Goal: Task Accomplishment & Management: Use online tool/utility

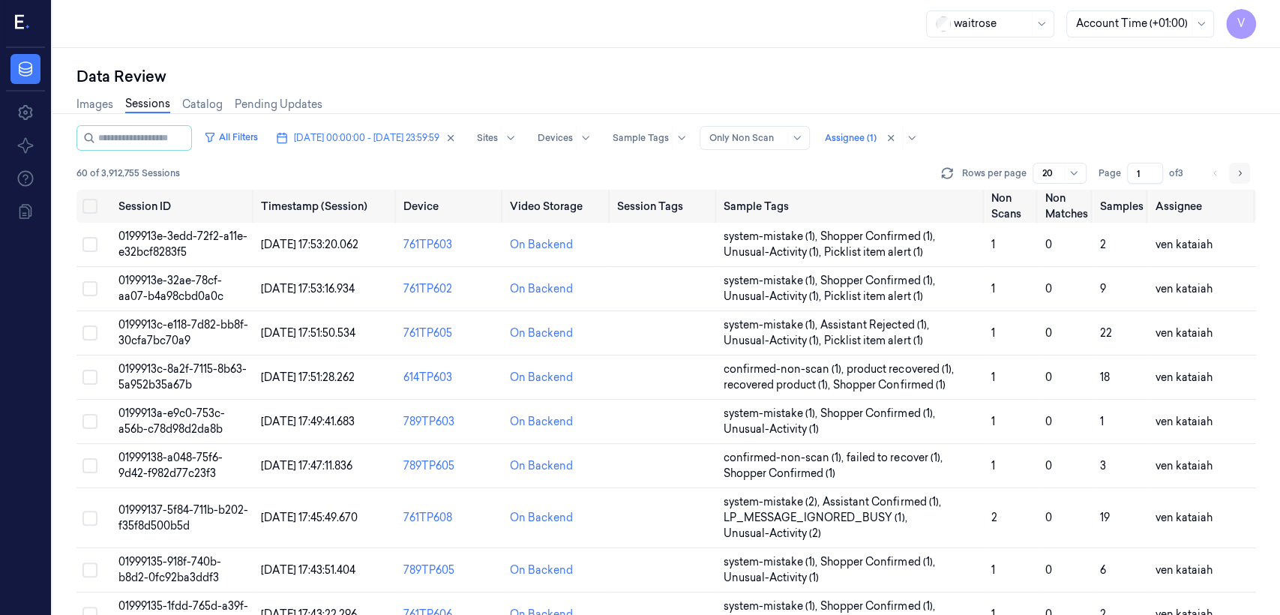
click at [1236, 174] on icon "Go to next page" at bounding box center [1239, 173] width 9 height 12
type input "2"
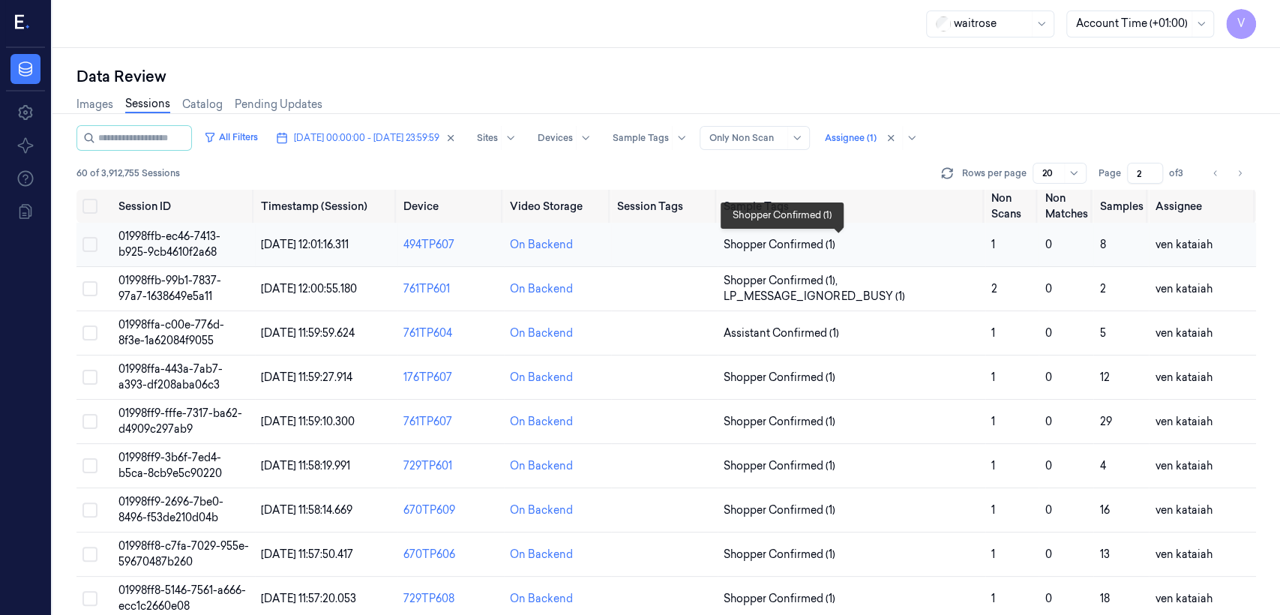
click at [768, 245] on span "Shopper Confirmed (1)" at bounding box center [780, 245] width 112 height 16
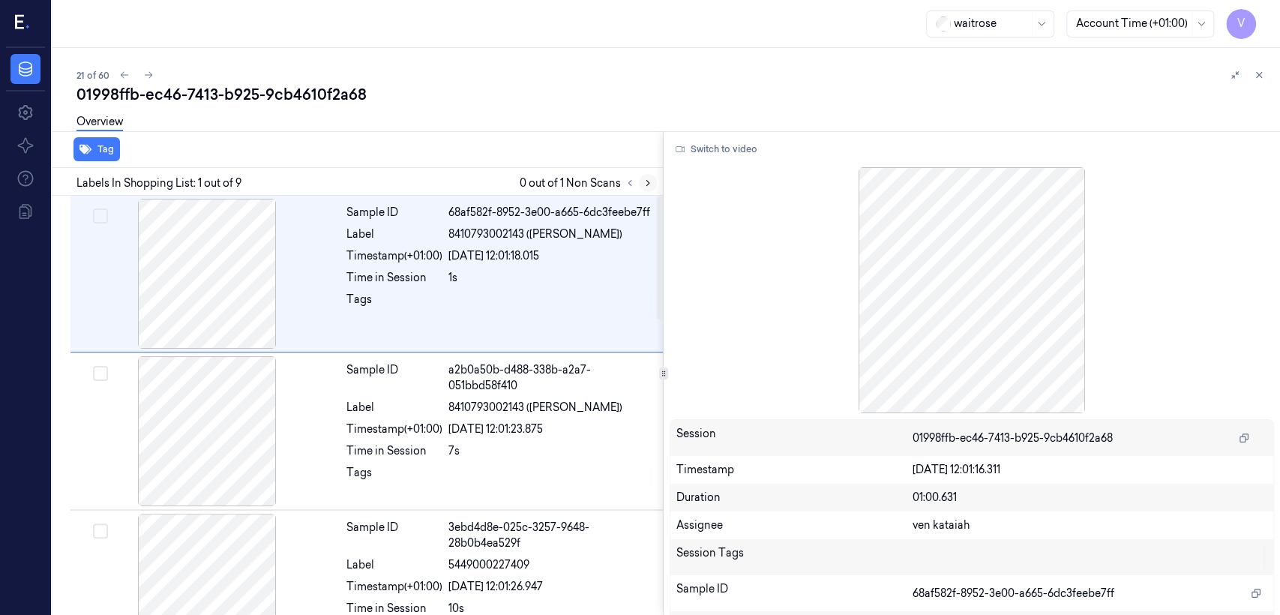
click at [649, 176] on button at bounding box center [648, 183] width 18 height 18
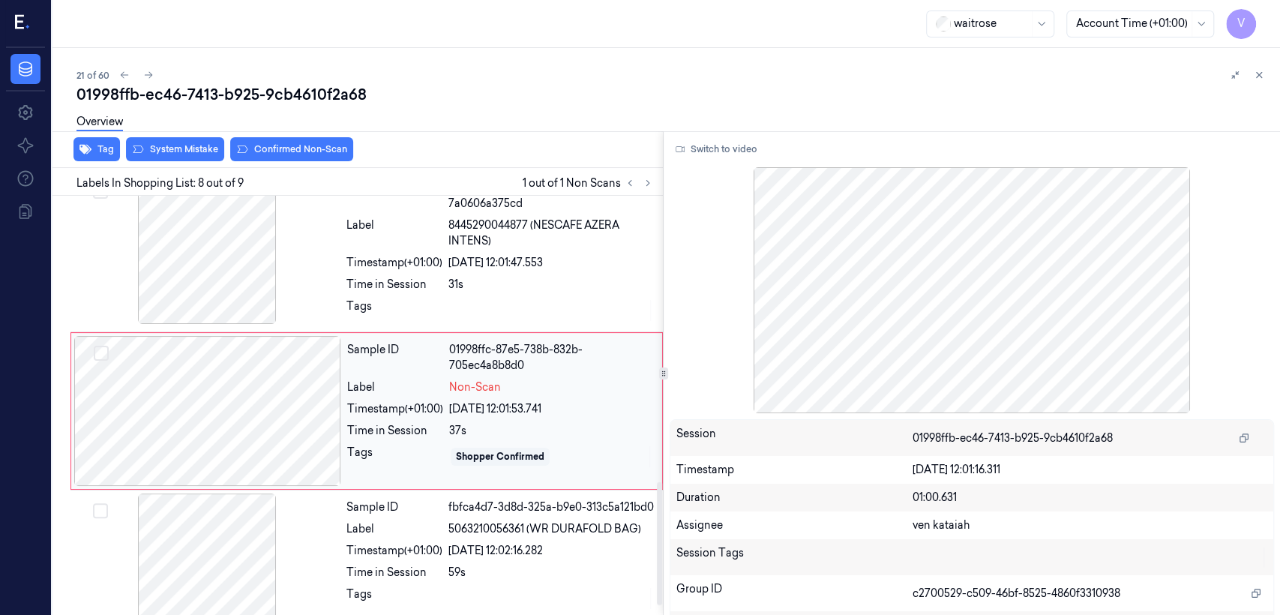
scroll to position [973, 0]
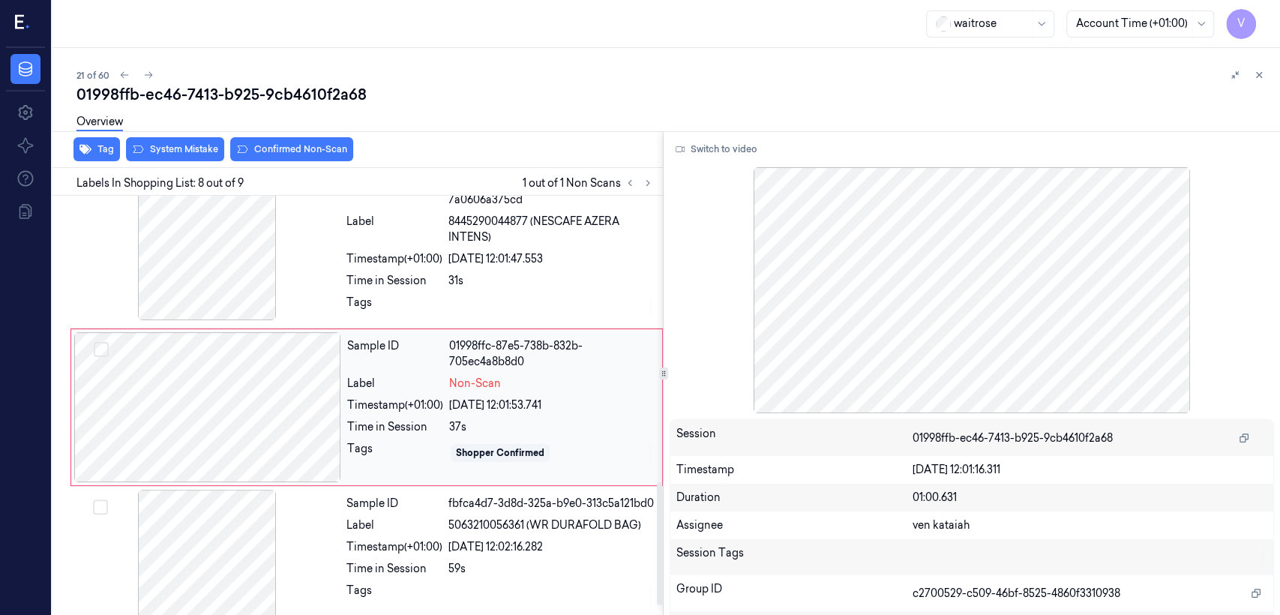
click at [384, 424] on div "Time in Session" at bounding box center [395, 427] width 96 height 16
click at [325, 411] on div at bounding box center [207, 407] width 267 height 150
click at [376, 244] on div "Sample ID 243f2513-d7ec-3eb2-ab77-7a0606a375cd Label 8445290044877 (NESCAFE AZE…" at bounding box center [499, 247] width 319 height 154
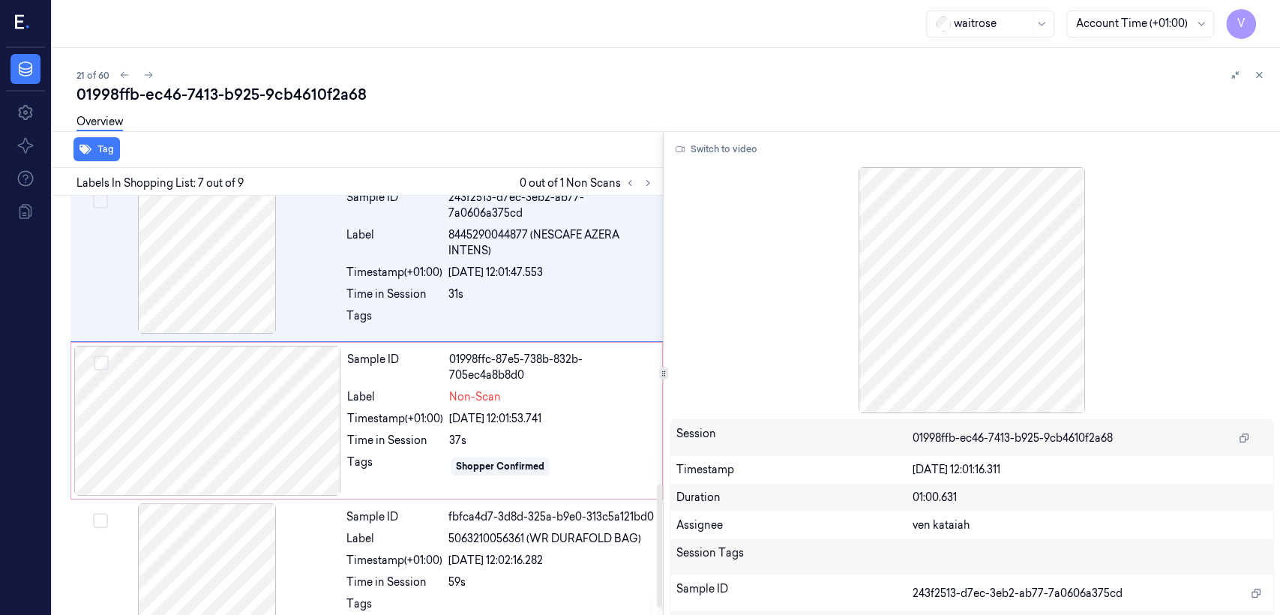
scroll to position [981, 0]
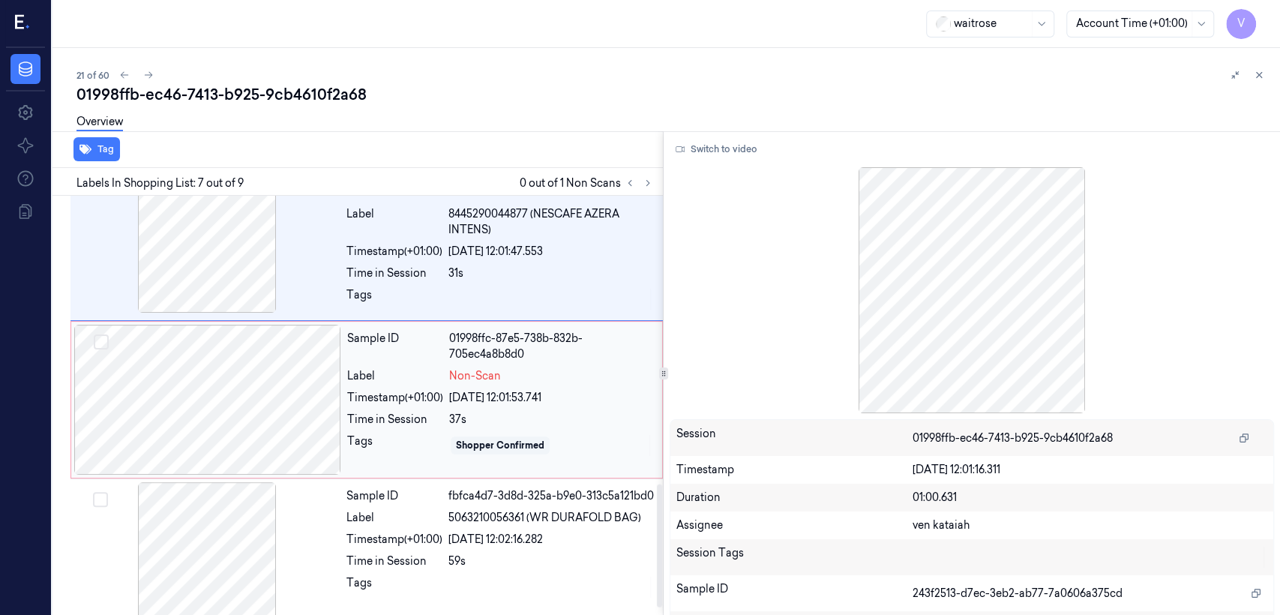
click at [390, 397] on div "Timestamp (+01:00)" at bounding box center [395, 398] width 96 height 16
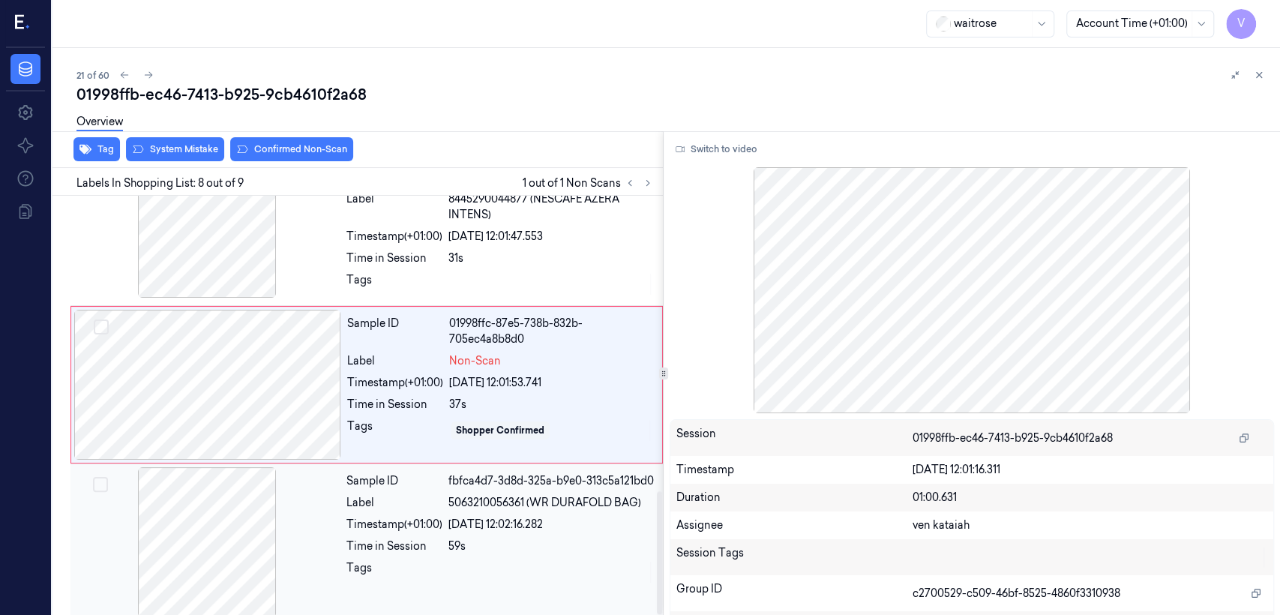
scroll to position [1006, 0]
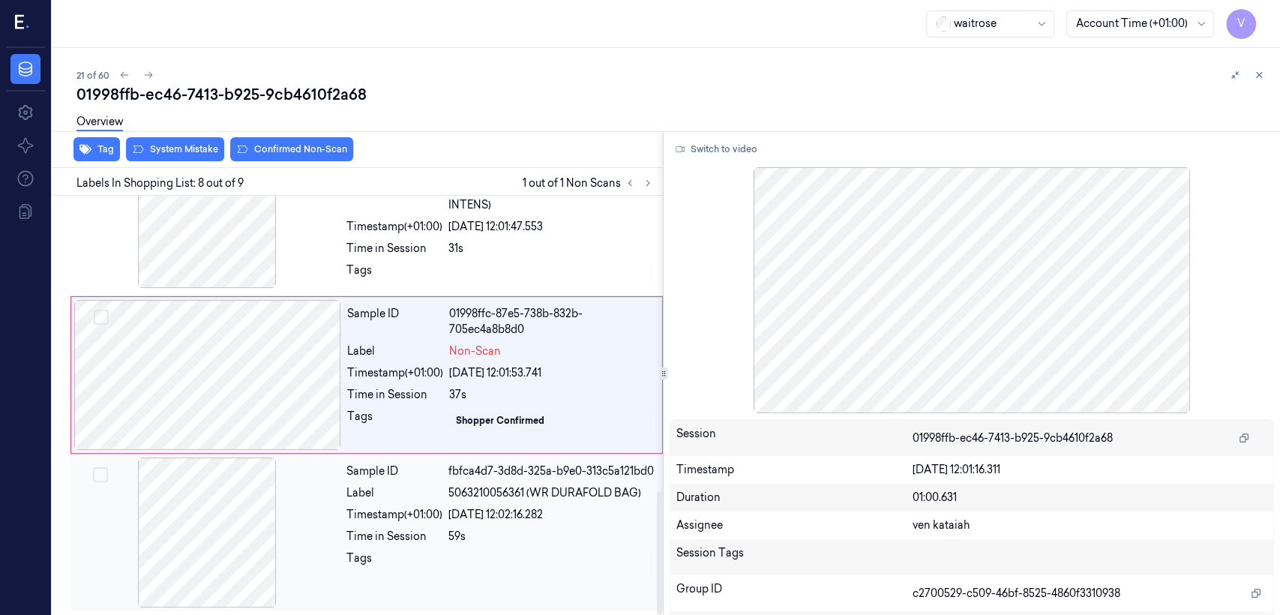
click at [415, 470] on div "Sample ID" at bounding box center [394, 471] width 96 height 16
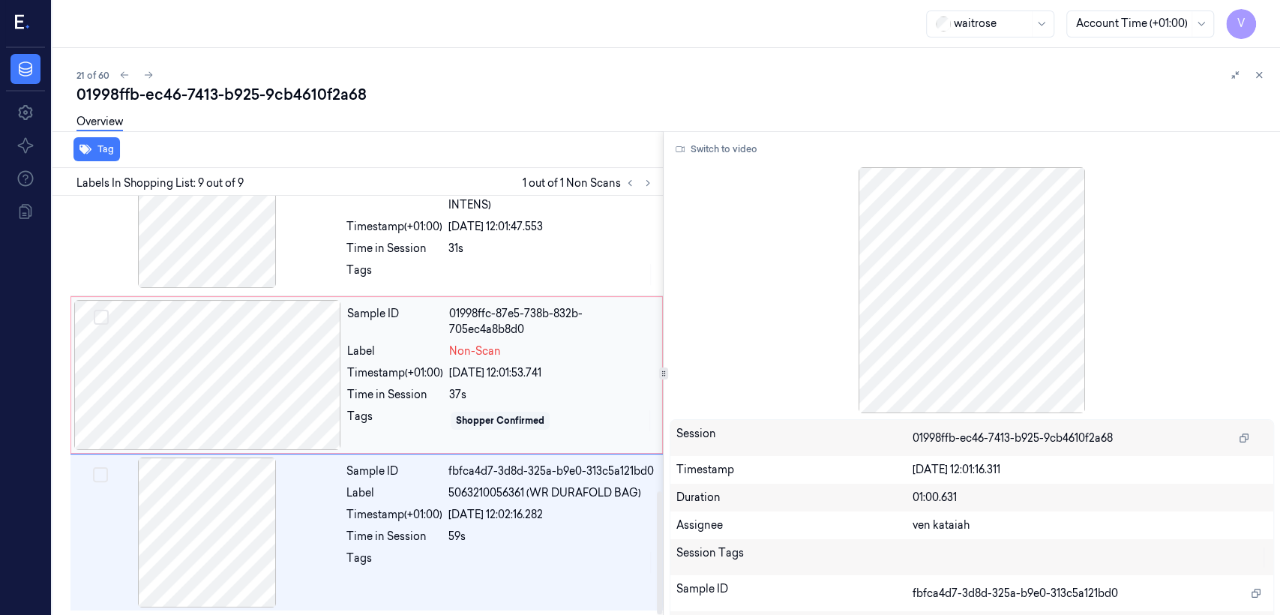
click at [453, 365] on div "28/09/2025 12:01:53.741" at bounding box center [551, 373] width 204 height 16
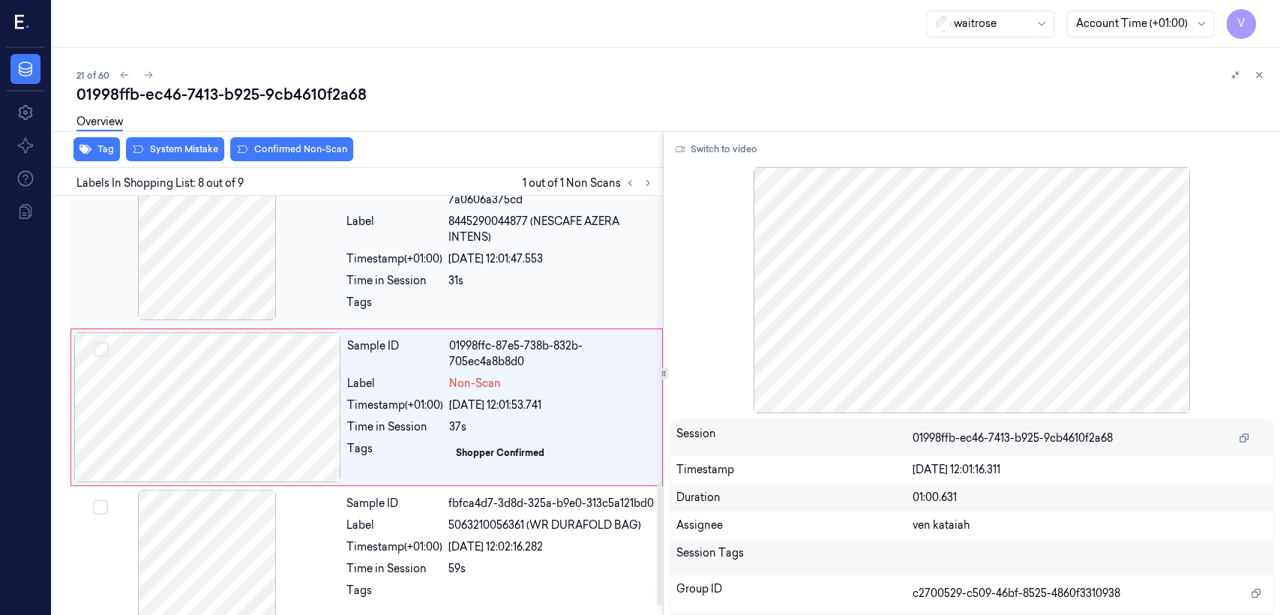
click at [435, 283] on div "Time in Session" at bounding box center [394, 281] width 96 height 16
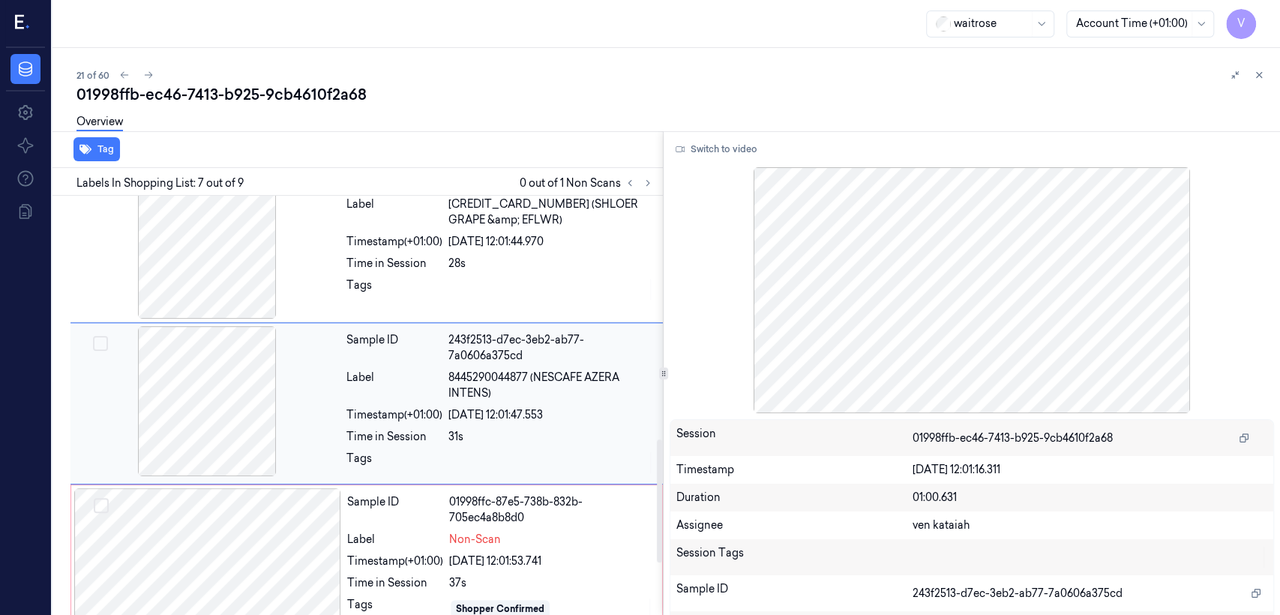
scroll to position [814, 0]
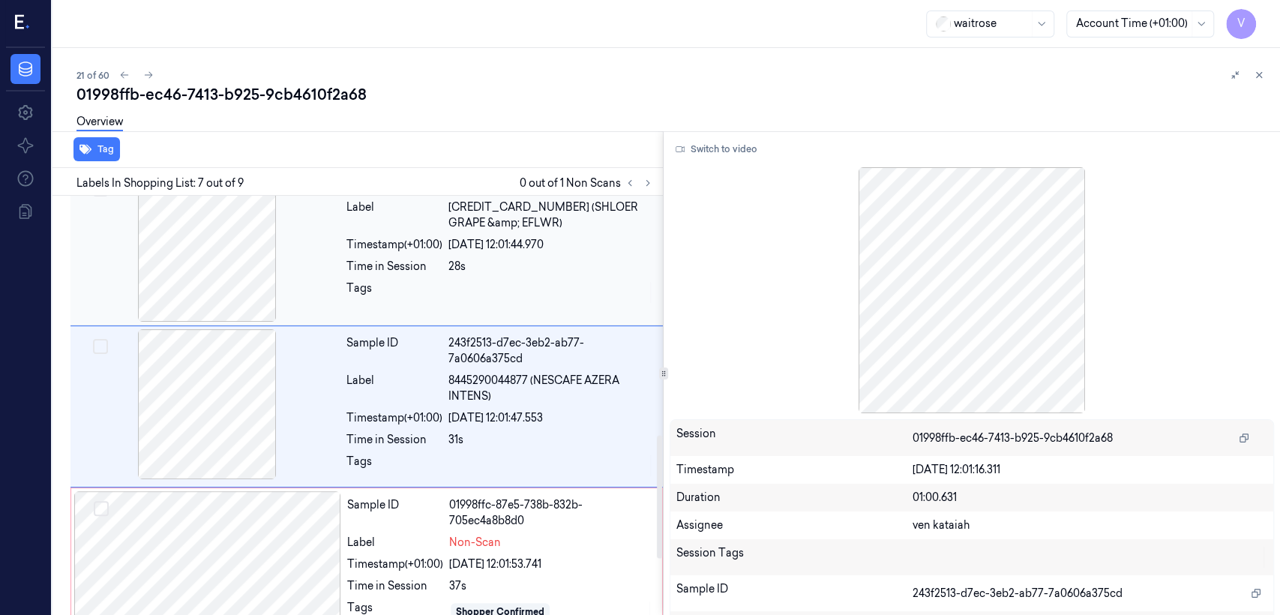
click at [425, 260] on div "Time in Session" at bounding box center [394, 267] width 96 height 16
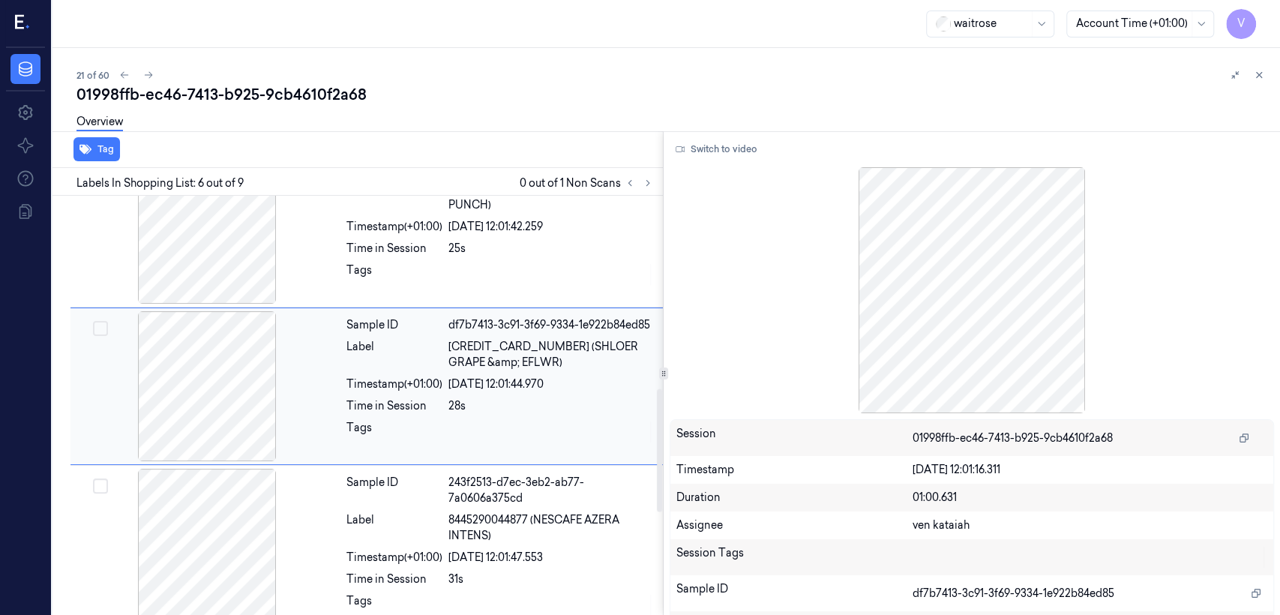
scroll to position [655, 0]
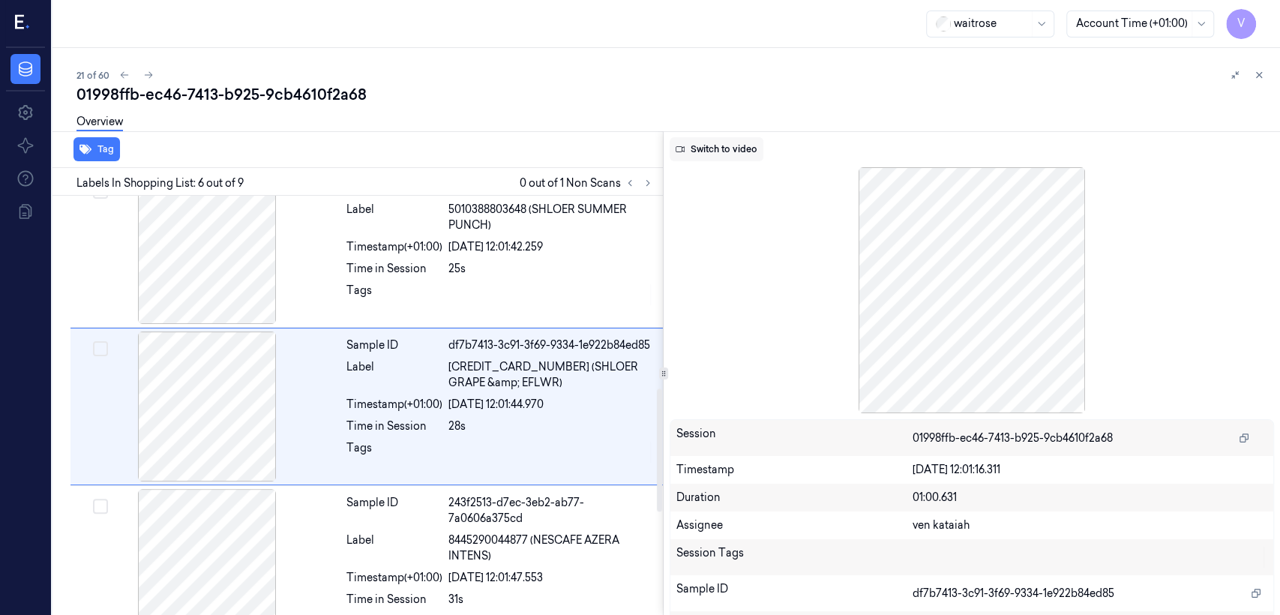
click at [724, 151] on button "Switch to video" at bounding box center [717, 149] width 94 height 24
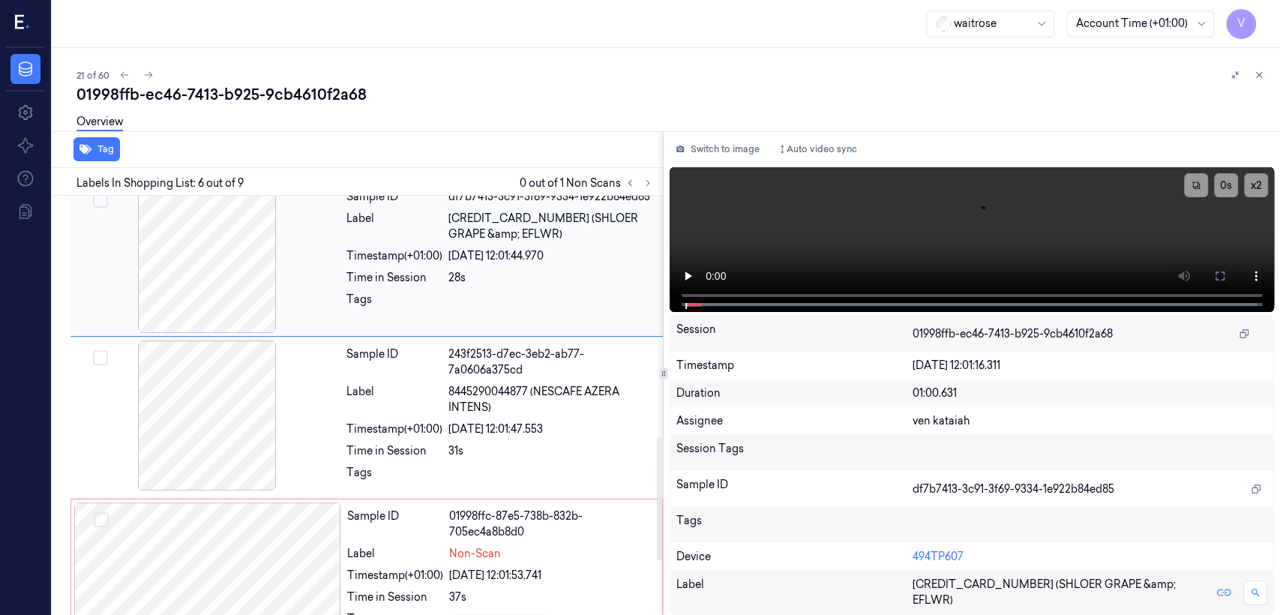
scroll to position [822, 0]
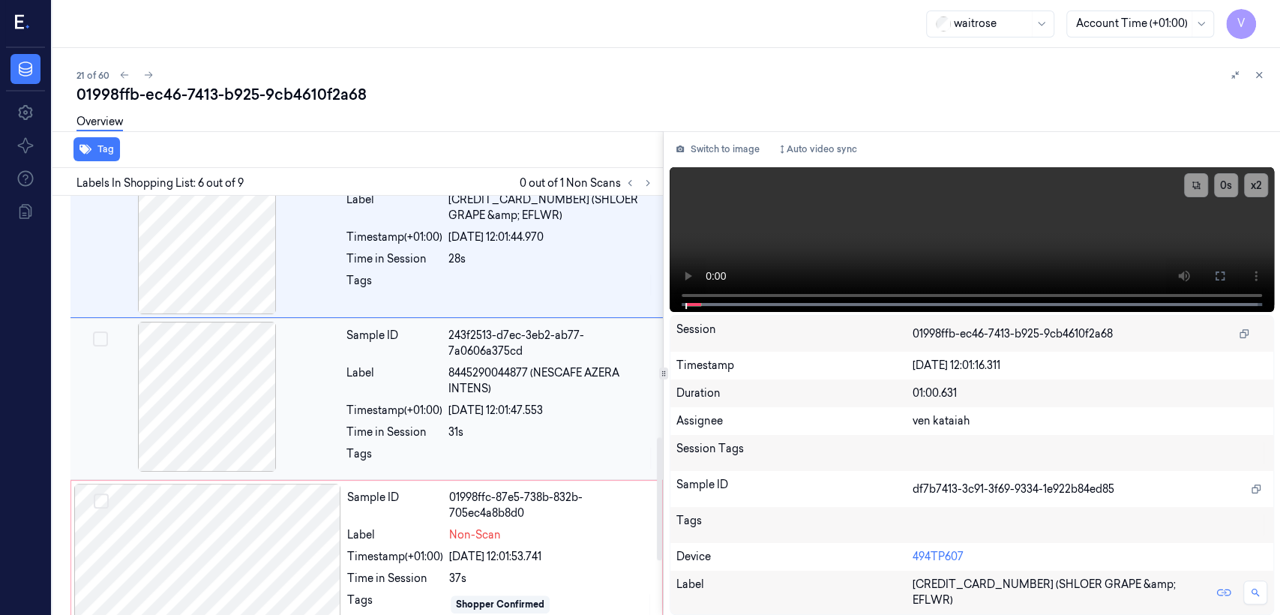
click at [486, 412] on div "28/09/2025 12:01:47.553" at bounding box center [550, 411] width 205 height 16
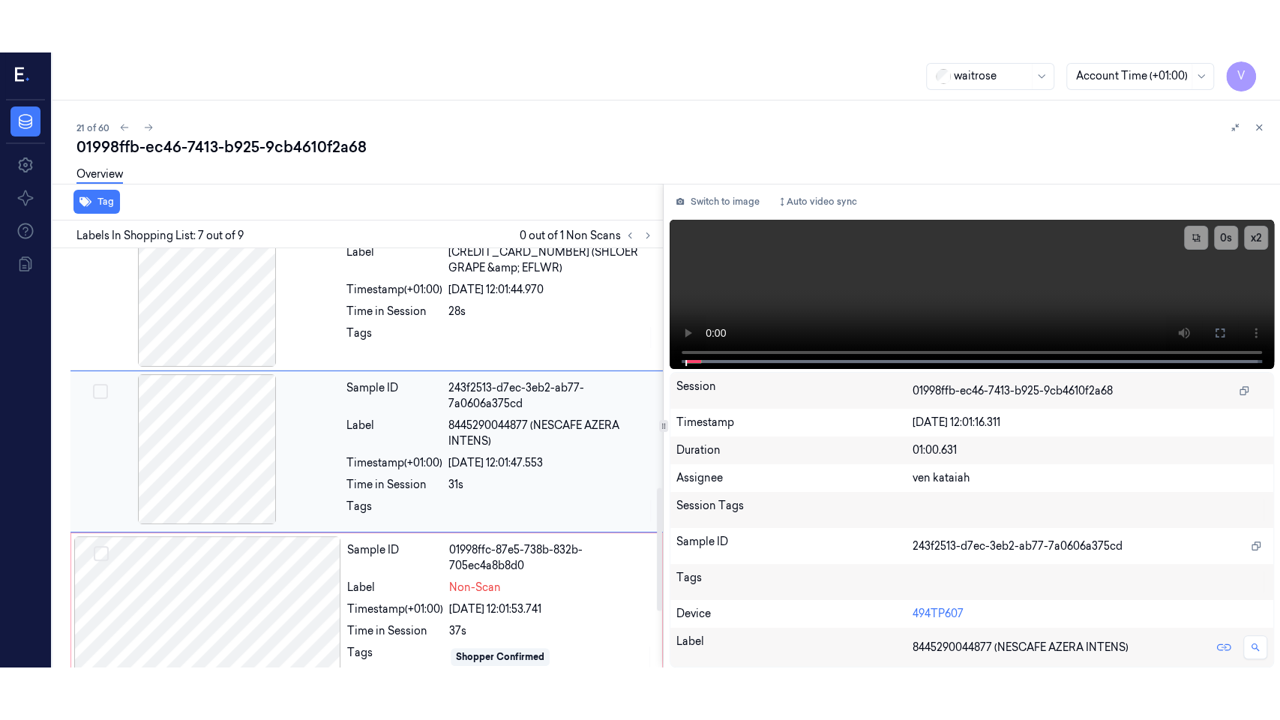
scroll to position [814, 0]
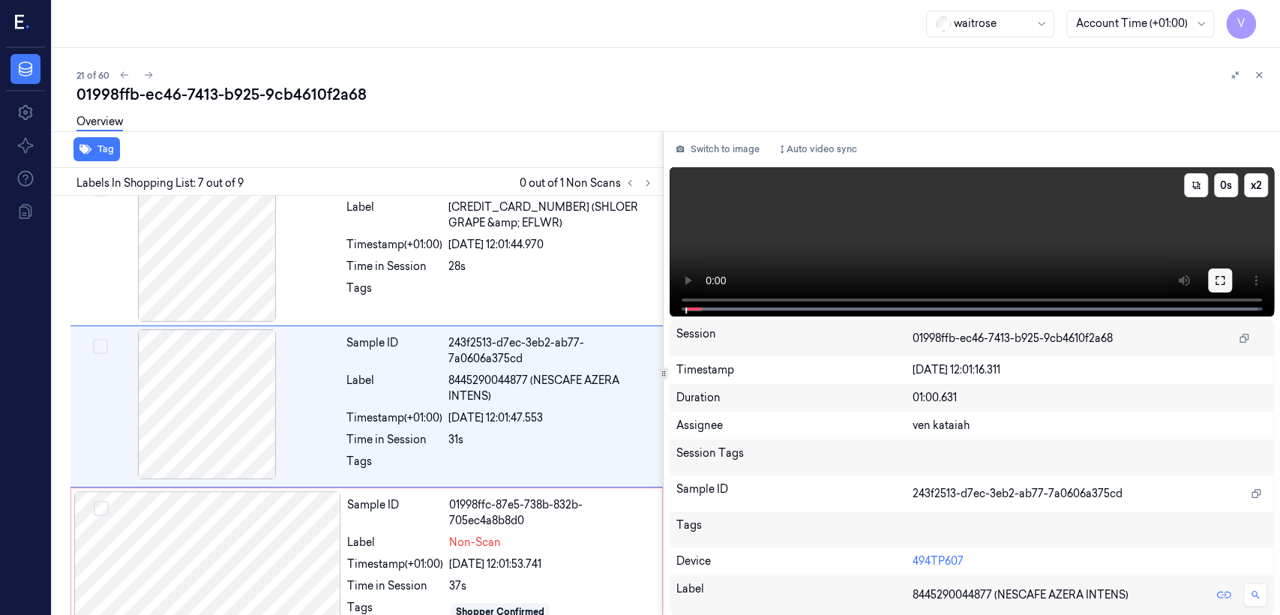
click at [1224, 283] on icon at bounding box center [1220, 280] width 9 height 9
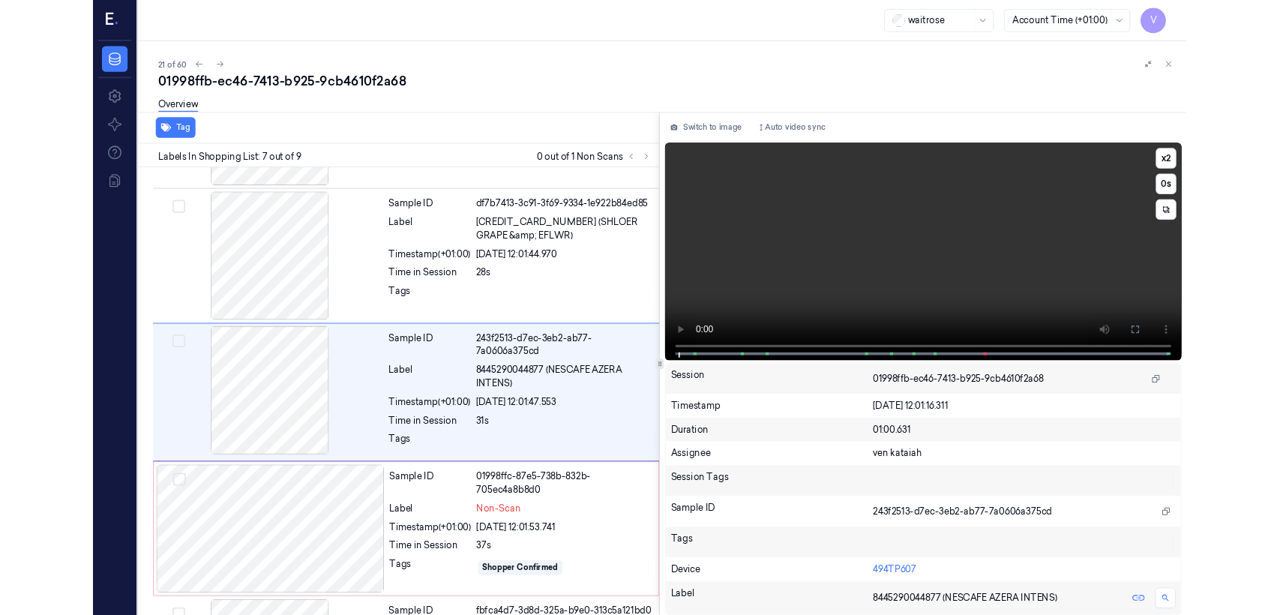
scroll to position [762, 0]
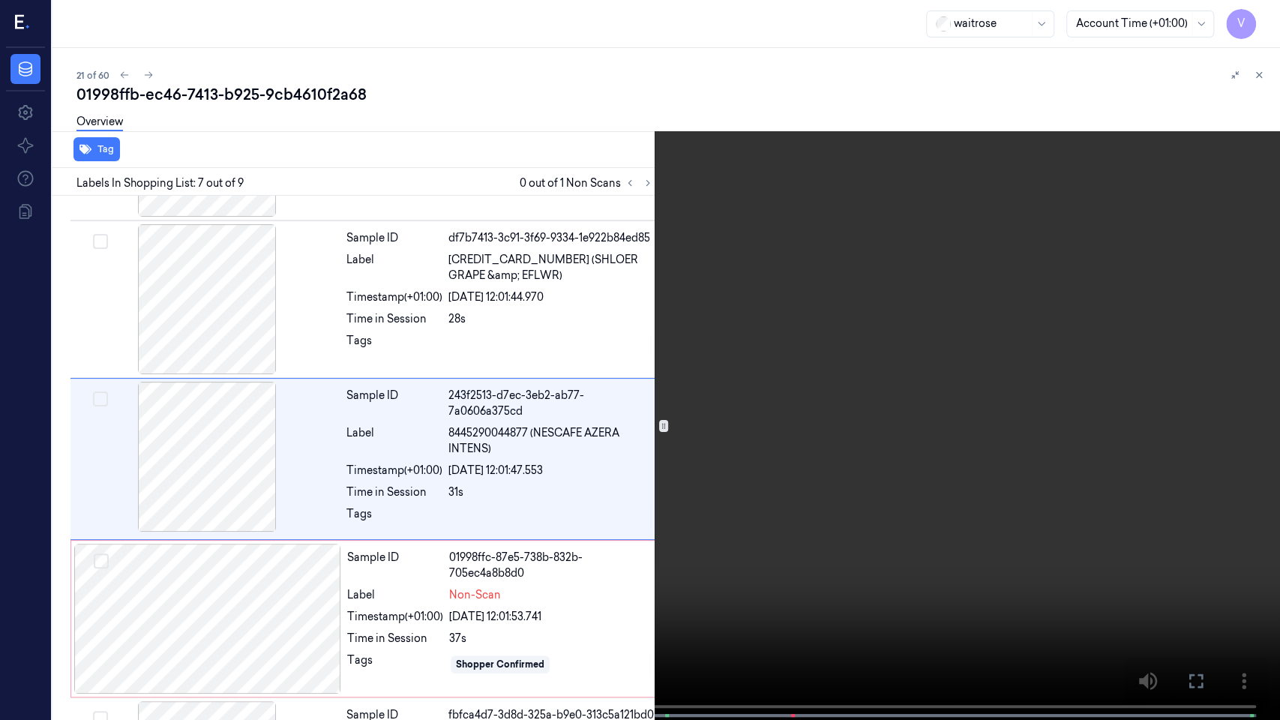
click at [478, 415] on video at bounding box center [640, 361] width 1280 height 723
click at [0, 0] on icon at bounding box center [0, 0] width 0 height 0
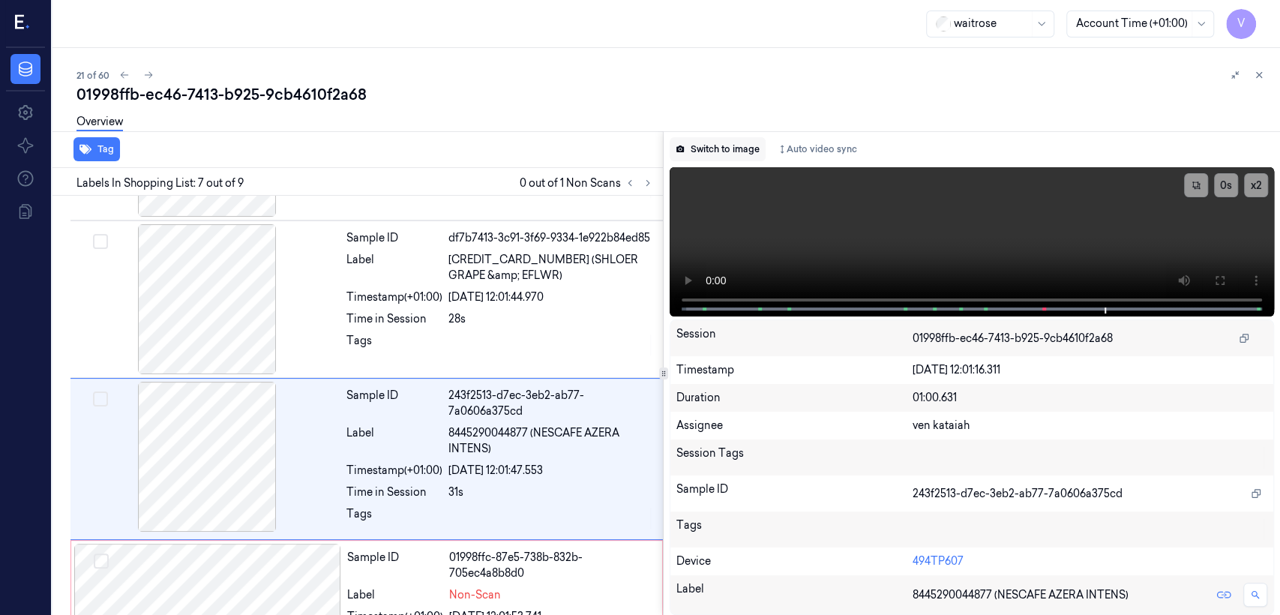
click at [740, 151] on button "Switch to image" at bounding box center [718, 149] width 96 height 24
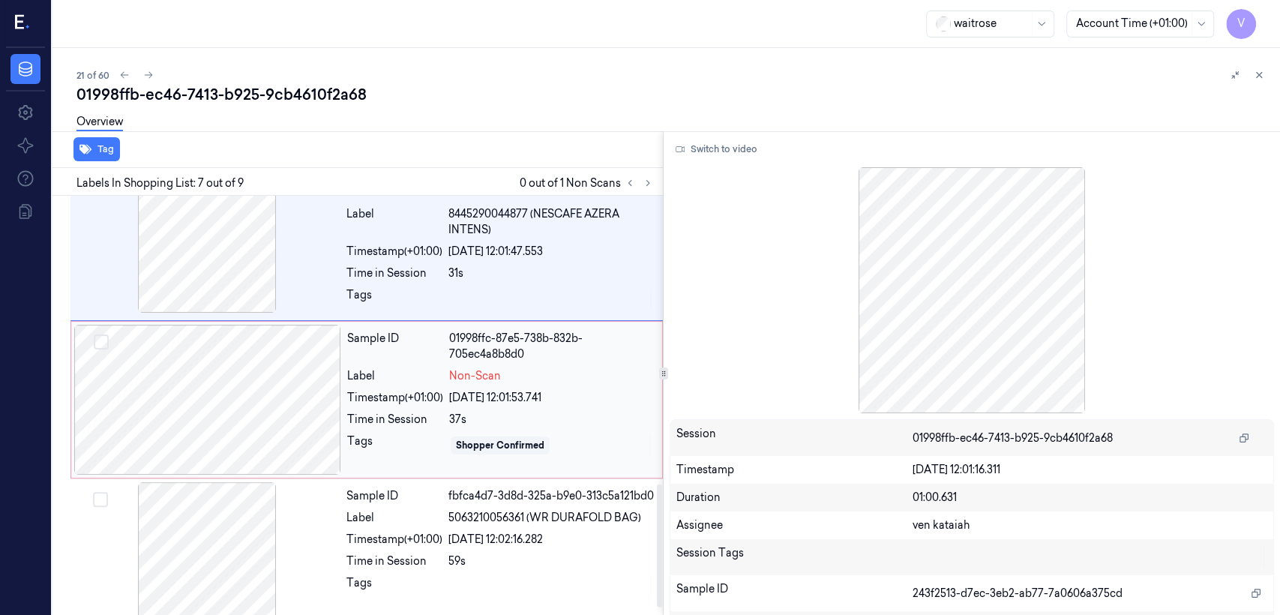
click at [390, 409] on div "Sample ID 01998ffc-87e5-738b-832b-705ec4a8b8d0 Label Non-Scan Timestamp (+01:00…" at bounding box center [500, 400] width 318 height 150
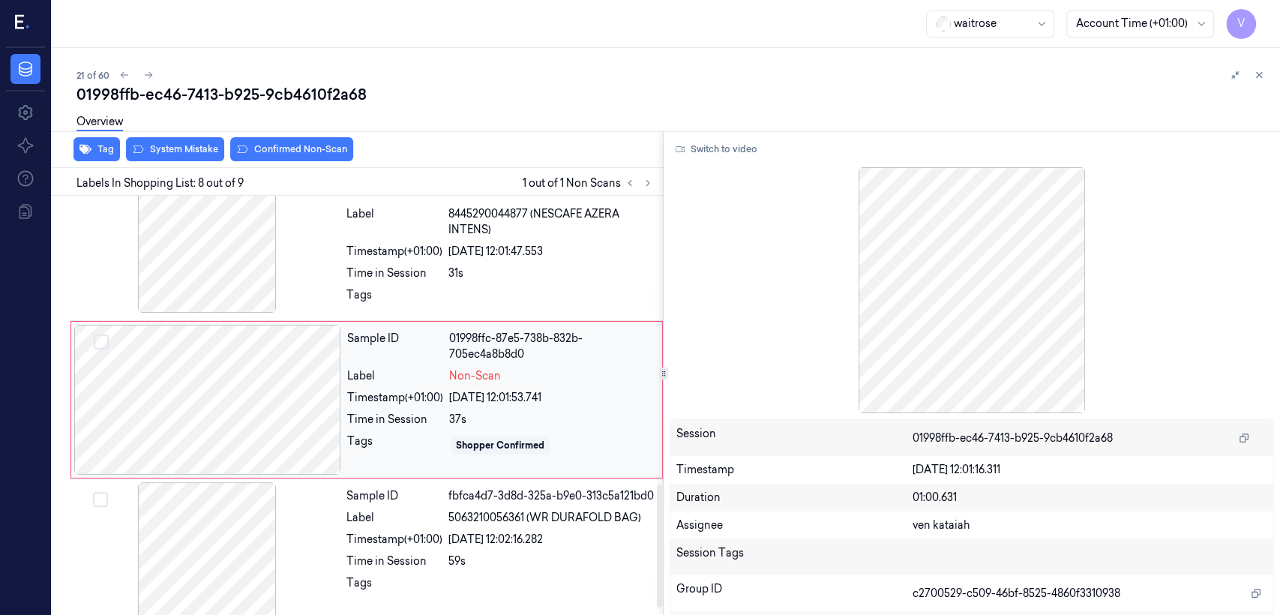
scroll to position [973, 0]
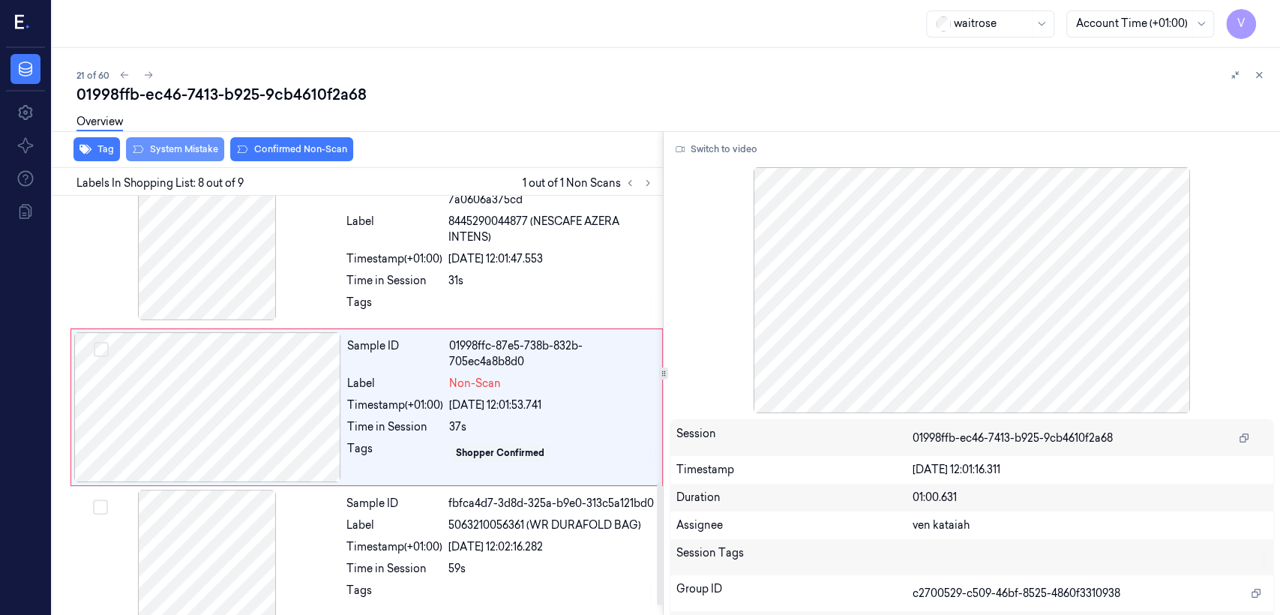
drag, startPoint x: 164, startPoint y: 127, endPoint x: 169, endPoint y: 156, distance: 28.8
click at [166, 134] on div "Overview" at bounding box center [672, 124] width 1192 height 38
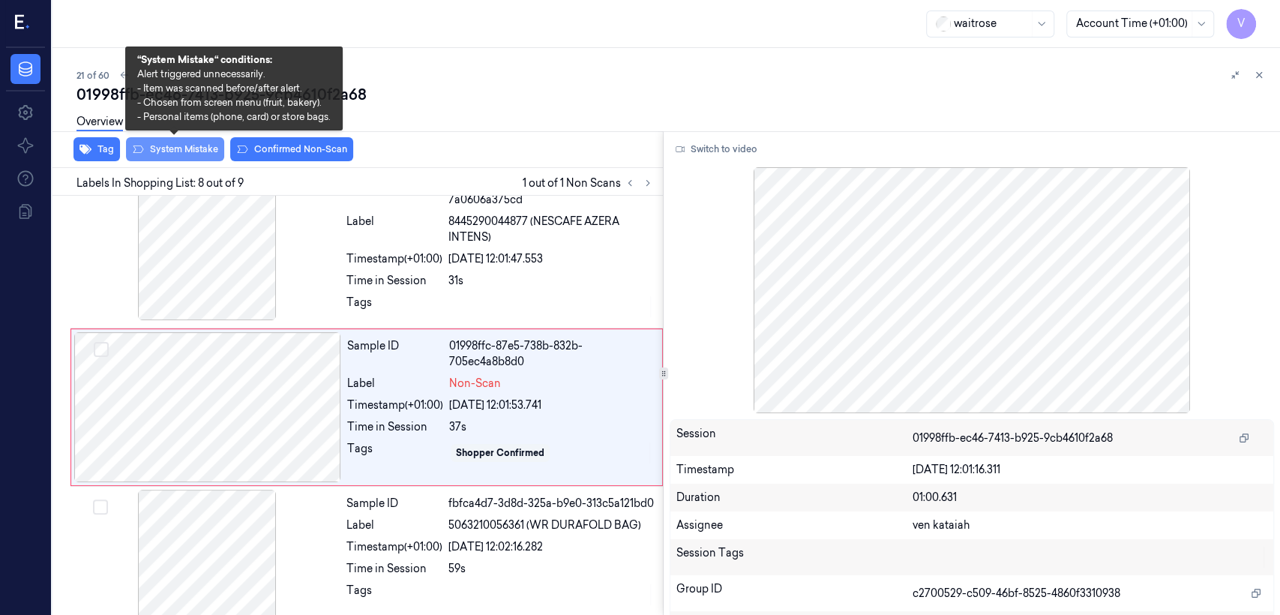
click at [169, 156] on button "System Mistake" at bounding box center [175, 149] width 98 height 24
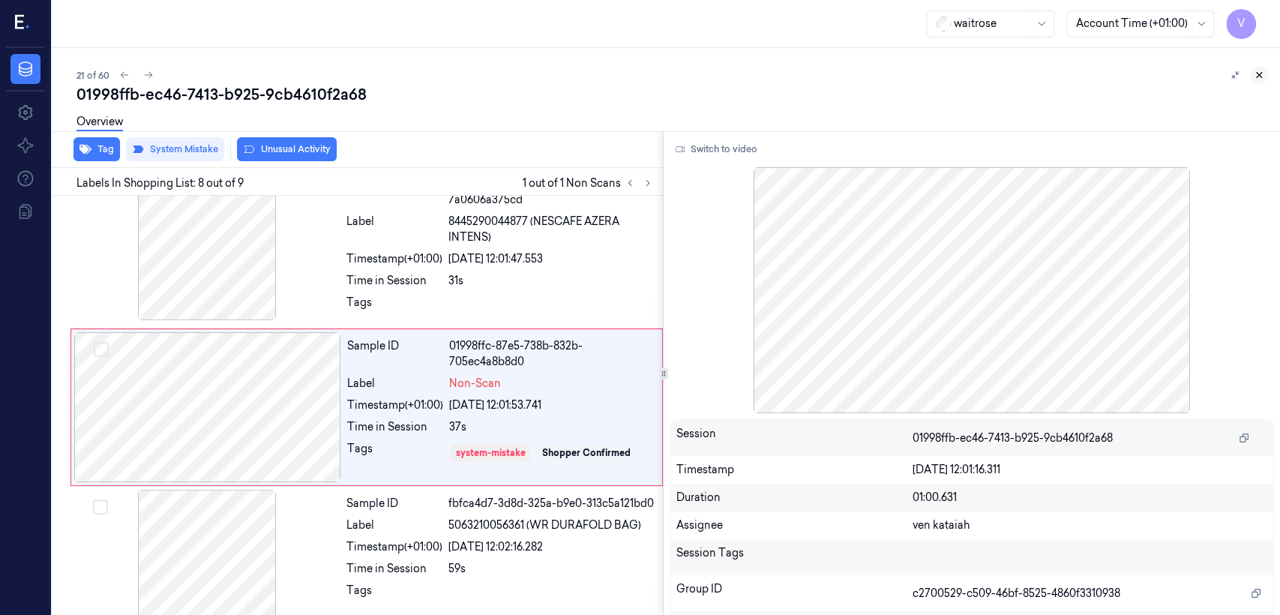
click at [1254, 70] on icon at bounding box center [1259, 75] width 10 height 10
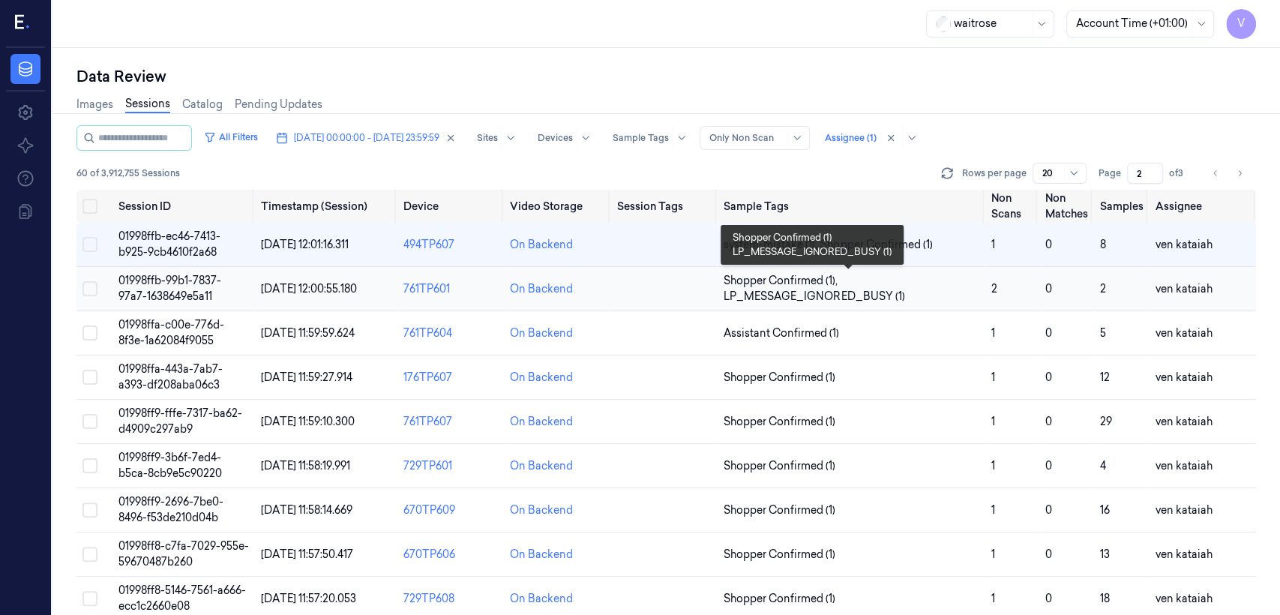
click at [755, 279] on span "Shopper Confirmed (1) ," at bounding box center [782, 281] width 117 height 16
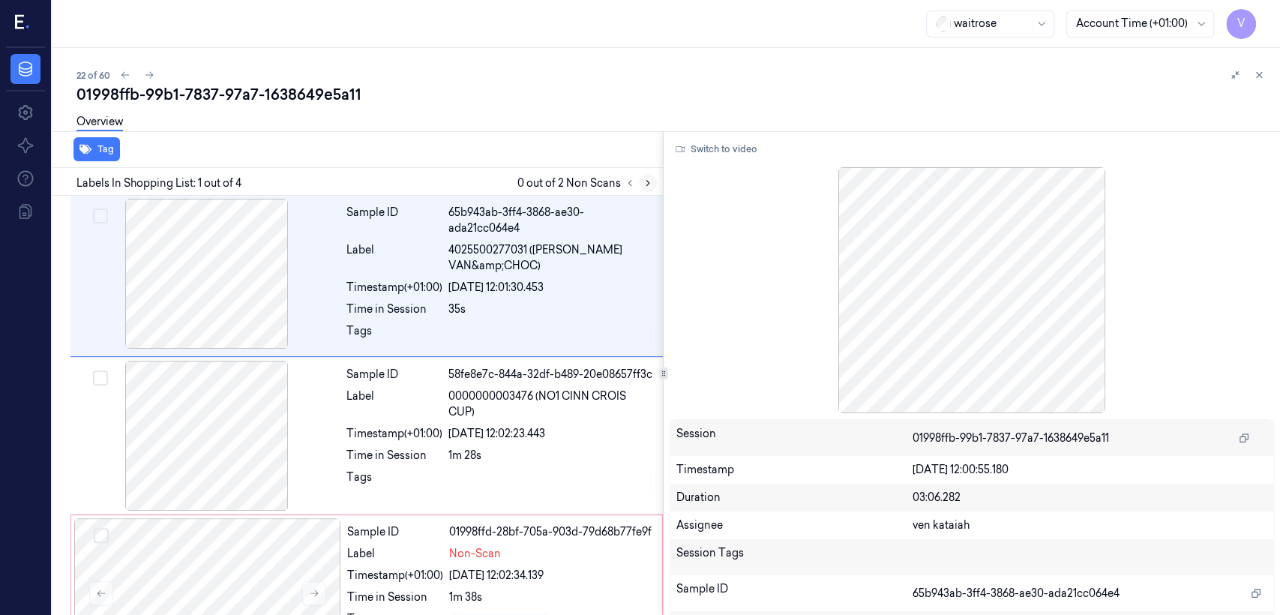
click at [655, 179] on button at bounding box center [648, 183] width 18 height 18
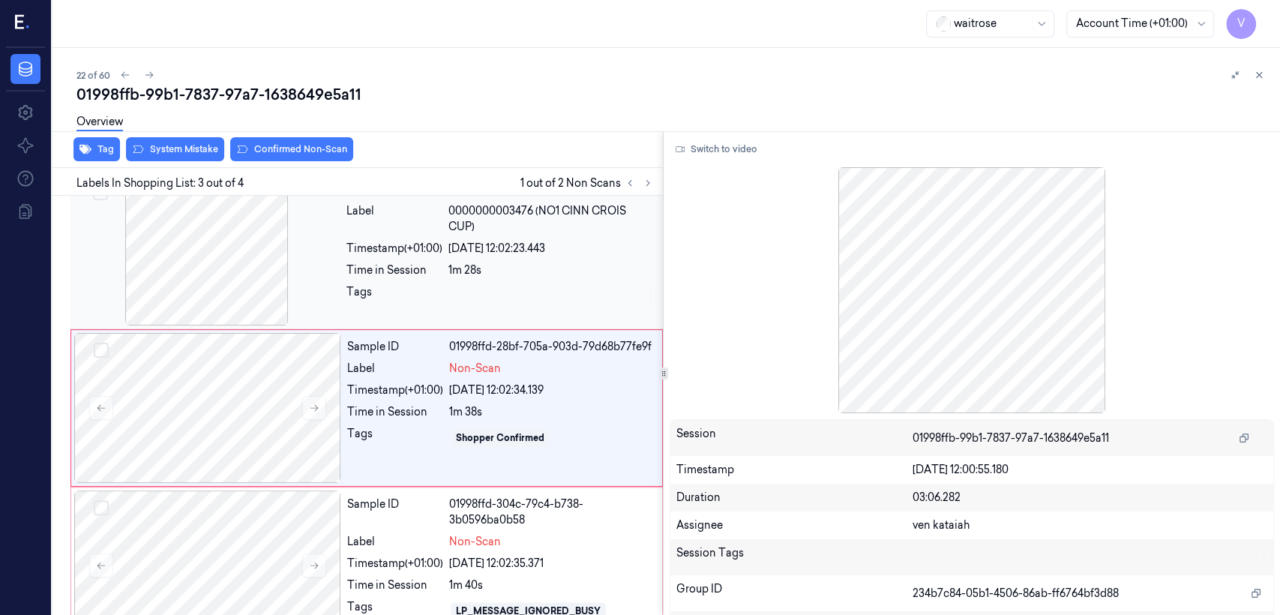
scroll to position [187, 0]
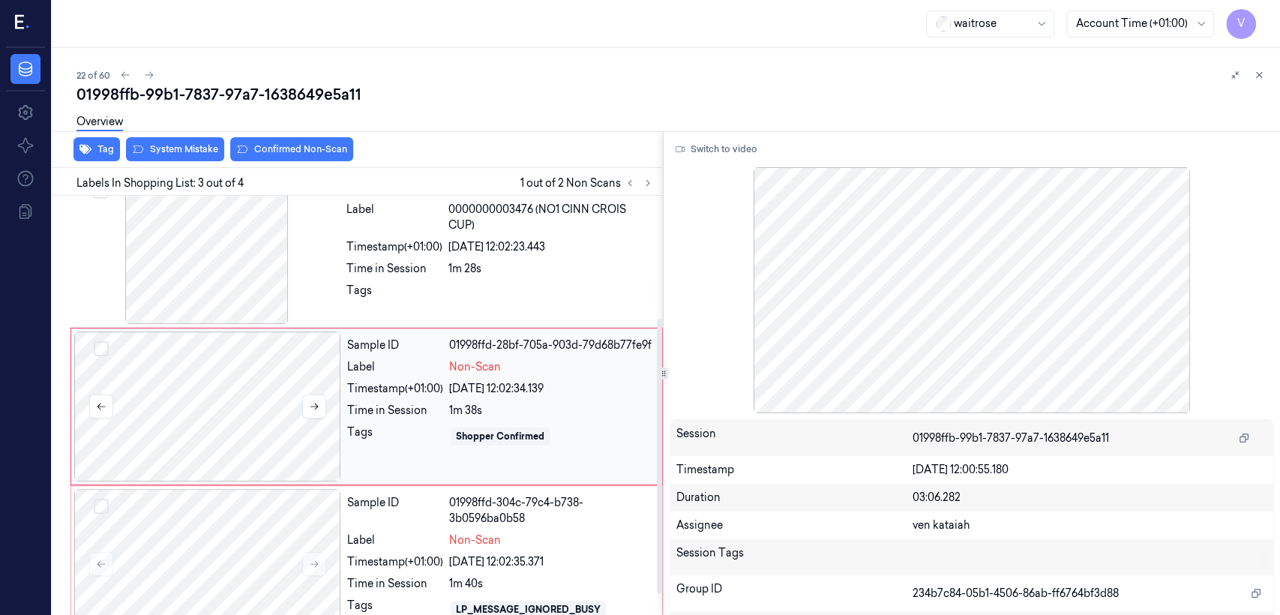
click at [332, 349] on div at bounding box center [207, 406] width 267 height 150
click at [508, 236] on div "Sample ID 58fe8e7c-844a-32df-b489-20e08657ff3c Label 0000000003476 (NO1 CINN CR…" at bounding box center [499, 249] width 319 height 150
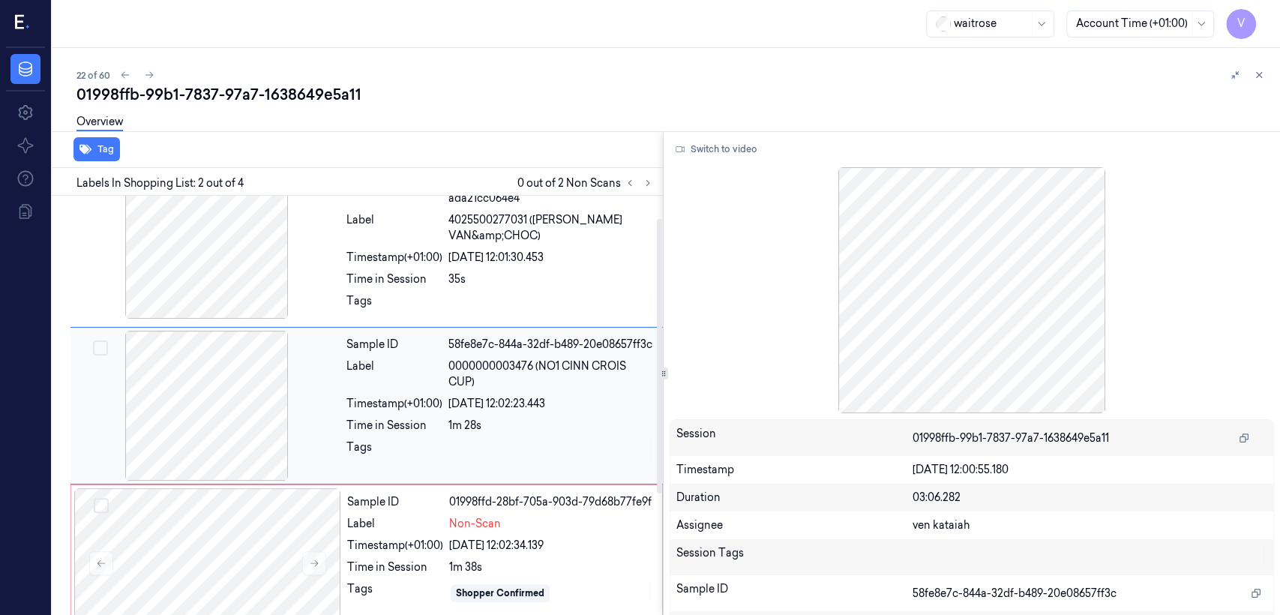
scroll to position [196, 0]
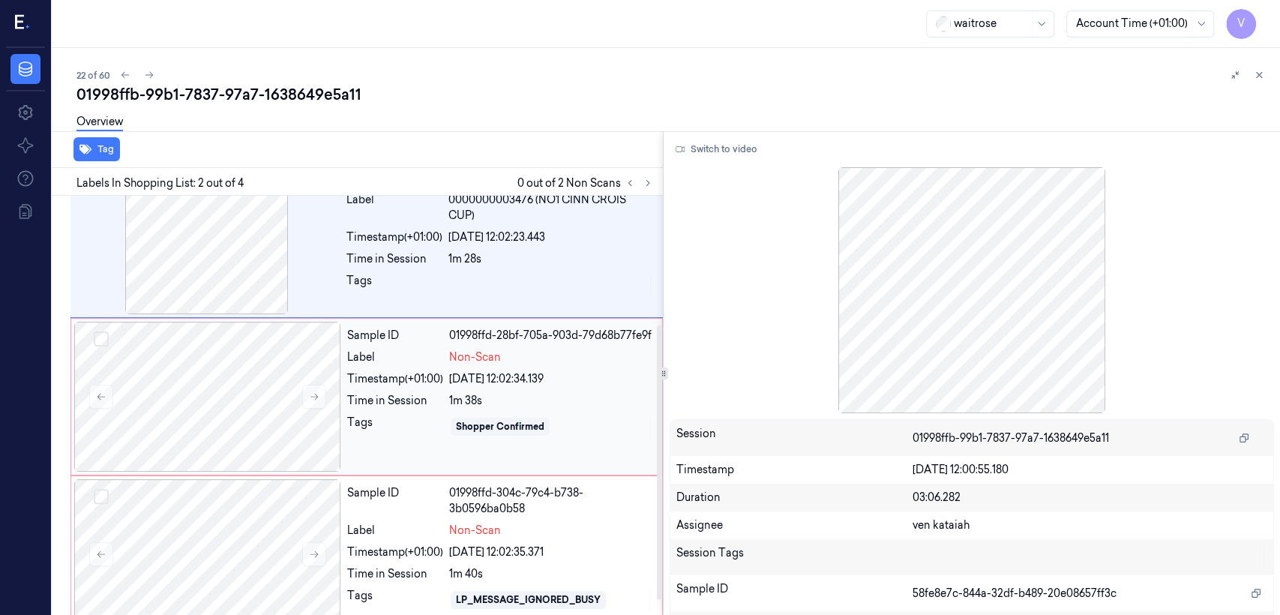
click at [518, 396] on div "1m 38s" at bounding box center [551, 401] width 204 height 16
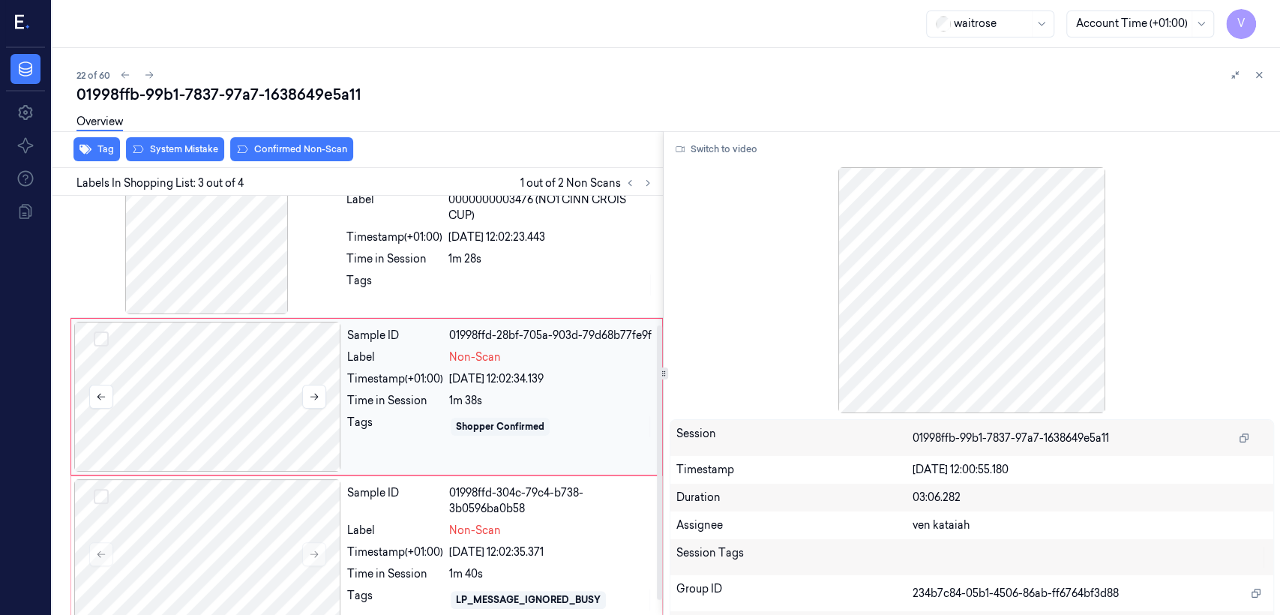
scroll to position [187, 0]
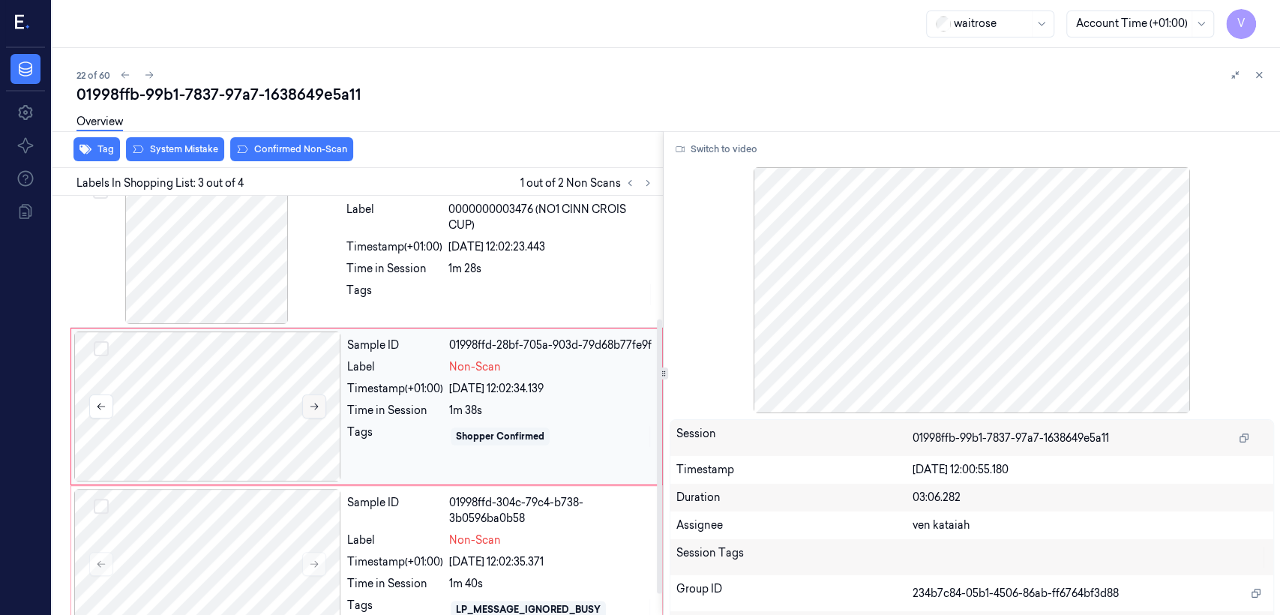
click at [306, 406] on button at bounding box center [314, 406] width 24 height 24
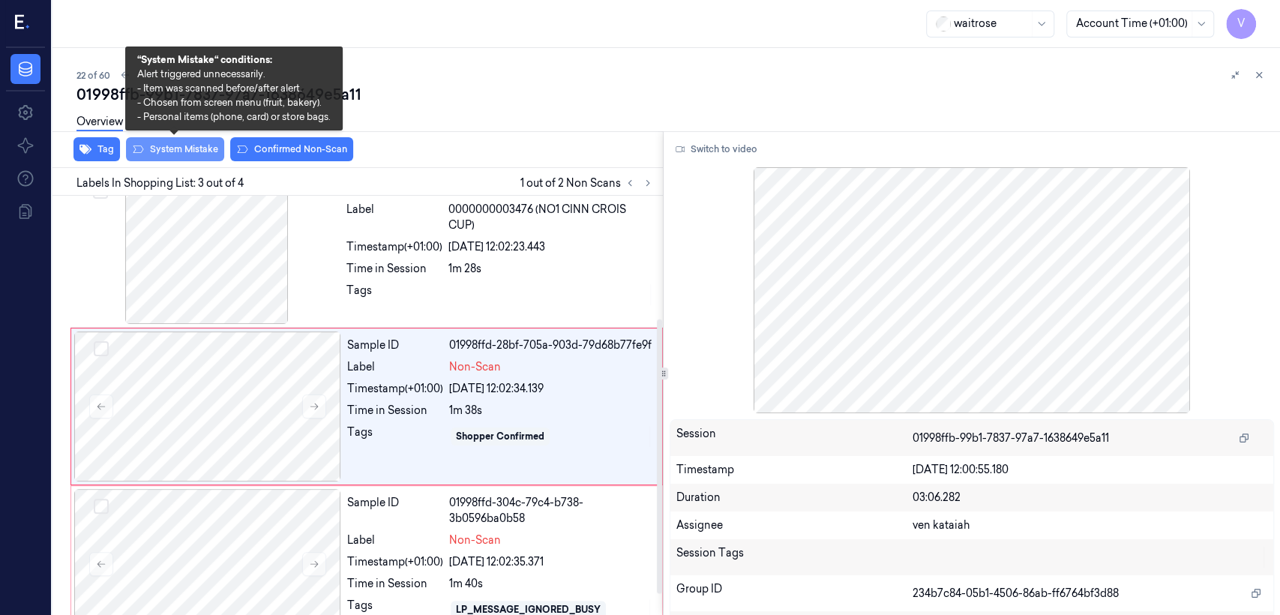
click at [197, 150] on button "System Mistake" at bounding box center [175, 149] width 98 height 24
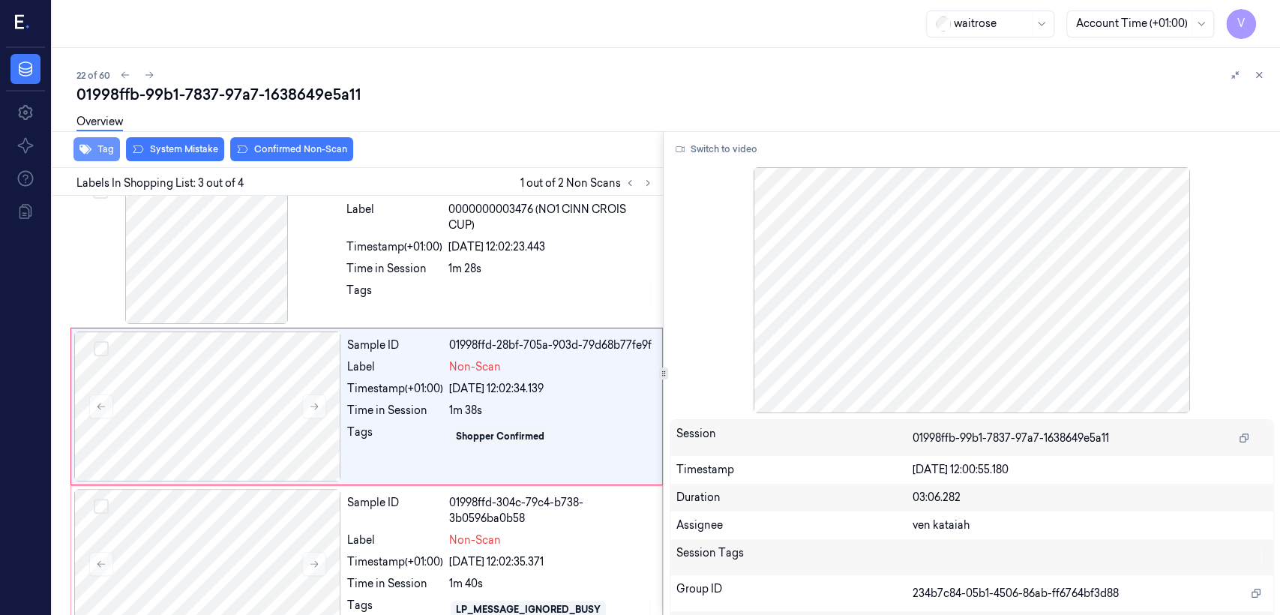
click at [103, 154] on button "Tag" at bounding box center [96, 149] width 46 height 24
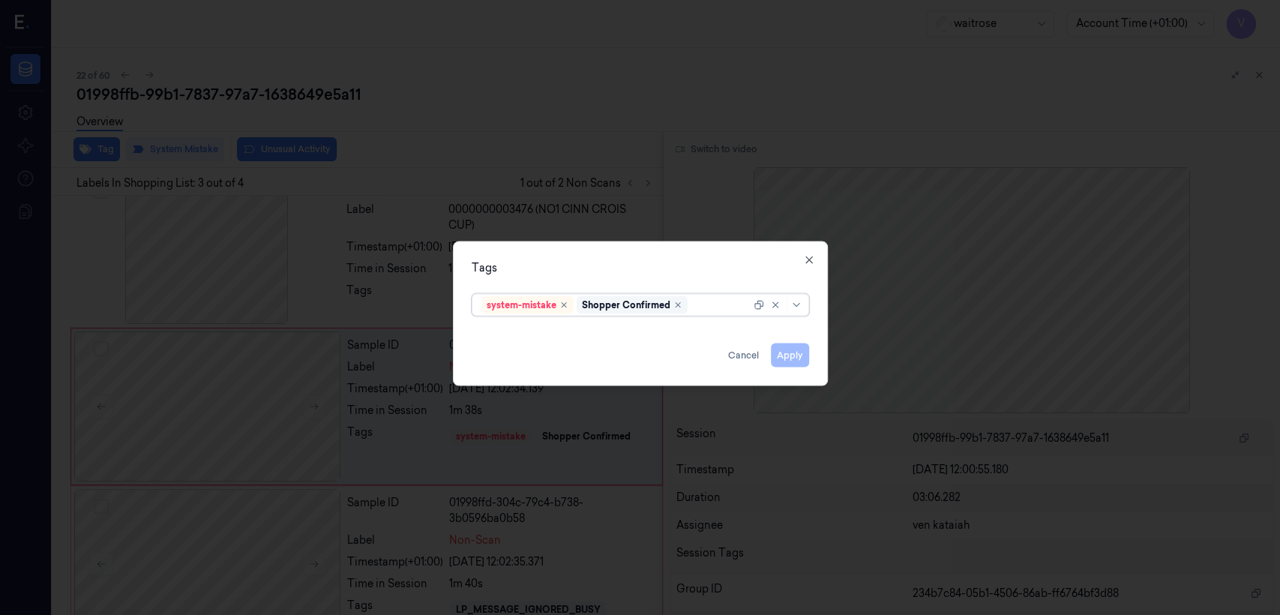
click at [684, 304] on div "Shopper Confirmed" at bounding box center [632, 305] width 111 height 18
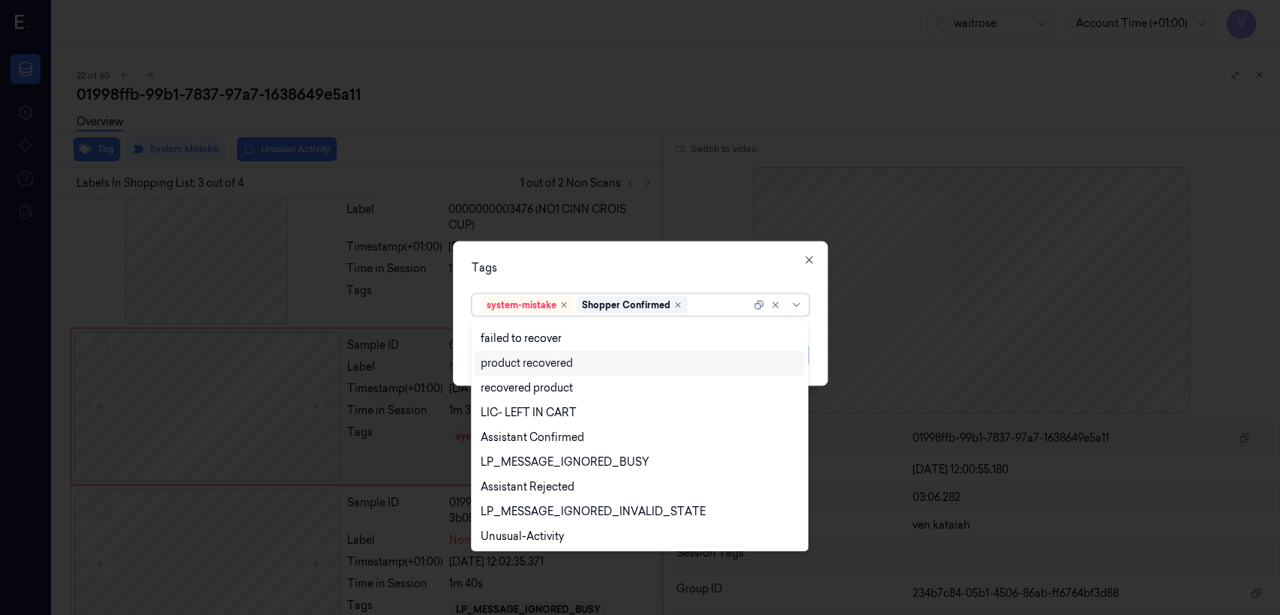
scroll to position [220, 0]
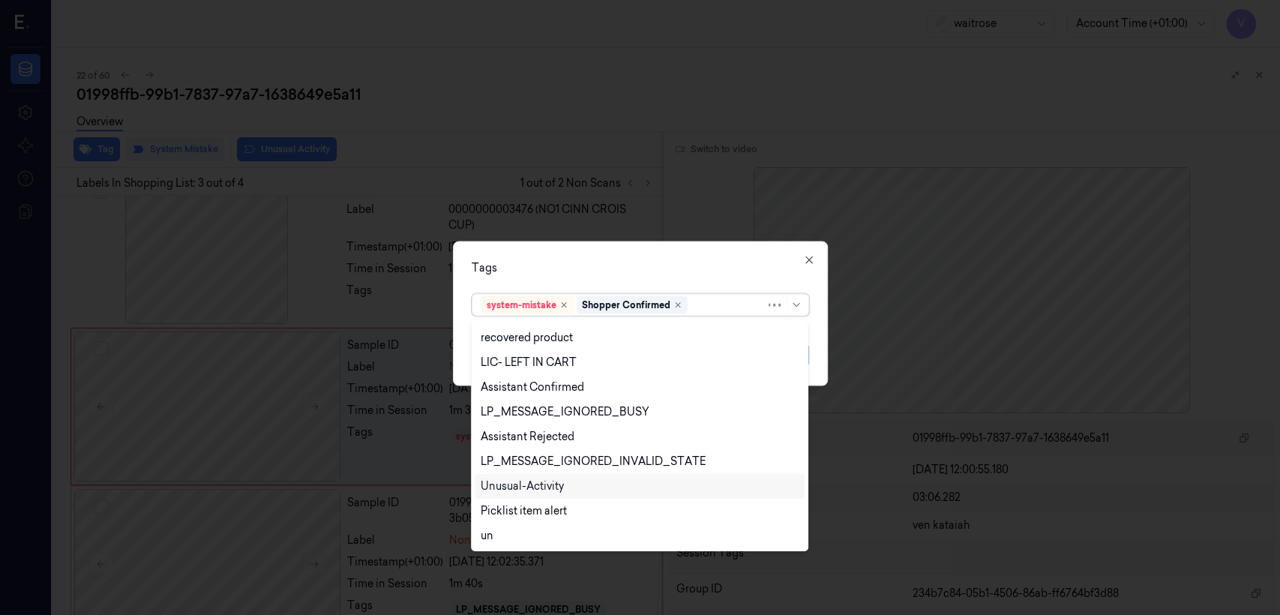
click at [536, 491] on div "Unusual-Activity" at bounding box center [522, 486] width 83 height 16
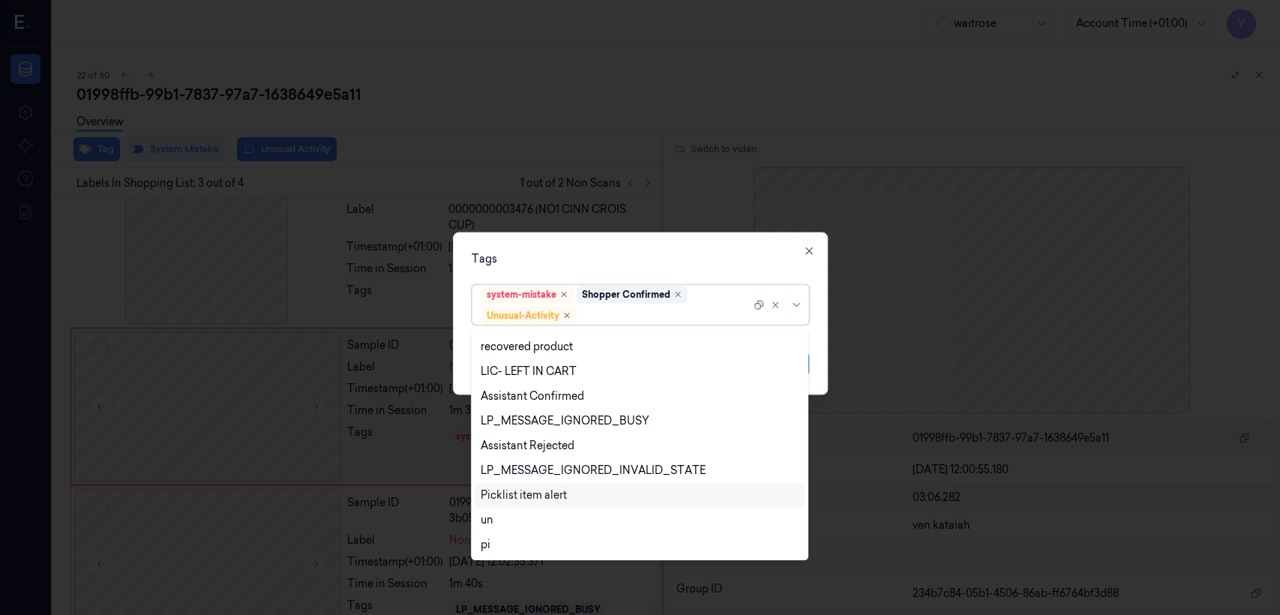
click at [536, 499] on div "Picklist item alert" at bounding box center [524, 495] width 86 height 16
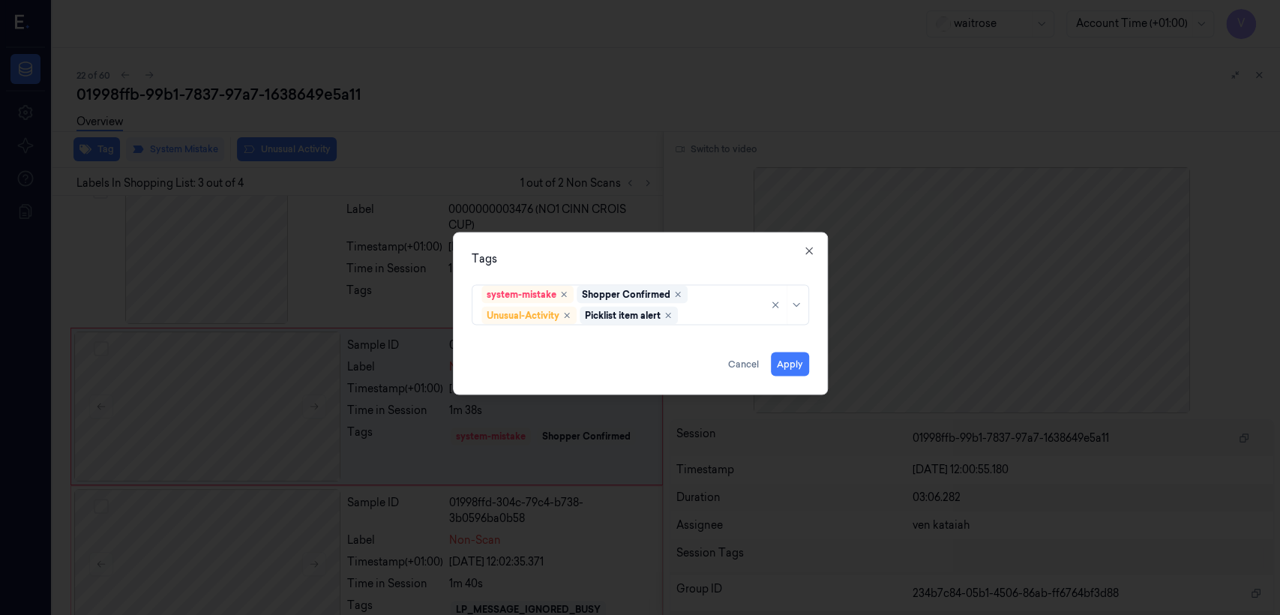
drag, startPoint x: 705, startPoint y: 271, endPoint x: 820, endPoint y: 365, distance: 148.2
click at [705, 274] on div "Tags system-mistake Shopper Confirmed Unusual-Activity Picklist item alert Appl…" at bounding box center [640, 313] width 375 height 163
click at [794, 364] on button "Apply" at bounding box center [790, 364] width 38 height 24
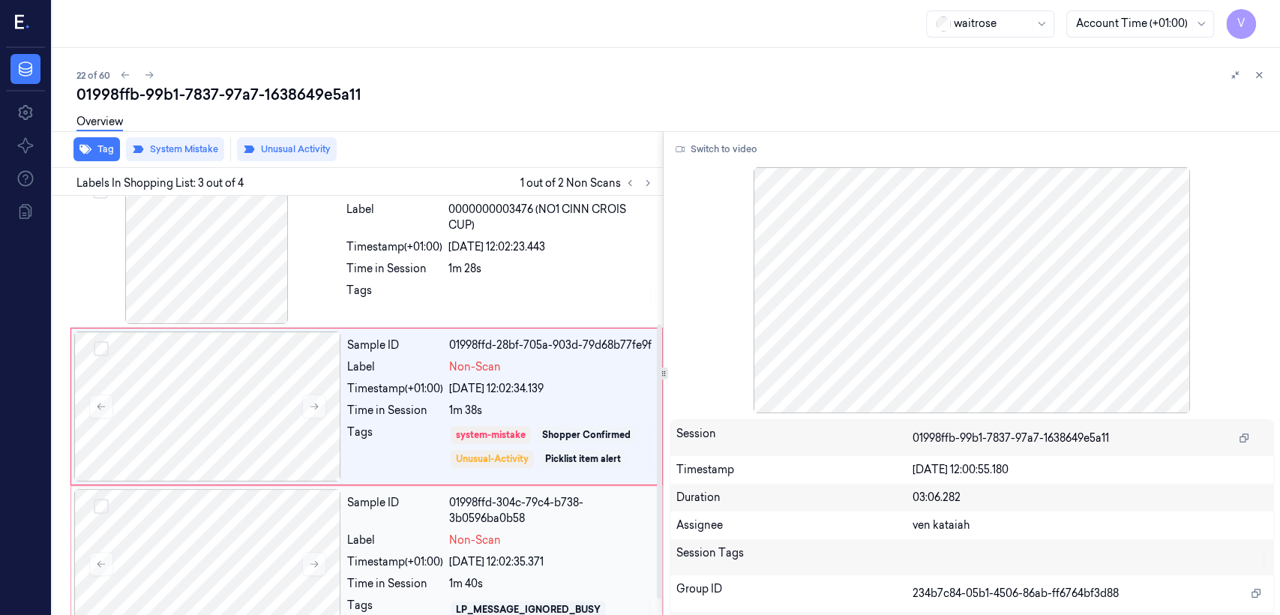
scroll to position [219, 0]
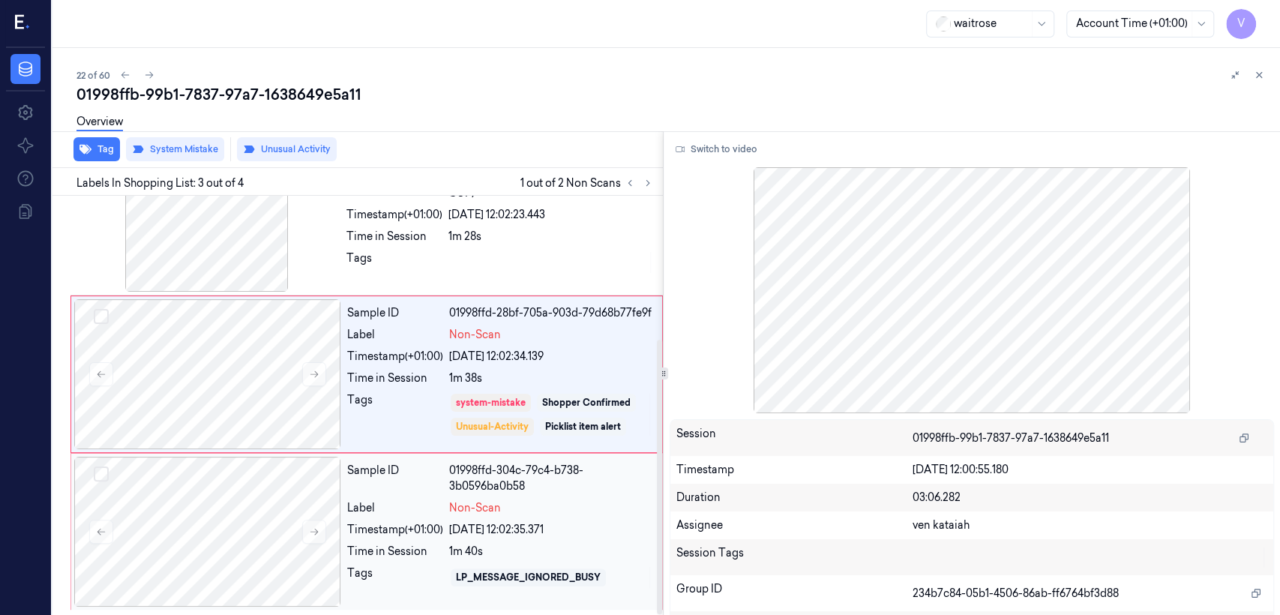
click at [493, 484] on div "01998ffd-304c-79c4-b738-3b0596ba0b58" at bounding box center [551, 478] width 204 height 31
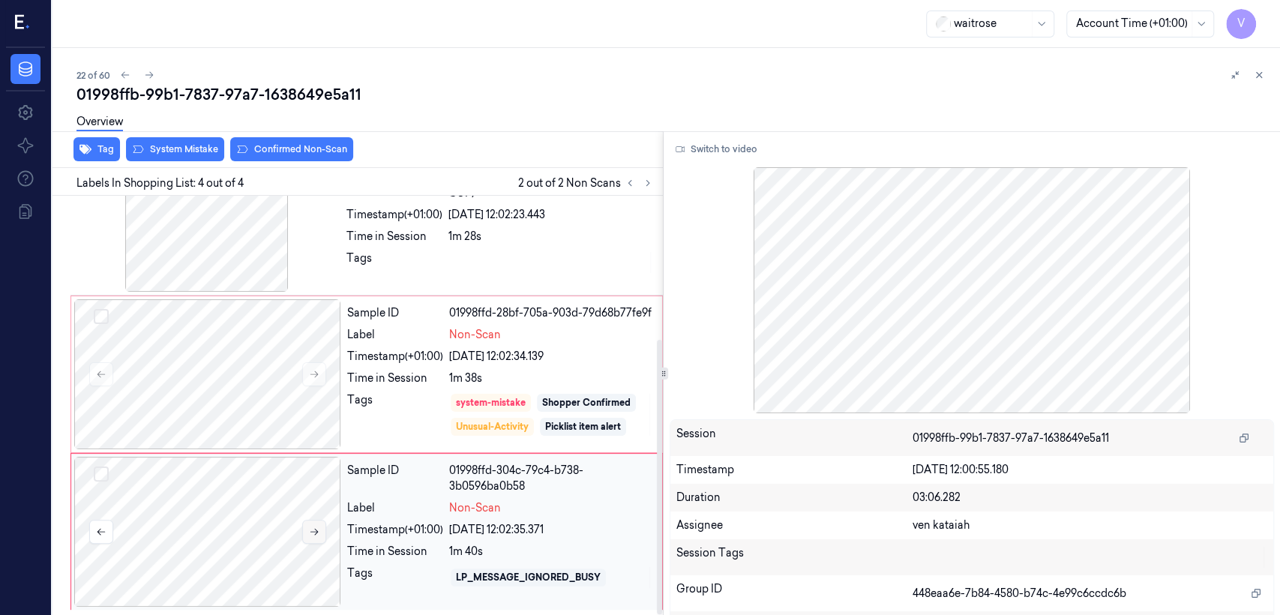
click at [307, 528] on button at bounding box center [314, 532] width 24 height 24
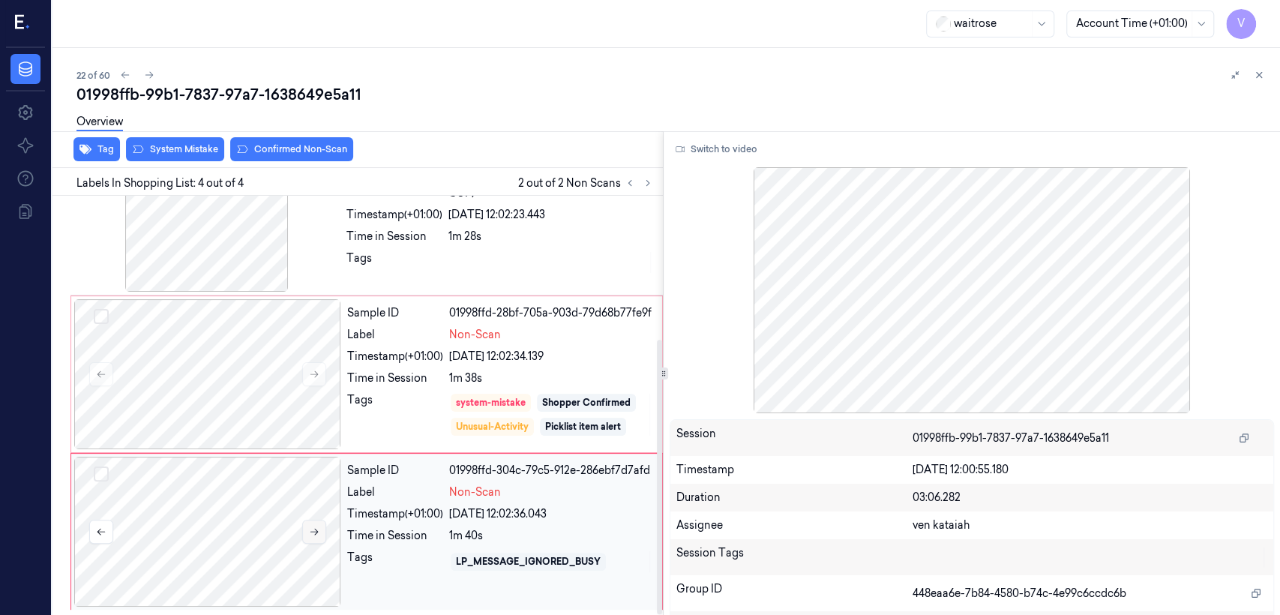
click at [307, 528] on button at bounding box center [314, 532] width 24 height 24
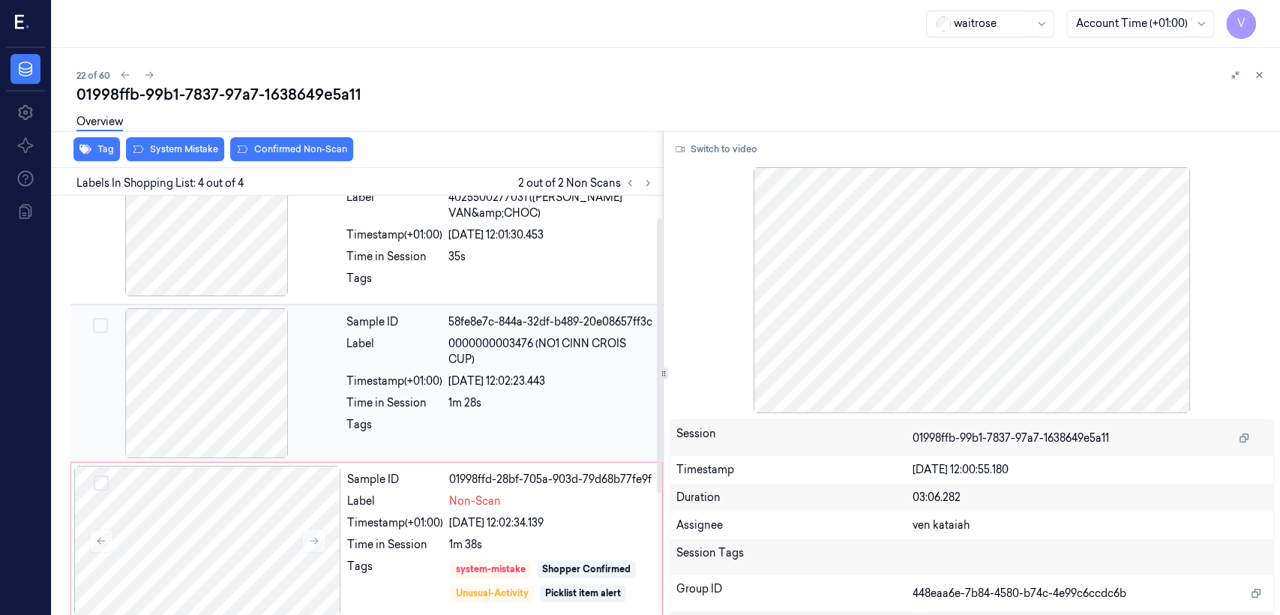
scroll to position [0, 0]
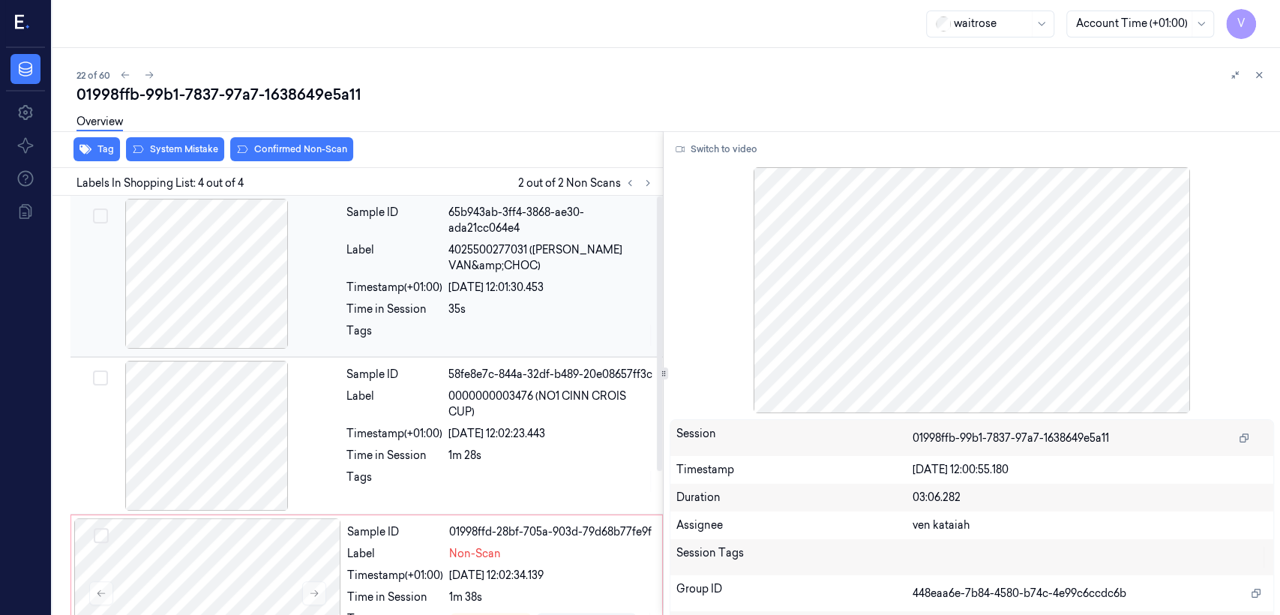
click at [538, 303] on div "35s" at bounding box center [550, 309] width 205 height 16
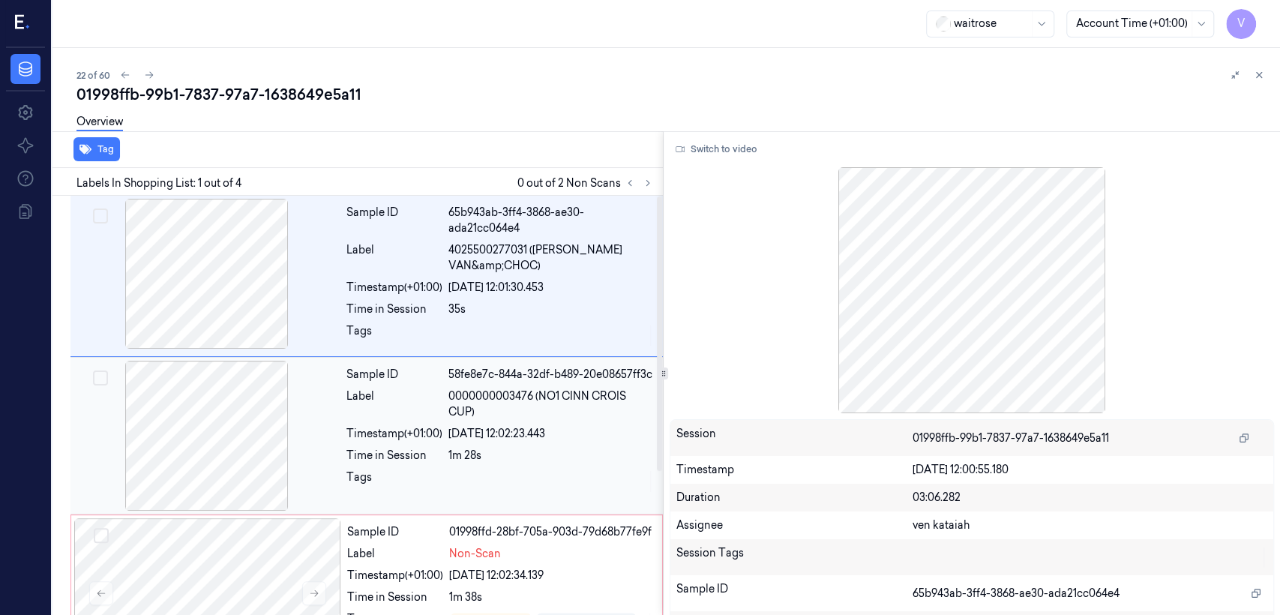
click at [472, 415] on span "0000000003476 (NO1 CINN CROIS CUP)" at bounding box center [550, 403] width 205 height 31
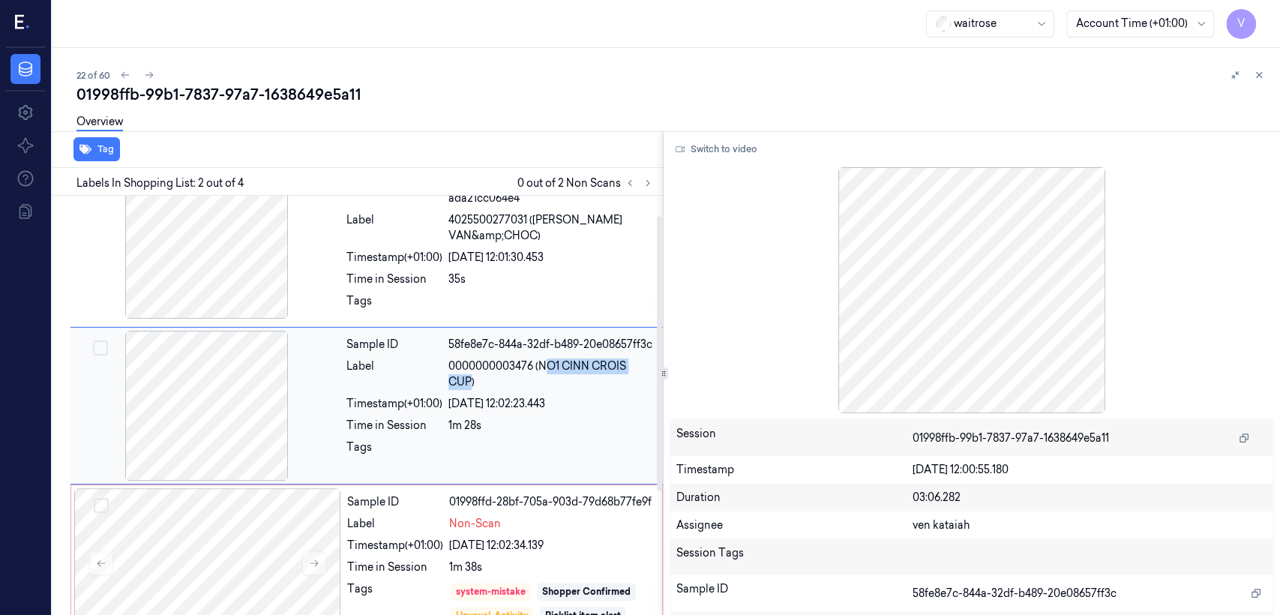
drag, startPoint x: 543, startPoint y: 365, endPoint x: 471, endPoint y: 385, distance: 74.8
click at [471, 385] on span "0000000003476 (NO1 CINN CROIS CUP)" at bounding box center [550, 373] width 205 height 31
copy span "O1 CINN CROIS CUP"
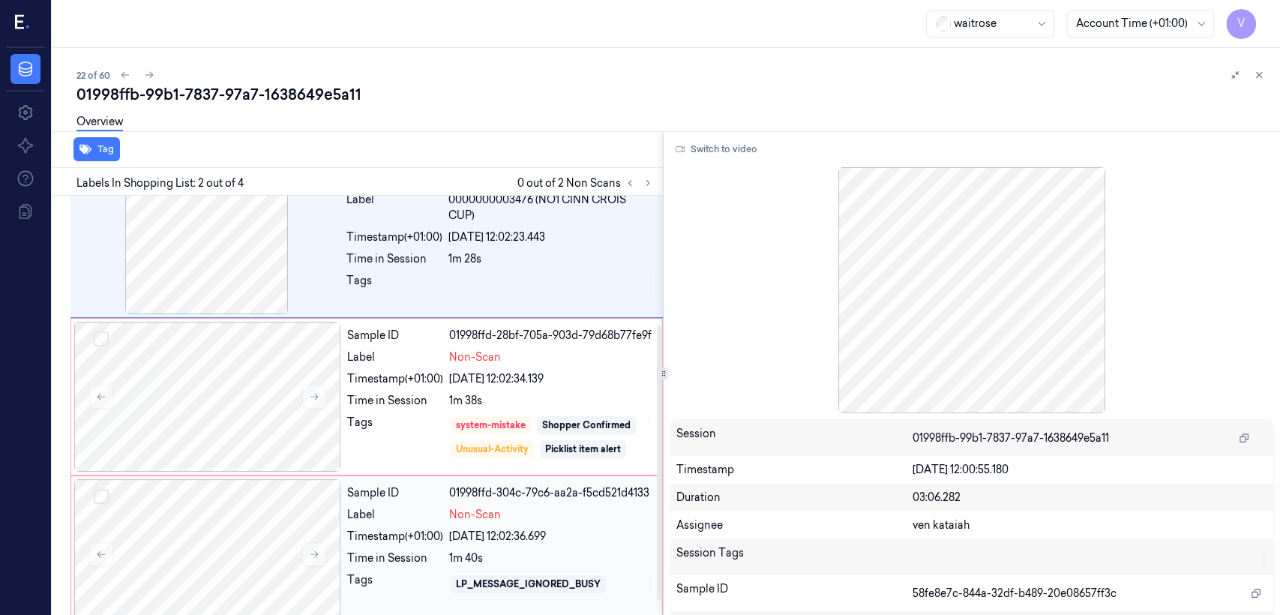
click at [433, 542] on div "Timestamp (+01:00)" at bounding box center [395, 537] width 96 height 16
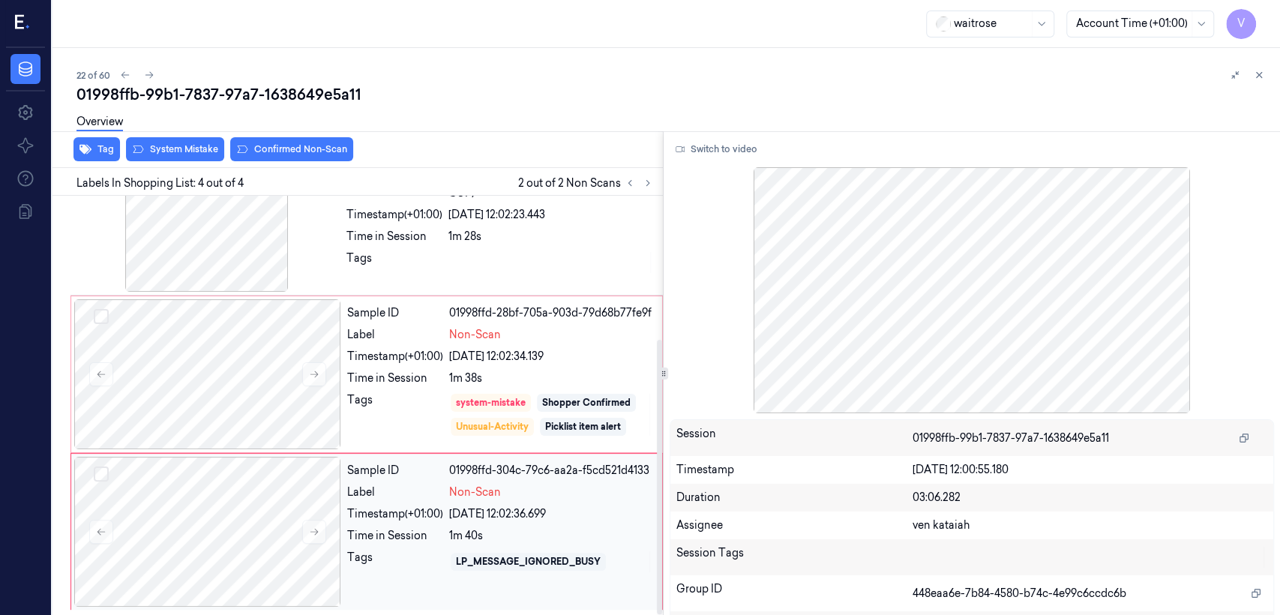
click at [471, 506] on div "28/09/2025 12:02:36.699" at bounding box center [551, 514] width 204 height 16
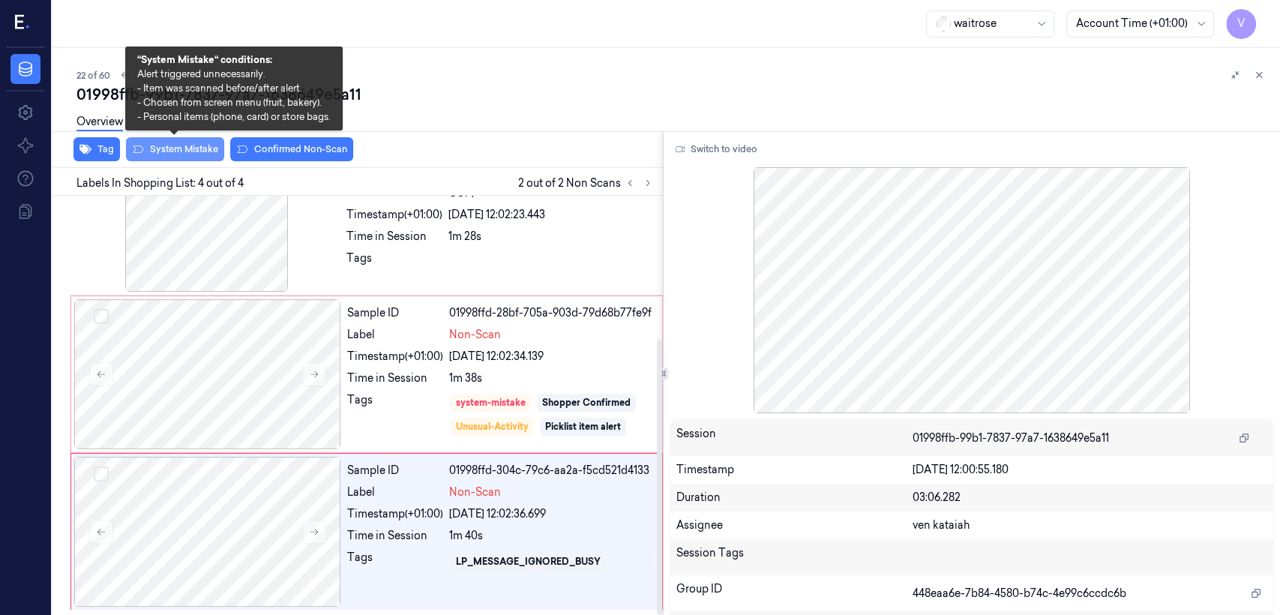
click at [197, 155] on button "System Mistake" at bounding box center [175, 149] width 98 height 24
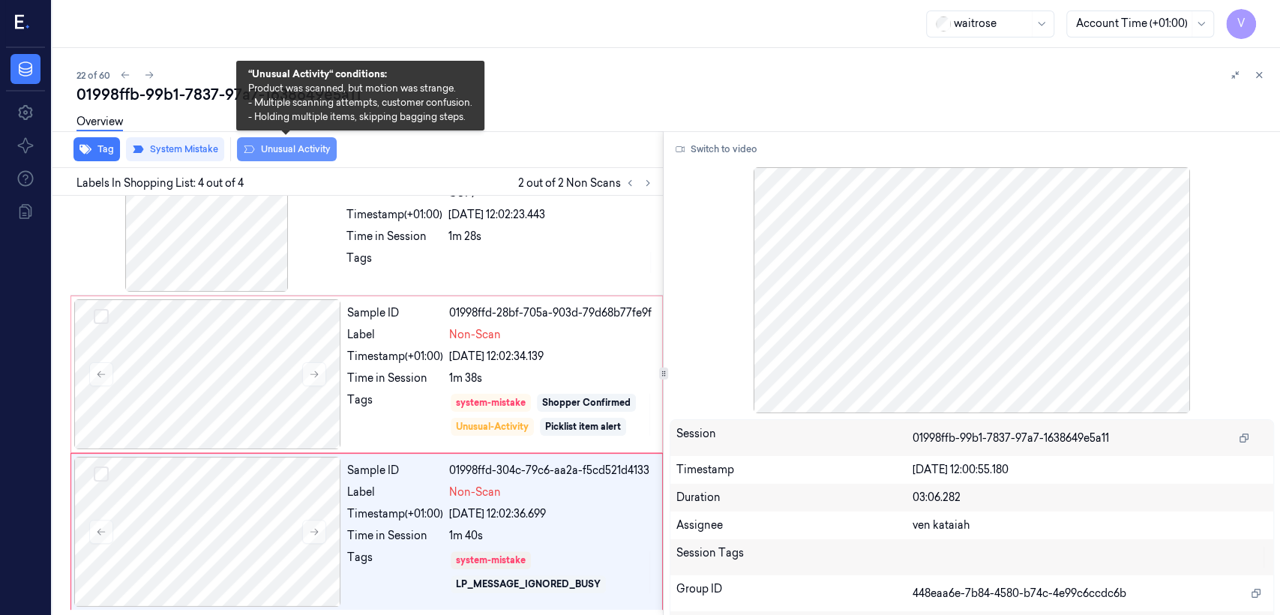
click at [280, 147] on button "Unusual Activity" at bounding box center [287, 149] width 100 height 24
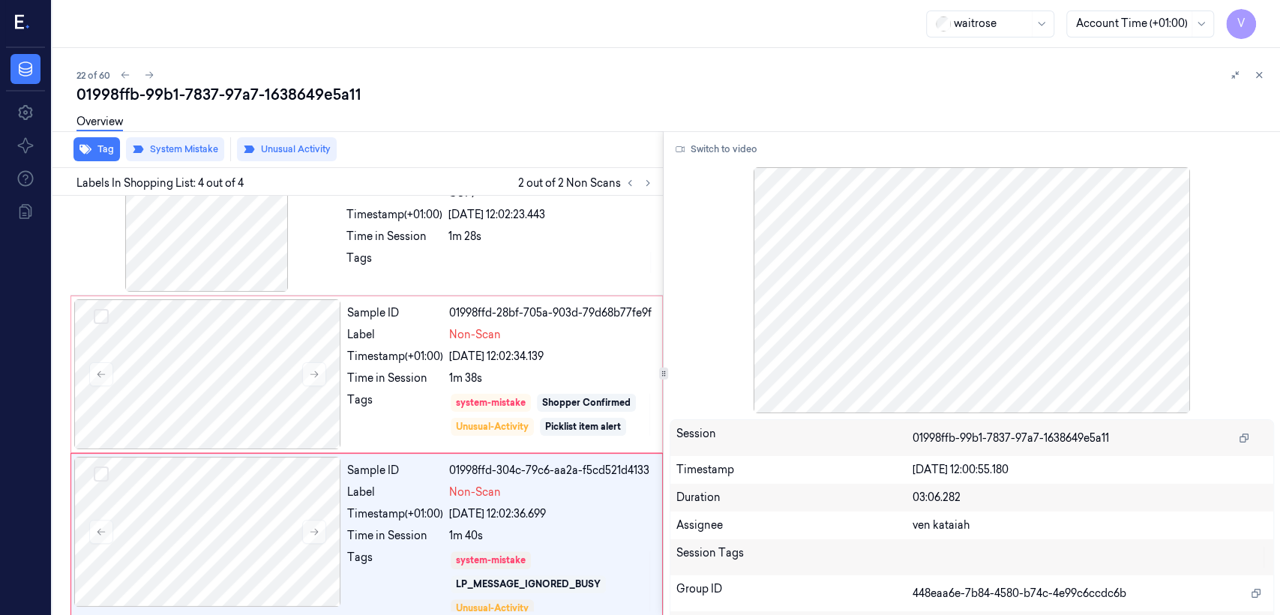
scroll to position [231, 0]
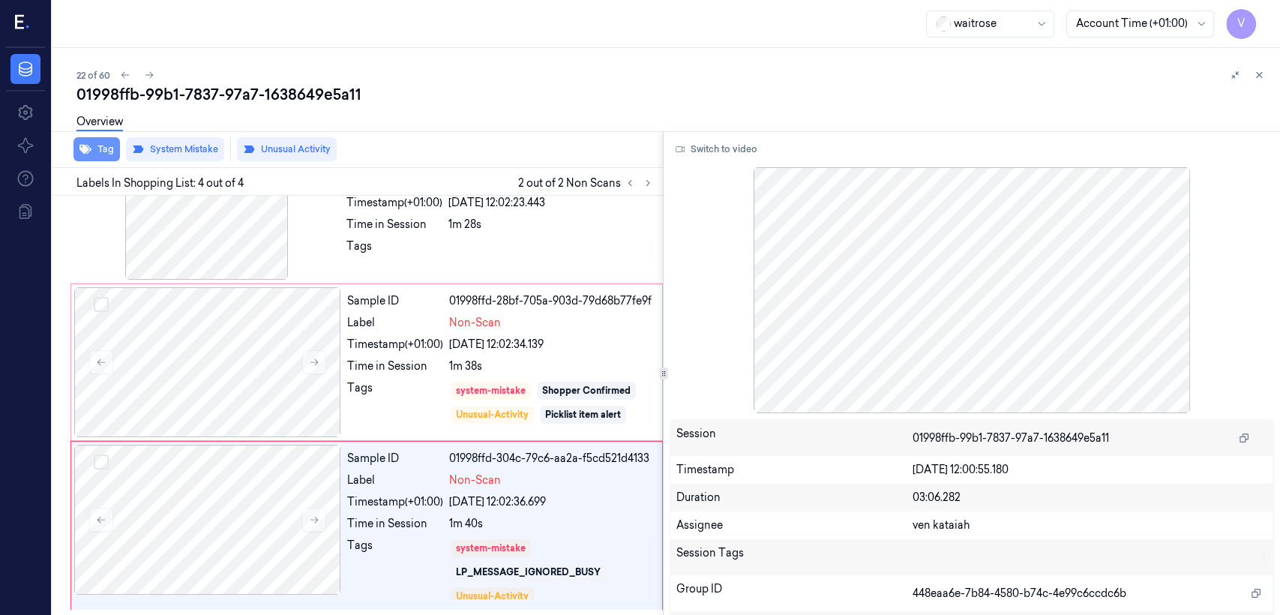
click at [105, 145] on button "Tag" at bounding box center [96, 149] width 46 height 24
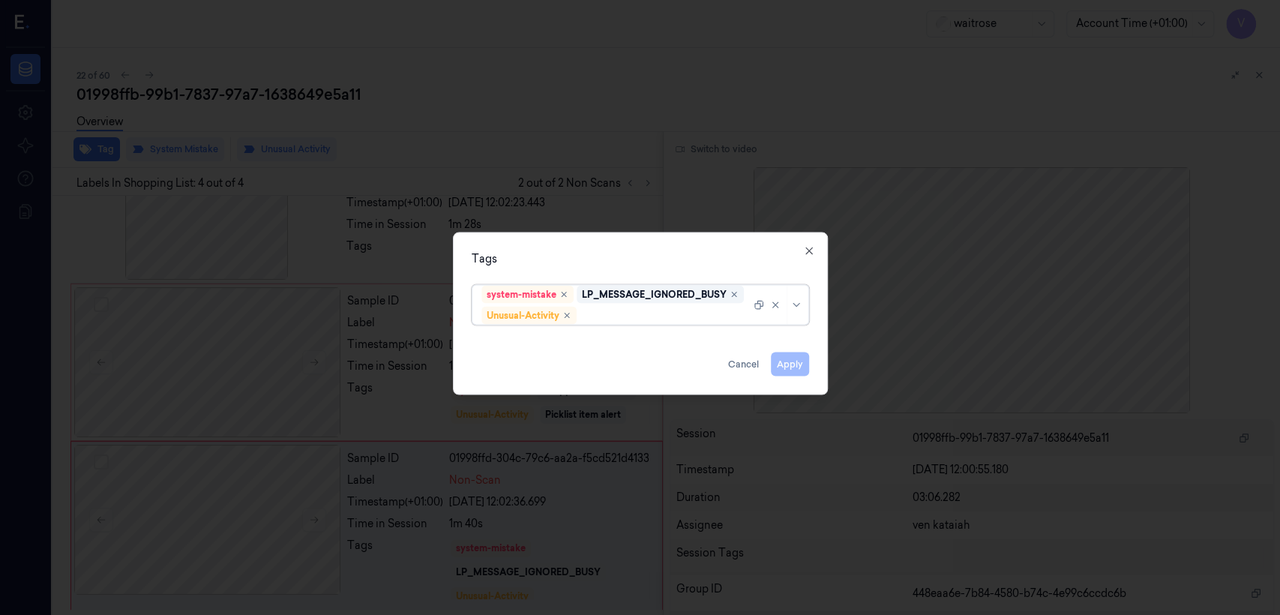
click at [684, 307] on div at bounding box center [665, 315] width 171 height 16
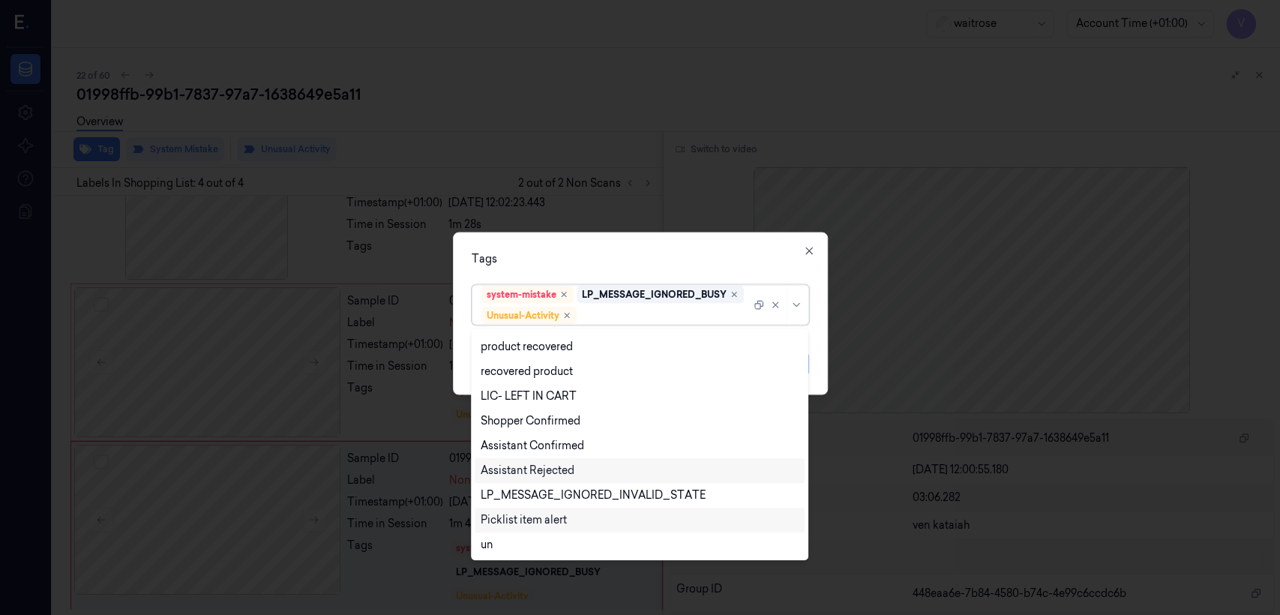
scroll to position [195, 0]
click at [535, 517] on div "Picklist item alert" at bounding box center [524, 520] width 86 height 16
click at [654, 253] on div "Tags" at bounding box center [640, 259] width 337 height 16
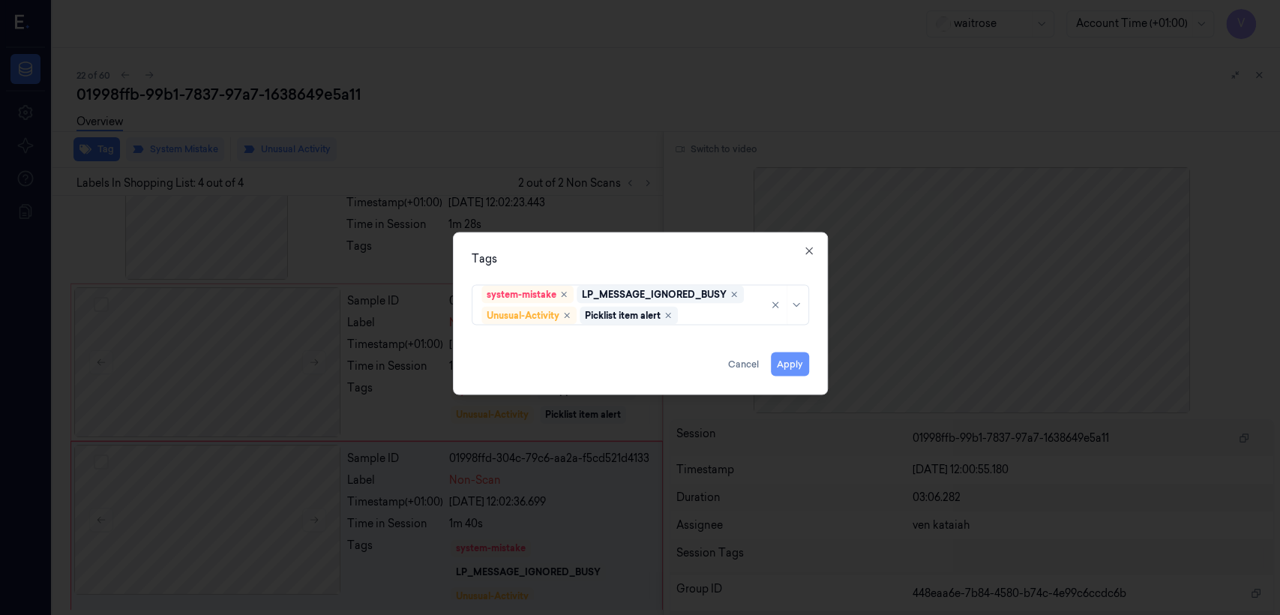
click at [798, 358] on button "Apply" at bounding box center [790, 364] width 38 height 24
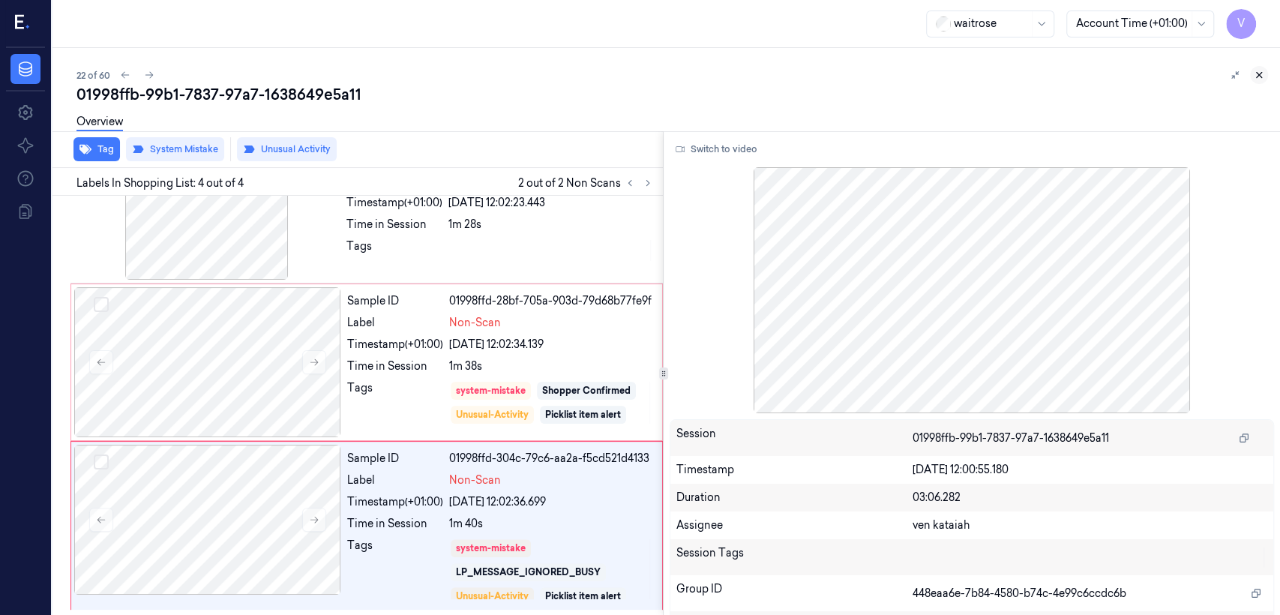
click at [1258, 77] on icon at bounding box center [1259, 75] width 10 height 10
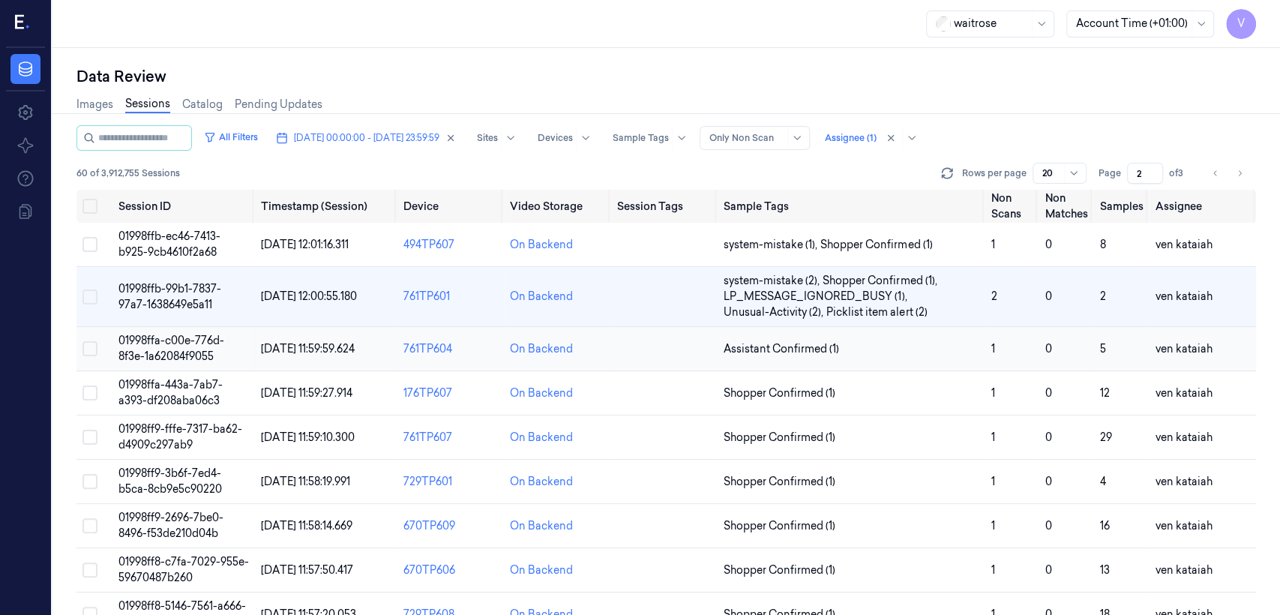
click at [846, 345] on span "Assistant Confirmed (1)" at bounding box center [852, 349] width 256 height 16
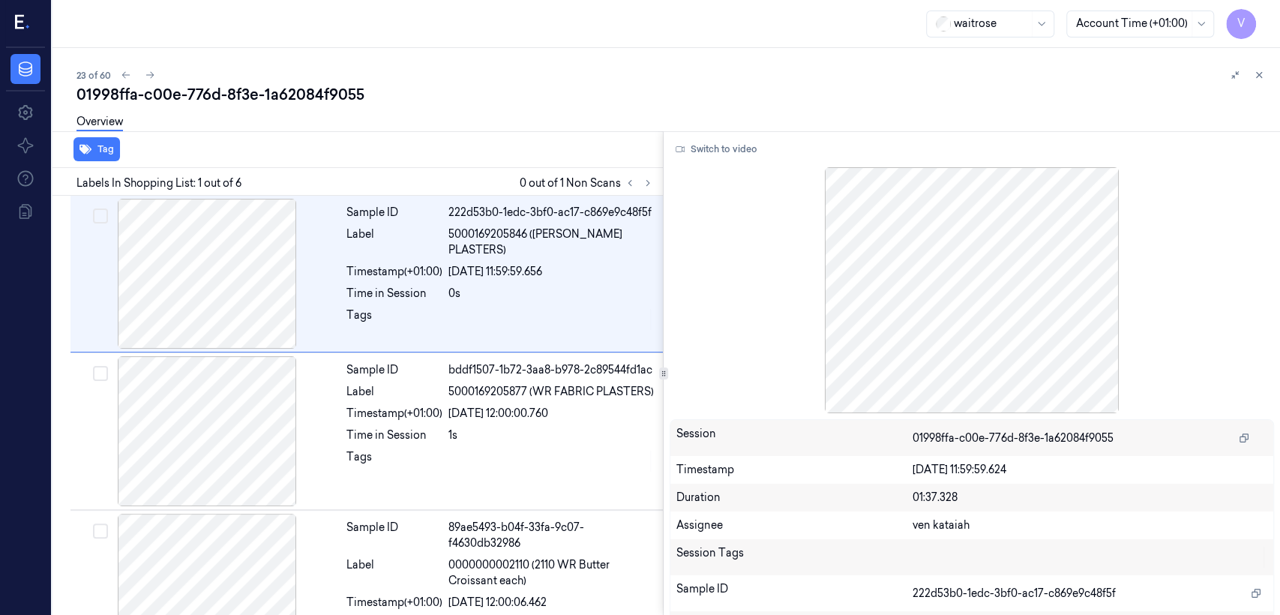
click at [658, 181] on div "Labels In Shopping List: 1 out of 6 0 out of 1 Non Scans" at bounding box center [354, 182] width 616 height 28
click at [643, 181] on icon at bounding box center [648, 183] width 10 height 10
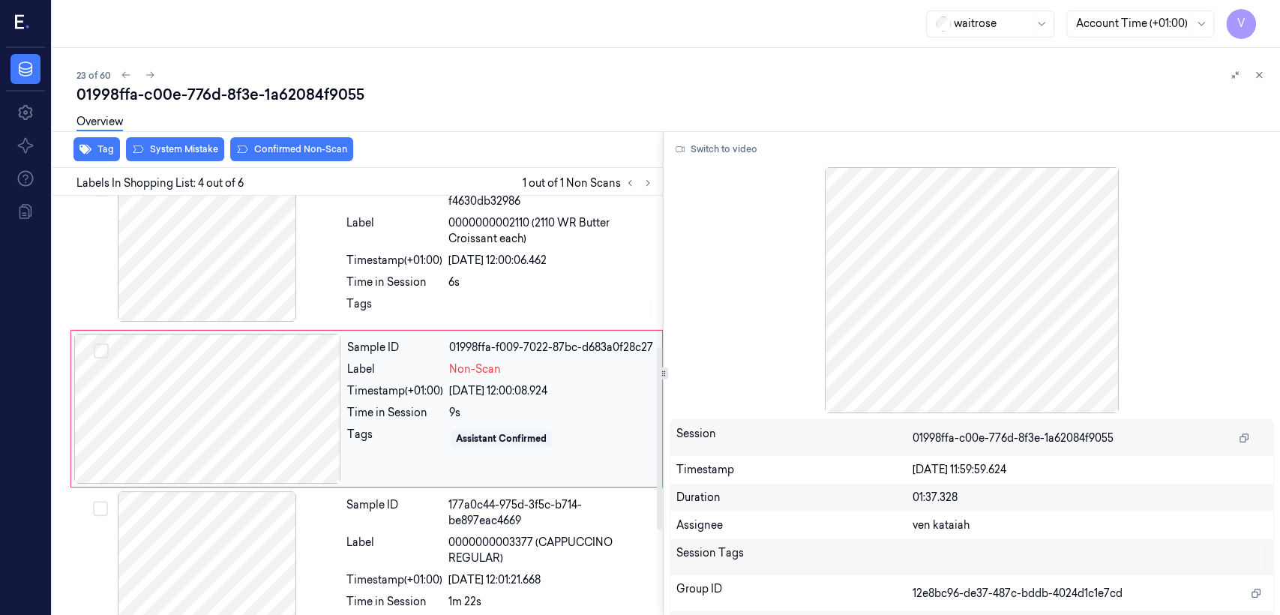
scroll to position [344, 0]
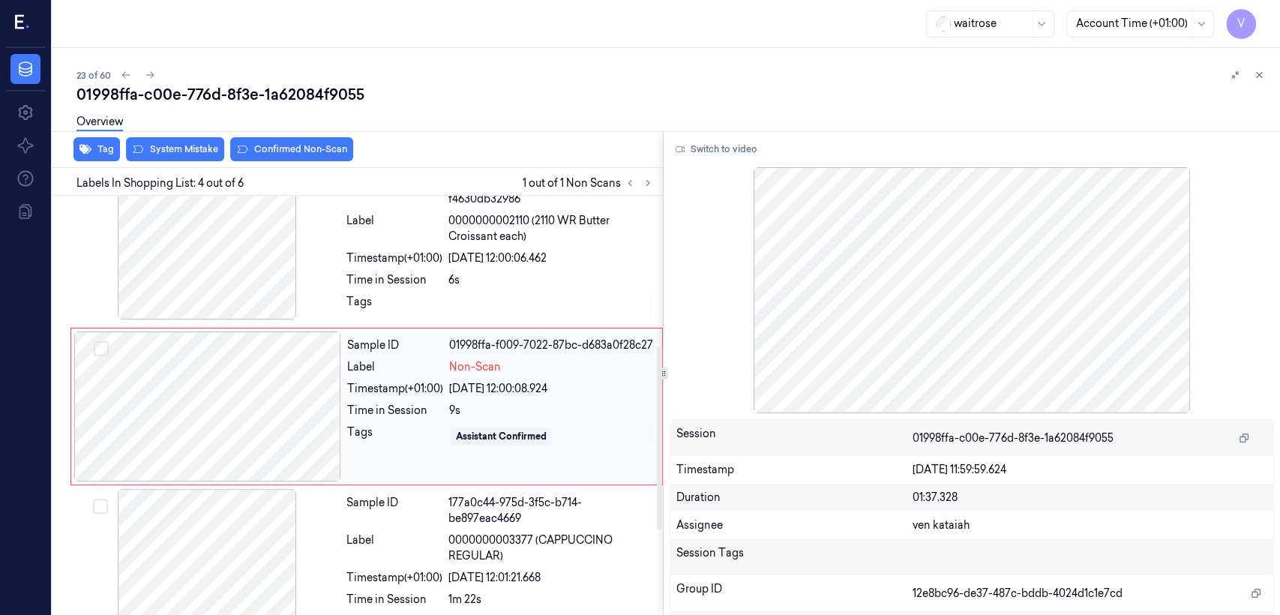
click at [397, 436] on div "Tags" at bounding box center [395, 436] width 96 height 24
click at [379, 310] on div "Tags" at bounding box center [394, 306] width 96 height 24
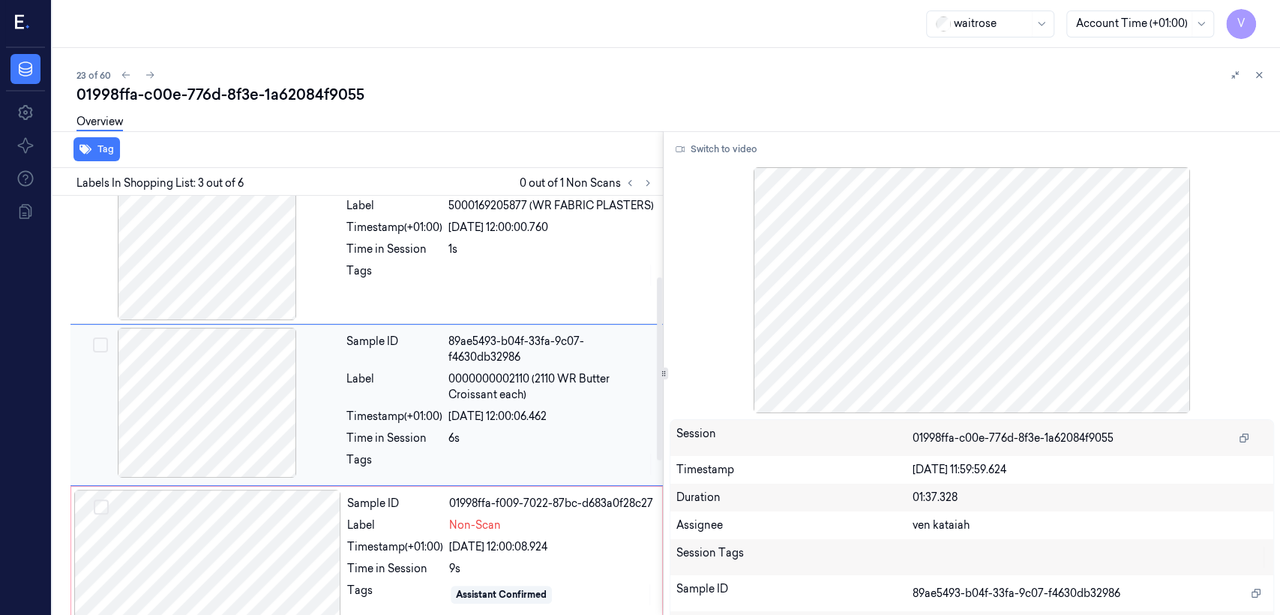
scroll to position [185, 0]
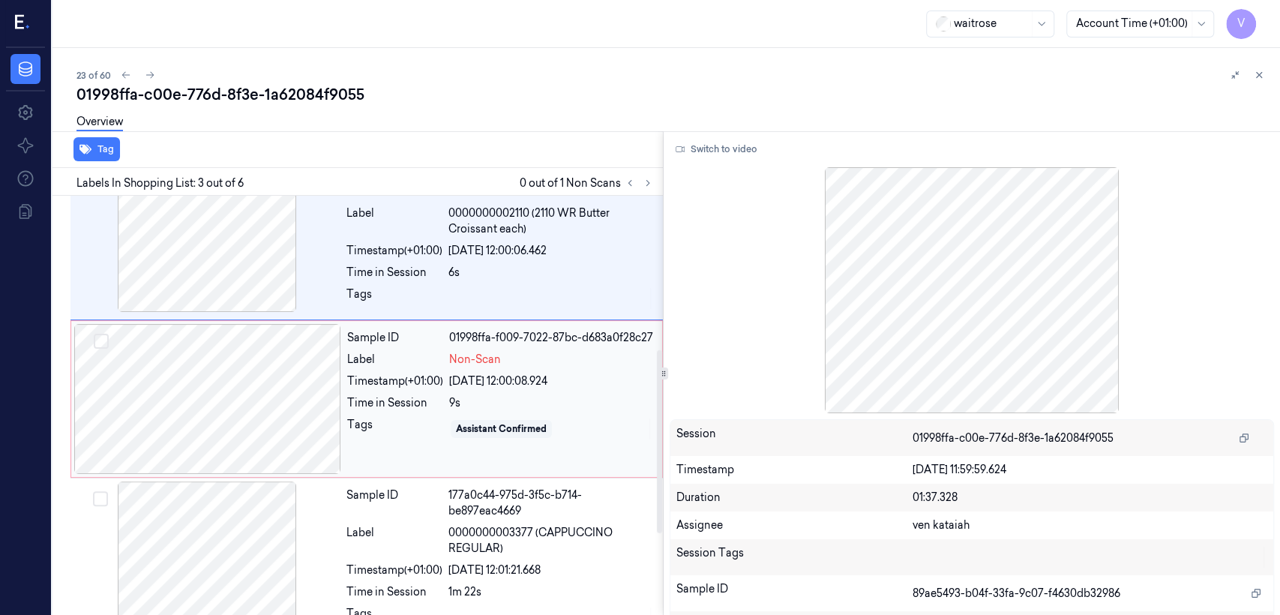
click at [377, 411] on div "Sample ID 01998ffa-f009-7022-87bc-d683a0f28c27 Label Non-Scan Timestamp (+01:00…" at bounding box center [500, 399] width 318 height 150
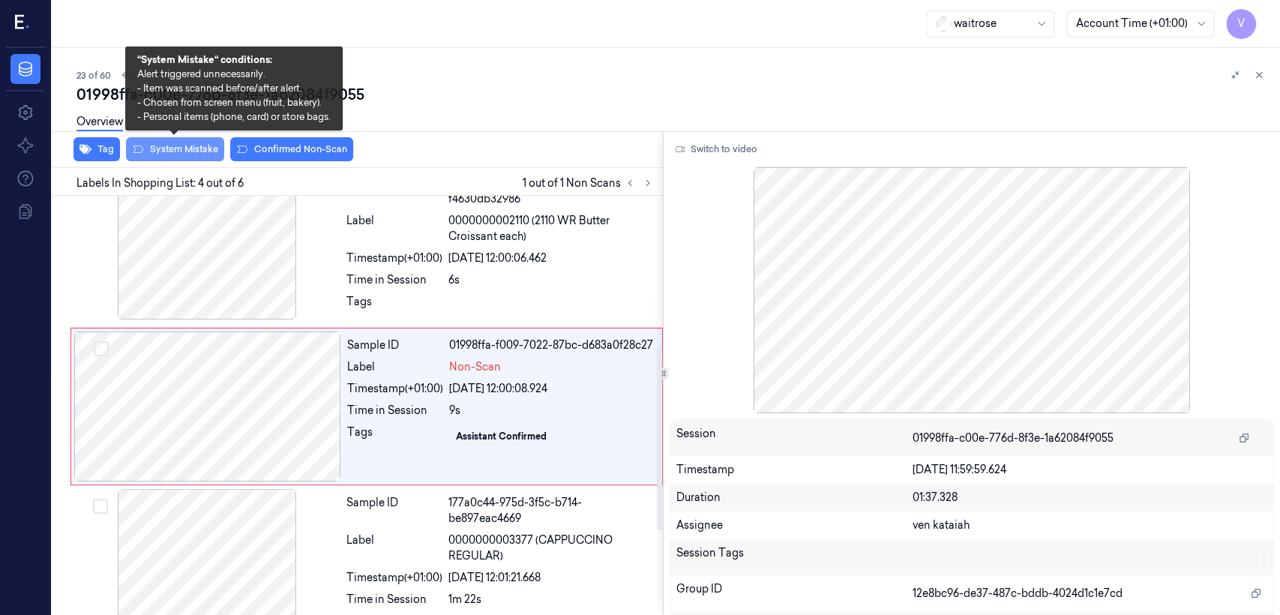
click at [187, 157] on button "System Mistake" at bounding box center [175, 149] width 98 height 24
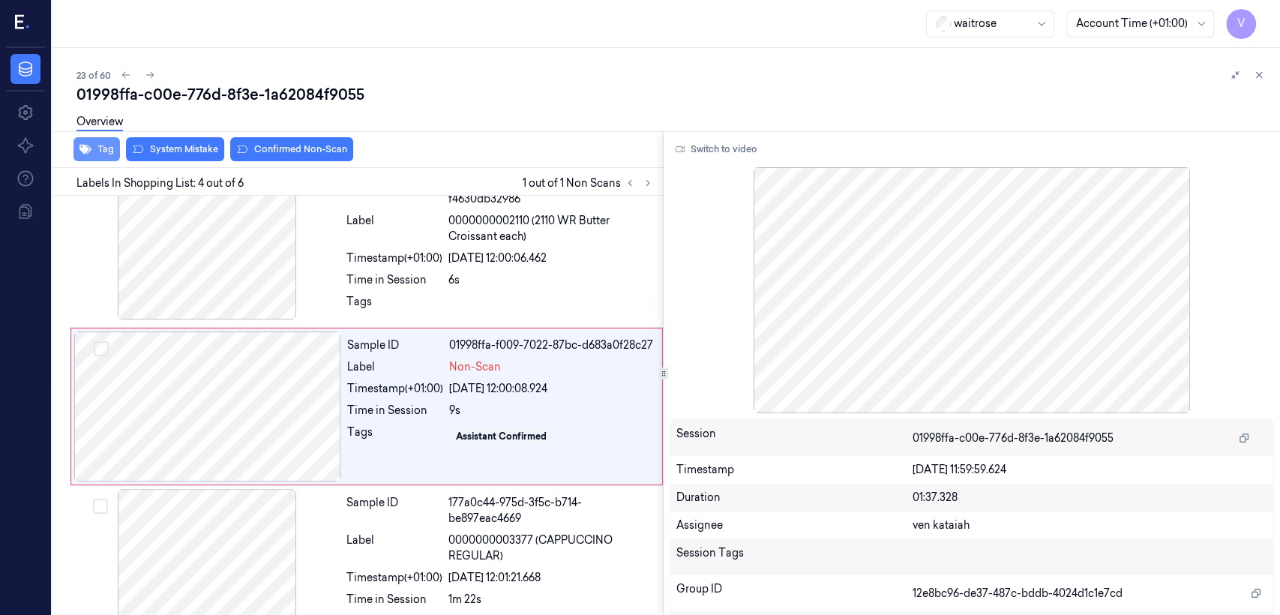
click at [97, 145] on button "Tag" at bounding box center [96, 149] width 46 height 24
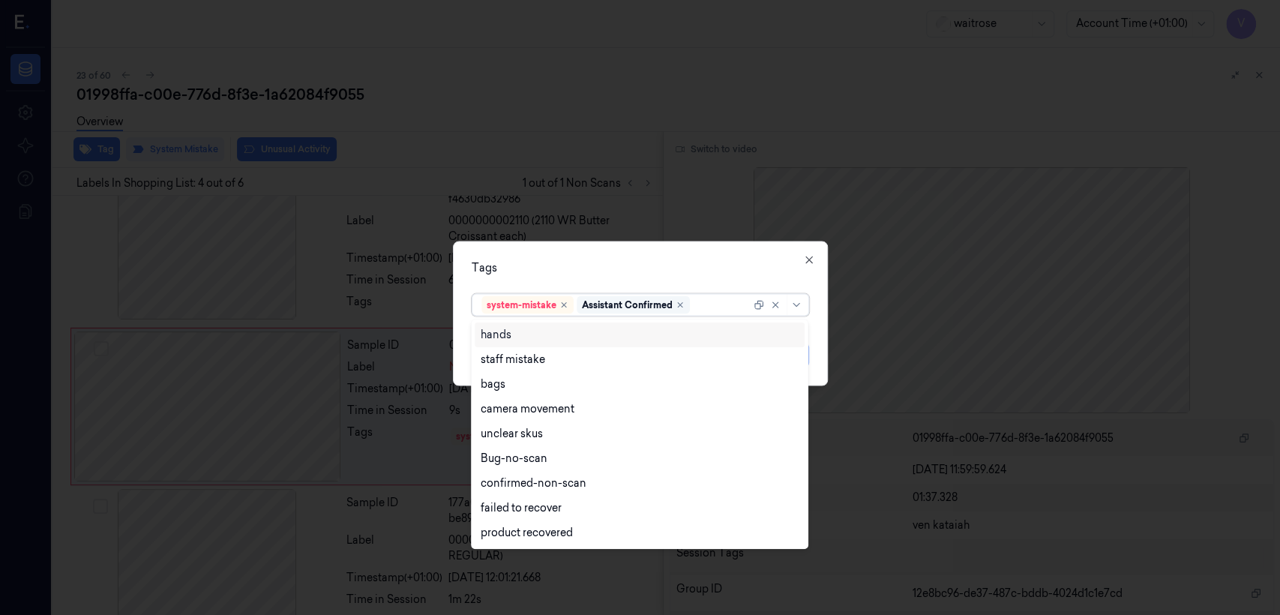
click at [664, 302] on div "Assistant Confirmed" at bounding box center [627, 304] width 91 height 13
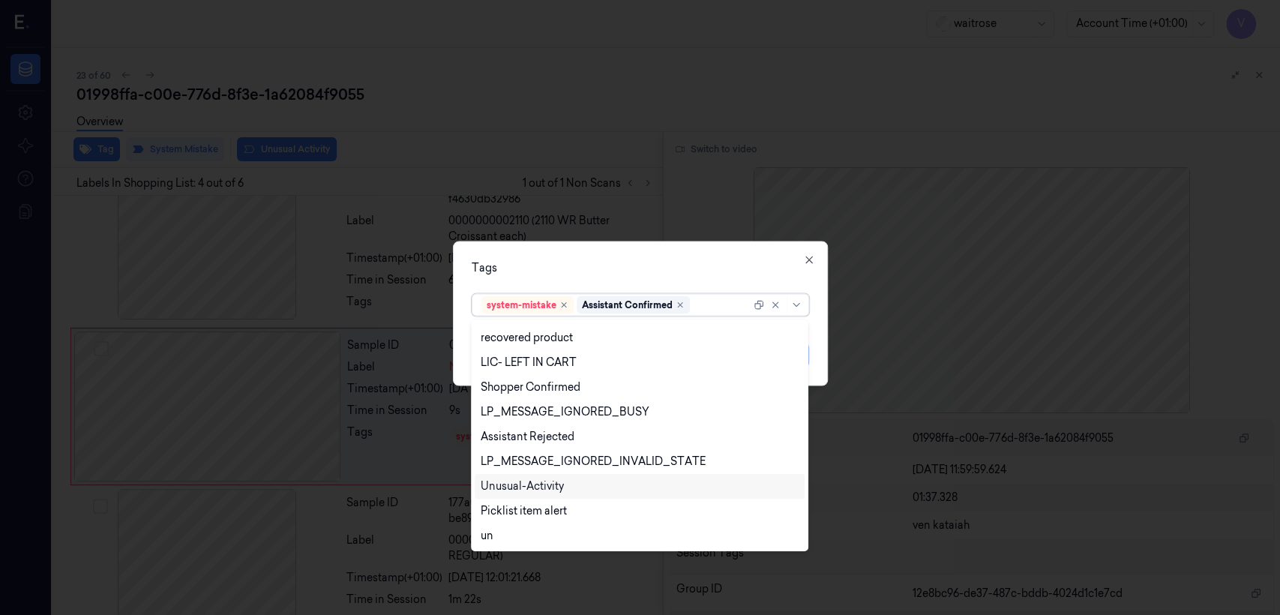
click at [519, 492] on div "Unusual-Activity" at bounding box center [522, 486] width 83 height 16
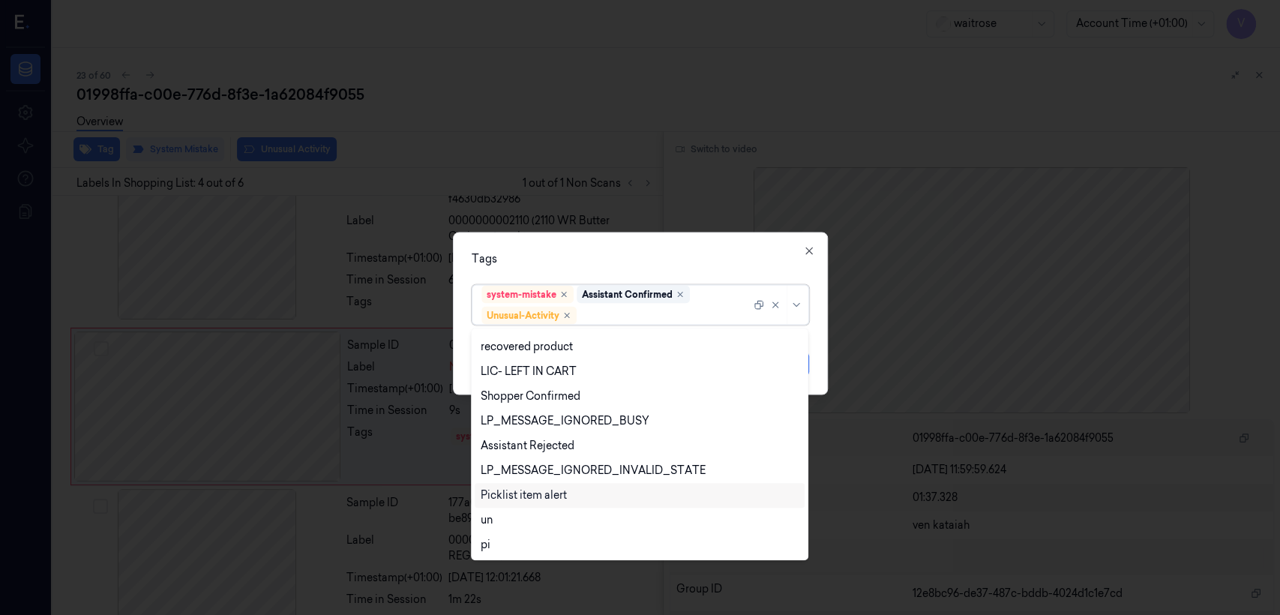
drag, startPoint x: 523, startPoint y: 495, endPoint x: 574, endPoint y: 433, distance: 79.9
click at [523, 495] on div "Picklist item alert" at bounding box center [524, 495] width 86 height 16
click at [610, 270] on div "Tags option Picklist item alert, selected. 20 results available. Use Up and Dow…" at bounding box center [640, 313] width 375 height 163
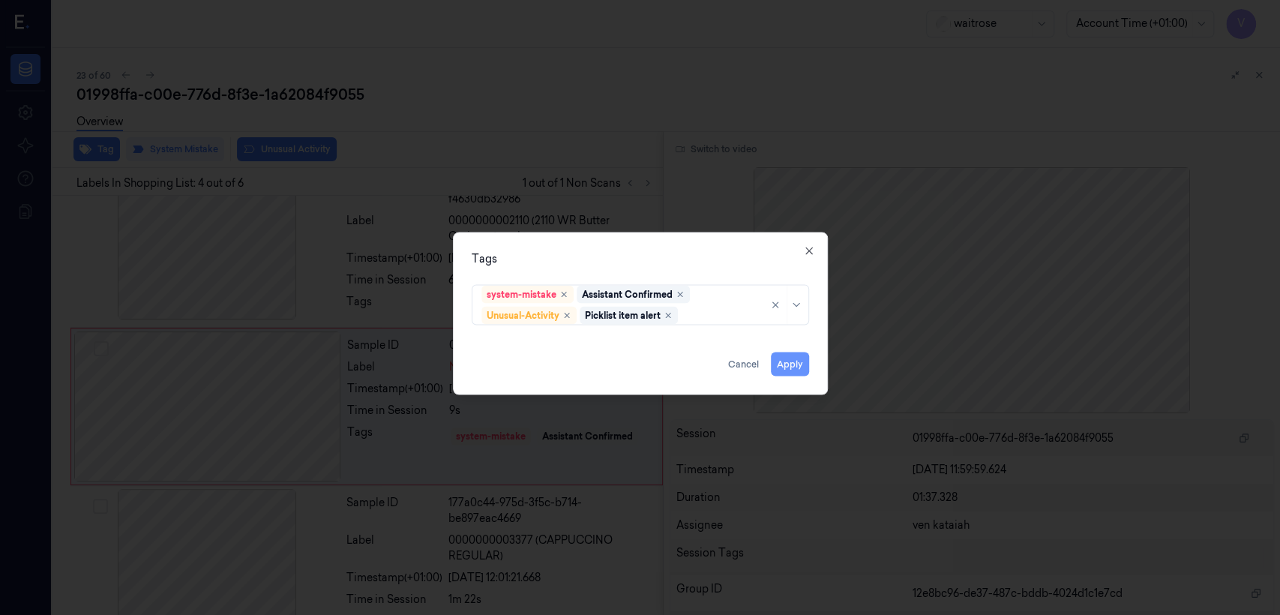
click at [793, 355] on button "Apply" at bounding box center [790, 364] width 38 height 24
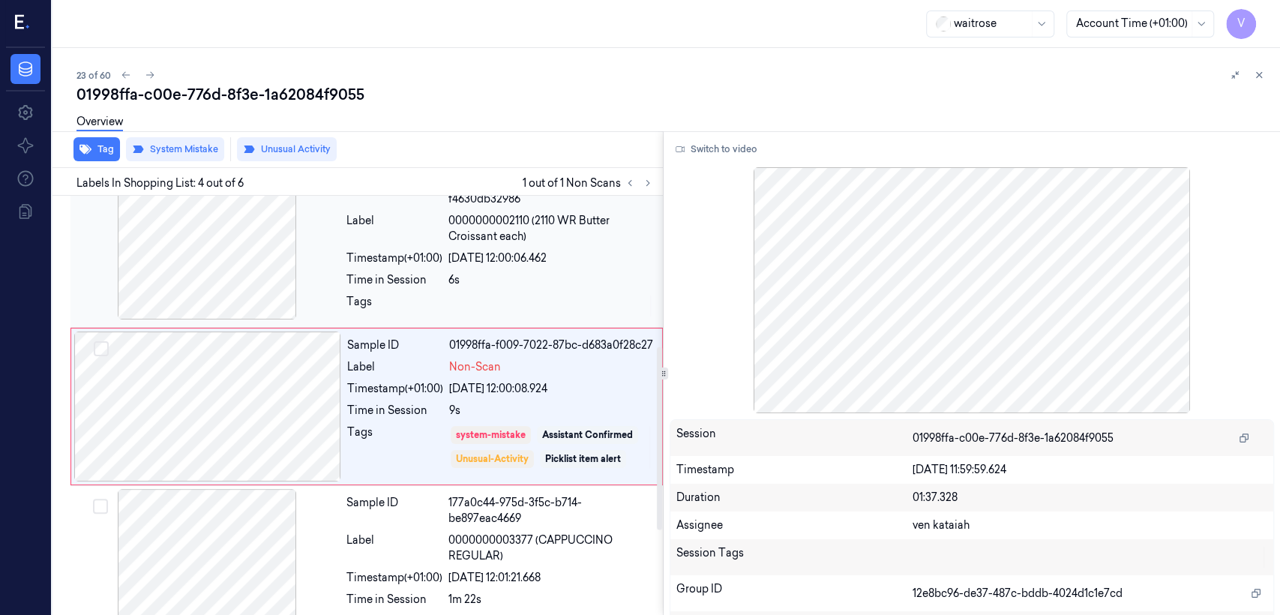
click at [522, 307] on div at bounding box center [550, 306] width 205 height 24
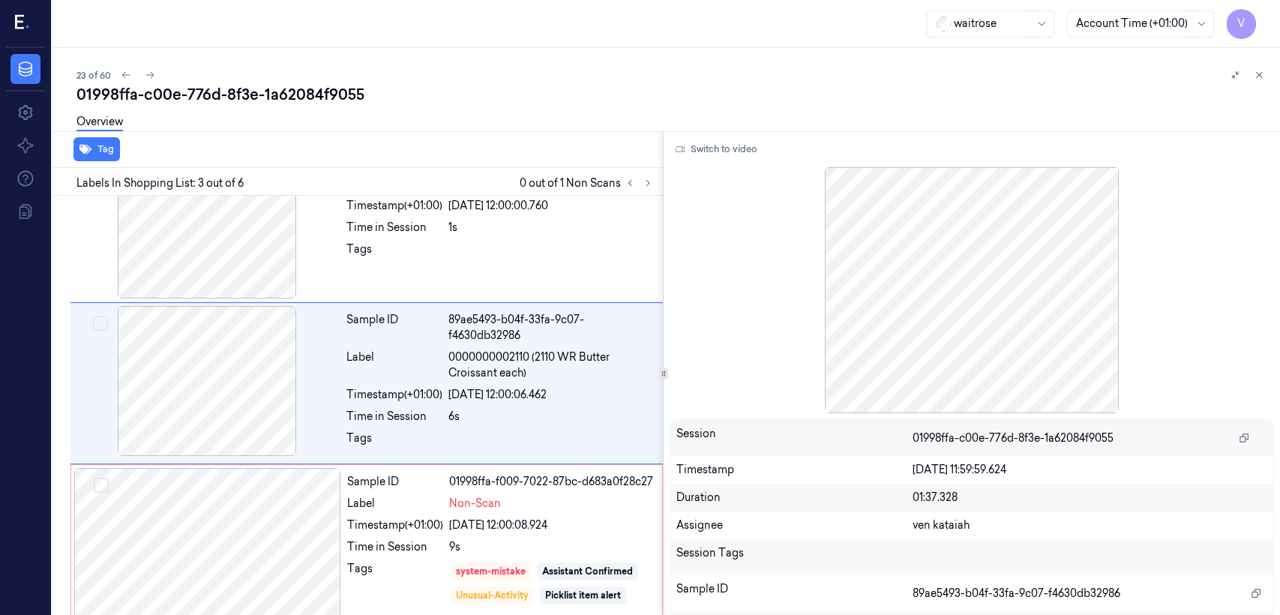
scroll to position [185, 0]
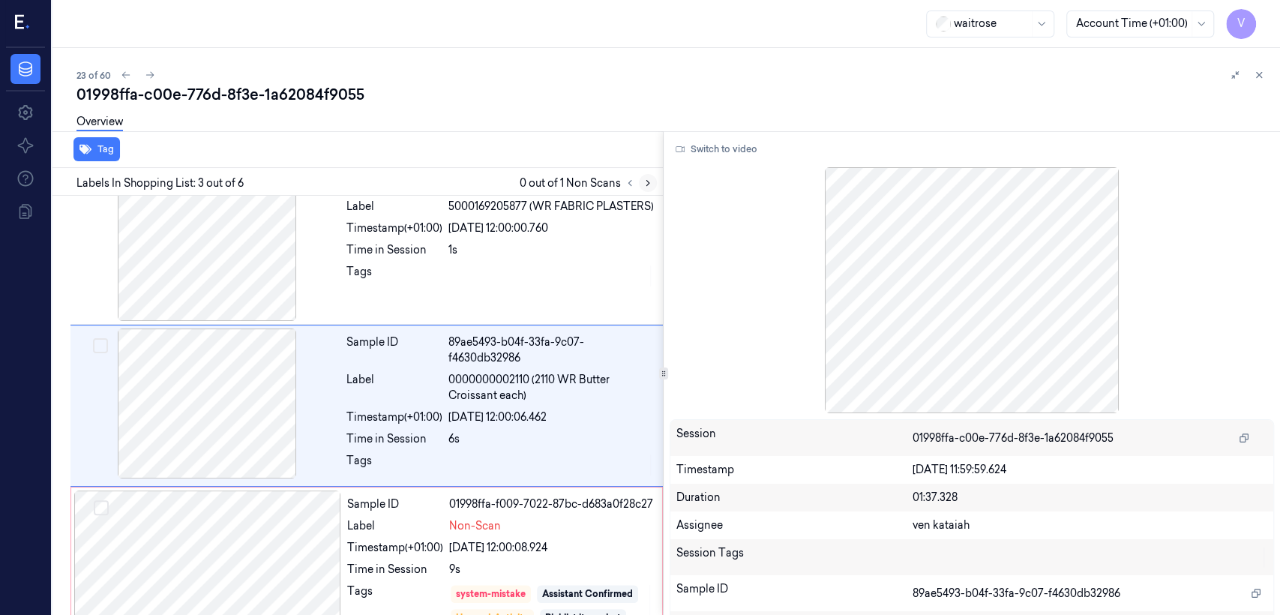
click at [654, 177] on button at bounding box center [648, 183] width 18 height 18
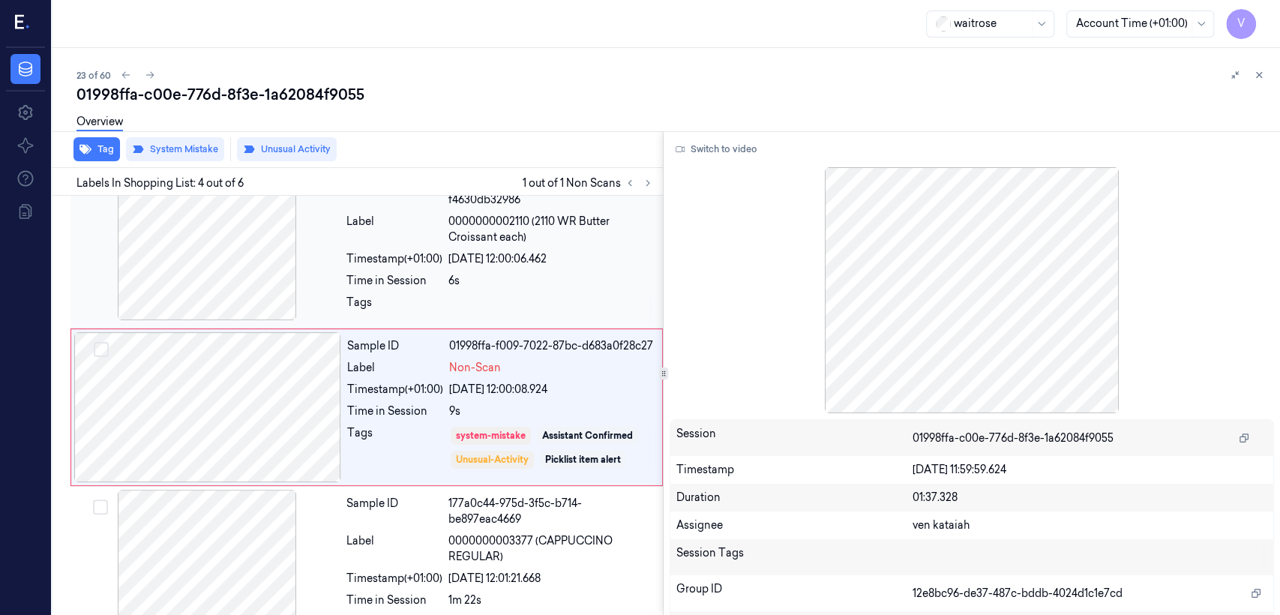
scroll to position [344, 0]
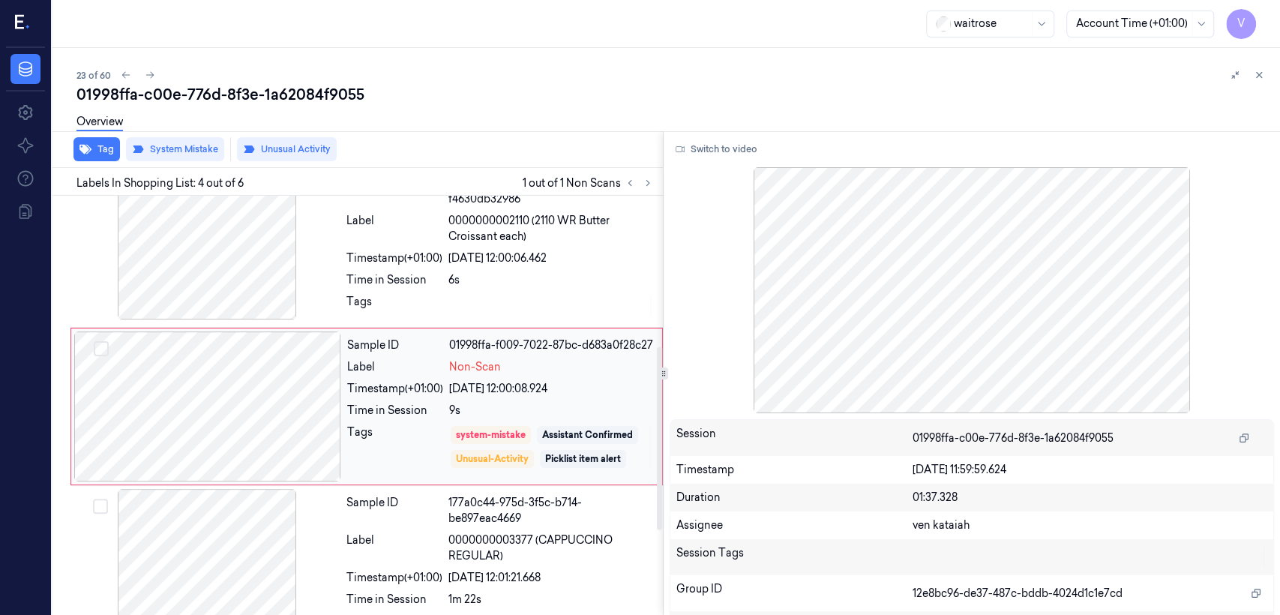
click at [451, 416] on div "9s" at bounding box center [551, 411] width 204 height 16
click at [1255, 76] on icon at bounding box center [1259, 75] width 10 height 10
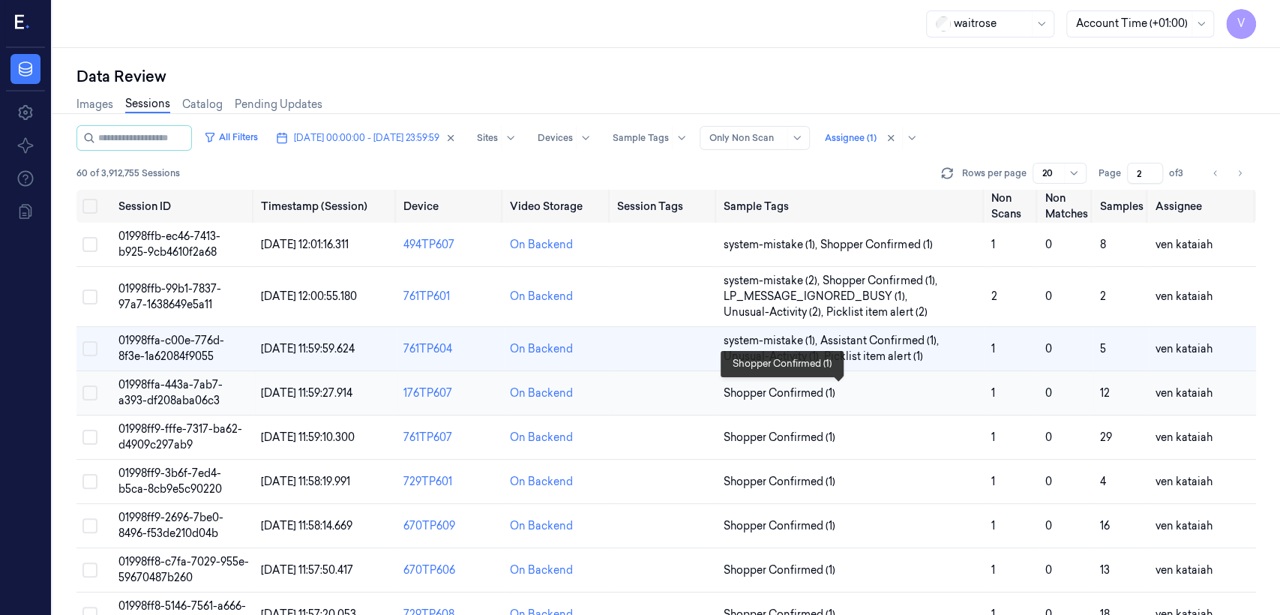
click at [792, 394] on span "Shopper Confirmed (1)" at bounding box center [780, 393] width 112 height 16
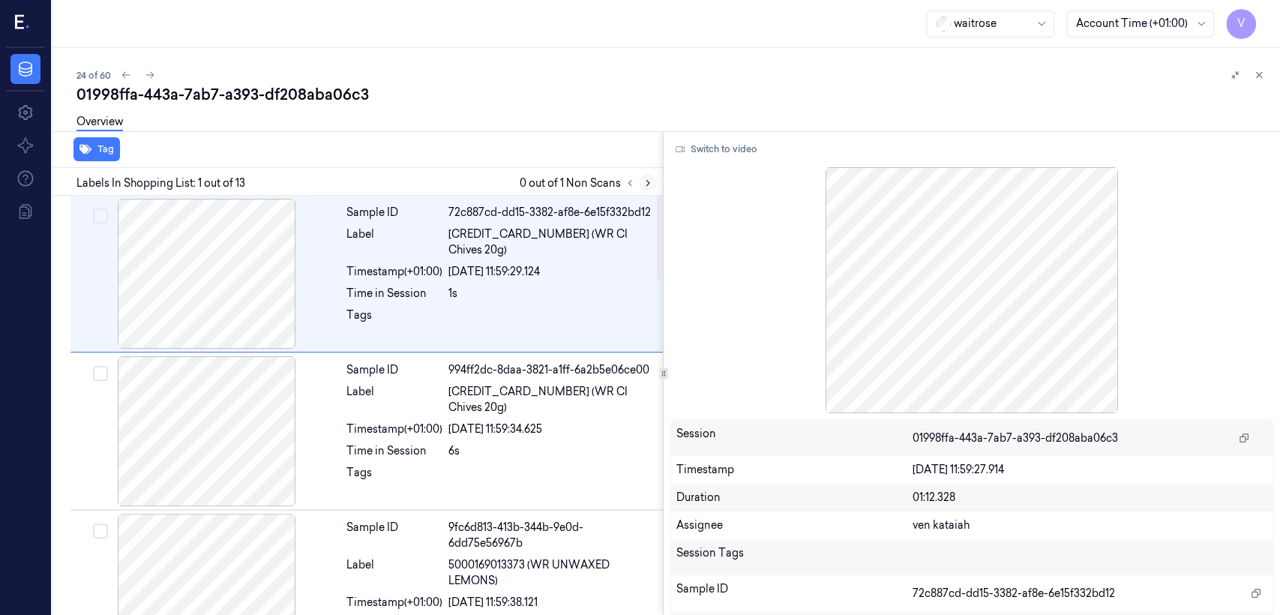
drag, startPoint x: 651, startPoint y: 167, endPoint x: 643, endPoint y: 177, distance: 12.8
click at [649, 169] on div "Labels In Shopping List: 1 out of 13 0 out of 1 Non Scans" at bounding box center [354, 182] width 616 height 28
click at [643, 178] on icon at bounding box center [648, 183] width 10 height 10
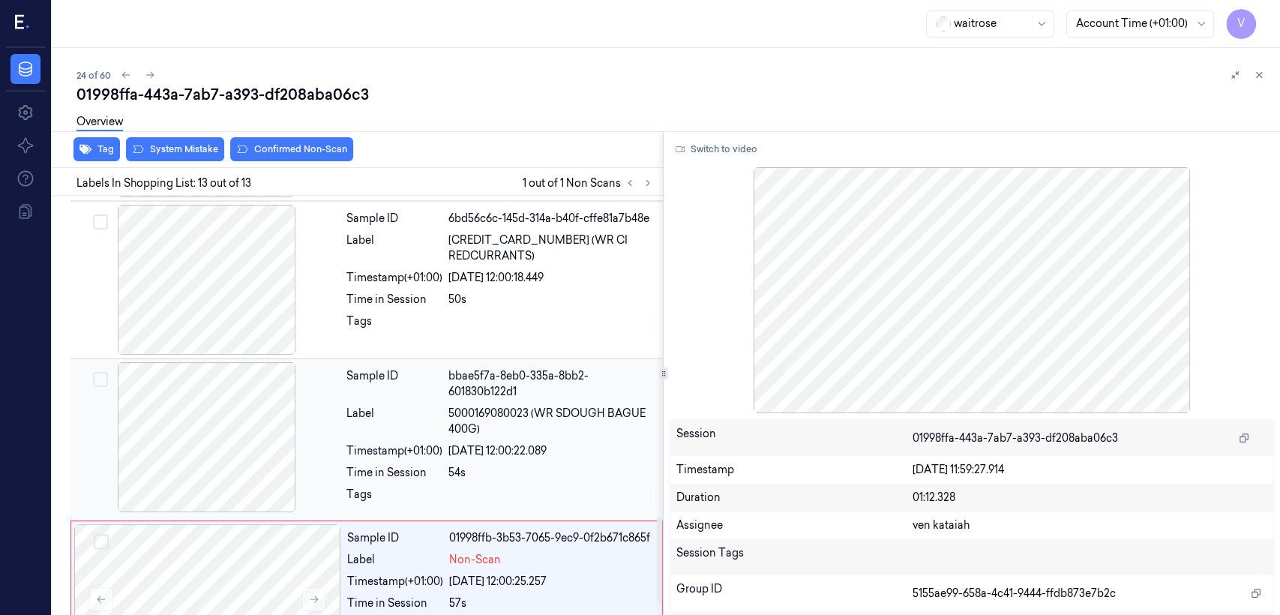
scroll to position [1644, 0]
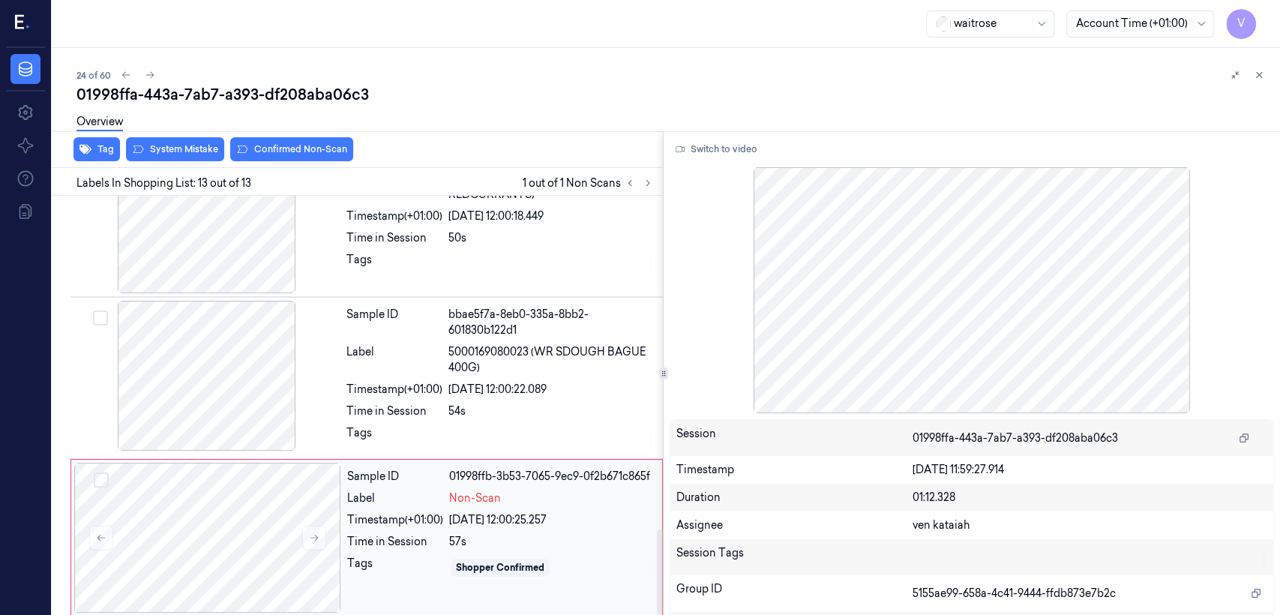
click at [387, 501] on div "Sample ID 01998ffb-3b53-7065-9ec9-0f2b671c865f Label Non-Scan Timestamp (+01:00…" at bounding box center [500, 538] width 318 height 150
click at [528, 382] on div "28/09/2025 12:00:22.089" at bounding box center [550, 390] width 205 height 16
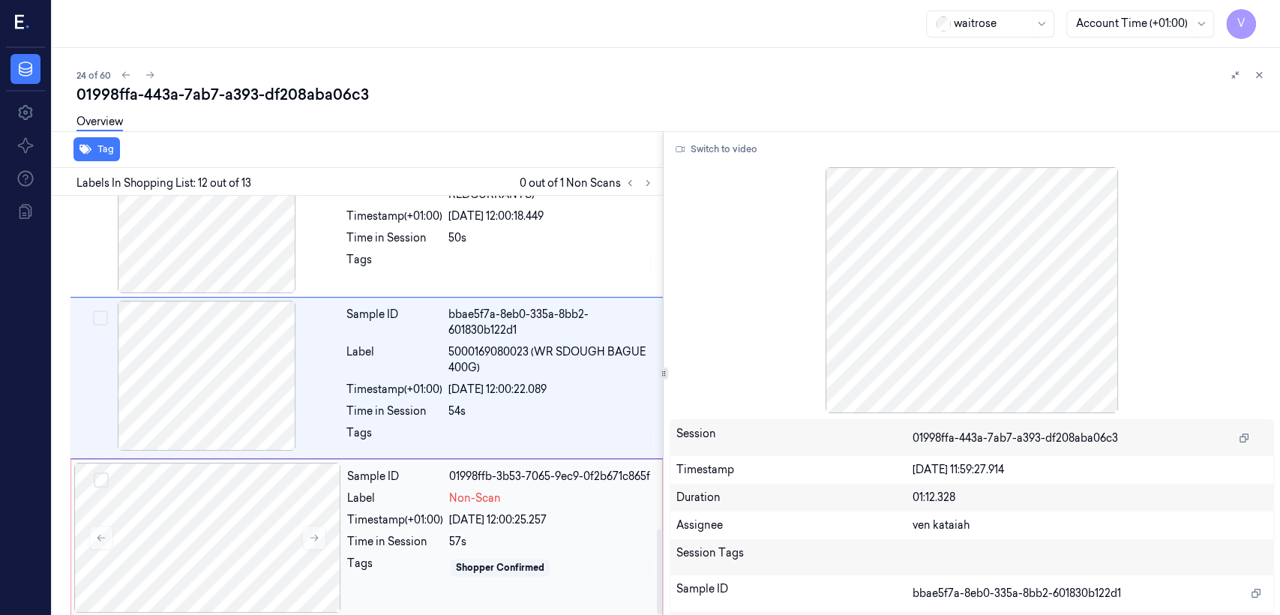
click at [391, 565] on div "Tags" at bounding box center [395, 568] width 96 height 24
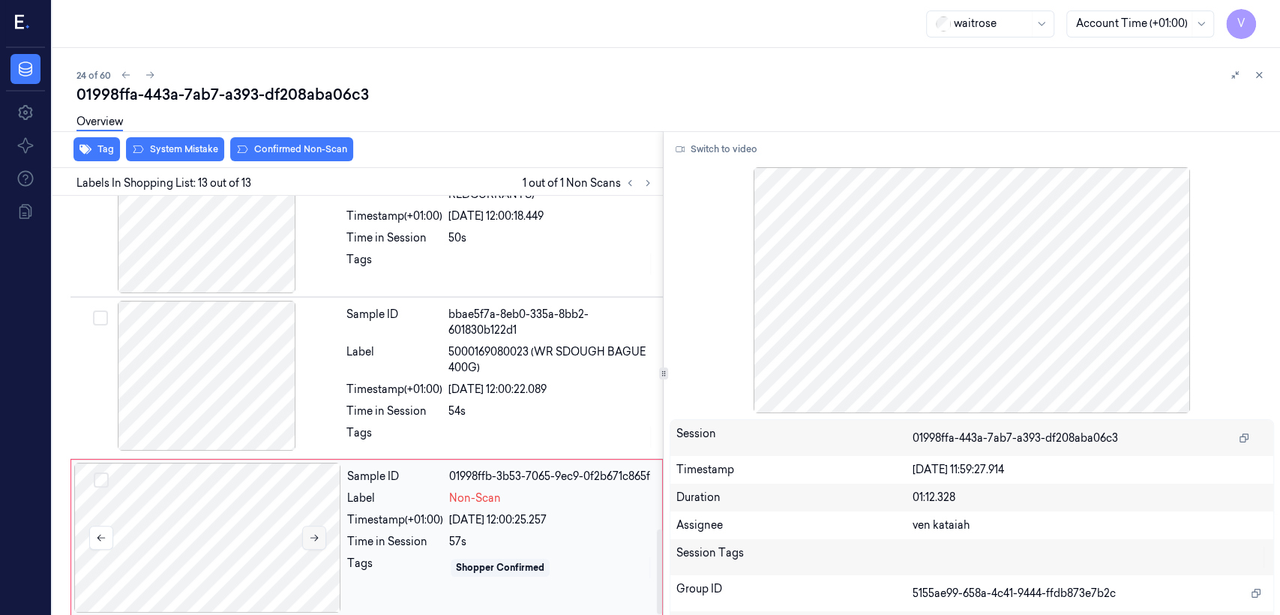
click at [319, 529] on button at bounding box center [314, 538] width 24 height 24
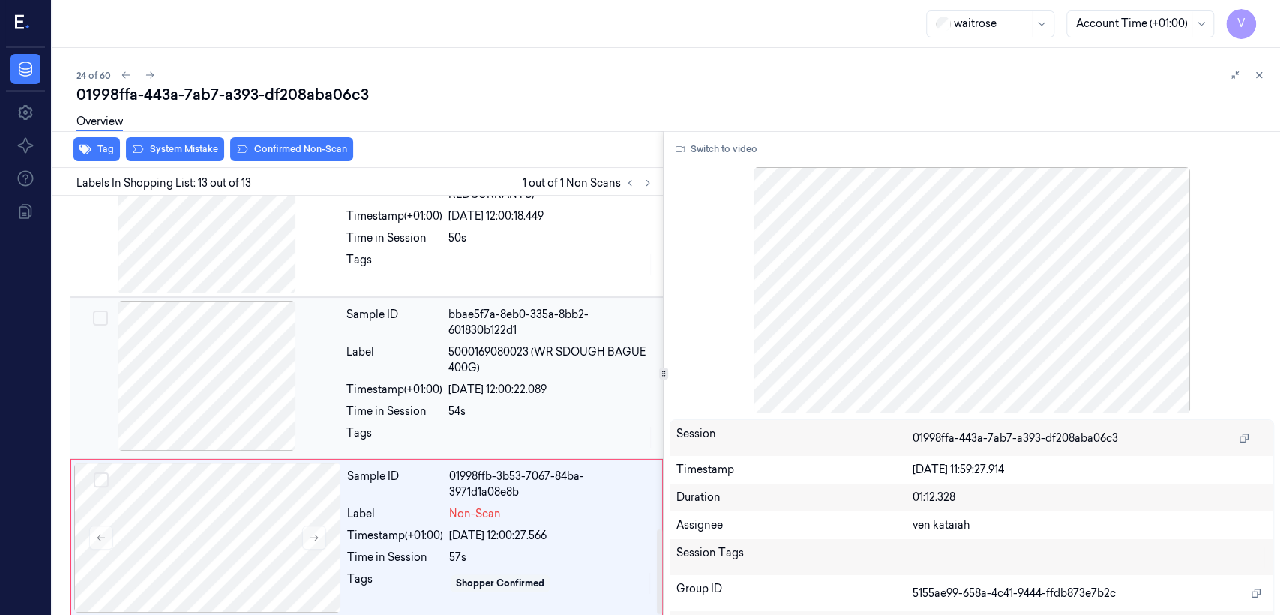
click at [439, 403] on div "Time in Session" at bounding box center [394, 411] width 96 height 16
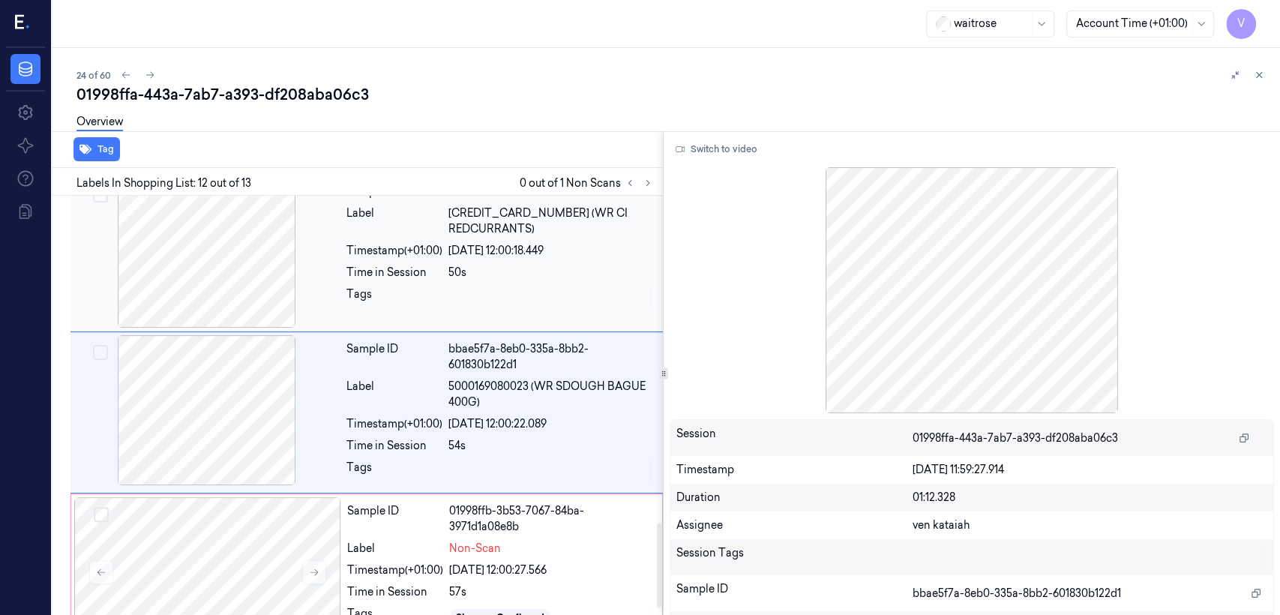
click at [474, 292] on div "Sample ID 6bd56c6c-145d-314a-b40f-cffe81a7b48e Label 5063210022540 (WR CI REDCU…" at bounding box center [499, 253] width 319 height 150
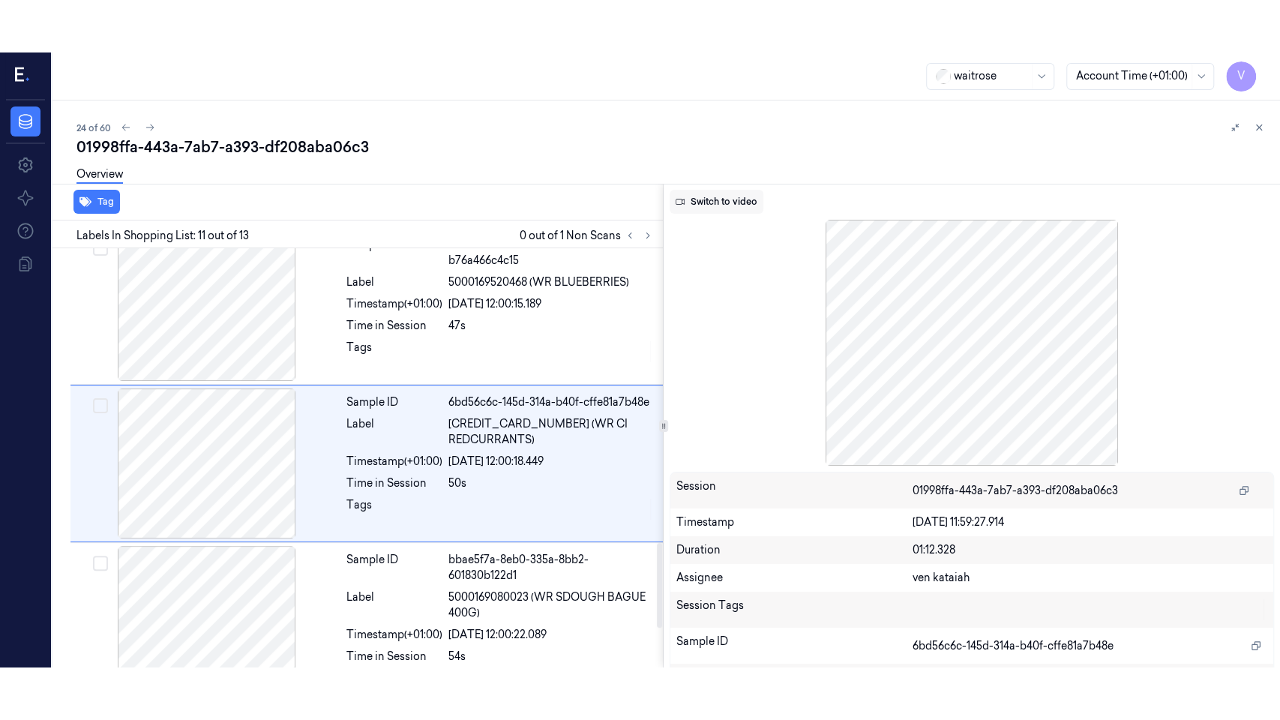
scroll to position [1450, 0]
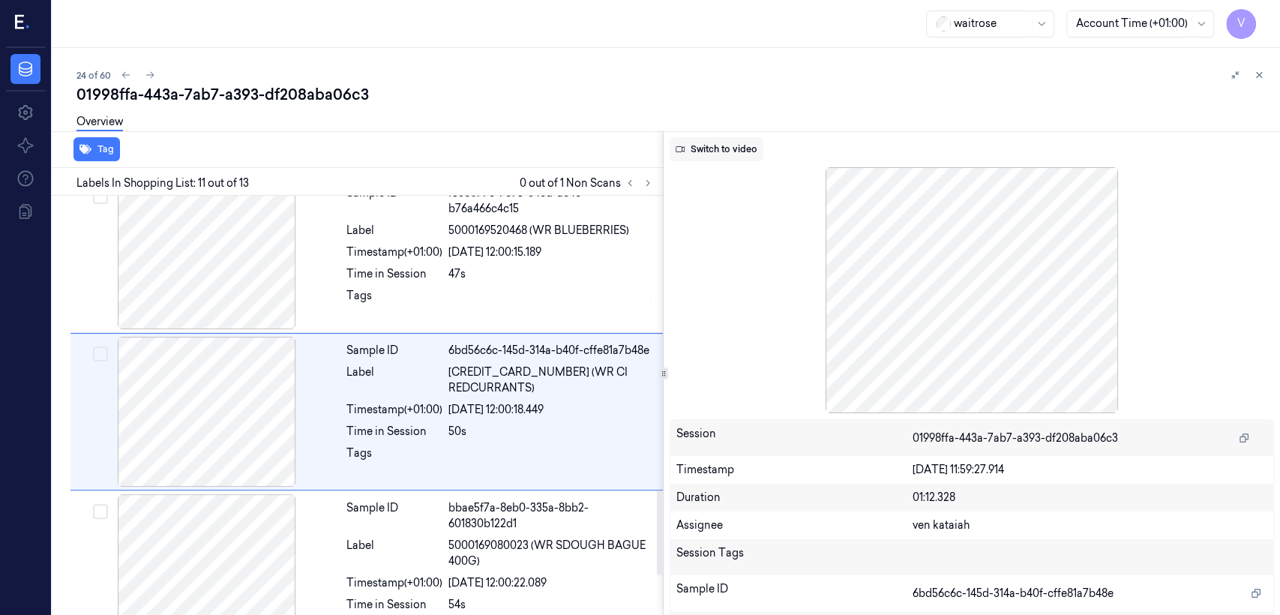
click at [733, 159] on button "Switch to video" at bounding box center [717, 149] width 94 height 24
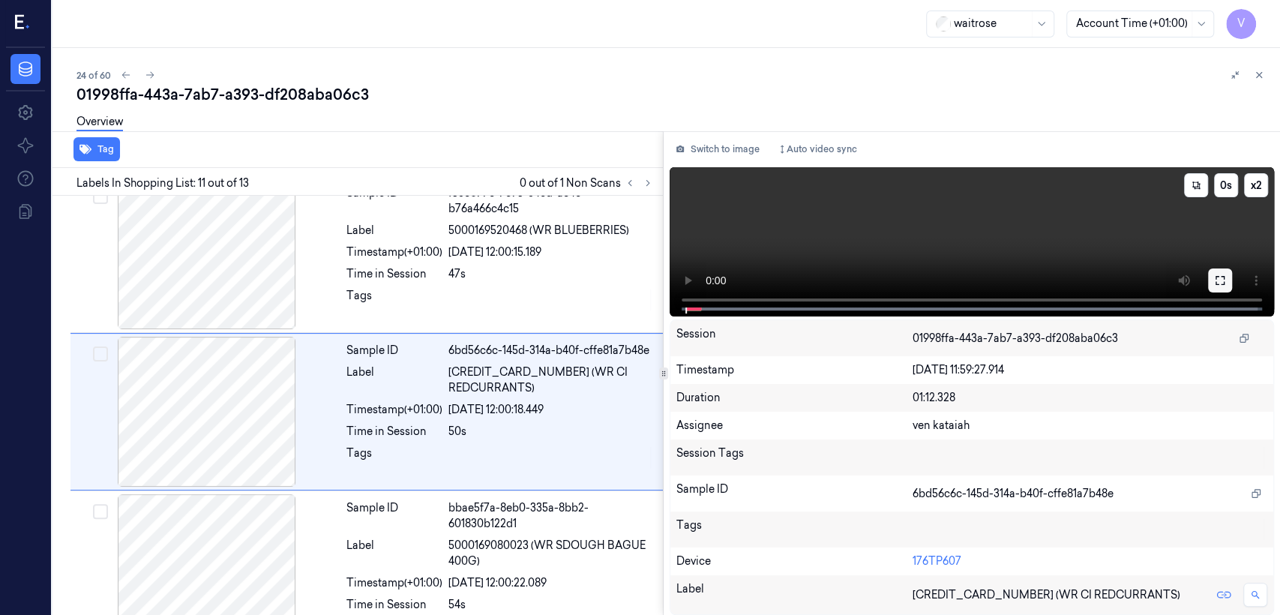
click at [1225, 277] on button at bounding box center [1220, 280] width 24 height 24
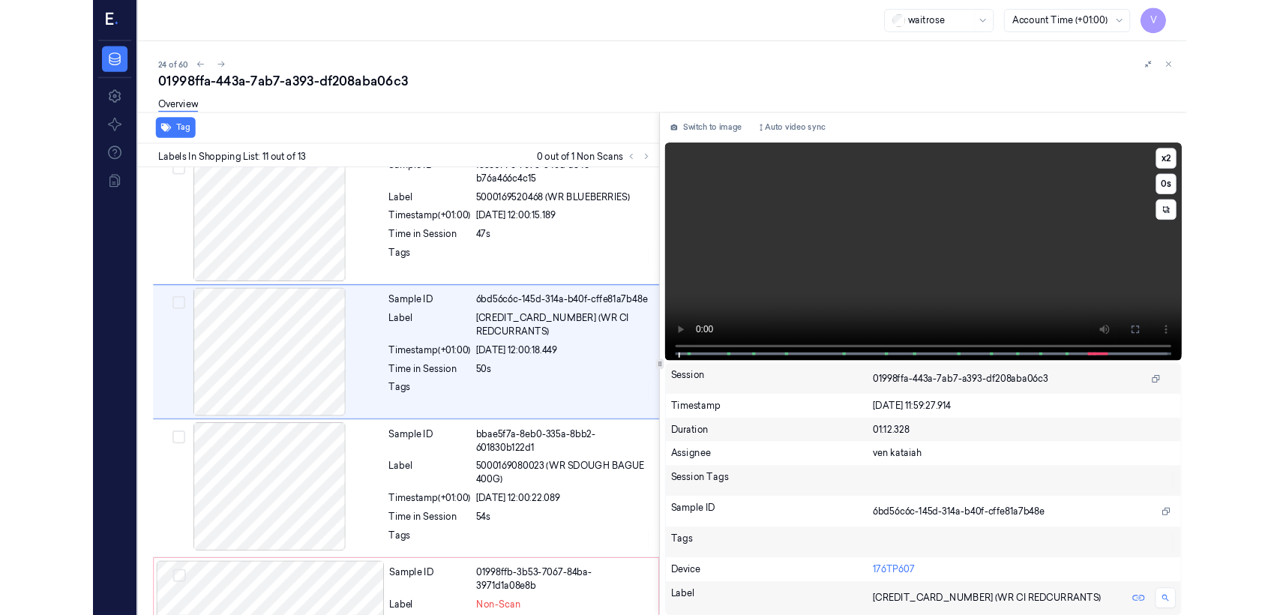
scroll to position [1398, 0]
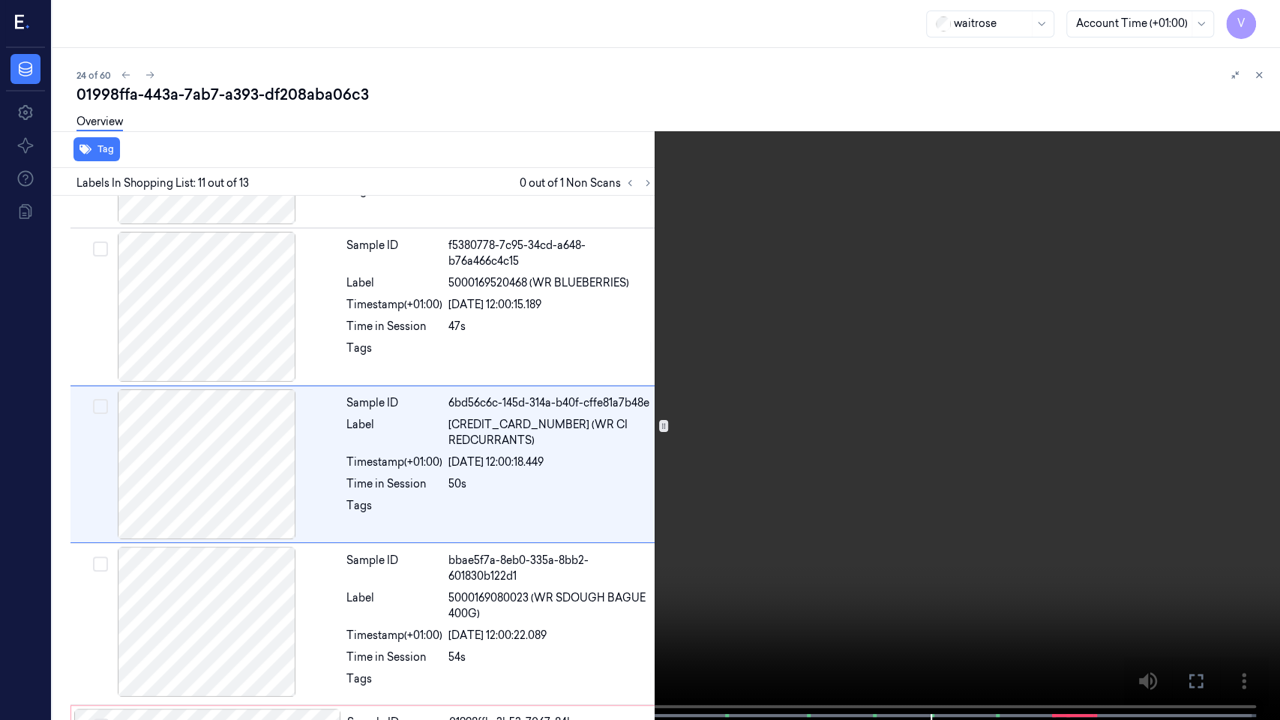
click at [789, 364] on video at bounding box center [640, 361] width 1280 height 723
click at [0, 0] on icon at bounding box center [0, 0] width 0 height 0
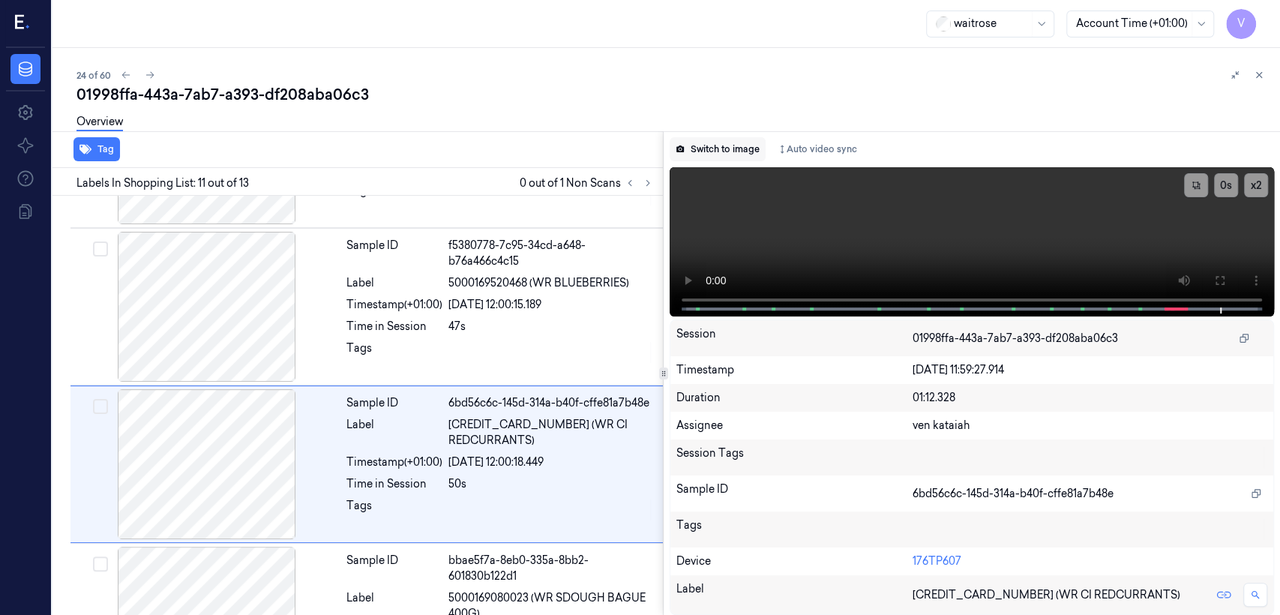
click at [745, 148] on button "Switch to image" at bounding box center [718, 149] width 96 height 24
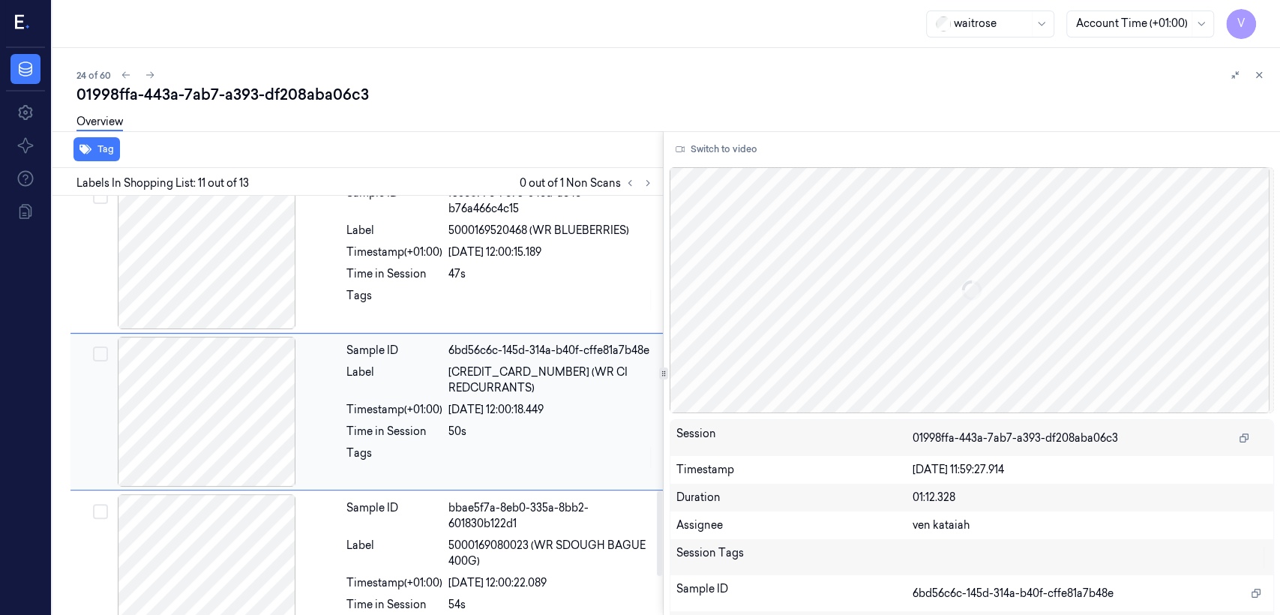
scroll to position [1644, 0]
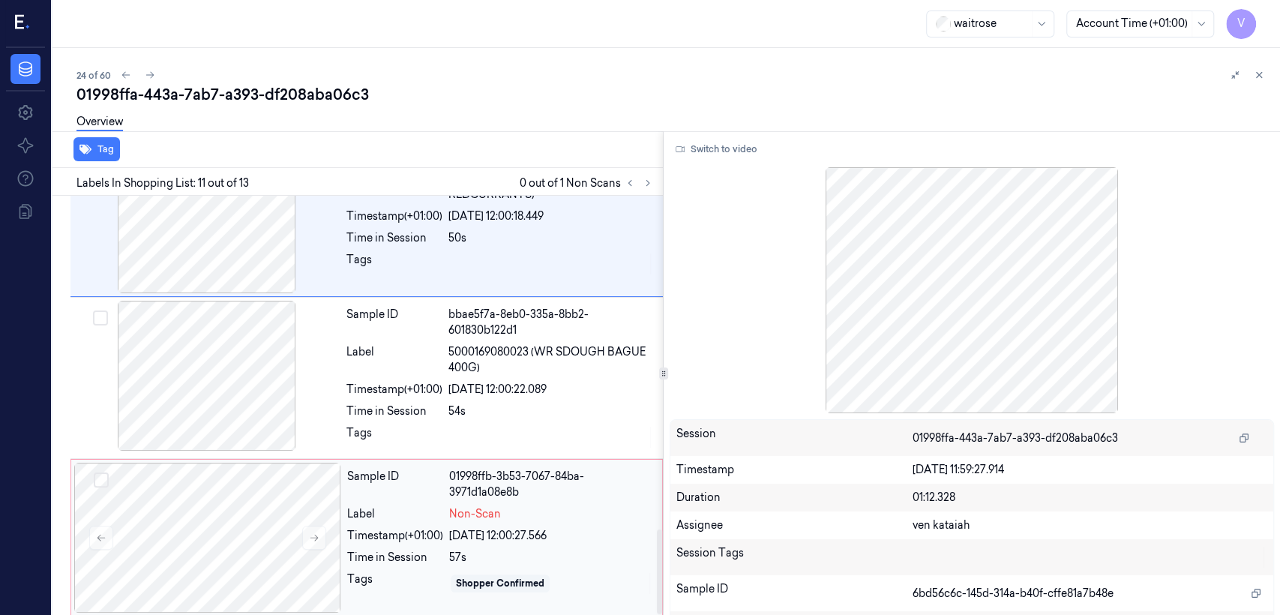
click at [457, 517] on div "Sample ID 01998ffb-3b53-7067-84ba-3971d1a08e8b Label Non-Scan Timestamp (+01:00…" at bounding box center [500, 538] width 318 height 150
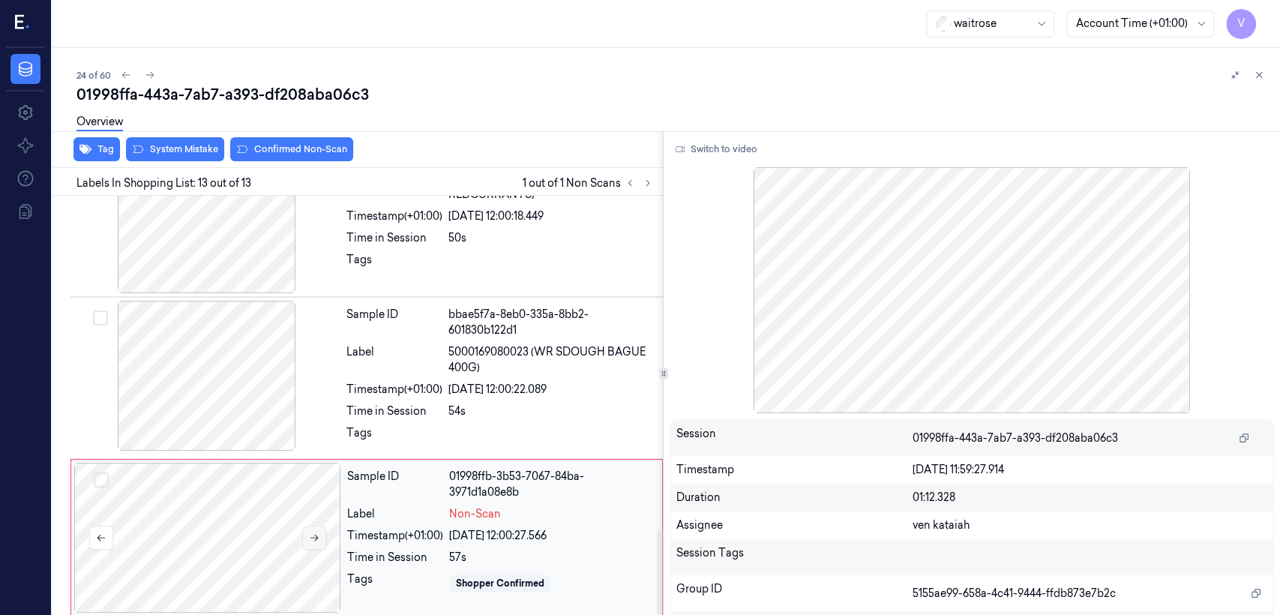
click at [319, 533] on button at bounding box center [314, 538] width 24 height 24
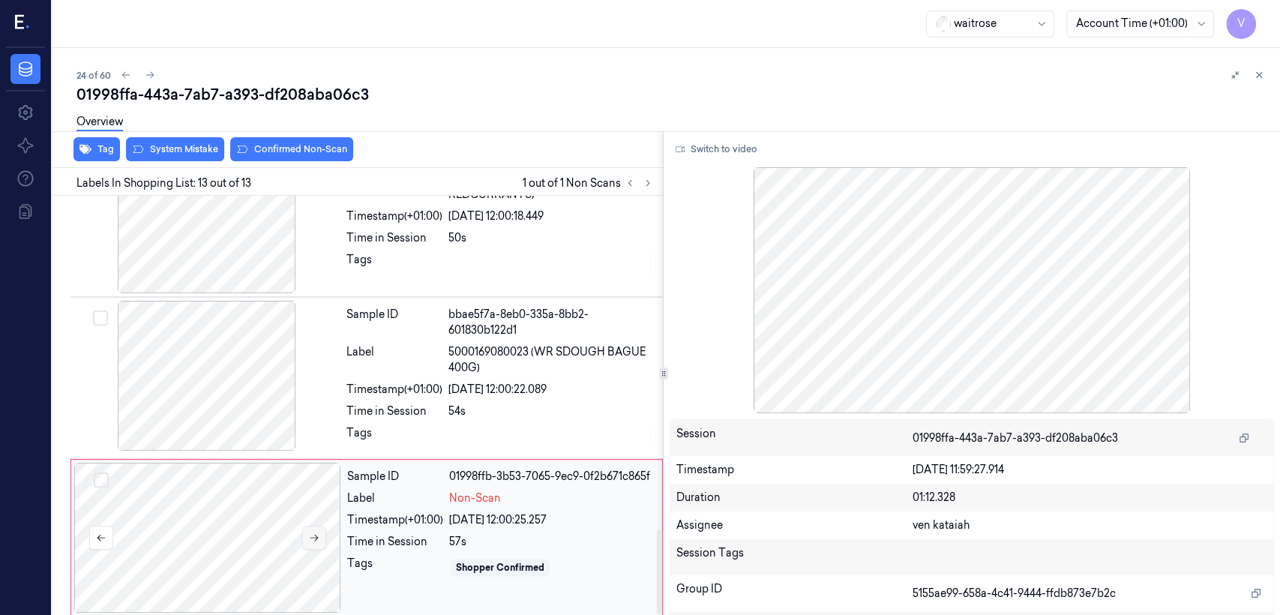
click at [319, 533] on button at bounding box center [314, 538] width 24 height 24
click at [185, 153] on button "System Mistake" at bounding box center [175, 149] width 98 height 24
click at [88, 151] on icon "button" at bounding box center [85, 149] width 12 height 12
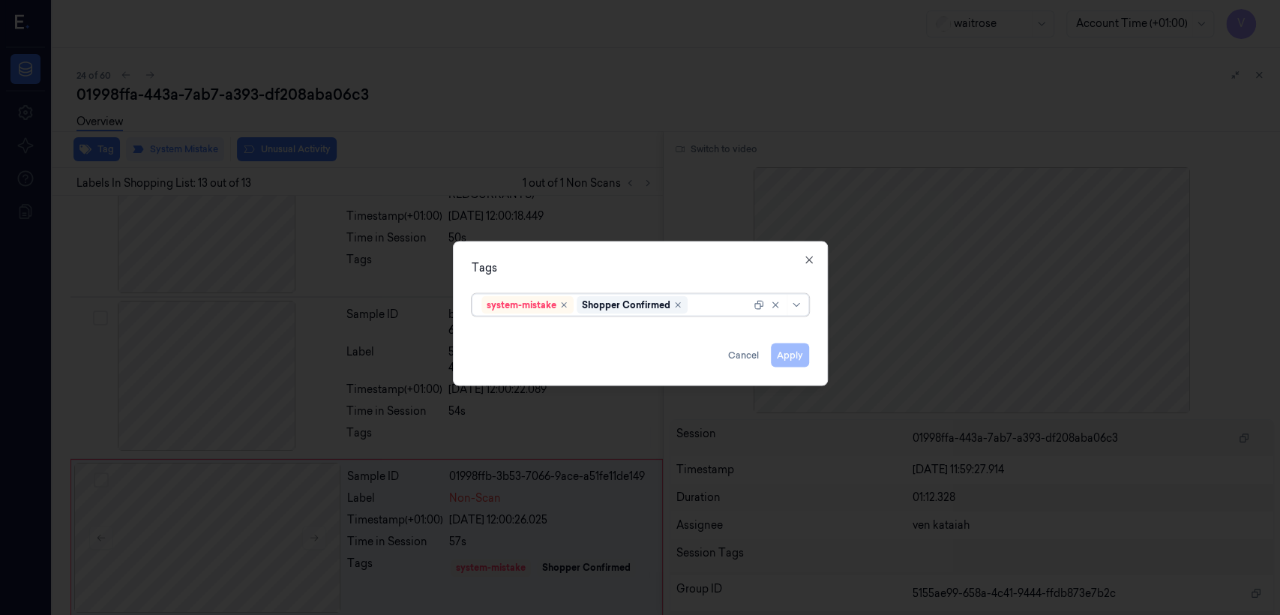
click at [691, 307] on input "text" at bounding box center [692, 305] width 2 height 16
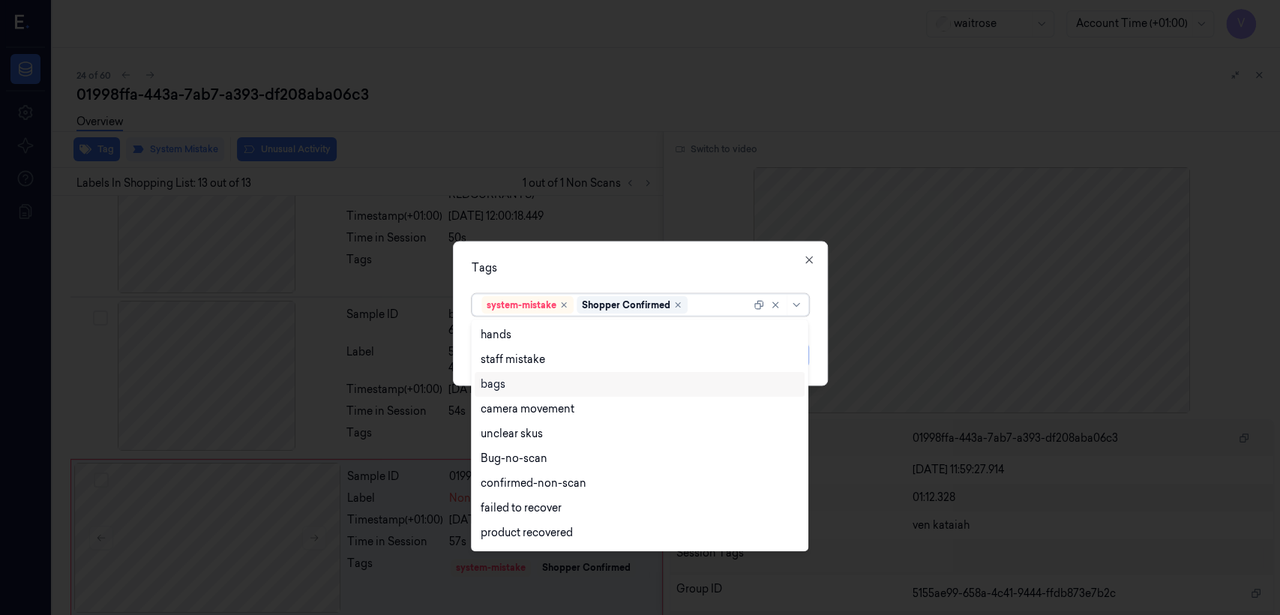
click at [514, 384] on div "bags" at bounding box center [640, 384] width 318 height 16
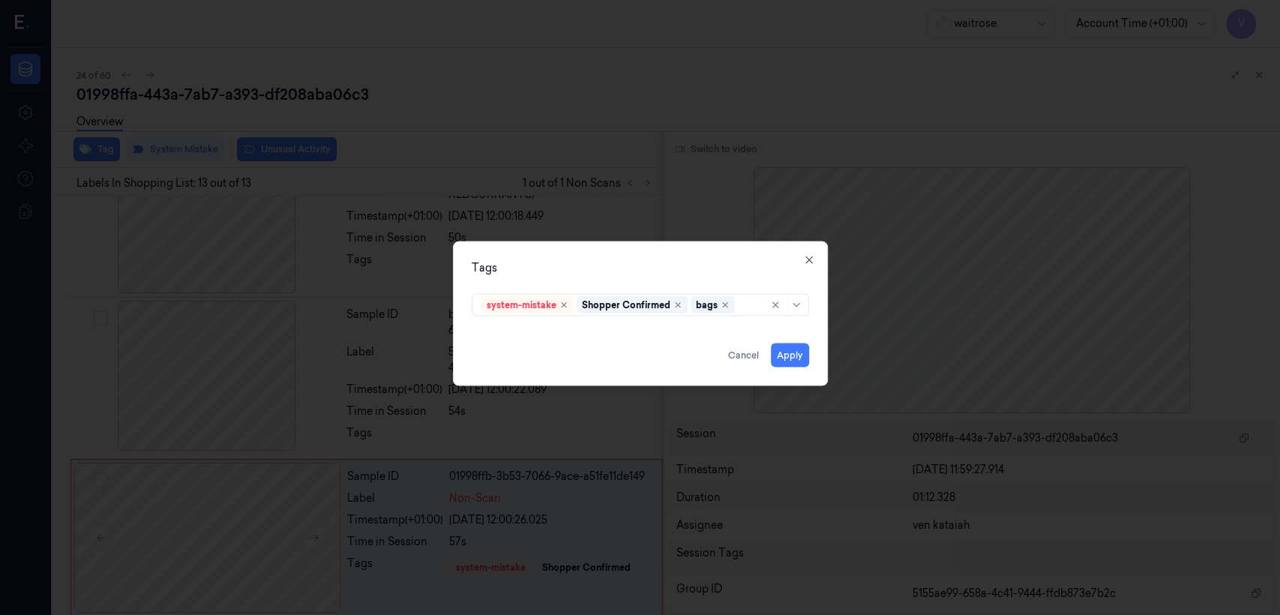
drag, startPoint x: 629, startPoint y: 275, endPoint x: 770, endPoint y: 332, distance: 152.1
click at [640, 275] on div "Tags" at bounding box center [640, 268] width 337 height 16
drag, startPoint x: 790, startPoint y: 357, endPoint x: 694, endPoint y: 273, distance: 127.5
click at [790, 358] on button "Apply" at bounding box center [790, 355] width 38 height 24
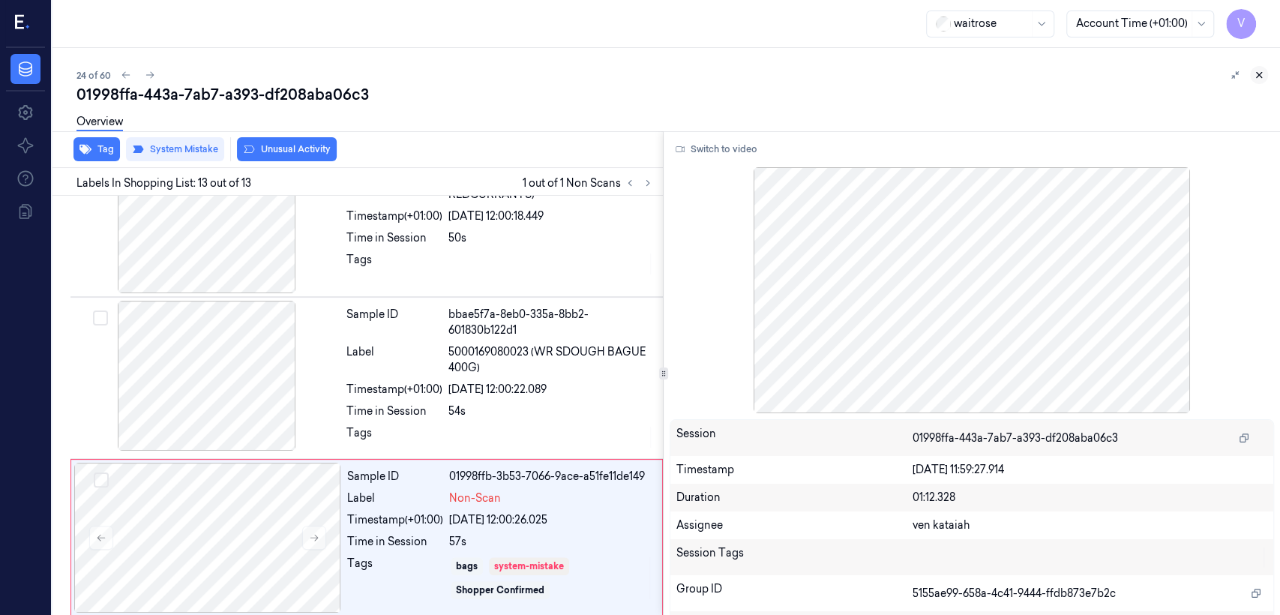
click at [1258, 70] on icon at bounding box center [1259, 75] width 10 height 10
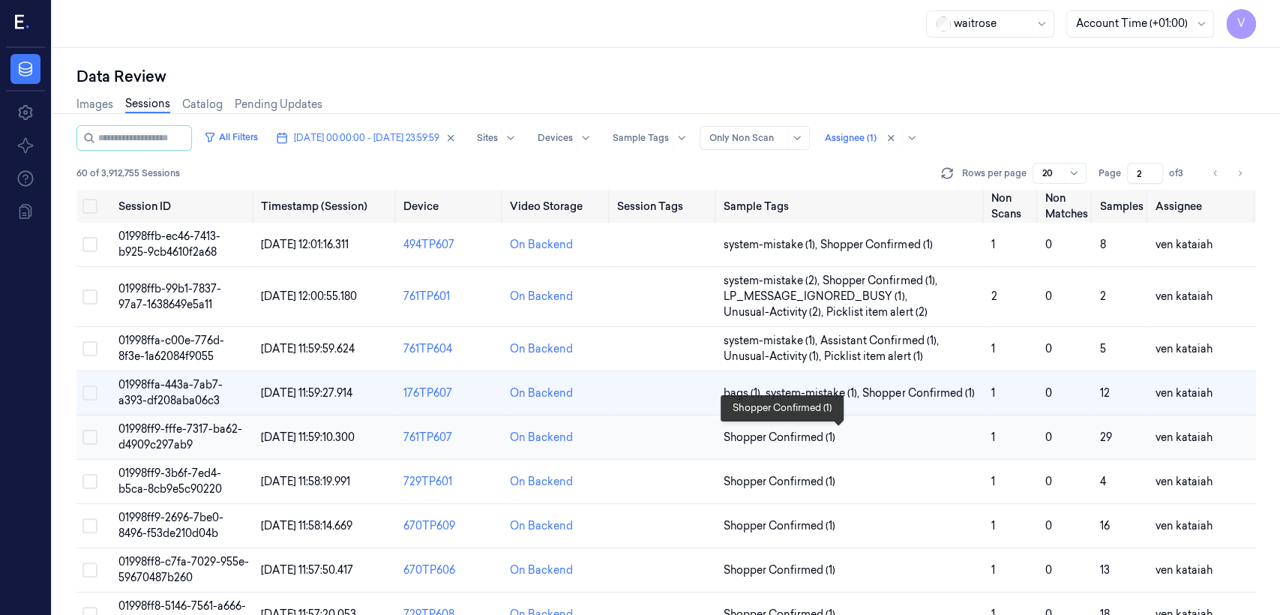
click at [784, 436] on span "Shopper Confirmed (1)" at bounding box center [780, 438] width 112 height 16
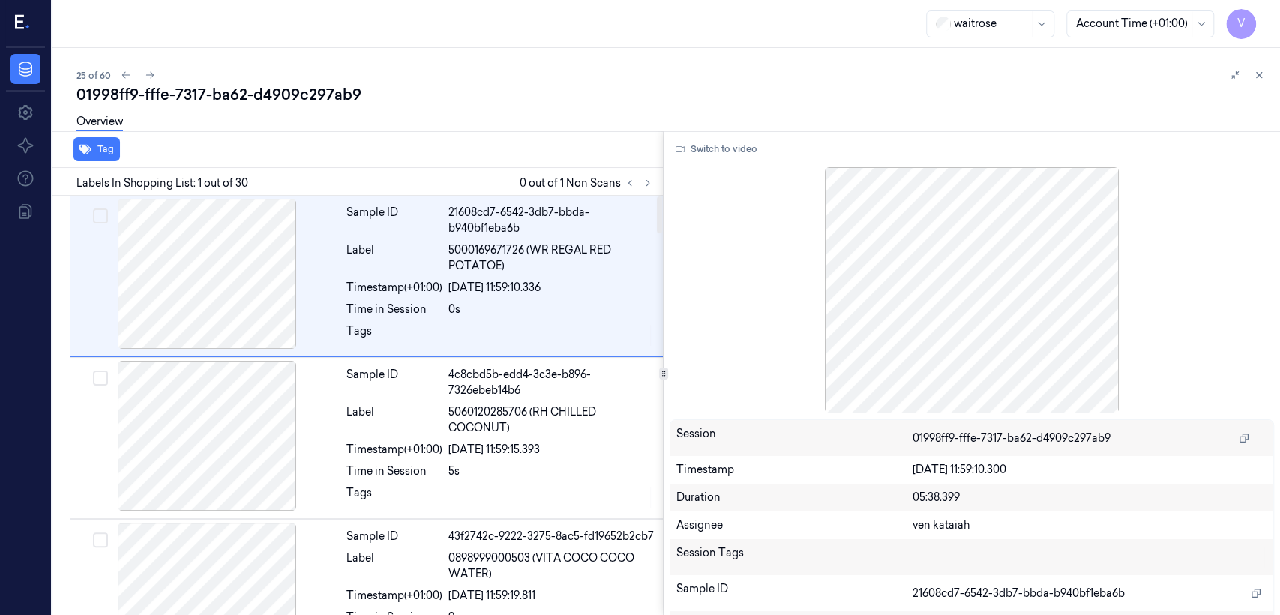
click at [640, 190] on div at bounding box center [639, 183] width 36 height 18
click at [648, 178] on icon at bounding box center [648, 183] width 10 height 10
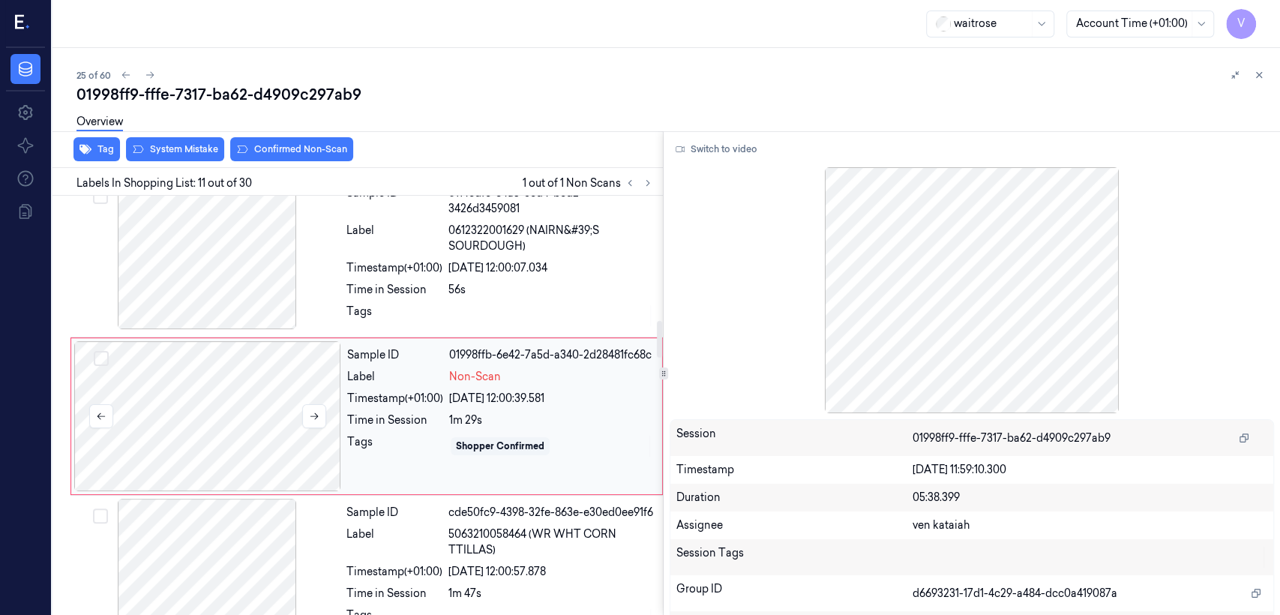
scroll to position [1473, 0]
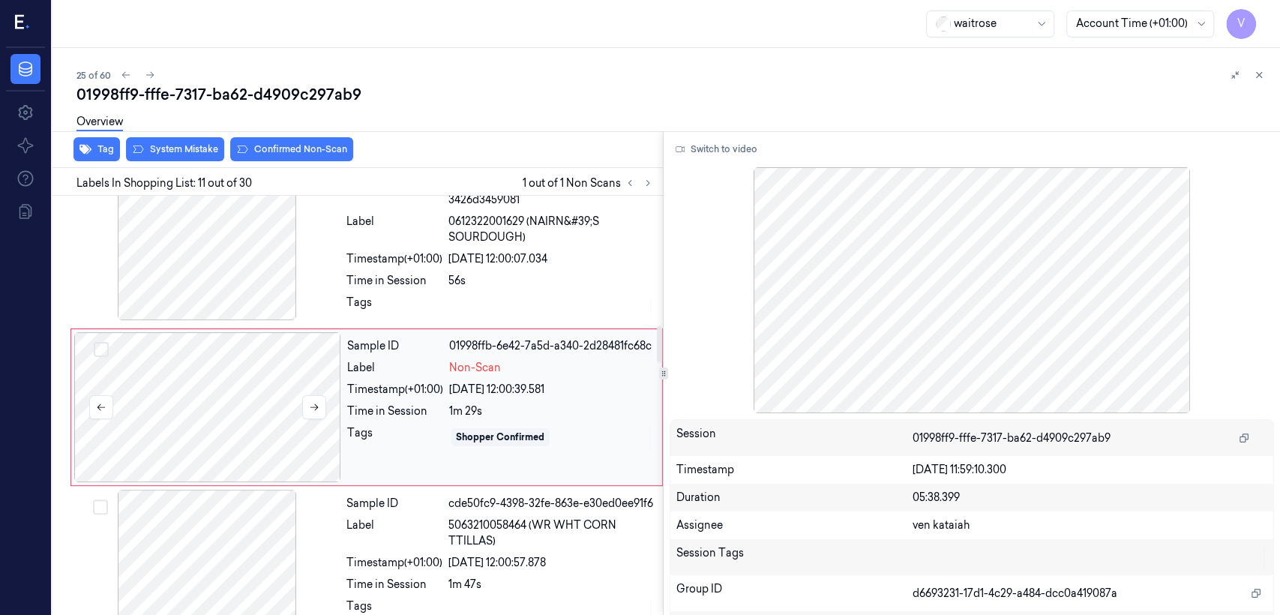
click at [292, 430] on div at bounding box center [207, 407] width 267 height 150
click at [313, 411] on button at bounding box center [314, 407] width 24 height 24
click at [364, 309] on div "Tags" at bounding box center [394, 307] width 96 height 24
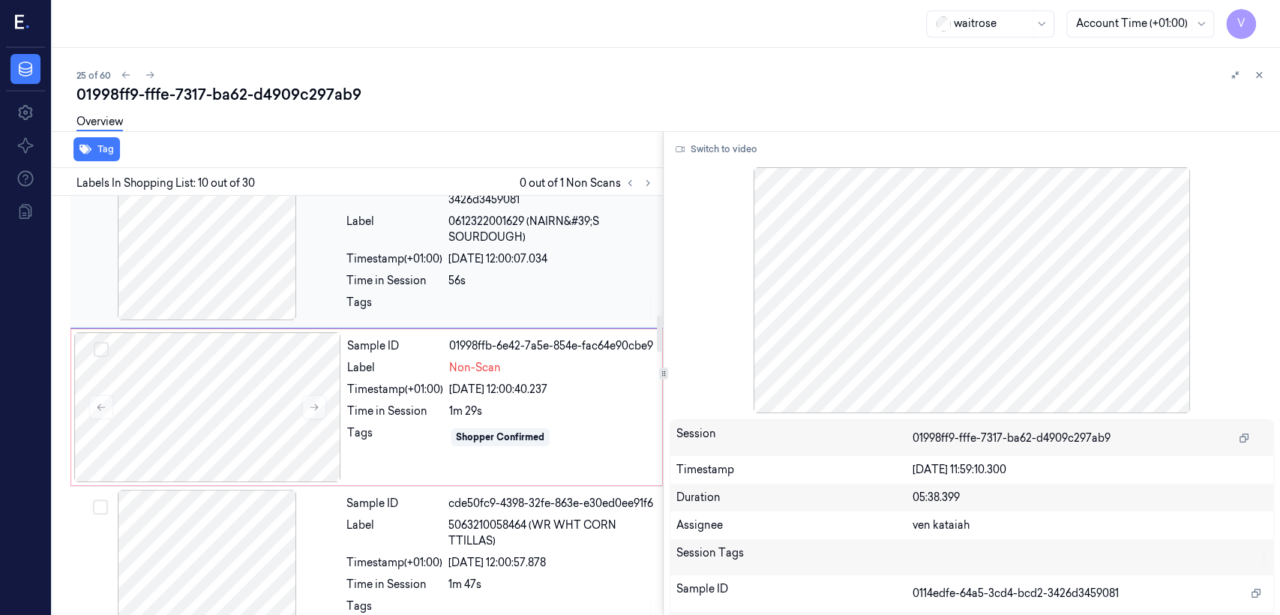
scroll to position [1313, 0]
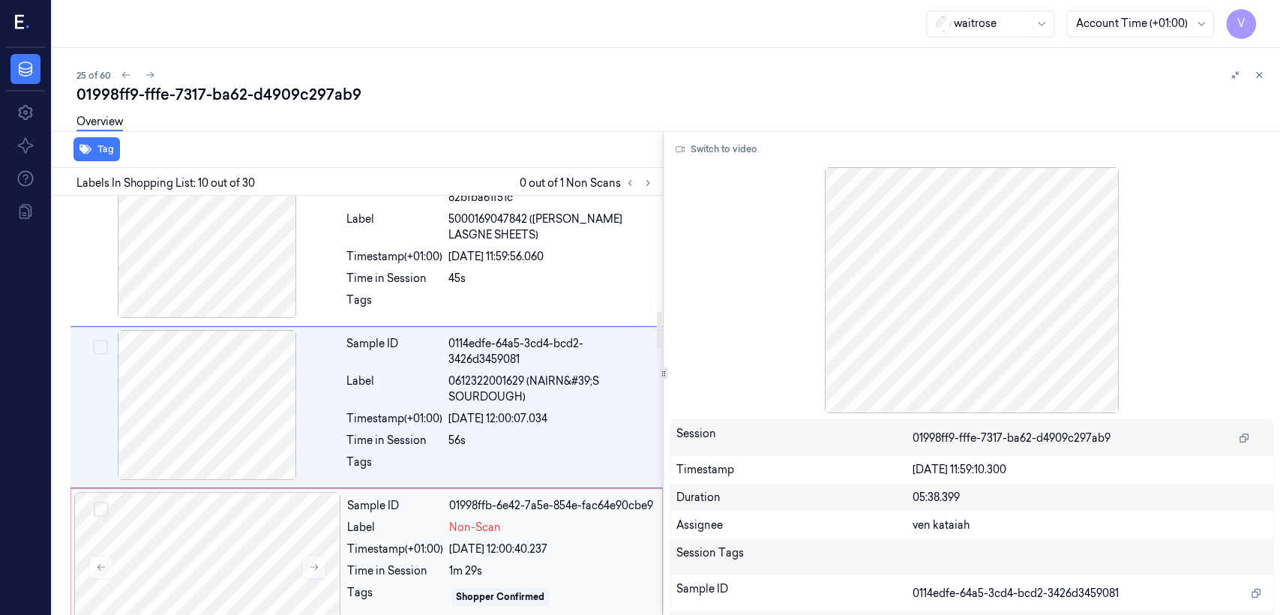
click at [432, 556] on div "Timestamp (+01:00)" at bounding box center [395, 549] width 96 height 16
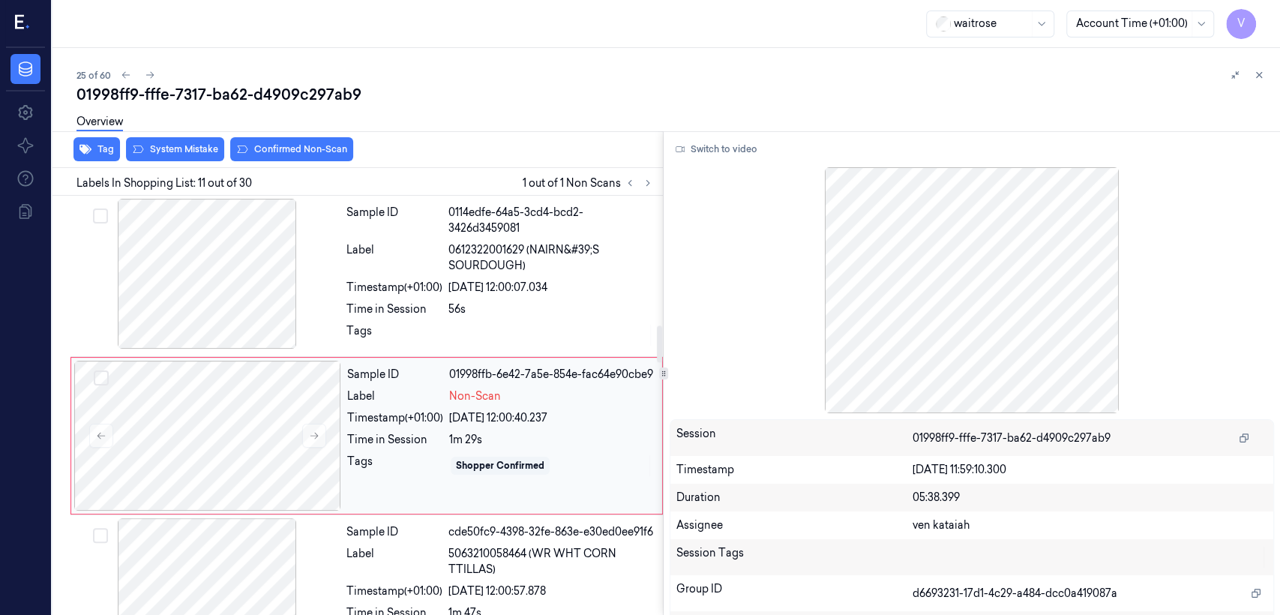
scroll to position [1473, 0]
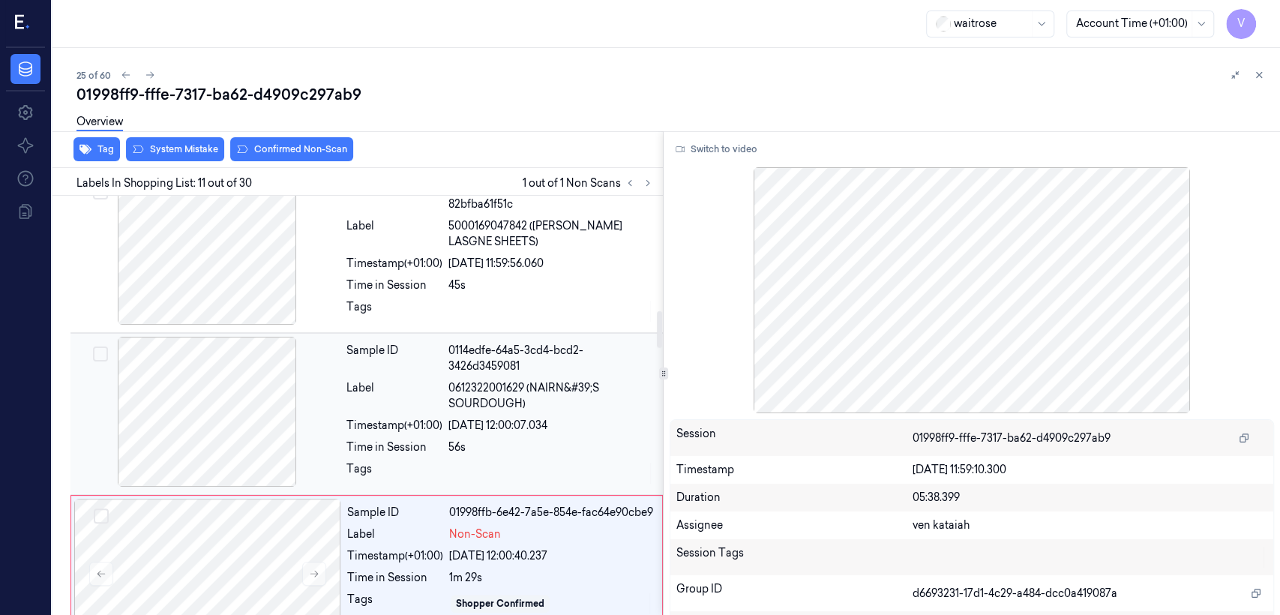
click at [466, 412] on div "Sample ID 0114edfe-64a5-3cd4-bcd2-3426d3459081 Label 0612322001629 (NAIRN&#39;S…" at bounding box center [499, 414] width 319 height 154
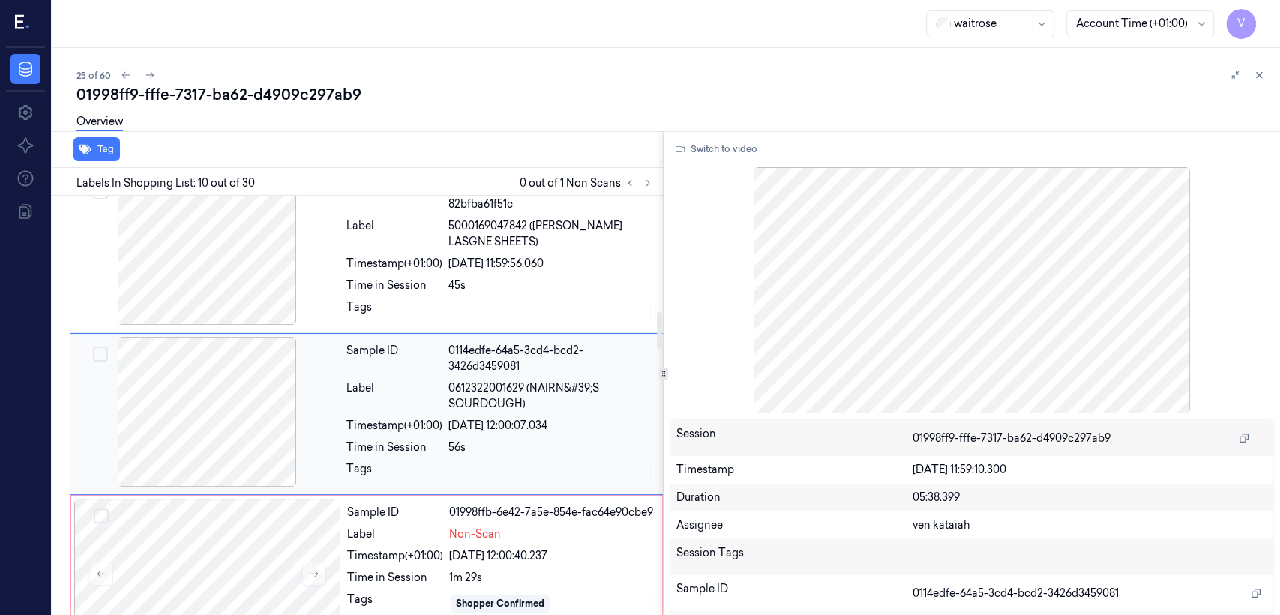
scroll to position [1313, 0]
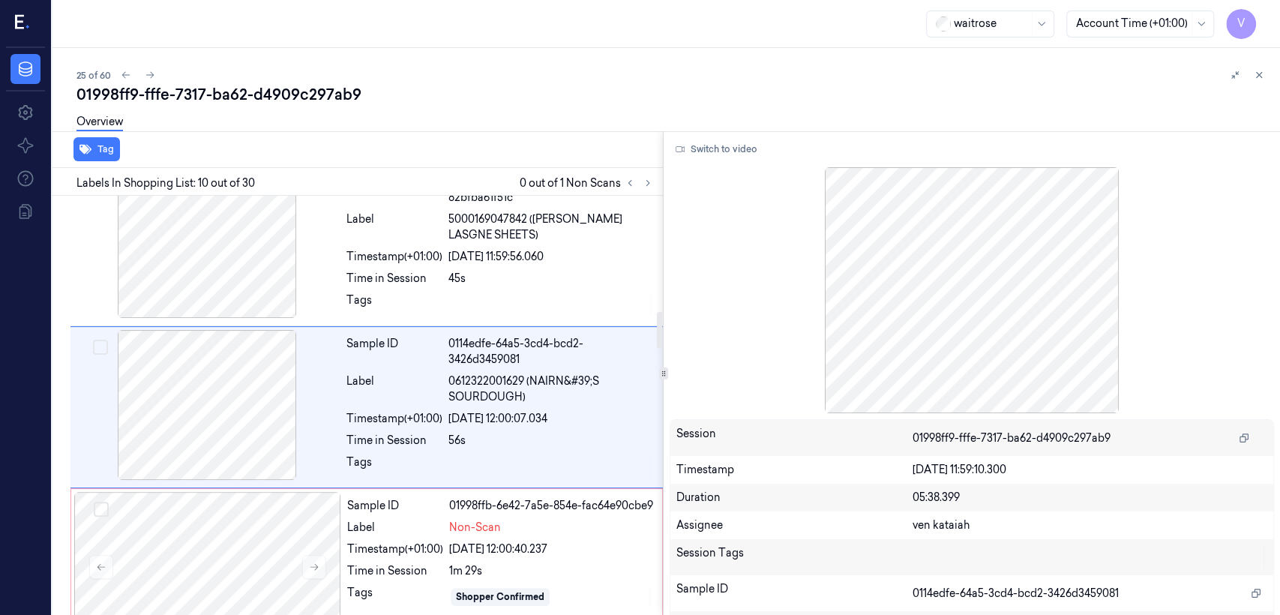
drag, startPoint x: 545, startPoint y: 556, endPoint x: 726, endPoint y: 276, distance: 333.6
click at [547, 550] on div "Sample ID 01998ffb-6e42-7a5e-854e-fac64e90cbe9 Label Non-Scan Timestamp (+01:00…" at bounding box center [500, 567] width 318 height 150
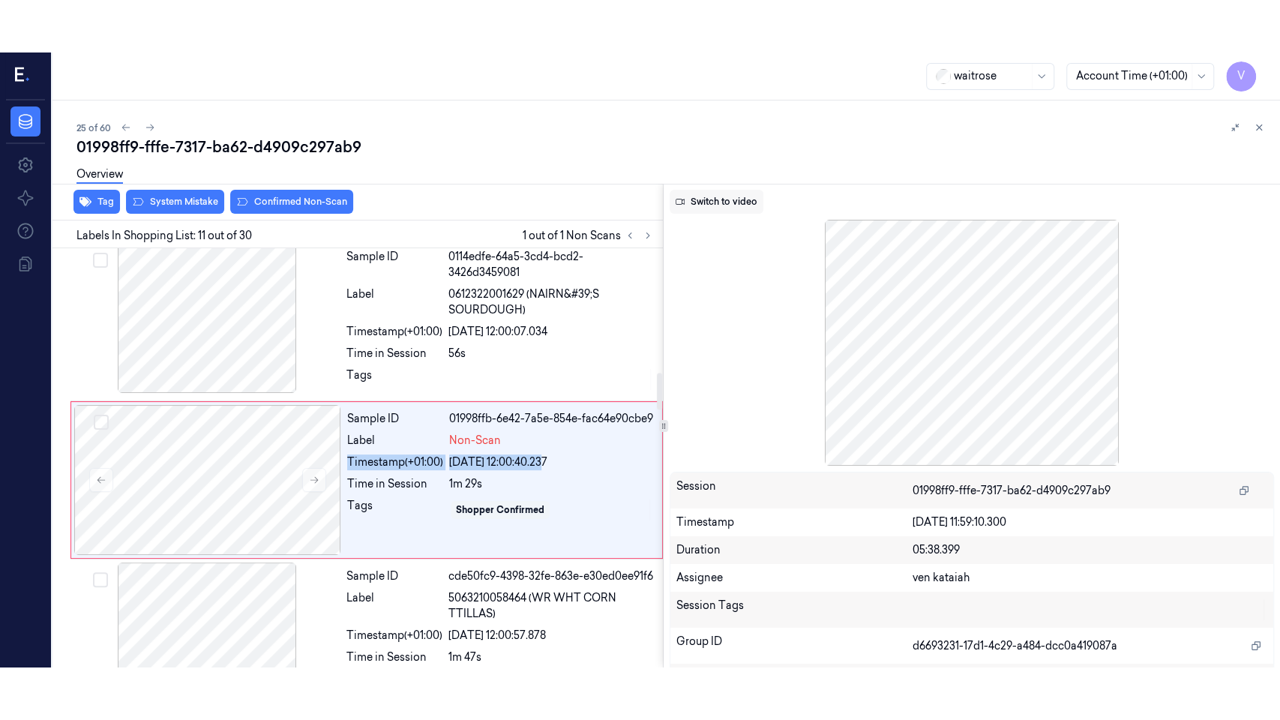
scroll to position [1473, 0]
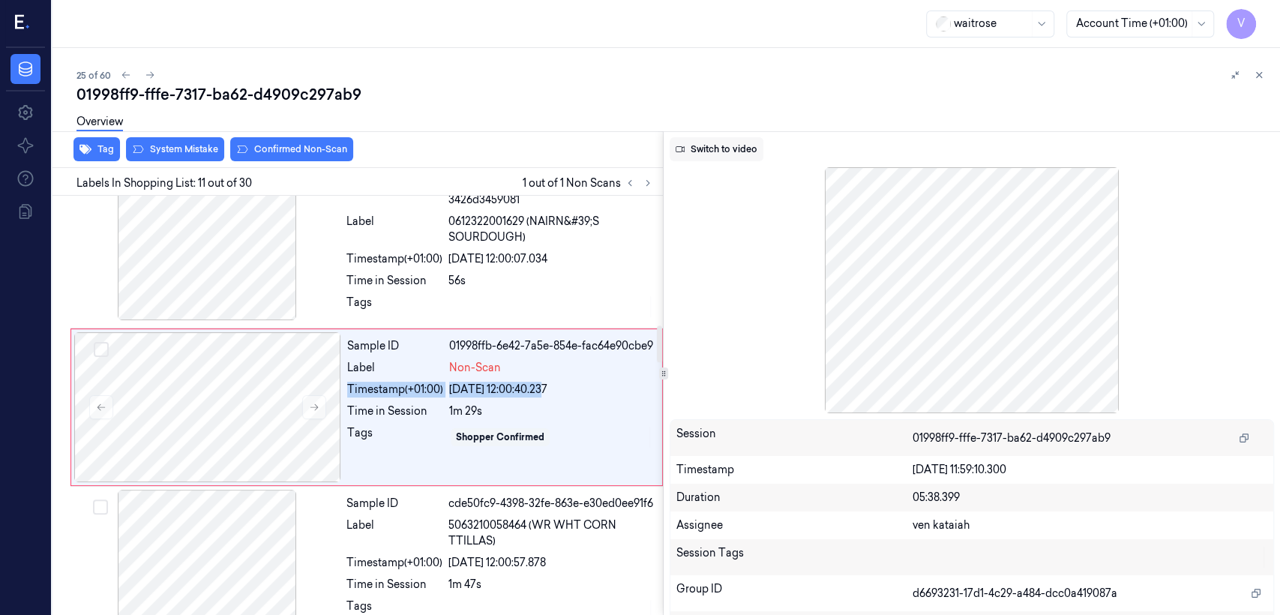
click at [712, 149] on button "Switch to video" at bounding box center [717, 149] width 94 height 24
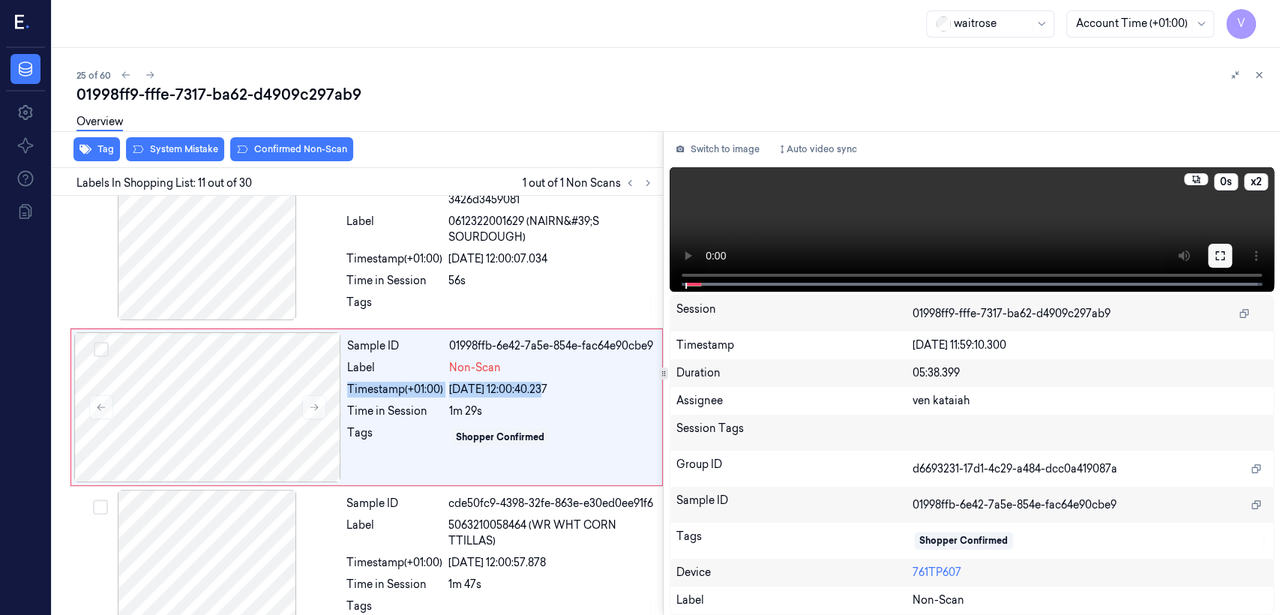
click at [1212, 256] on button at bounding box center [1220, 256] width 24 height 24
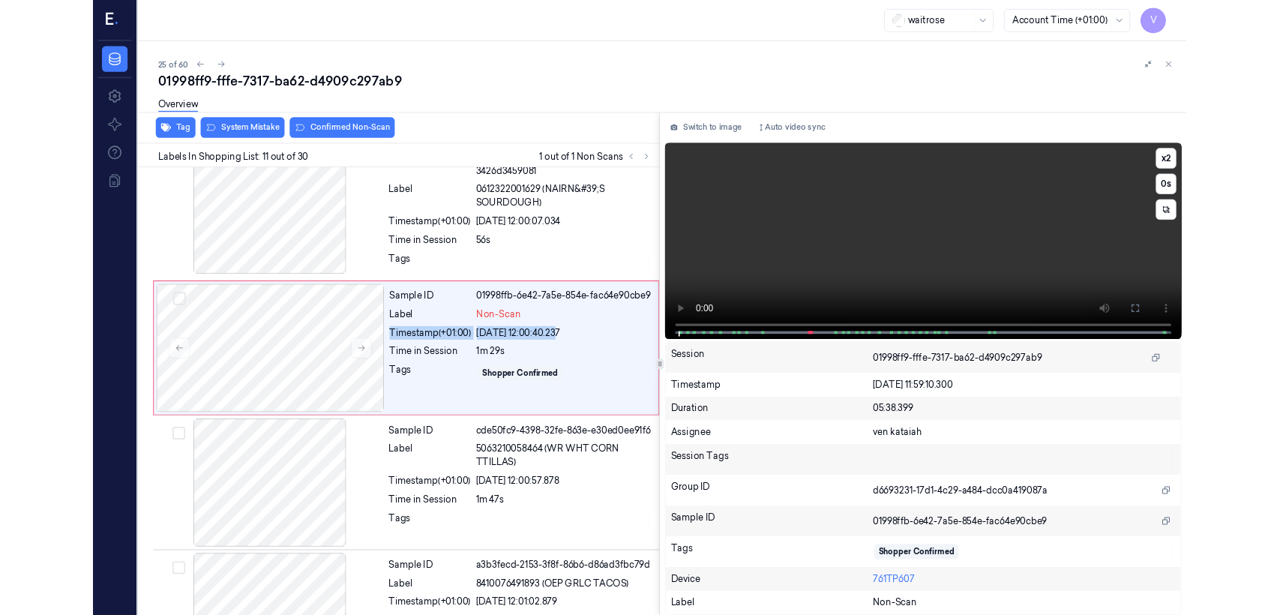
scroll to position [1420, 0]
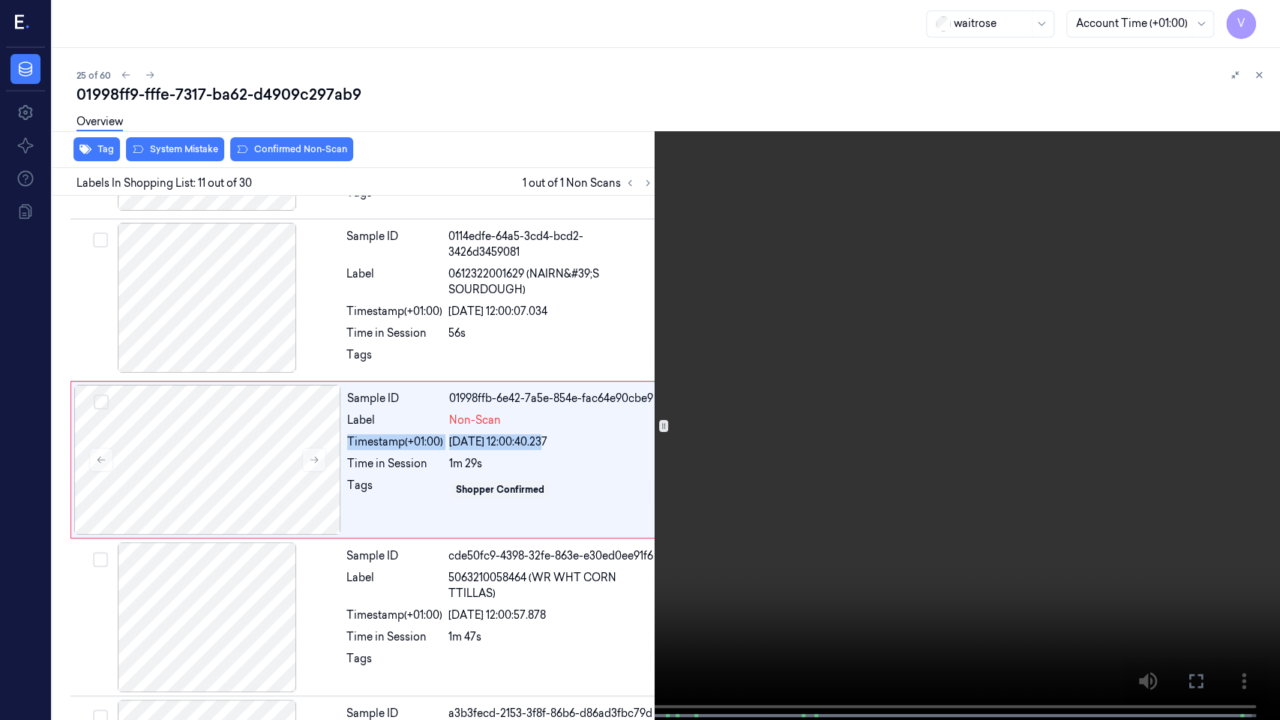
click at [192, 614] on video at bounding box center [640, 361] width 1280 height 723
click at [394, 522] on video at bounding box center [640, 361] width 1280 height 723
click at [0, 0] on icon at bounding box center [0, 0] width 0 height 0
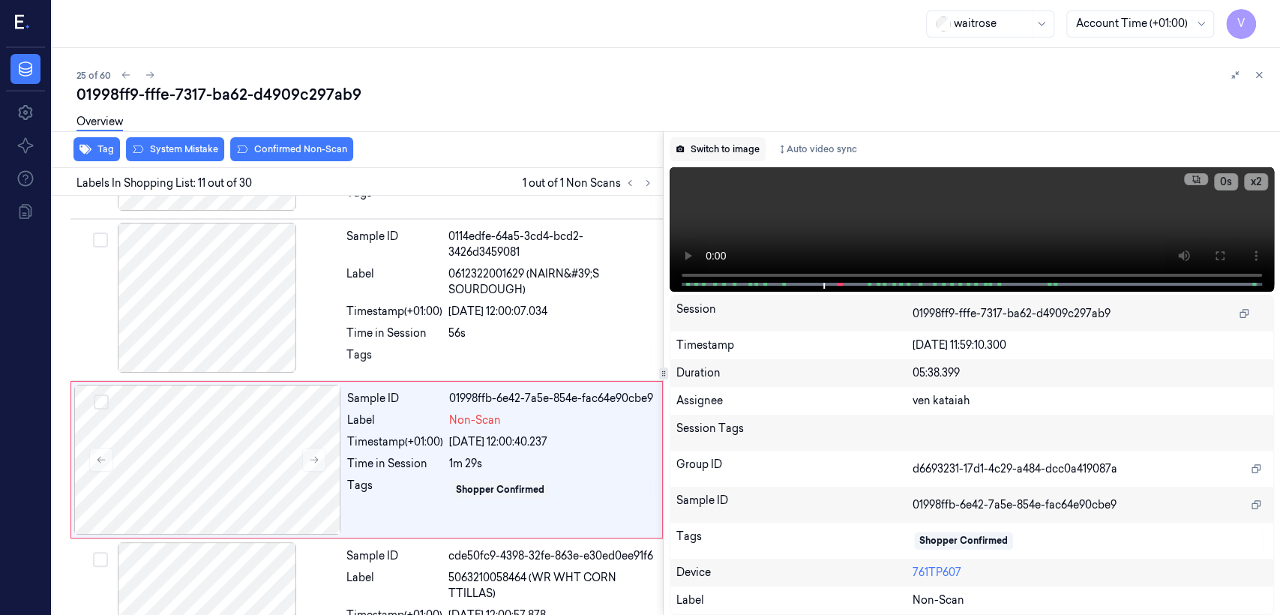
click at [741, 151] on button "Switch to image" at bounding box center [718, 149] width 96 height 24
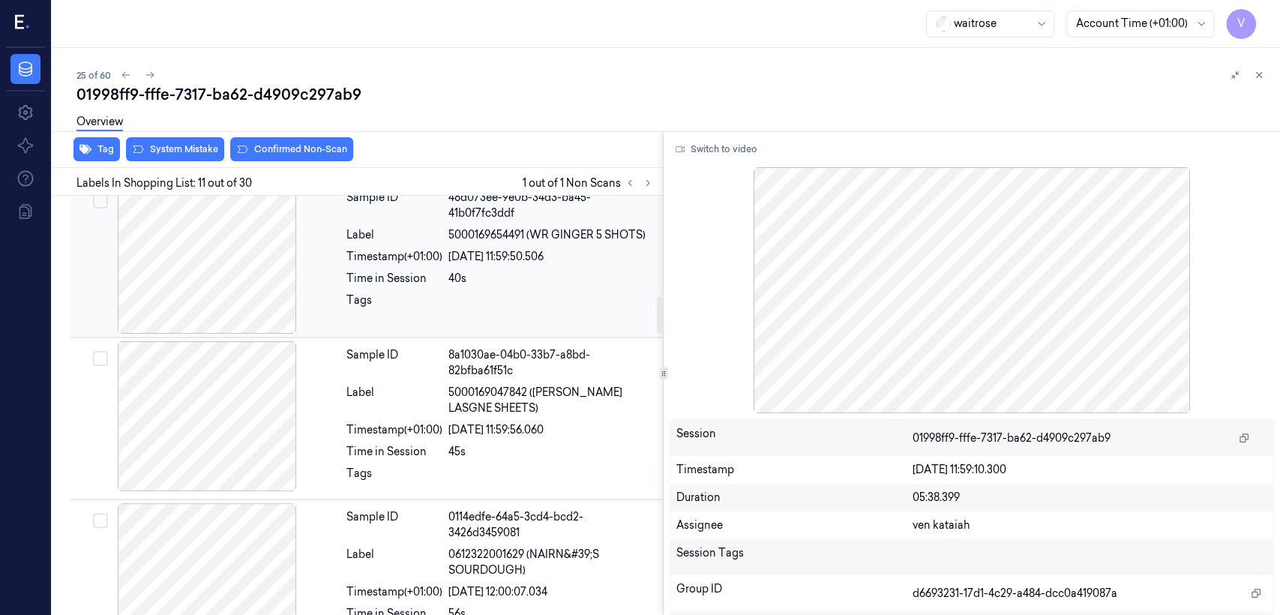
click at [282, 274] on div at bounding box center [206, 259] width 267 height 150
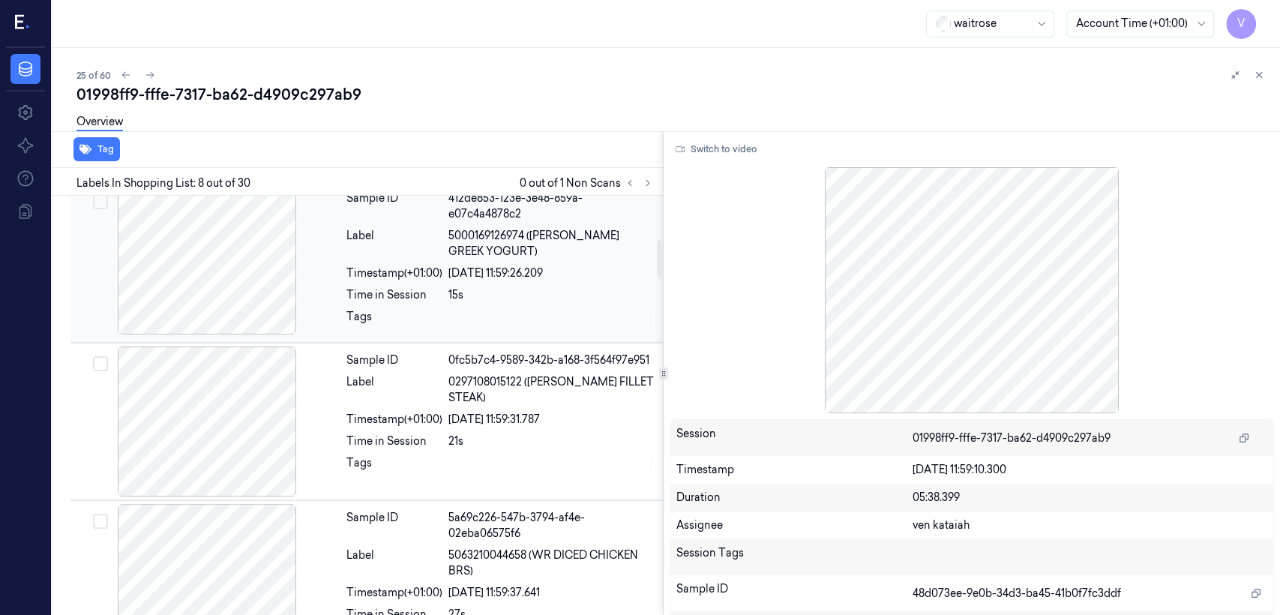
click at [327, 295] on div at bounding box center [206, 259] width 267 height 150
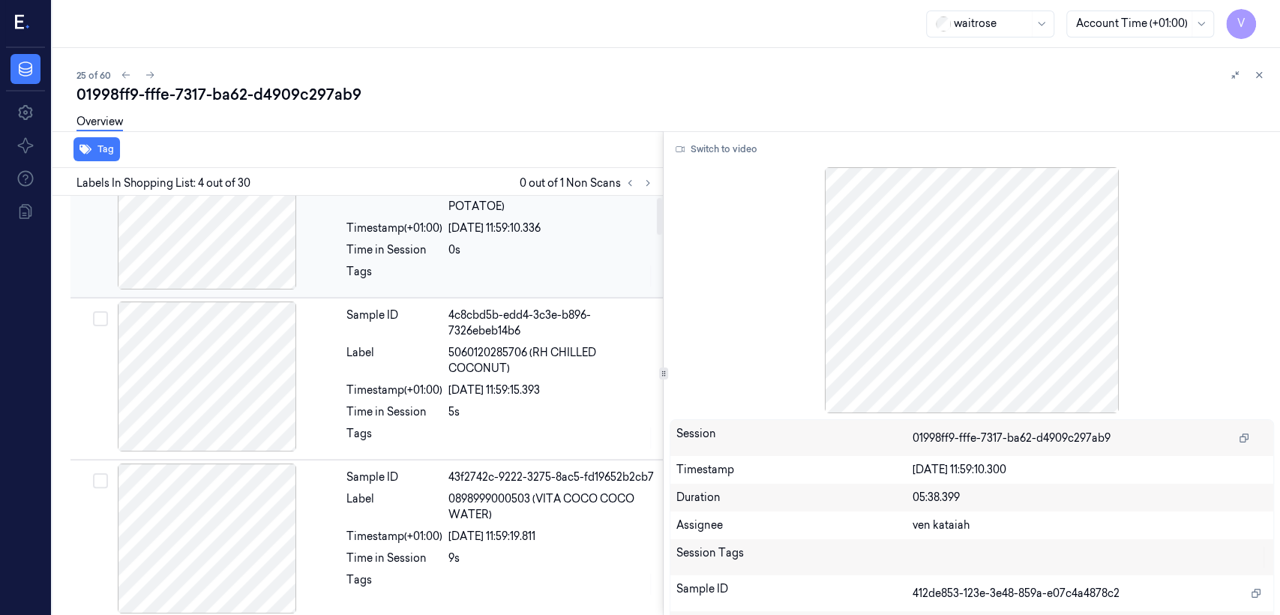
scroll to position [18, 0]
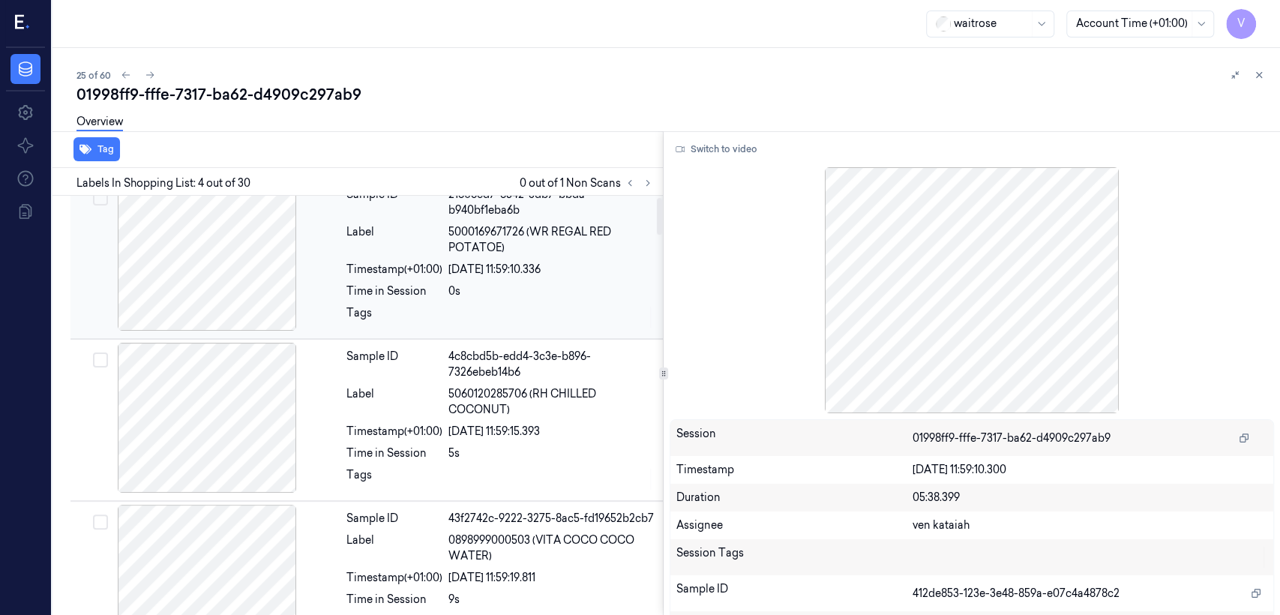
click at [420, 283] on div "Time in Session" at bounding box center [394, 291] width 96 height 16
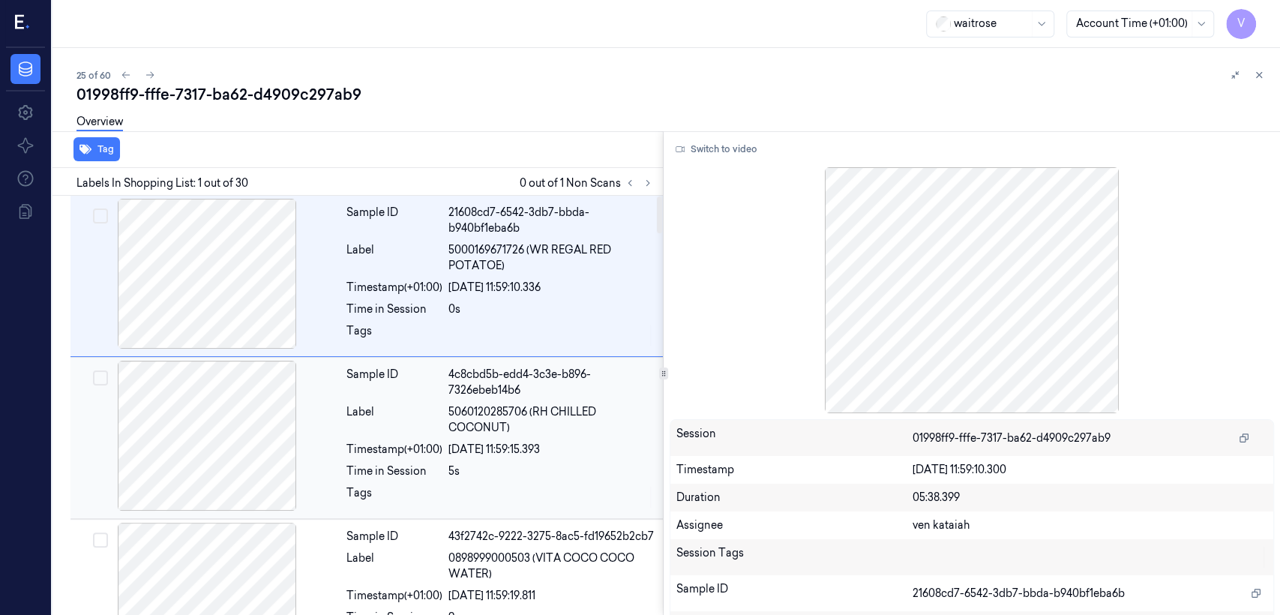
click at [403, 394] on div "Sample ID" at bounding box center [394, 382] width 96 height 31
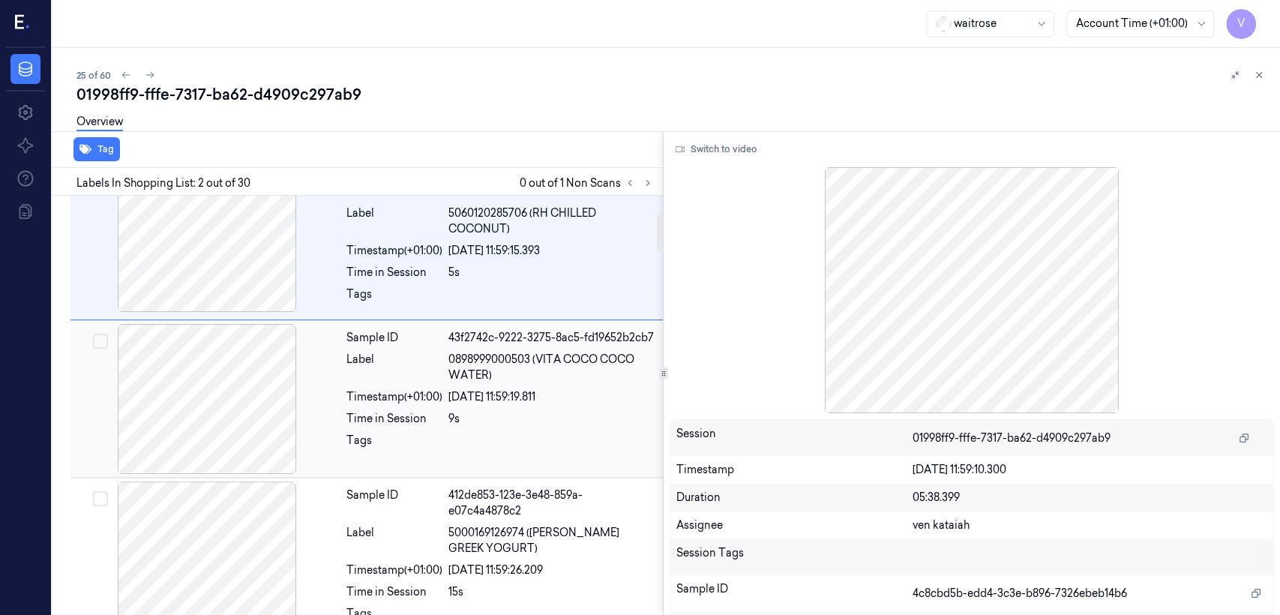
click at [401, 417] on div "Time in Session" at bounding box center [394, 419] width 96 height 16
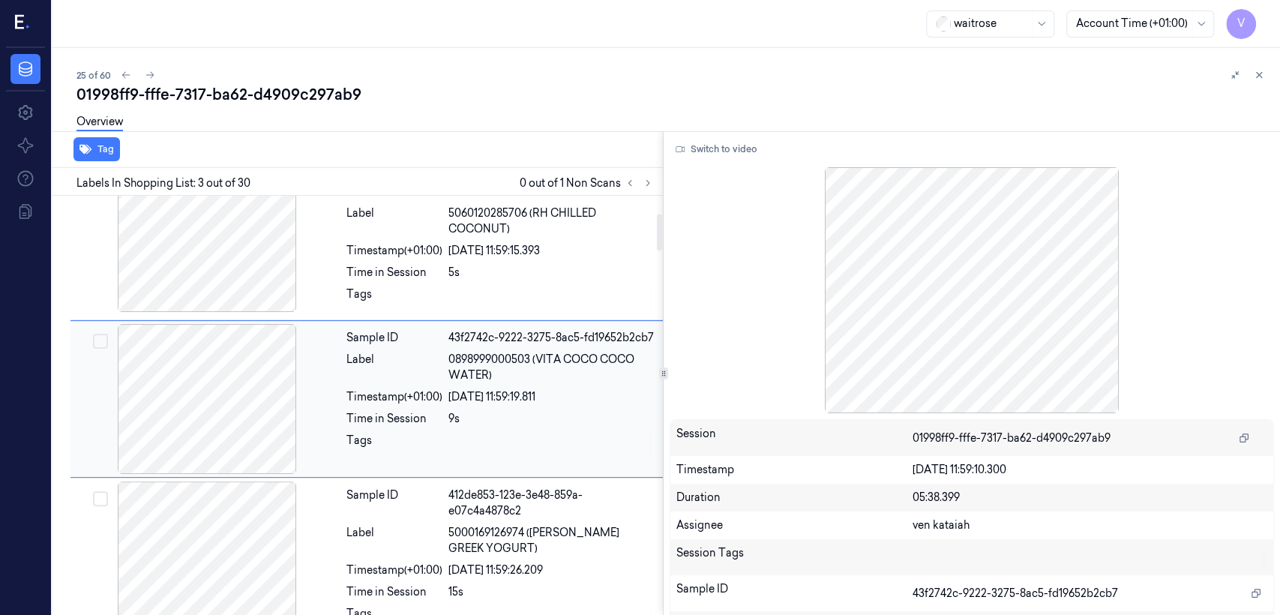
scroll to position [192, 0]
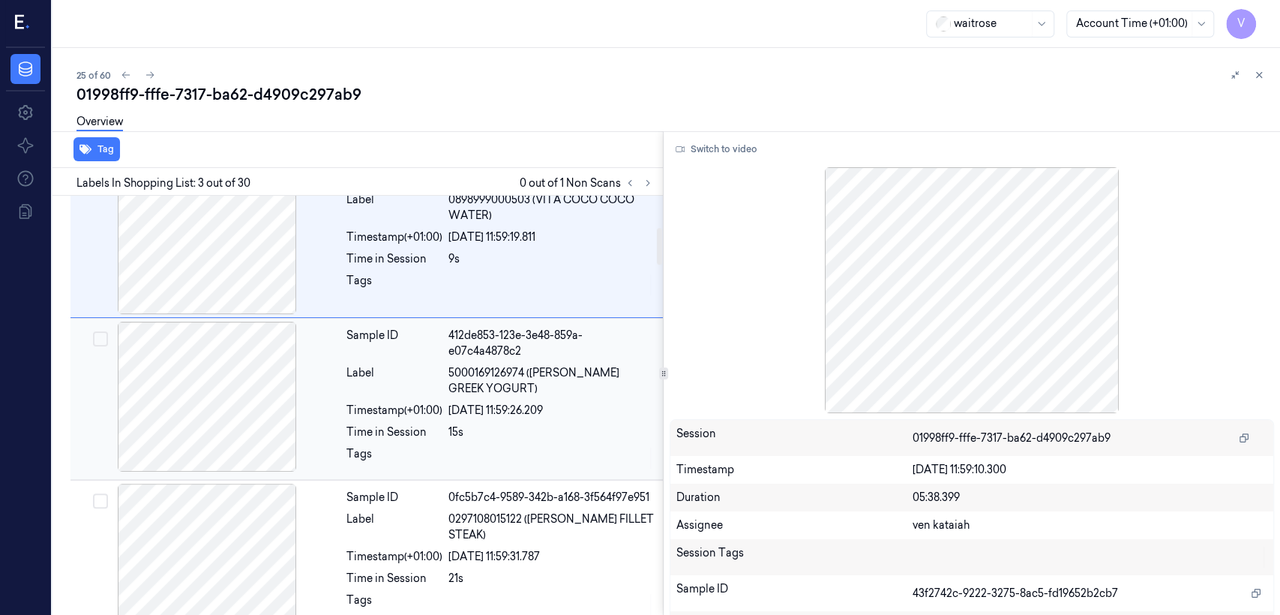
click at [412, 429] on div "Time in Session" at bounding box center [394, 432] width 96 height 16
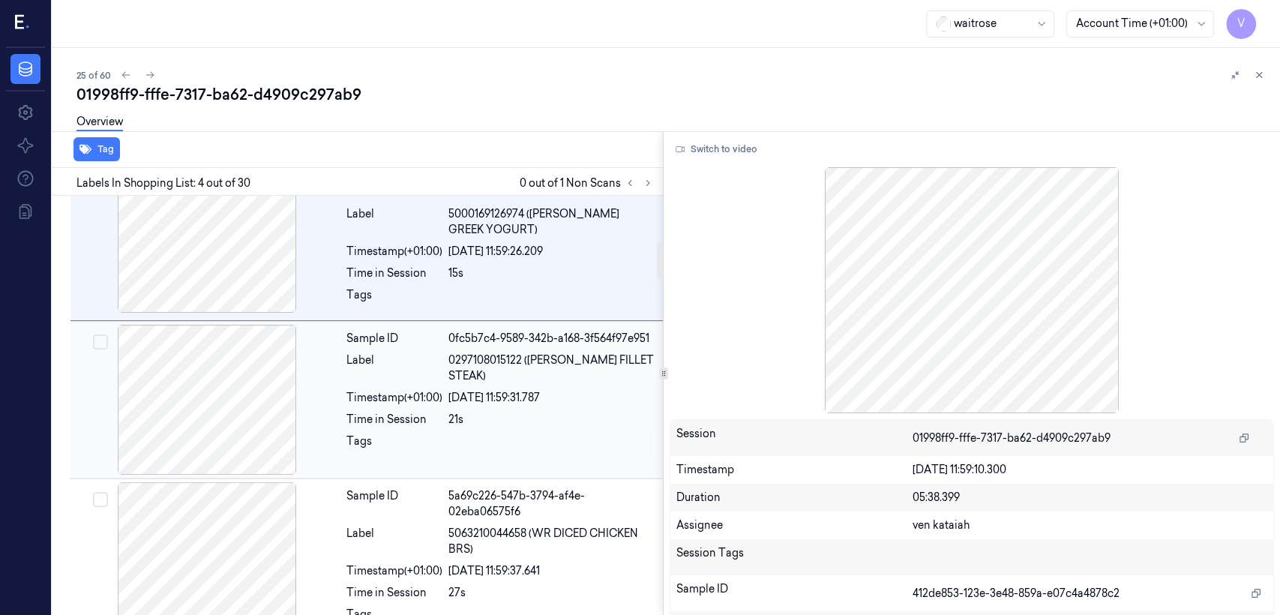
click at [411, 428] on div "Sample ID 0fc5b7c4-9589-342b-a168-3f564f97e951 Label 0297108015122 (WR DORG FIL…" at bounding box center [499, 400] width 319 height 150
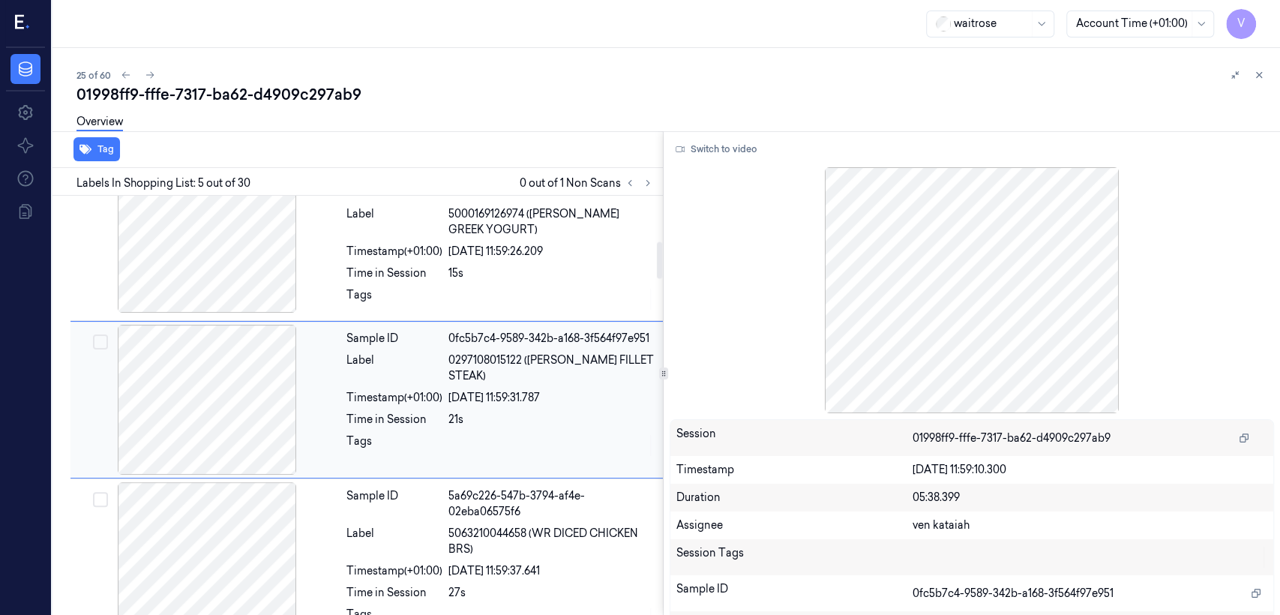
scroll to position [511, 0]
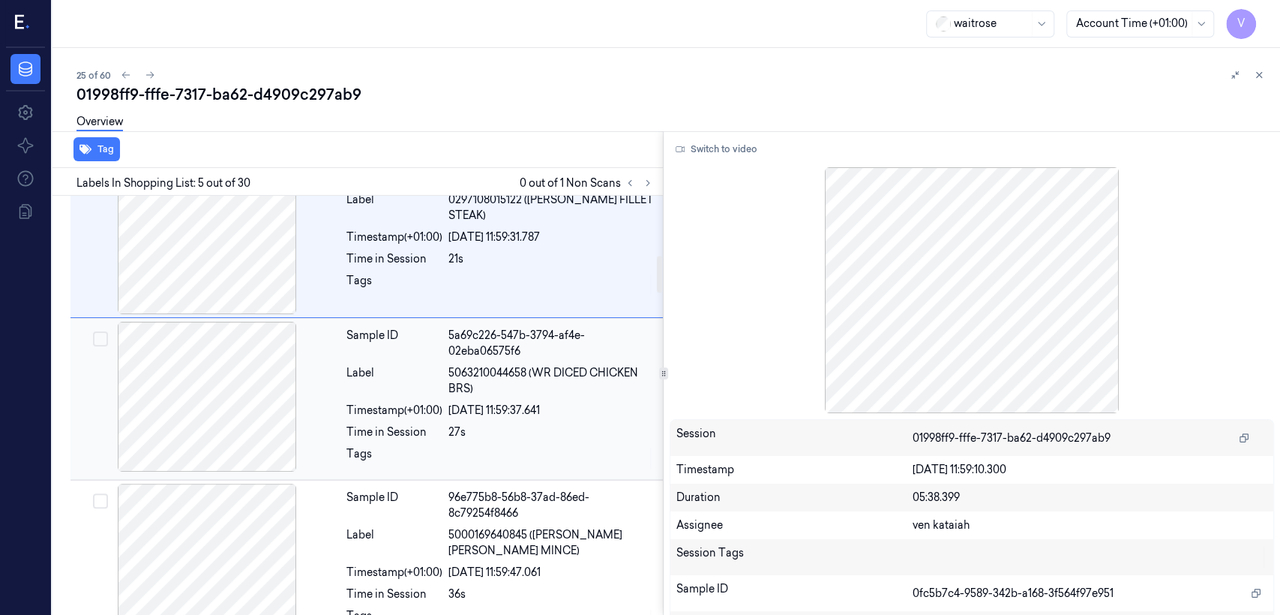
click at [409, 430] on div "Time in Session" at bounding box center [394, 432] width 96 height 16
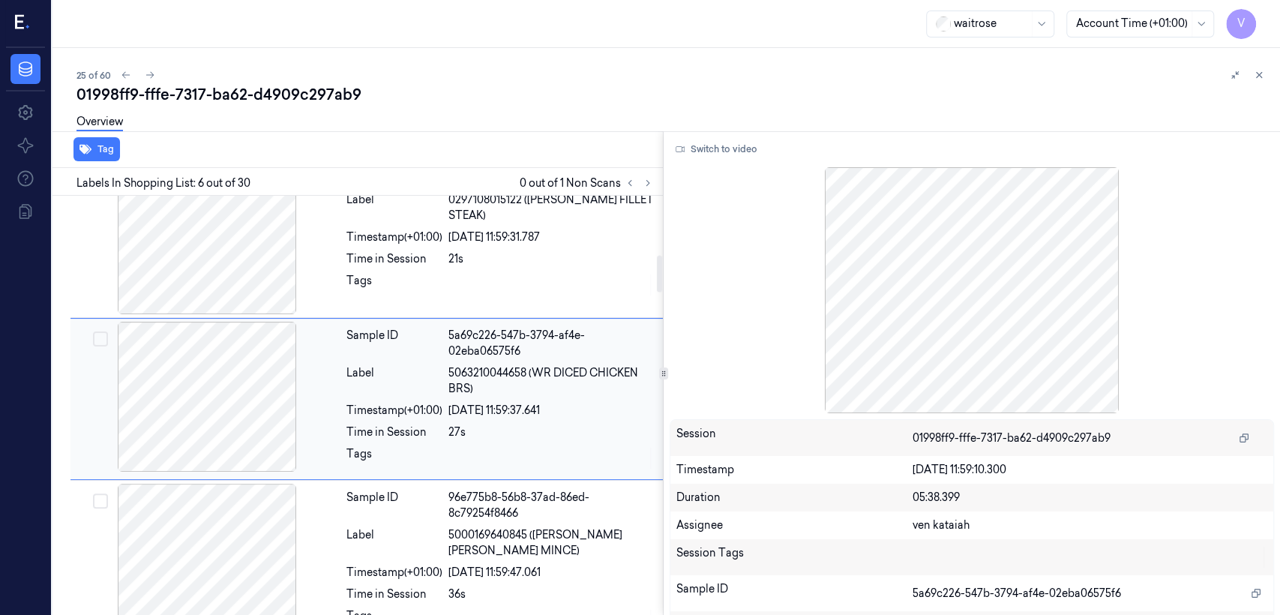
scroll to position [670, 0]
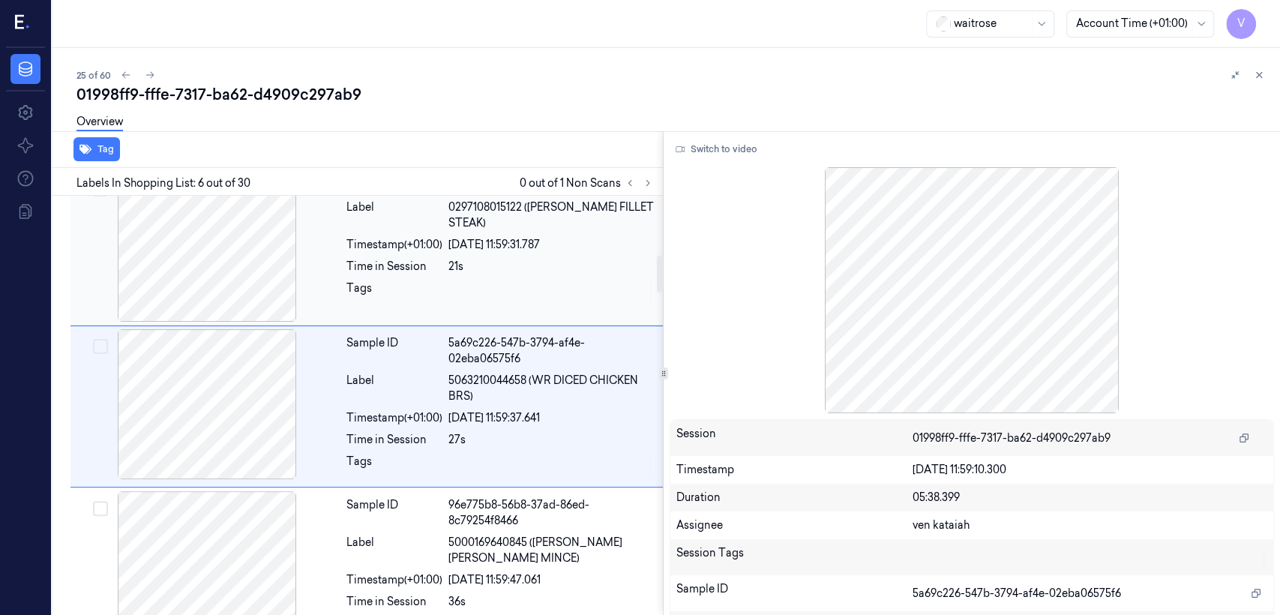
click at [394, 267] on div "Time in Session" at bounding box center [394, 267] width 96 height 16
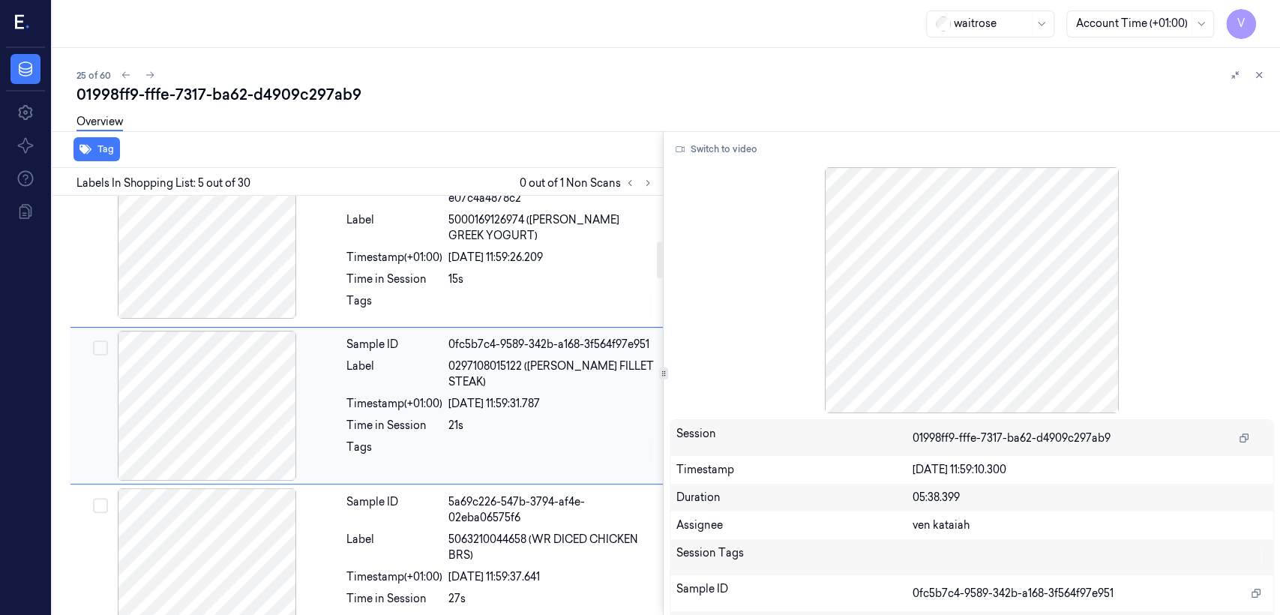
scroll to position [511, 0]
click at [424, 525] on div "Sample ID 5a69c226-547b-3794-af4e-02eba06575f6 Label 5063210044658 (WR DICED CH…" at bounding box center [499, 566] width 319 height 154
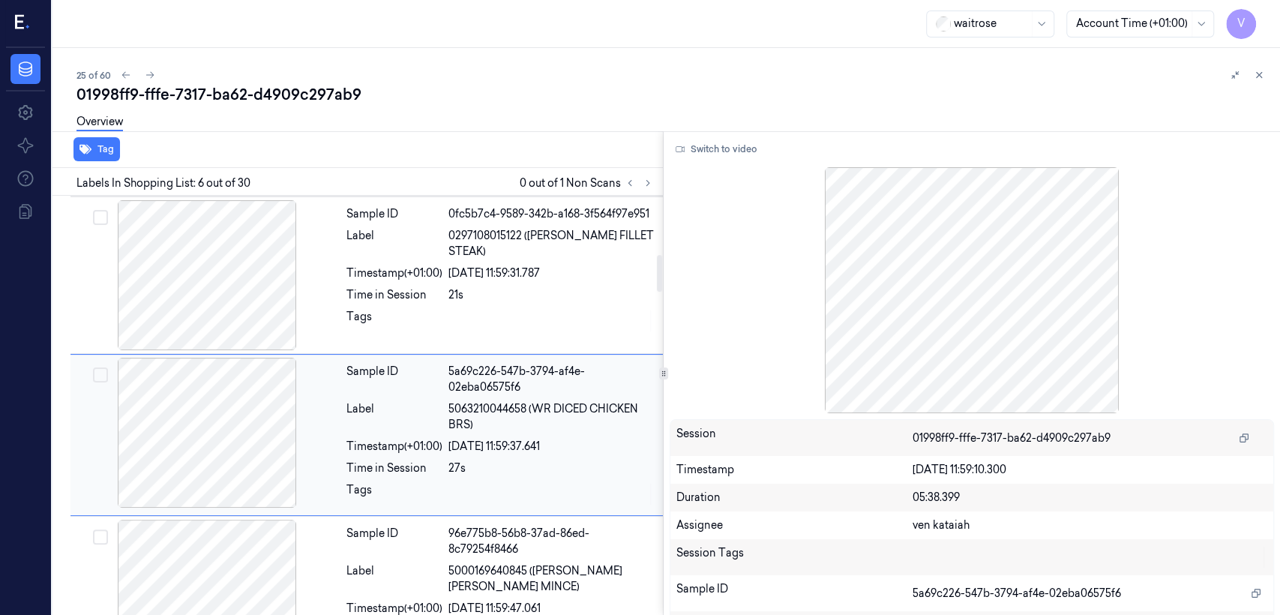
scroll to position [670, 0]
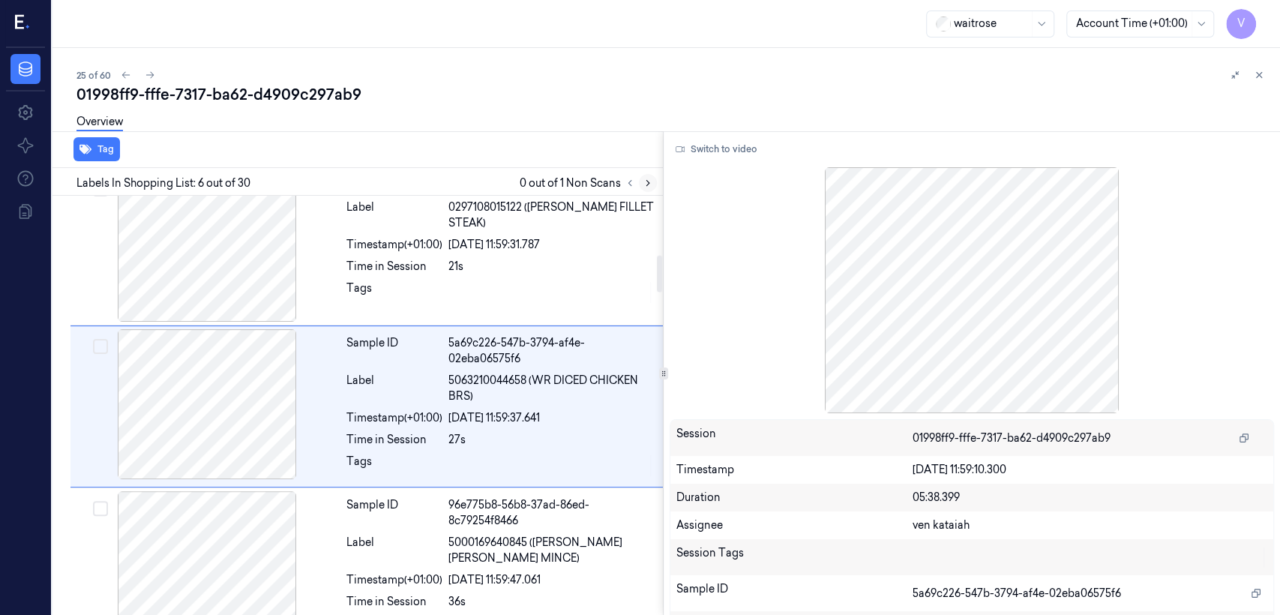
click at [649, 183] on icon at bounding box center [648, 183] width 10 height 10
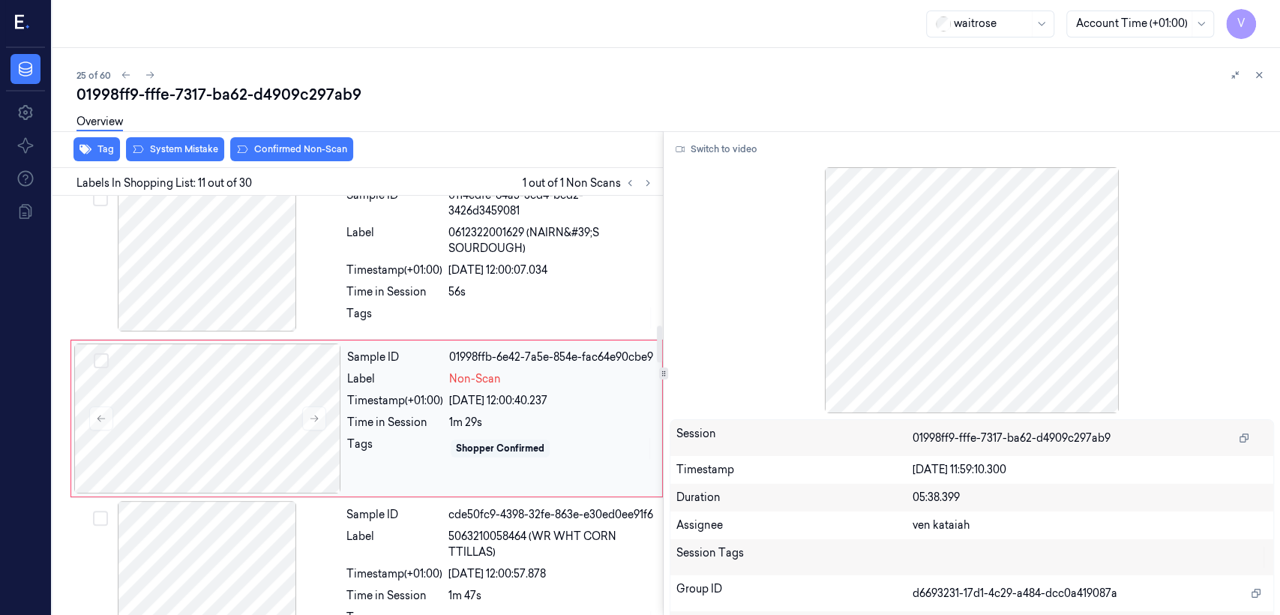
scroll to position [1473, 0]
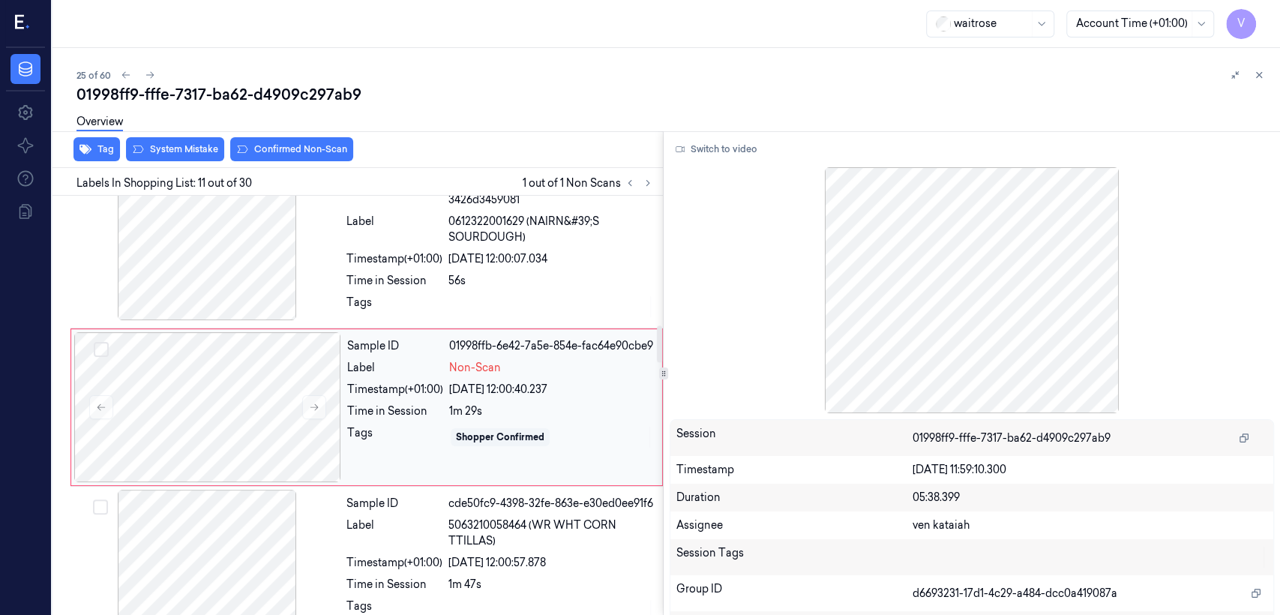
click at [442, 419] on div "Time in Session" at bounding box center [395, 411] width 96 height 16
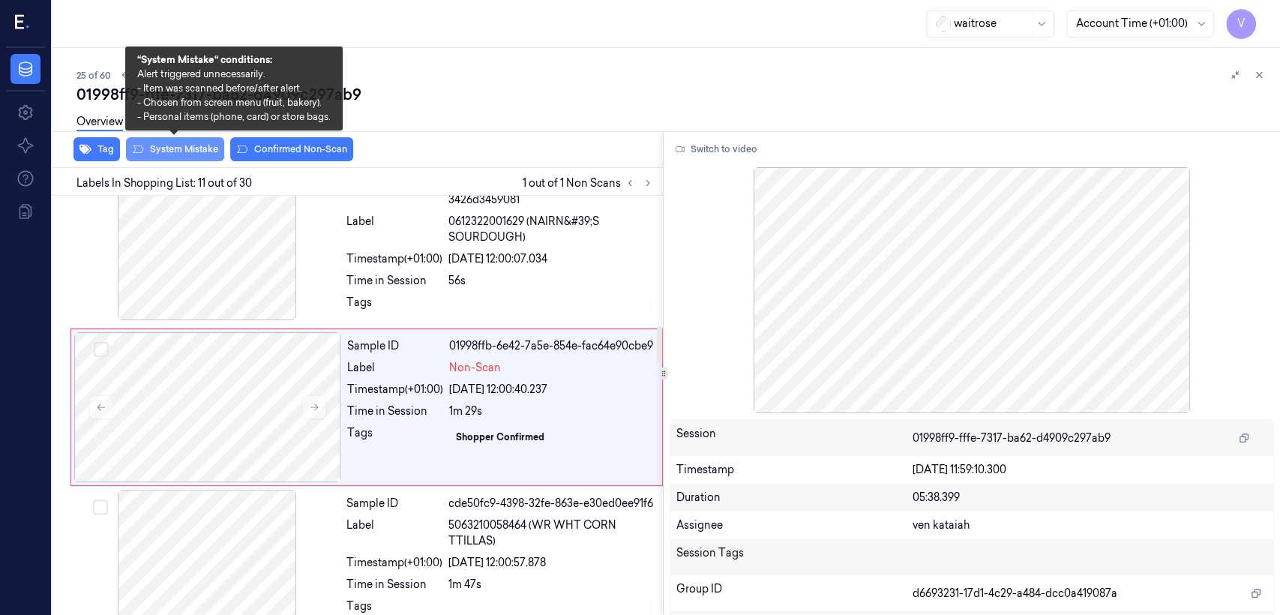
click at [187, 151] on button "System Mistake" at bounding box center [175, 149] width 98 height 24
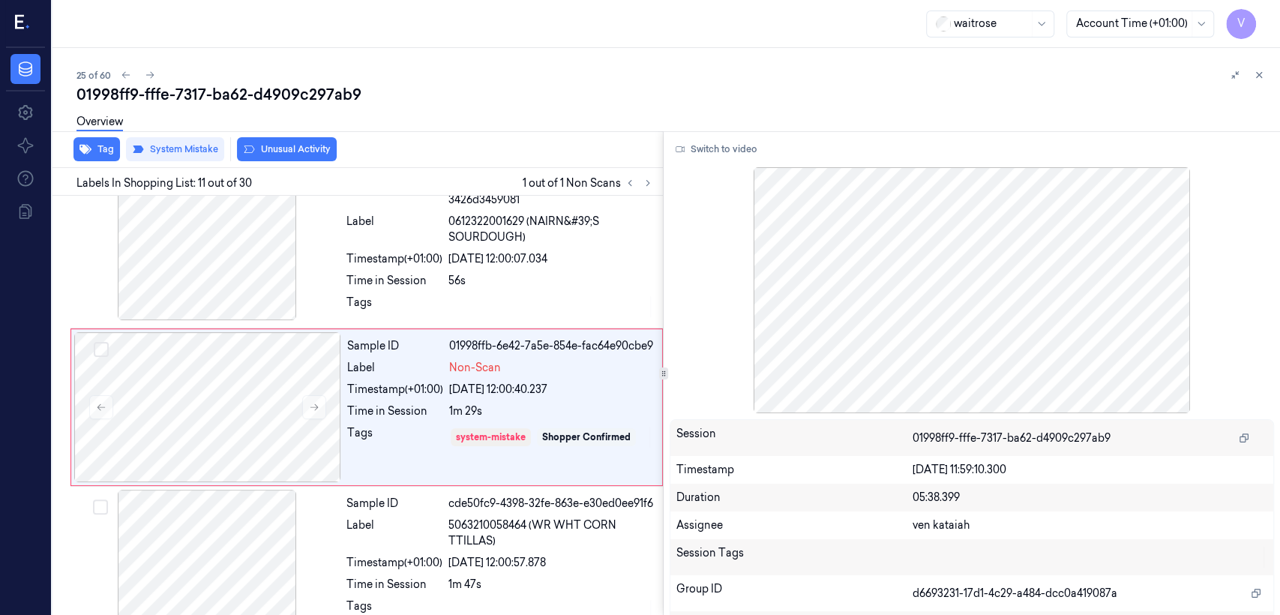
click at [281, 150] on button "Unusual Activity" at bounding box center [287, 149] width 100 height 24
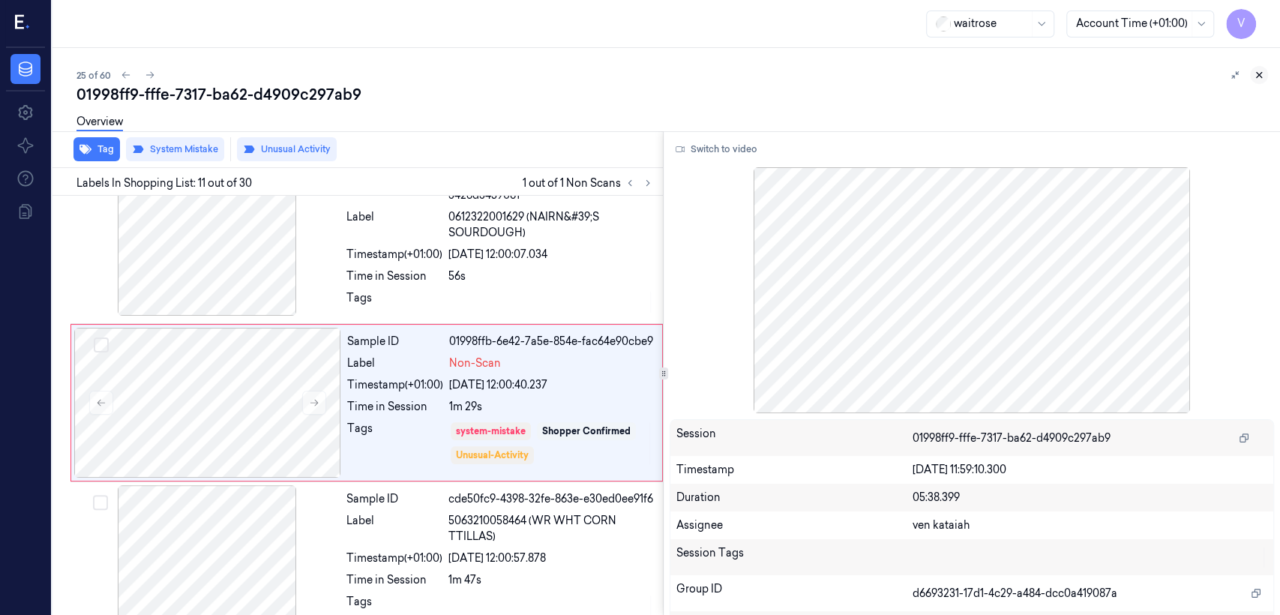
click at [1259, 67] on button at bounding box center [1259, 75] width 18 height 18
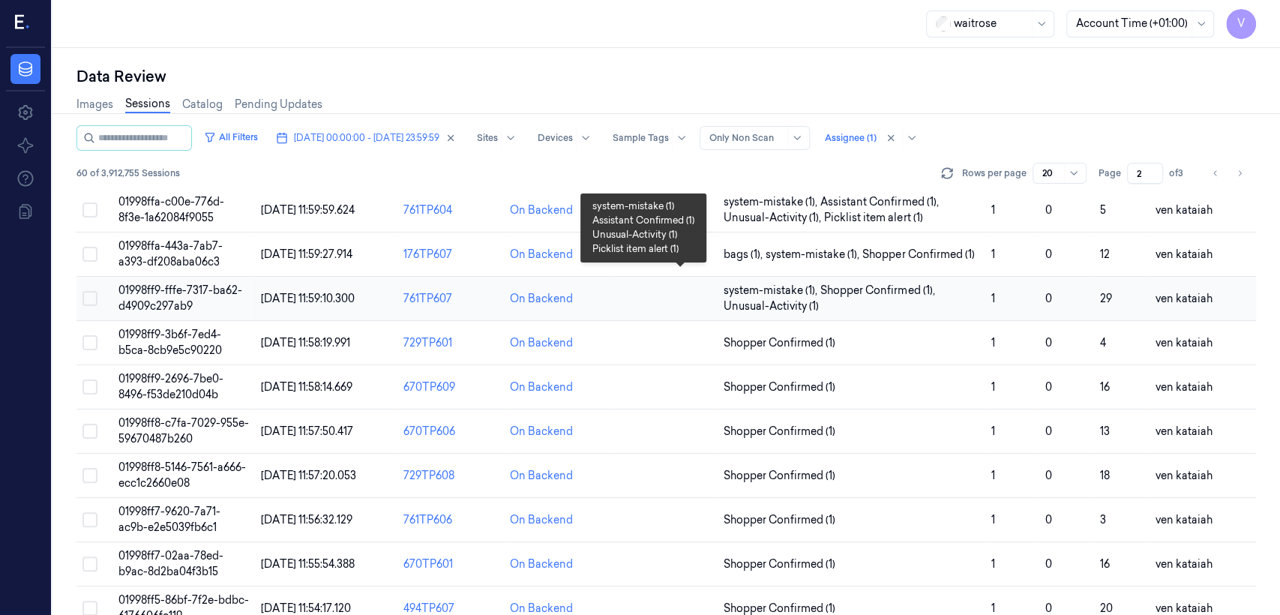
scroll to position [34, 0]
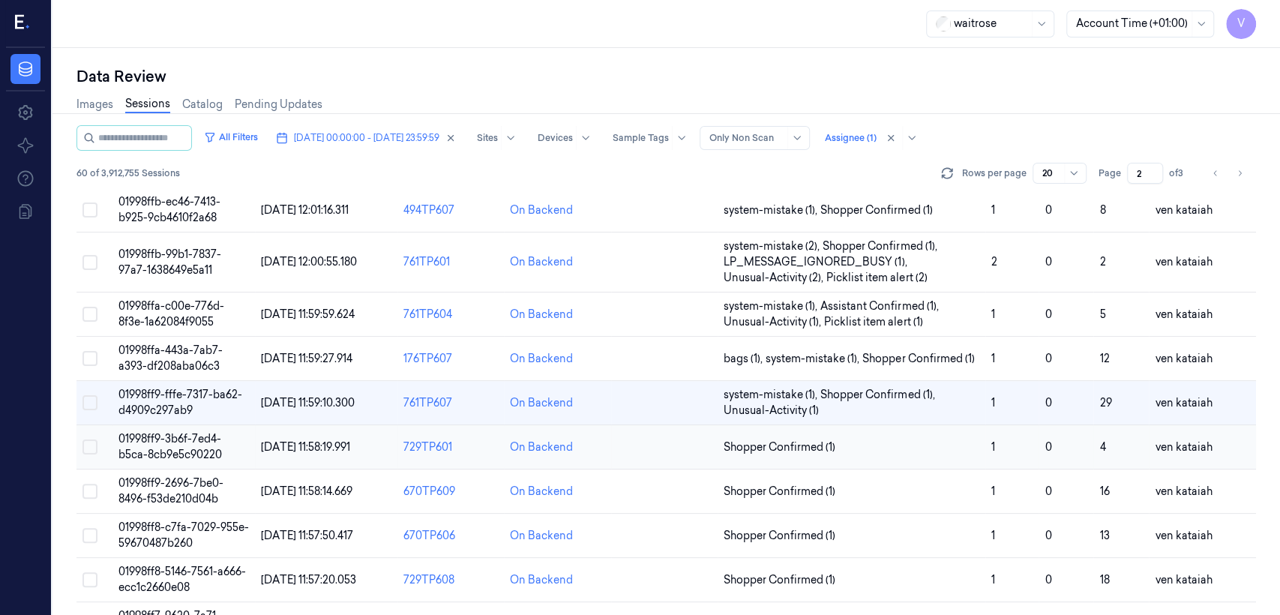
click at [757, 435] on td "Shopper Confirmed (1)" at bounding box center [852, 447] width 268 height 44
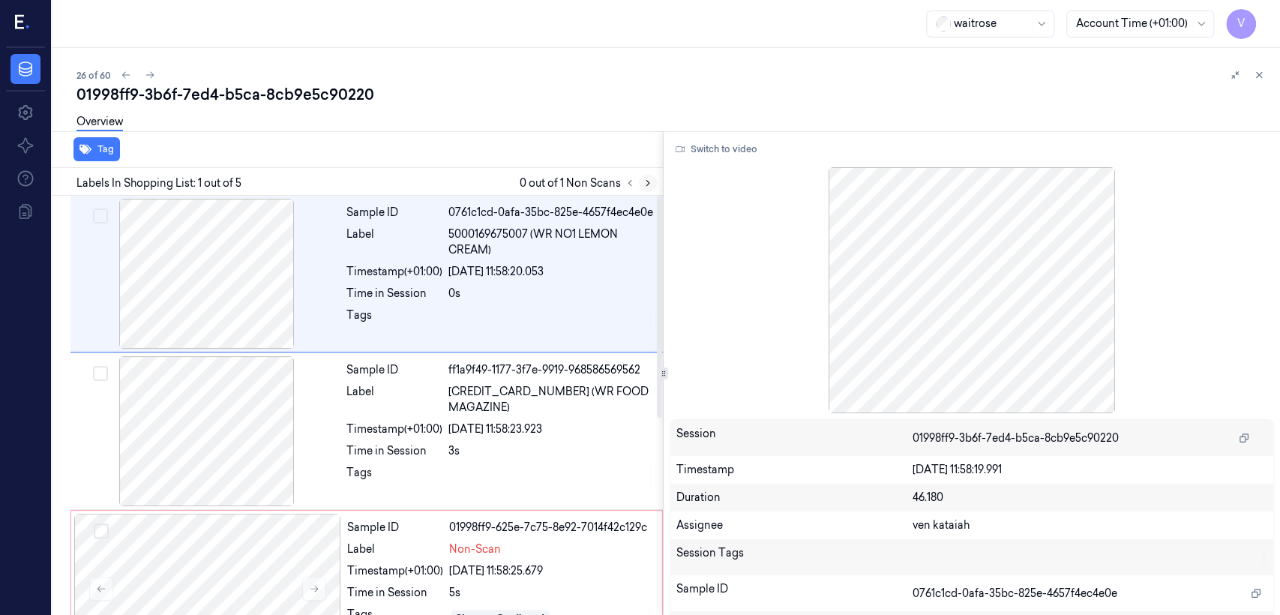
click at [653, 181] on button at bounding box center [648, 183] width 18 height 18
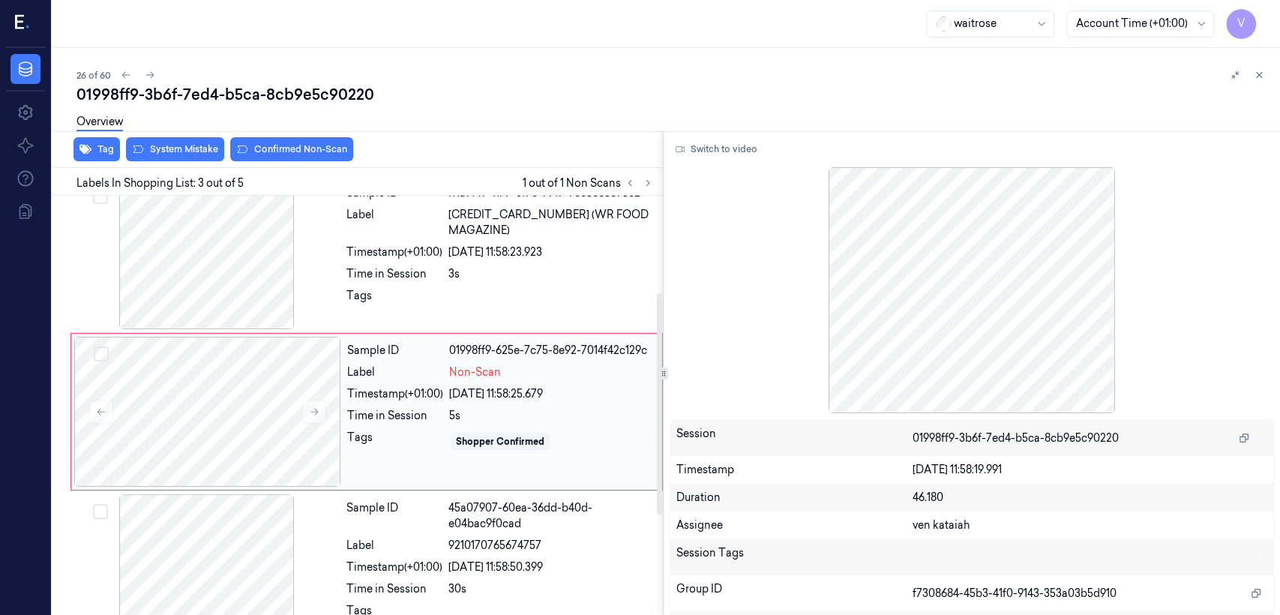
scroll to position [183, 0]
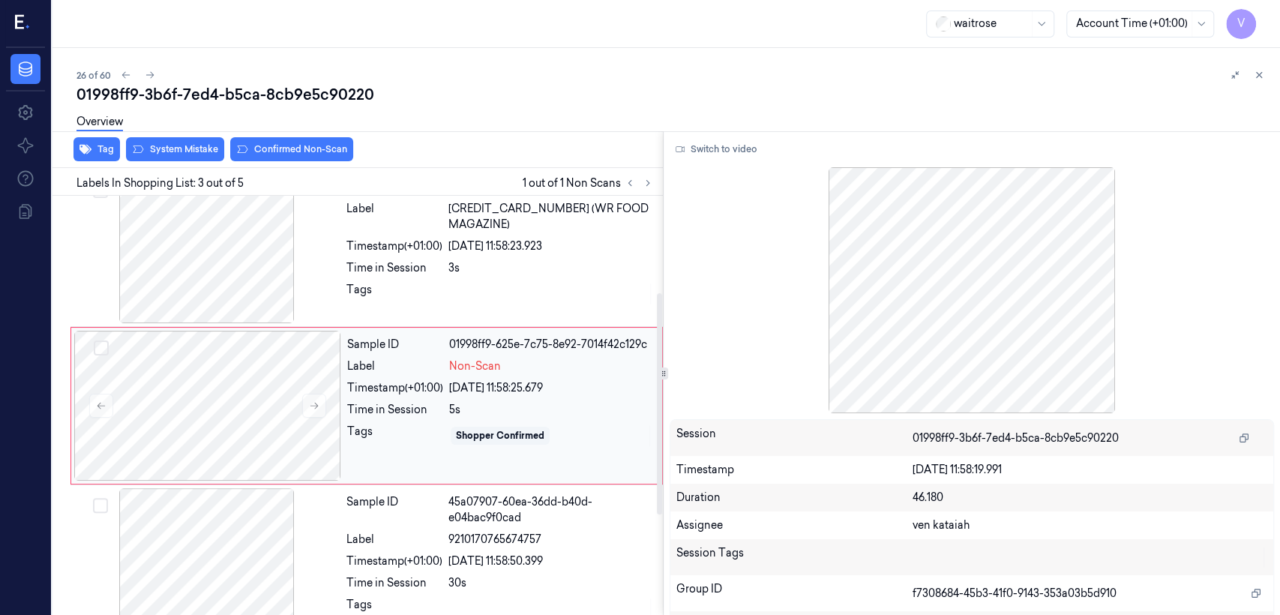
click at [388, 418] on div "Sample ID 01998ff9-625e-7c75-8e92-7014f42c129c Label Non-Scan Timestamp (+01:00…" at bounding box center [500, 406] width 318 height 150
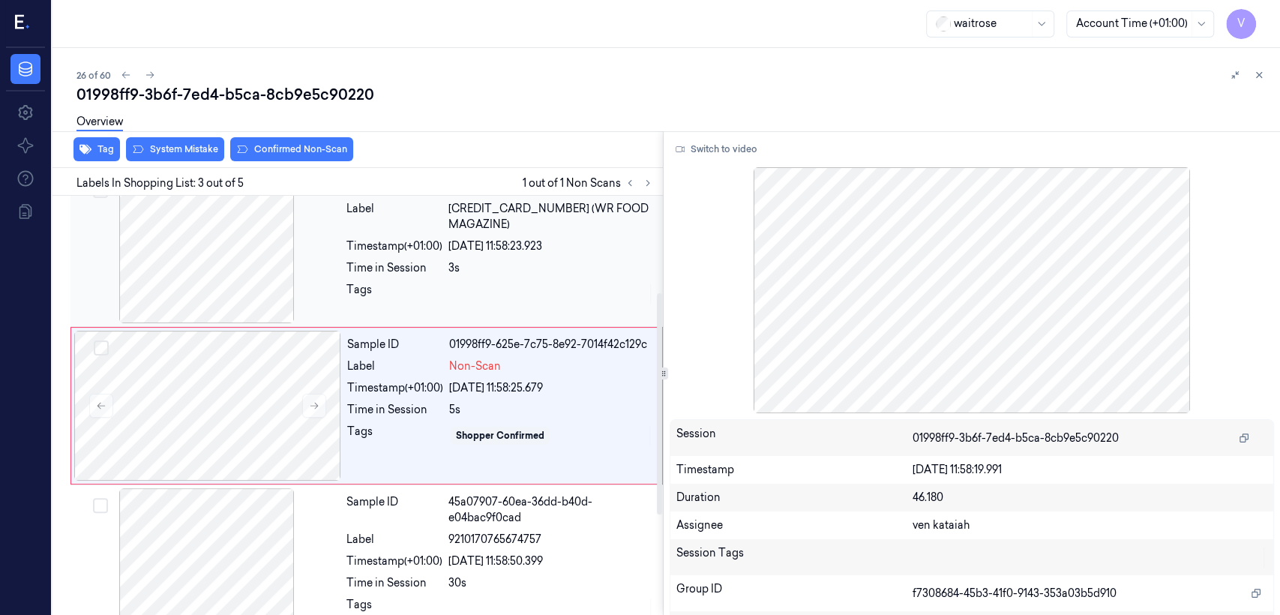
click at [370, 260] on div "Time in Session" at bounding box center [394, 268] width 96 height 16
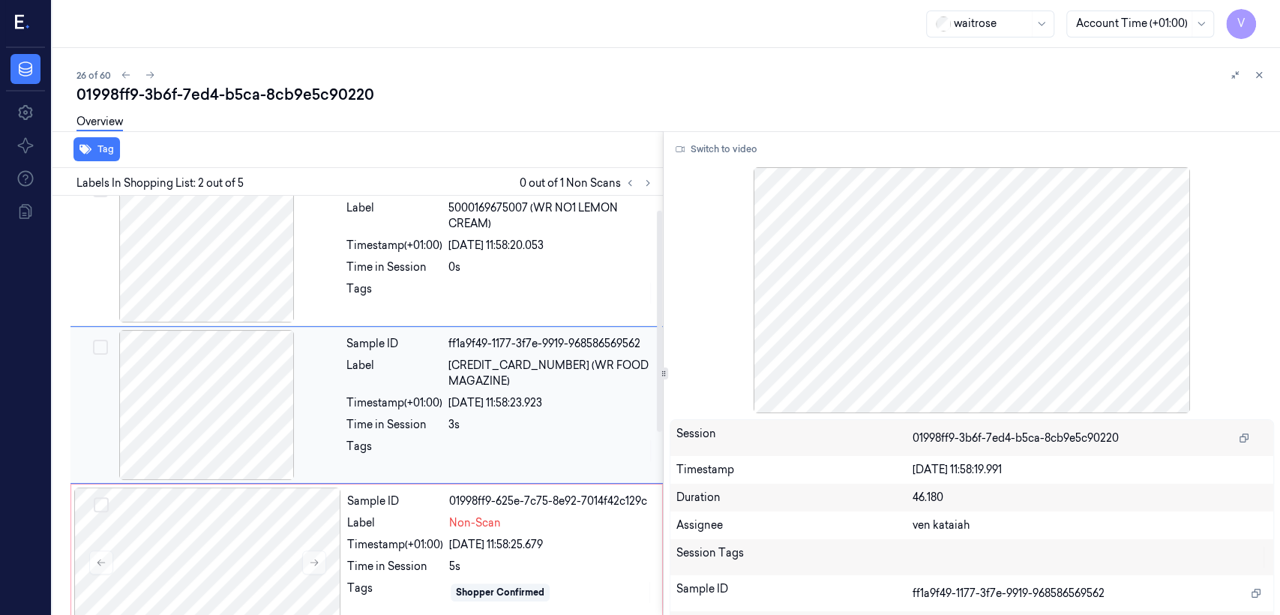
scroll to position [25, 0]
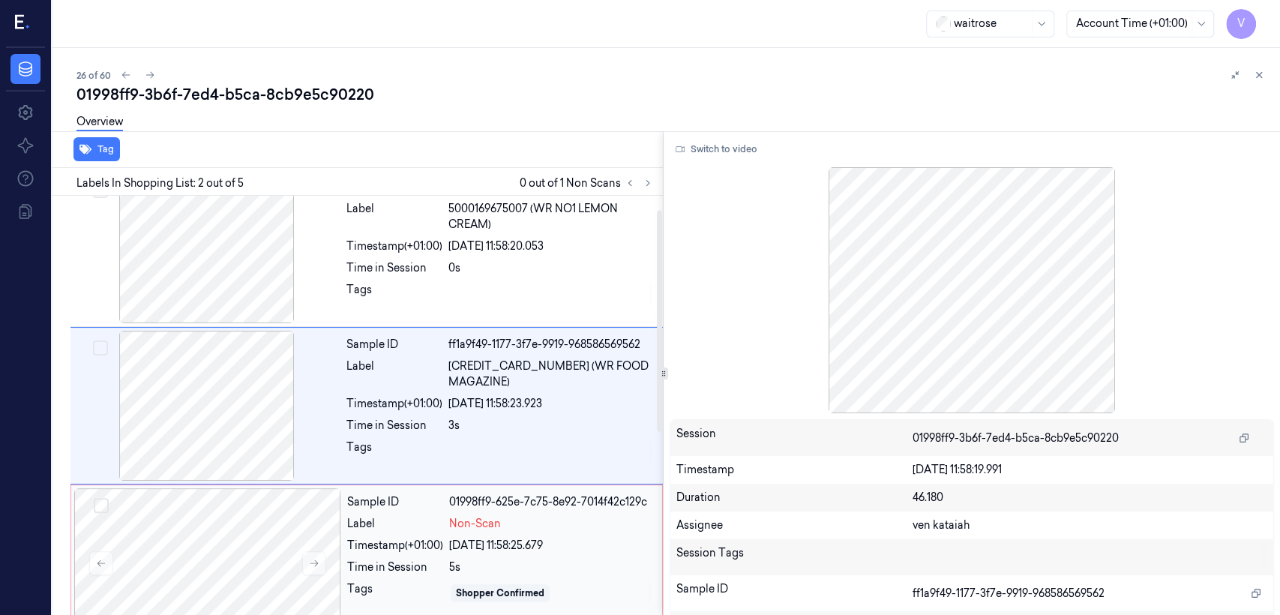
click at [358, 553] on div "Sample ID 01998ff9-625e-7c75-8e92-7014f42c129c Label Non-Scan Timestamp (+01:00…" at bounding box center [500, 563] width 318 height 150
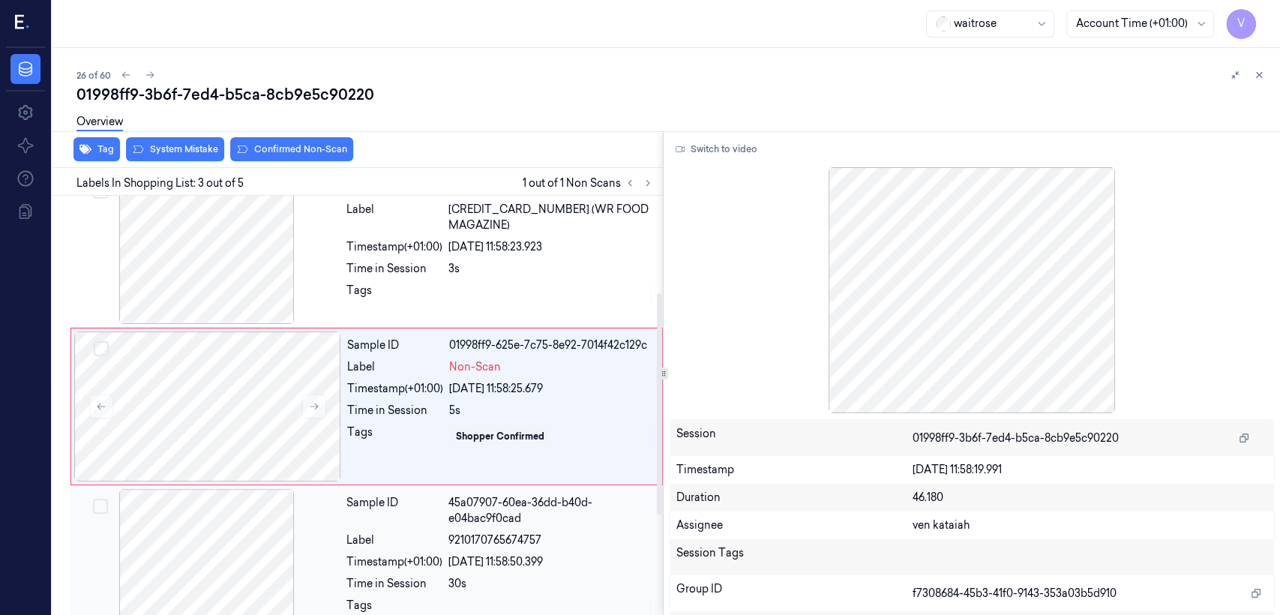
scroll to position [183, 0]
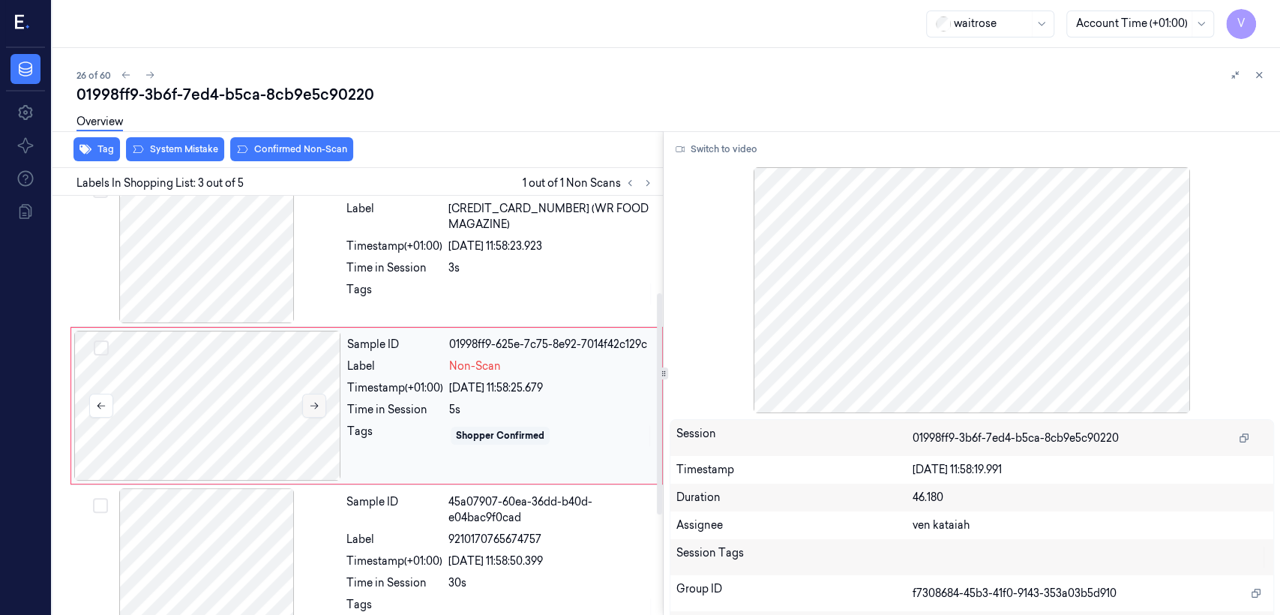
click at [312, 409] on icon at bounding box center [314, 405] width 10 height 10
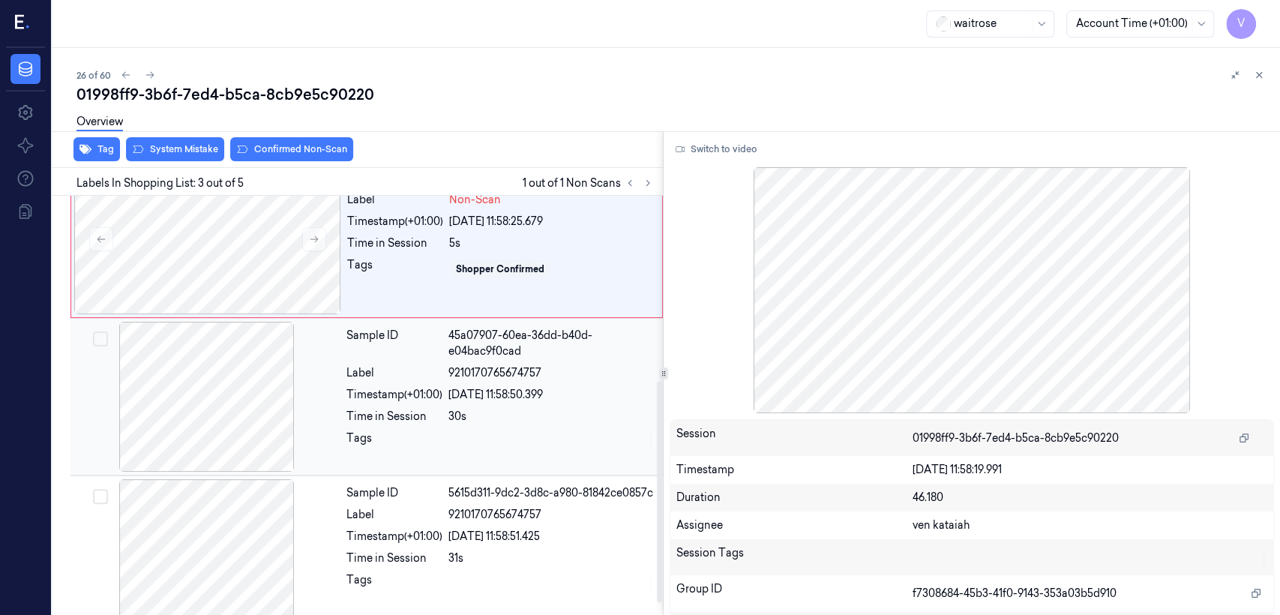
click at [459, 397] on div "28/09/2025 11:58:50.399" at bounding box center [550, 395] width 205 height 16
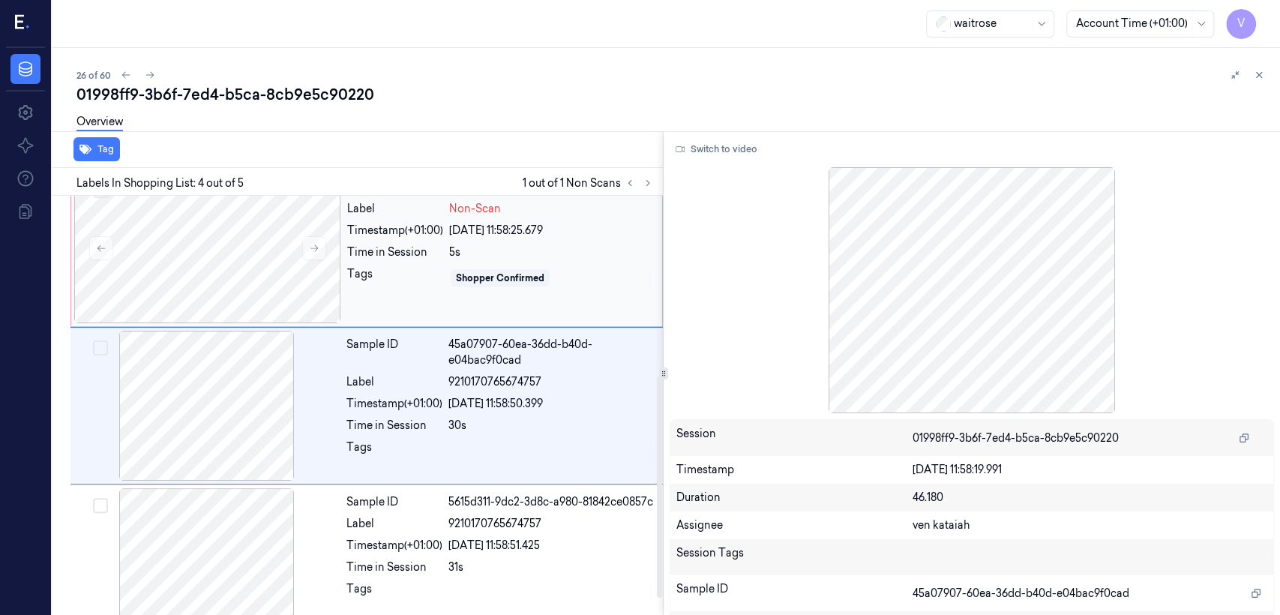
click at [487, 314] on div "Sample ID 01998ff9-625e-7c75-8e92-7014f42c129c Label Non-Scan Timestamp (+01:00…" at bounding box center [500, 248] width 318 height 150
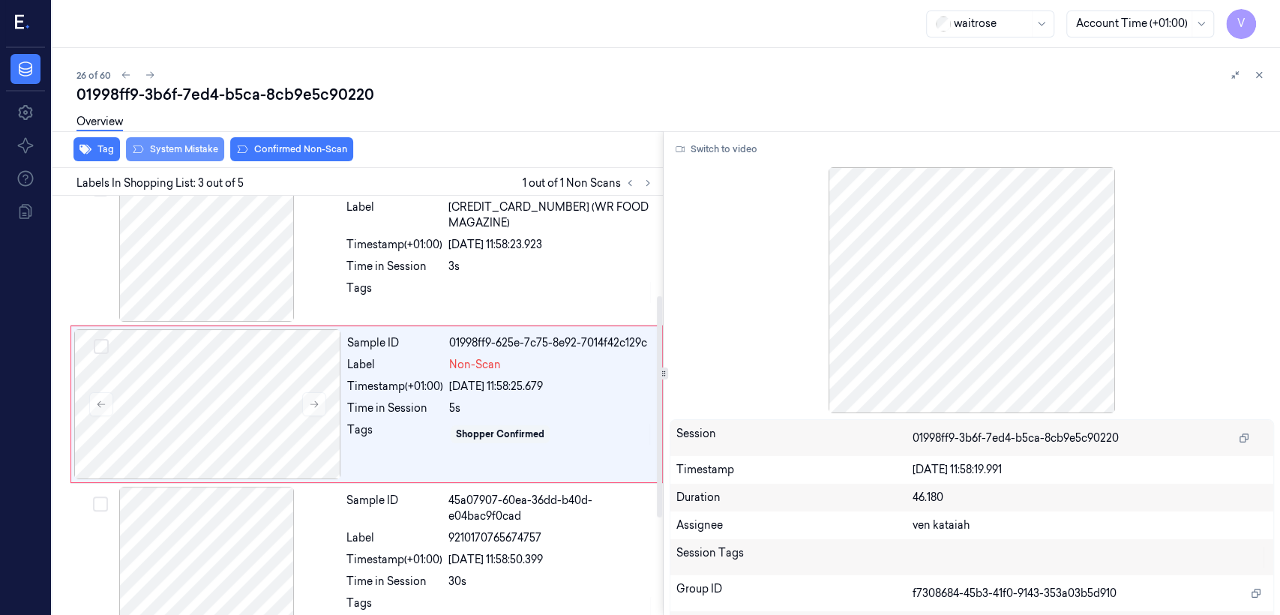
scroll to position [183, 0]
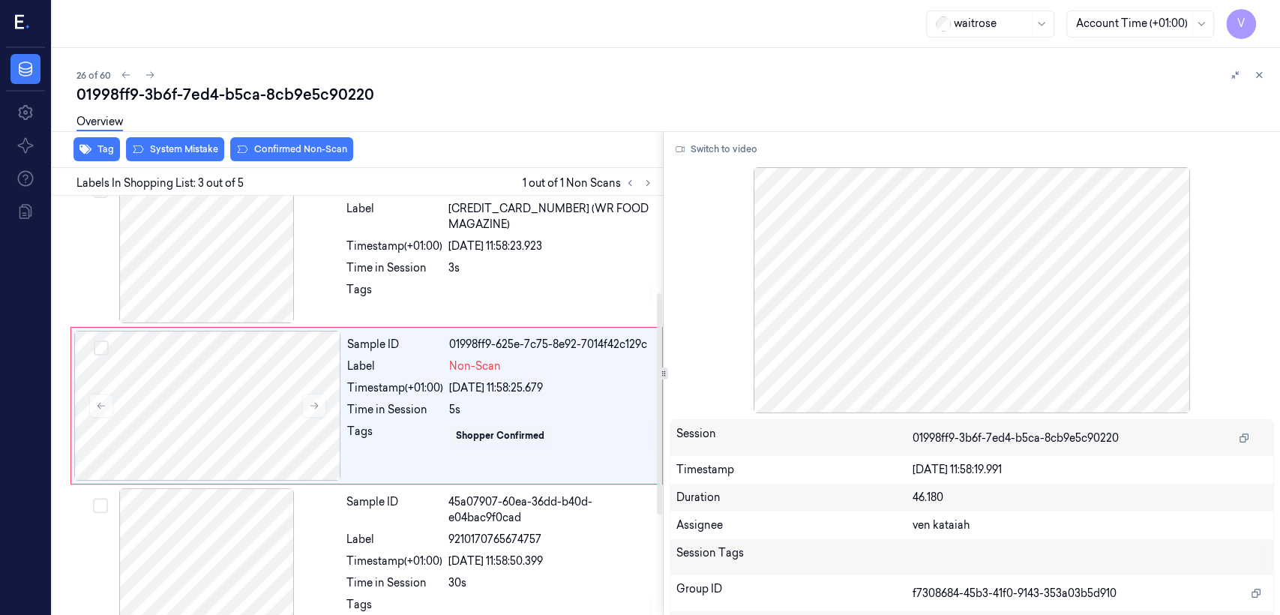
click at [199, 142] on div "Overview" at bounding box center [672, 124] width 1192 height 38
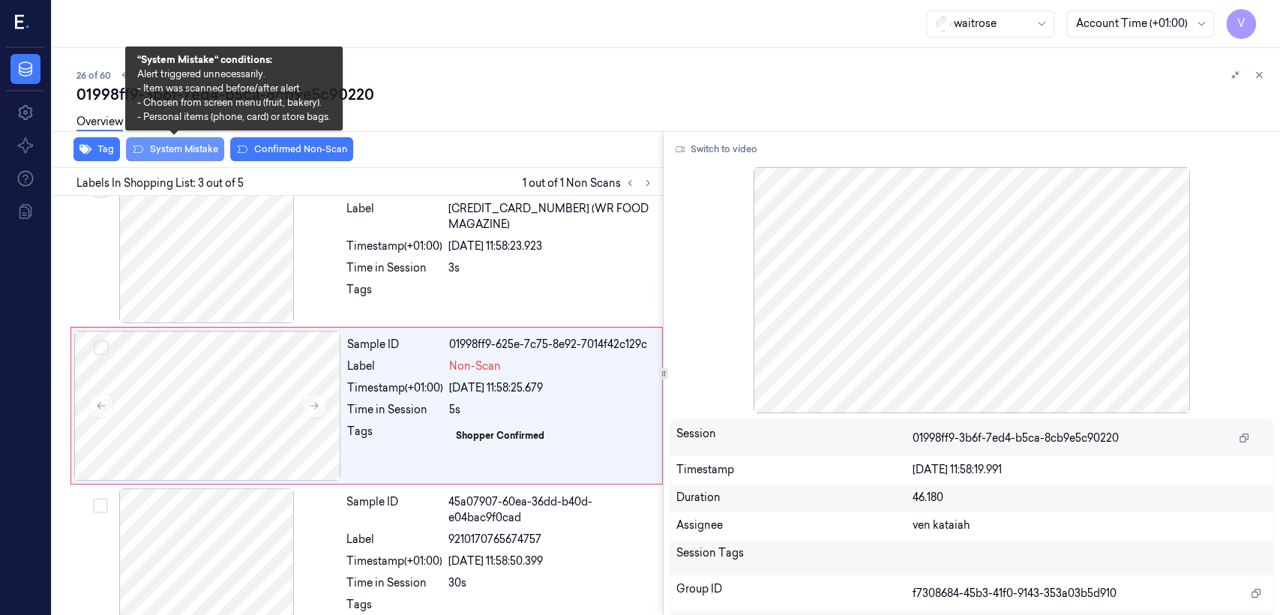
click at [186, 148] on button "System Mistake" at bounding box center [175, 149] width 98 height 24
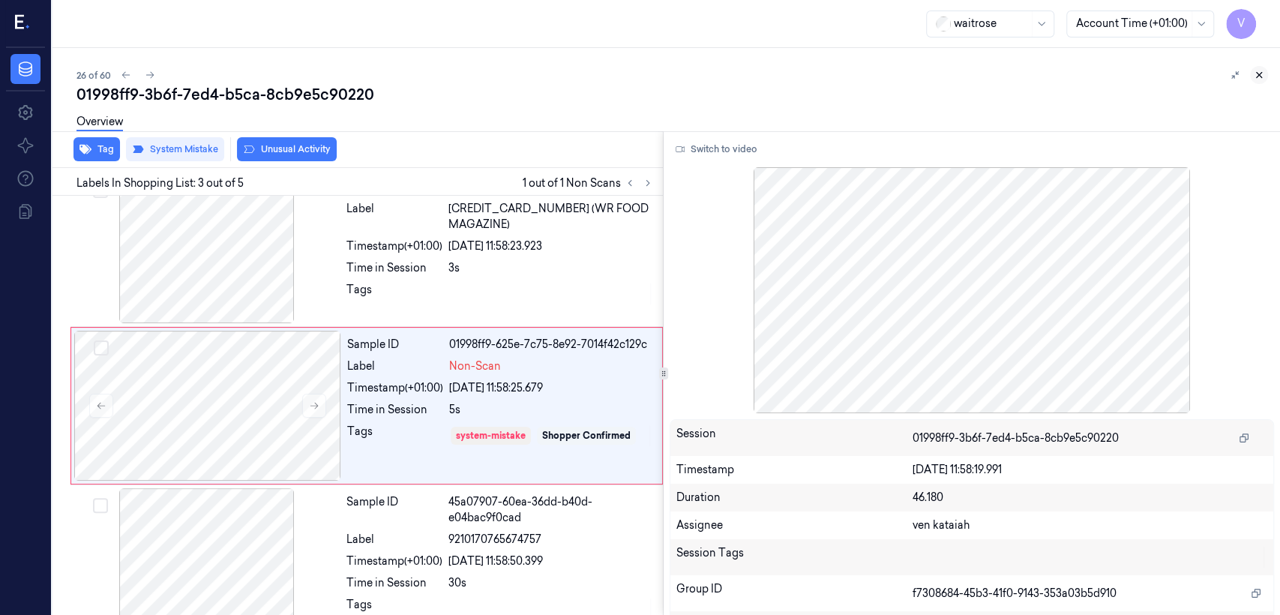
click at [1260, 75] on icon at bounding box center [1259, 75] width 5 height 5
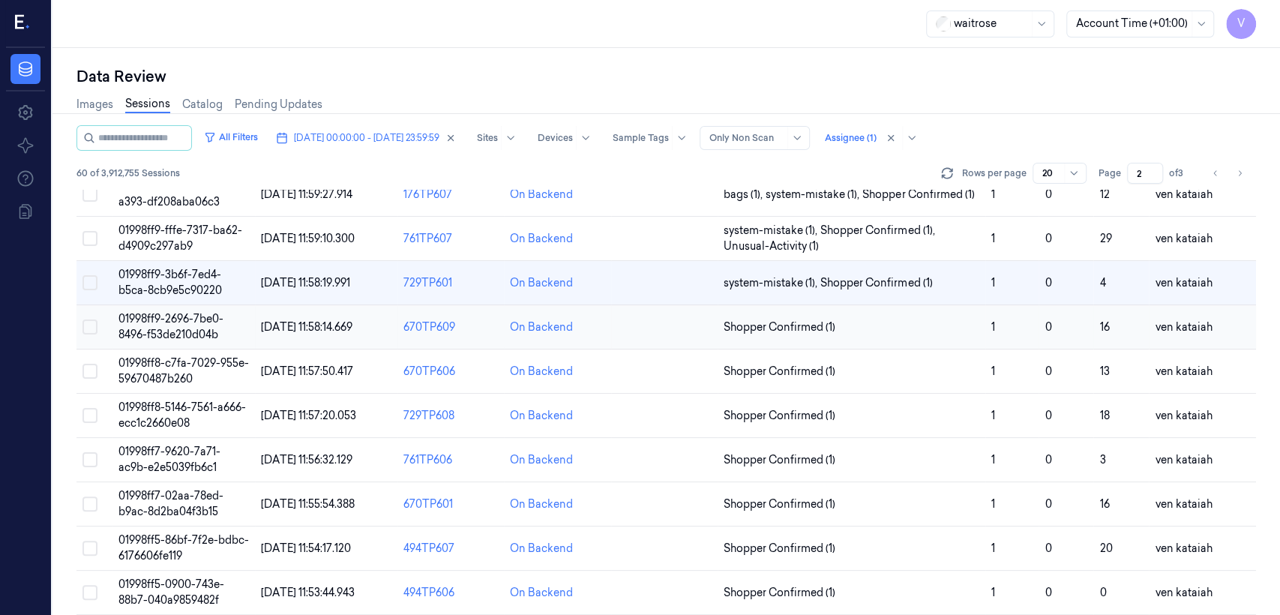
scroll to position [78, 0]
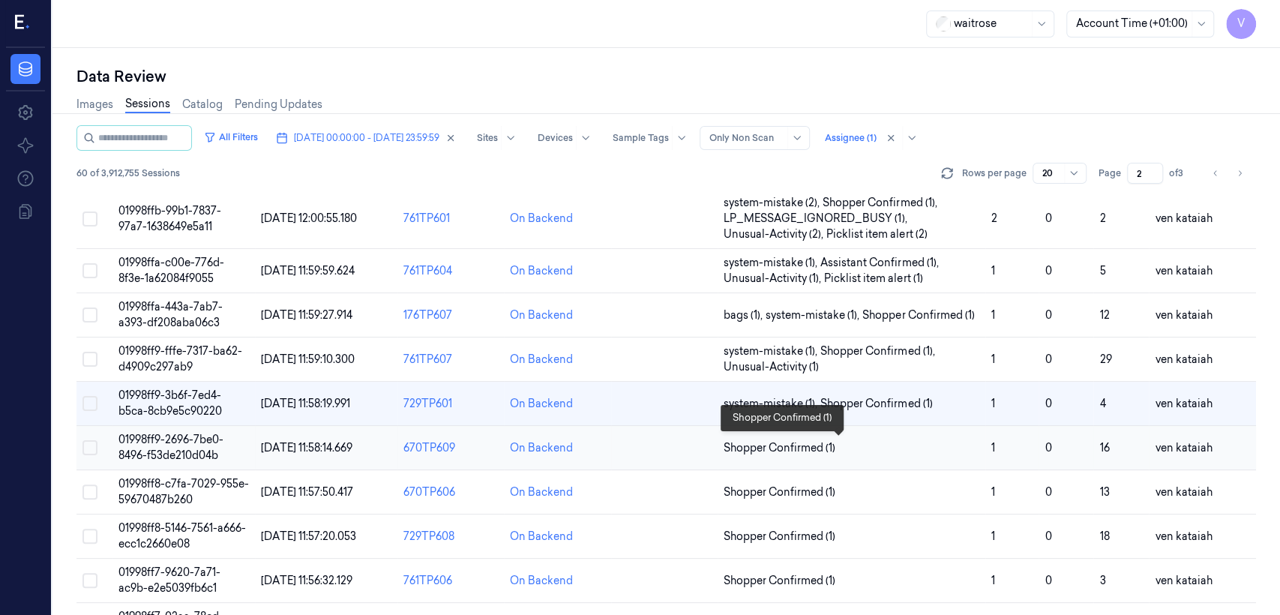
click at [748, 448] on span "Shopper Confirmed (1)" at bounding box center [780, 448] width 112 height 16
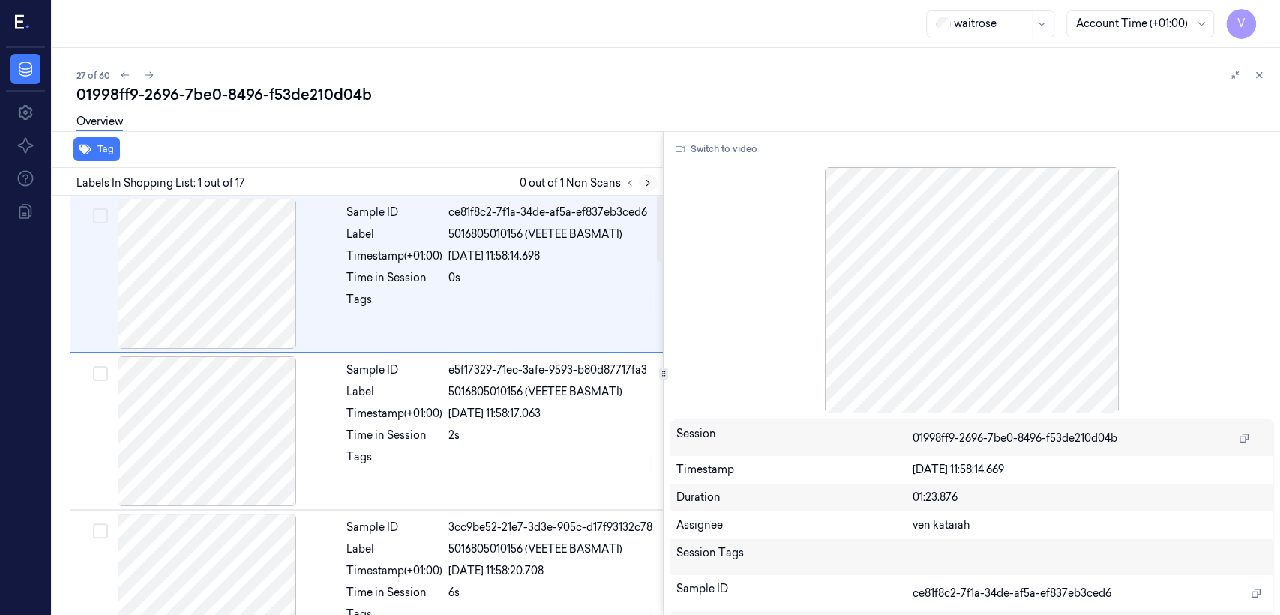
click at [654, 187] on button at bounding box center [648, 183] width 18 height 18
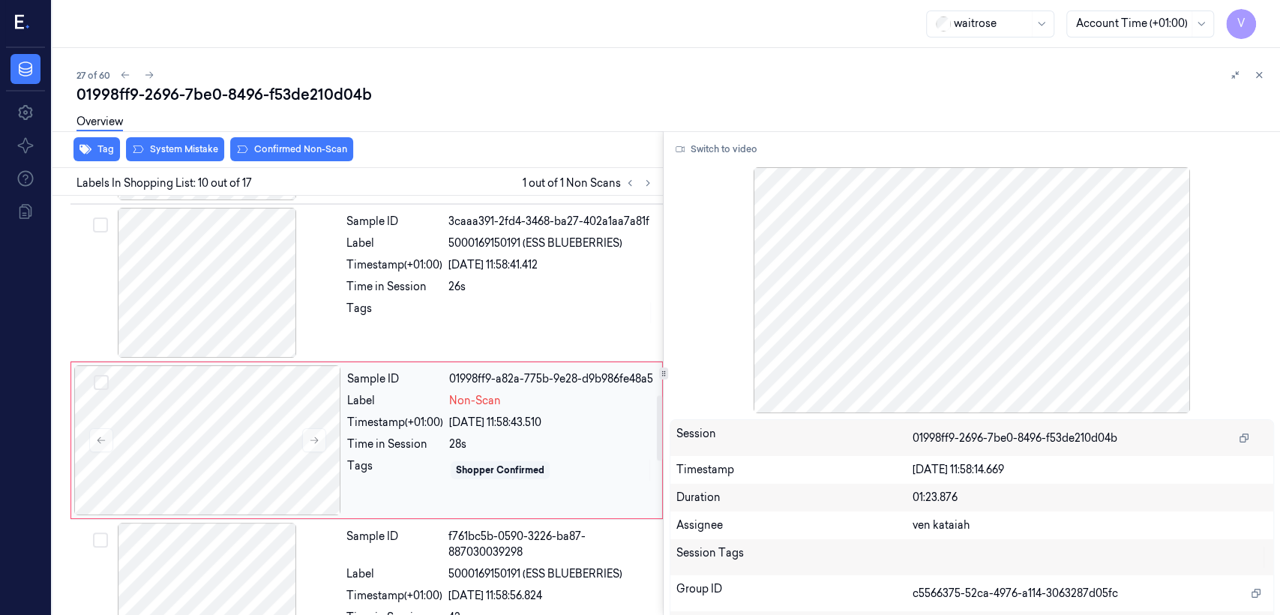
scroll to position [1288, 0]
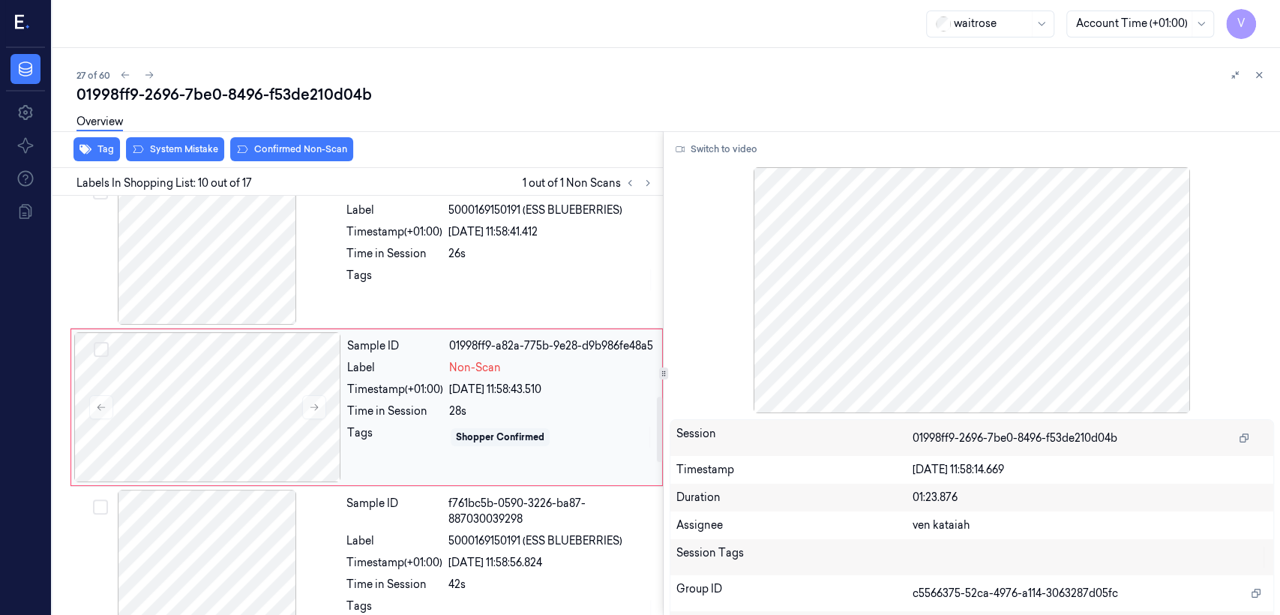
click at [357, 376] on div "Label" at bounding box center [395, 368] width 96 height 16
click at [323, 398] on button at bounding box center [314, 407] width 24 height 24
click at [464, 277] on div at bounding box center [550, 280] width 205 height 24
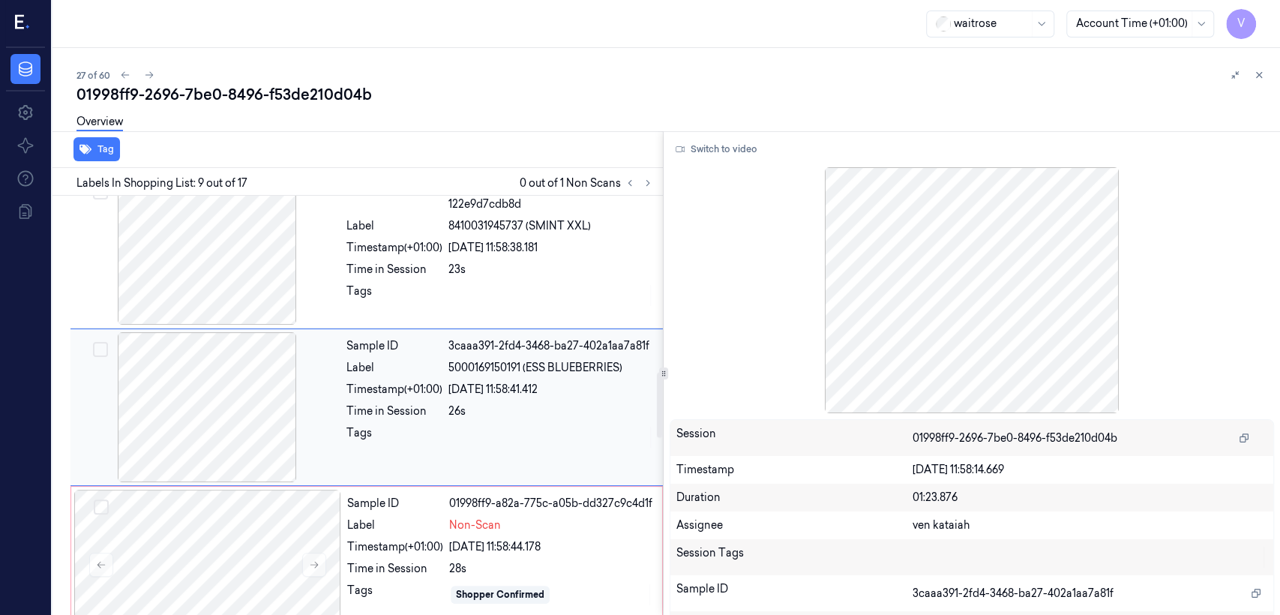
scroll to position [1297, 0]
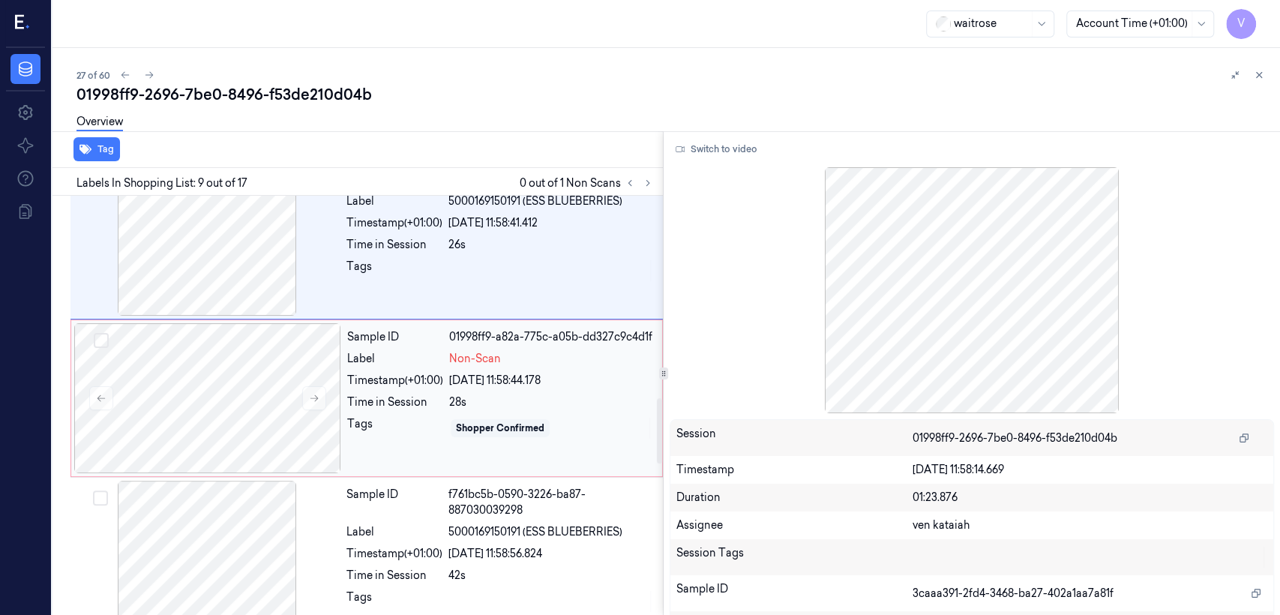
click at [526, 441] on div "Sample ID 01998ff9-a82a-775c-a05b-dd327c9c4d1f Label Non-Scan Timestamp (+01:00…" at bounding box center [500, 398] width 318 height 150
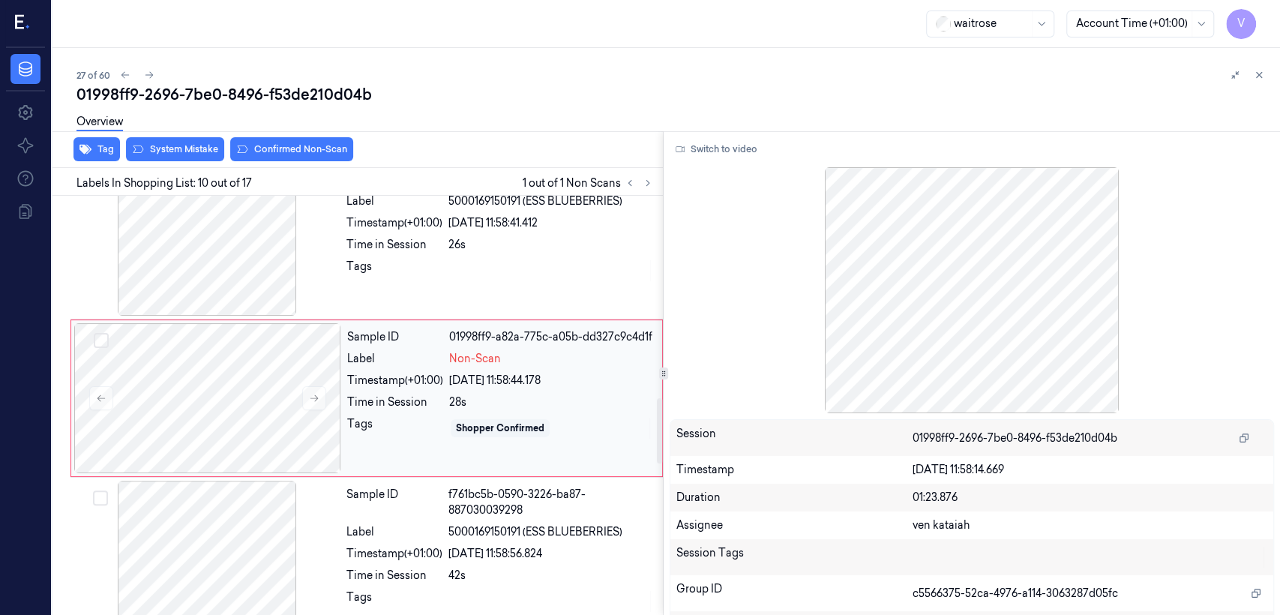
scroll to position [1288, 0]
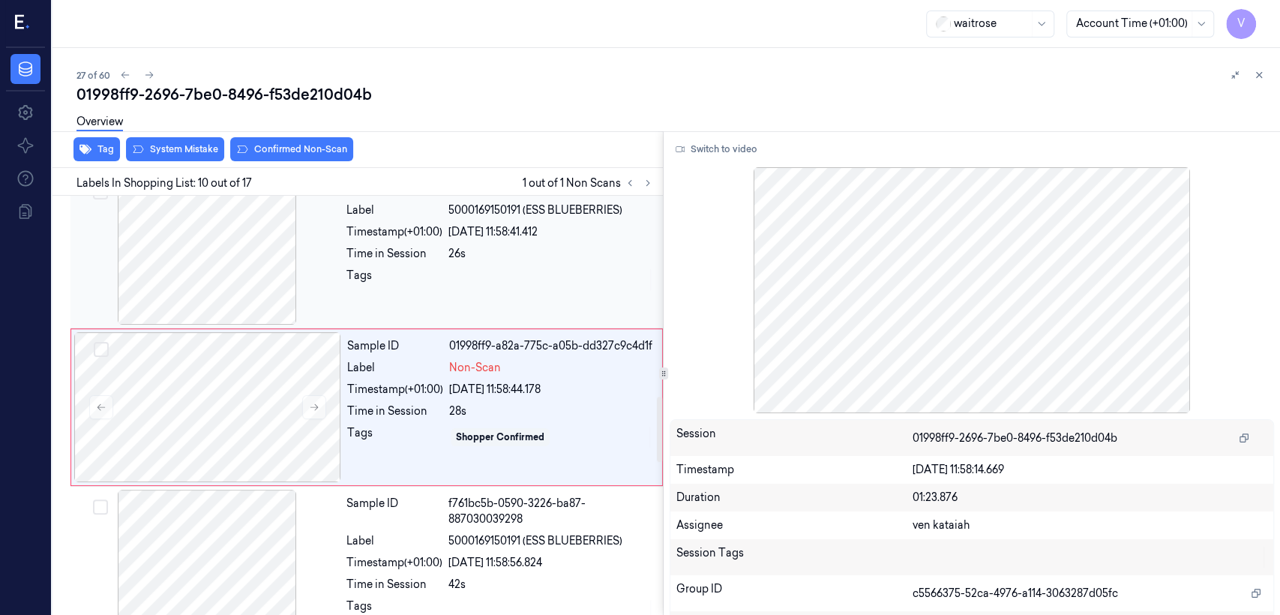
click at [528, 279] on div at bounding box center [550, 280] width 205 height 24
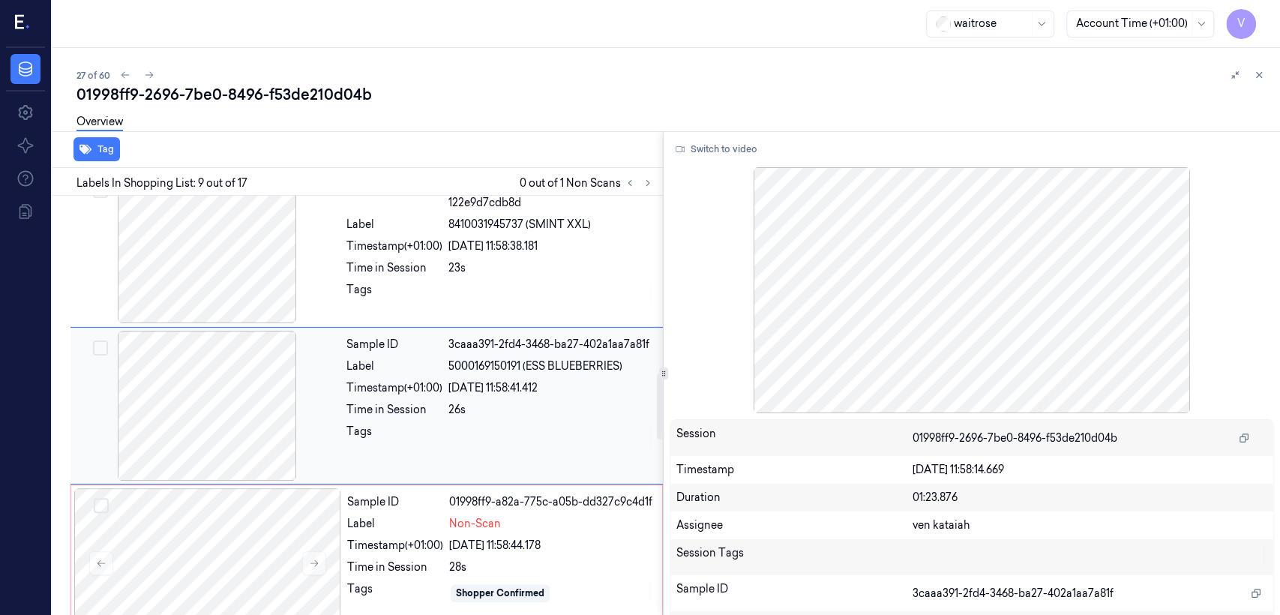
scroll to position [1131, 0]
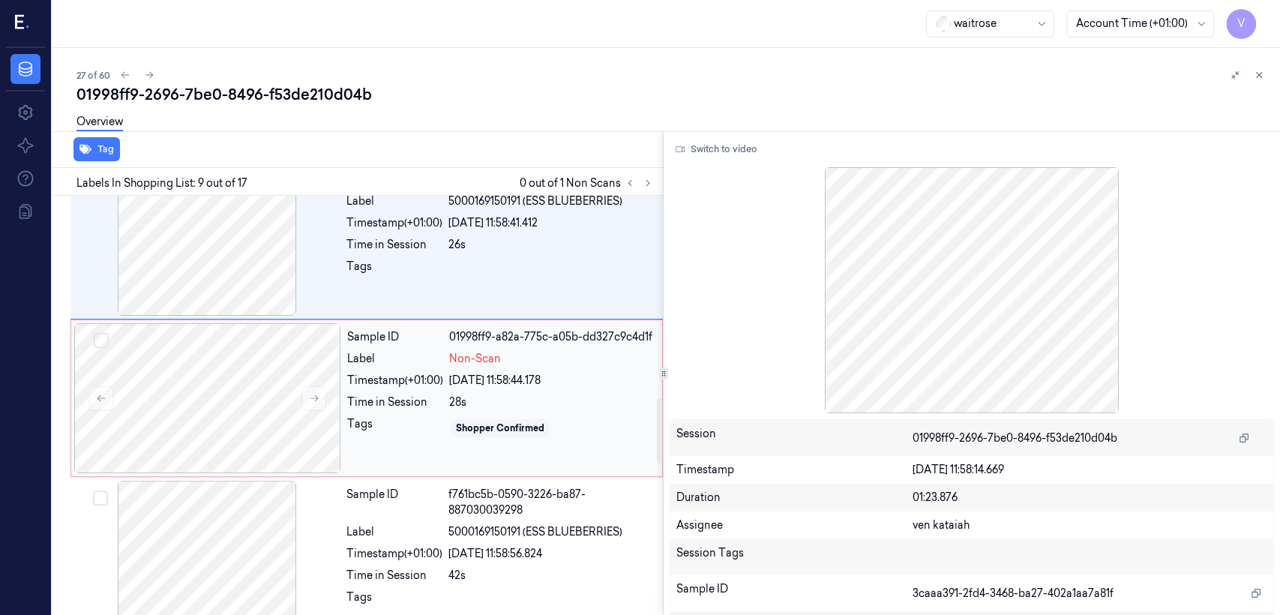
click at [472, 390] on div "Sample ID 01998ff9-a82a-775c-a05b-dd327c9c4d1f Label Non-Scan Timestamp (+01:00…" at bounding box center [500, 398] width 318 height 150
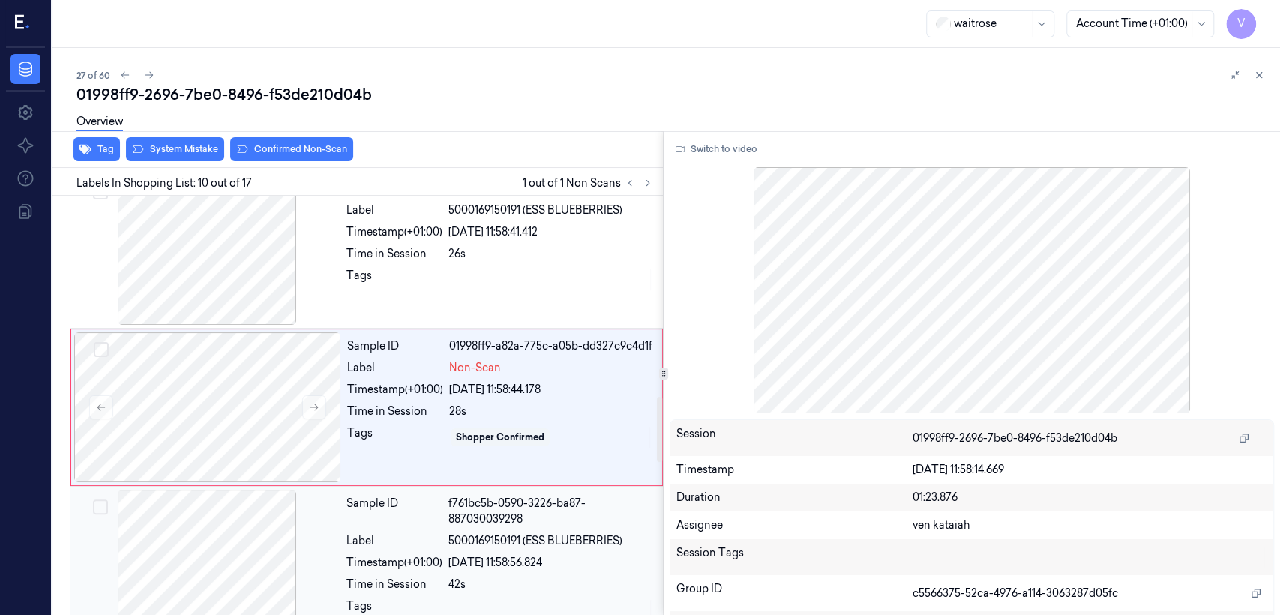
click at [432, 520] on div "Sample ID" at bounding box center [394, 511] width 96 height 31
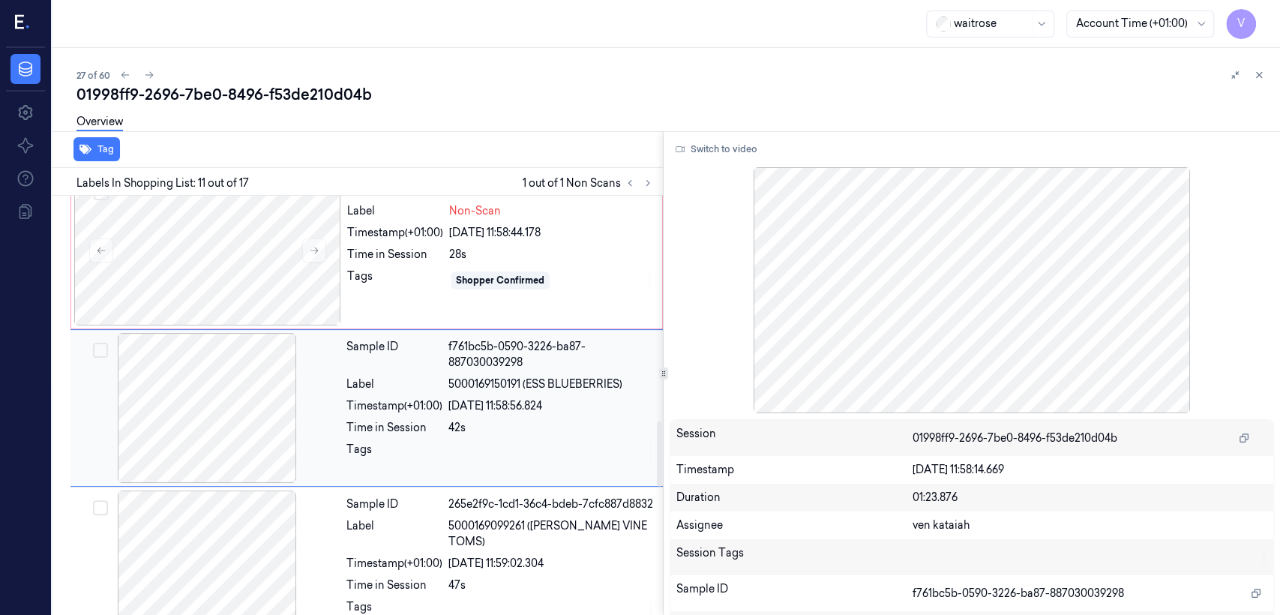
scroll to position [1446, 0]
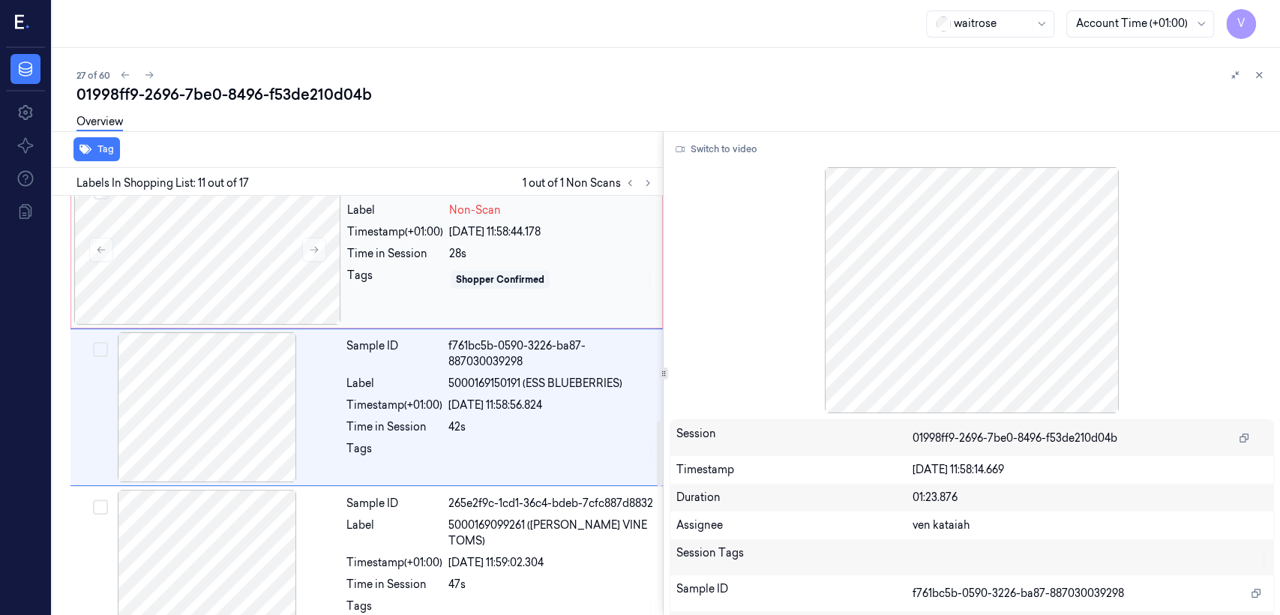
click at [552, 255] on div "28s" at bounding box center [551, 254] width 204 height 16
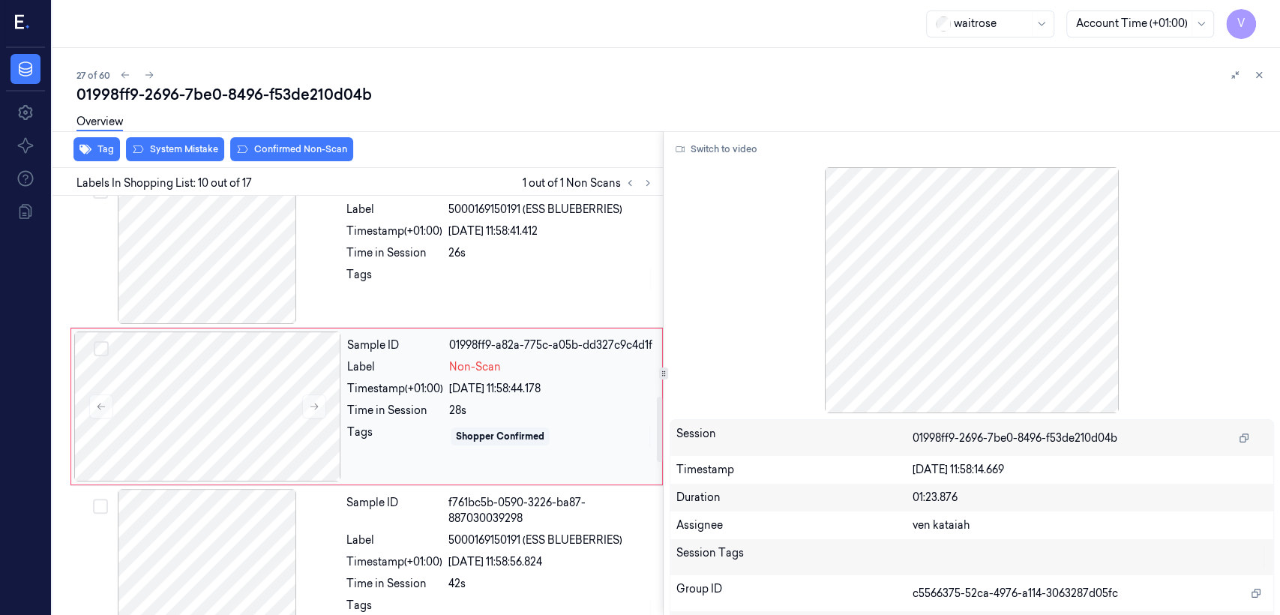
scroll to position [1288, 0]
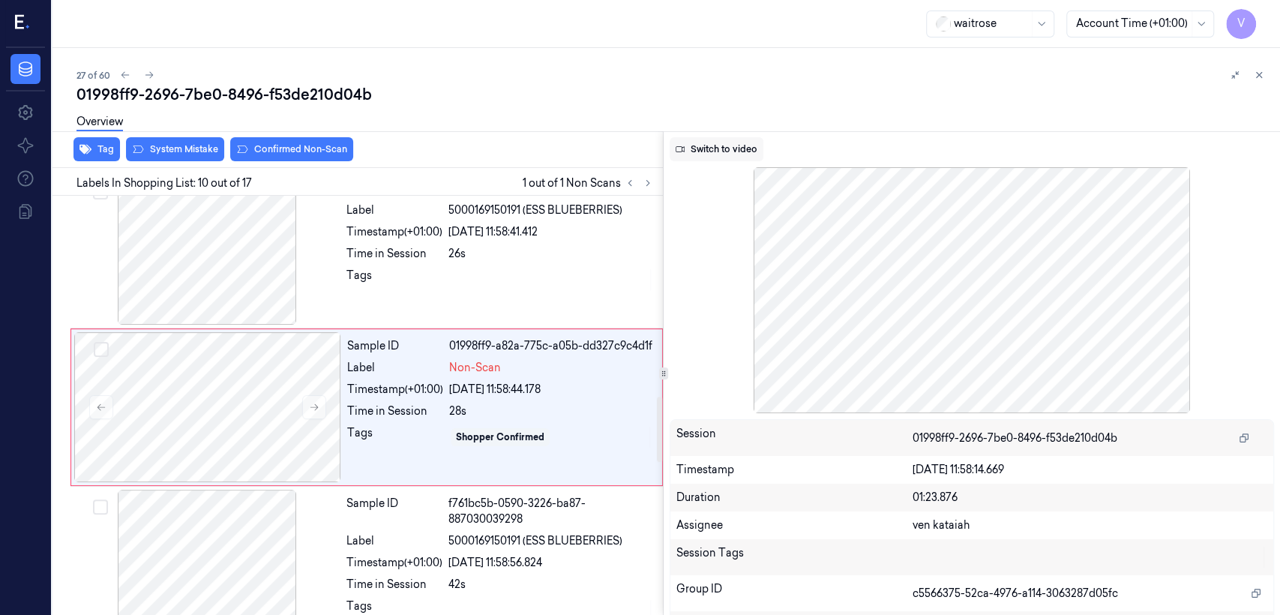
click at [714, 154] on button "Switch to video" at bounding box center [717, 149] width 94 height 24
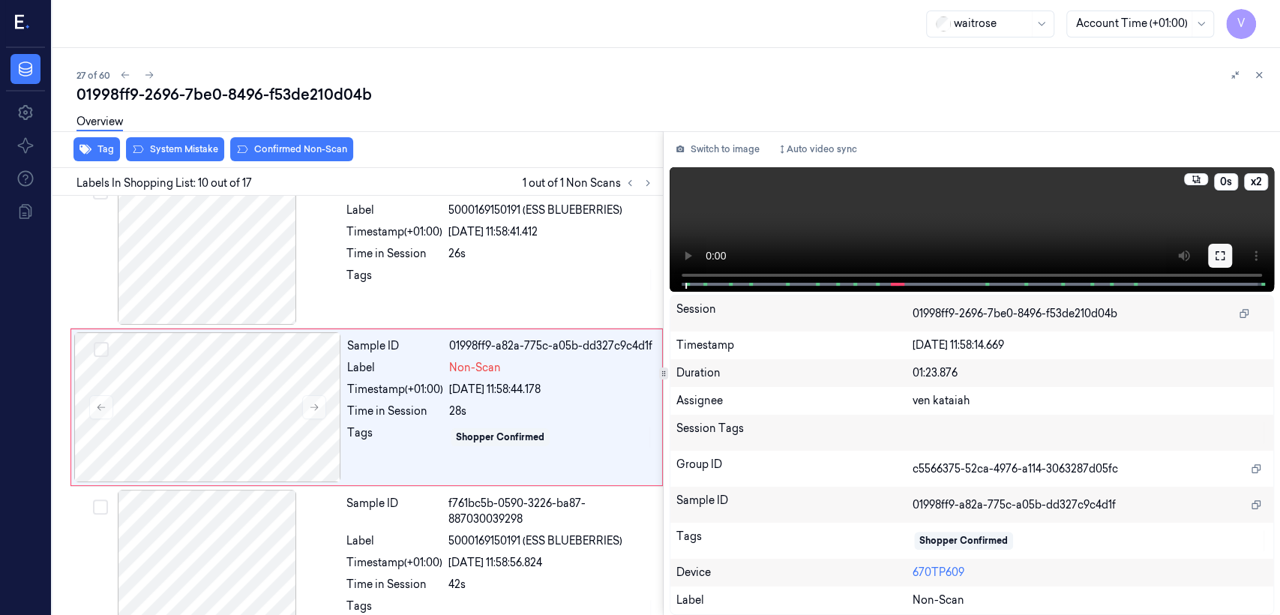
click at [1212, 257] on button at bounding box center [1220, 256] width 24 height 24
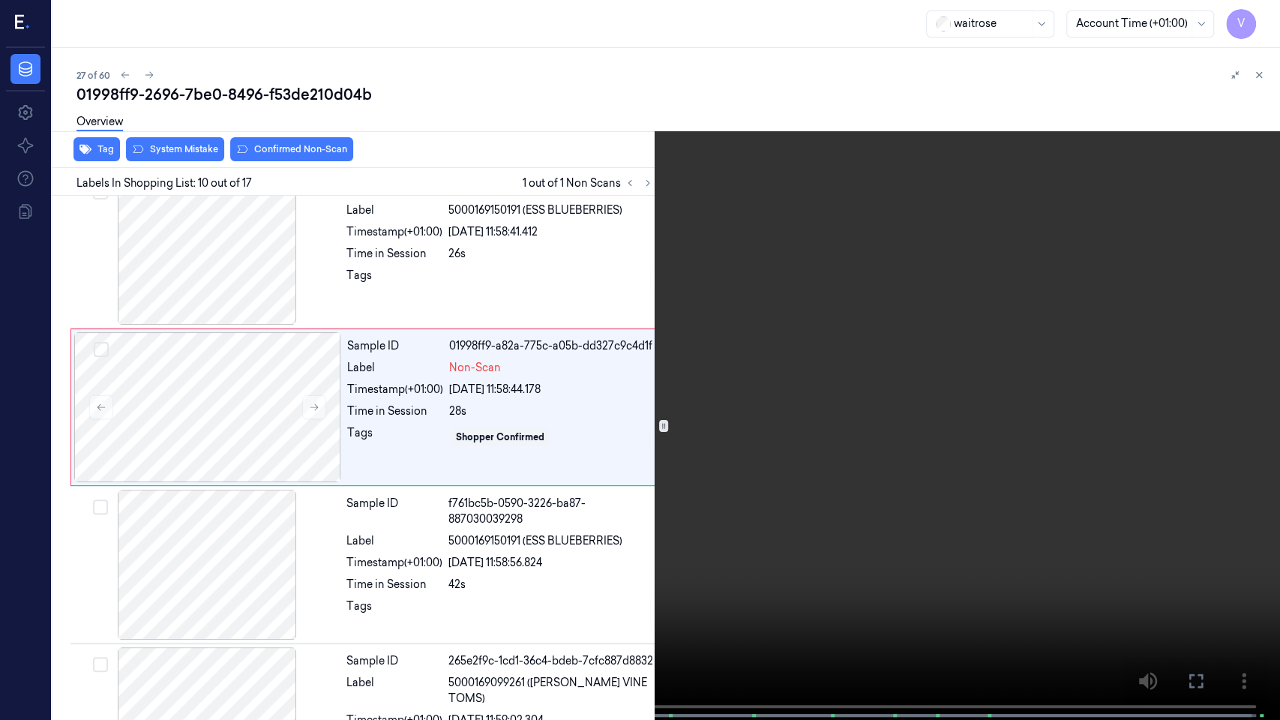
click at [588, 422] on video at bounding box center [640, 361] width 1280 height 723
click at [0, 0] on button at bounding box center [0, 0] width 0 height 0
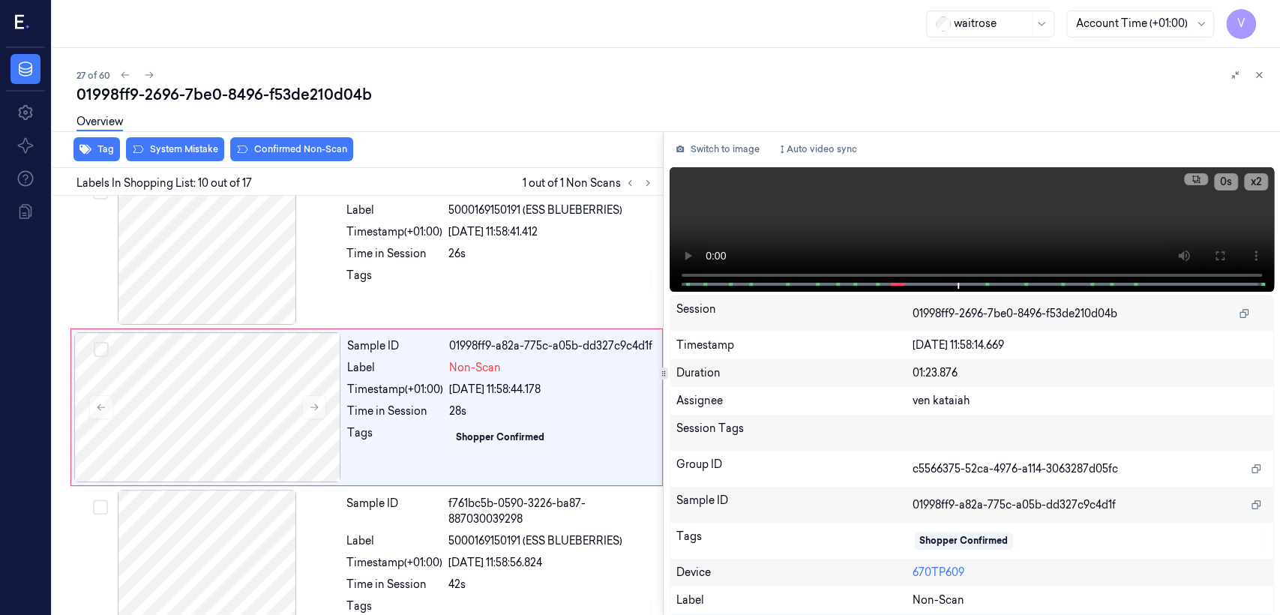
click at [756, 165] on div "Switch to image Auto video sync x 2 0 s Session 01998ff9-2696-7be0-8496-f53de21…" at bounding box center [972, 373] width 616 height 484
click at [521, 391] on div "28/09/2025 11:58:44.178" at bounding box center [551, 390] width 204 height 16
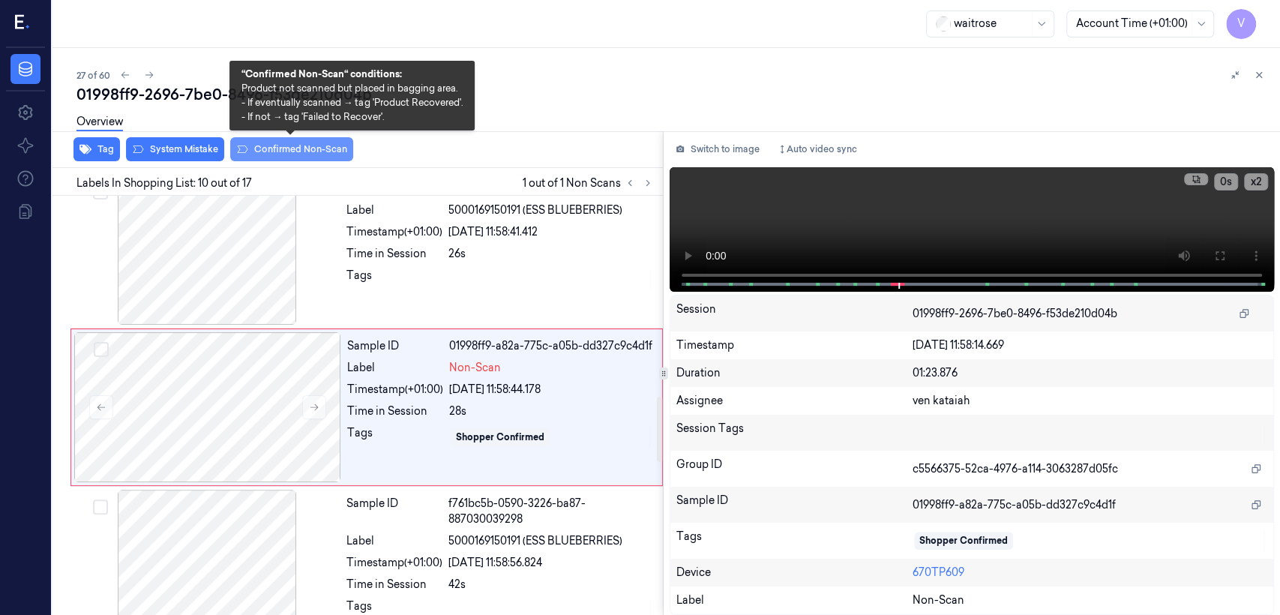
click at [282, 160] on button "Confirmed Non-Scan" at bounding box center [291, 149] width 123 height 24
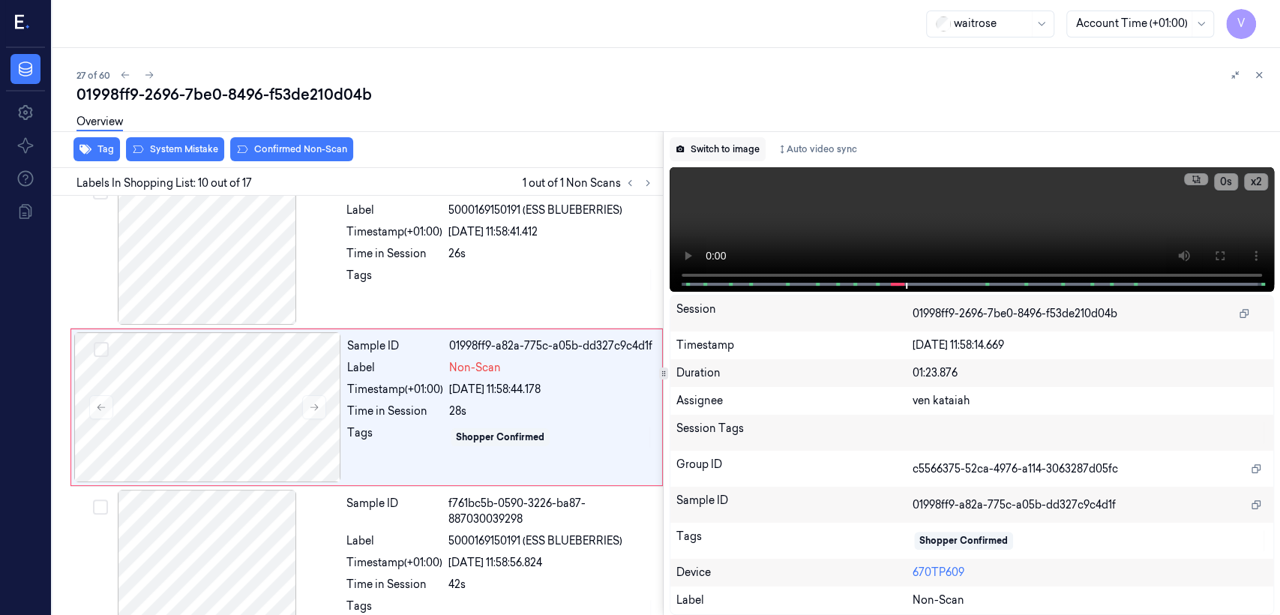
click at [719, 150] on button "Switch to image" at bounding box center [718, 149] width 96 height 24
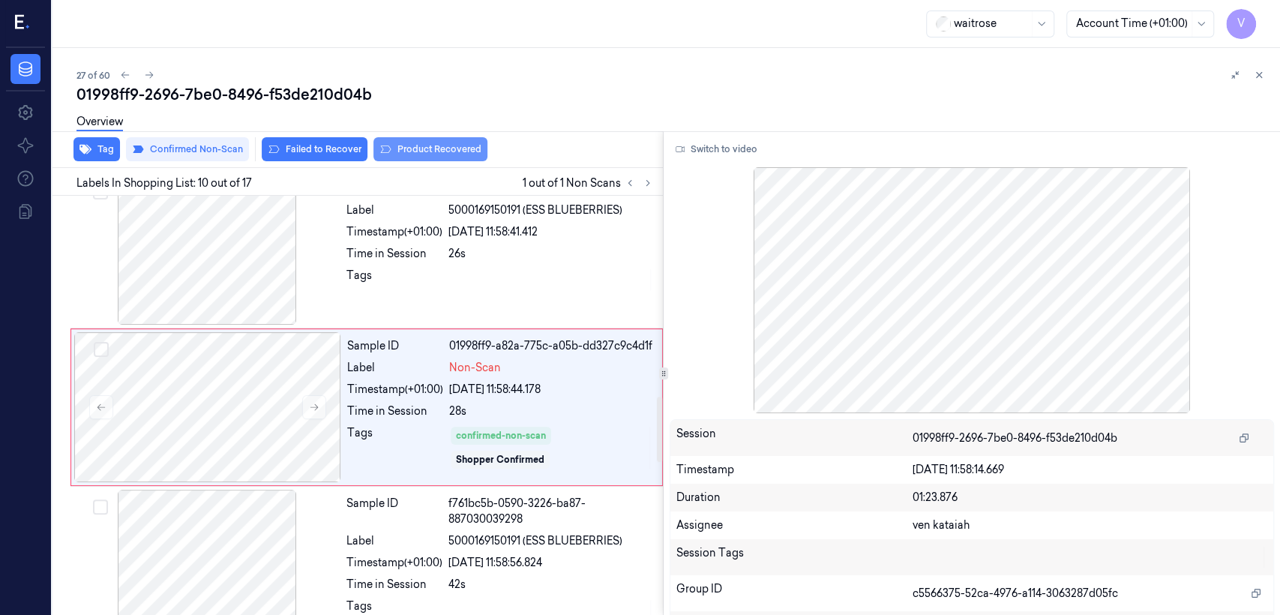
click at [423, 157] on button "Product Recovered" at bounding box center [430, 149] width 114 height 24
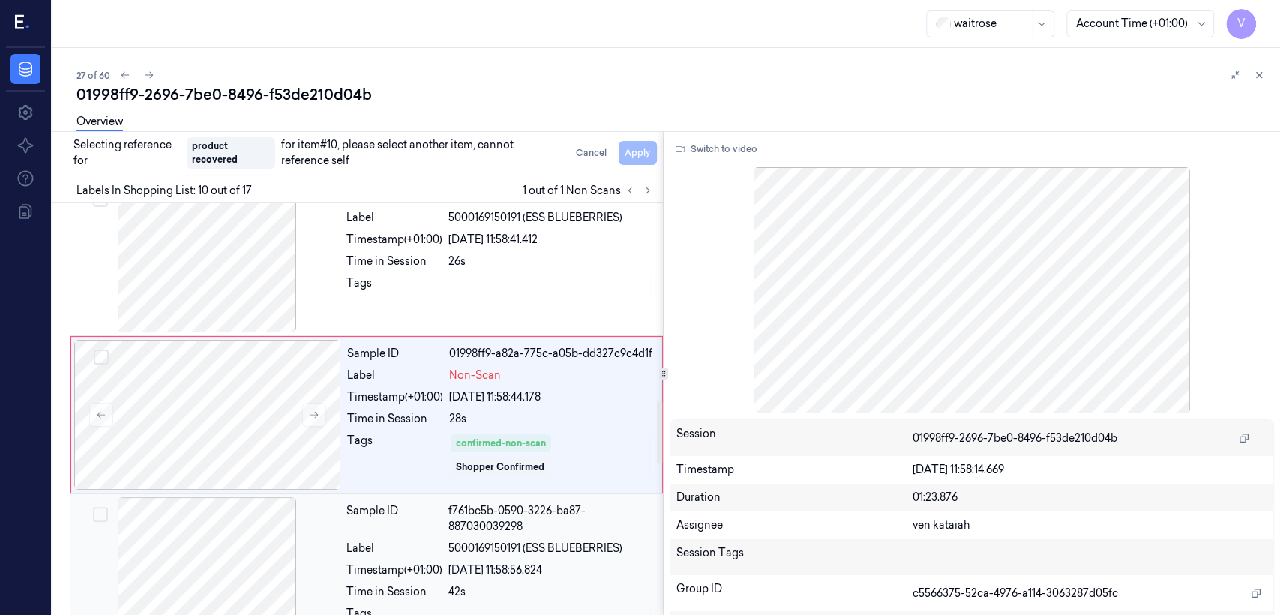
click at [458, 513] on div "f761bc5b-0590-3226-ba87-887030039298" at bounding box center [550, 518] width 205 height 31
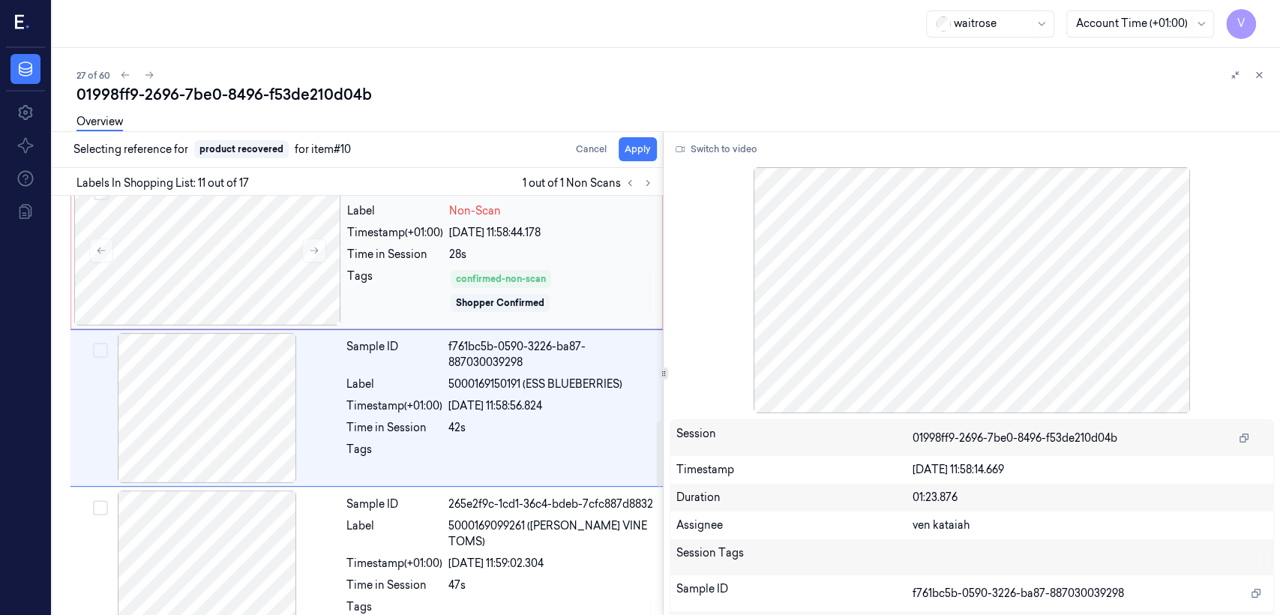
scroll to position [1446, 0]
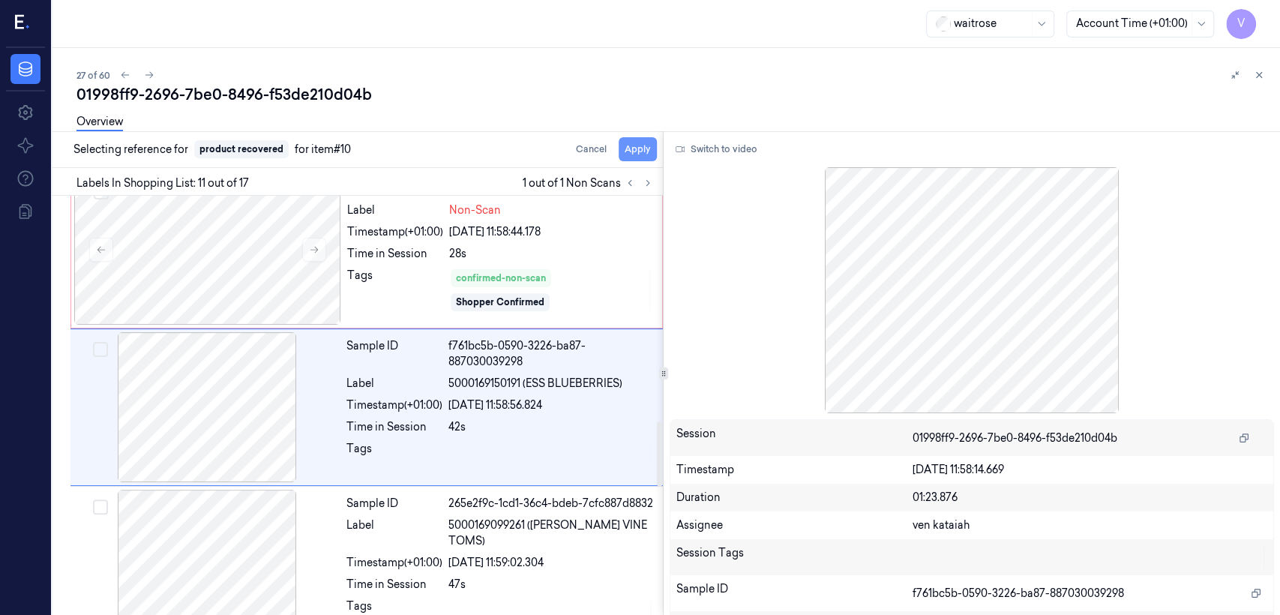
click at [626, 148] on button "Apply" at bounding box center [638, 149] width 38 height 24
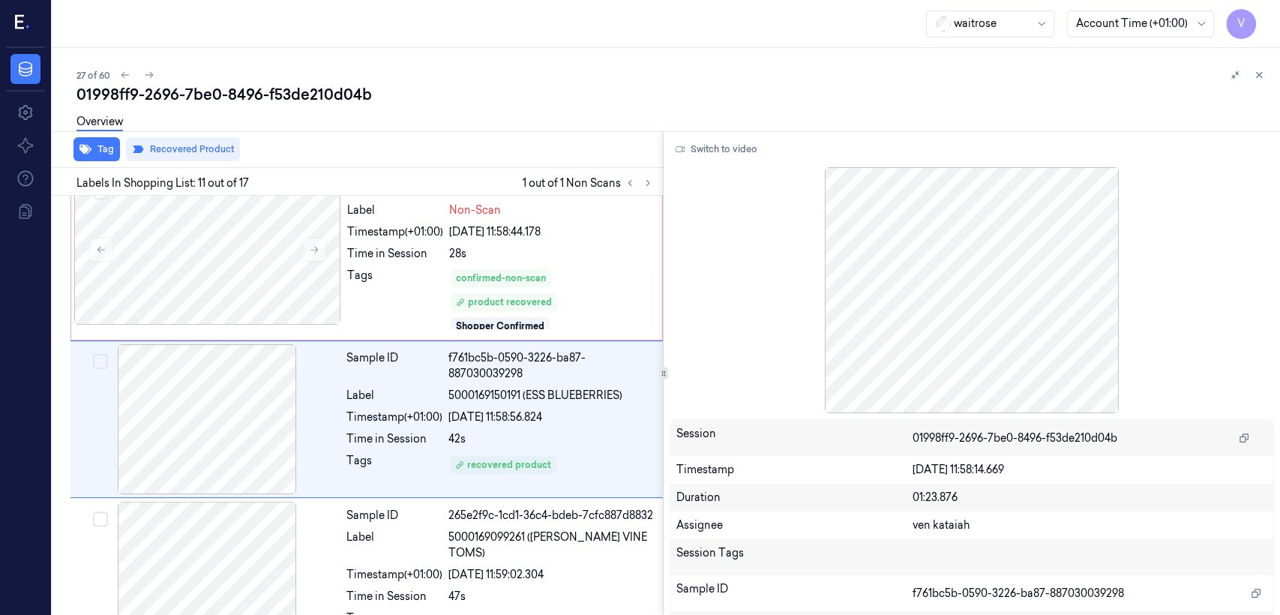
scroll to position [1458, 0]
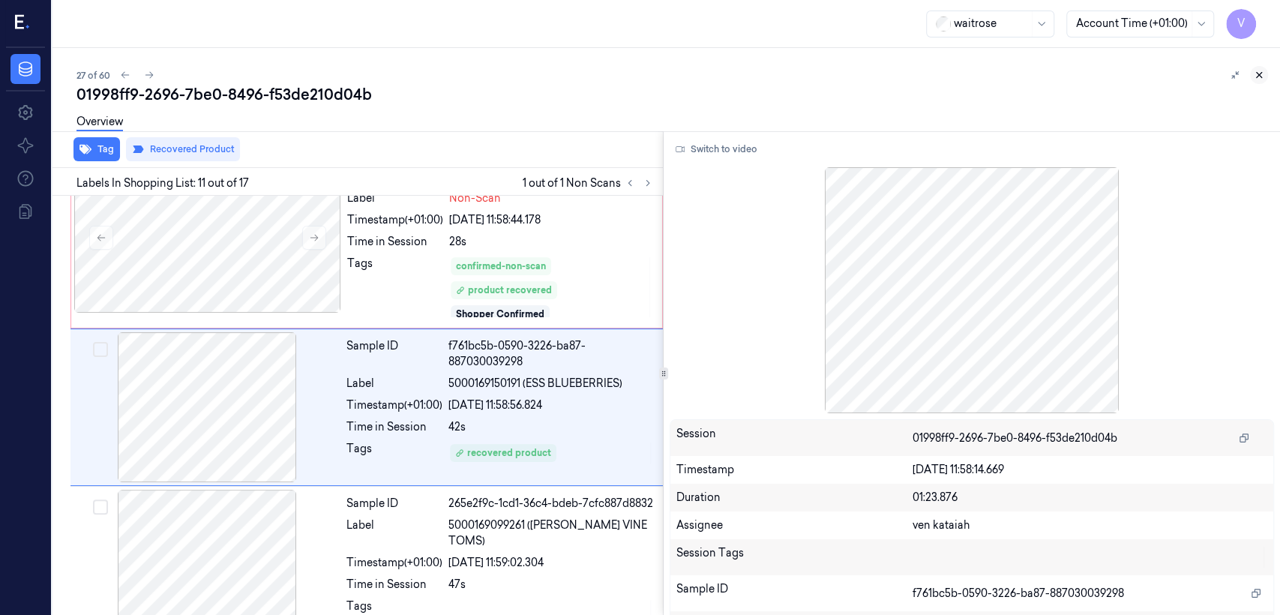
click at [1262, 77] on icon at bounding box center [1259, 75] width 10 height 10
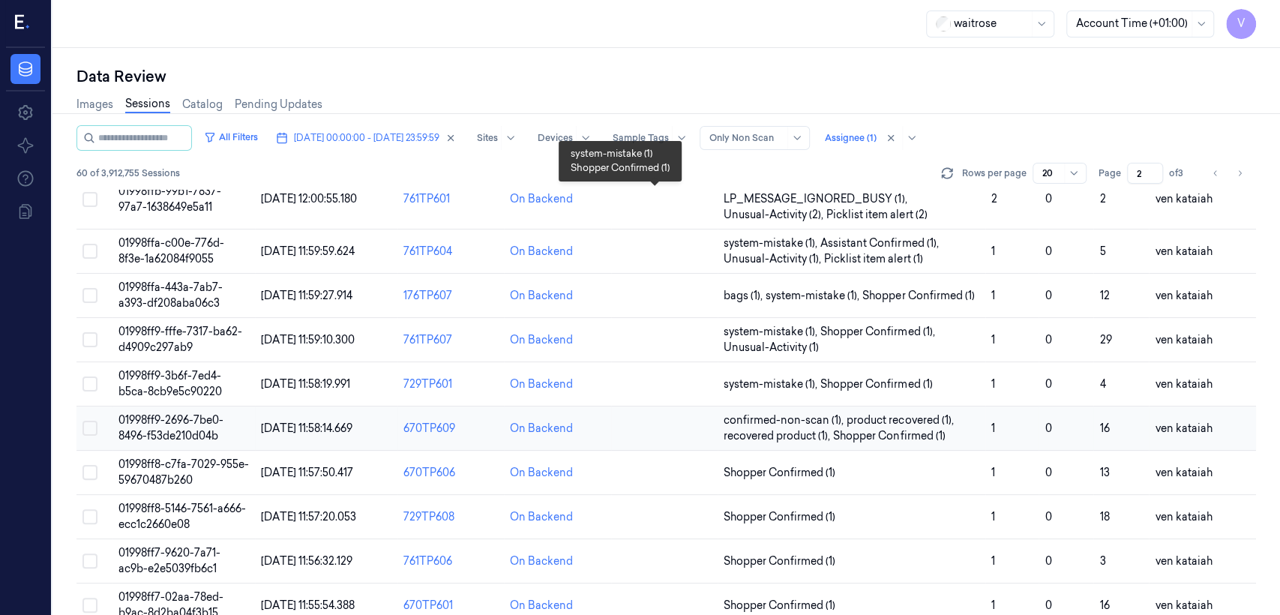
scroll to position [138, 0]
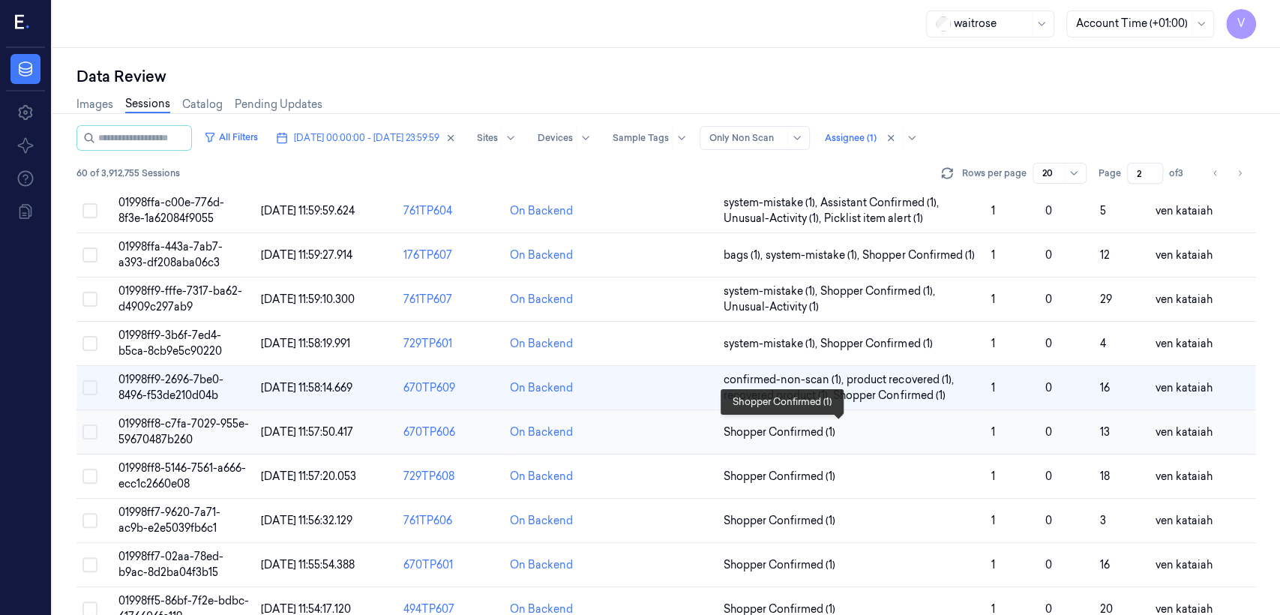
click at [795, 431] on span "Shopper Confirmed (1)" at bounding box center [780, 432] width 112 height 16
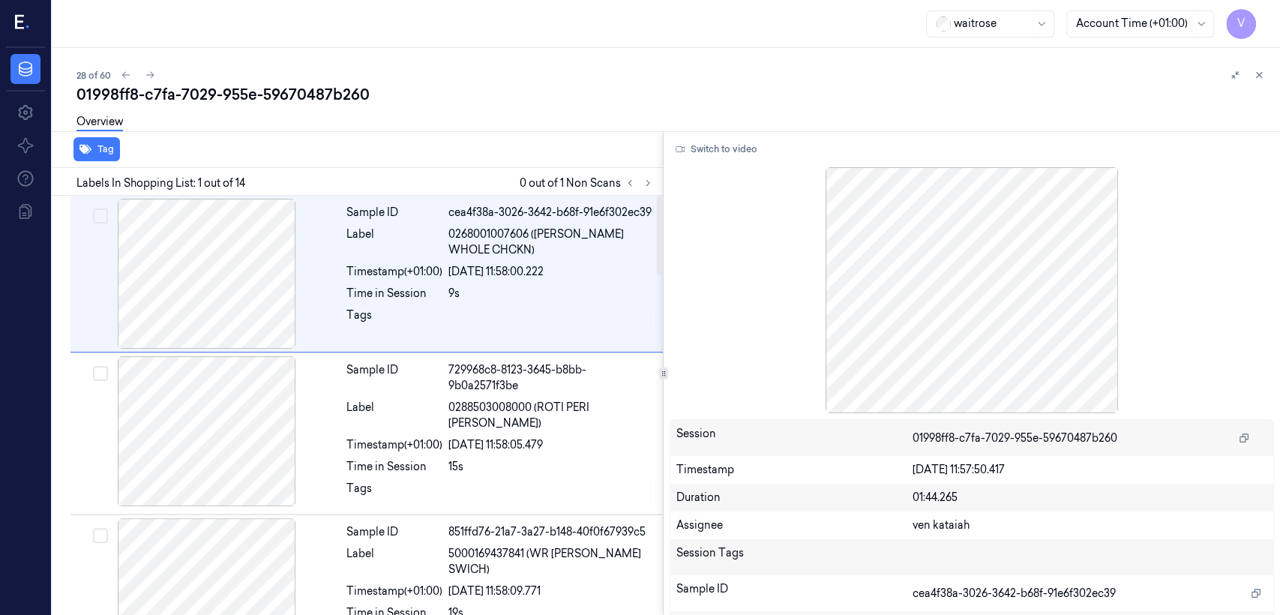
click at [622, 169] on div "Labels In Shopping List: 1 out of 14 0 out of 1 Non Scans" at bounding box center [354, 182] width 616 height 28
click at [648, 187] on button at bounding box center [648, 183] width 18 height 18
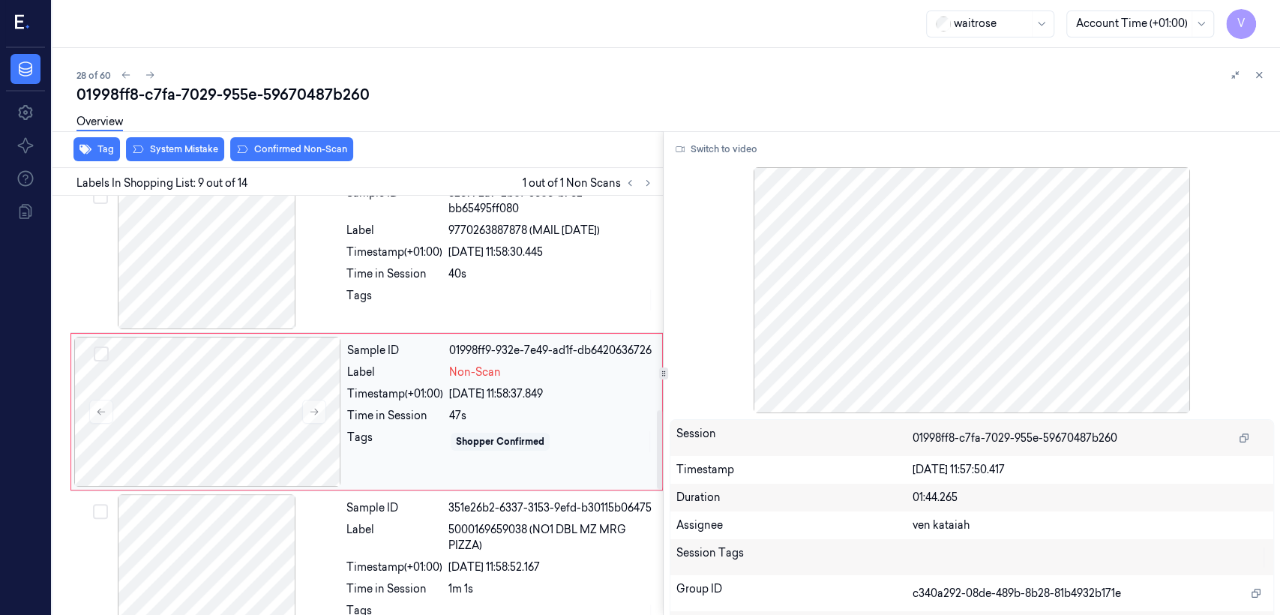
click at [406, 410] on div "Time in Session" at bounding box center [395, 416] width 96 height 16
click at [446, 250] on div "Timestamp (+01:00) 28/09/2025 11:58:30.445" at bounding box center [499, 252] width 307 height 16
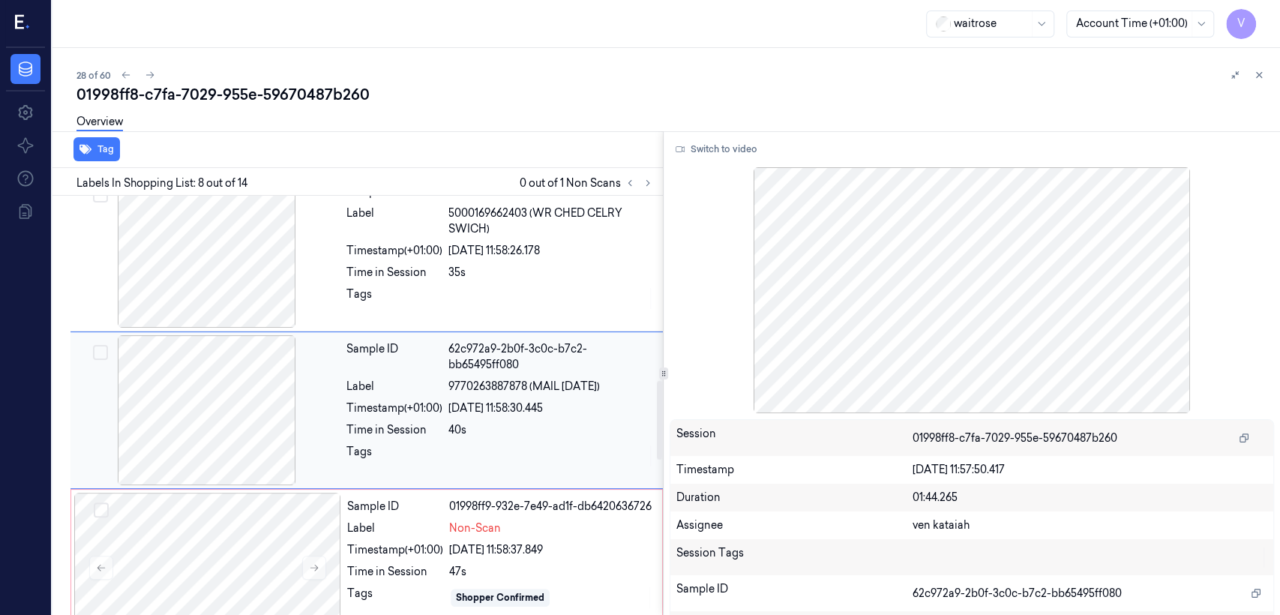
scroll to position [983, 0]
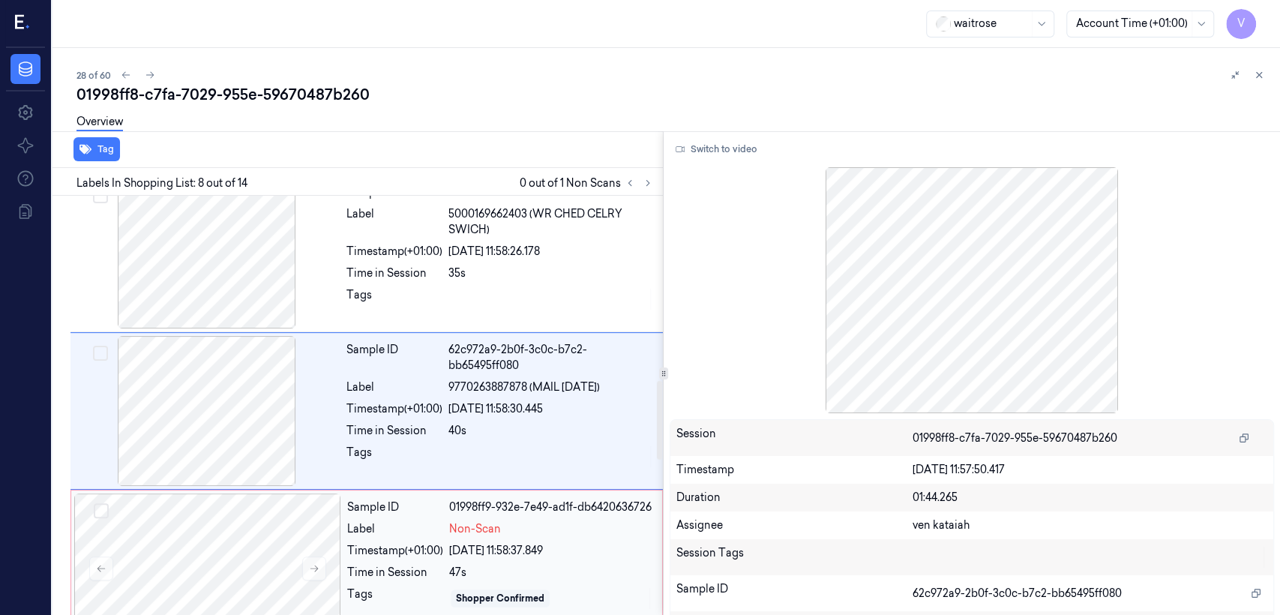
click at [418, 533] on div "Sample ID 01998ff9-932e-7e49-ad1f-db6420636726 Label Non-Scan Timestamp (+01:00…" at bounding box center [500, 568] width 318 height 150
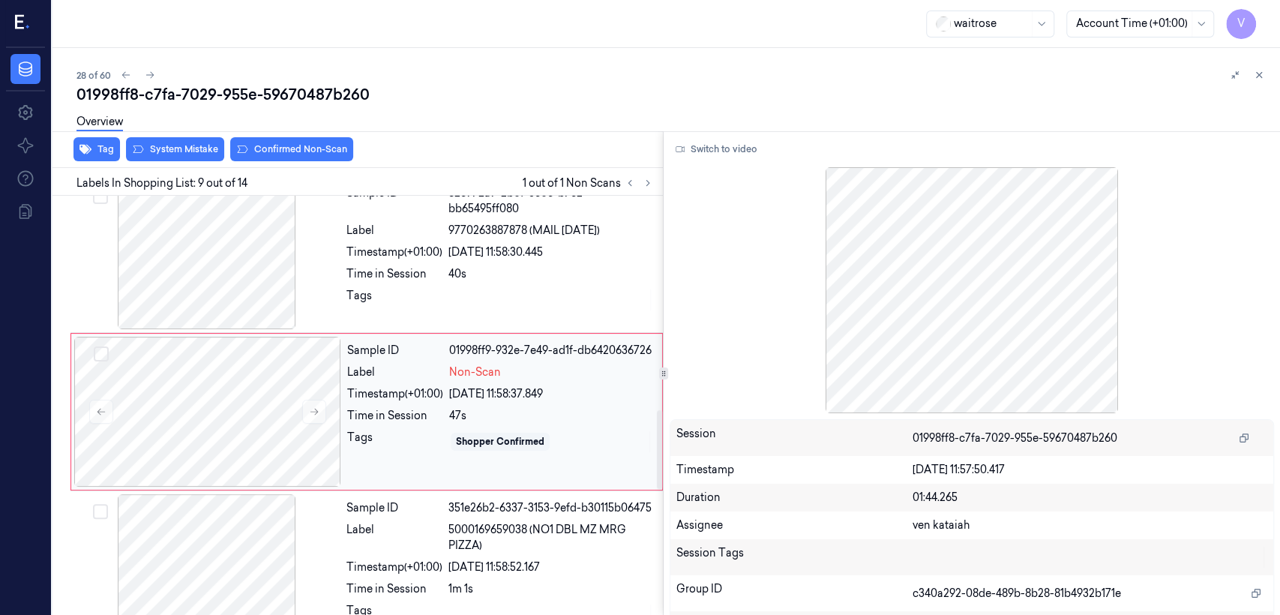
scroll to position [1140, 0]
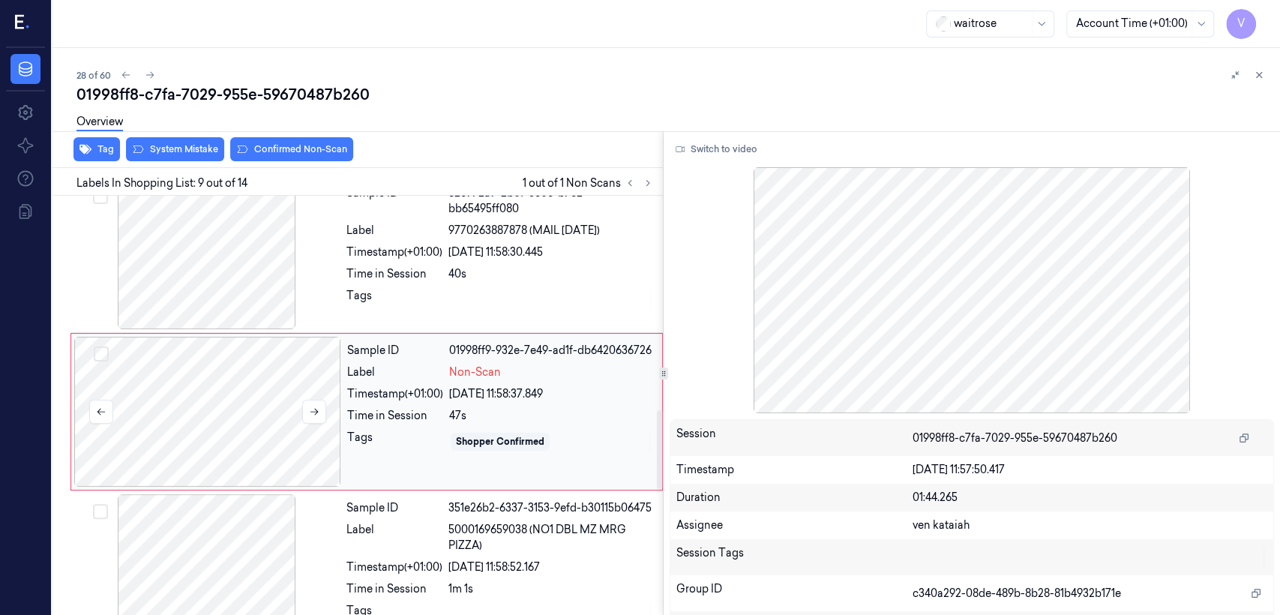
click at [326, 409] on div at bounding box center [207, 412] width 267 height 150
click at [322, 409] on button at bounding box center [314, 412] width 24 height 24
click at [488, 288] on div at bounding box center [550, 300] width 205 height 24
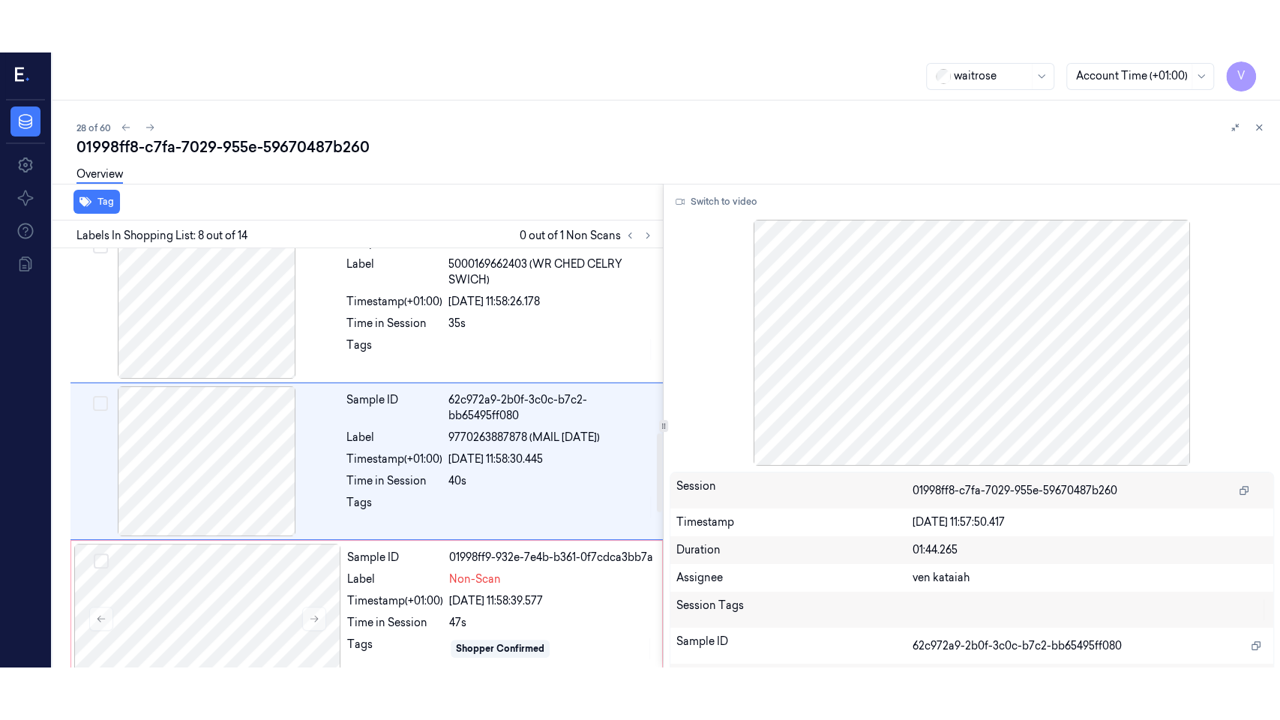
scroll to position [983, 0]
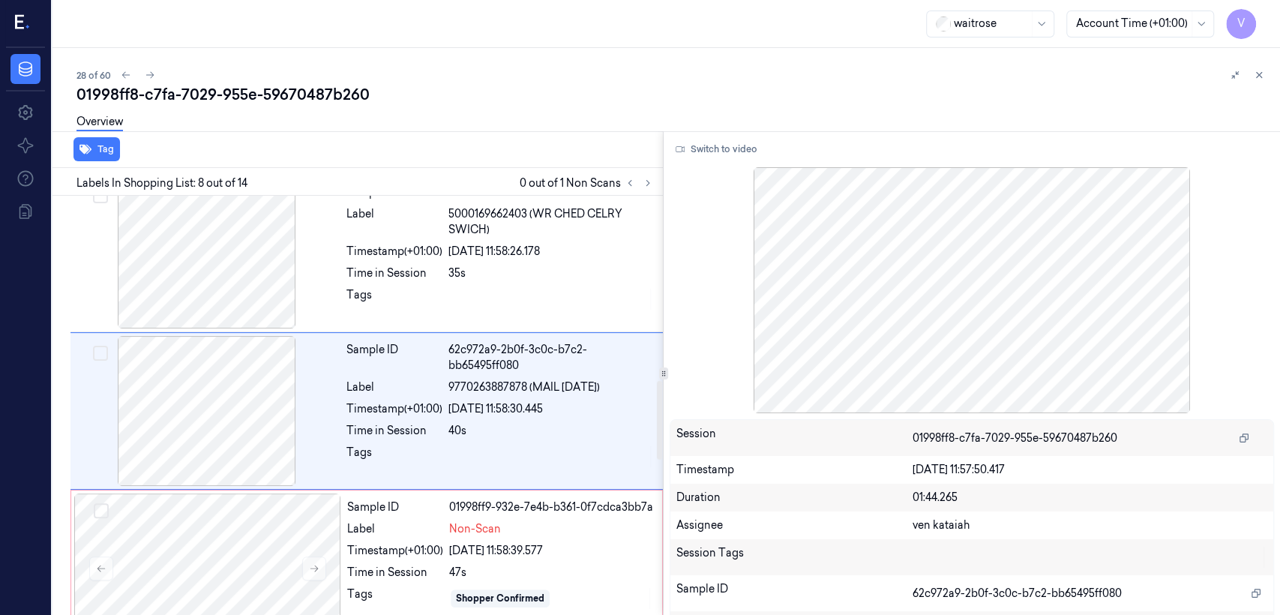
click at [736, 162] on div "Switch to video Session 01998ff8-c7fa-7029-955e-59670487b260 Timestamp 28/09/20…" at bounding box center [972, 373] width 616 height 484
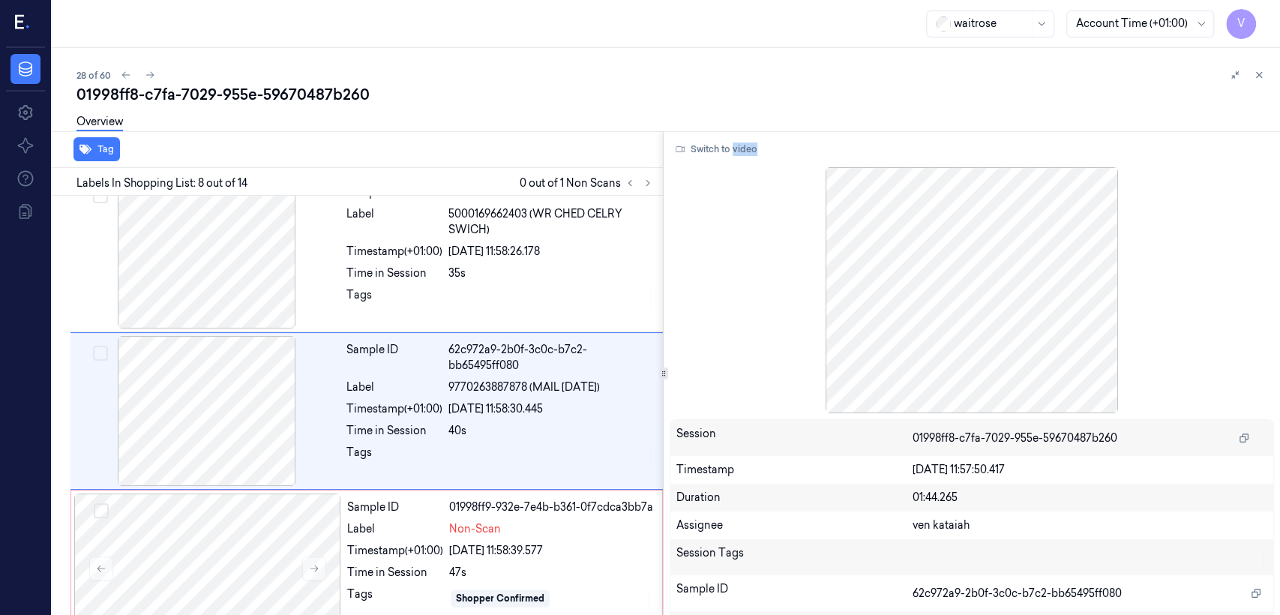
click at [736, 162] on div "Switch to video Session 01998ff8-c7fa-7029-955e-59670487b260 Timestamp 28/09/20…" at bounding box center [972, 373] width 616 height 484
click at [730, 157] on button "Switch to video" at bounding box center [717, 149] width 94 height 24
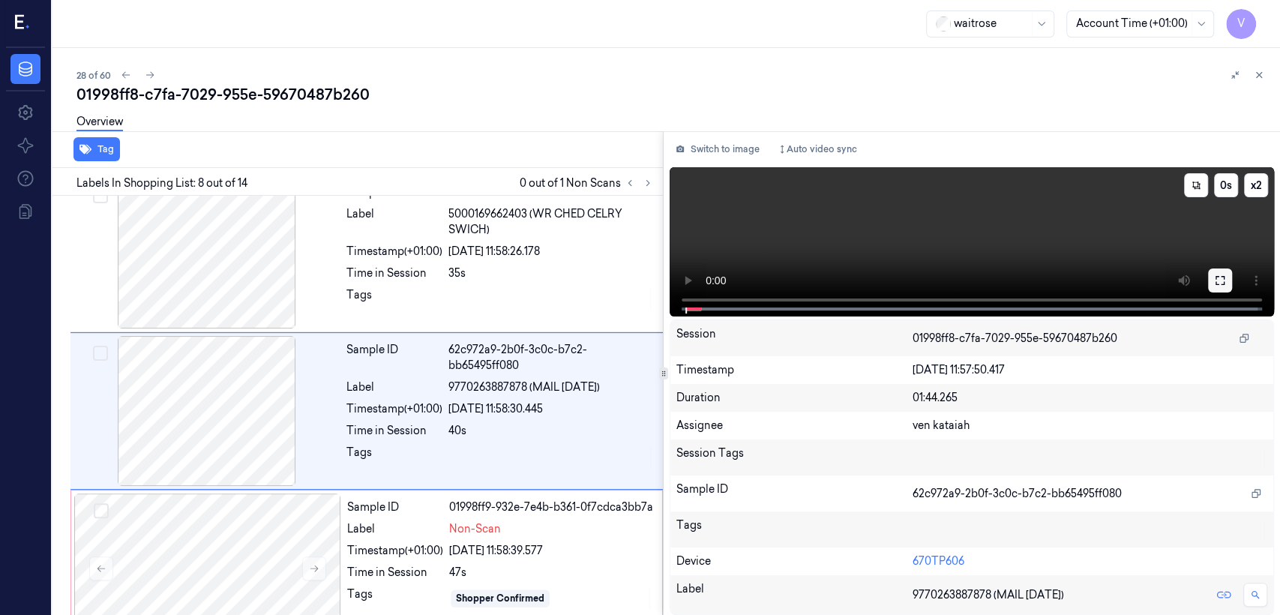
click at [1220, 277] on icon at bounding box center [1220, 280] width 12 height 12
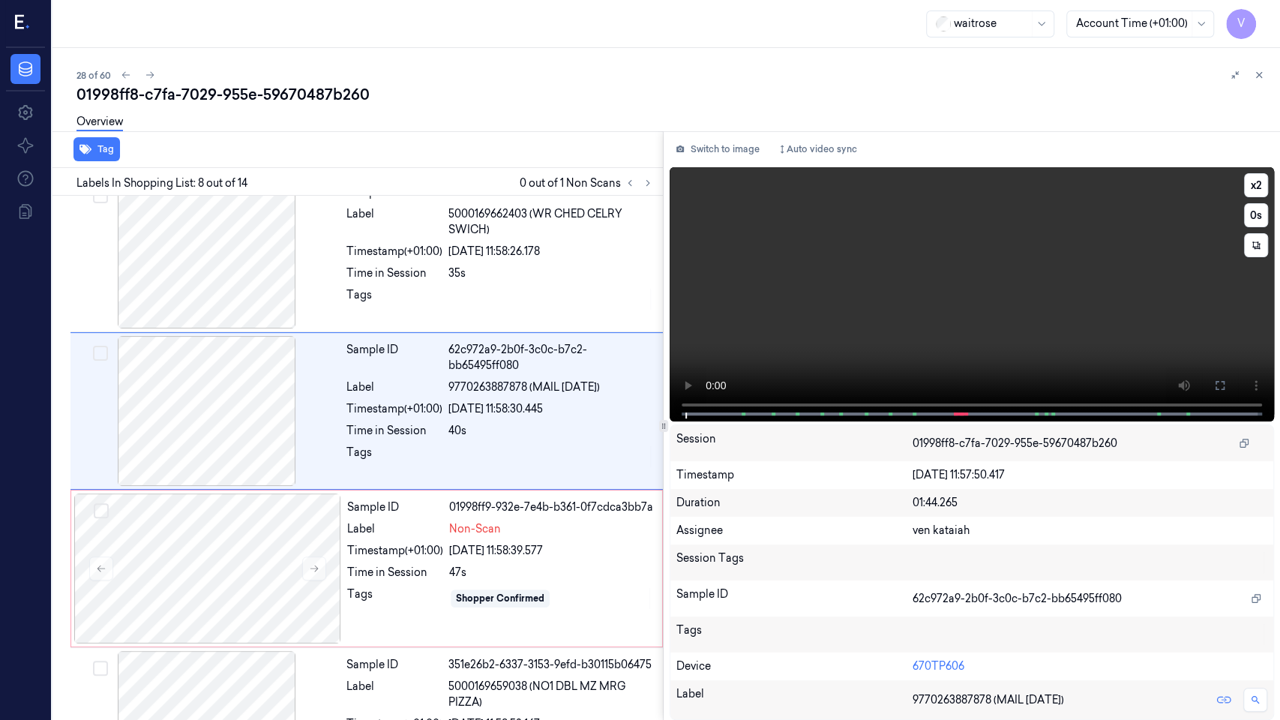
scroll to position [930, 0]
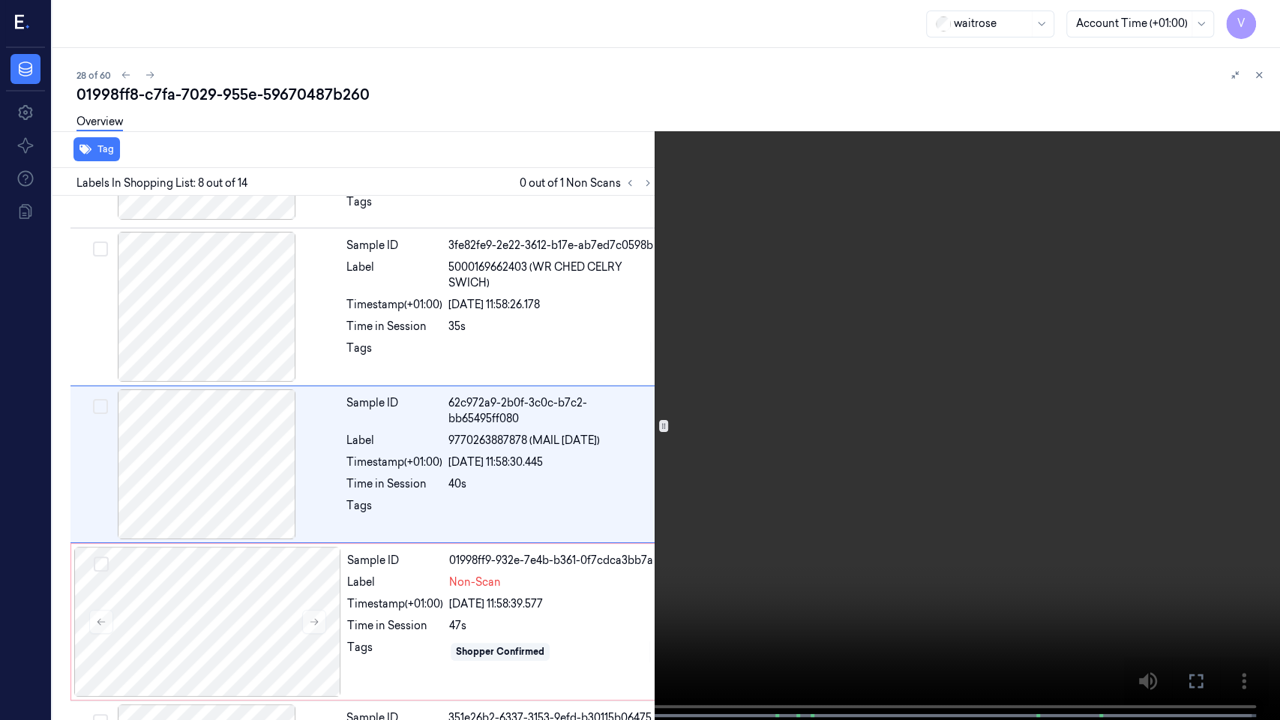
click at [615, 505] on video at bounding box center [640, 361] width 1280 height 723
click at [587, 474] on video at bounding box center [640, 361] width 1280 height 723
click at [711, 317] on video at bounding box center [640, 361] width 1280 height 723
click at [605, 614] on span at bounding box center [605, 715] width 2 height 7
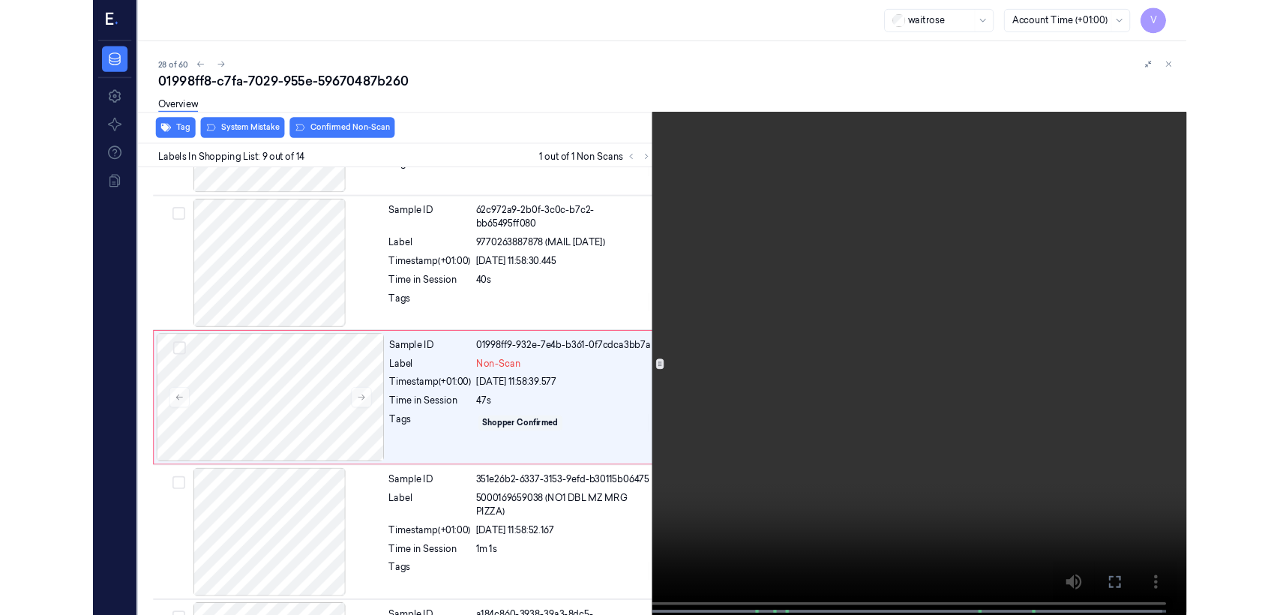
scroll to position [1087, 0]
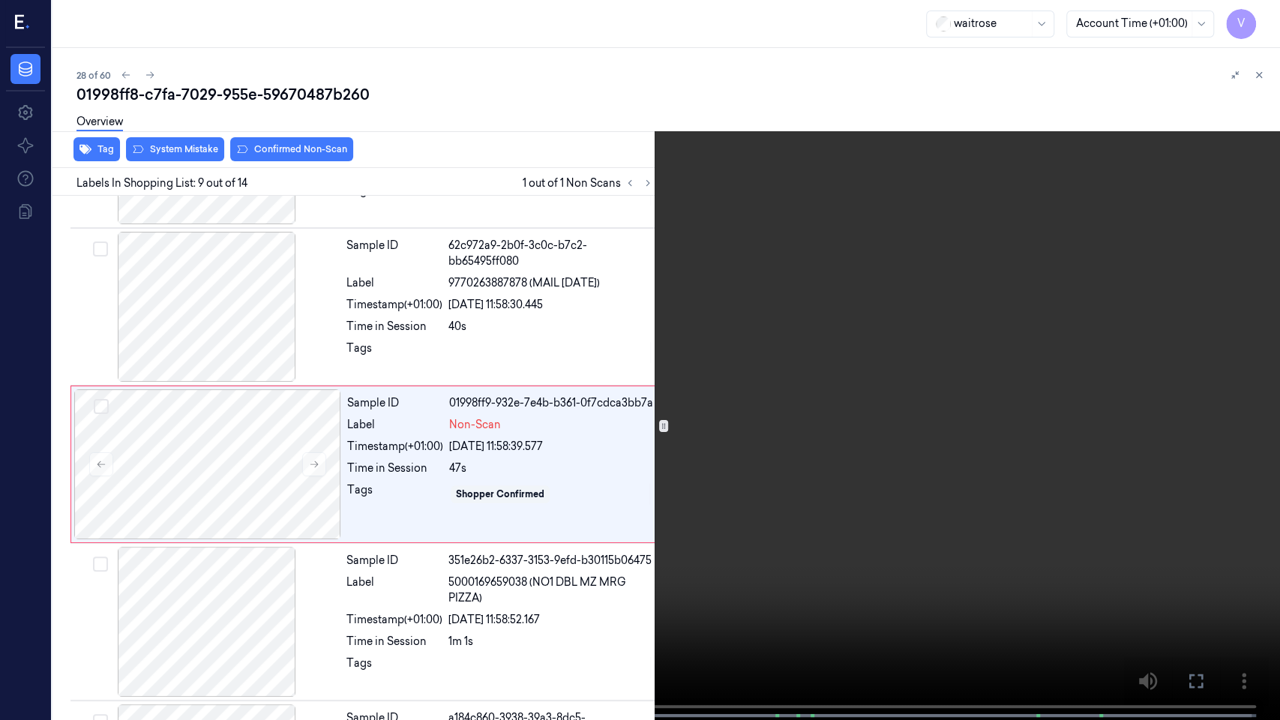
click at [1182, 614] on div "x 2 0 s" at bounding box center [640, 360] width 1280 height 720
click at [0, 0] on icon at bounding box center [0, 0] width 0 height 0
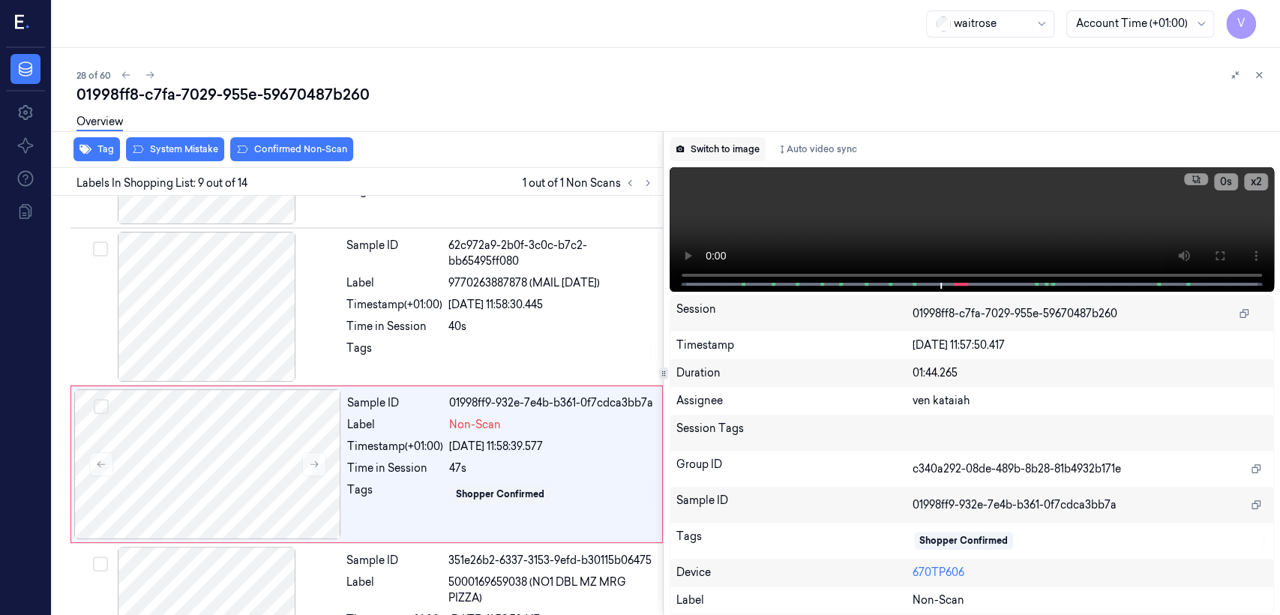
click at [730, 154] on button "Switch to image" at bounding box center [718, 149] width 96 height 24
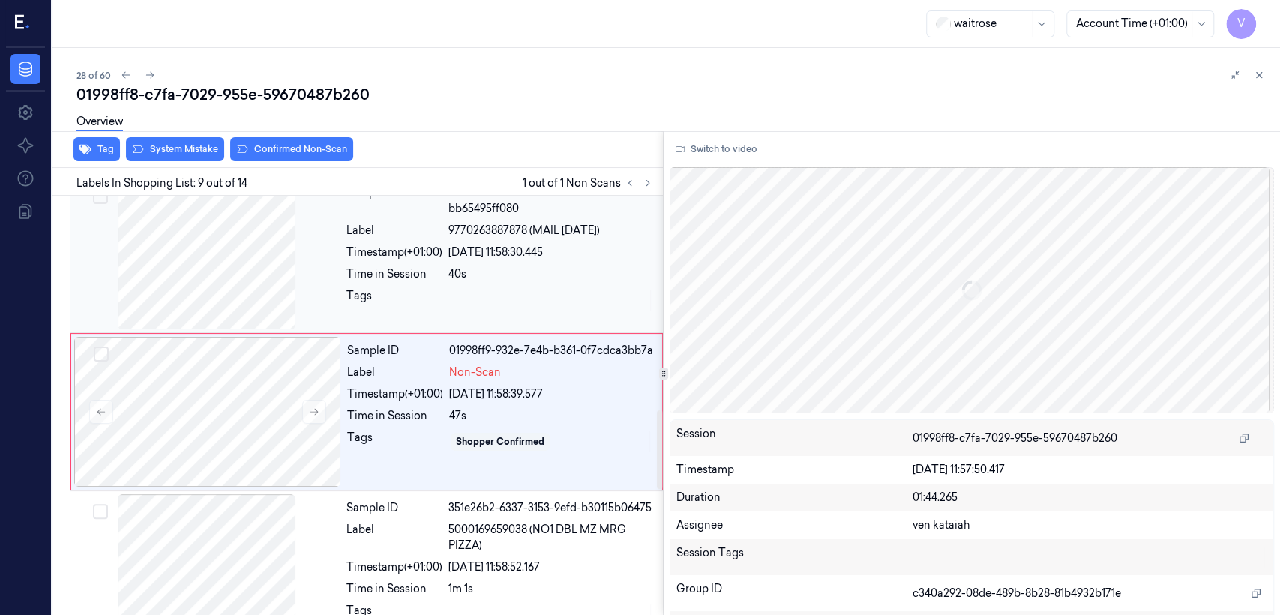
click at [560, 253] on div "28/09/2025 11:58:30.445" at bounding box center [550, 252] width 205 height 16
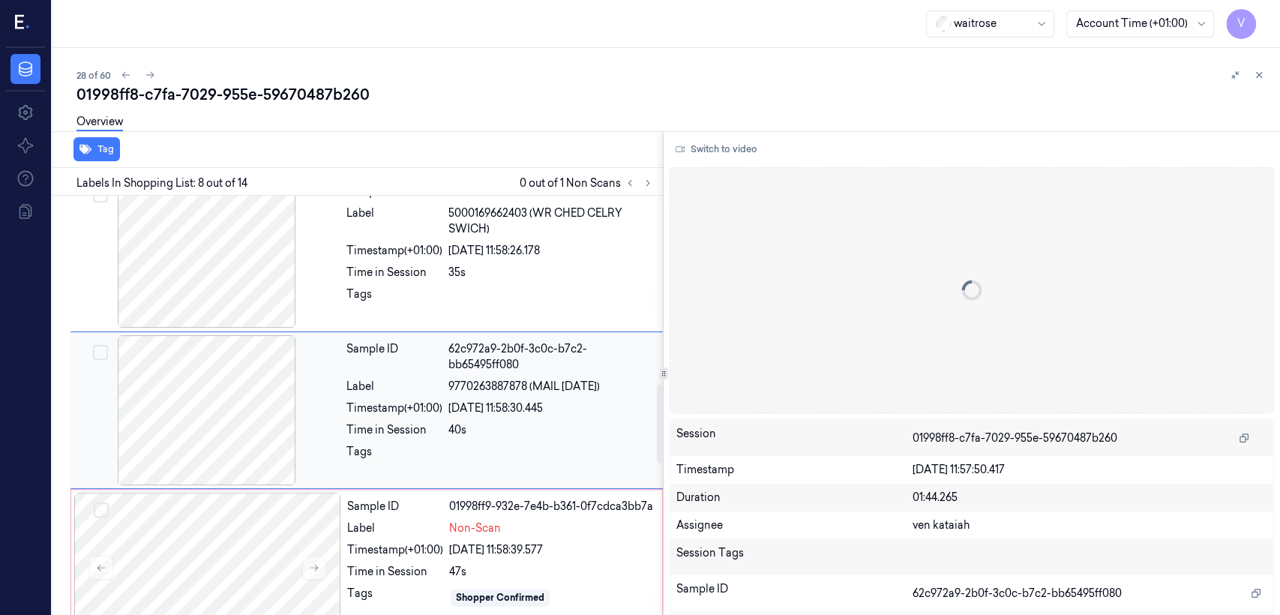
scroll to position [983, 0]
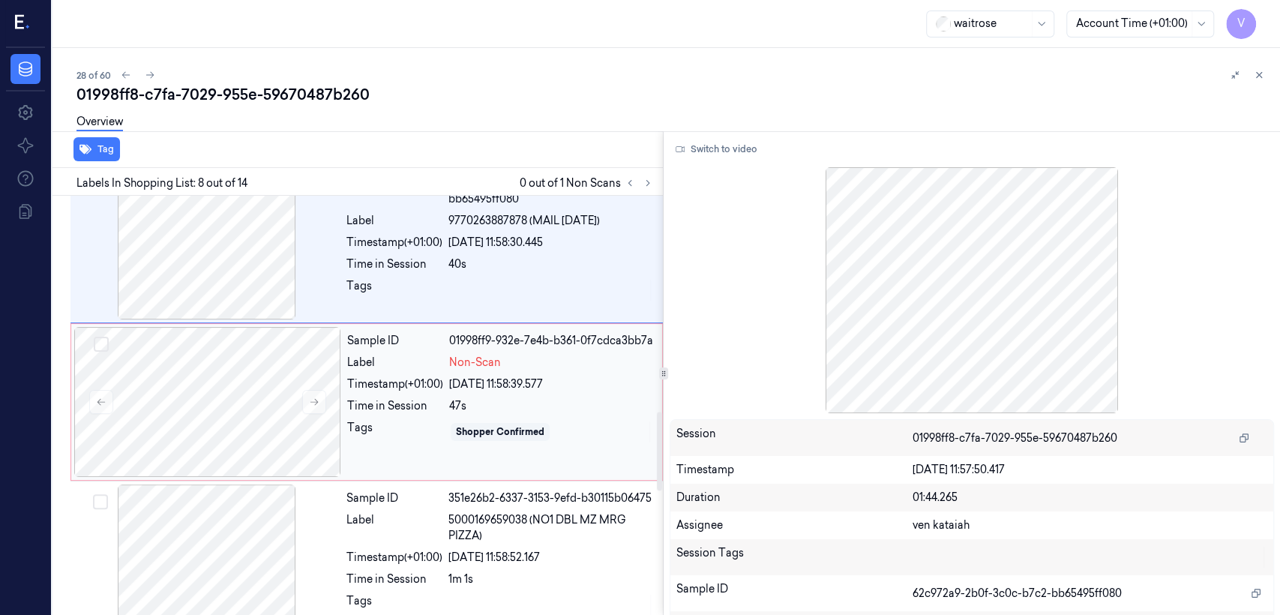
click at [400, 403] on div "Time in Session" at bounding box center [395, 406] width 96 height 16
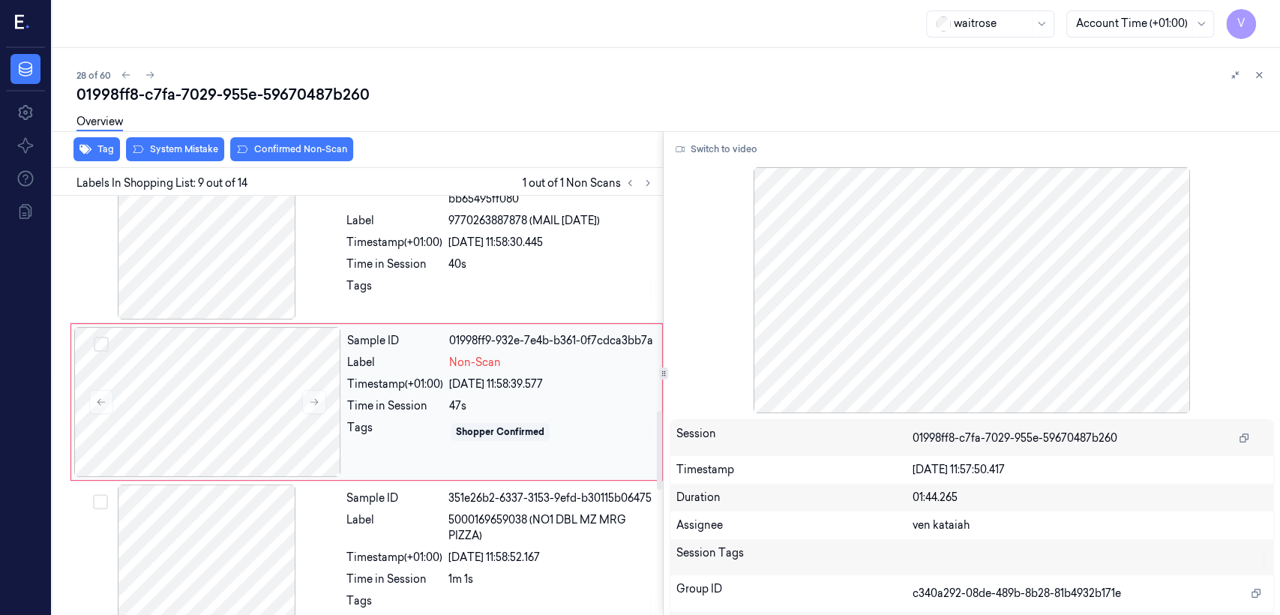
scroll to position [1140, 0]
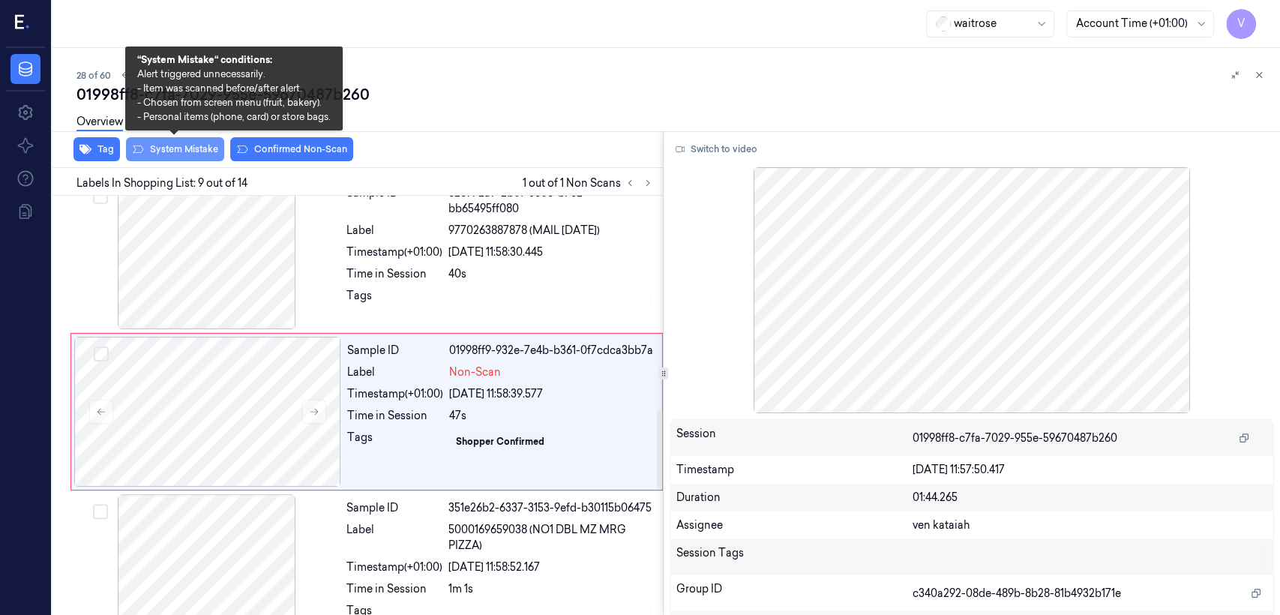
click at [170, 157] on button "System Mistake" at bounding box center [175, 149] width 98 height 24
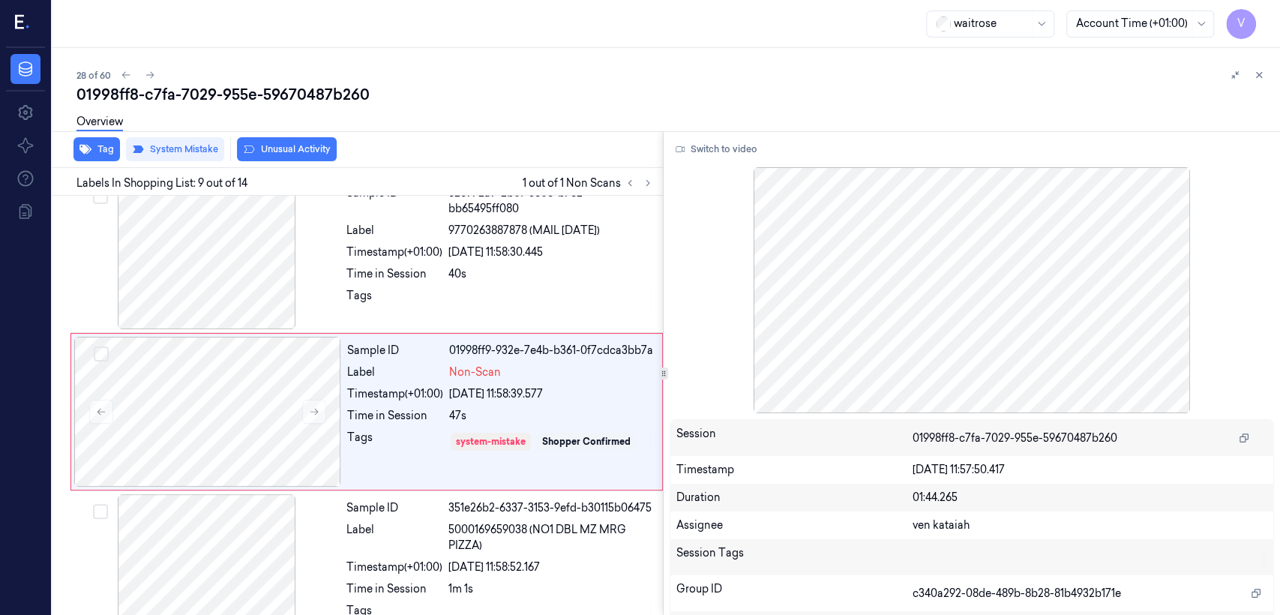
click at [282, 149] on button "Unusual Activity" at bounding box center [287, 149] width 100 height 24
click at [1260, 67] on button at bounding box center [1259, 75] width 18 height 18
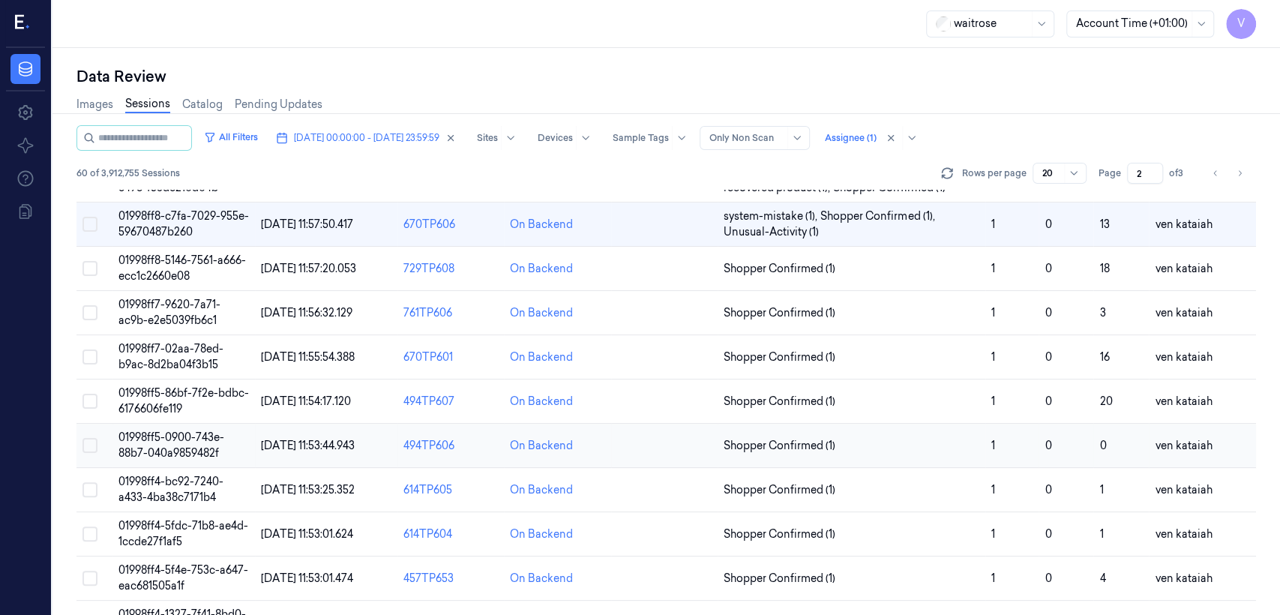
scroll to position [365, 0]
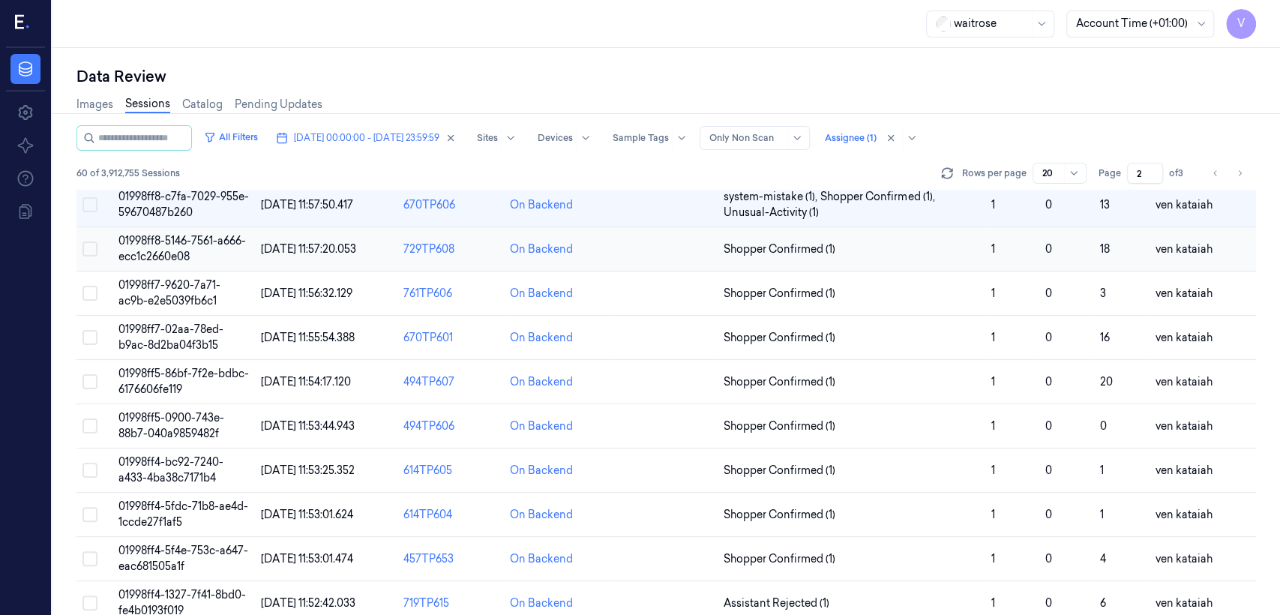
click at [793, 259] on td "Shopper Confirmed (1)" at bounding box center [852, 249] width 268 height 44
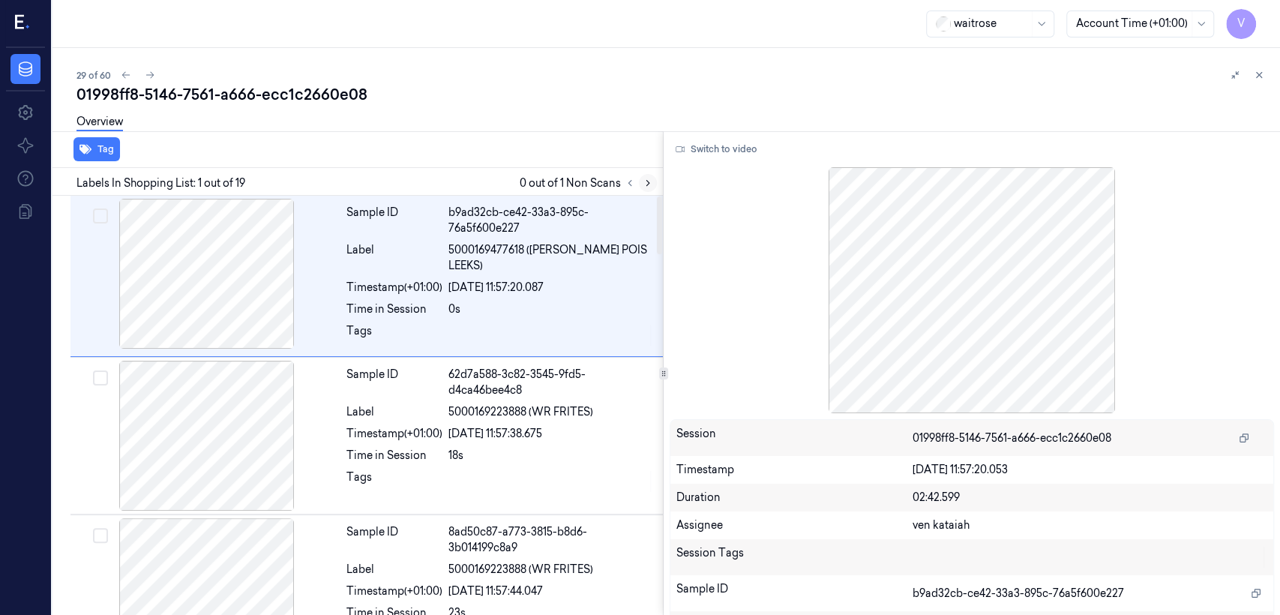
click at [655, 183] on button at bounding box center [648, 183] width 18 height 18
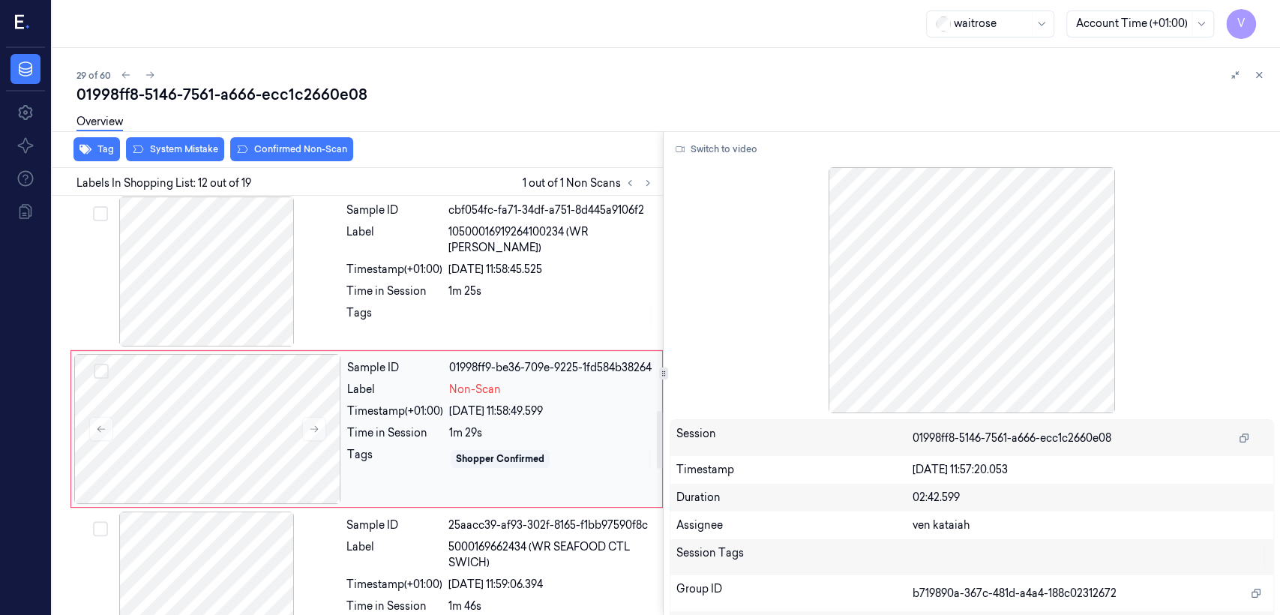
scroll to position [1603, 0]
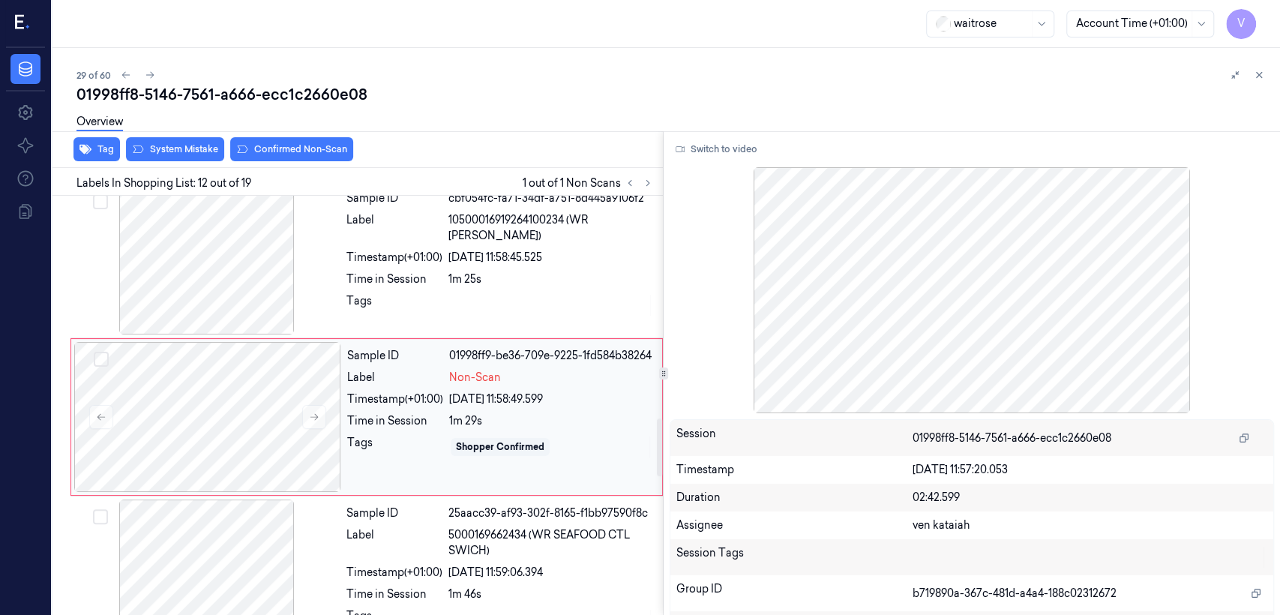
click at [359, 446] on div "Tags" at bounding box center [395, 447] width 96 height 24
click at [319, 412] on icon at bounding box center [314, 417] width 10 height 10
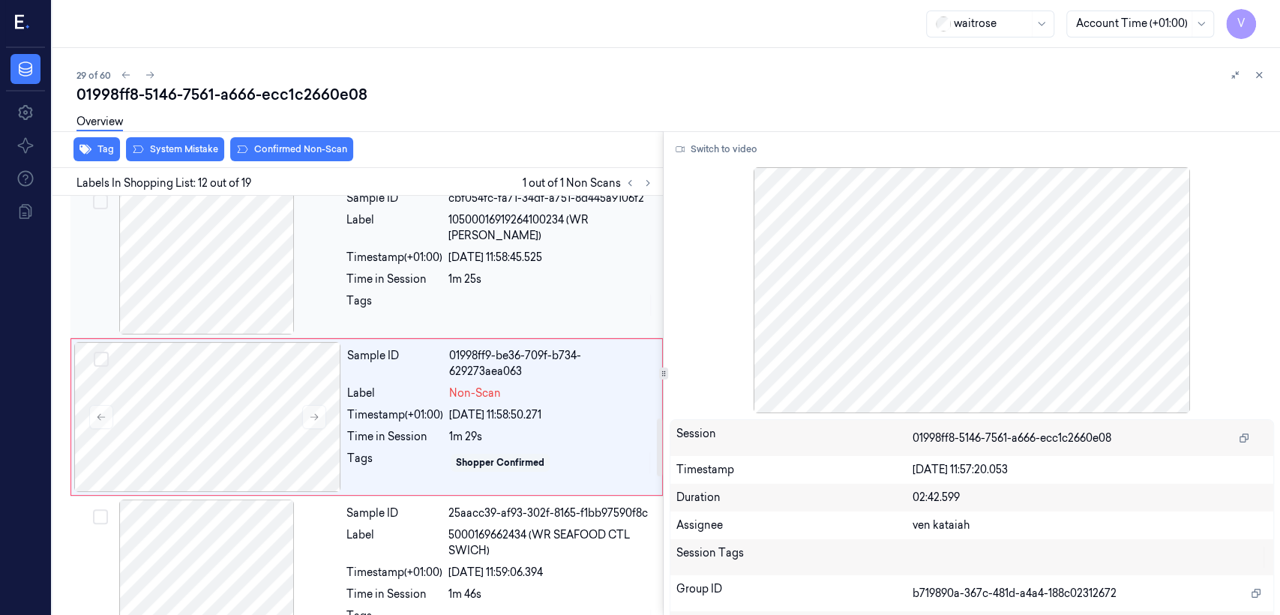
click at [424, 250] on div "Timestamp (+01:00)" at bounding box center [394, 258] width 96 height 16
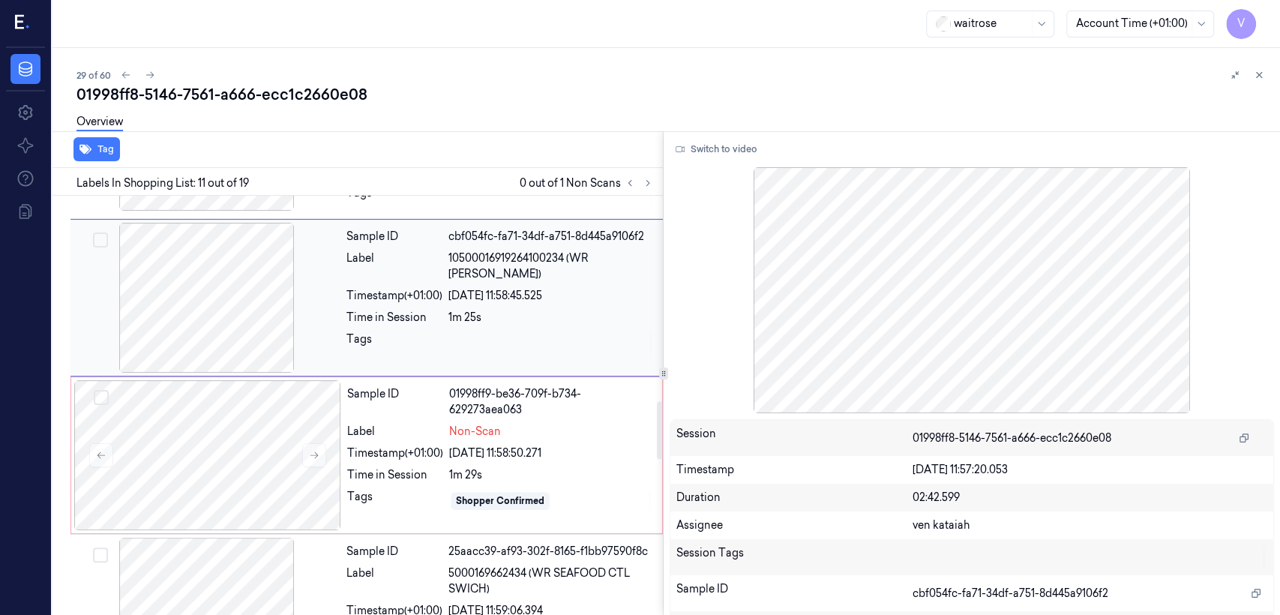
scroll to position [1612, 0]
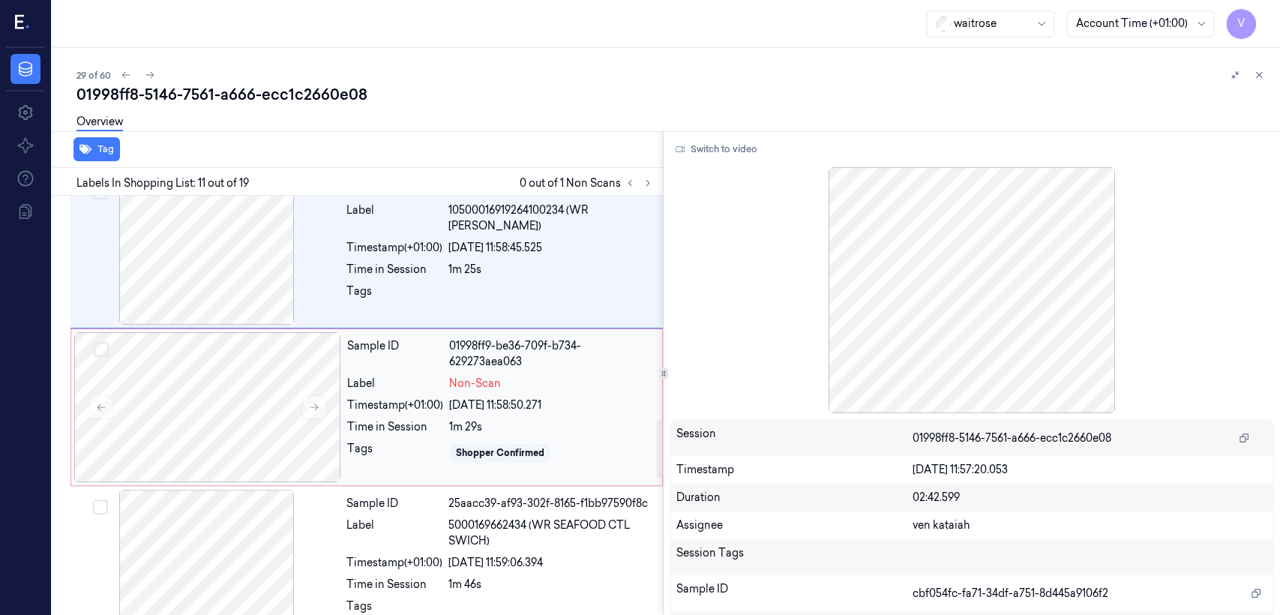
click at [418, 419] on div "Time in Session" at bounding box center [395, 427] width 96 height 16
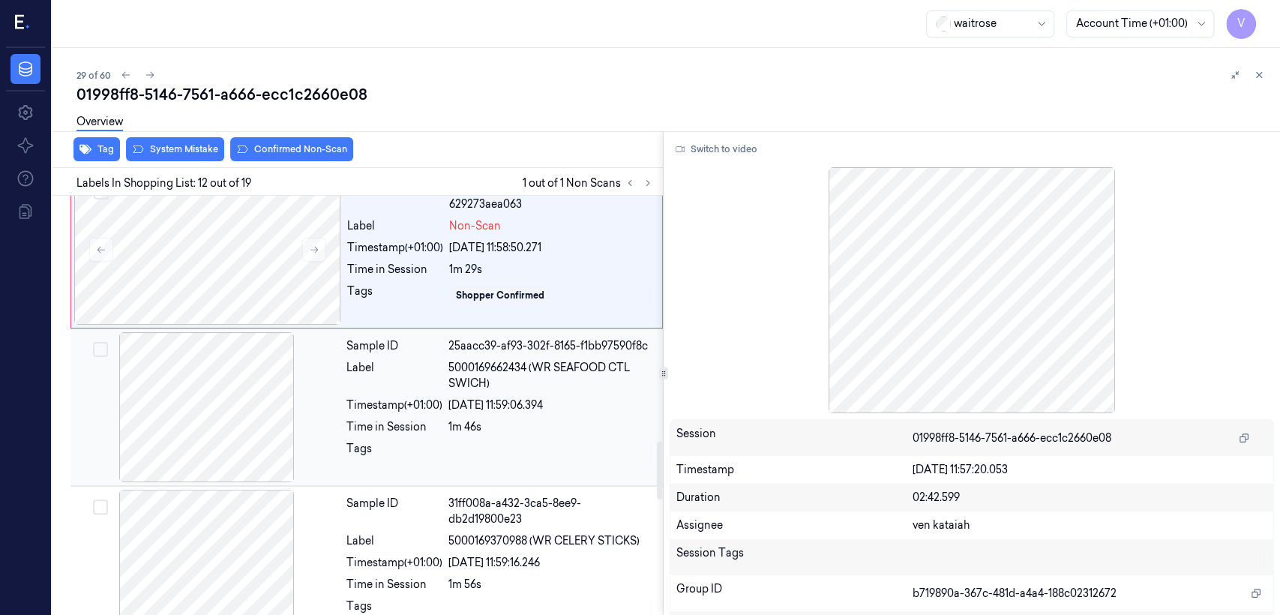
click at [402, 441] on div "Tags" at bounding box center [394, 453] width 96 height 24
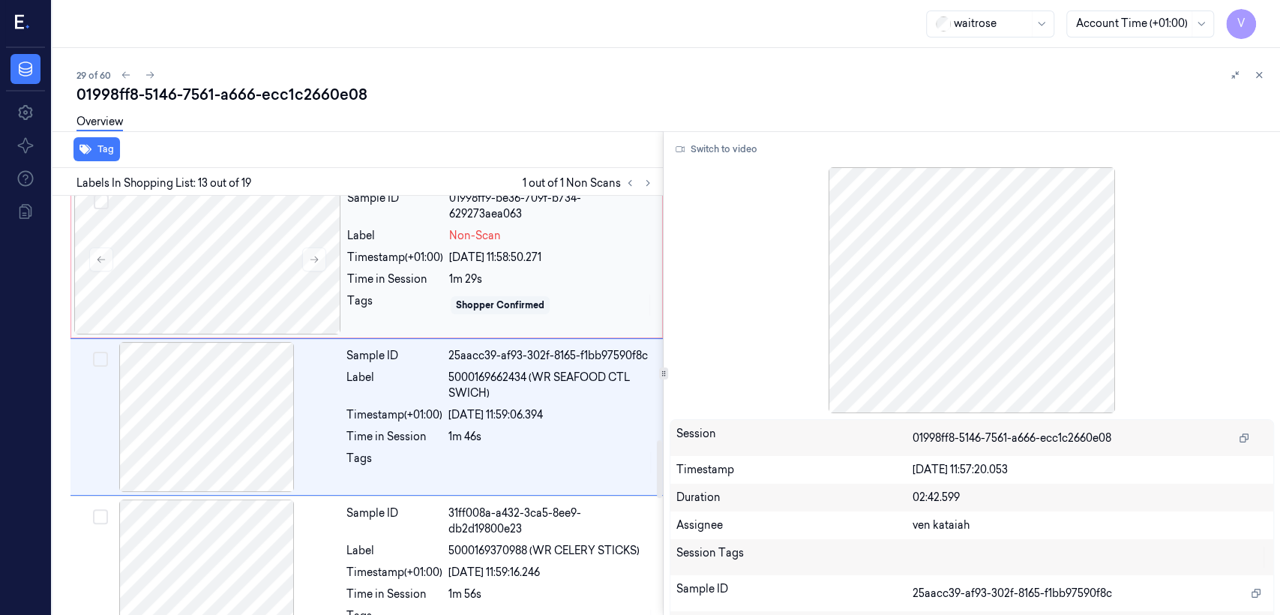
drag, startPoint x: 458, startPoint y: 266, endPoint x: 550, endPoint y: 262, distance: 91.6
click at [460, 271] on div "1m 29s" at bounding box center [551, 279] width 204 height 16
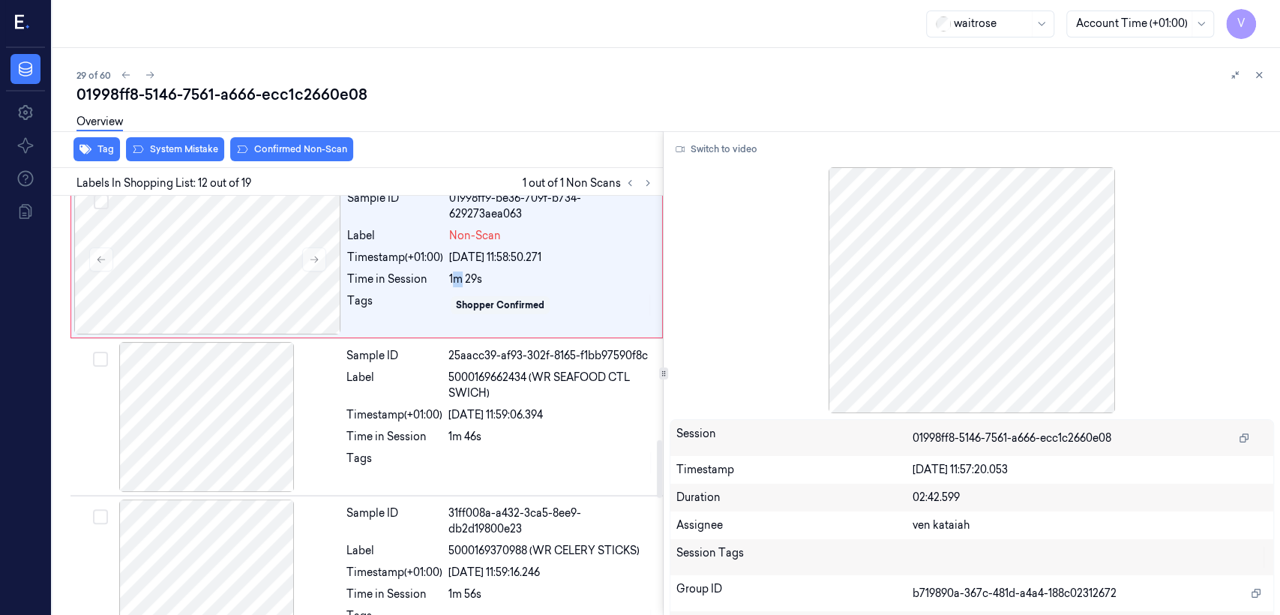
scroll to position [1603, 0]
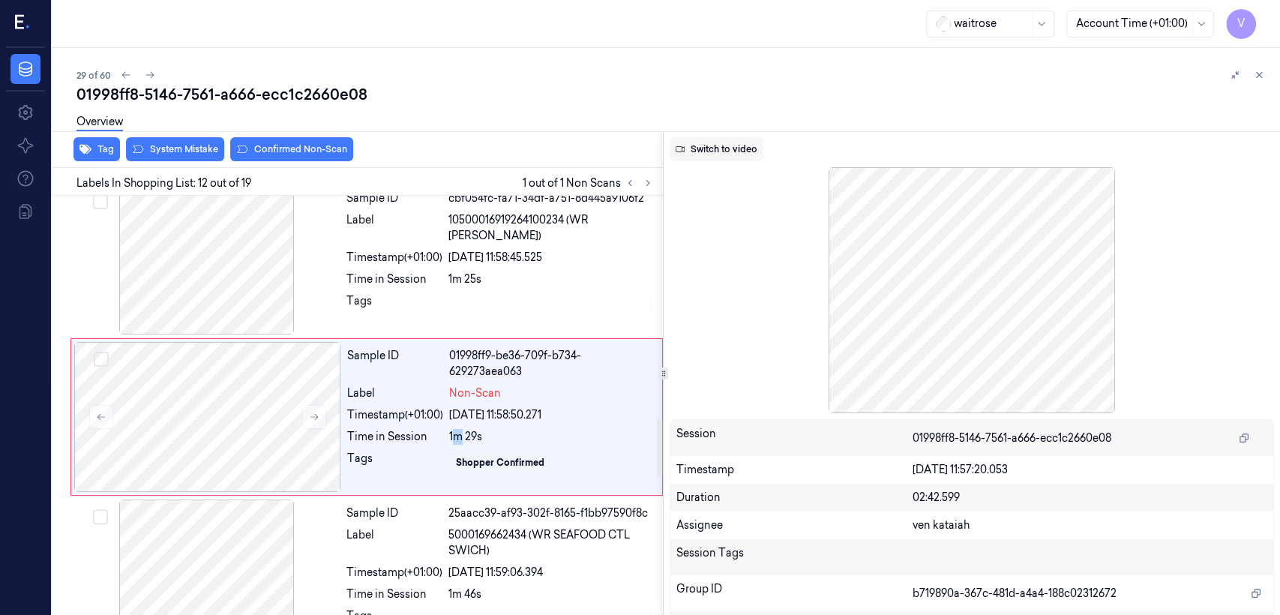
click at [725, 155] on button "Switch to video" at bounding box center [717, 149] width 94 height 24
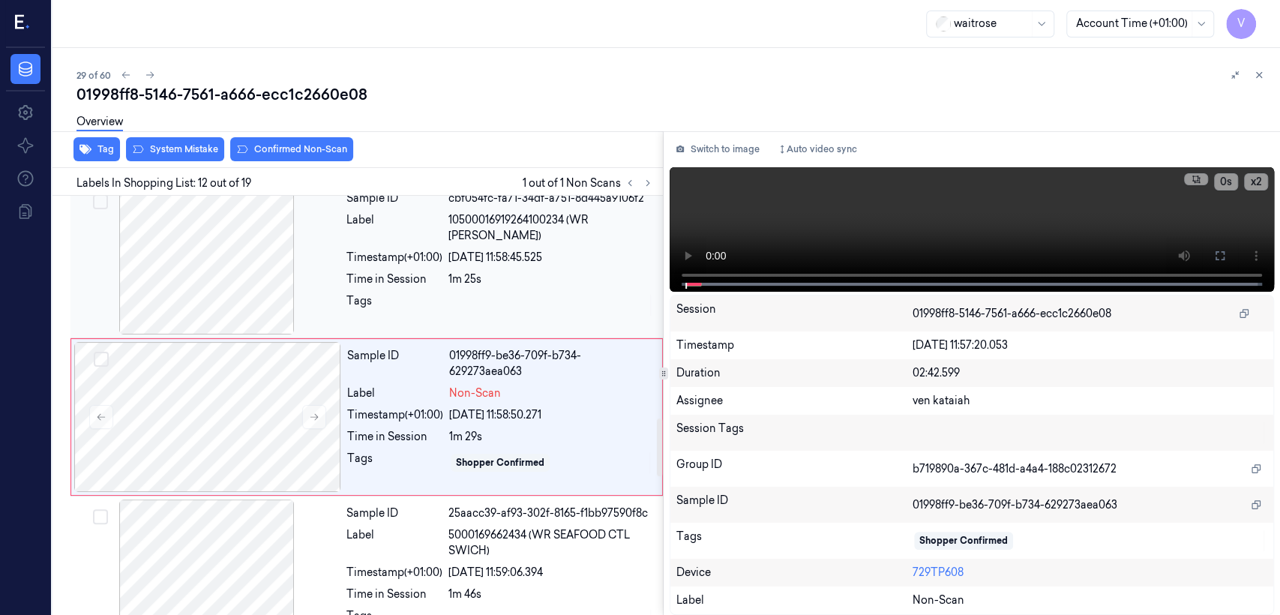
click at [521, 271] on div "1m 25s" at bounding box center [550, 279] width 205 height 16
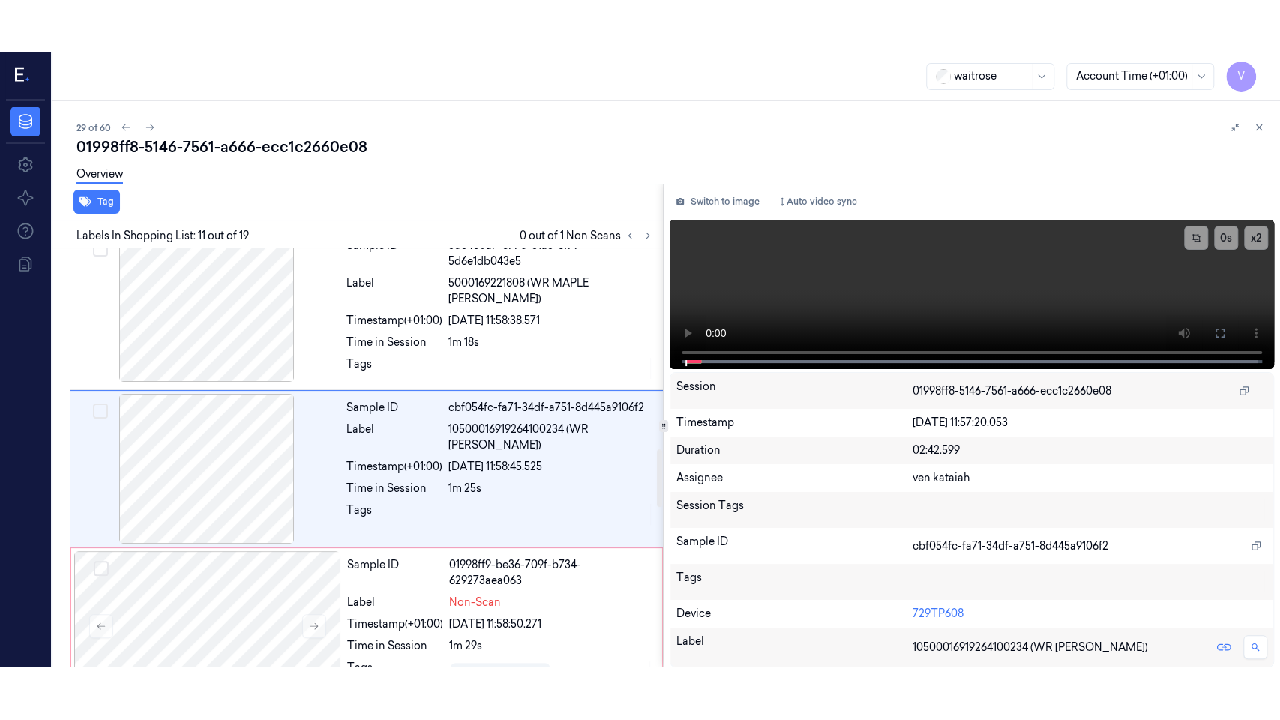
scroll to position [1446, 0]
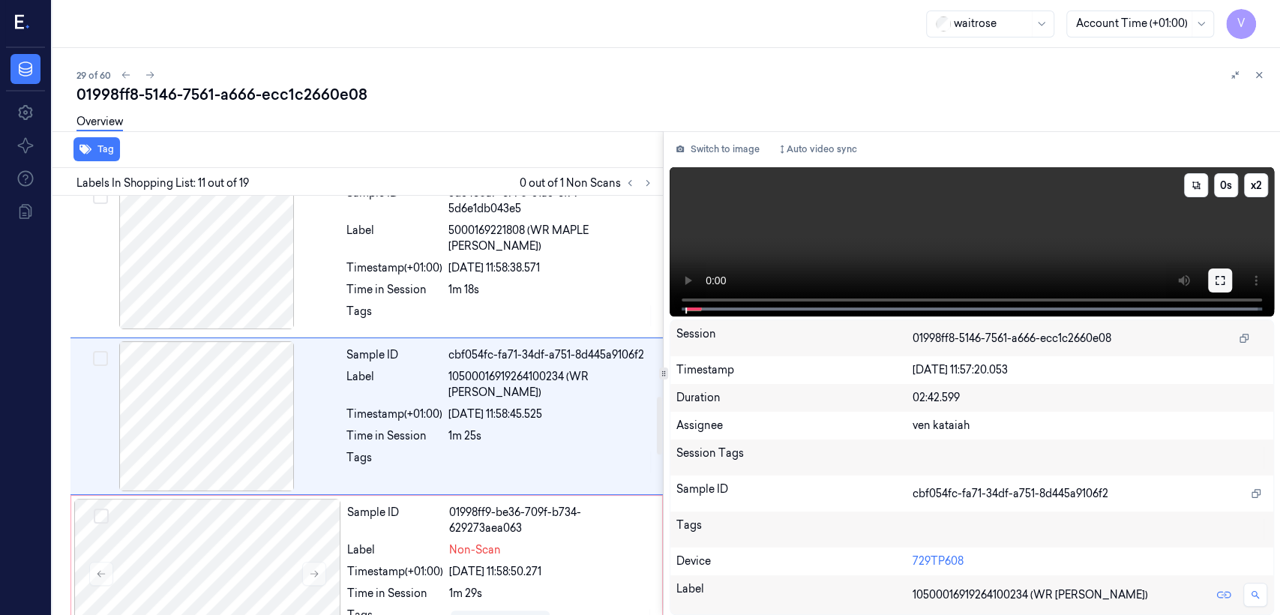
click at [1208, 274] on button at bounding box center [1220, 280] width 24 height 24
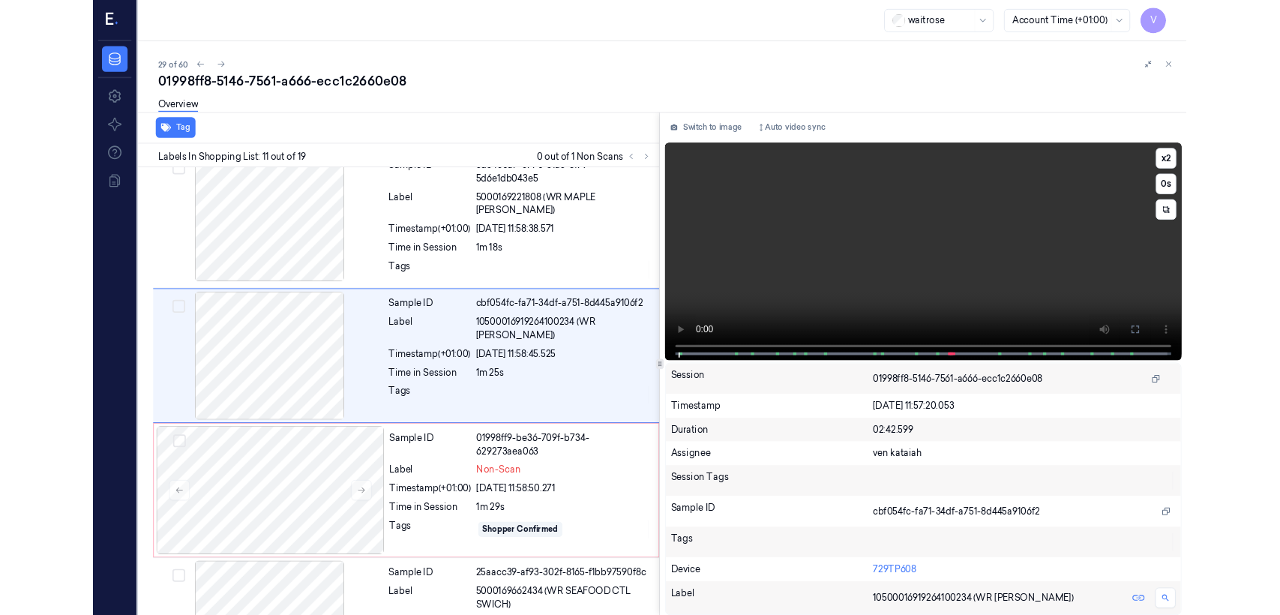
scroll to position [1393, 0]
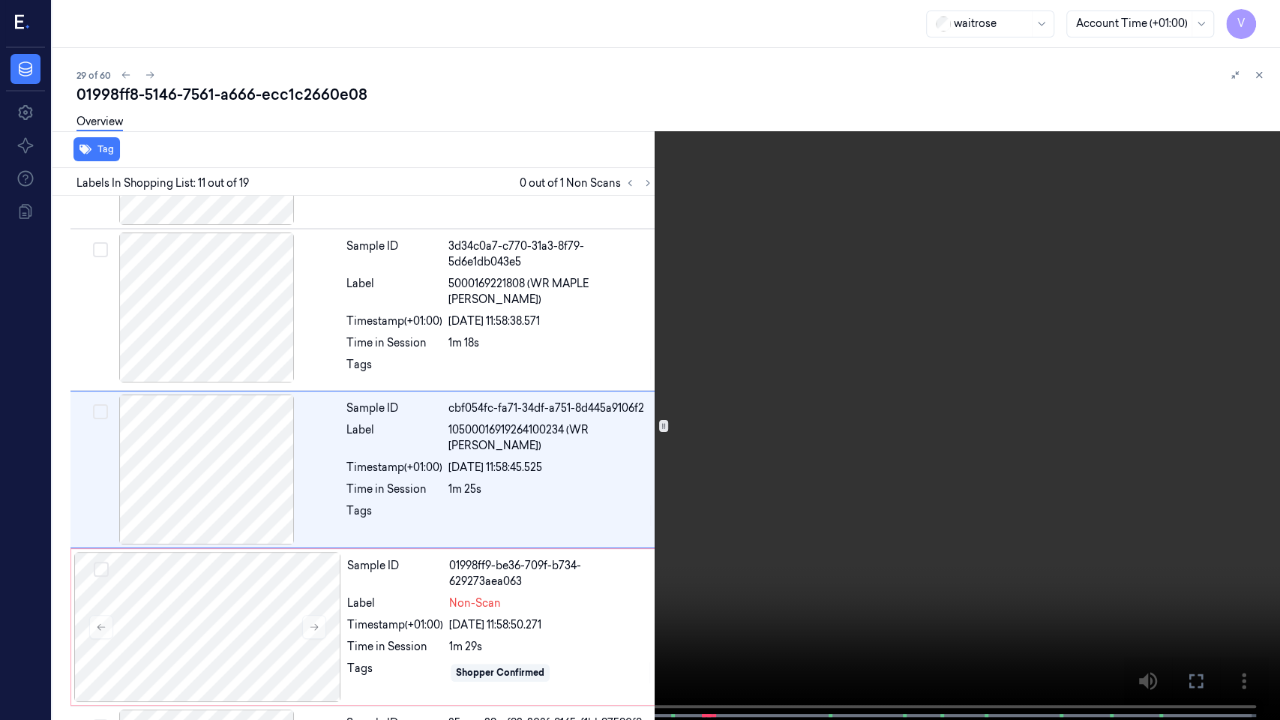
click at [0, 0] on button at bounding box center [0, 0] width 0 height 0
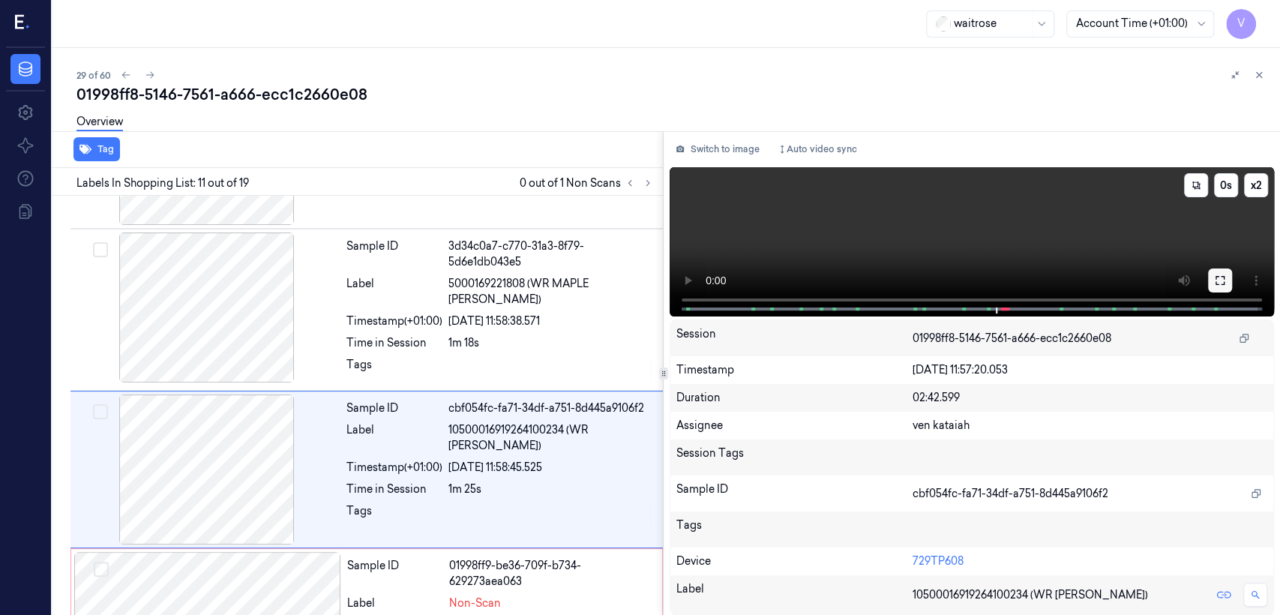
click at [1218, 277] on icon at bounding box center [1220, 280] width 12 height 12
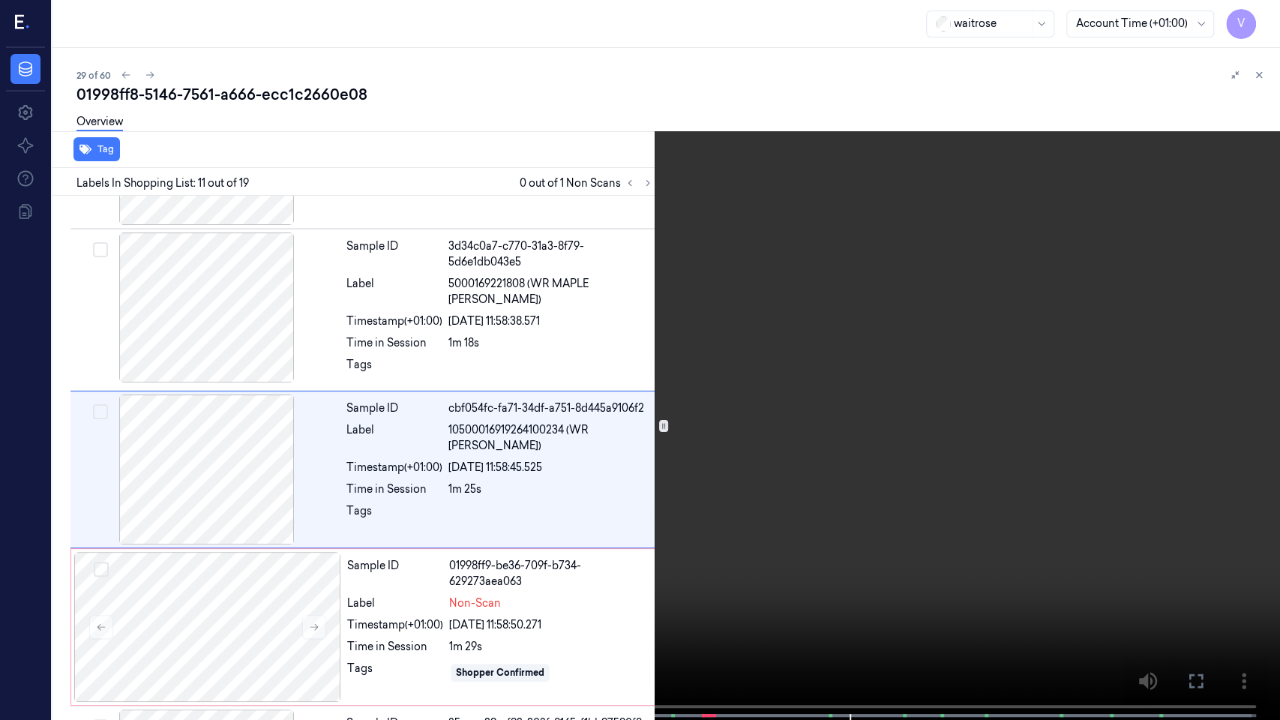
click at [1192, 566] on video at bounding box center [640, 361] width 1280 height 723
click at [0, 0] on button at bounding box center [0, 0] width 0 height 0
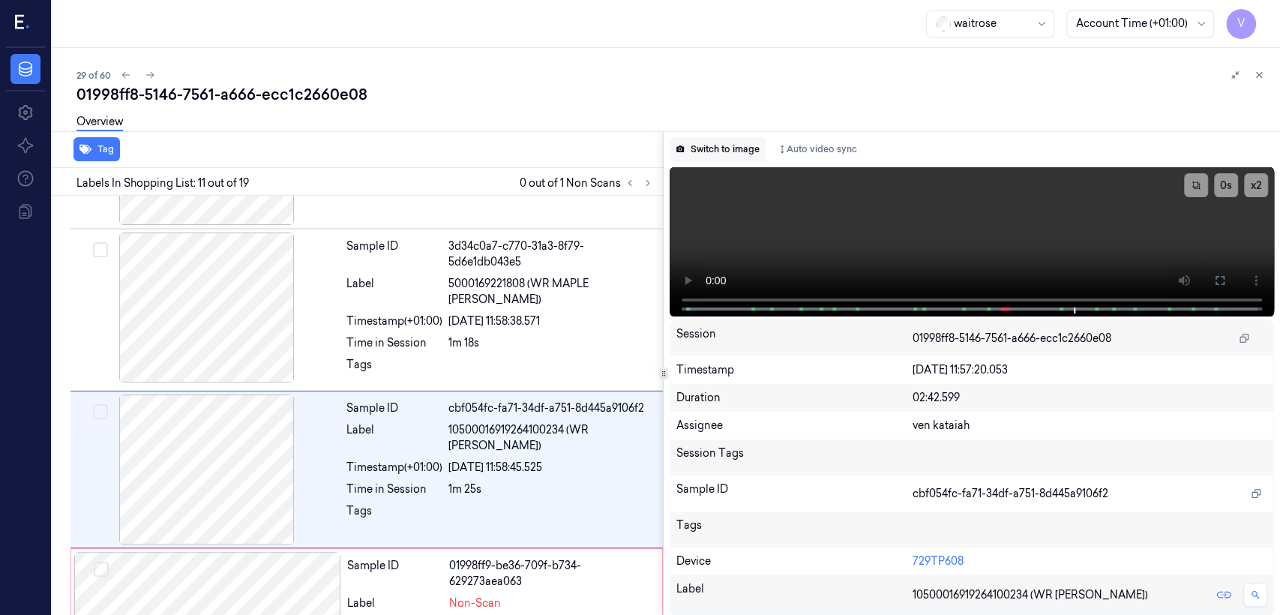
click at [726, 145] on button "Switch to image" at bounding box center [718, 149] width 96 height 24
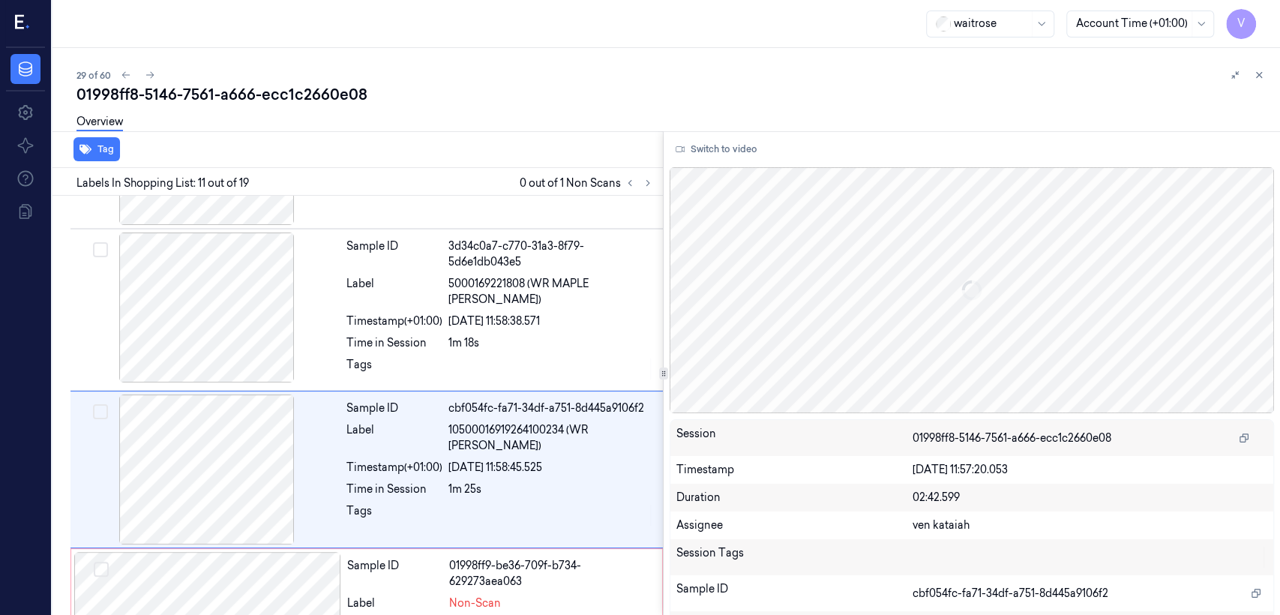
scroll to position [1446, 0]
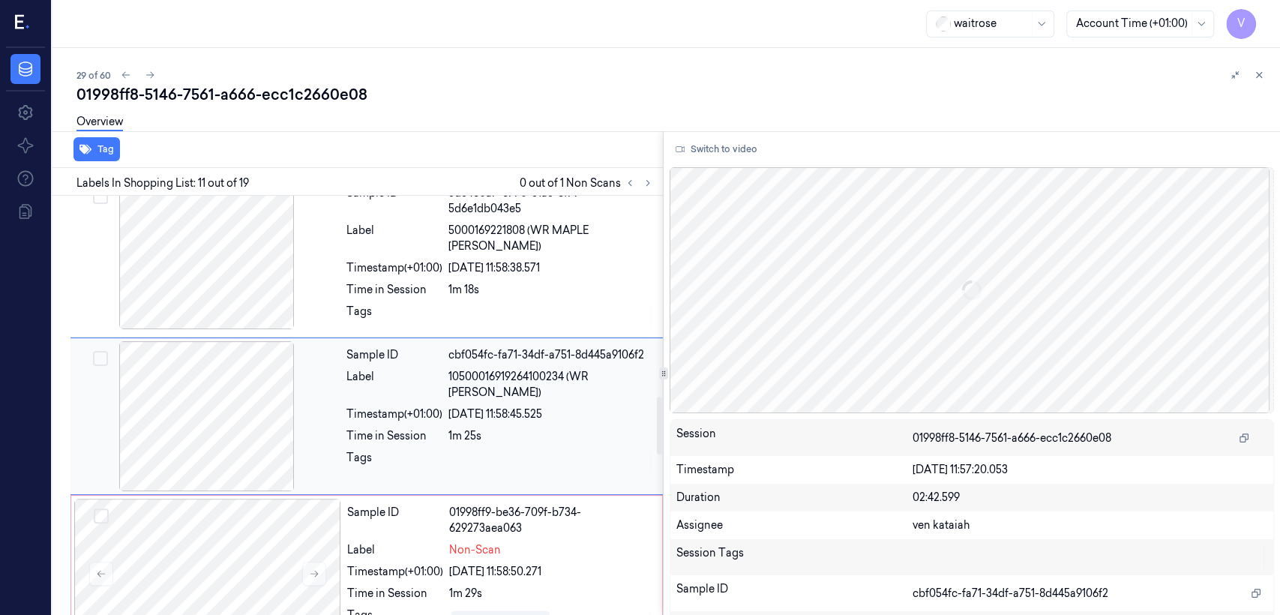
click at [504, 391] on div "Sample ID cbf054fc-fa71-34df-a751-8d445a9106f2 Label 10500016919264100234 (WR D…" at bounding box center [499, 416] width 319 height 150
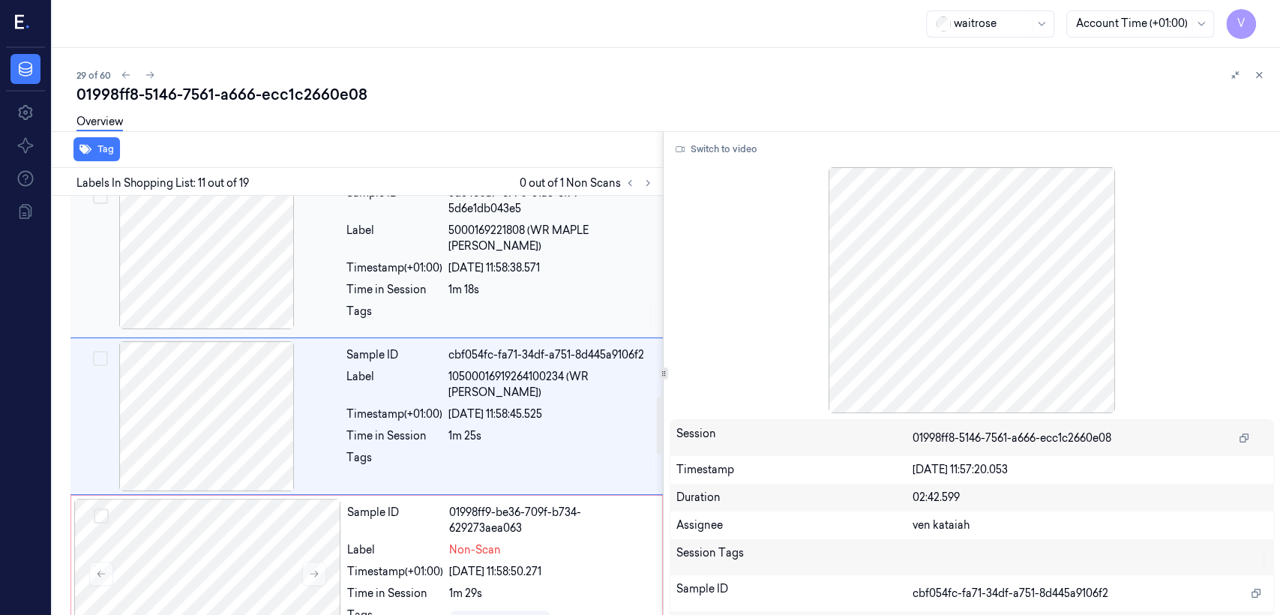
click at [496, 279] on div "Sample ID 3d34c0a7-c770-31a3-8f79-5d6e1db043e5 Label 5000169221808 (WR MAPLE GA…" at bounding box center [499, 256] width 319 height 154
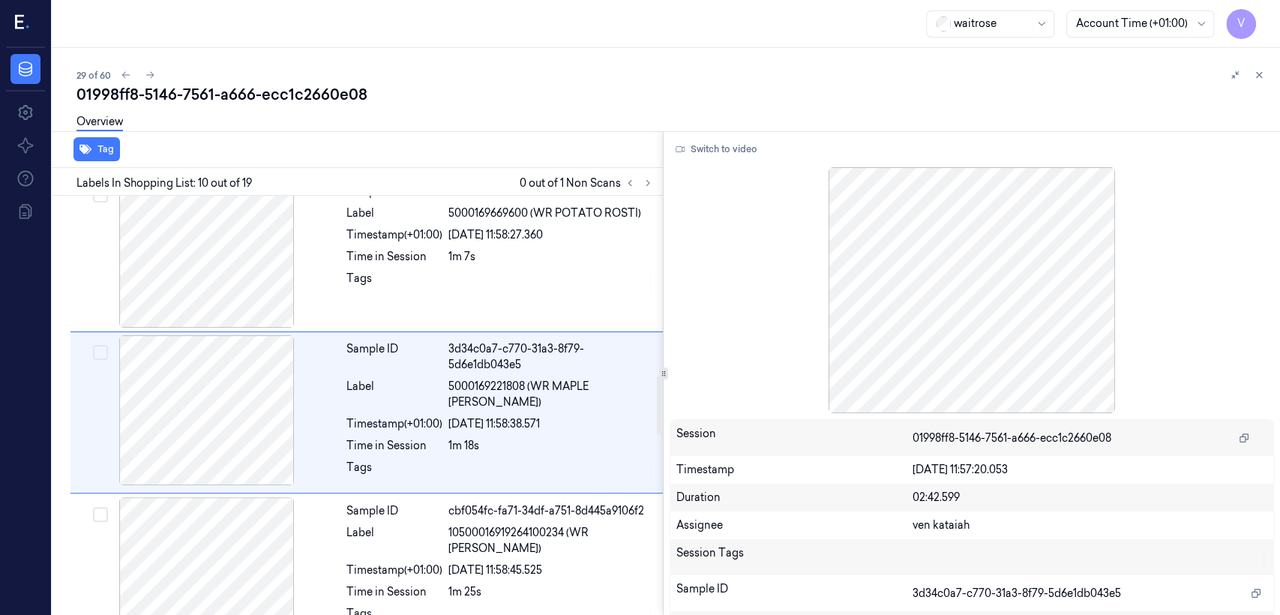
scroll to position [1288, 0]
click at [481, 529] on span "10500016919264100234 (WR DELISTYL COLESLAW)" at bounding box center [550, 541] width 205 height 31
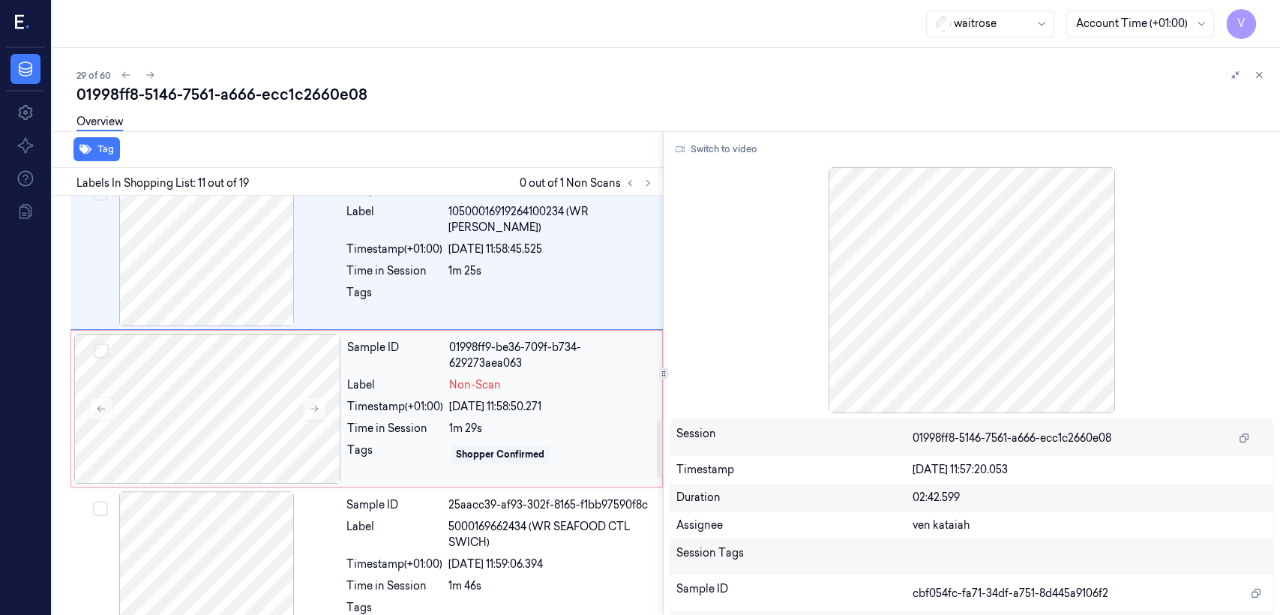
click at [502, 407] on div "Sample ID 01998ff9-be36-709f-b734-629273aea063 Label Non-Scan Timestamp (+01:00…" at bounding box center [500, 409] width 318 height 150
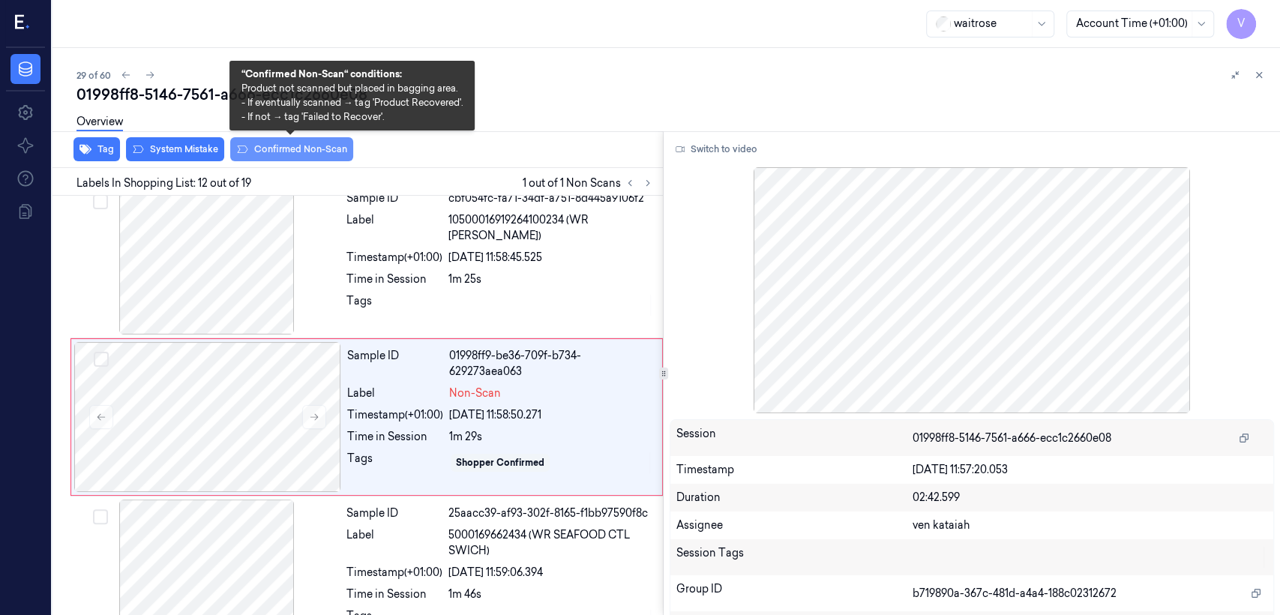
click at [277, 145] on button "Confirmed Non-Scan" at bounding box center [291, 149] width 123 height 24
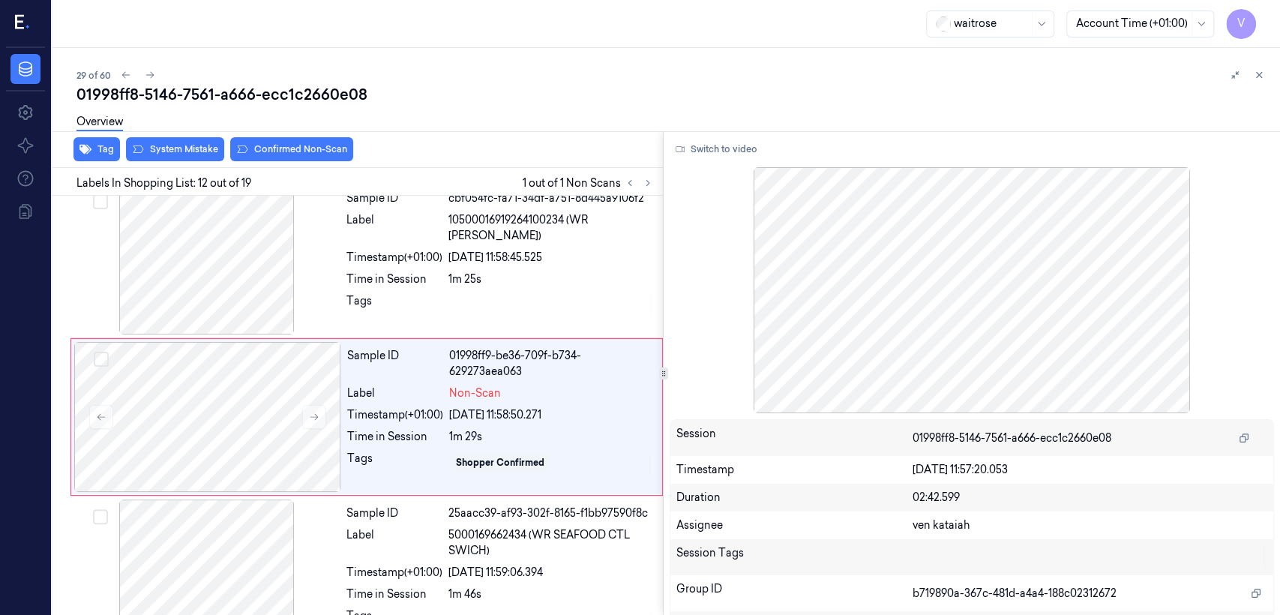
scroll to position [1608, 0]
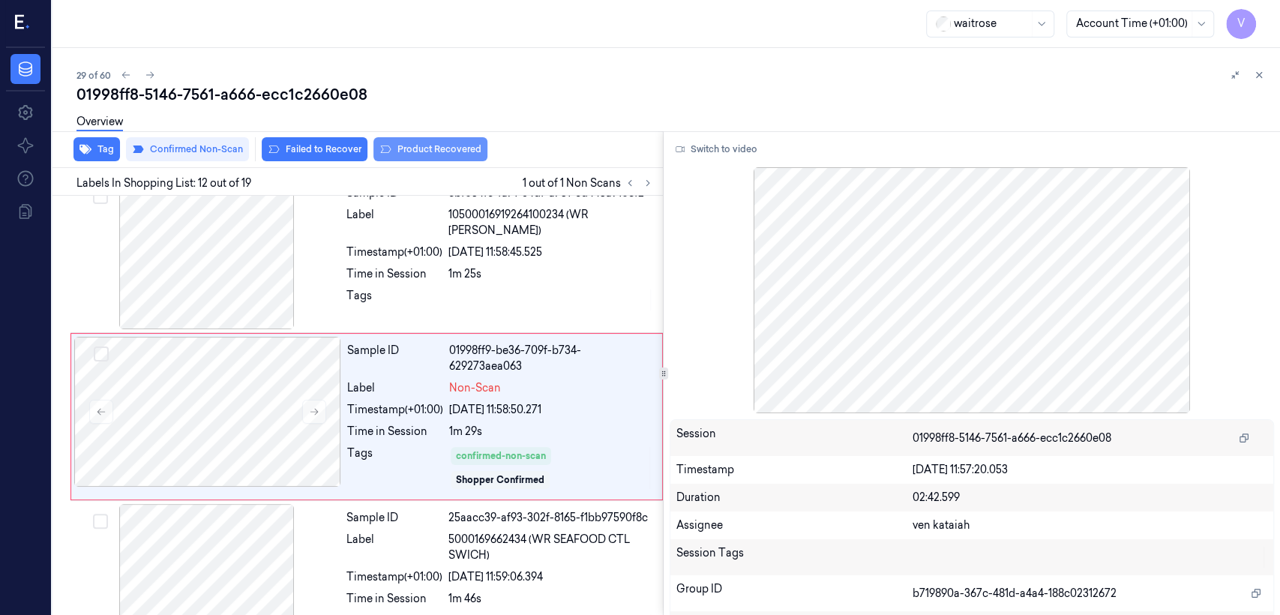
click at [421, 149] on button "Product Recovered" at bounding box center [430, 149] width 114 height 24
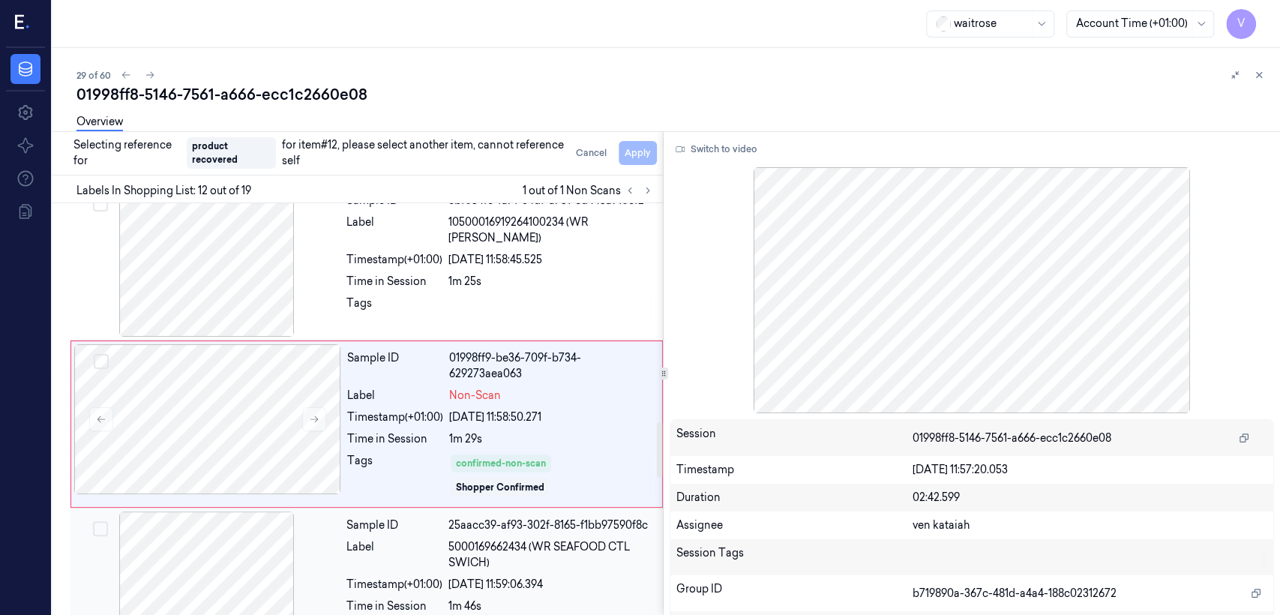
click at [476, 539] on span "5000169662434 (WR SEAFOOD CTL SWICH)" at bounding box center [550, 554] width 205 height 31
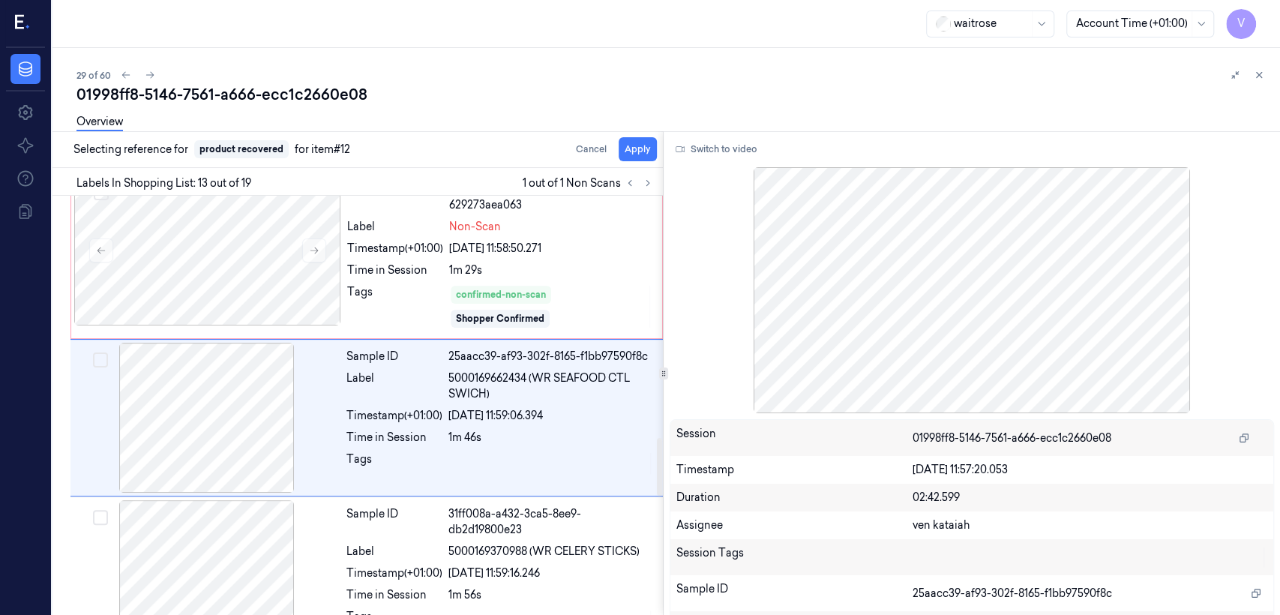
scroll to position [1770, 0]
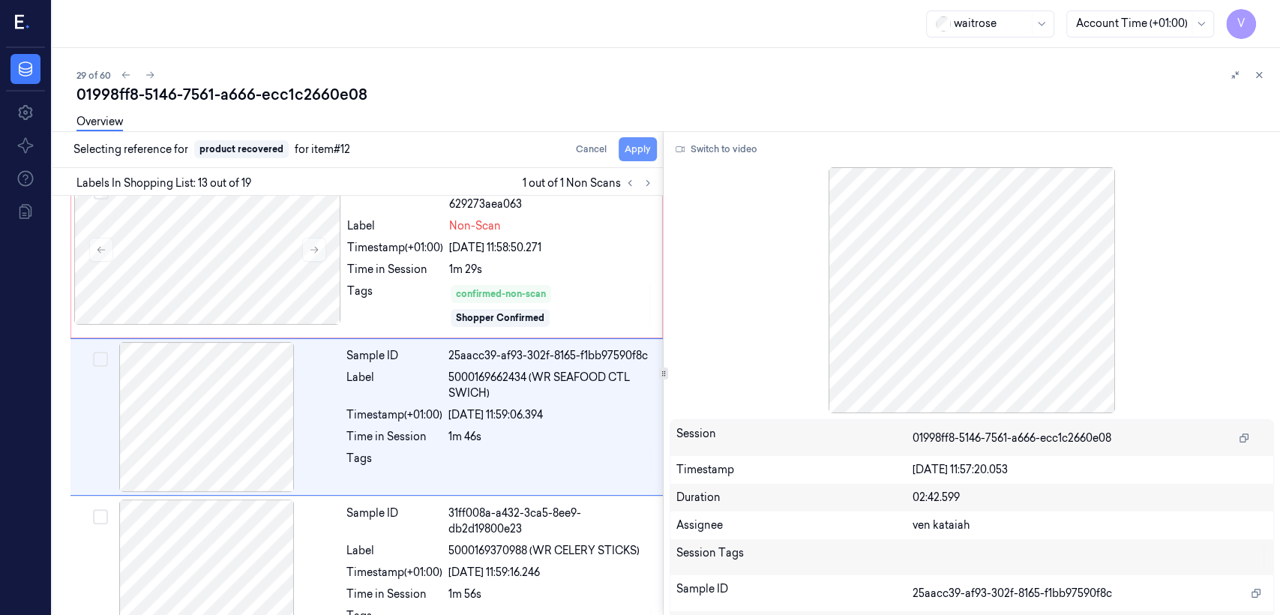
click at [641, 146] on button "Apply" at bounding box center [638, 149] width 38 height 24
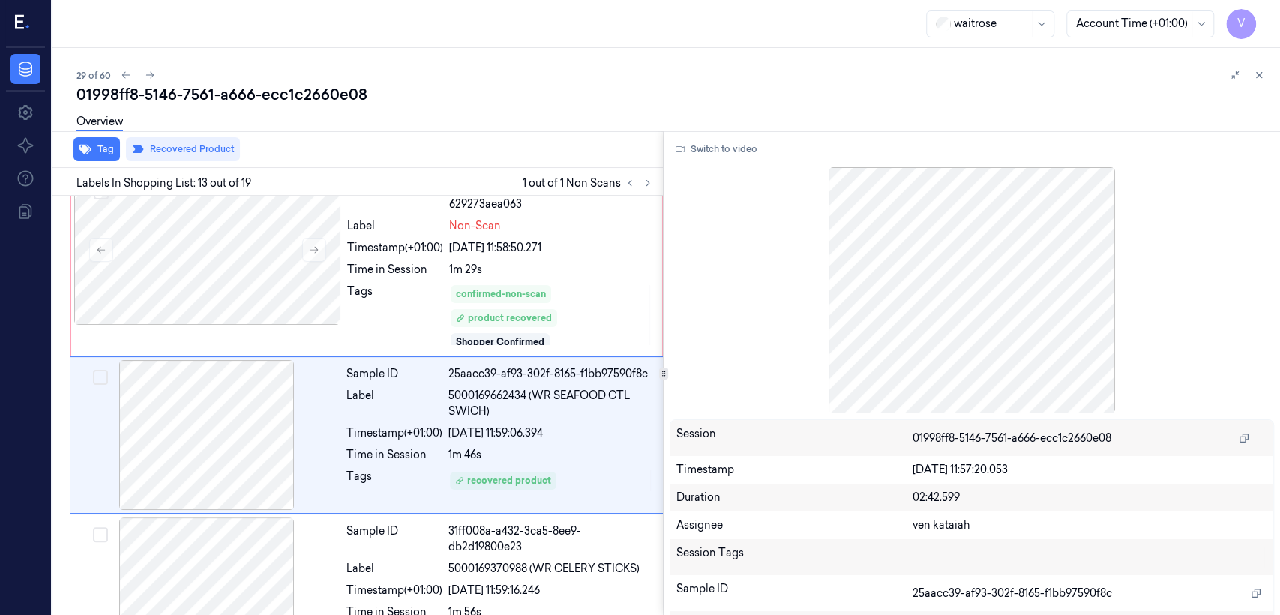
scroll to position [1788, 0]
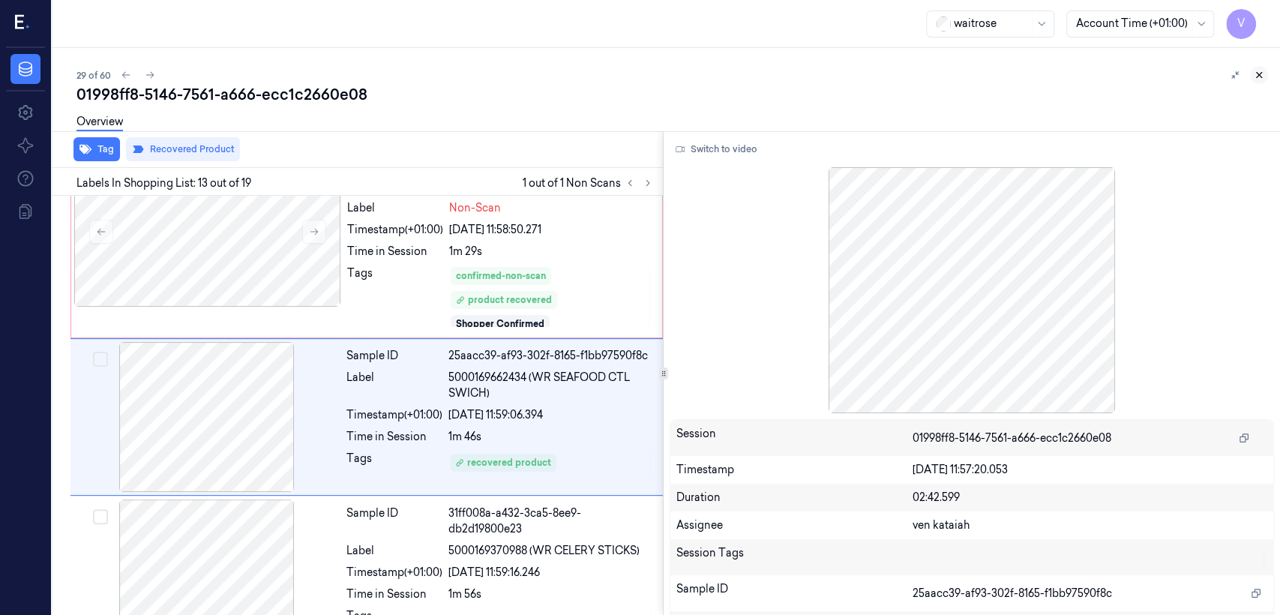
click at [1261, 82] on button at bounding box center [1259, 75] width 18 height 18
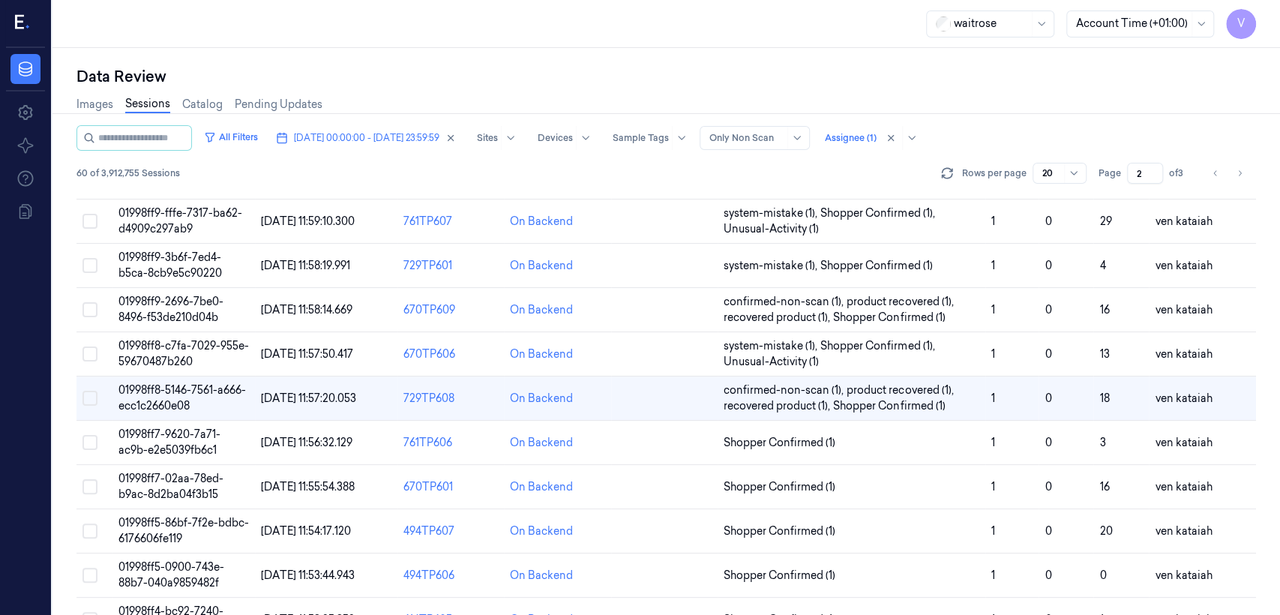
scroll to position [258, 0]
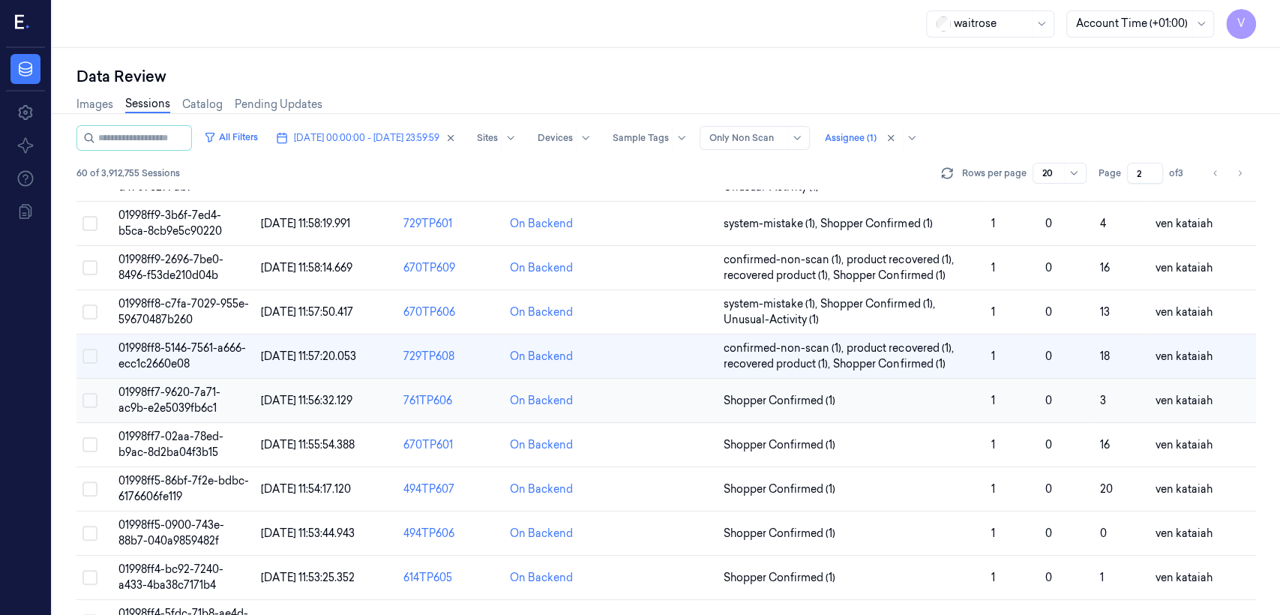
click at [804, 385] on td "Shopper Confirmed (1)" at bounding box center [852, 401] width 268 height 44
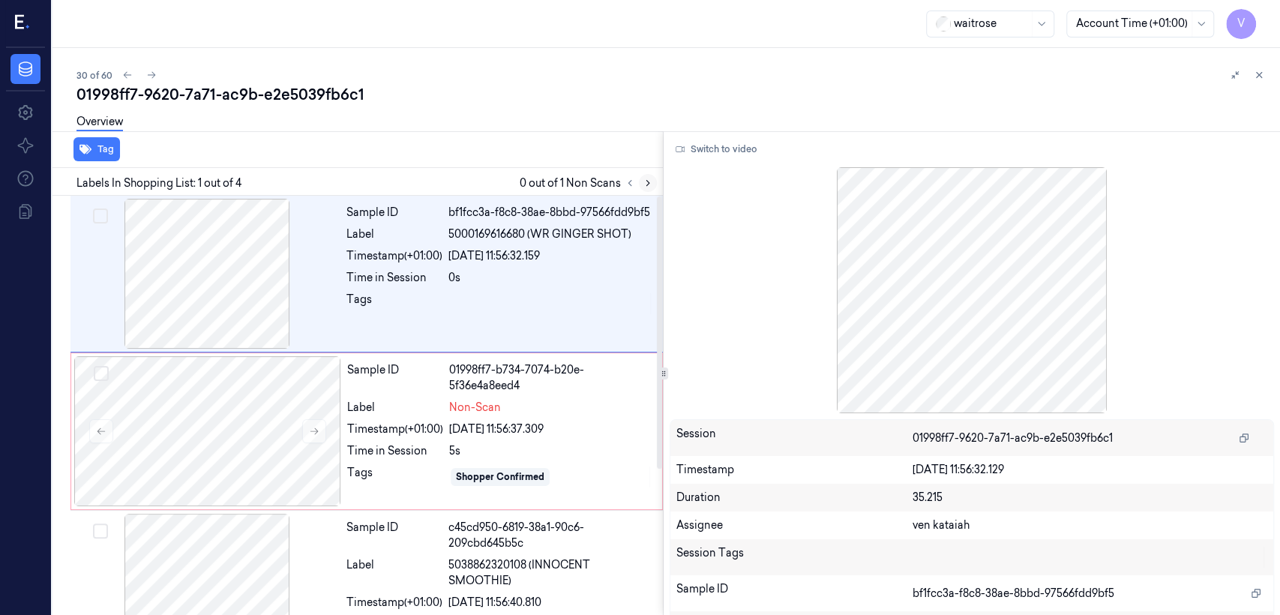
click at [644, 187] on icon at bounding box center [648, 183] width 10 height 10
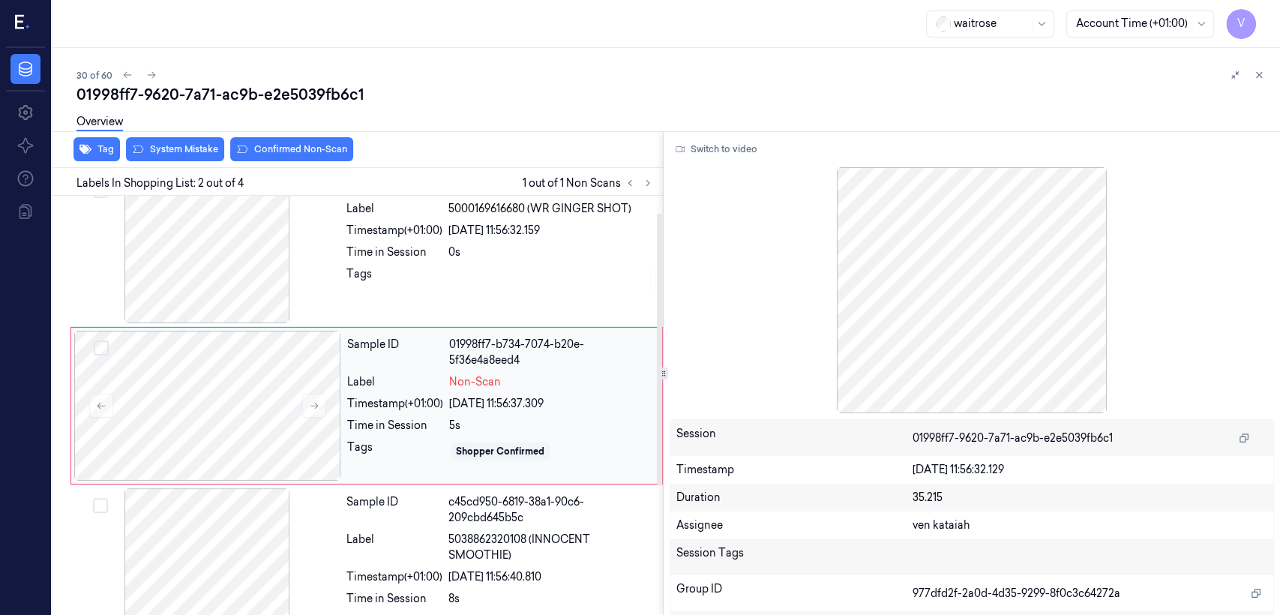
click at [514, 370] on div "Sample ID 01998ff7-b734-7074-b20e-5f36e4a8eed4 Label Non-Scan Timestamp (+01:00…" at bounding box center [500, 406] width 318 height 150
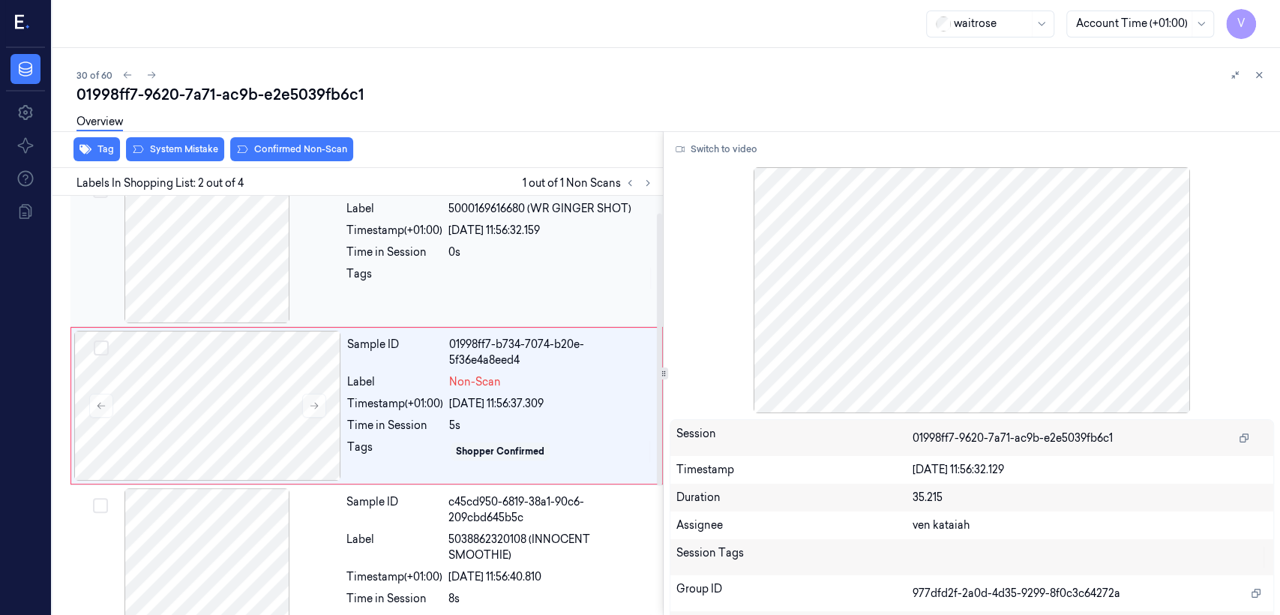
click at [373, 271] on div "Tags" at bounding box center [394, 278] width 96 height 24
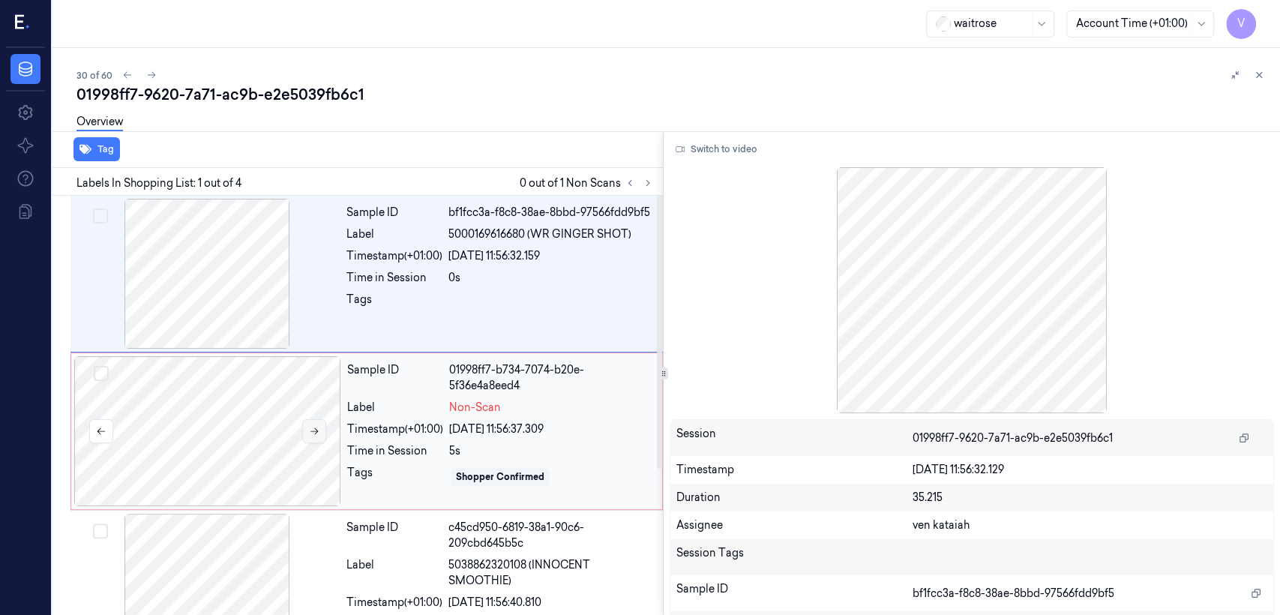
click at [323, 430] on button at bounding box center [314, 431] width 24 height 24
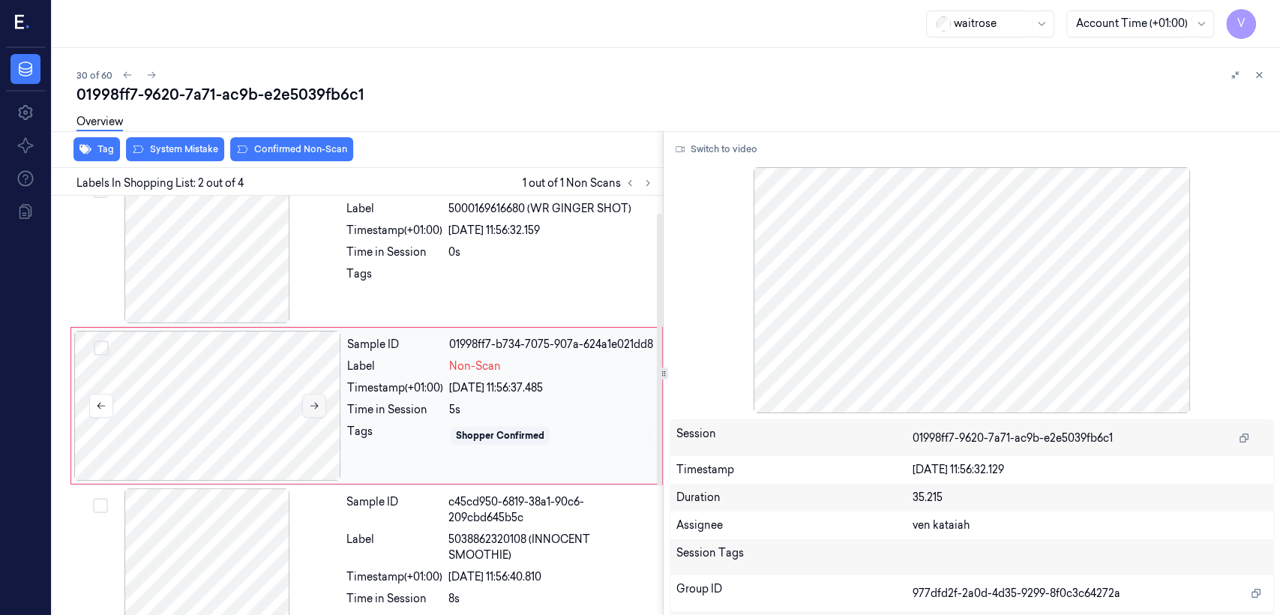
click at [323, 430] on div at bounding box center [207, 406] width 267 height 150
click at [310, 402] on icon at bounding box center [314, 405] width 10 height 10
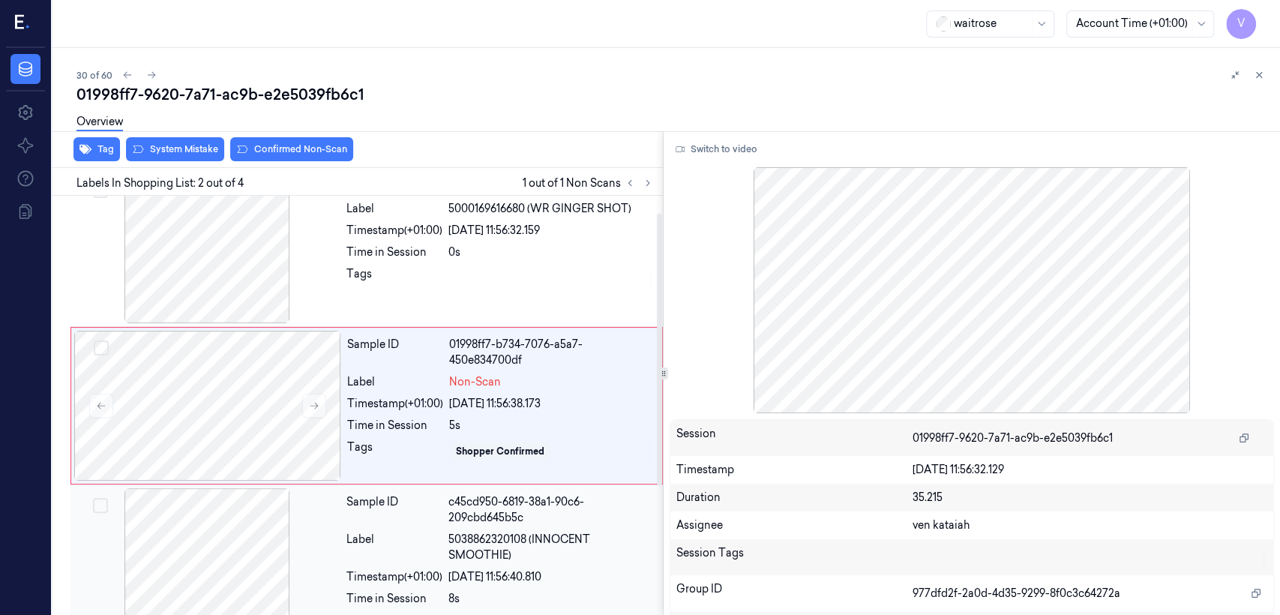
click at [377, 529] on div "Sample ID c45cd950-6819-38a1-90c6-209cbd645b5c Label 5038862320108 (INNOCENT SM…" at bounding box center [499, 565] width 319 height 154
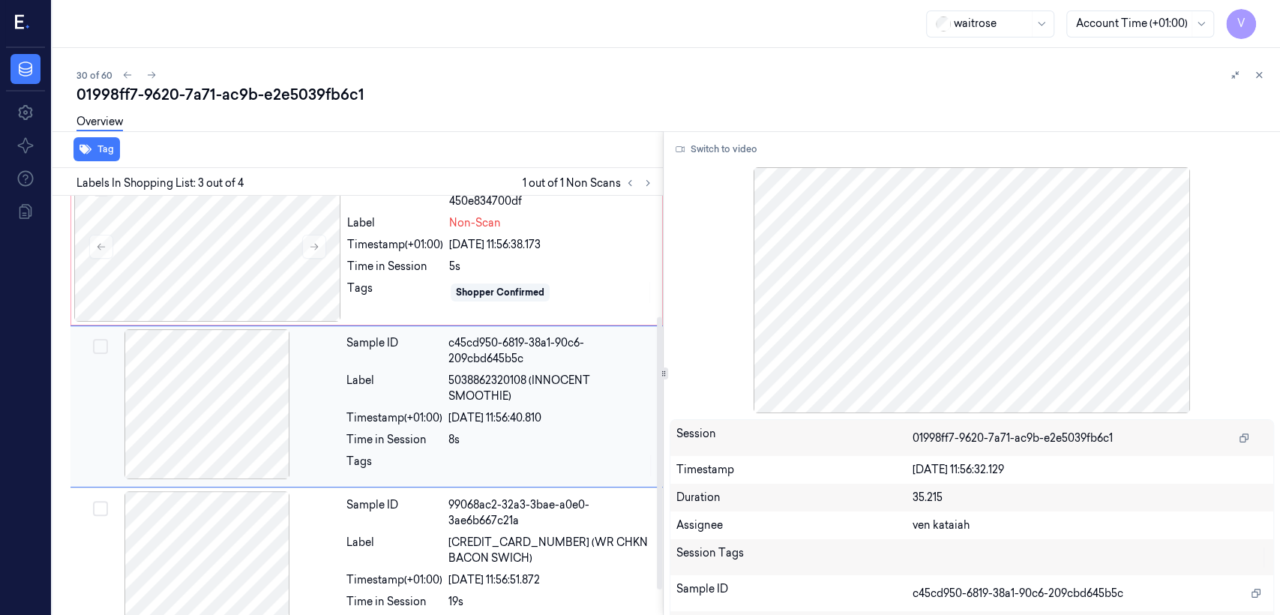
scroll to position [185, 0]
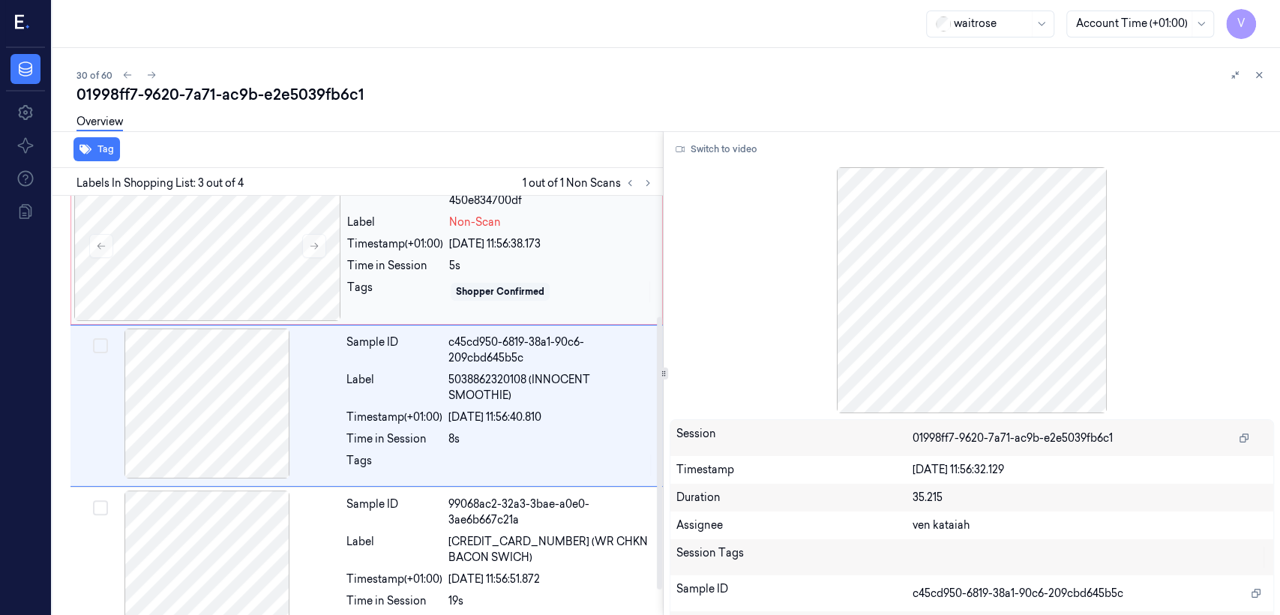
click at [470, 252] on div "Sample ID 01998ff7-b734-7076-a5a7-450e834700df Label Non-Scan Timestamp (+01:00…" at bounding box center [500, 246] width 318 height 150
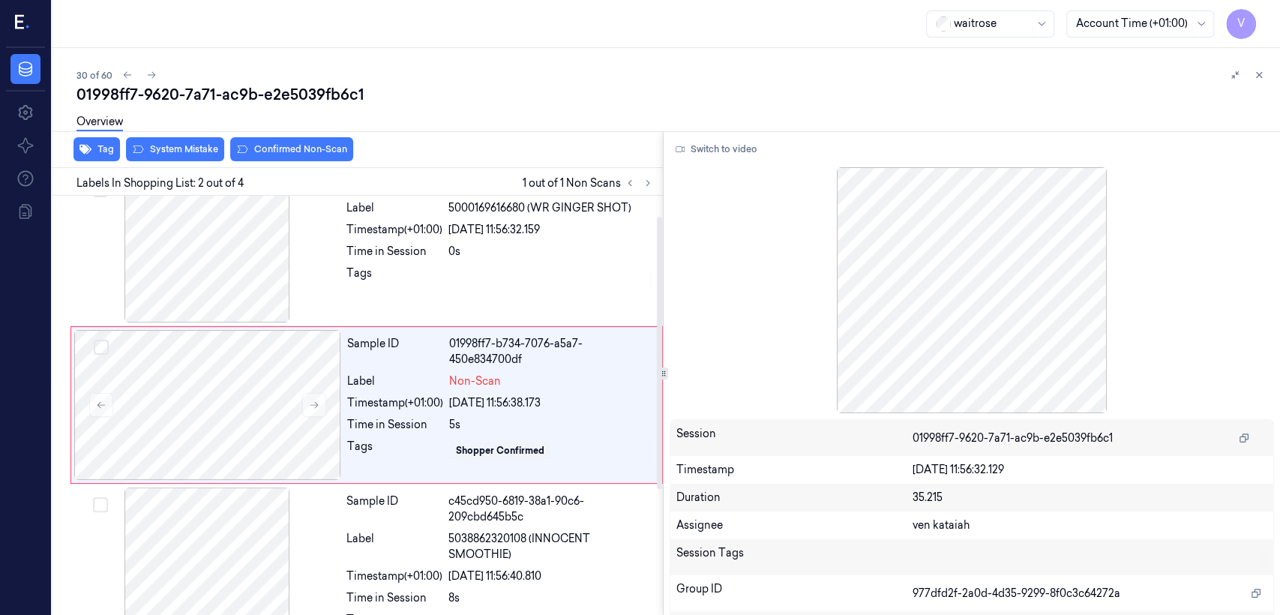
scroll to position [25, 0]
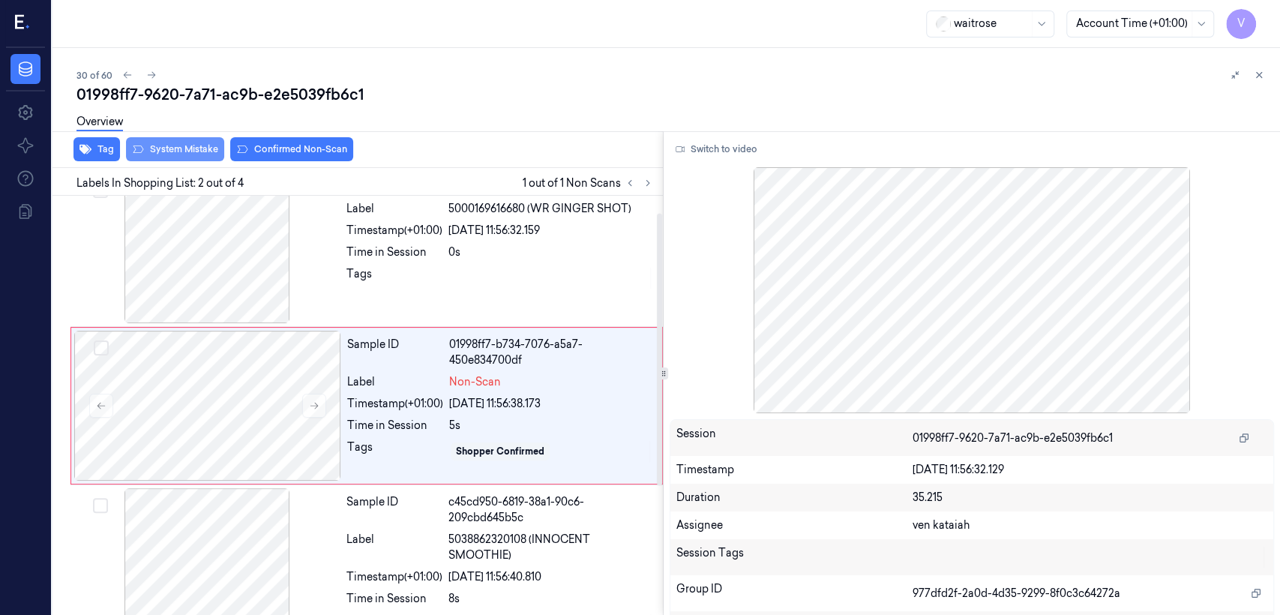
drag, startPoint x: 187, startPoint y: 161, endPoint x: 187, endPoint y: 152, distance: 9.0
click at [187, 158] on div "Tag System Mistake Confirmed Non-Scan" at bounding box center [354, 149] width 616 height 37
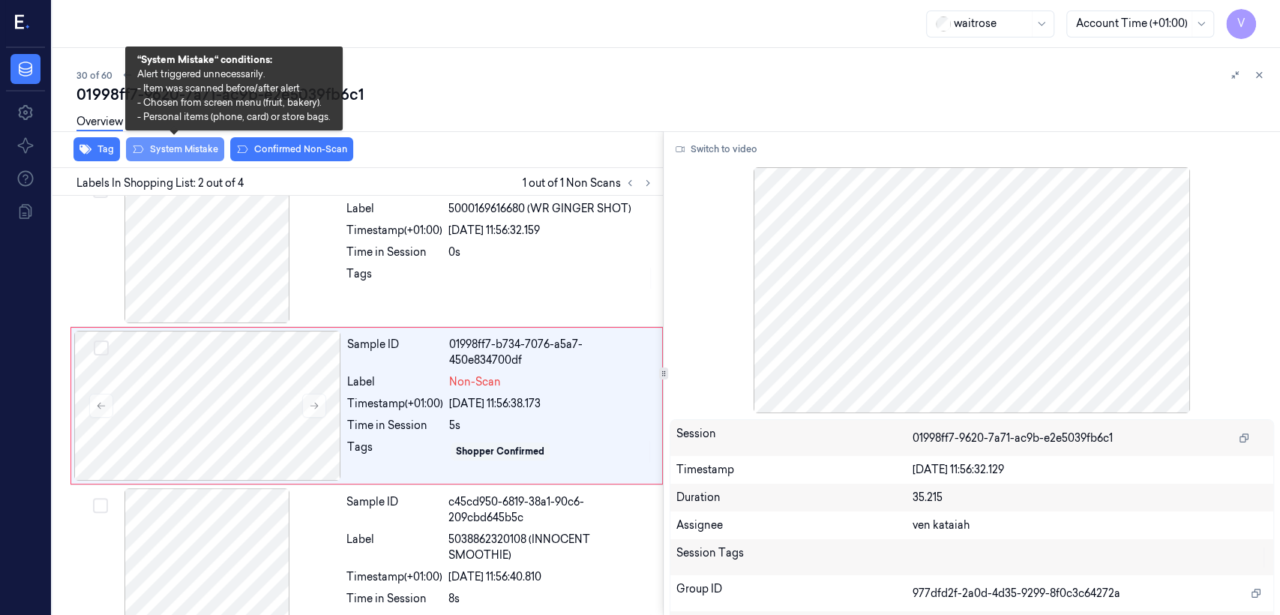
click at [187, 152] on button "System Mistake" at bounding box center [175, 149] width 98 height 24
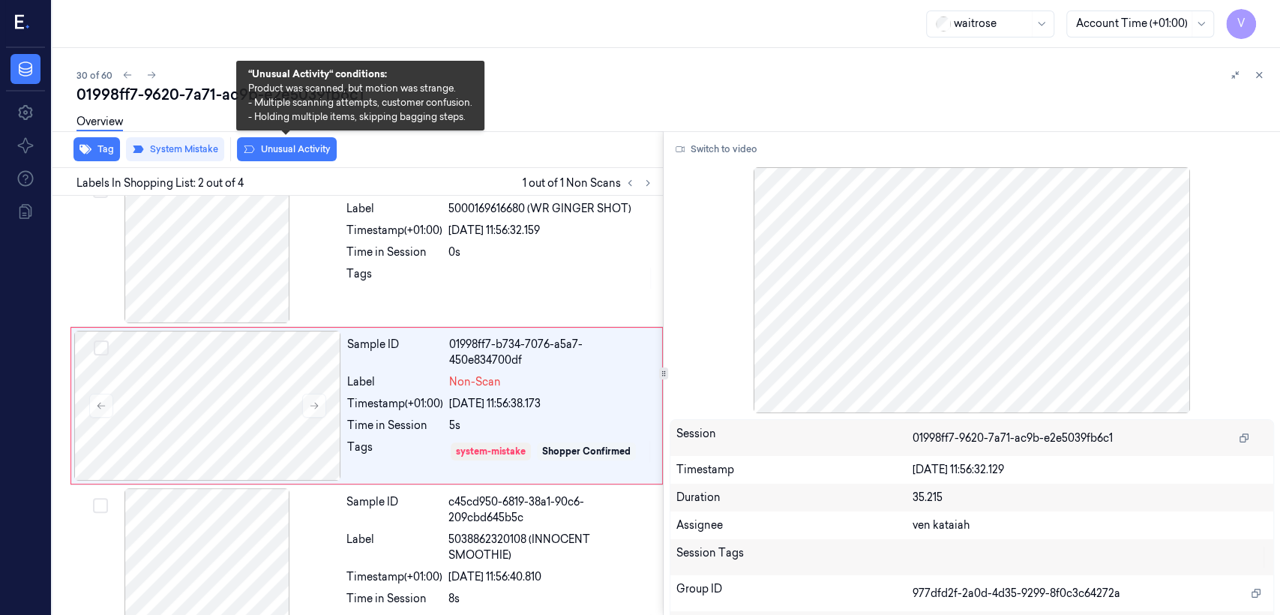
click at [256, 151] on button "Unusual Activity" at bounding box center [287, 149] width 100 height 24
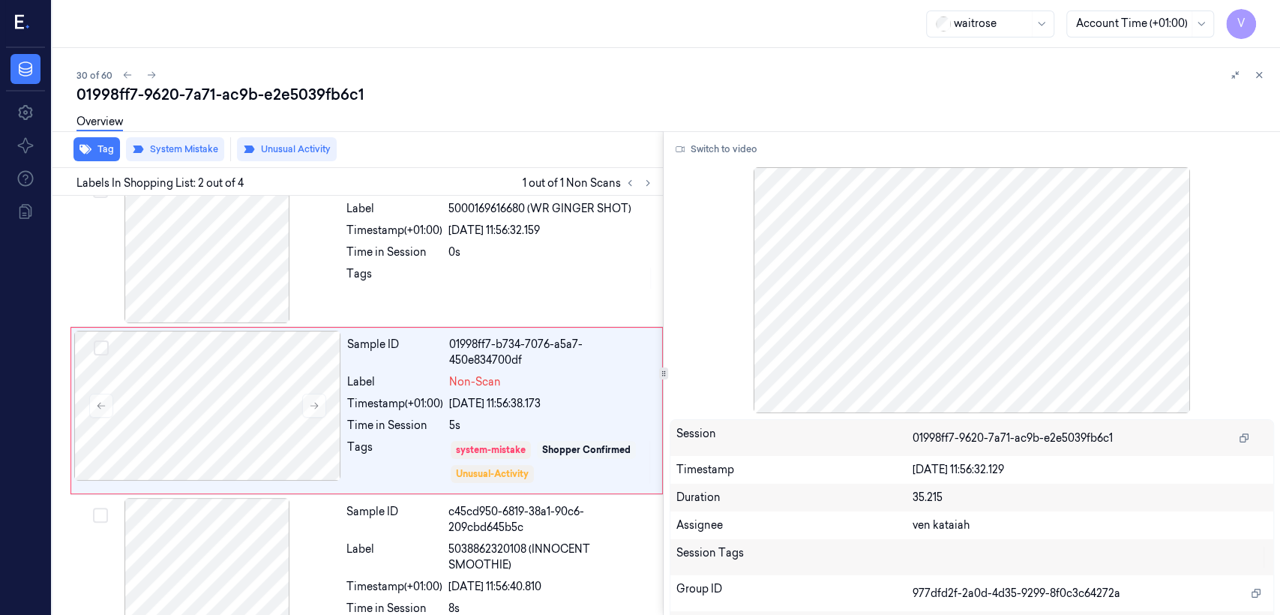
scroll to position [30, 0]
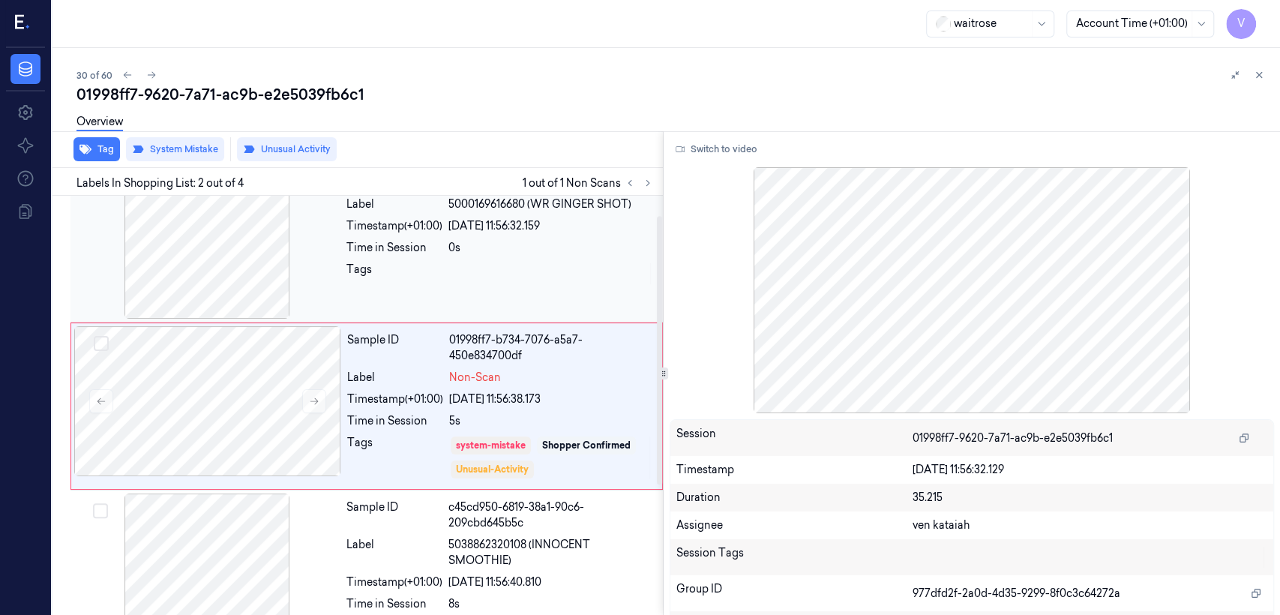
click at [433, 289] on div "Sample ID bf1fcc3a-f8c8-38ae-8bbd-97566fdd9bf5 Label 5000169616680 (WR GINGER S…" at bounding box center [499, 244] width 319 height 150
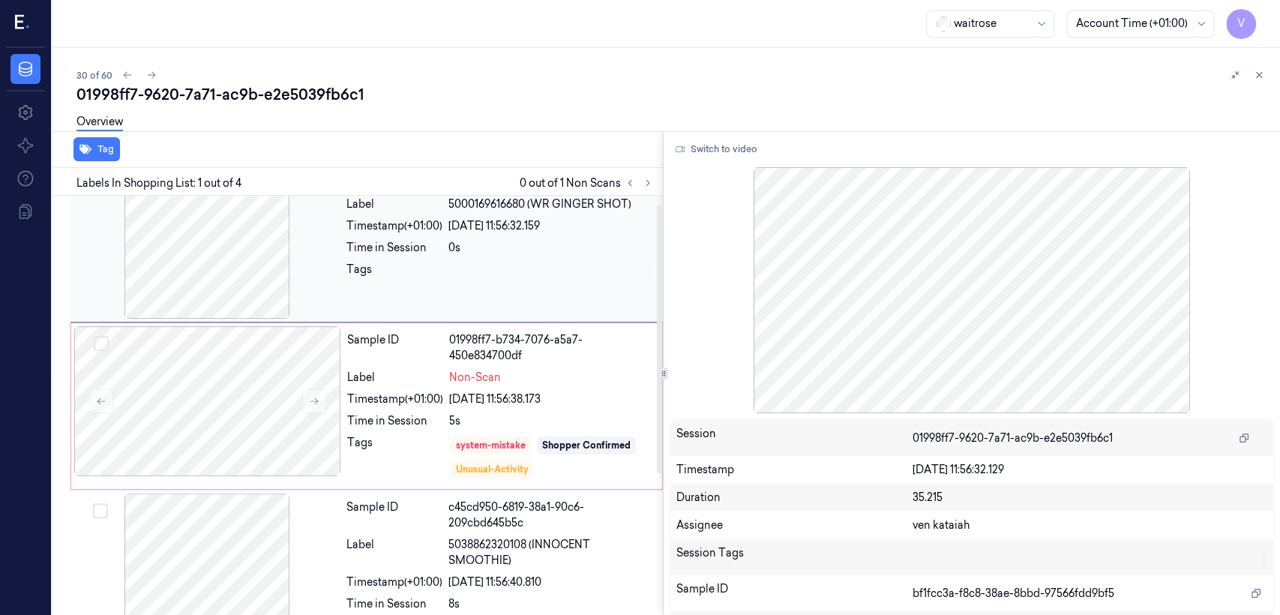
scroll to position [0, 0]
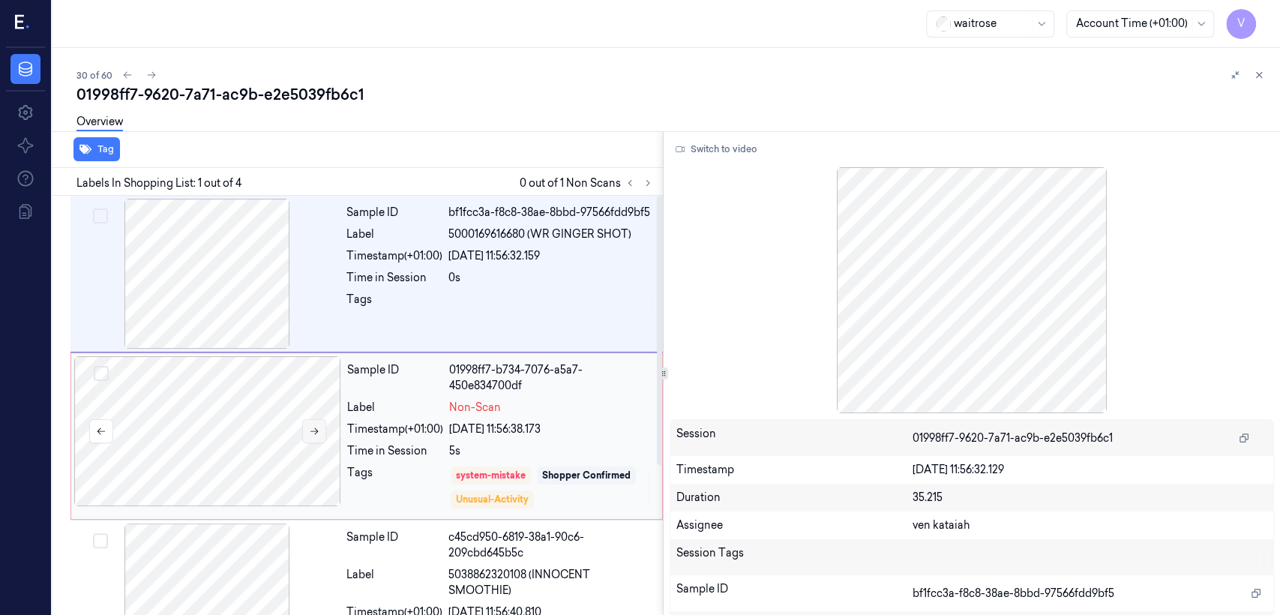
click at [322, 424] on button at bounding box center [314, 431] width 24 height 24
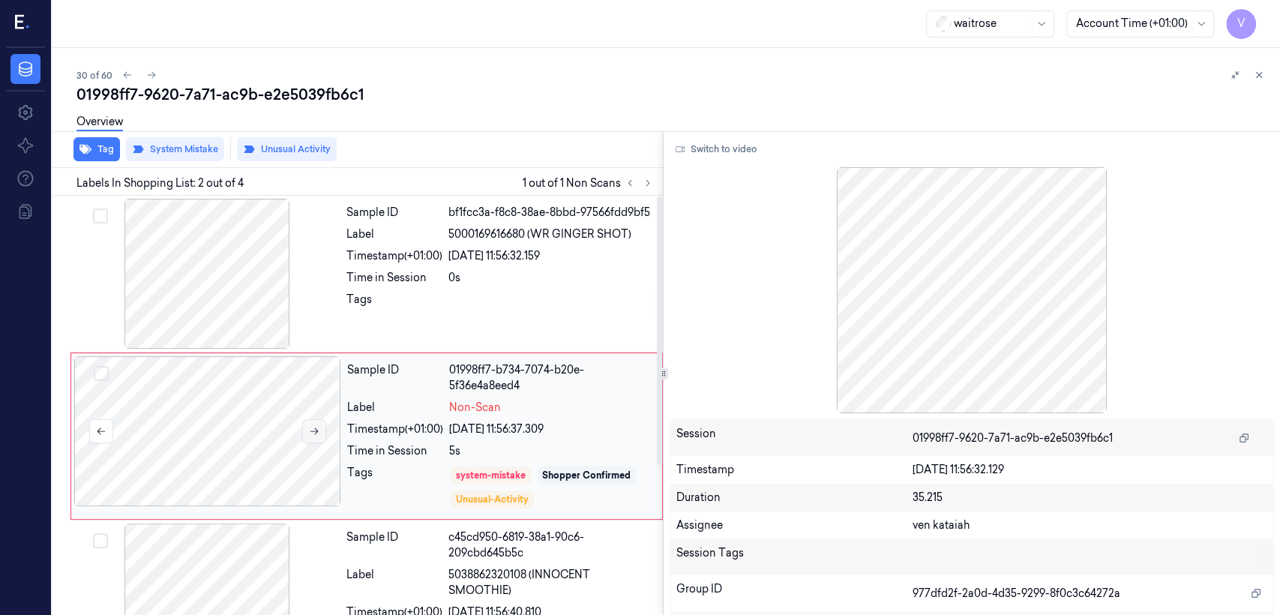
scroll to position [30, 0]
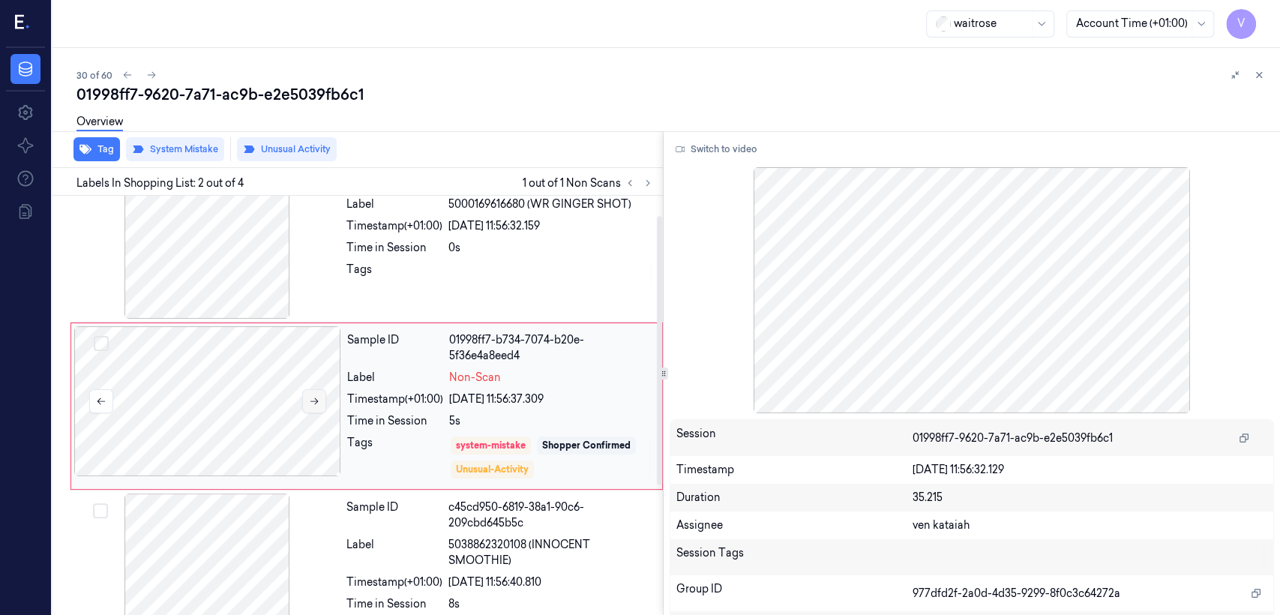
click at [322, 424] on div at bounding box center [207, 401] width 267 height 150
click at [306, 403] on button at bounding box center [314, 401] width 24 height 24
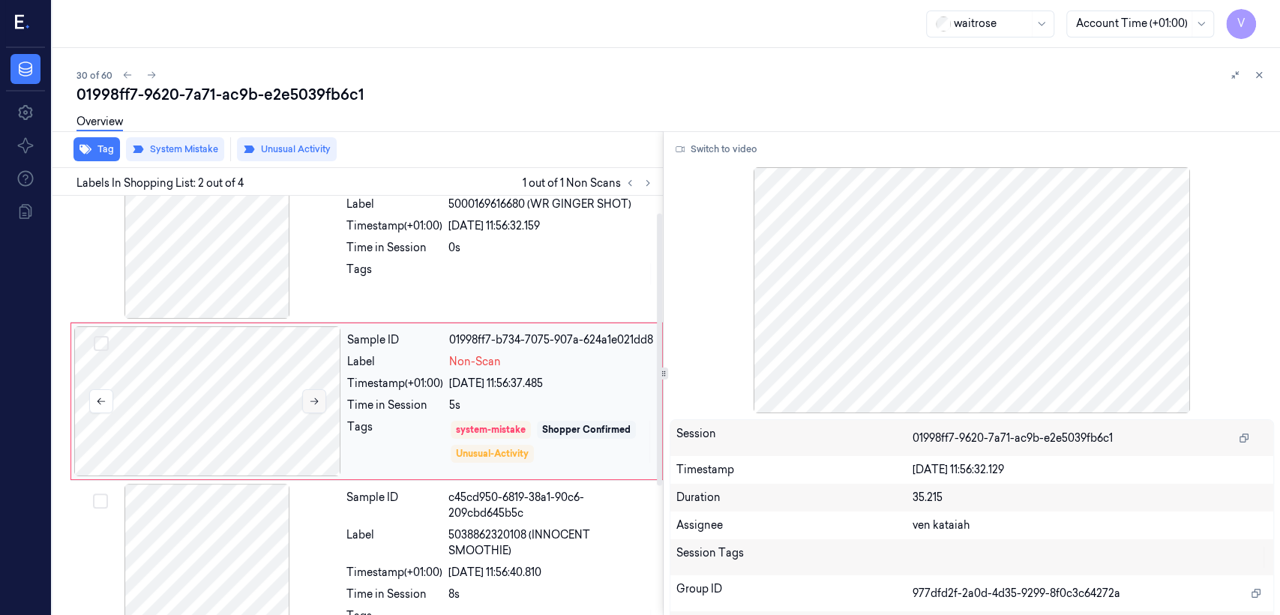
scroll to position [25, 0]
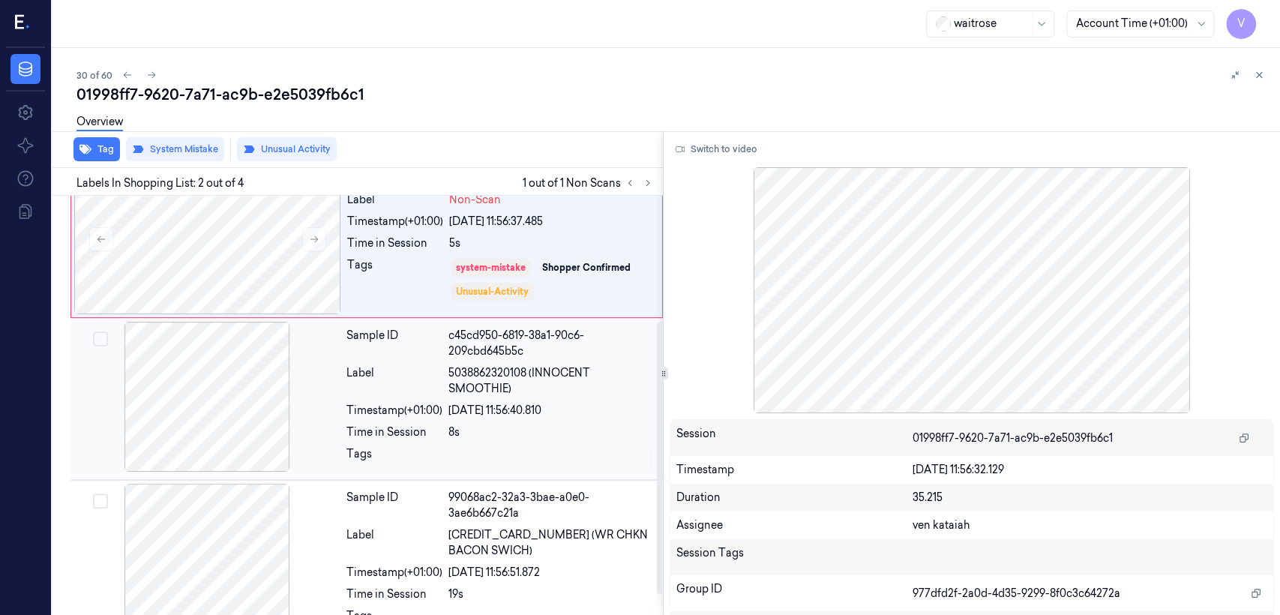
click at [314, 436] on div at bounding box center [206, 397] width 267 height 150
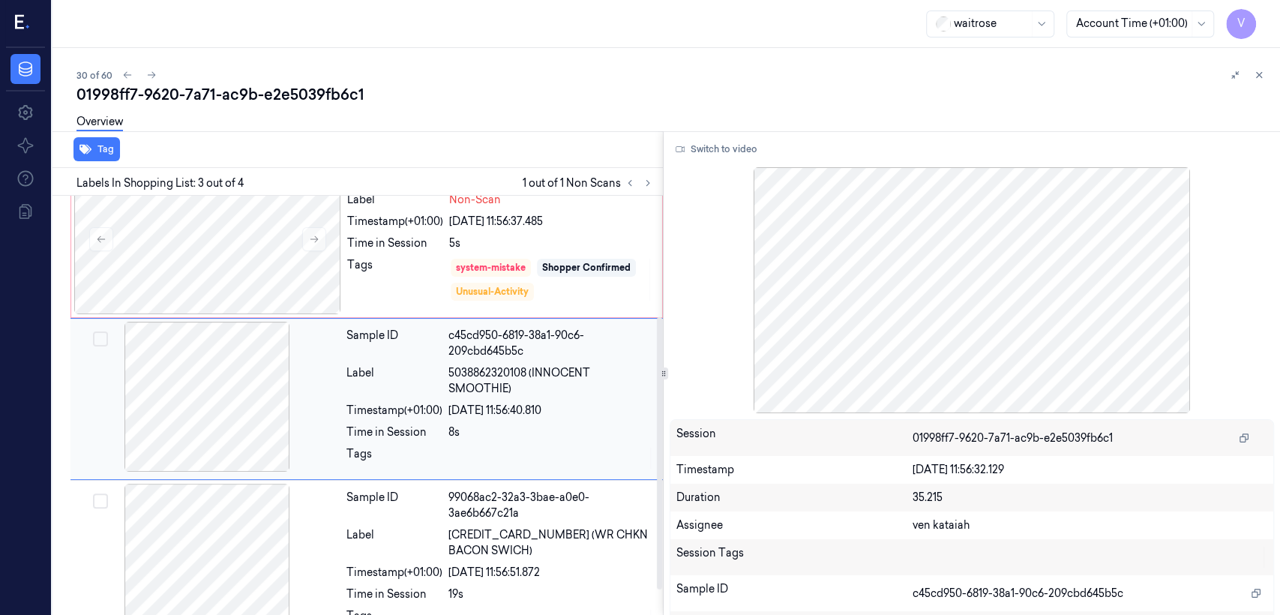
scroll to position [185, 0]
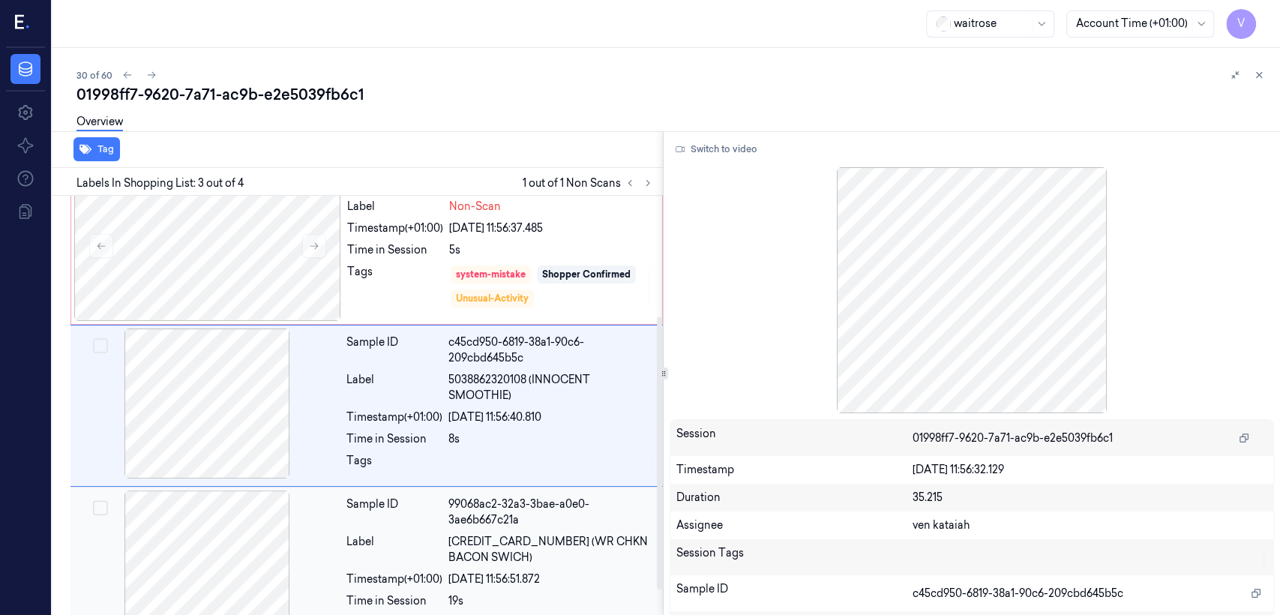
click at [363, 534] on div "Label" at bounding box center [394, 549] width 96 height 31
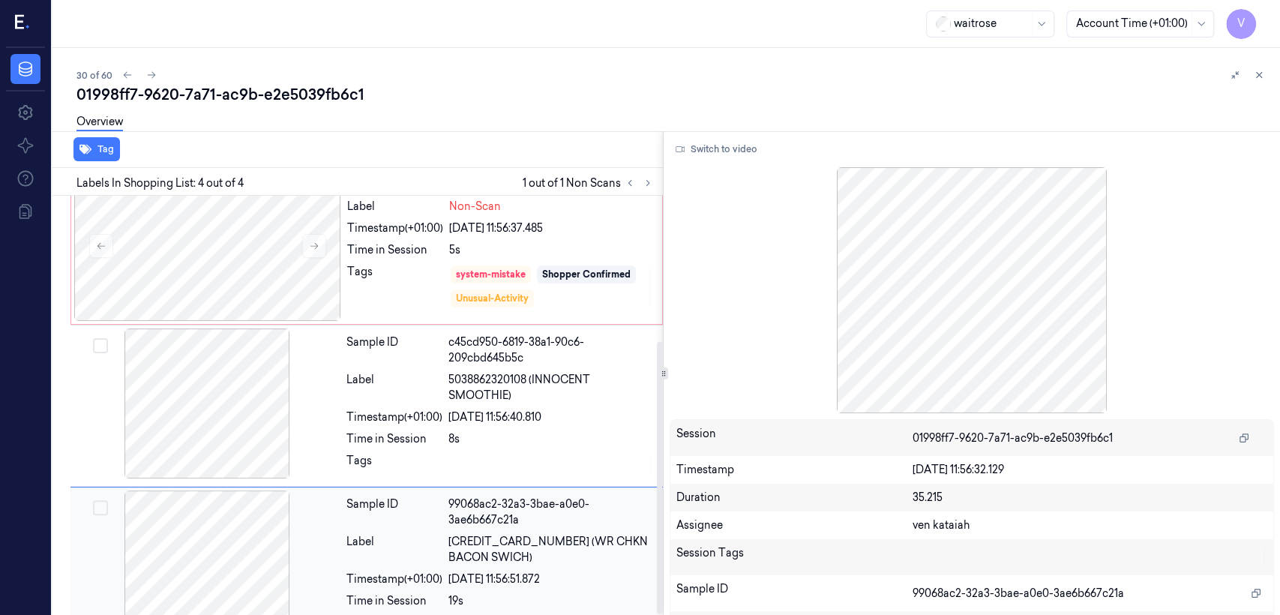
scroll to position [223, 0]
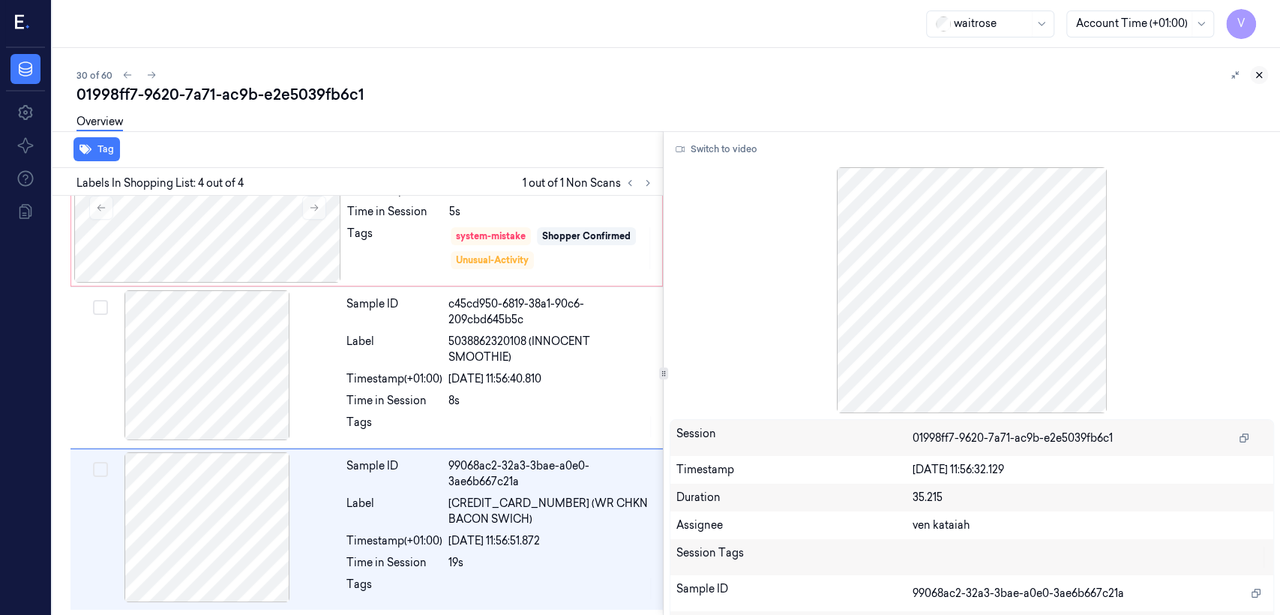
click at [1255, 74] on icon at bounding box center [1259, 75] width 10 height 10
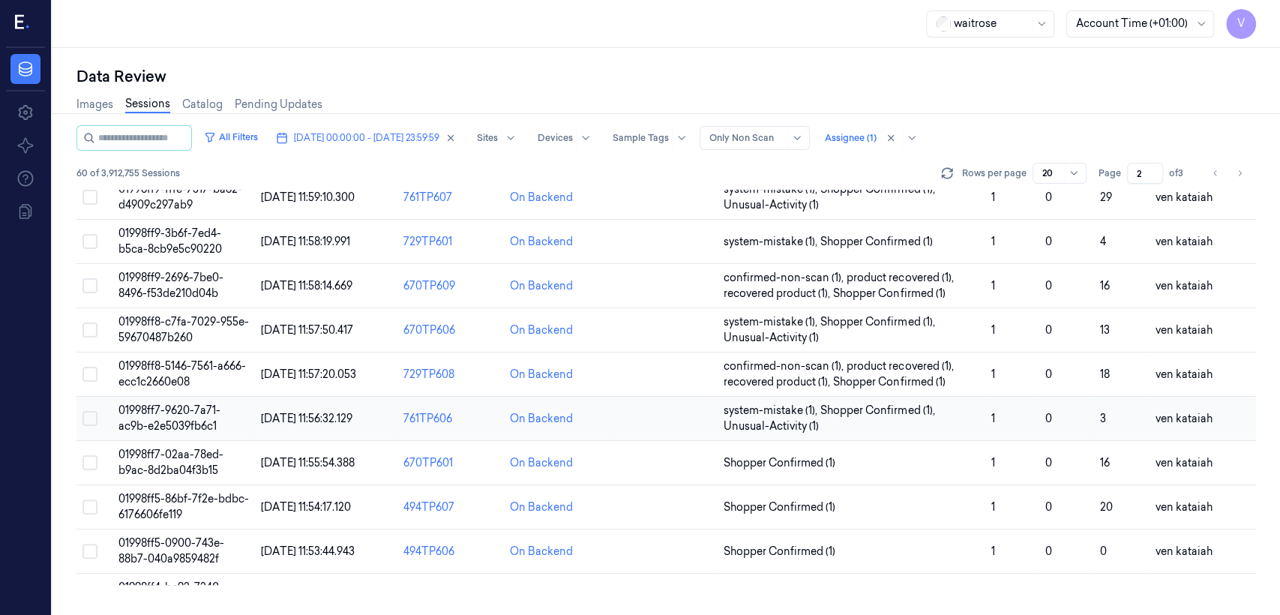
scroll to position [286, 0]
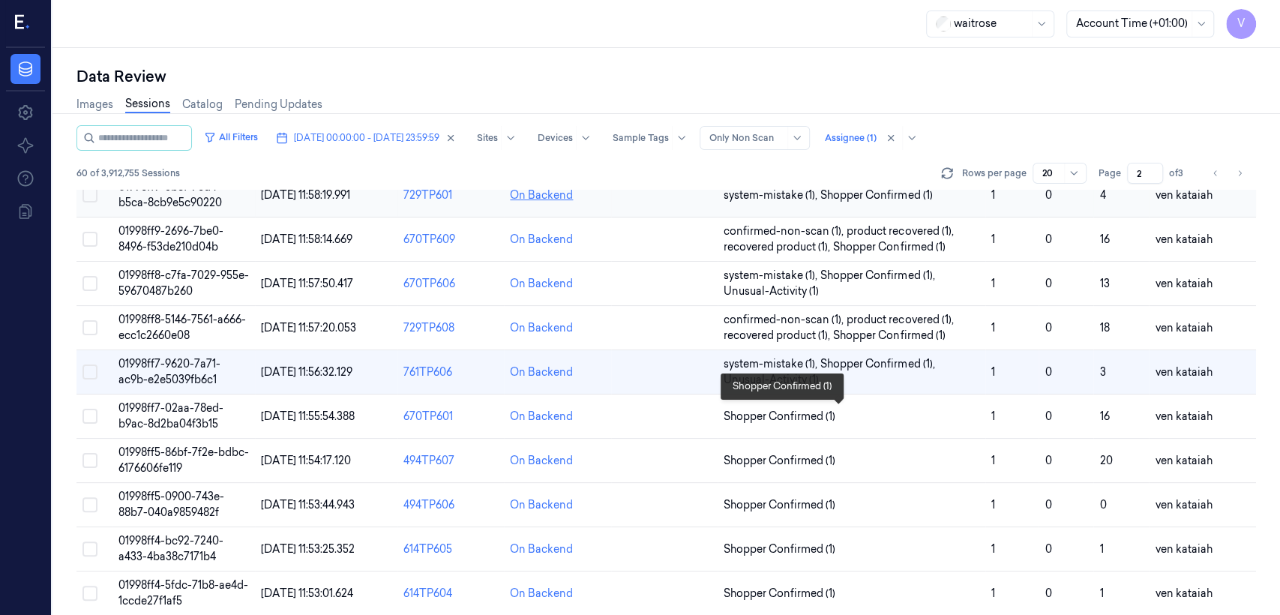
drag, startPoint x: 798, startPoint y: 412, endPoint x: 534, endPoint y: 190, distance: 345.4
click at [798, 412] on span "Shopper Confirmed (1)" at bounding box center [780, 417] width 112 height 16
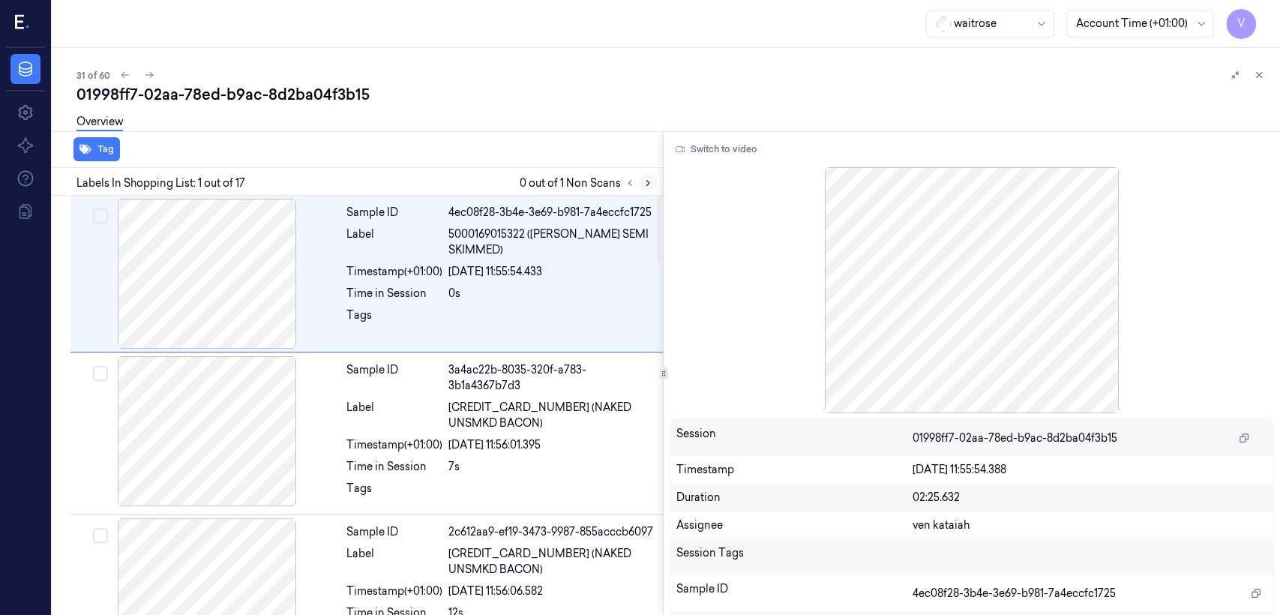
click at [652, 184] on icon at bounding box center [648, 183] width 10 height 10
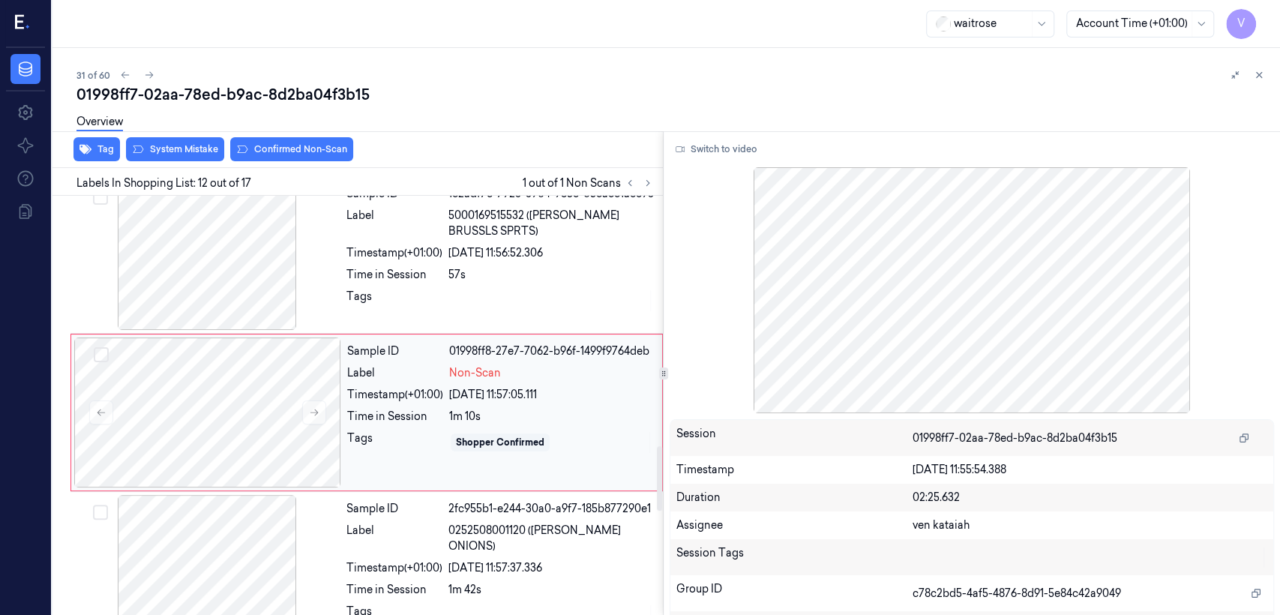
scroll to position [1630, 0]
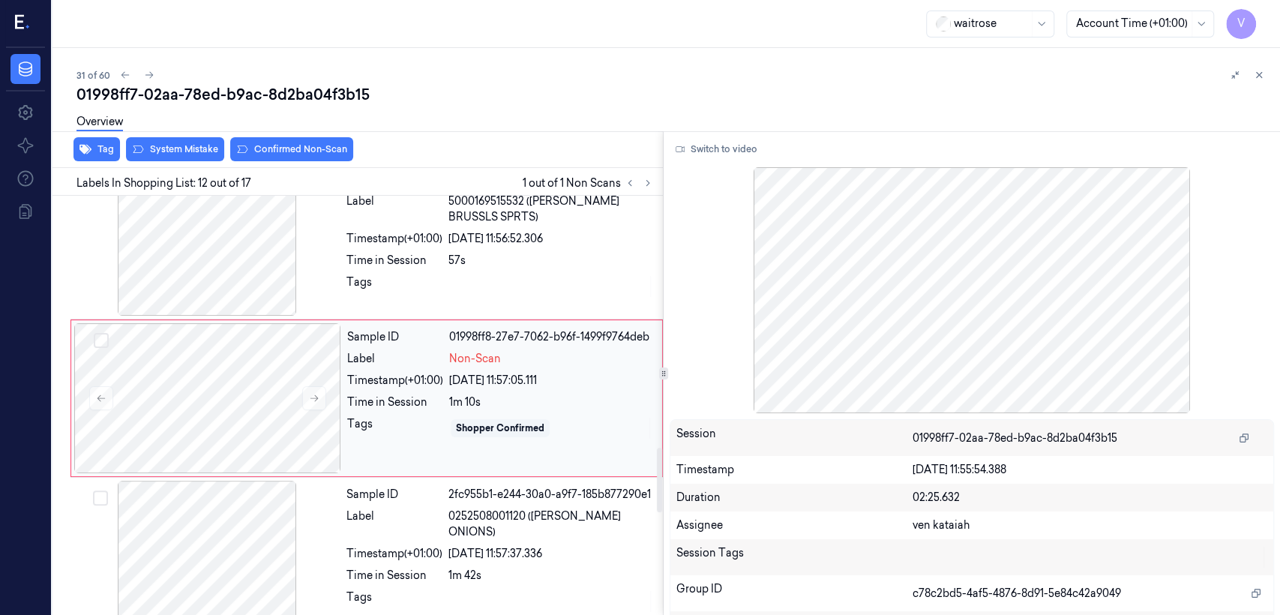
click at [431, 410] on div "Time in Session" at bounding box center [395, 402] width 96 height 16
click at [321, 401] on button at bounding box center [314, 398] width 24 height 24
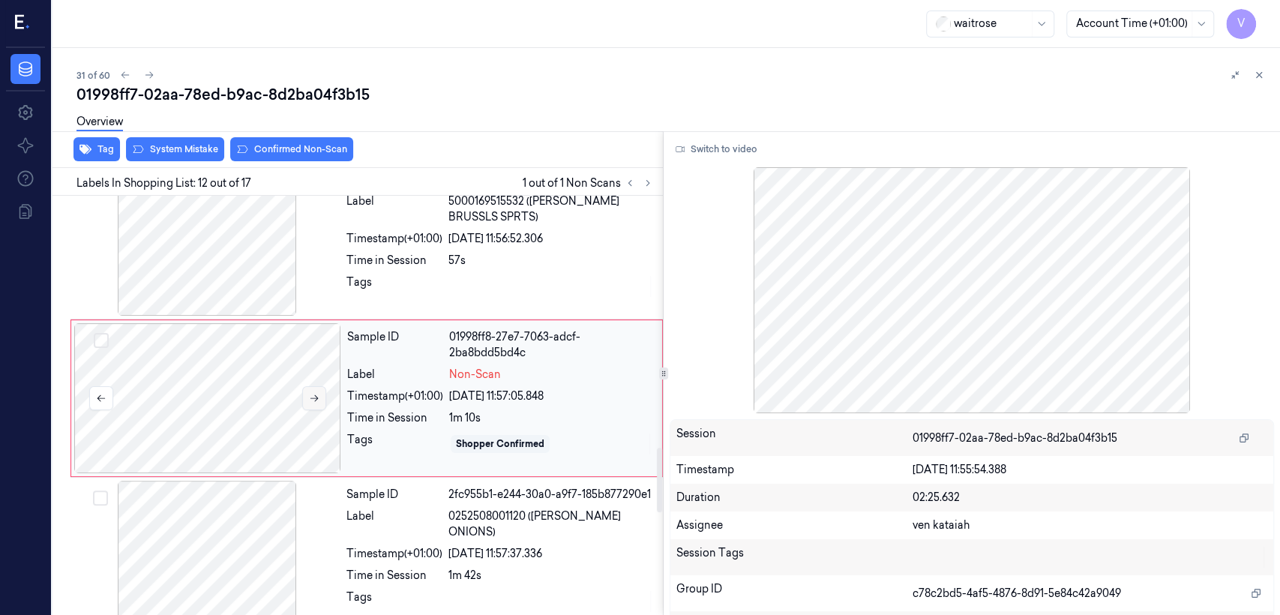
click at [321, 401] on button at bounding box center [314, 398] width 24 height 24
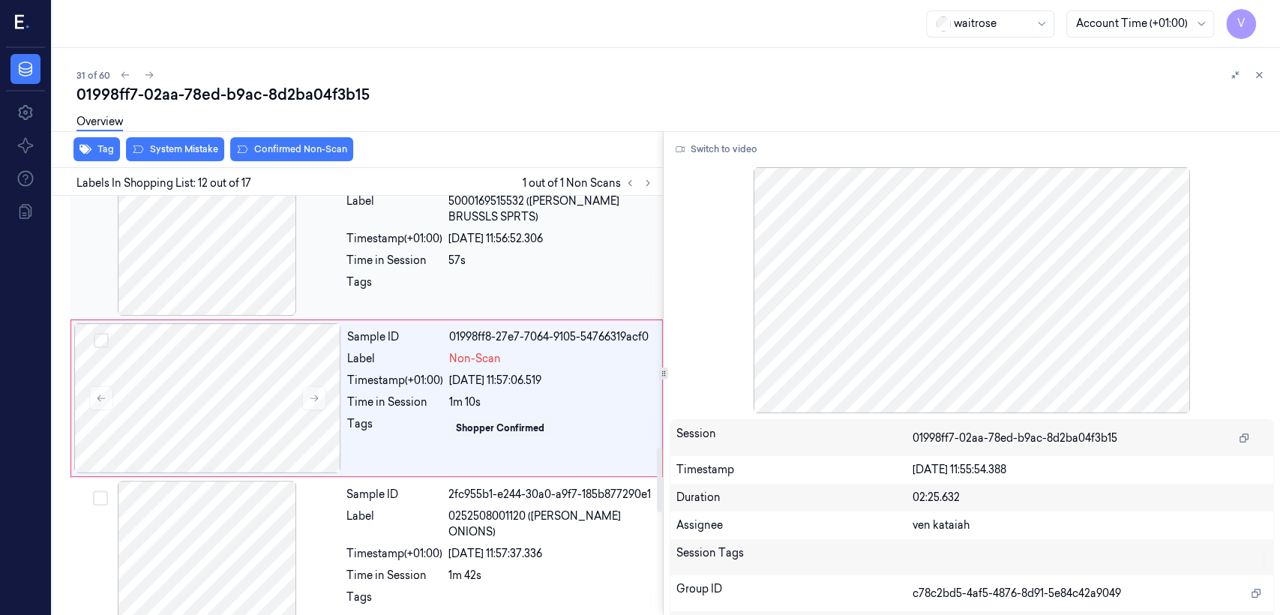
click at [428, 243] on div "Sample ID 1c2adf7e-7923-3904-965e-05eaee1ae893 Label 5000169515532 (WR ESS BRUS…" at bounding box center [499, 241] width 319 height 150
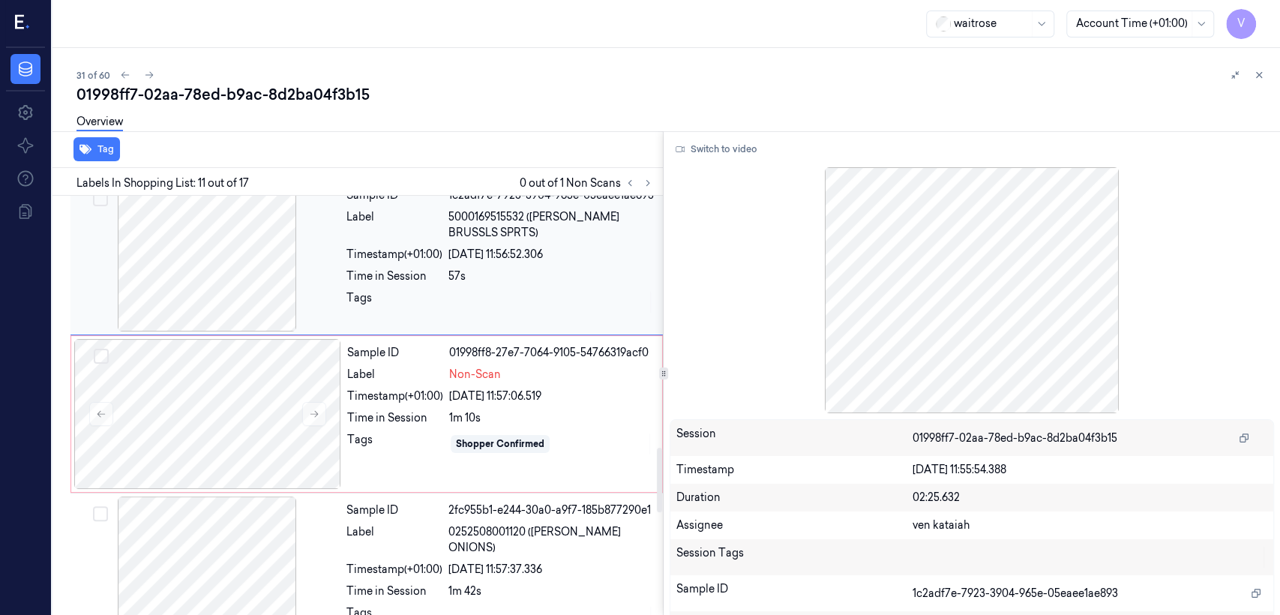
scroll to position [1637, 0]
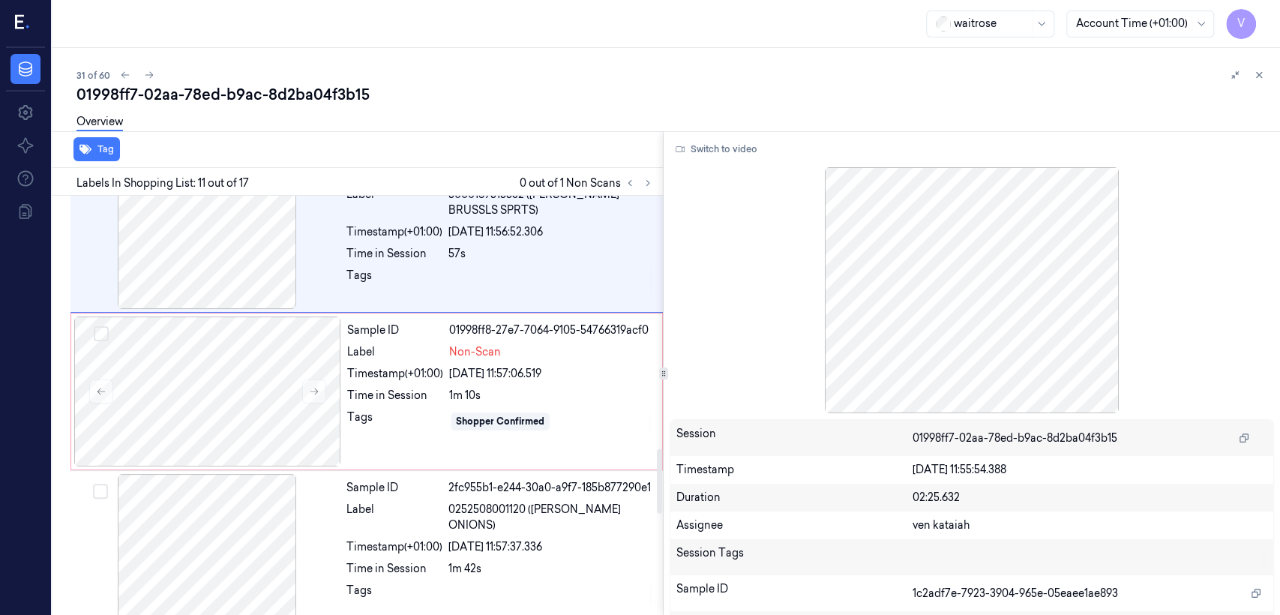
click at [703, 169] on div at bounding box center [972, 290] width 604 height 246
click at [703, 157] on button "Switch to video" at bounding box center [717, 149] width 94 height 24
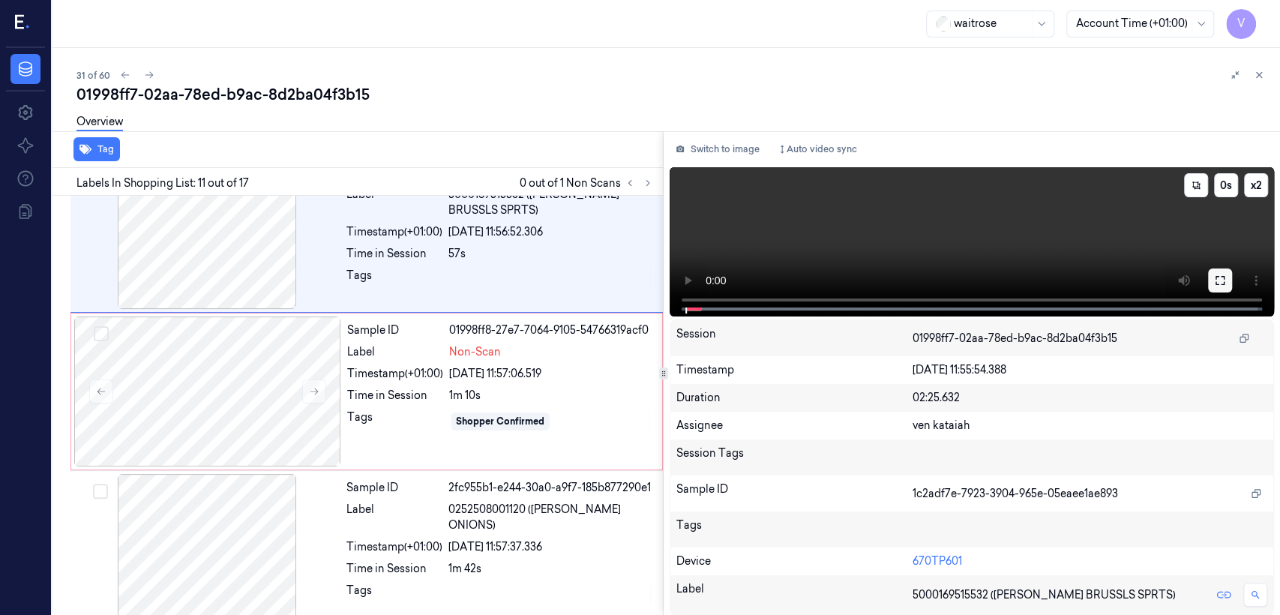
click at [1225, 273] on button at bounding box center [1220, 280] width 24 height 24
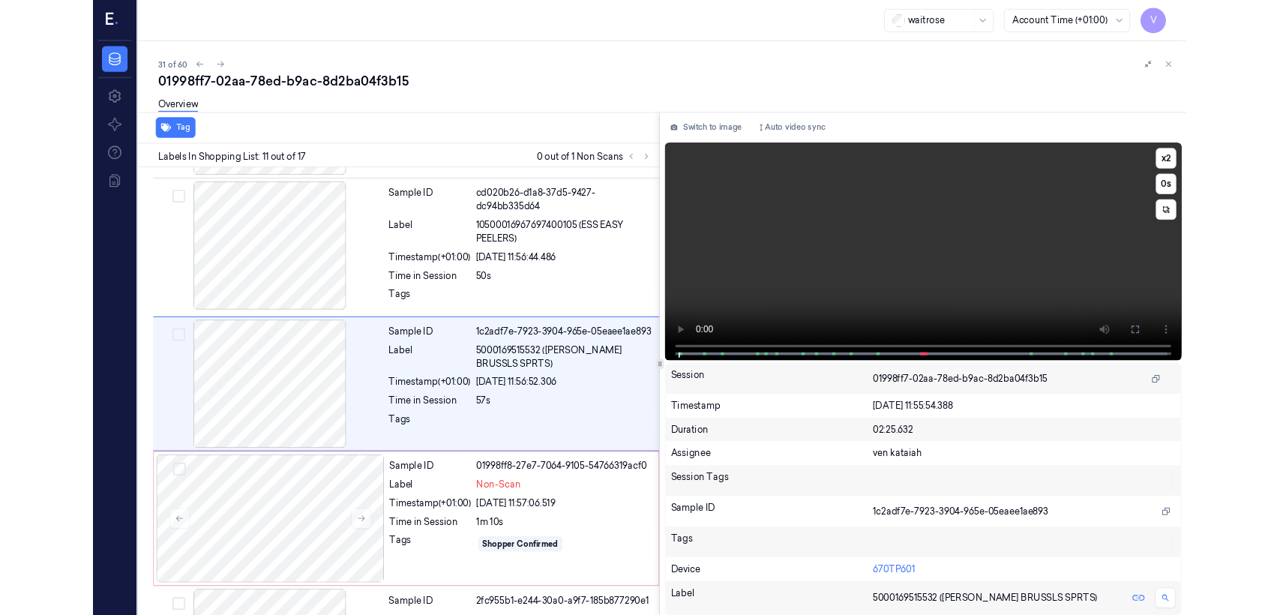
scroll to position [1417, 0]
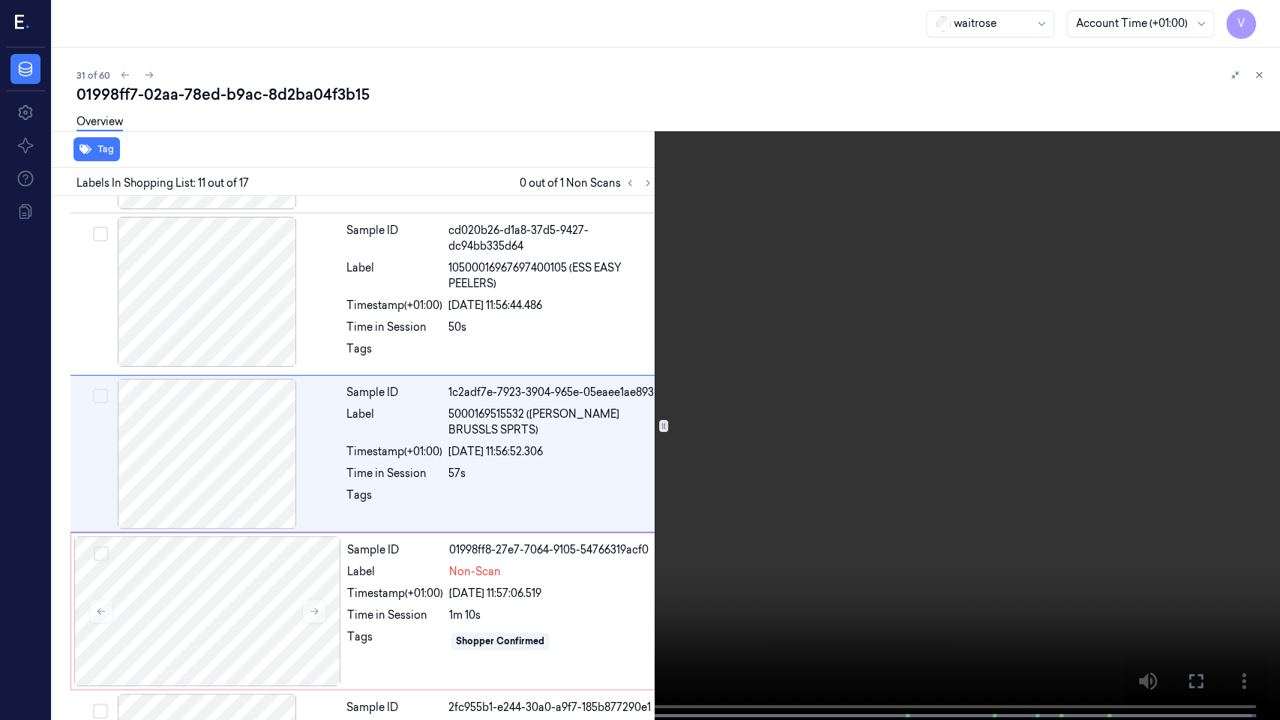
click at [608, 390] on video at bounding box center [640, 361] width 1280 height 723
click at [0, 0] on button at bounding box center [0, 0] width 0 height 0
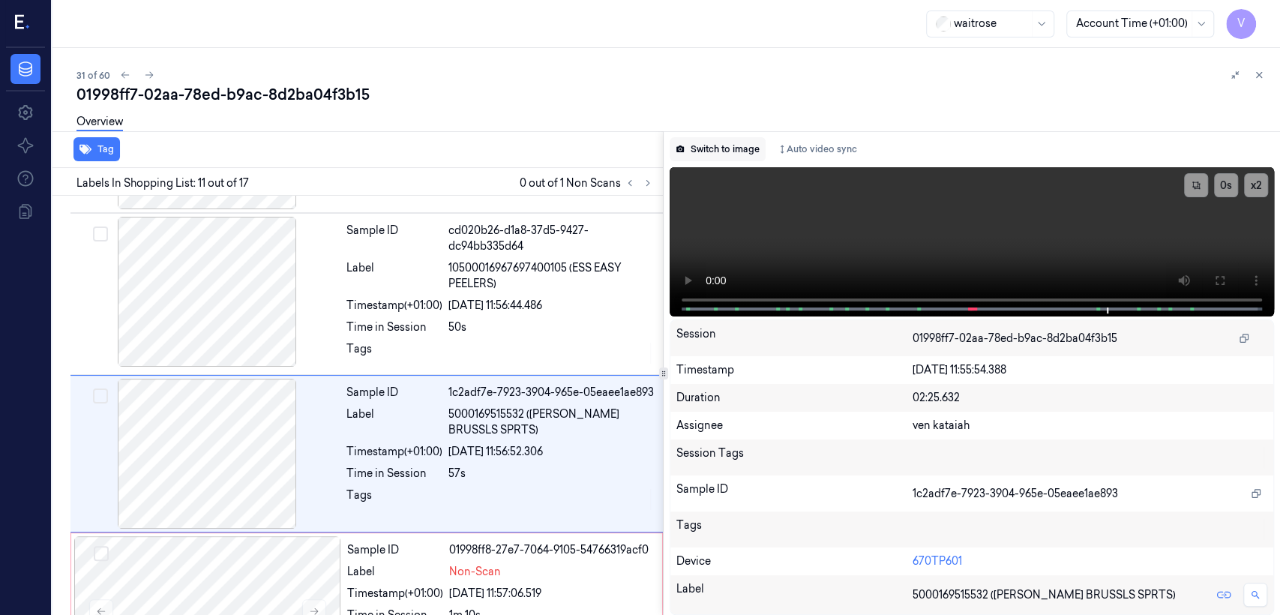
click at [718, 149] on button "Switch to image" at bounding box center [718, 149] width 96 height 24
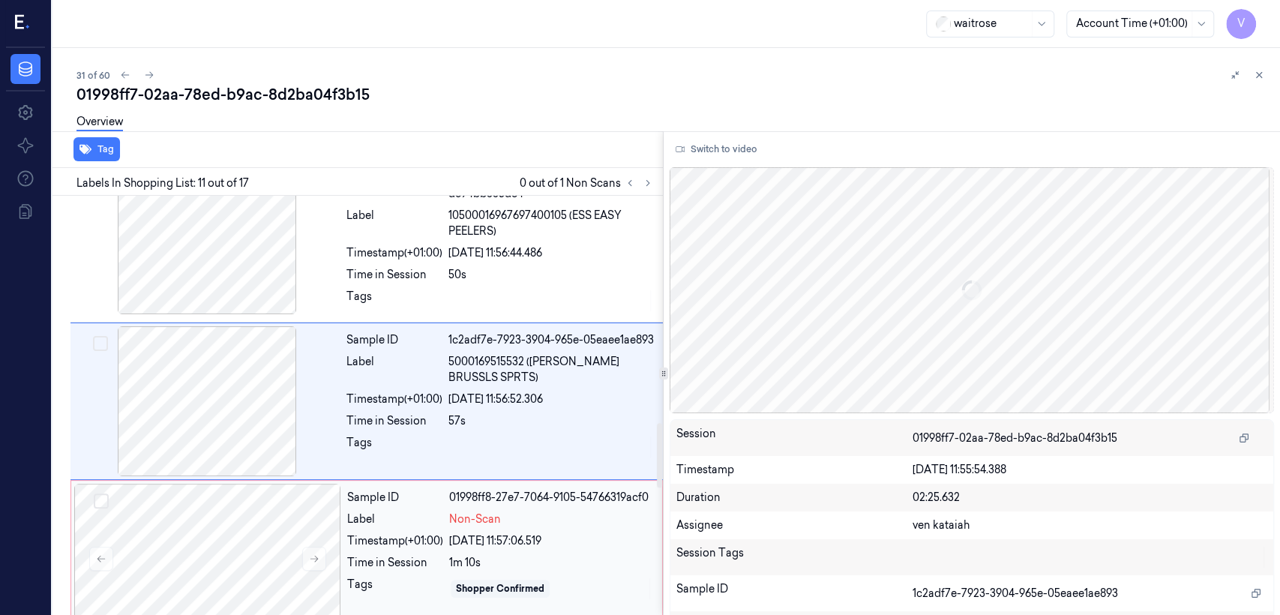
click at [436, 549] on div "Timestamp (+01:00)" at bounding box center [395, 541] width 96 height 16
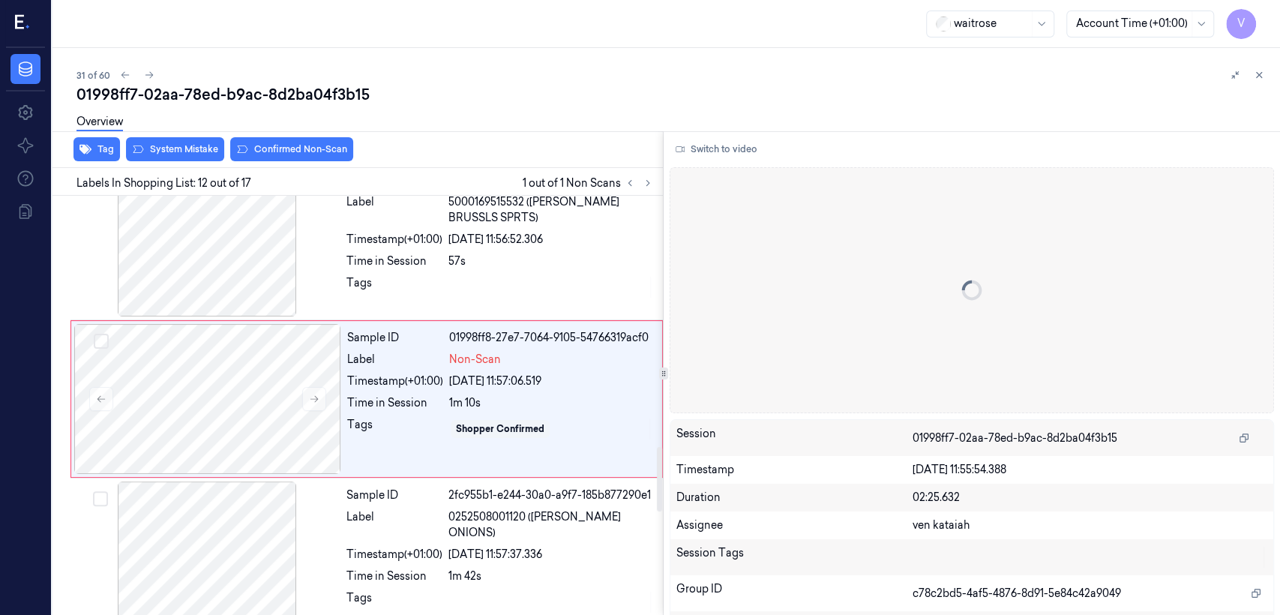
scroll to position [1630, 0]
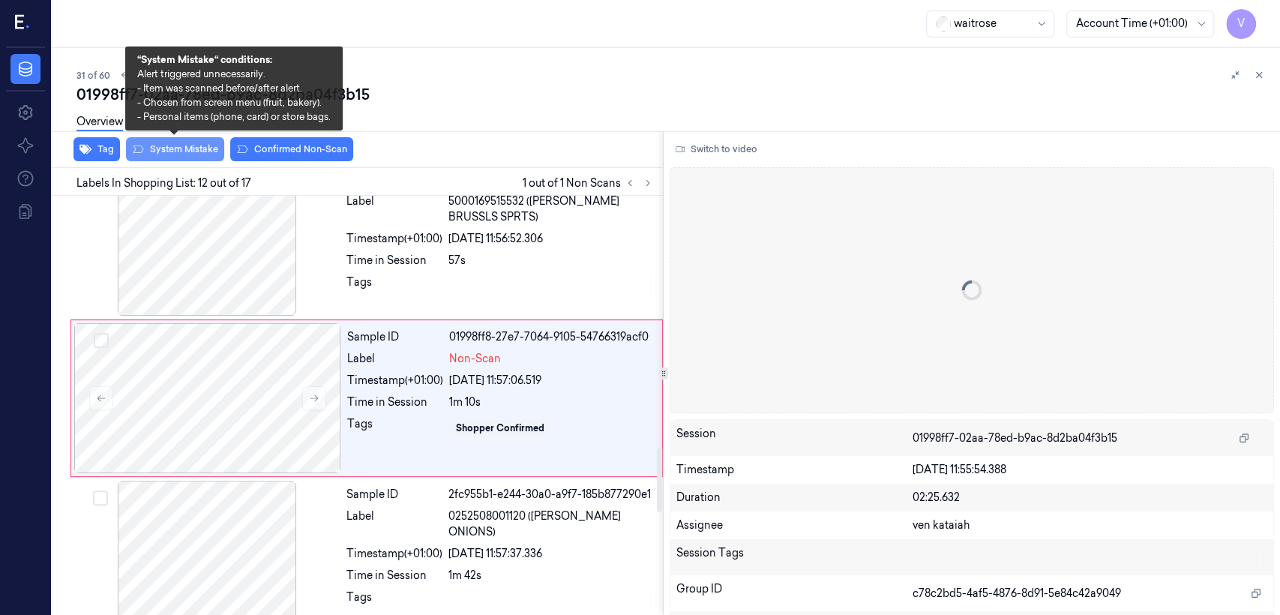
click at [180, 145] on button "System Mistake" at bounding box center [175, 149] width 98 height 24
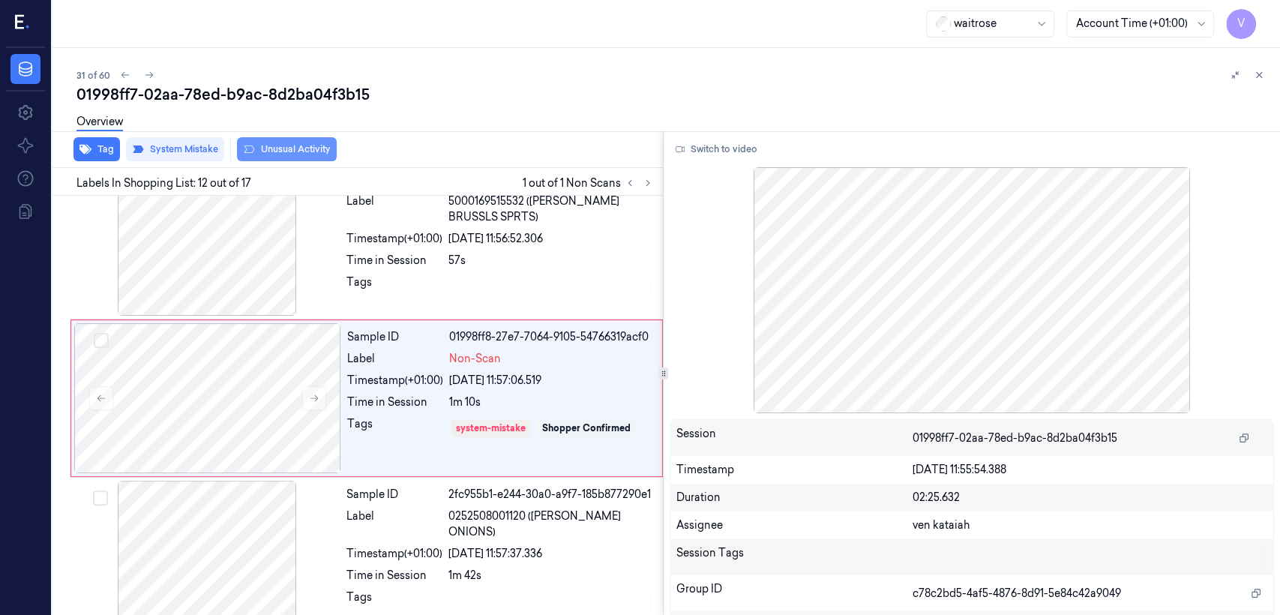
click at [276, 148] on button "Unusual Activity" at bounding box center [287, 149] width 100 height 24
click at [1260, 75] on icon at bounding box center [1259, 75] width 10 height 10
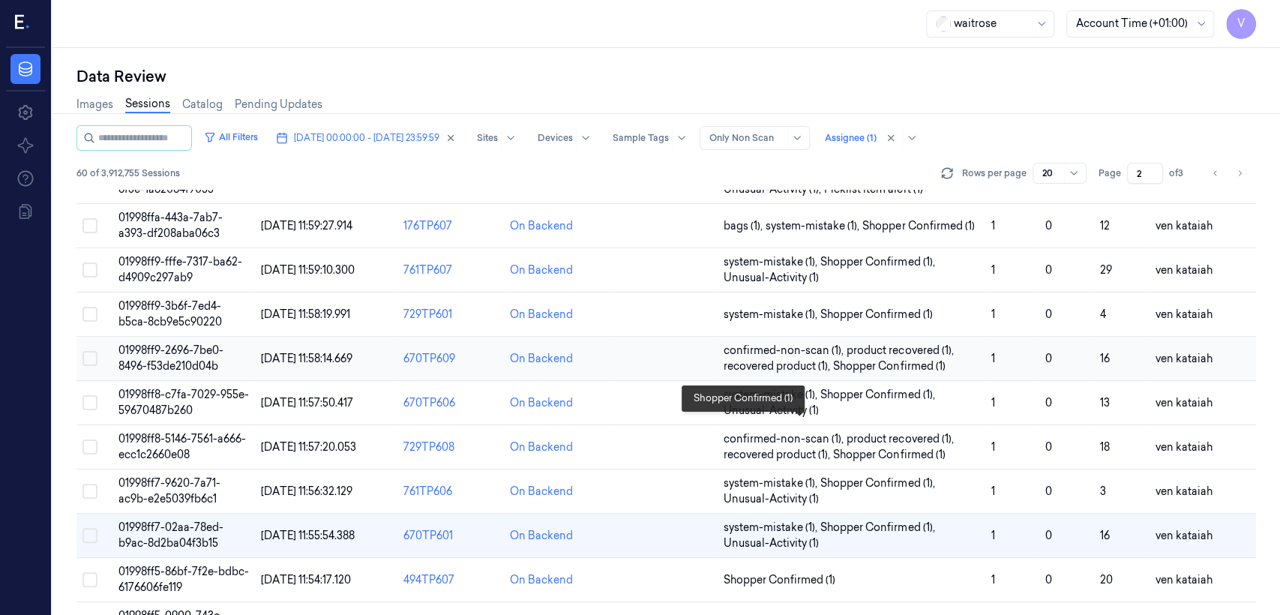
scroll to position [362, 0]
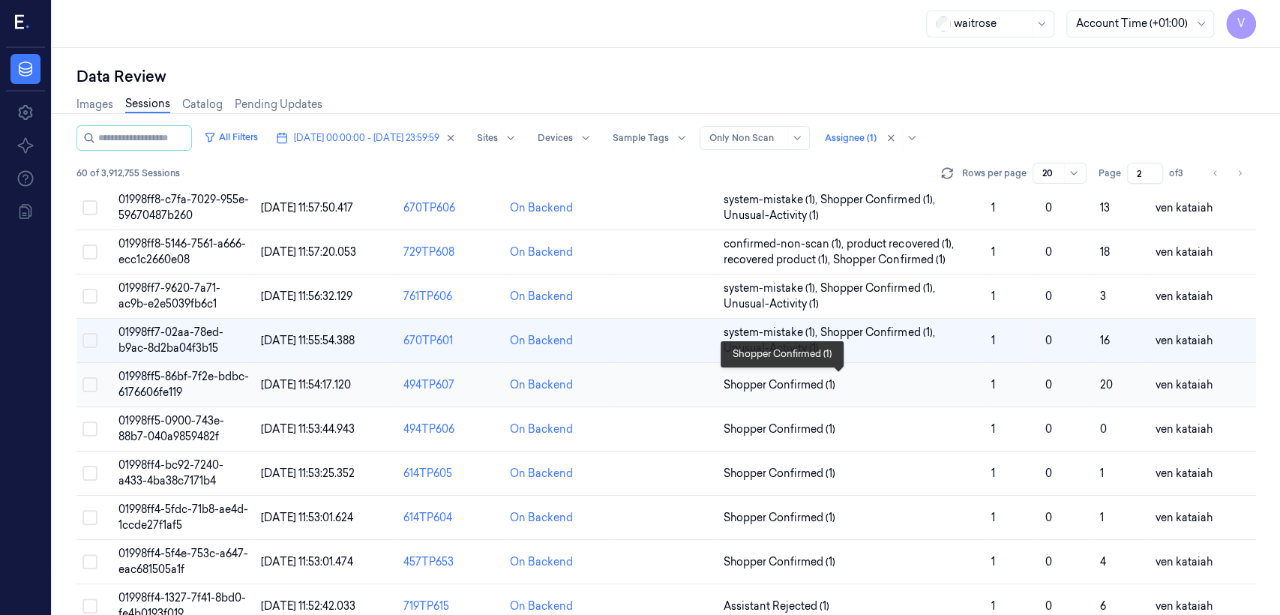
click at [795, 385] on span "Shopper Confirmed (1)" at bounding box center [780, 385] width 112 height 16
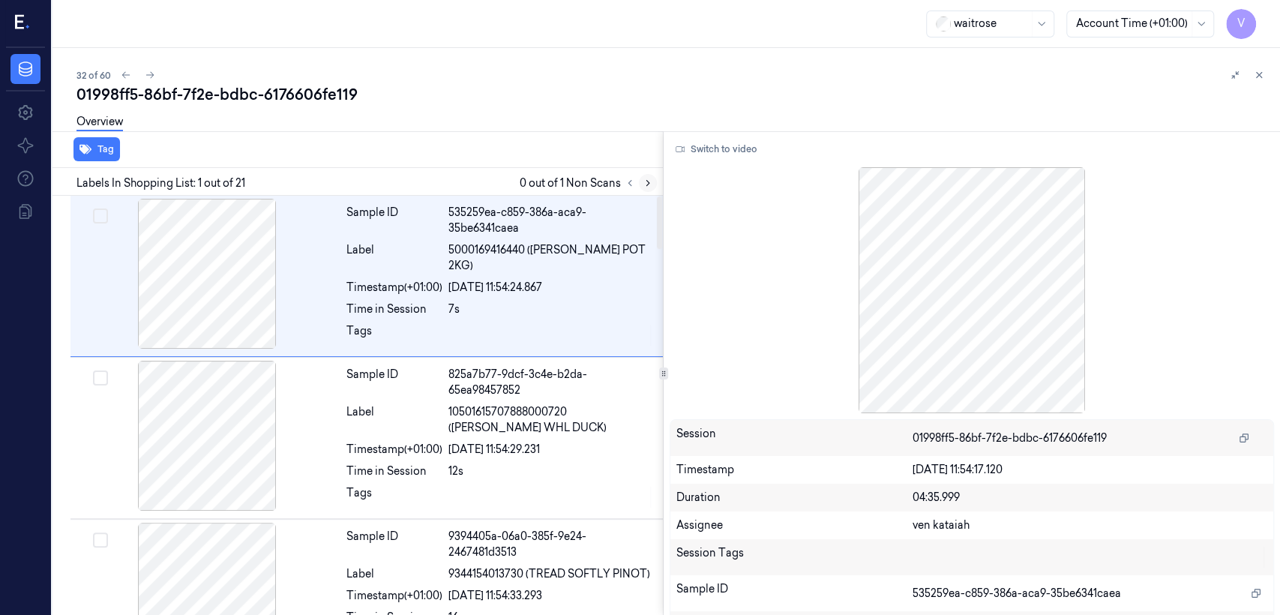
click at [643, 175] on button at bounding box center [648, 183] width 18 height 18
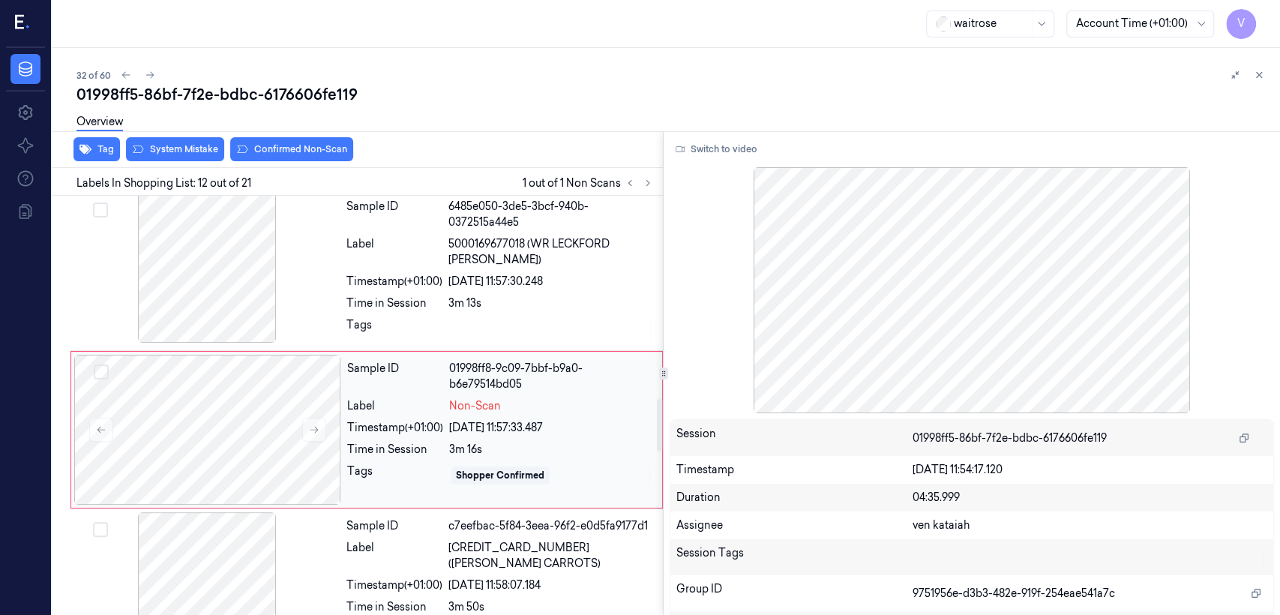
scroll to position [1621, 0]
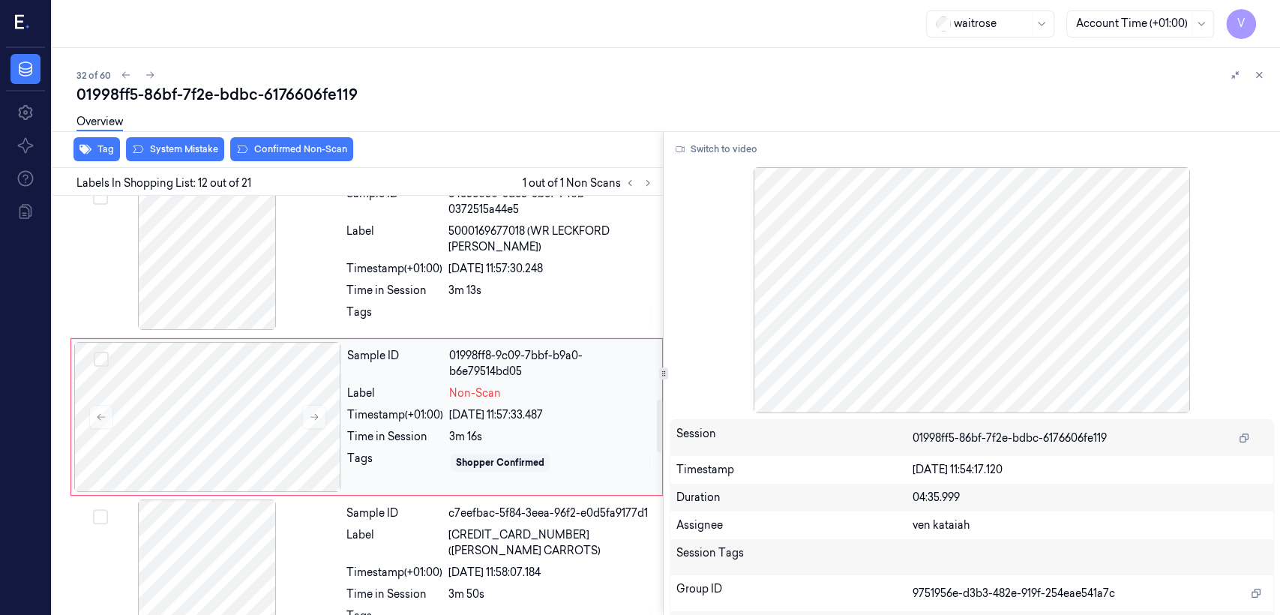
click at [381, 429] on div "Time in Session" at bounding box center [395, 437] width 96 height 16
click at [319, 411] on button at bounding box center [314, 417] width 24 height 24
click at [463, 284] on div "3m 13s" at bounding box center [550, 291] width 205 height 16
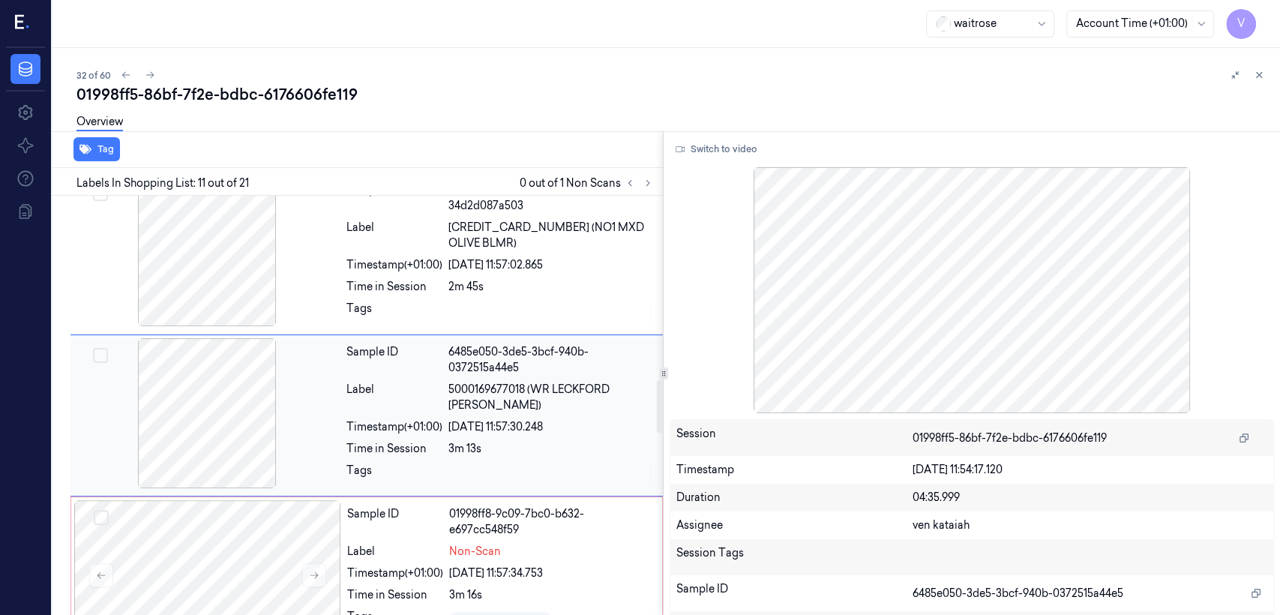
scroll to position [1462, 0]
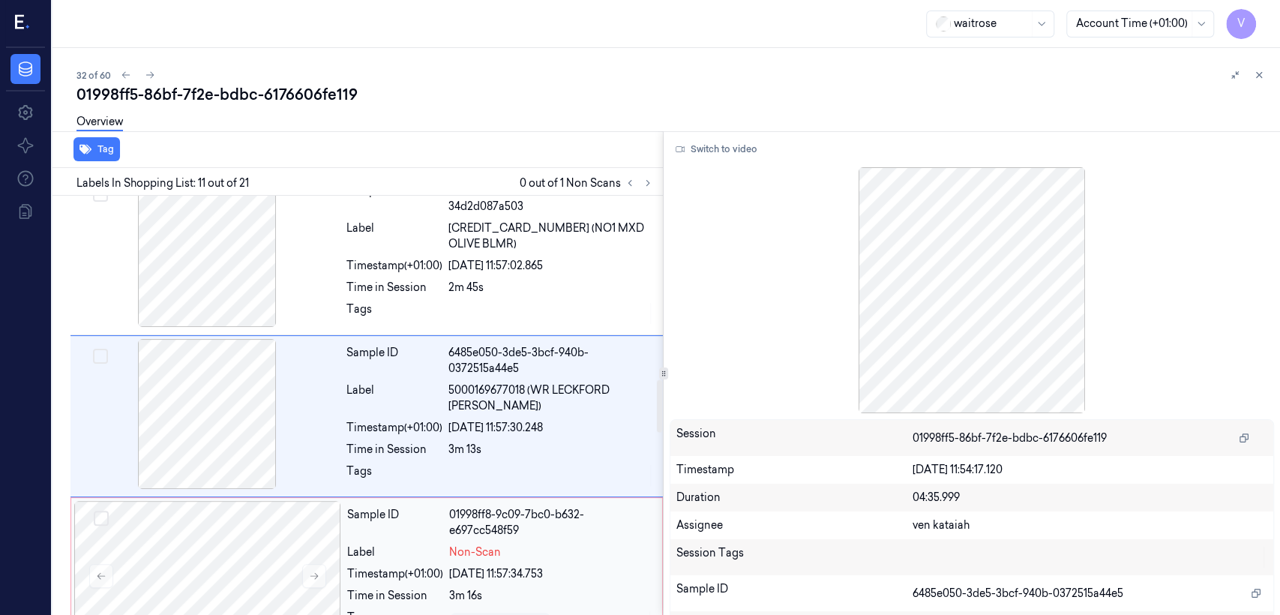
click at [472, 517] on div "01998ff8-9c09-7bc0-b632-e697cc548f59" at bounding box center [551, 522] width 204 height 31
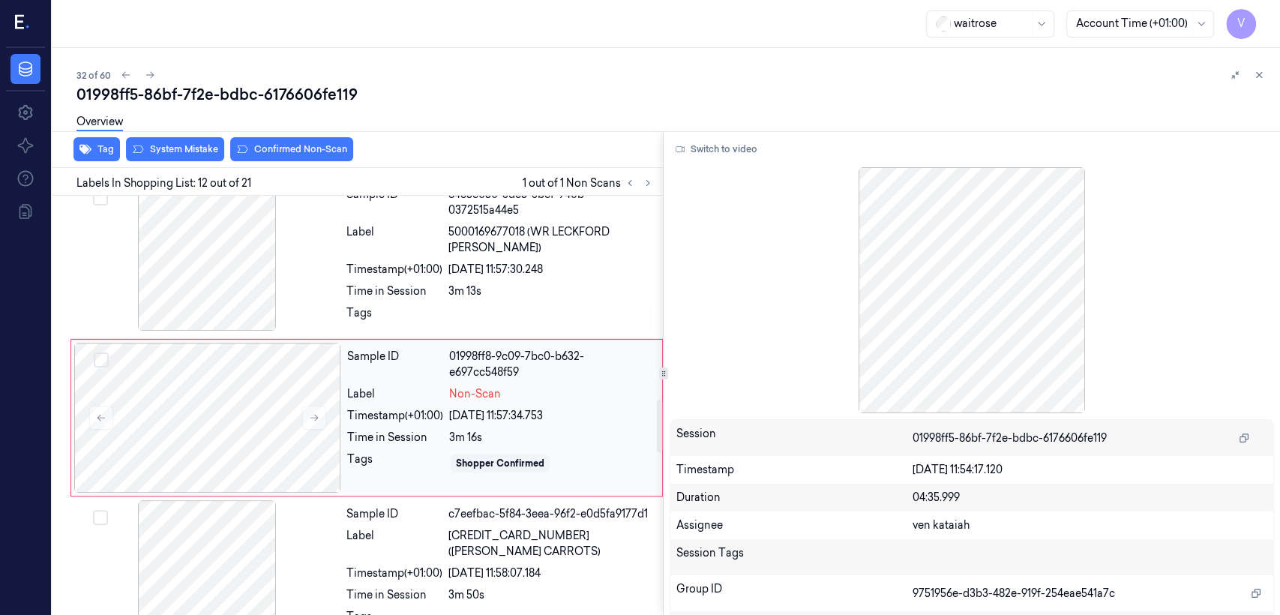
scroll to position [1621, 0]
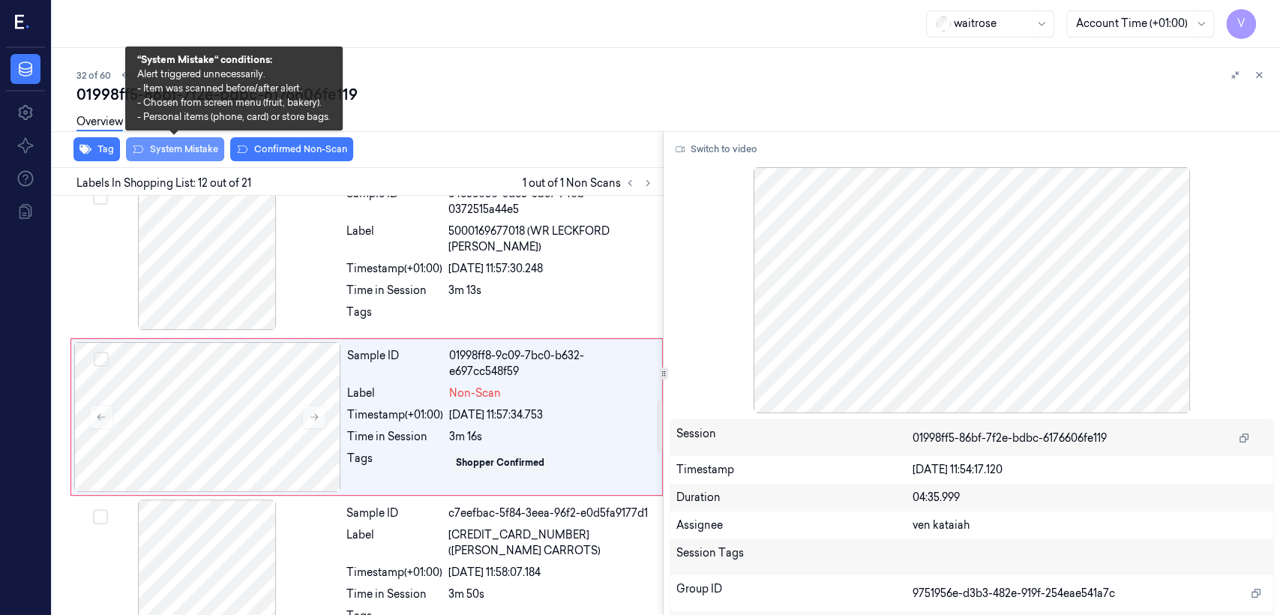
click at [172, 157] on button "System Mistake" at bounding box center [175, 149] width 98 height 24
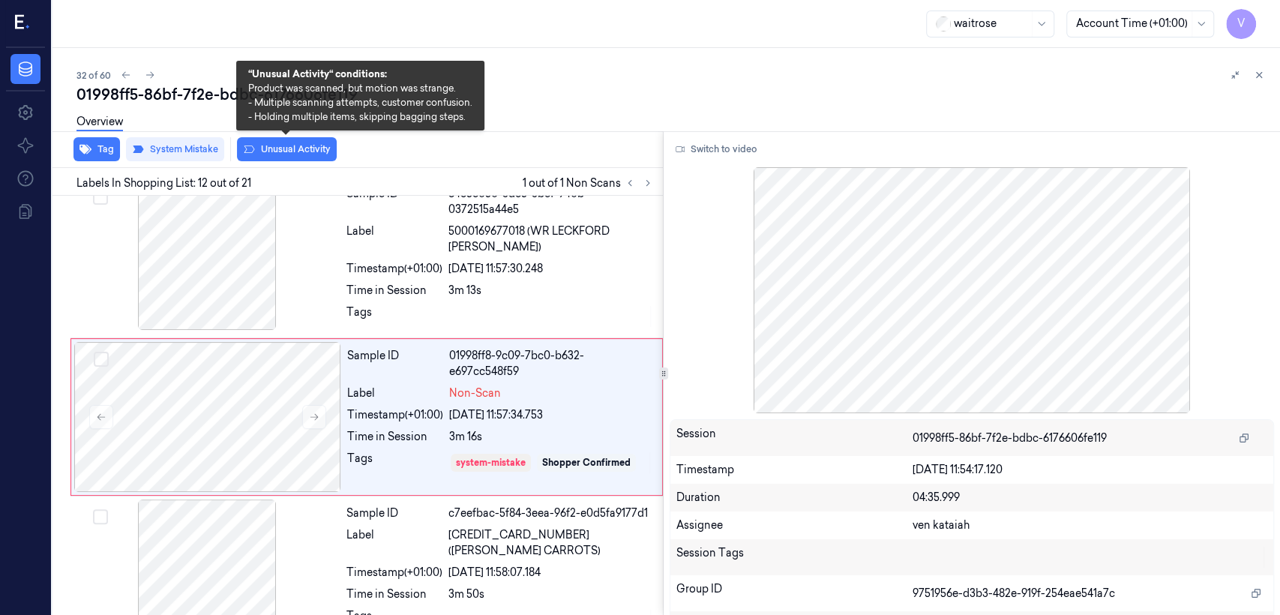
click at [247, 146] on icon at bounding box center [249, 149] width 12 height 12
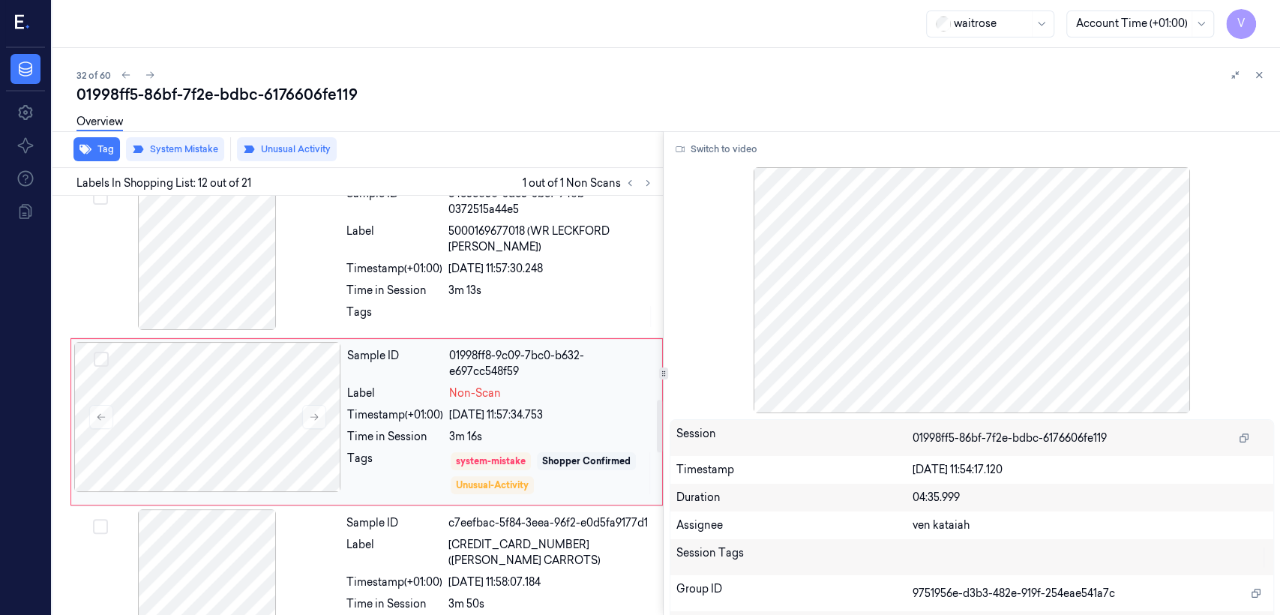
scroll to position [1626, 0]
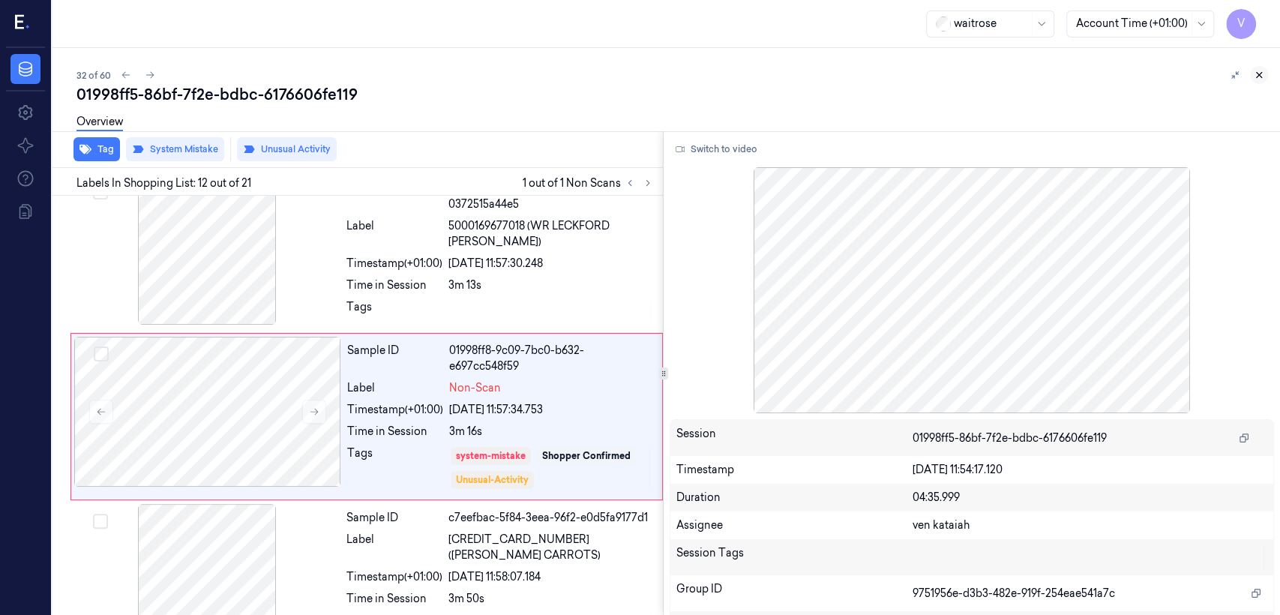
click at [1271, 73] on div "32 of 60 01998ff5-86bf-7f2e-bdbc-6176606fe119 Overview Tag System Mistake Unusu…" at bounding box center [666, 331] width 1228 height 567
click at [1264, 73] on button at bounding box center [1259, 75] width 18 height 18
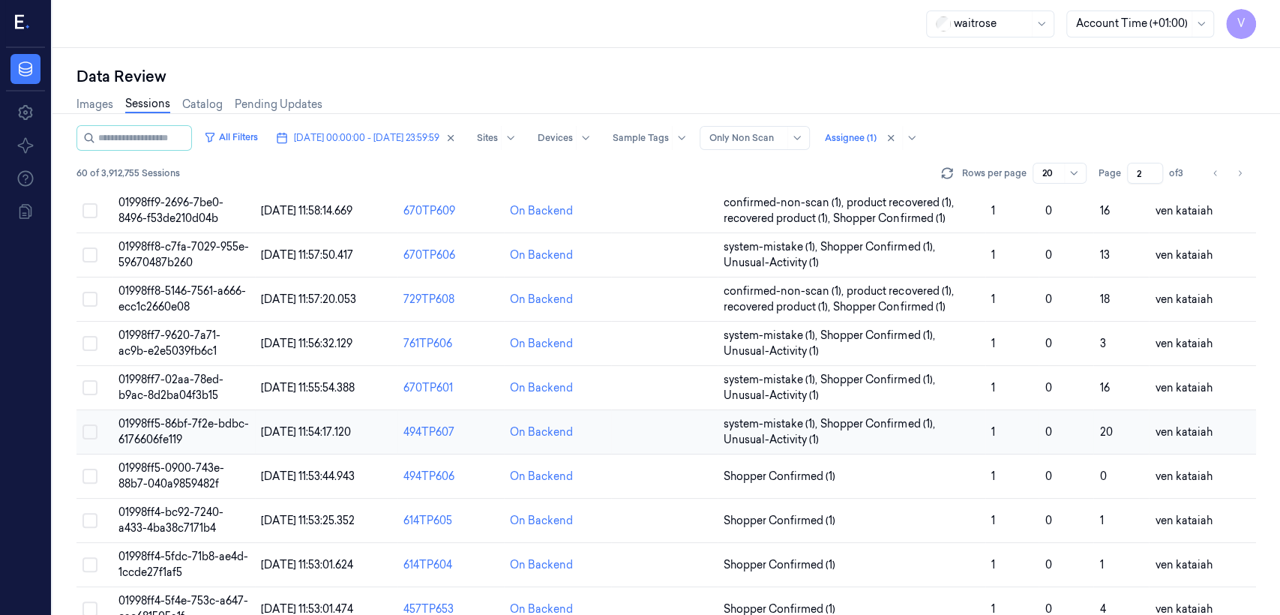
scroll to position [359, 0]
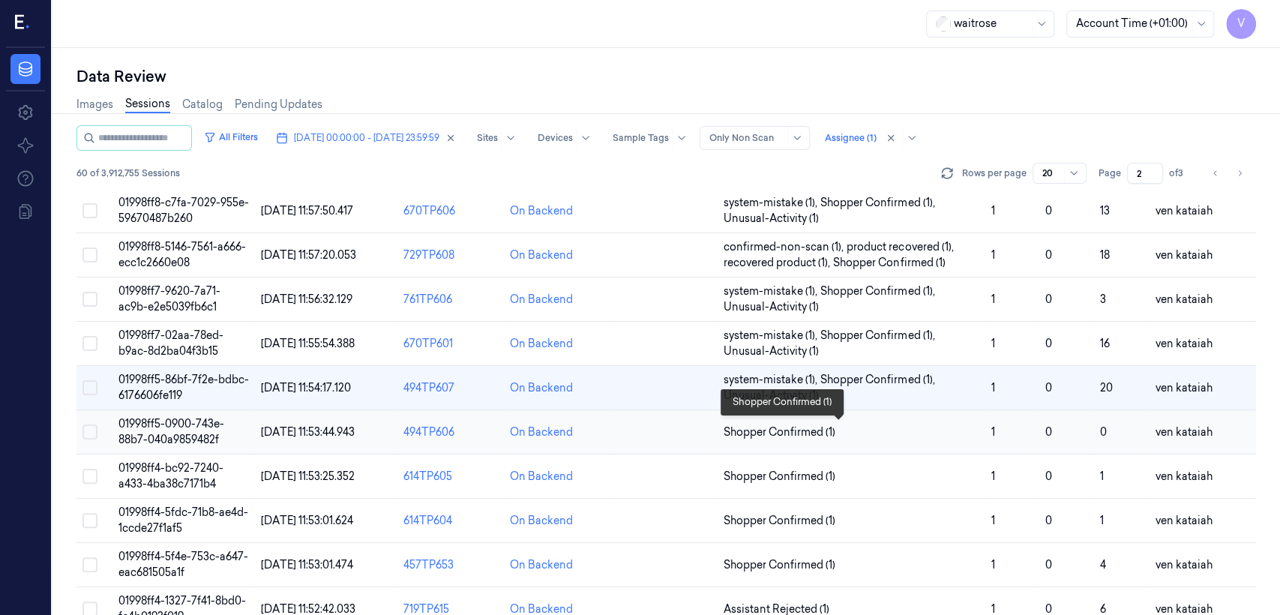
click at [785, 430] on span "Shopper Confirmed (1)" at bounding box center [780, 432] width 112 height 16
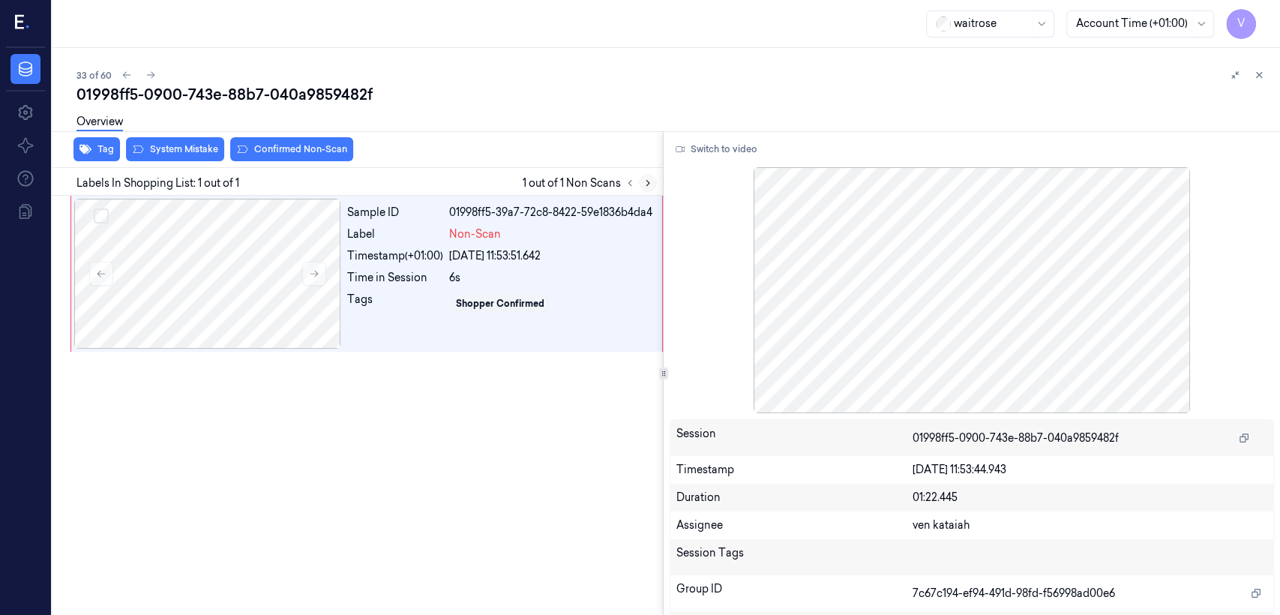
click at [641, 178] on button at bounding box center [648, 183] width 18 height 18
click at [646, 181] on icon at bounding box center [648, 183] width 10 height 10
click at [727, 146] on button "Switch to video" at bounding box center [717, 149] width 94 height 24
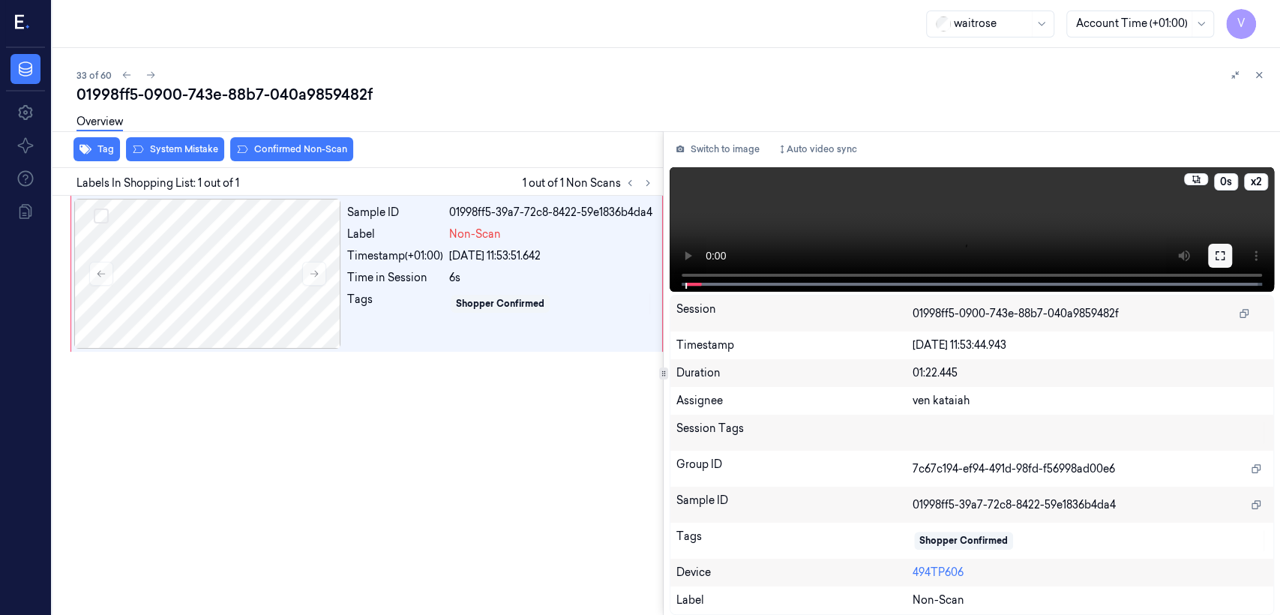
click at [1214, 255] on icon at bounding box center [1220, 256] width 12 height 12
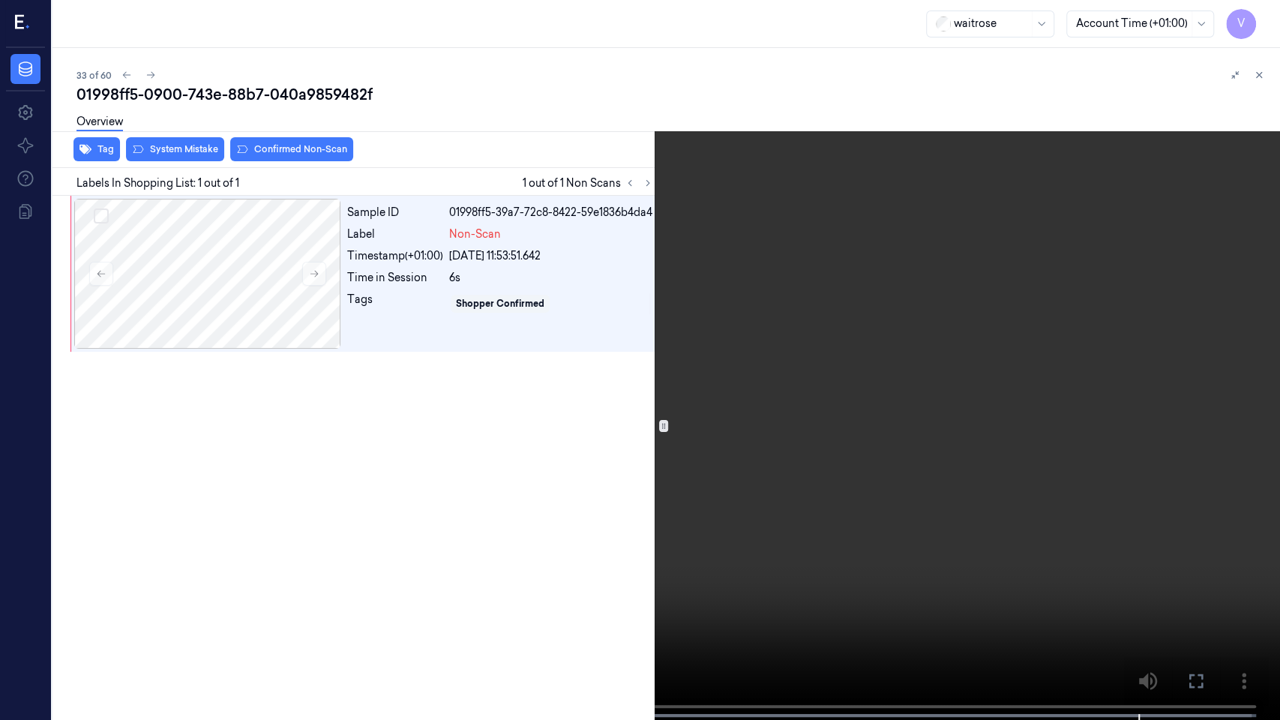
click at [0, 0] on icon at bounding box center [0, 0] width 0 height 0
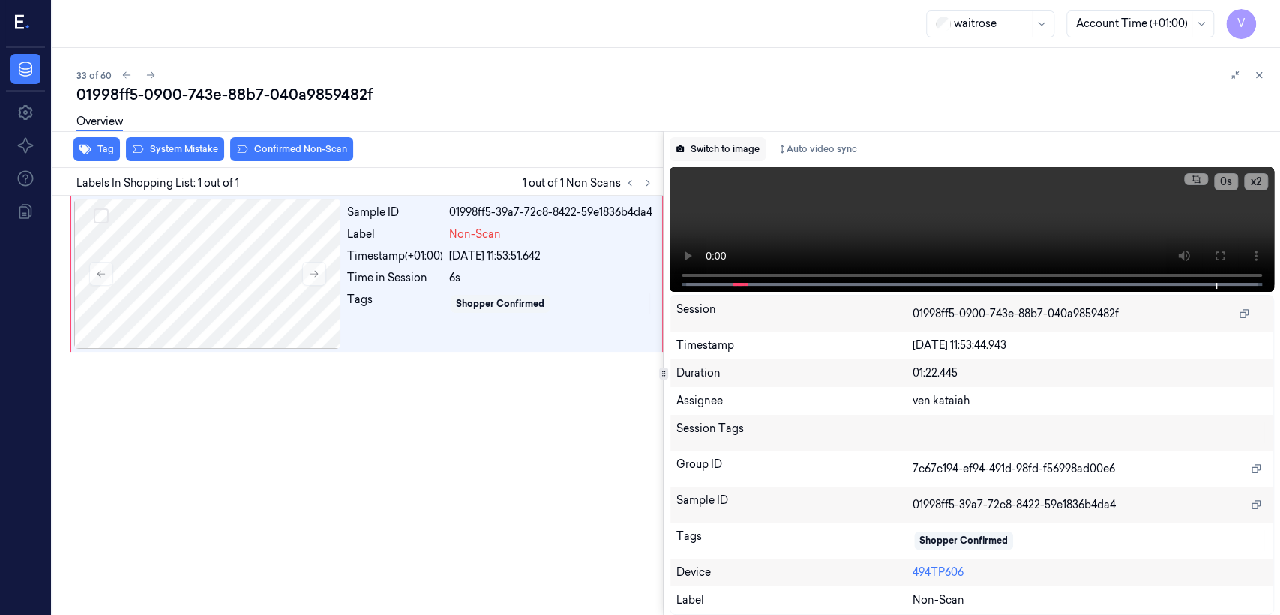
click at [715, 153] on button "Switch to image" at bounding box center [718, 149] width 96 height 24
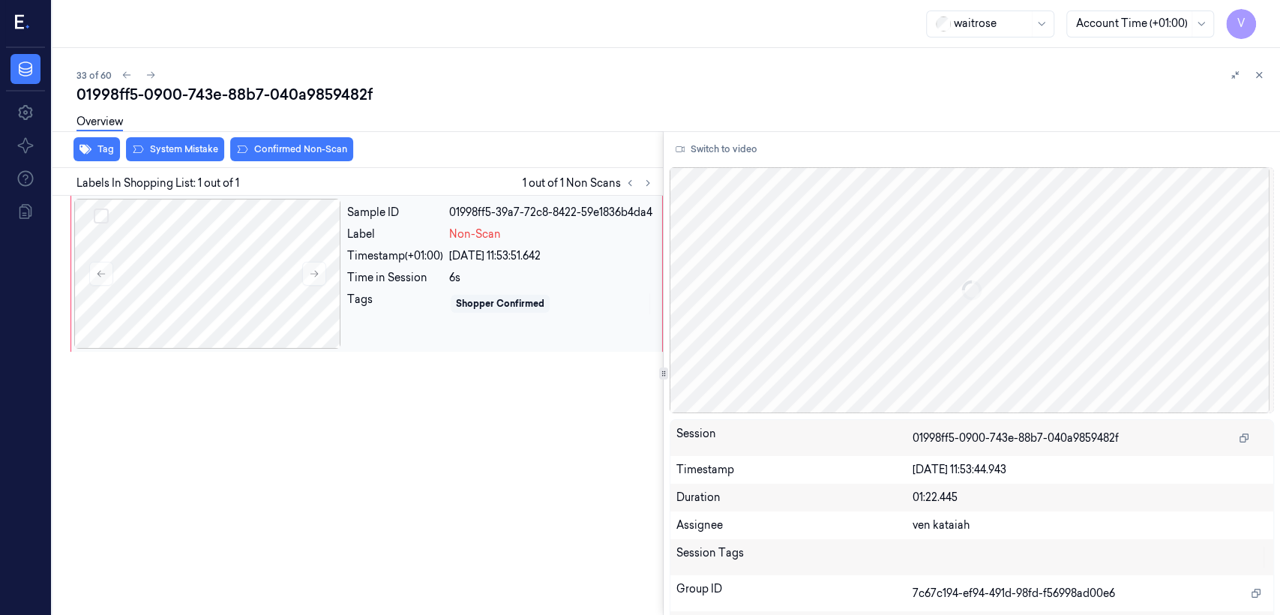
click at [415, 255] on div "Timestamp (+01:00)" at bounding box center [395, 256] width 96 height 16
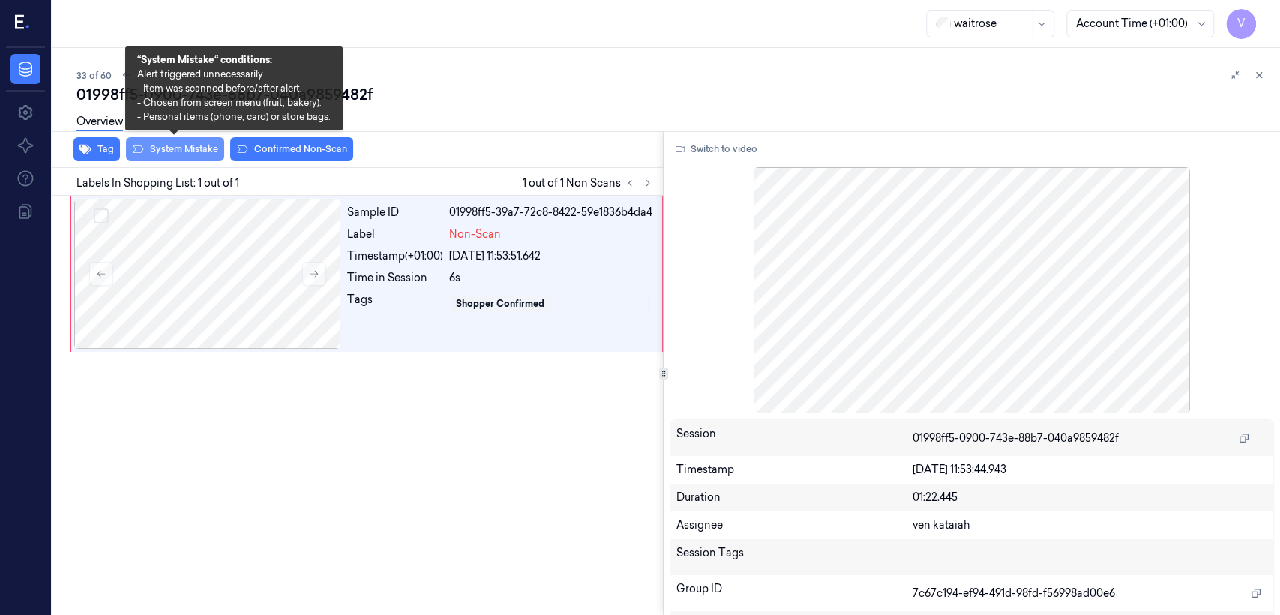
click at [175, 158] on button "System Mistake" at bounding box center [175, 149] width 98 height 24
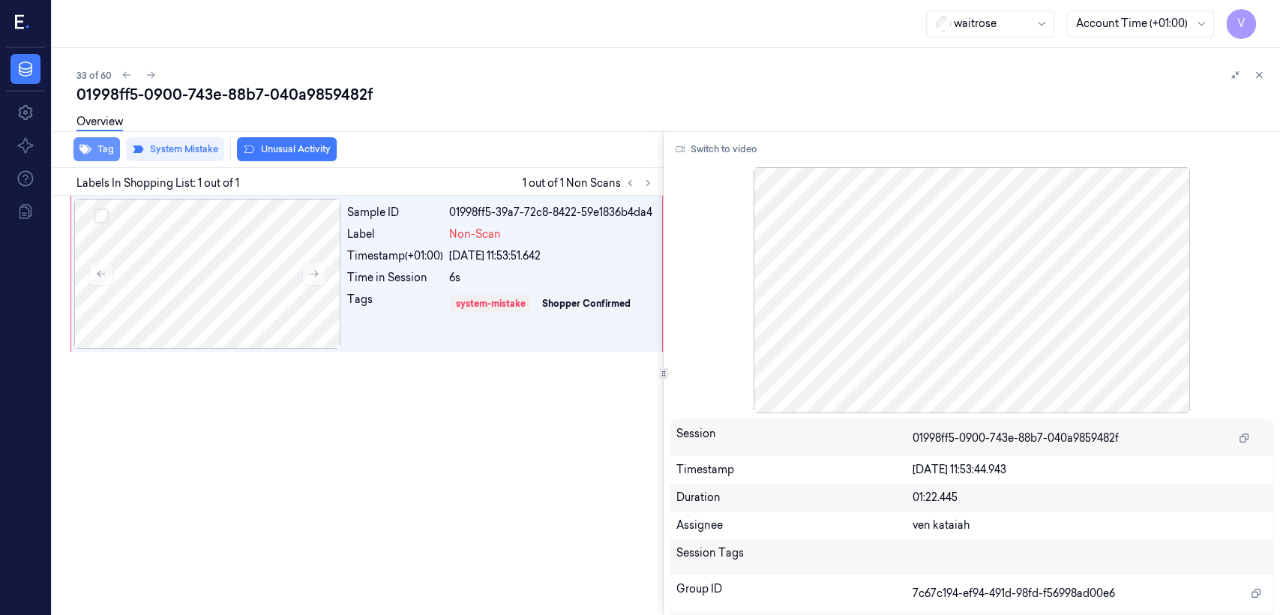
click at [100, 151] on button "Tag" at bounding box center [96, 149] width 46 height 24
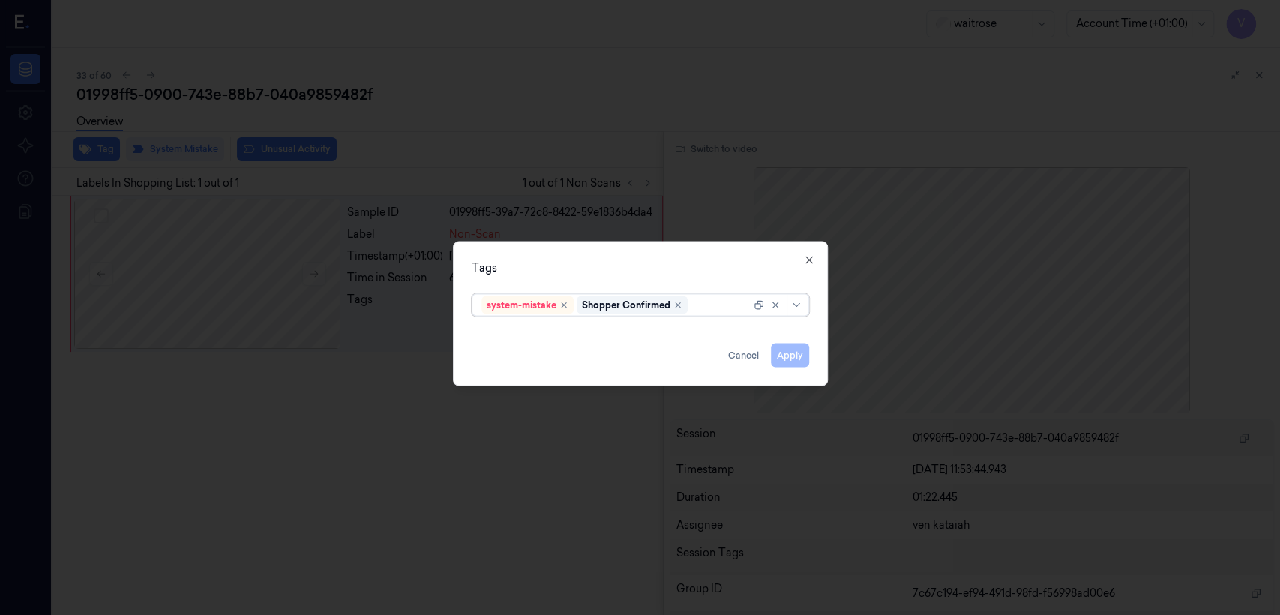
click at [708, 313] on div "system-mistake Shopper Confirmed" at bounding box center [615, 305] width 269 height 21
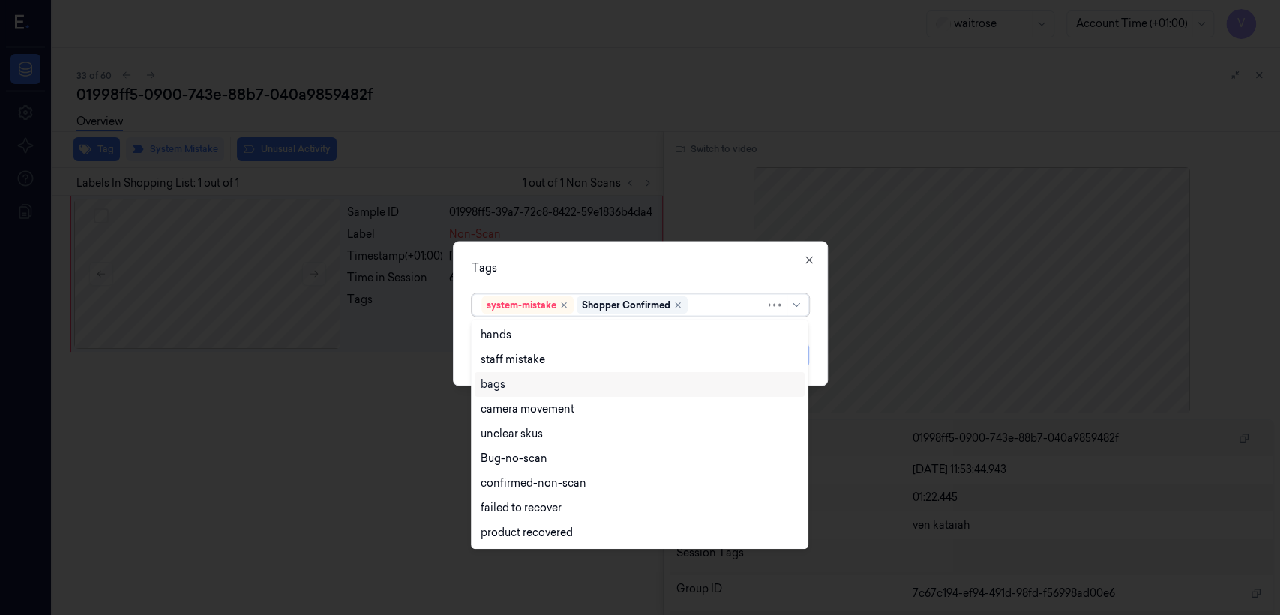
click at [492, 384] on div "bags" at bounding box center [493, 384] width 25 height 16
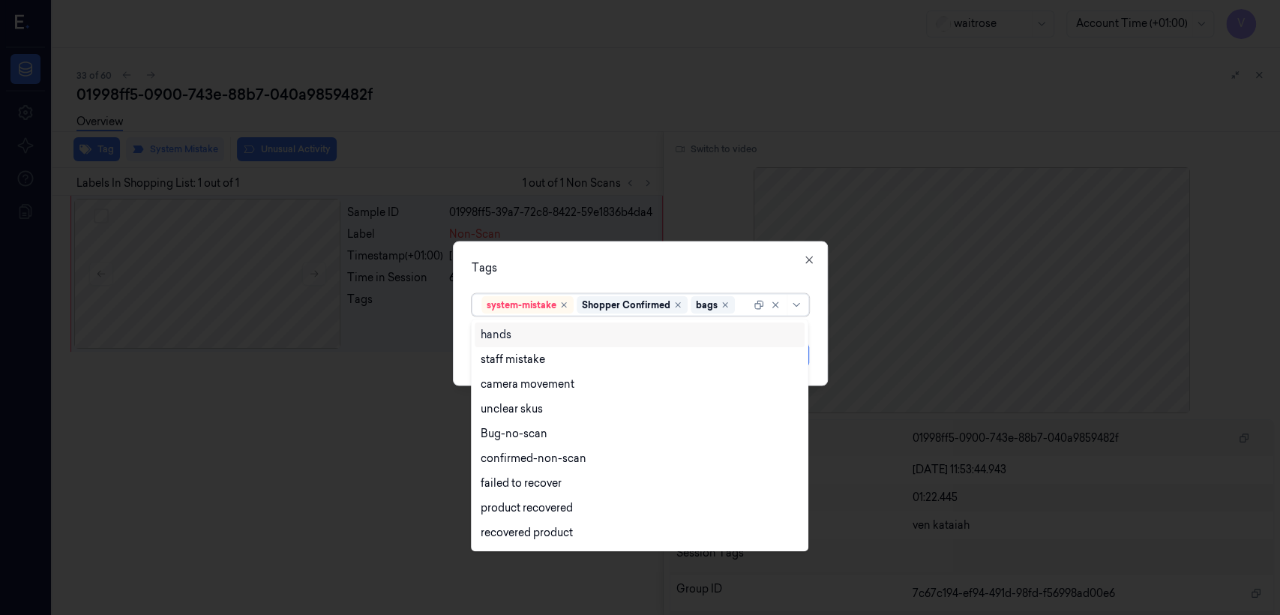
drag, startPoint x: 595, startPoint y: 268, endPoint x: 685, endPoint y: 314, distance: 101.6
click at [599, 271] on div "Tags" at bounding box center [640, 268] width 337 height 16
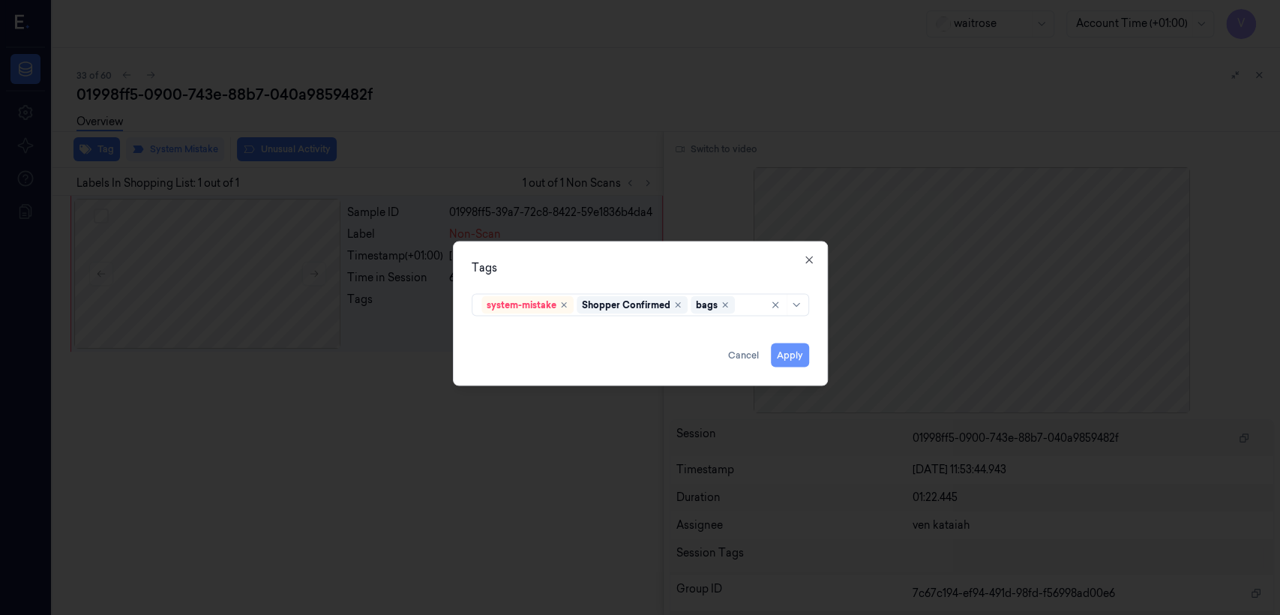
click at [782, 355] on button "Apply" at bounding box center [790, 355] width 38 height 24
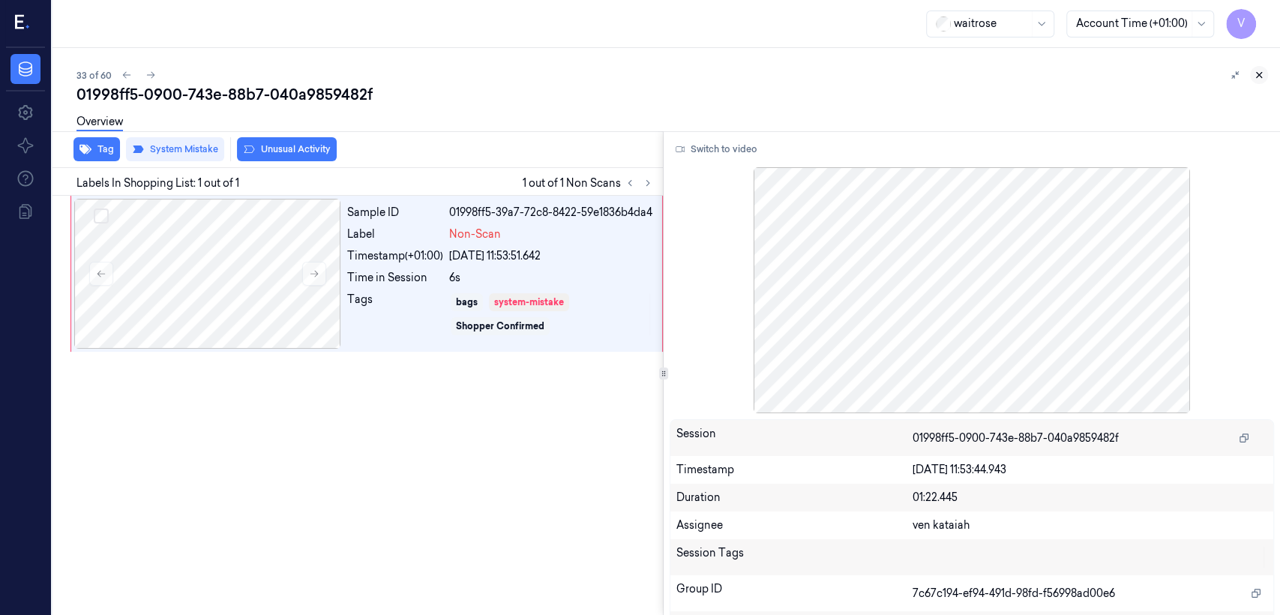
click at [1258, 73] on icon at bounding box center [1259, 75] width 5 height 5
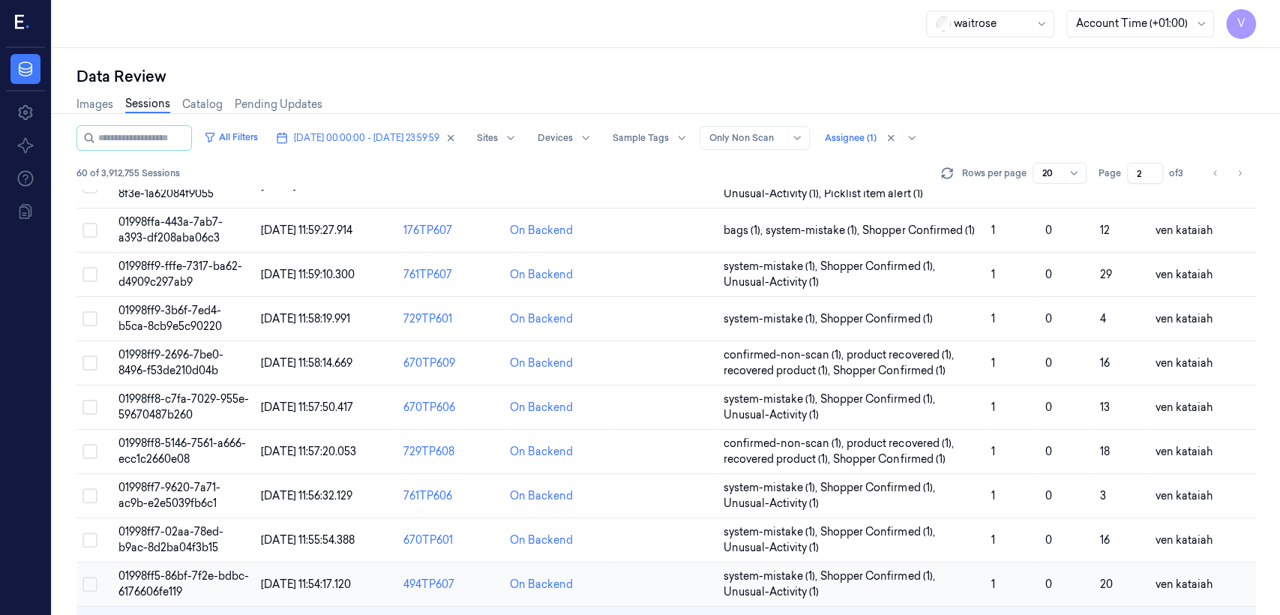
scroll to position [395, 0]
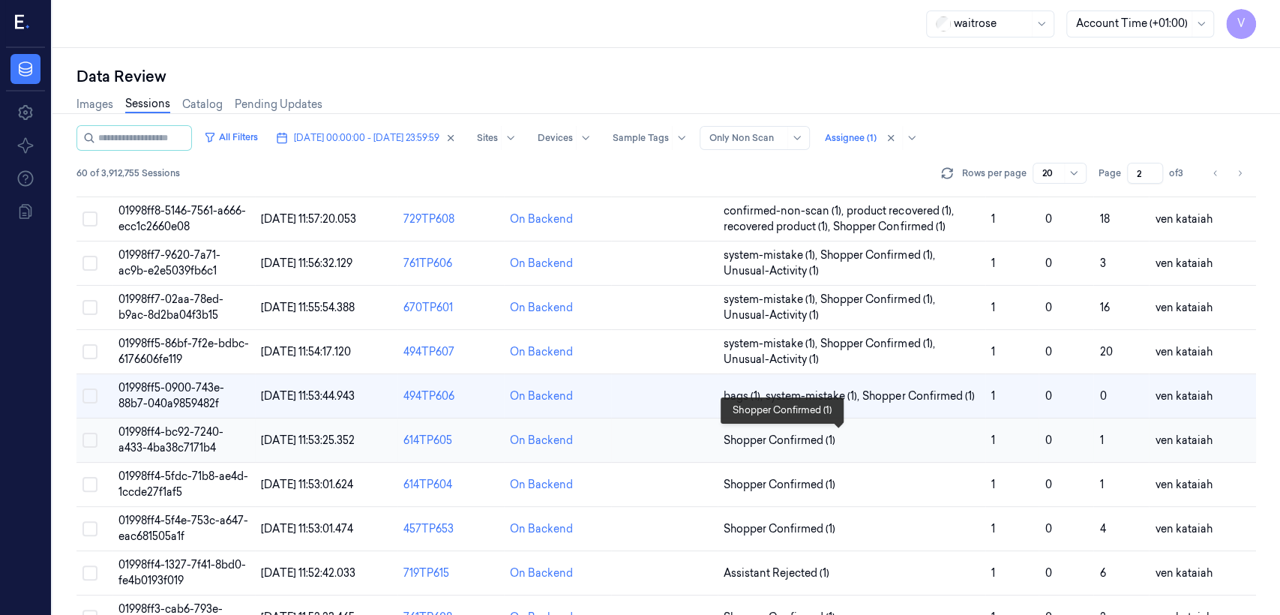
click at [785, 442] on span "Shopper Confirmed (1)" at bounding box center [780, 441] width 112 height 16
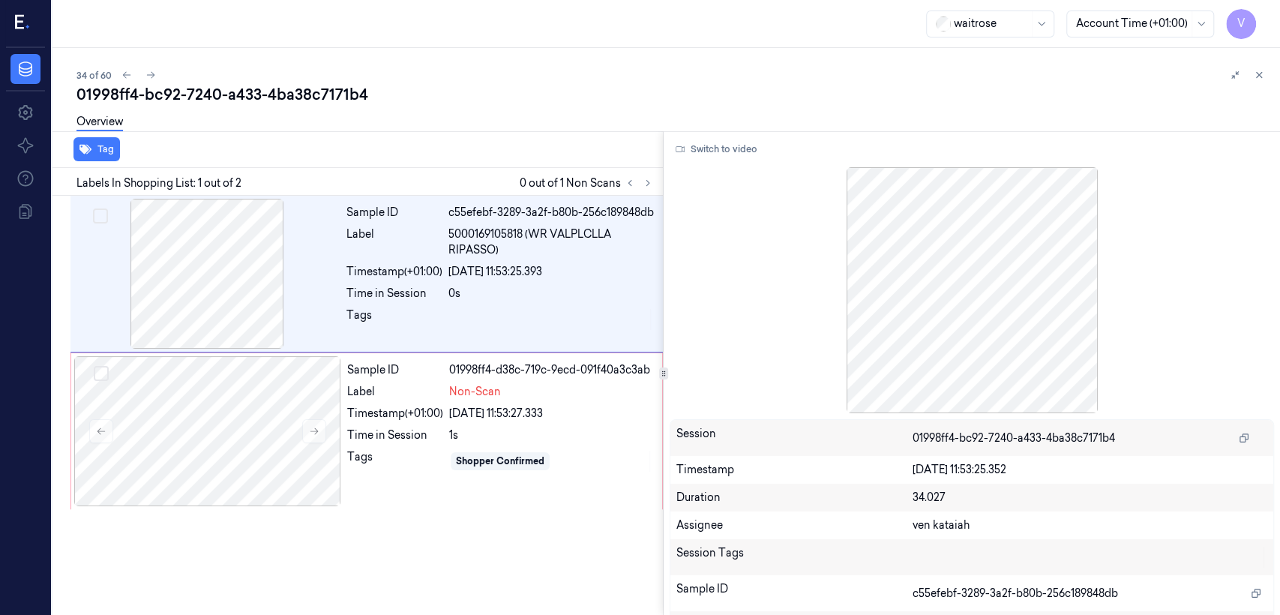
click at [658, 188] on div "Labels In Shopping List: 1 out of 2 0 out of 1 Non Scans" at bounding box center [354, 182] width 616 height 28
click at [369, 432] on div "Time in Session" at bounding box center [395, 435] width 96 height 16
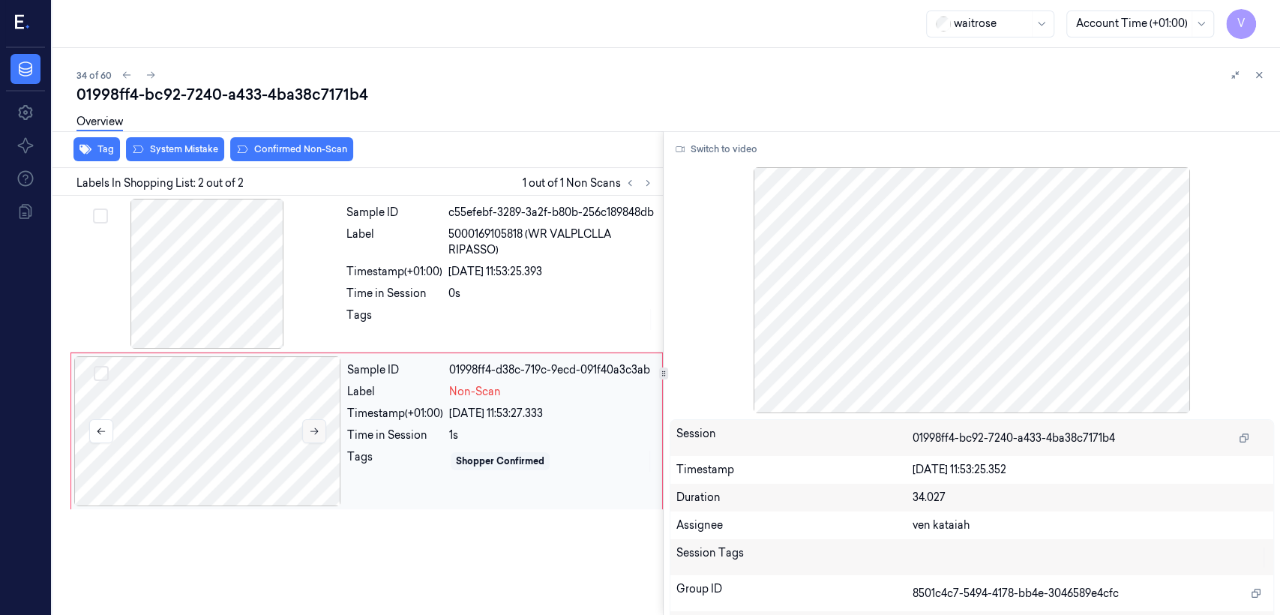
click at [312, 436] on icon at bounding box center [314, 431] width 10 height 10
click at [390, 301] on div "Time in Session" at bounding box center [394, 294] width 96 height 16
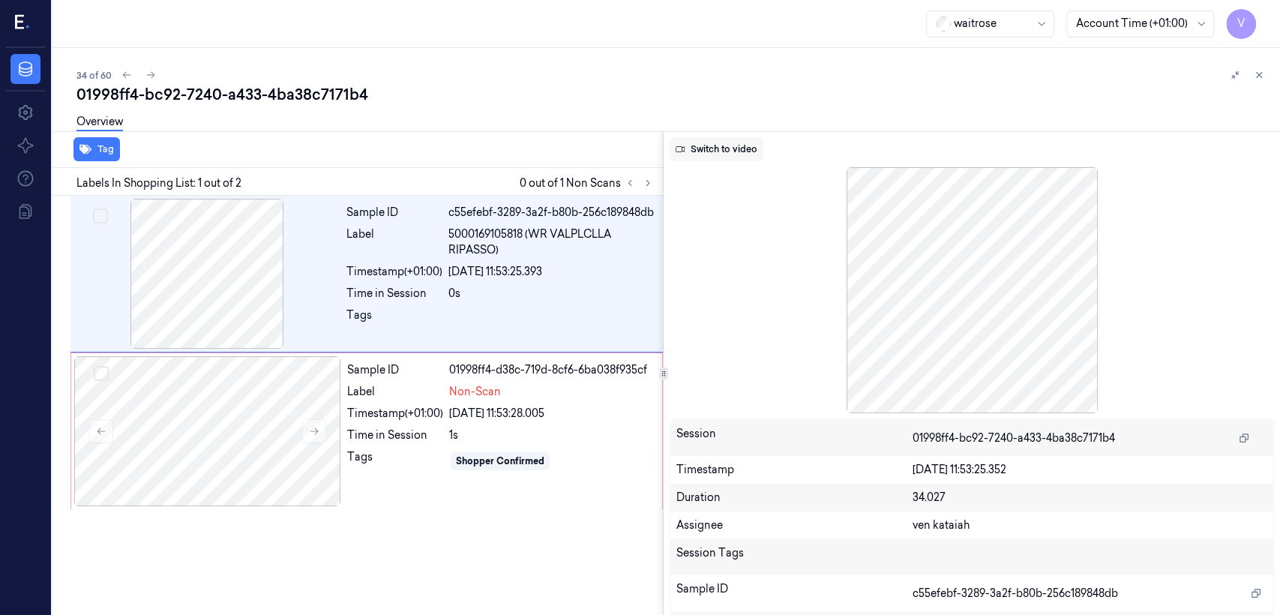
click at [740, 139] on button "Switch to video" at bounding box center [717, 149] width 94 height 24
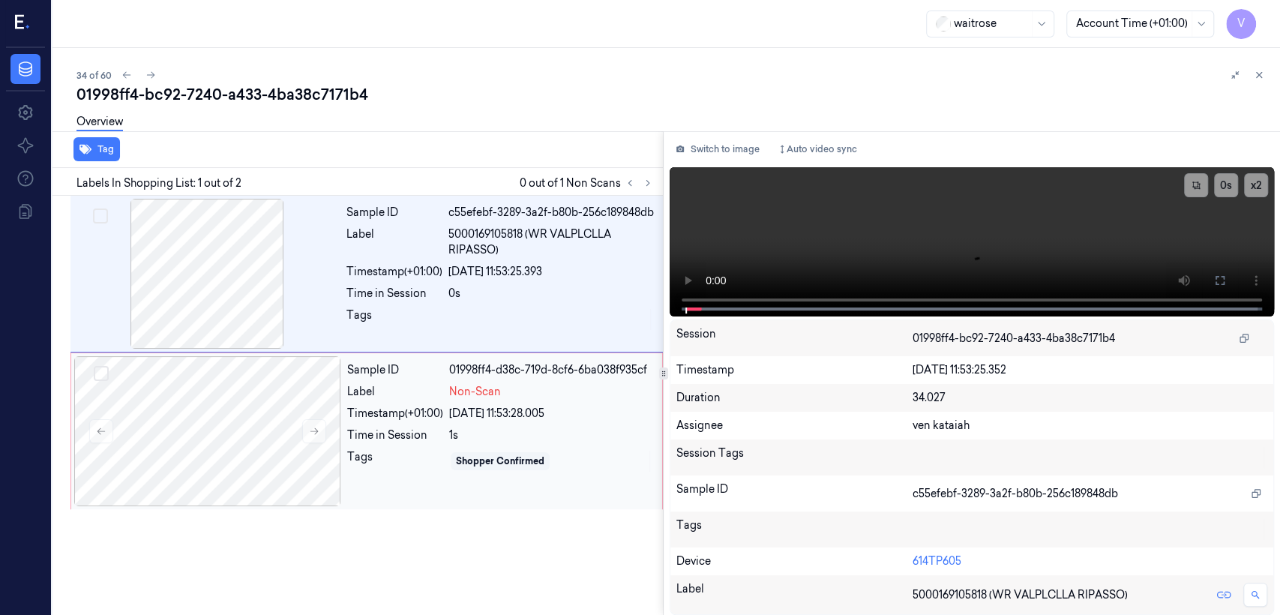
click at [517, 378] on div "01998ff4-d38c-719d-8cf6-6ba038f935cf" at bounding box center [551, 370] width 204 height 16
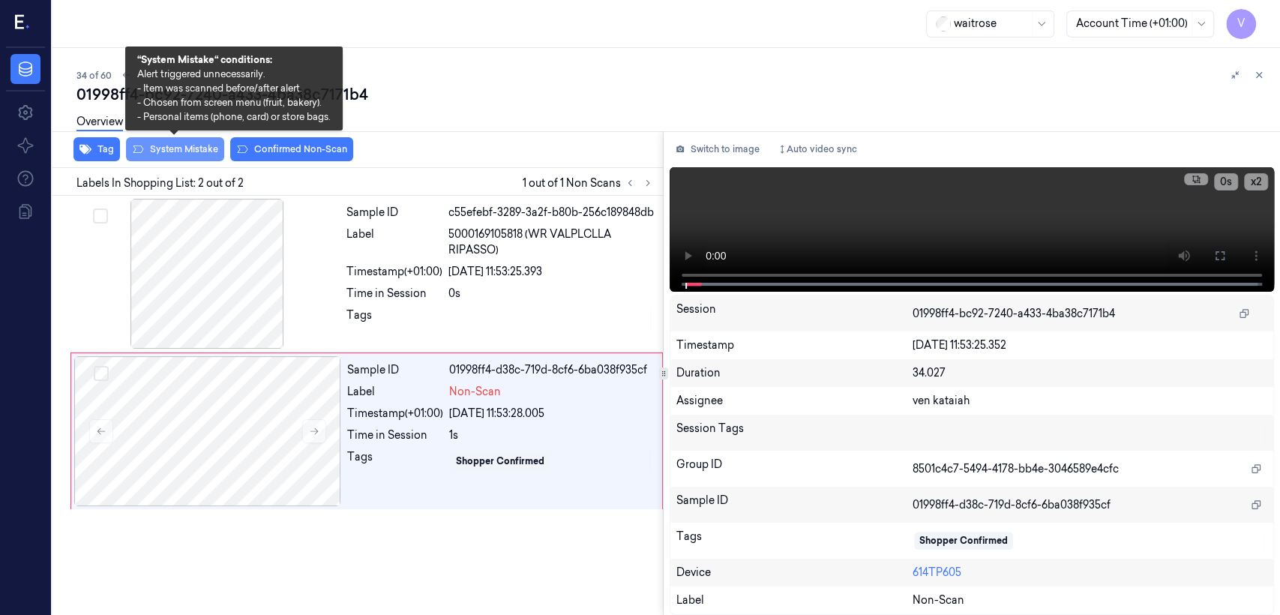
click at [145, 145] on button "System Mistake" at bounding box center [175, 149] width 98 height 24
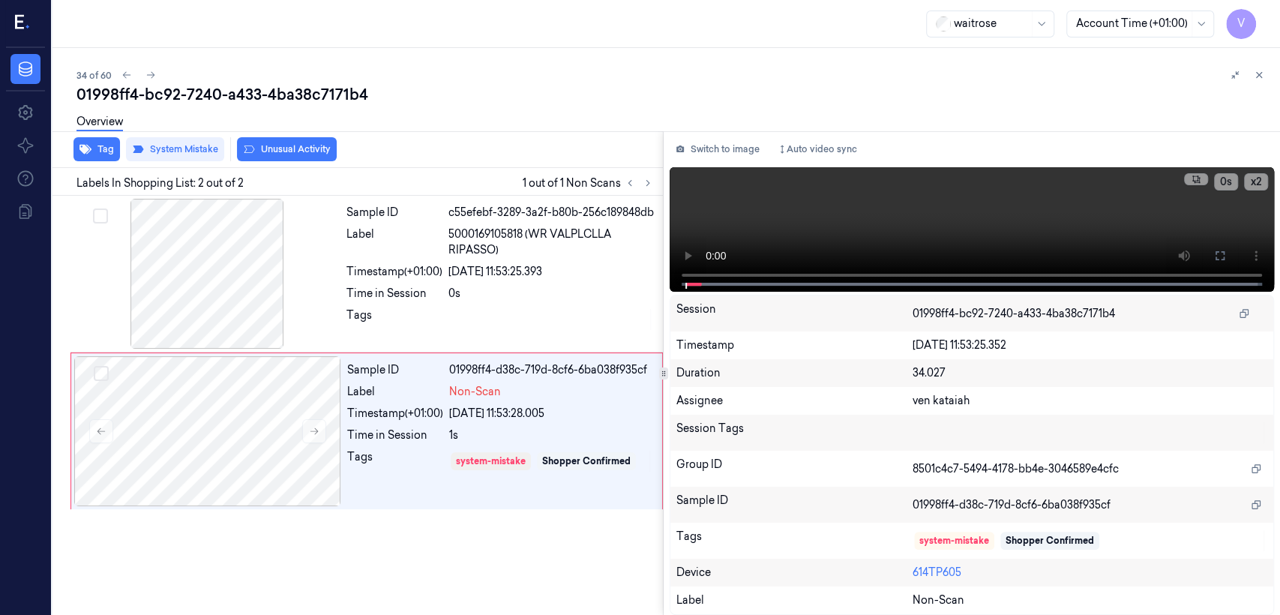
click at [261, 147] on button "Unusual Activity" at bounding box center [287, 149] width 100 height 24
click at [414, 220] on div "Sample ID" at bounding box center [394, 213] width 96 height 16
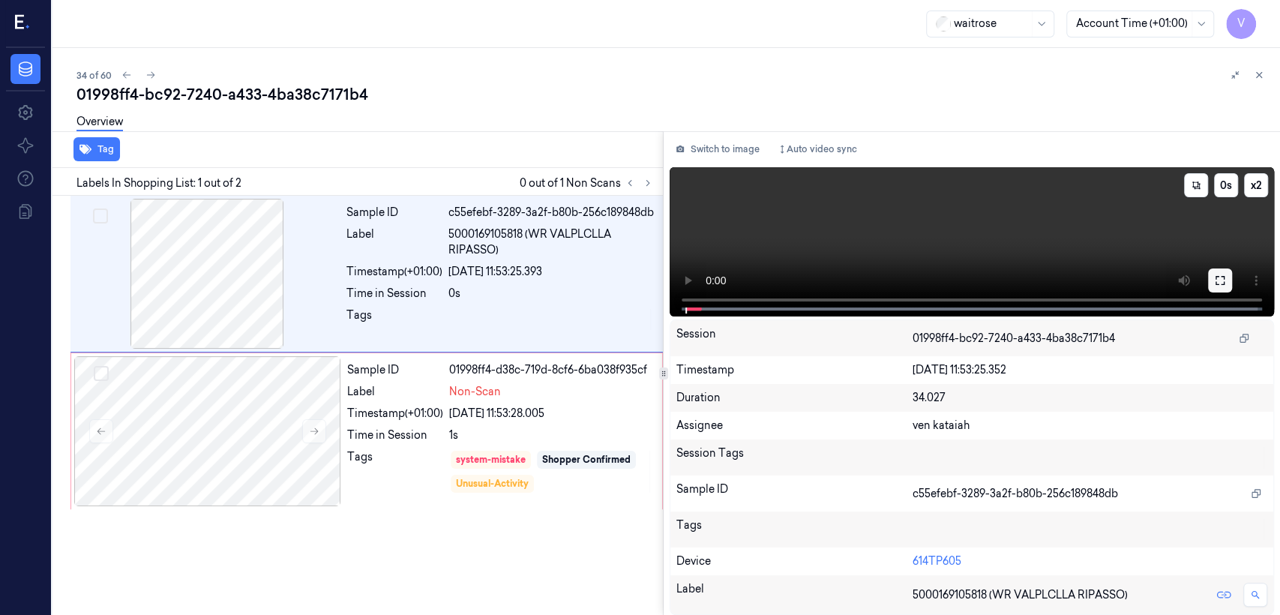
click at [1210, 281] on button at bounding box center [1220, 280] width 24 height 24
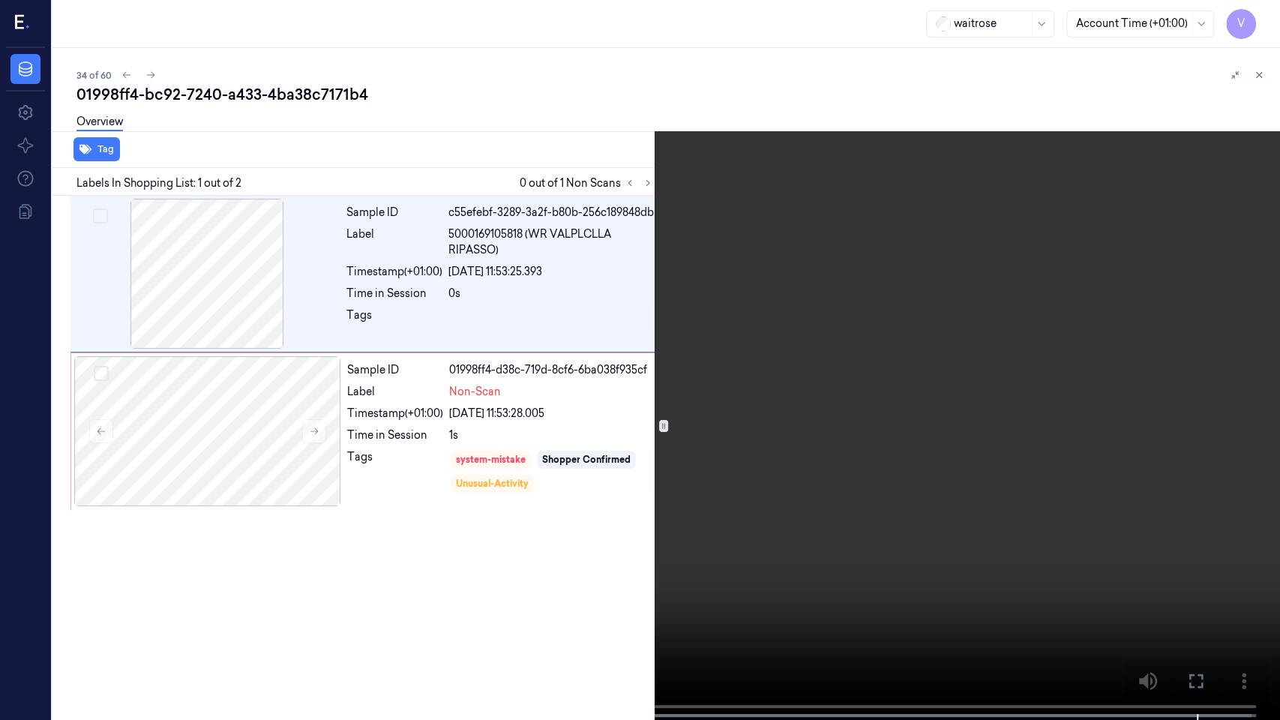
click at [16, 614] on video at bounding box center [640, 361] width 1280 height 723
click at [926, 614] on video at bounding box center [640, 361] width 1280 height 723
click at [703, 481] on video at bounding box center [640, 361] width 1280 height 723
click at [1210, 614] on div "x 2 0 s" at bounding box center [640, 360] width 1280 height 720
drag, startPoint x: 1200, startPoint y: 678, endPoint x: 1187, endPoint y: 581, distance: 97.6
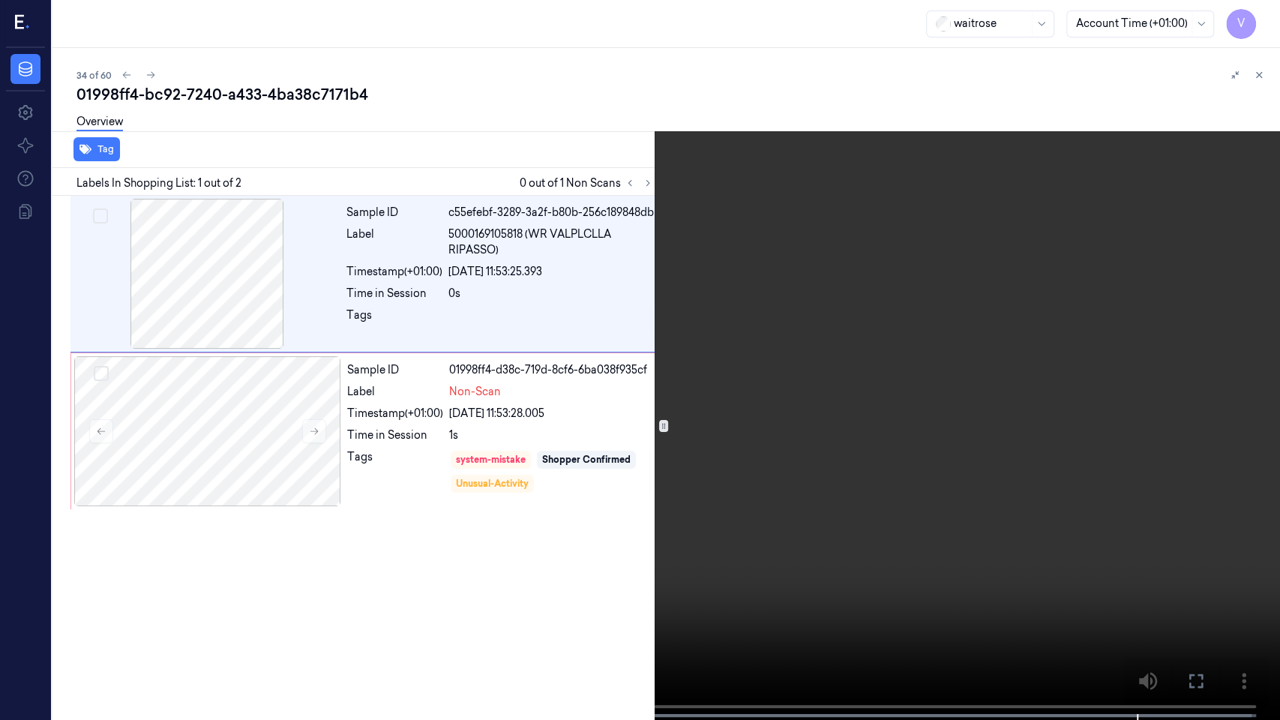
click at [0, 0] on icon at bounding box center [0, 0] width 0 height 0
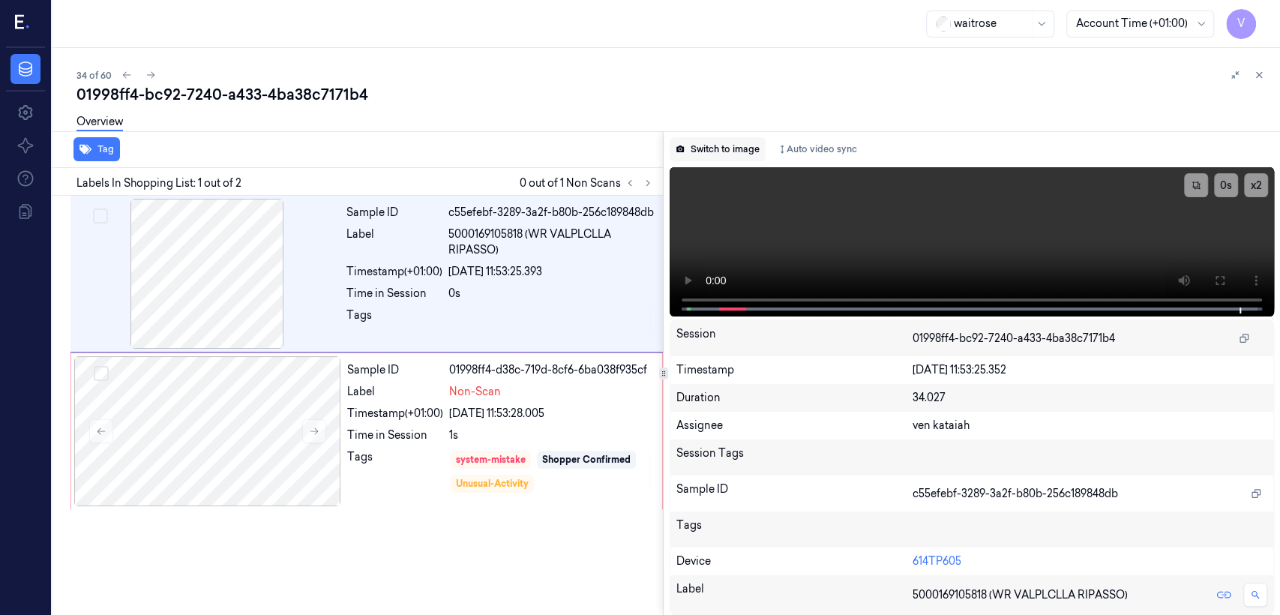
click at [724, 151] on button "Switch to image" at bounding box center [718, 149] width 96 height 24
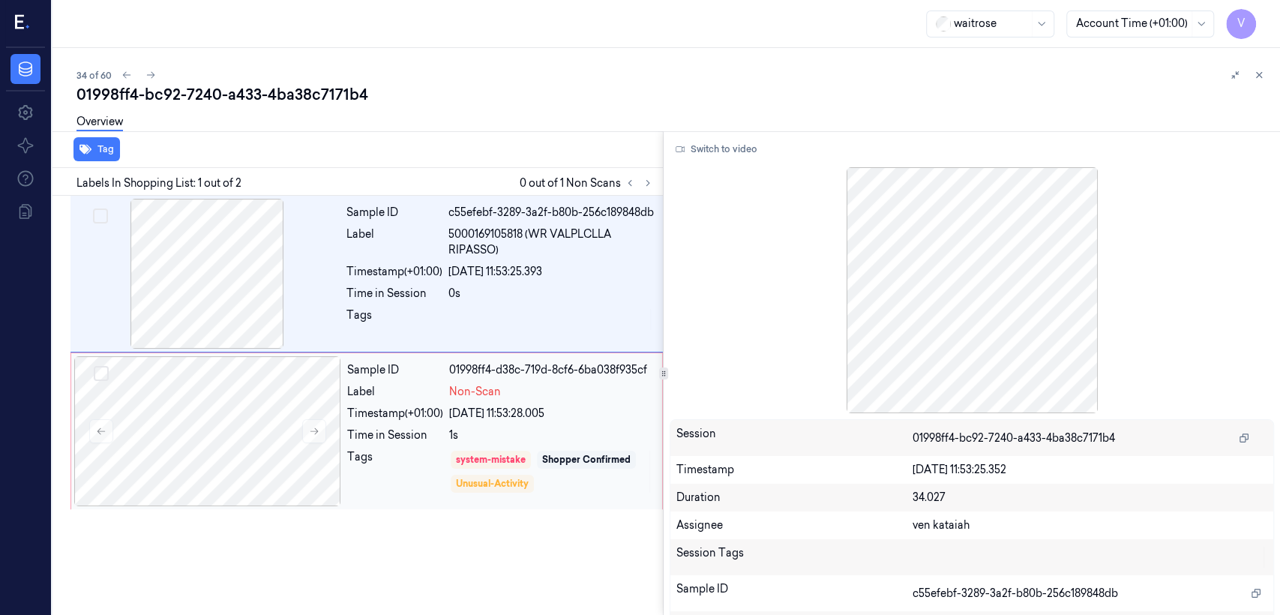
click at [512, 419] on div "28/09/2025 11:53:28.005" at bounding box center [551, 414] width 204 height 16
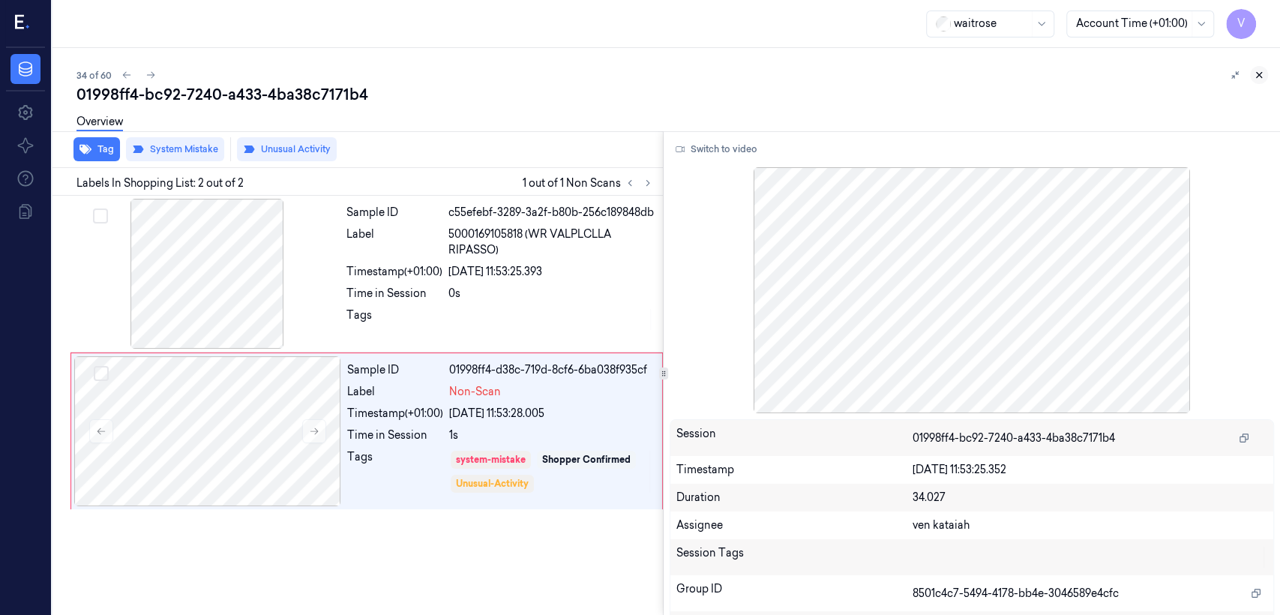
click at [1267, 76] on button at bounding box center [1259, 75] width 18 height 18
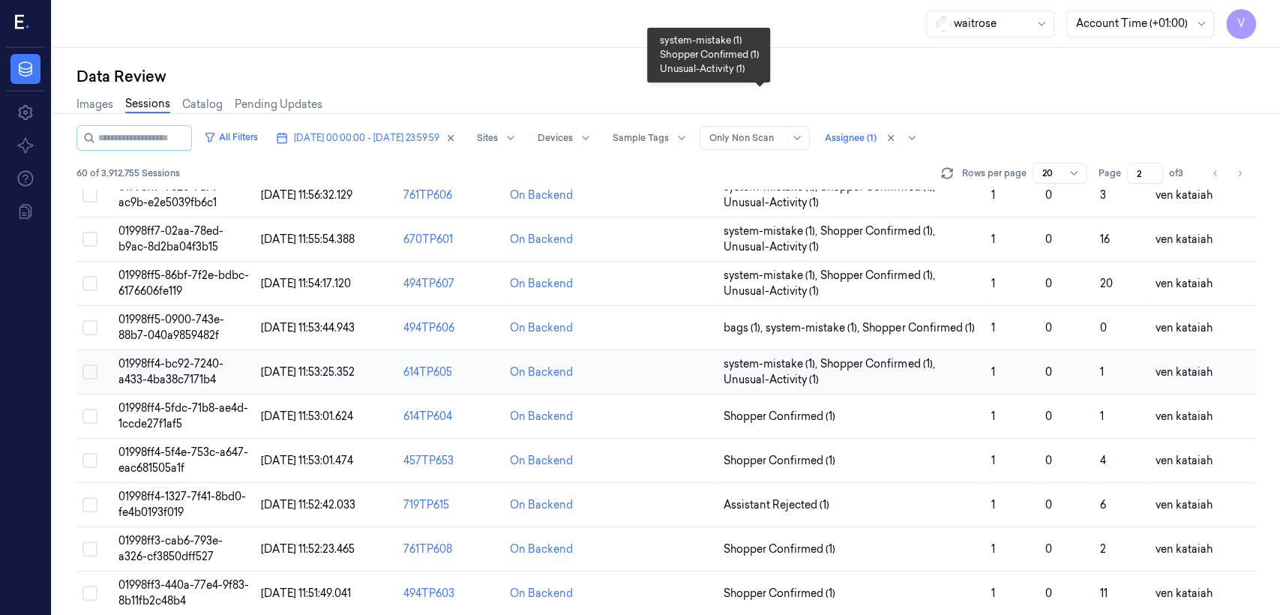
scroll to position [463, 0]
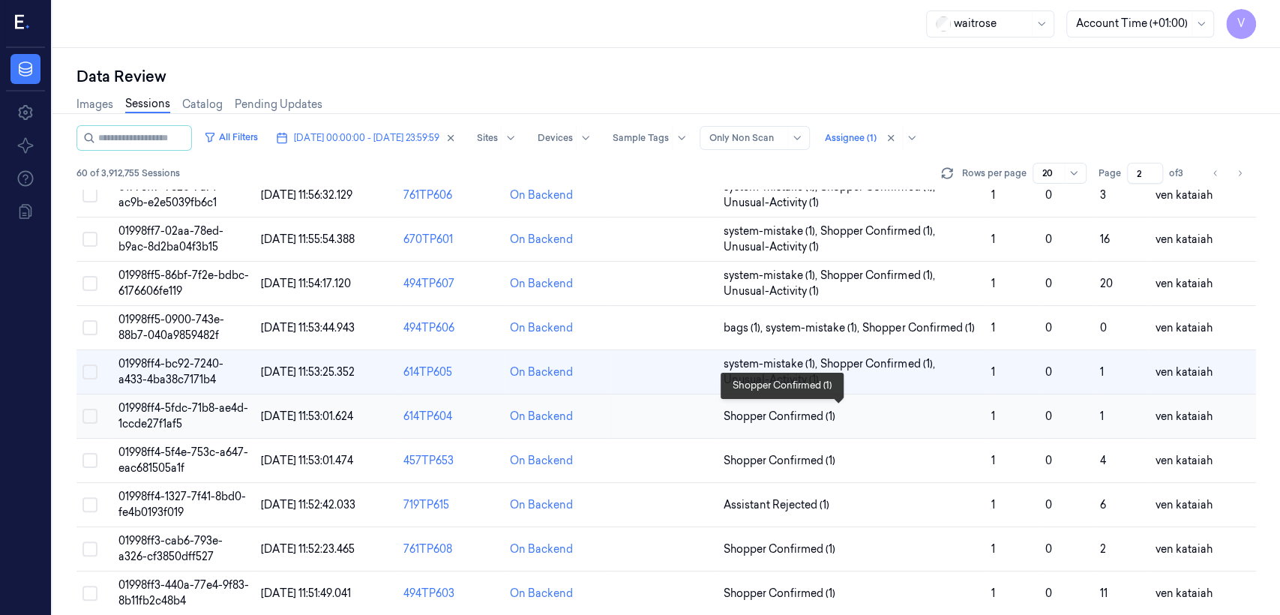
click at [811, 415] on span "Shopper Confirmed (1)" at bounding box center [780, 417] width 112 height 16
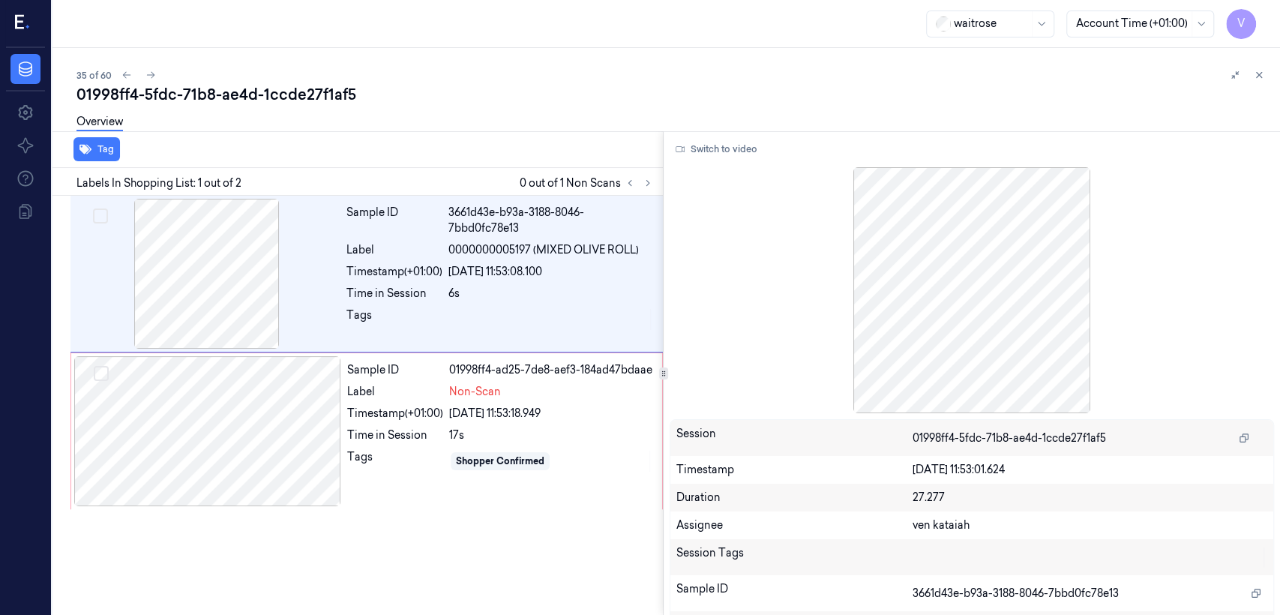
click at [655, 190] on div at bounding box center [639, 183] width 36 height 18
click at [453, 304] on div "Sample ID 3661d43e-b93a-3188-8046-7bbd0fc78e13 Label 0000000005197 (MIXED OLIVE…" at bounding box center [499, 274] width 319 height 150
click at [415, 407] on div "Timestamp (+01:00)" at bounding box center [395, 414] width 96 height 16
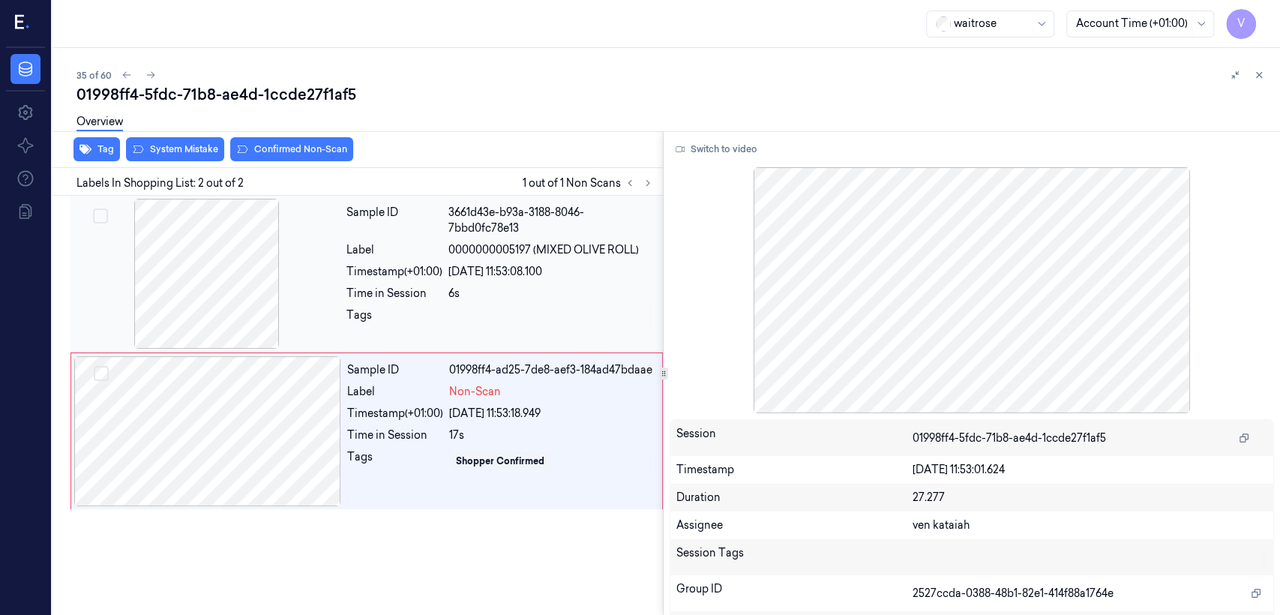
click at [391, 302] on div "Sample ID 3661d43e-b93a-3188-8046-7bbd0fc78e13 Label 0000000005197 (MIXED OLIVE…" at bounding box center [499, 274] width 319 height 150
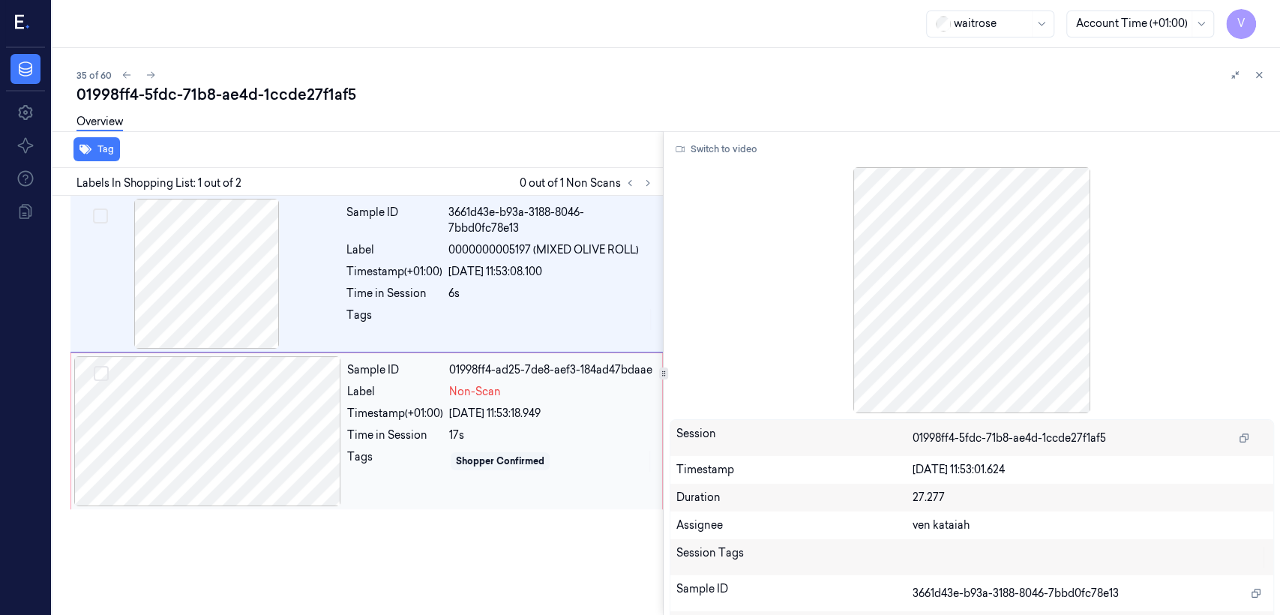
click at [406, 474] on div "Sample ID 01998ff4-ad25-7de8-aef3-184ad47bdaae Label Non-Scan Timestamp (+01:00…" at bounding box center [500, 431] width 318 height 150
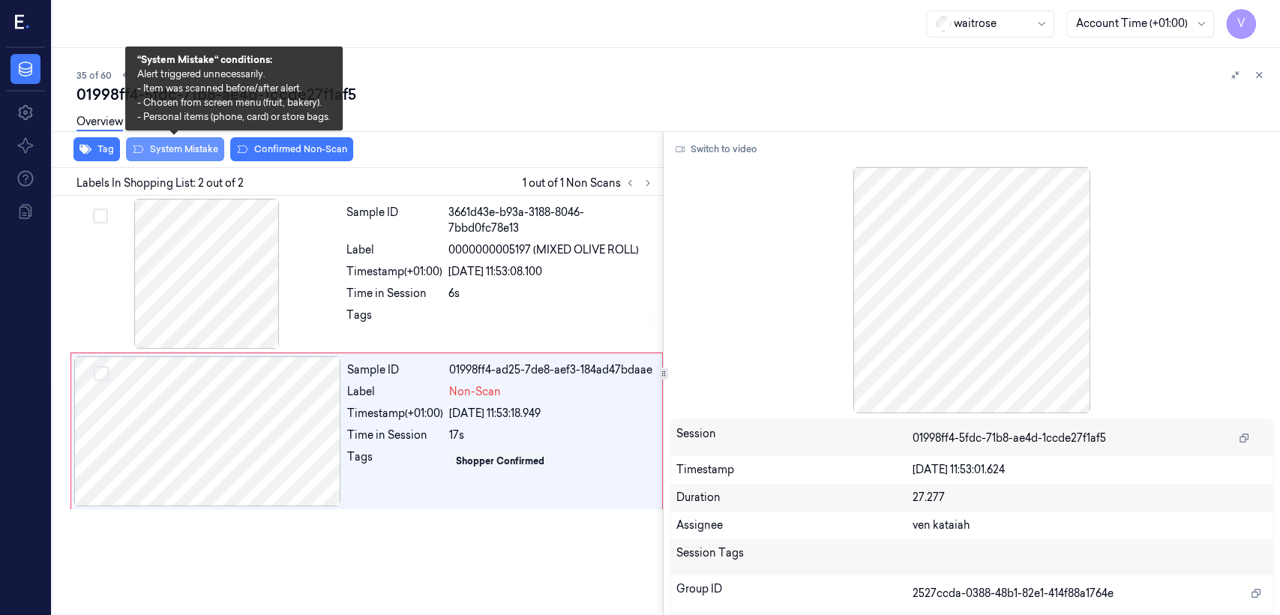
click at [206, 154] on button "System Mistake" at bounding box center [175, 149] width 98 height 24
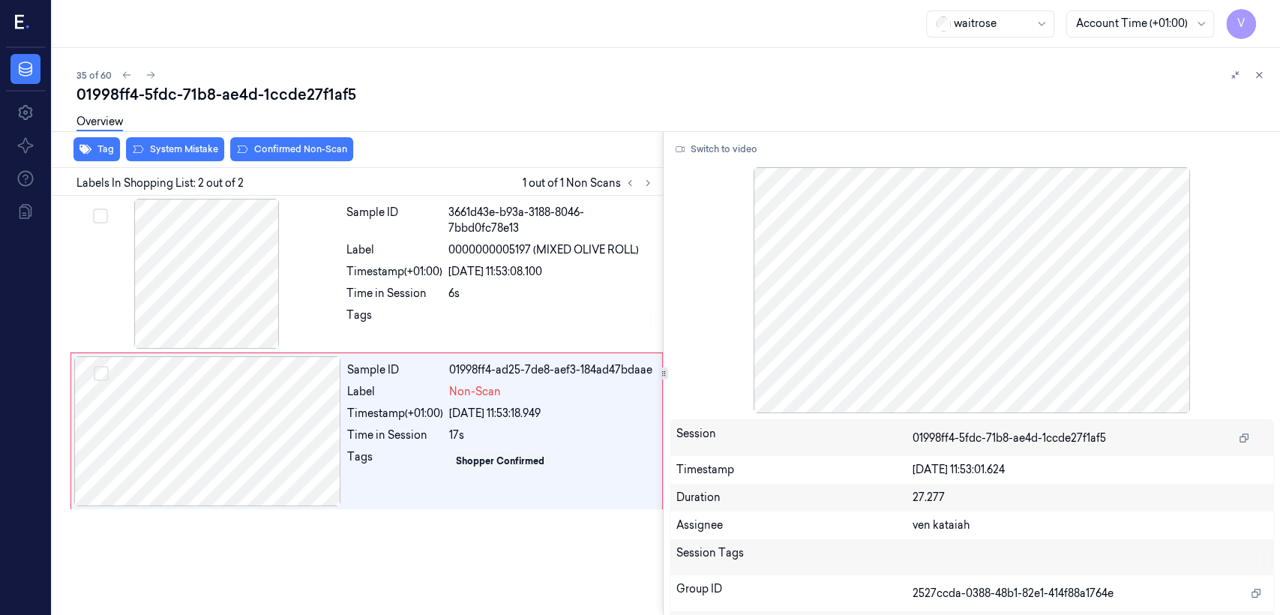
click at [99, 141] on div "Overview" at bounding box center [99, 124] width 46 height 38
click at [90, 151] on icon "button" at bounding box center [85, 149] width 12 height 12
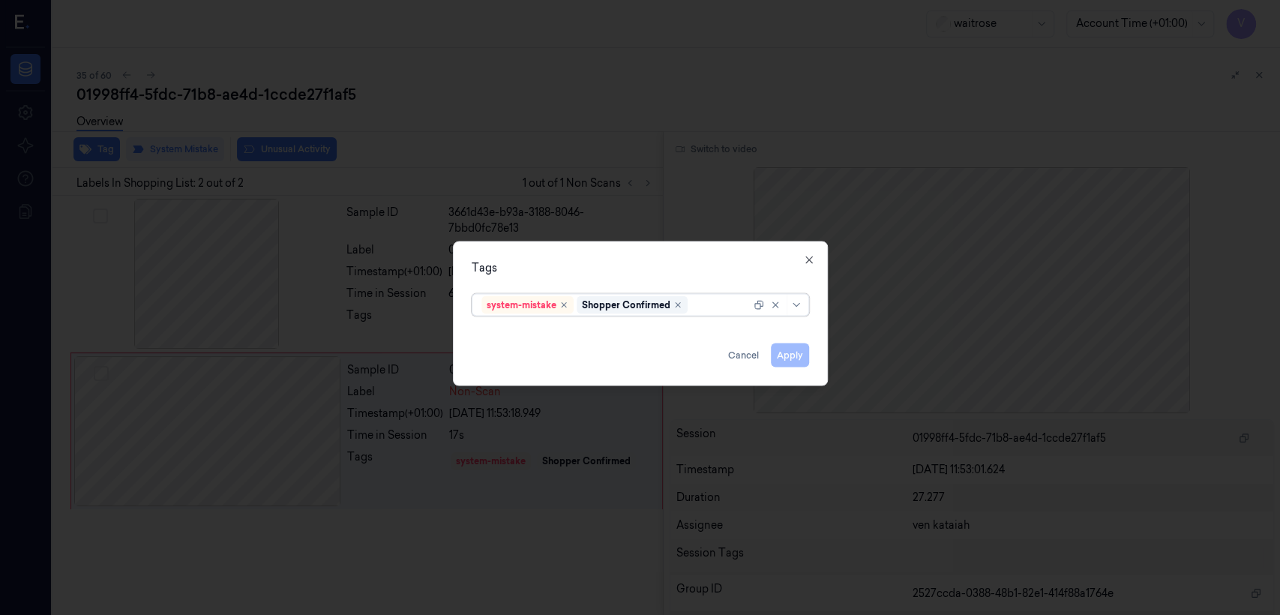
click at [730, 308] on div at bounding box center [721, 305] width 60 height 16
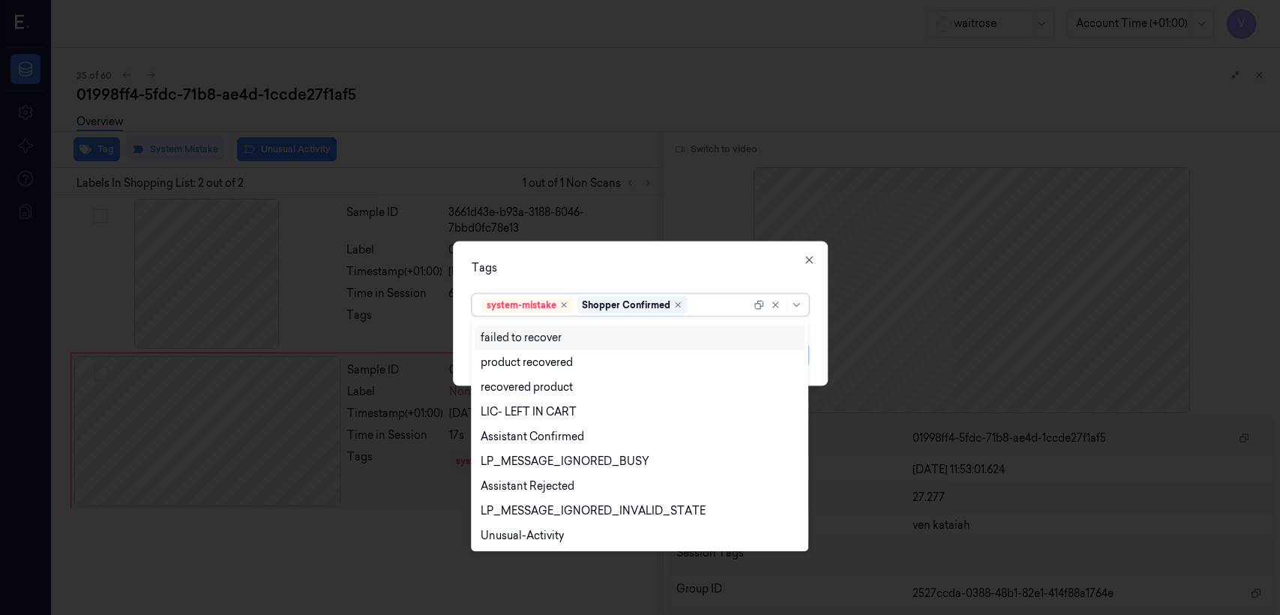
scroll to position [220, 0]
click at [542, 491] on div "Unusual-Activity" at bounding box center [522, 486] width 83 height 16
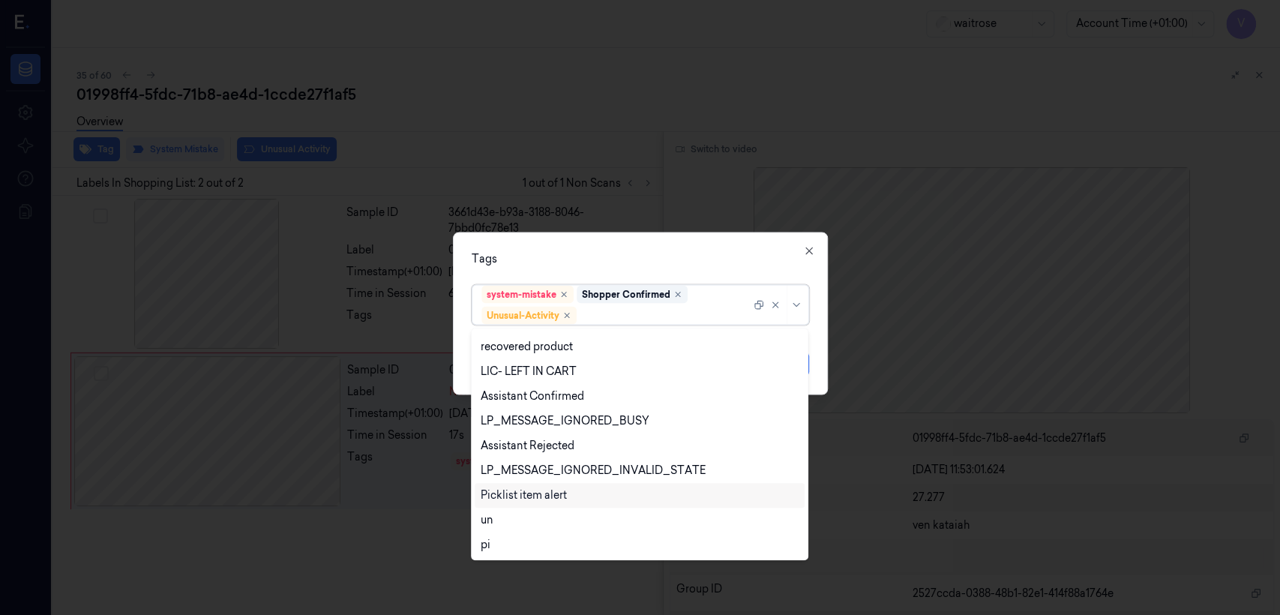
click at [547, 498] on div "Picklist item alert" at bounding box center [524, 495] width 86 height 16
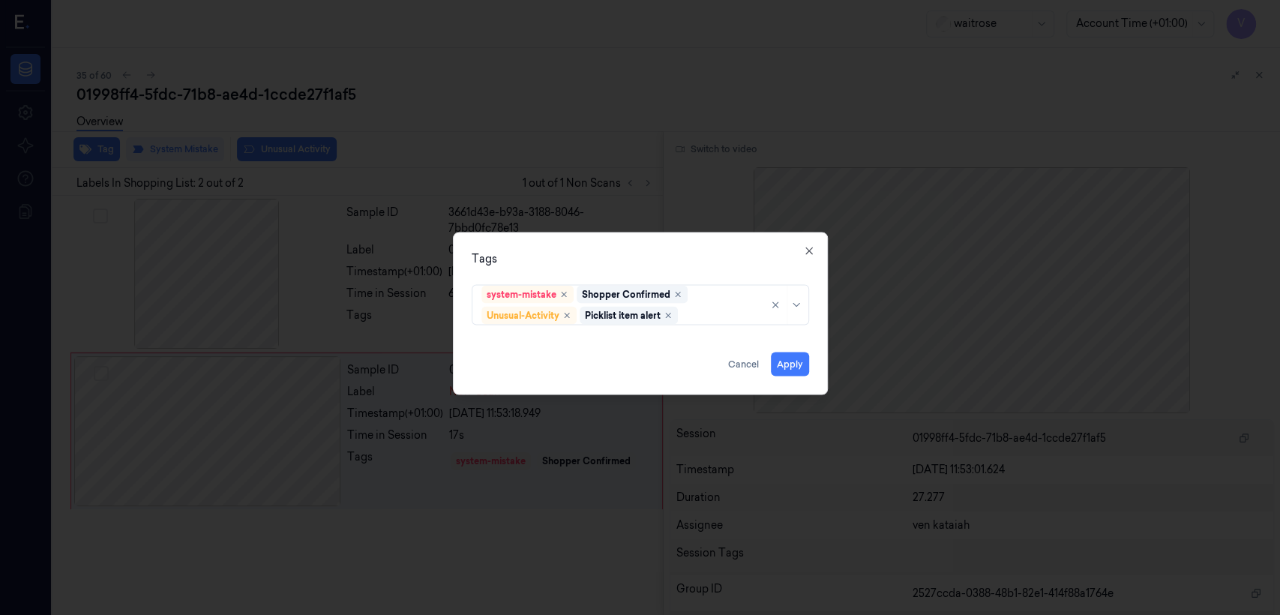
drag, startPoint x: 660, startPoint y: 268, endPoint x: 757, endPoint y: 352, distance: 128.1
click at [662, 269] on div "Tags system-mistake Shopper Confirmed Unusual-Activity Picklist item alert Appl…" at bounding box center [640, 313] width 375 height 163
click at [797, 366] on button "Apply" at bounding box center [790, 364] width 38 height 24
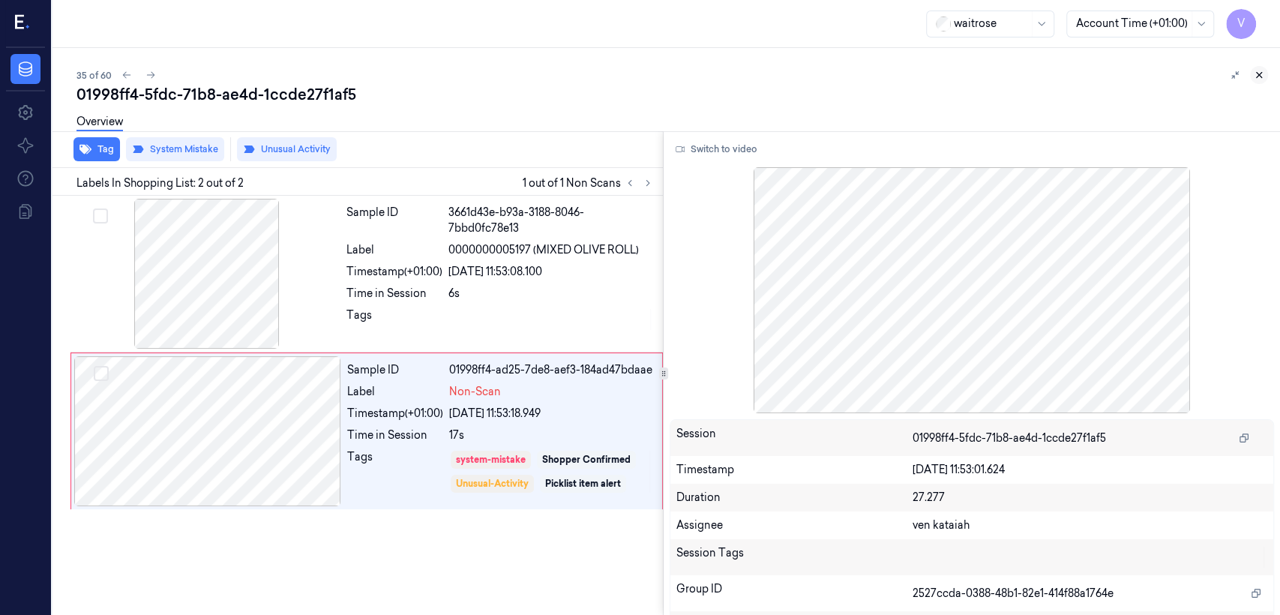
click at [1261, 76] on icon at bounding box center [1259, 75] width 10 height 10
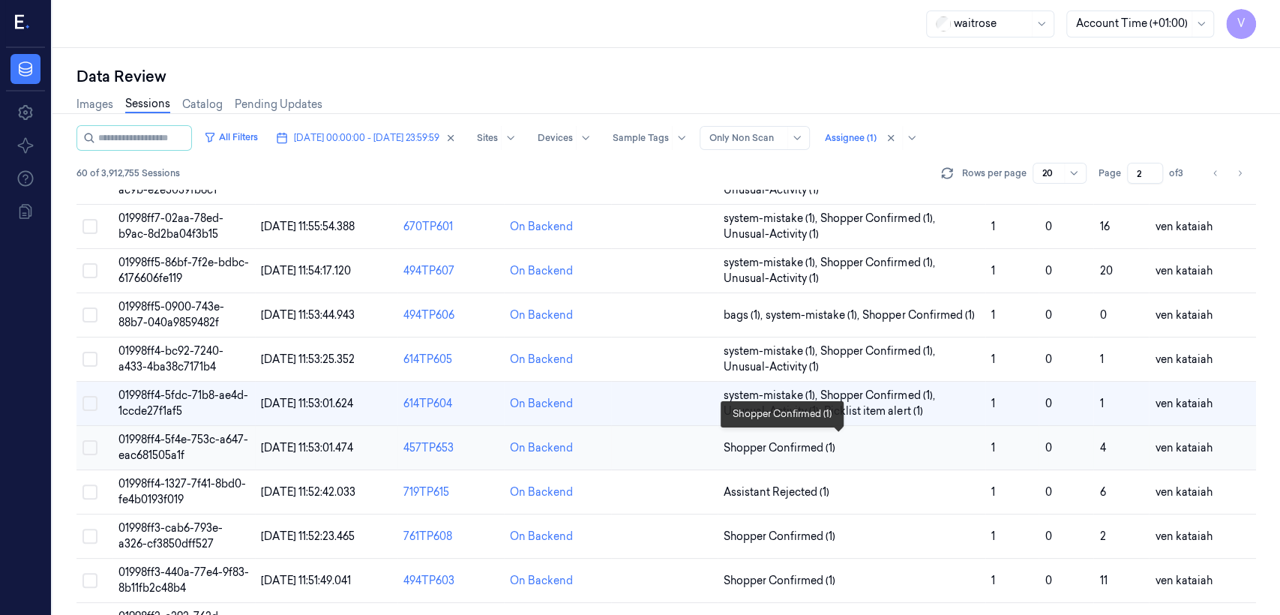
scroll to position [517, 0]
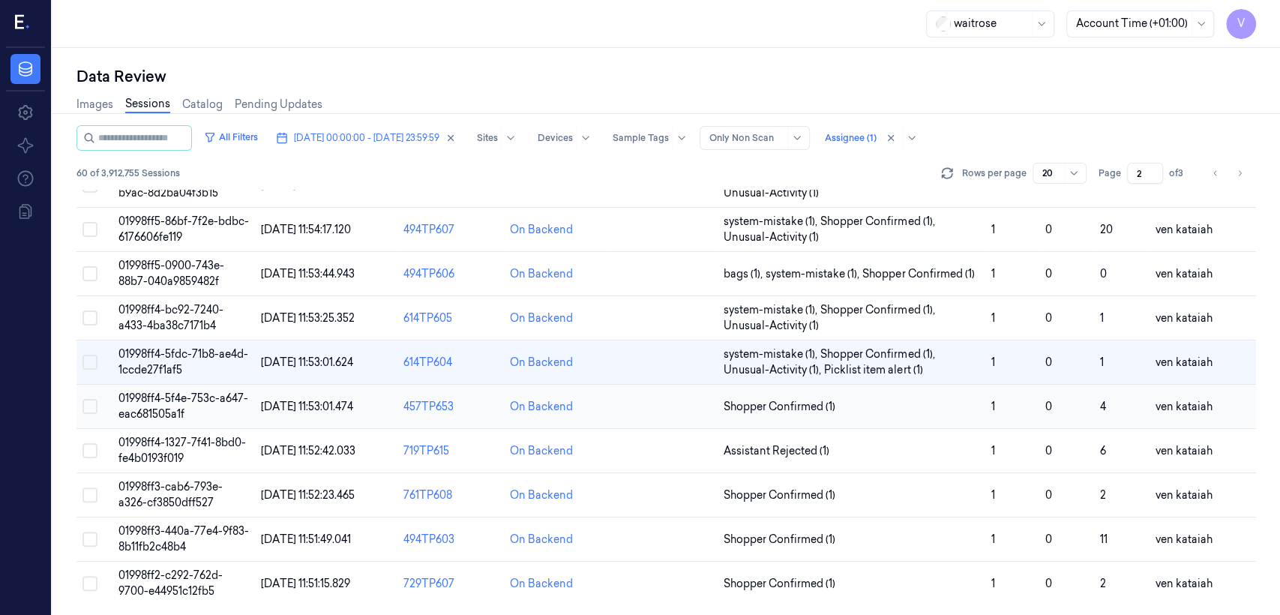
click at [781, 406] on span "Shopper Confirmed (1)" at bounding box center [780, 407] width 112 height 16
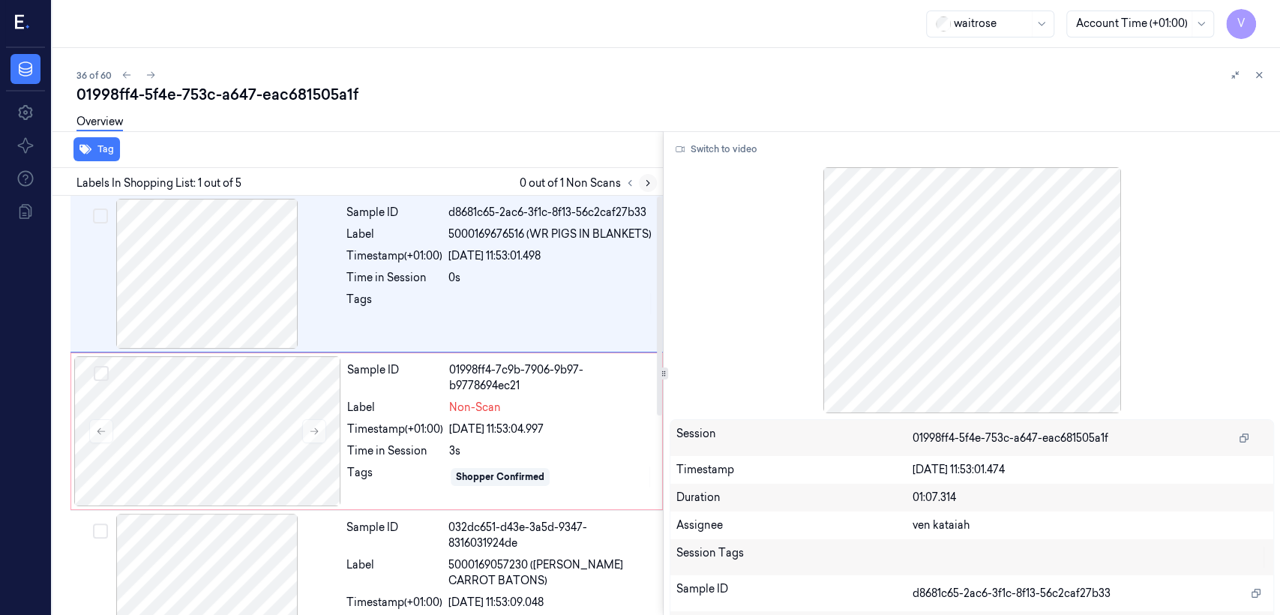
click at [647, 180] on icon at bounding box center [648, 183] width 10 height 10
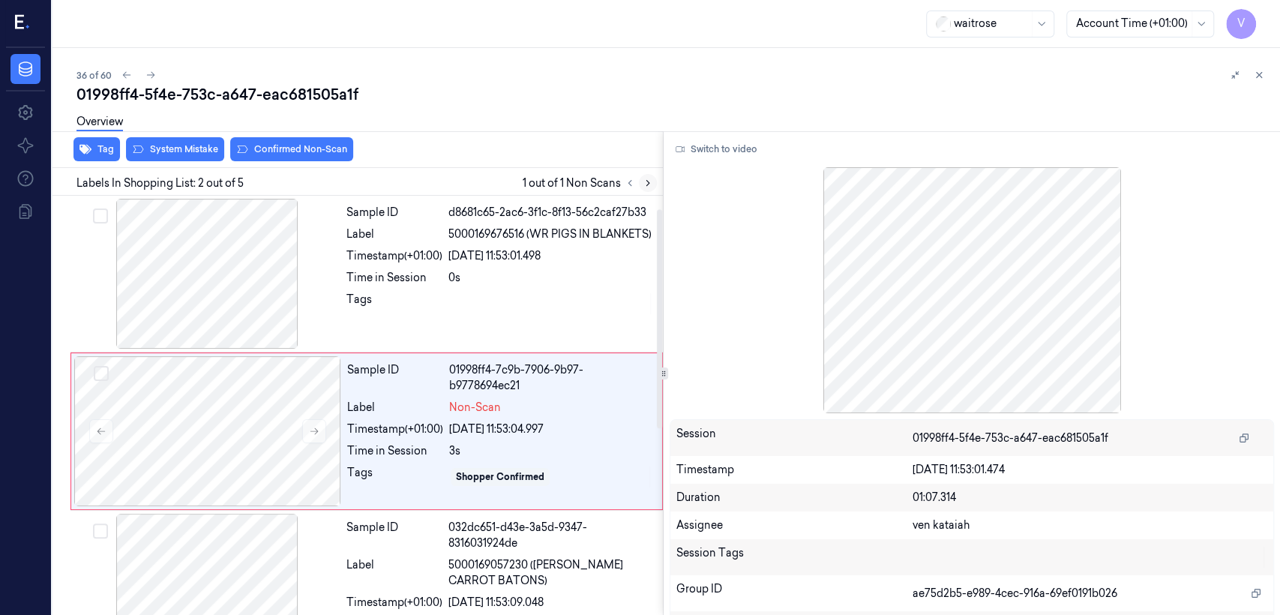
scroll to position [25, 0]
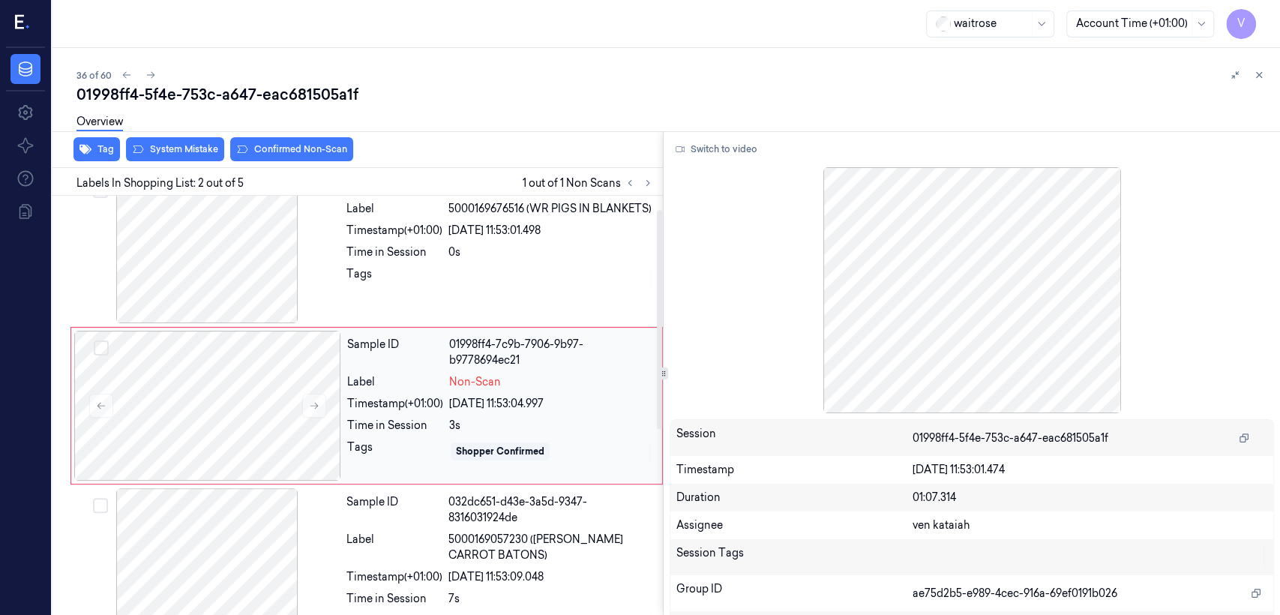
click at [494, 376] on span "Non-Scan" at bounding box center [475, 382] width 52 height 16
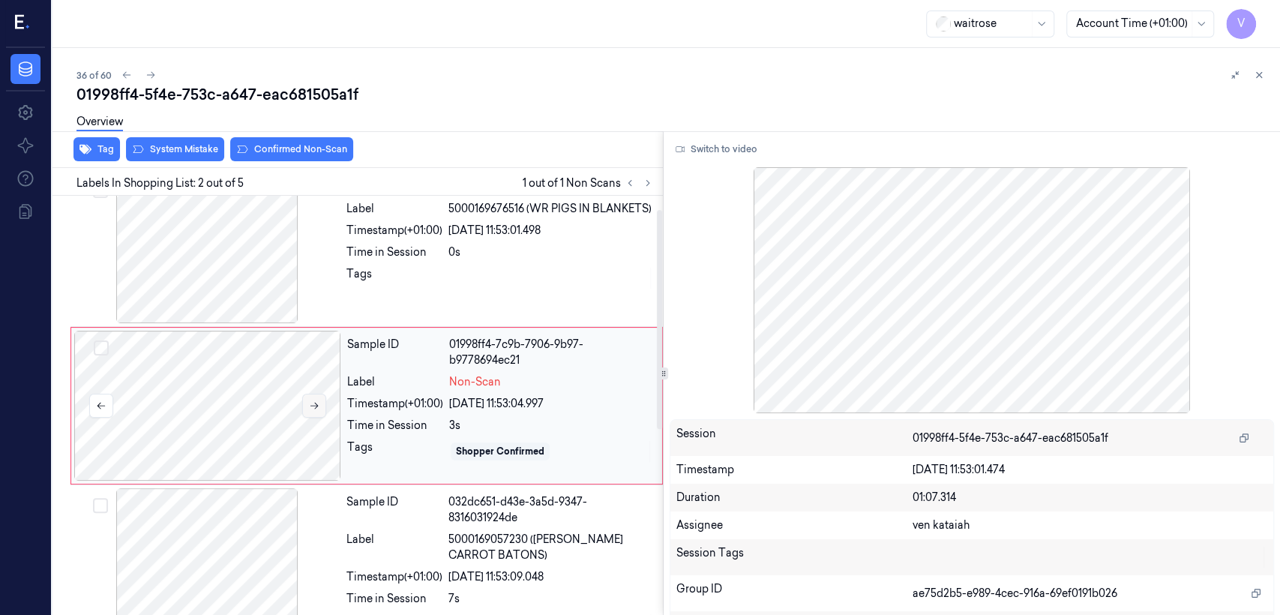
click at [314, 407] on icon at bounding box center [314, 406] width 8 height 7
click at [441, 266] on div "Tags" at bounding box center [394, 278] width 96 height 24
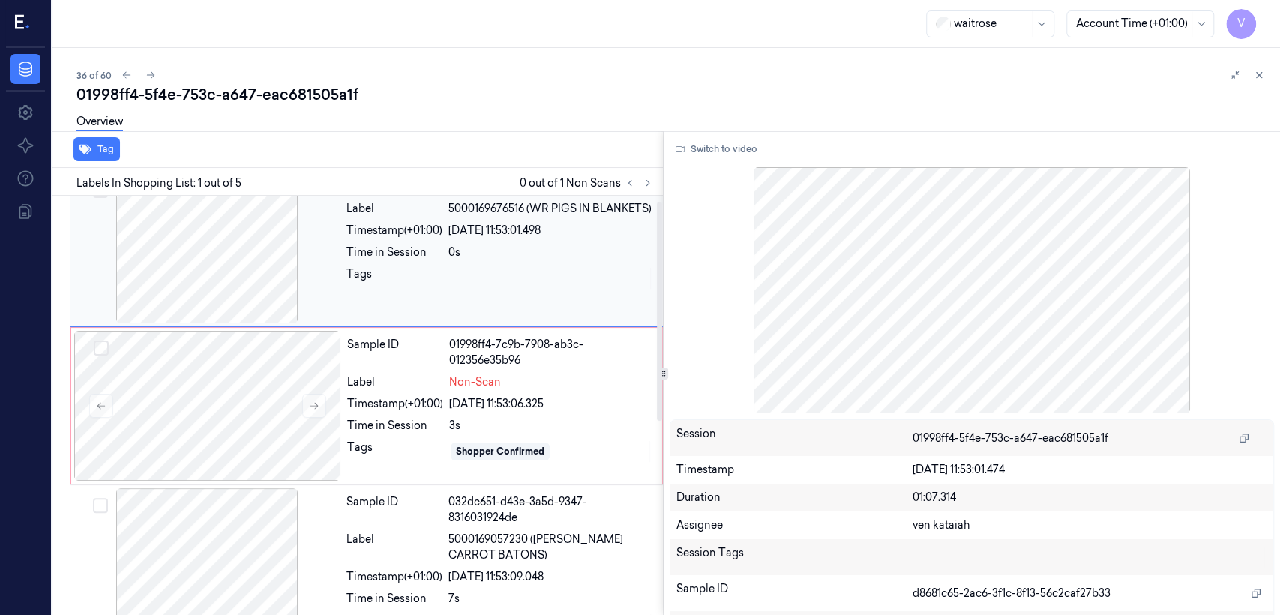
scroll to position [0, 0]
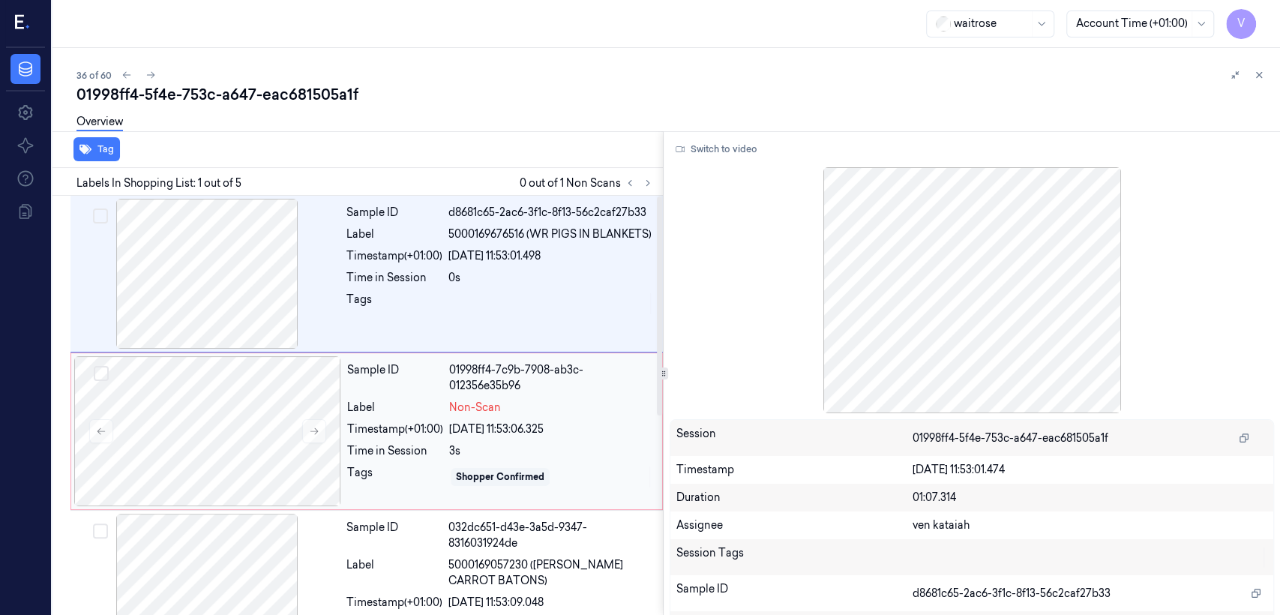
click at [418, 446] on div "Time in Session" at bounding box center [395, 451] width 96 height 16
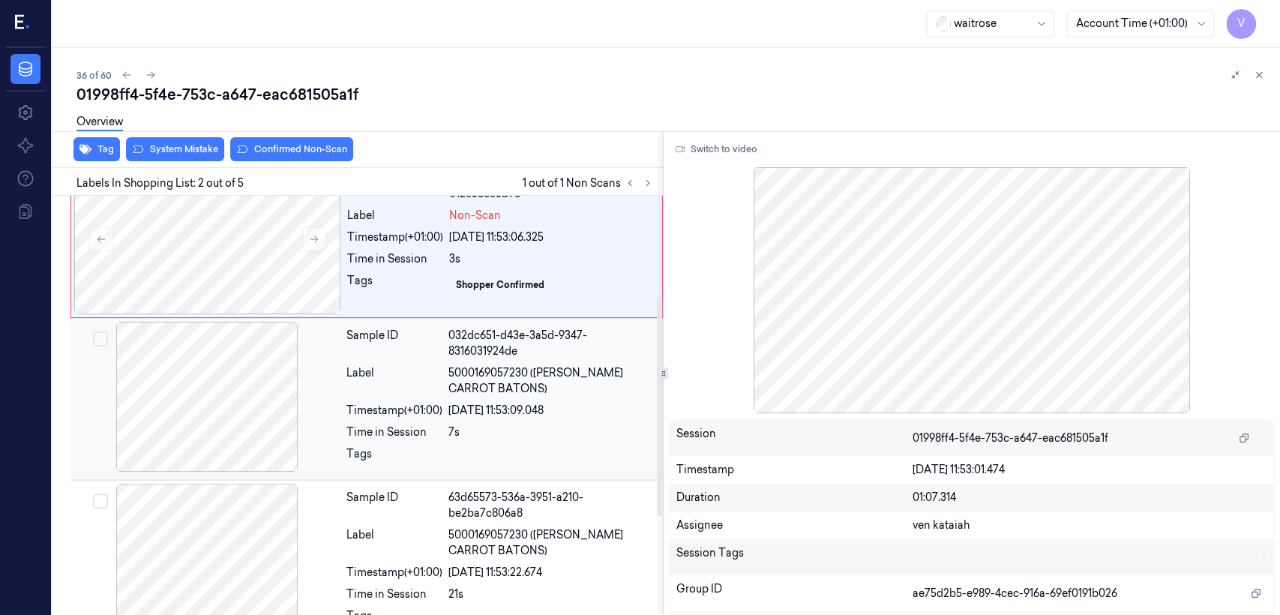
click at [434, 417] on div "Sample ID 032dc651-d43e-3a5d-9347-8316031924de Label 5000169057230 (WR ESS CARR…" at bounding box center [499, 399] width 319 height 154
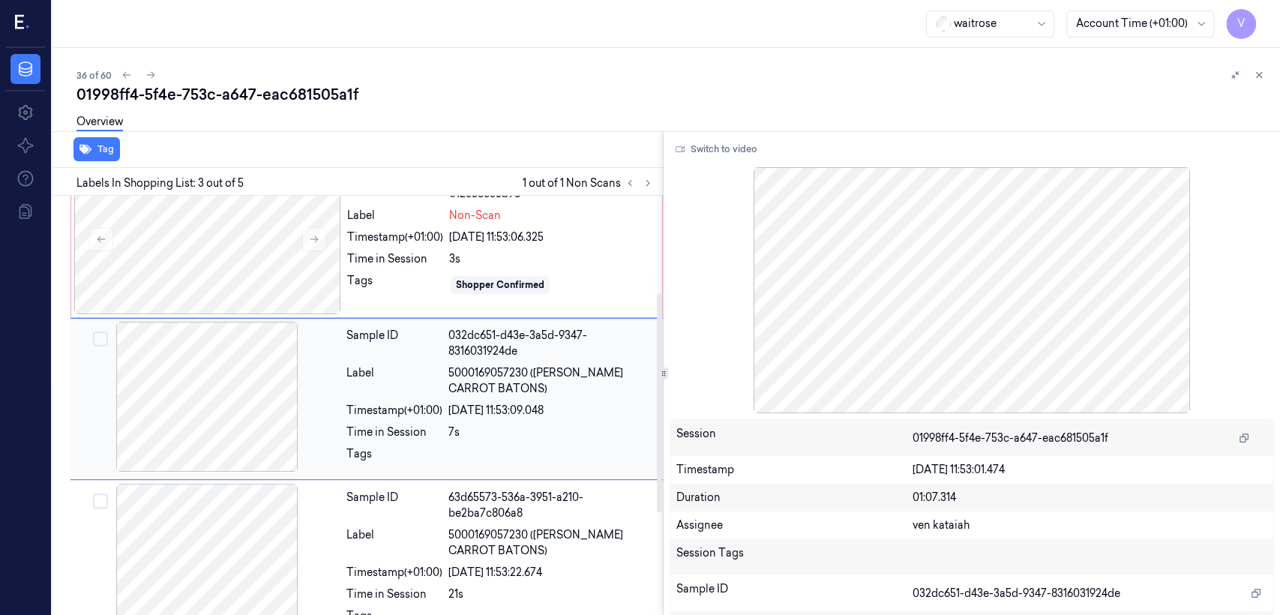
scroll to position [185, 0]
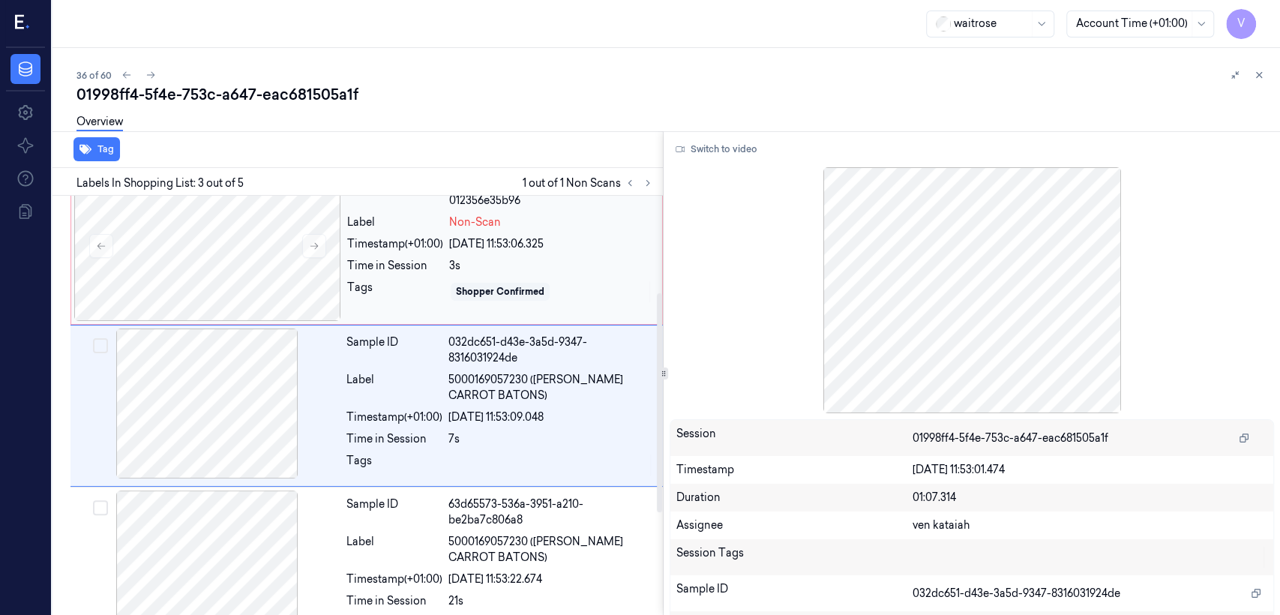
click at [442, 273] on div "Sample ID 01998ff4-7c9b-7908-ab3c-012356e35b96 Label Non-Scan Timestamp (+01:00…" at bounding box center [500, 246] width 318 height 150
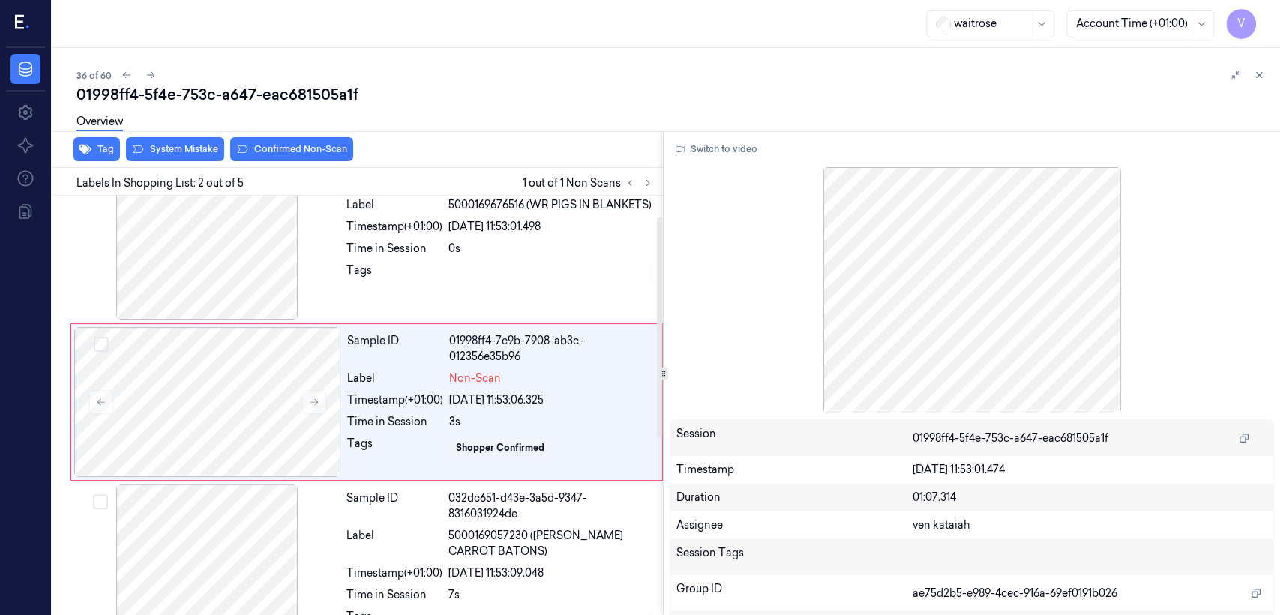
scroll to position [25, 0]
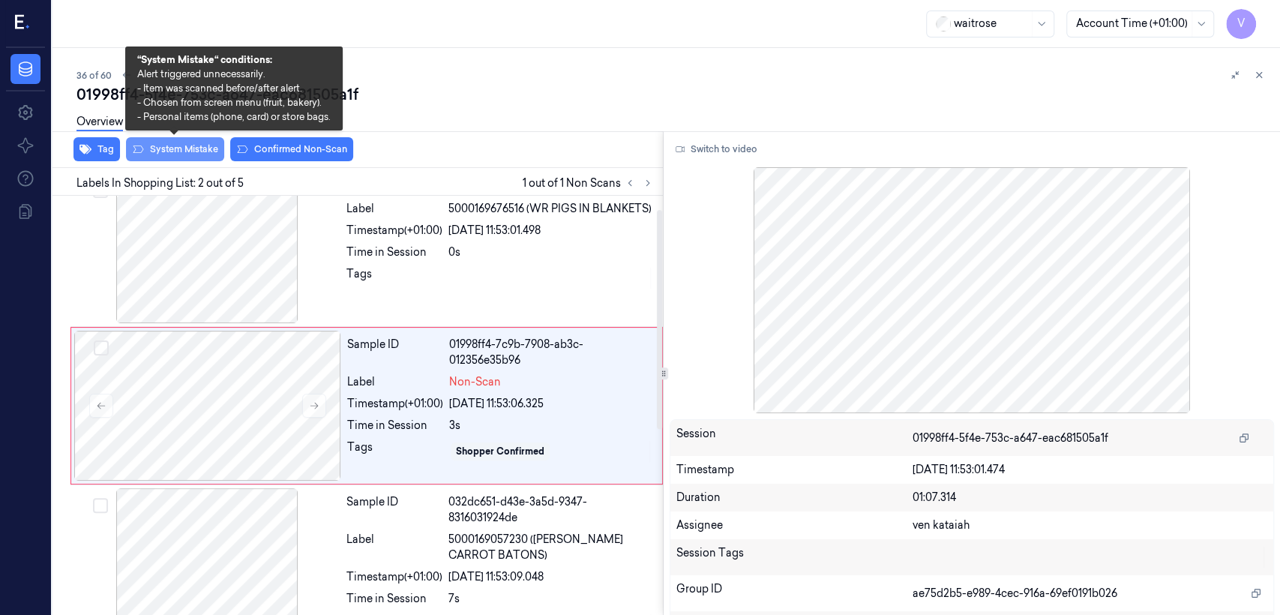
click at [180, 153] on button "System Mistake" at bounding box center [175, 149] width 98 height 24
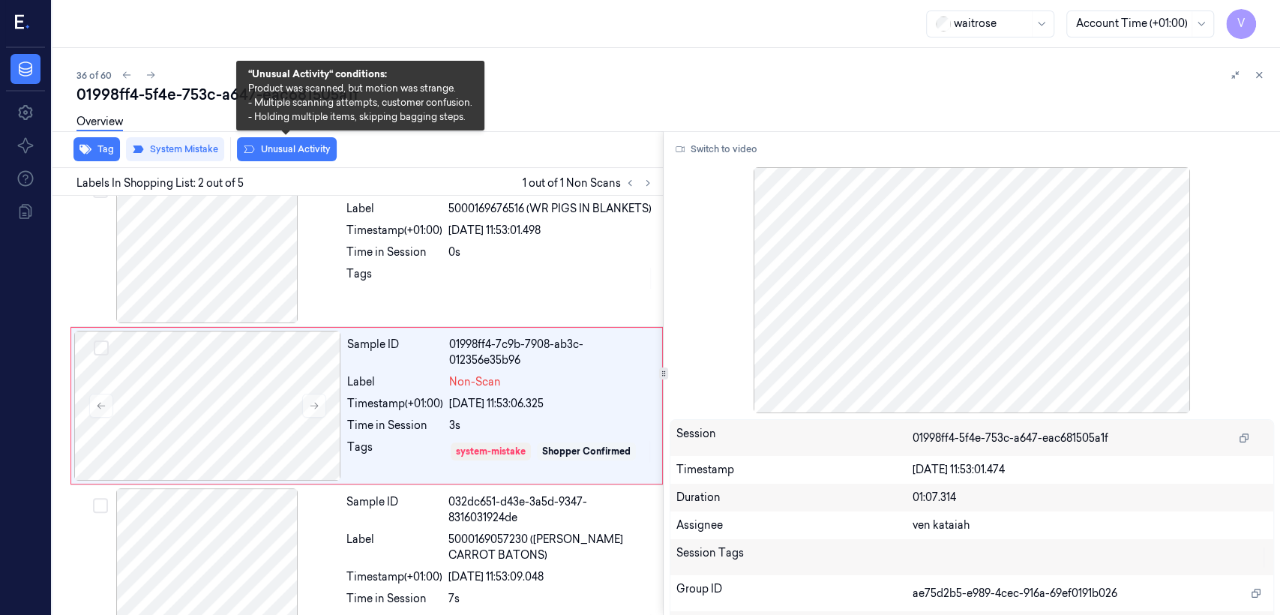
click at [298, 157] on button "Unusual Activity" at bounding box center [287, 149] width 100 height 24
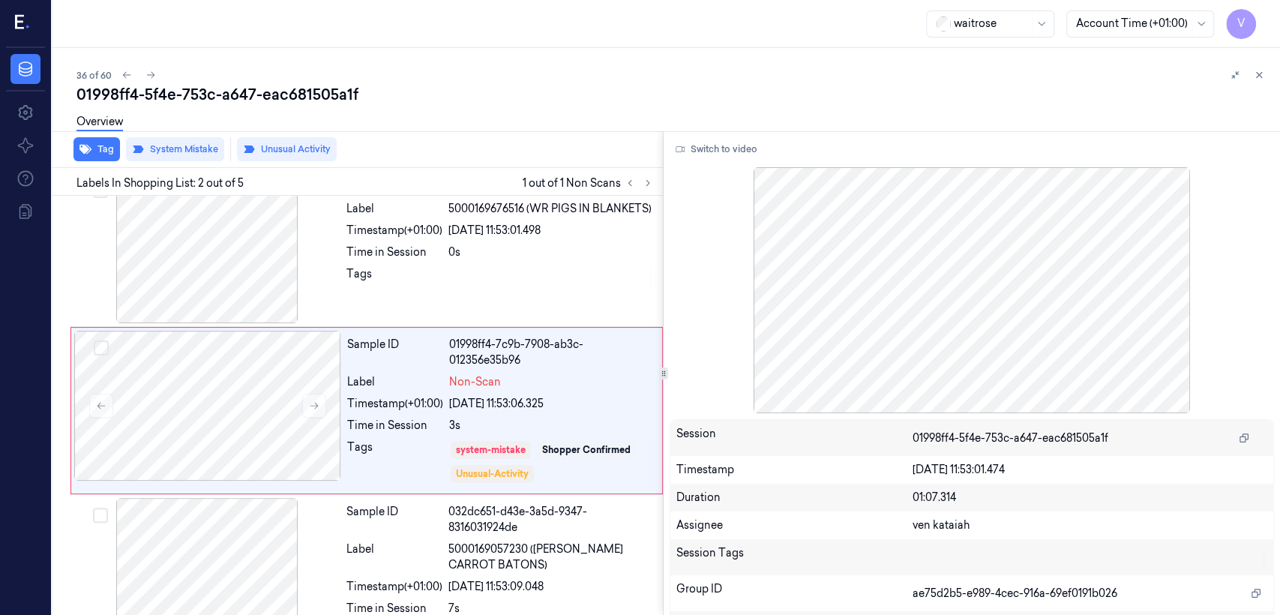
scroll to position [30, 0]
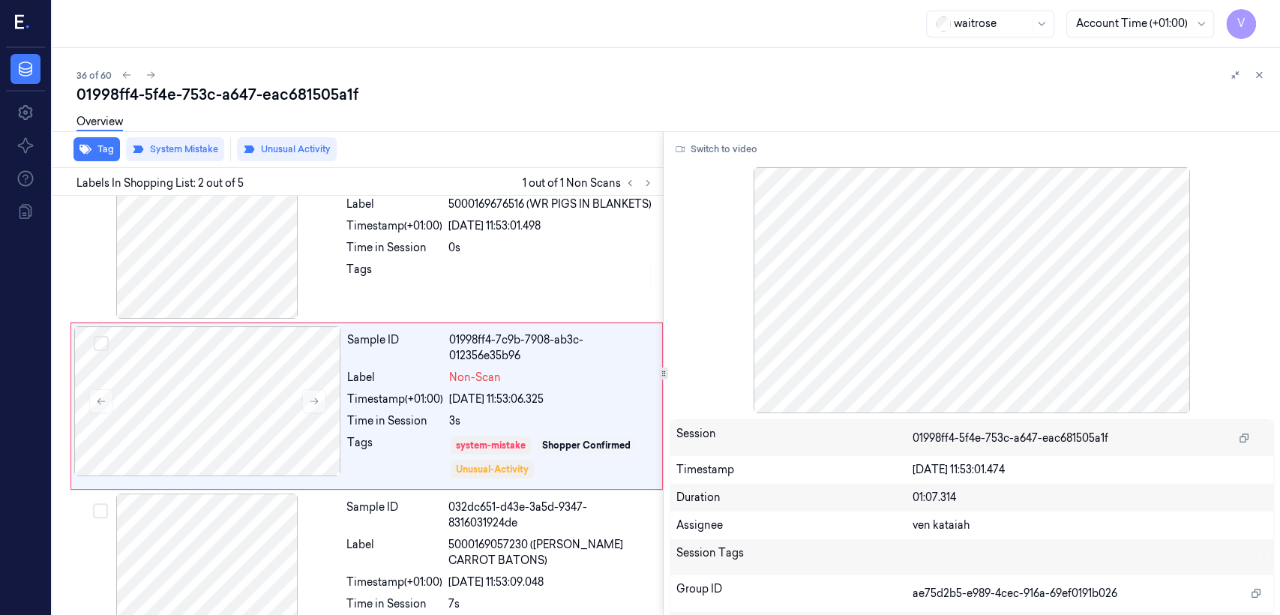
click at [1267, 70] on div at bounding box center [1247, 75] width 42 height 18
click at [1257, 79] on icon at bounding box center [1259, 75] width 10 height 10
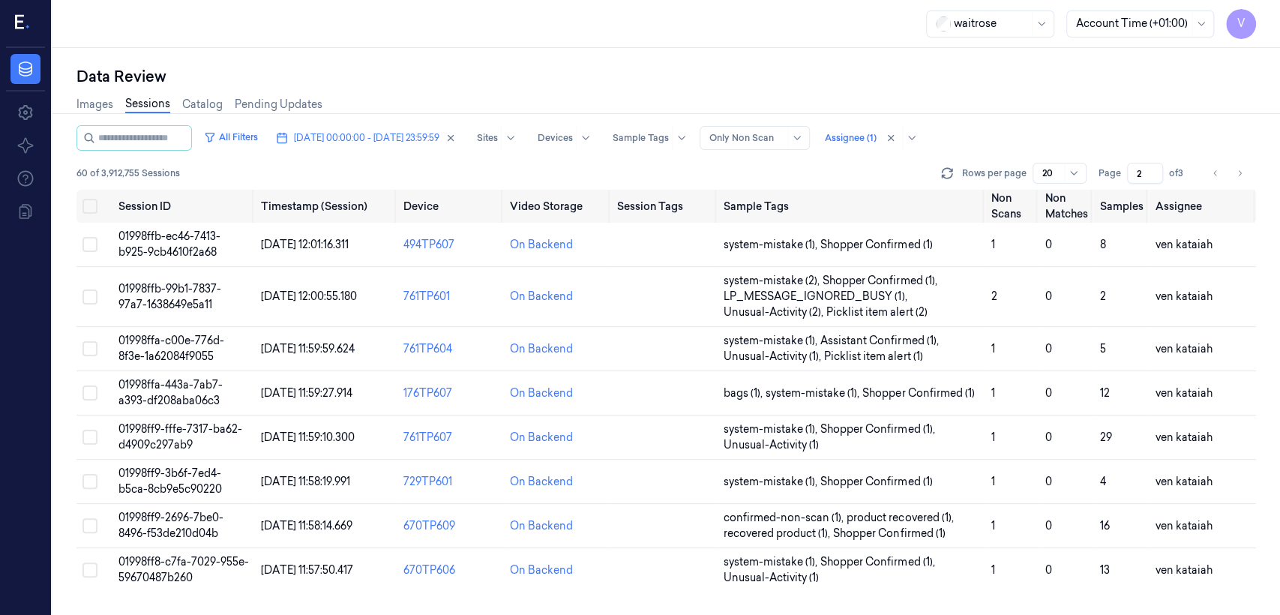
scroll to position [517, 0]
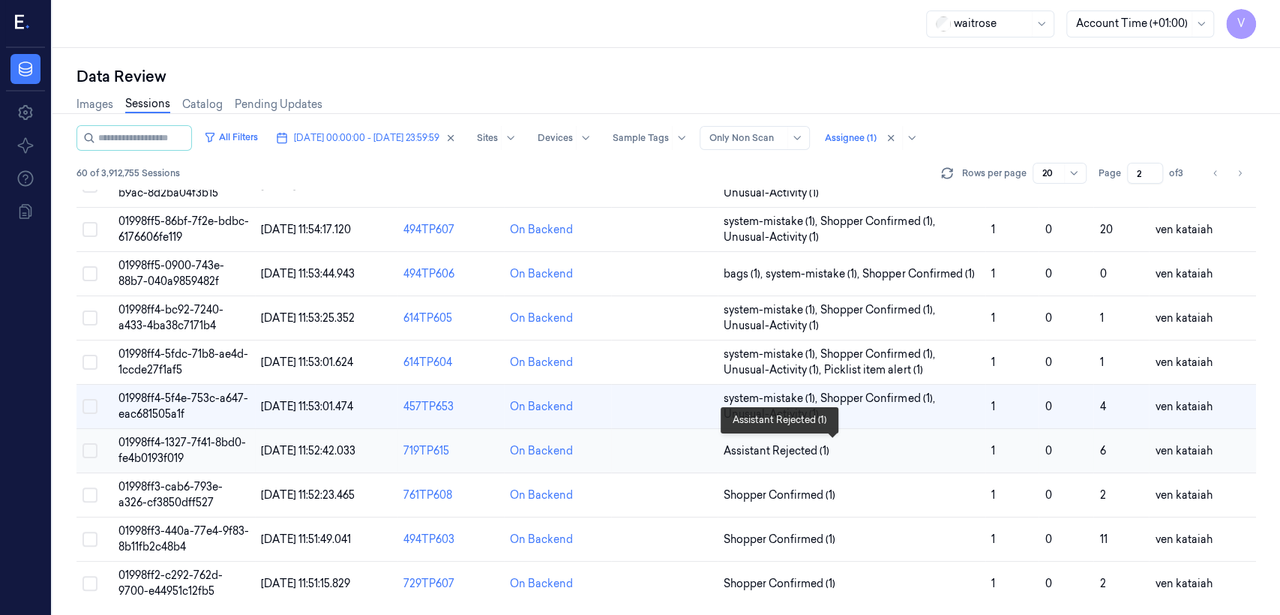
click at [800, 445] on span "Assistant Rejected (1)" at bounding box center [777, 451] width 106 height 16
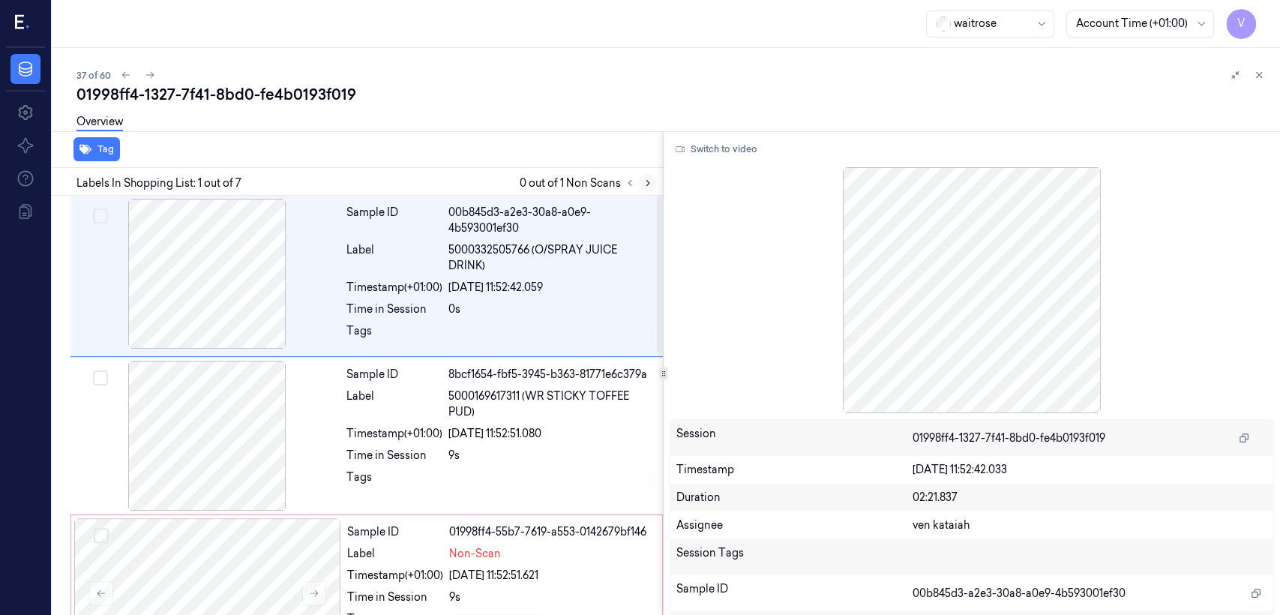
click at [646, 175] on button at bounding box center [648, 183] width 18 height 18
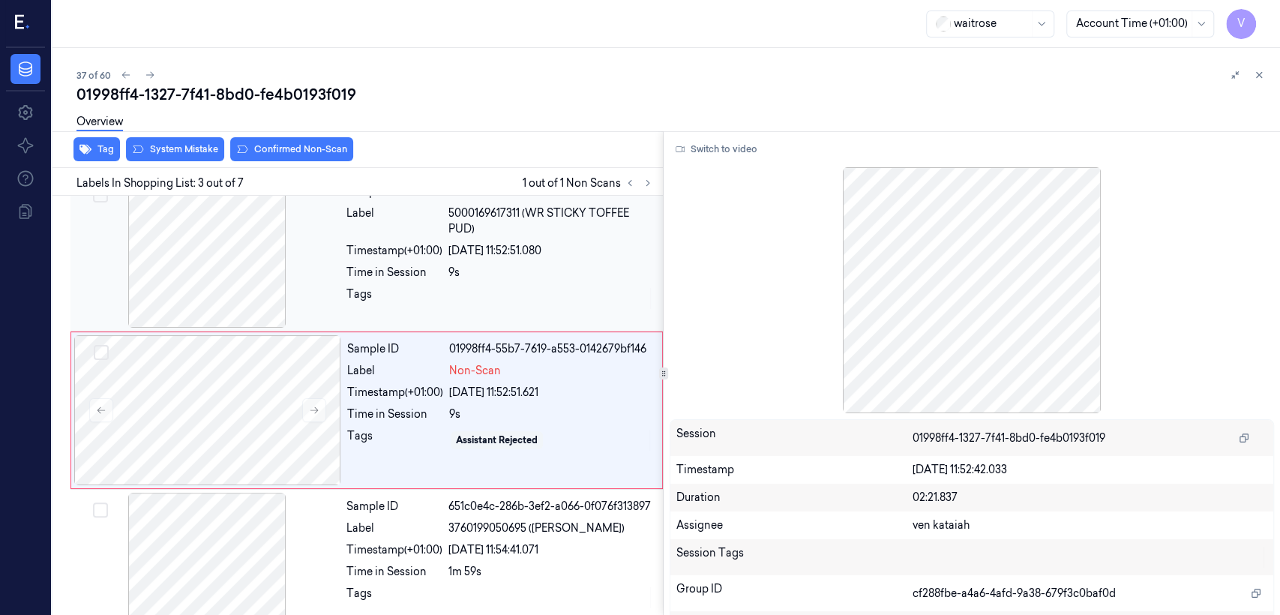
scroll to position [187, 0]
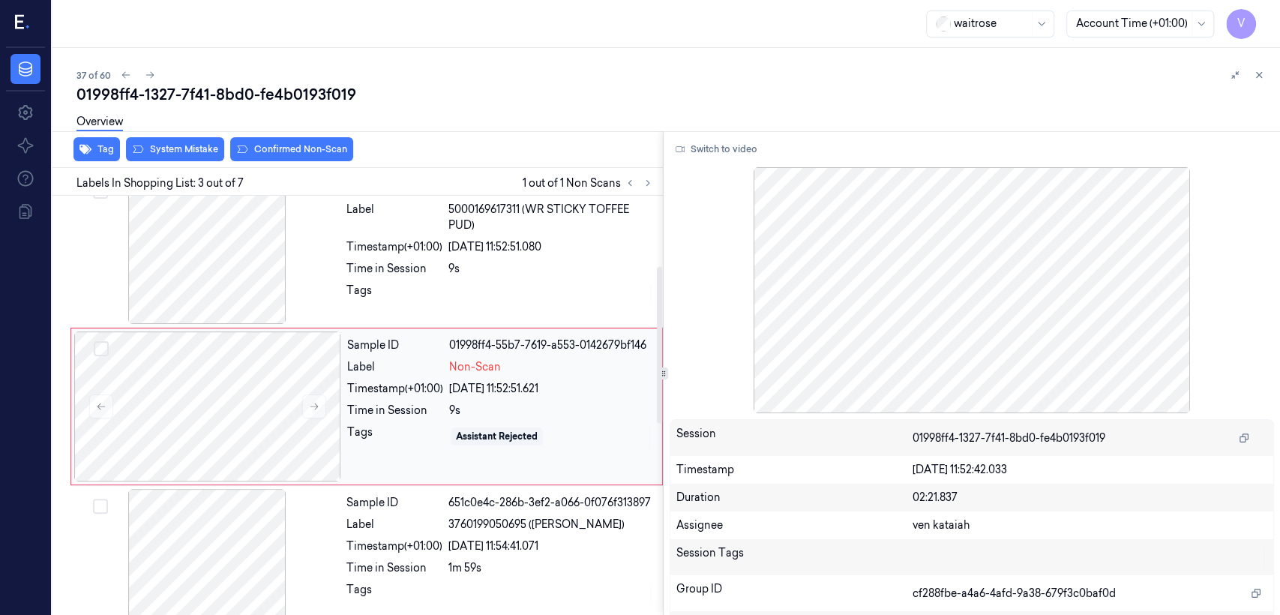
click at [464, 415] on div "9s" at bounding box center [551, 411] width 204 height 16
click at [383, 279] on div "Sample ID 8bcf1654-fbf5-3945-b363-81771e6c379a Label 5000169617311 (WR STICKY T…" at bounding box center [499, 249] width 319 height 150
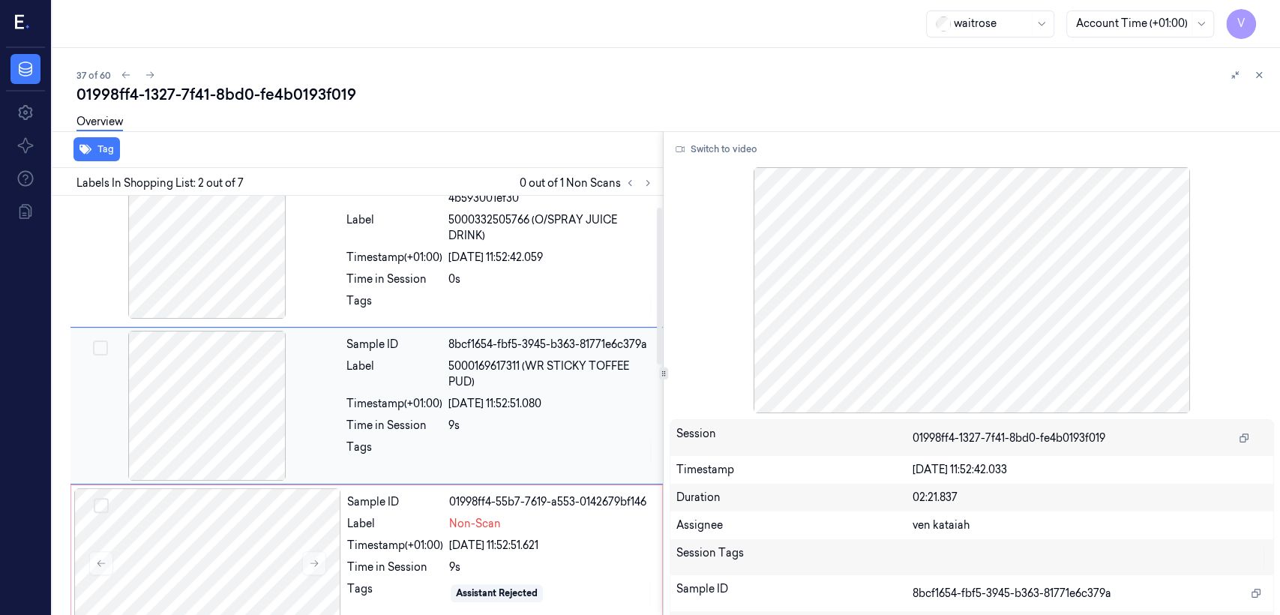
scroll to position [30, 0]
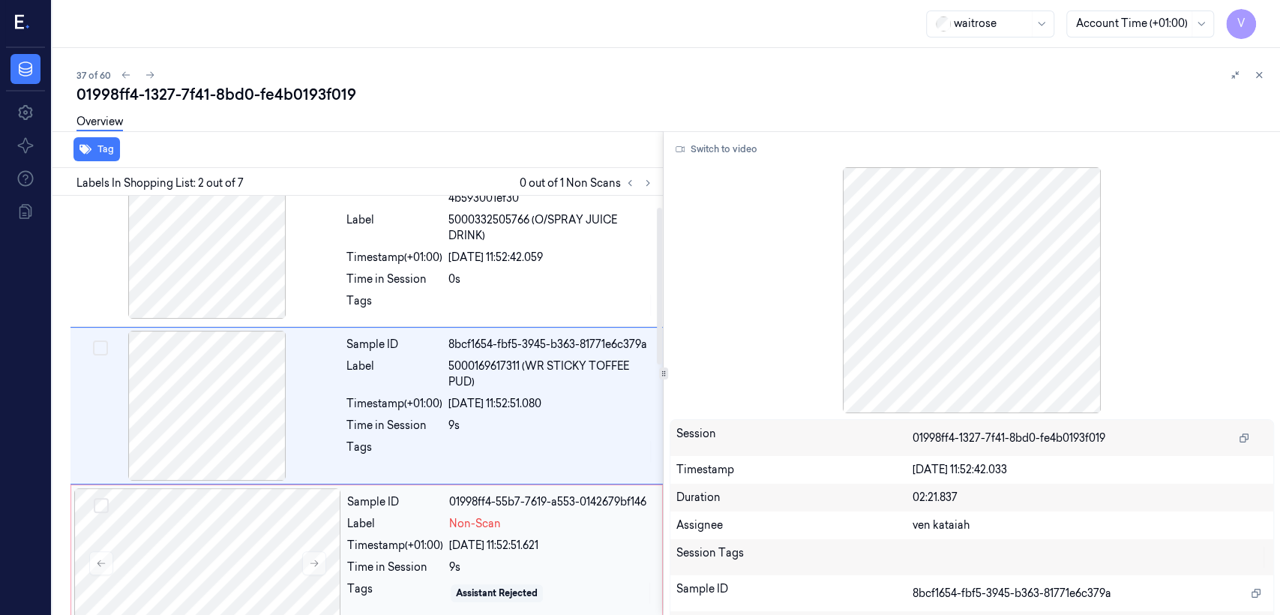
click at [353, 545] on div "Timestamp (+01:00)" at bounding box center [395, 546] width 96 height 16
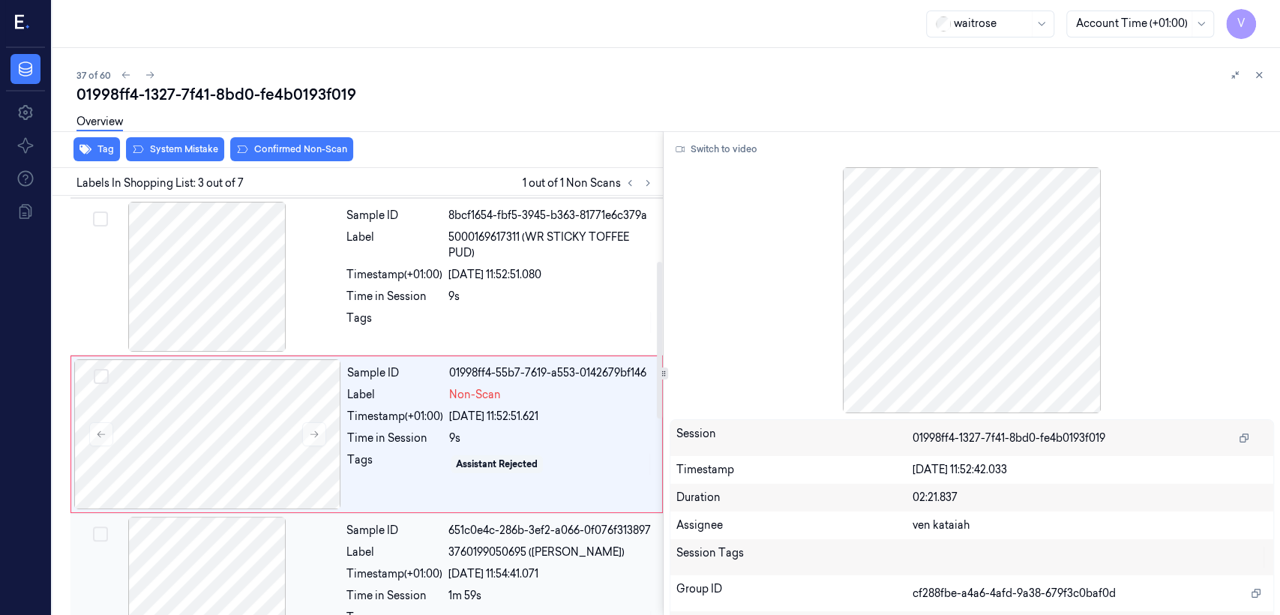
scroll to position [187, 0]
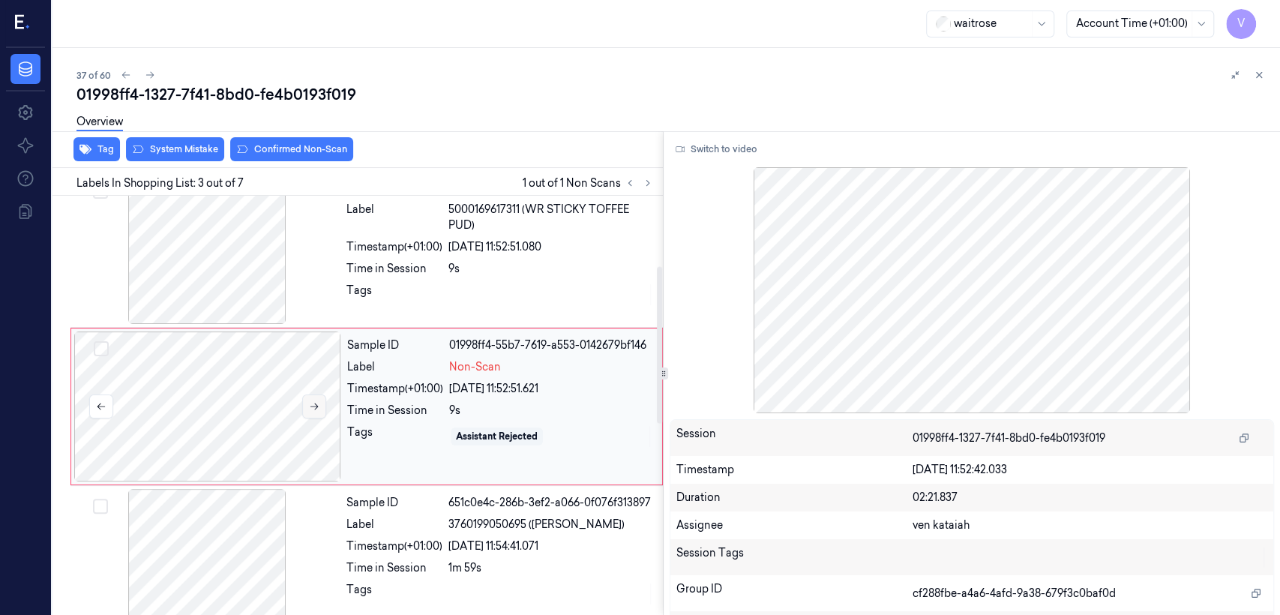
click at [325, 401] on button at bounding box center [314, 406] width 24 height 24
click at [318, 404] on icon at bounding box center [314, 406] width 10 height 10
click at [172, 159] on button "System Mistake" at bounding box center [175, 149] width 98 height 24
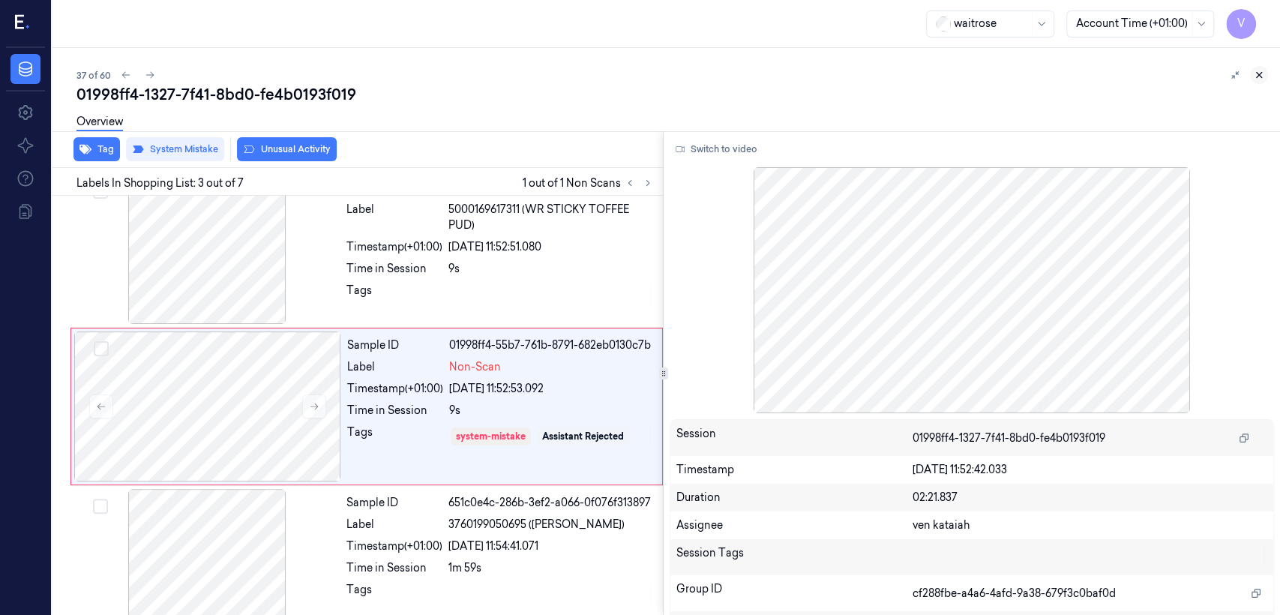
click at [1261, 82] on button at bounding box center [1259, 75] width 18 height 18
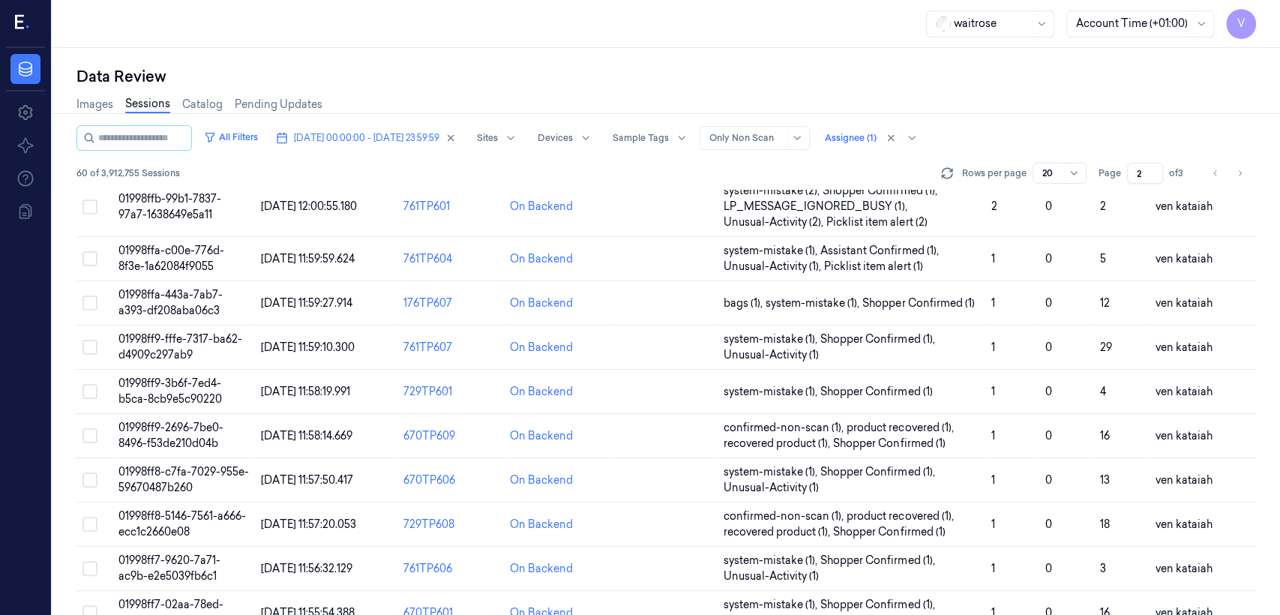
scroll to position [517, 0]
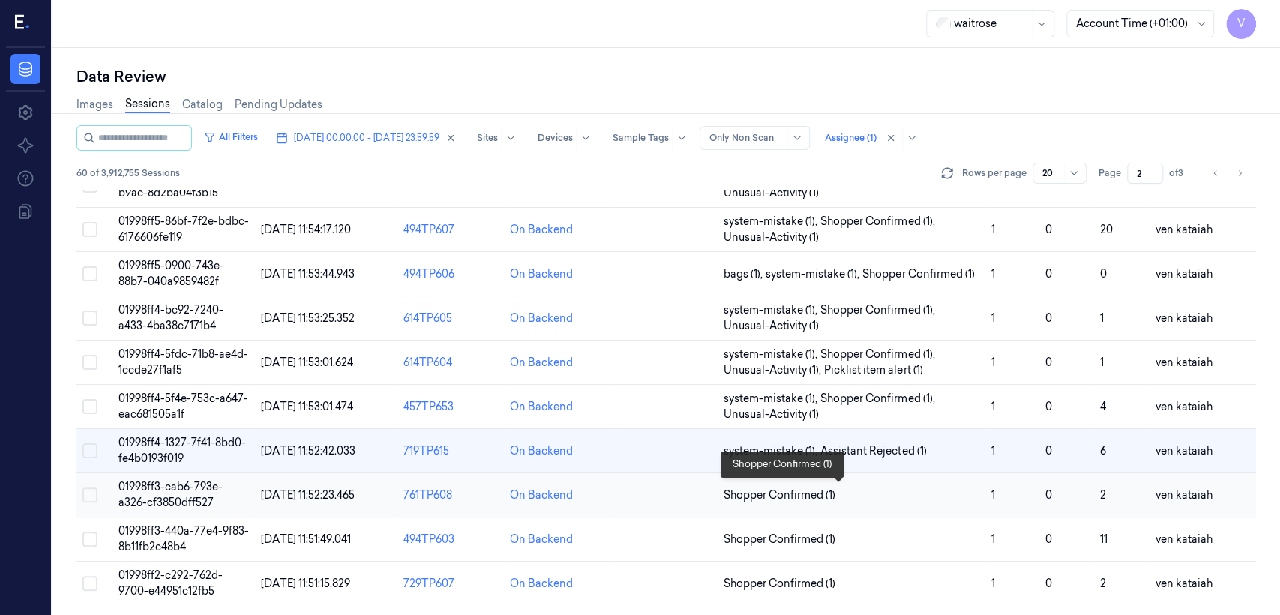
click at [804, 494] on span "Shopper Confirmed (1)" at bounding box center [780, 495] width 112 height 16
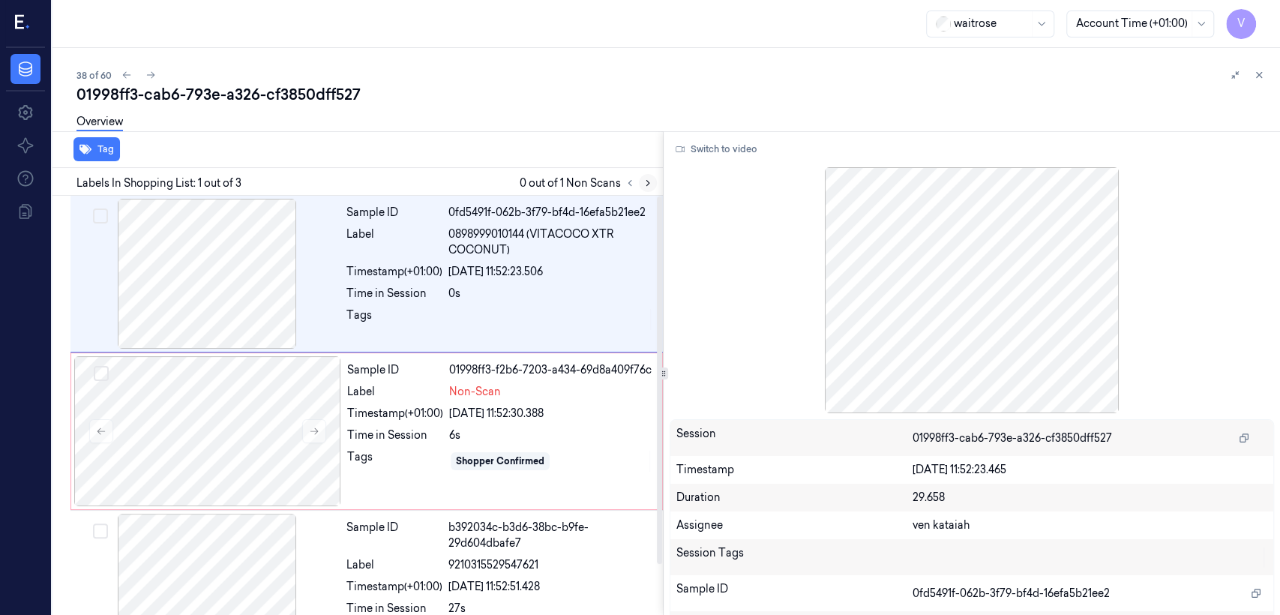
click at [646, 174] on button at bounding box center [648, 183] width 18 height 18
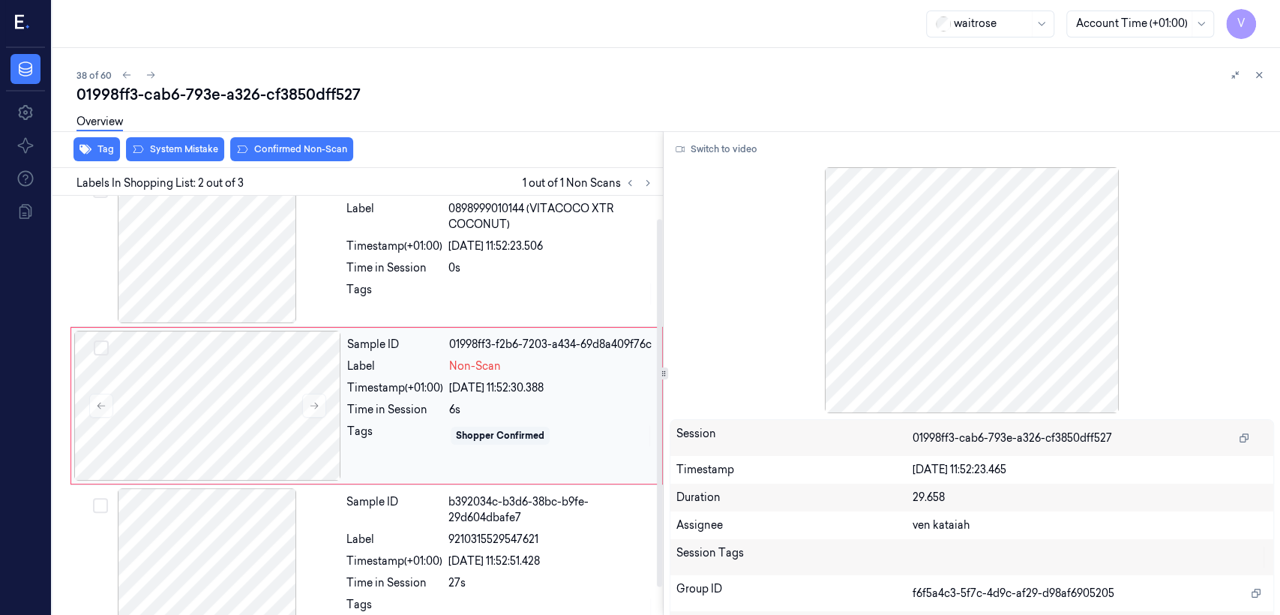
click at [414, 413] on div "Time in Session" at bounding box center [395, 410] width 96 height 16
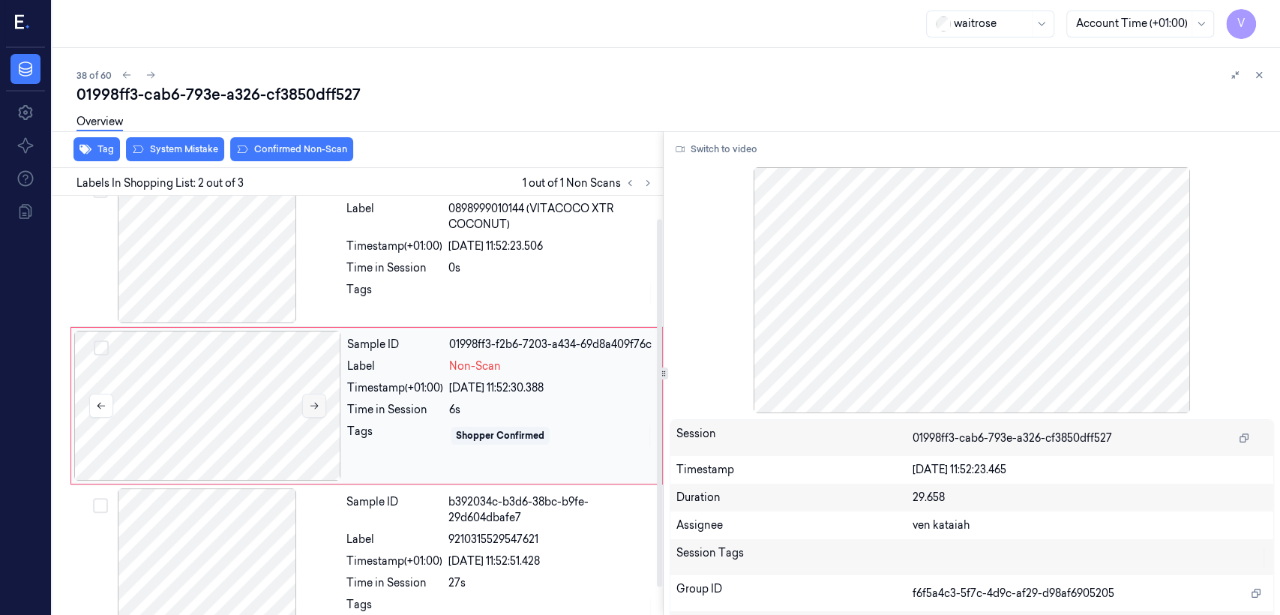
click at [310, 412] on button at bounding box center [314, 406] width 24 height 24
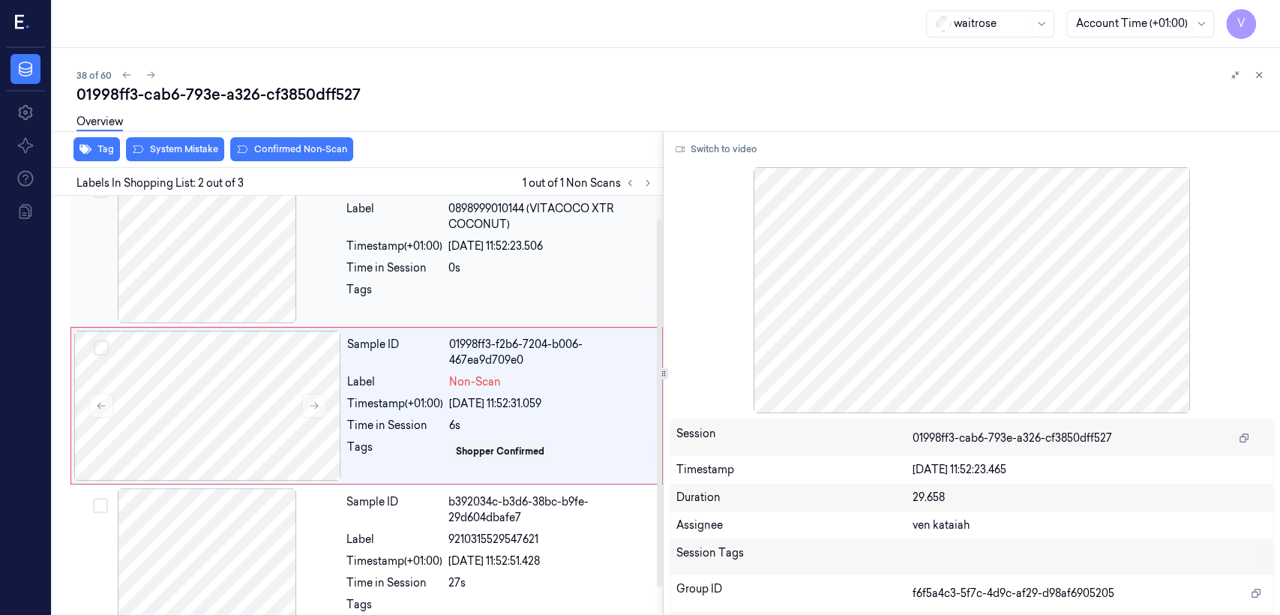
click at [414, 274] on div "Time in Session" at bounding box center [394, 268] width 96 height 16
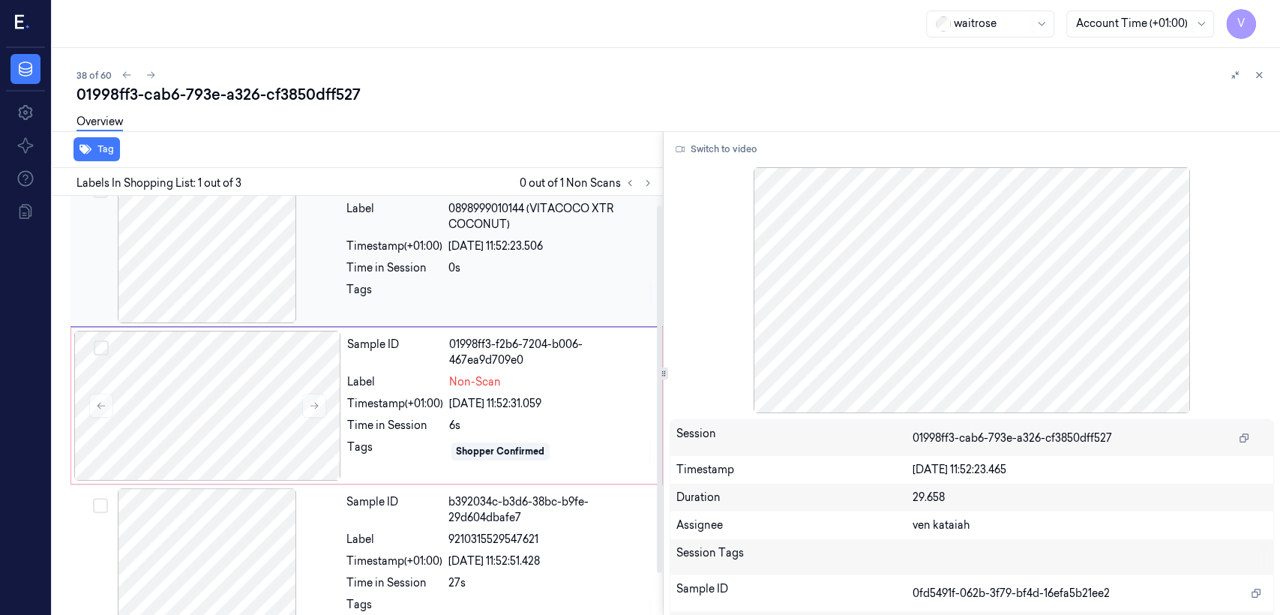
scroll to position [0, 0]
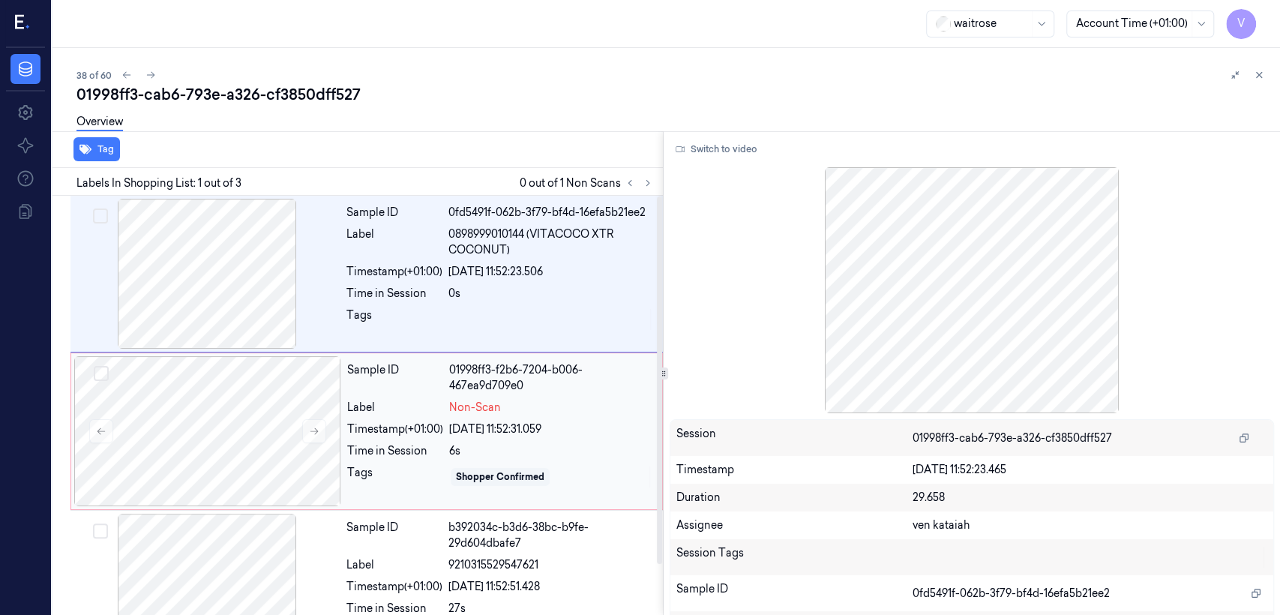
click at [425, 424] on div "Timestamp (+01:00)" at bounding box center [395, 429] width 96 height 16
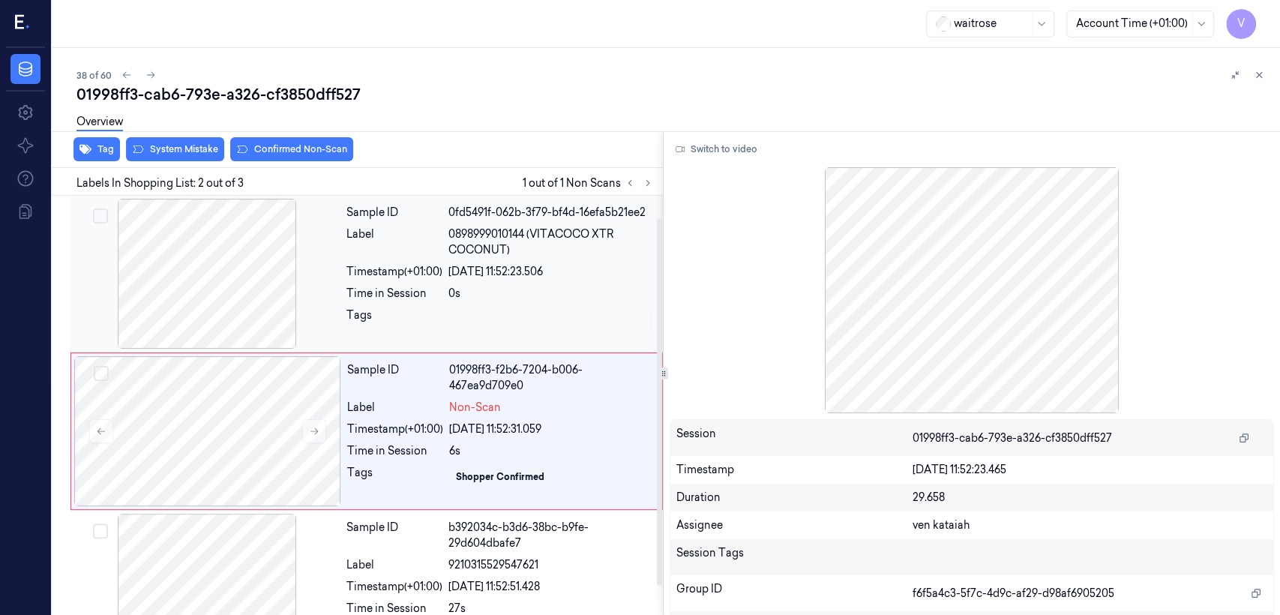
scroll to position [25, 0]
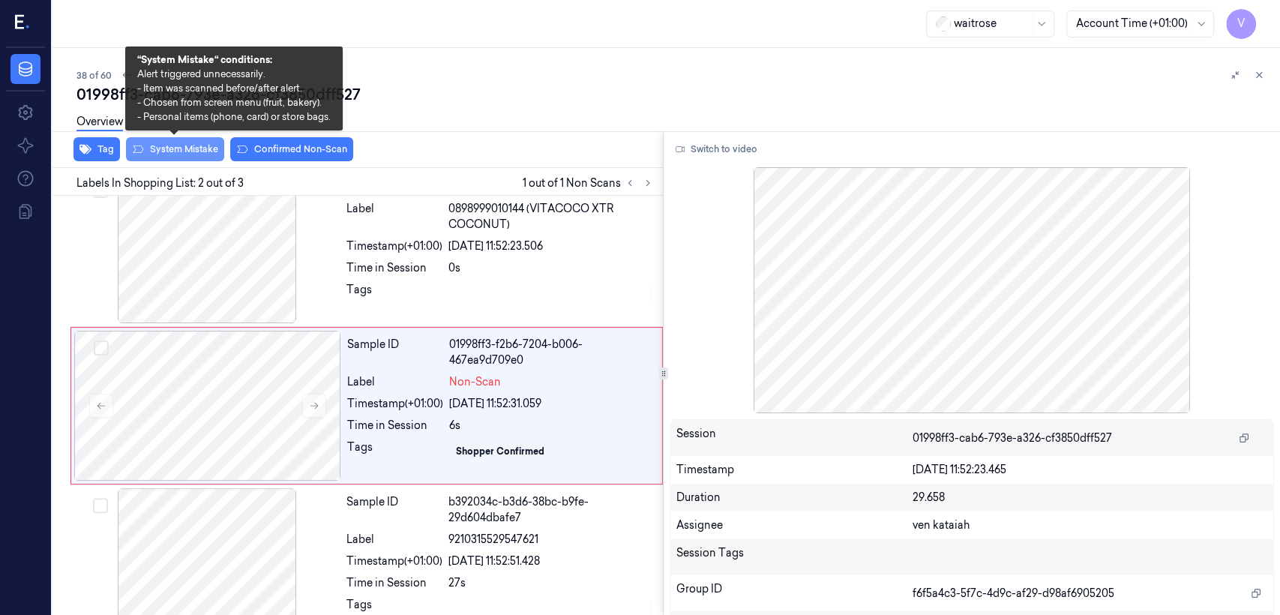
click at [215, 157] on button "System Mistake" at bounding box center [175, 149] width 98 height 24
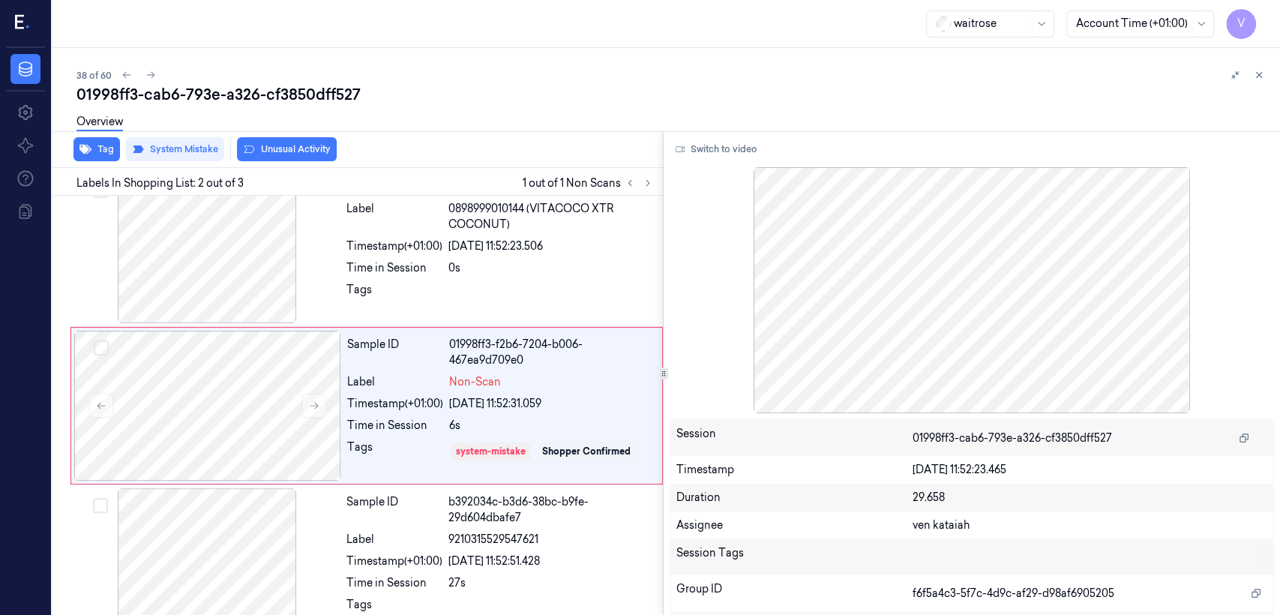
click at [312, 152] on button "Unusual Activity" at bounding box center [287, 149] width 100 height 24
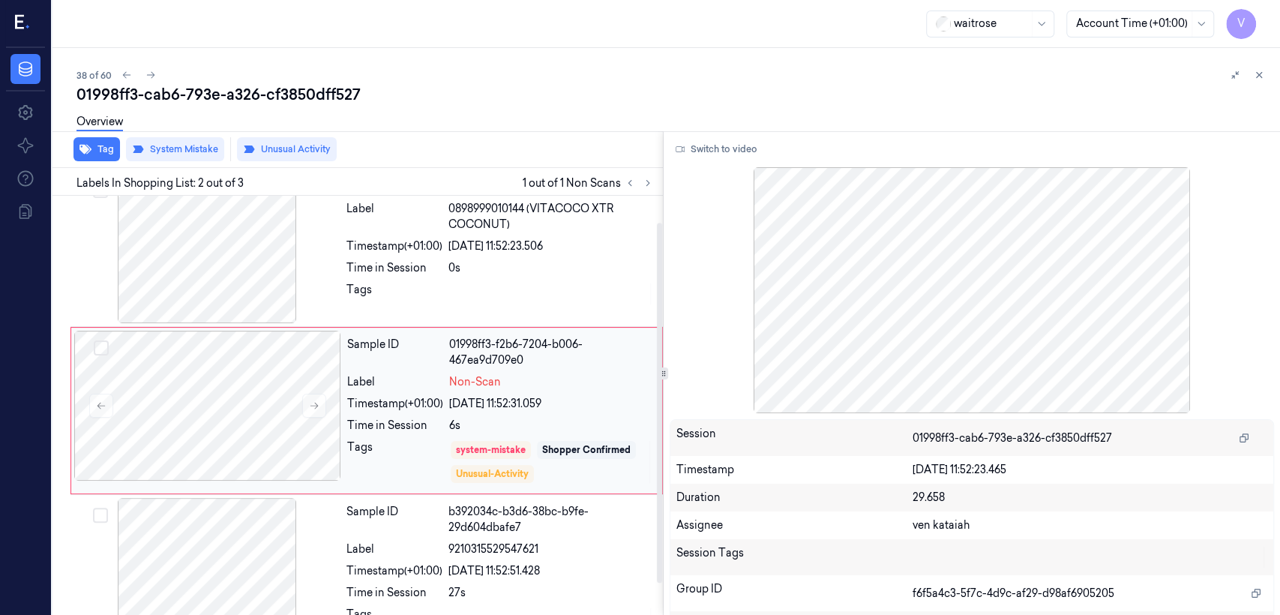
scroll to position [30, 0]
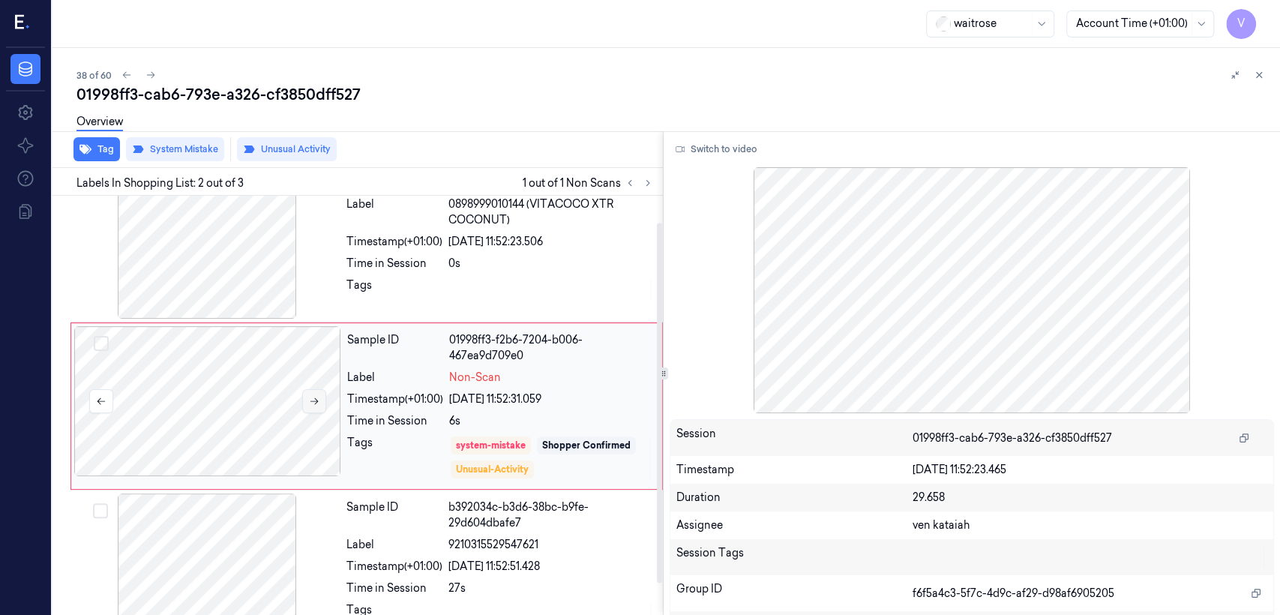
click at [319, 397] on button at bounding box center [314, 401] width 24 height 24
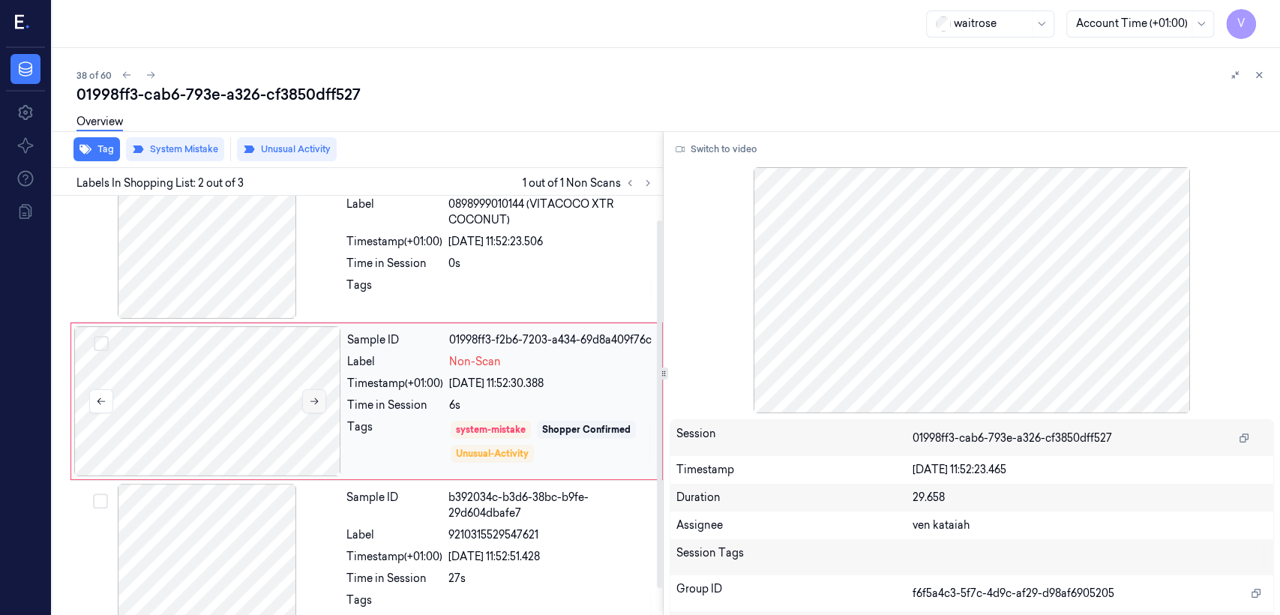
scroll to position [25, 0]
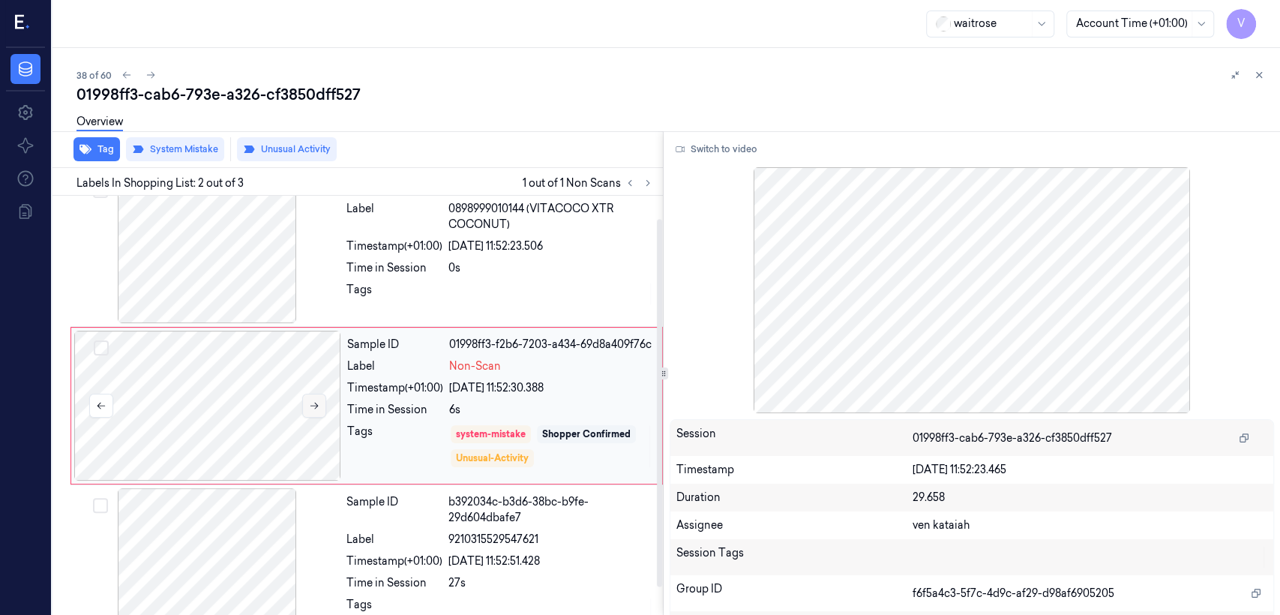
click at [319, 397] on button at bounding box center [314, 406] width 24 height 24
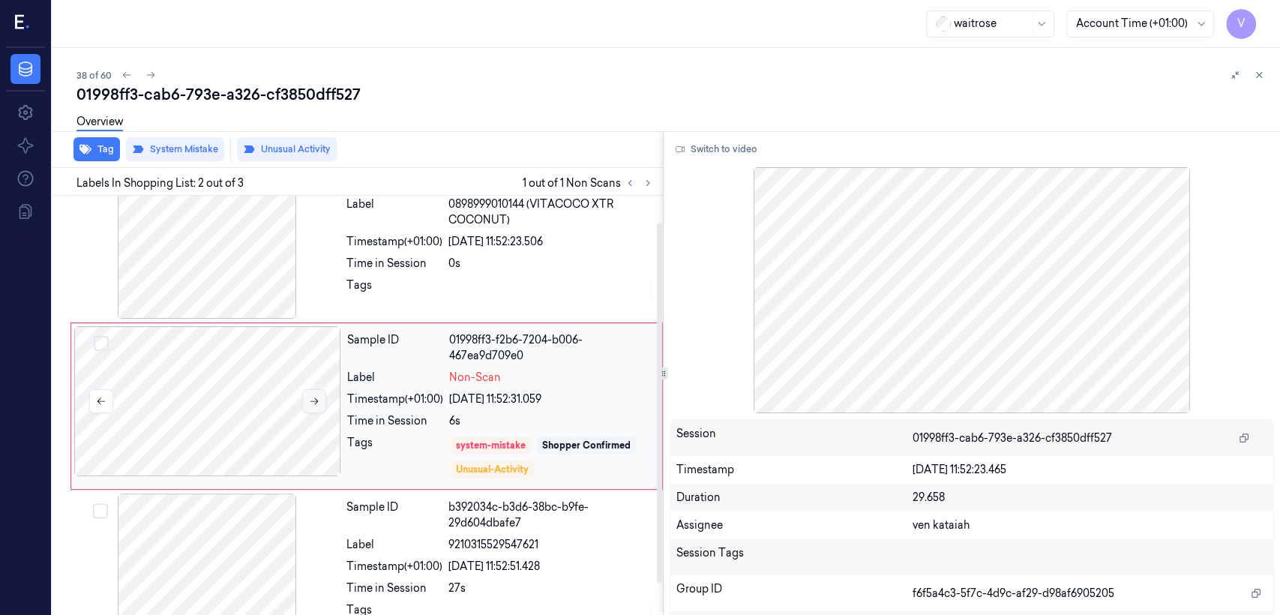
click at [319, 397] on button at bounding box center [314, 401] width 24 height 24
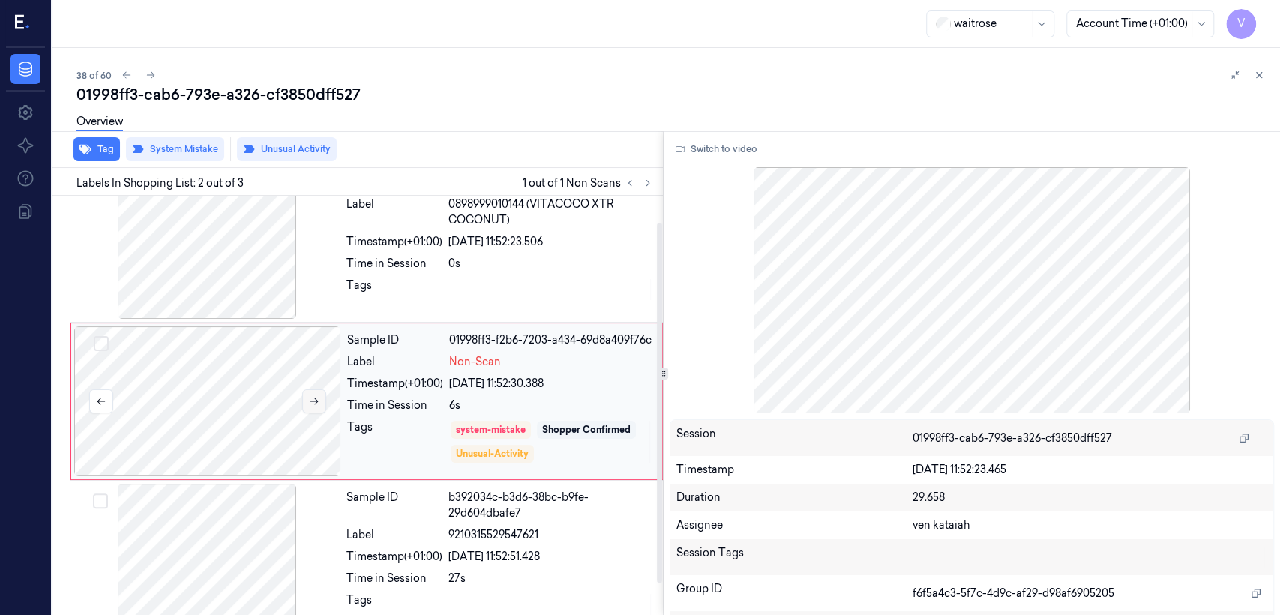
scroll to position [25, 0]
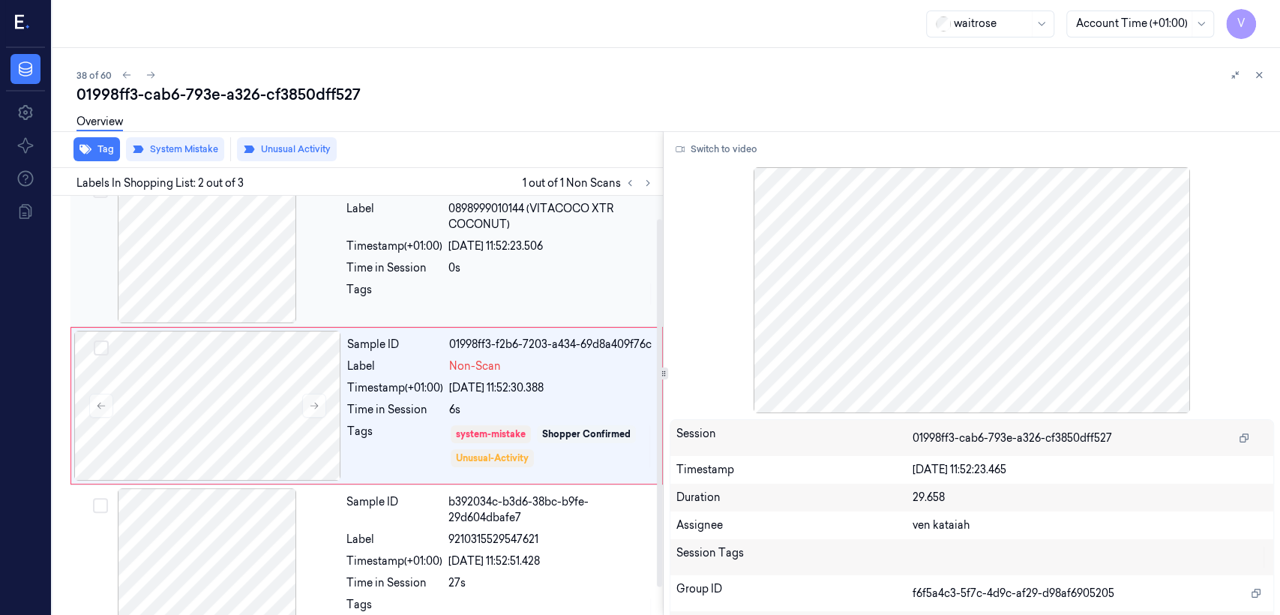
click at [428, 263] on div "Time in Session" at bounding box center [394, 268] width 96 height 16
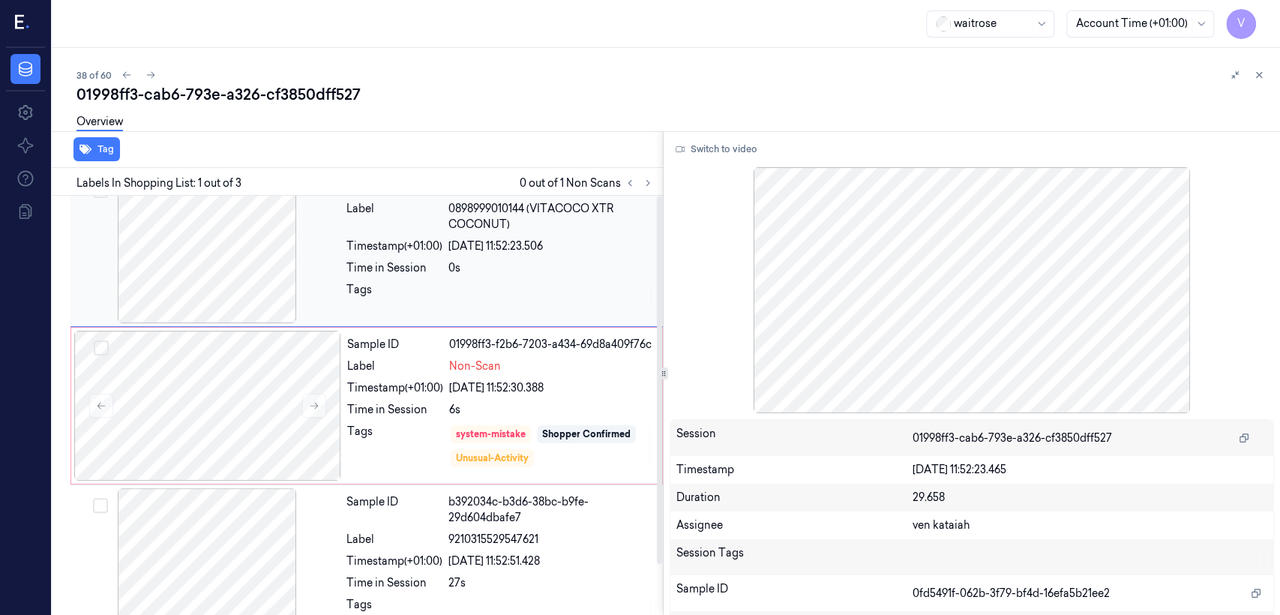
scroll to position [0, 0]
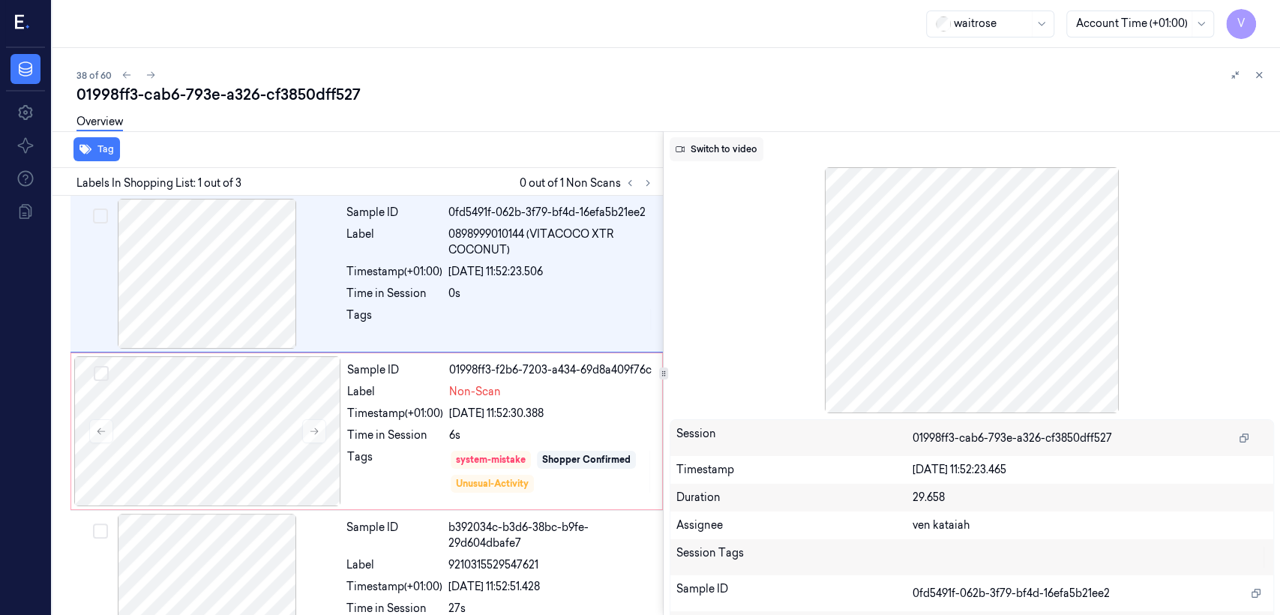
click at [711, 152] on button "Switch to video" at bounding box center [717, 149] width 94 height 24
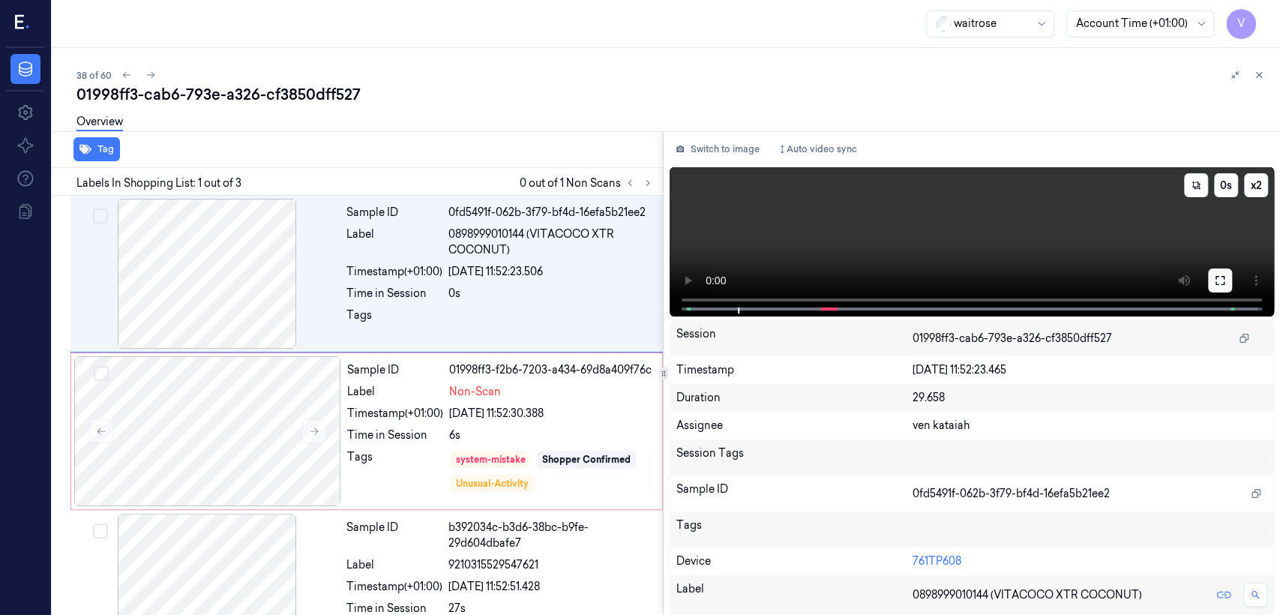
click at [1219, 277] on icon at bounding box center [1220, 280] width 12 height 12
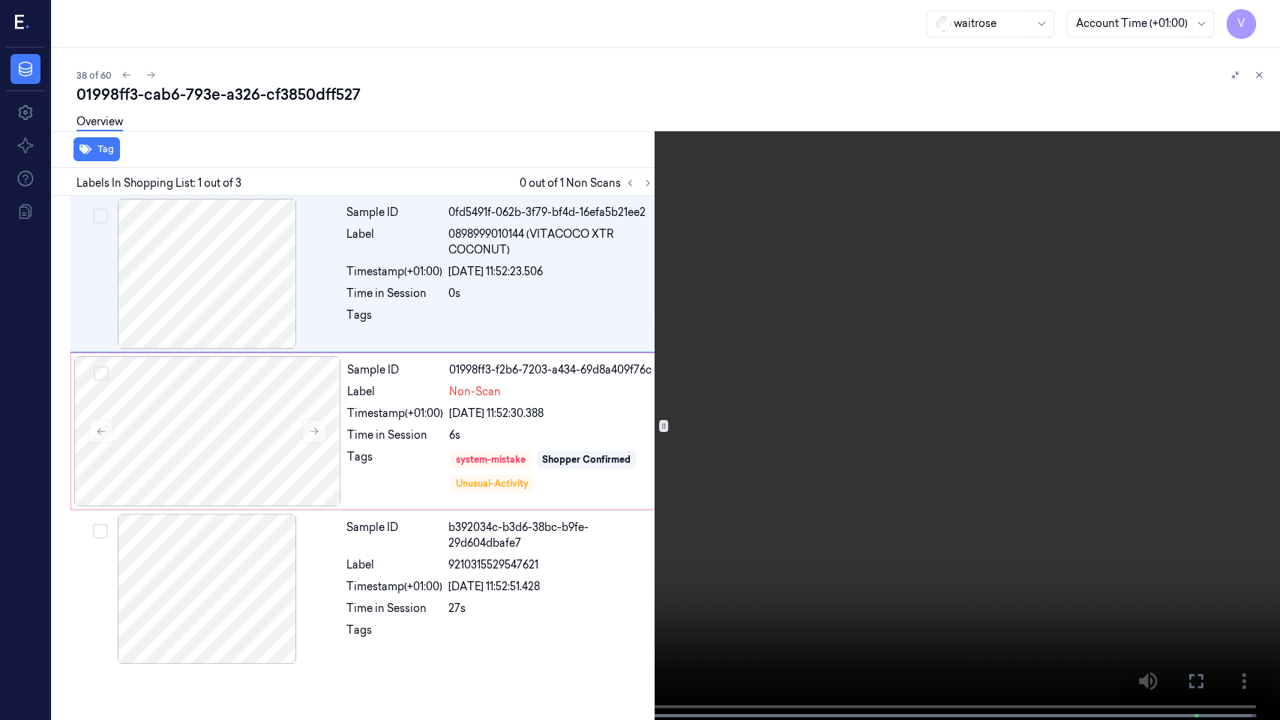
click at [0, 0] on icon at bounding box center [0, 0] width 0 height 0
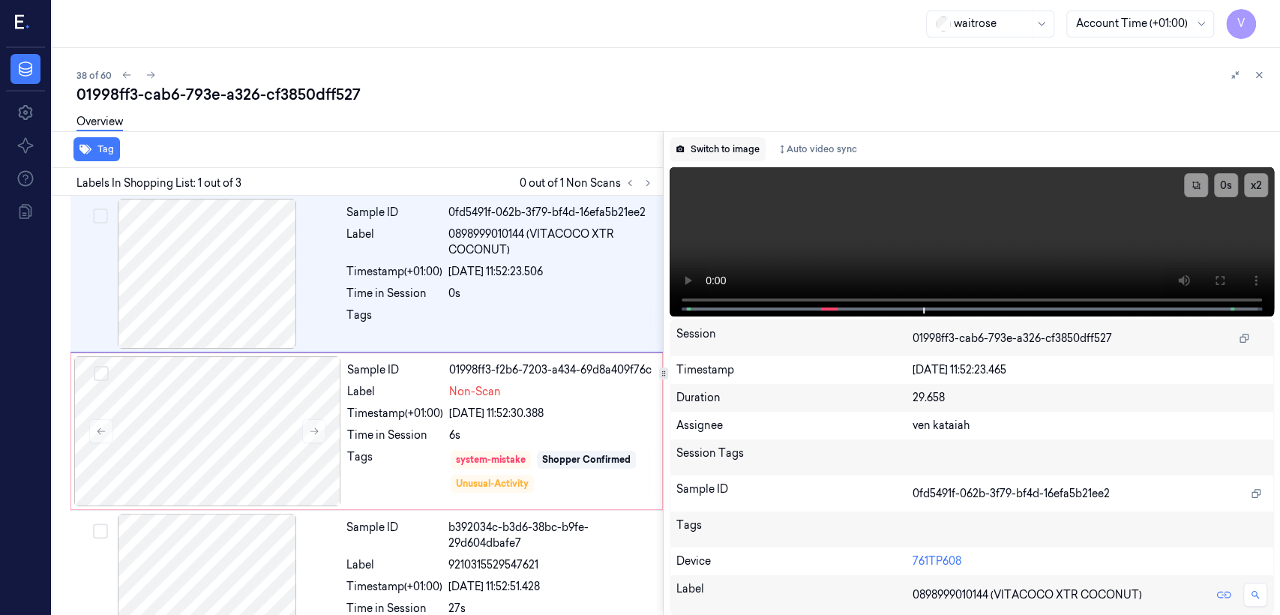
click at [736, 148] on button "Switch to image" at bounding box center [718, 149] width 96 height 24
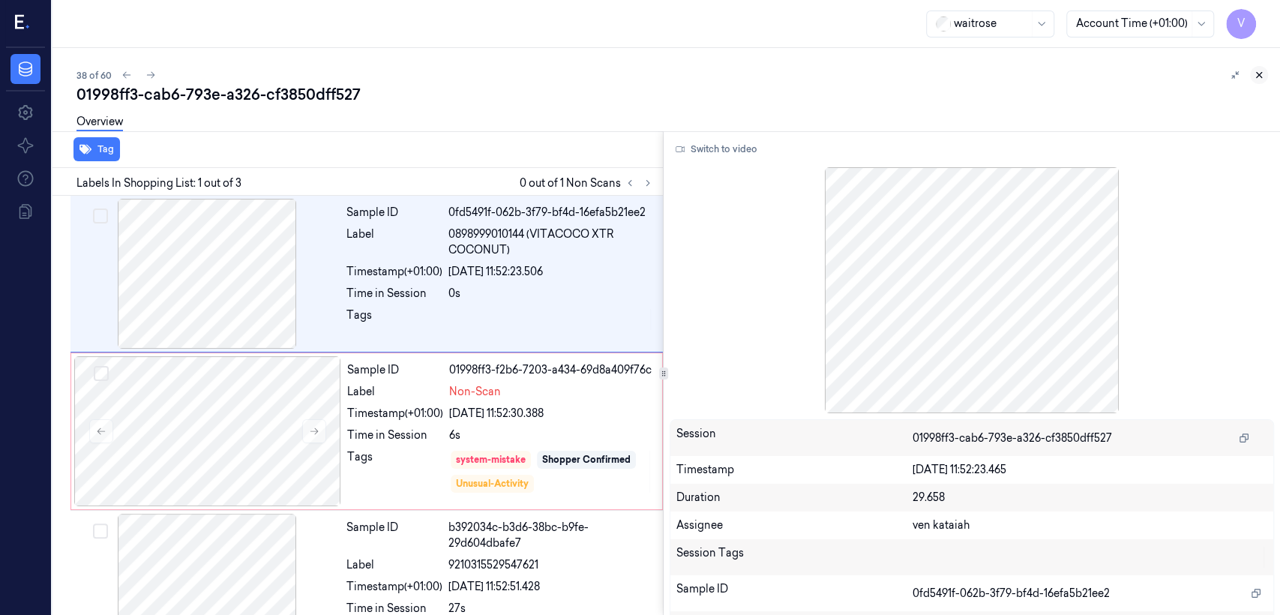
click at [1258, 73] on icon at bounding box center [1259, 75] width 5 height 5
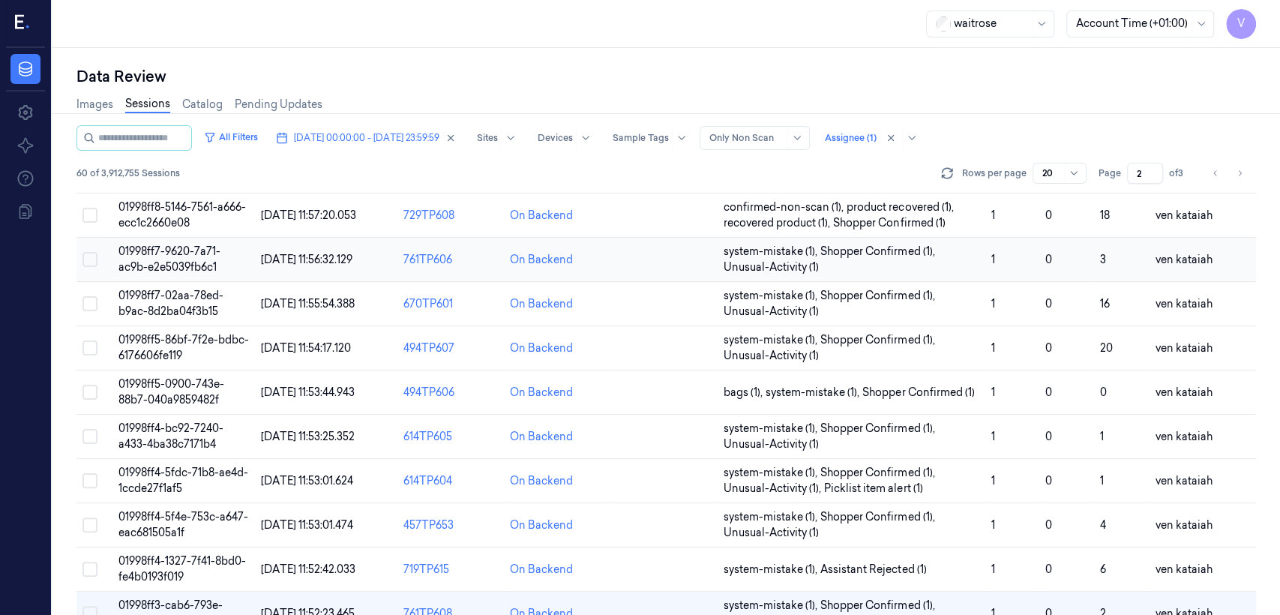
scroll to position [517, 0]
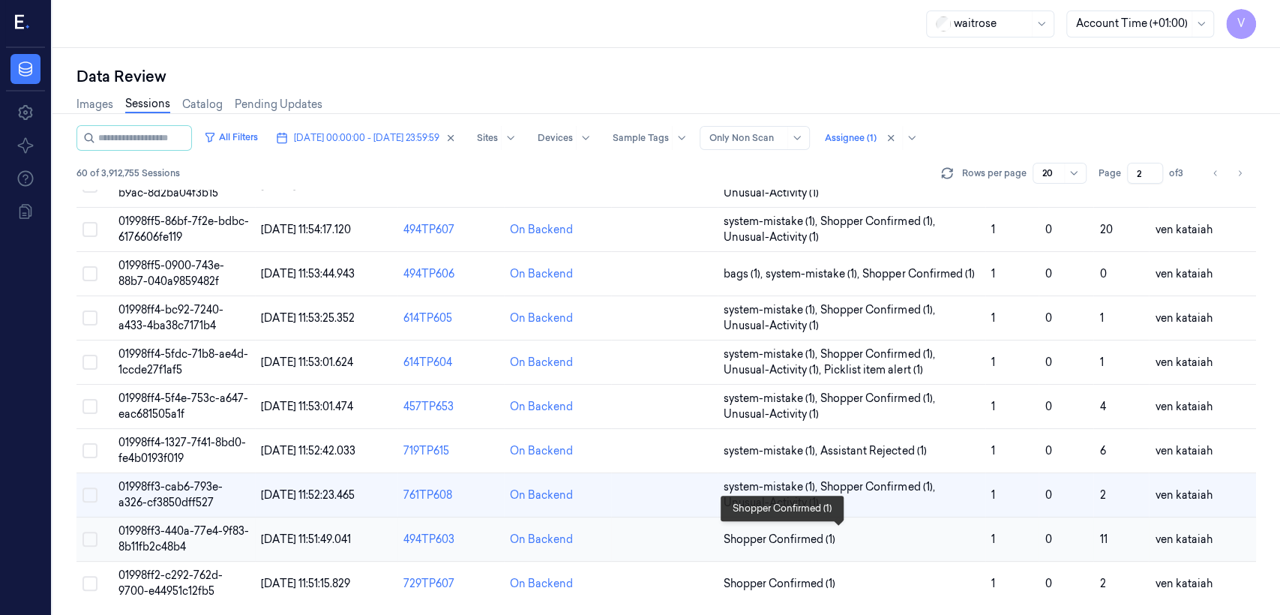
click at [774, 540] on span "Shopper Confirmed (1)" at bounding box center [780, 540] width 112 height 16
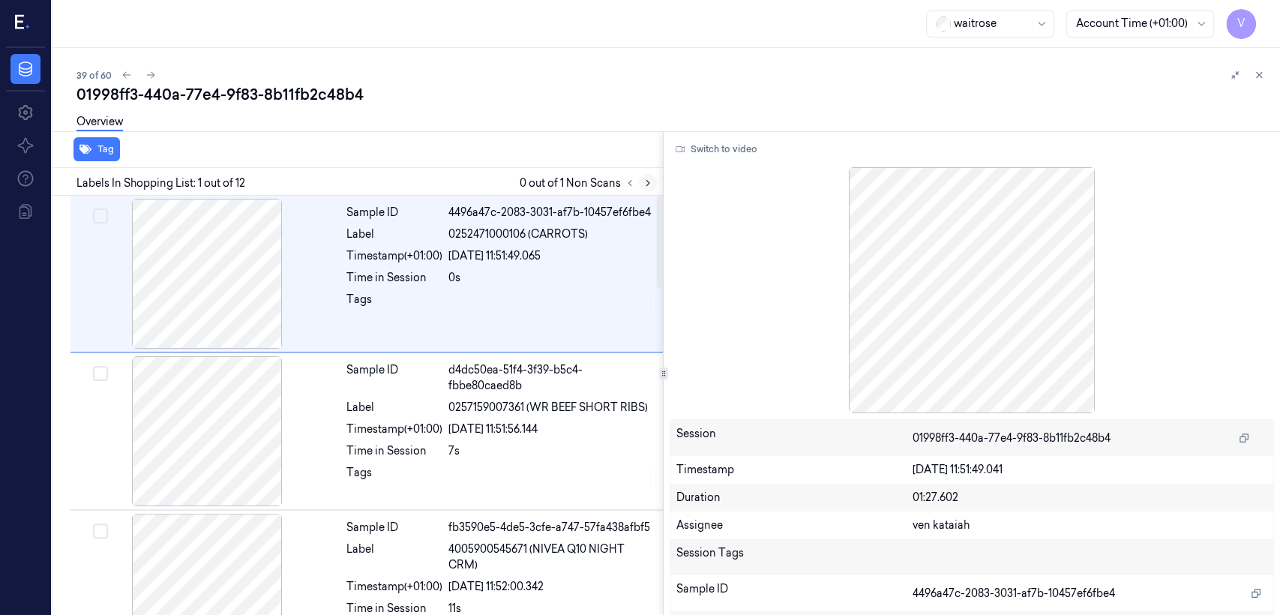
click at [652, 183] on icon at bounding box center [648, 183] width 10 height 10
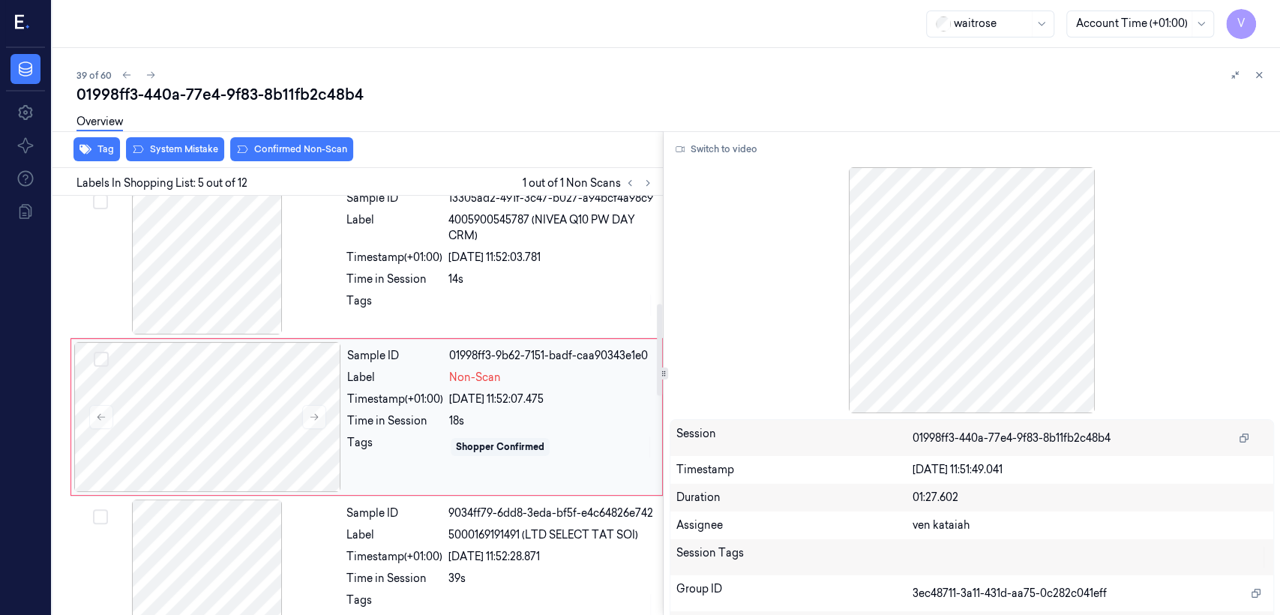
scroll to position [498, 0]
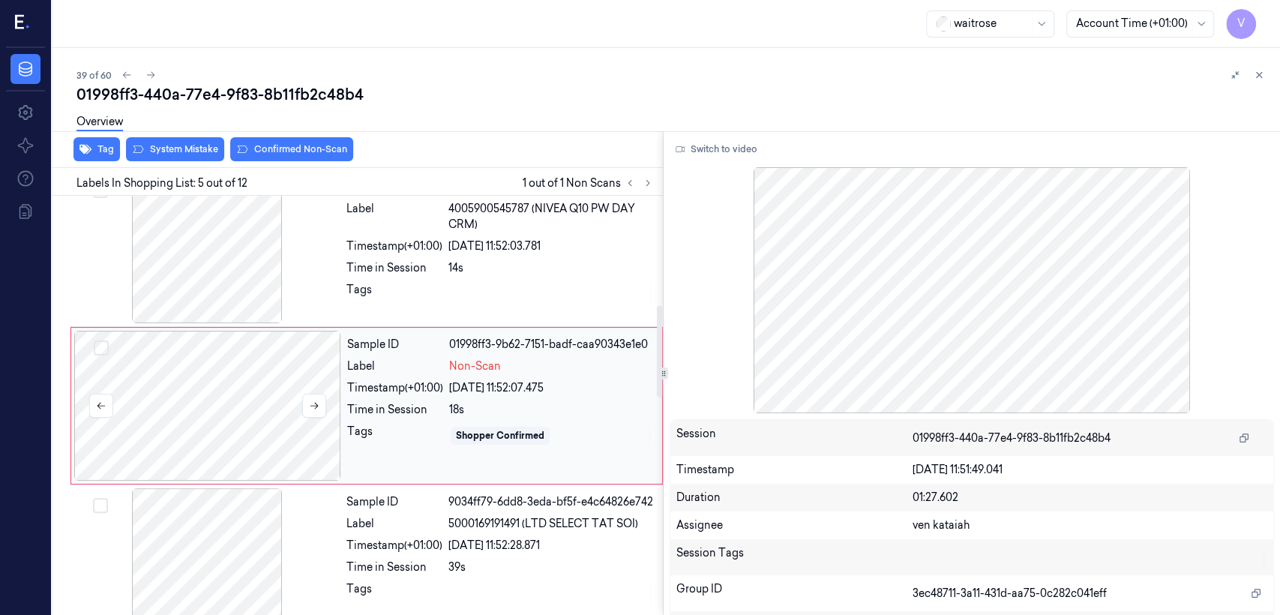
click at [332, 372] on div at bounding box center [207, 406] width 267 height 150
click at [306, 404] on button at bounding box center [314, 406] width 24 height 24
click at [349, 303] on div "Tags" at bounding box center [394, 294] width 96 height 24
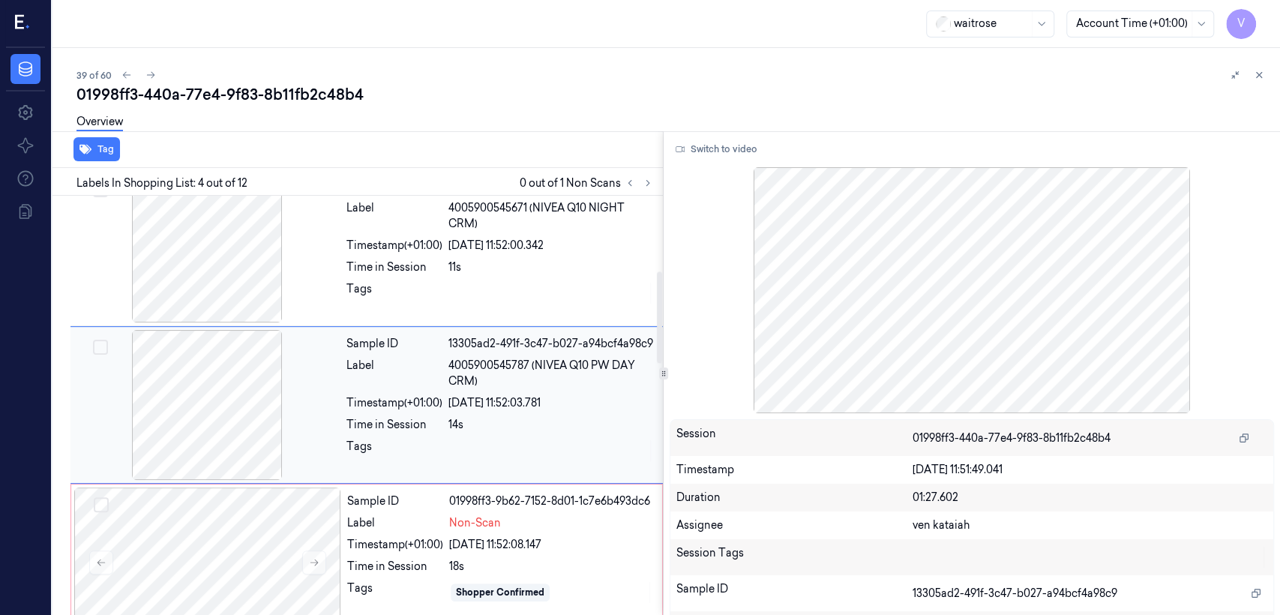
scroll to position [340, 0]
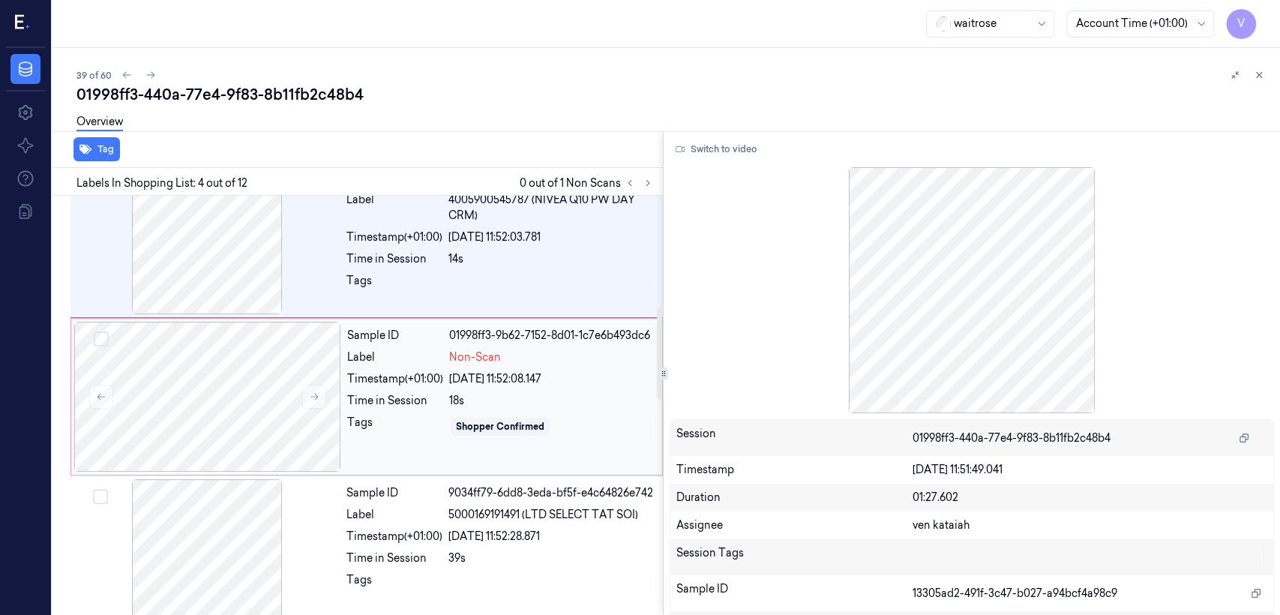
click at [479, 379] on div "28/09/2025 11:52:08.147" at bounding box center [551, 379] width 204 height 16
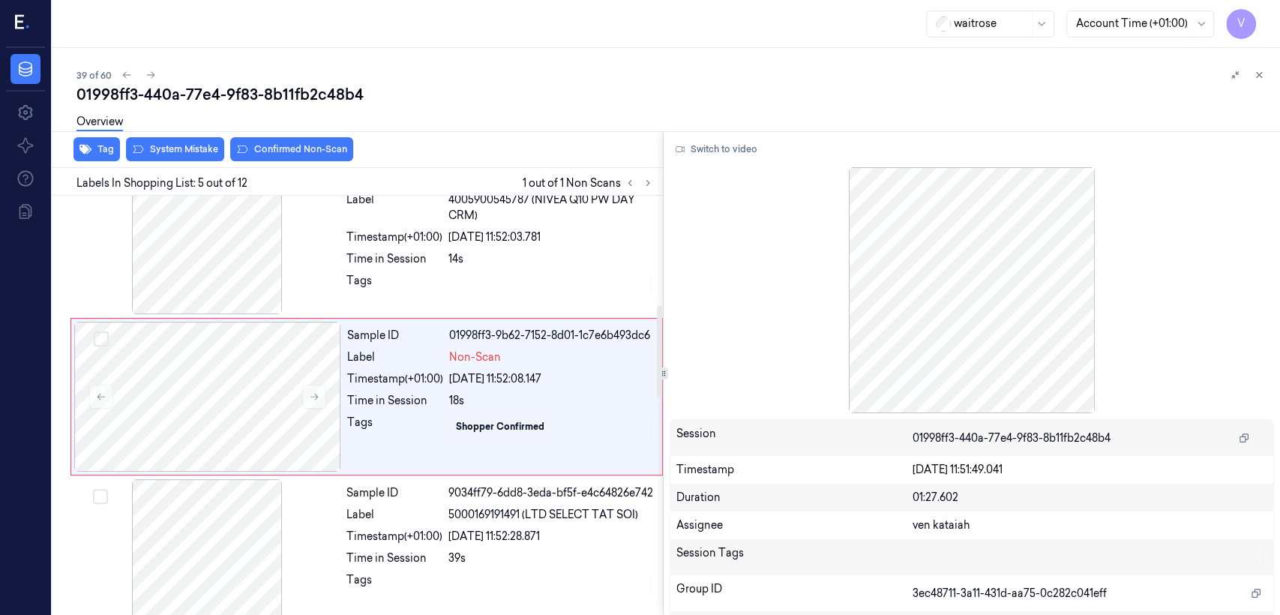
scroll to position [498, 0]
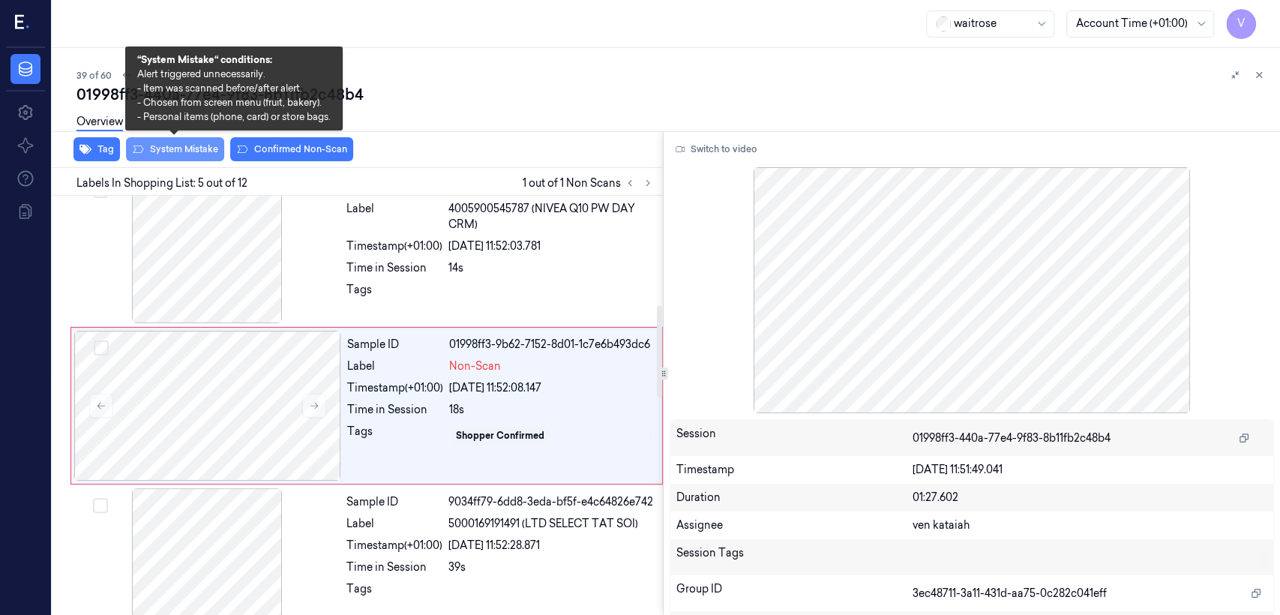
click at [178, 145] on button "System Mistake" at bounding box center [175, 149] width 98 height 24
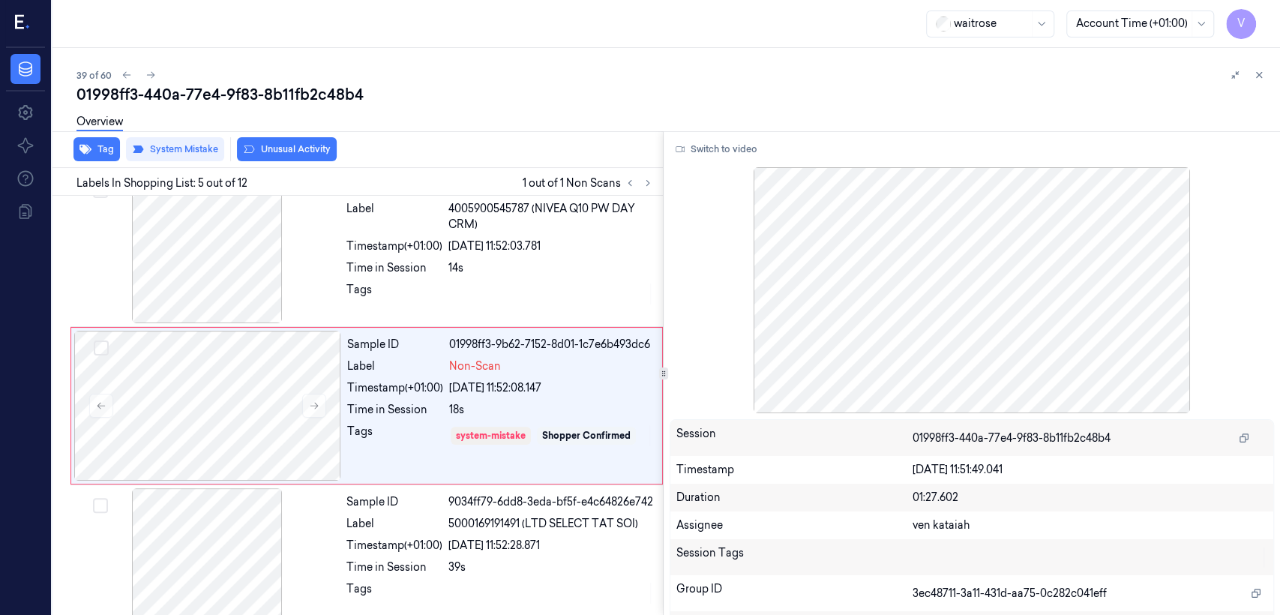
click at [283, 142] on div "Overview" at bounding box center [672, 124] width 1192 height 38
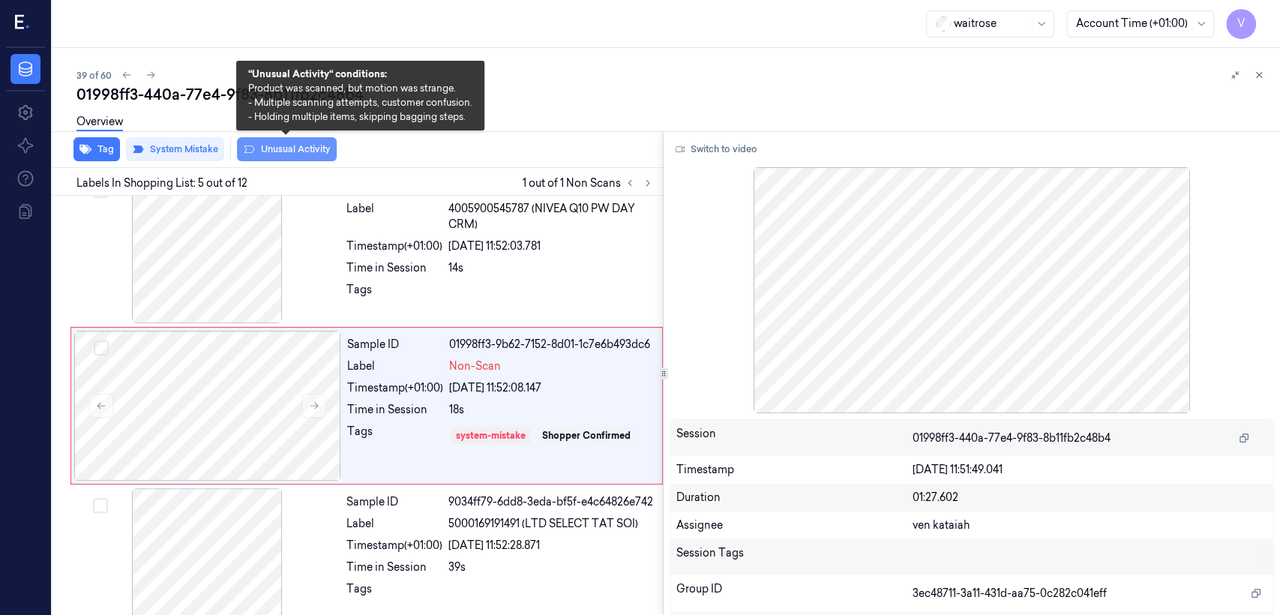
click at [286, 150] on button "Unusual Activity" at bounding box center [287, 149] width 100 height 24
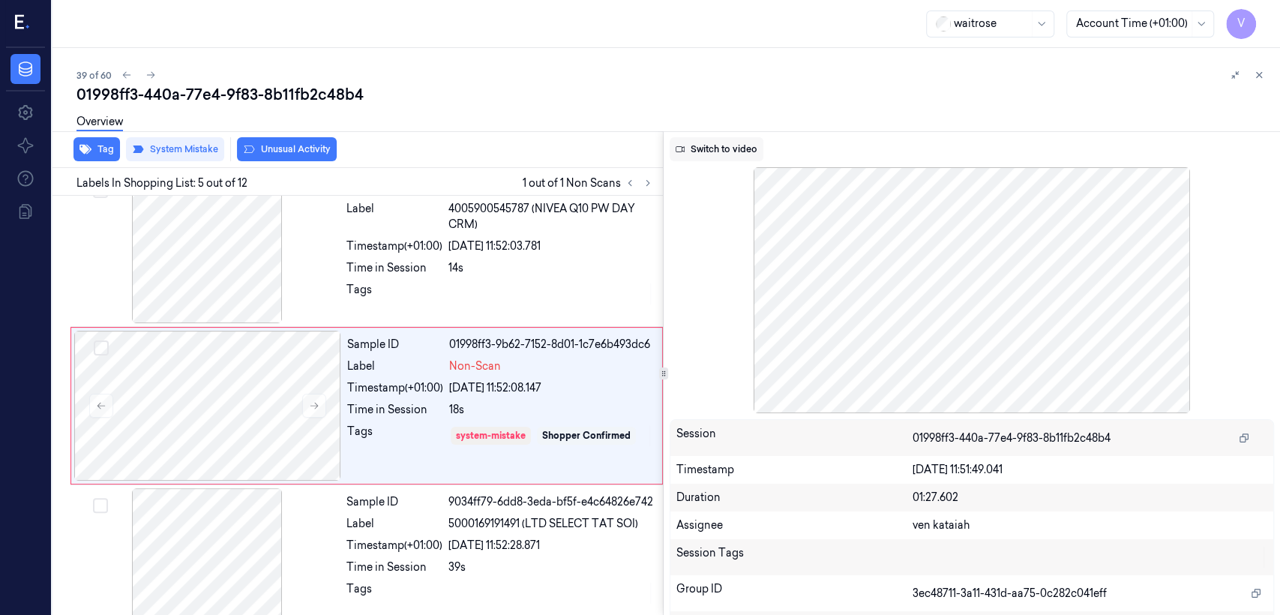
click at [752, 145] on button "Switch to video" at bounding box center [717, 149] width 94 height 24
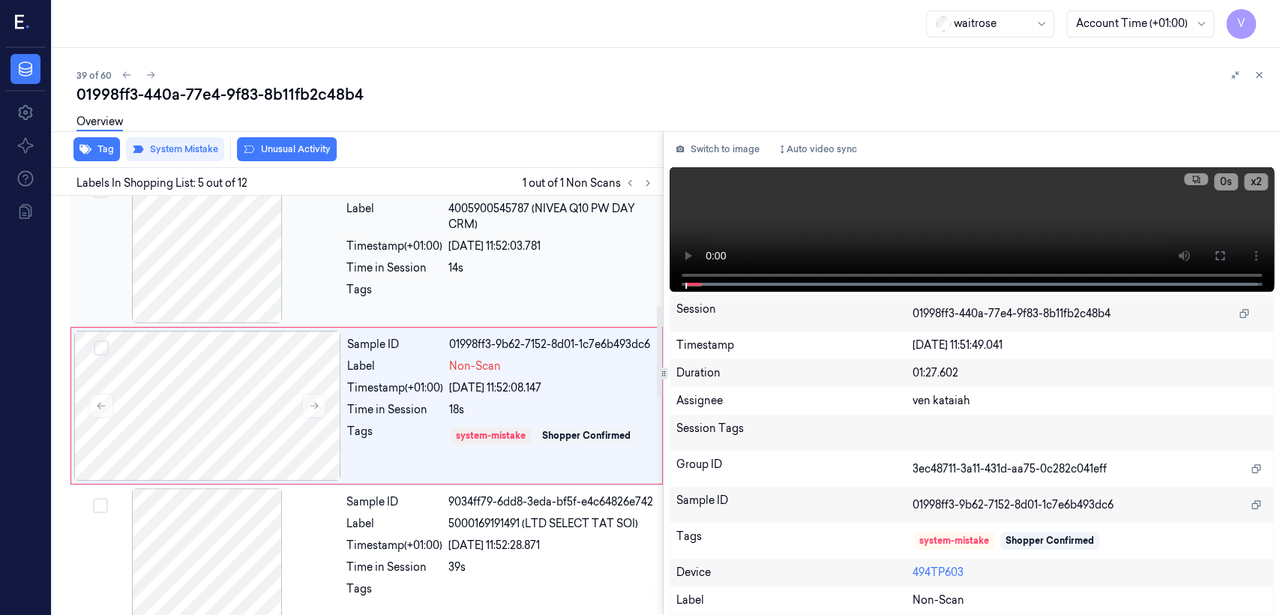
click at [538, 234] on div "Sample ID 13305ad2-491f-3c47-b027-a94bcf4a98c9 Label 4005900545787 (NIVEA Q10 P…" at bounding box center [499, 248] width 319 height 150
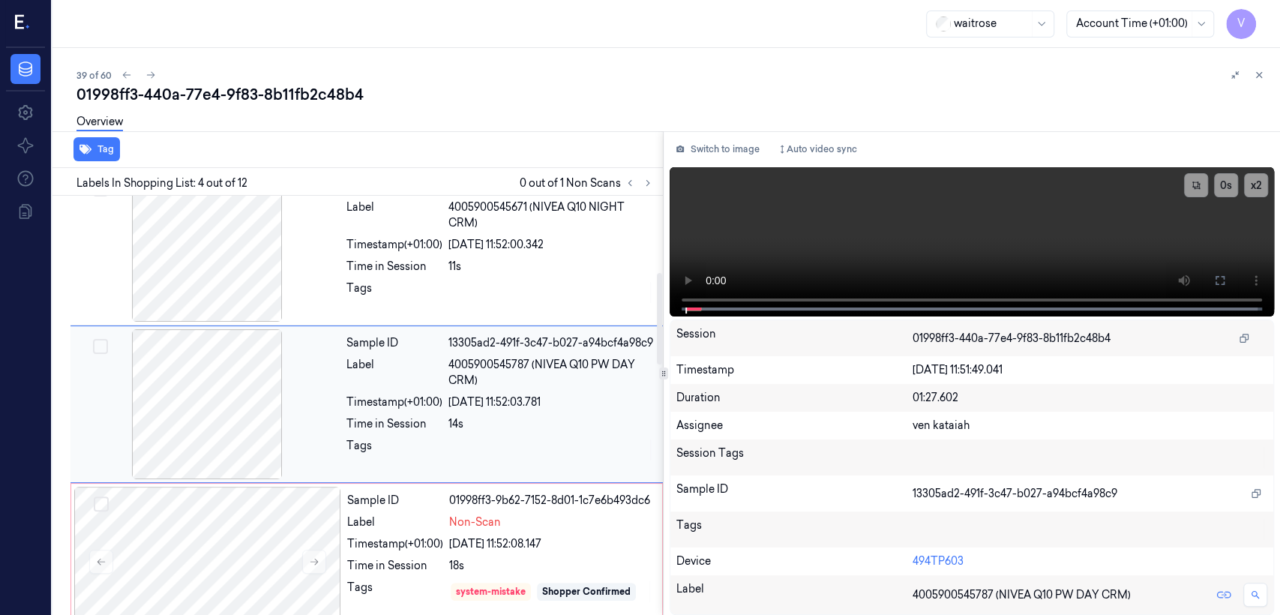
scroll to position [340, 0]
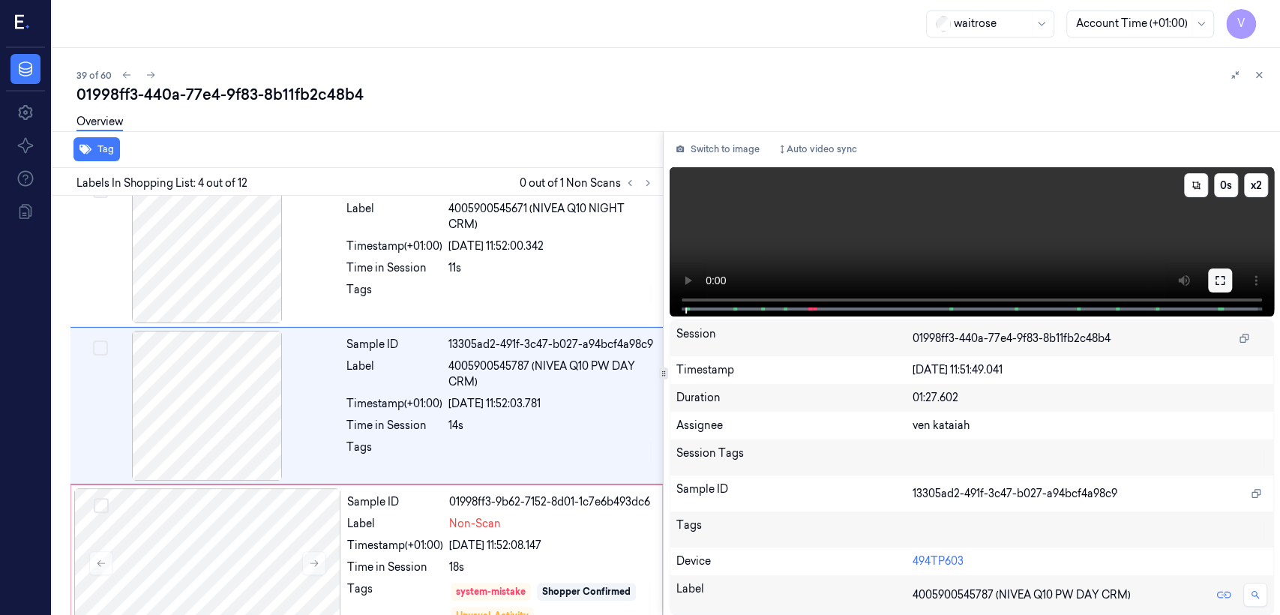
click at [1216, 268] on button at bounding box center [1220, 280] width 24 height 24
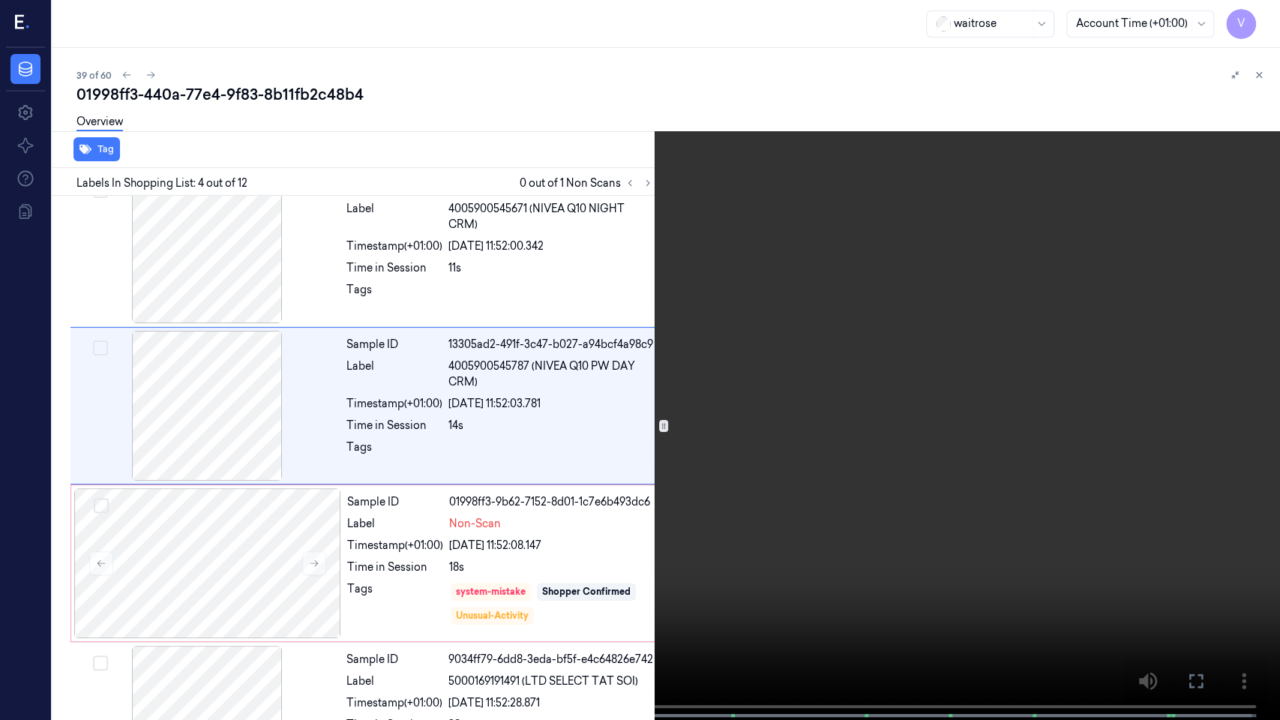
click at [877, 312] on video at bounding box center [640, 361] width 1280 height 723
click at [0, 0] on button at bounding box center [0, 0] width 0 height 0
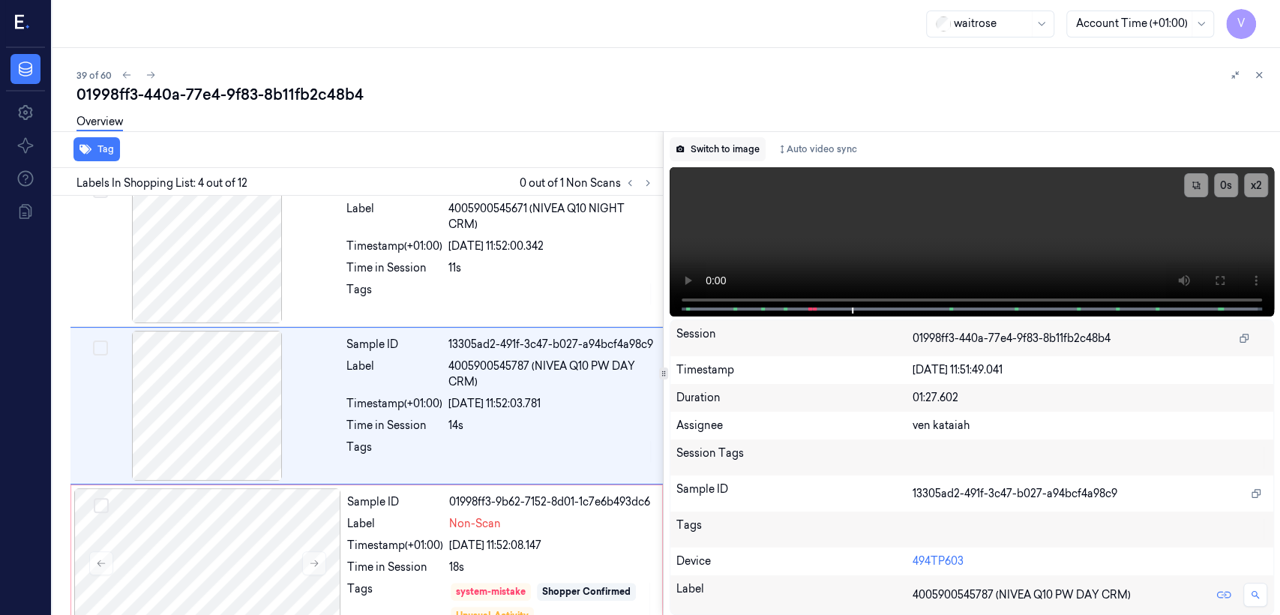
click at [733, 148] on button "Switch to image" at bounding box center [718, 149] width 96 height 24
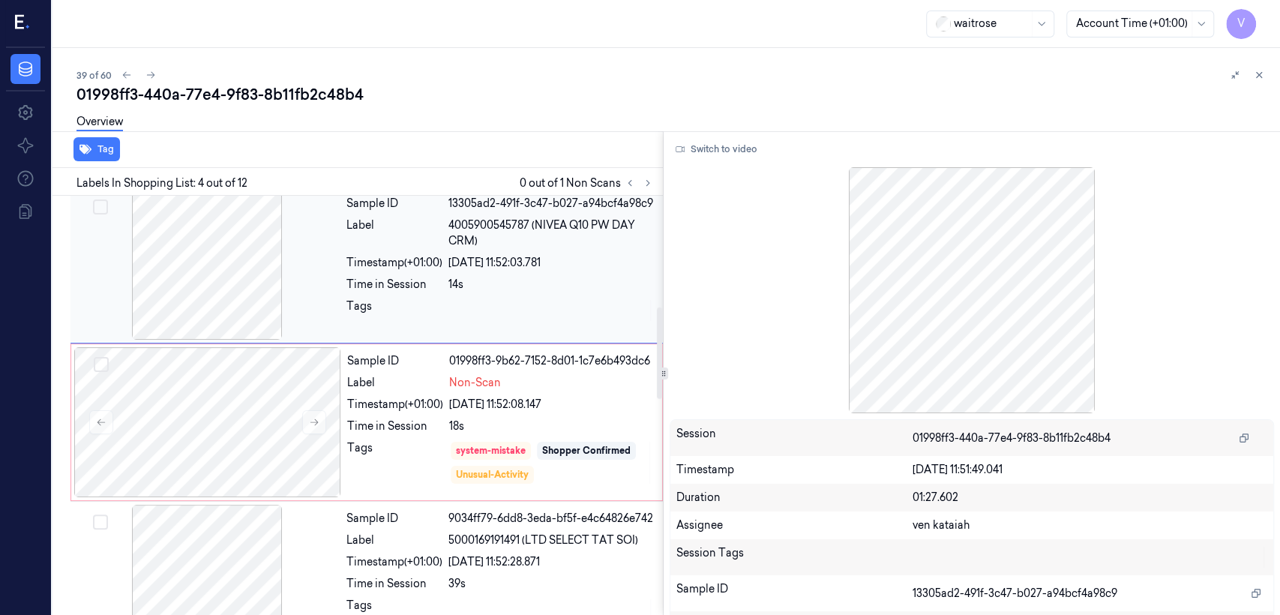
scroll to position [507, 0]
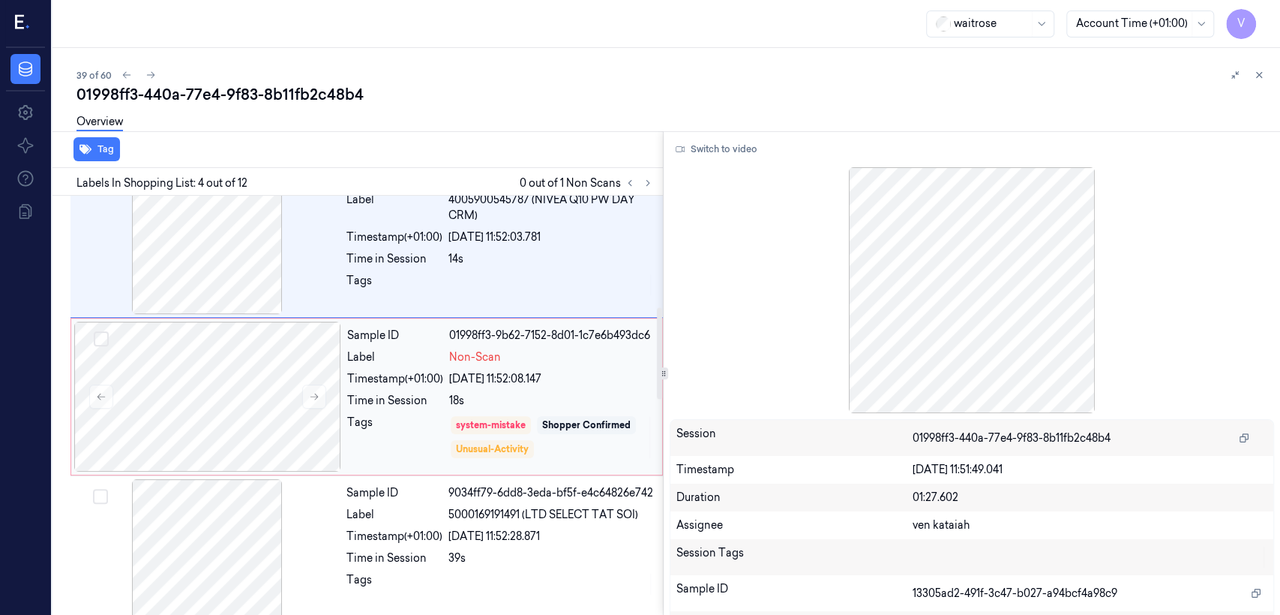
click at [515, 335] on div "01998ff3-9b62-7152-8d01-1c7e6b493dc6" at bounding box center [551, 336] width 204 height 16
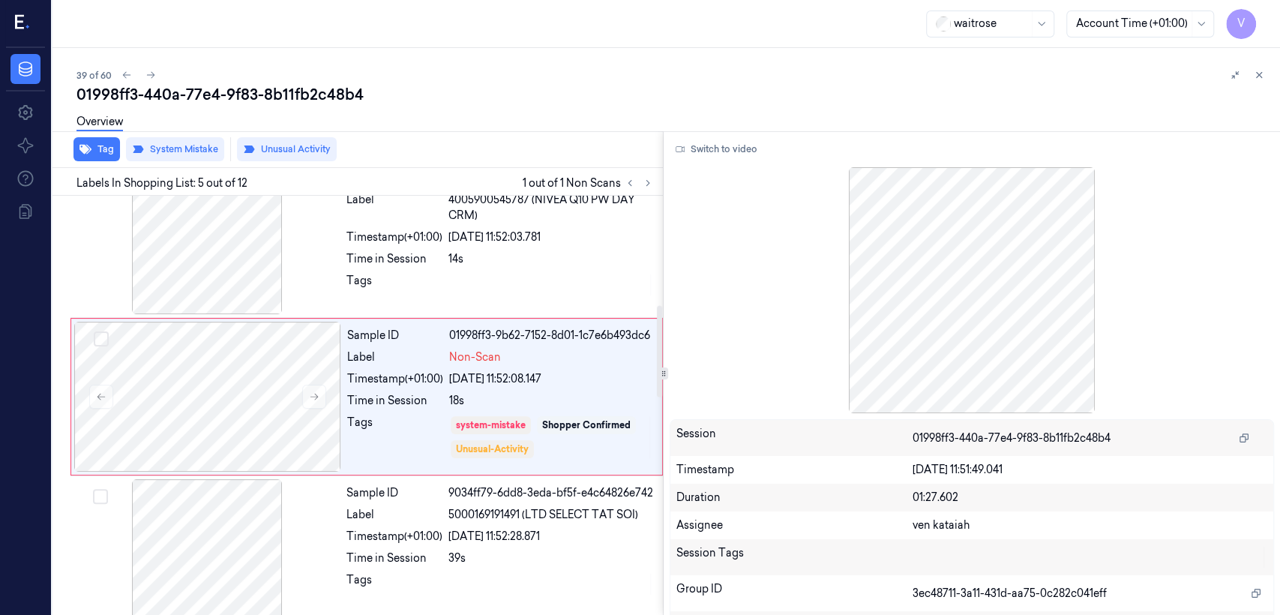
scroll to position [498, 0]
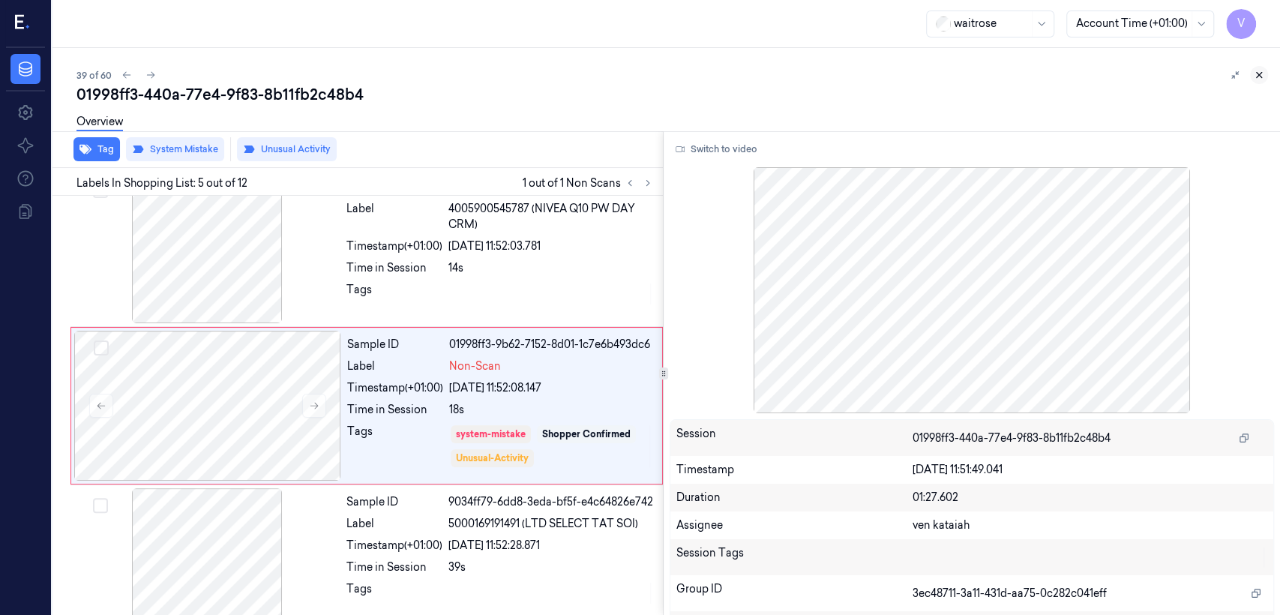
click at [1257, 76] on icon at bounding box center [1259, 75] width 5 height 5
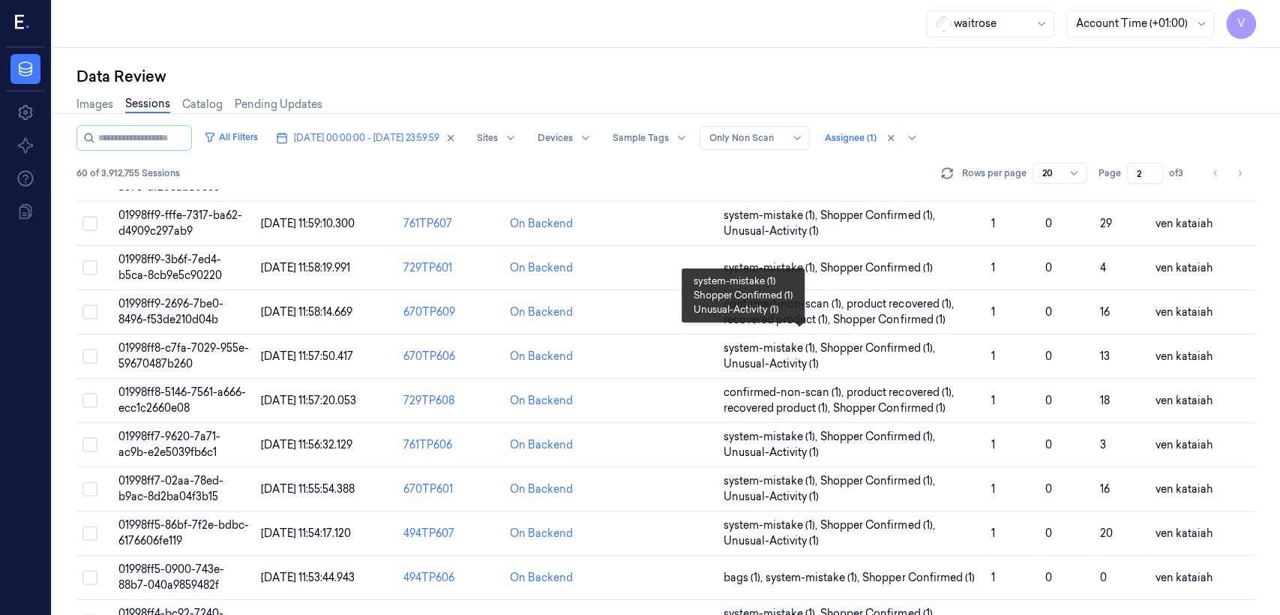
scroll to position [517, 0]
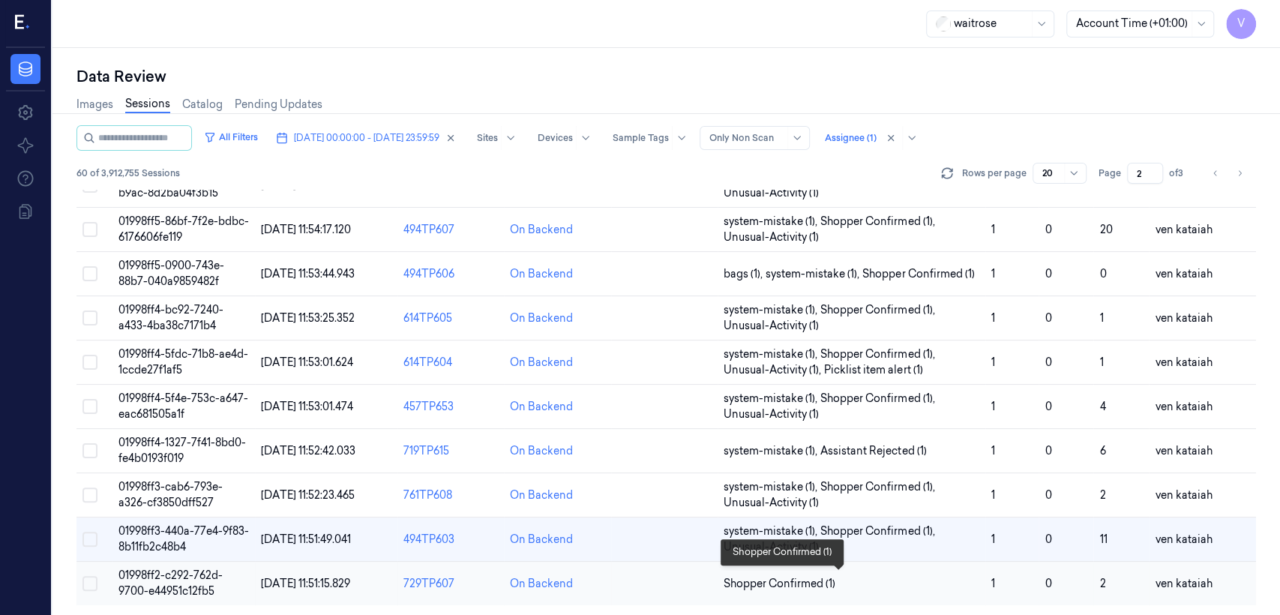
click at [733, 576] on span "Shopper Confirmed (1)" at bounding box center [780, 584] width 112 height 16
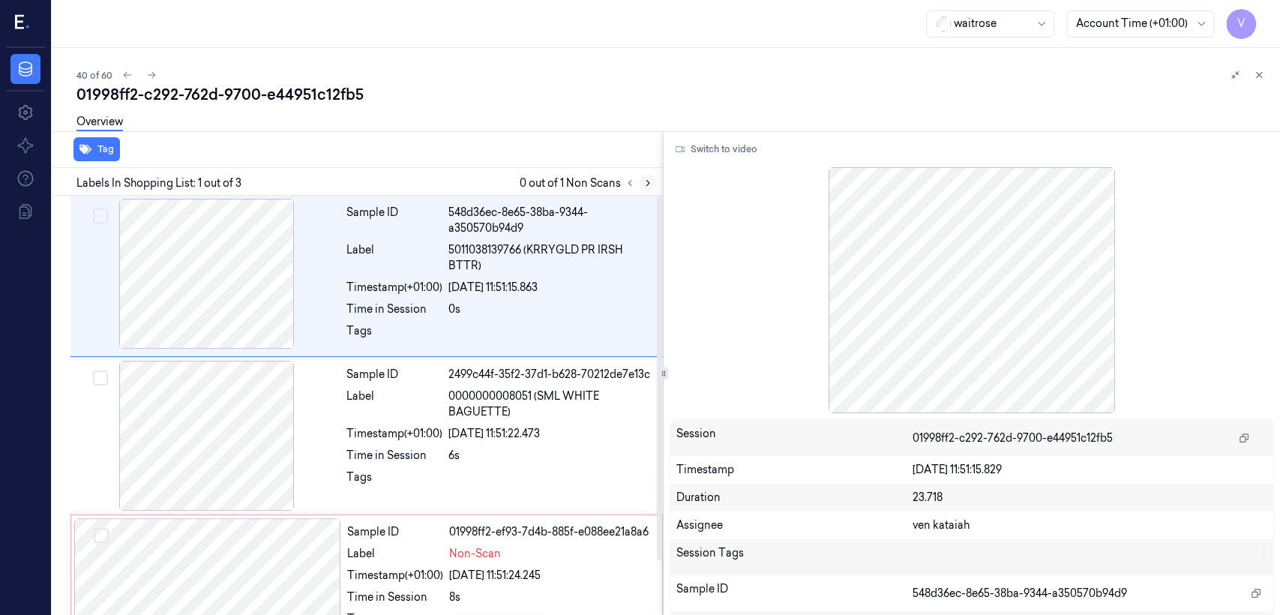
click at [649, 191] on button at bounding box center [648, 183] width 18 height 18
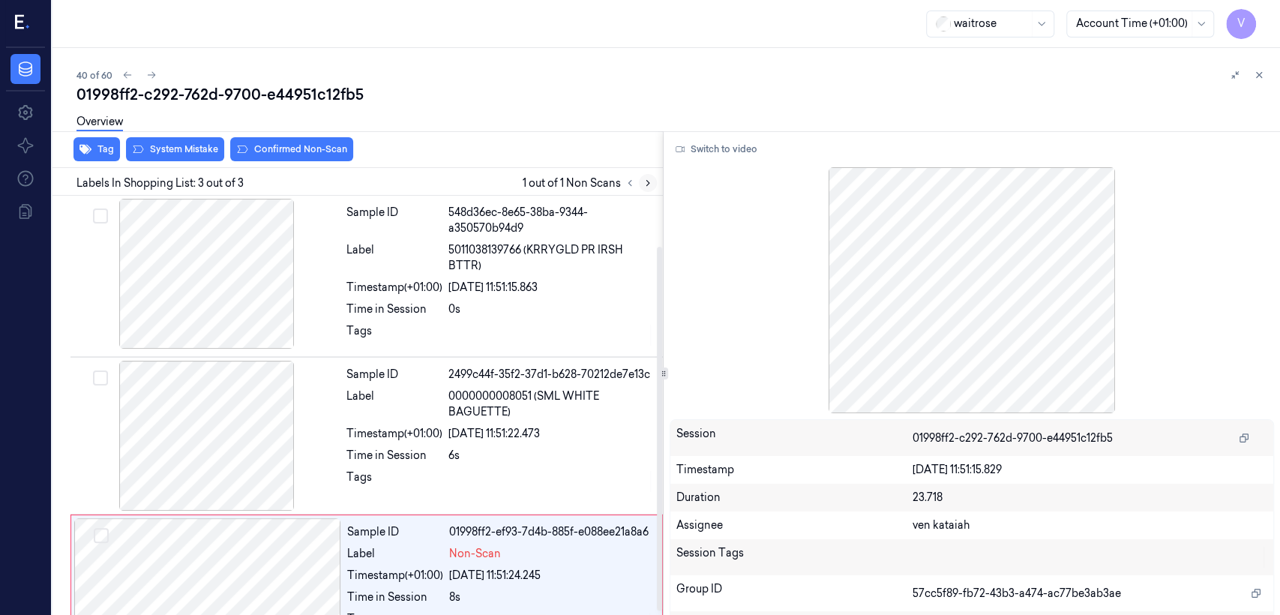
scroll to position [61, 0]
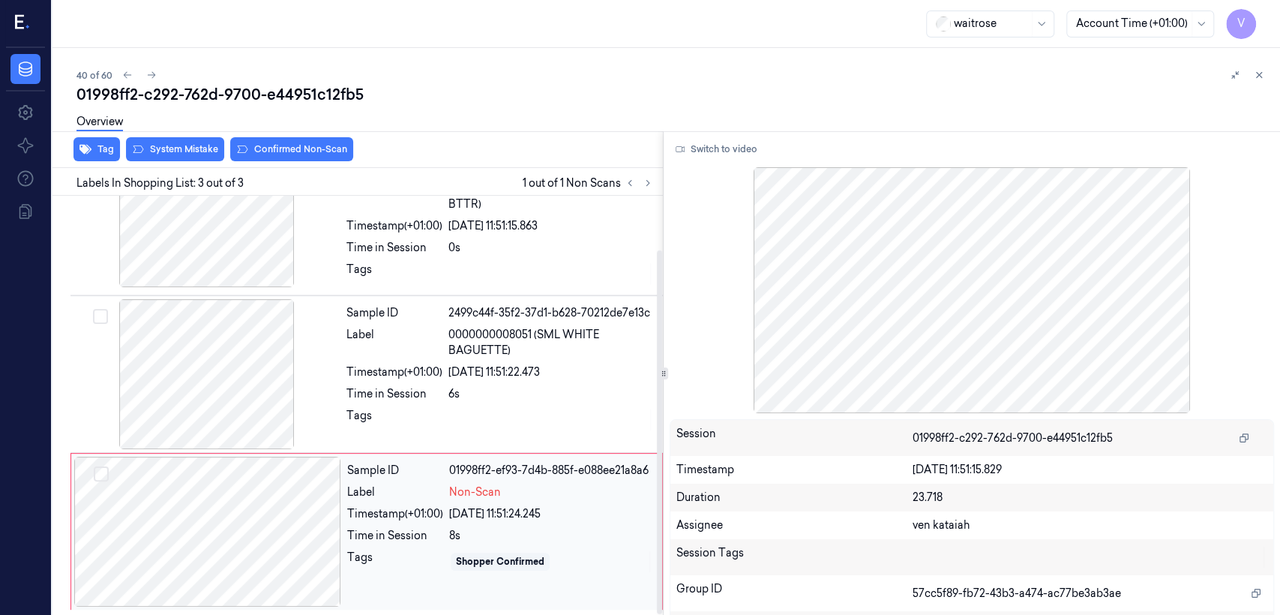
click at [322, 471] on div at bounding box center [207, 532] width 267 height 150
click at [511, 327] on span "0000000008051 (SML WHITE BAGUETTE)" at bounding box center [550, 342] width 205 height 31
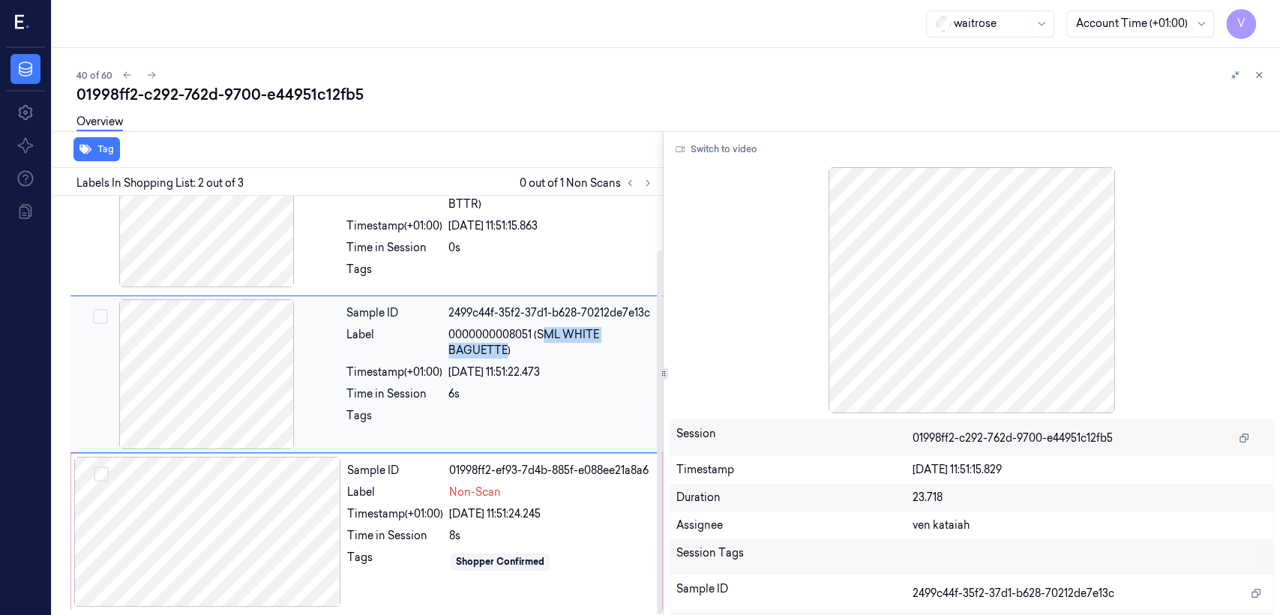
drag, startPoint x: 543, startPoint y: 331, endPoint x: 506, endPoint y: 350, distance: 41.3
click at [506, 350] on span "0000000008051 (SML WHITE BAGUETTE)" at bounding box center [550, 342] width 205 height 31
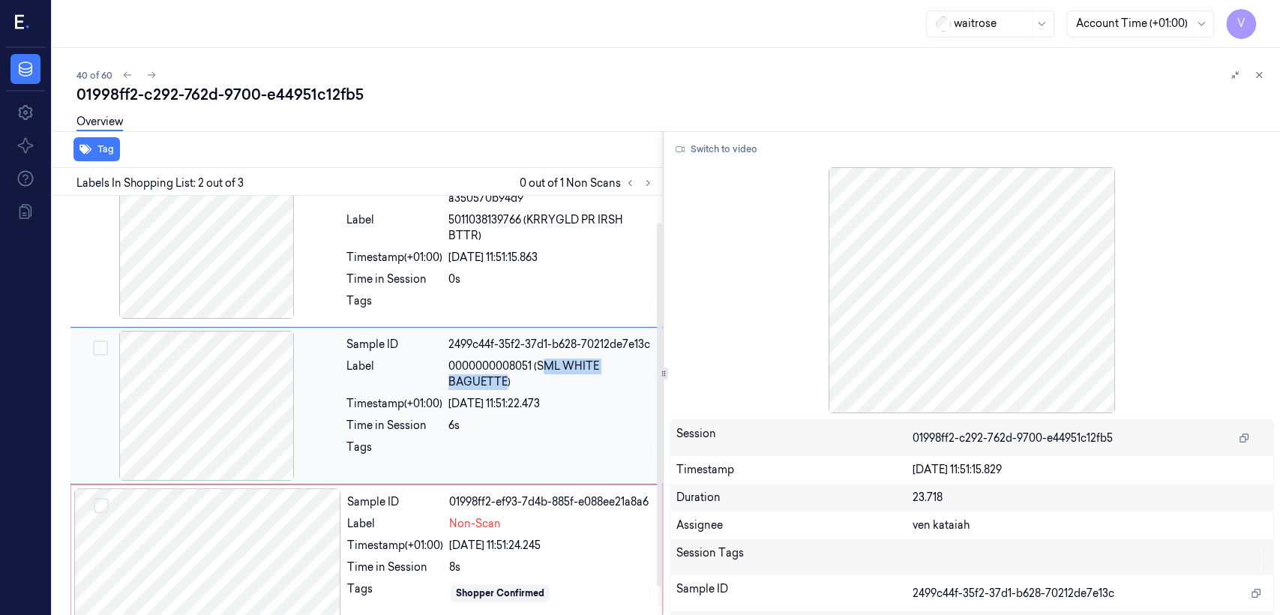
copy span "ML WHITE BAGUETTE"
click at [709, 148] on button "Switch to video" at bounding box center [717, 149] width 94 height 24
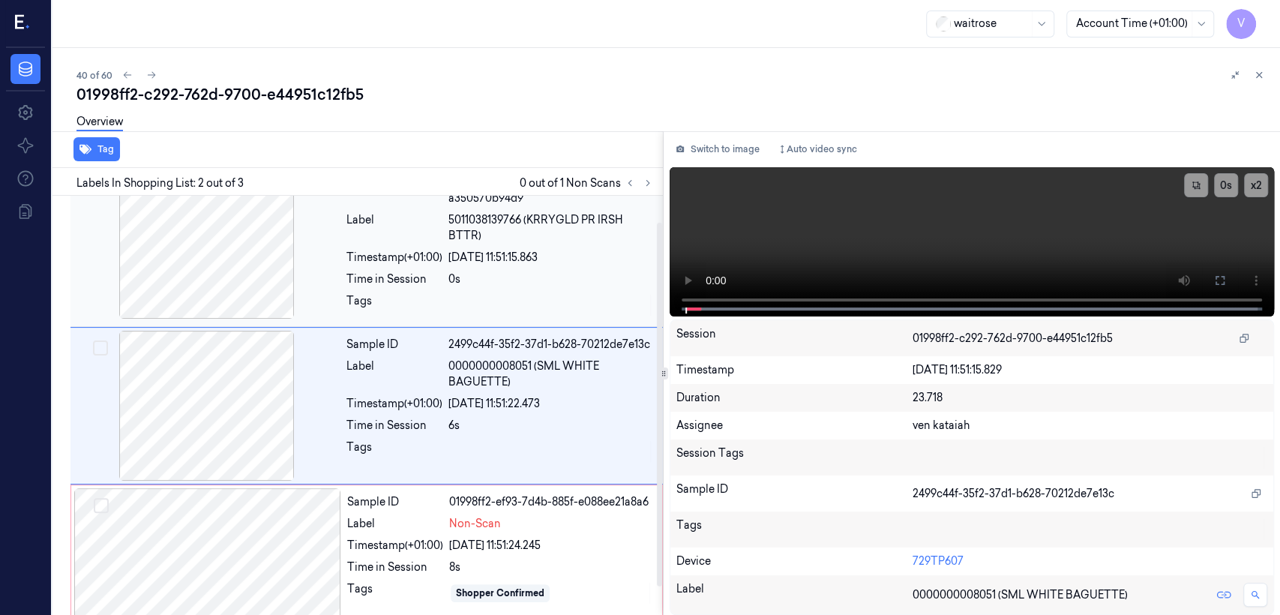
click at [563, 259] on div "28/09/2025 11:51:15.863" at bounding box center [550, 258] width 205 height 16
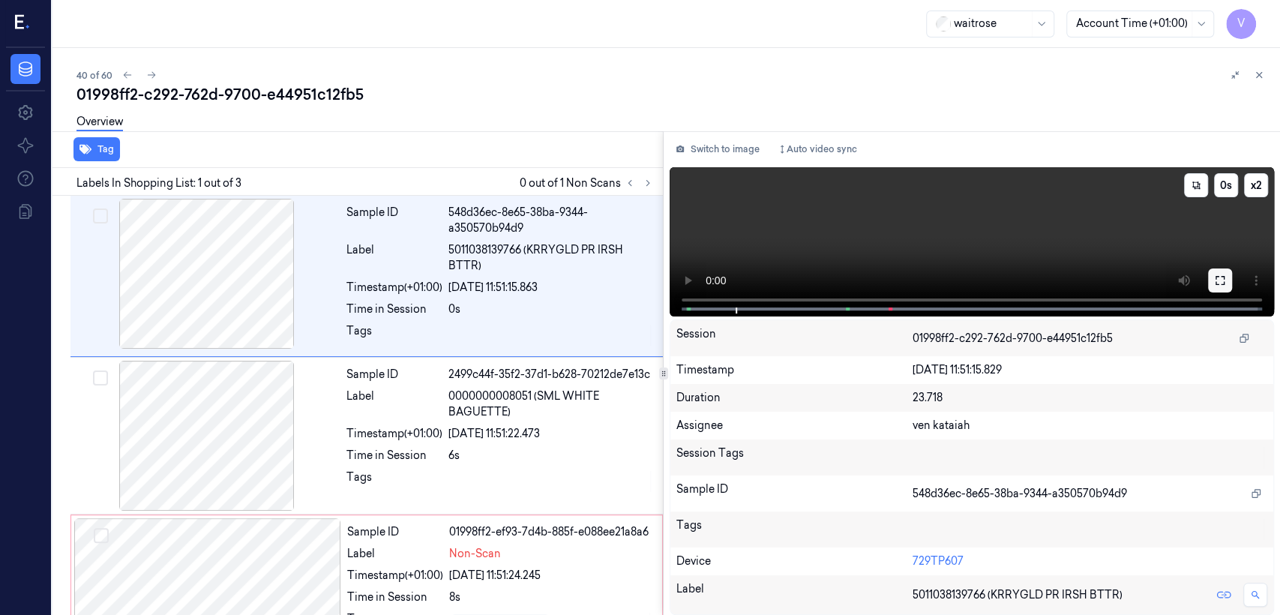
click at [1231, 272] on button at bounding box center [1220, 280] width 24 height 24
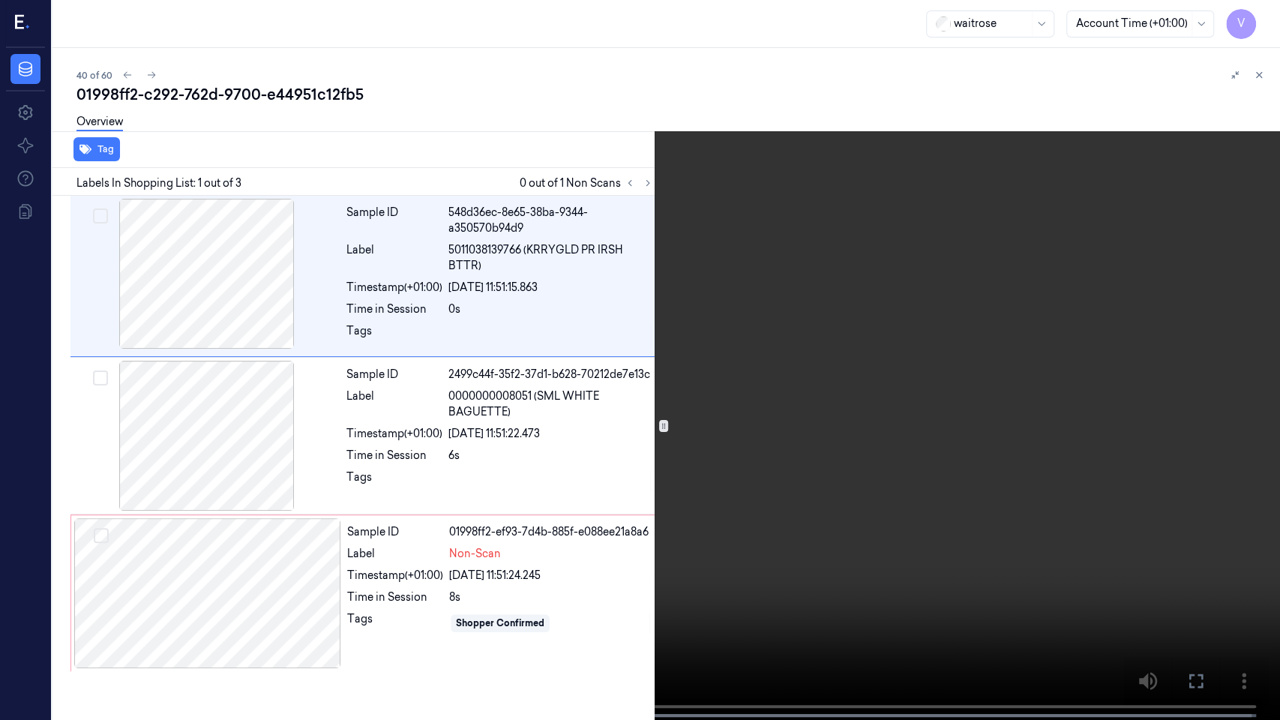
click at [954, 314] on video at bounding box center [640, 361] width 1280 height 723
click at [0, 0] on icon at bounding box center [0, 0] width 0 height 0
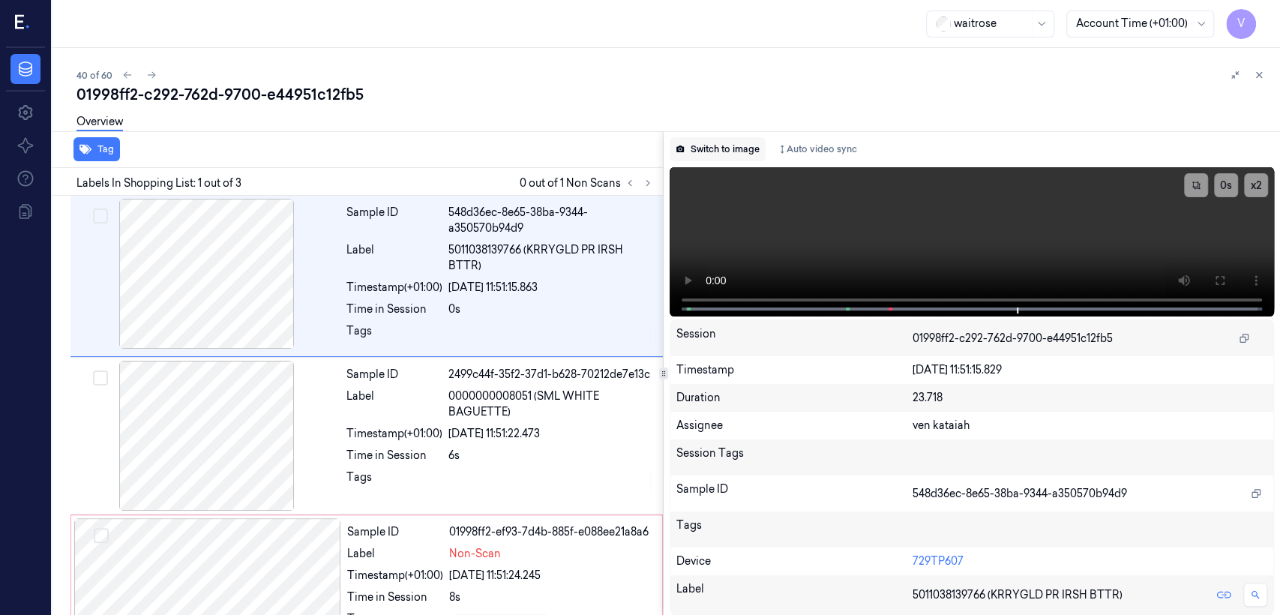
click at [704, 139] on button "Switch to image" at bounding box center [718, 149] width 96 height 24
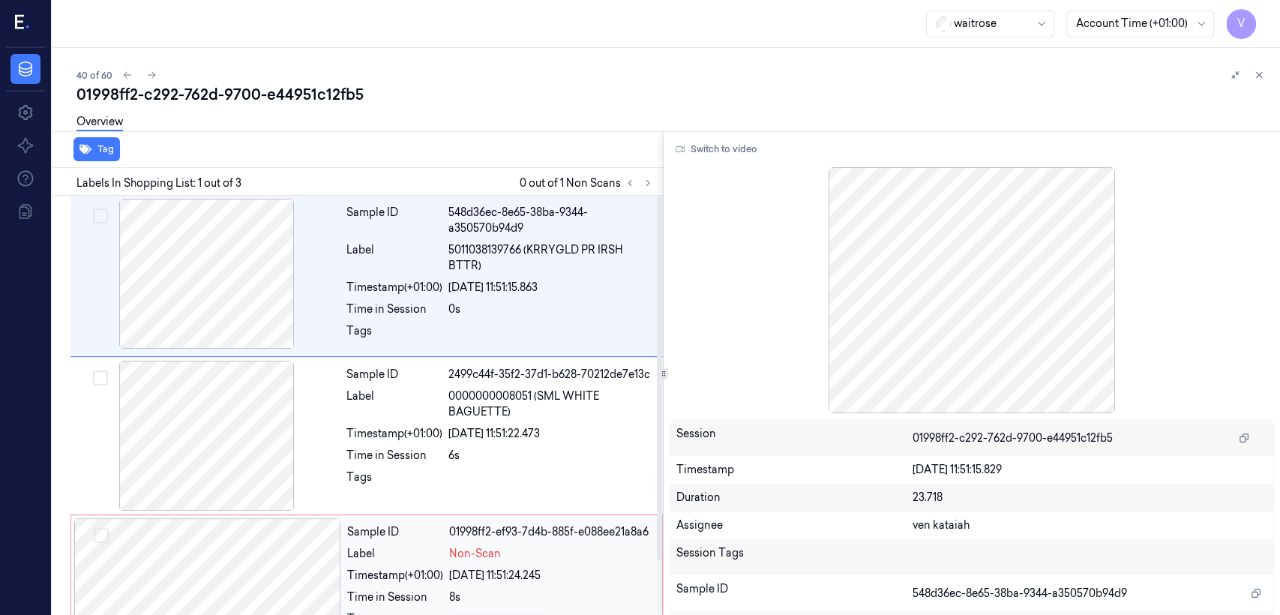
drag, startPoint x: 432, startPoint y: 545, endPoint x: 461, endPoint y: 538, distance: 30.0
click at [432, 546] on div "Label" at bounding box center [395, 554] width 96 height 16
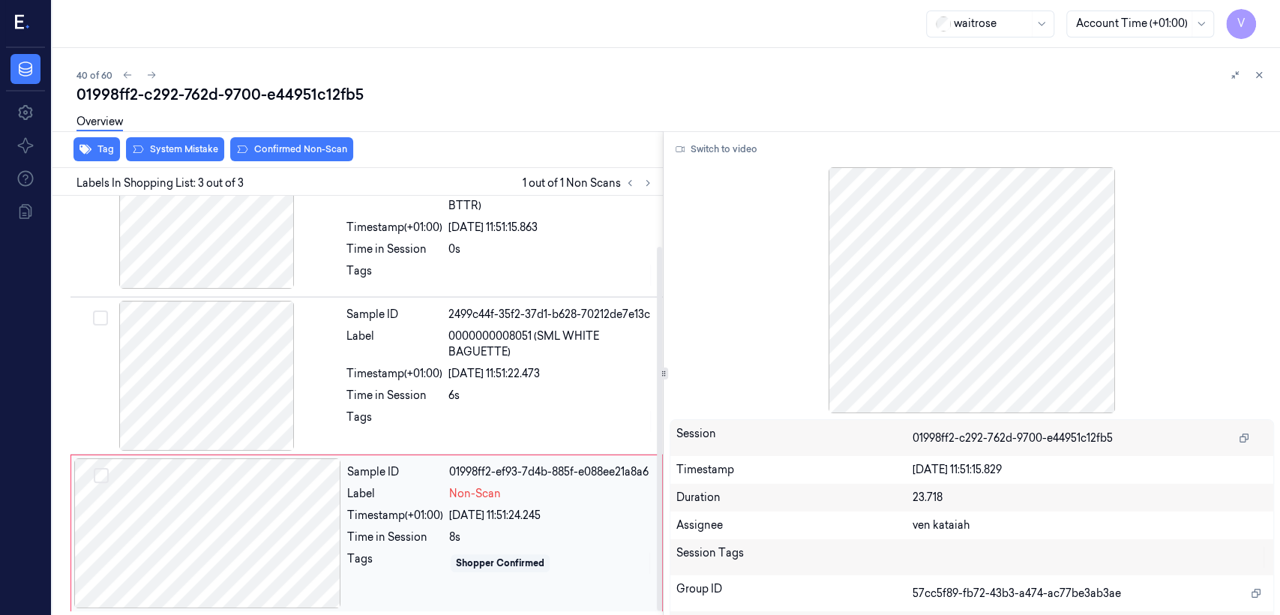
scroll to position [61, 0]
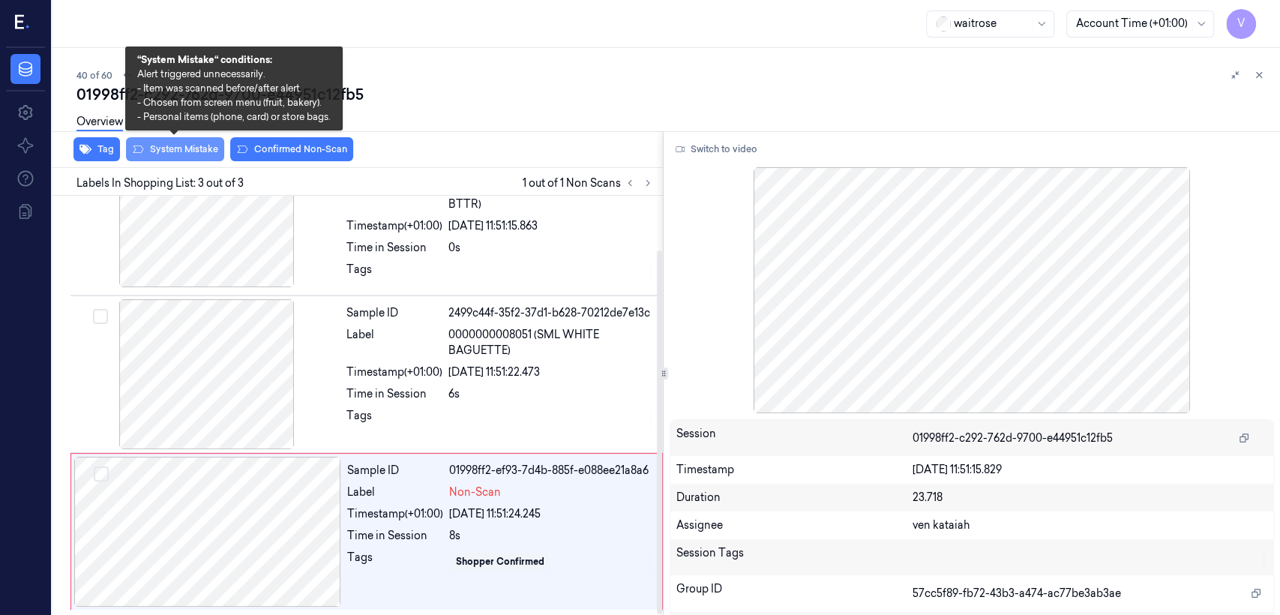
click at [172, 152] on button "System Mistake" at bounding box center [175, 149] width 98 height 24
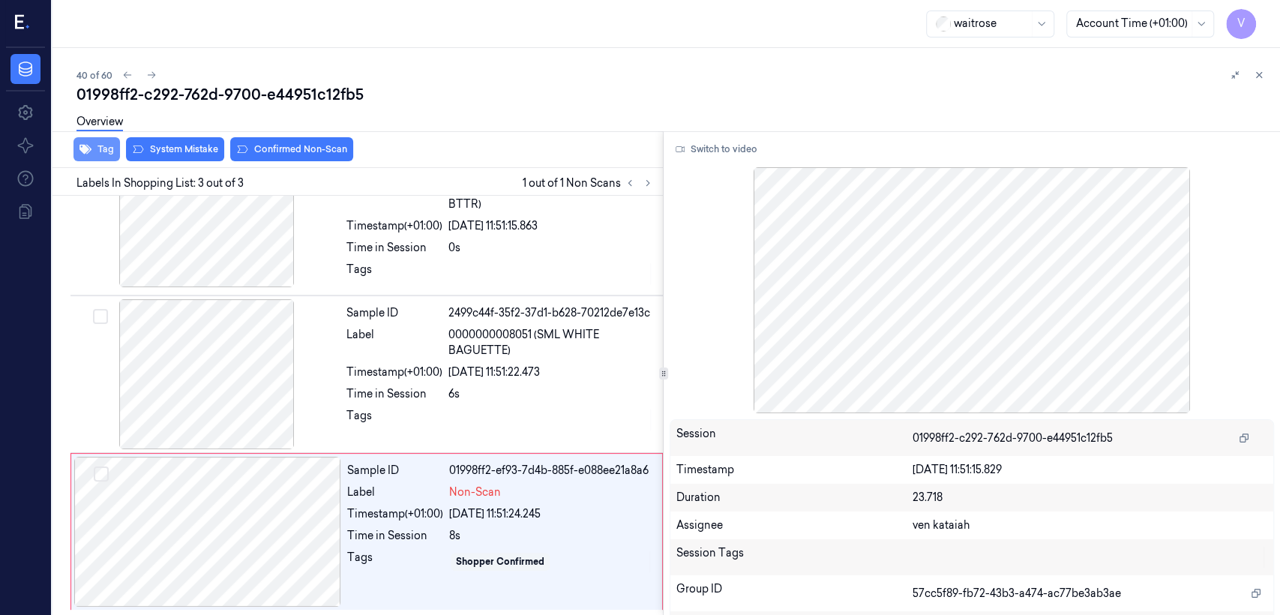
click at [87, 146] on icon "button" at bounding box center [85, 149] width 12 height 12
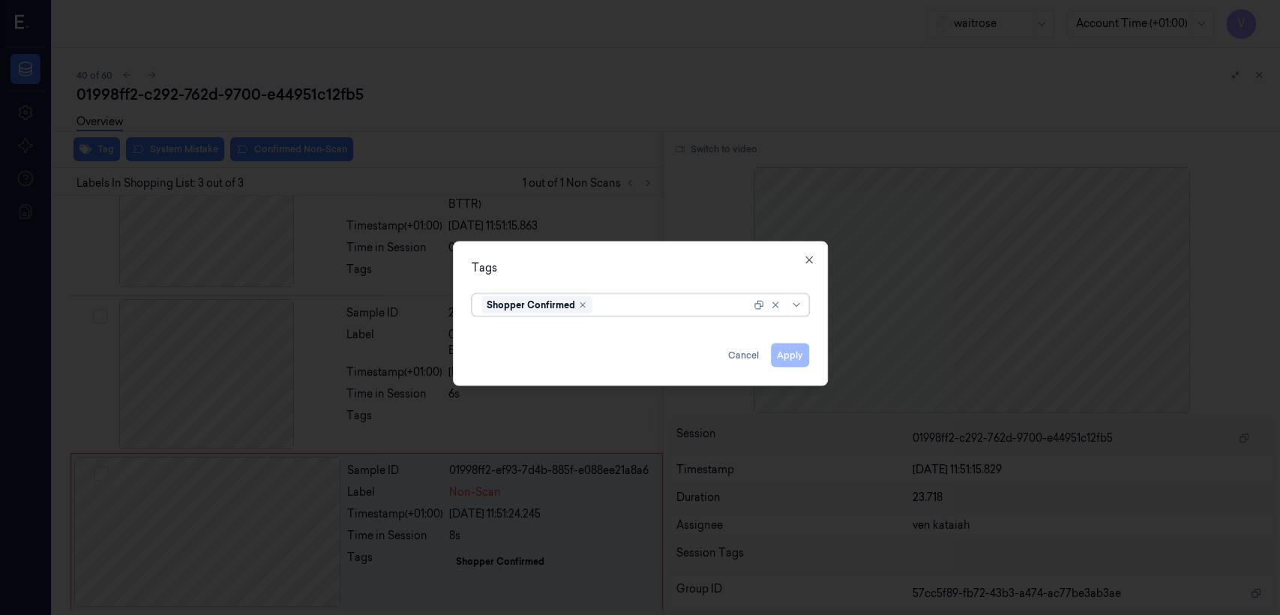
click at [598, 304] on input "text" at bounding box center [596, 305] width 2 height 16
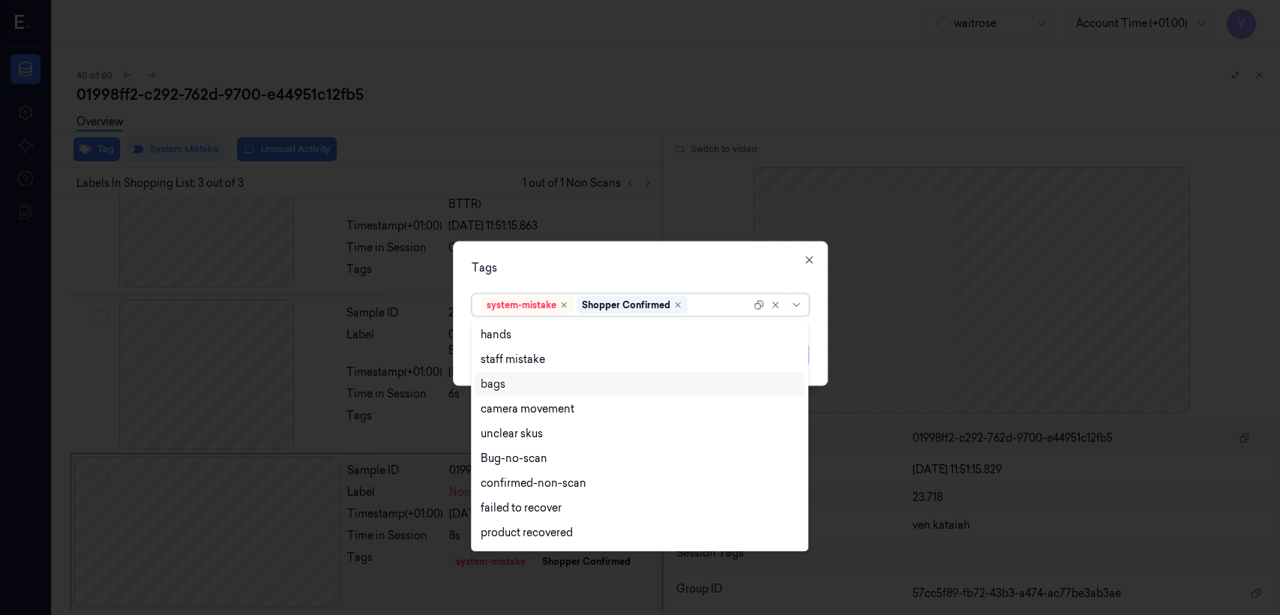
scroll to position [220, 0]
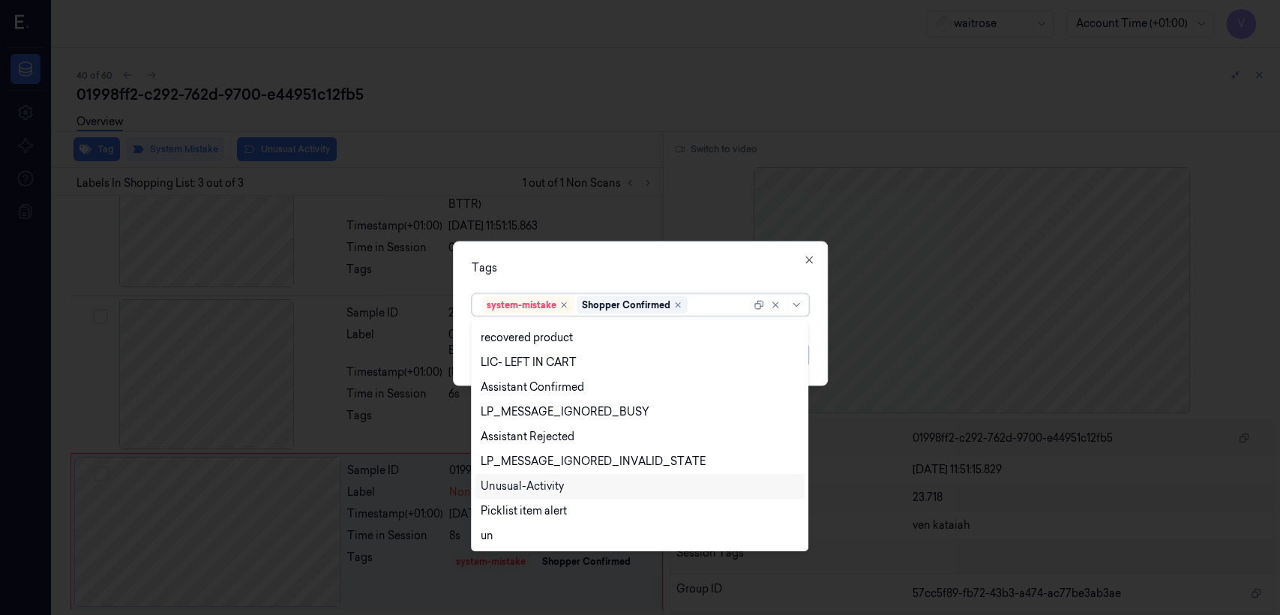
click at [552, 496] on div "Unusual-Activity" at bounding box center [640, 486] width 330 height 25
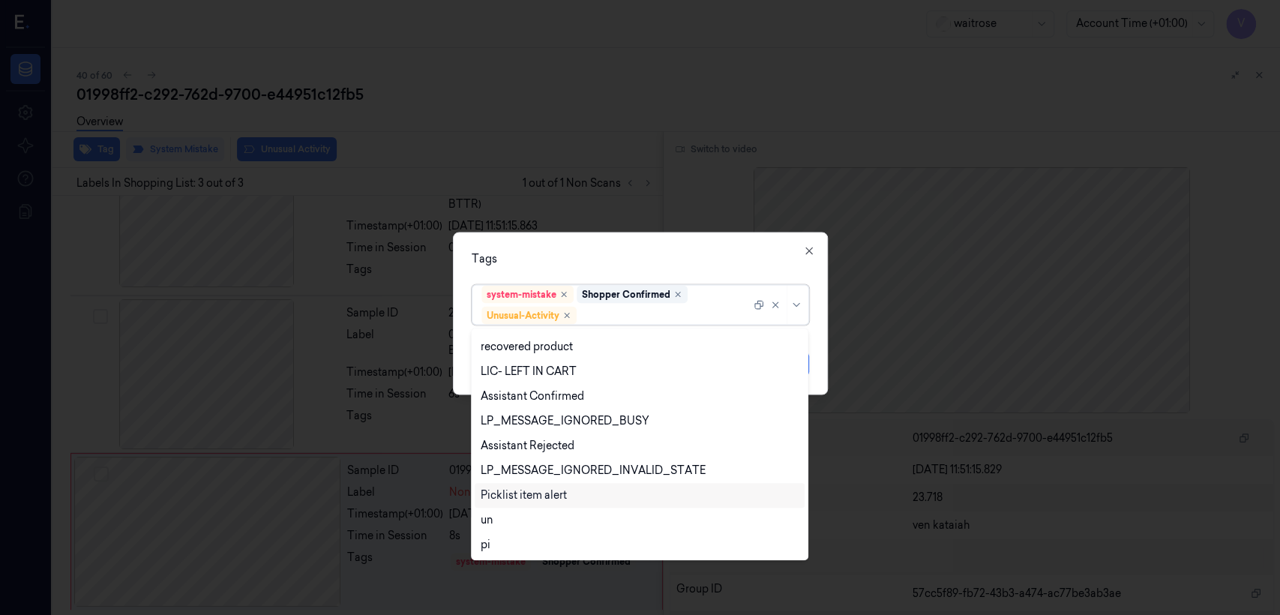
drag, startPoint x: 552, startPoint y: 493, endPoint x: 660, endPoint y: 277, distance: 241.5
click at [556, 494] on div "Picklist item alert" at bounding box center [524, 495] width 86 height 16
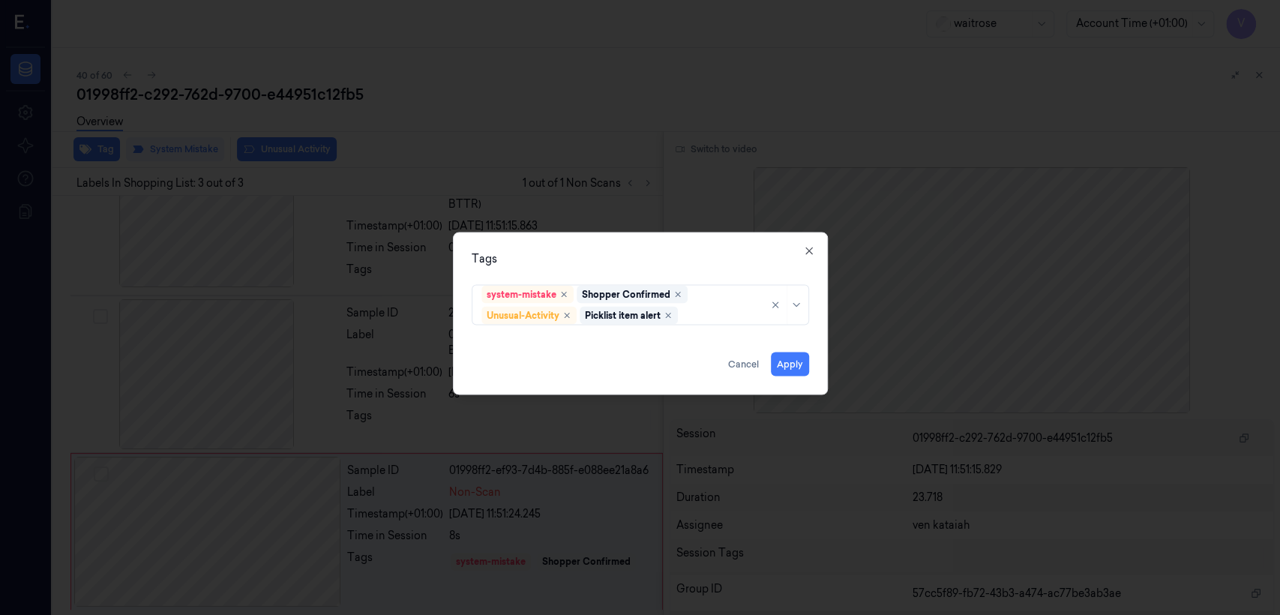
click at [655, 274] on div "Tags system-mistake Shopper Confirmed Unusual-Activity Picklist item alert Appl…" at bounding box center [640, 313] width 375 height 163
click at [785, 364] on button "Apply" at bounding box center [790, 364] width 38 height 24
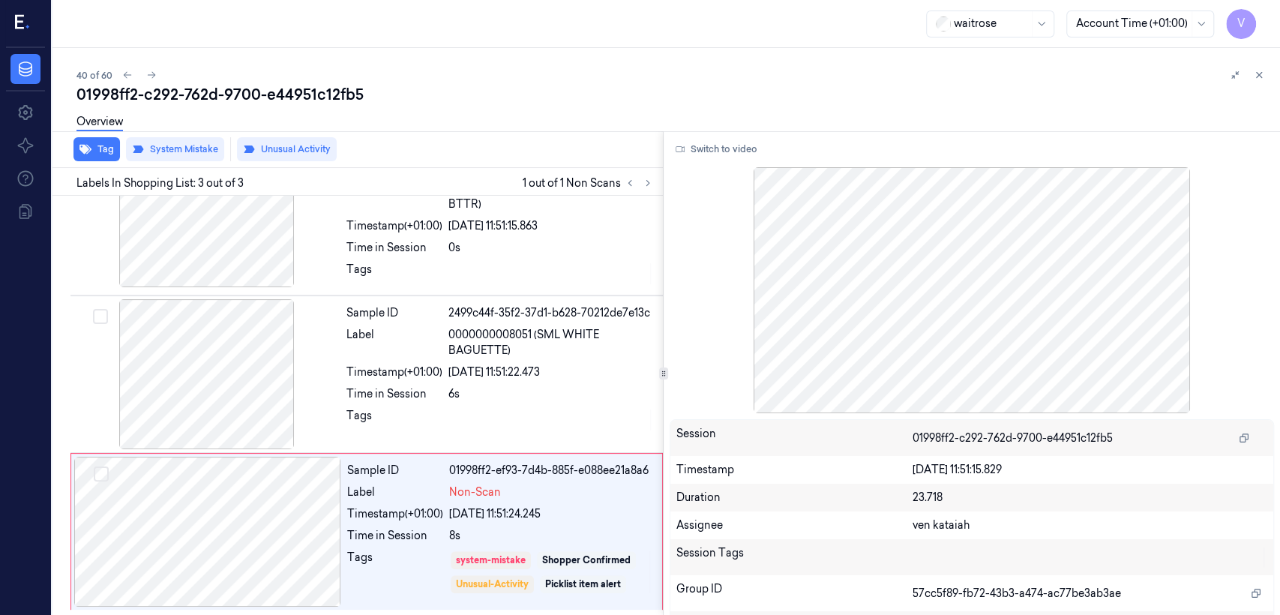
click at [1261, 84] on div "01998ff2-c292-762d-9700-e44951c12fb5" at bounding box center [672, 94] width 1192 height 21
click at [1259, 81] on button at bounding box center [1259, 75] width 18 height 18
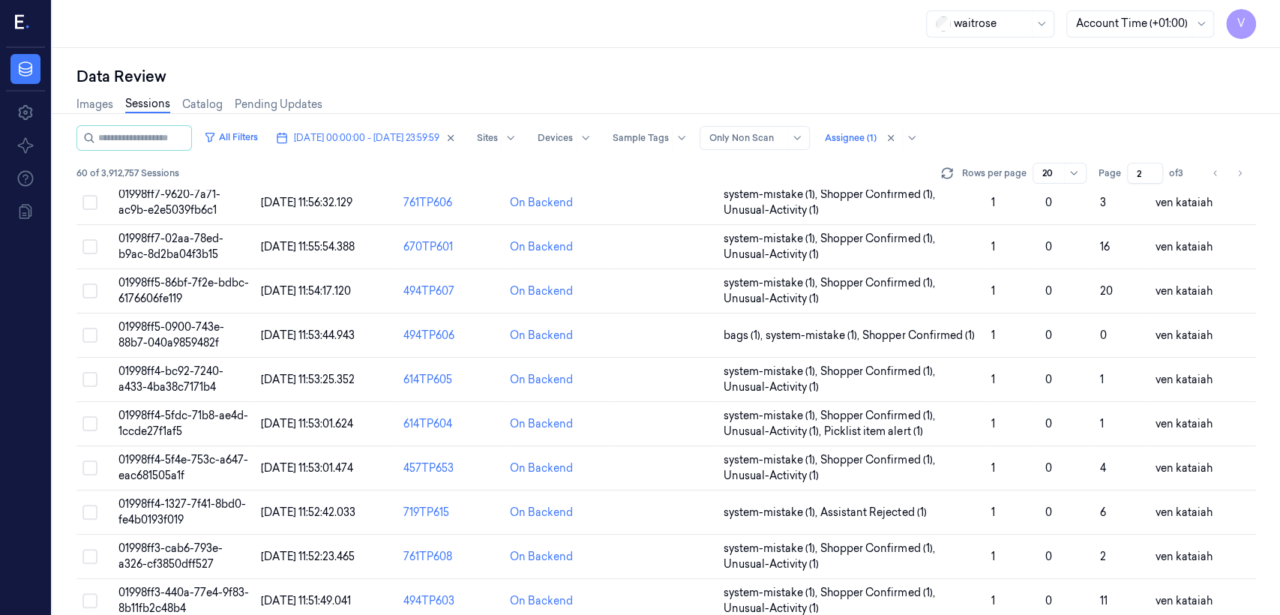
scroll to position [517, 0]
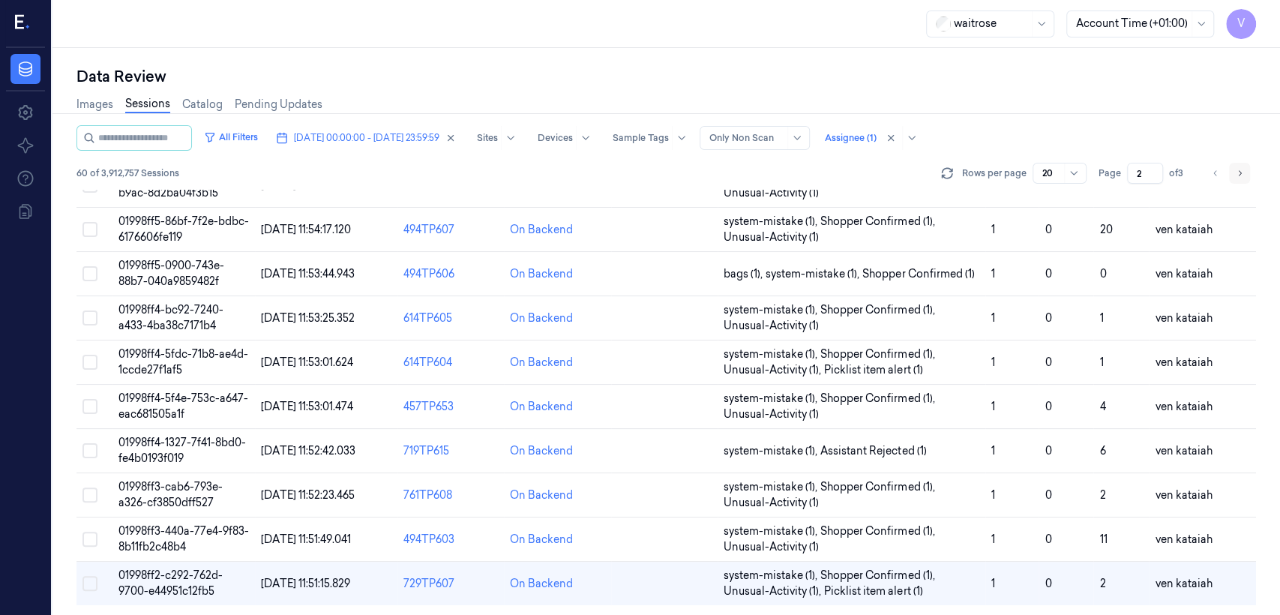
click at [1245, 171] on button "Go to next page" at bounding box center [1239, 173] width 21 height 21
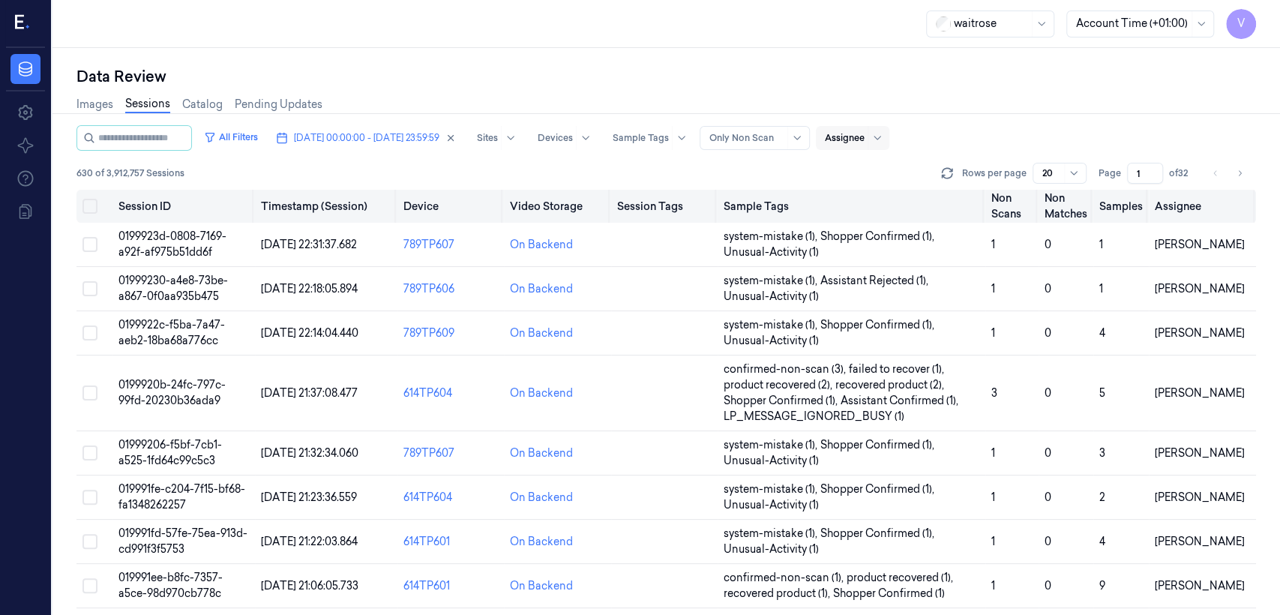
drag, startPoint x: 1141, startPoint y: 175, endPoint x: 1099, endPoint y: 190, distance: 43.9
click at [1099, 190] on div "All Filters 28/09/2025 00:00:00 - 28/09/2025 23:59:59 Sites Devices Sample Tags…" at bounding box center [666, 370] width 1180 height 490
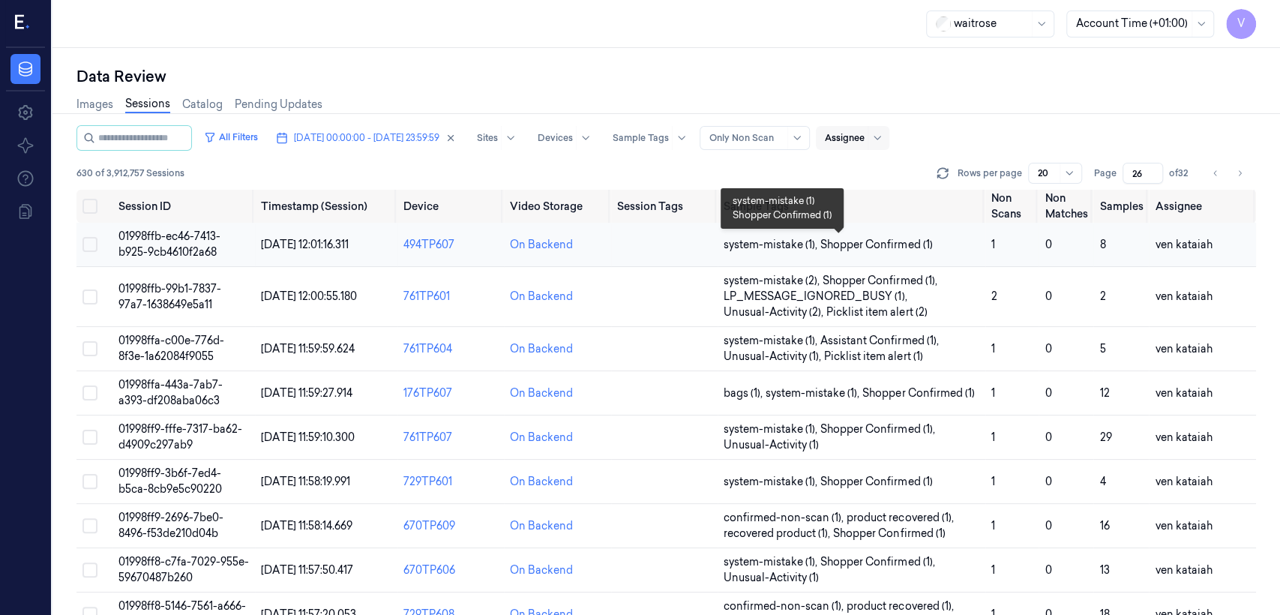
type input "26"
click at [746, 243] on span "system-mistake (1) ," at bounding box center [772, 245] width 97 height 16
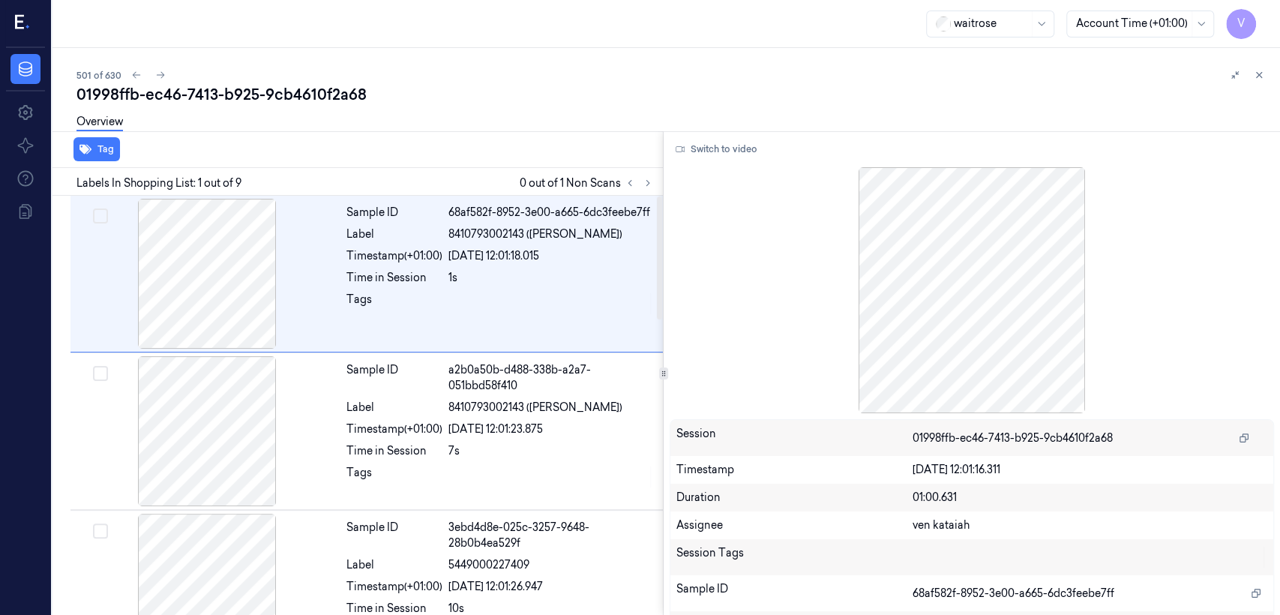
click at [322, 100] on div "01998ffb-ec46-7413-b925-9cb4610f2a68" at bounding box center [672, 94] width 1192 height 21
copy div "9cb4610f2a68"
click at [1254, 73] on icon at bounding box center [1259, 75] width 10 height 10
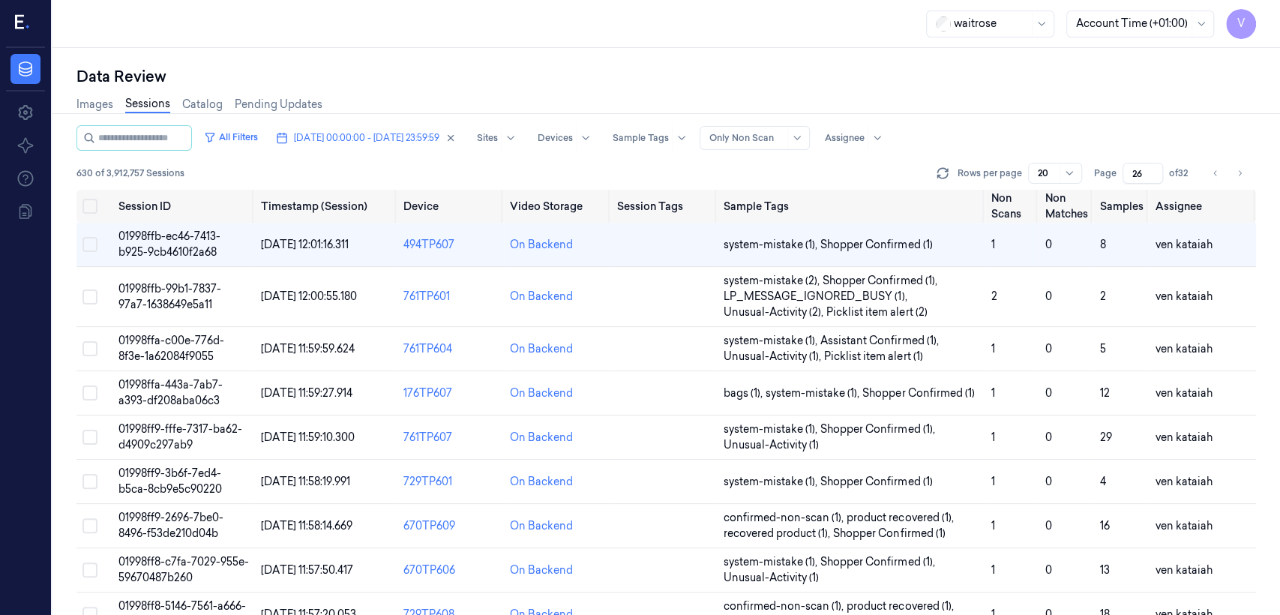
drag, startPoint x: 1144, startPoint y: 173, endPoint x: 1111, endPoint y: 187, distance: 35.6
click at [1111, 187] on div "All Filters 28/09/2025 00:00:00 - 28/09/2025 23:59:59 Sites Devices Sample Tags…" at bounding box center [666, 157] width 1180 height 64
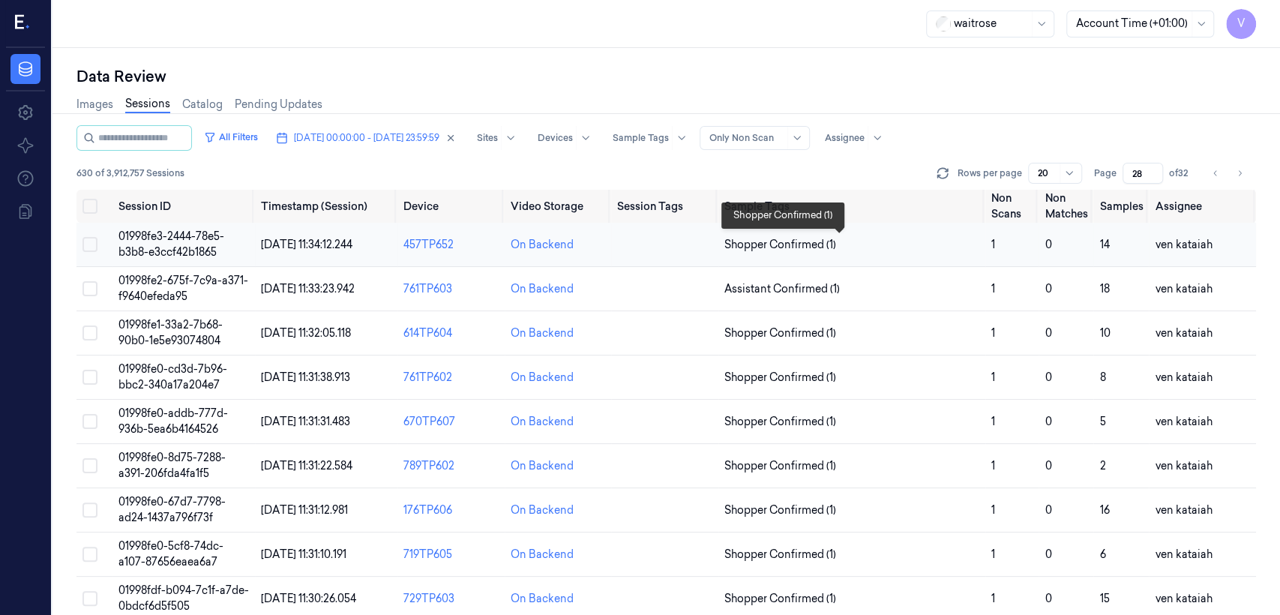
type input "28"
click at [808, 251] on span "Shopper Confirmed (1)" at bounding box center [780, 245] width 112 height 16
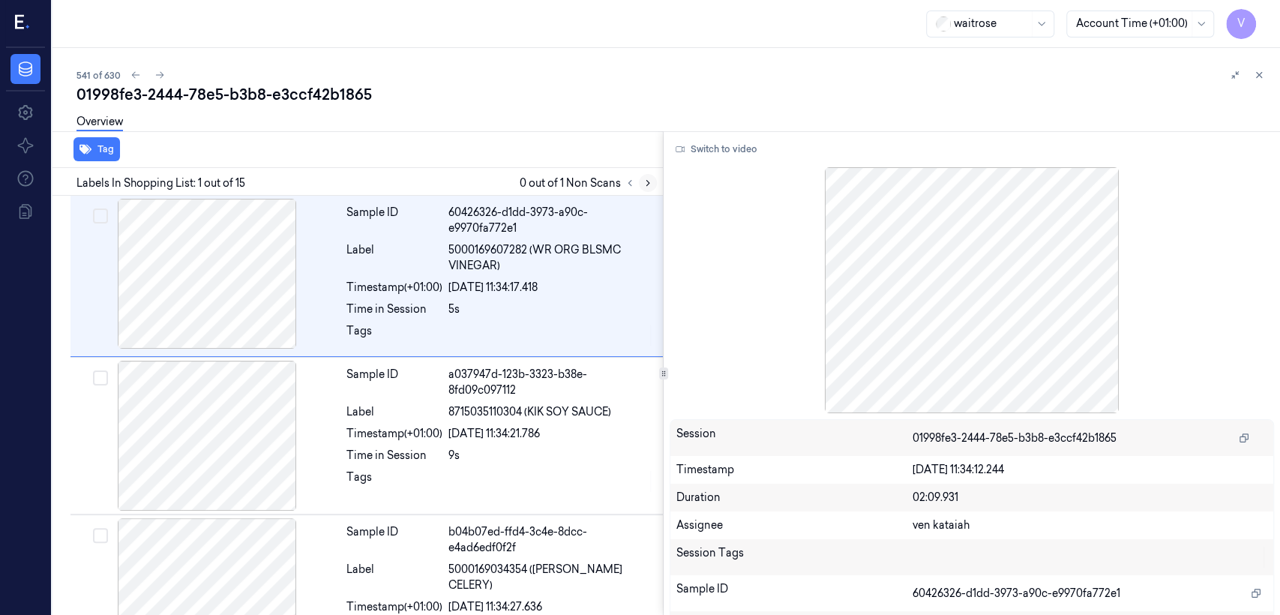
click at [652, 185] on icon at bounding box center [648, 183] width 10 height 10
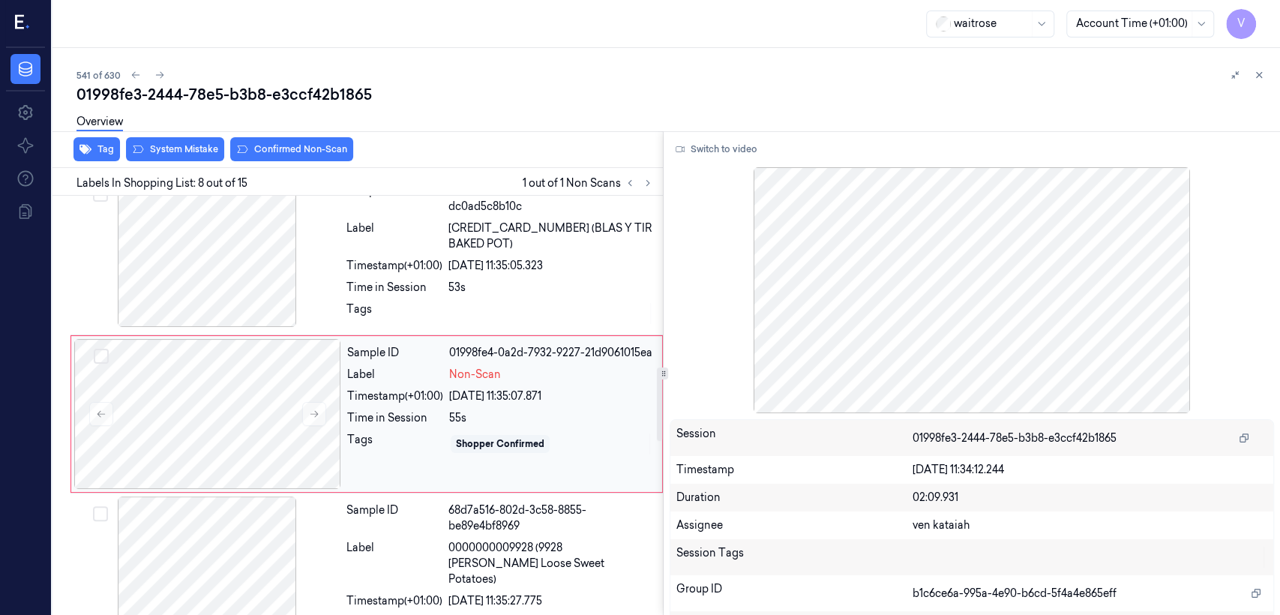
scroll to position [978, 0]
click at [409, 430] on div "Tags" at bounding box center [395, 442] width 96 height 24
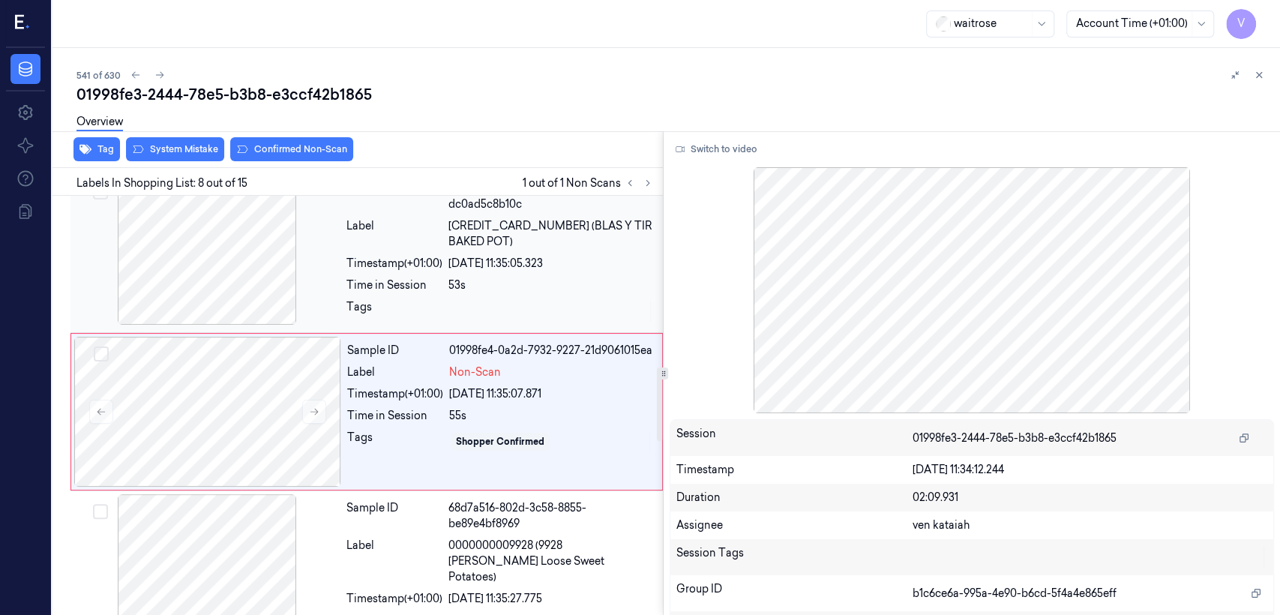
click at [406, 322] on div "Sample ID 22d93e25-3314-3d6a-8dc3-dc0ad5c8b10c Label 5060206802216 (BLAS Y TIR …" at bounding box center [499, 252] width 319 height 154
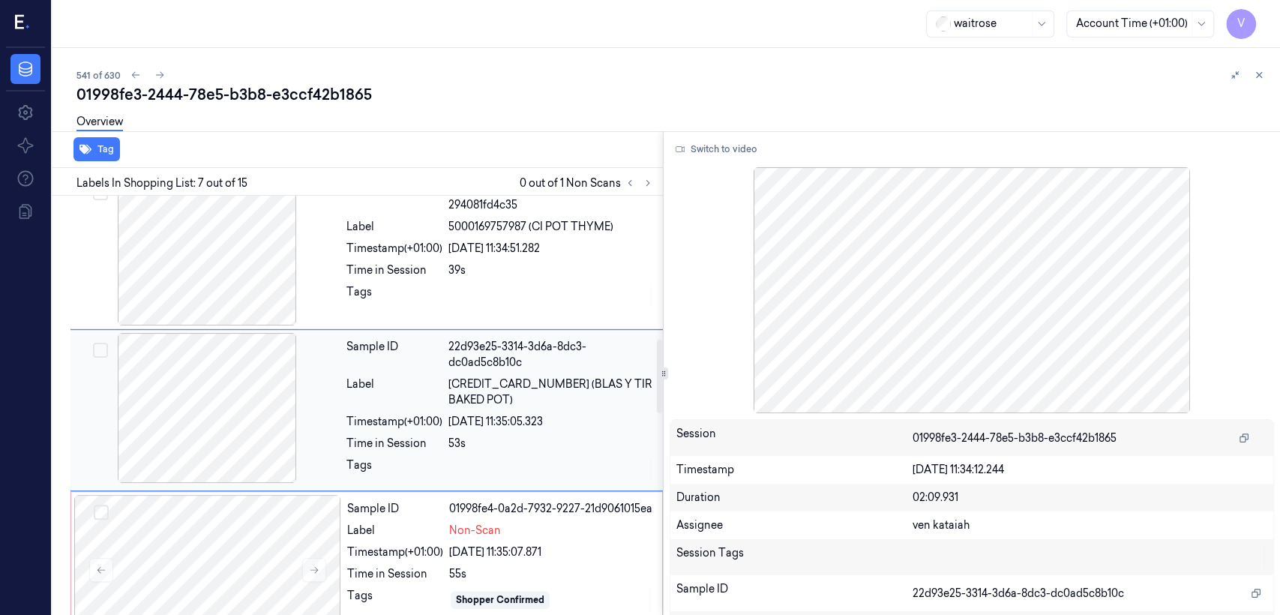
scroll to position [819, 0]
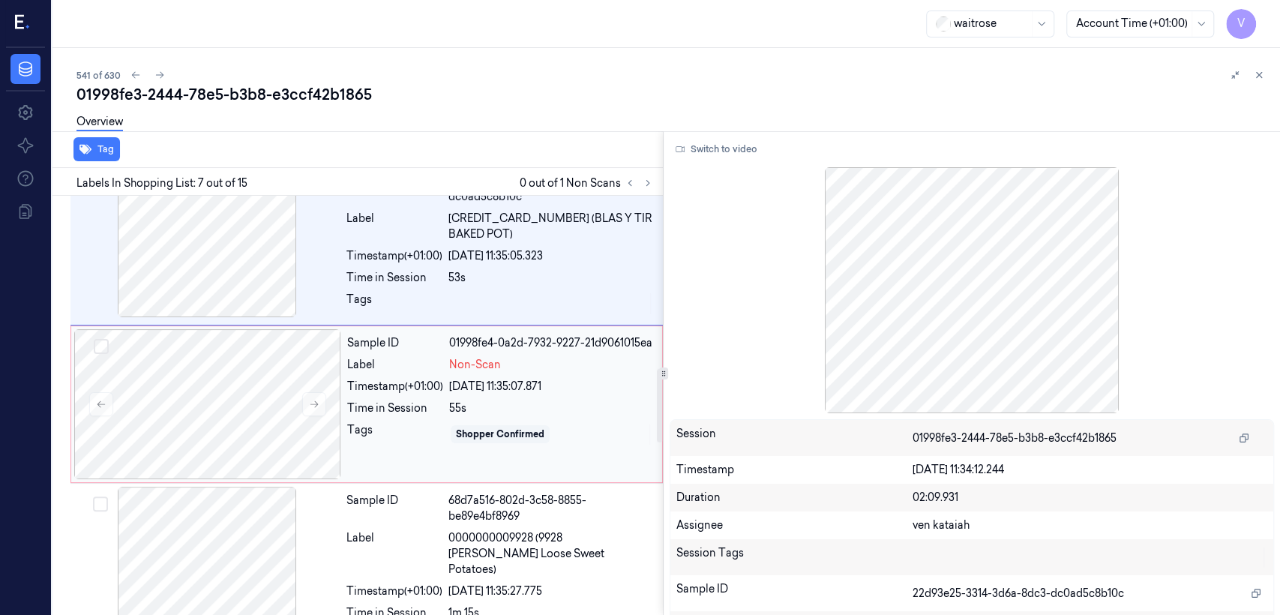
click at [443, 422] on div "Tags" at bounding box center [395, 434] width 96 height 24
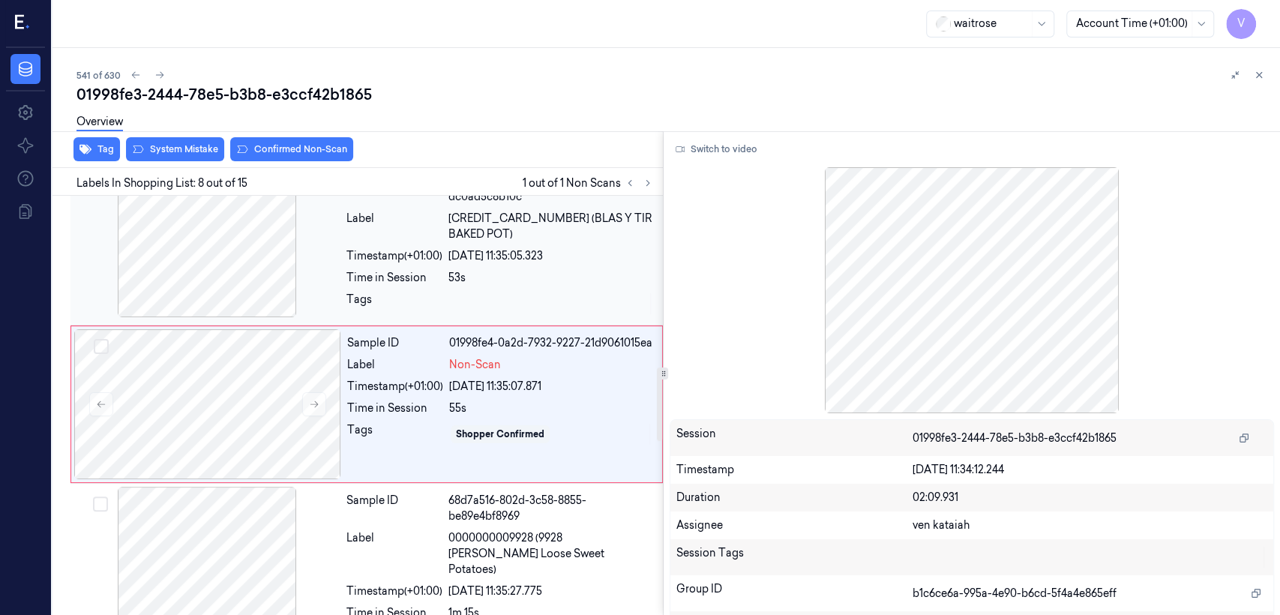
scroll to position [978, 0]
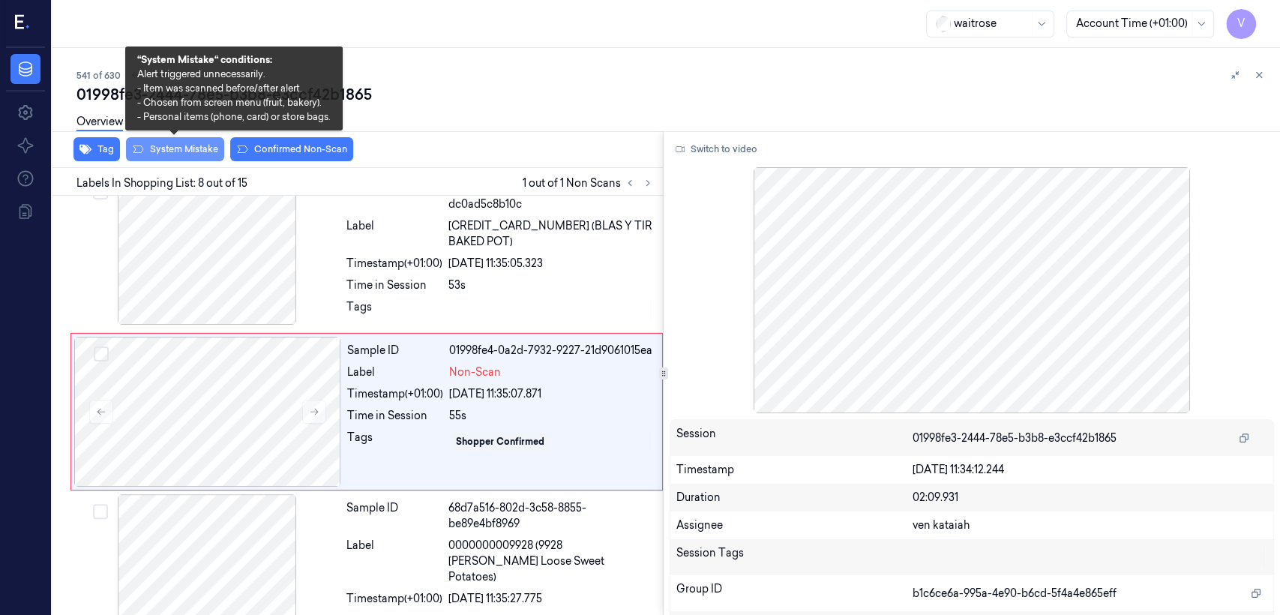
click at [154, 151] on button "System Mistake" at bounding box center [175, 149] width 98 height 24
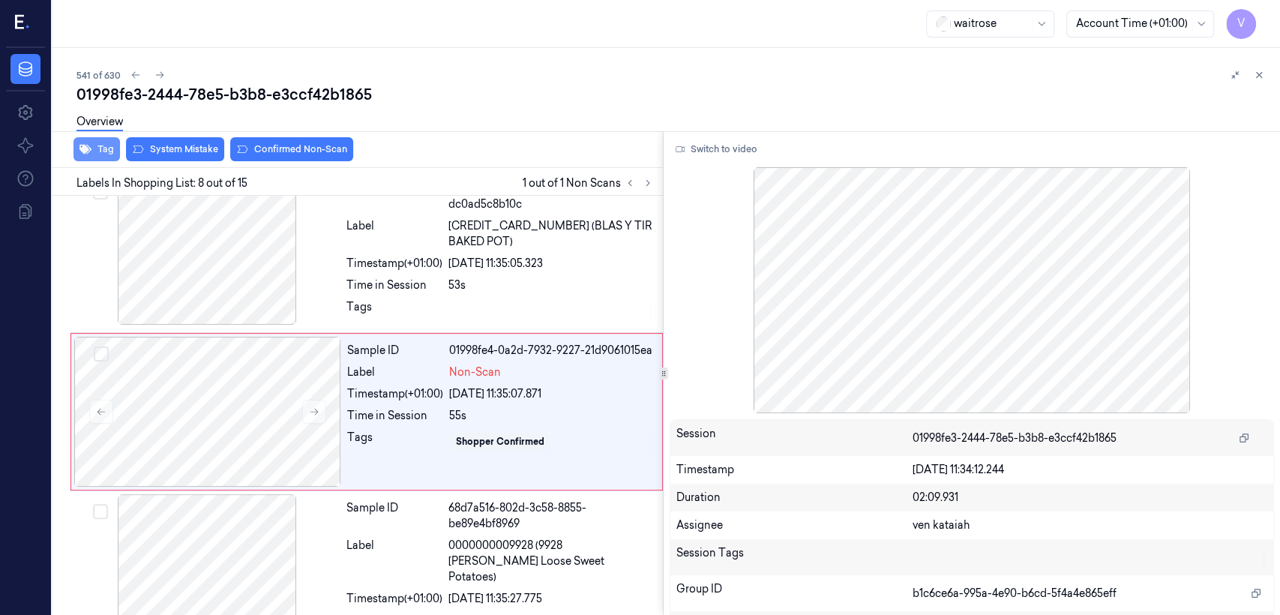
click at [100, 154] on button "Tag" at bounding box center [96, 149] width 46 height 24
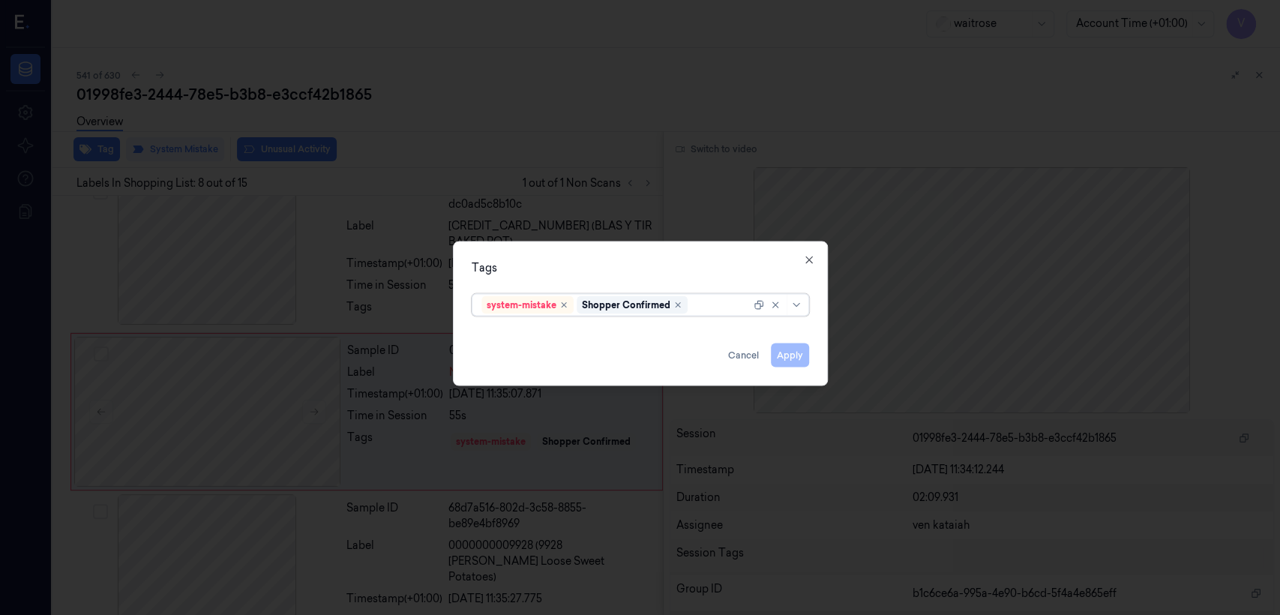
click at [706, 312] on div at bounding box center [721, 305] width 60 height 16
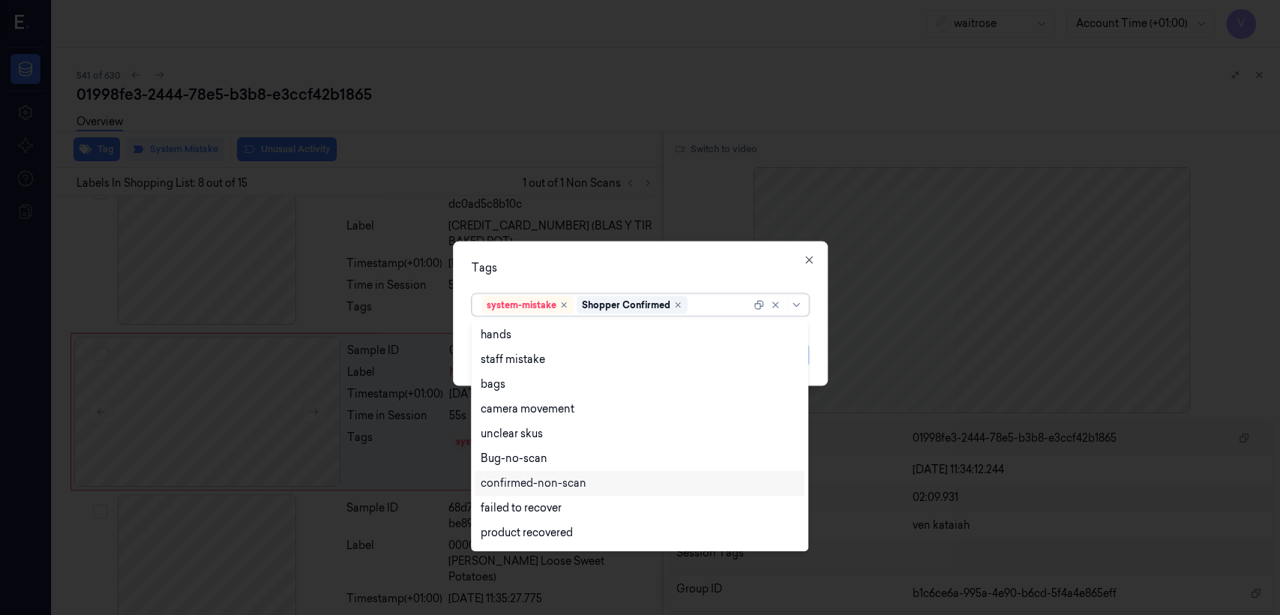
scroll to position [220, 0]
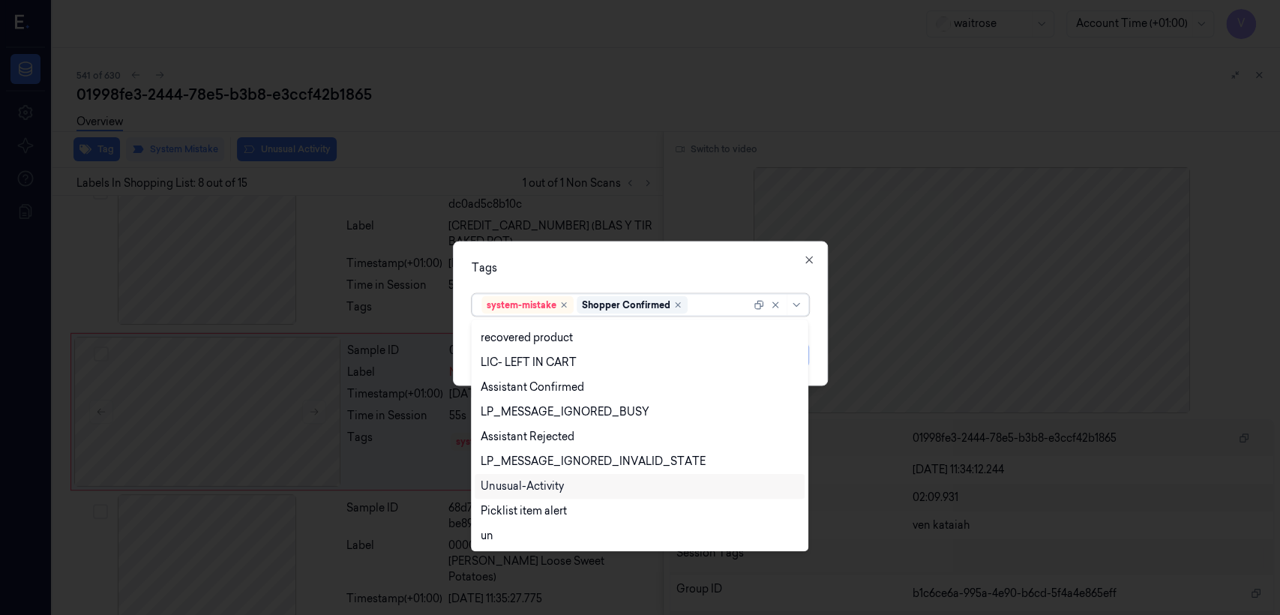
click at [546, 487] on div "Unusual-Activity" at bounding box center [522, 486] width 83 height 16
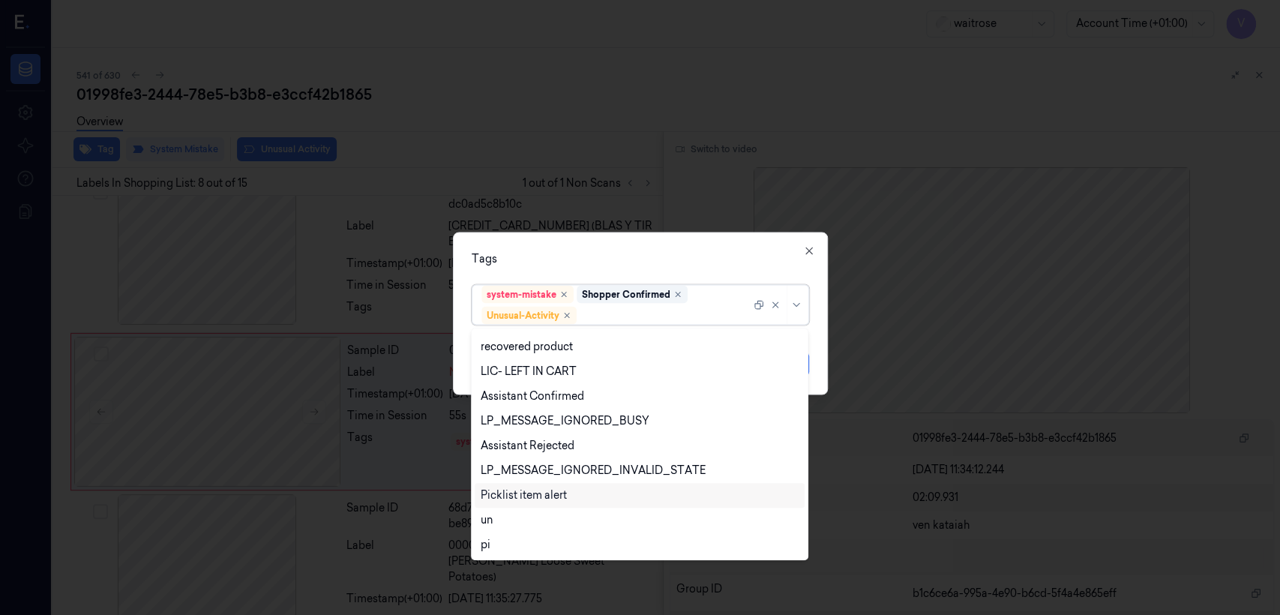
click at [550, 493] on div "Picklist item alert" at bounding box center [524, 495] width 86 height 16
click at [650, 274] on div "Tags option Picklist item alert, selected. 20 results available. Use Up and Dow…" at bounding box center [640, 313] width 375 height 163
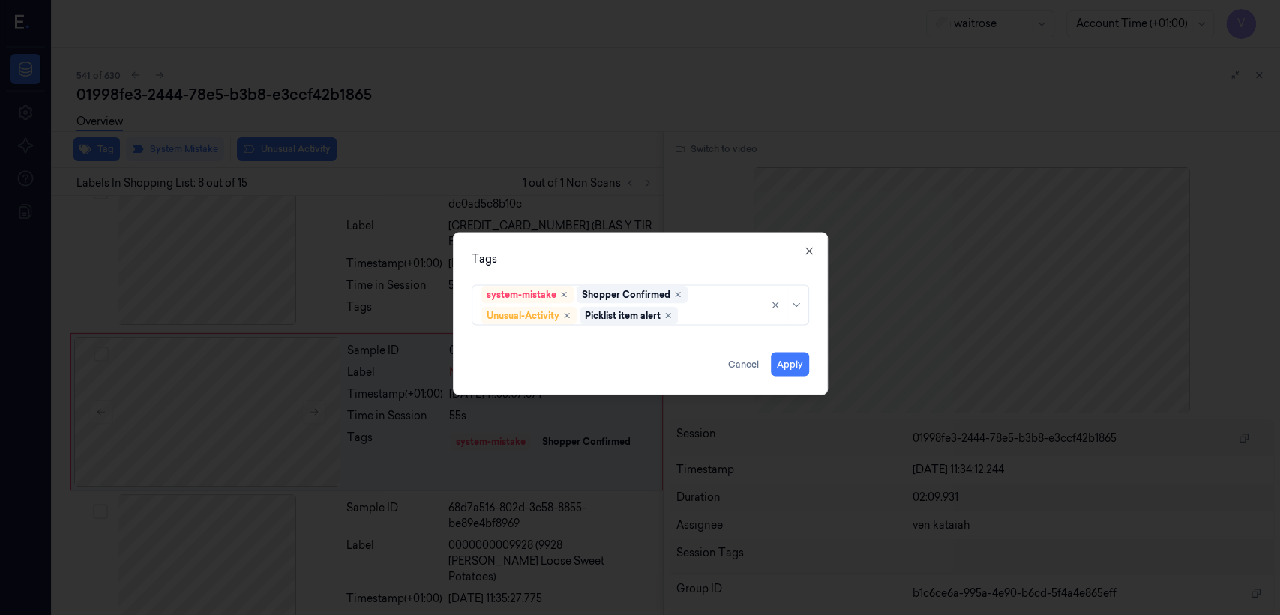
click at [834, 371] on div at bounding box center [640, 307] width 1280 height 615
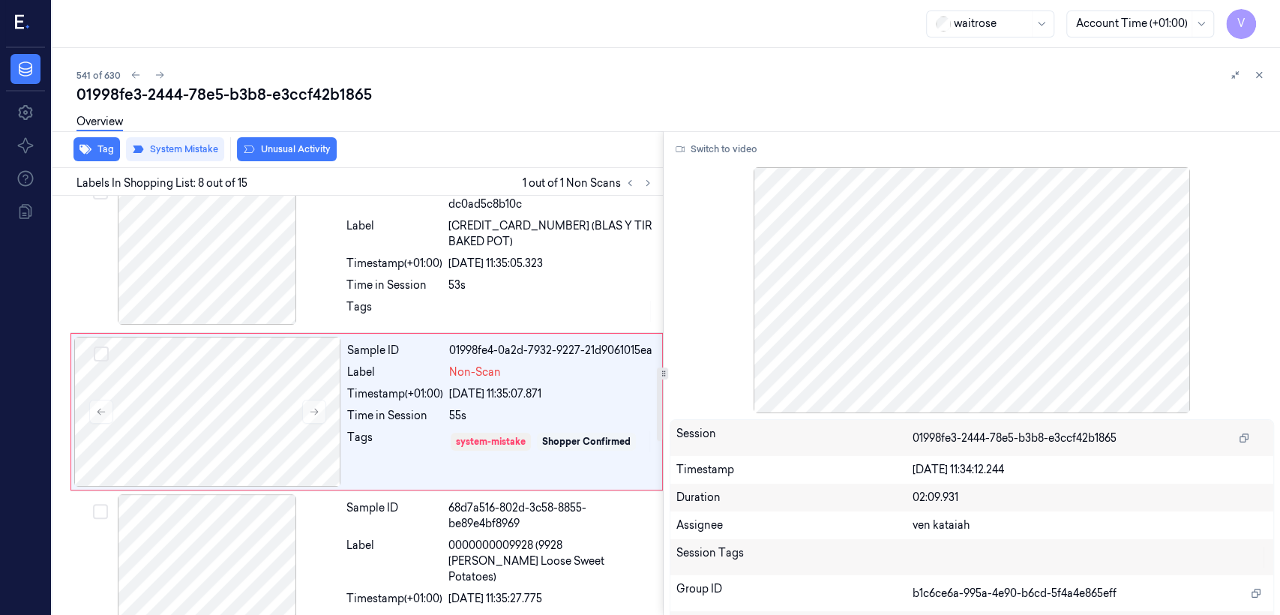
click at [120, 151] on div "Tag System Mistake Unusual Activity" at bounding box center [354, 149] width 616 height 37
click at [90, 156] on button "Tag" at bounding box center [96, 149] width 46 height 24
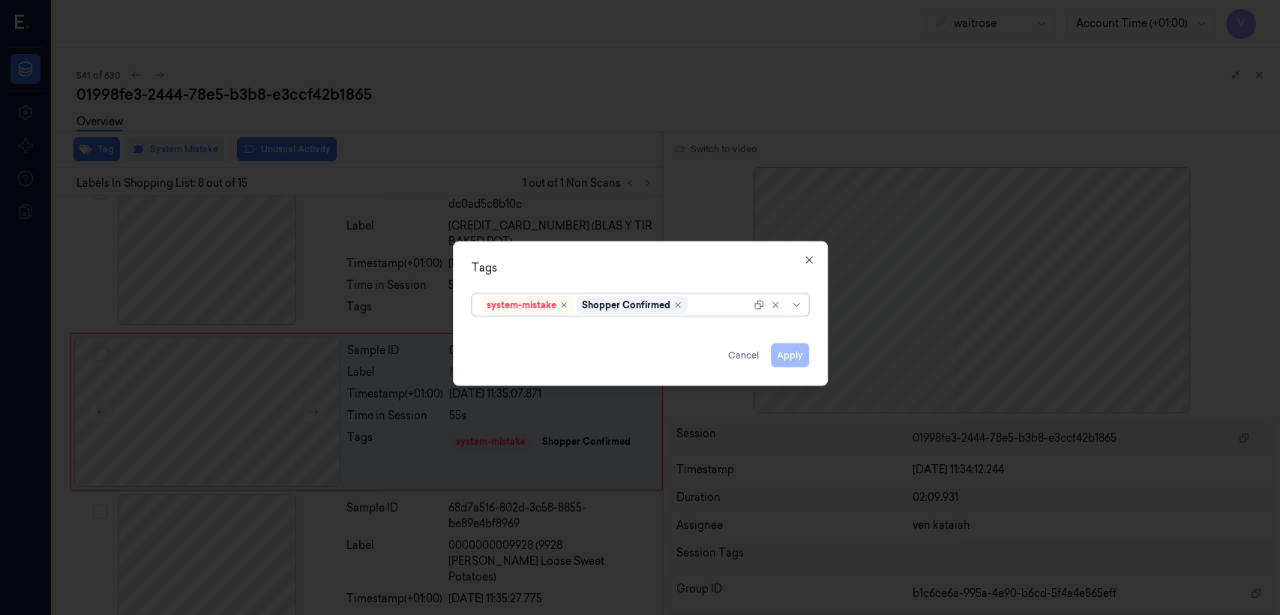
drag, startPoint x: 726, startPoint y: 301, endPoint x: 723, endPoint y: 313, distance: 12.4
click at [724, 308] on div at bounding box center [721, 305] width 60 height 16
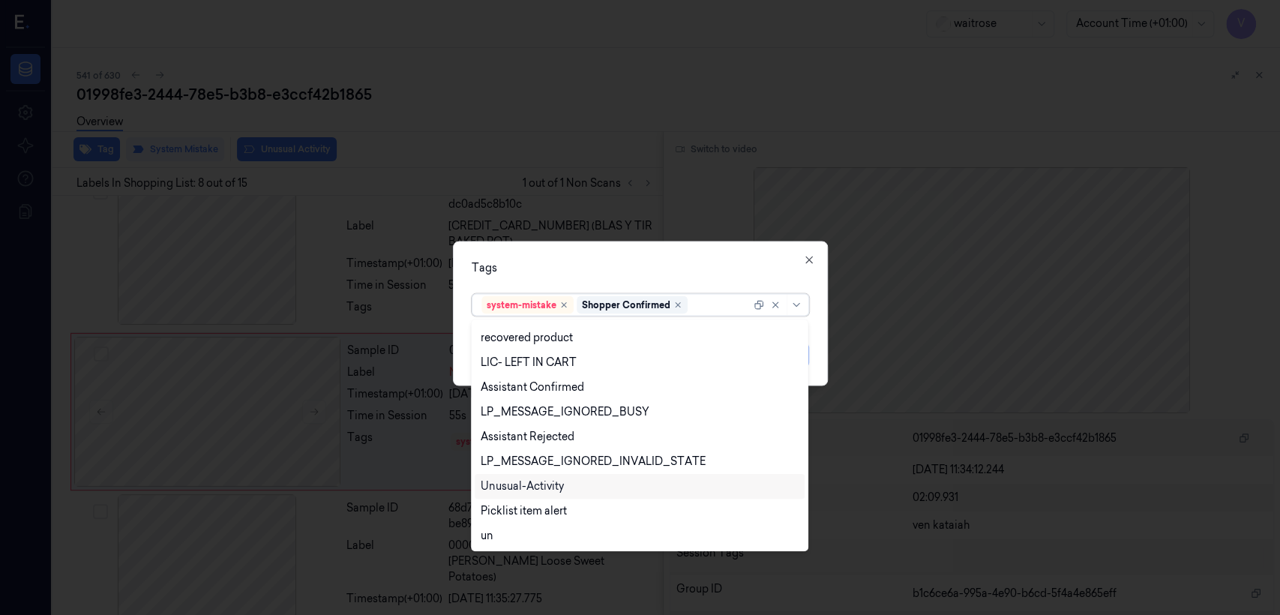
click at [523, 483] on div "Unusual-Activity" at bounding box center [522, 486] width 83 height 16
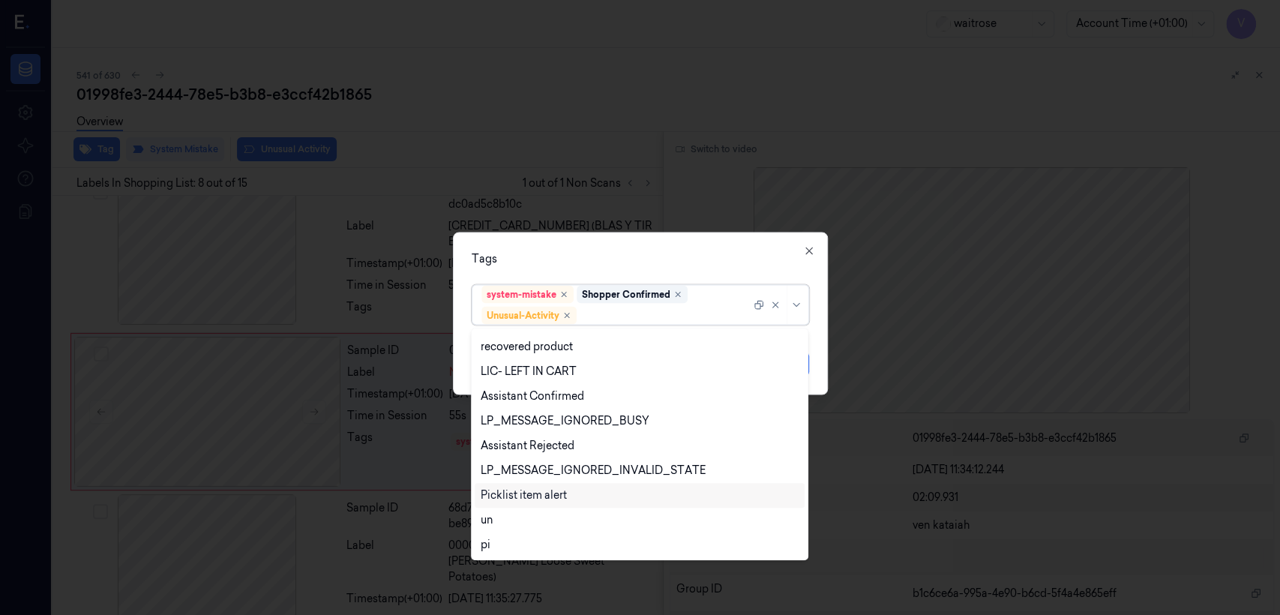
click at [533, 490] on div "Picklist item alert" at bounding box center [524, 495] width 86 height 16
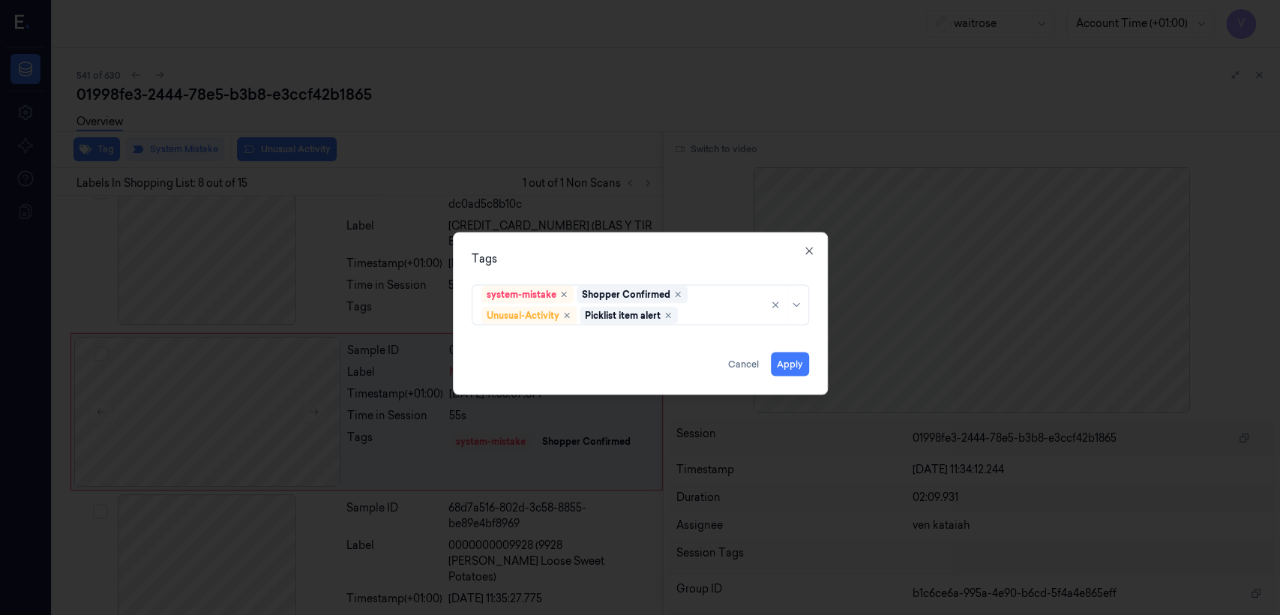
drag, startPoint x: 634, startPoint y: 263, endPoint x: 739, endPoint y: 360, distance: 142.8
click at [637, 269] on div "Tags system-mistake Shopper Confirmed Unusual-Activity Picklist item alert Appl…" at bounding box center [640, 313] width 375 height 163
click at [793, 361] on button "Apply" at bounding box center [790, 364] width 38 height 24
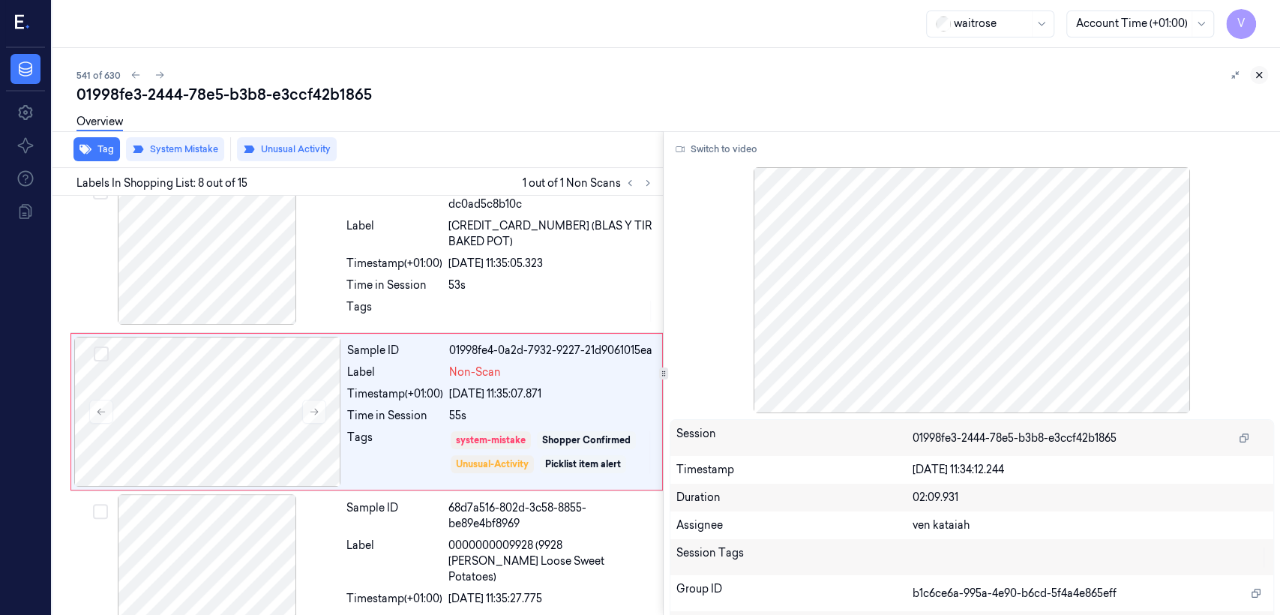
click at [1263, 79] on icon at bounding box center [1259, 75] width 10 height 10
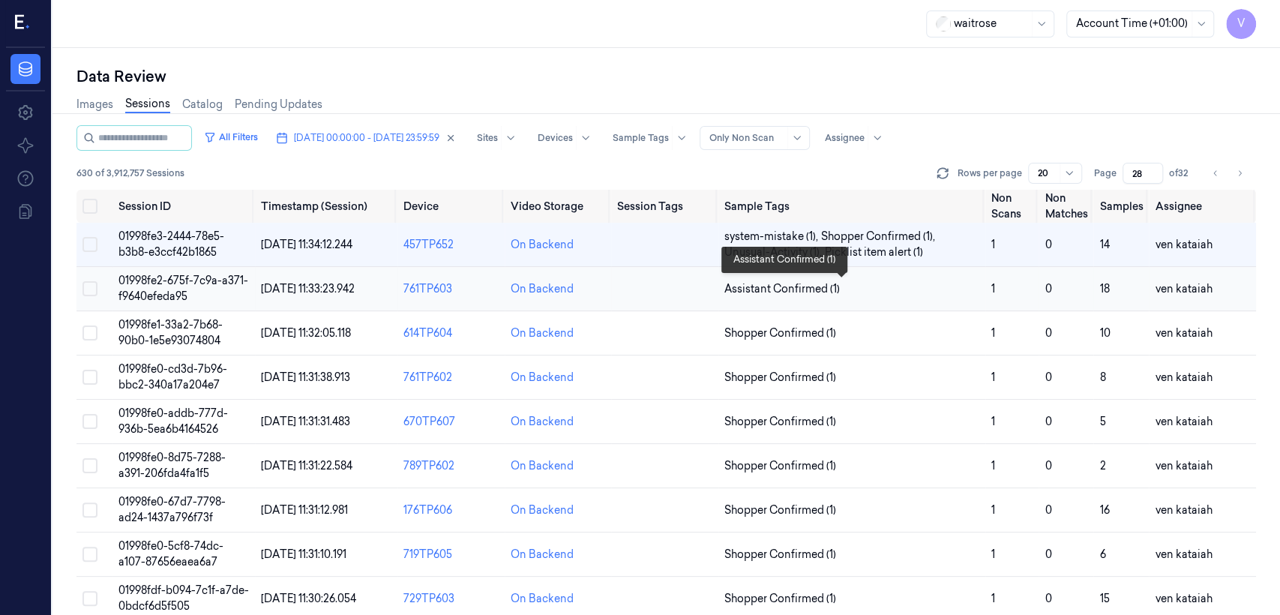
click at [819, 294] on span "Assistant Confirmed (1)" at bounding box center [781, 289] width 115 height 16
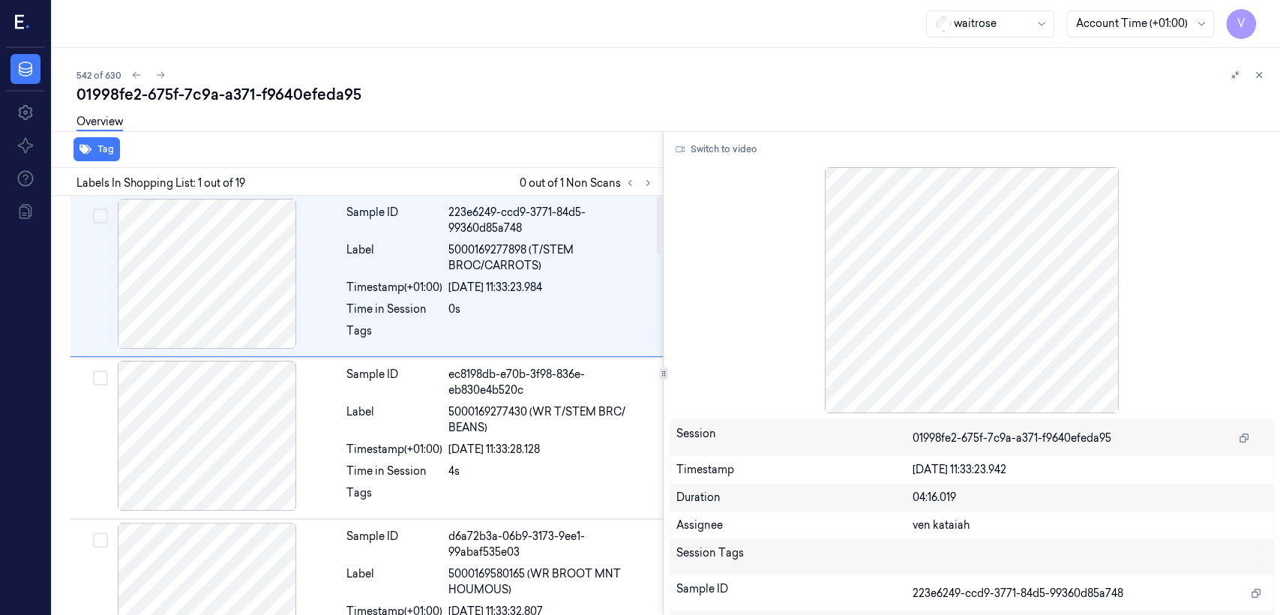
click at [657, 190] on div "Labels In Shopping List: 1 out of 19 0 out of 1 Non Scans" at bounding box center [354, 182] width 616 height 28
click at [634, 181] on icon at bounding box center [630, 183] width 10 height 10
click at [646, 178] on icon at bounding box center [648, 183] width 10 height 10
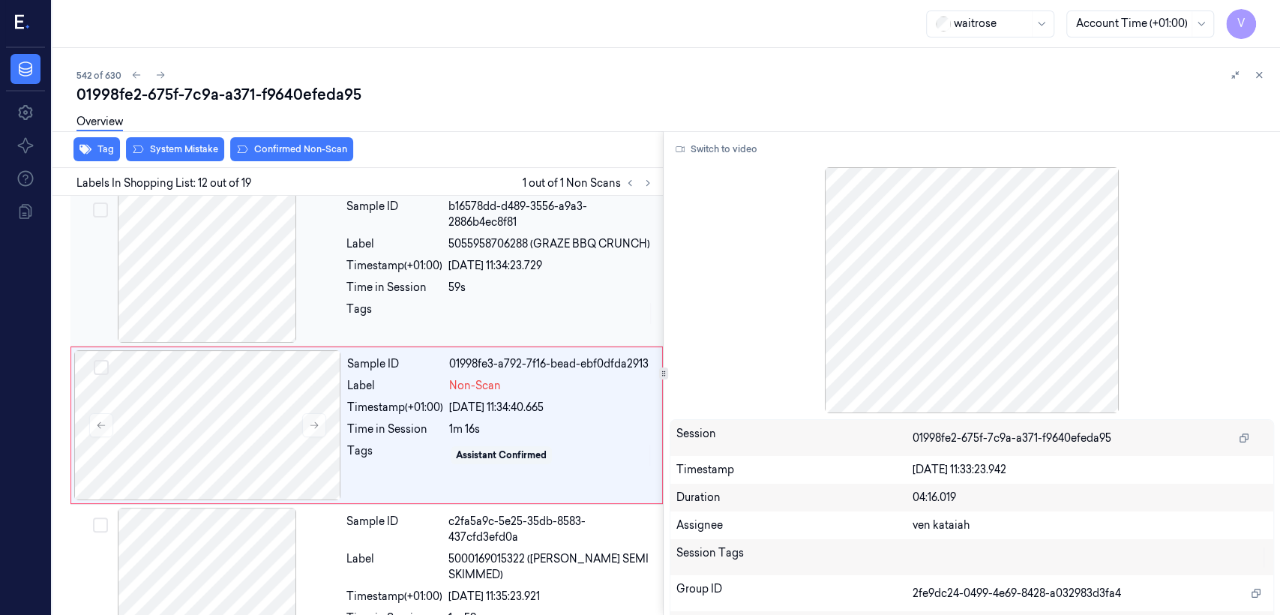
scroll to position [1621, 0]
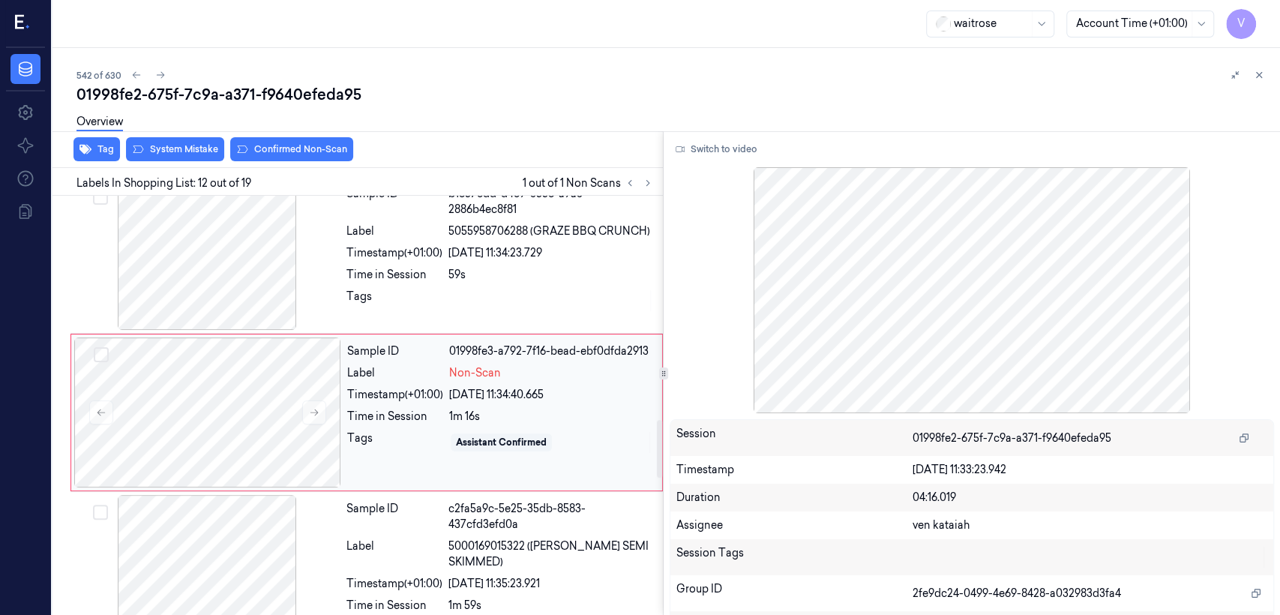
click at [464, 387] on div "28/09/2025 11:34:40.665" at bounding box center [551, 395] width 204 height 16
click at [310, 408] on icon at bounding box center [314, 412] width 10 height 10
click at [713, 151] on button "Switch to video" at bounding box center [717, 149] width 94 height 24
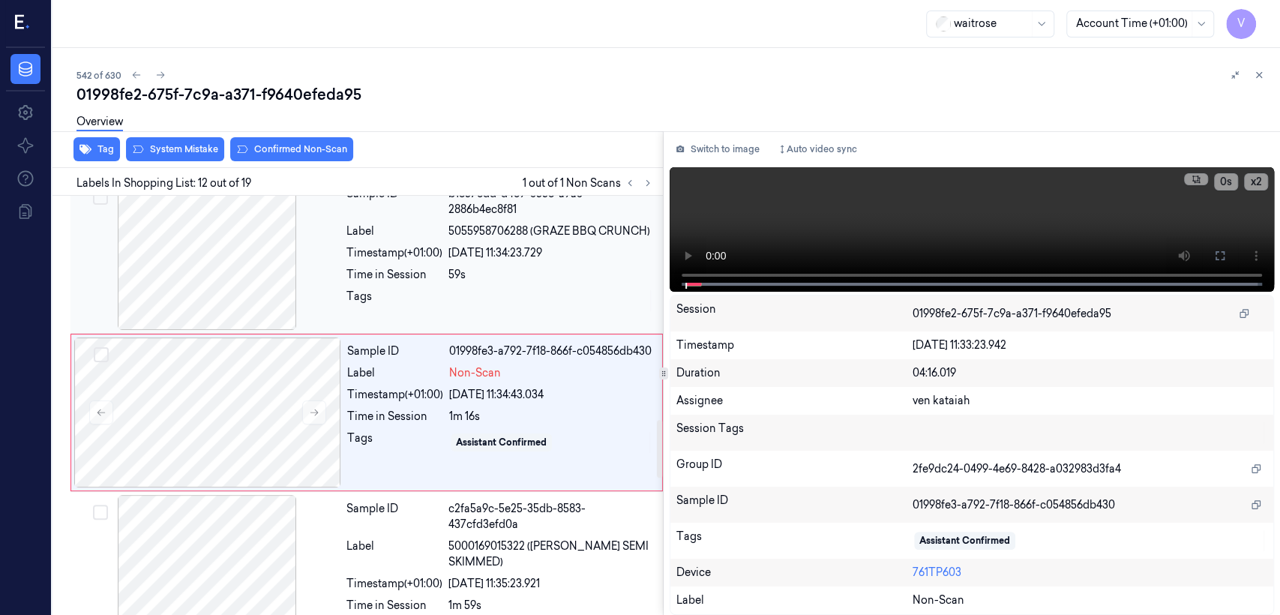
click at [528, 247] on div "28/09/2025 11:34:23.729" at bounding box center [550, 253] width 205 height 16
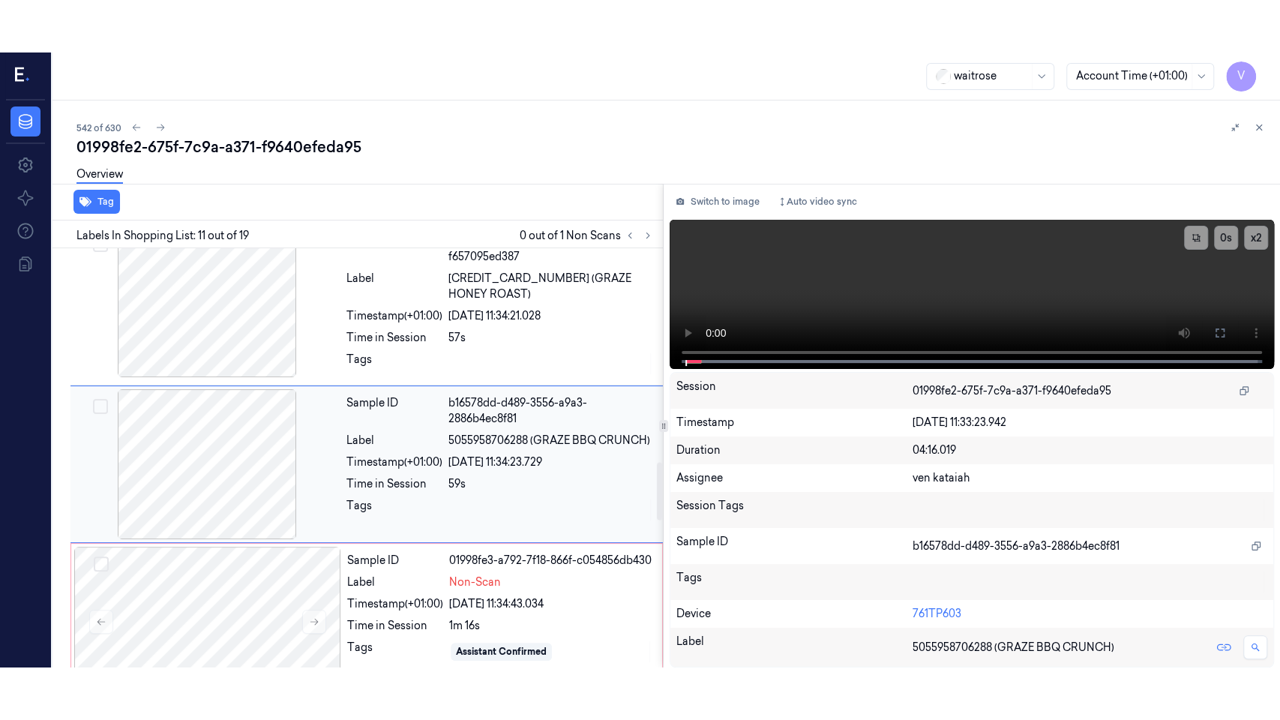
scroll to position [1630, 0]
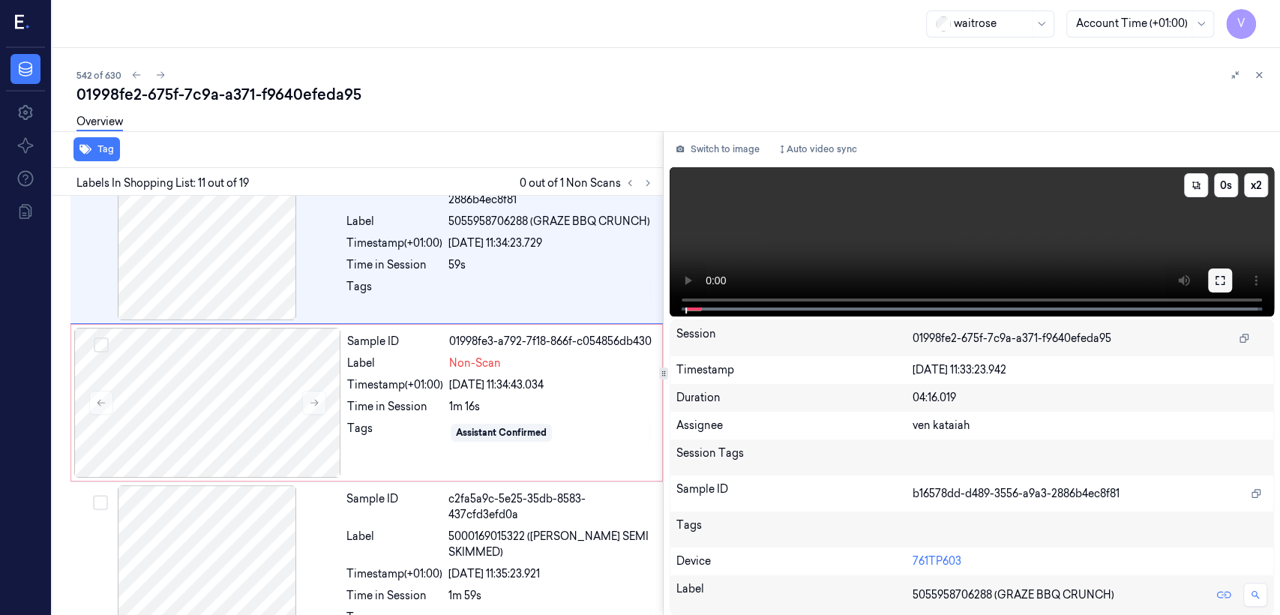
click at [1226, 279] on button at bounding box center [1220, 280] width 24 height 24
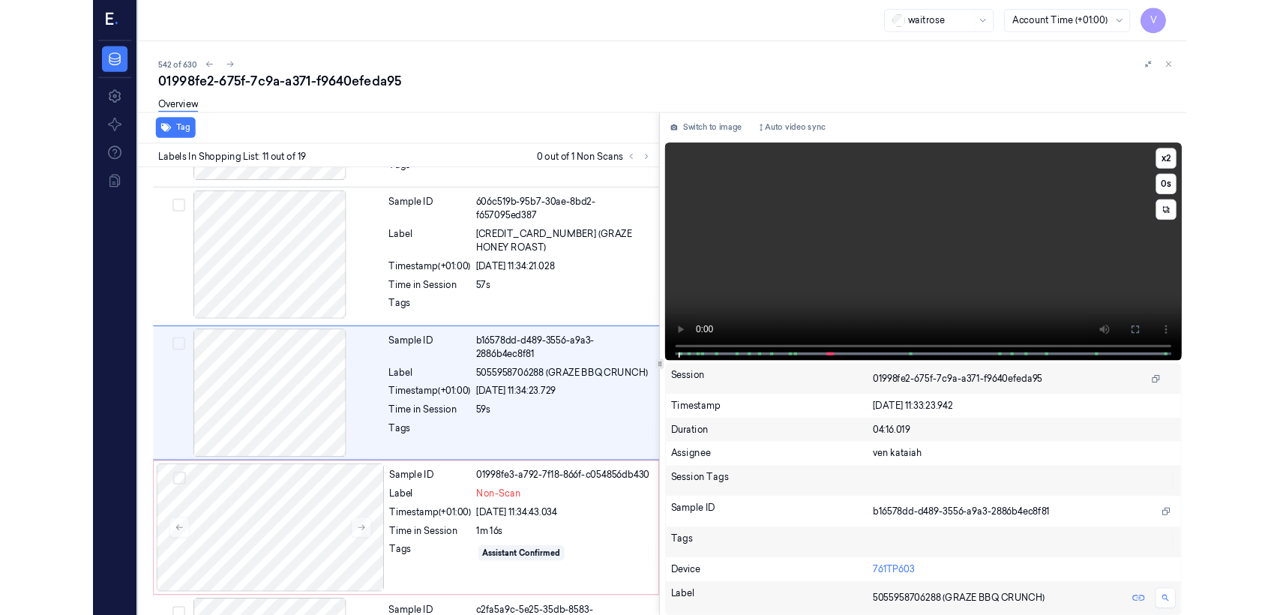
scroll to position [1411, 0]
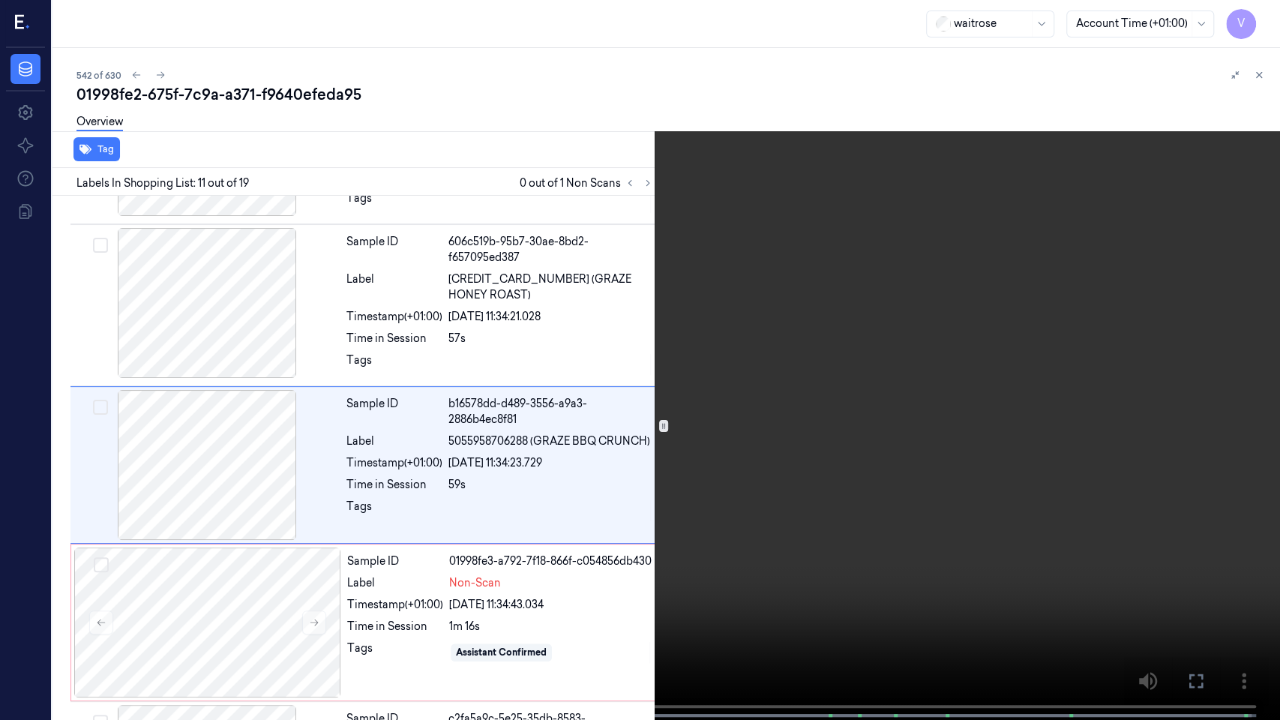
click at [838, 522] on video at bounding box center [640, 361] width 1280 height 723
click at [0, 0] on icon at bounding box center [0, 0] width 0 height 0
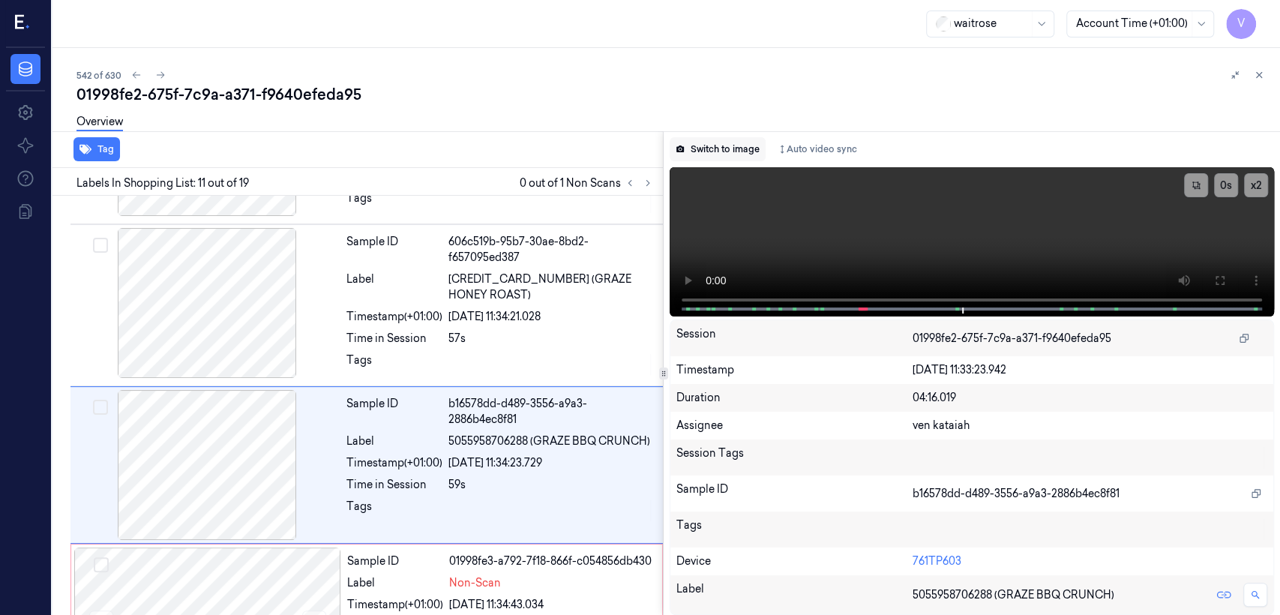
click at [745, 155] on button "Switch to image" at bounding box center [718, 149] width 96 height 24
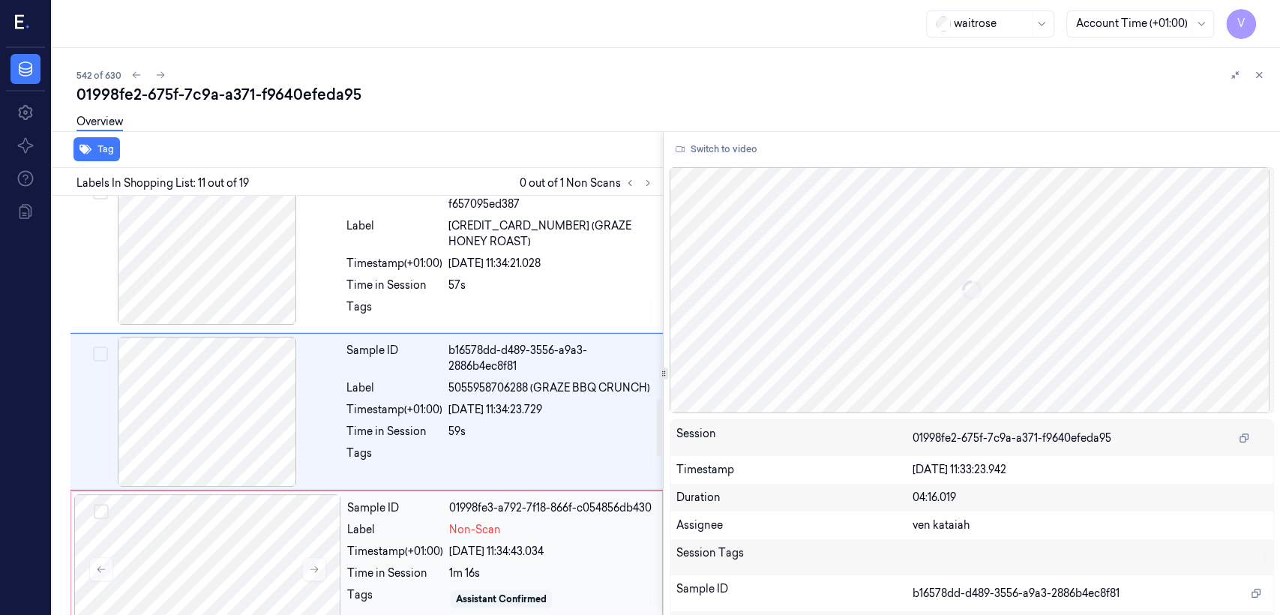
click at [460, 523] on span "Non-Scan" at bounding box center [475, 530] width 52 height 16
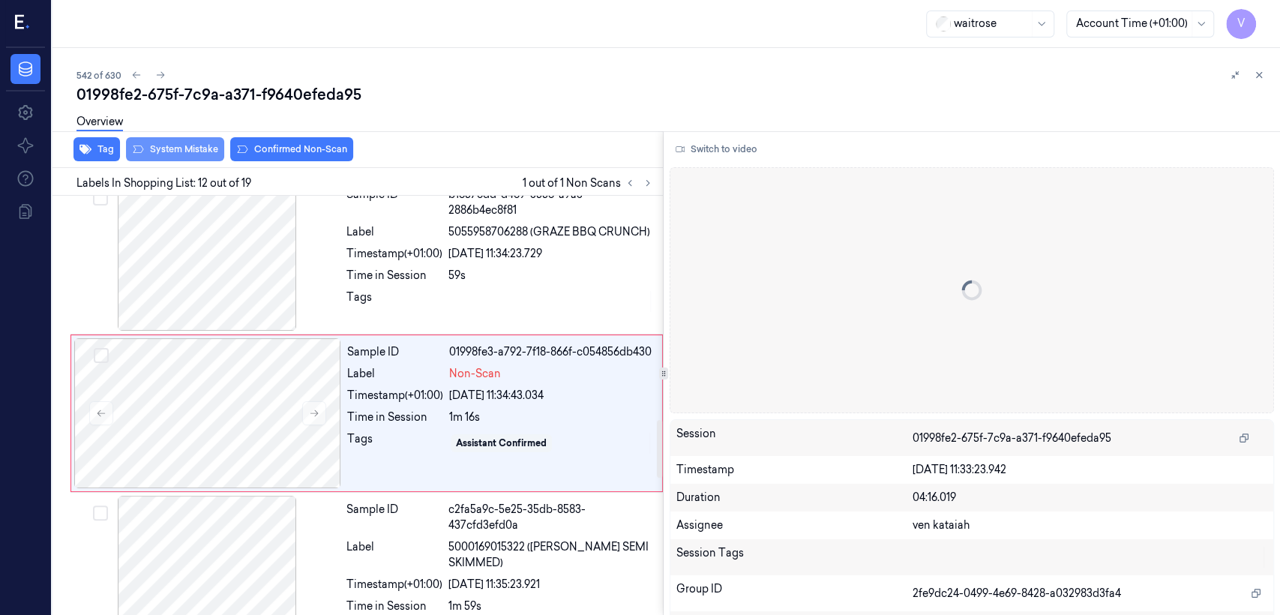
scroll to position [1621, 0]
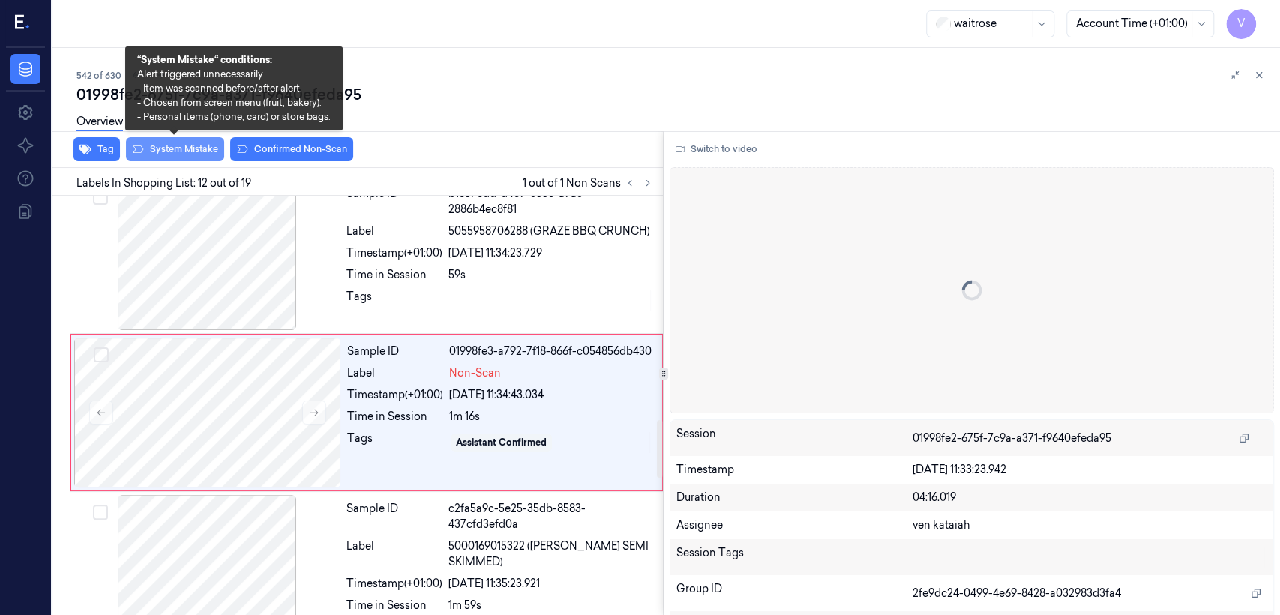
click at [171, 150] on button "System Mistake" at bounding box center [175, 149] width 98 height 24
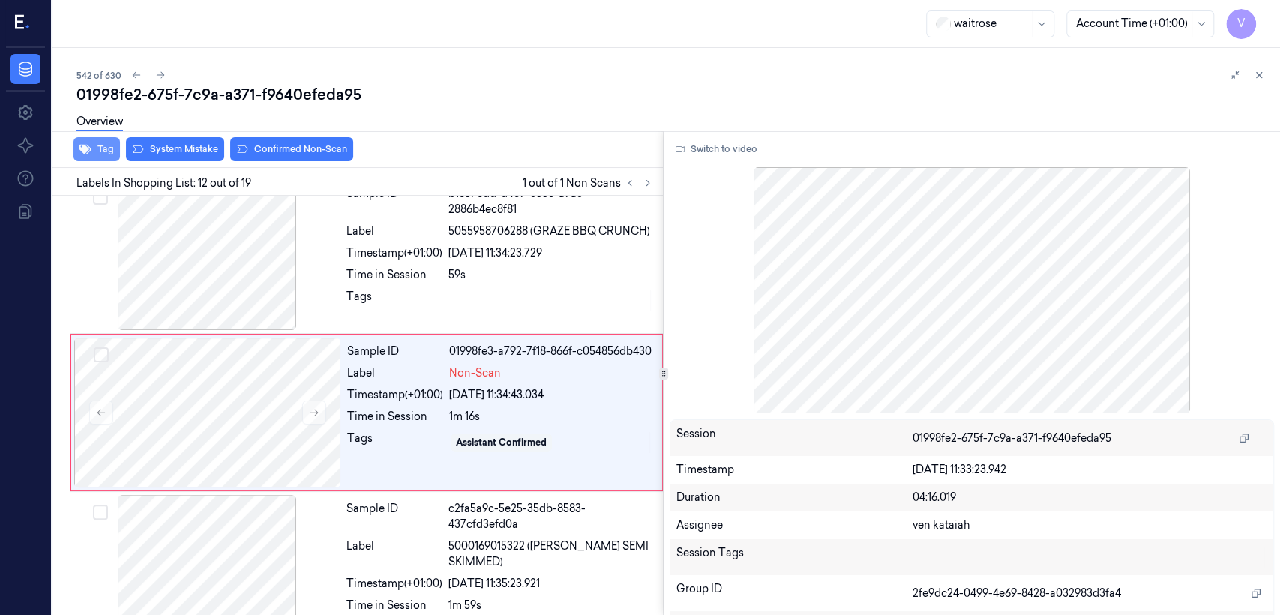
click at [100, 150] on button "Tag" at bounding box center [96, 149] width 46 height 24
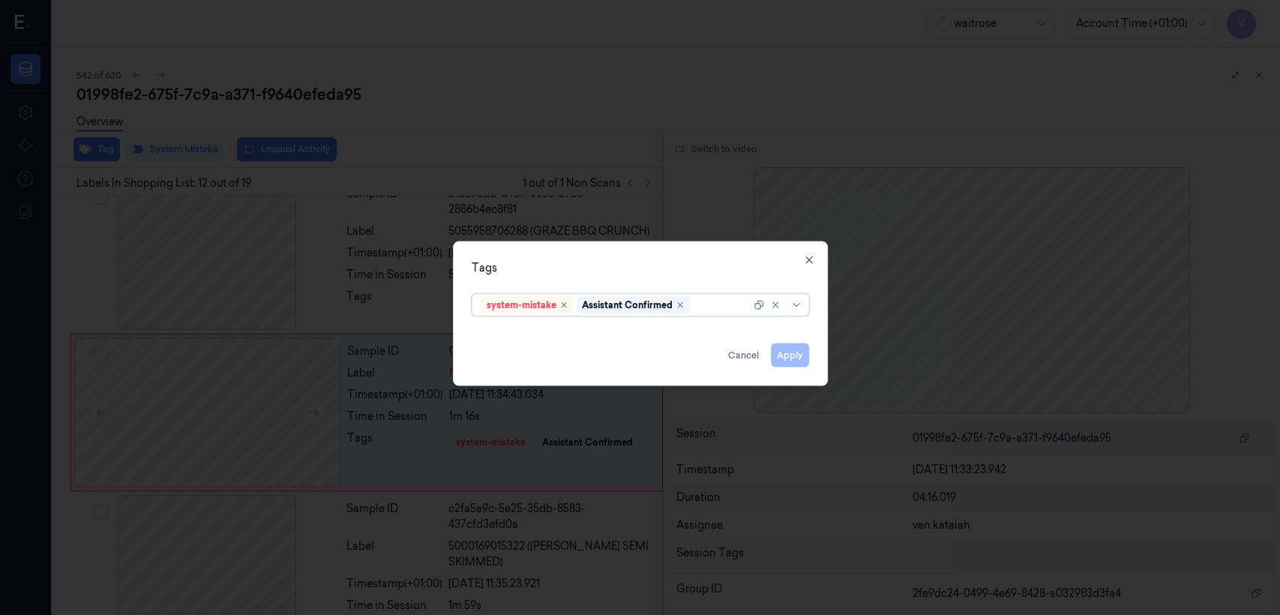
click at [717, 304] on div at bounding box center [722, 305] width 58 height 16
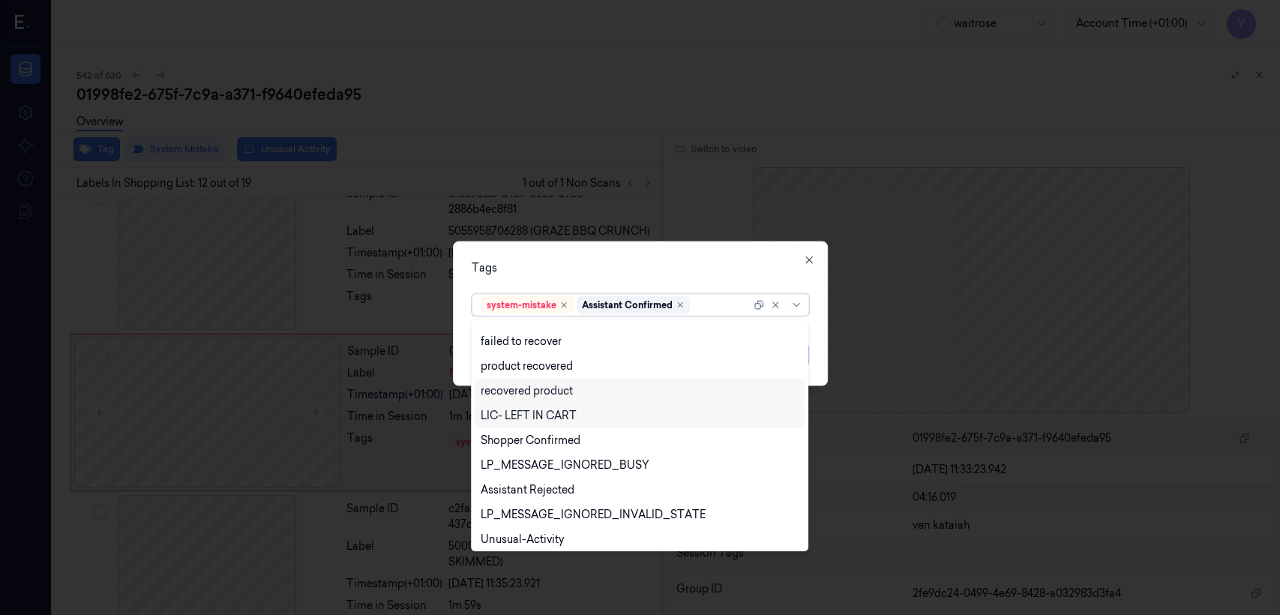
scroll to position [0, 0]
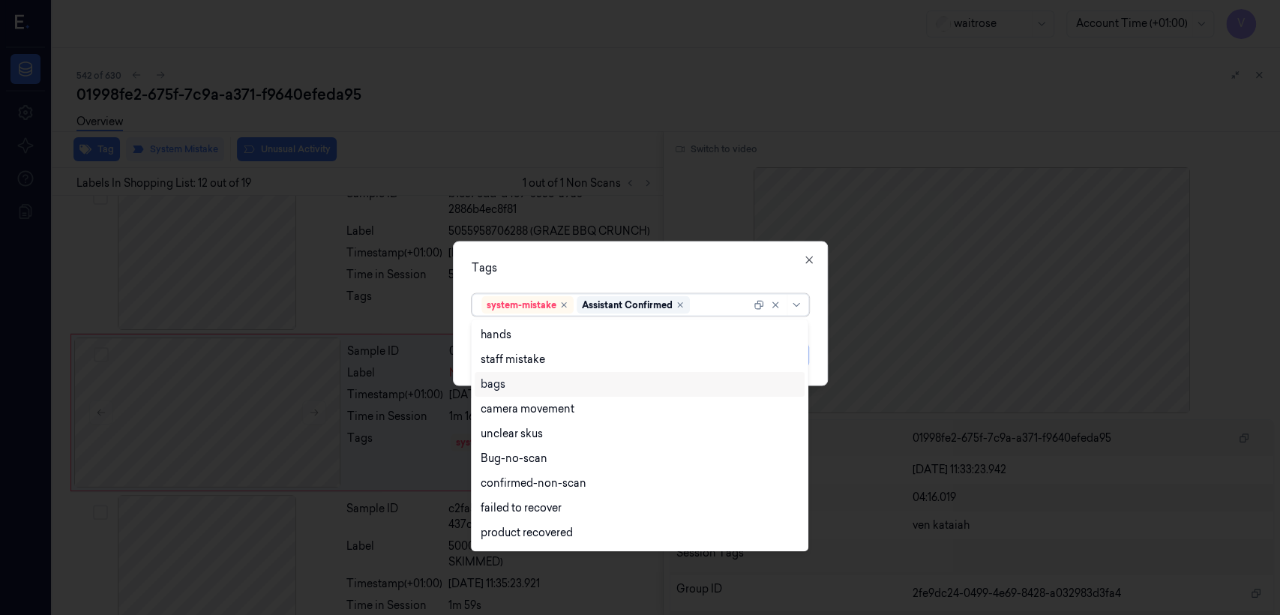
click at [504, 385] on div "bags" at bounding box center [493, 384] width 25 height 16
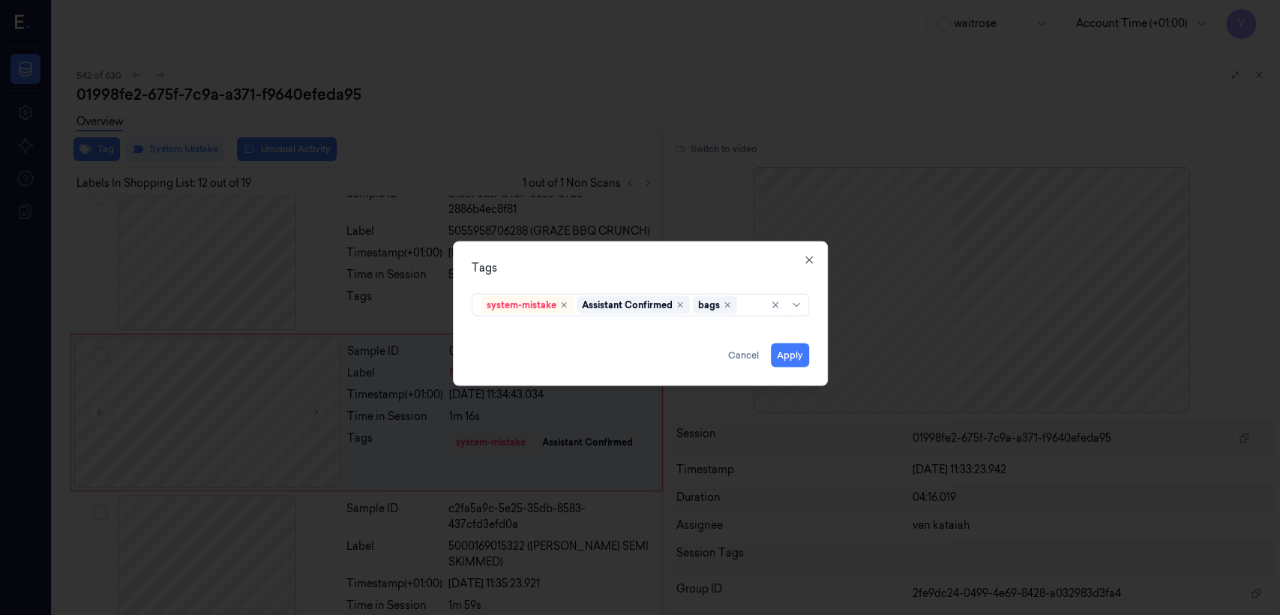
drag, startPoint x: 671, startPoint y: 276, endPoint x: 738, endPoint y: 337, distance: 90.7
click at [680, 290] on div "Tags system-mistake Assistant Confirmed bags Apply Cancel Close" at bounding box center [640, 313] width 375 height 145
click at [799, 355] on button "Apply" at bounding box center [790, 355] width 38 height 24
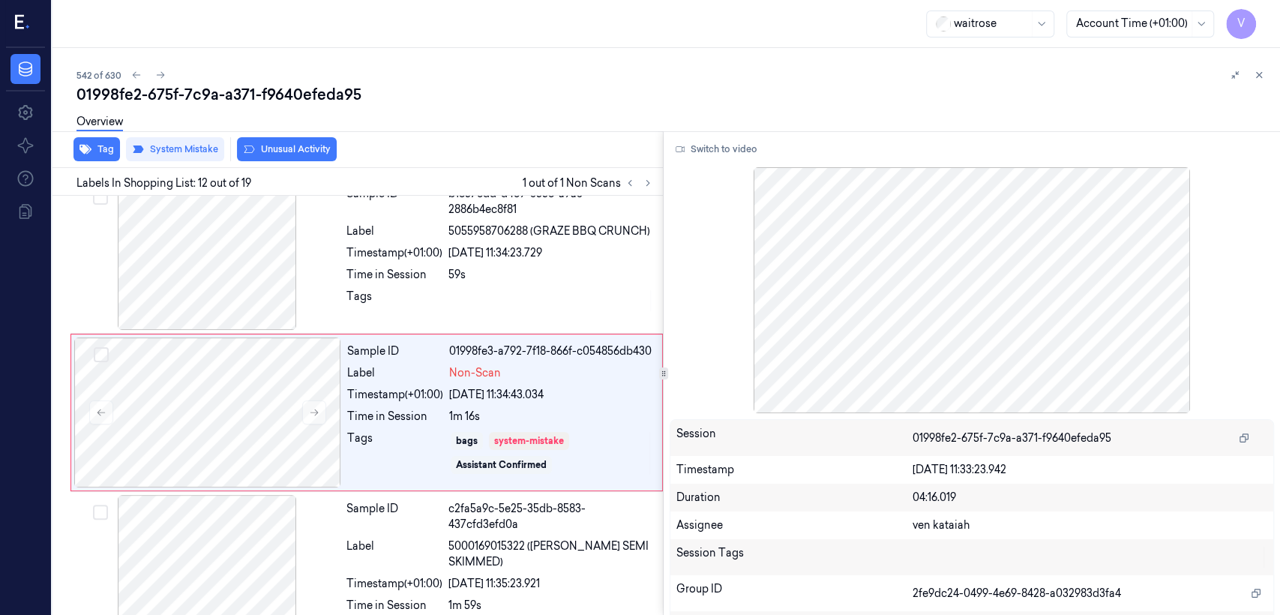
drag, startPoint x: 1258, startPoint y: 63, endPoint x: 1257, endPoint y: 77, distance: 14.3
click at [1258, 64] on div "542 of 630 01998fe2-675f-7c9a-a371-f9640efeda95 Overview Tag System Mistake Unu…" at bounding box center [666, 331] width 1228 height 567
click at [1255, 79] on icon at bounding box center [1259, 75] width 10 height 10
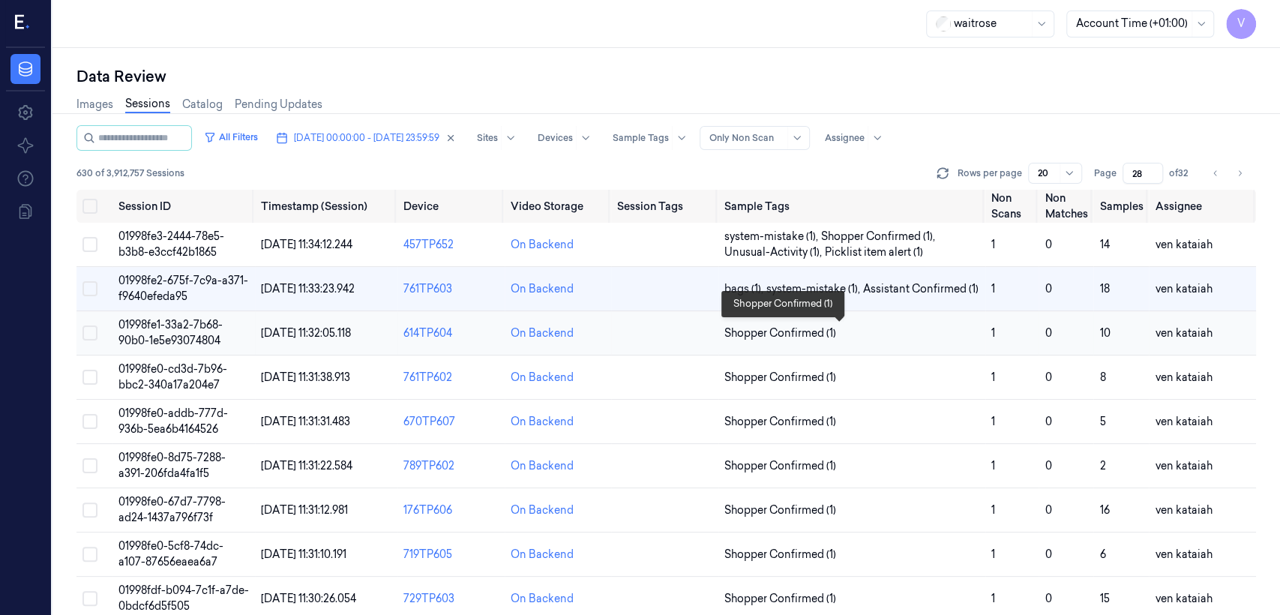
click at [777, 332] on span "Shopper Confirmed (1)" at bounding box center [780, 333] width 112 height 16
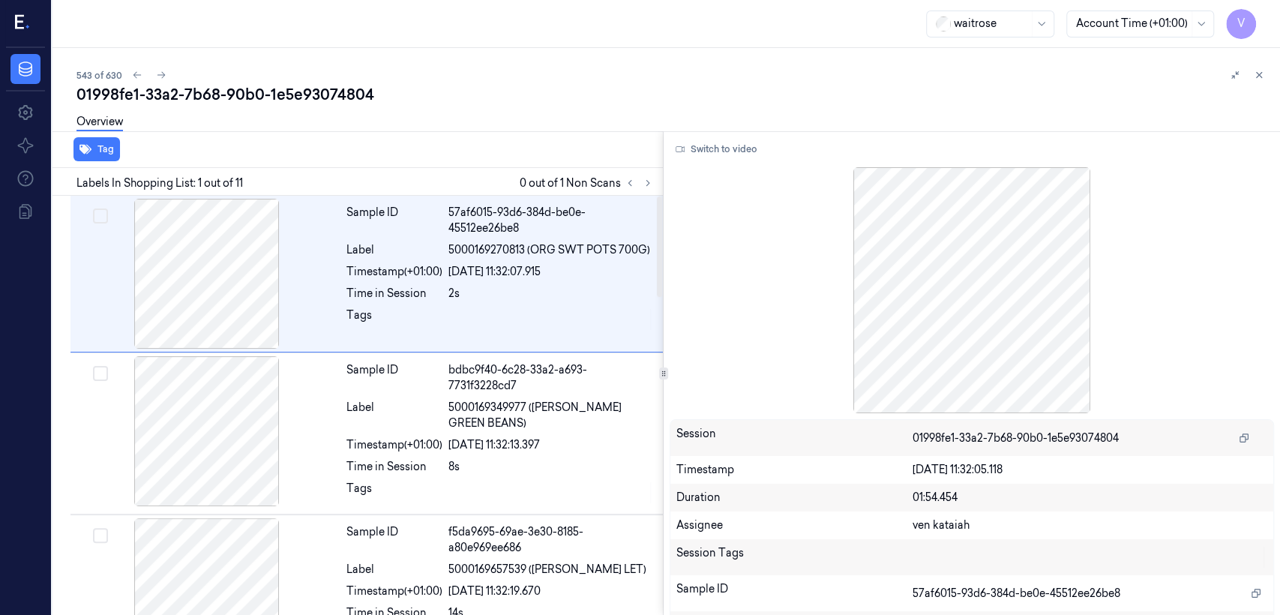
click at [655, 177] on div at bounding box center [639, 183] width 36 height 18
click at [651, 180] on icon at bounding box center [648, 183] width 10 height 10
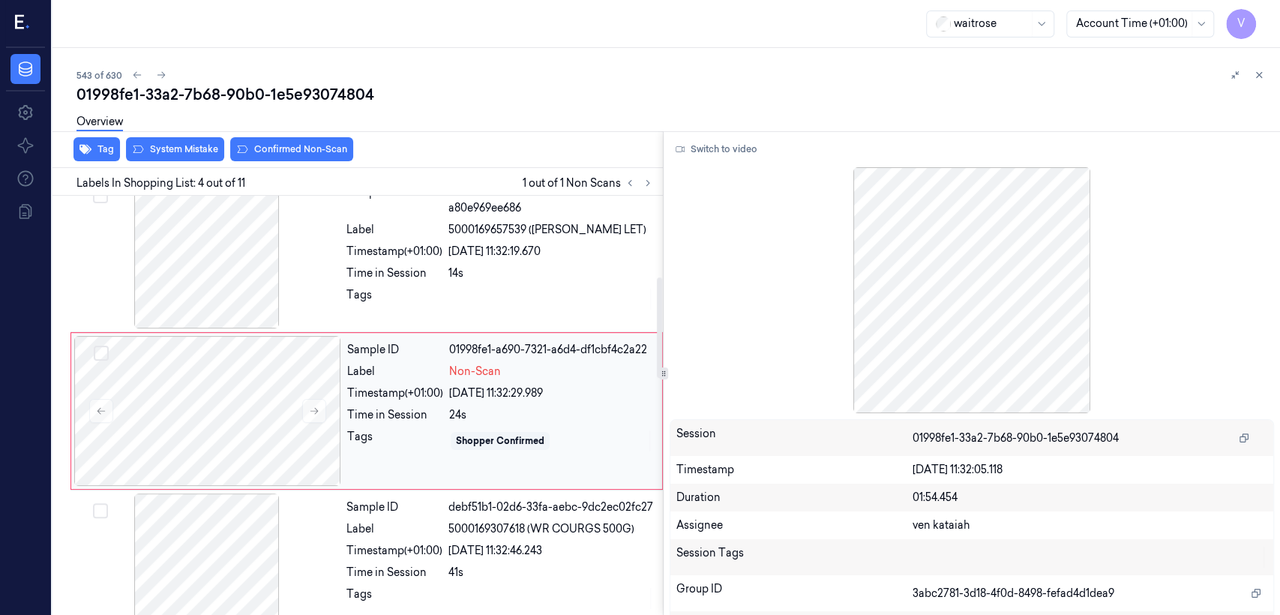
scroll to position [340, 0]
click at [498, 428] on div "Shopper Confirmed" at bounding box center [551, 440] width 204 height 24
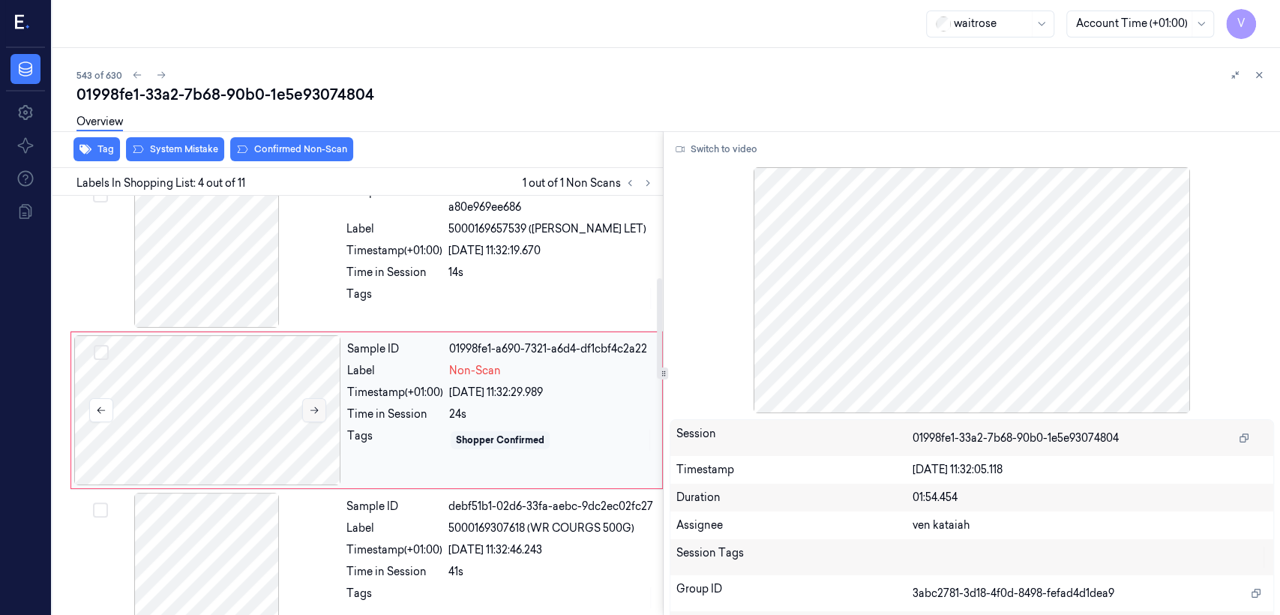
click at [304, 404] on button at bounding box center [314, 410] width 24 height 24
click at [478, 286] on div at bounding box center [550, 298] width 205 height 24
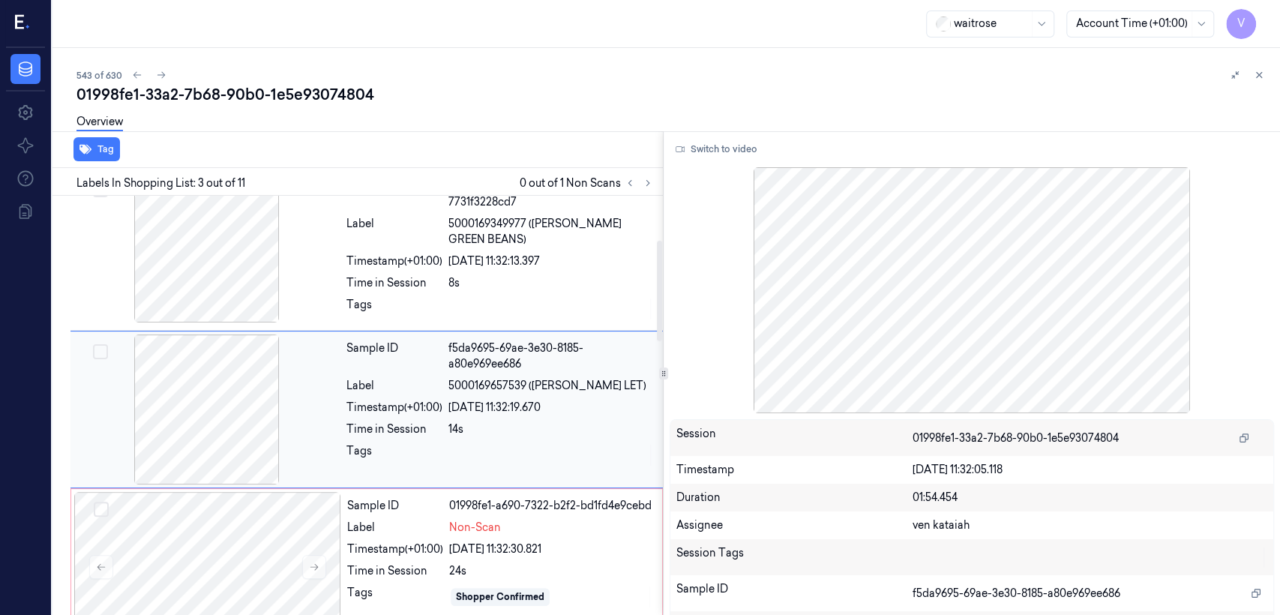
scroll to position [183, 0]
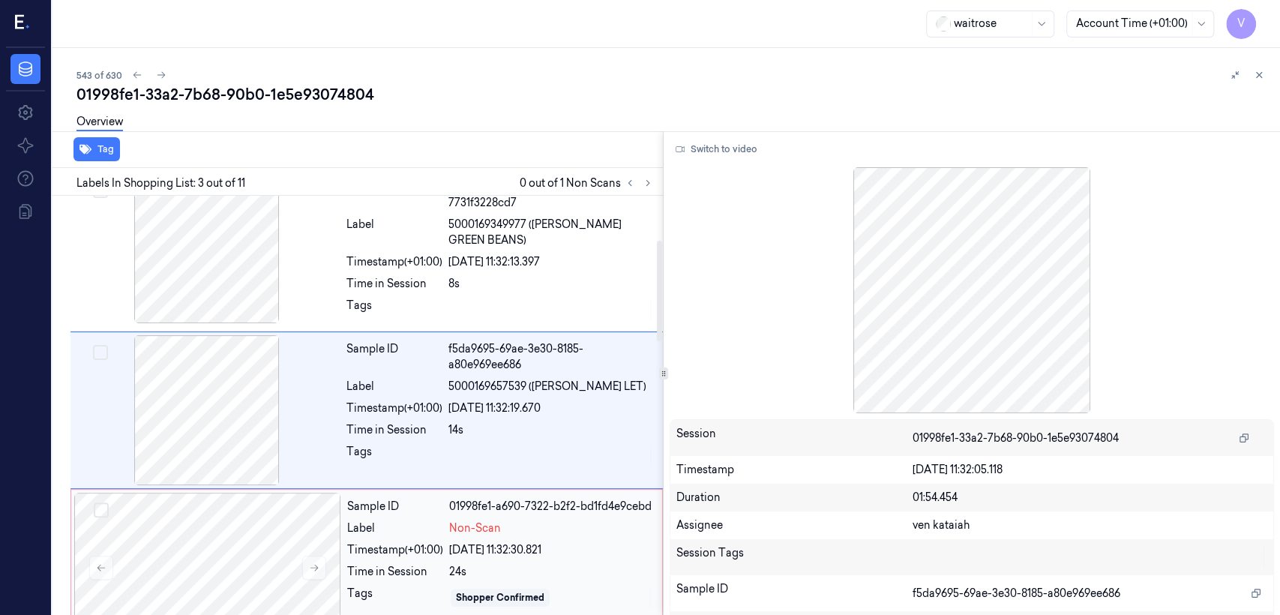
click at [413, 525] on div "Label" at bounding box center [395, 528] width 96 height 16
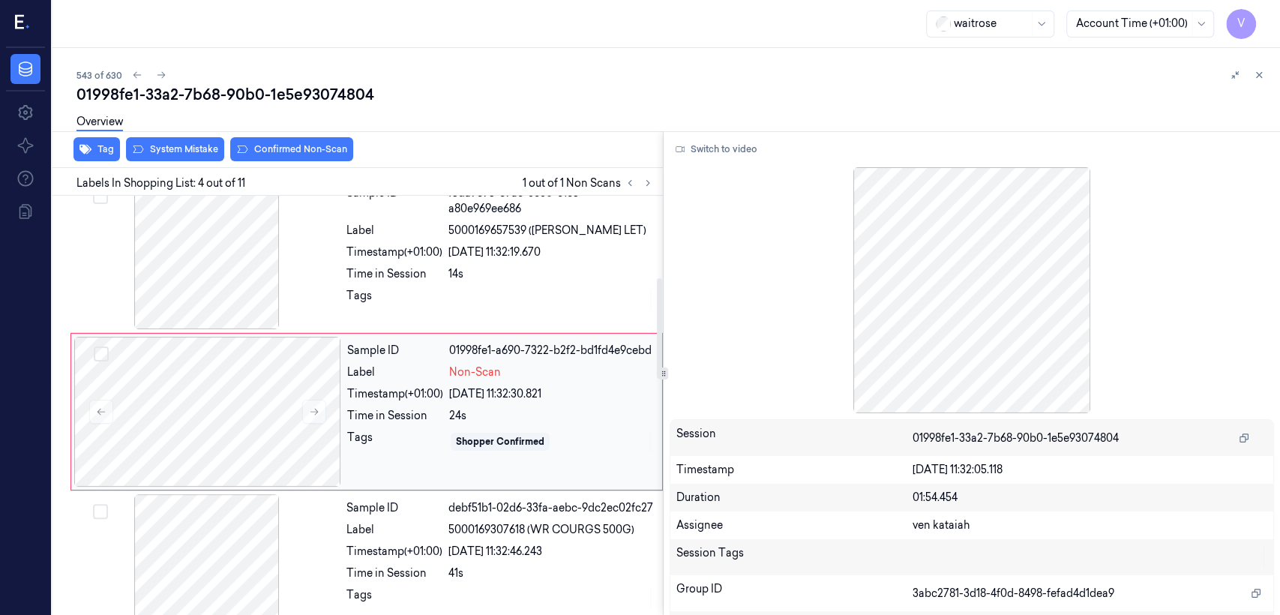
scroll to position [340, 0]
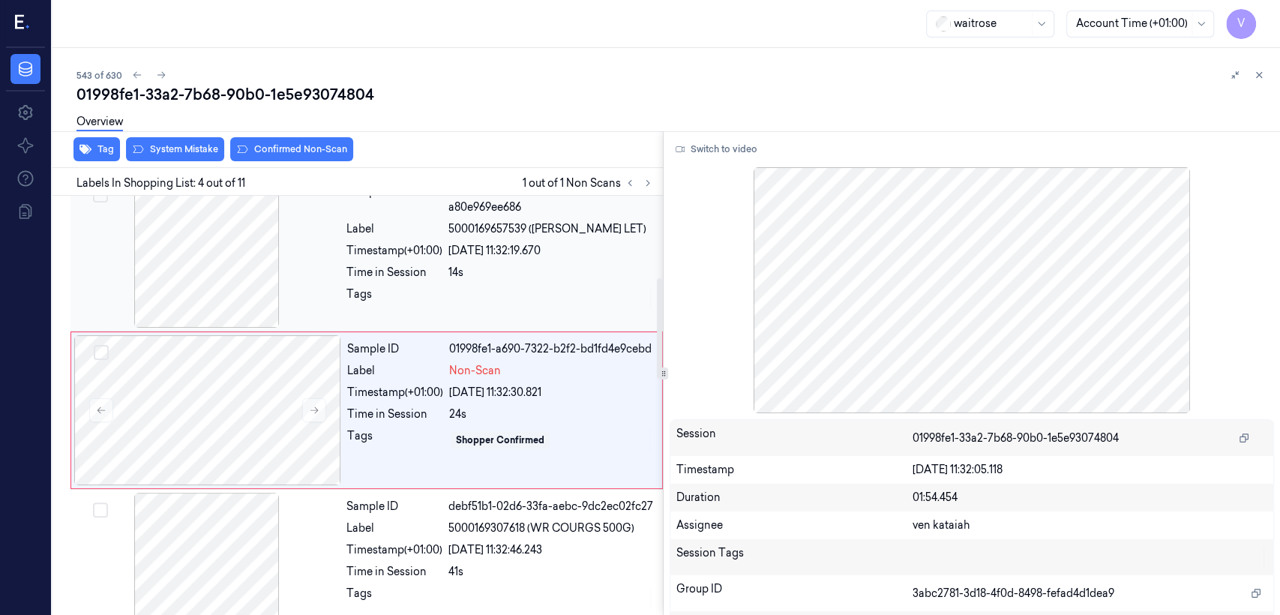
click at [457, 276] on div "Sample ID f5da9695-69ae-3e30-8185-a80e969ee686 Label 5000169657539 (WR ROMAINE …" at bounding box center [499, 253] width 319 height 150
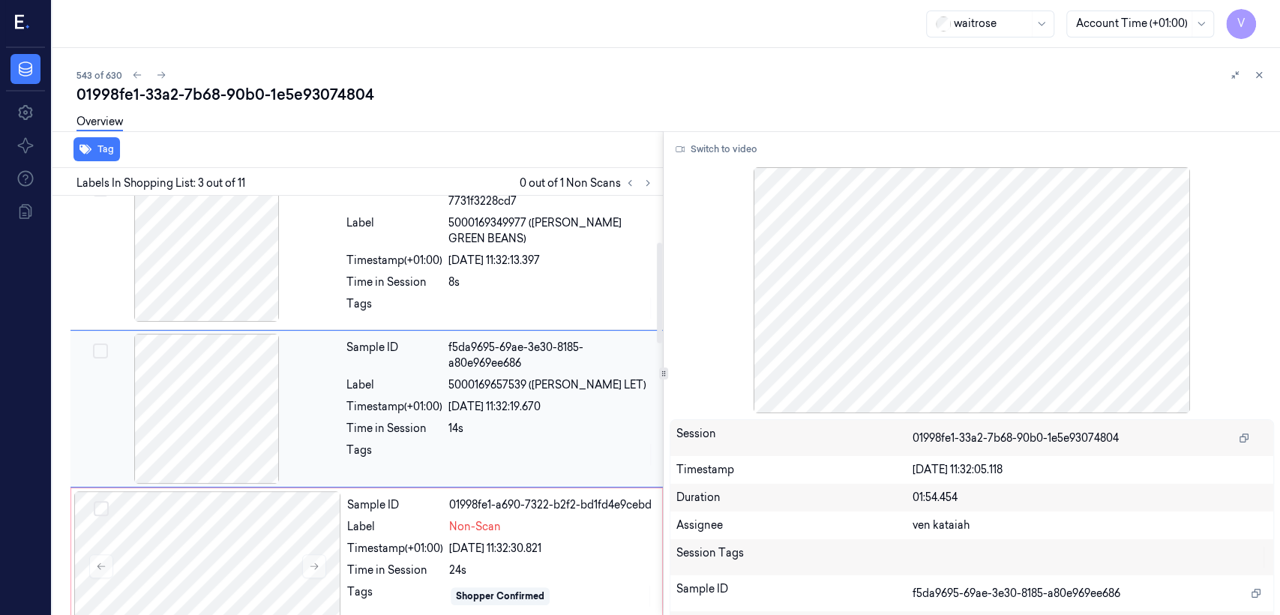
scroll to position [183, 0]
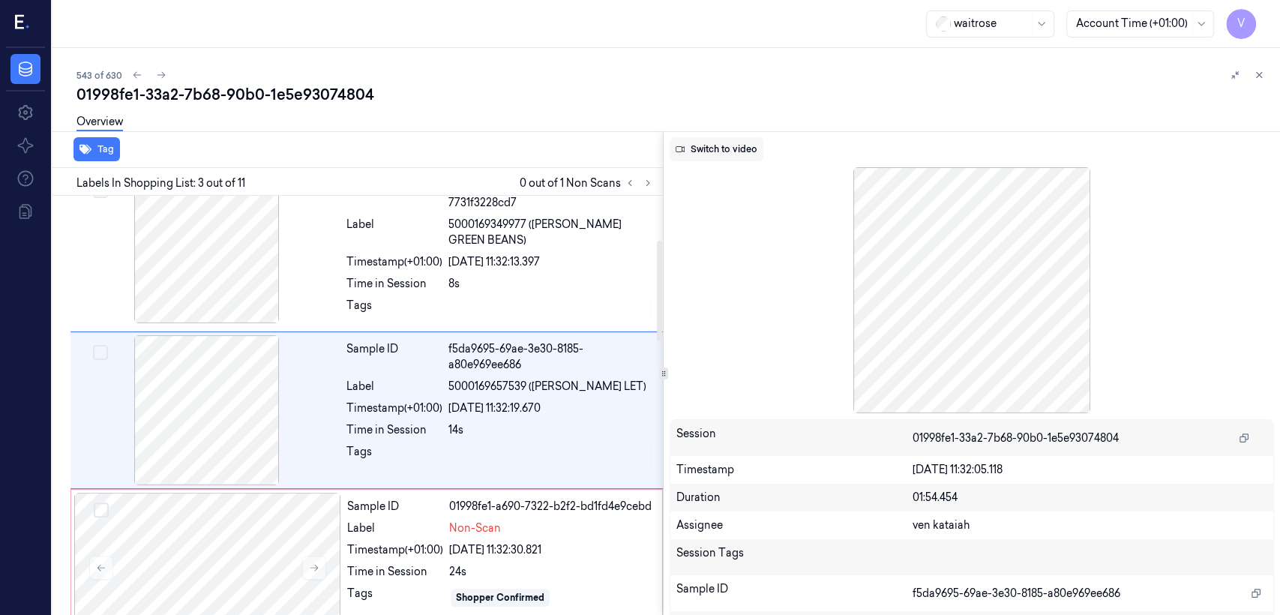
click at [714, 157] on button "Switch to video" at bounding box center [717, 149] width 94 height 24
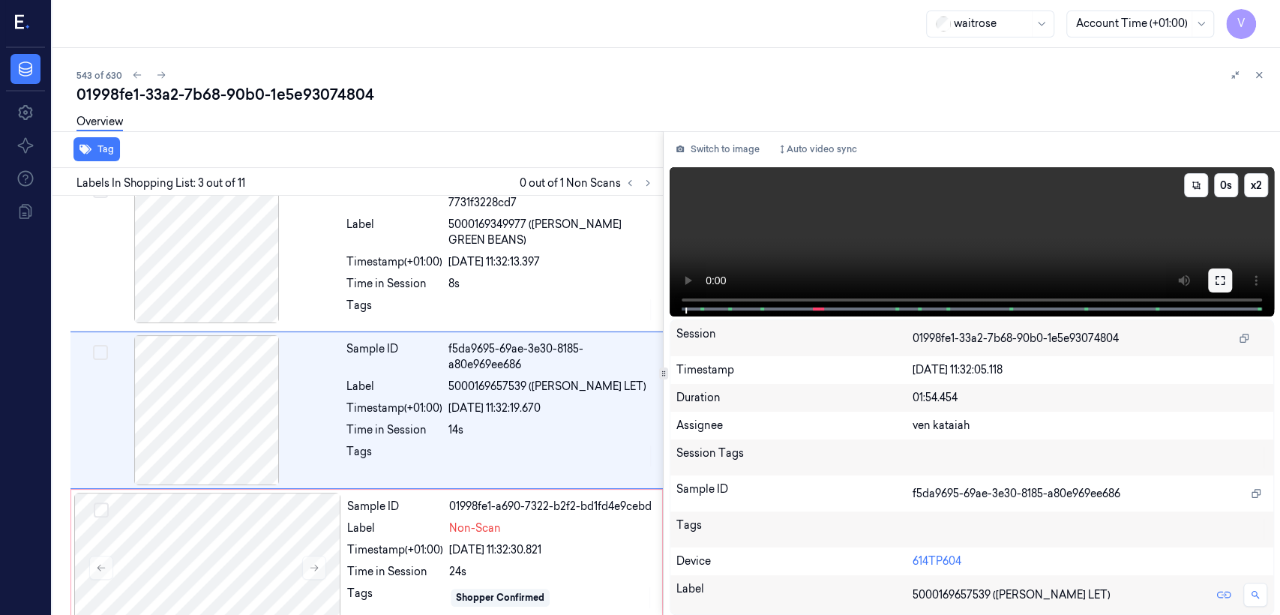
click at [1228, 277] on button at bounding box center [1220, 280] width 24 height 24
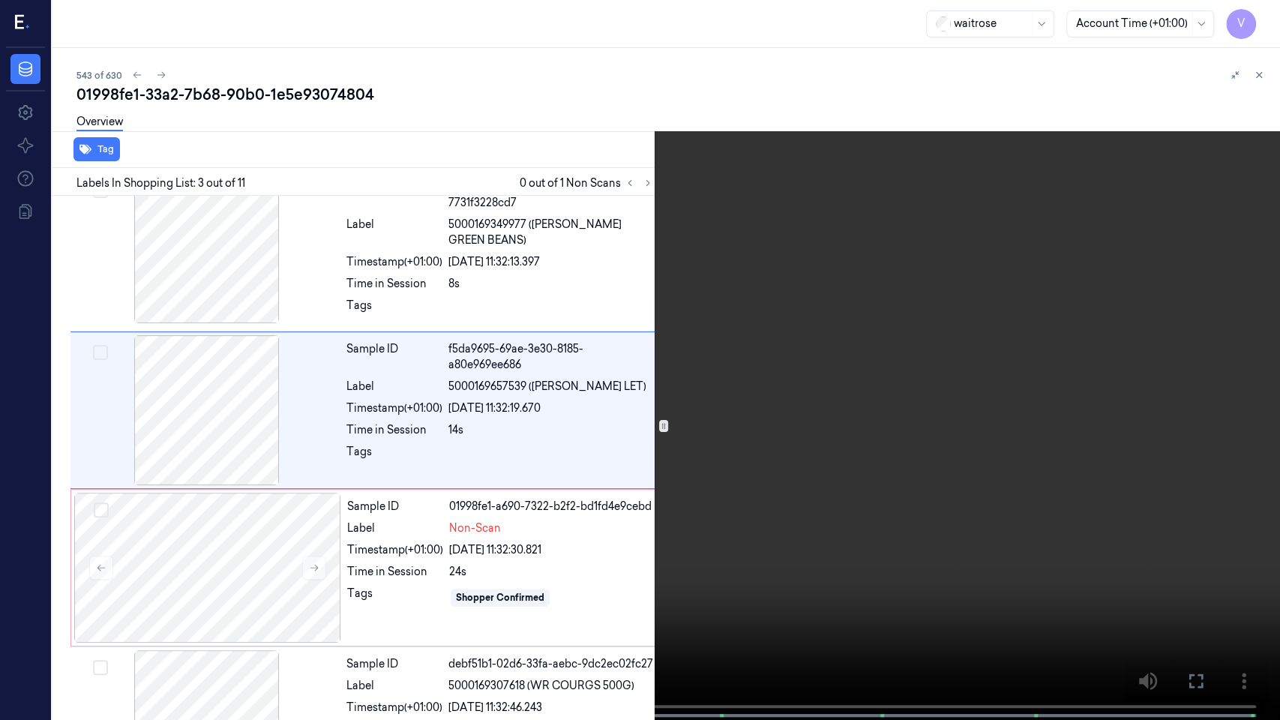
click at [687, 481] on video at bounding box center [640, 361] width 1280 height 723
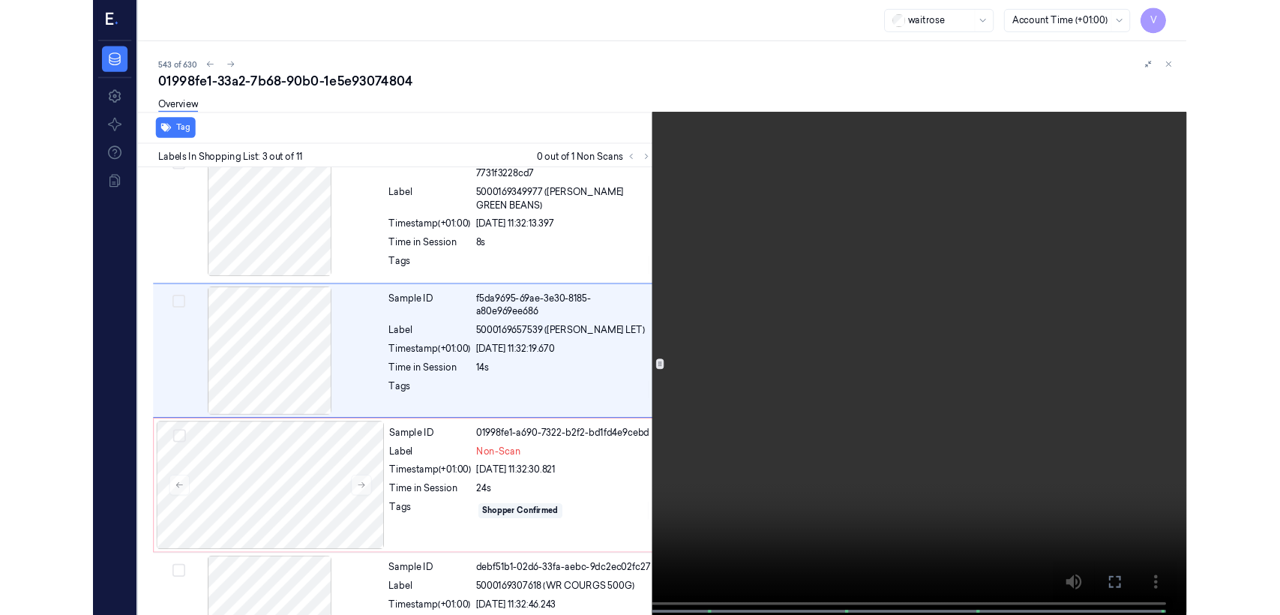
scroll to position [130, 0]
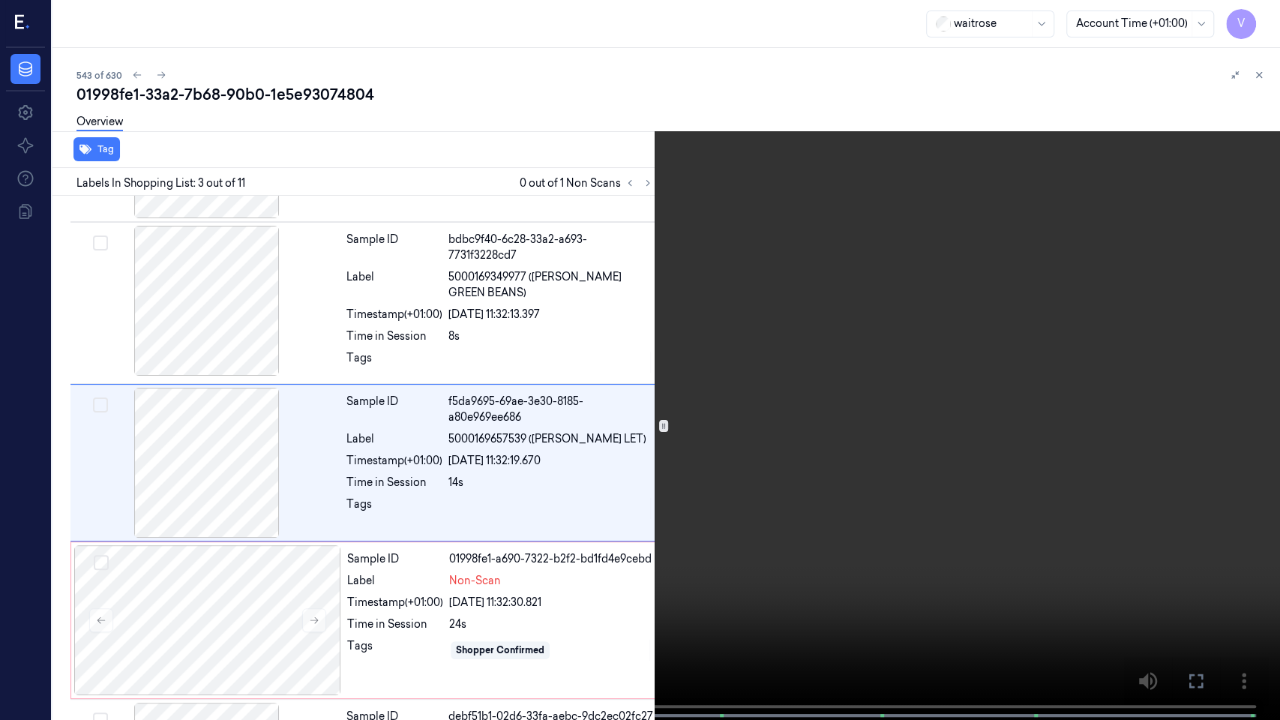
click at [0, 0] on icon at bounding box center [0, 0] width 0 height 0
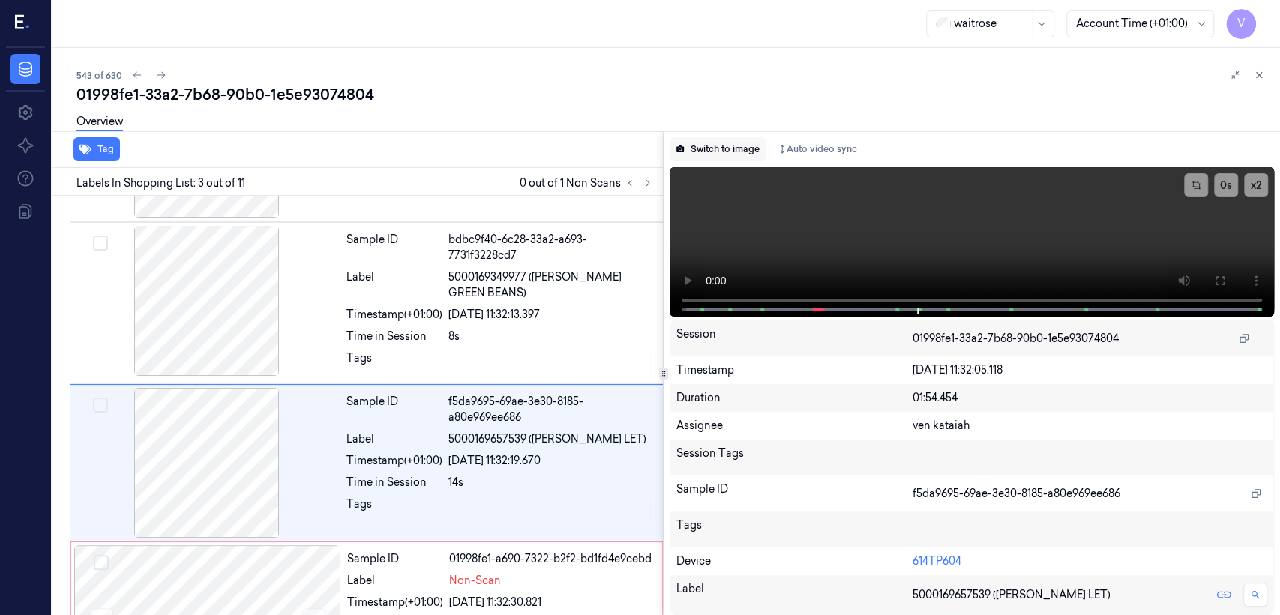
click at [739, 150] on button "Switch to image" at bounding box center [718, 149] width 96 height 24
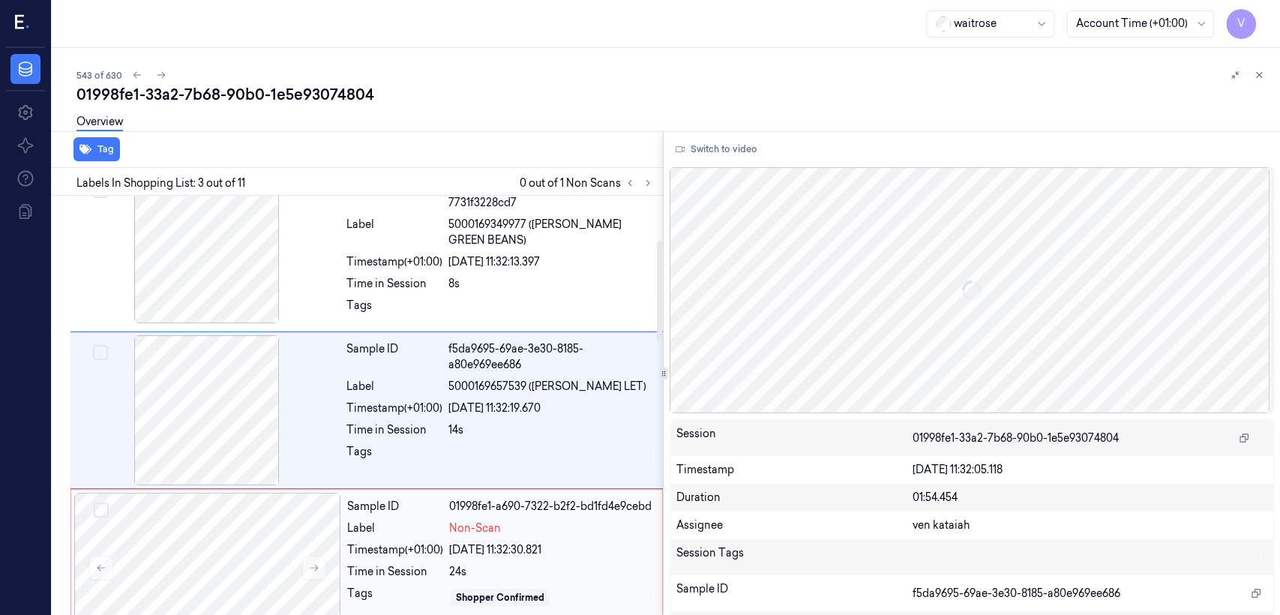
click at [424, 520] on div "Label" at bounding box center [395, 528] width 96 height 16
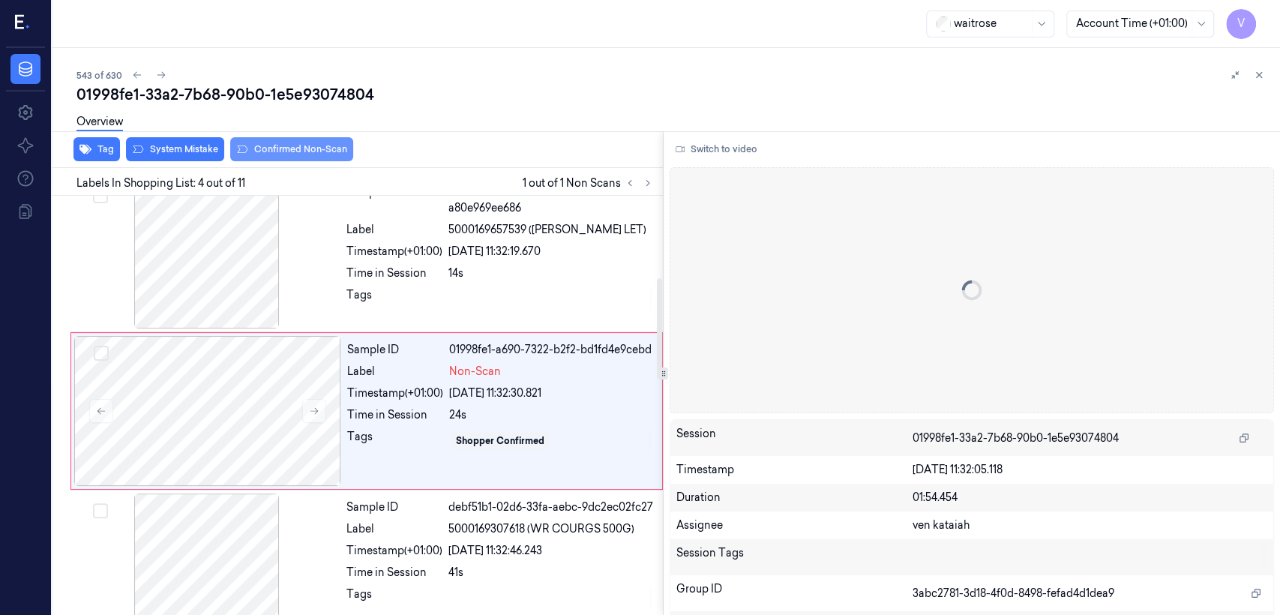
scroll to position [340, 0]
click at [298, 157] on button "Confirmed Non-Scan" at bounding box center [291, 149] width 123 height 24
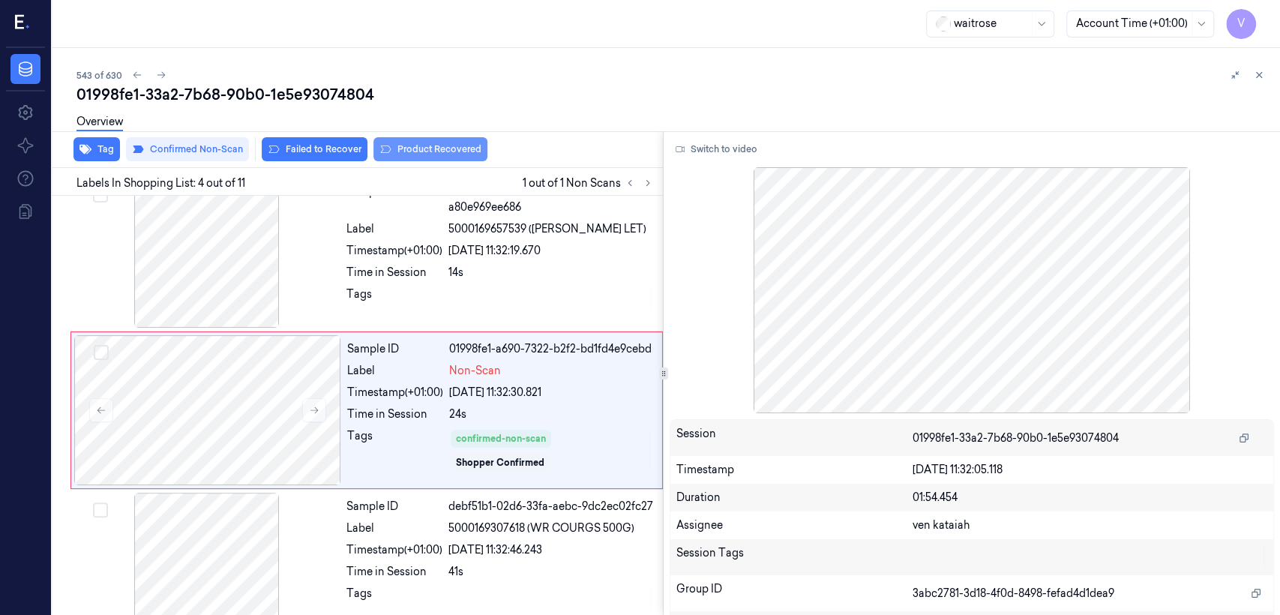
click at [426, 151] on button "Product Recovered" at bounding box center [430, 149] width 114 height 24
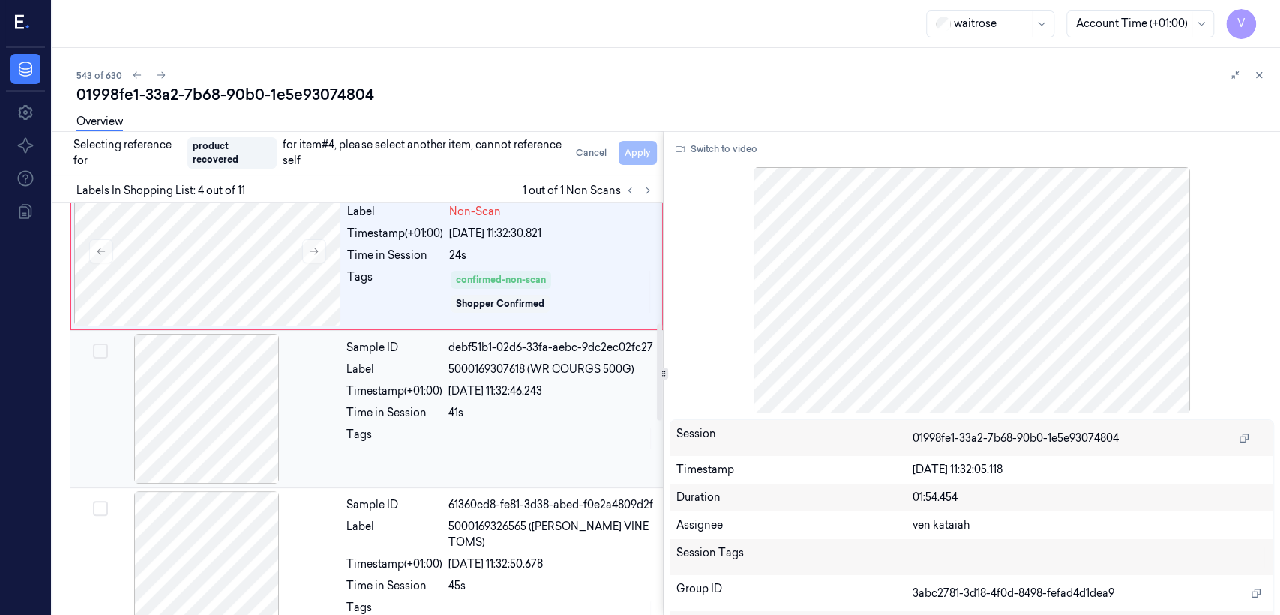
click at [459, 407] on div "41s" at bounding box center [550, 413] width 205 height 16
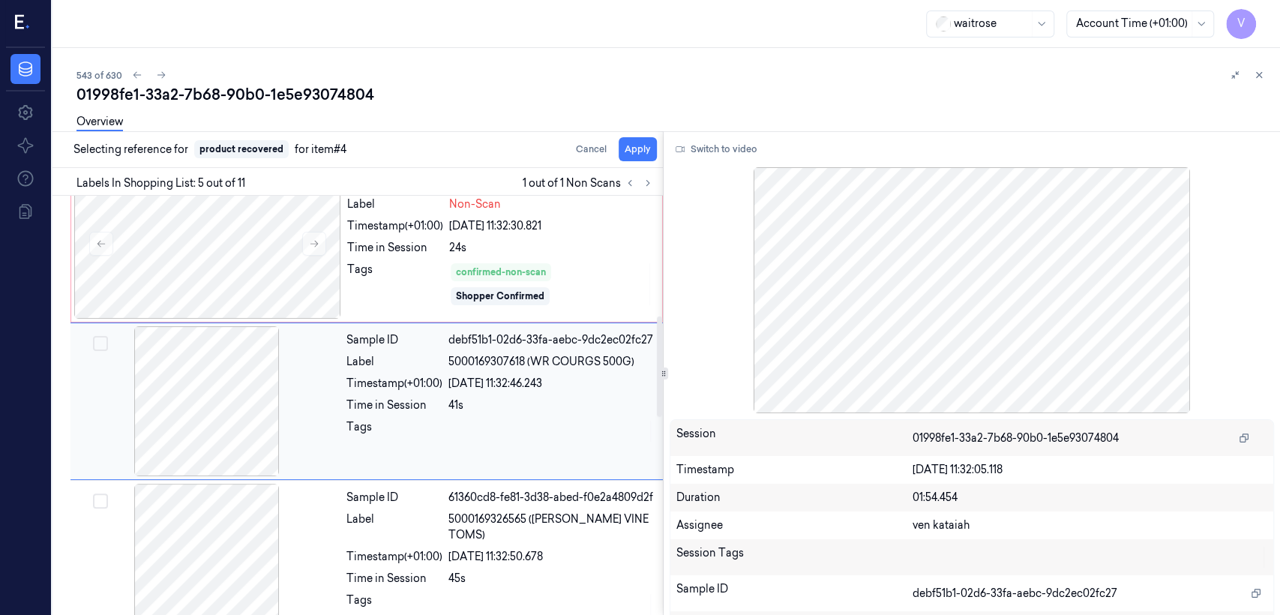
scroll to position [498, 0]
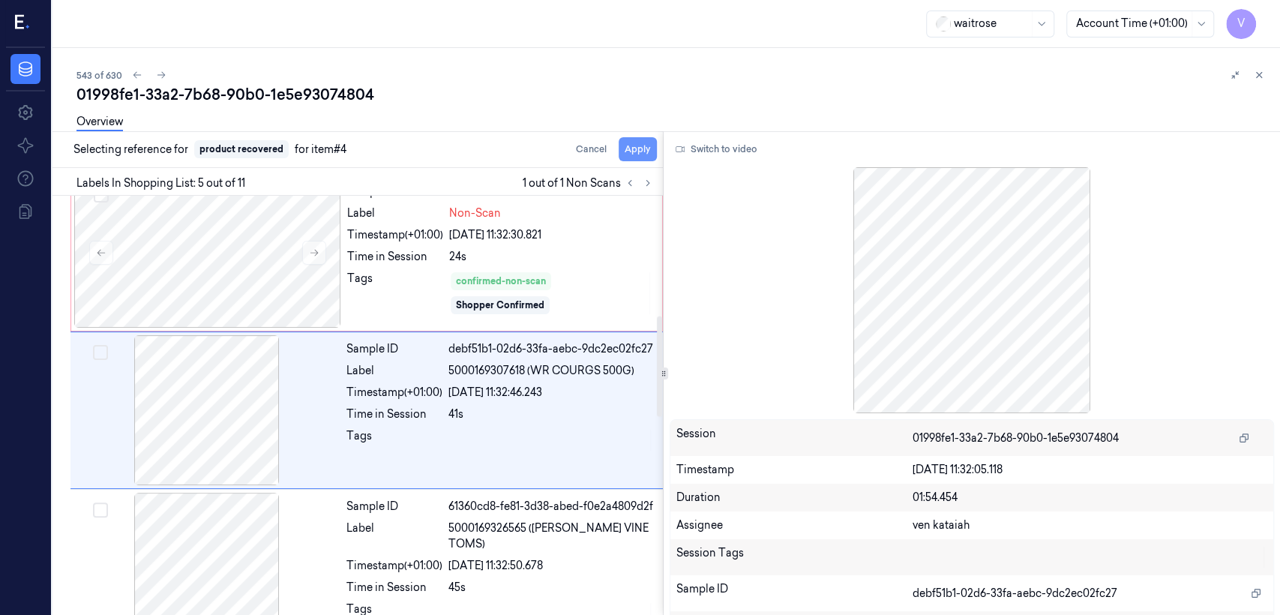
click at [632, 150] on button "Apply" at bounding box center [638, 149] width 38 height 24
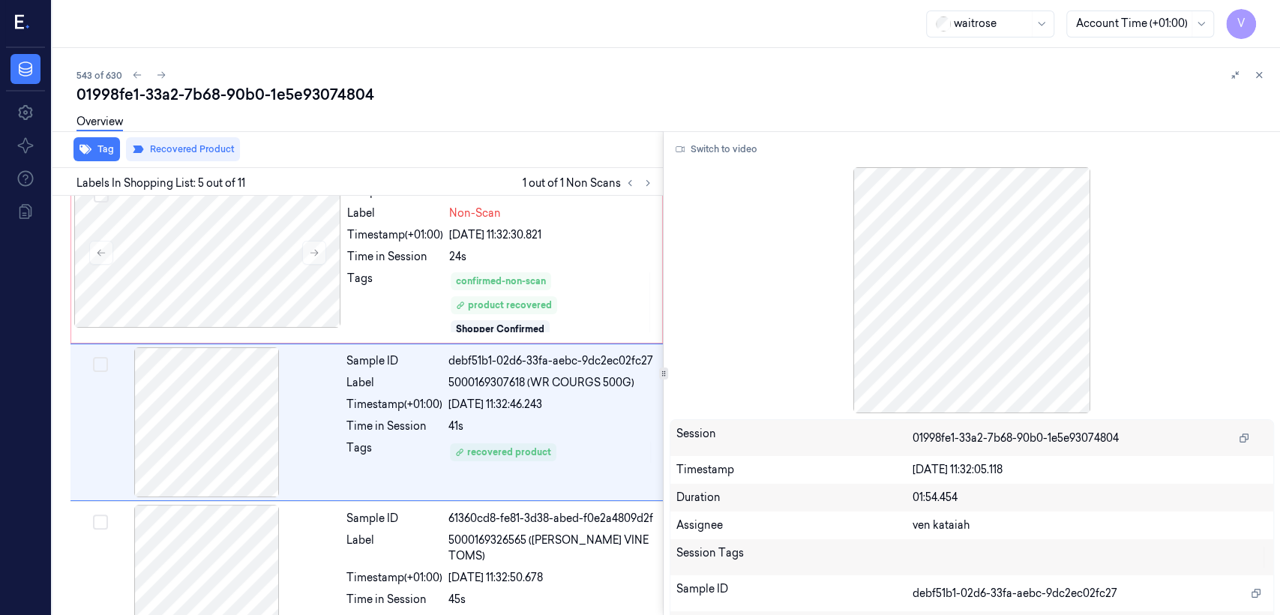
scroll to position [510, 0]
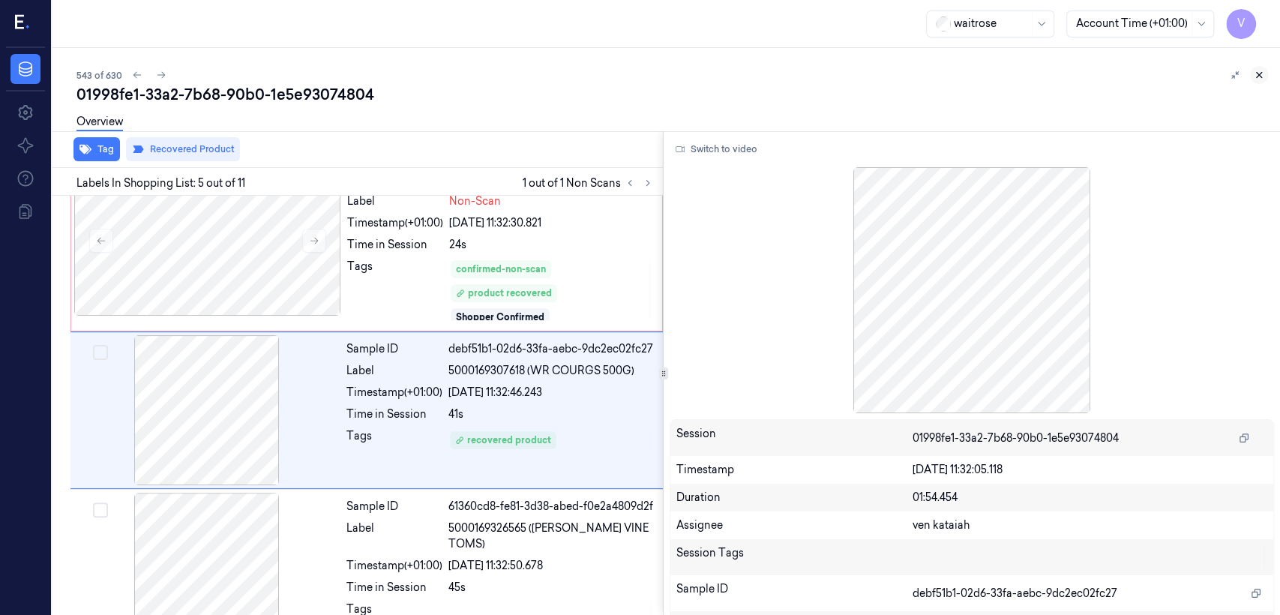
click at [1257, 76] on icon at bounding box center [1259, 75] width 10 height 10
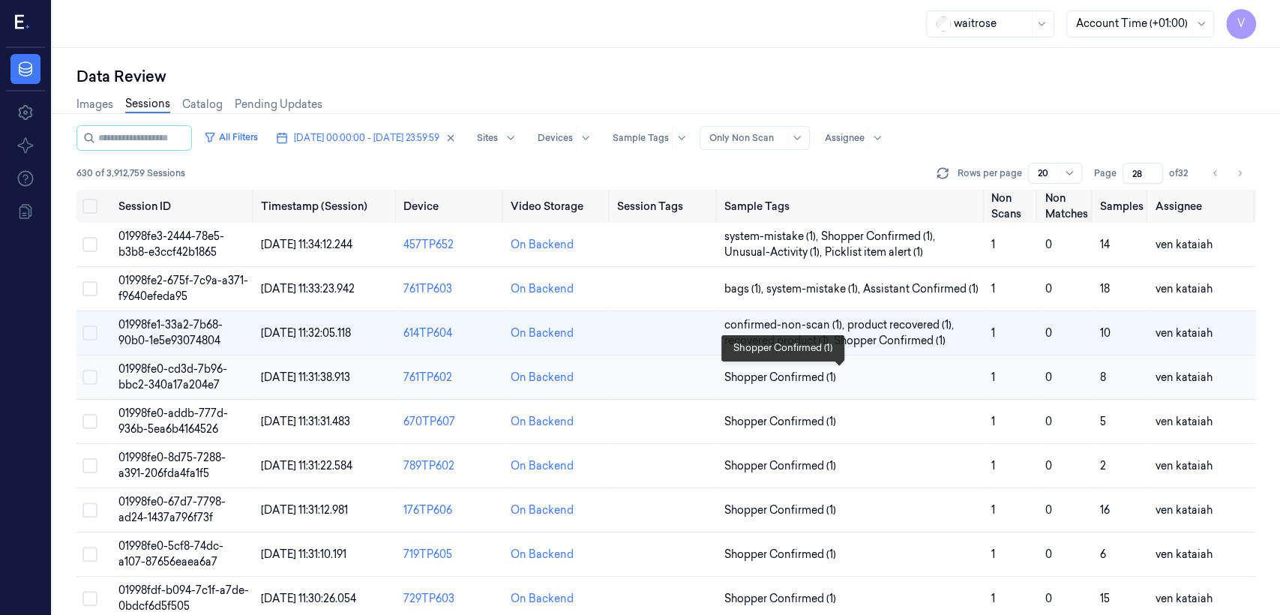
click at [779, 379] on span "Shopper Confirmed (1)" at bounding box center [780, 378] width 112 height 16
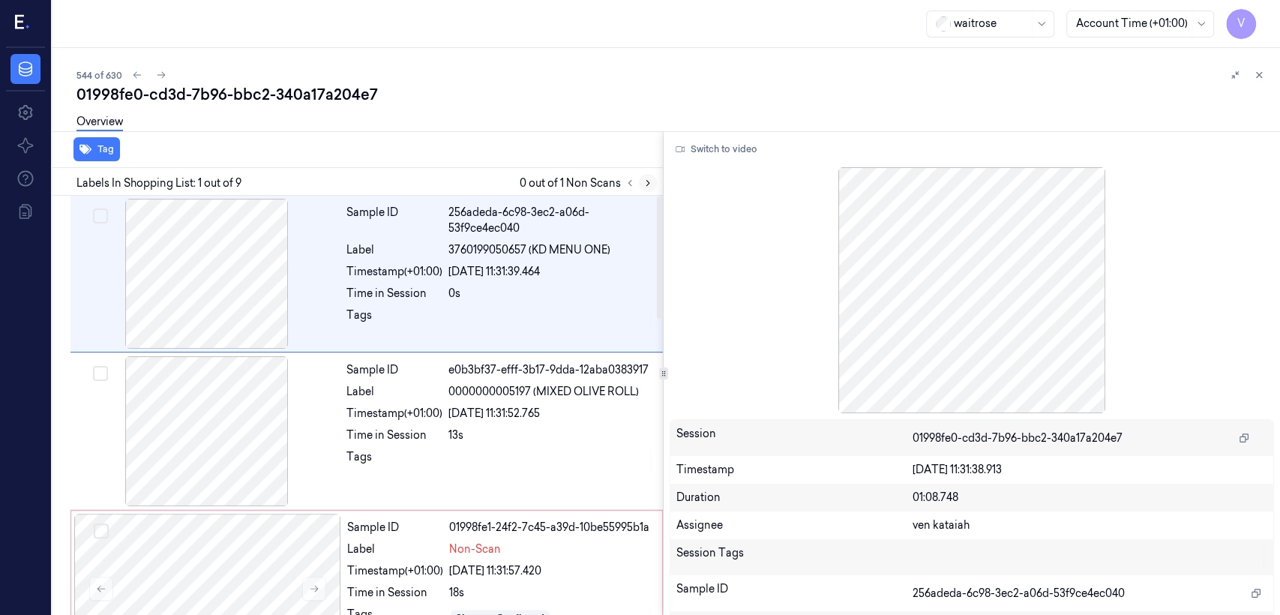
click at [639, 187] on button at bounding box center [648, 183] width 18 height 18
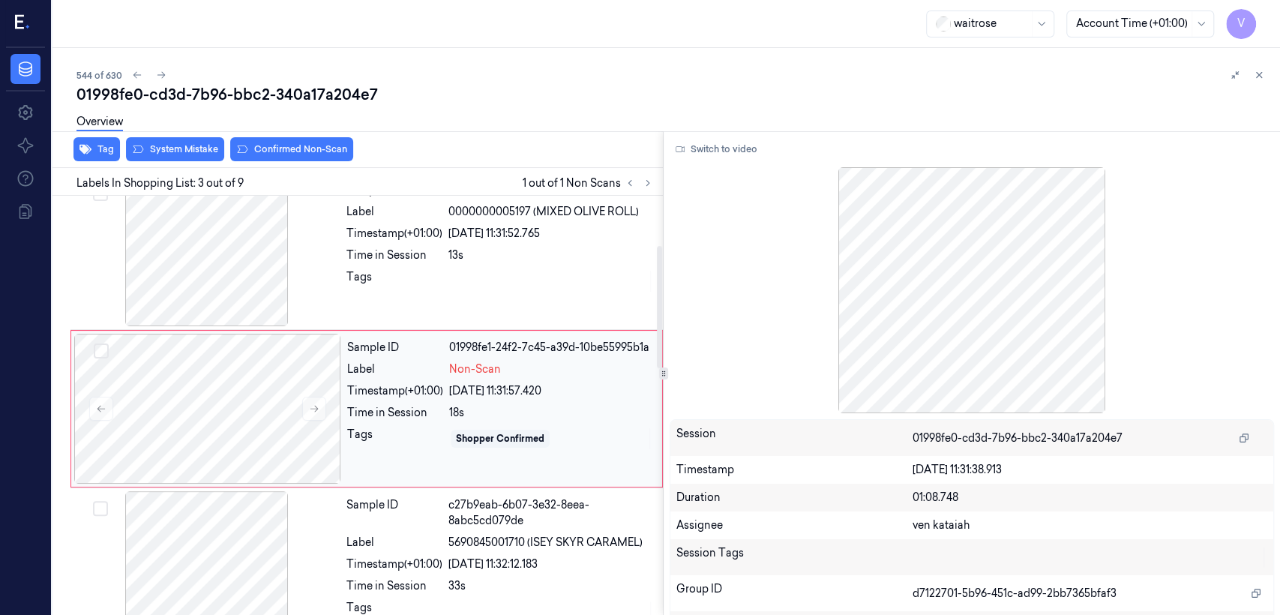
scroll to position [183, 0]
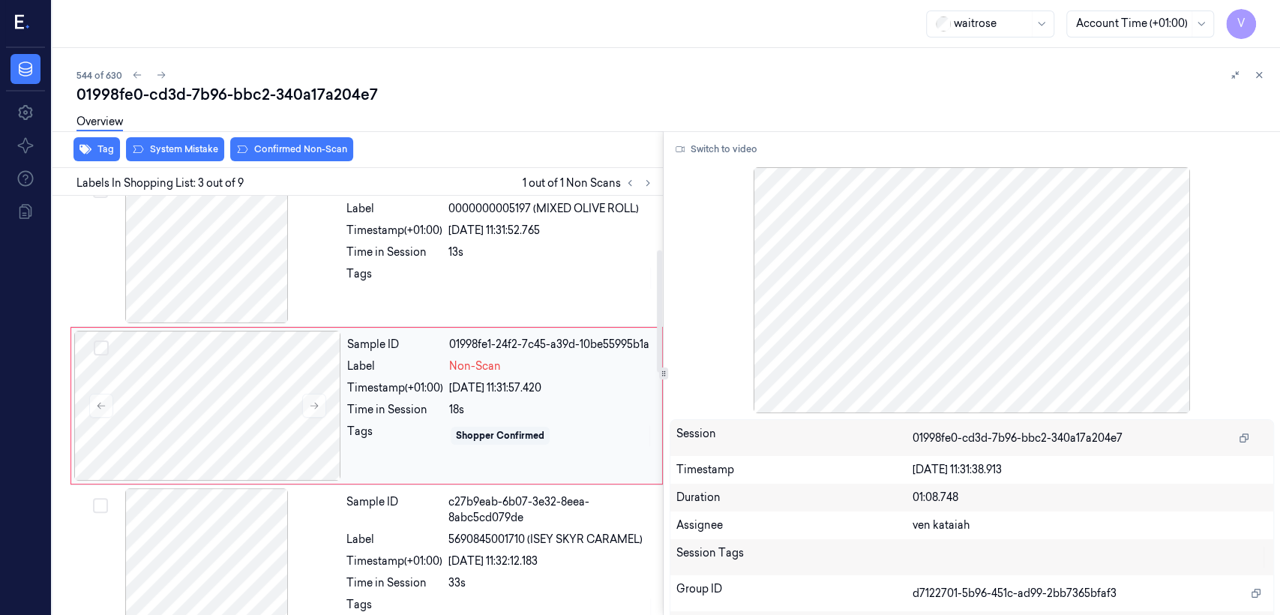
click at [434, 445] on div "Tags" at bounding box center [395, 436] width 96 height 24
click at [438, 312] on div "Sample ID e0b3bf37-efff-3b17-9dda-12aba0383917 Label 0000000005197 (MIXED OLIVE…" at bounding box center [499, 248] width 319 height 150
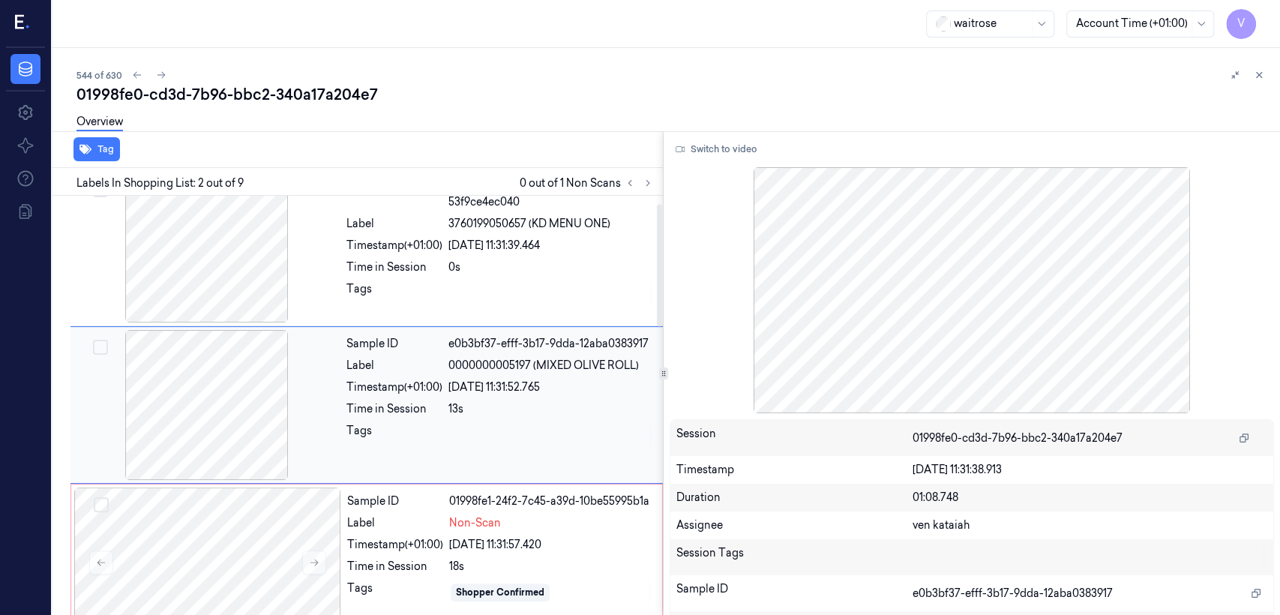
scroll to position [25, 0]
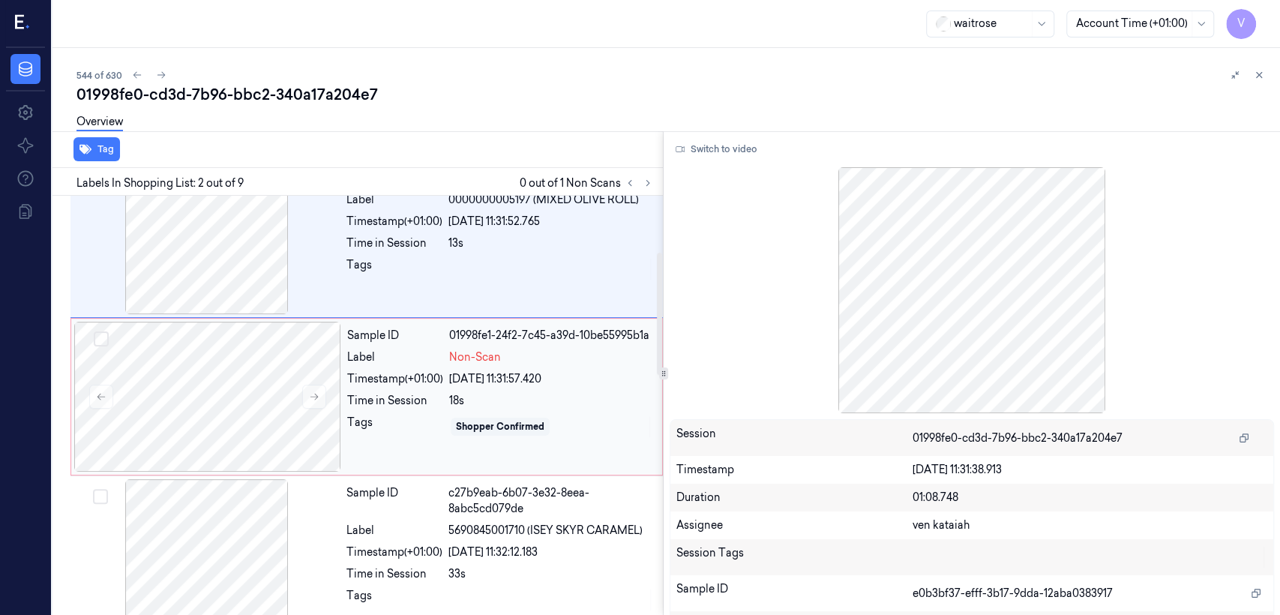
click at [400, 385] on div "Timestamp (+01:00)" at bounding box center [395, 379] width 96 height 16
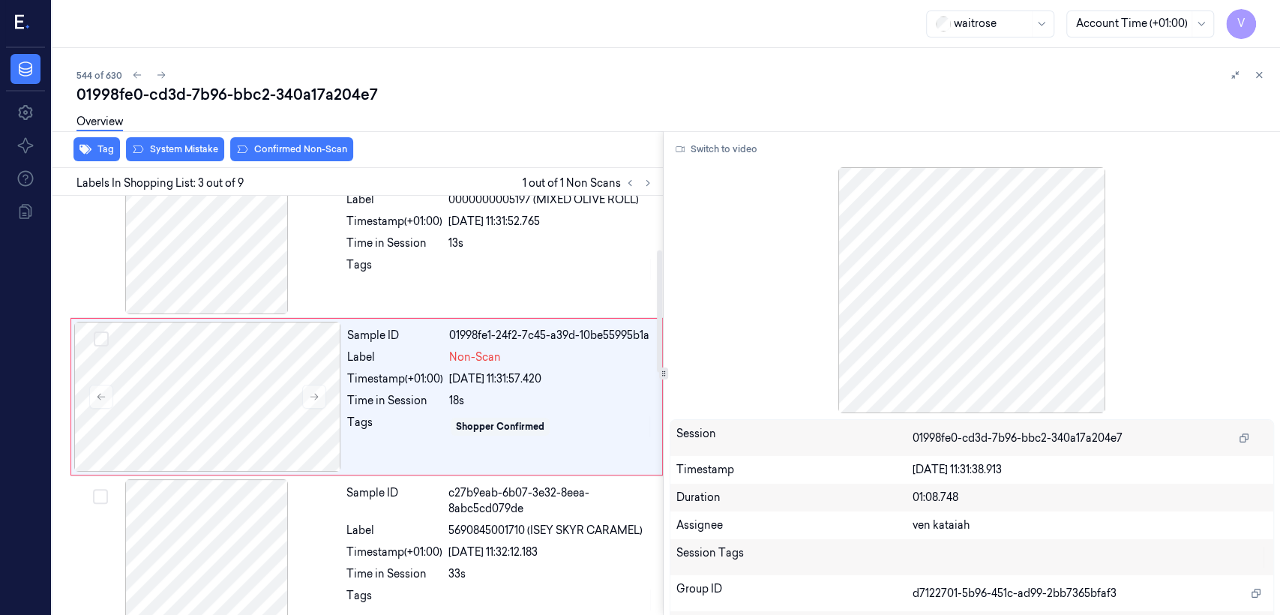
scroll to position [183, 0]
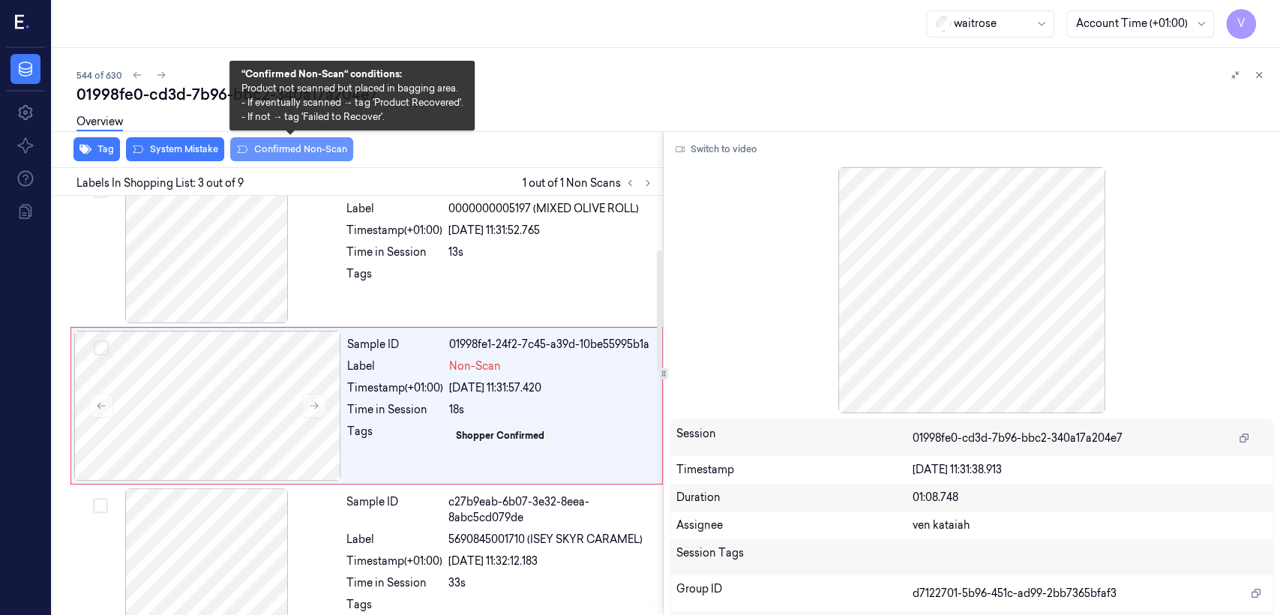
click at [230, 146] on button "Confirmed Non-Scan" at bounding box center [291, 149] width 123 height 24
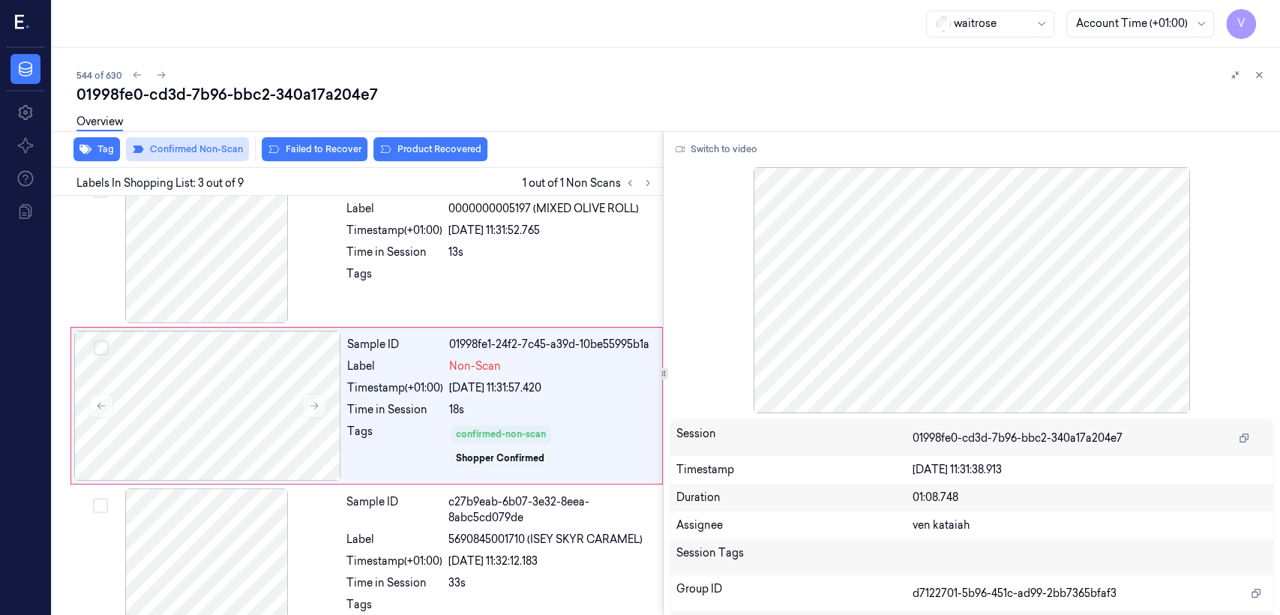
click at [203, 140] on div "Overview" at bounding box center [672, 124] width 1192 height 38
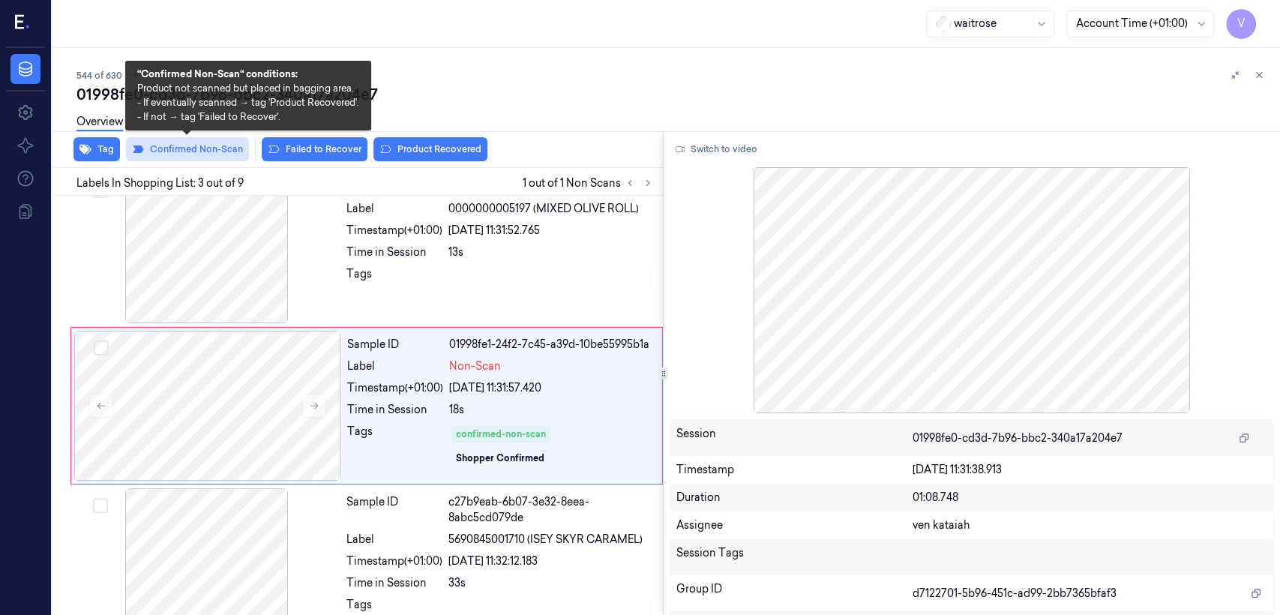
click at [205, 146] on button "Confirmed Non-Scan" at bounding box center [187, 149] width 123 height 24
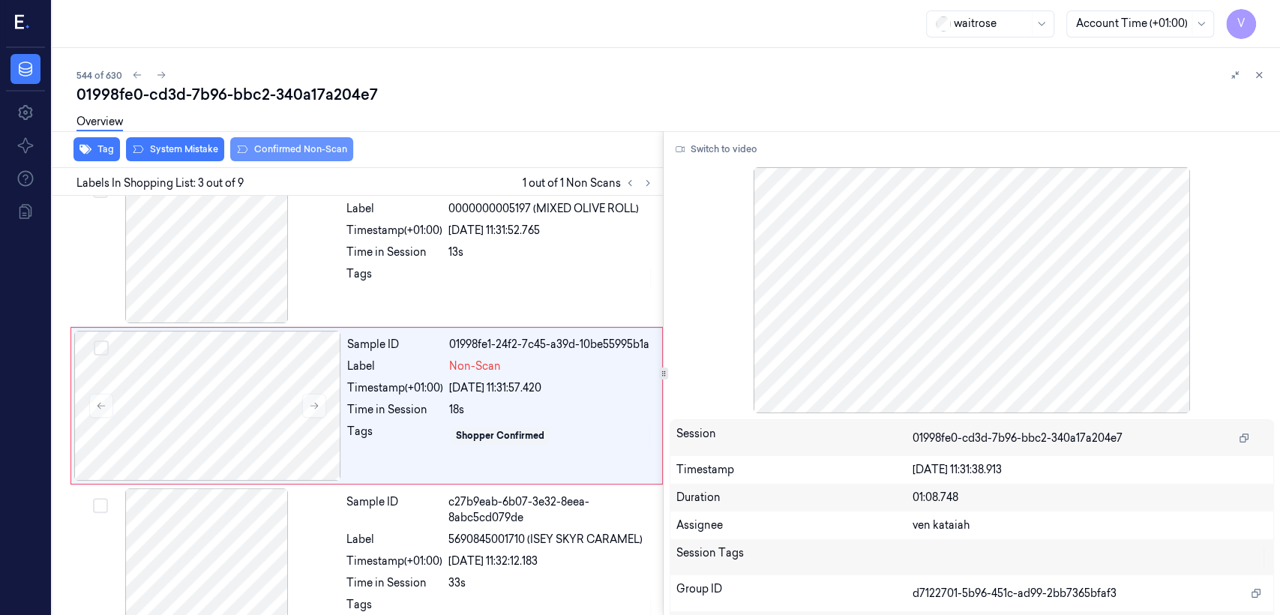
click at [205, 146] on button "System Mistake" at bounding box center [175, 149] width 98 height 24
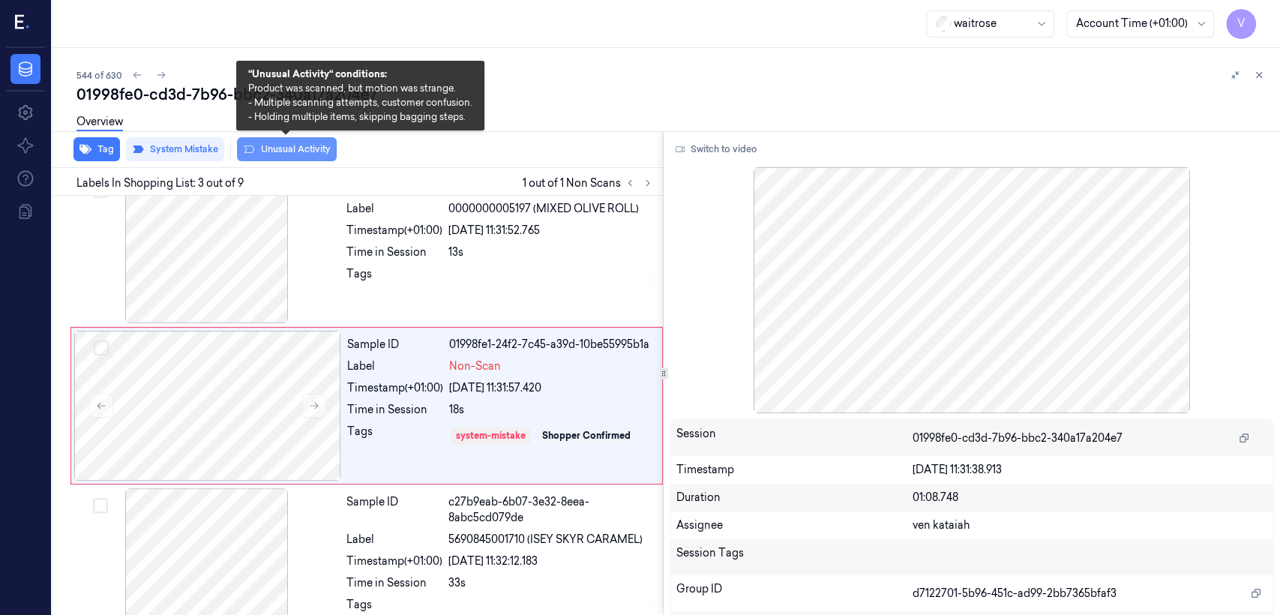
click at [290, 154] on button "Unusual Activity" at bounding box center [287, 149] width 100 height 24
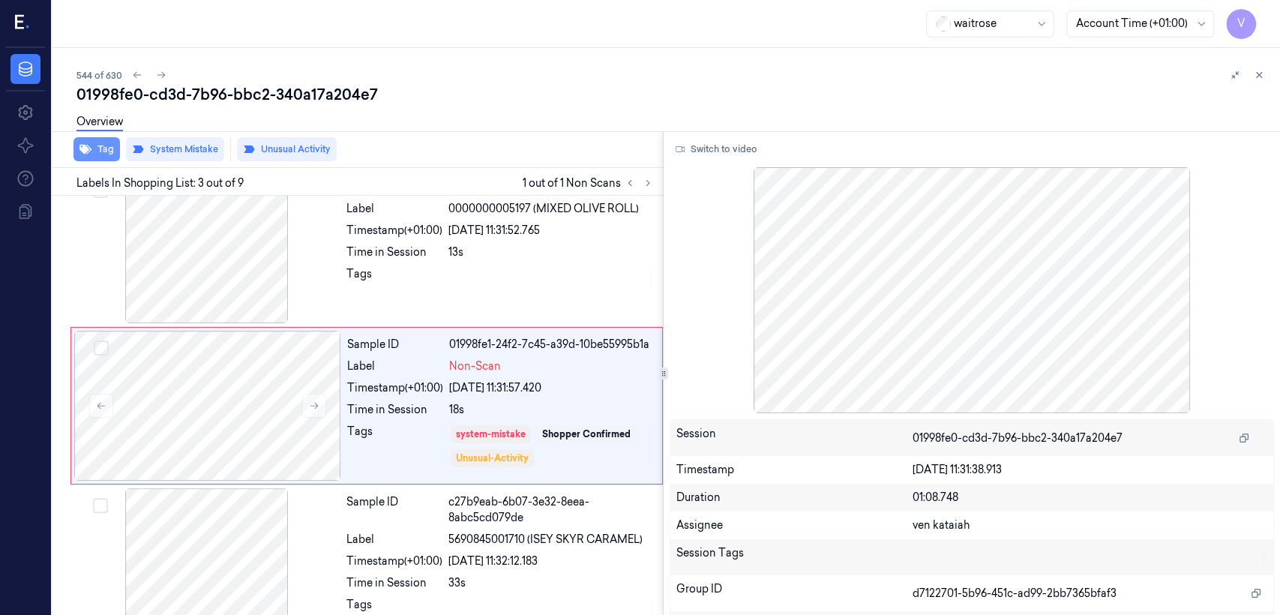
click at [90, 153] on icon "button" at bounding box center [85, 149] width 12 height 12
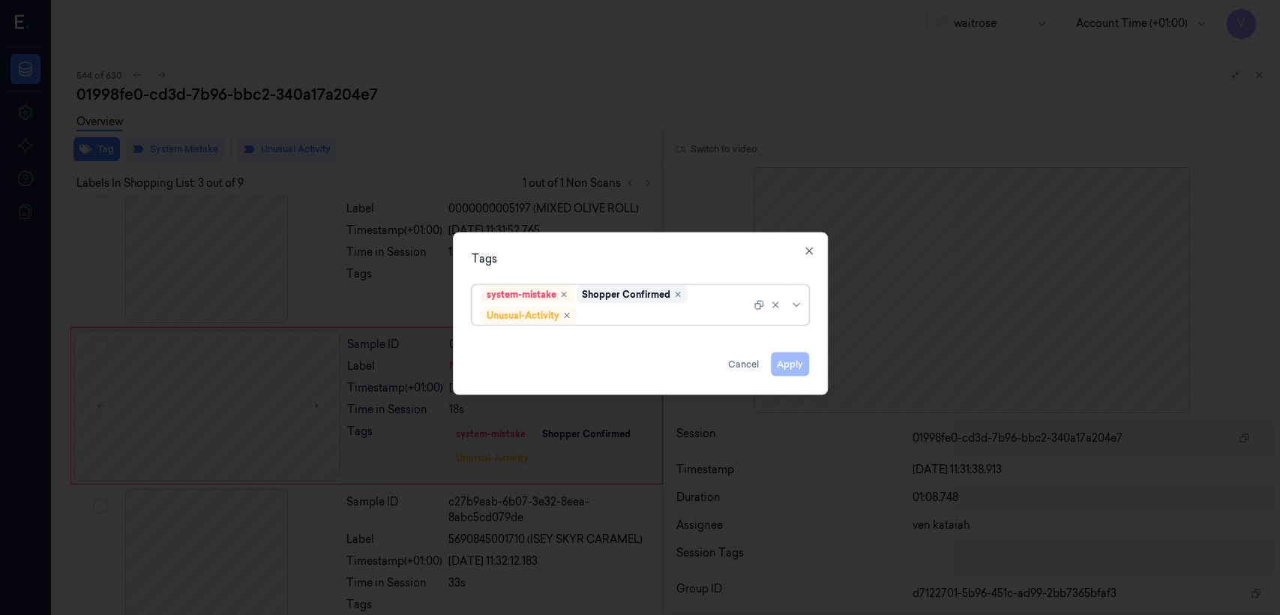
click at [703, 302] on div "system-mistake Shopper Confirmed Unusual-Activity" at bounding box center [615, 305] width 269 height 39
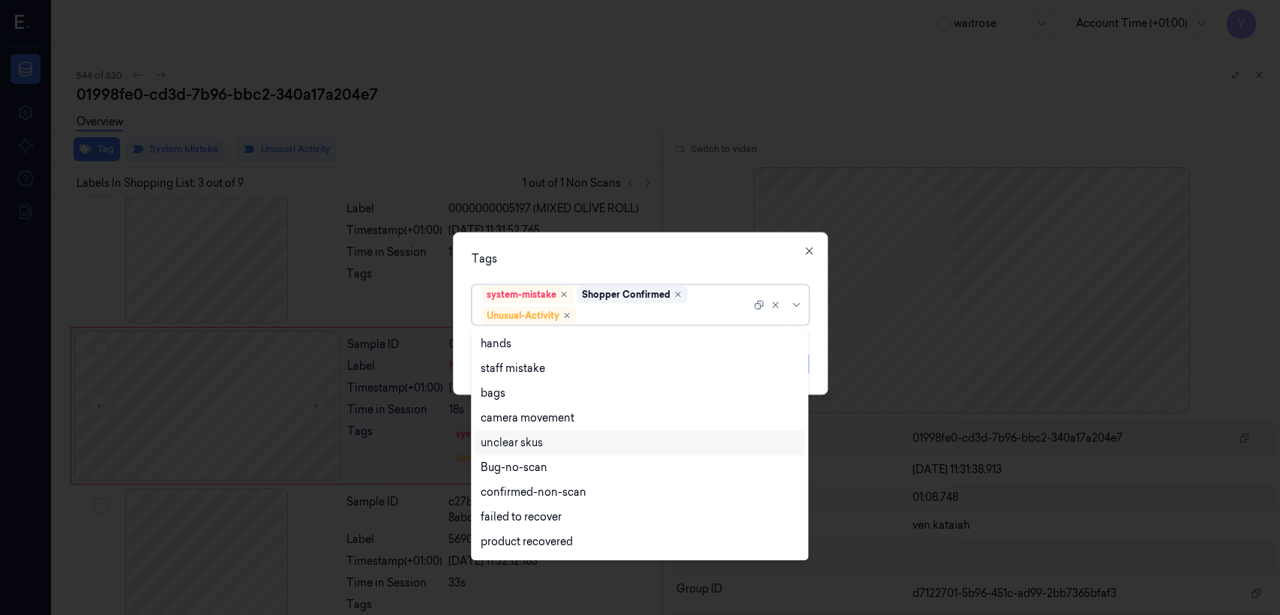
scroll to position [166, 0]
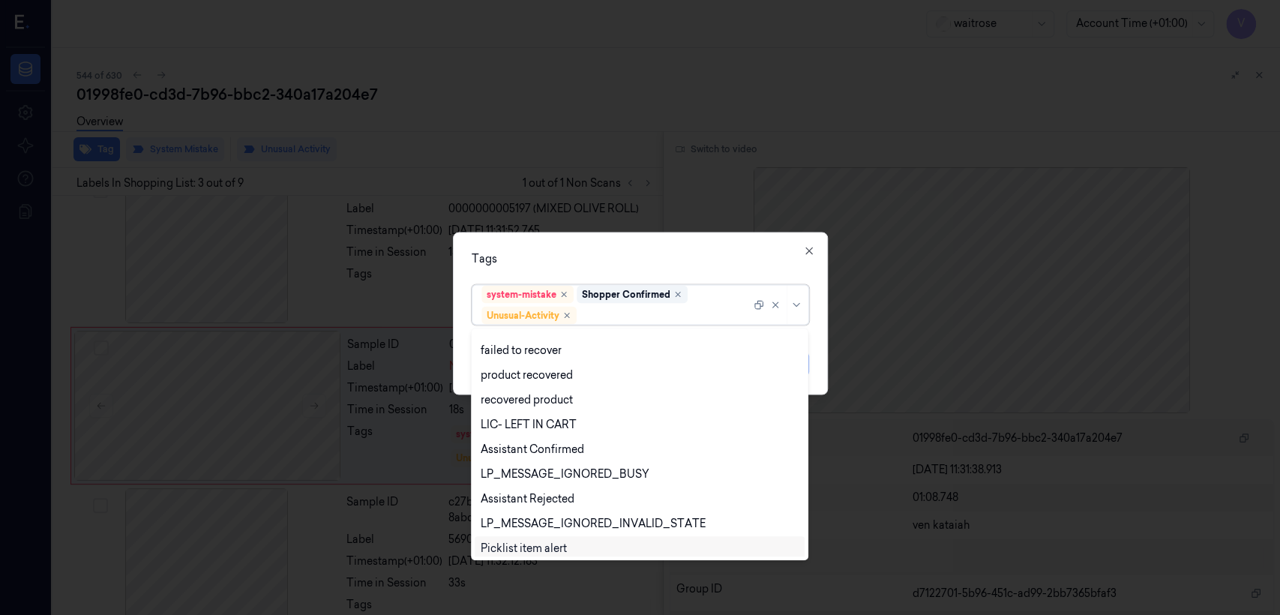
click at [532, 550] on div "Picklist item alert" at bounding box center [524, 549] width 86 height 16
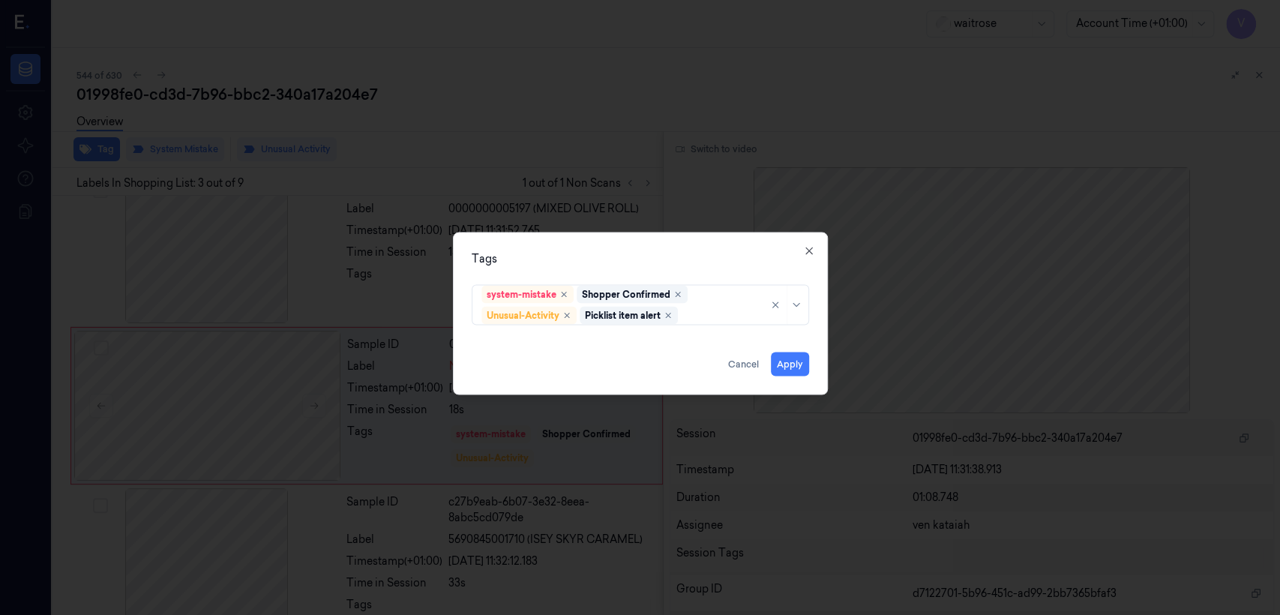
click at [685, 259] on div "Tags" at bounding box center [640, 259] width 337 height 16
click at [796, 365] on button "Apply" at bounding box center [790, 364] width 38 height 24
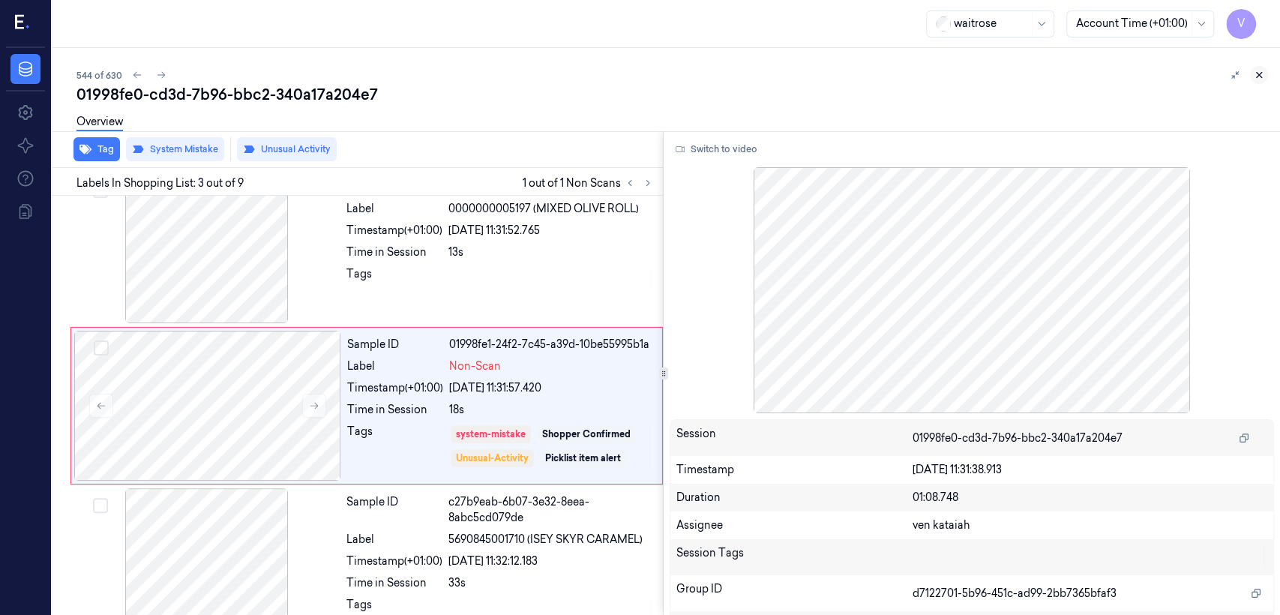
click at [1257, 73] on icon at bounding box center [1259, 75] width 5 height 5
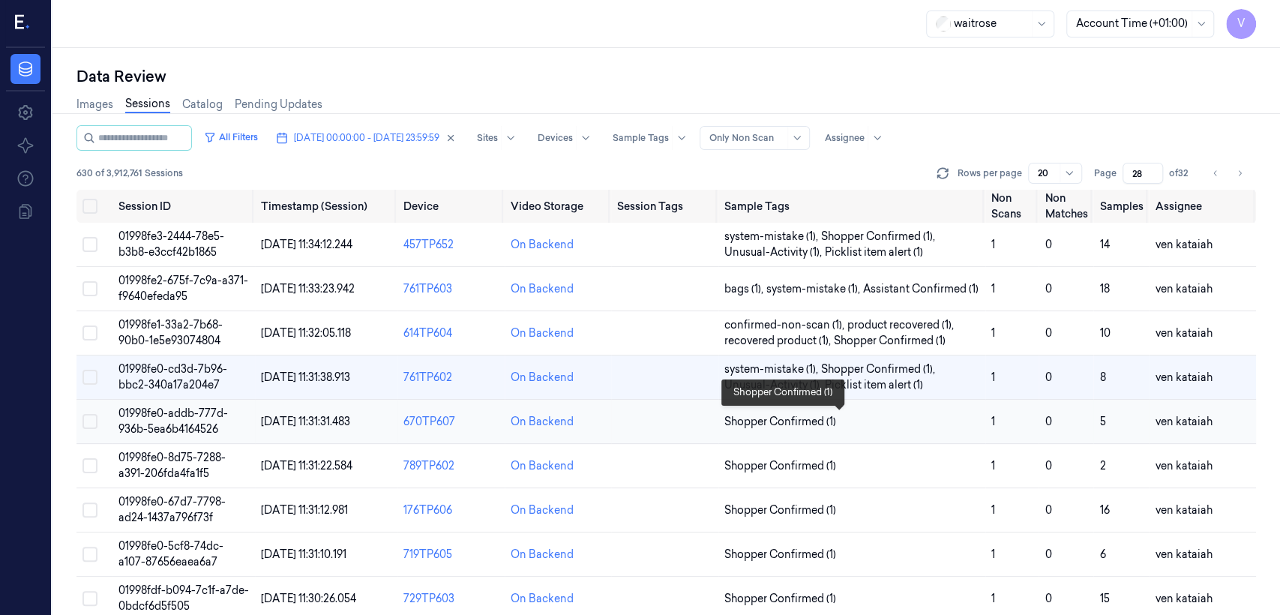
click at [809, 422] on span "Shopper Confirmed (1)" at bounding box center [780, 422] width 112 height 16
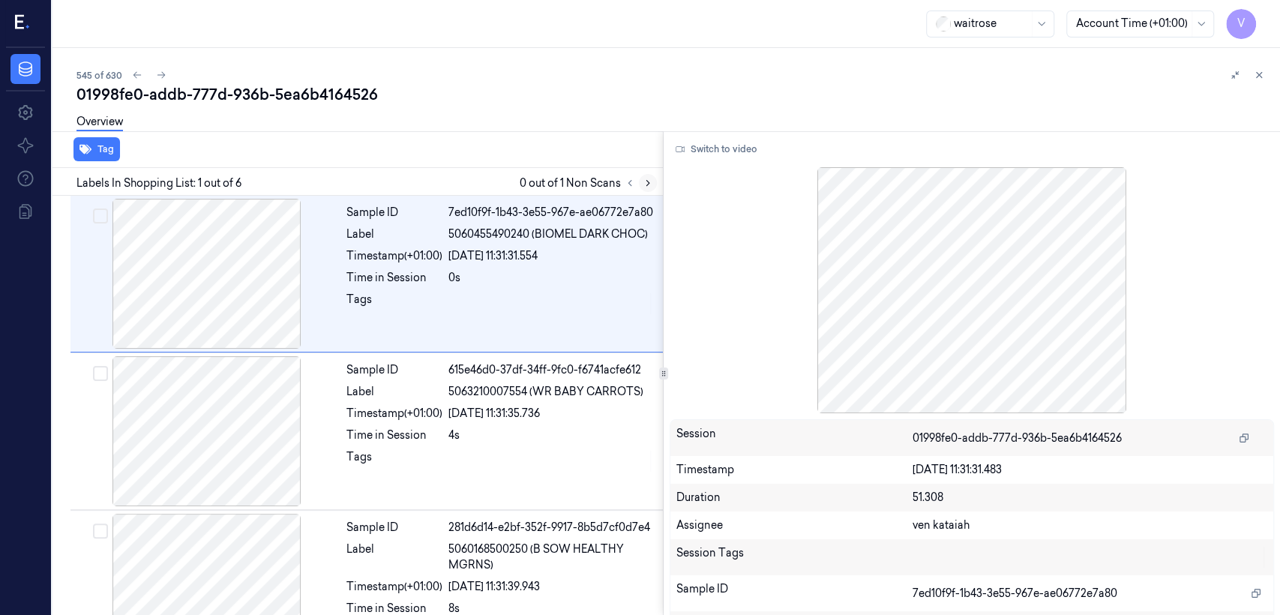
click at [648, 181] on icon at bounding box center [648, 183] width 10 height 10
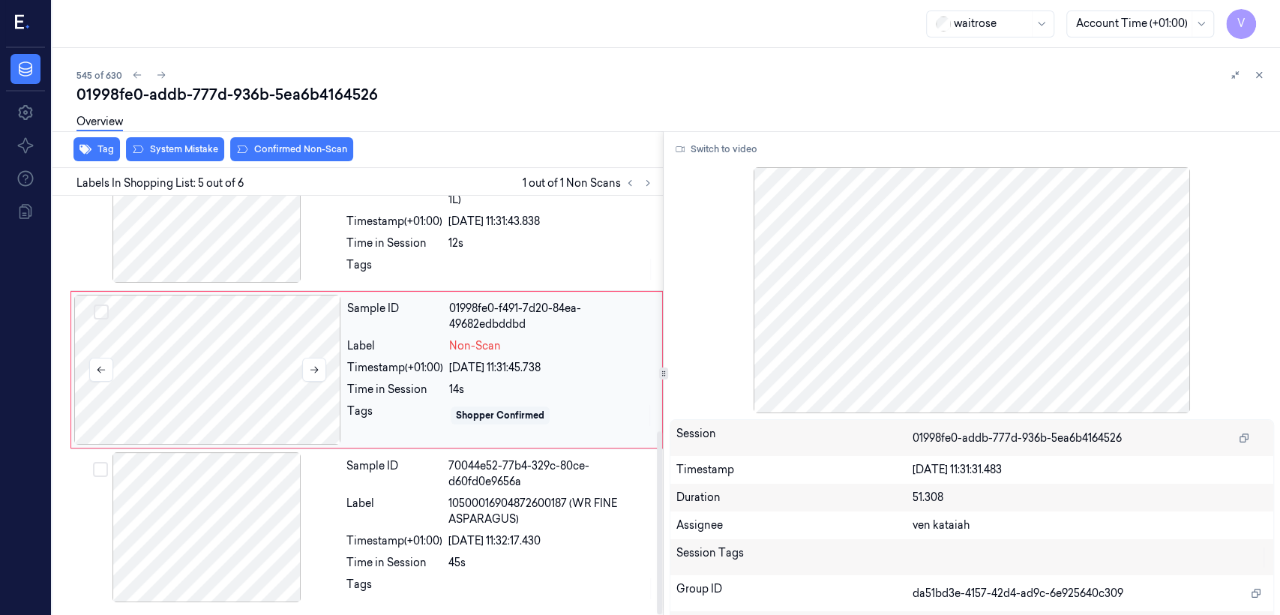
click at [271, 346] on div at bounding box center [207, 370] width 267 height 150
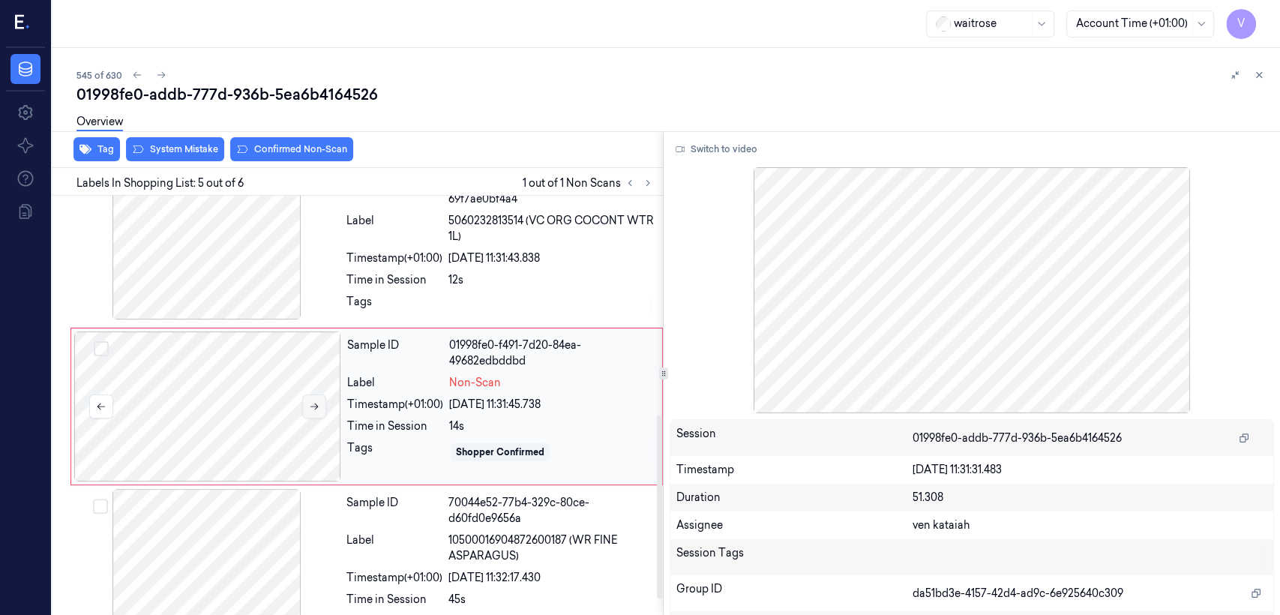
click at [325, 402] on button at bounding box center [314, 406] width 24 height 24
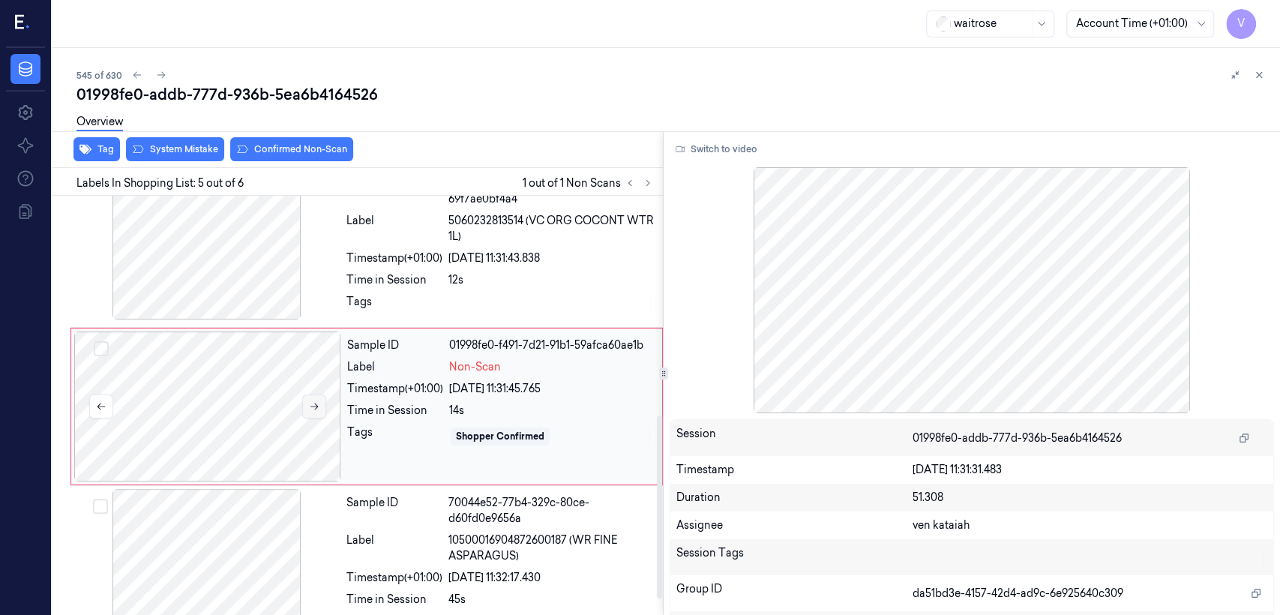
click at [313, 403] on icon at bounding box center [314, 406] width 10 height 10
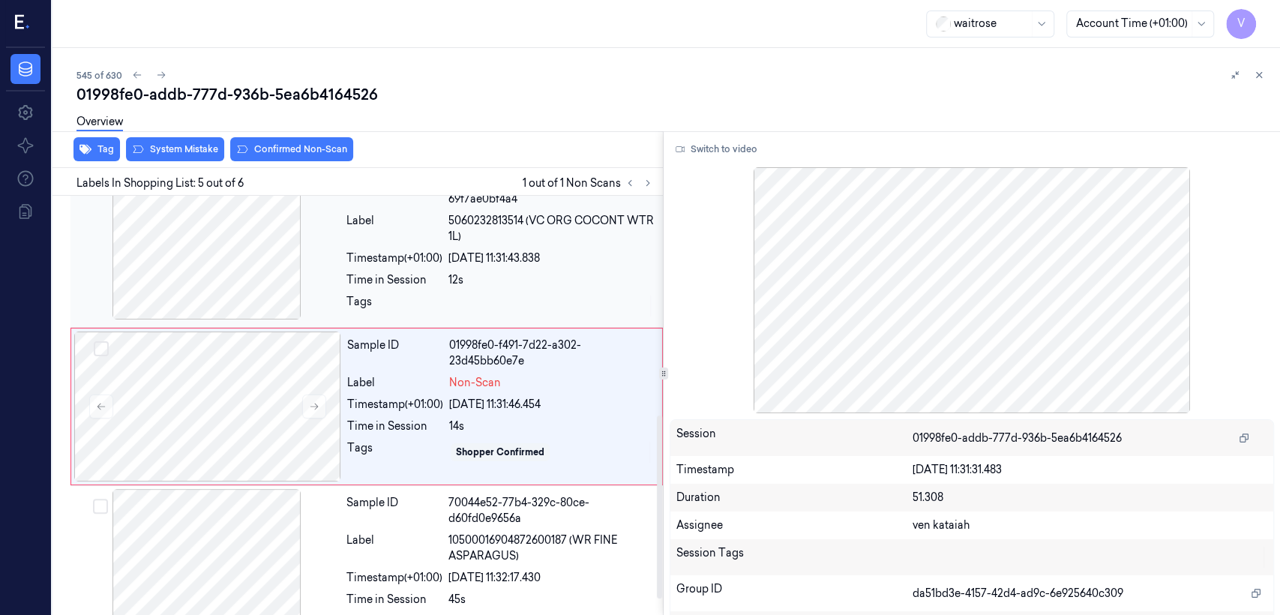
click at [299, 265] on div at bounding box center [206, 244] width 267 height 150
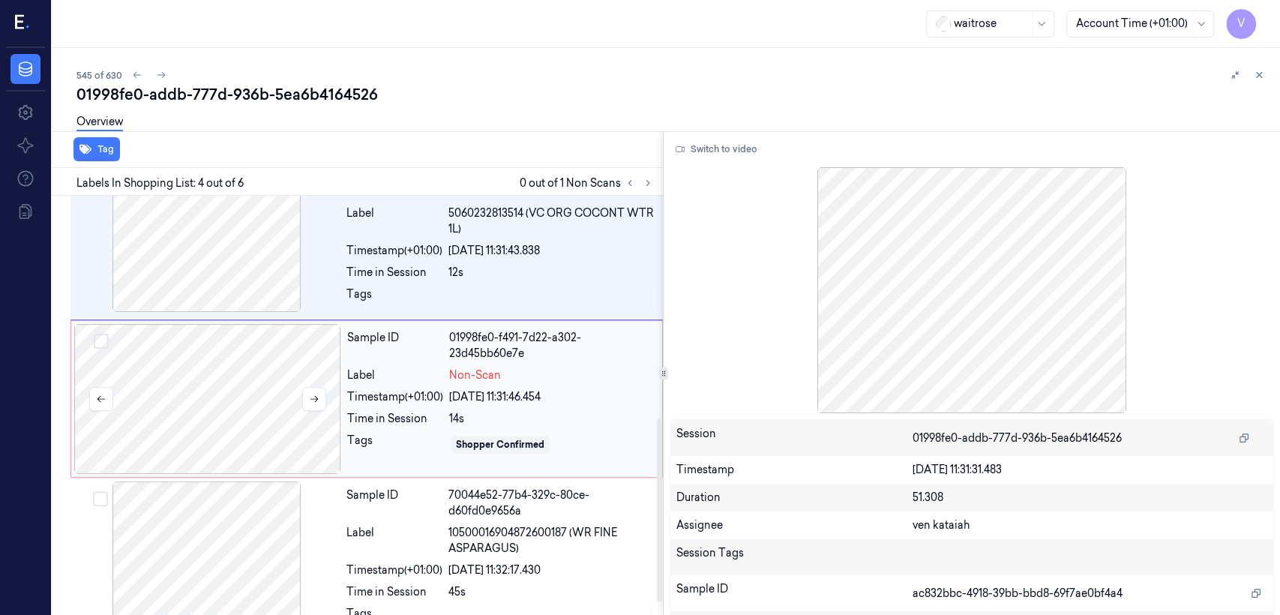
click at [299, 399] on div at bounding box center [207, 399] width 267 height 150
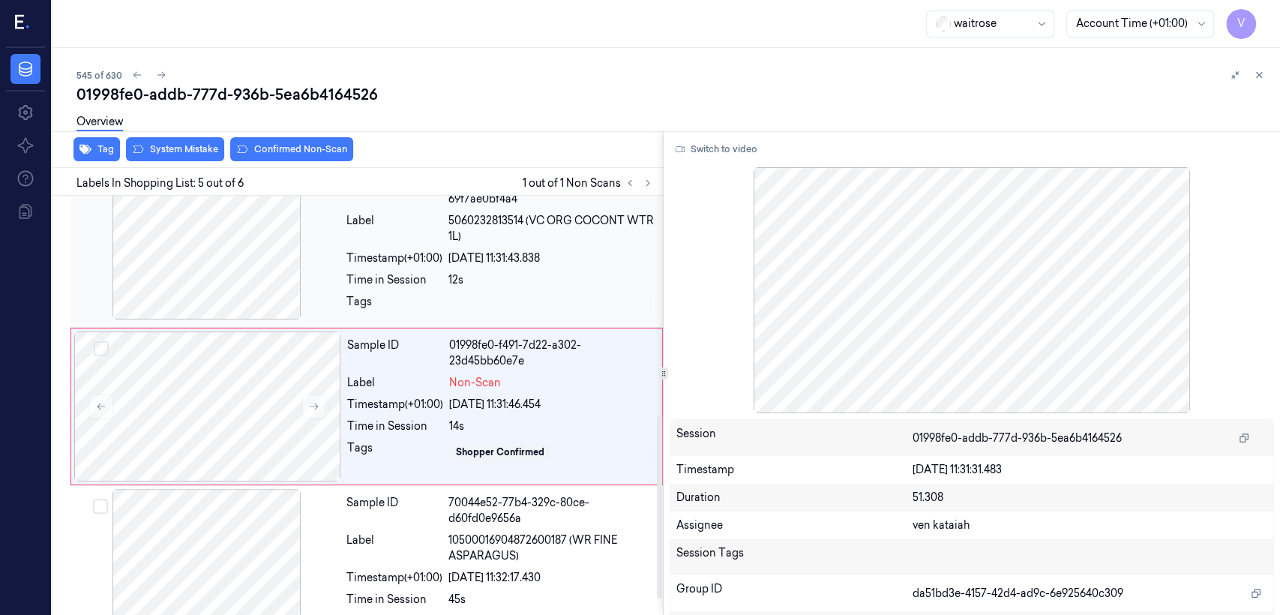
click at [383, 253] on div "Timestamp (+01:00)" at bounding box center [394, 258] width 96 height 16
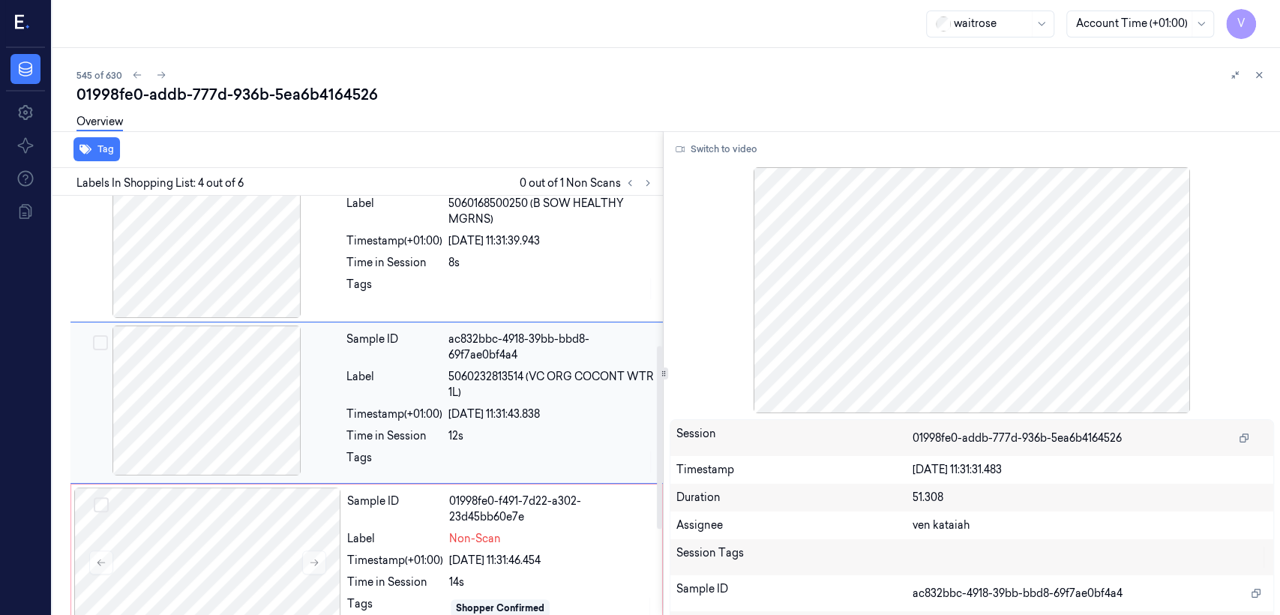
scroll to position [342, 0]
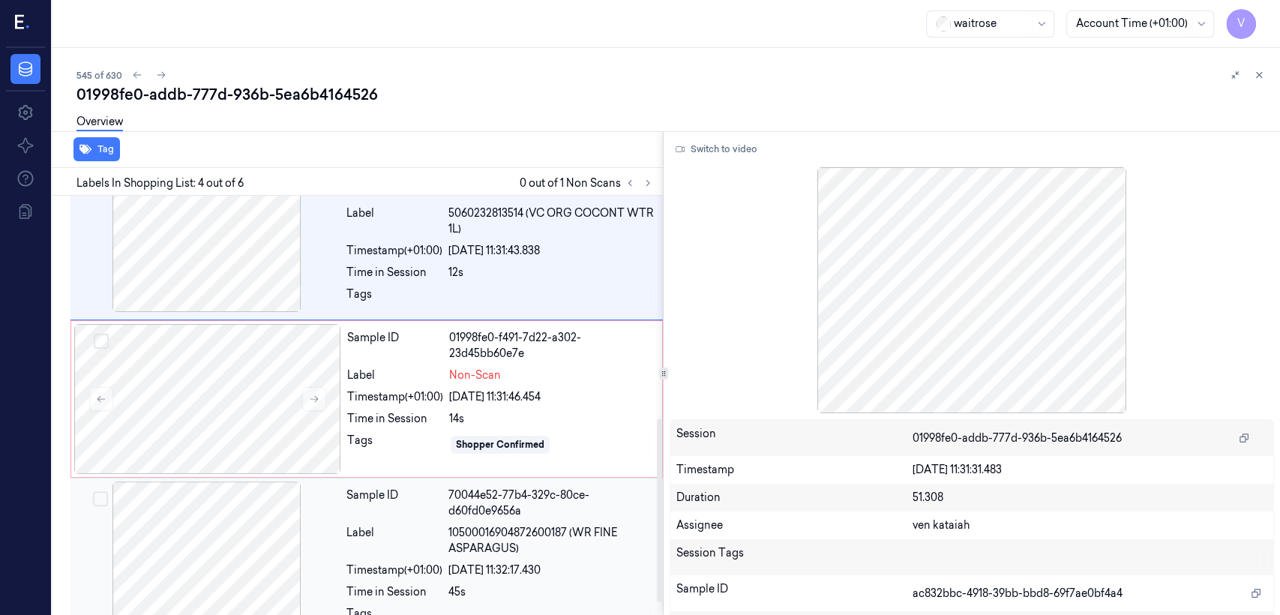
click at [433, 513] on div "Sample ID" at bounding box center [394, 502] width 96 height 31
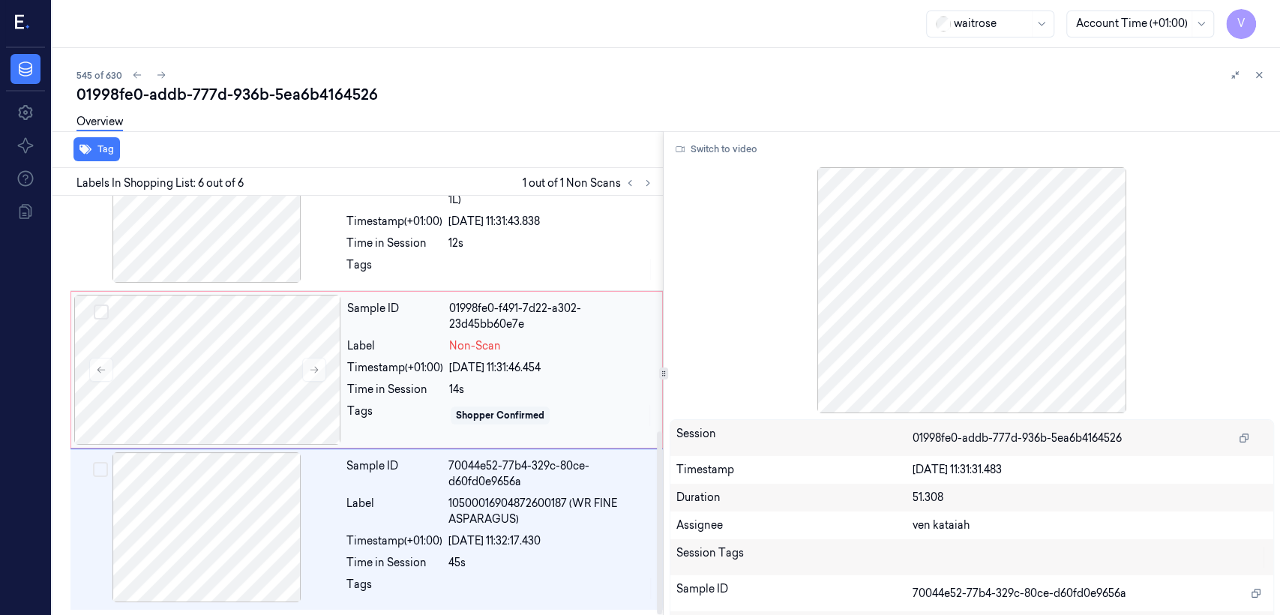
click at [467, 363] on div "28/09/2025 11:31:46.454" at bounding box center [551, 368] width 204 height 16
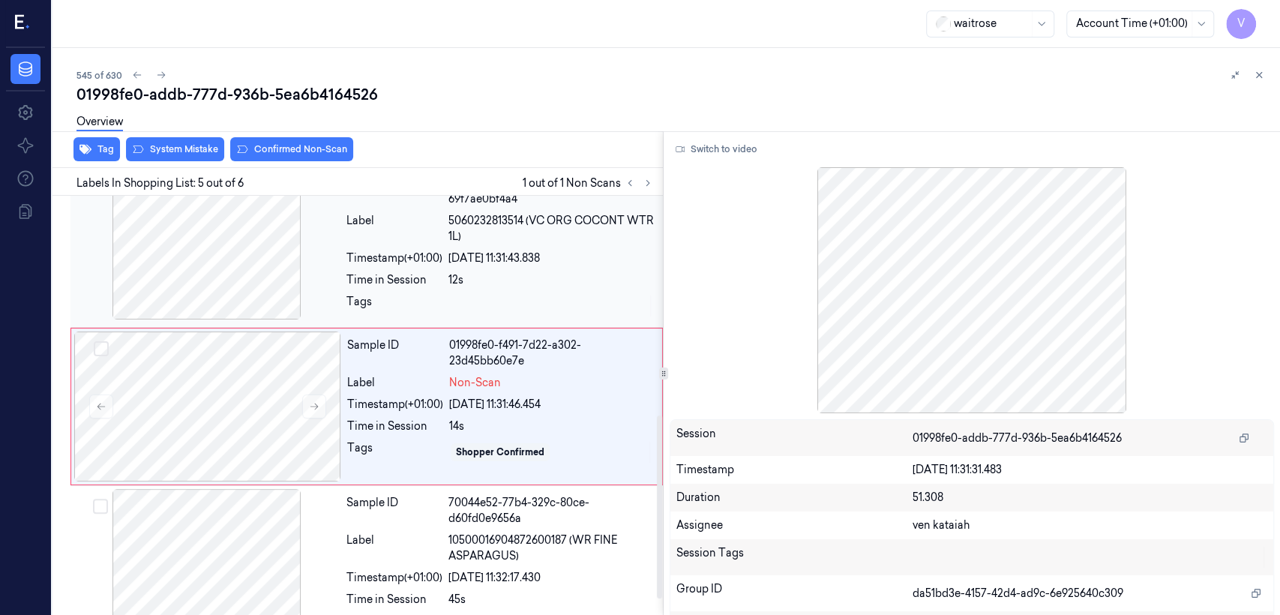
click at [478, 272] on div "12s" at bounding box center [550, 280] width 205 height 16
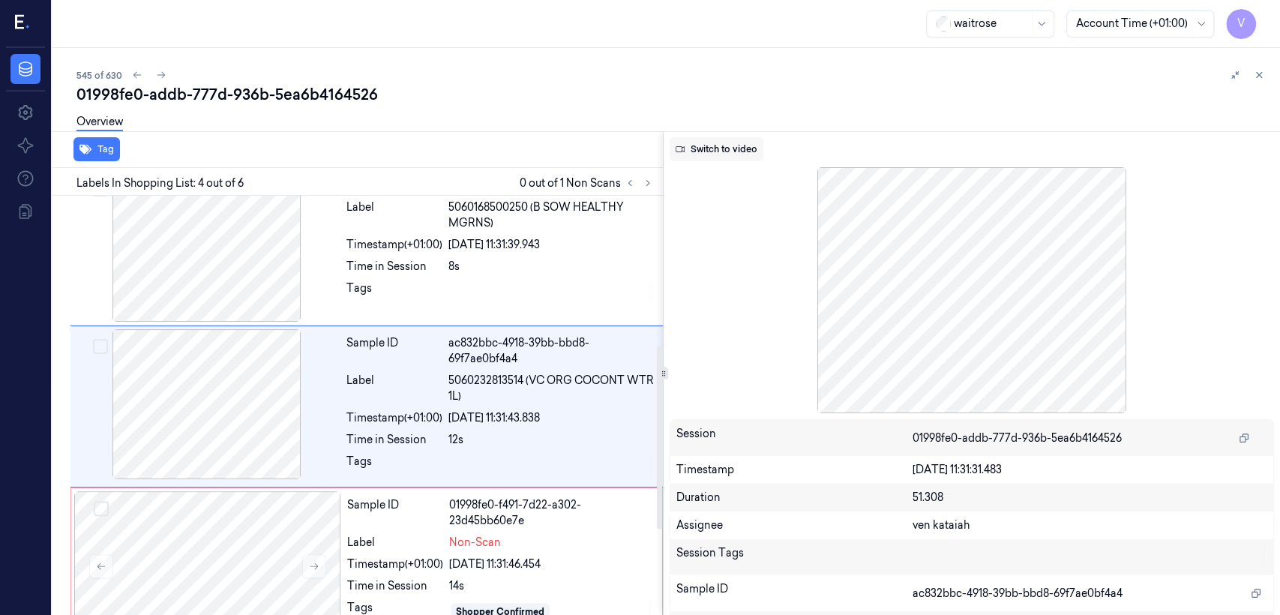
click at [730, 157] on button "Switch to video" at bounding box center [717, 149] width 94 height 24
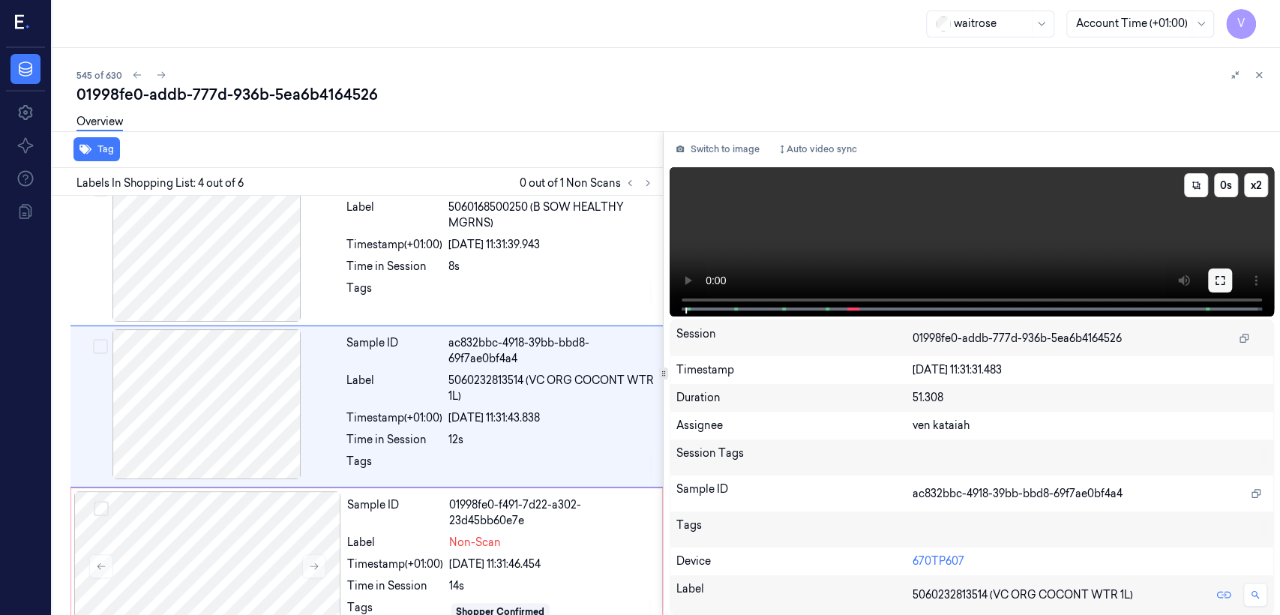
click at [1216, 280] on icon at bounding box center [1220, 280] width 12 height 12
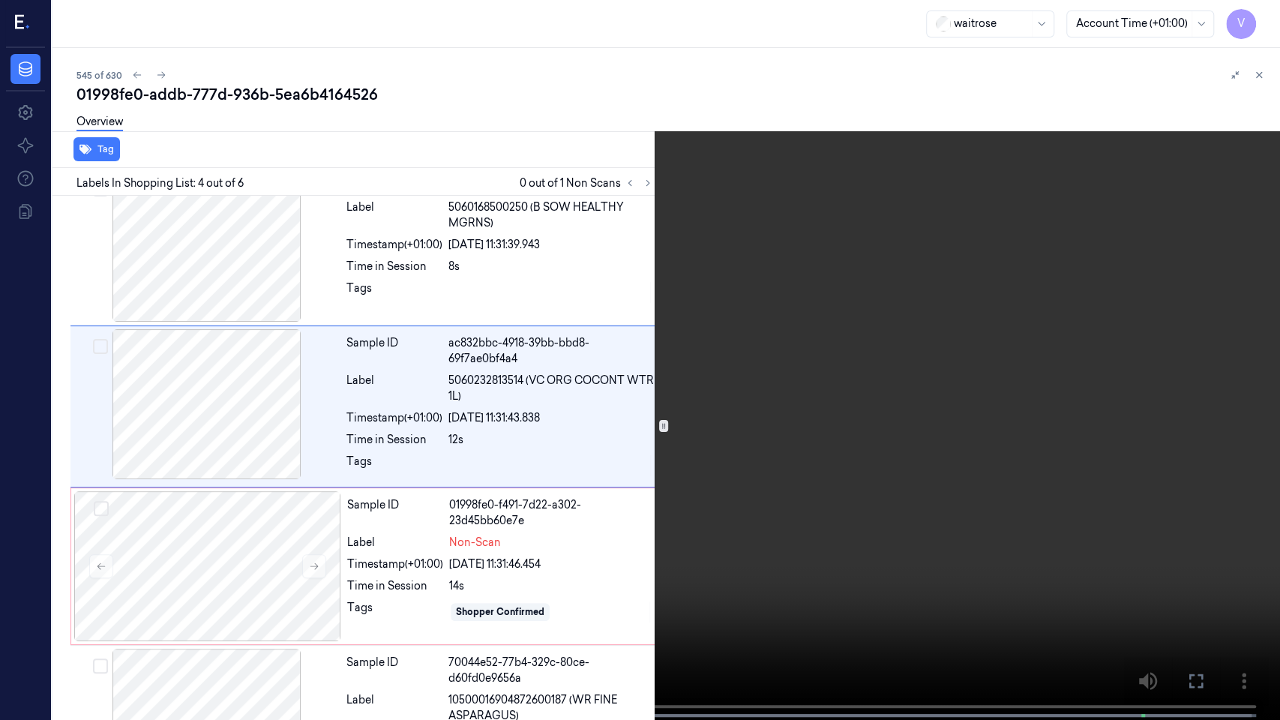
click at [810, 317] on video at bounding box center [640, 361] width 1280 height 723
click at [0, 0] on icon at bounding box center [0, 0] width 0 height 0
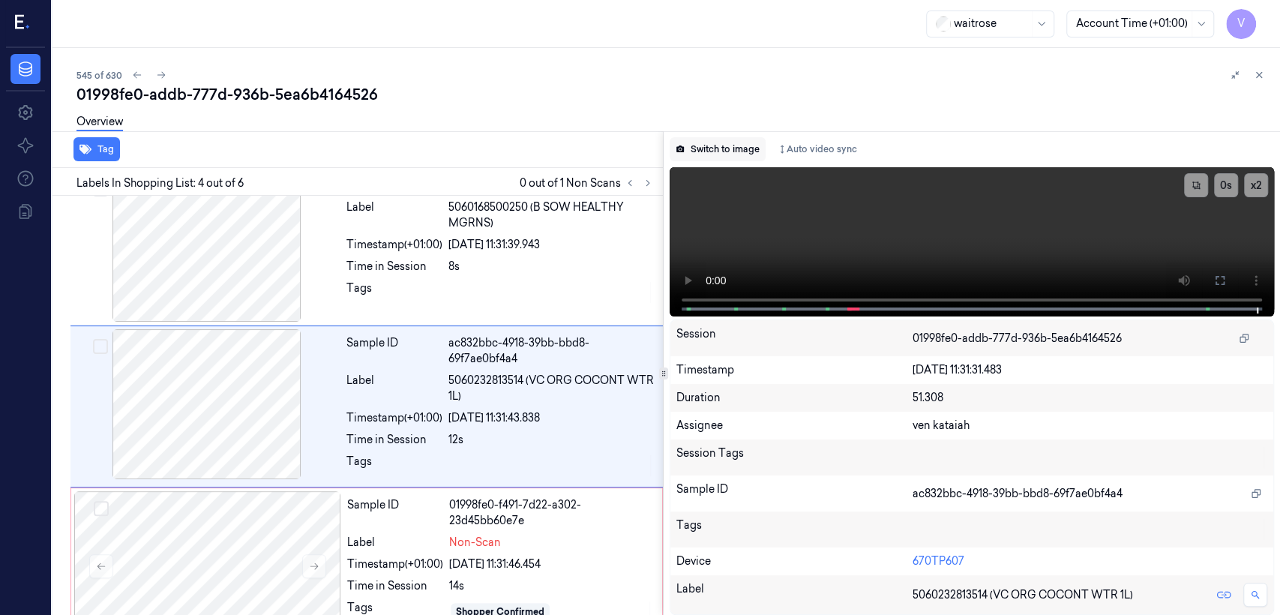
click at [756, 148] on button "Switch to image" at bounding box center [718, 149] width 96 height 24
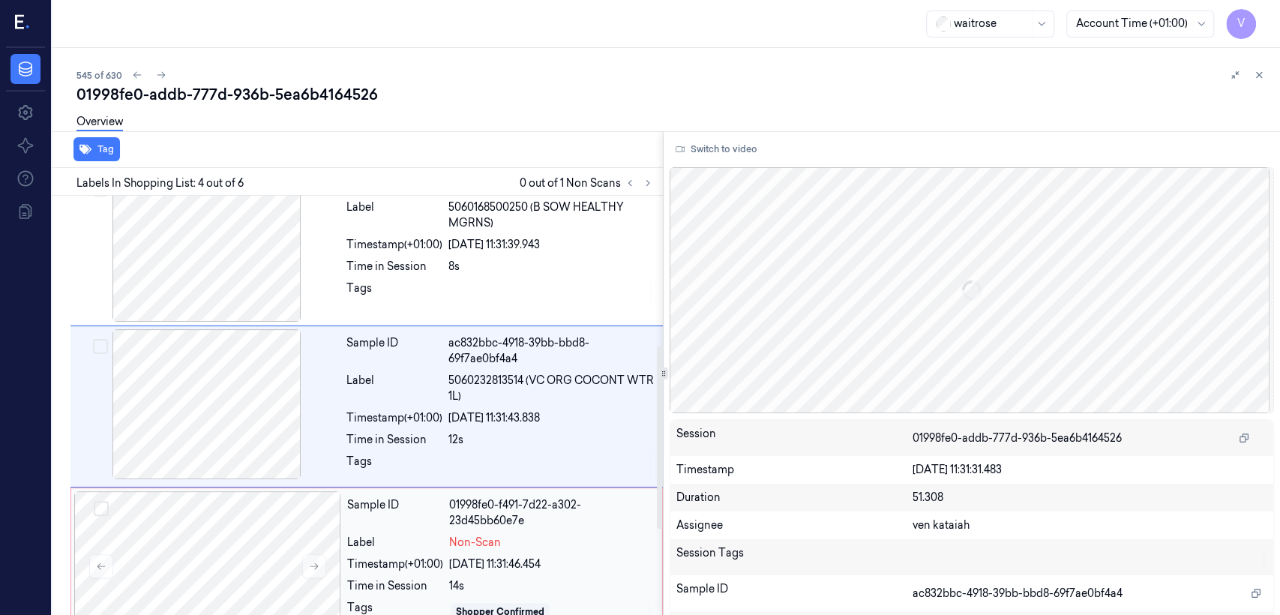
click at [443, 498] on div "Sample ID" at bounding box center [395, 512] width 96 height 31
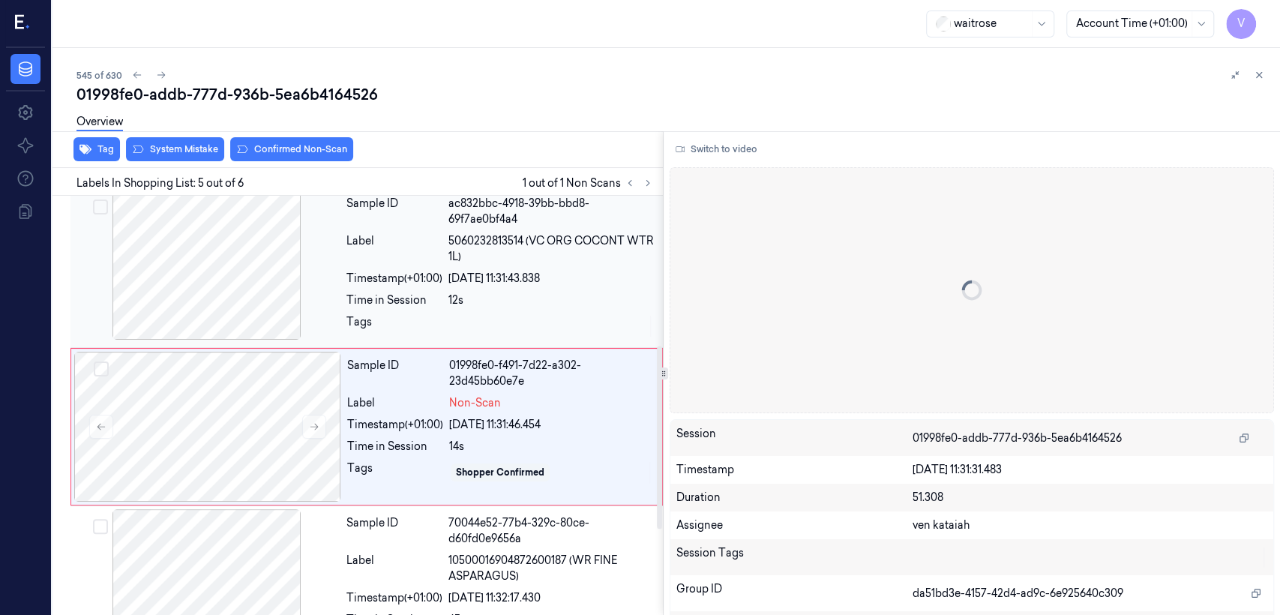
scroll to position [502, 0]
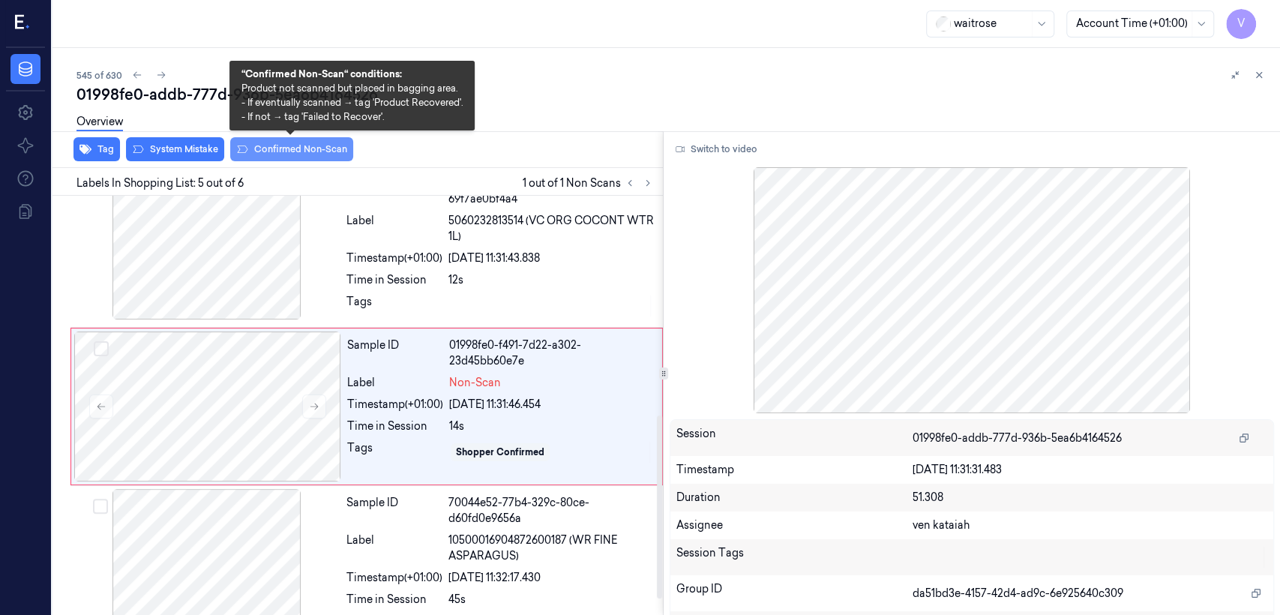
click at [283, 146] on button "Confirmed Non-Scan" at bounding box center [291, 149] width 123 height 24
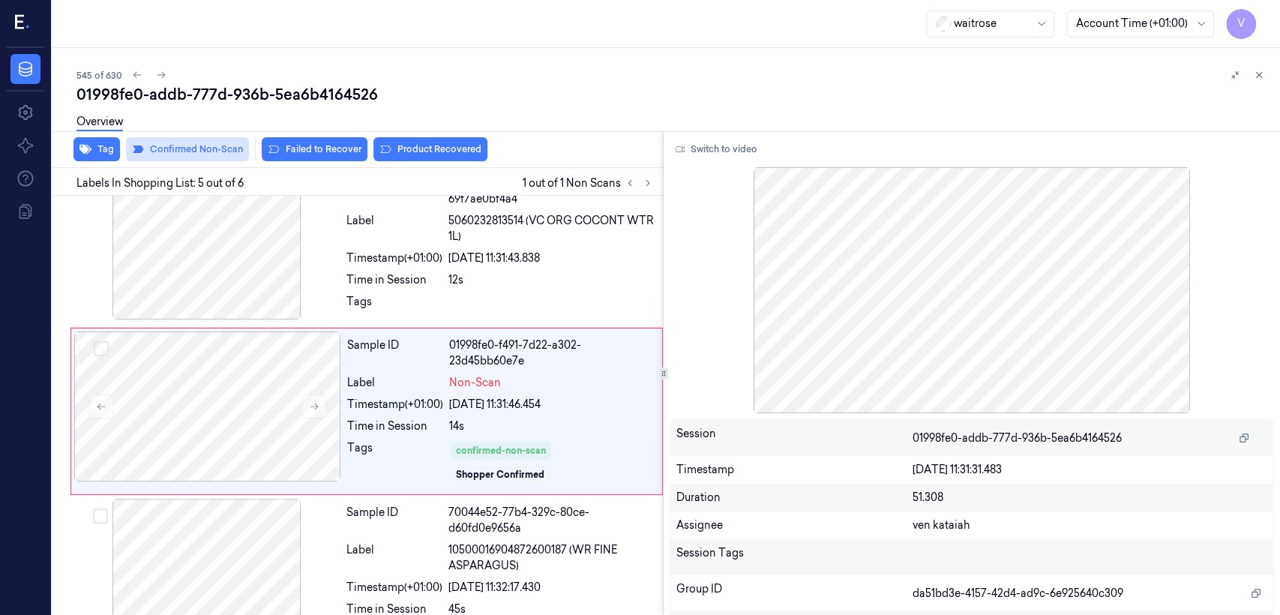
scroll to position [506, 0]
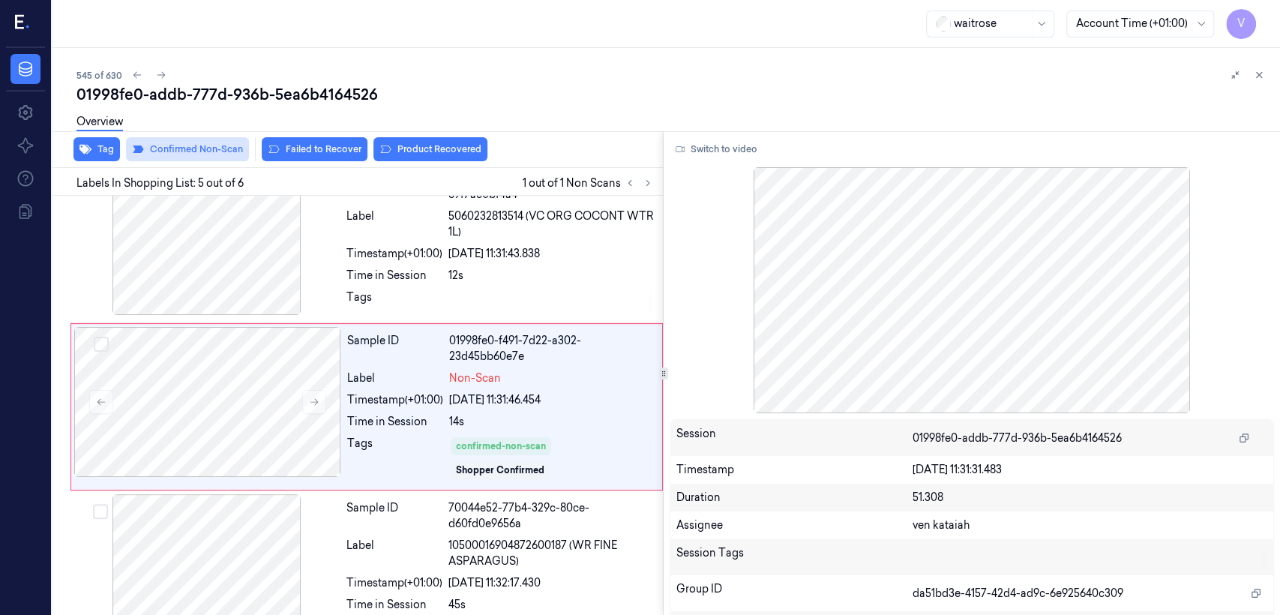
click at [283, 146] on button "Failed to Recover" at bounding box center [315, 149] width 106 height 24
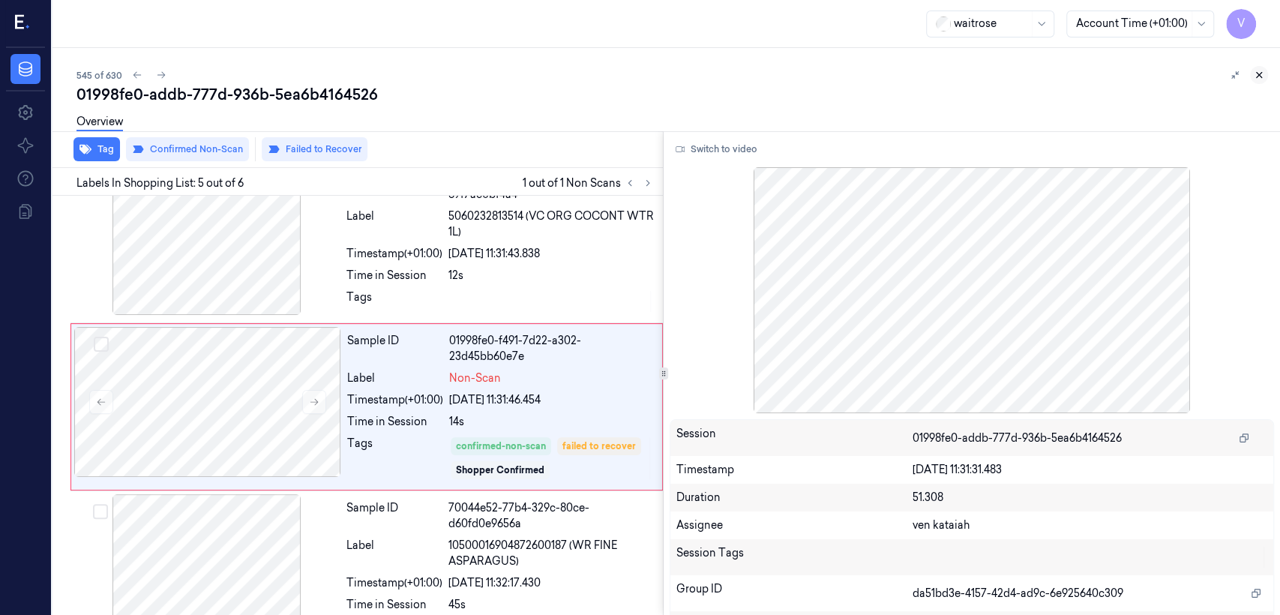
click at [1250, 71] on button at bounding box center [1259, 75] width 18 height 18
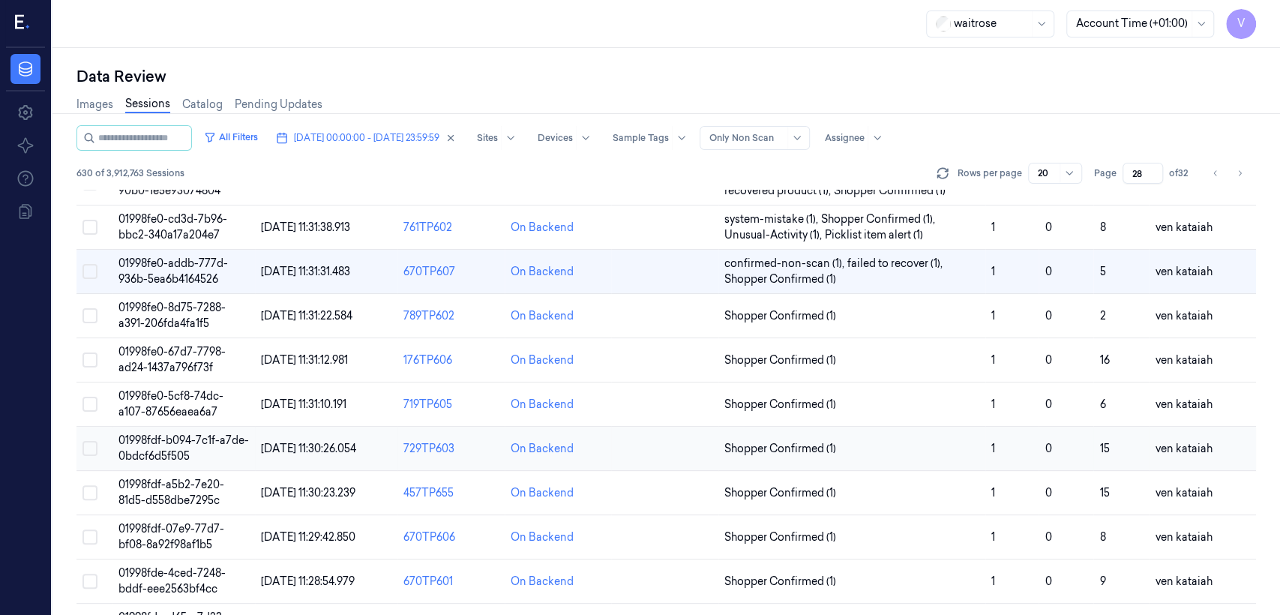
scroll to position [166, 0]
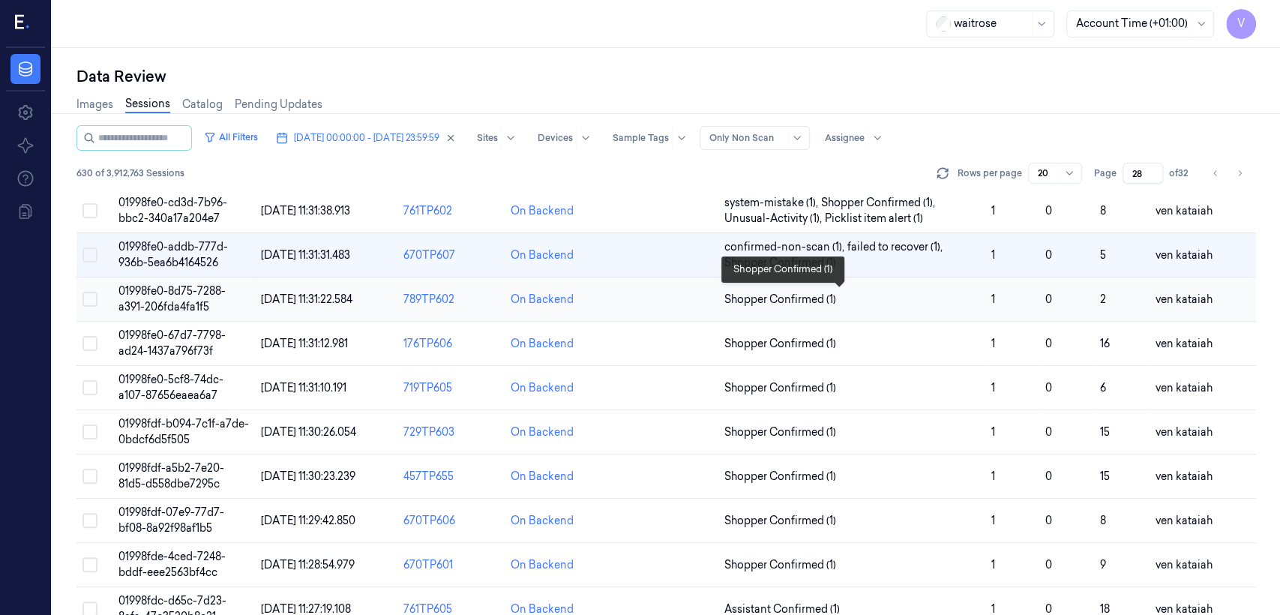
click at [760, 295] on span "Shopper Confirmed (1)" at bounding box center [780, 300] width 112 height 16
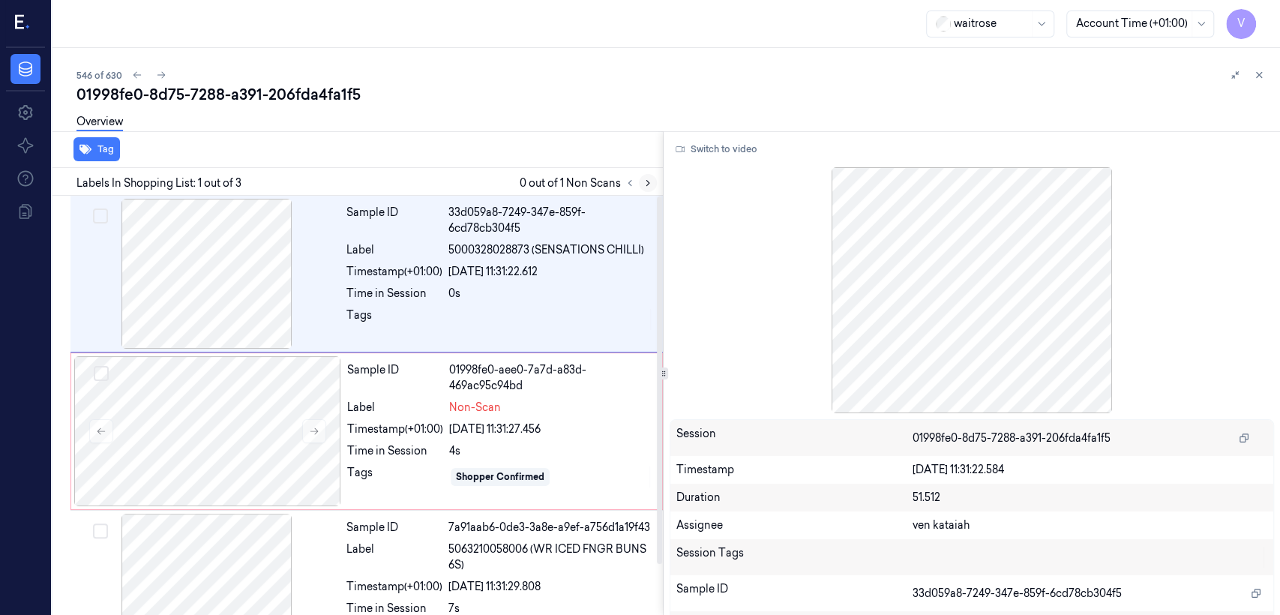
click at [649, 182] on icon at bounding box center [647, 183] width 3 height 5
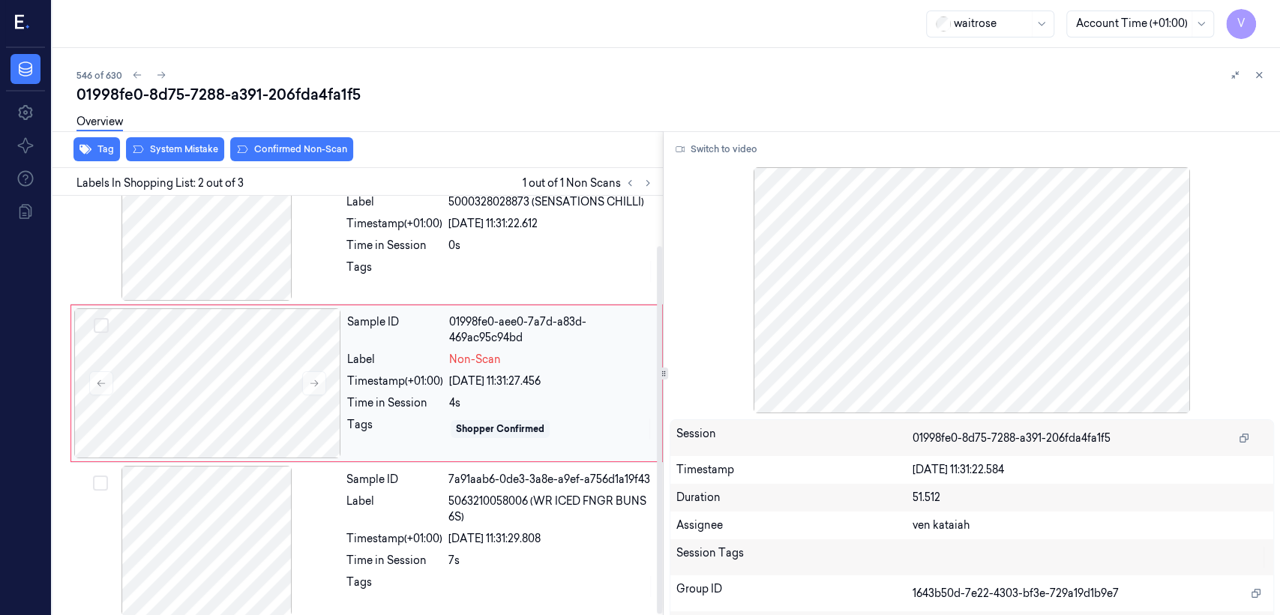
scroll to position [57, 0]
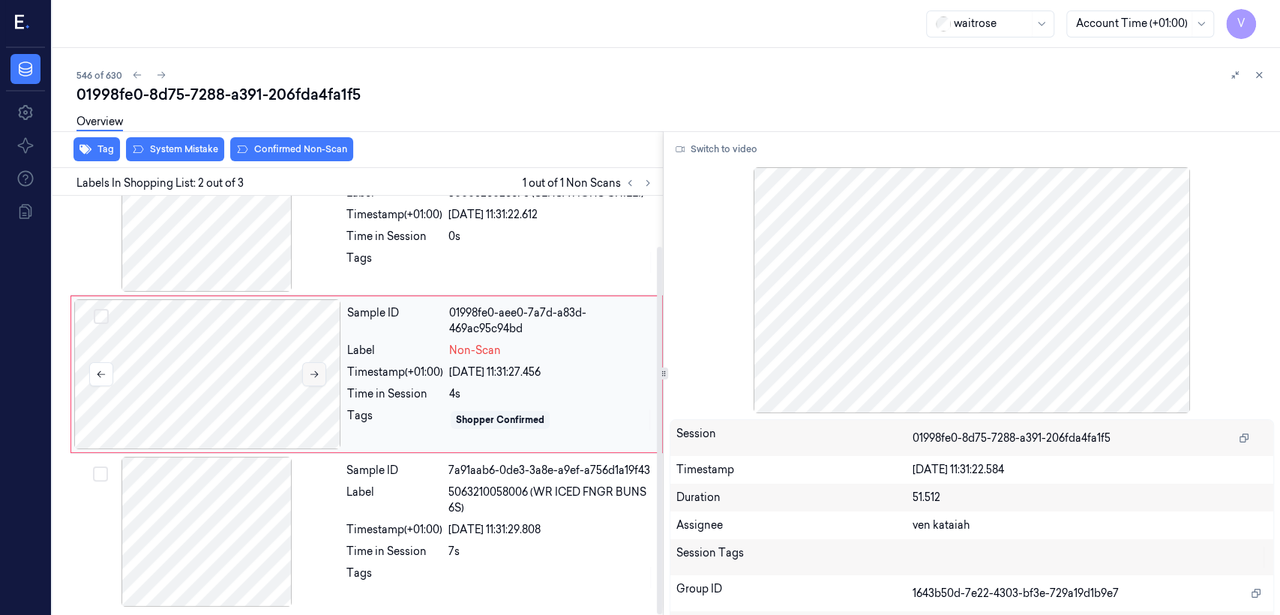
click at [310, 369] on icon at bounding box center [314, 374] width 10 height 10
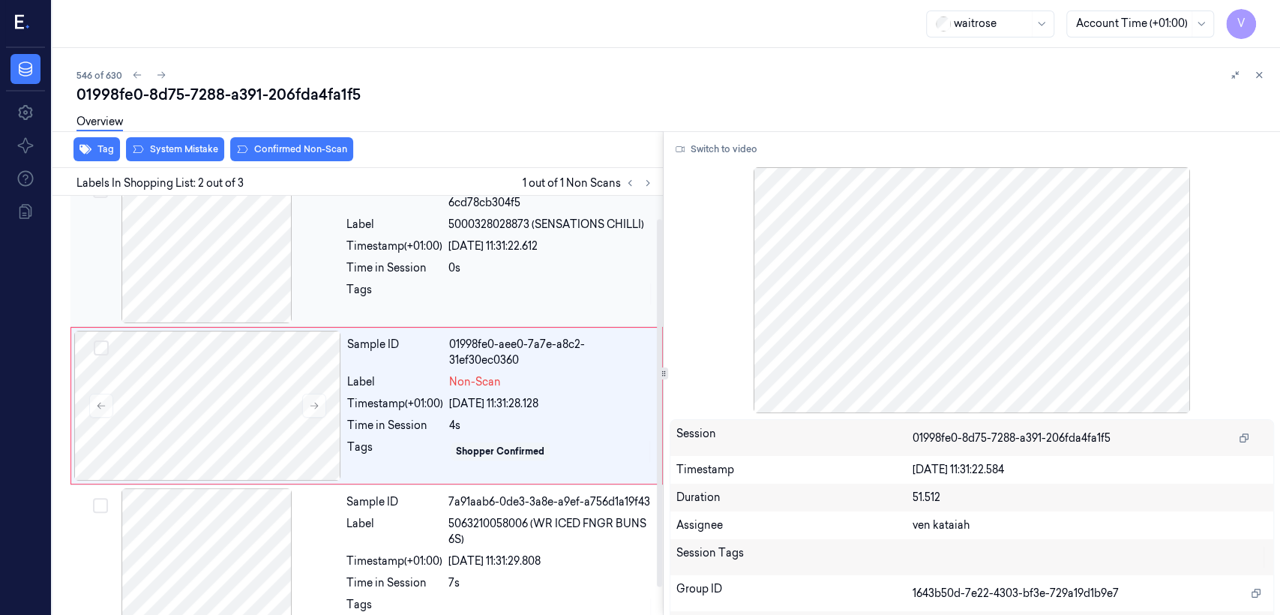
click at [432, 274] on div "Time in Session" at bounding box center [394, 268] width 96 height 16
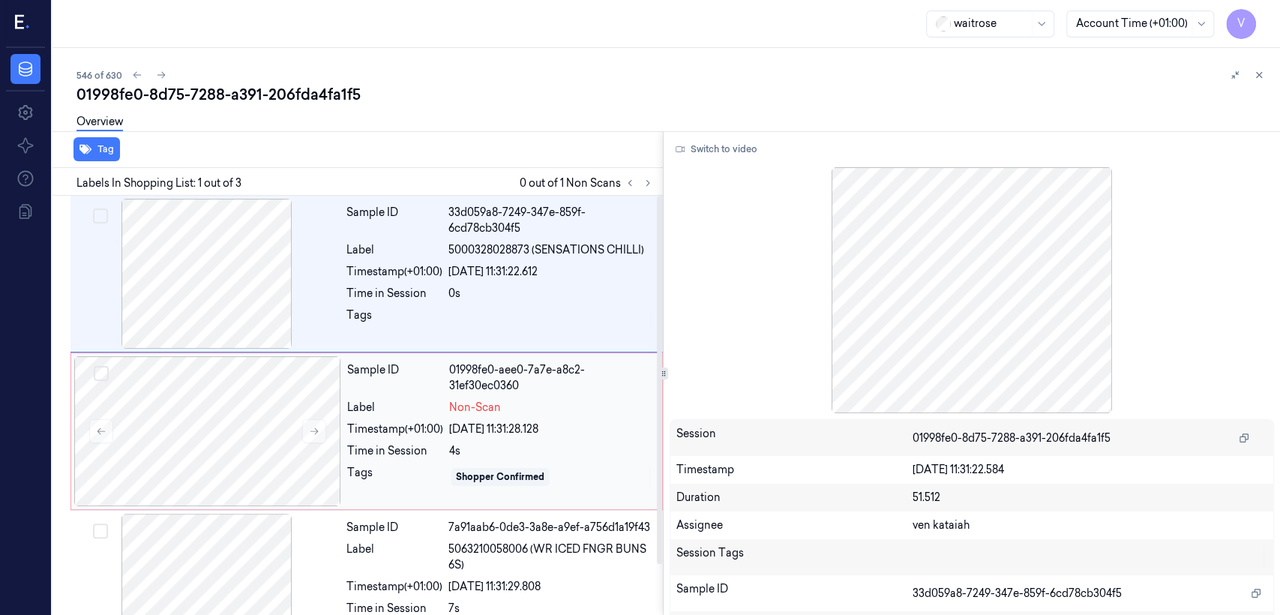
click at [412, 429] on div "Timestamp (+01:00)" at bounding box center [395, 429] width 96 height 16
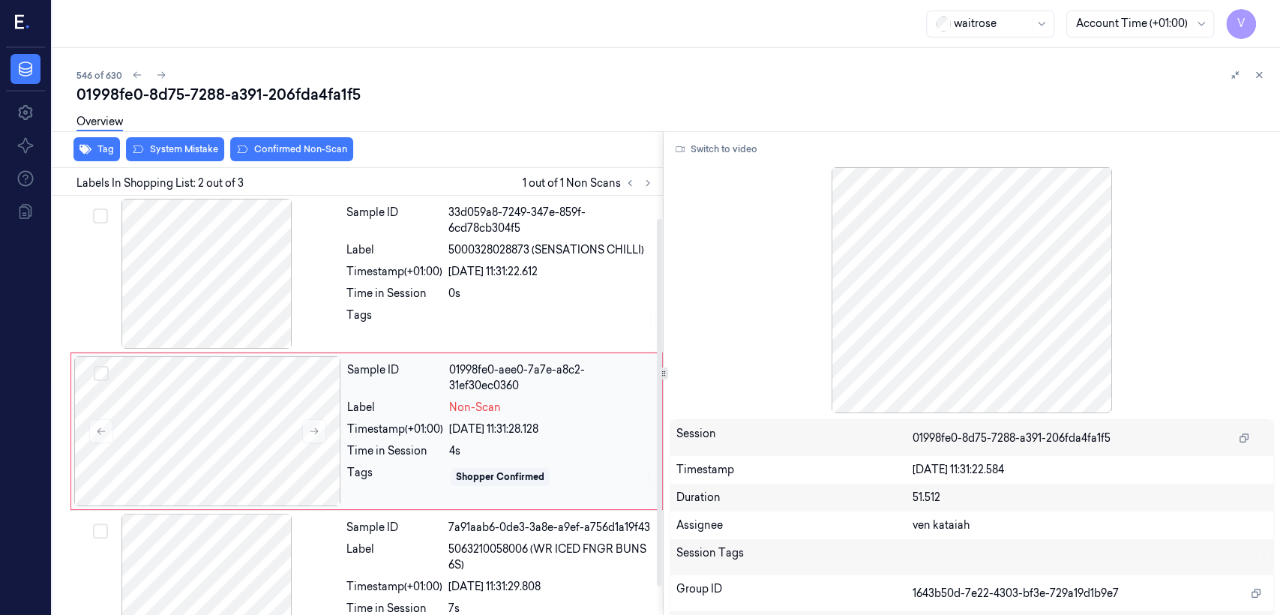
scroll to position [25, 0]
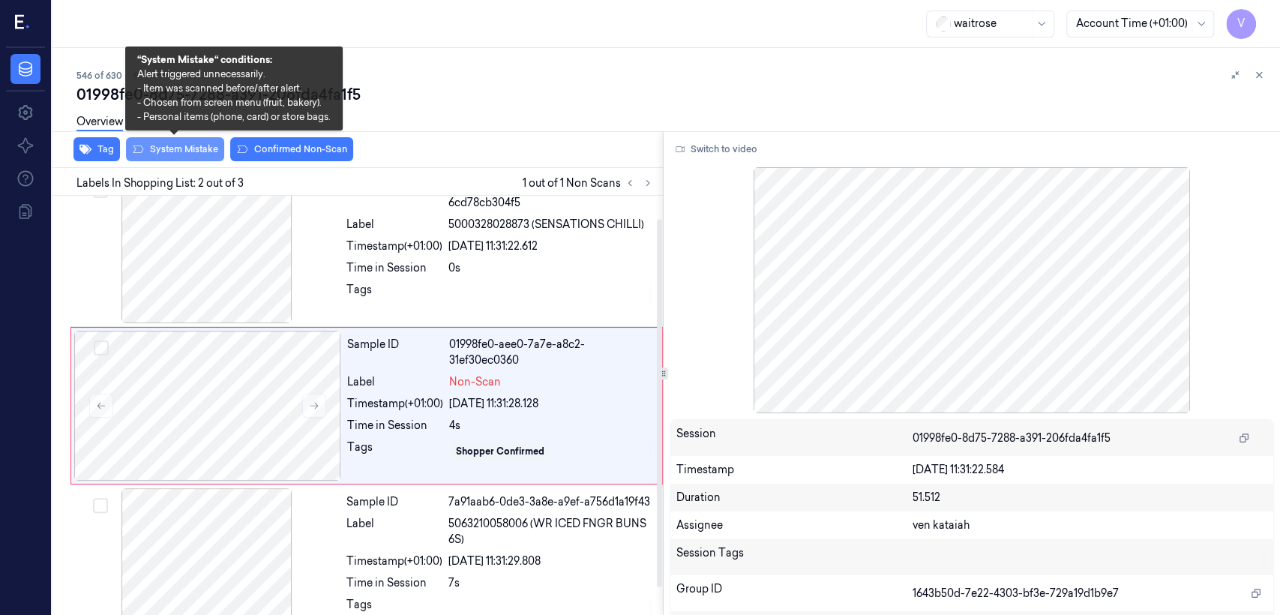
click at [199, 145] on button "System Mistake" at bounding box center [175, 149] width 98 height 24
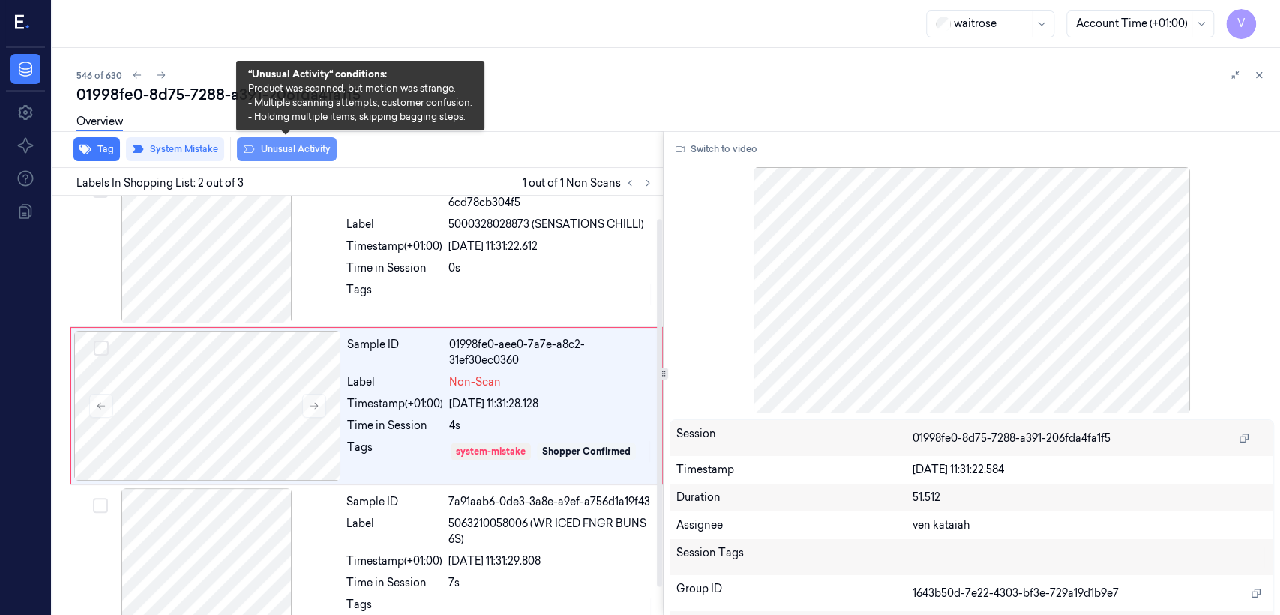
click at [300, 159] on button "Unusual Activity" at bounding box center [287, 149] width 100 height 24
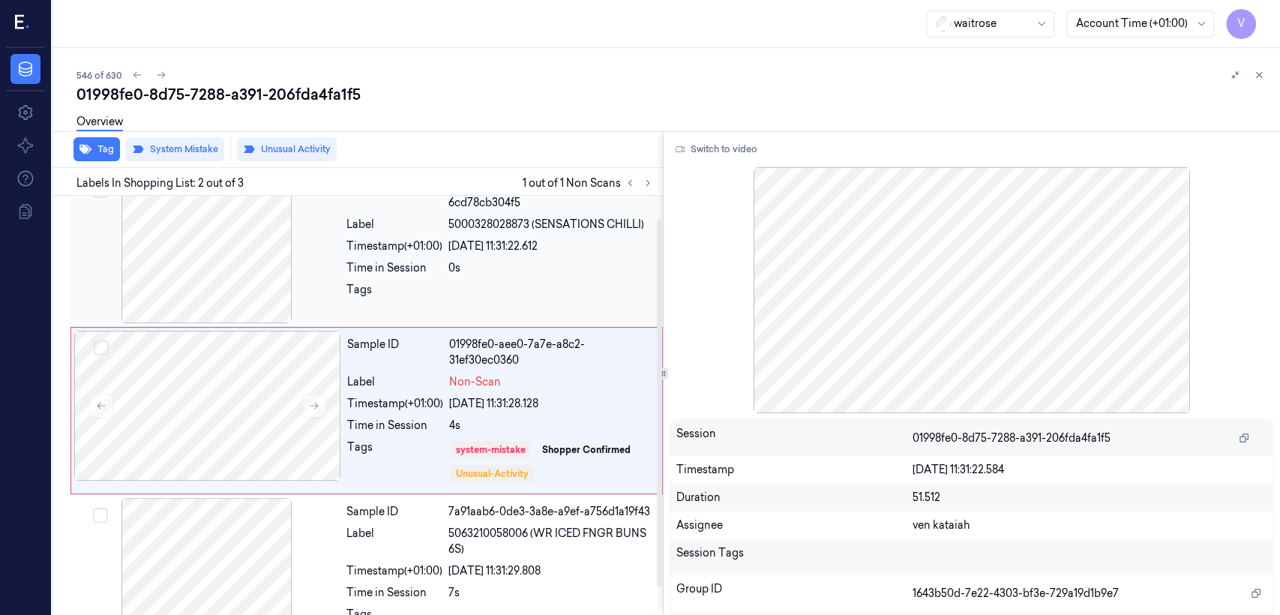
scroll to position [30, 0]
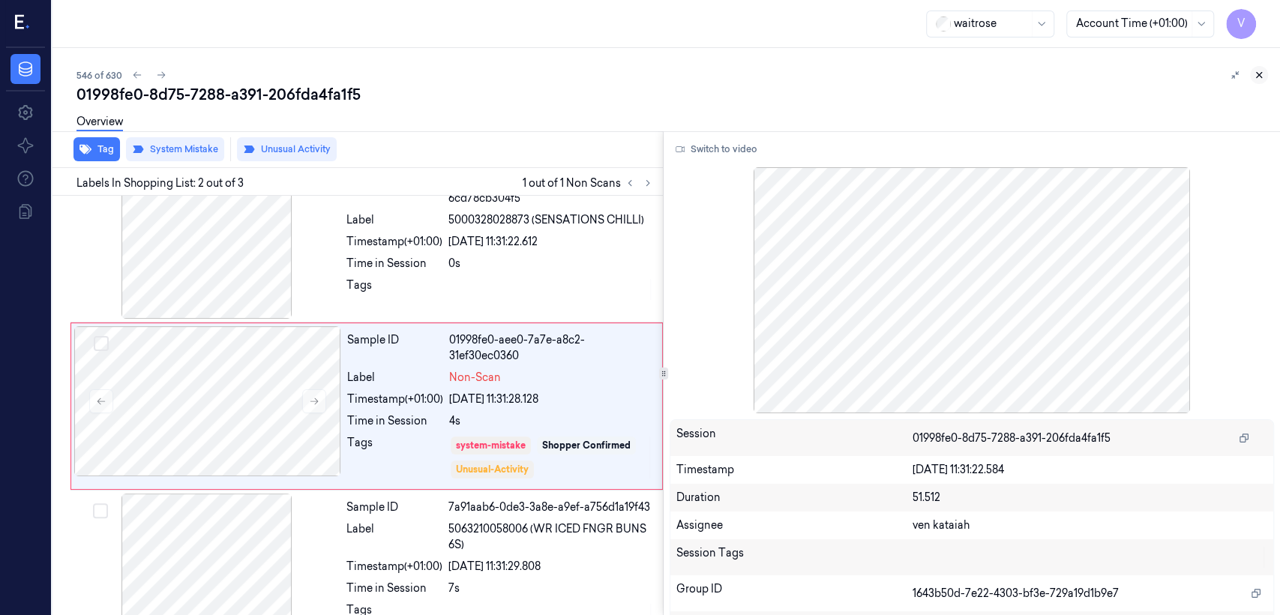
click at [1255, 71] on icon at bounding box center [1259, 75] width 10 height 10
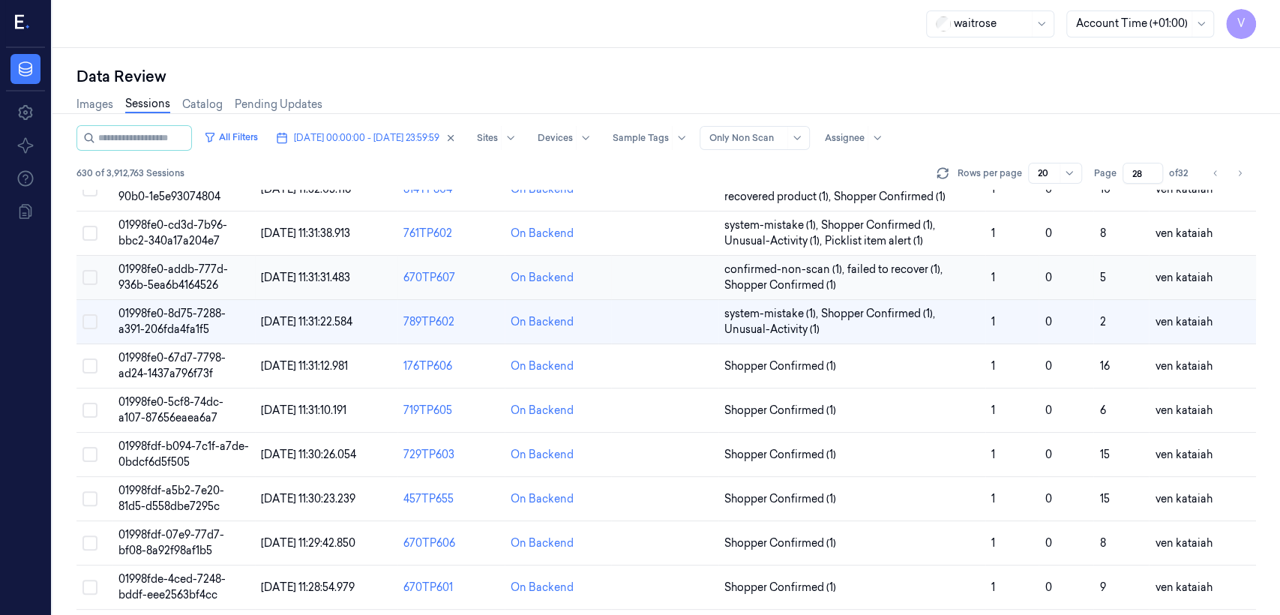
scroll to position [169, 0]
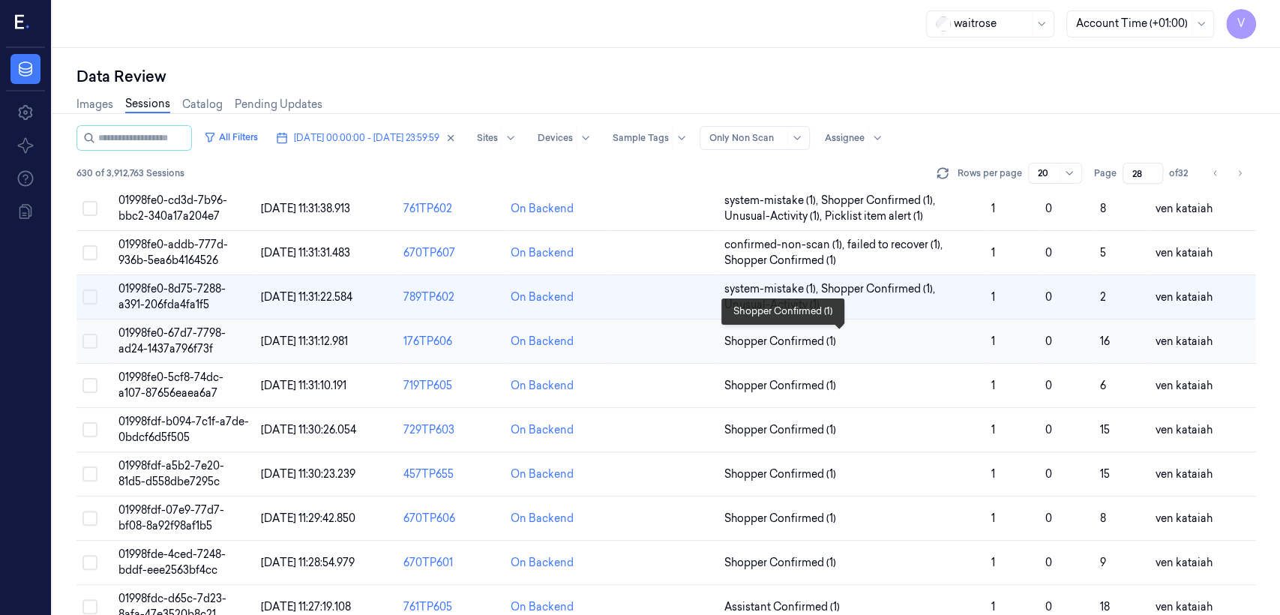
click at [808, 342] on span "Shopper Confirmed (1)" at bounding box center [780, 342] width 112 height 16
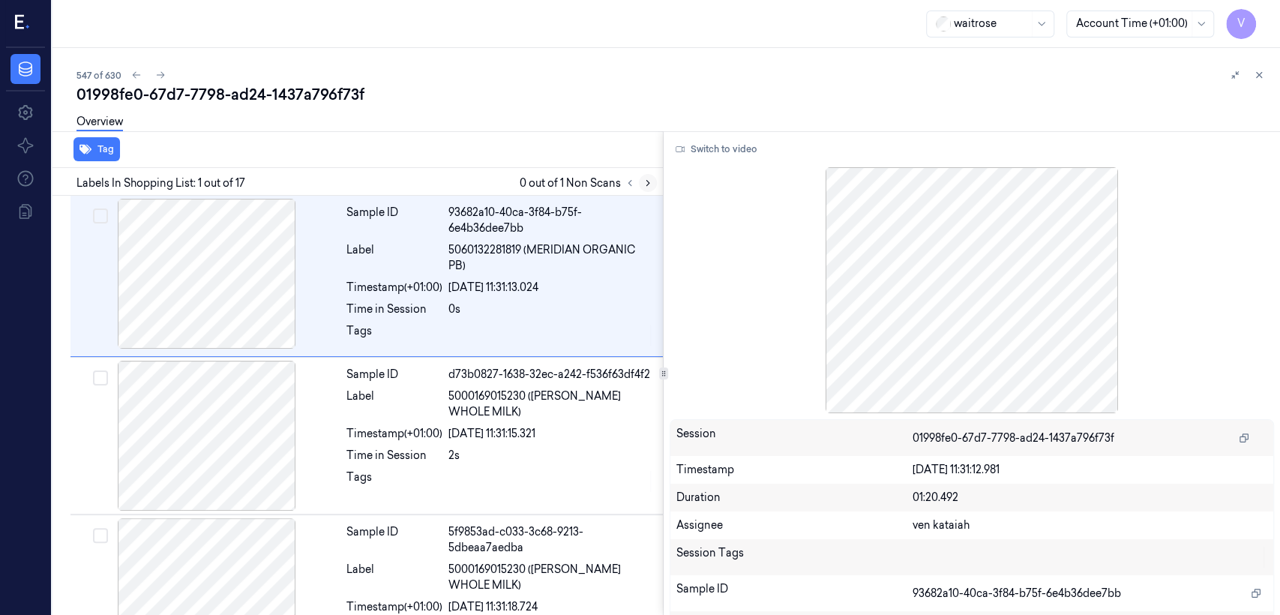
click at [648, 186] on icon at bounding box center [648, 183] width 10 height 10
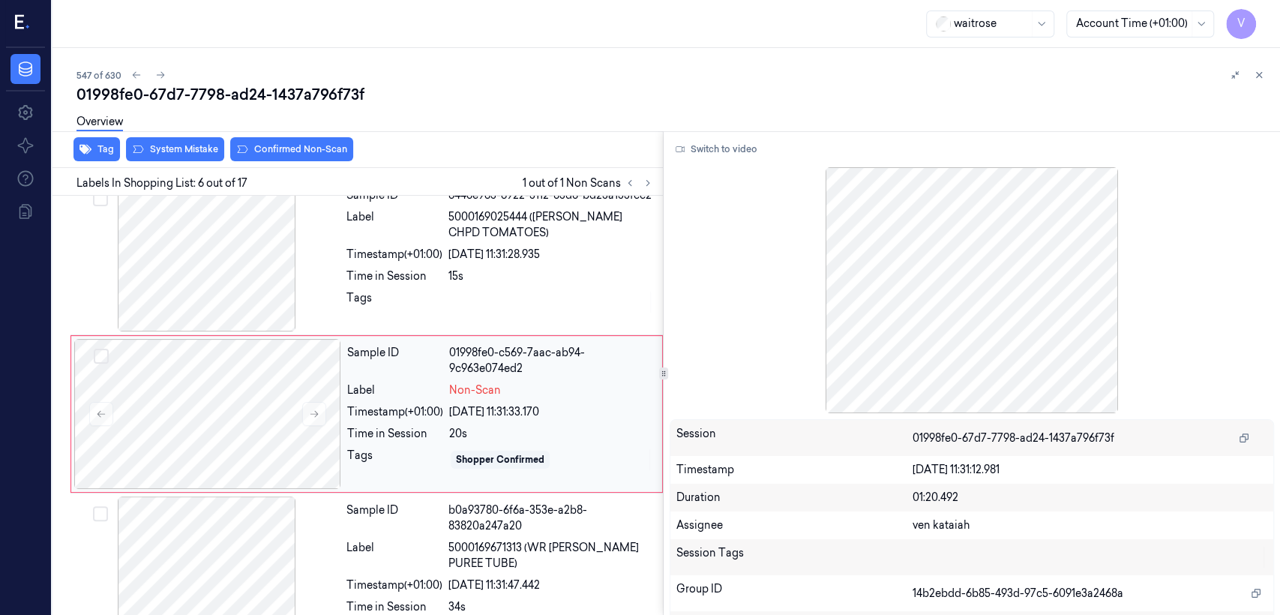
scroll to position [659, 0]
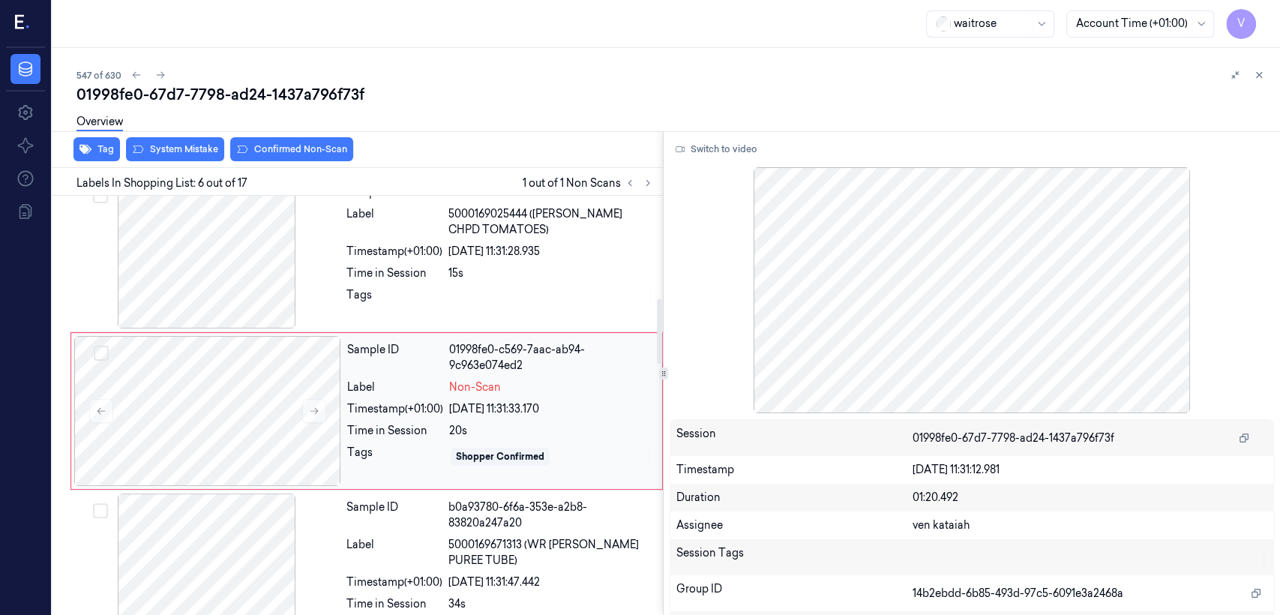
click at [462, 342] on div "01998fe0-c569-7aac-ab94-9c963e074ed2" at bounding box center [551, 357] width 204 height 31
click at [312, 406] on icon at bounding box center [314, 411] width 10 height 10
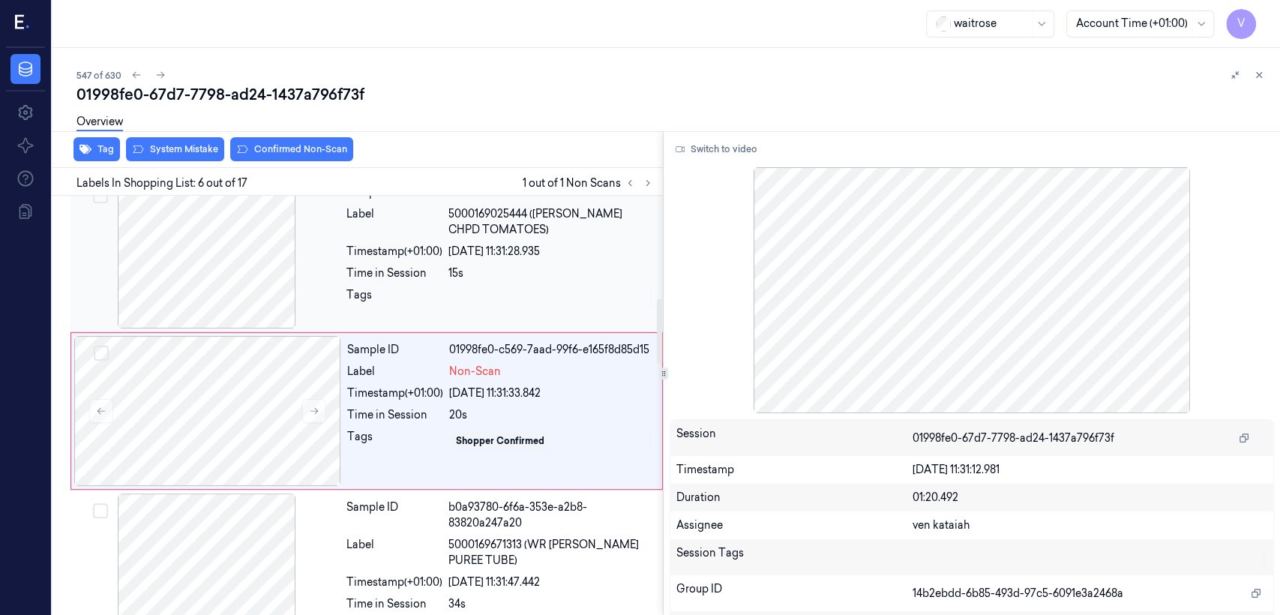
click at [457, 288] on div at bounding box center [550, 299] width 205 height 24
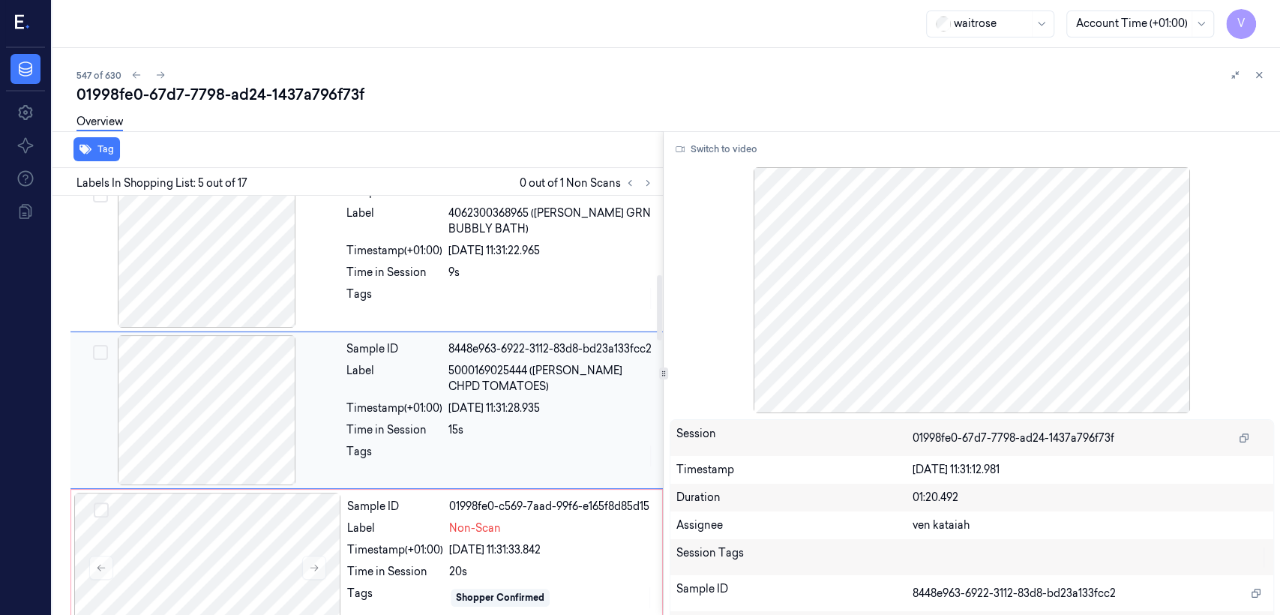
scroll to position [502, 0]
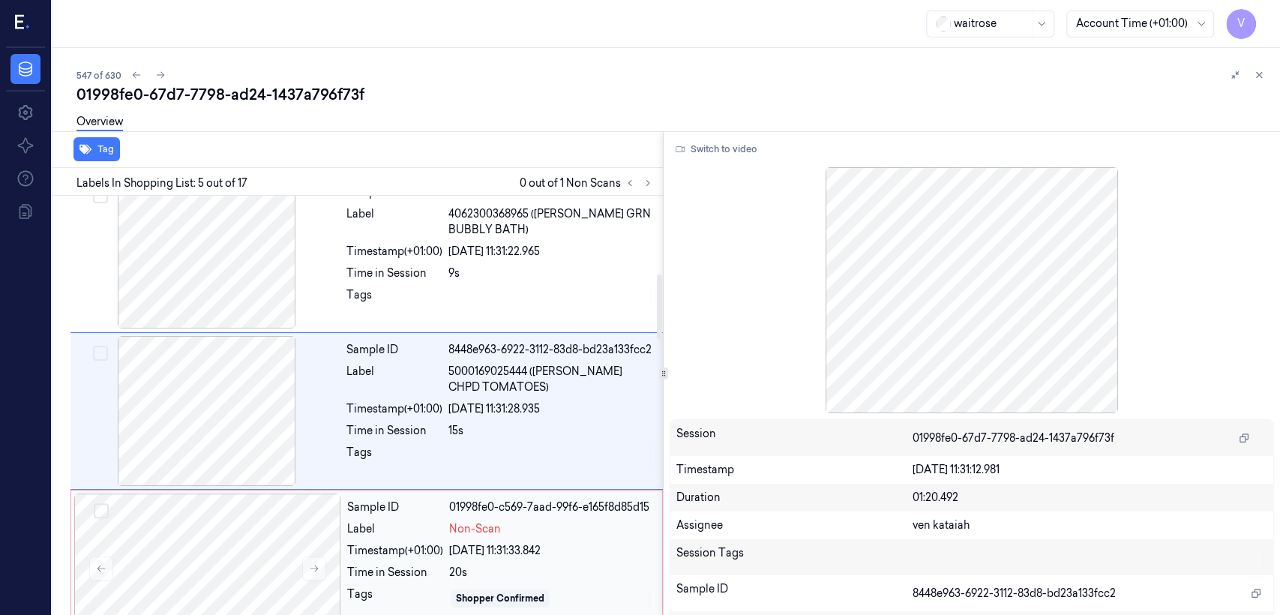
click at [413, 531] on div "Sample ID 01998fe0-c569-7aad-99f6-e165f8d85d15 Label Non-Scan Timestamp (+01:00…" at bounding box center [500, 568] width 318 height 150
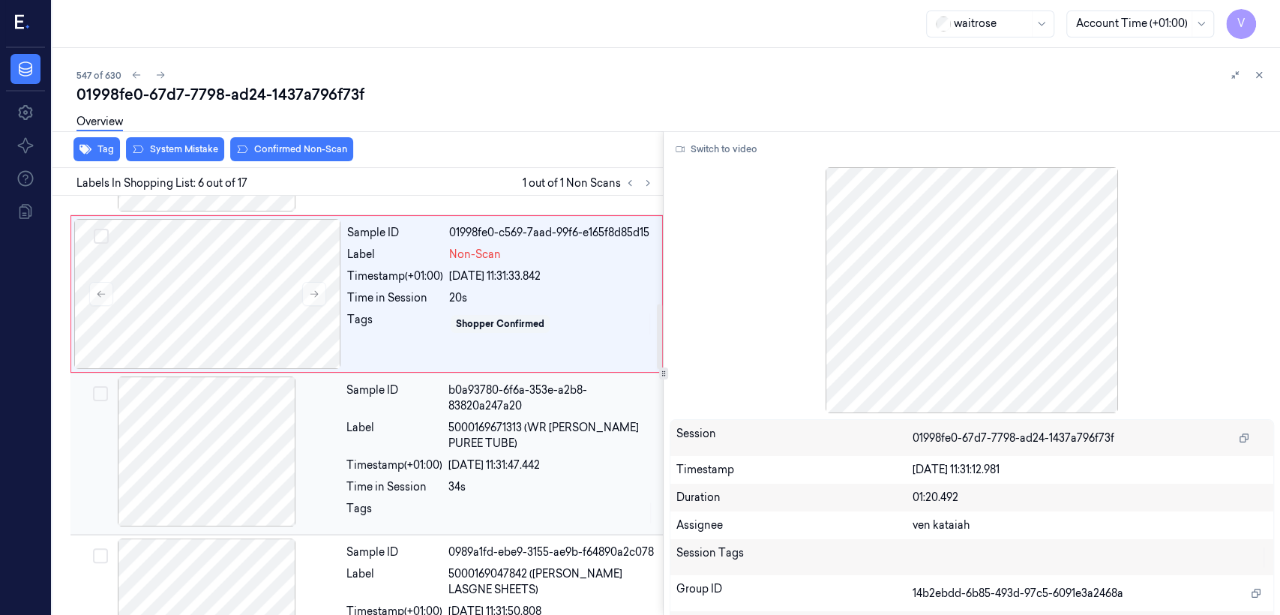
scroll to position [826, 0]
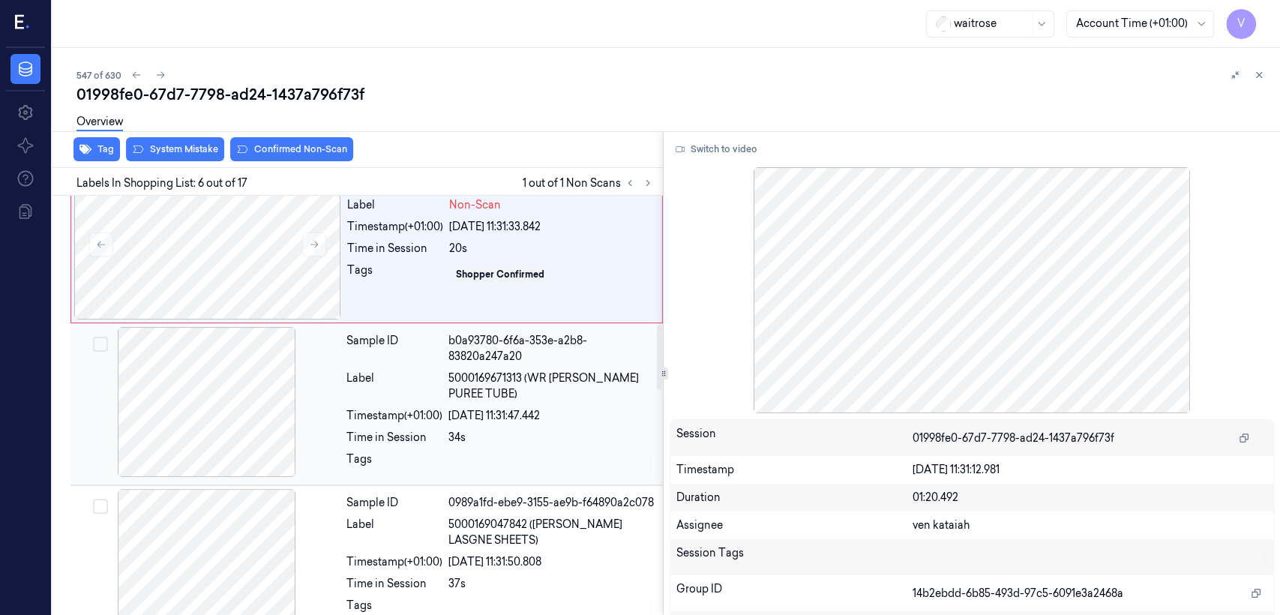
click at [397, 424] on div "Sample ID b0a93780-6f6a-353e-a2b8-83820a247a20 Label 5000169671313 (WR TOM PURE…" at bounding box center [499, 404] width 319 height 154
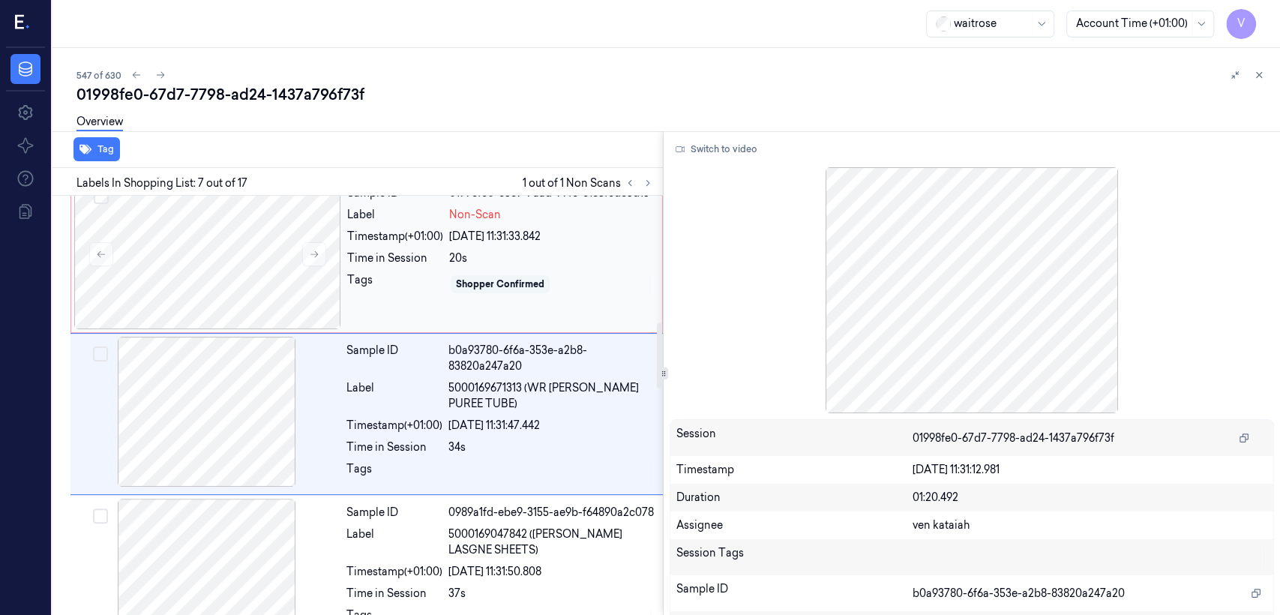
click at [469, 277] on div "Shopper Confirmed" at bounding box center [500, 283] width 88 height 13
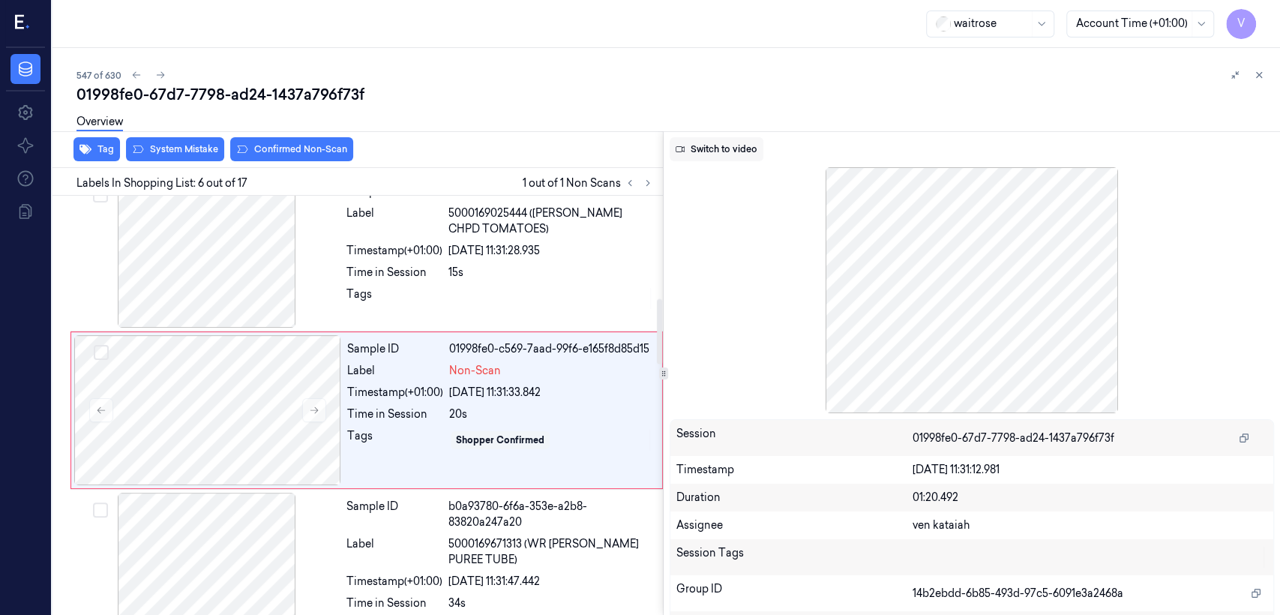
scroll to position [659, 0]
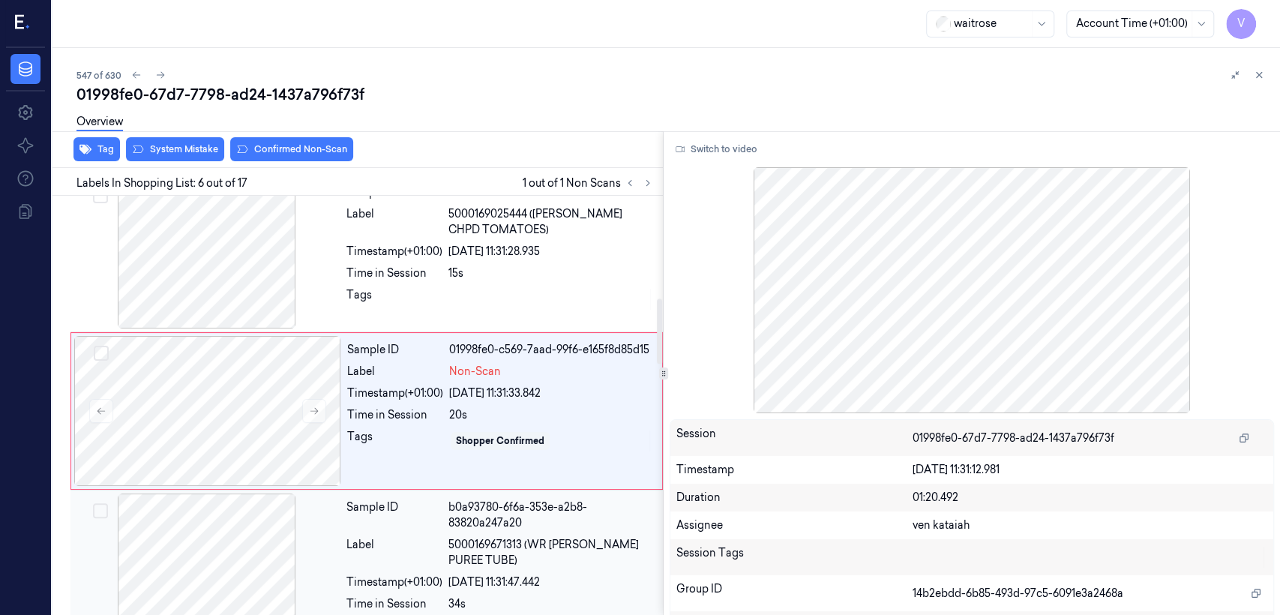
click at [517, 541] on span "5000169671313 (WR TOM PUREE TUBE)" at bounding box center [550, 552] width 205 height 31
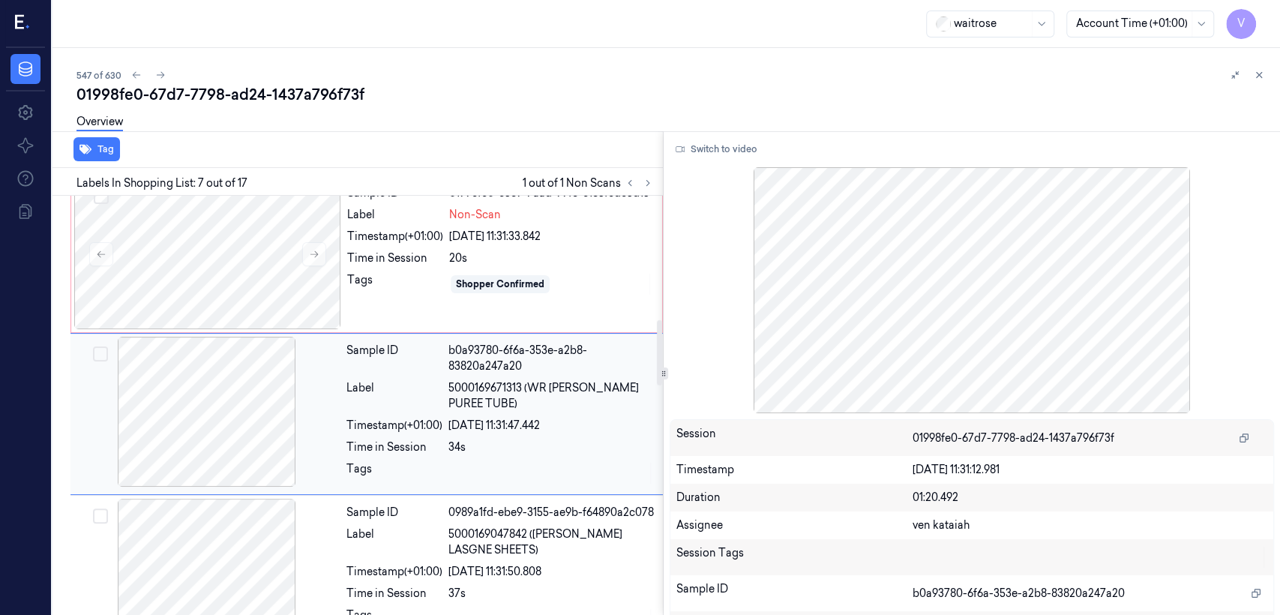
scroll to position [816, 0]
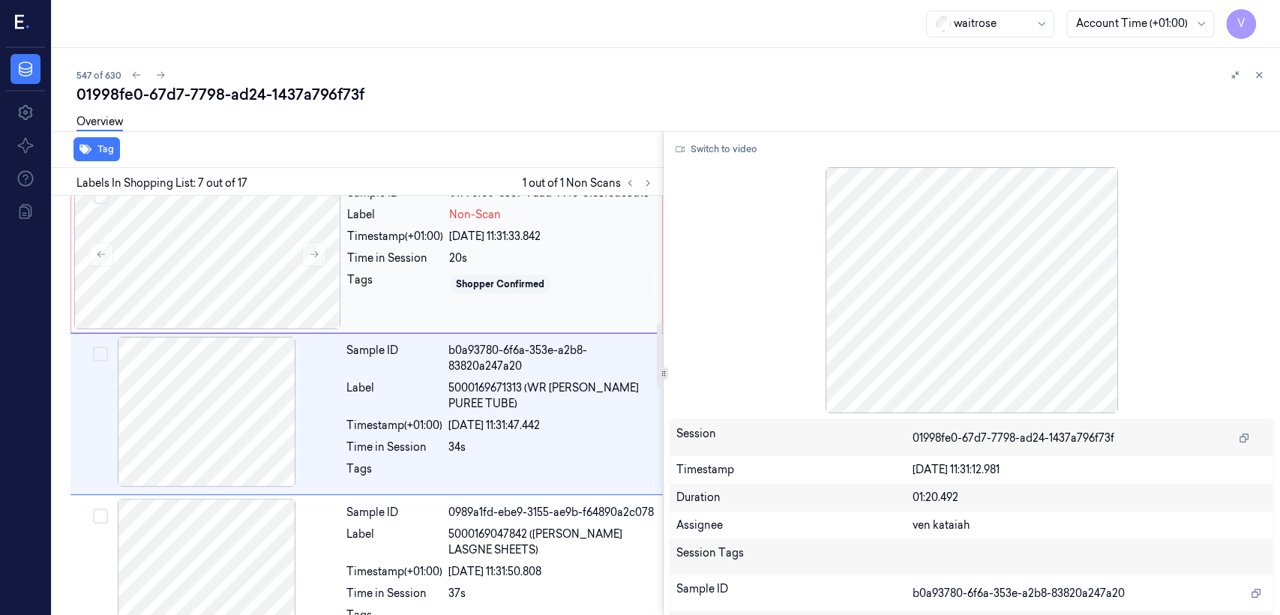
drag, startPoint x: 463, startPoint y: 288, endPoint x: 429, endPoint y: 278, distance: 35.8
click at [463, 287] on div "Shopper Confirmed" at bounding box center [551, 284] width 204 height 24
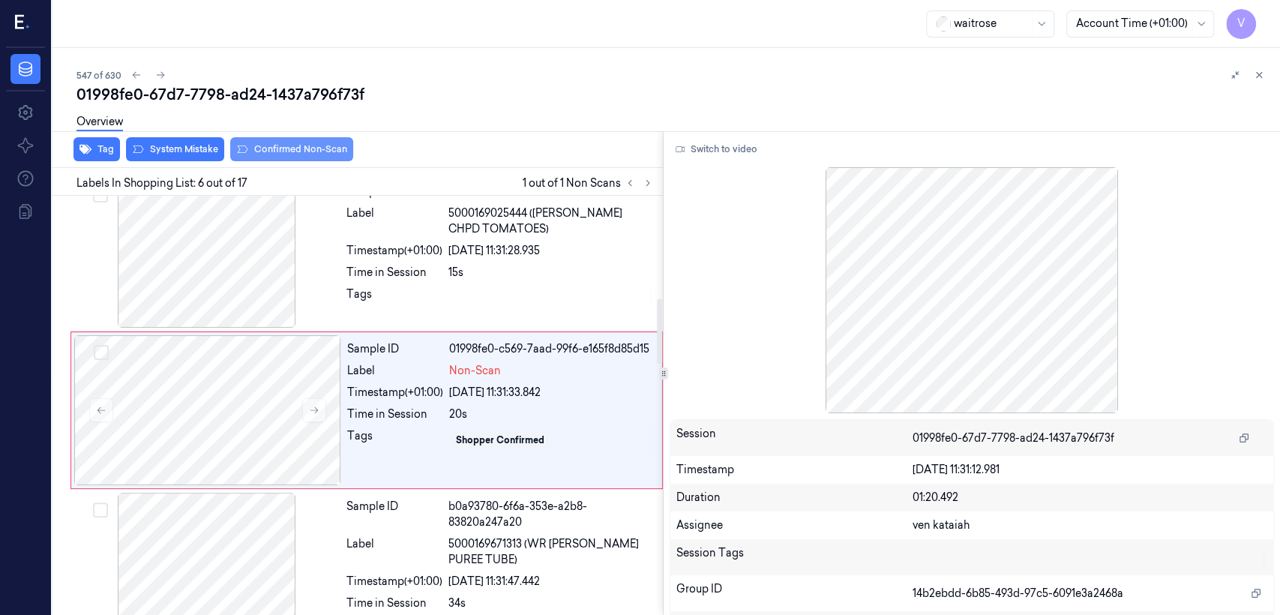
scroll to position [659, 0]
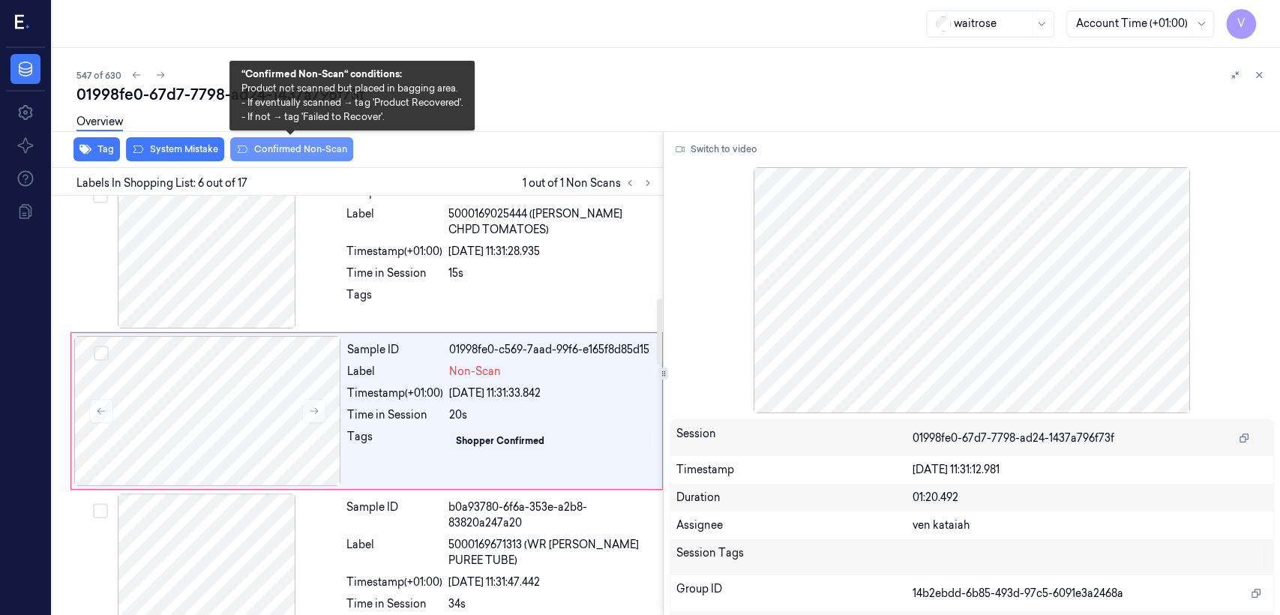
click at [268, 151] on button "Confirmed Non-Scan" at bounding box center [291, 149] width 123 height 24
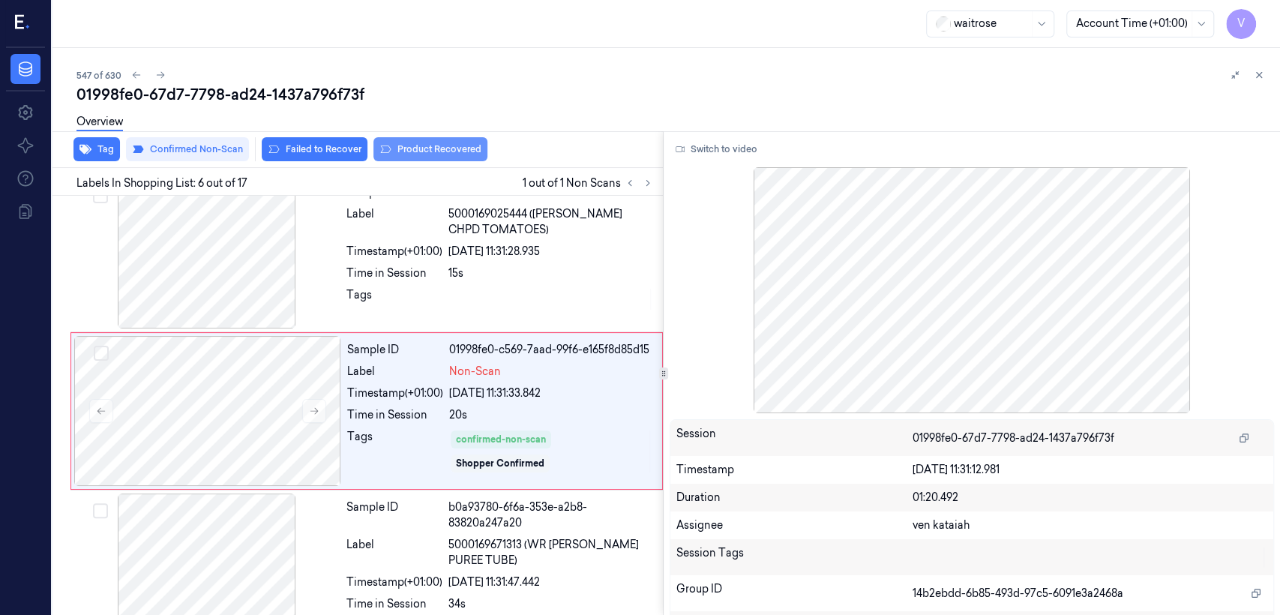
click at [411, 148] on button "Product Recovered" at bounding box center [430, 149] width 114 height 24
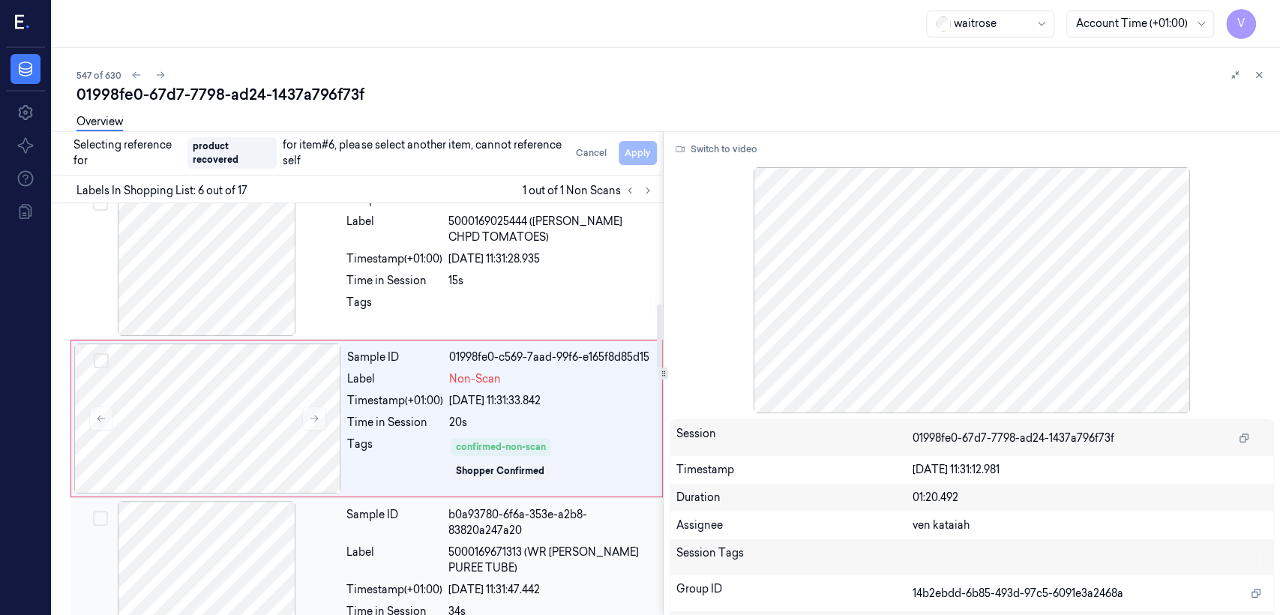
click at [390, 535] on div "Sample ID b0a93780-6f6a-353e-a2b8-83820a247a20 Label 5000169671313 (WR TOM PURE…" at bounding box center [499, 578] width 319 height 154
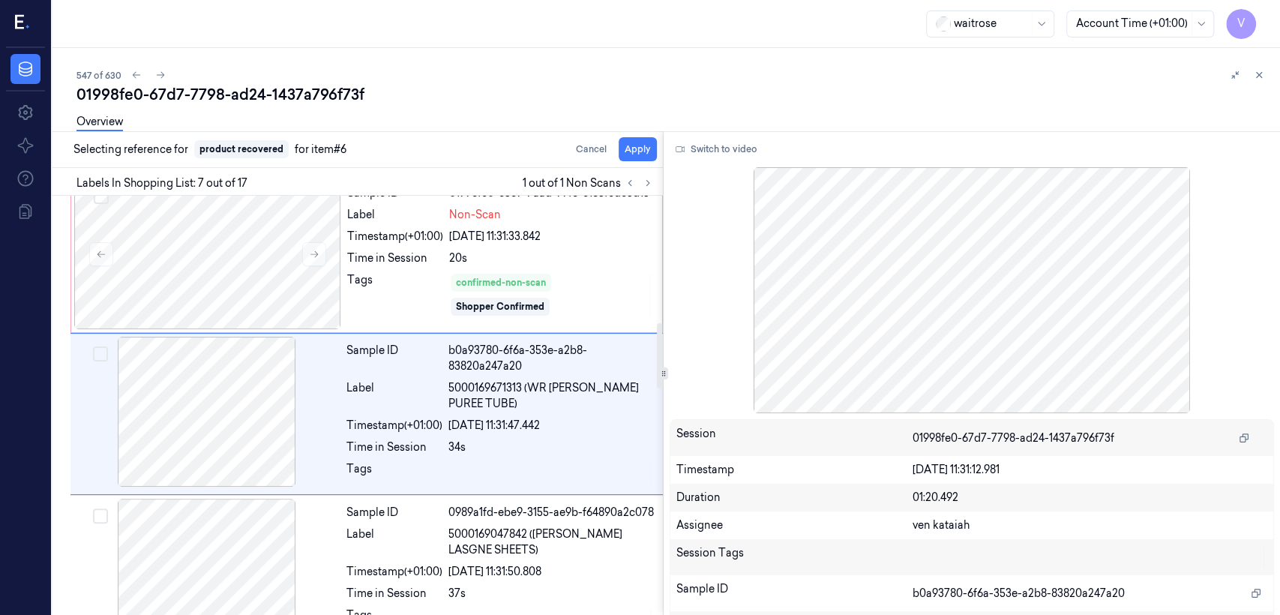
scroll to position [816, 0]
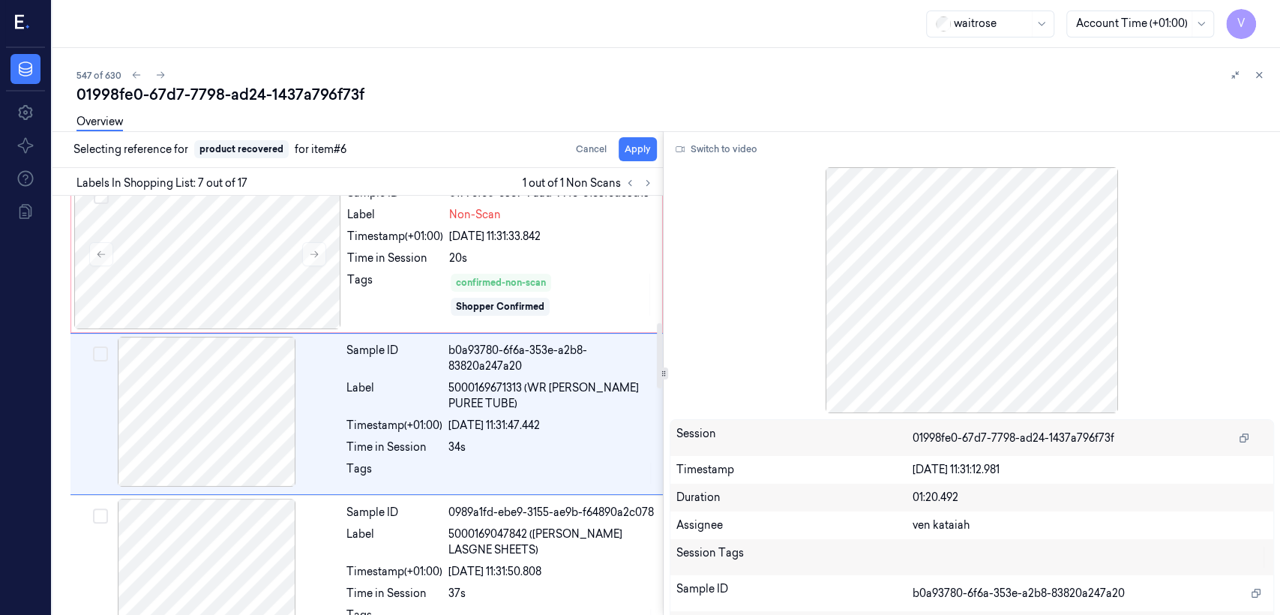
click at [657, 141] on div "Overview" at bounding box center [672, 124] width 1192 height 38
click at [635, 156] on button "Apply" at bounding box center [638, 149] width 38 height 24
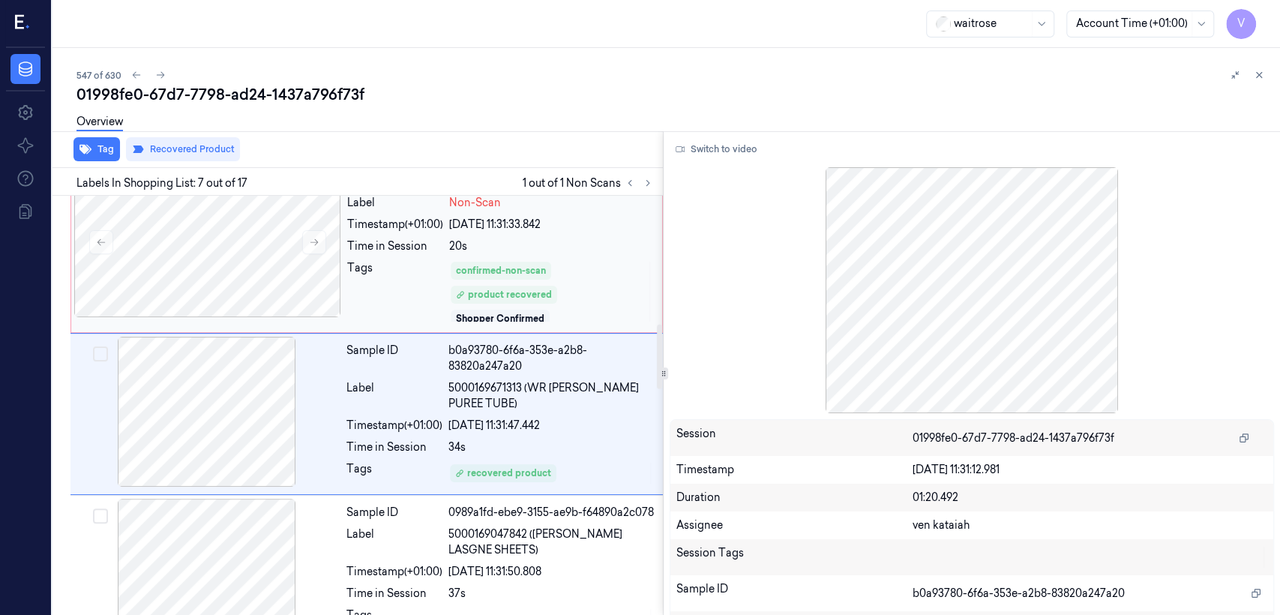
click at [577, 307] on div "confirmed-non-scan product recovered Shopper Confirmed" at bounding box center [551, 291] width 204 height 63
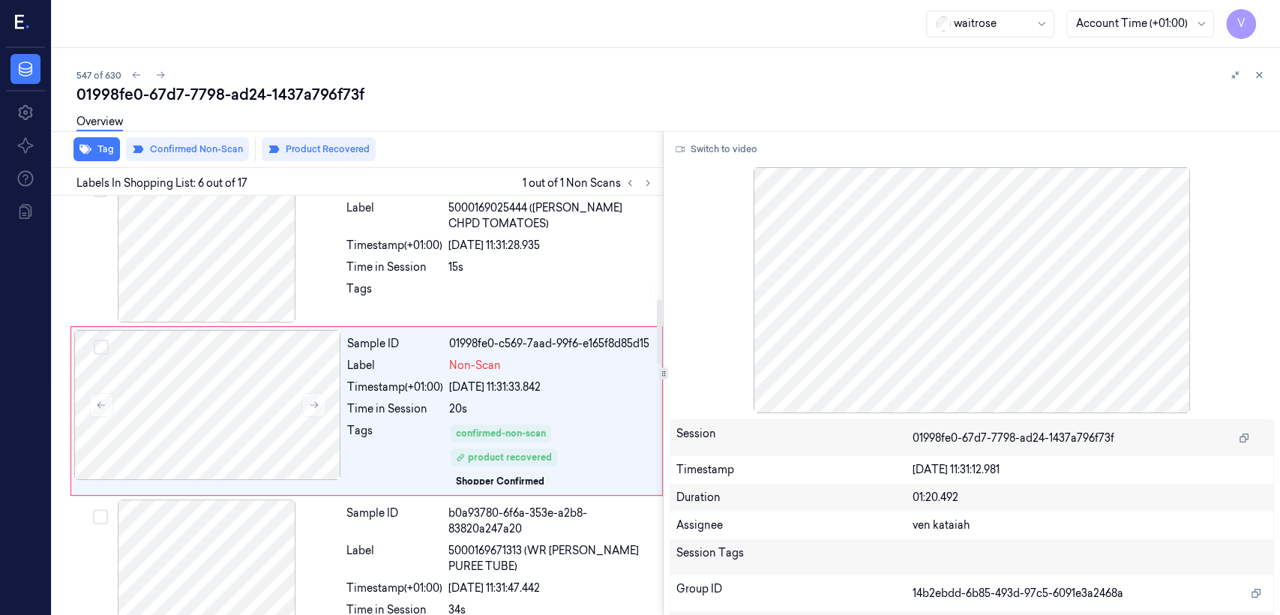
drag, startPoint x: 563, startPoint y: 256, endPoint x: 699, endPoint y: 175, distance: 158.4
click at [588, 250] on div "Sample ID 8448e963-6922-3112-83d8-bd23a133fcc2 Label 5000169025444 (WR ESS CHPD…" at bounding box center [499, 247] width 319 height 150
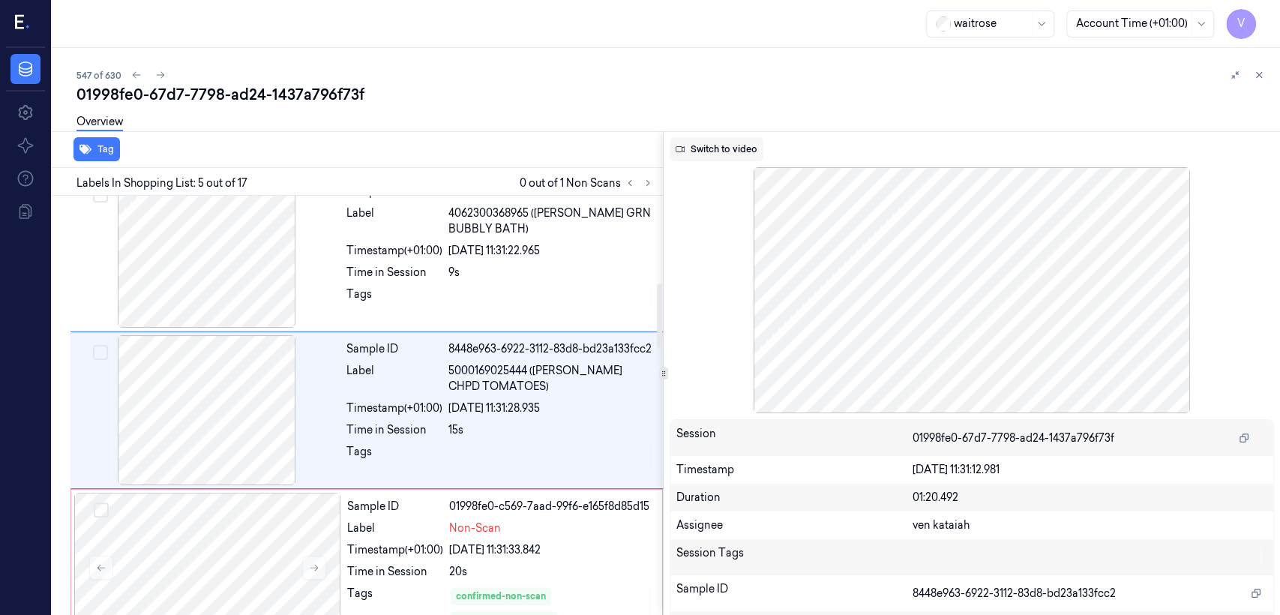
click at [718, 151] on button "Switch to video" at bounding box center [717, 149] width 94 height 24
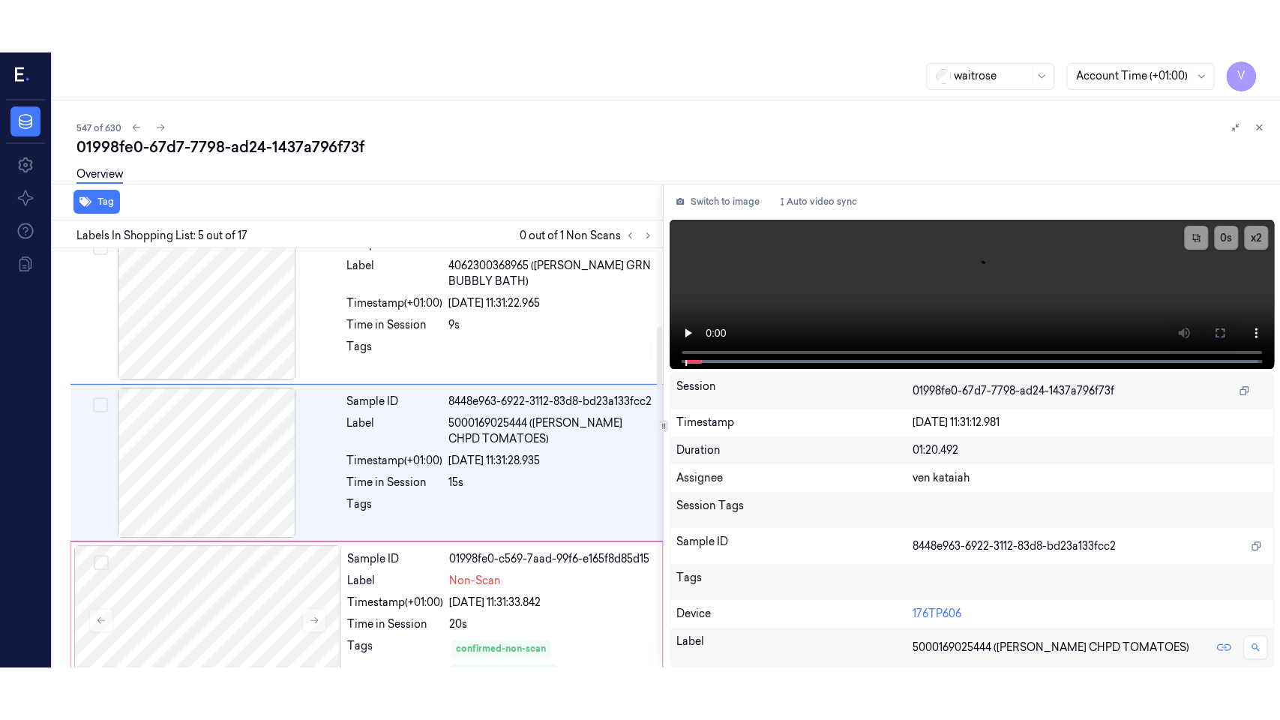
scroll to position [502, 0]
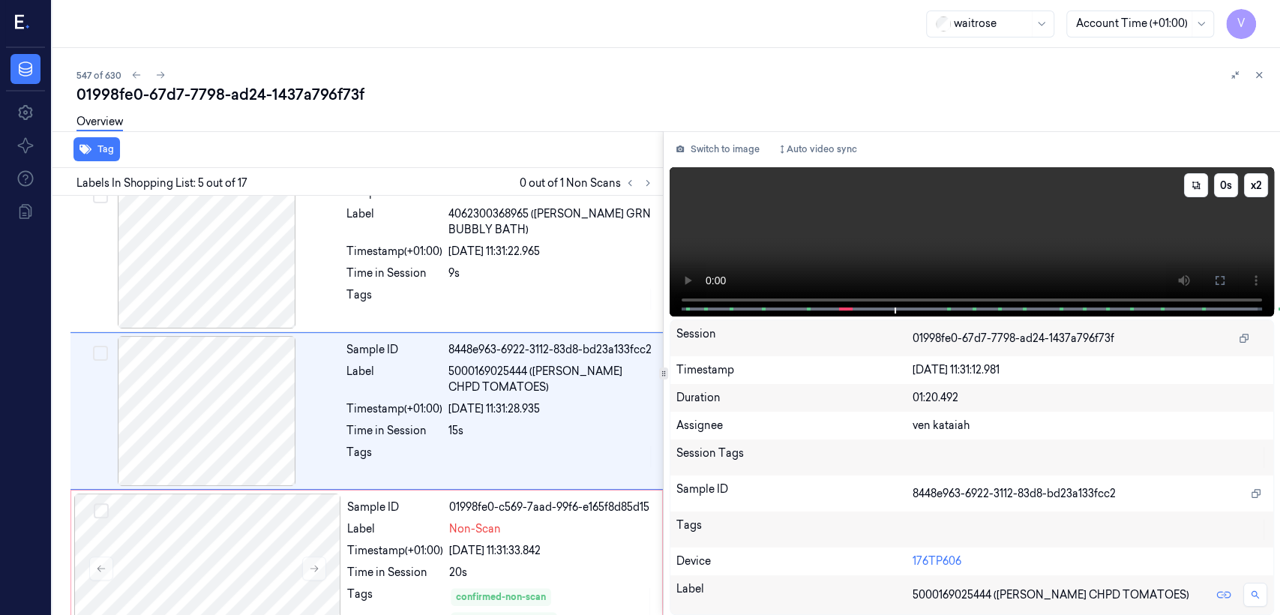
drag, startPoint x: 1014, startPoint y: 246, endPoint x: 1108, endPoint y: 259, distance: 94.7
click at [1014, 247] on video at bounding box center [972, 241] width 604 height 149
click at [1215, 274] on icon at bounding box center [1220, 280] width 12 height 12
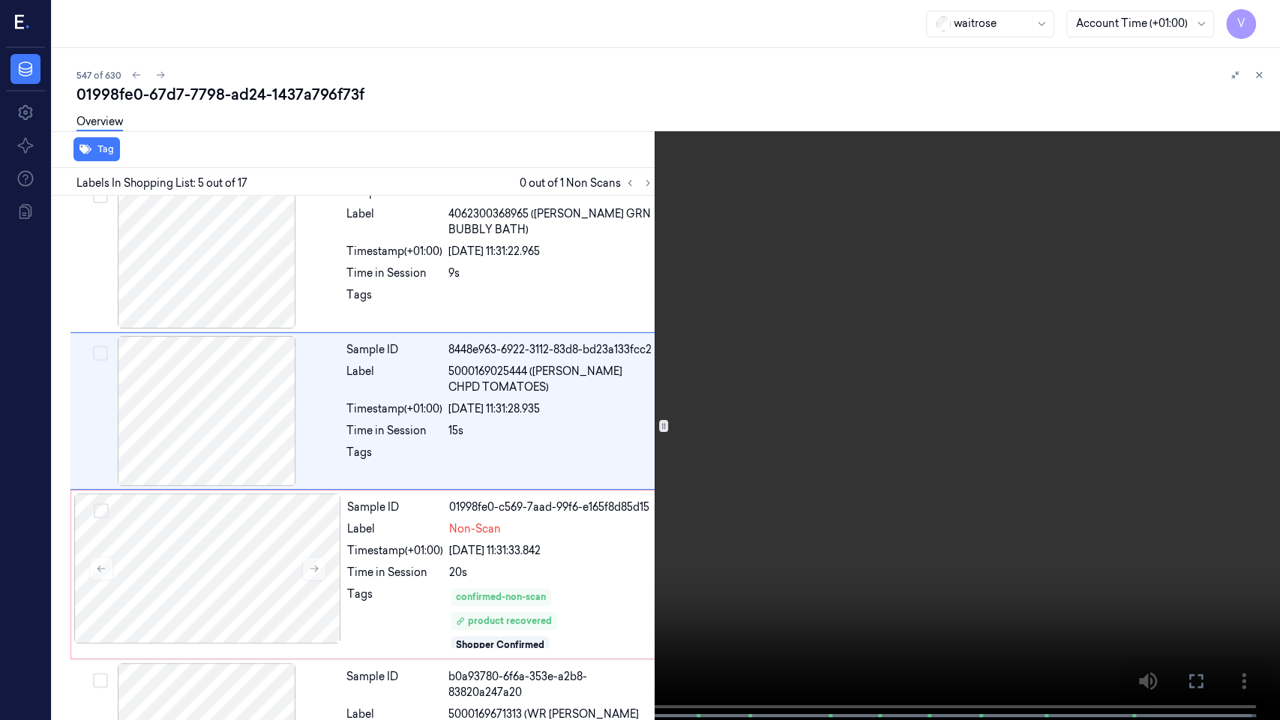
click at [733, 525] on video at bounding box center [640, 361] width 1280 height 723
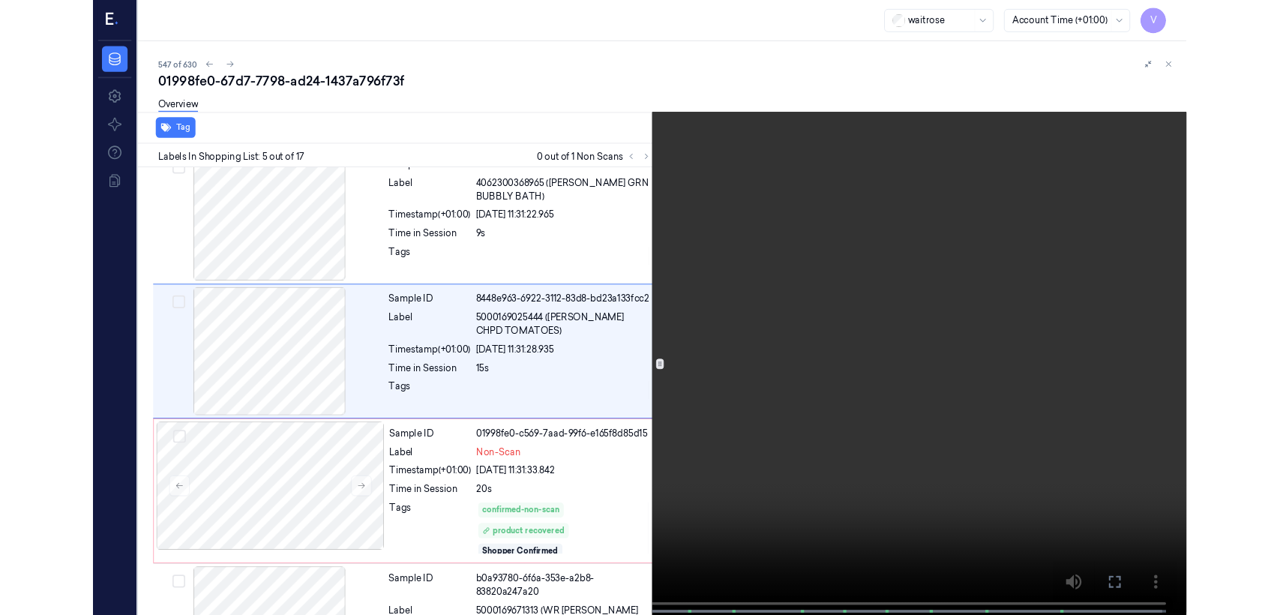
scroll to position [449, 0]
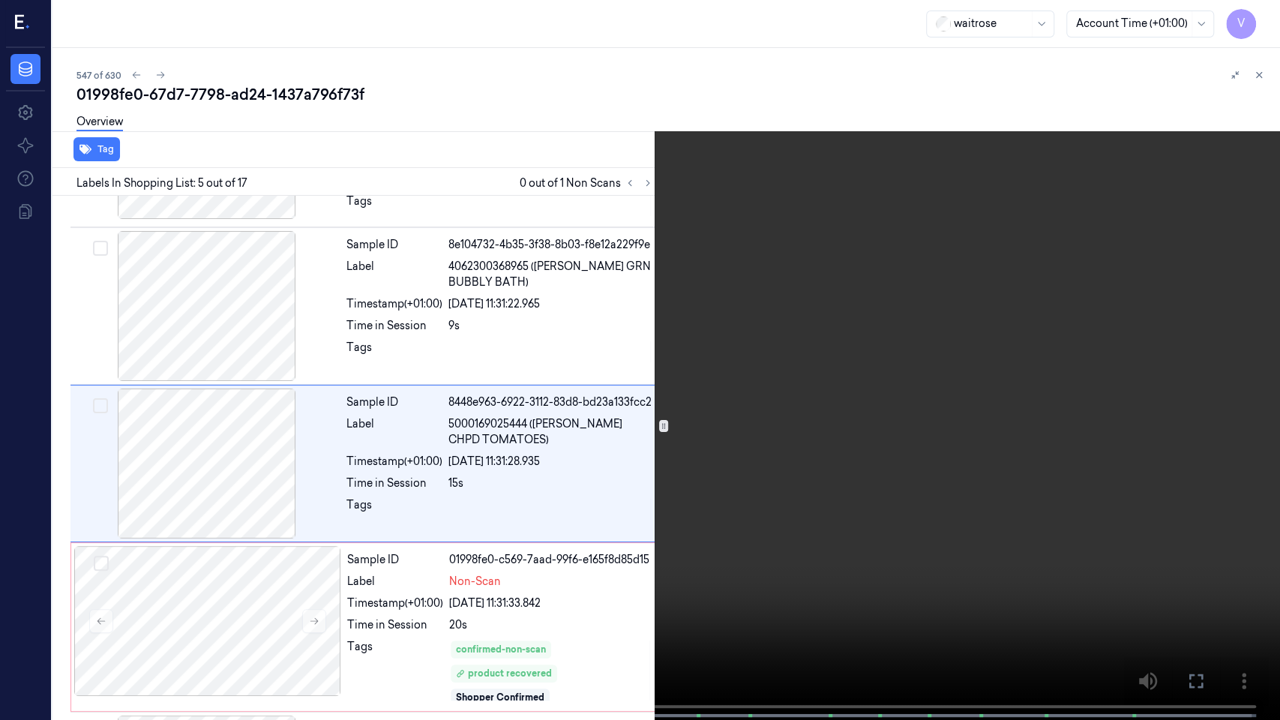
click at [0, 0] on icon at bounding box center [0, 0] width 0 height 0
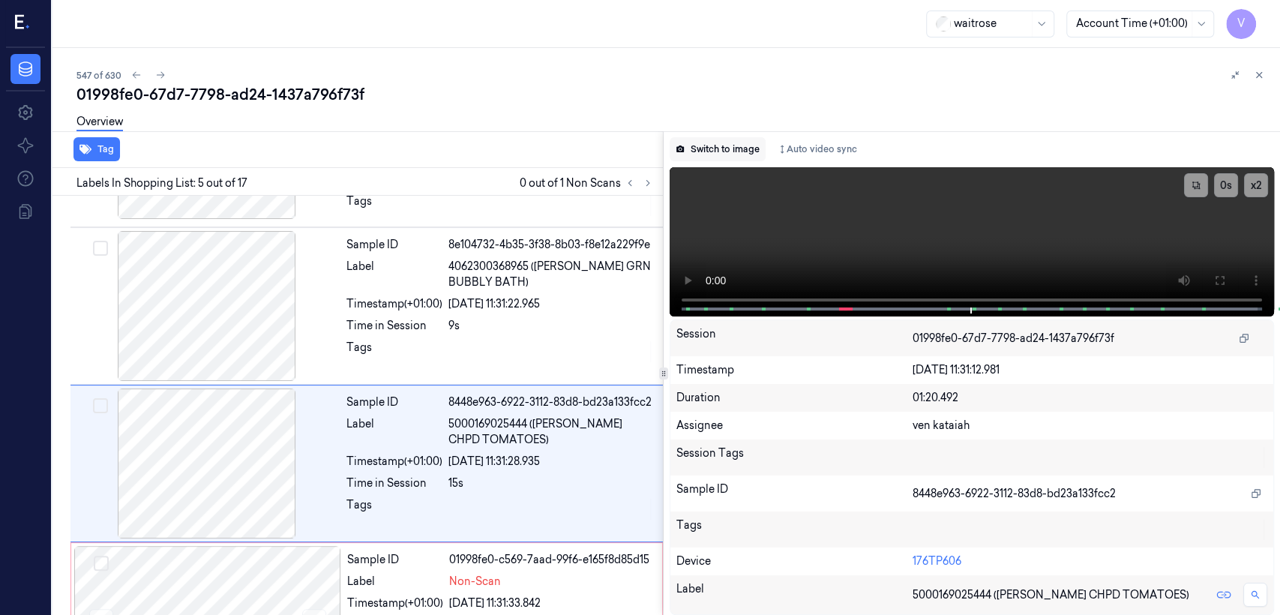
drag, startPoint x: 739, startPoint y: 151, endPoint x: 490, endPoint y: 446, distance: 385.8
click at [736, 151] on button "Switch to image" at bounding box center [718, 149] width 96 height 24
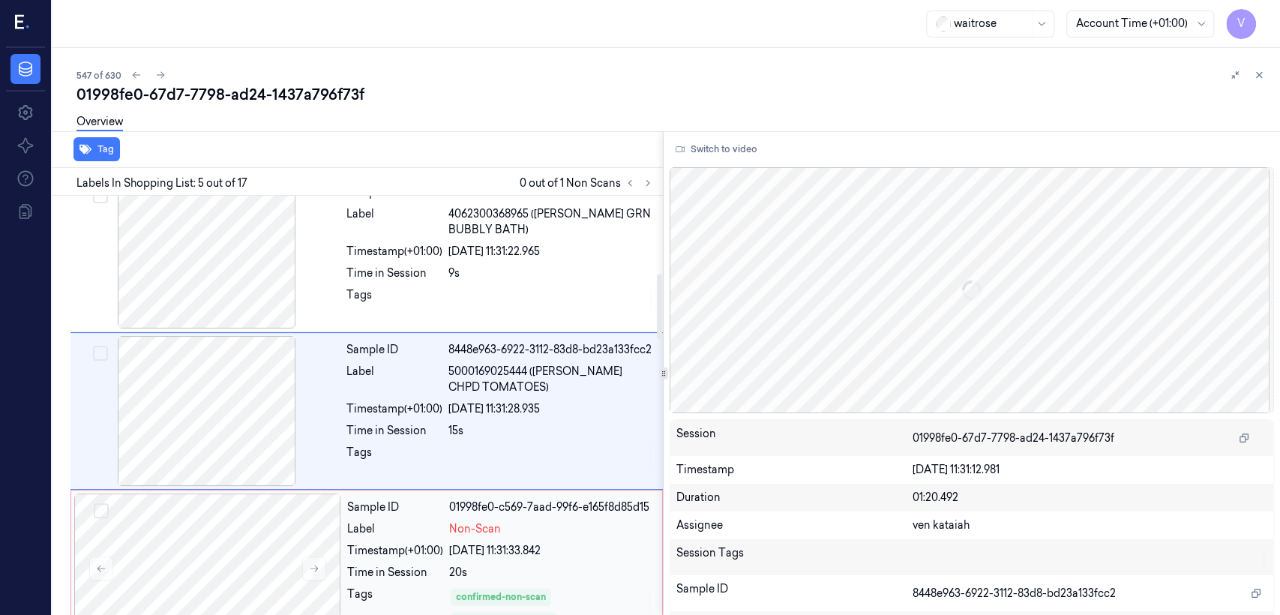
click at [482, 565] on div "20s" at bounding box center [551, 573] width 204 height 16
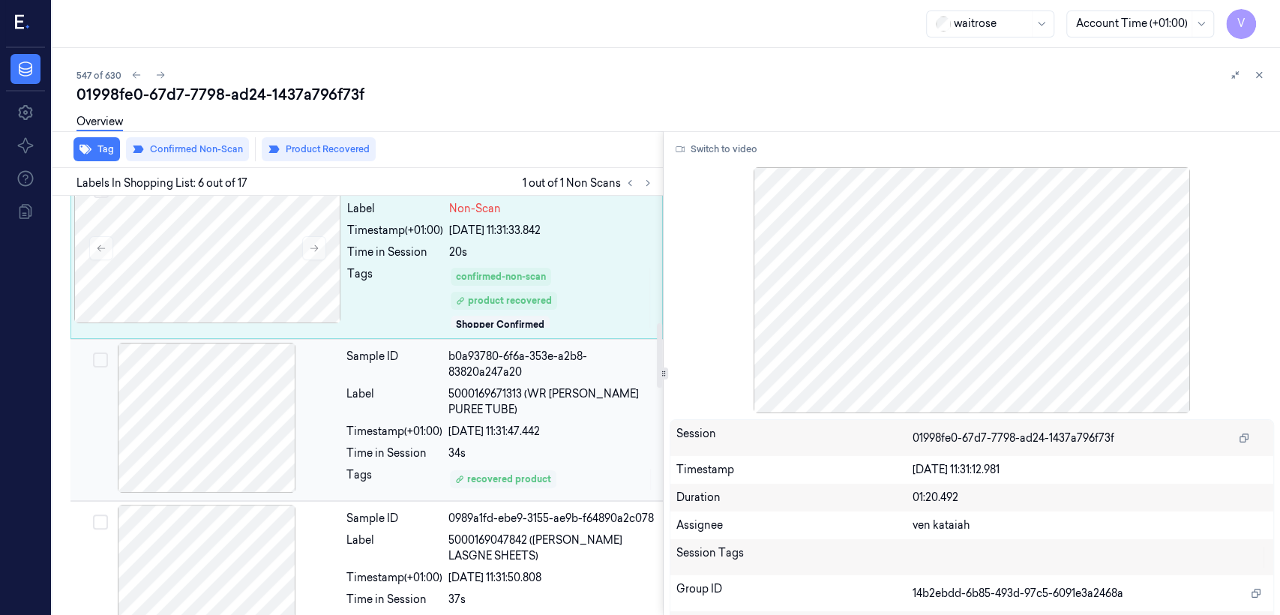
click at [510, 462] on div "Sample ID b0a93780-6f6a-353e-a2b8-83820a247a20 Label 5000169671313 (WR TOM PURE…" at bounding box center [499, 420] width 319 height 154
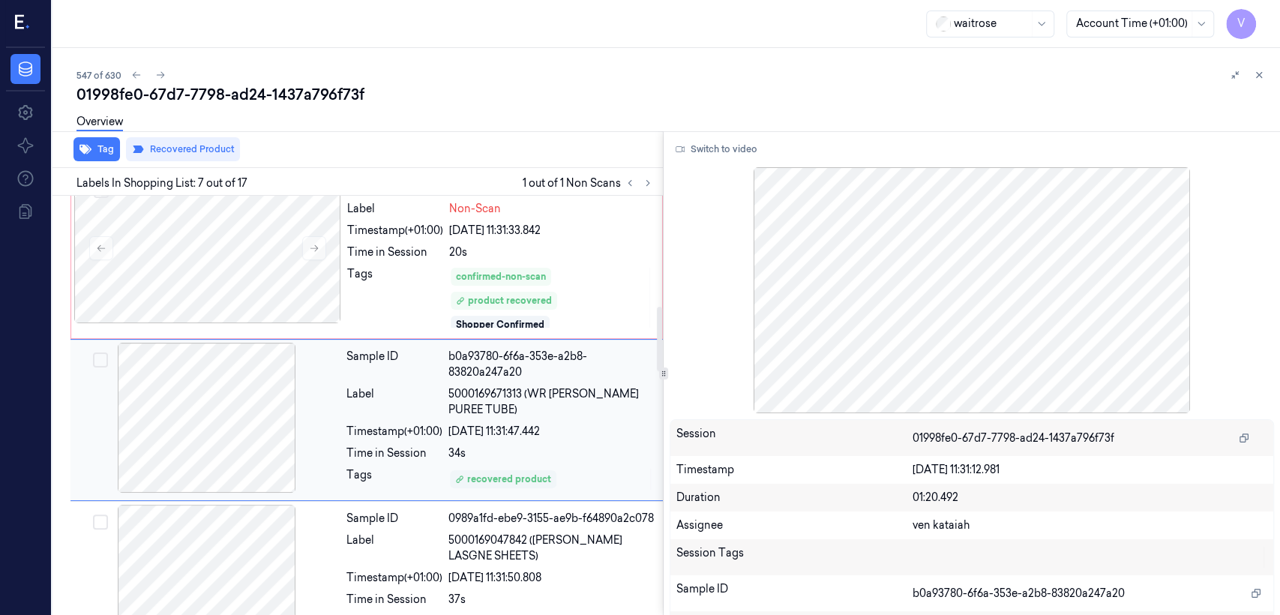
scroll to position [828, 0]
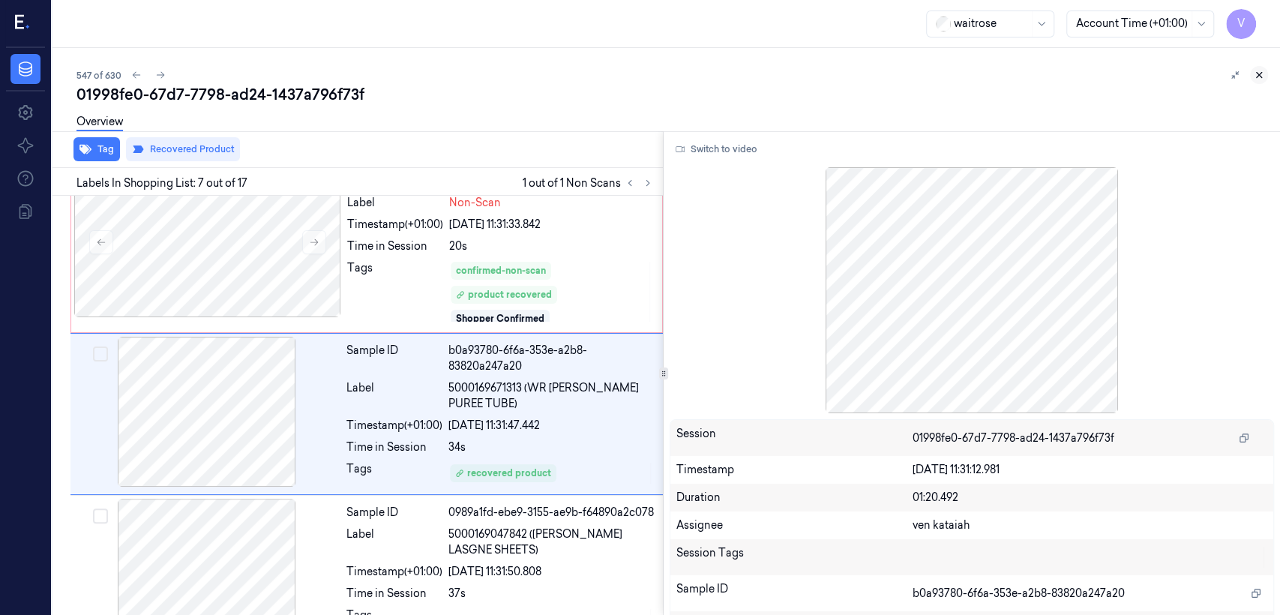
click at [1254, 74] on icon at bounding box center [1259, 75] width 10 height 10
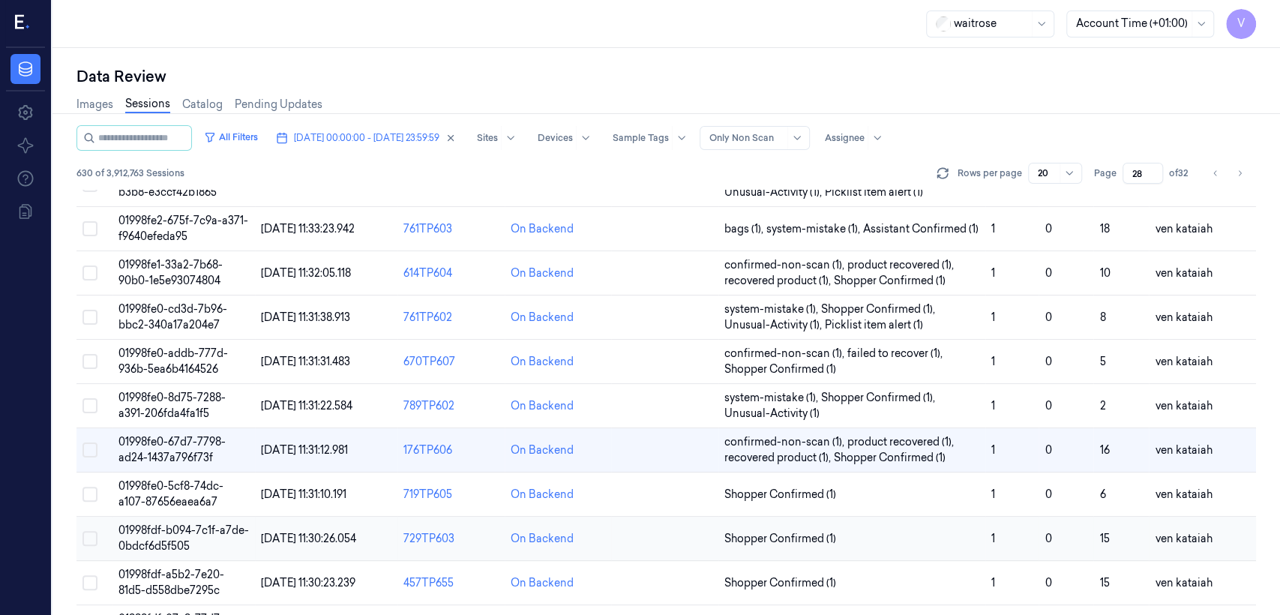
scroll to position [122, 0]
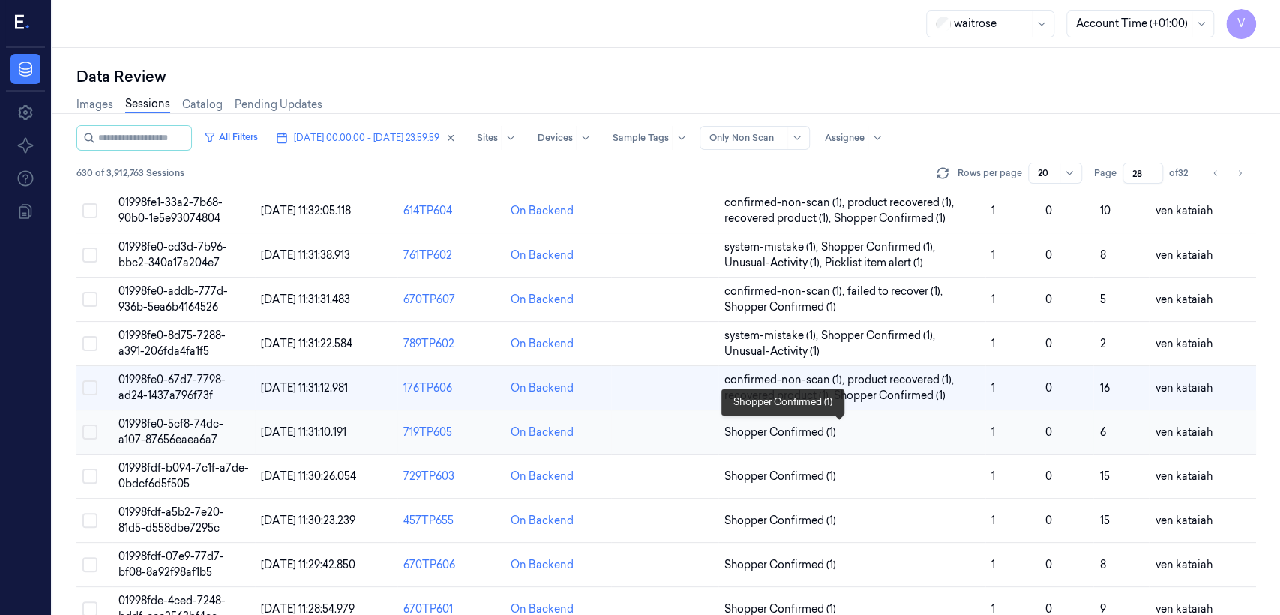
click at [772, 429] on span "Shopper Confirmed (1)" at bounding box center [780, 432] width 112 height 16
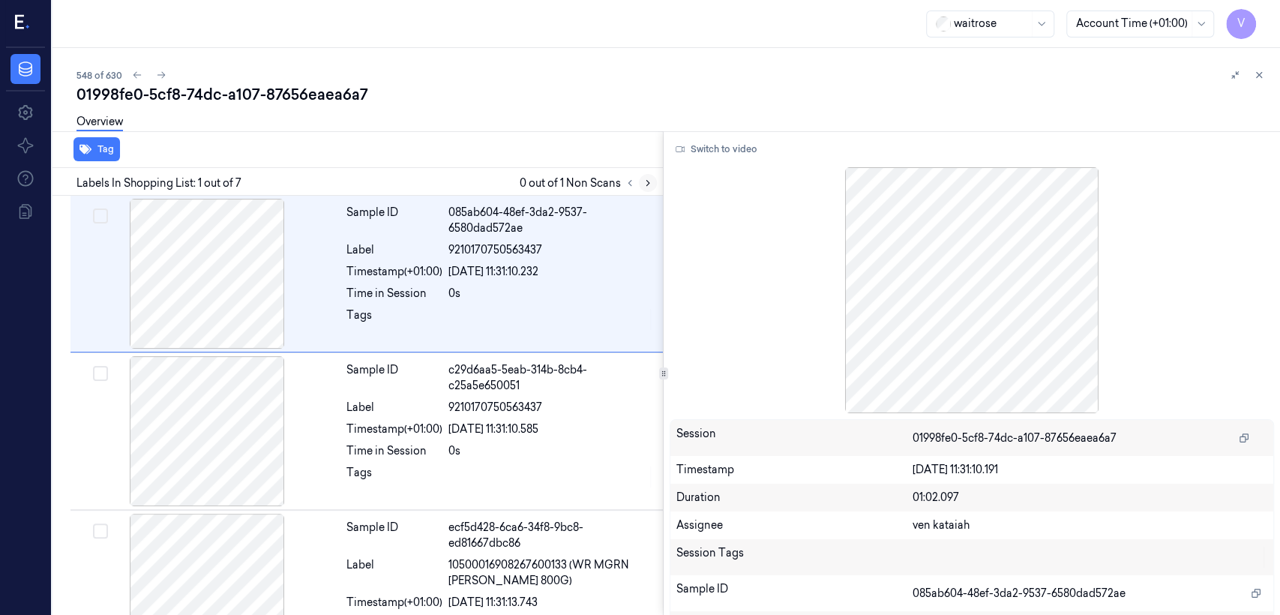
click at [645, 187] on icon at bounding box center [648, 183] width 10 height 10
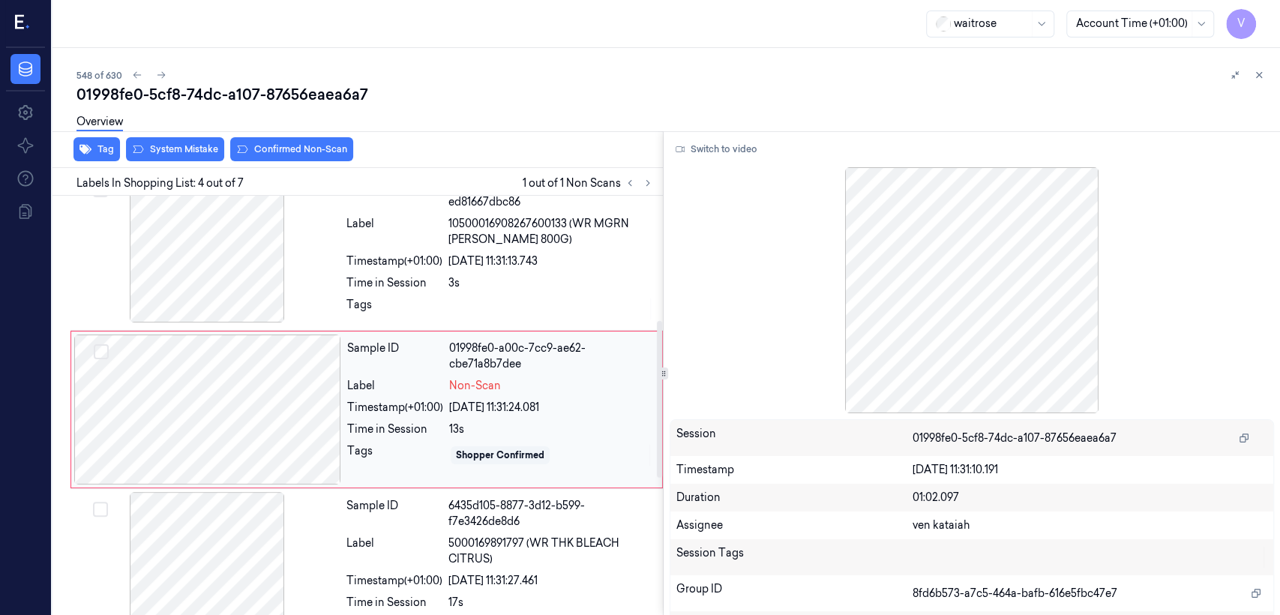
scroll to position [344, 0]
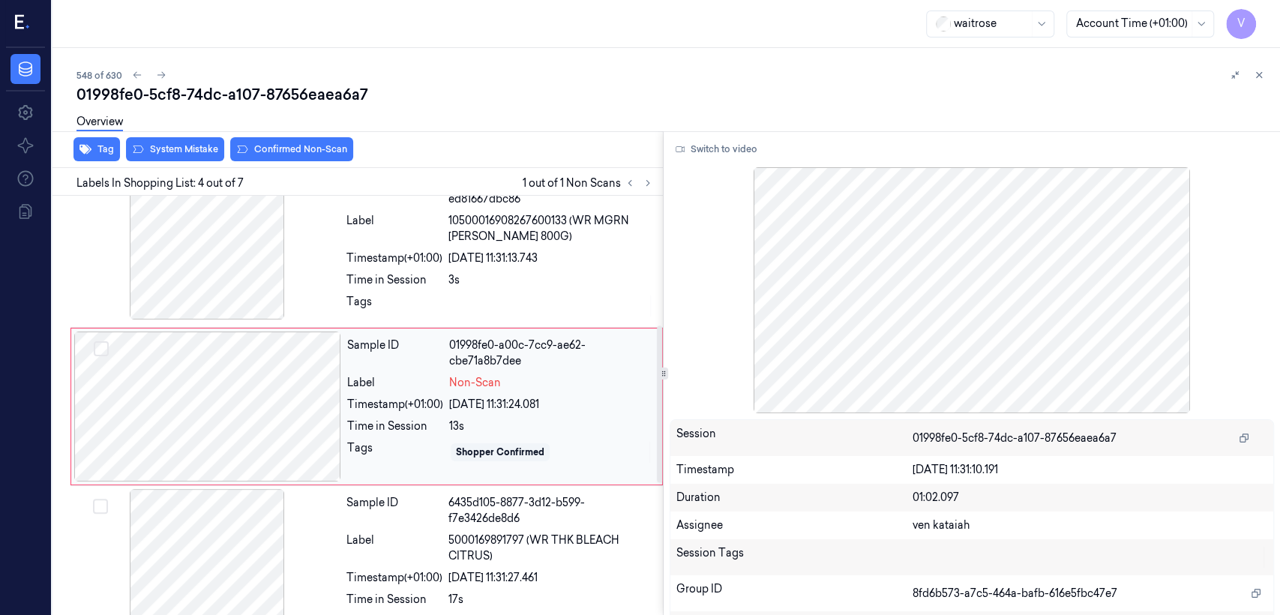
click at [293, 403] on div at bounding box center [207, 406] width 267 height 150
click at [374, 287] on div "Sample ID ecf5d428-6ca6-34f8-9bc8-ed81667dbc86 Label 10500016908267600133 (WR M…" at bounding box center [499, 246] width 319 height 154
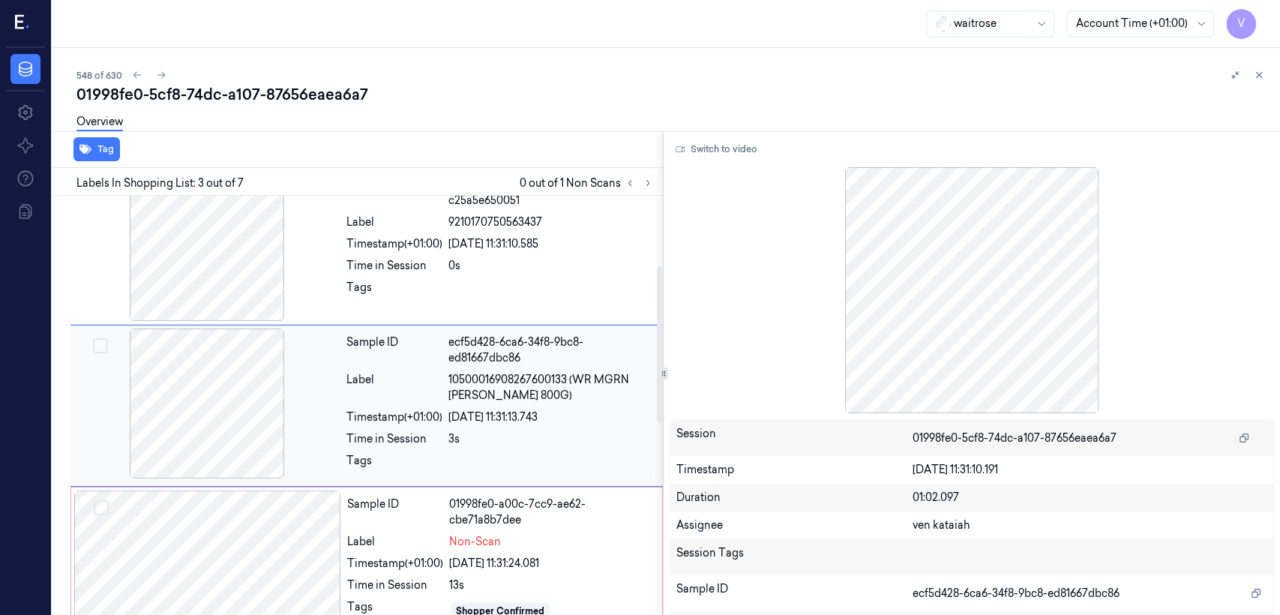
scroll to position [352, 0]
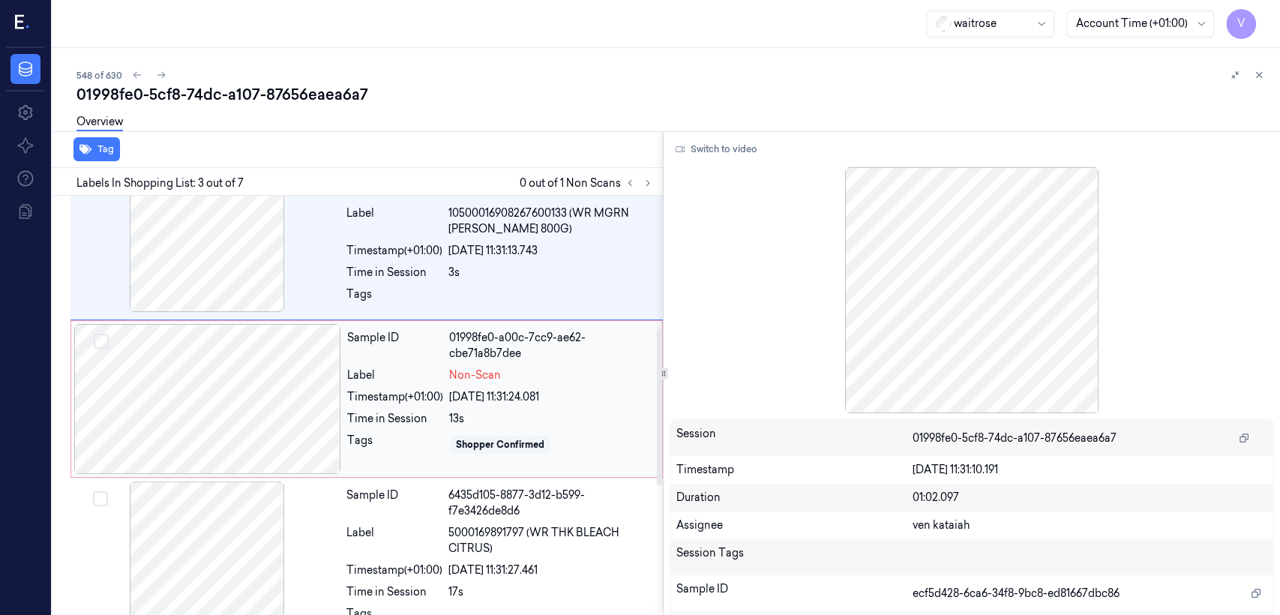
click at [370, 403] on div "Timestamp (+01:00)" at bounding box center [395, 397] width 96 height 16
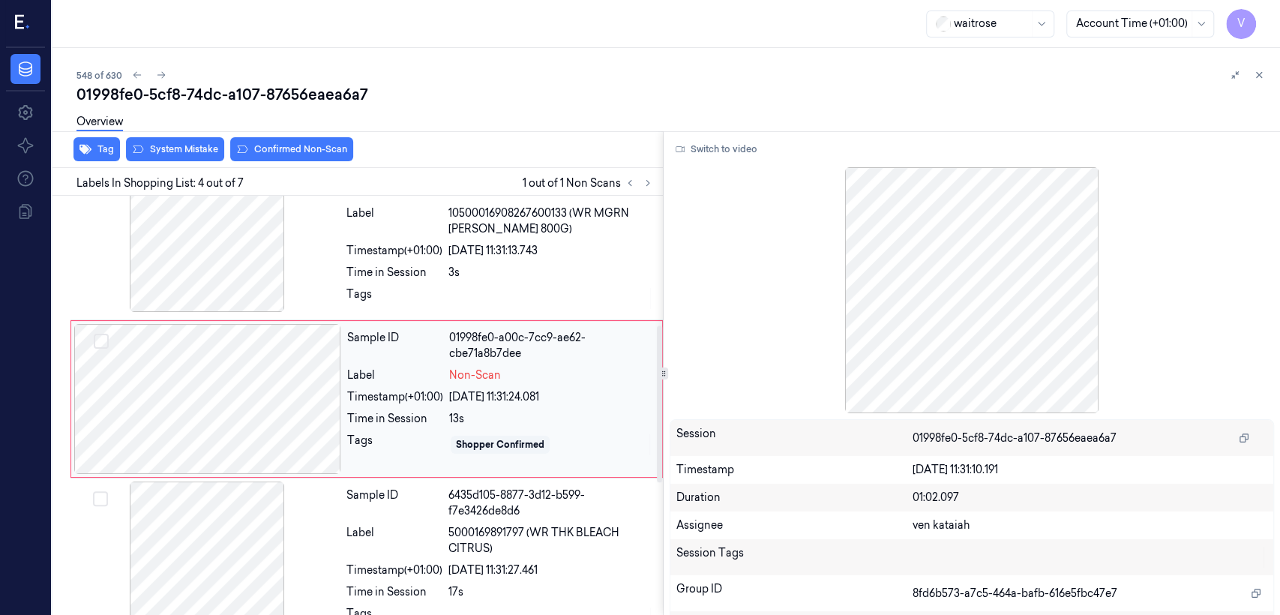
scroll to position [344, 0]
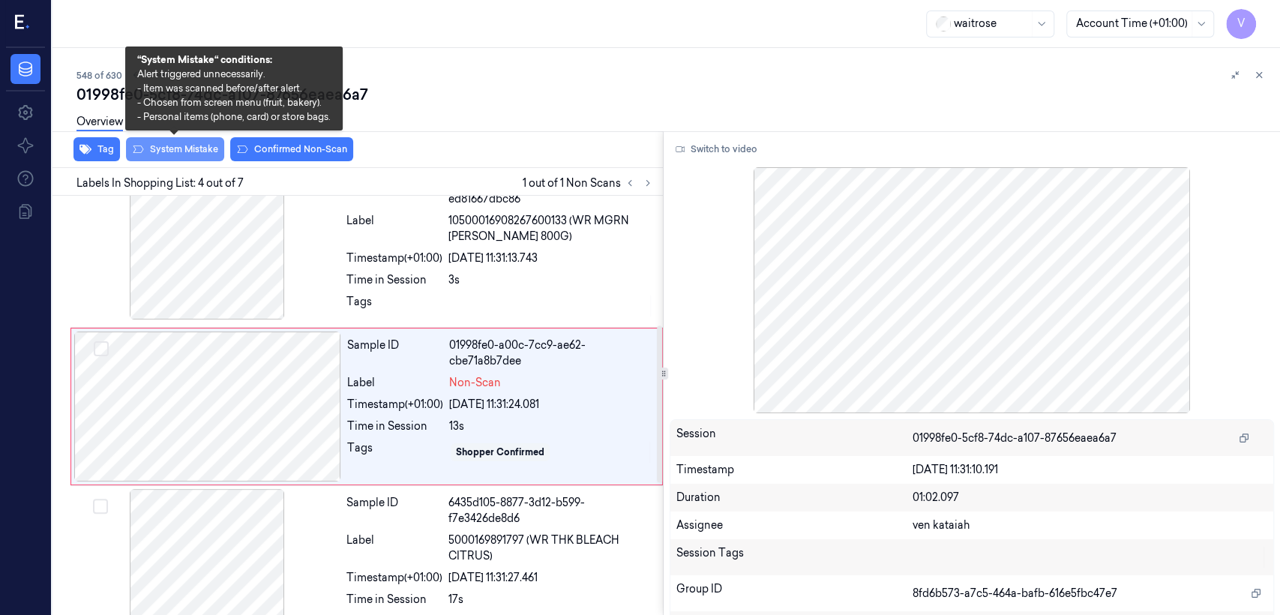
click at [192, 151] on button "System Mistake" at bounding box center [175, 149] width 98 height 24
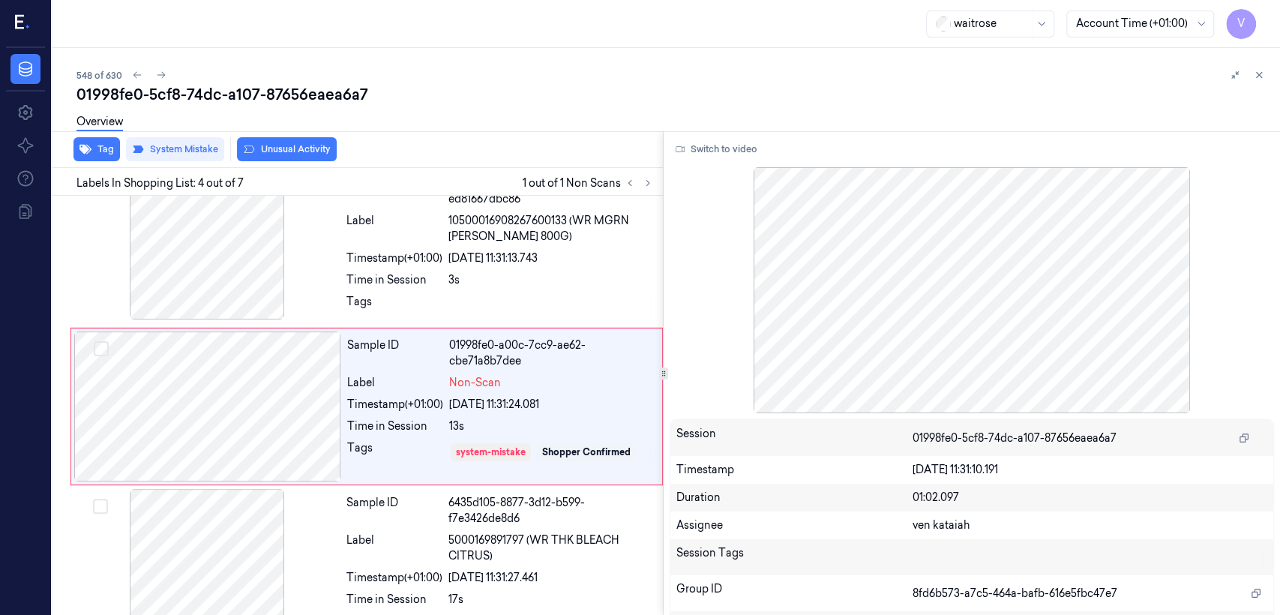
click at [305, 142] on div "Overview" at bounding box center [672, 124] width 1192 height 38
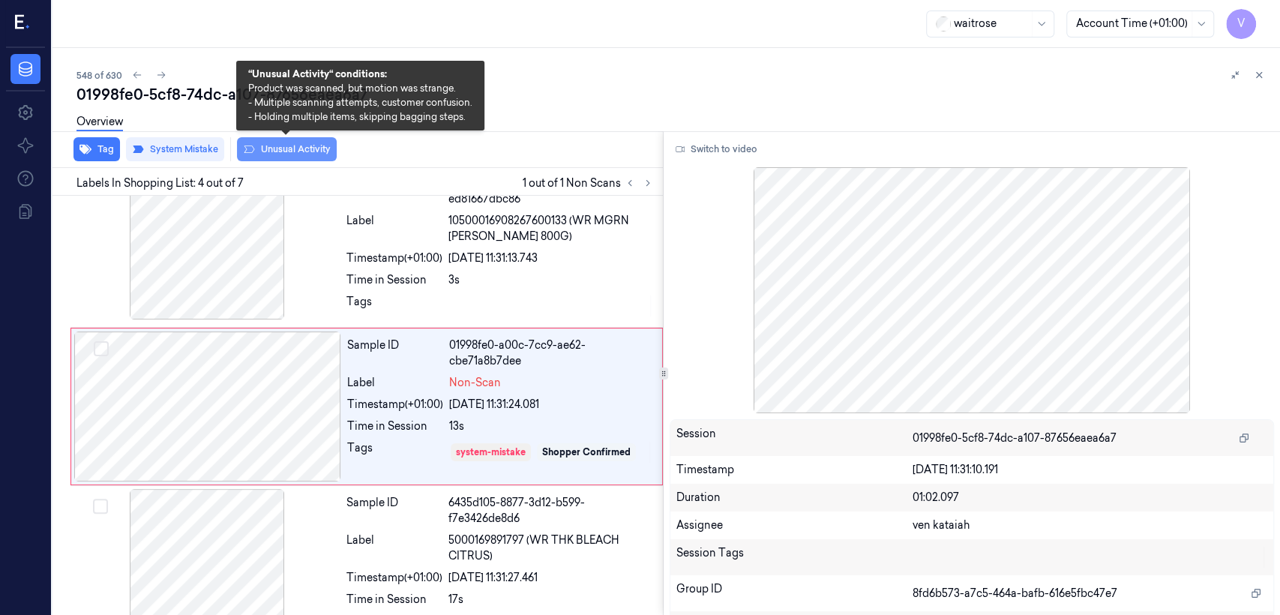
click at [288, 151] on button "Unusual Activity" at bounding box center [287, 149] width 100 height 24
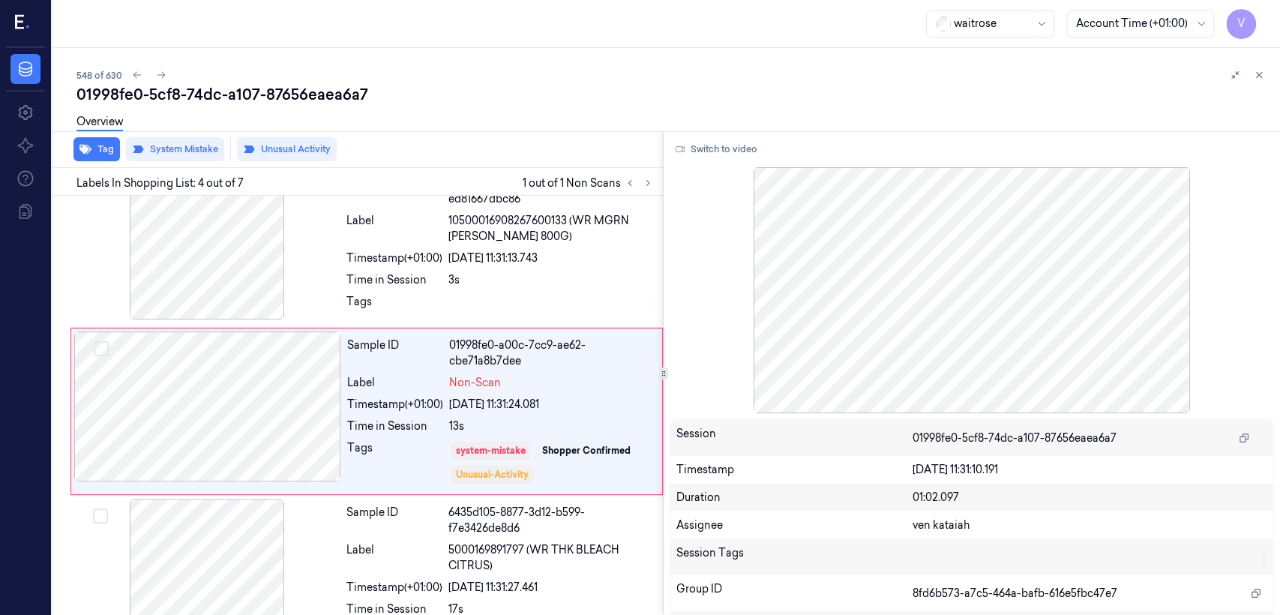
scroll to position [349, 0]
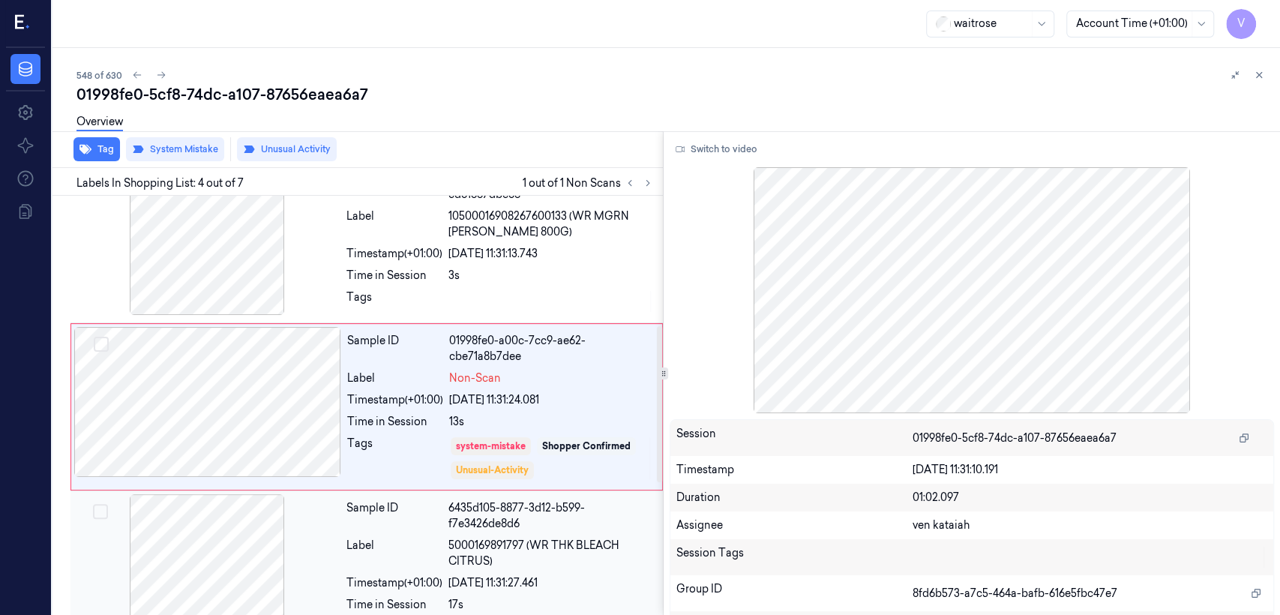
click at [355, 507] on div "Sample ID" at bounding box center [394, 515] width 96 height 31
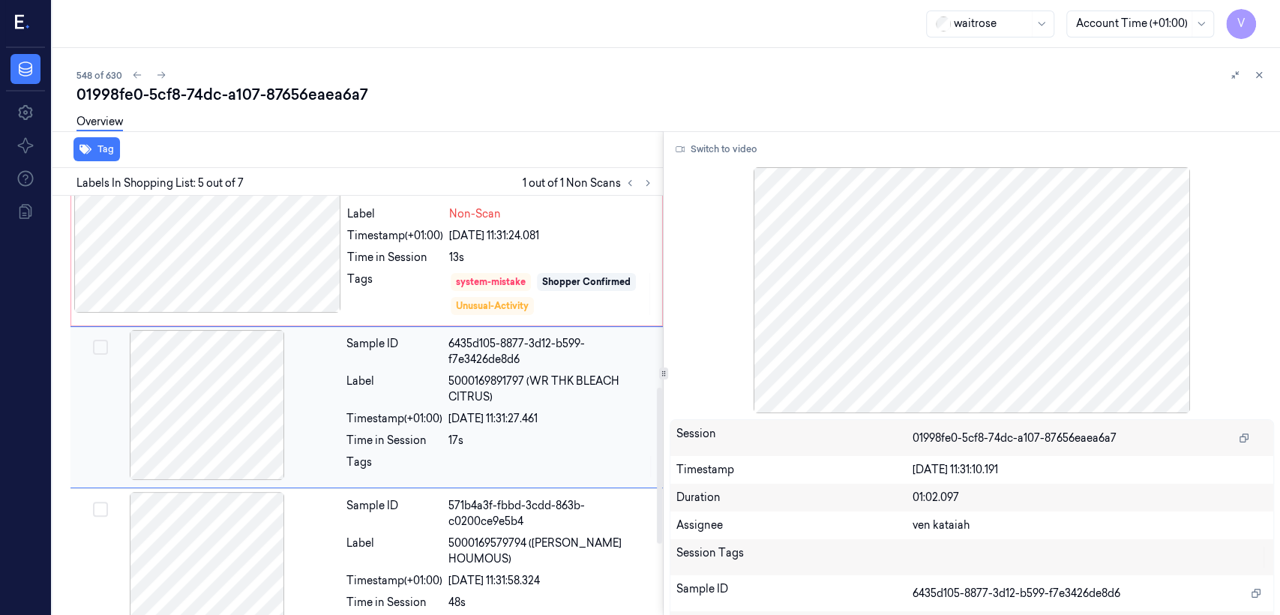
scroll to position [514, 0]
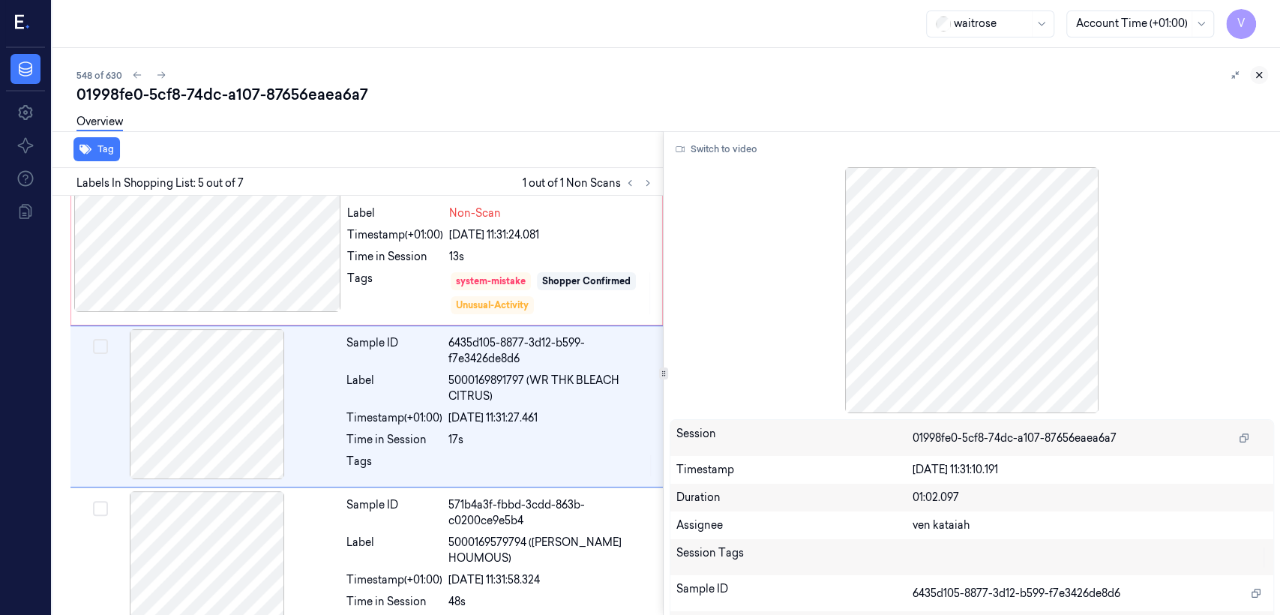
click at [1260, 79] on icon at bounding box center [1259, 75] width 10 height 10
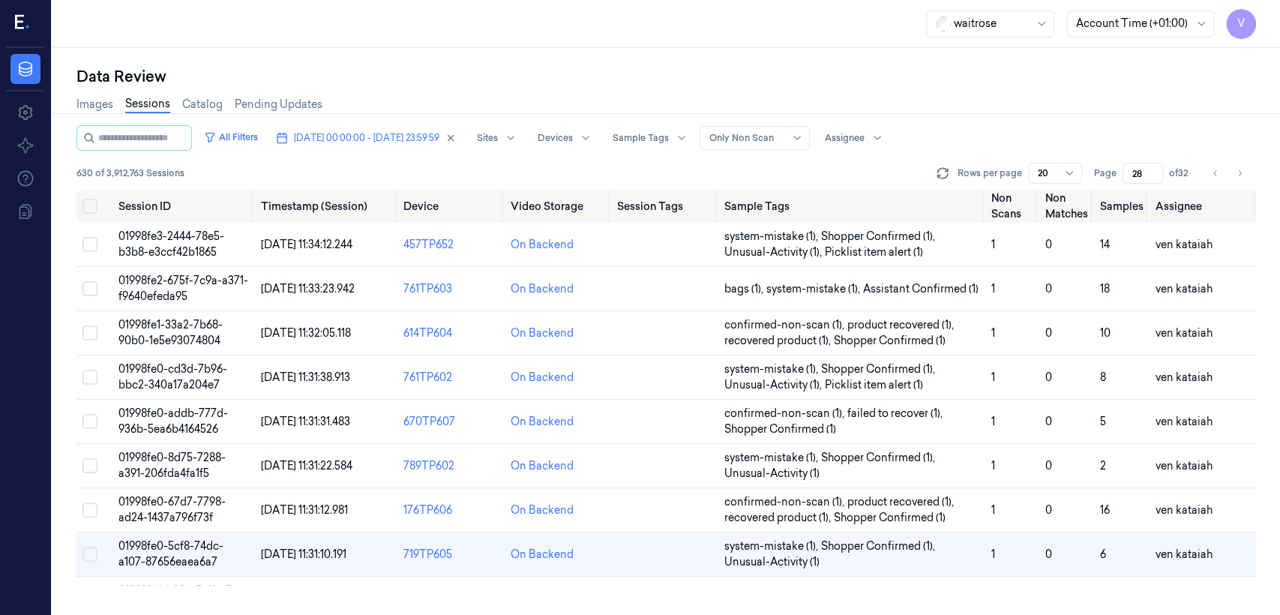
scroll to position [167, 0]
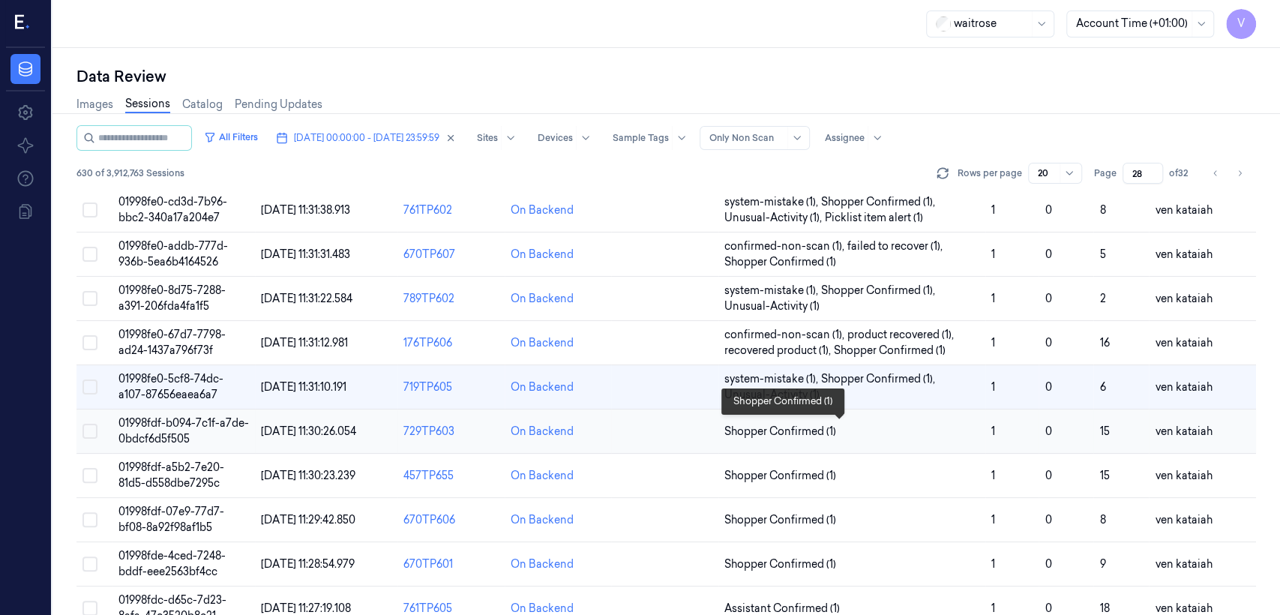
click at [780, 428] on span "Shopper Confirmed (1)" at bounding box center [780, 432] width 112 height 16
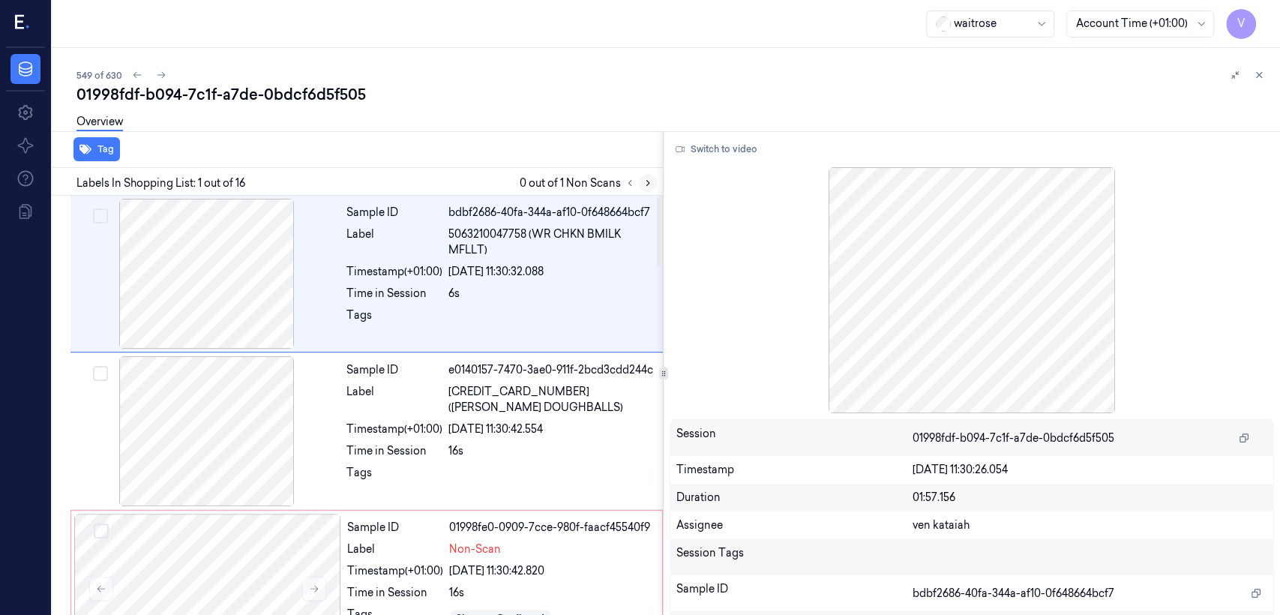
click at [637, 188] on div at bounding box center [639, 183] width 36 height 18
click at [640, 187] on button at bounding box center [648, 183] width 18 height 18
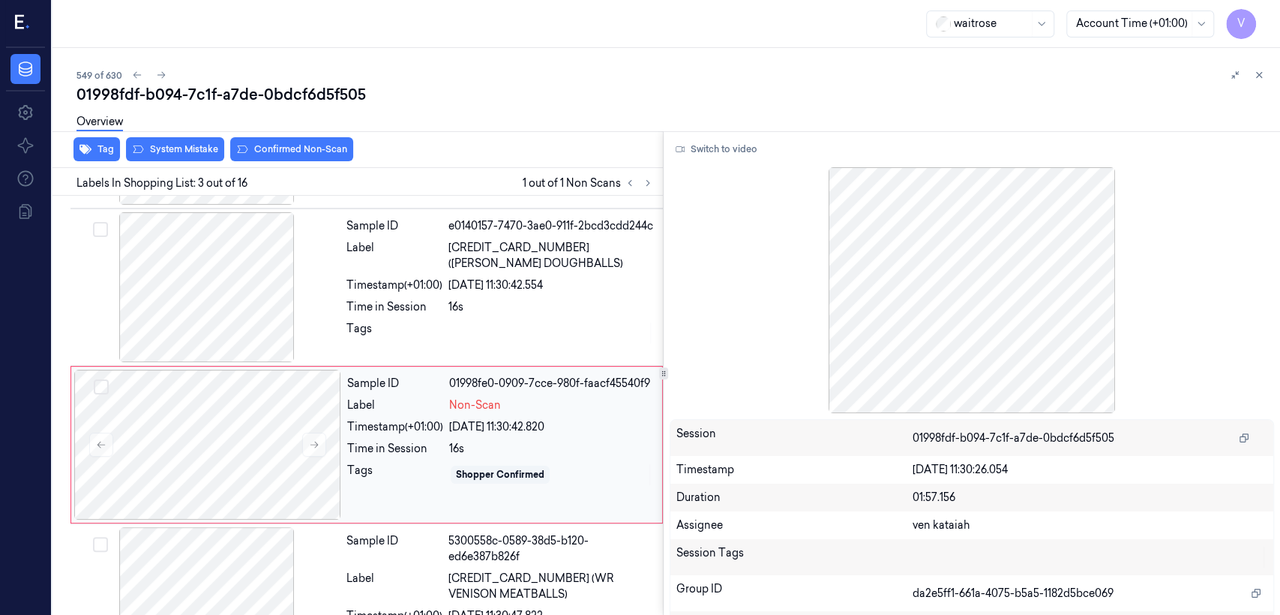
scroll to position [183, 0]
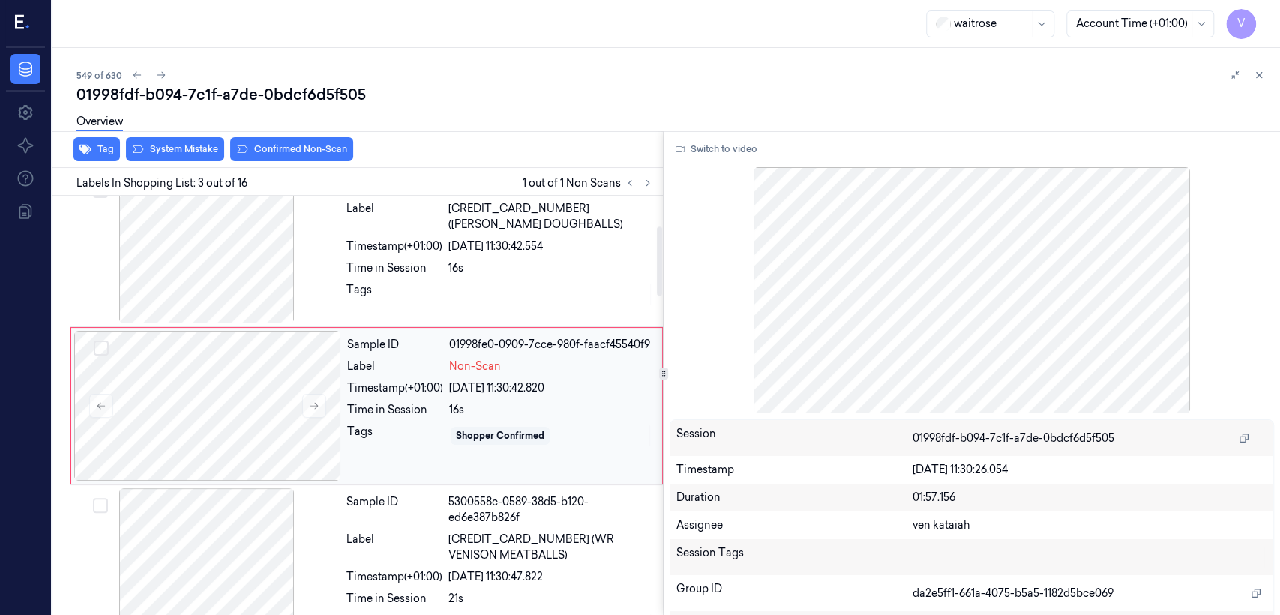
click at [528, 411] on div "16s" at bounding box center [551, 410] width 204 height 16
click at [321, 403] on button at bounding box center [314, 406] width 24 height 24
click at [382, 284] on div "Tags" at bounding box center [394, 294] width 96 height 24
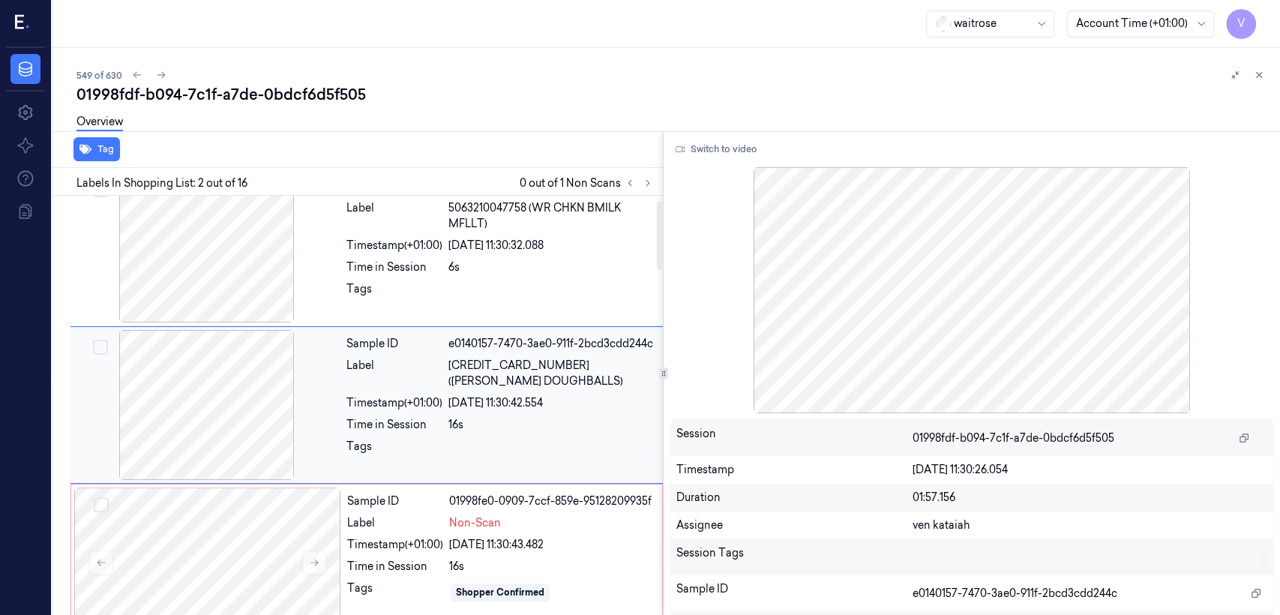
scroll to position [25, 0]
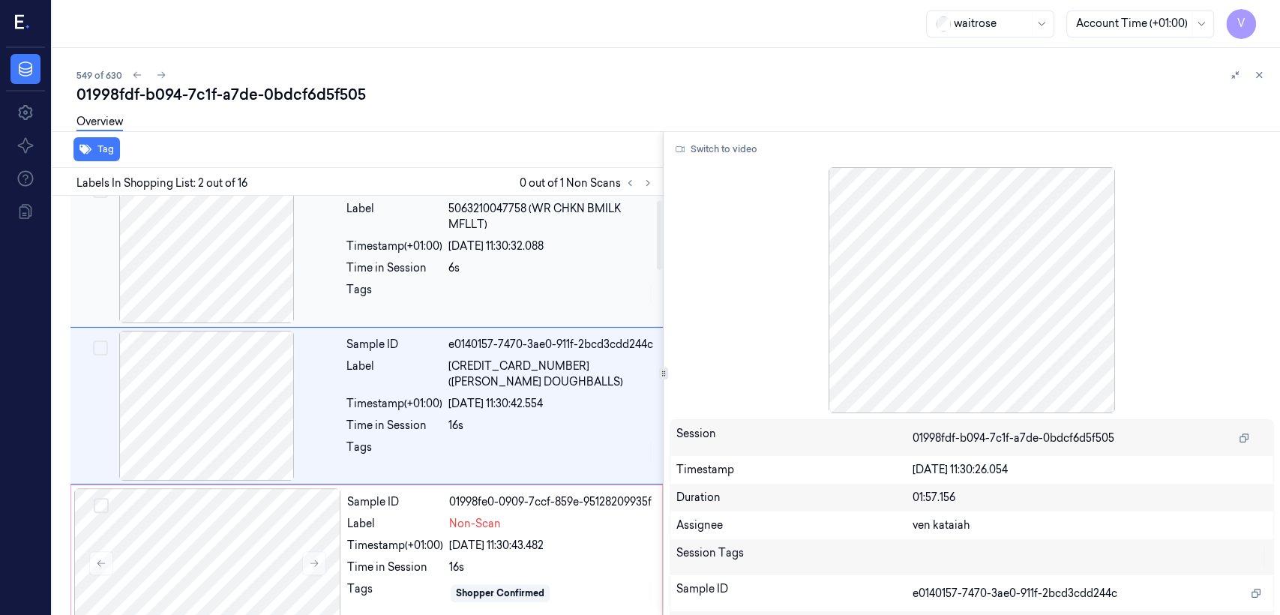
click at [462, 252] on div "28/09/2025 11:30:32.088" at bounding box center [550, 246] width 205 height 16
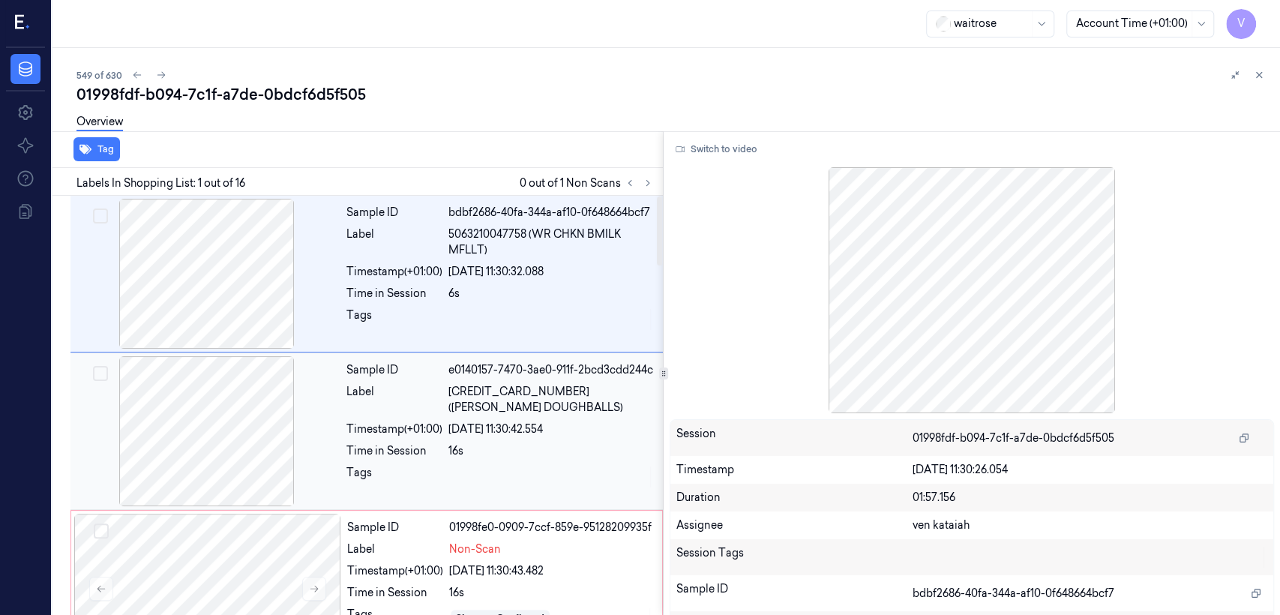
click at [466, 394] on span "5000169677650 (WR URBAN DOUGHBALLS)" at bounding box center [550, 399] width 205 height 31
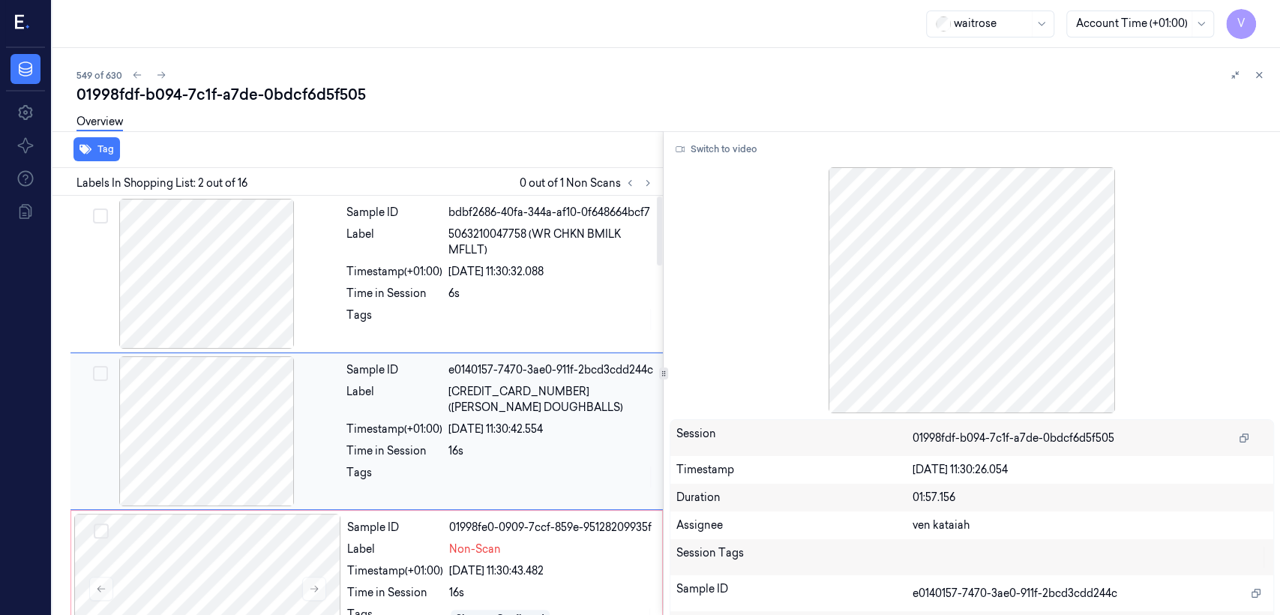
scroll to position [25, 0]
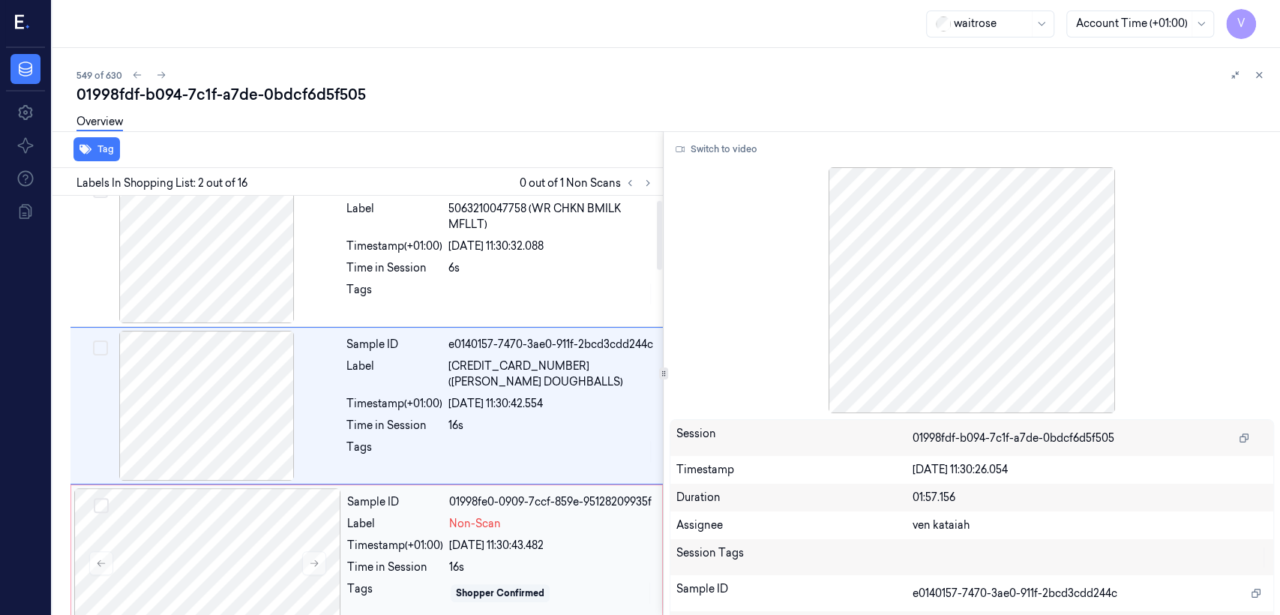
click at [469, 569] on div "16s" at bounding box center [551, 567] width 204 height 16
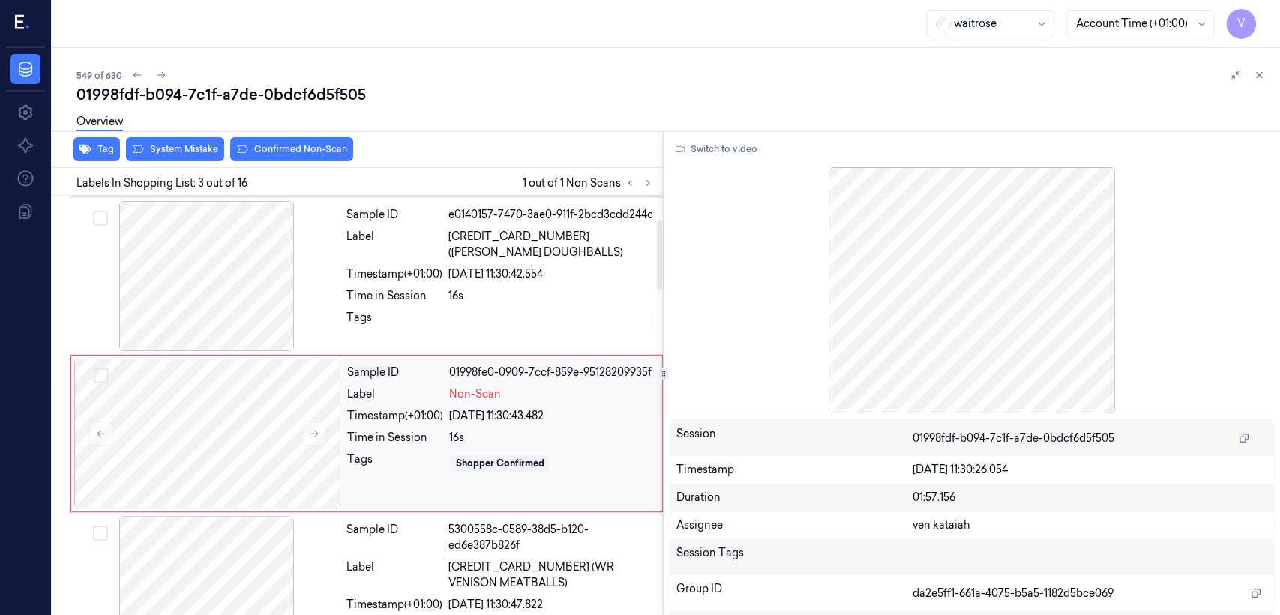
scroll to position [183, 0]
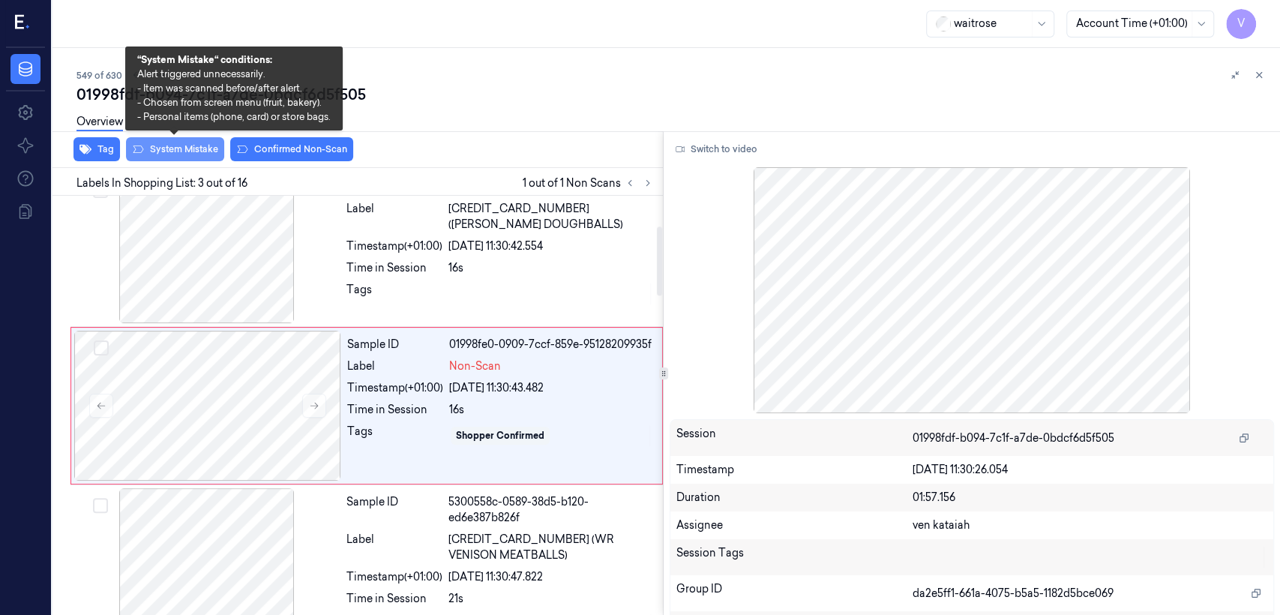
click at [167, 151] on button "System Mistake" at bounding box center [175, 149] width 98 height 24
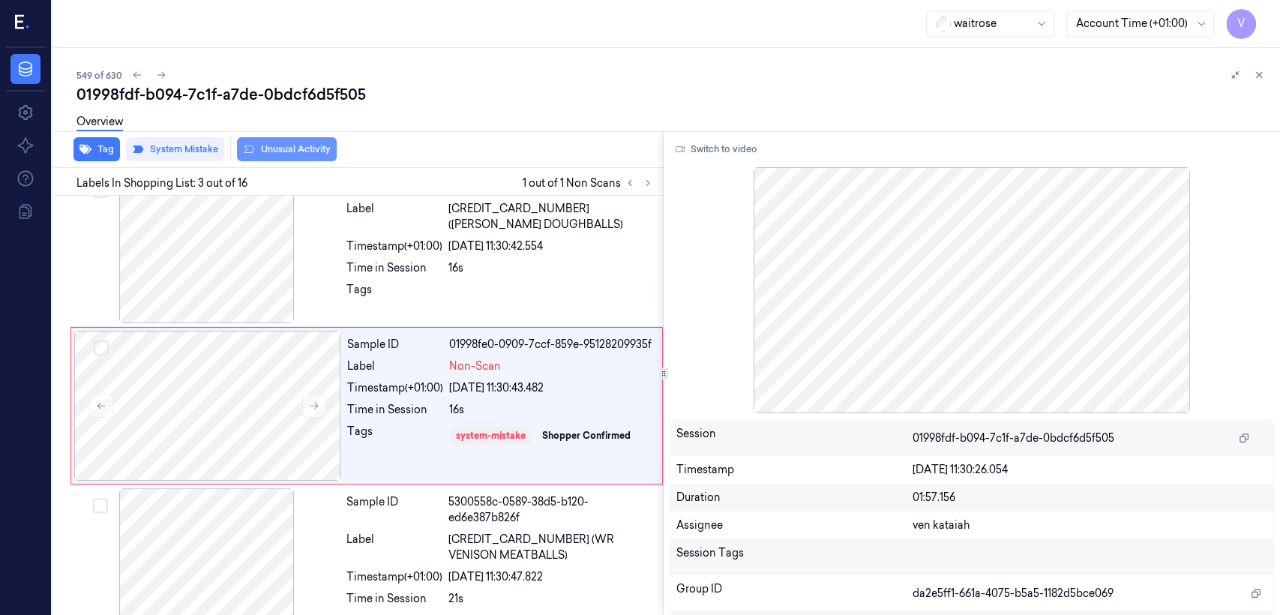
click at [298, 146] on button "Unusual Activity" at bounding box center [287, 149] width 100 height 24
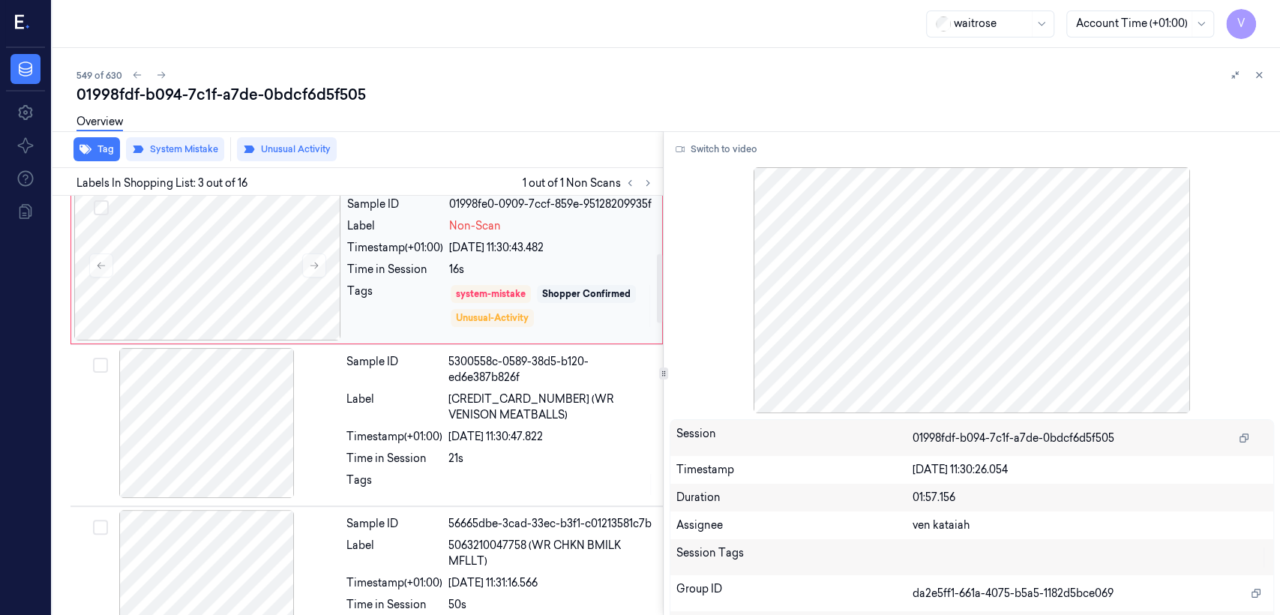
scroll to position [349, 0]
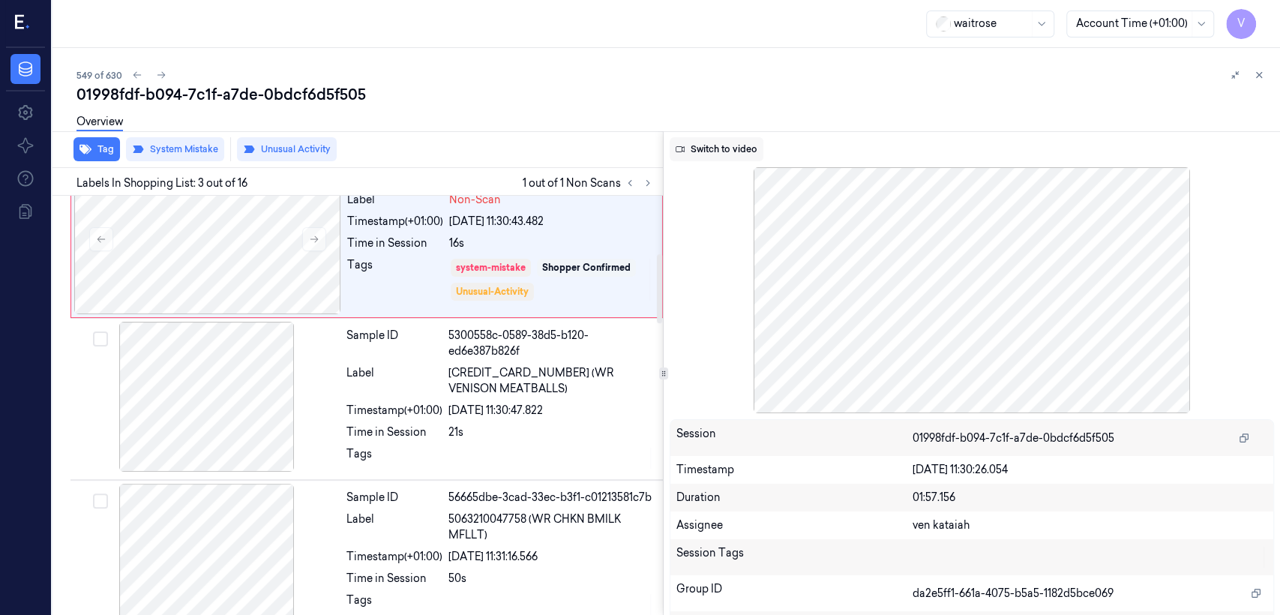
click at [706, 148] on button "Switch to video" at bounding box center [717, 149] width 94 height 24
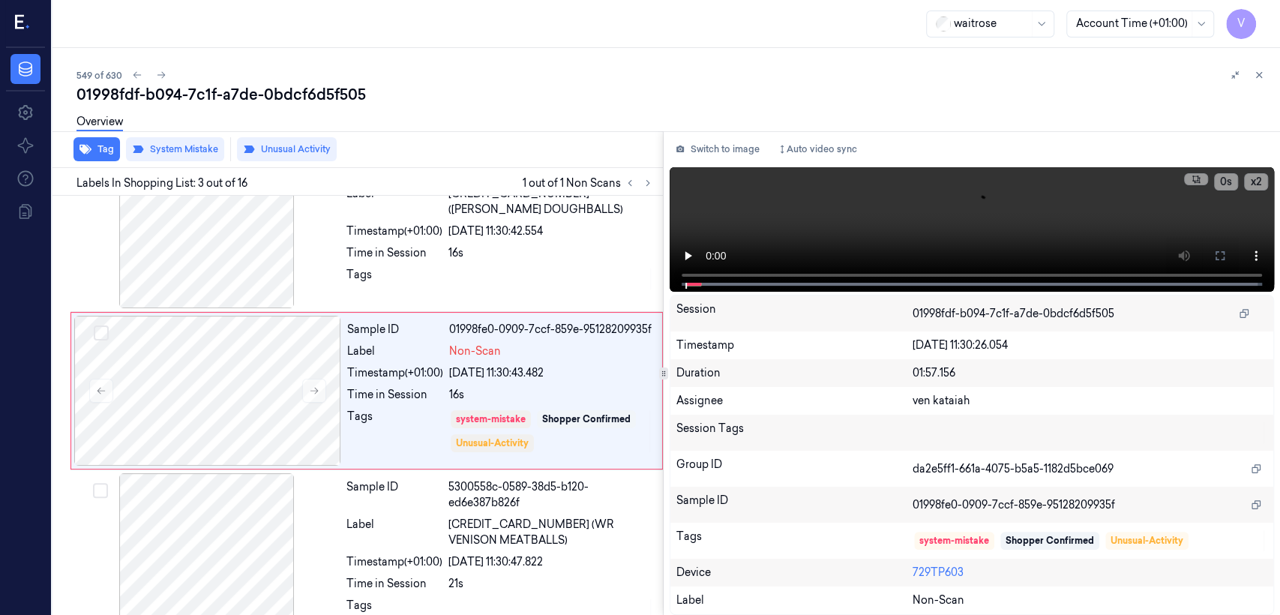
scroll to position [183, 0]
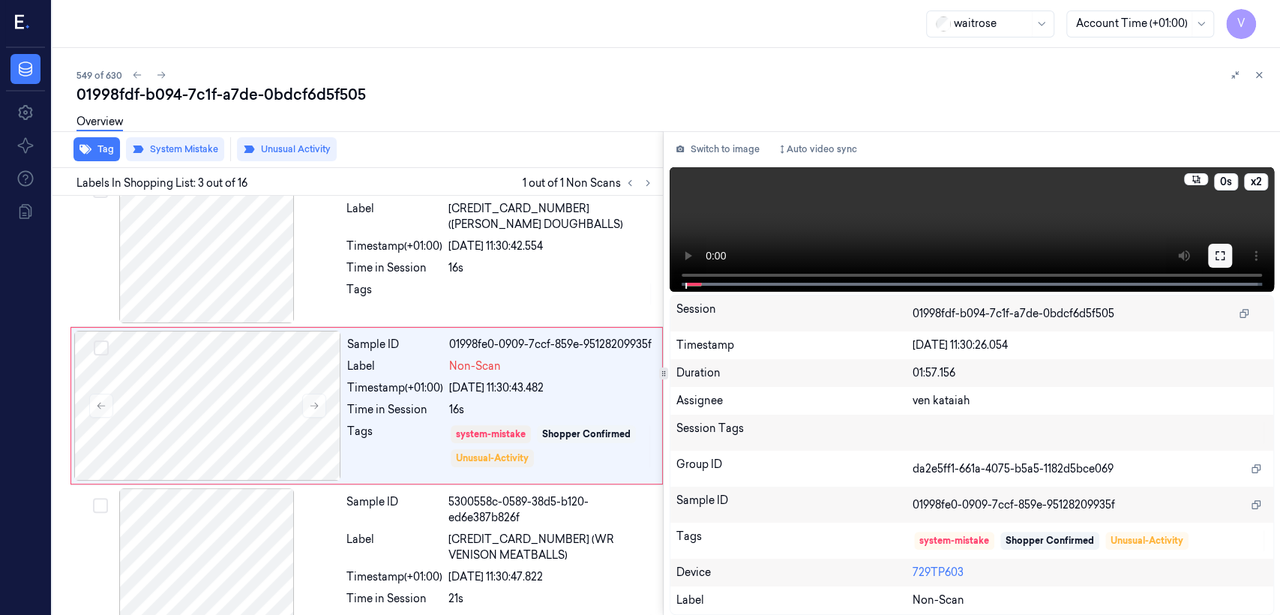
click at [1224, 251] on icon at bounding box center [1220, 255] width 9 height 9
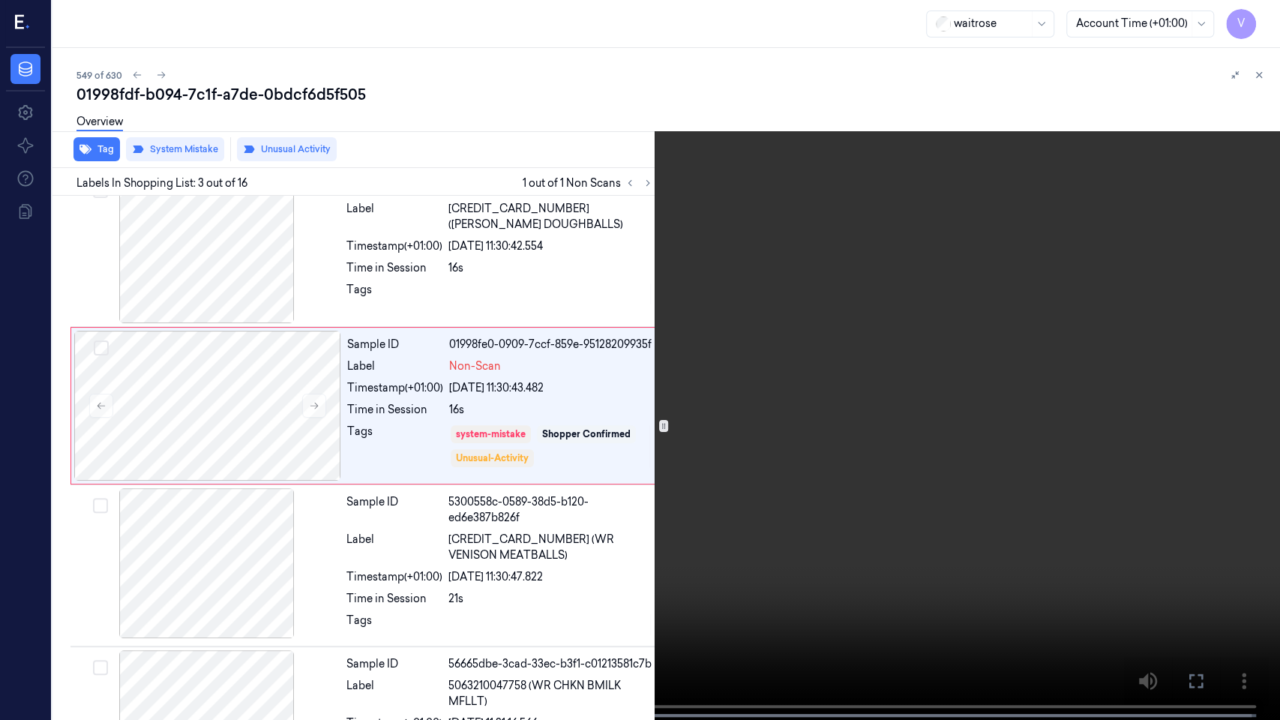
drag, startPoint x: 1193, startPoint y: 684, endPoint x: 1191, endPoint y: 596, distance: 87.8
click at [0, 0] on icon at bounding box center [0, 0] width 0 height 0
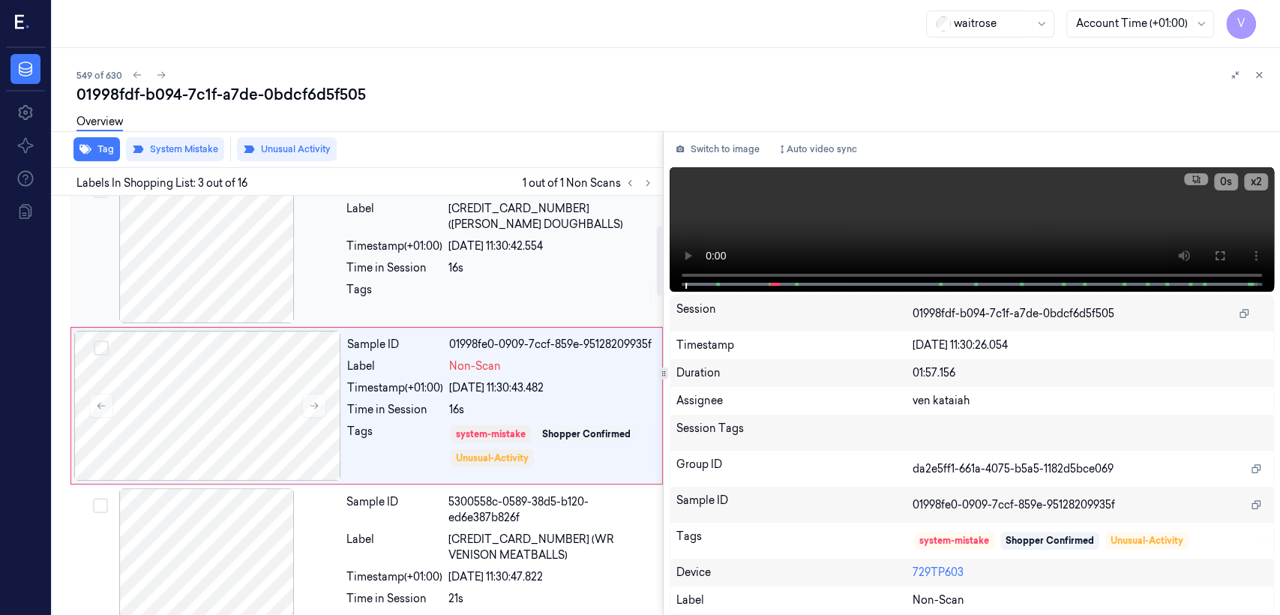
click at [499, 283] on div at bounding box center [550, 294] width 205 height 24
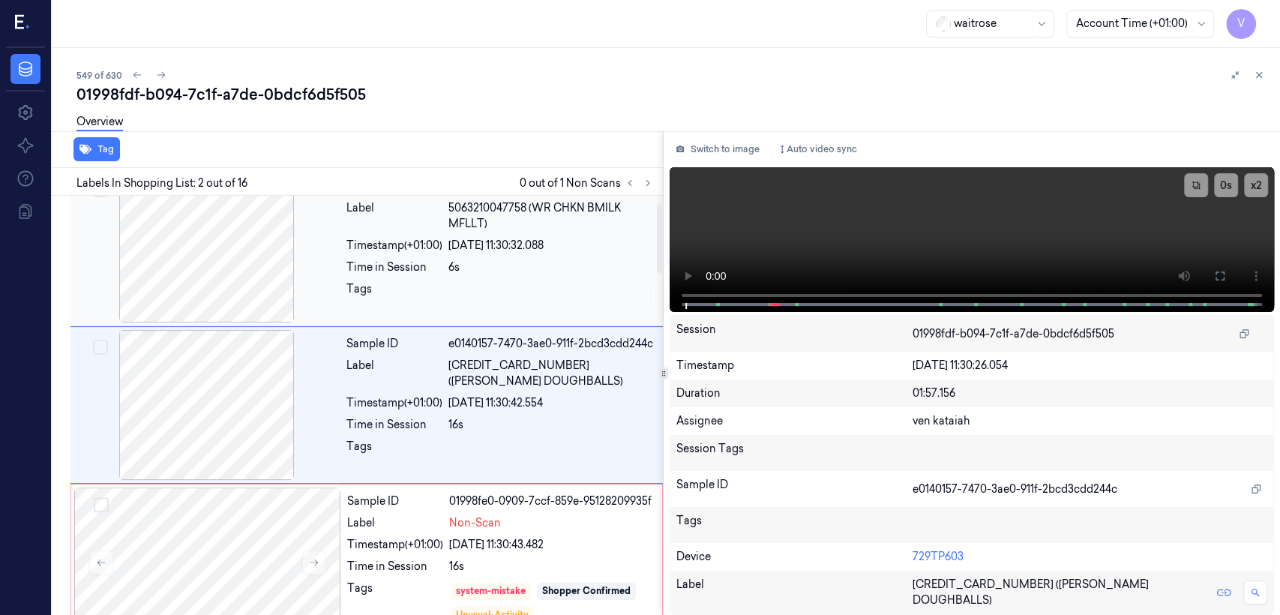
scroll to position [25, 0]
click at [552, 271] on div "6s" at bounding box center [550, 268] width 205 height 16
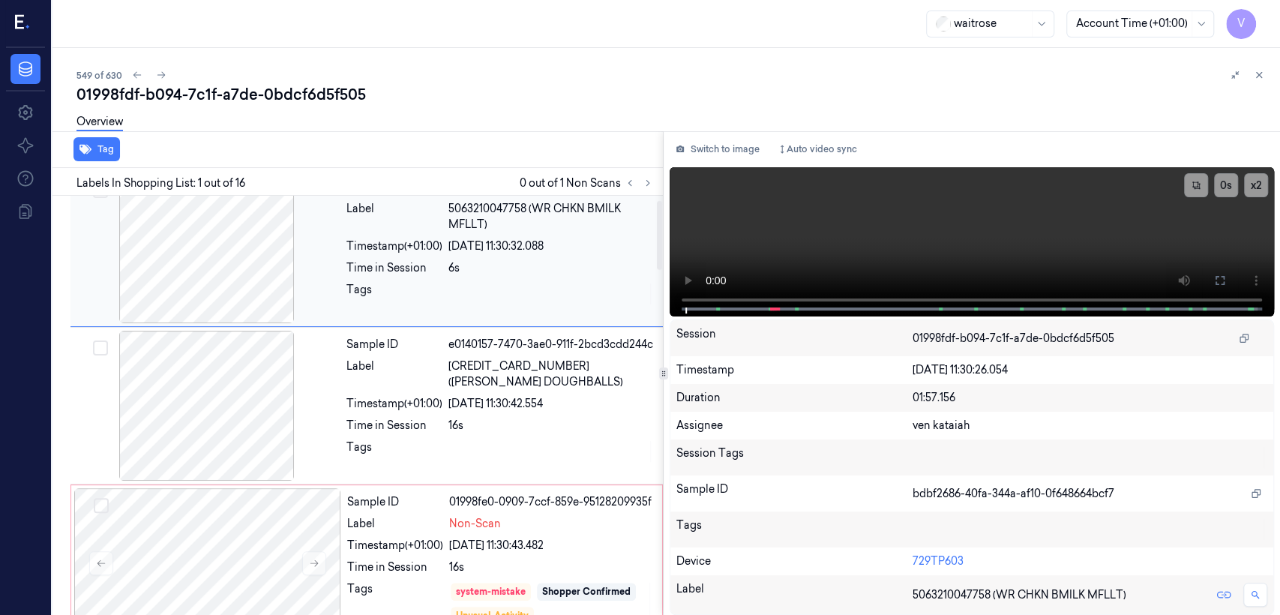
scroll to position [0, 0]
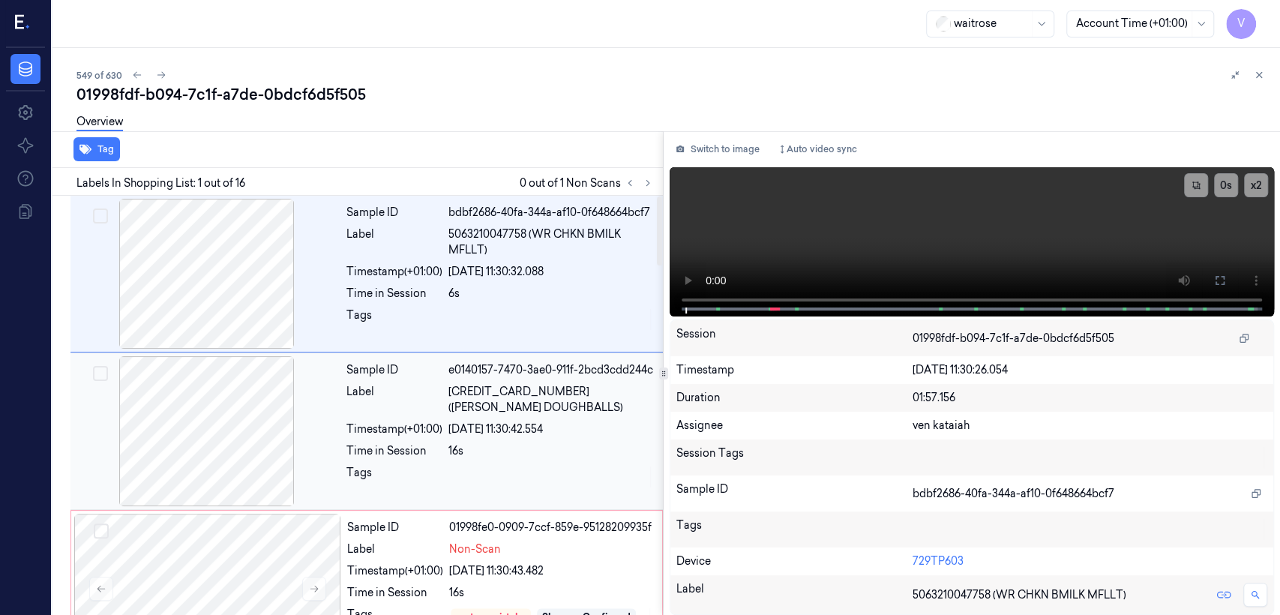
click at [474, 474] on div at bounding box center [550, 477] width 205 height 24
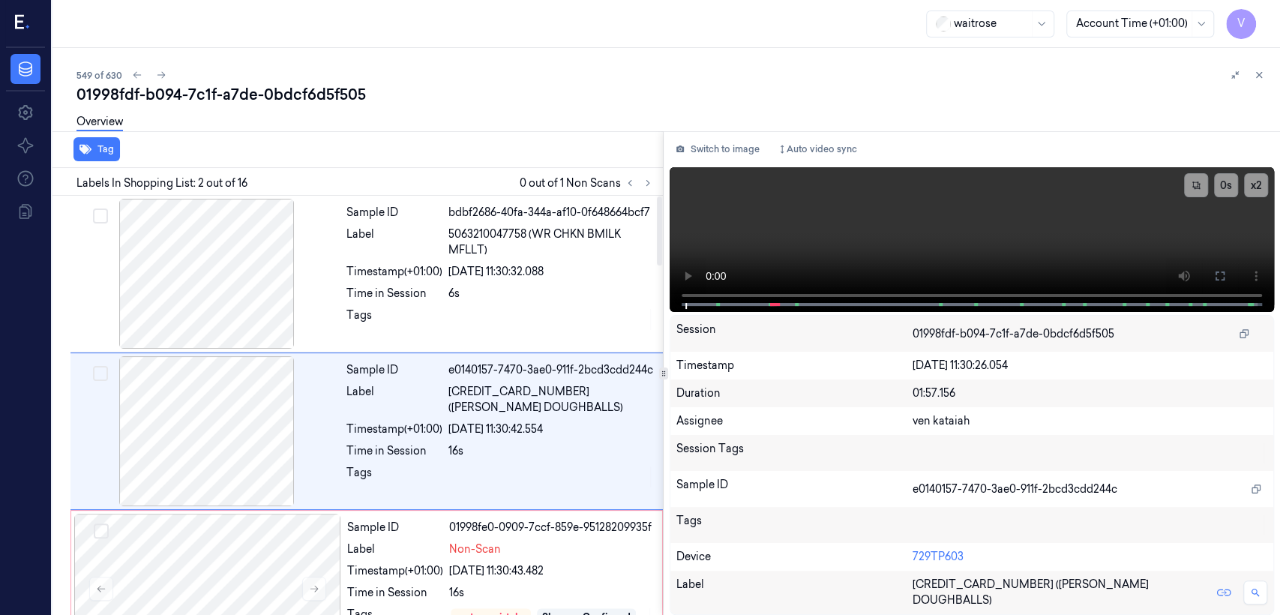
scroll to position [25, 0]
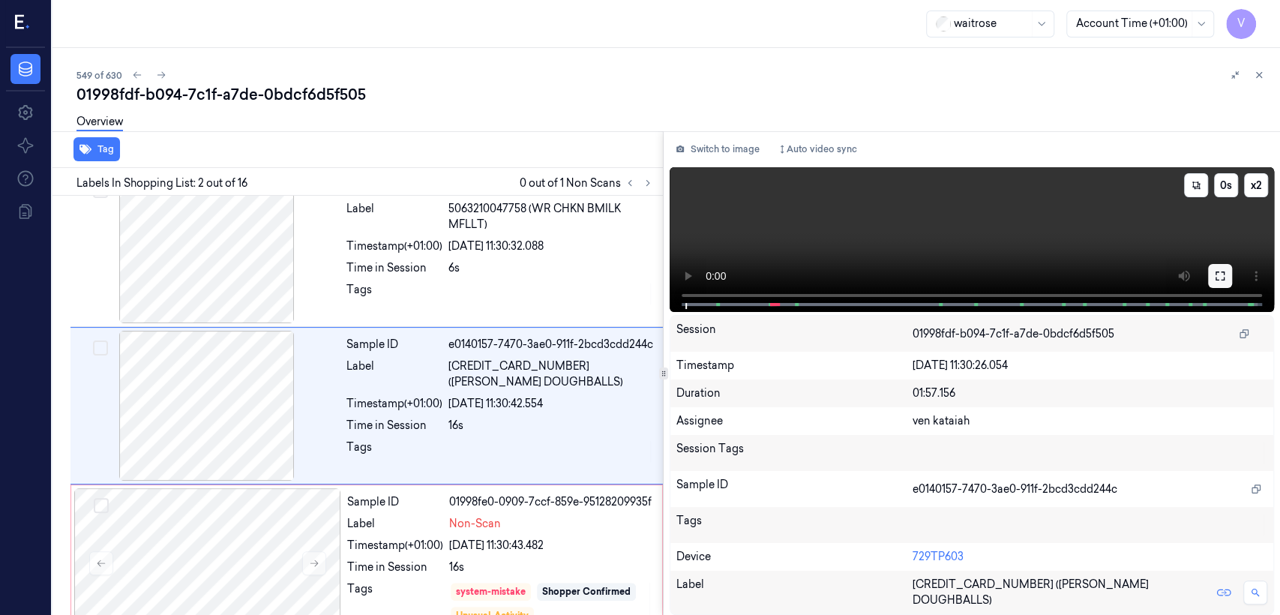
click at [1226, 283] on button at bounding box center [1220, 276] width 24 height 24
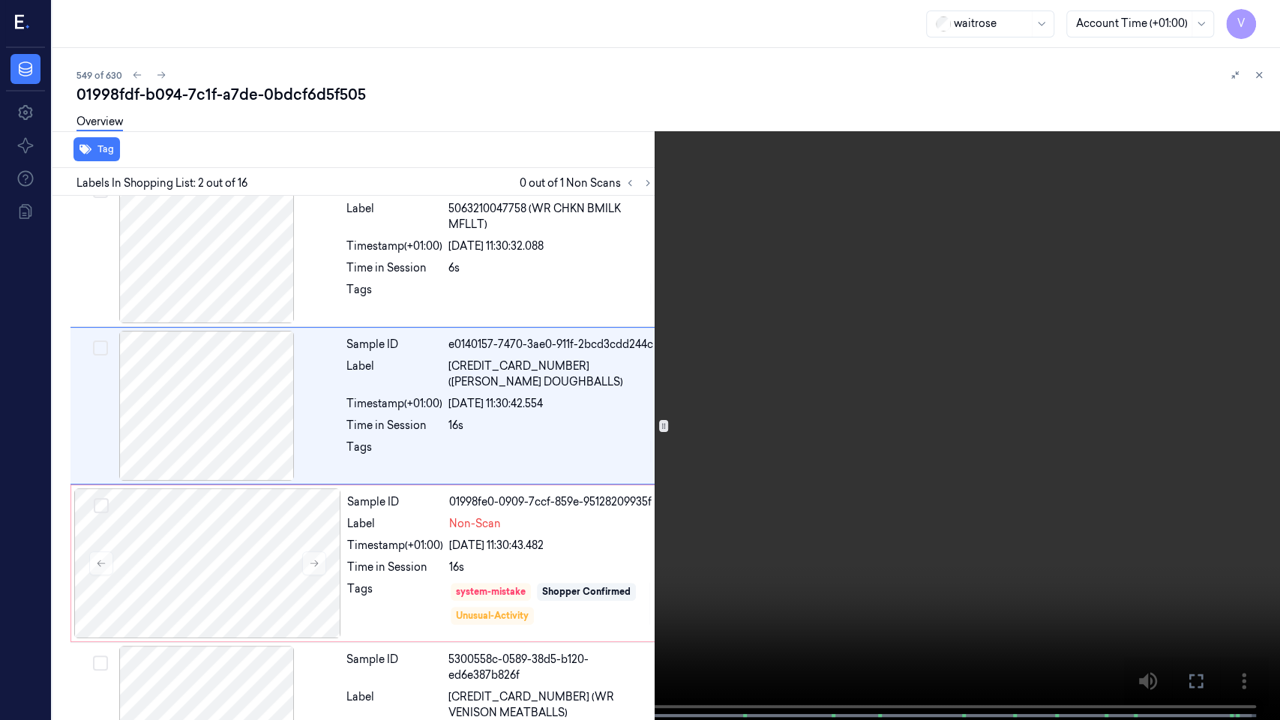
click at [907, 305] on video at bounding box center [640, 361] width 1280 height 723
click at [0, 0] on icon at bounding box center [0, 0] width 0 height 0
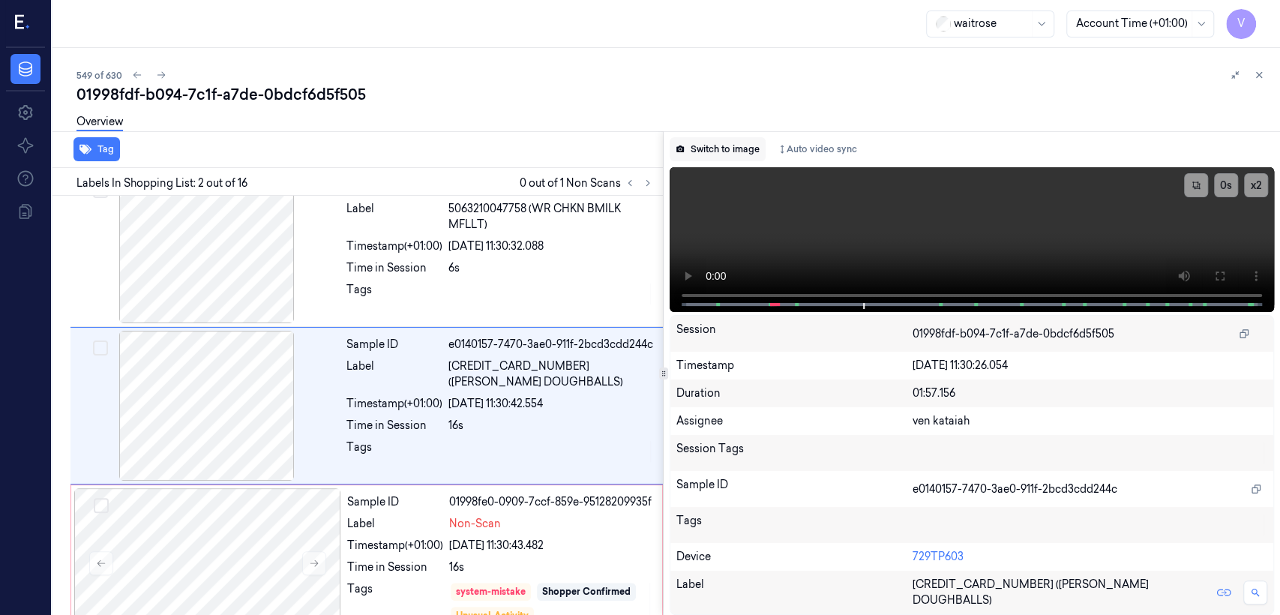
click at [709, 143] on button "Switch to image" at bounding box center [718, 149] width 96 height 24
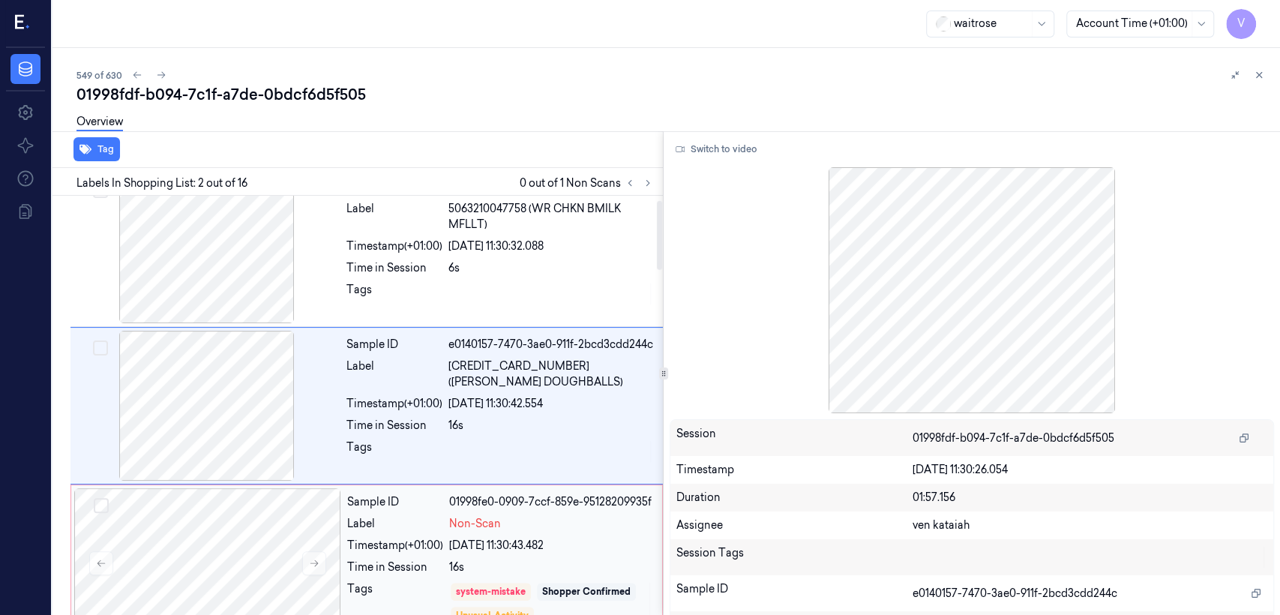
click at [469, 533] on div "Sample ID 01998fe0-0909-7ccf-859e-95128209935f Label Non-Scan Timestamp (+01:00…" at bounding box center [500, 563] width 318 height 150
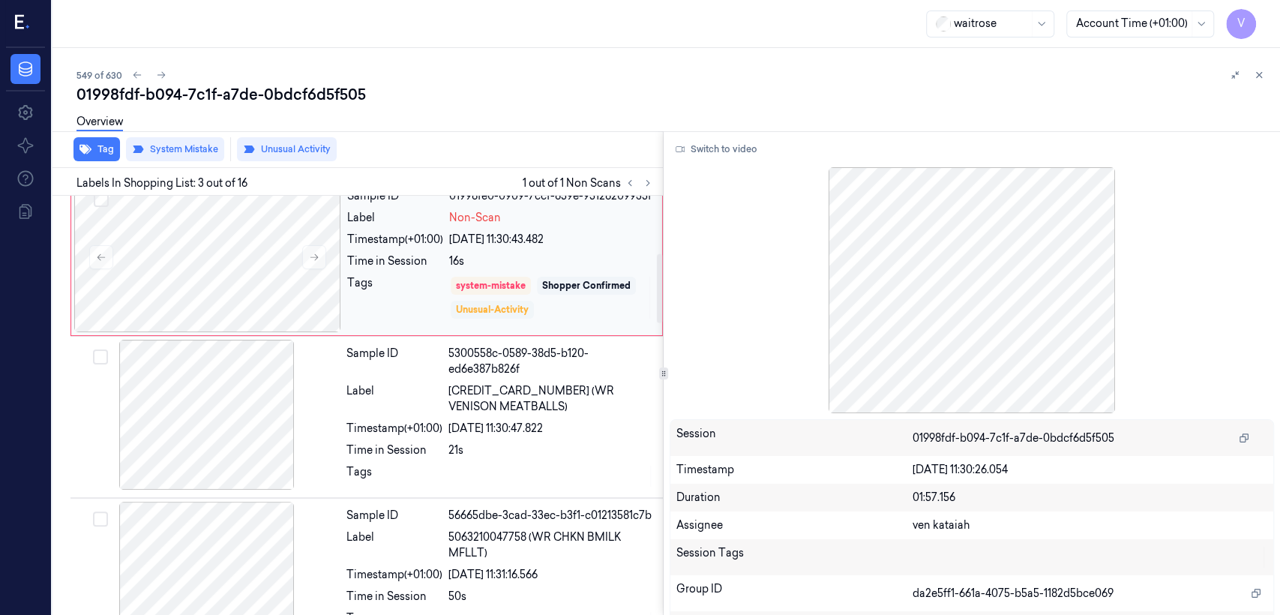
scroll to position [348, 0]
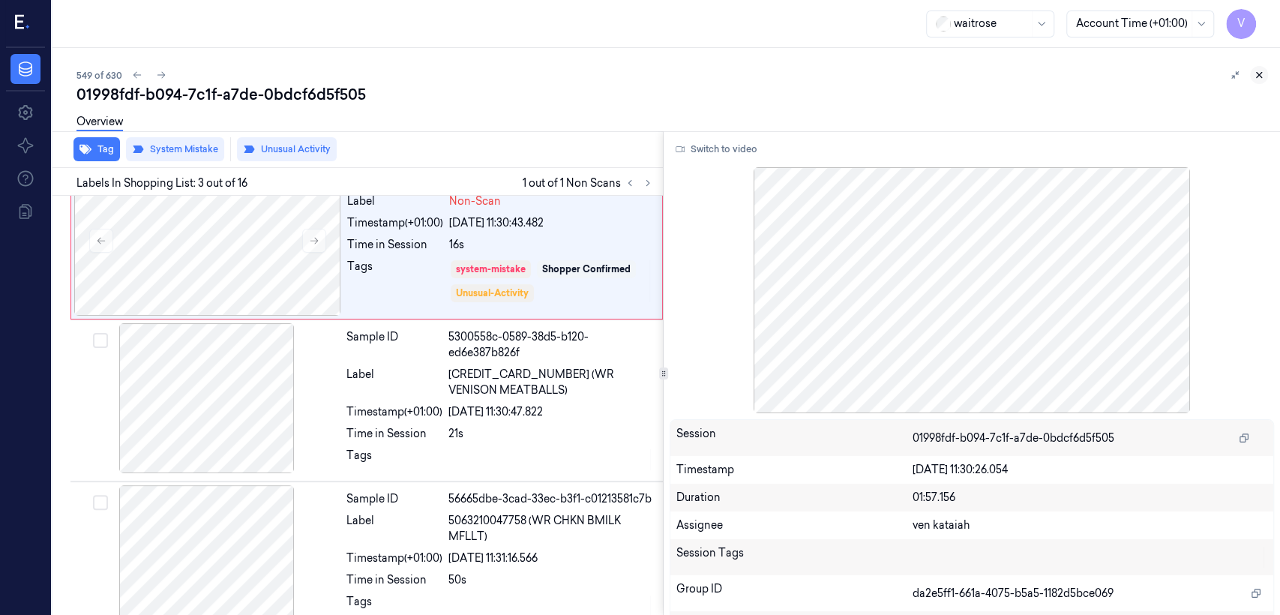
click at [1261, 73] on icon at bounding box center [1259, 75] width 10 height 10
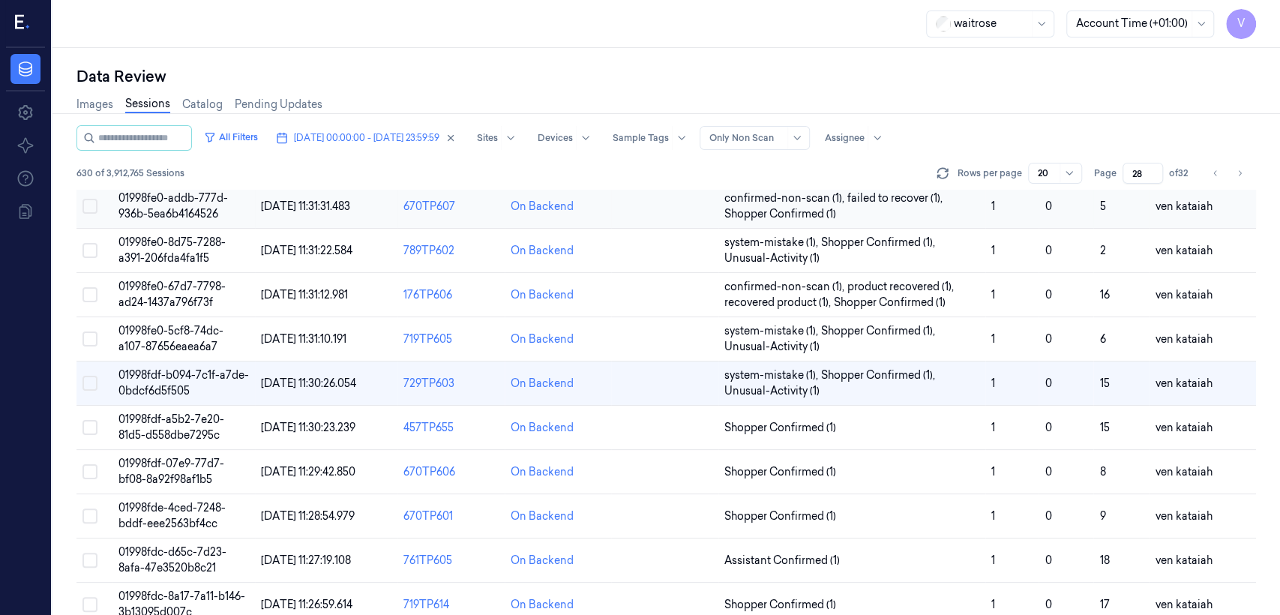
scroll to position [333, 0]
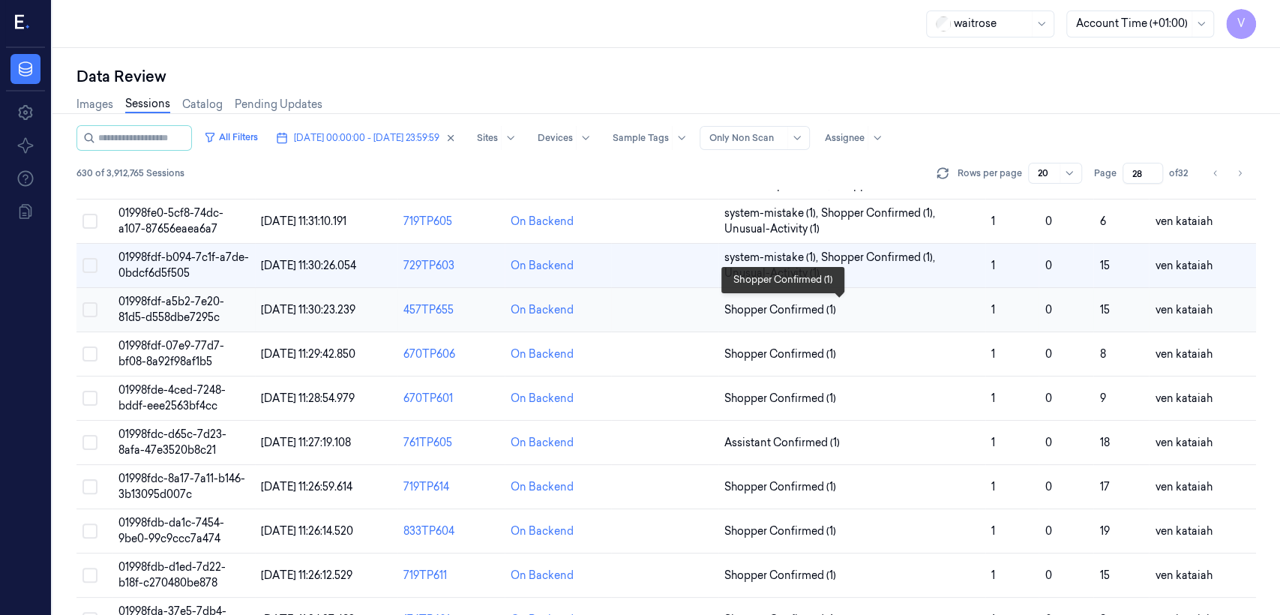
click at [801, 307] on span "Shopper Confirmed (1)" at bounding box center [780, 310] width 112 height 16
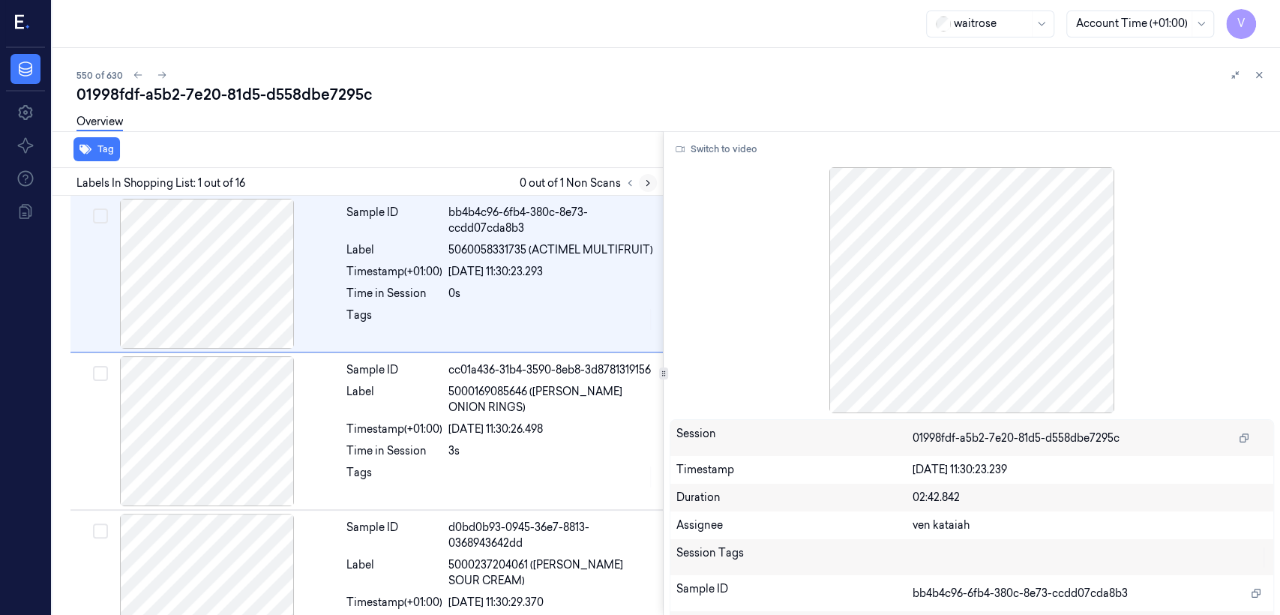
click at [643, 175] on button at bounding box center [648, 183] width 18 height 18
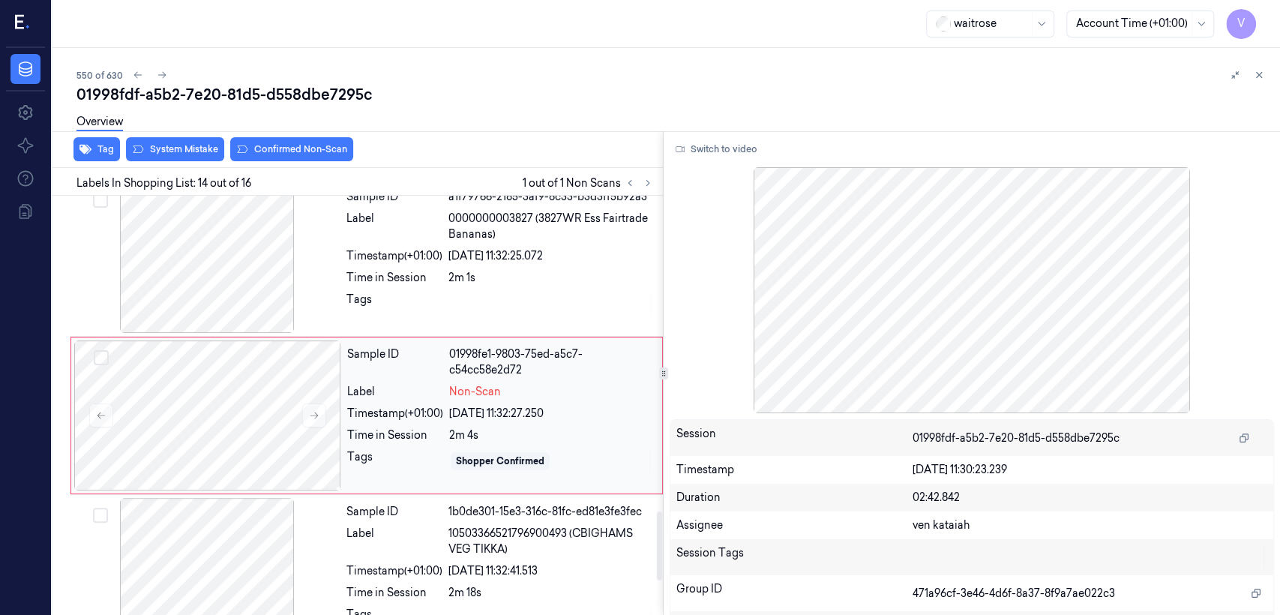
scroll to position [1940, 0]
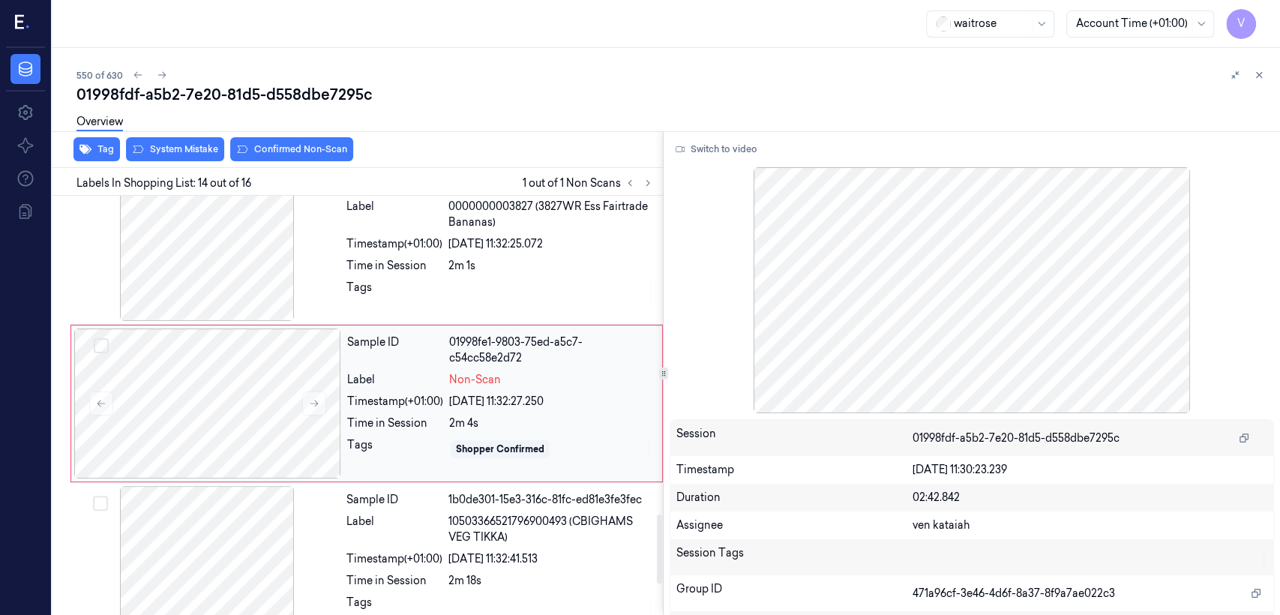
click at [479, 379] on span "Non-Scan" at bounding box center [475, 380] width 52 height 16
click at [352, 265] on div "Time in Session" at bounding box center [394, 266] width 96 height 16
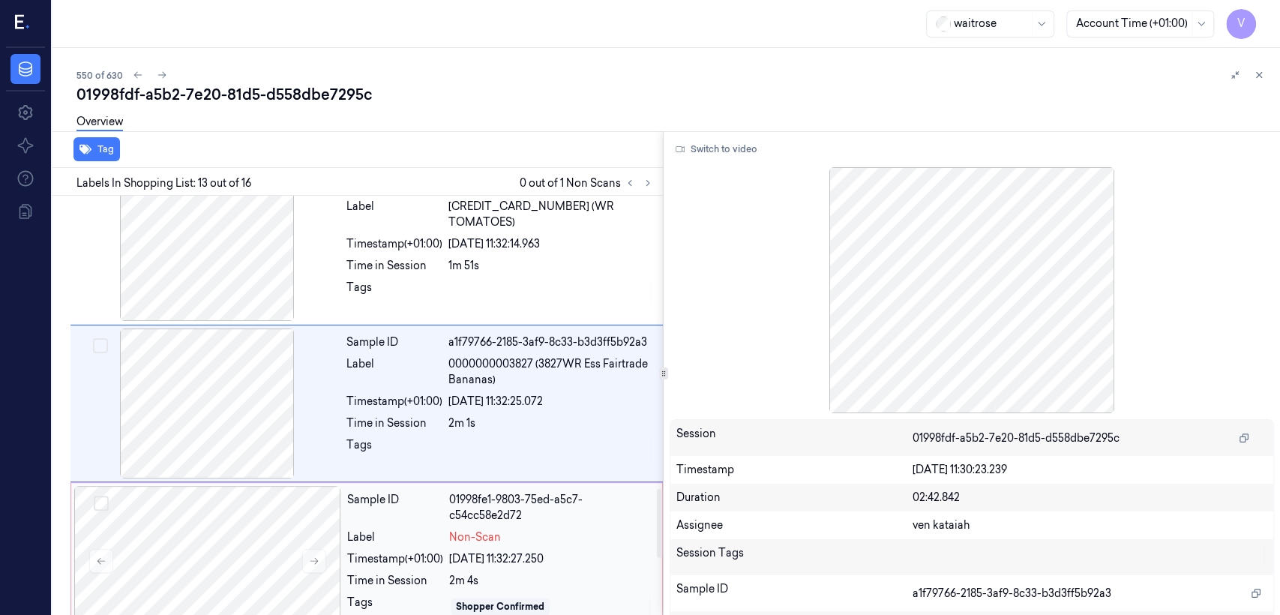
scroll to position [1950, 0]
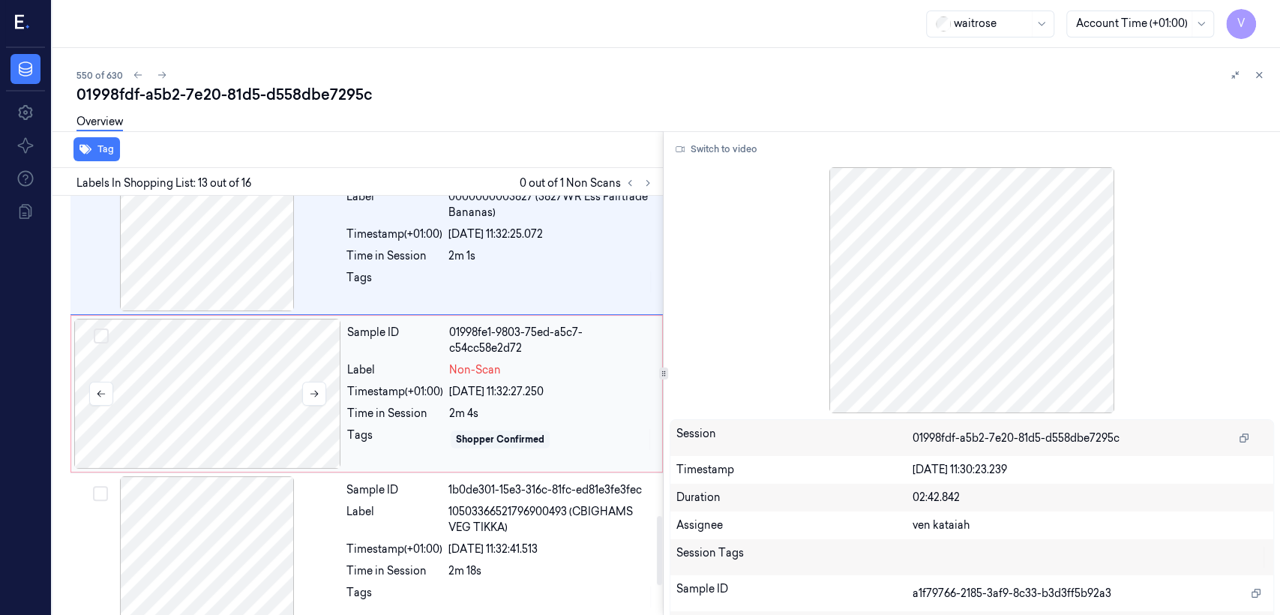
click at [331, 422] on div at bounding box center [207, 394] width 267 height 150
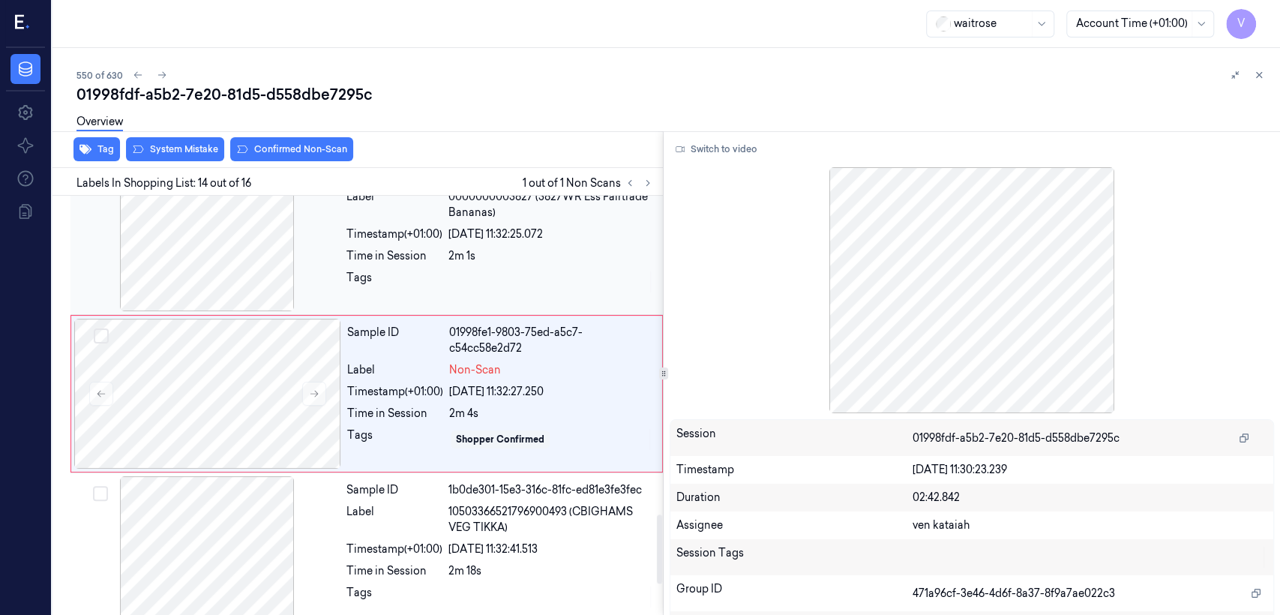
scroll to position [1940, 0]
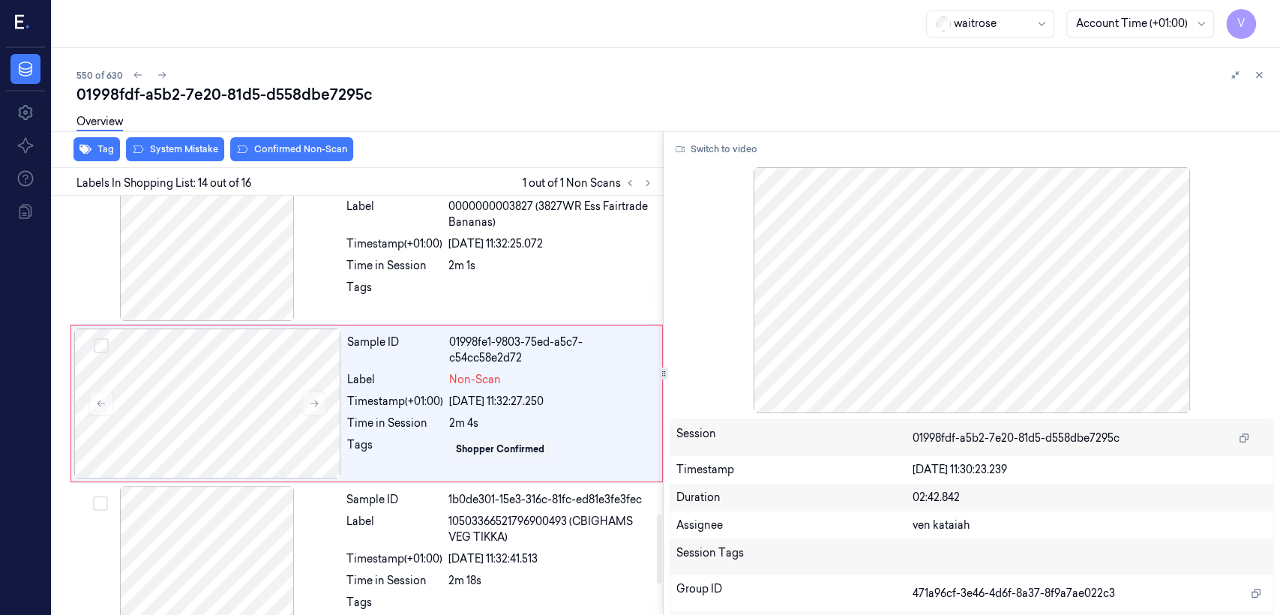
click at [206, 142] on div "Overview" at bounding box center [672, 124] width 1192 height 38
click at [211, 142] on div "Overview" at bounding box center [672, 124] width 1192 height 38
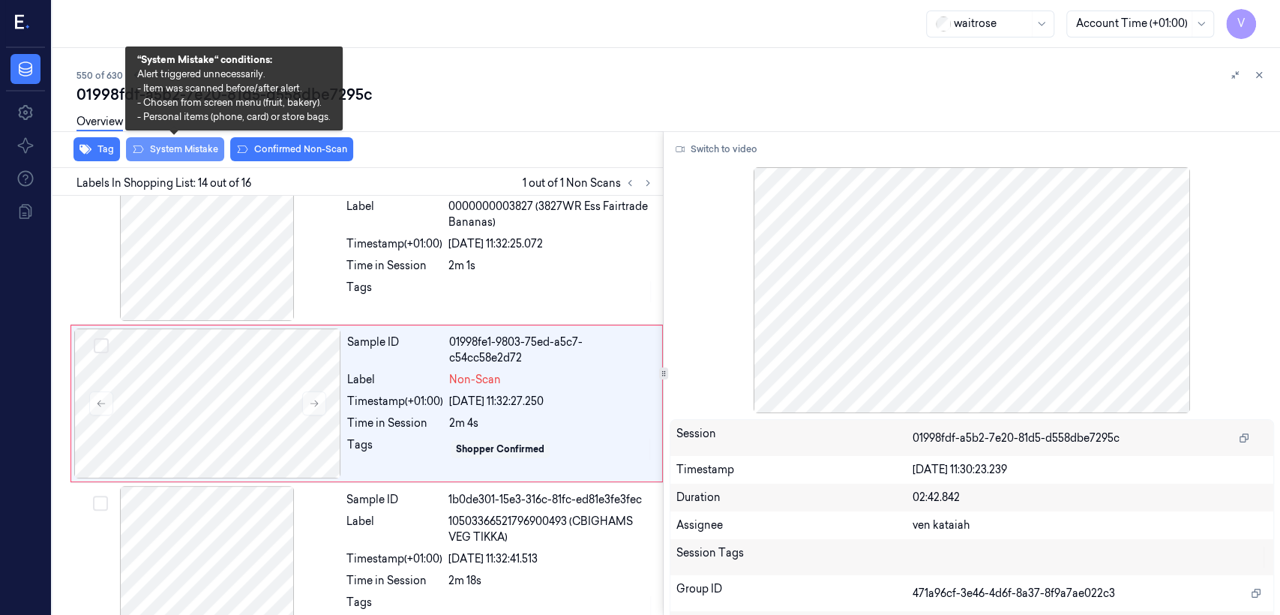
click at [193, 145] on button "System Mistake" at bounding box center [175, 149] width 98 height 24
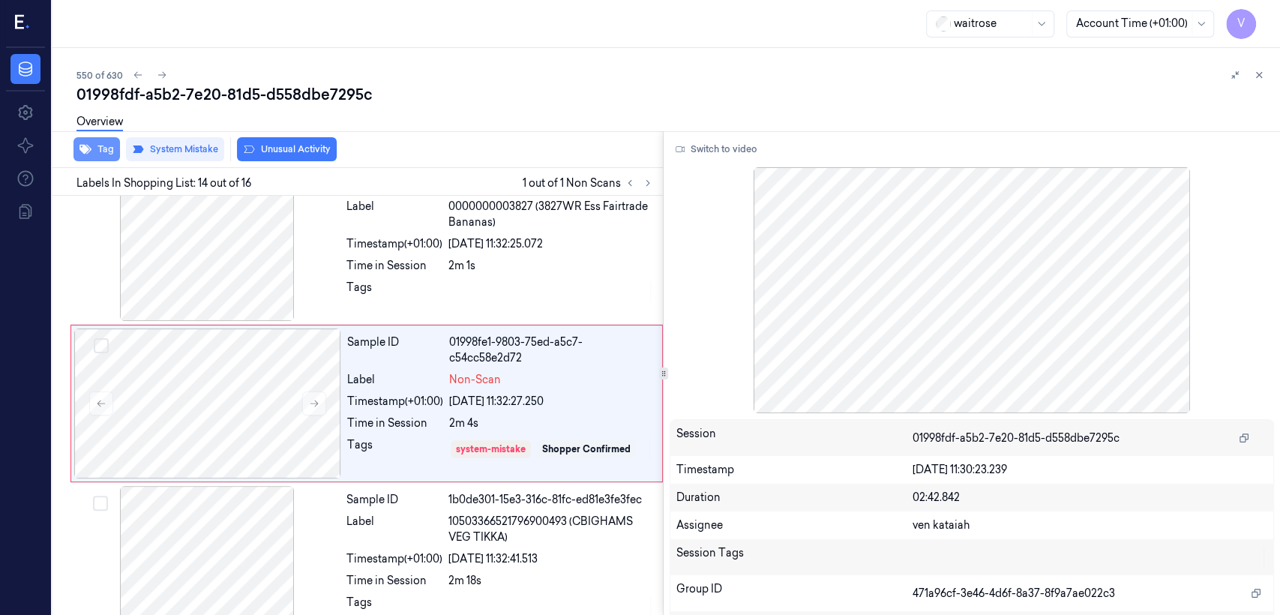
click at [88, 153] on icon "button" at bounding box center [85, 149] width 12 height 12
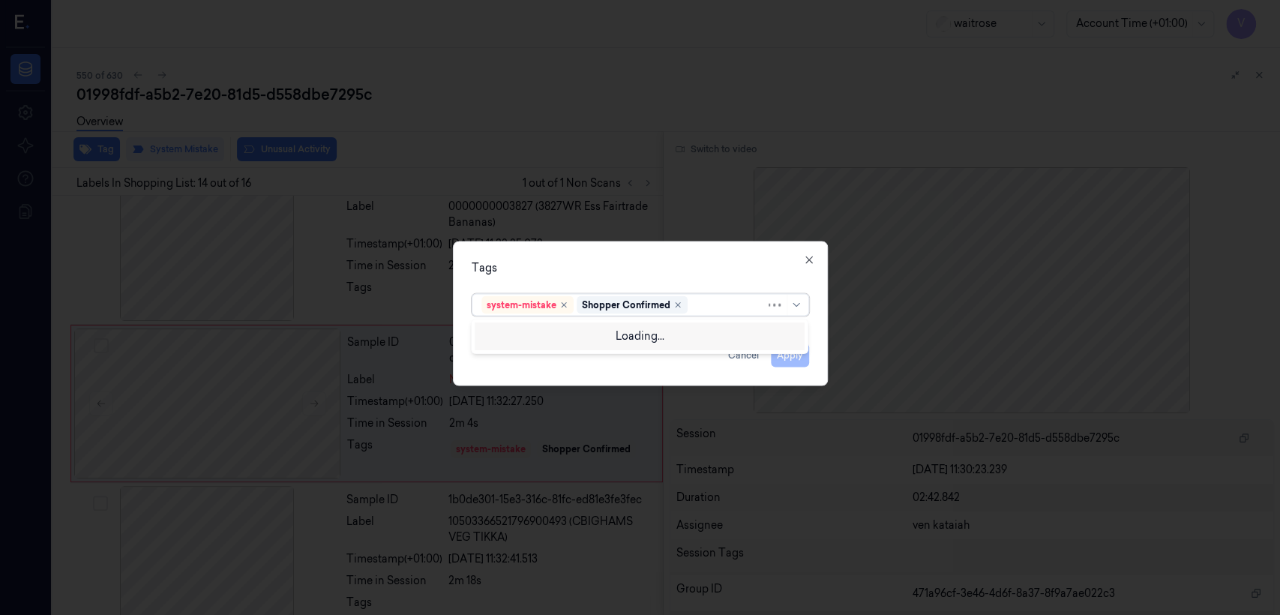
click at [732, 312] on div at bounding box center [728, 305] width 75 height 16
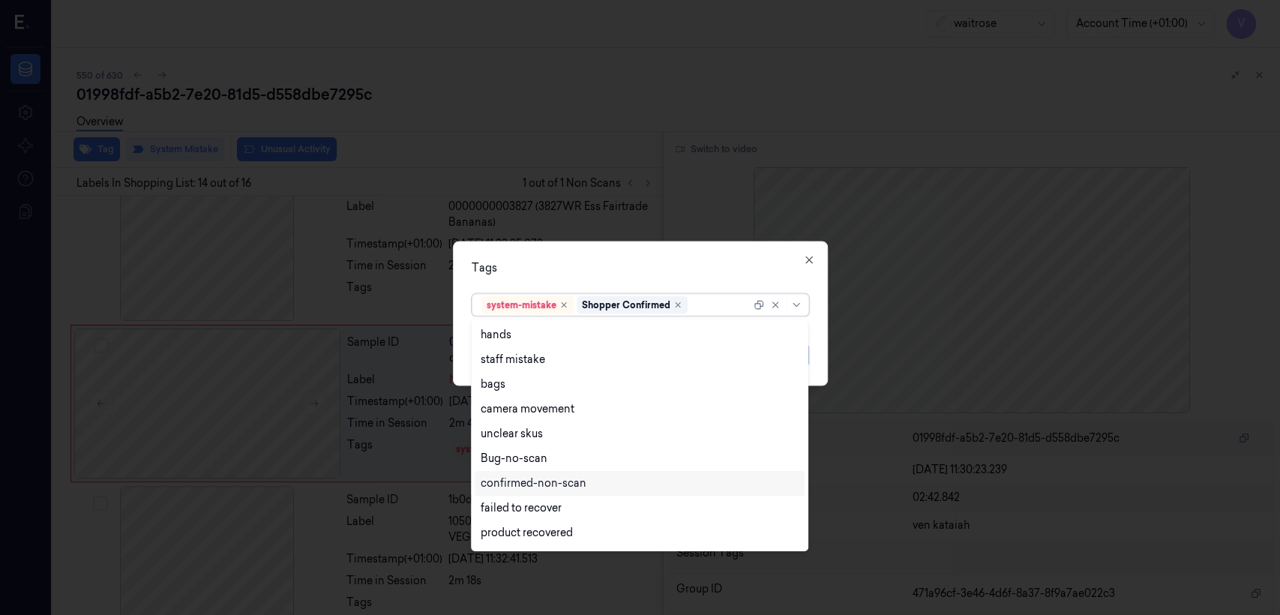
scroll to position [166, 0]
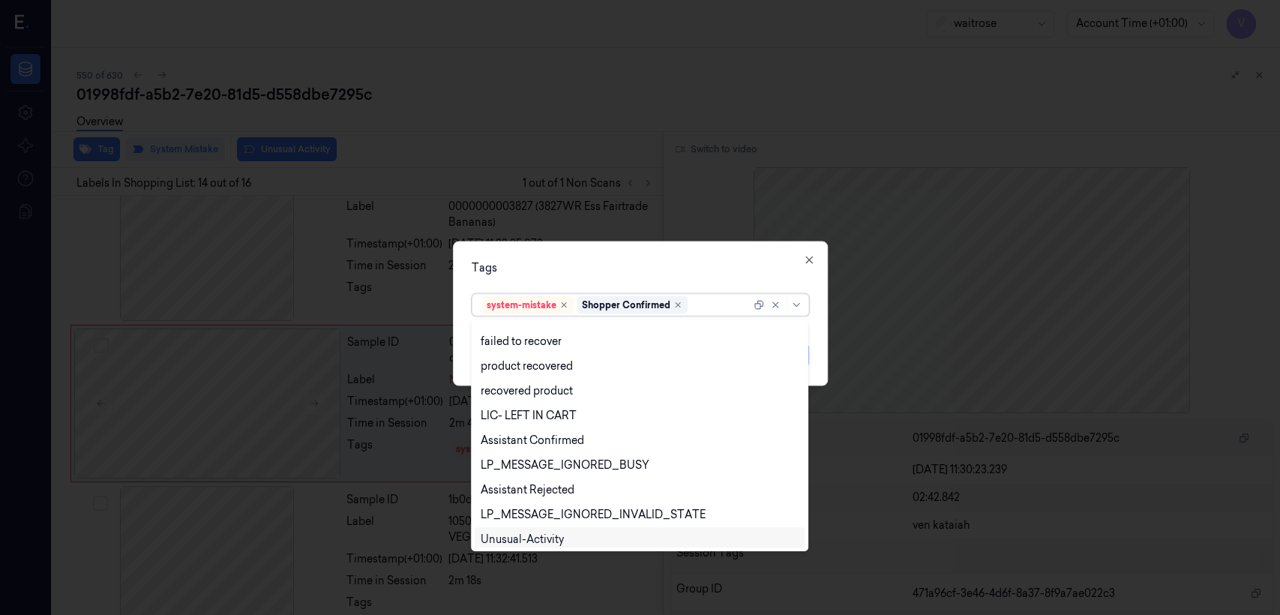
click at [533, 538] on div "Unusual-Activity" at bounding box center [522, 540] width 83 height 16
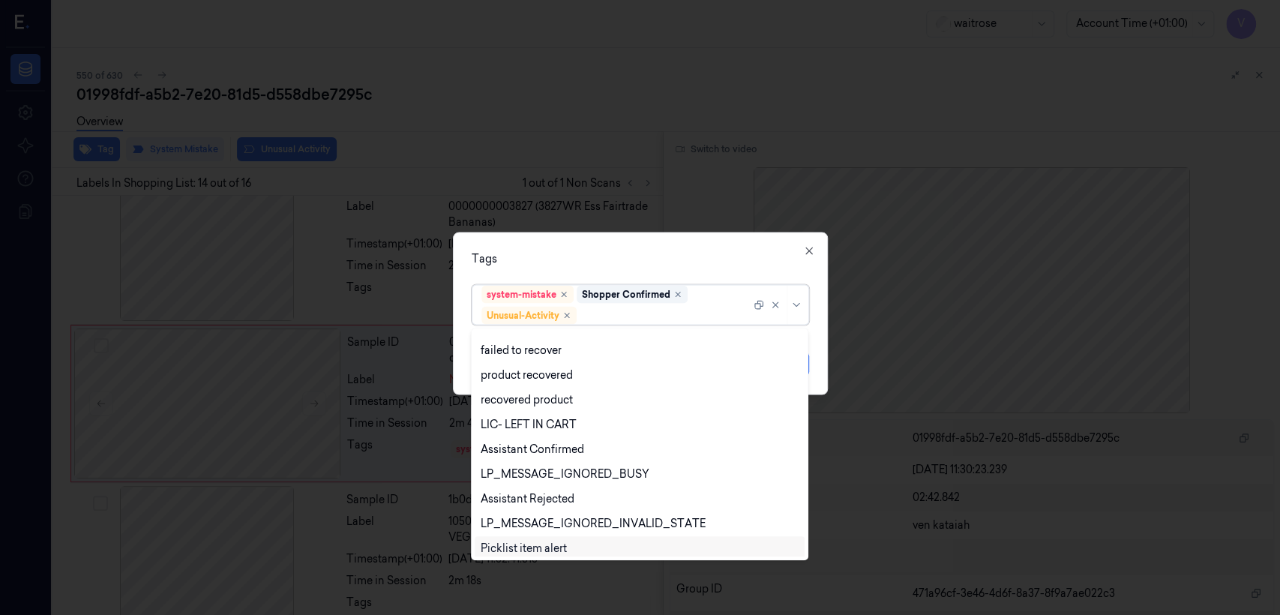
click at [540, 544] on div "Picklist item alert" at bounding box center [524, 549] width 86 height 16
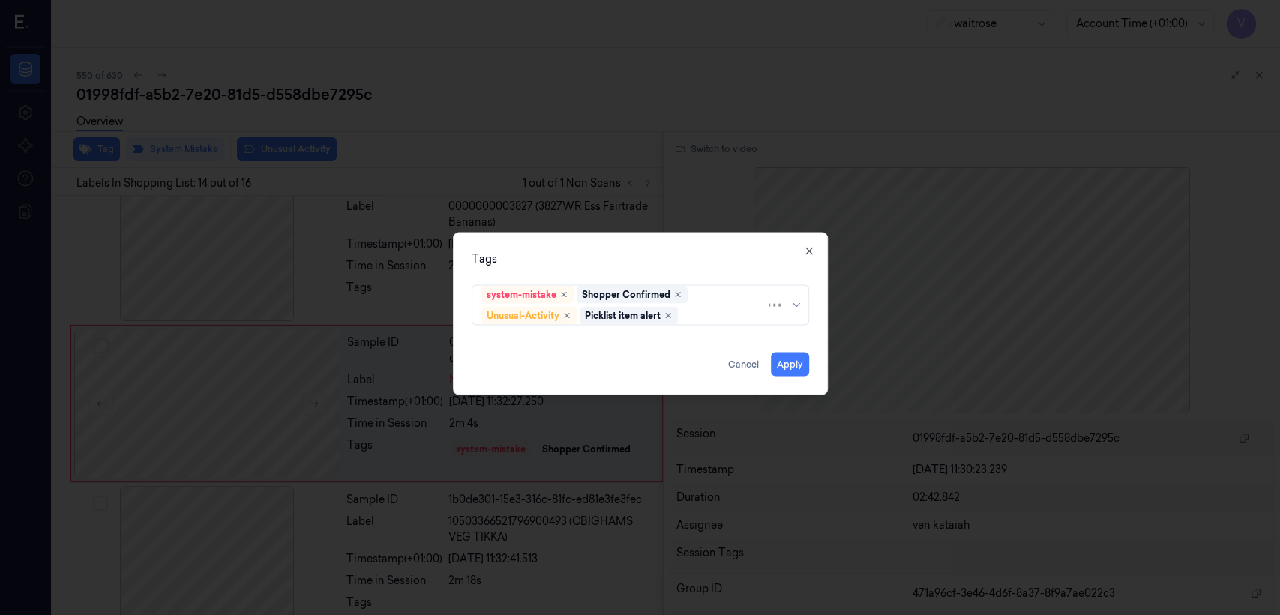
click at [665, 256] on div "Tags" at bounding box center [640, 259] width 337 height 16
click at [787, 369] on button "Apply" at bounding box center [790, 364] width 38 height 24
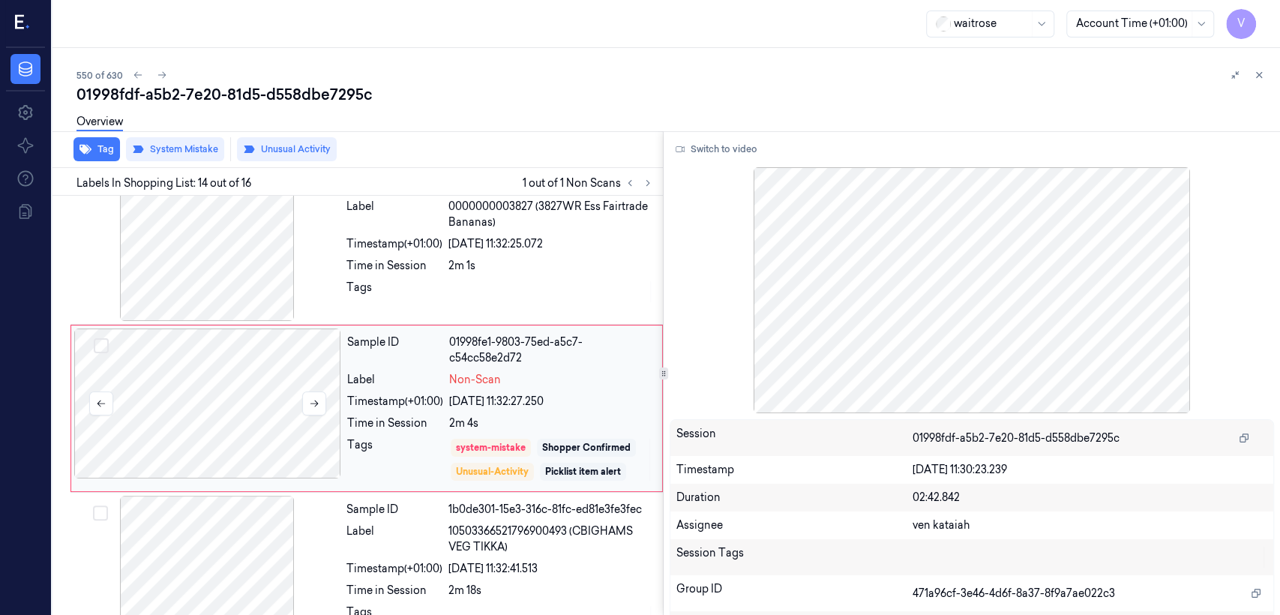
scroll to position [1944, 0]
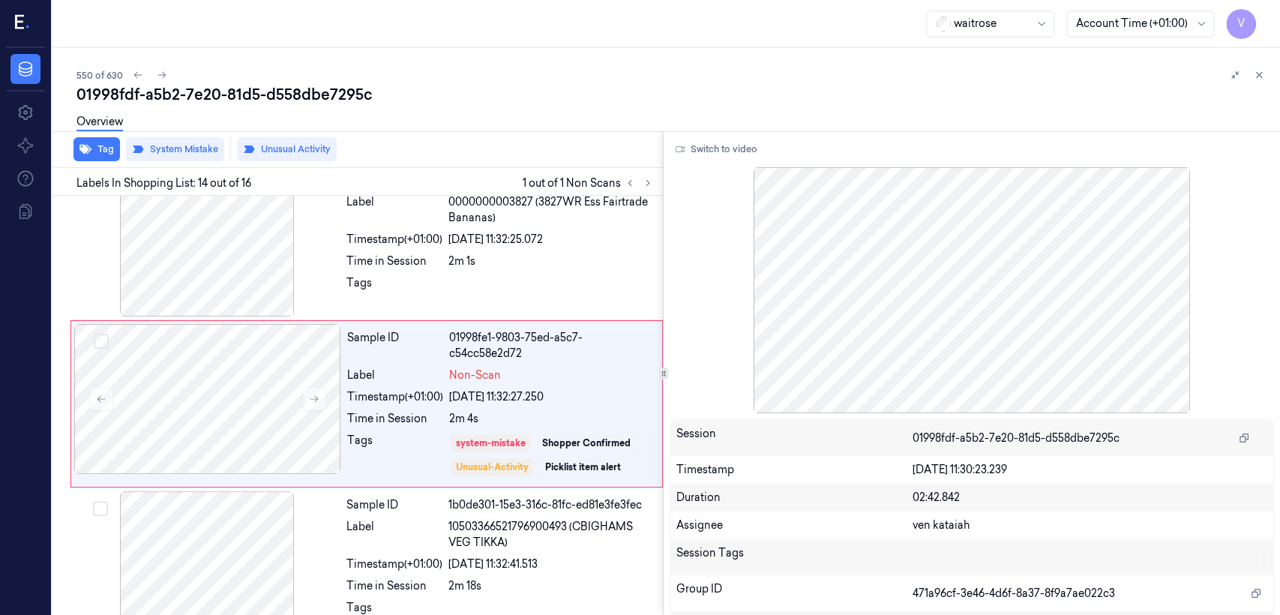
click at [1268, 77] on div "550 of 630 01998fdf-a5b2-7e20-81d5-d558dbe7295c Overview Tag System Mistake Unu…" at bounding box center [666, 331] width 1228 height 567
click at [1266, 76] on button at bounding box center [1259, 75] width 18 height 18
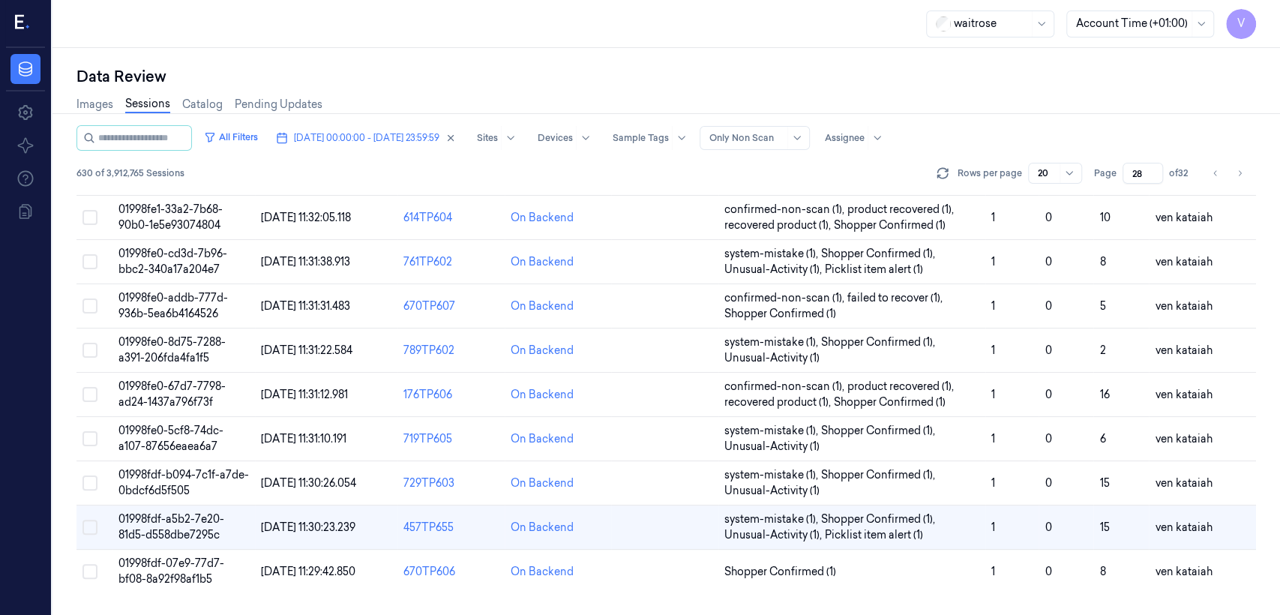
scroll to position [255, 0]
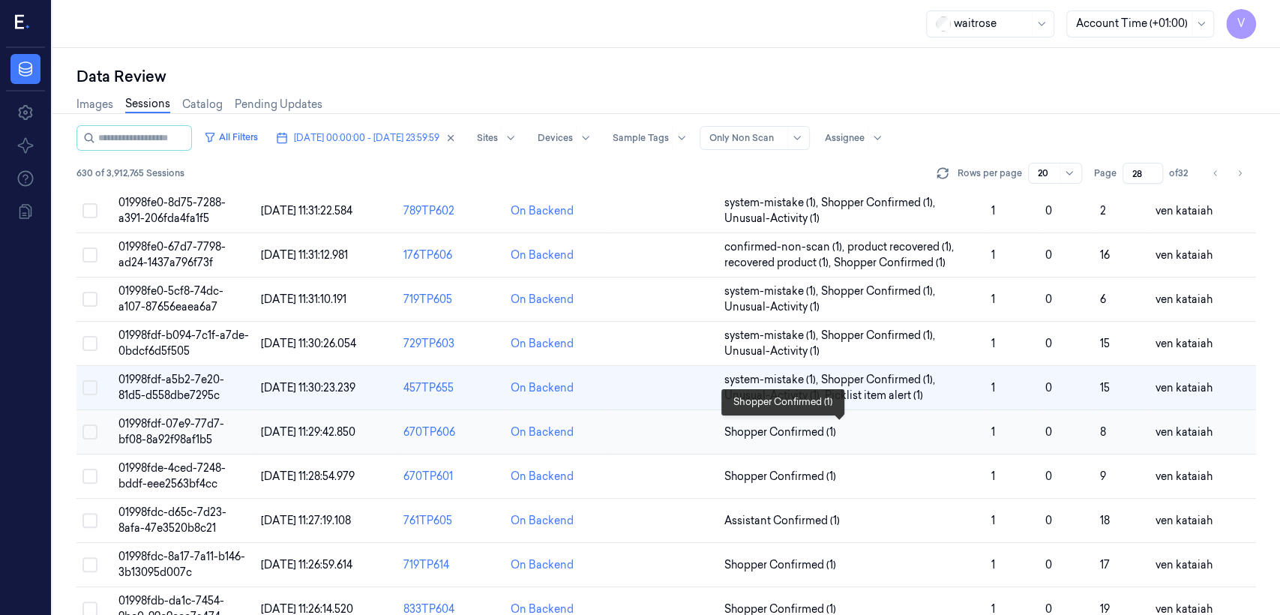
click at [816, 424] on span "Shopper Confirmed (1)" at bounding box center [780, 432] width 112 height 16
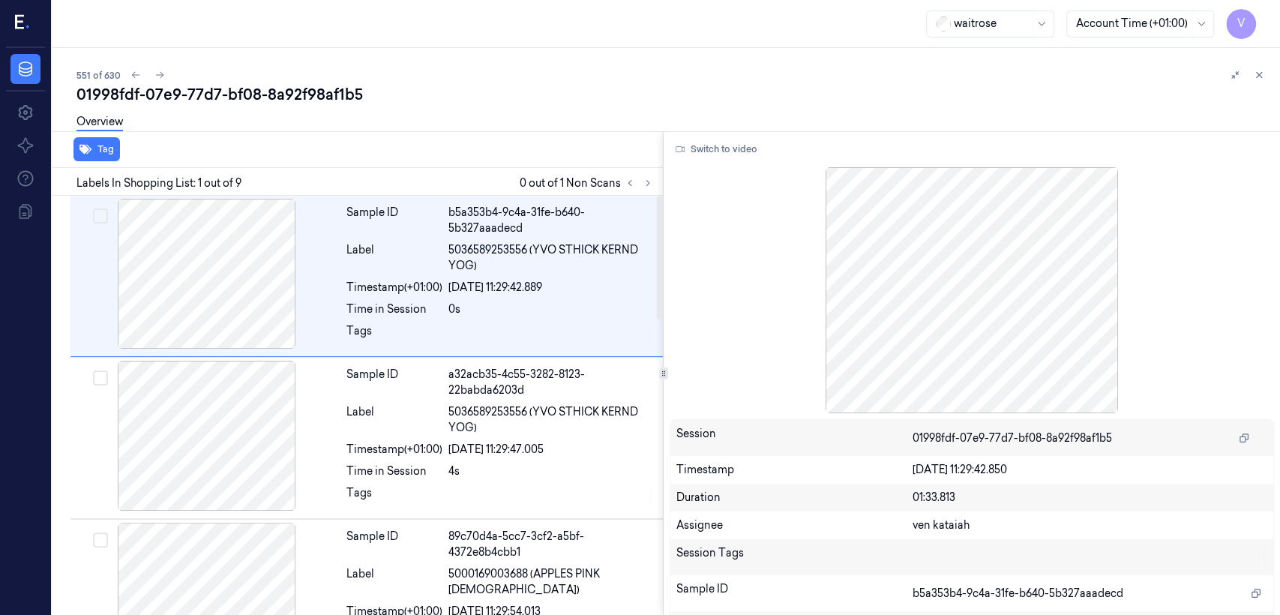
click at [652, 191] on div at bounding box center [639, 183] width 36 height 18
click at [648, 185] on icon at bounding box center [648, 183] width 10 height 10
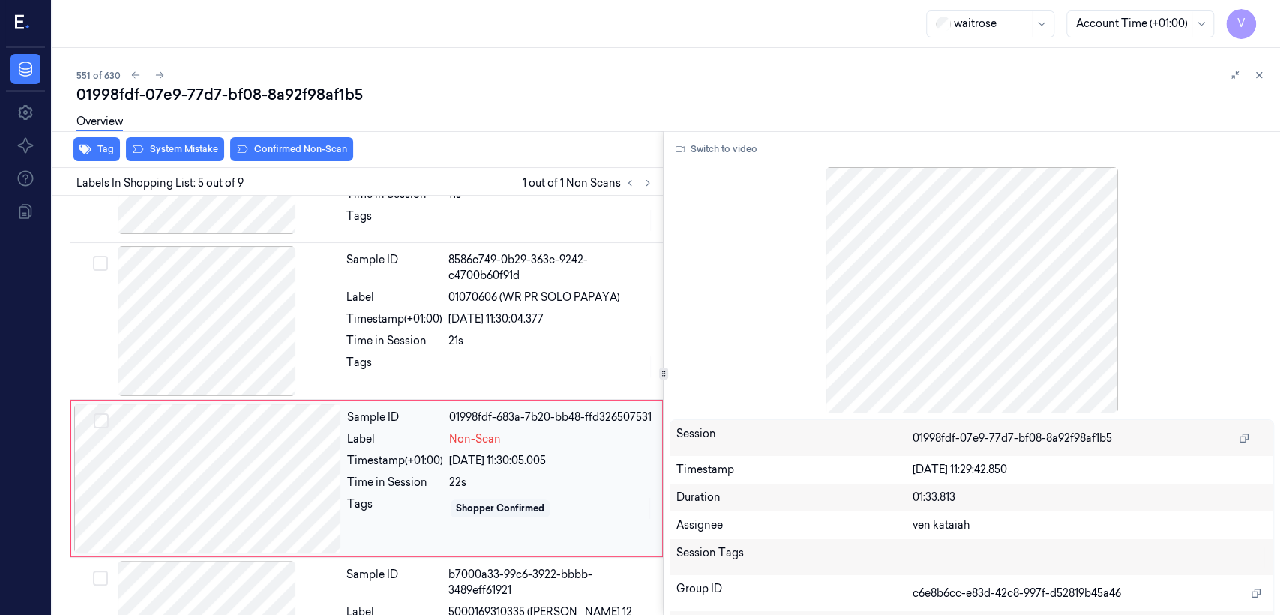
scroll to position [506, 0]
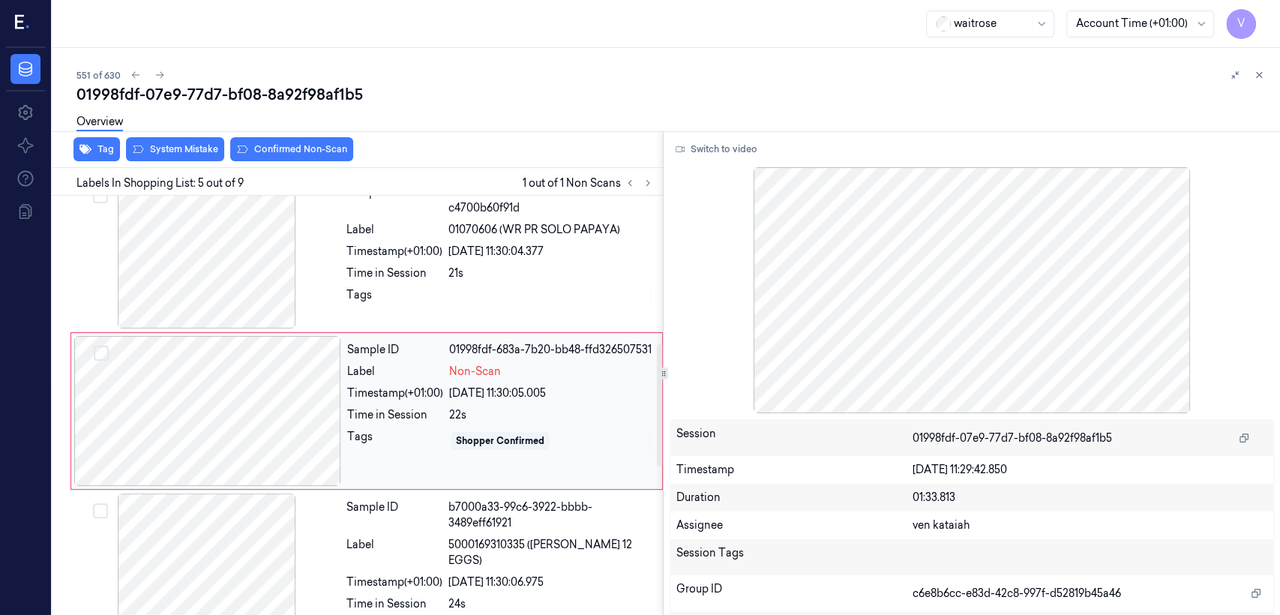
click at [361, 409] on div "Time in Session" at bounding box center [395, 415] width 96 height 16
click at [328, 265] on div at bounding box center [206, 253] width 267 height 150
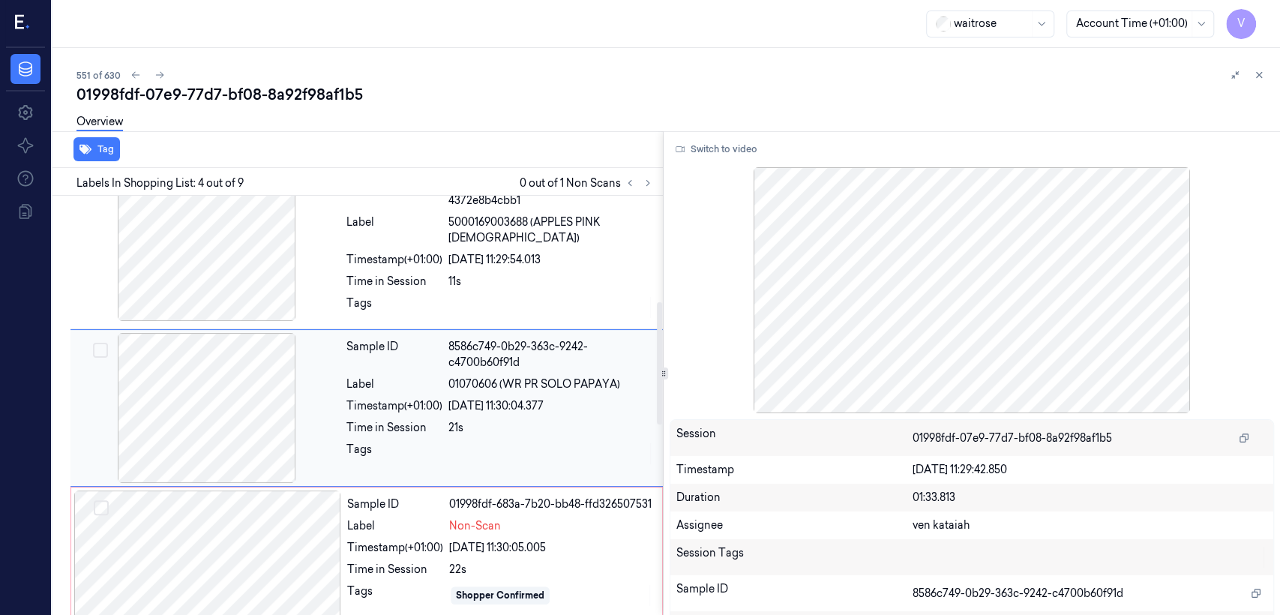
scroll to position [349, 0]
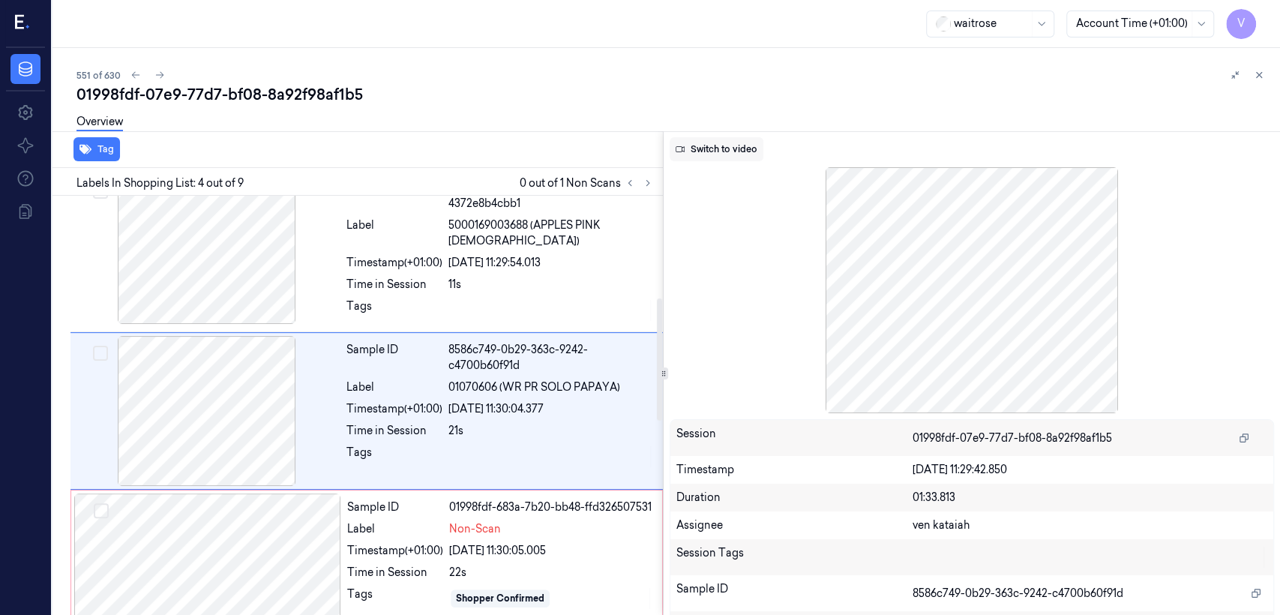
click at [734, 147] on button "Switch to video" at bounding box center [717, 149] width 94 height 24
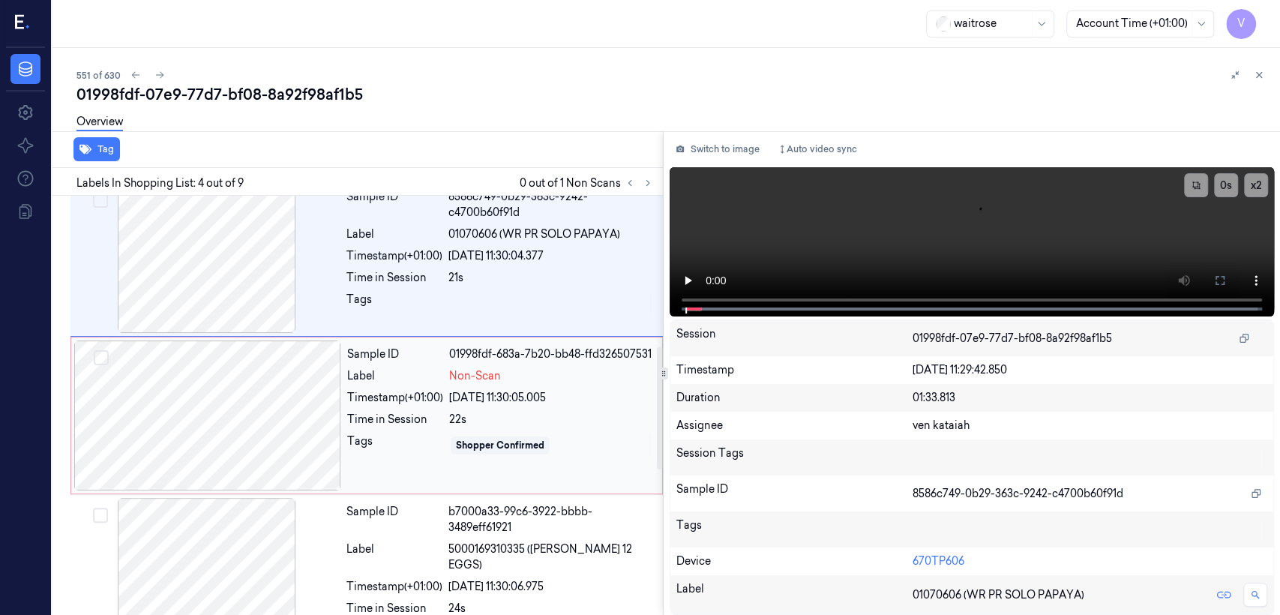
scroll to position [516, 0]
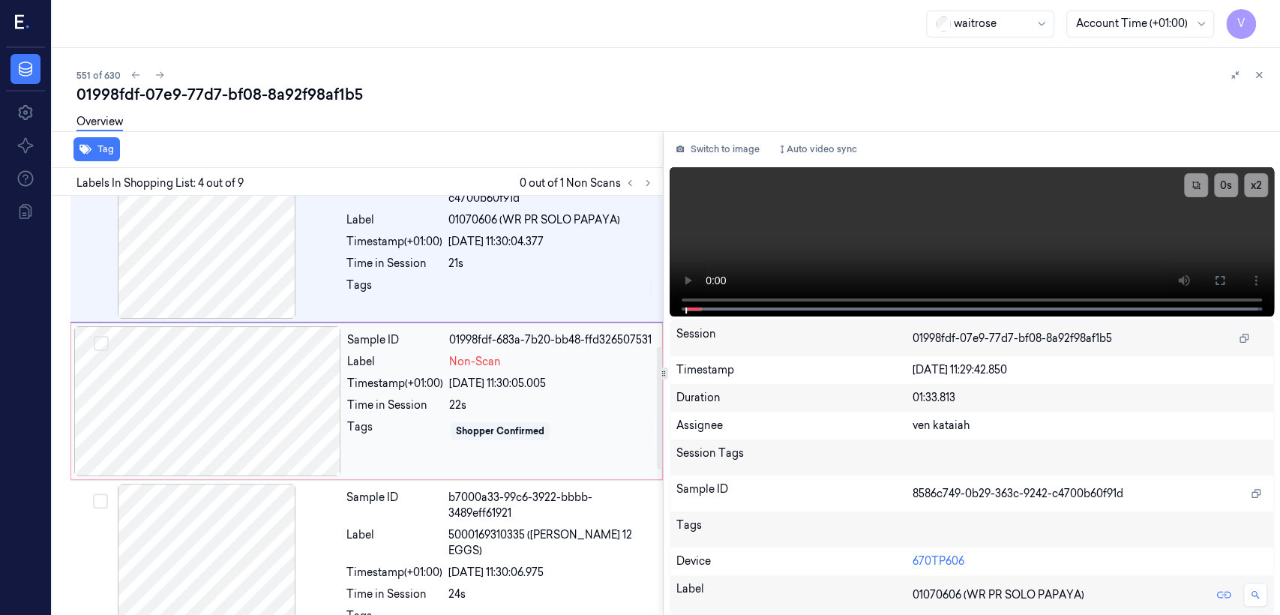
click at [482, 388] on div "Sample ID 01998fdf-683a-7b20-bb48-ffd326507531 Label Non-Scan Timestamp (+01:00…" at bounding box center [500, 401] width 318 height 150
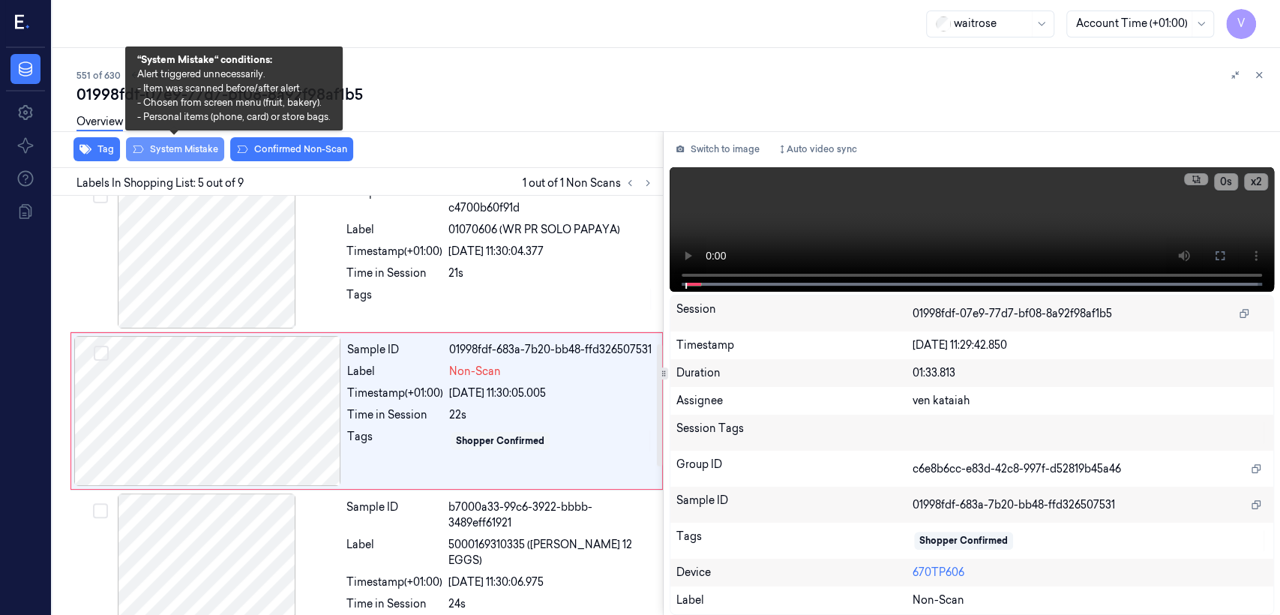
click at [154, 144] on button "System Mistake" at bounding box center [175, 149] width 98 height 24
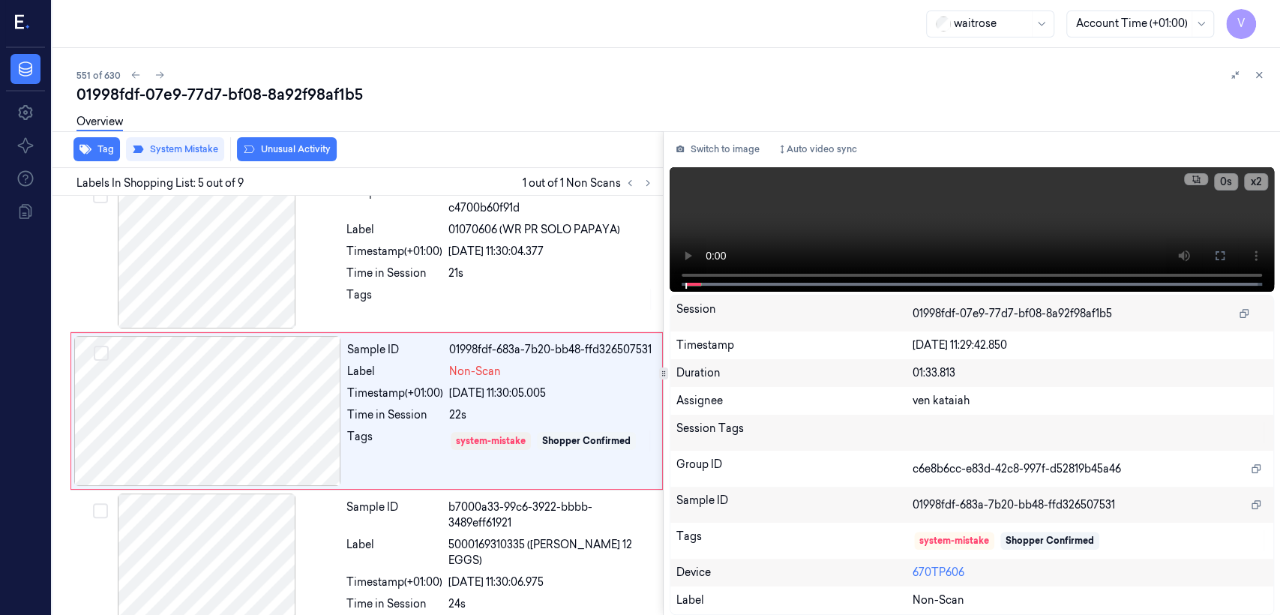
click at [272, 151] on button "Unusual Activity" at bounding box center [287, 149] width 100 height 24
click at [565, 288] on div at bounding box center [550, 299] width 205 height 24
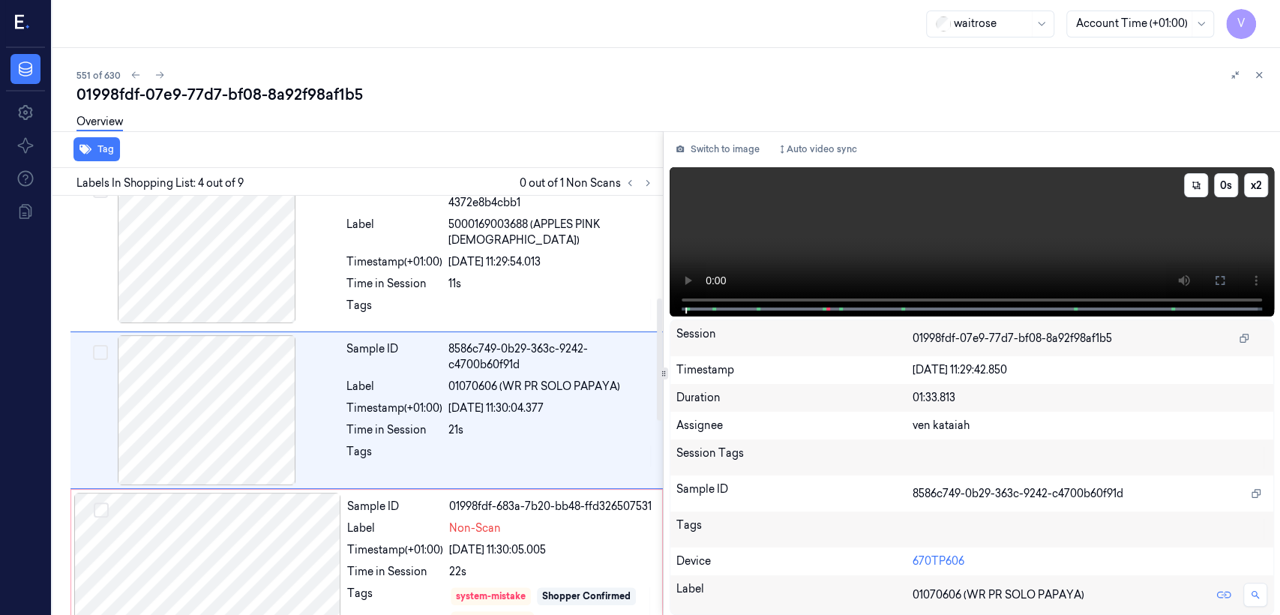
scroll to position [349, 0]
click at [1223, 279] on icon at bounding box center [1220, 280] width 12 height 12
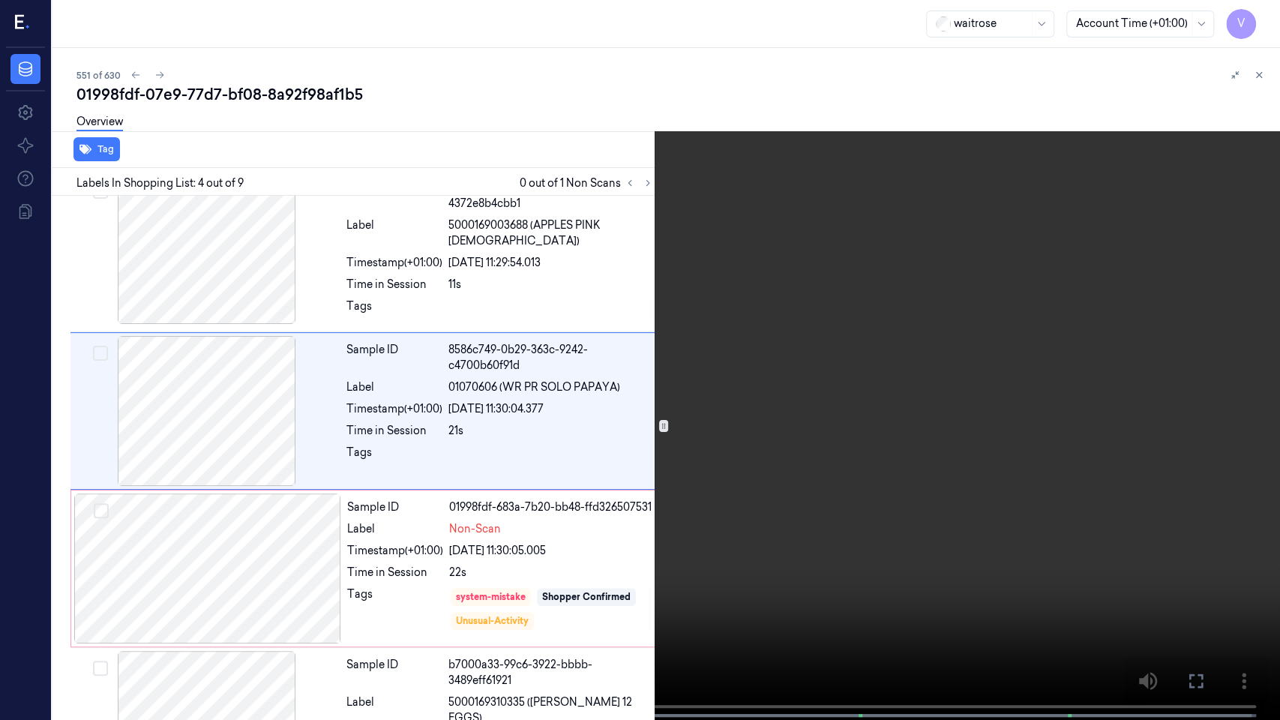
click at [916, 301] on video at bounding box center [640, 361] width 1280 height 723
click at [0, 0] on icon at bounding box center [0, 0] width 0 height 0
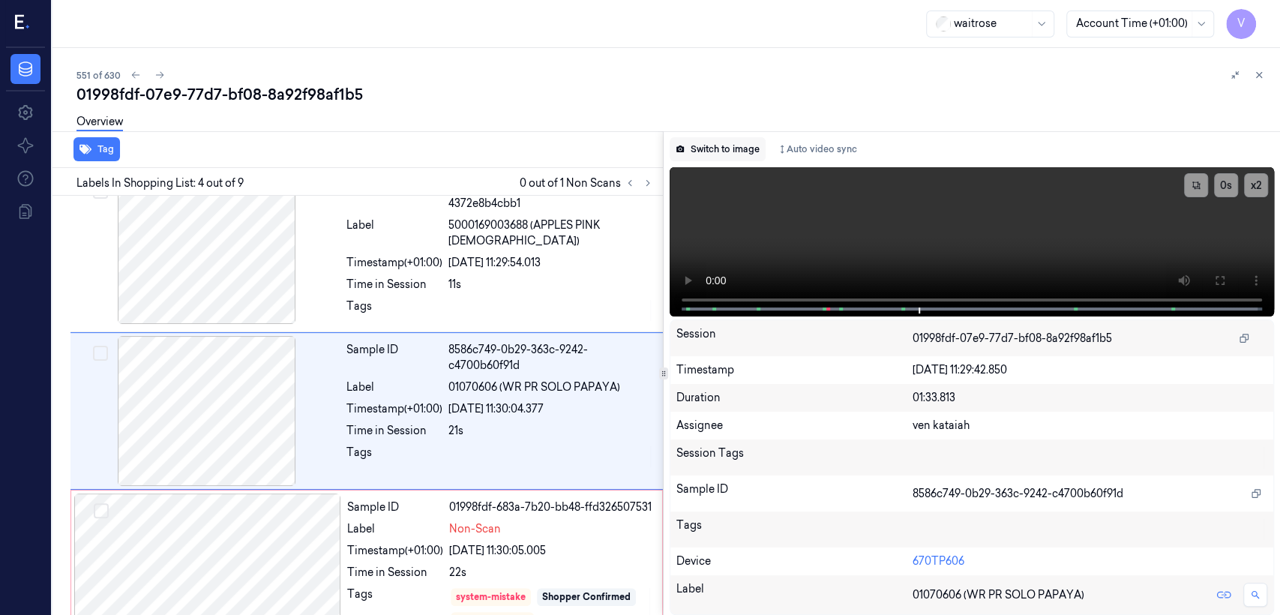
click at [722, 151] on button "Switch to image" at bounding box center [718, 149] width 96 height 24
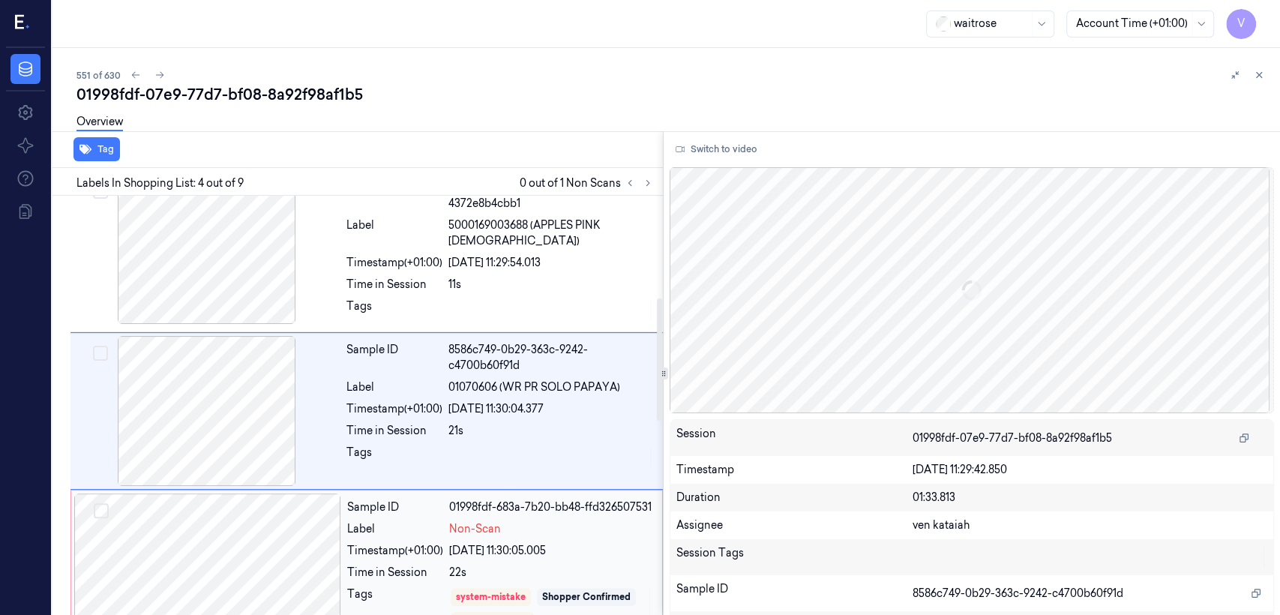
click at [484, 506] on div "01998fdf-683a-7b20-bb48-ffd326507531" at bounding box center [551, 507] width 204 height 16
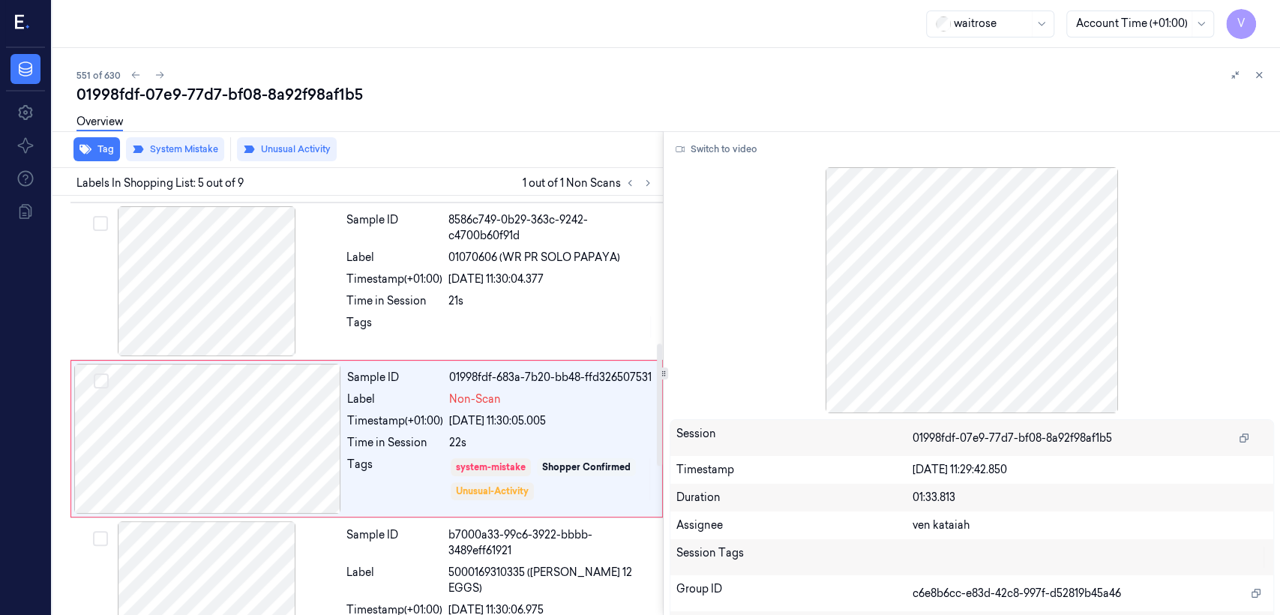
scroll to position [506, 0]
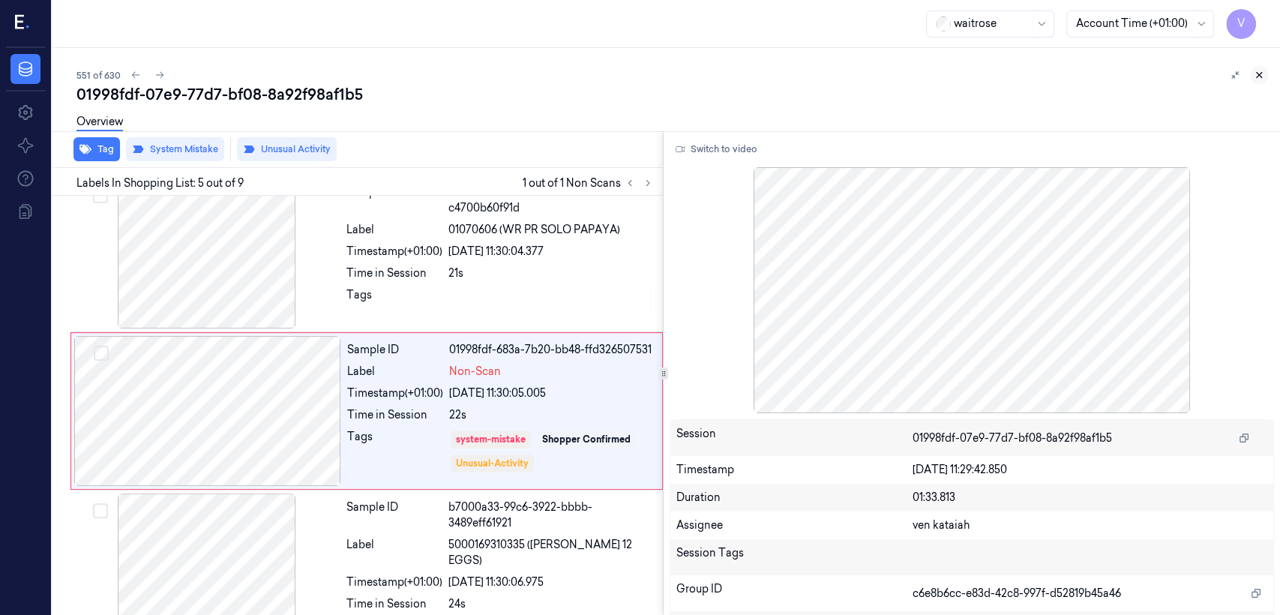
click at [1252, 76] on button at bounding box center [1259, 75] width 18 height 18
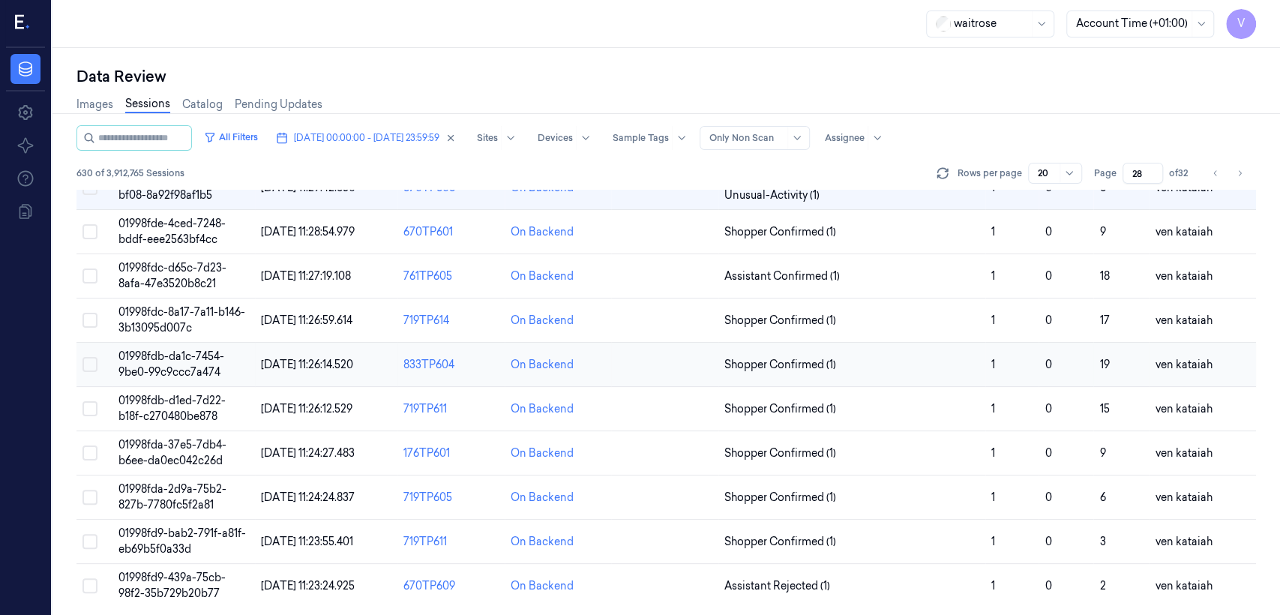
scroll to position [333, 0]
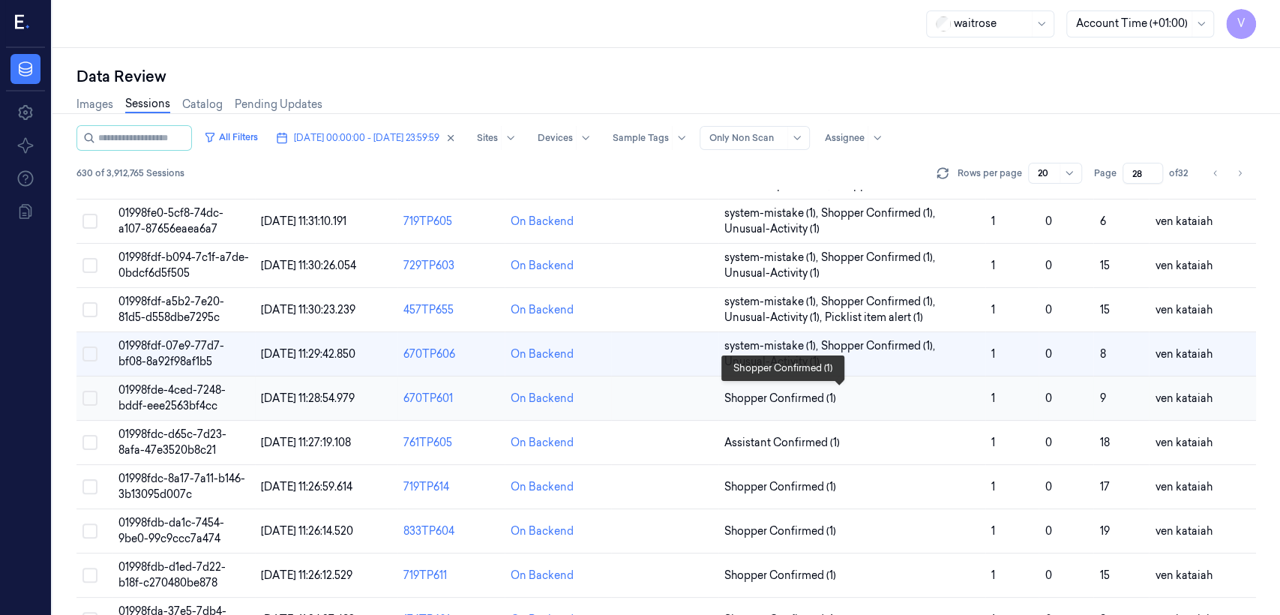
click at [769, 397] on span "Shopper Confirmed (1)" at bounding box center [780, 399] width 112 height 16
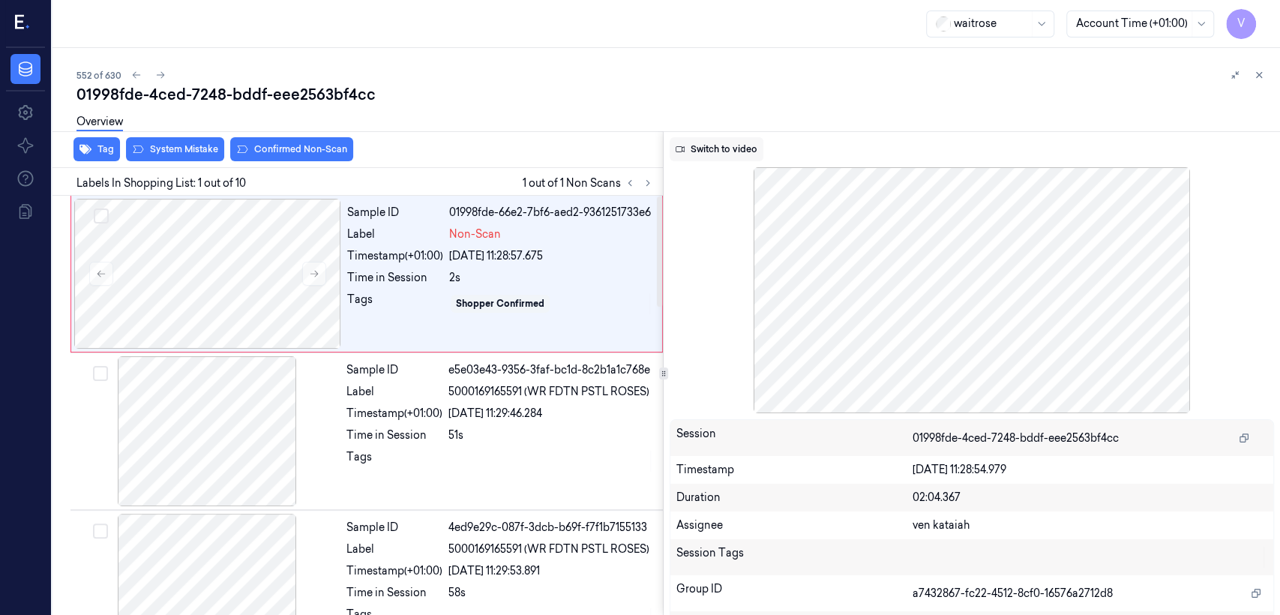
click at [758, 146] on button "Switch to video" at bounding box center [717, 149] width 94 height 24
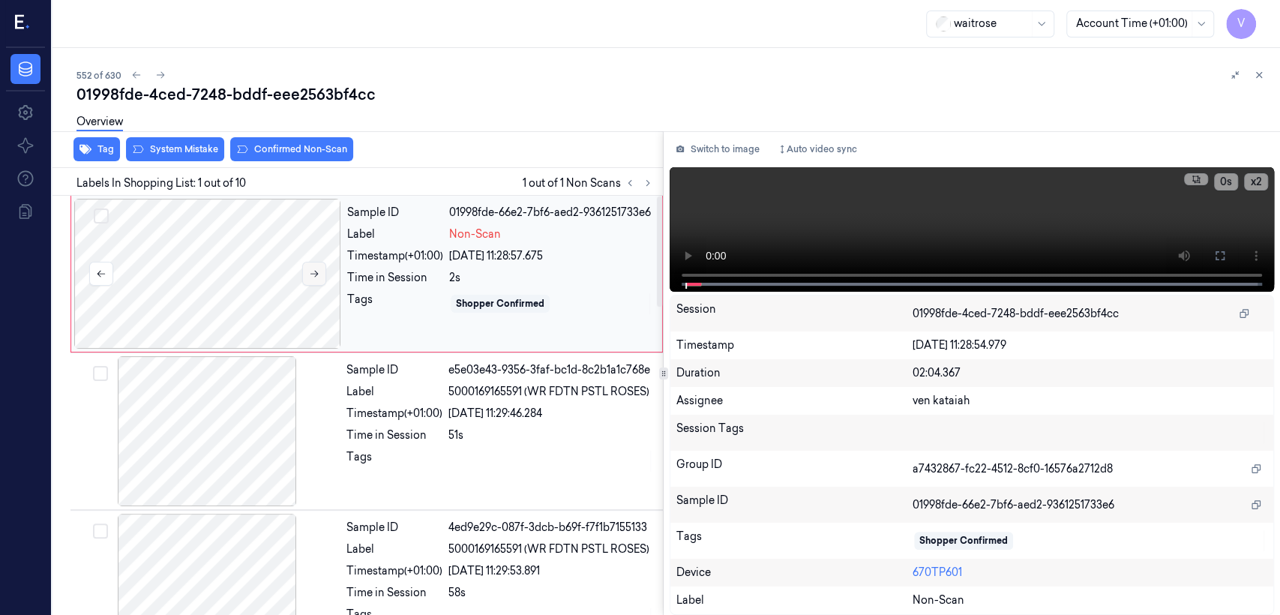
click at [317, 269] on icon at bounding box center [314, 273] width 10 height 10
click at [388, 280] on div "Time in Session" at bounding box center [395, 278] width 96 height 16
click at [1100, 238] on video at bounding box center [972, 229] width 604 height 124
click at [1223, 258] on icon at bounding box center [1220, 256] width 12 height 12
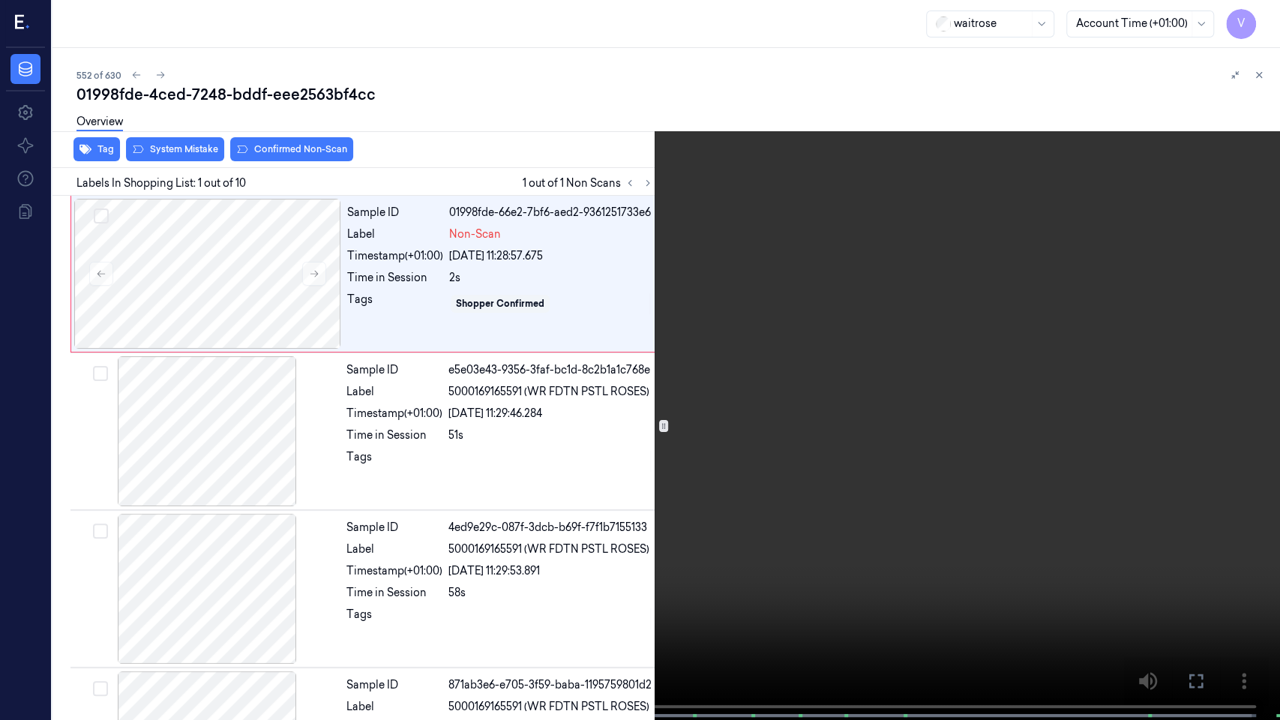
click at [586, 370] on video at bounding box center [640, 361] width 1280 height 723
click at [0, 0] on icon at bounding box center [0, 0] width 0 height 0
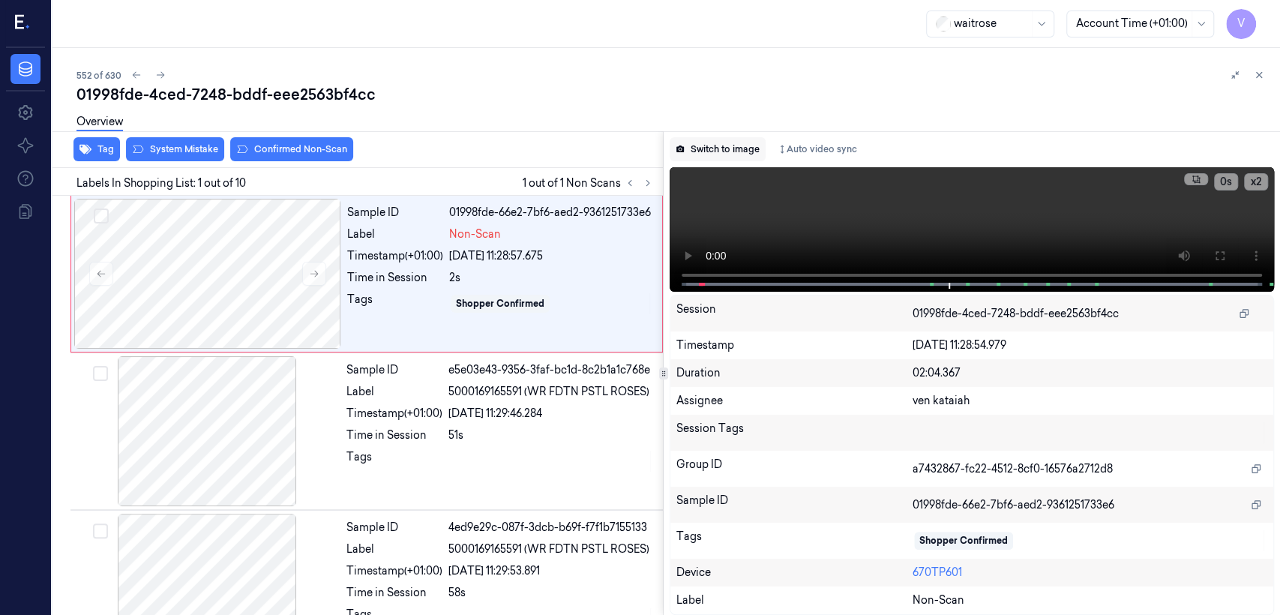
click at [732, 145] on button "Switch to image" at bounding box center [718, 149] width 96 height 24
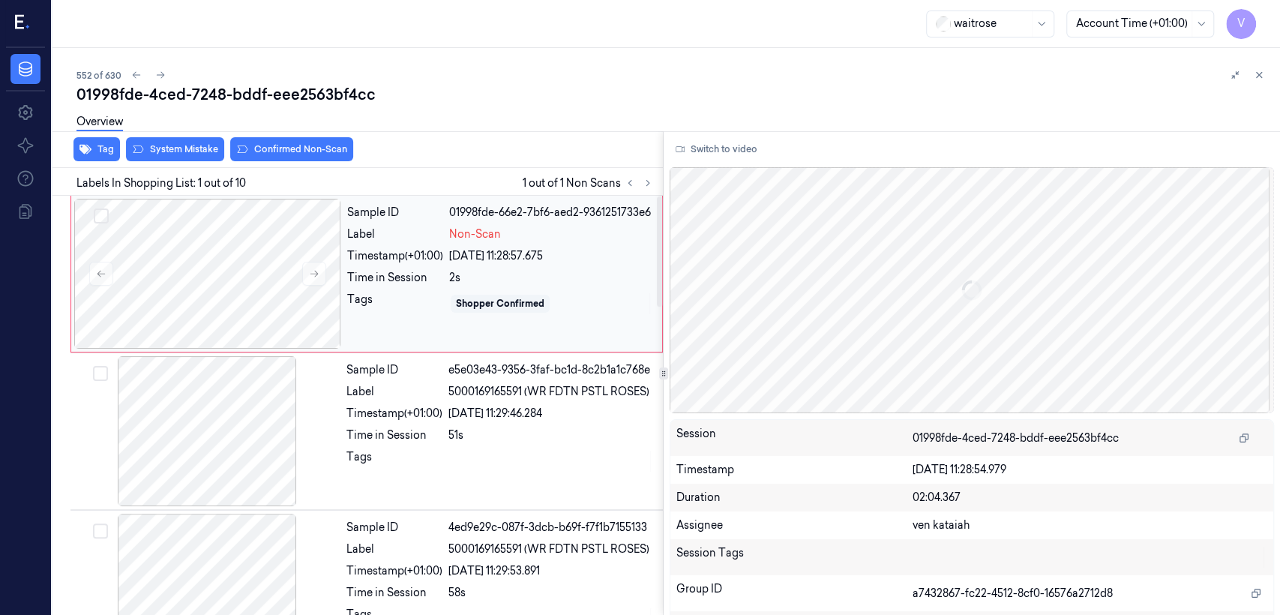
click at [474, 267] on div "Sample ID 01998fde-66e2-7bf6-aed2-9361251733e6 Label Non-Scan Timestamp (+01:00…" at bounding box center [500, 274] width 318 height 150
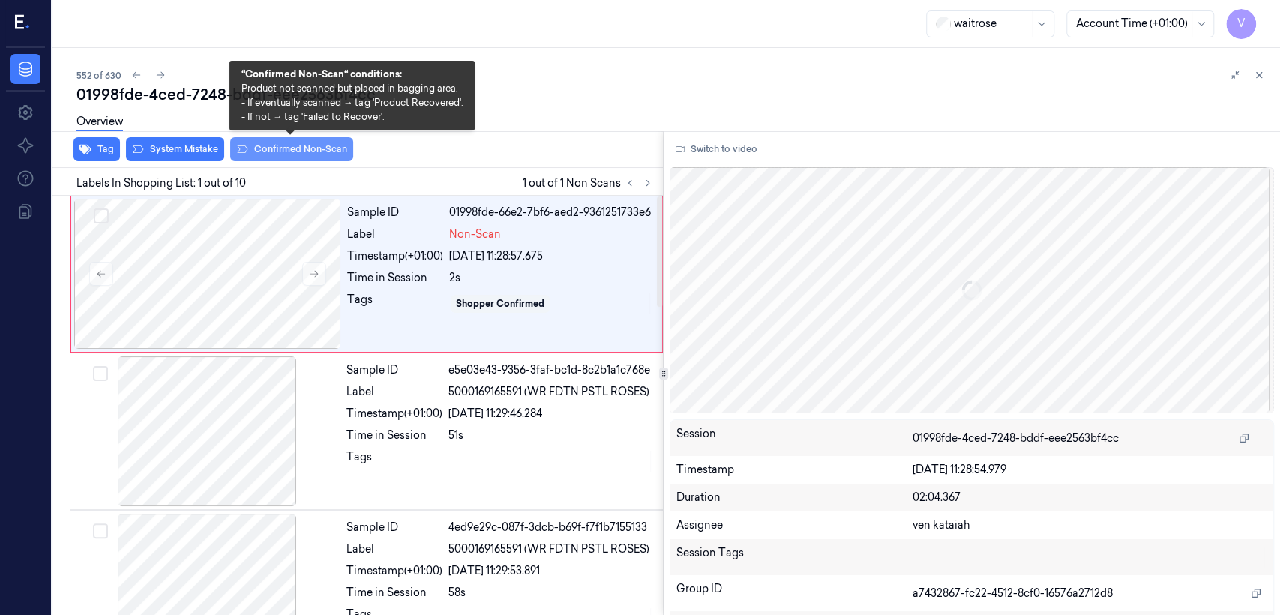
click at [306, 145] on button "Confirmed Non-Scan" at bounding box center [291, 149] width 123 height 24
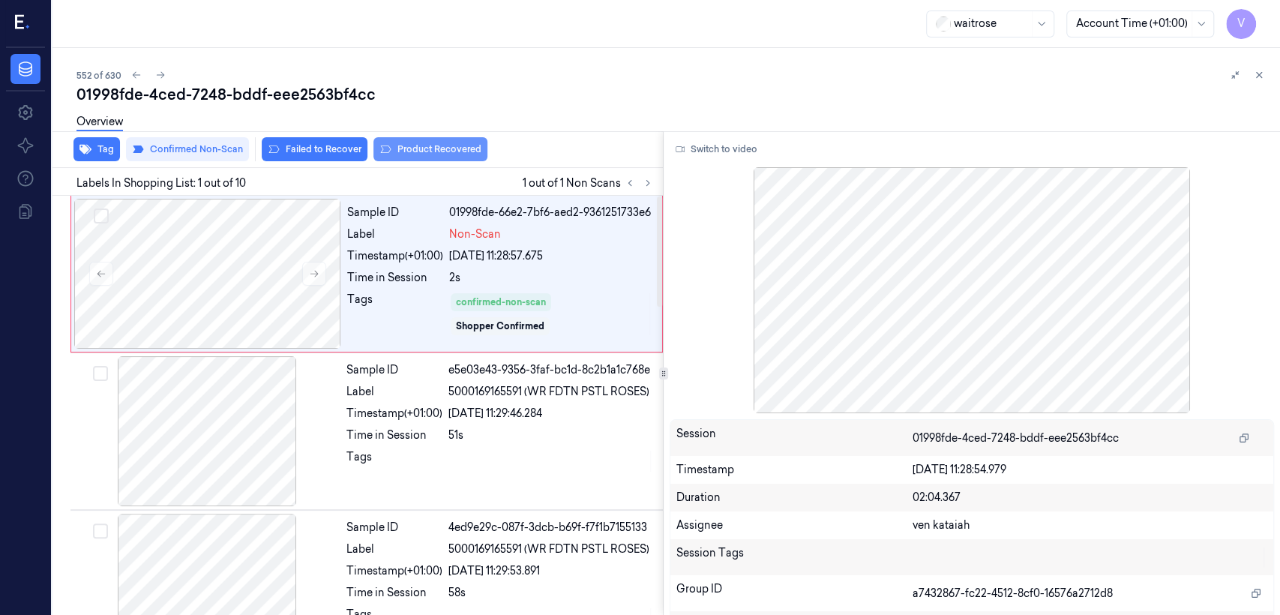
click at [415, 153] on button "Product Recovered" at bounding box center [430, 149] width 114 height 24
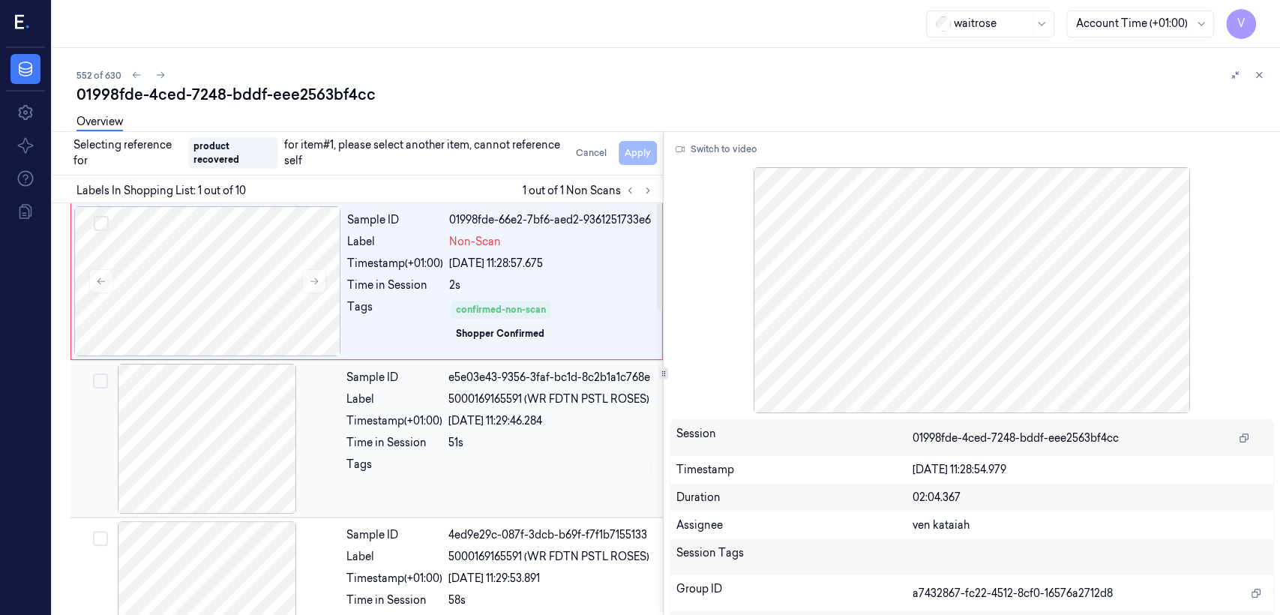
click at [456, 411] on div "Sample ID e5e03e43-9356-3faf-bc1d-8c2b1a1c768e Label 5000169165591 (WR FDTN PST…" at bounding box center [499, 439] width 319 height 150
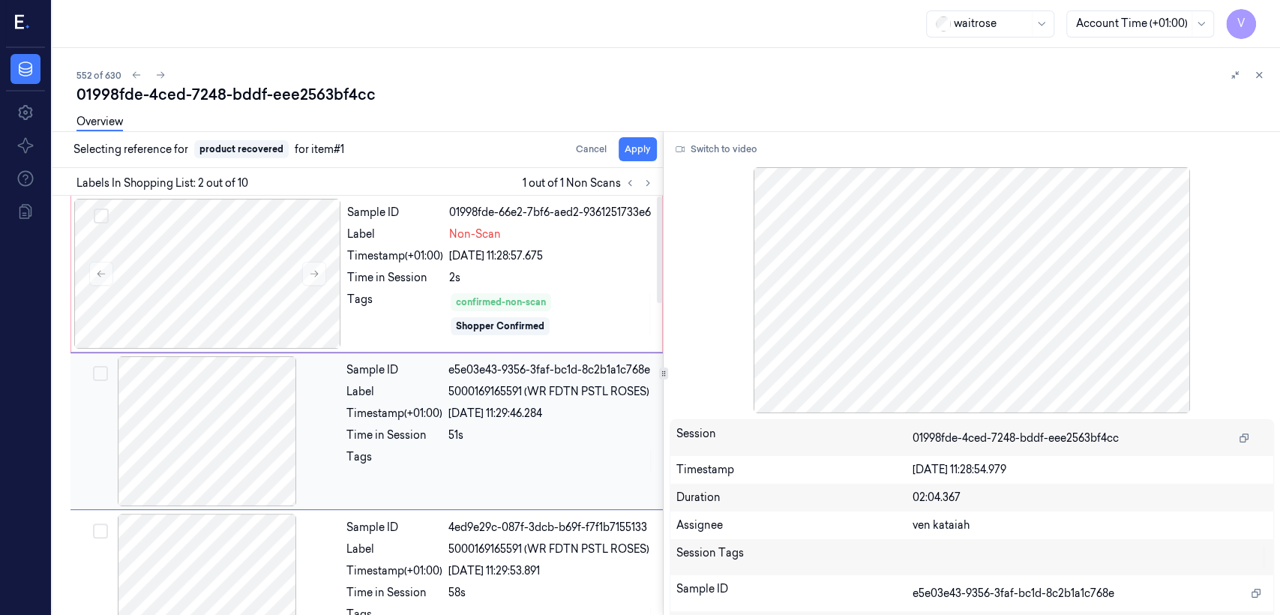
scroll to position [25, 0]
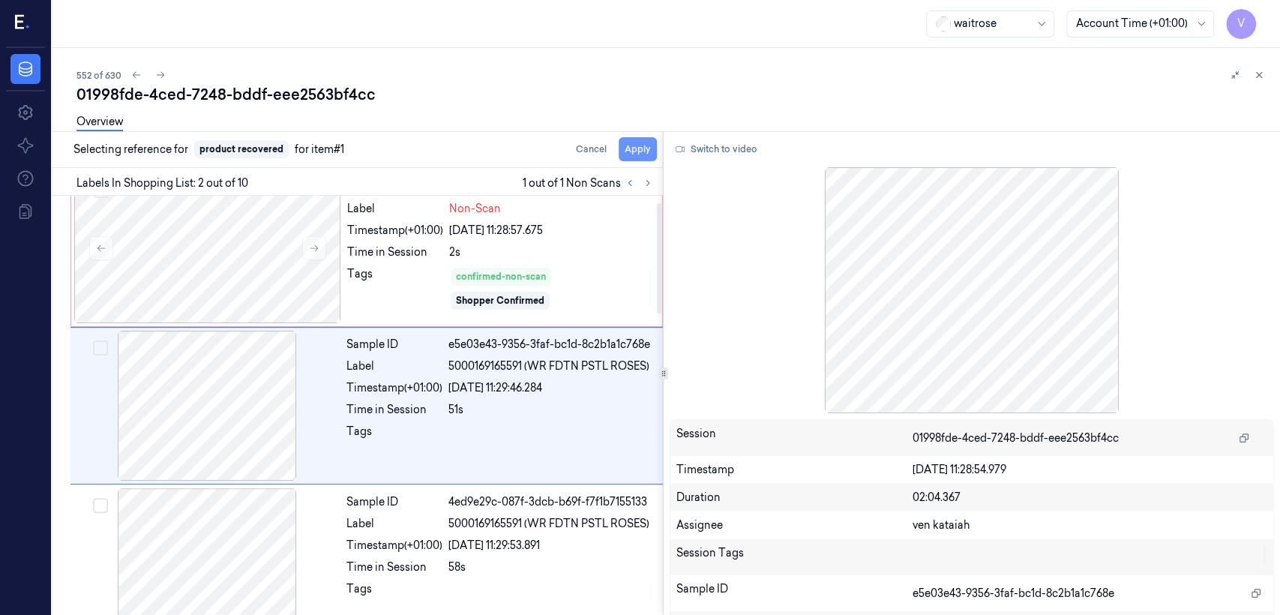
click at [631, 144] on button "Apply" at bounding box center [638, 149] width 38 height 24
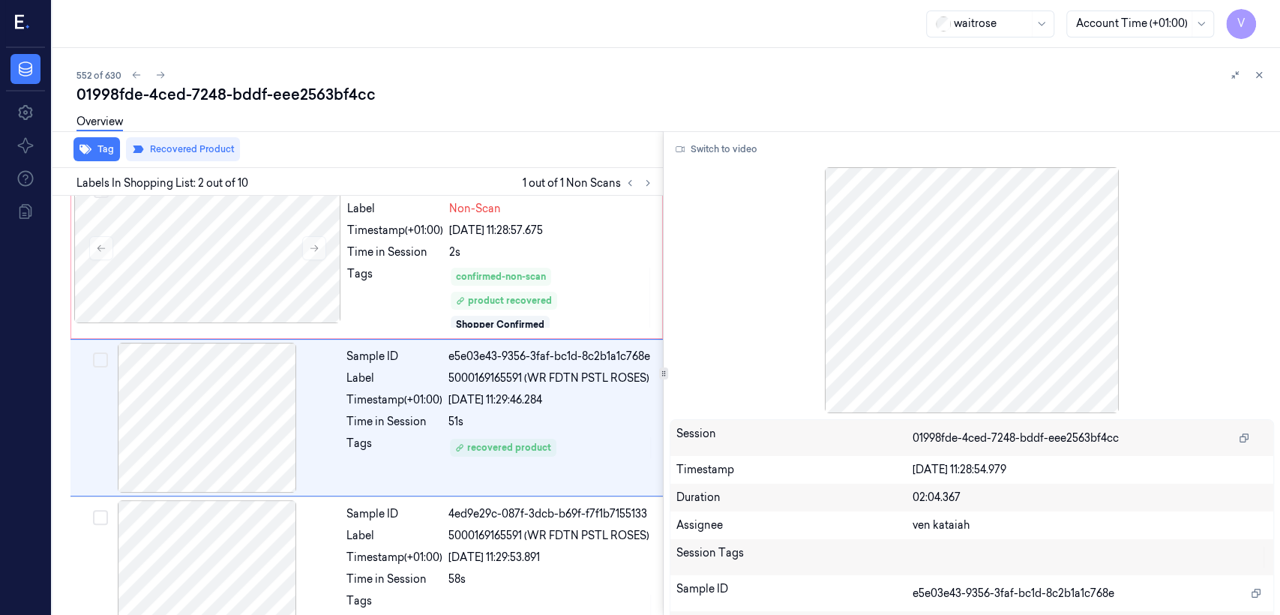
scroll to position [37, 0]
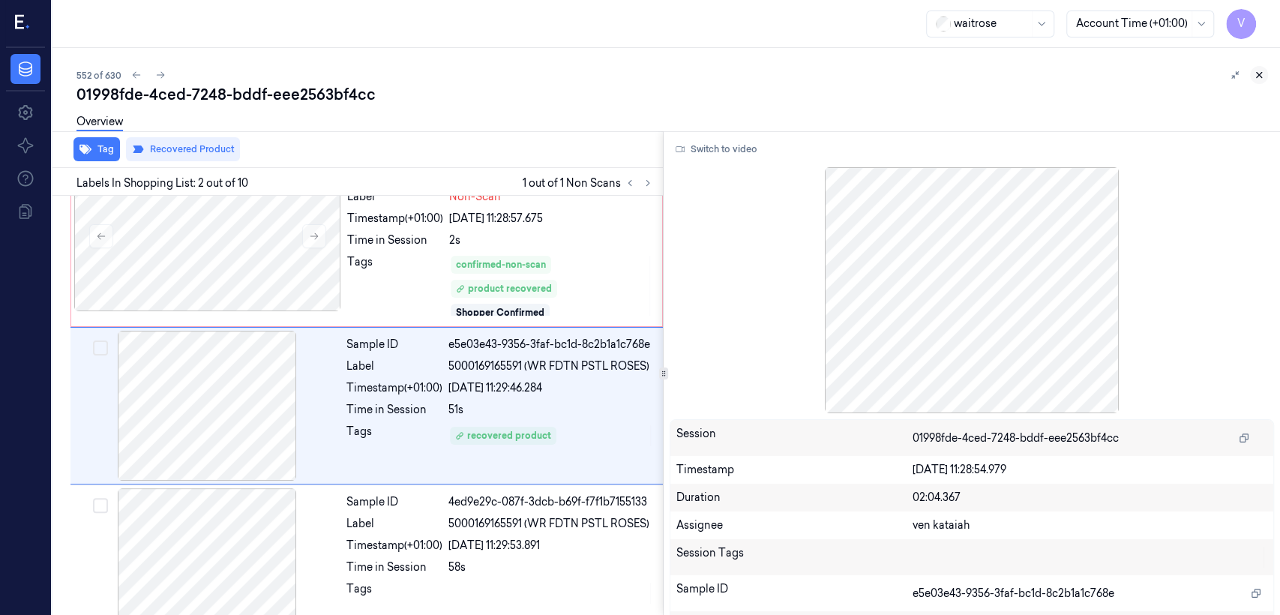
click at [1254, 78] on icon at bounding box center [1259, 75] width 10 height 10
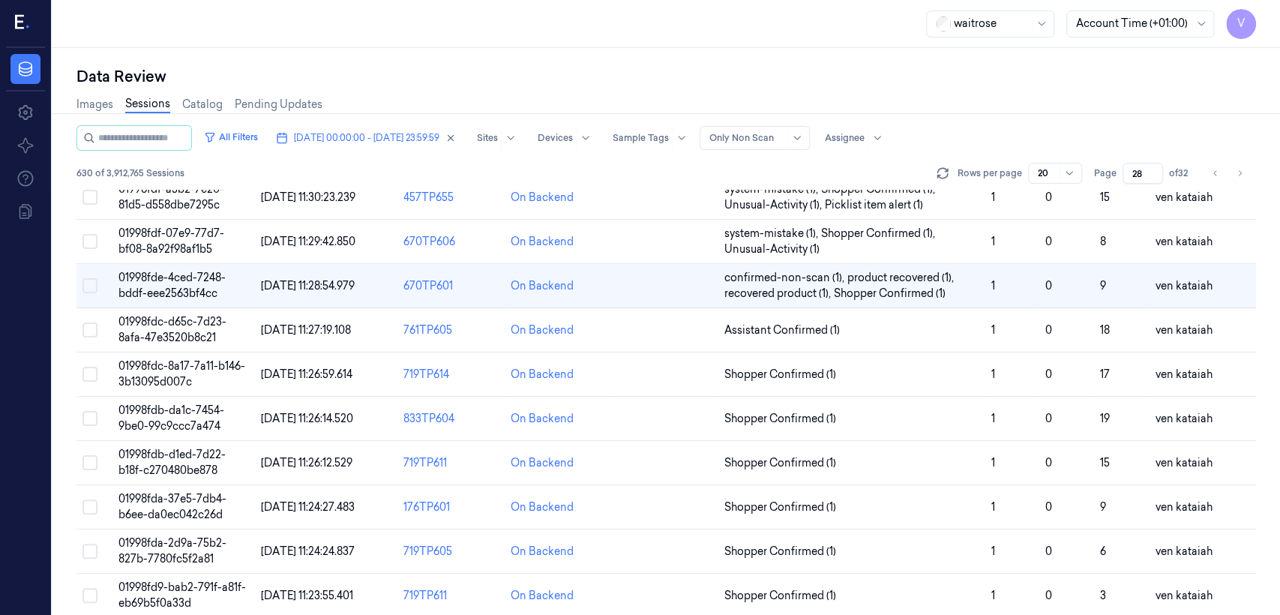
scroll to position [383, 0]
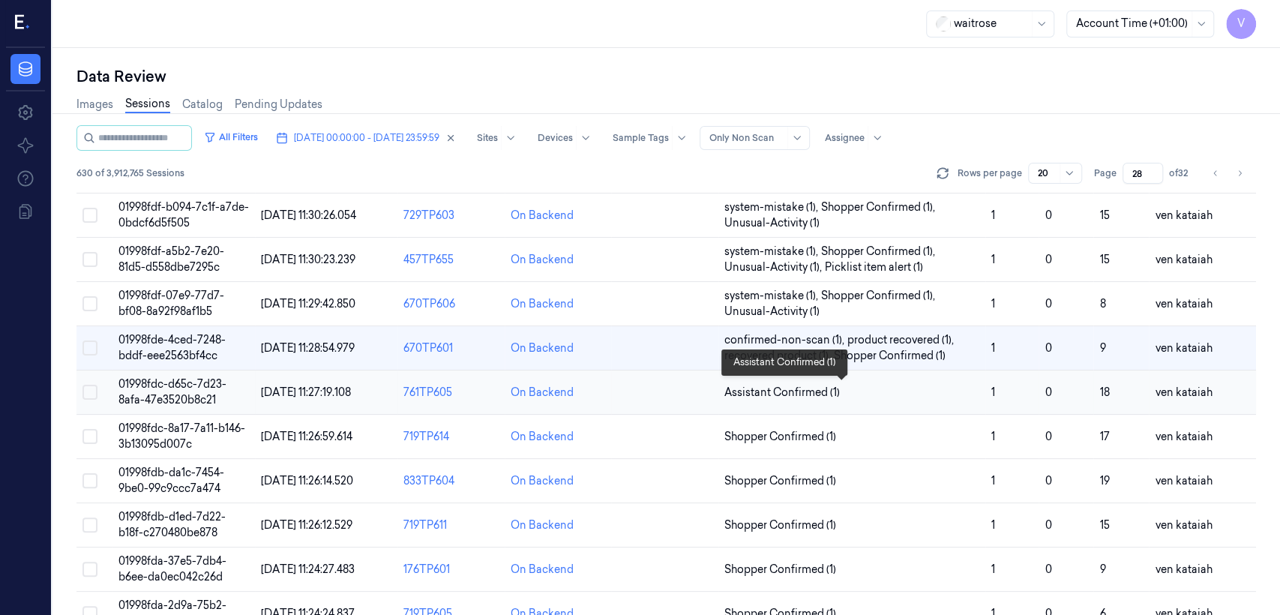
click at [798, 388] on span "Assistant Confirmed (1)" at bounding box center [781, 393] width 115 height 16
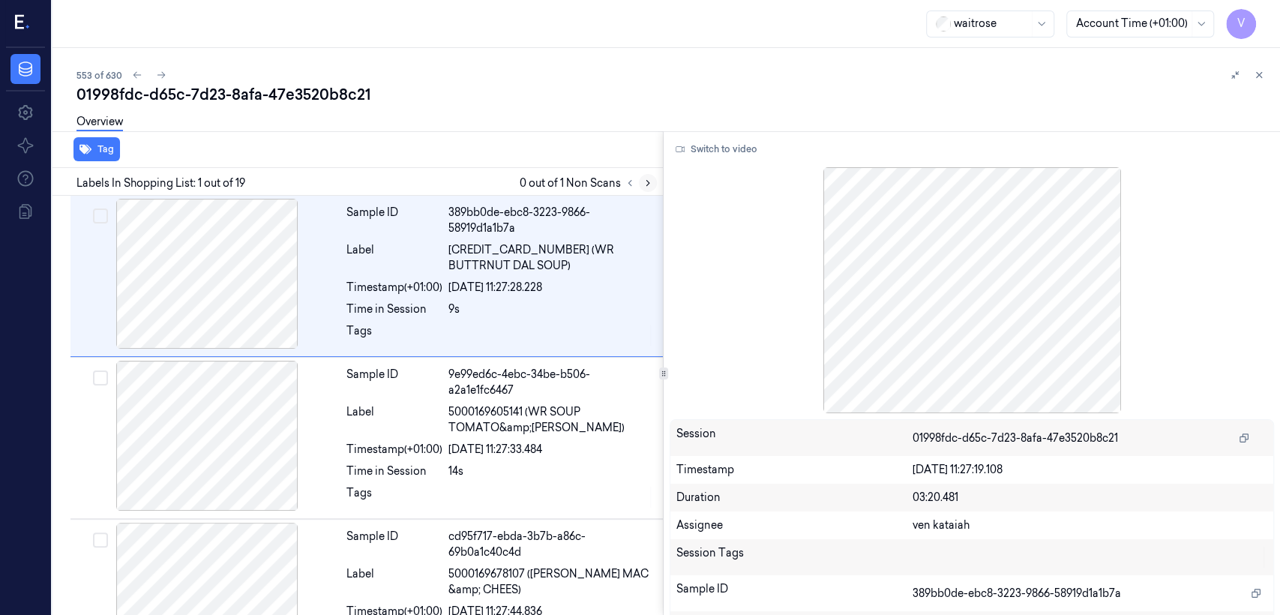
click at [650, 186] on icon at bounding box center [648, 183] width 10 height 10
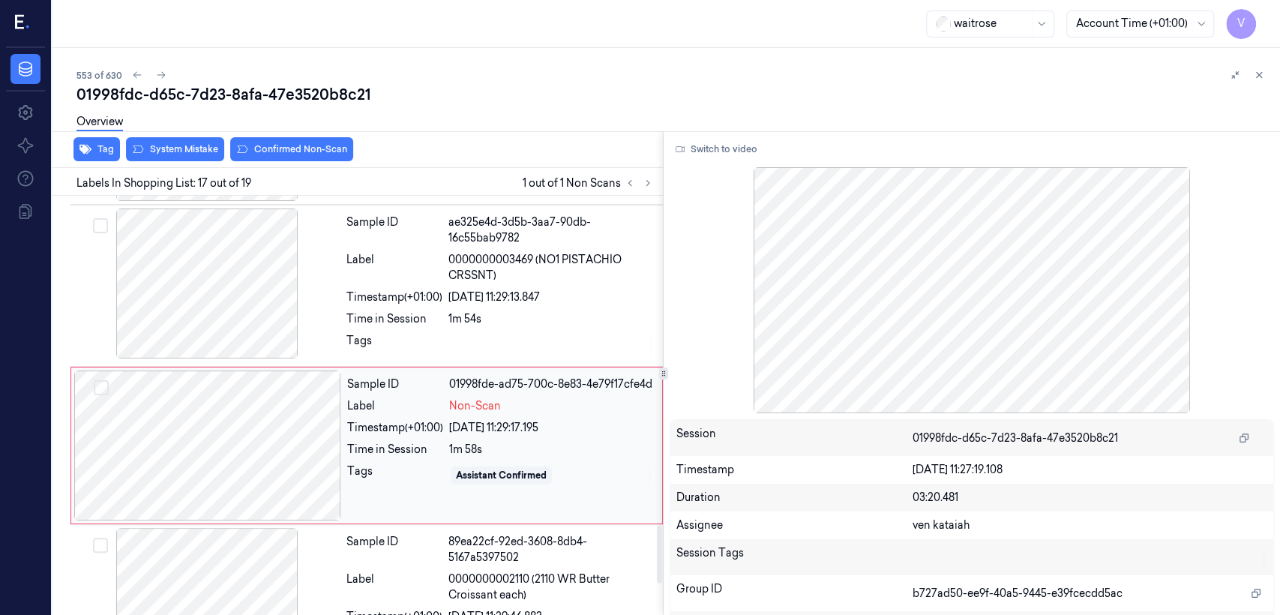
scroll to position [2417, 0]
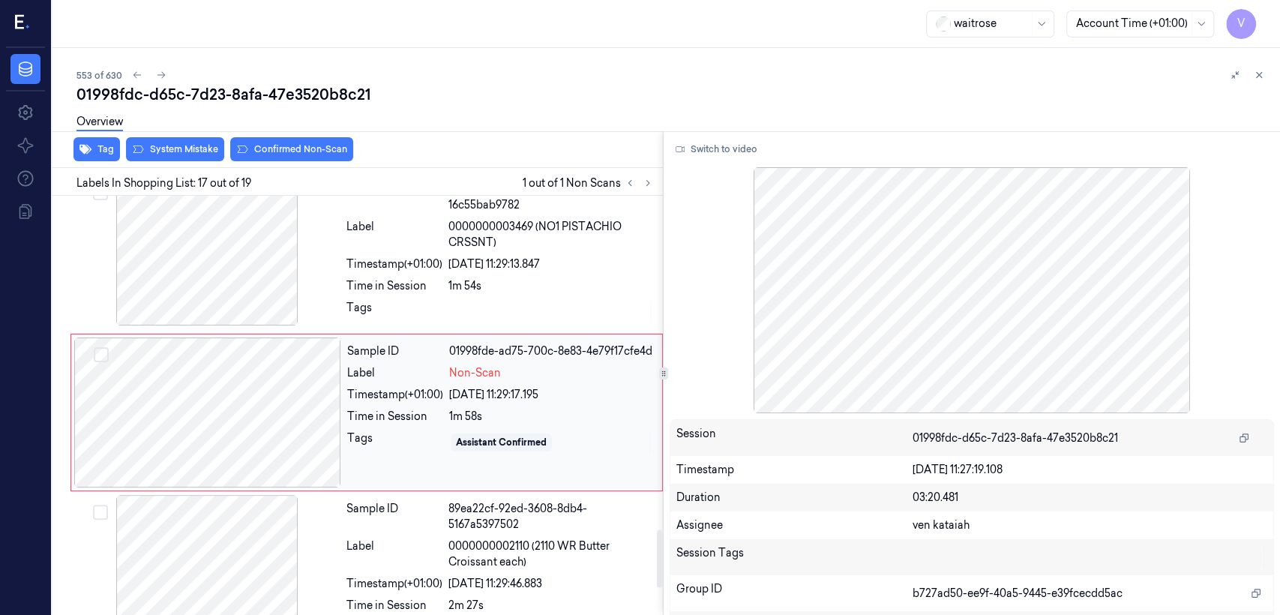
click at [372, 451] on div "Tags" at bounding box center [395, 442] width 96 height 24
click at [325, 398] on div at bounding box center [207, 412] width 267 height 150
click at [450, 343] on div "01998fde-ad75-700c-8e83-4e79f17cfe4d" at bounding box center [551, 351] width 204 height 16
click at [436, 300] on div "Tags" at bounding box center [394, 312] width 96 height 24
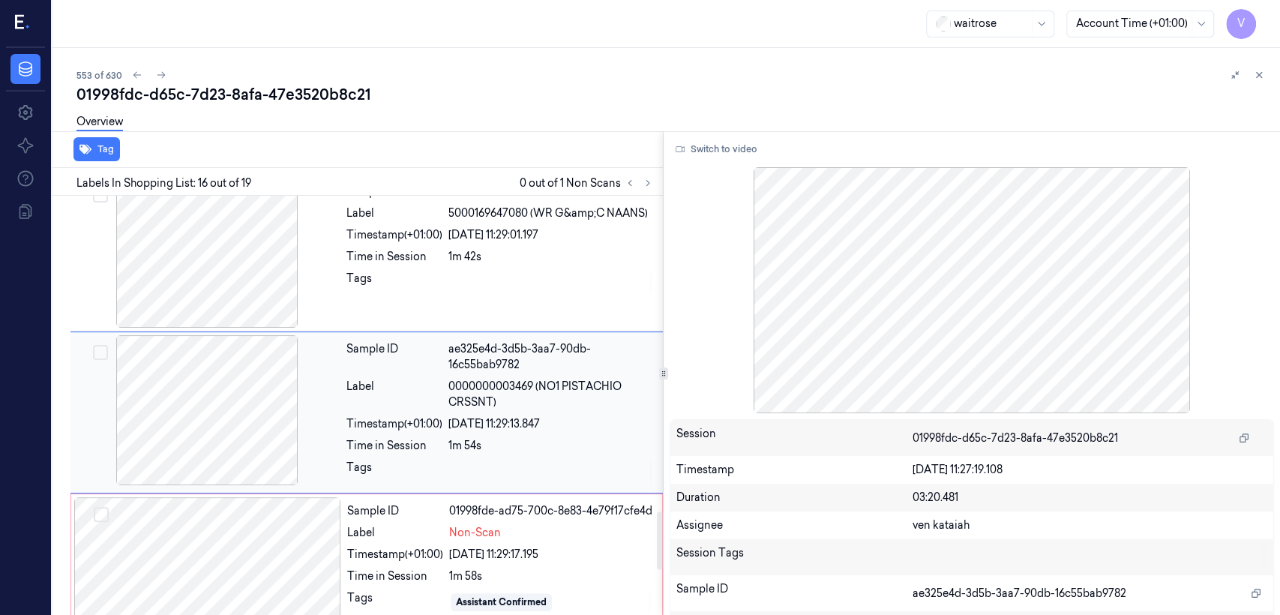
scroll to position [2256, 0]
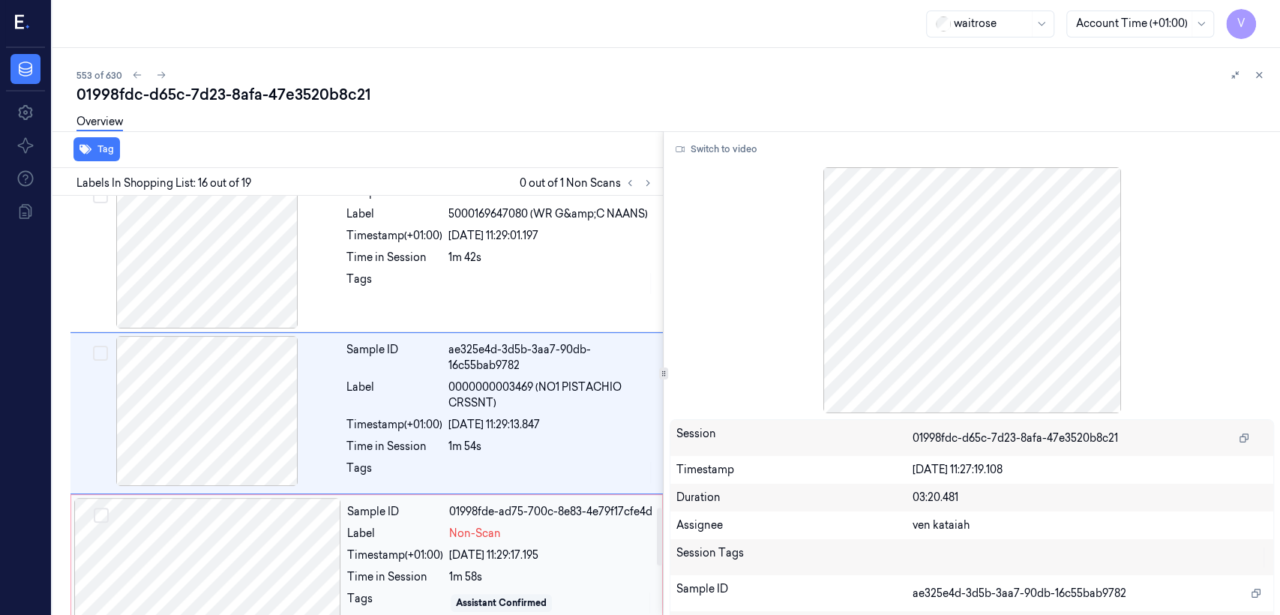
click at [430, 551] on div "Sample ID 01998fde-ad75-700c-8e83-4e79f17cfe4d Label Non-Scan Timestamp (+01:00…" at bounding box center [500, 573] width 318 height 150
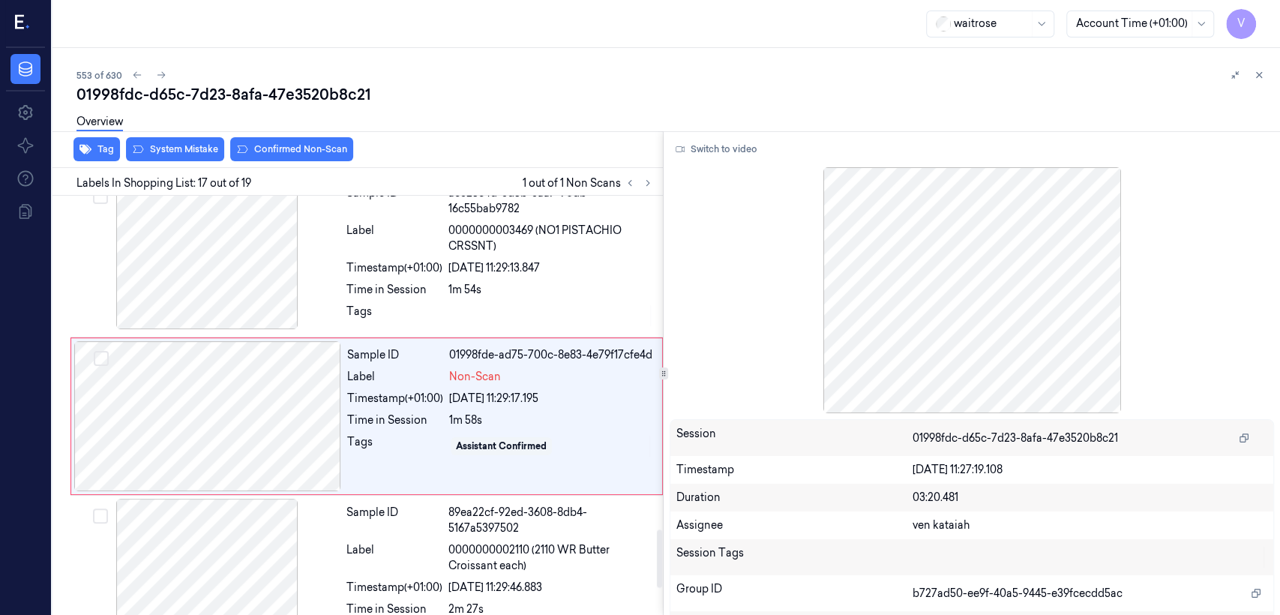
scroll to position [2417, 0]
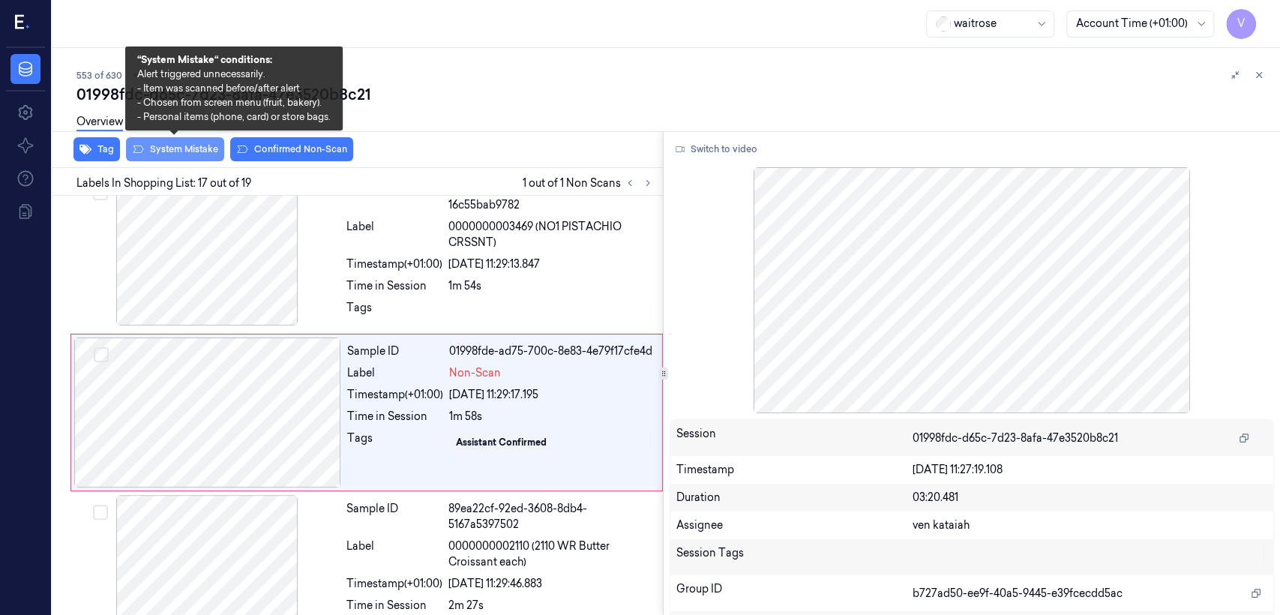
click at [171, 154] on button "System Mistake" at bounding box center [175, 149] width 98 height 24
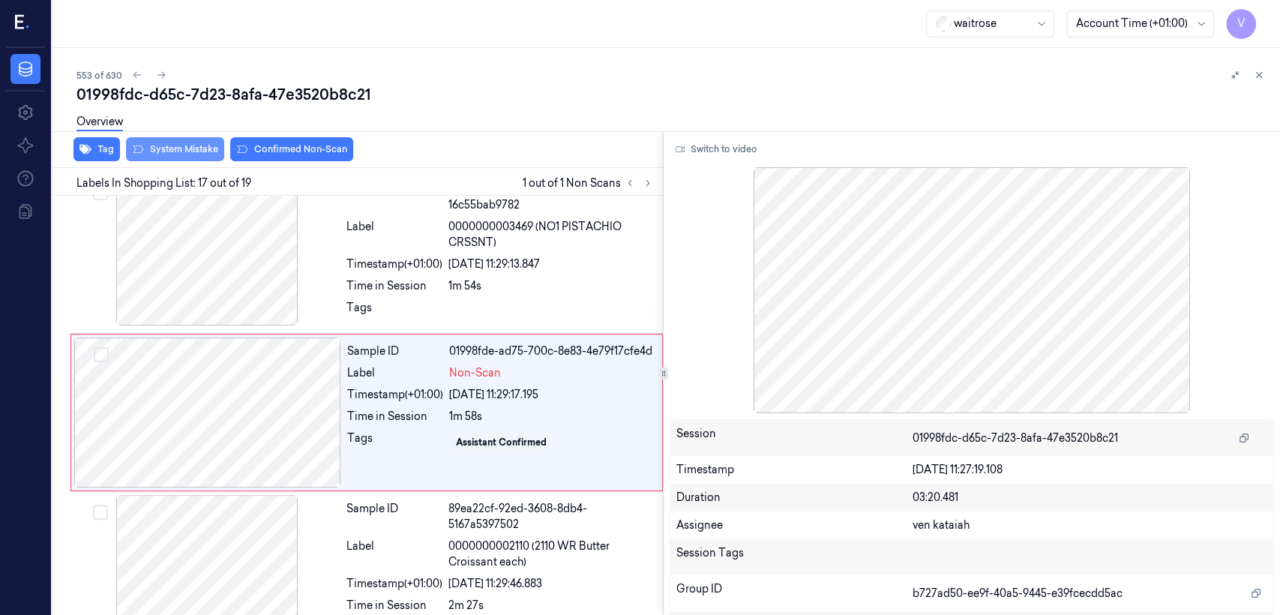
click at [130, 156] on button "System Mistake" at bounding box center [175, 149] width 98 height 24
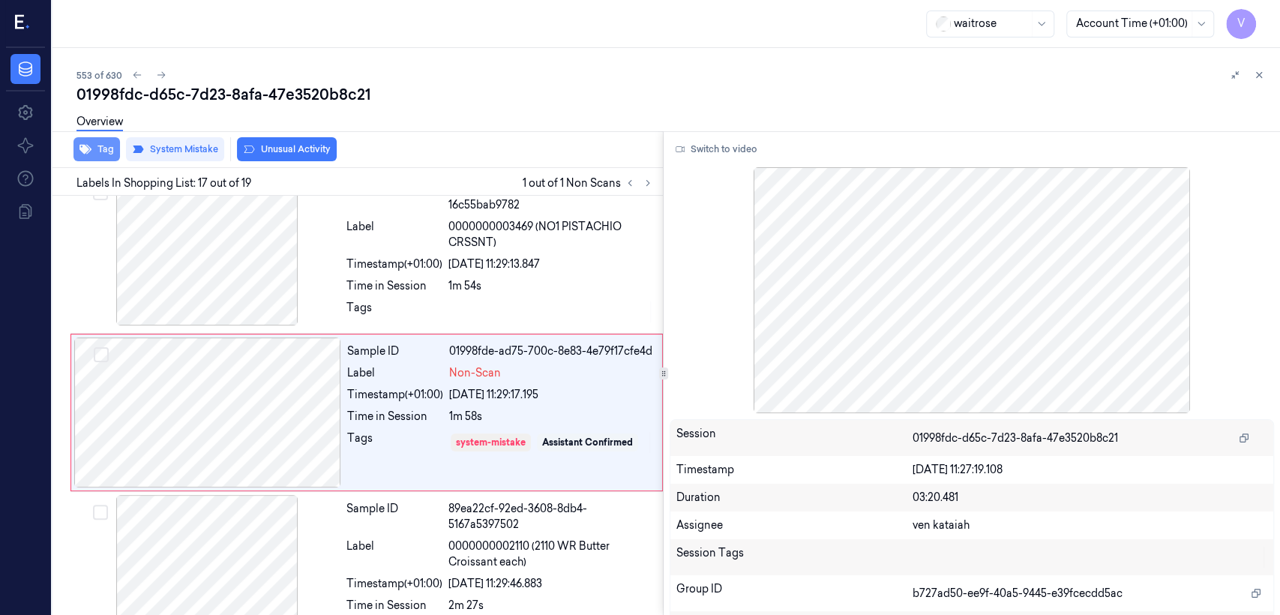
scroll to position [2420, 0]
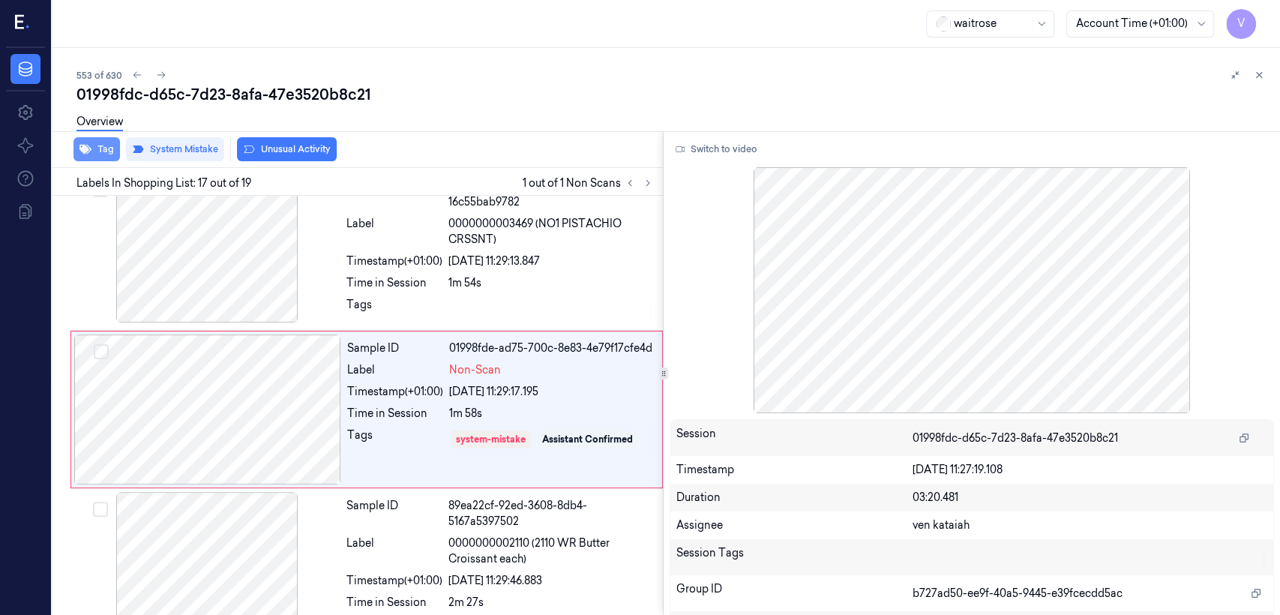
click at [105, 151] on button "Tag" at bounding box center [96, 149] width 46 height 24
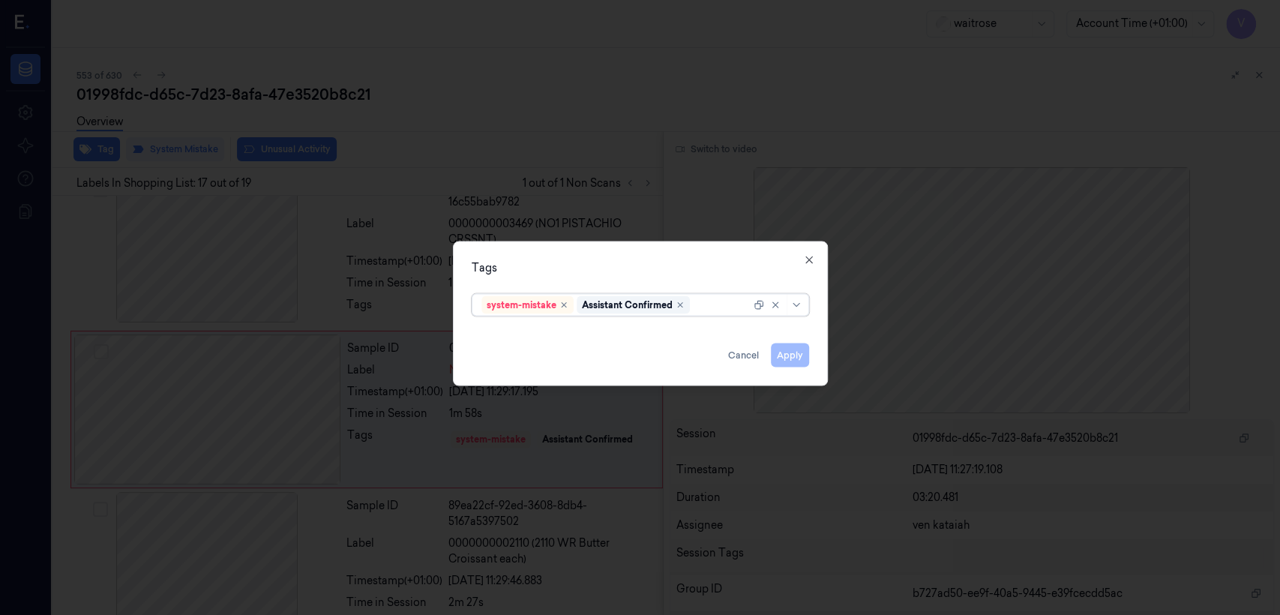
click at [719, 298] on div "system-mistake Assistant Confirmed" at bounding box center [615, 305] width 269 height 21
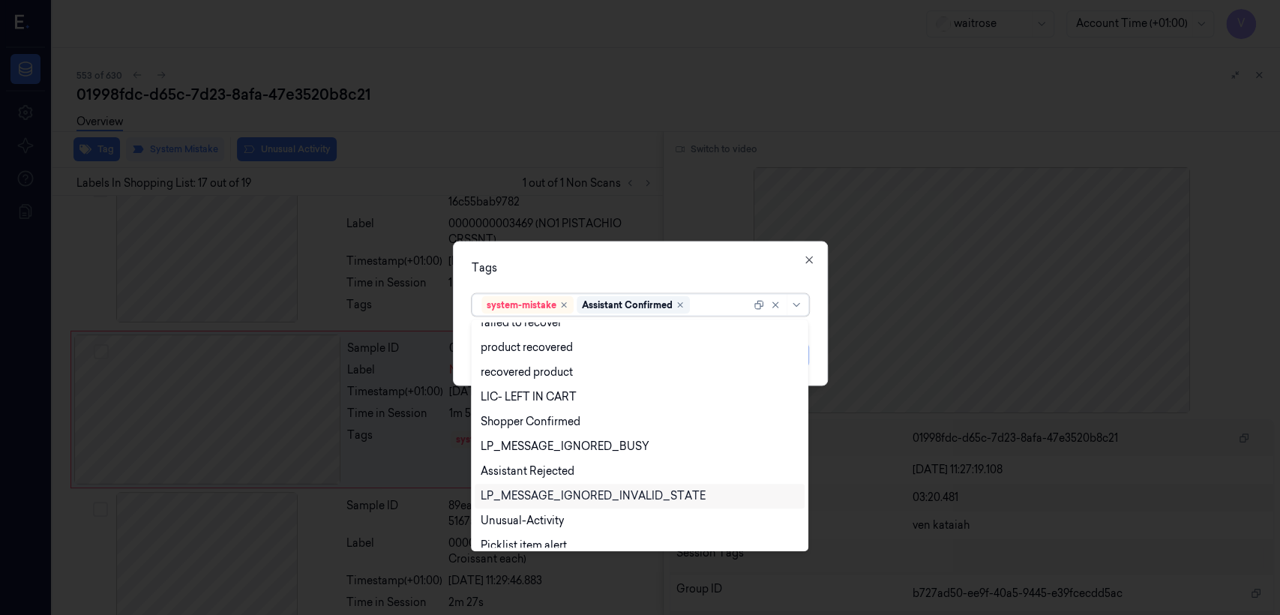
scroll to position [220, 0]
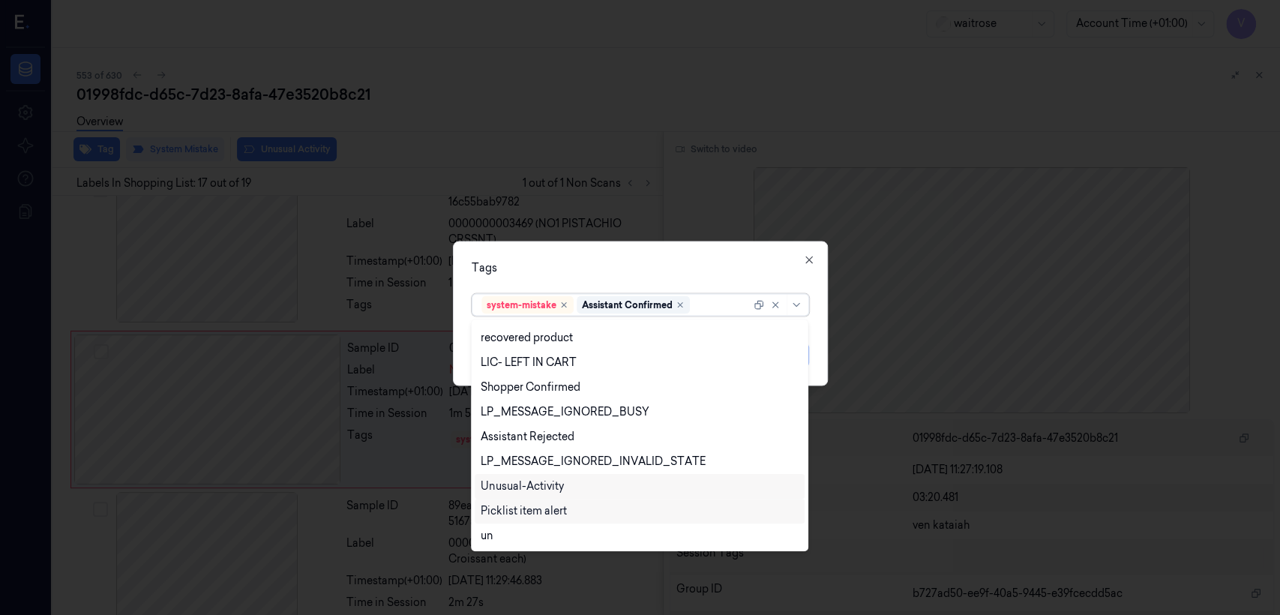
drag, startPoint x: 550, startPoint y: 484, endPoint x: 545, endPoint y: 493, distance: 9.8
click at [549, 484] on div "Unusual-Activity" at bounding box center [522, 486] width 83 height 16
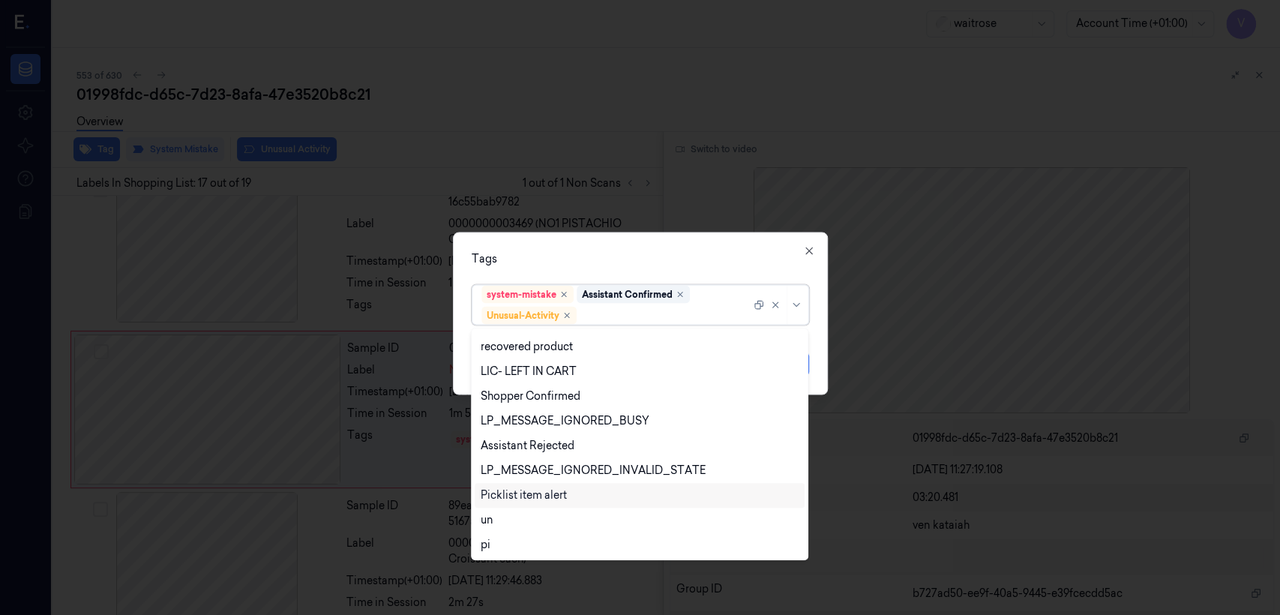
click at [542, 493] on div "Picklist item alert" at bounding box center [524, 495] width 86 height 16
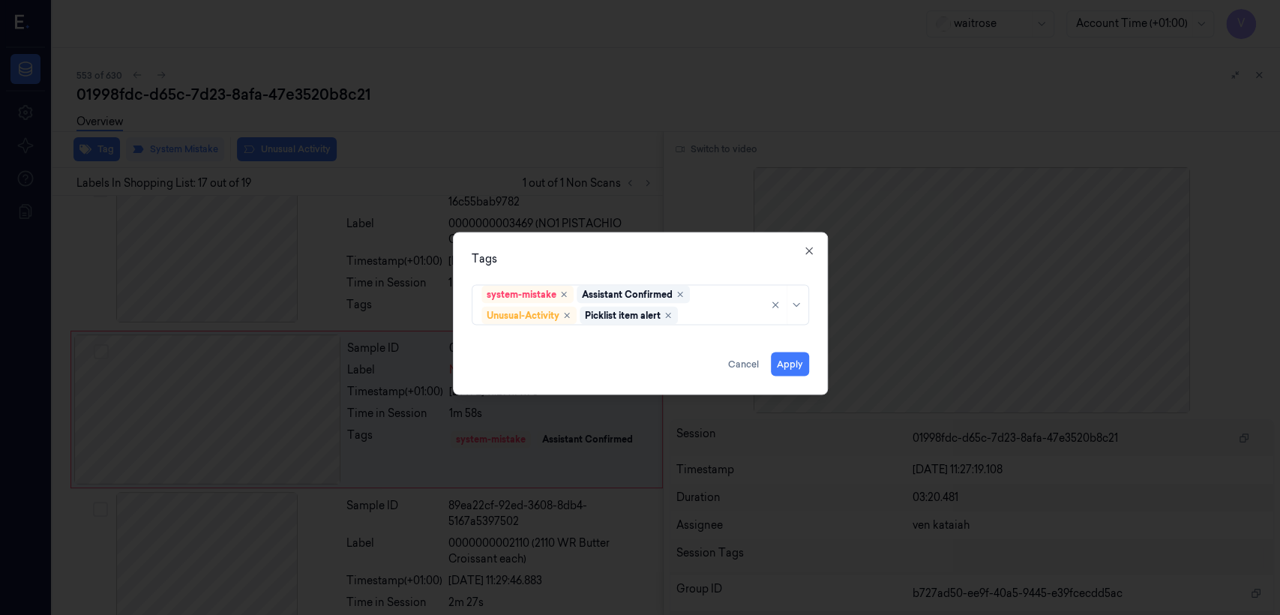
click at [615, 273] on div "Tags system-mistake Assistant Confirmed Unusual-Activity Picklist item alert Ap…" at bounding box center [640, 313] width 375 height 163
click at [780, 364] on button "Apply" at bounding box center [790, 364] width 38 height 24
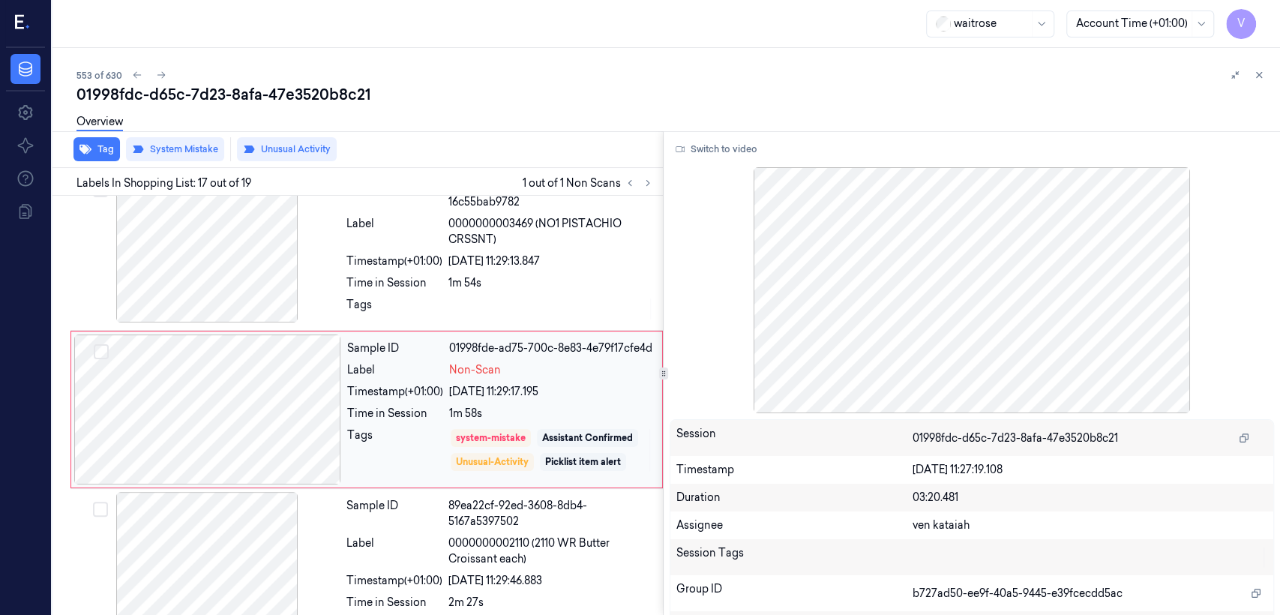
scroll to position [2421, 0]
click at [1263, 76] on icon at bounding box center [1259, 75] width 10 height 10
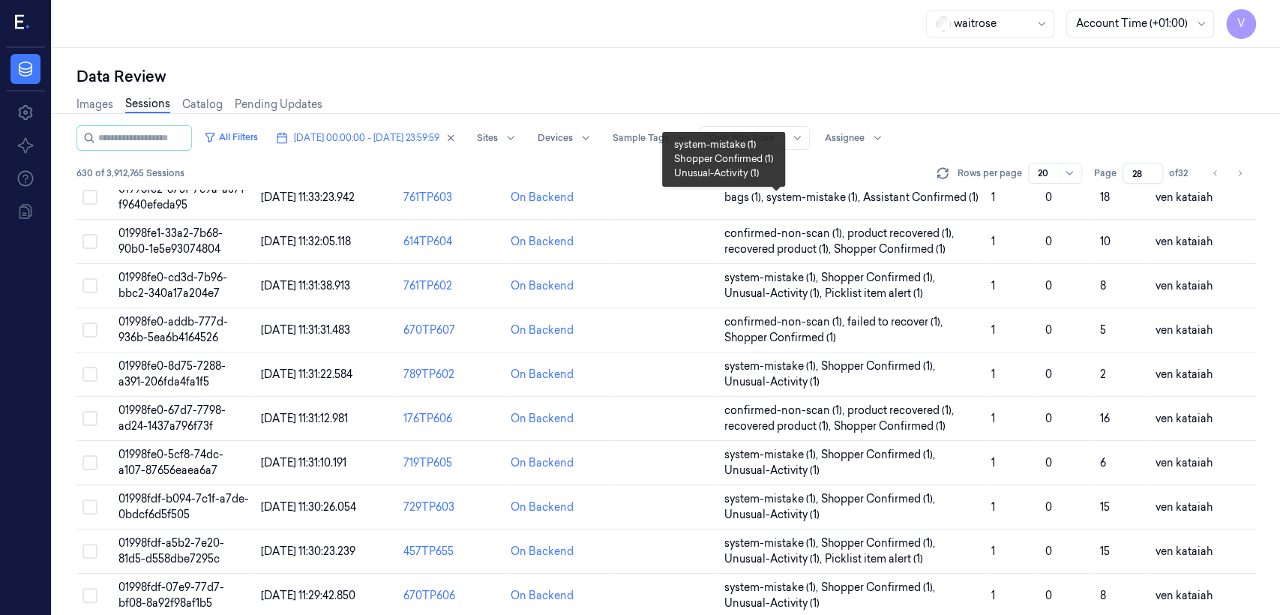
scroll to position [388, 0]
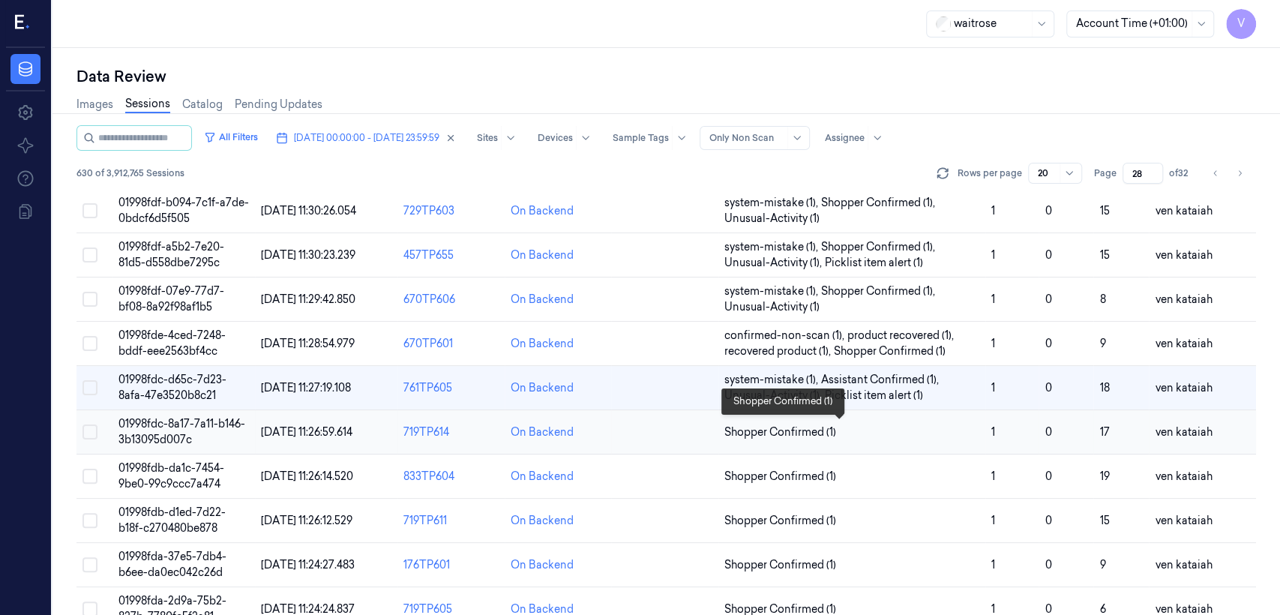
click at [825, 430] on span "Shopper Confirmed (1)" at bounding box center [780, 432] width 112 height 16
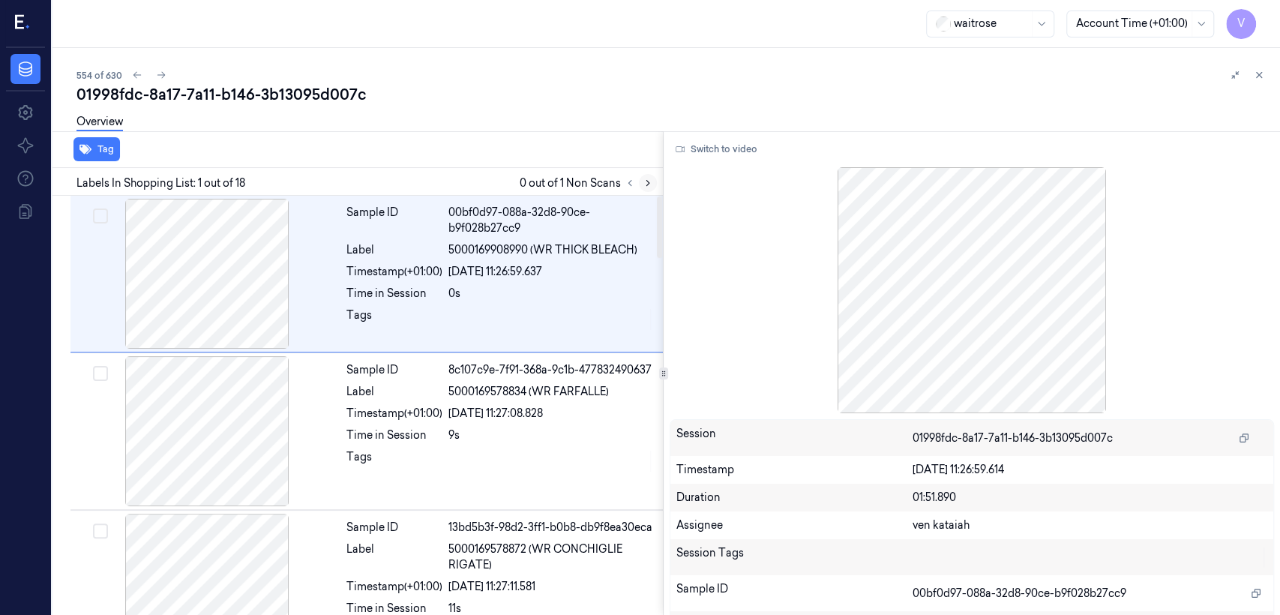
click at [643, 187] on icon at bounding box center [648, 183] width 10 height 10
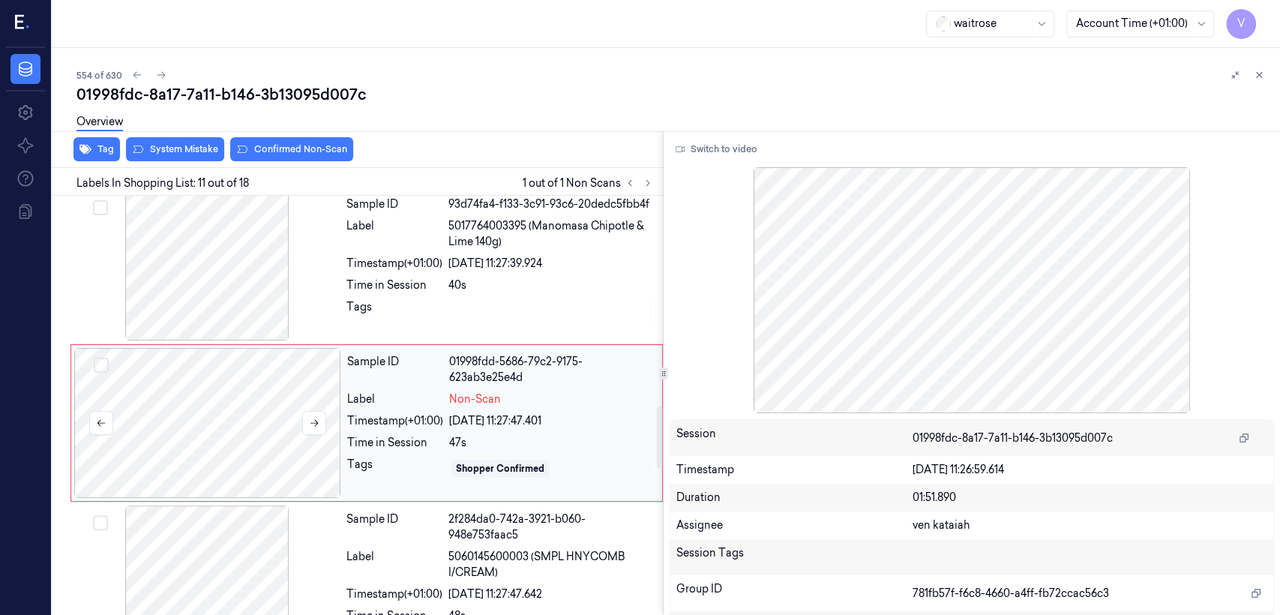
scroll to position [1459, 0]
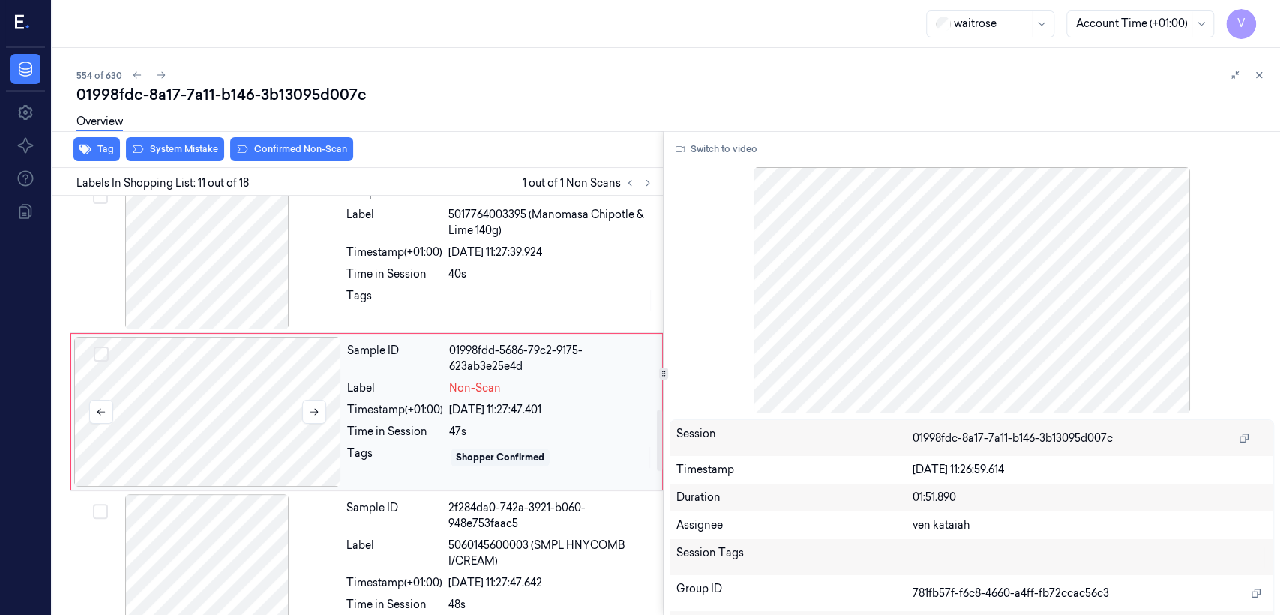
click at [286, 421] on div at bounding box center [207, 412] width 267 height 150
click at [372, 275] on div "Sample ID 93d74fa4-f133-3c91-93c6-20dedc5fbb4f Label 5017764003395 (Manomasa Ch…" at bounding box center [499, 254] width 319 height 150
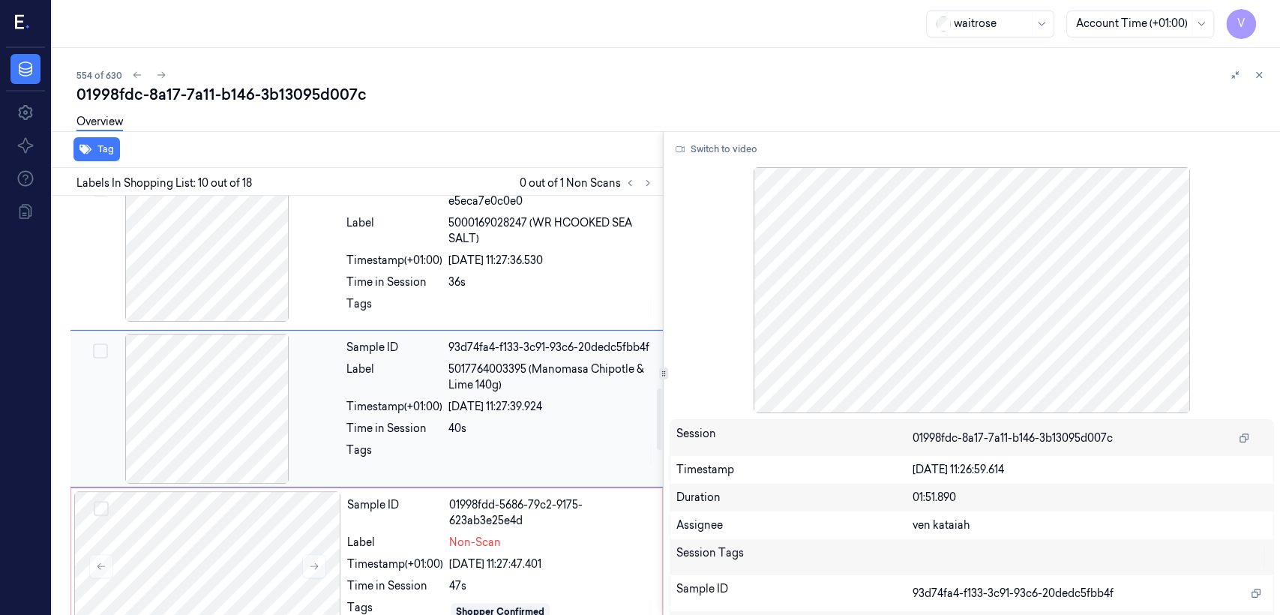
scroll to position [1302, 0]
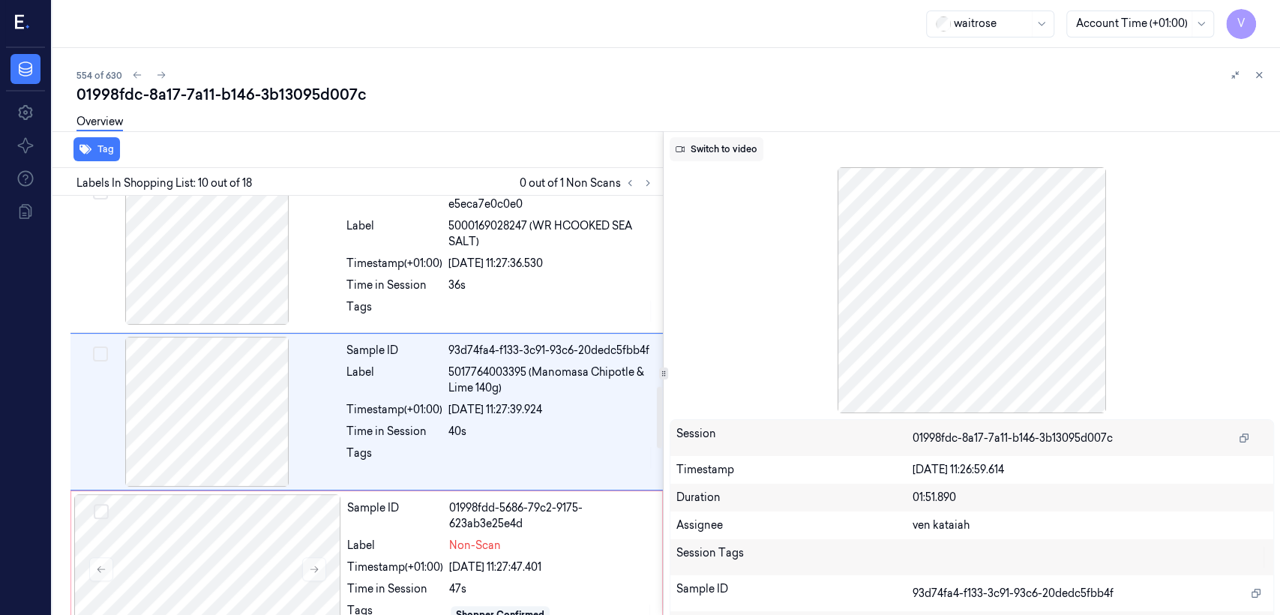
click at [710, 142] on button "Switch to video" at bounding box center [717, 149] width 94 height 24
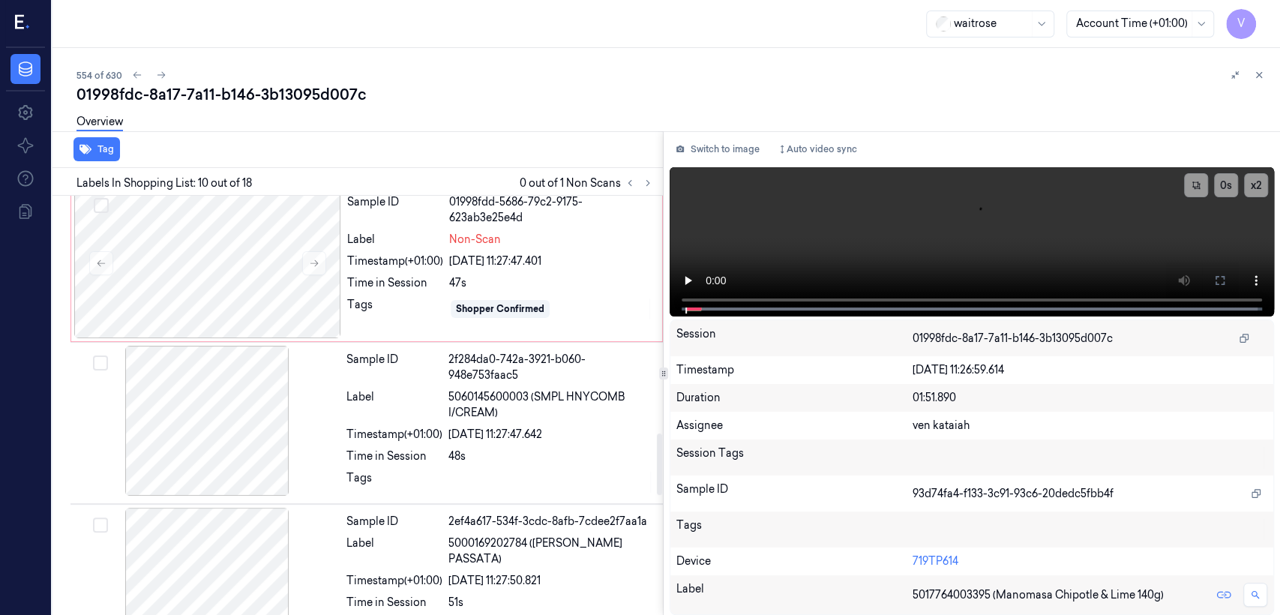
scroll to position [1636, 0]
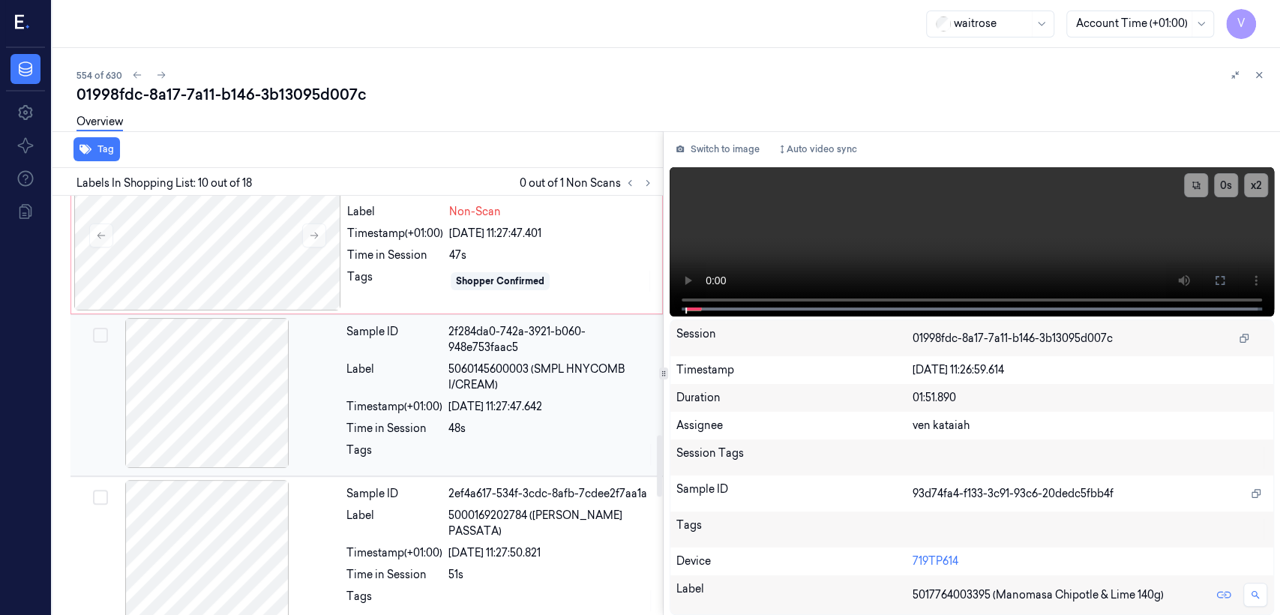
click at [523, 361] on span "5060145600003 (SMPL HNYCOMB I/CREAM)" at bounding box center [550, 376] width 205 height 31
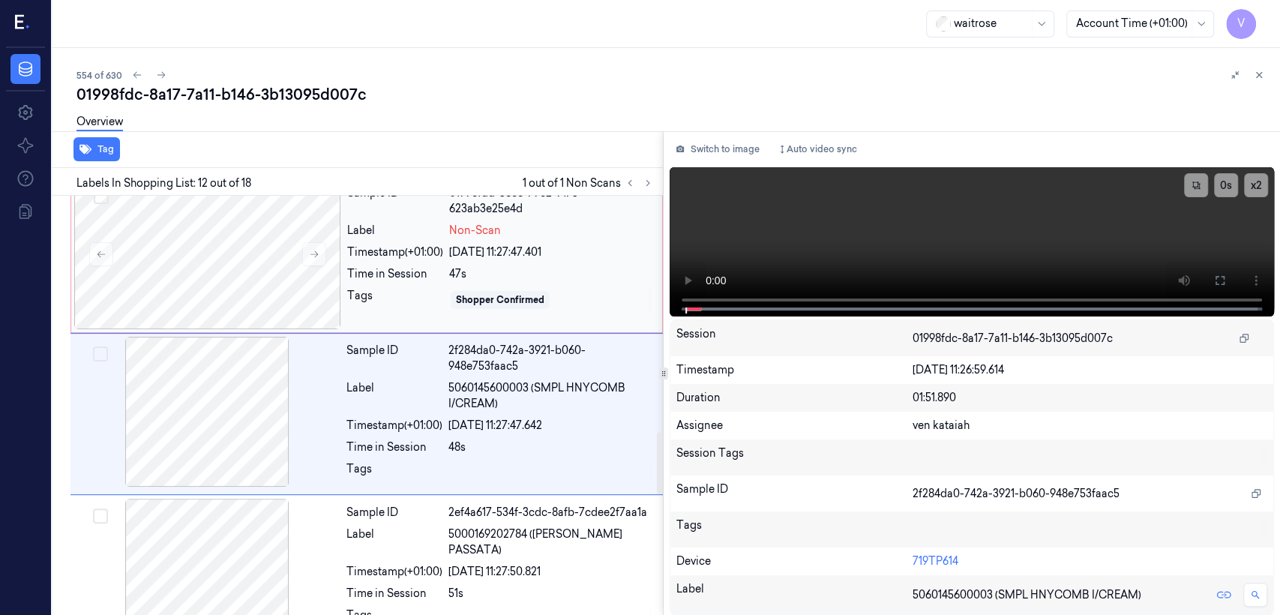
click at [431, 271] on div "Time in Session" at bounding box center [395, 274] width 96 height 16
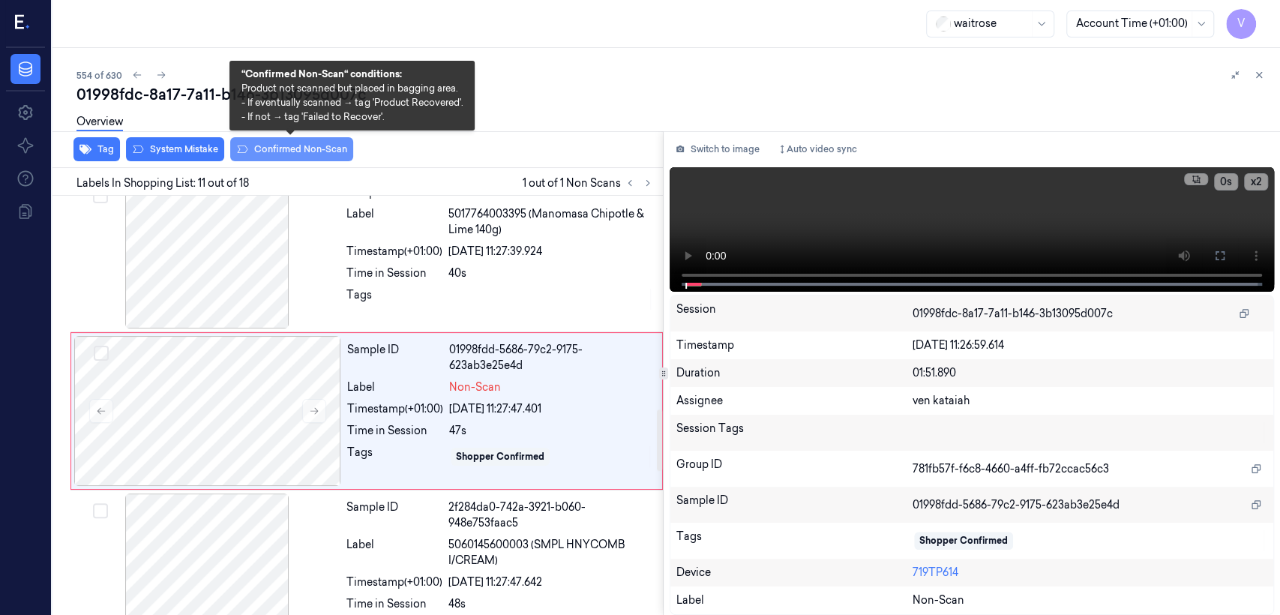
scroll to position [1459, 0]
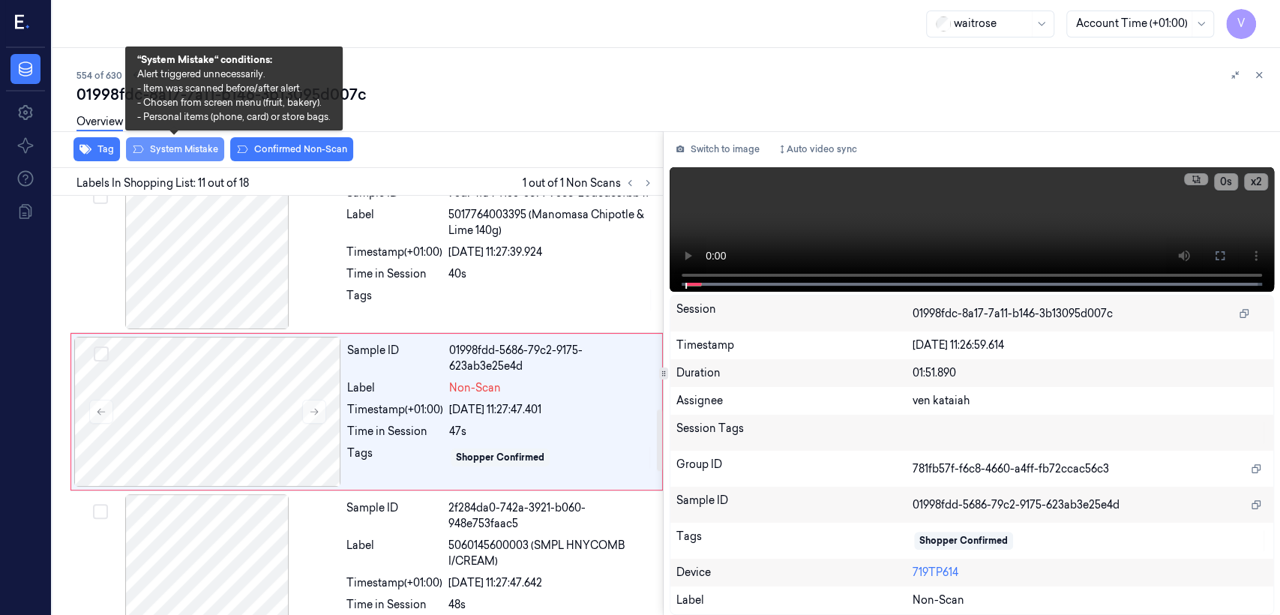
click at [175, 148] on button "System Mistake" at bounding box center [175, 149] width 98 height 24
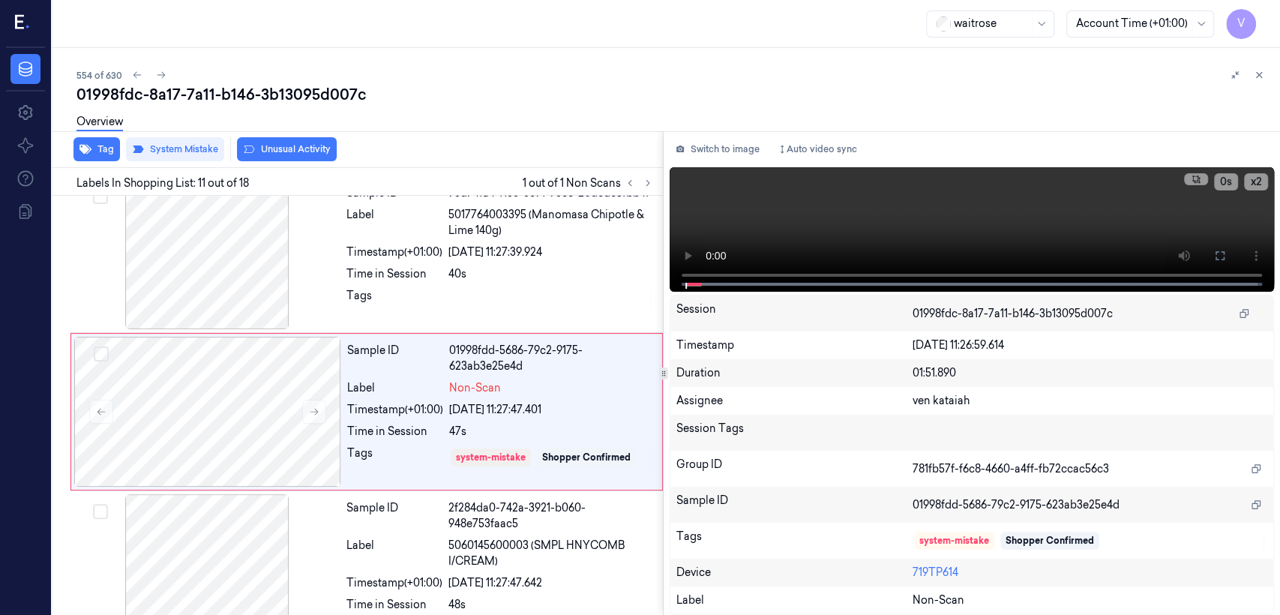
click at [290, 154] on button "Unusual Activity" at bounding box center [287, 149] width 100 height 24
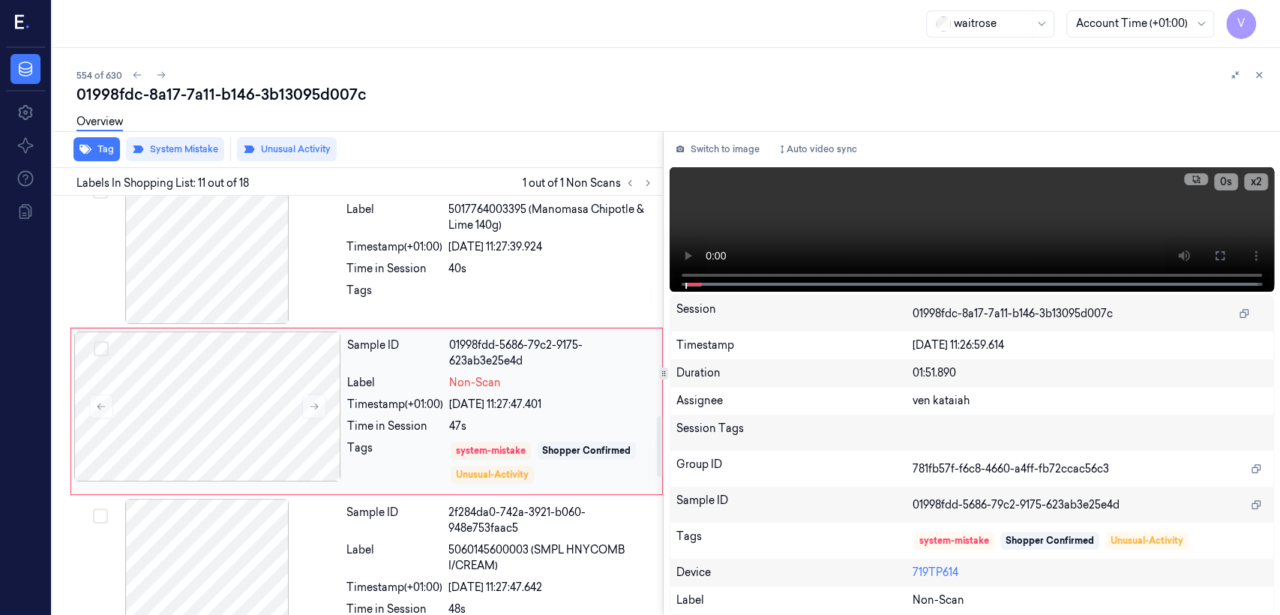
scroll to position [1464, 0]
click at [1261, 73] on icon at bounding box center [1259, 75] width 10 height 10
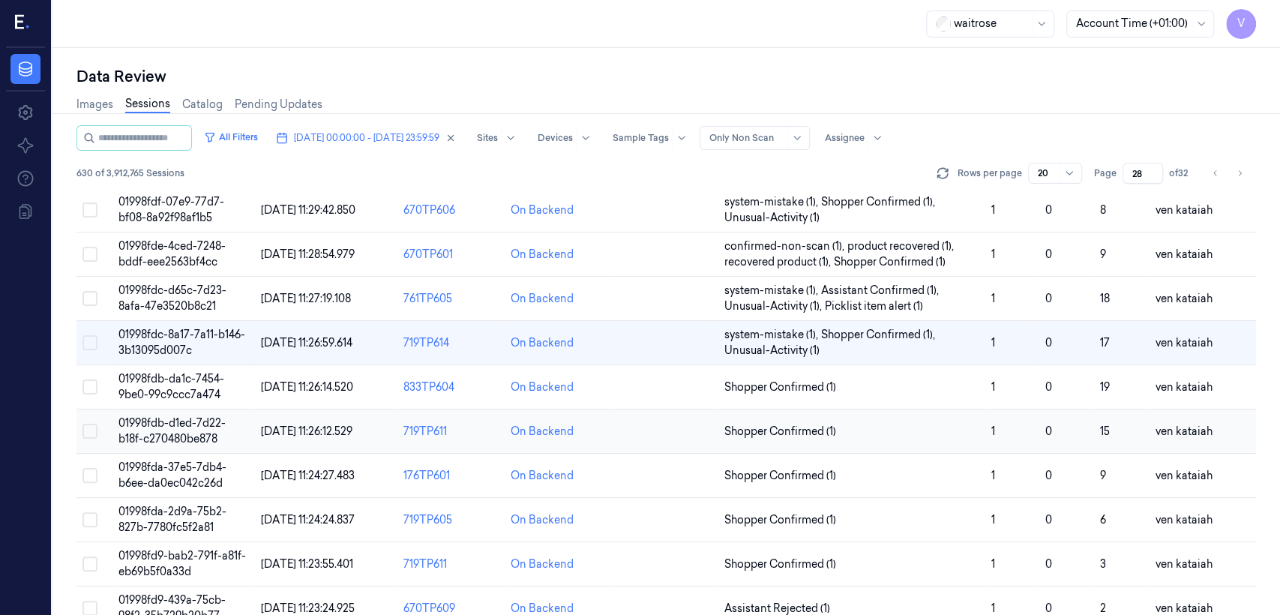
scroll to position [502, 0]
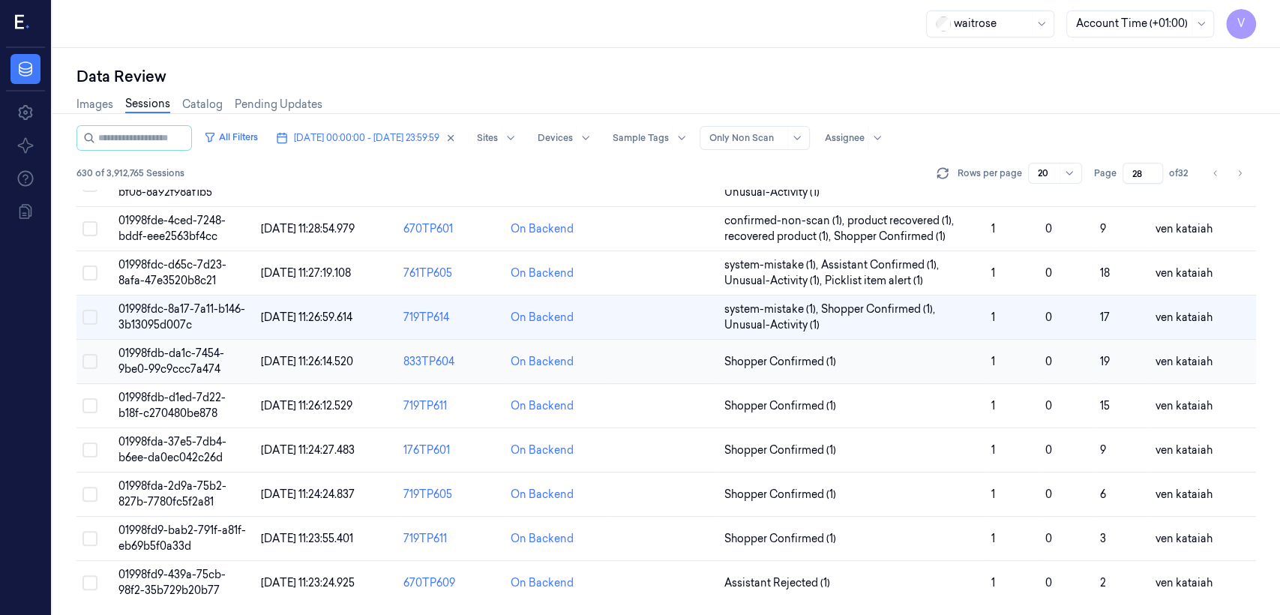
click at [807, 361] on span "Shopper Confirmed (1)" at bounding box center [780, 362] width 112 height 16
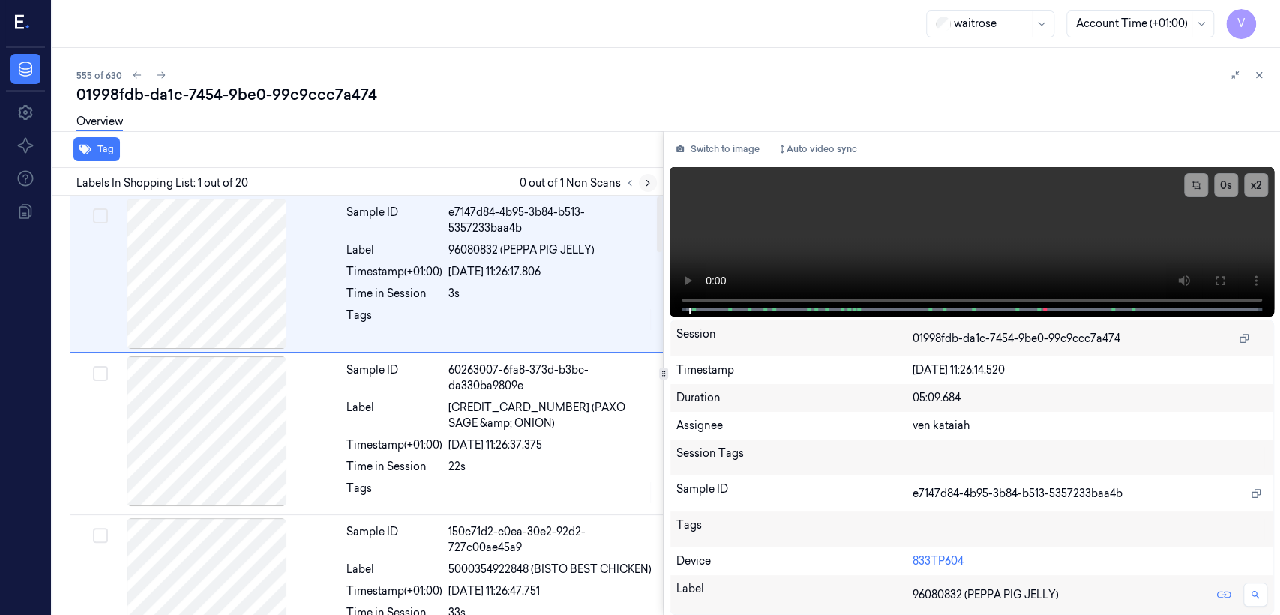
click at [639, 181] on button at bounding box center [648, 183] width 18 height 18
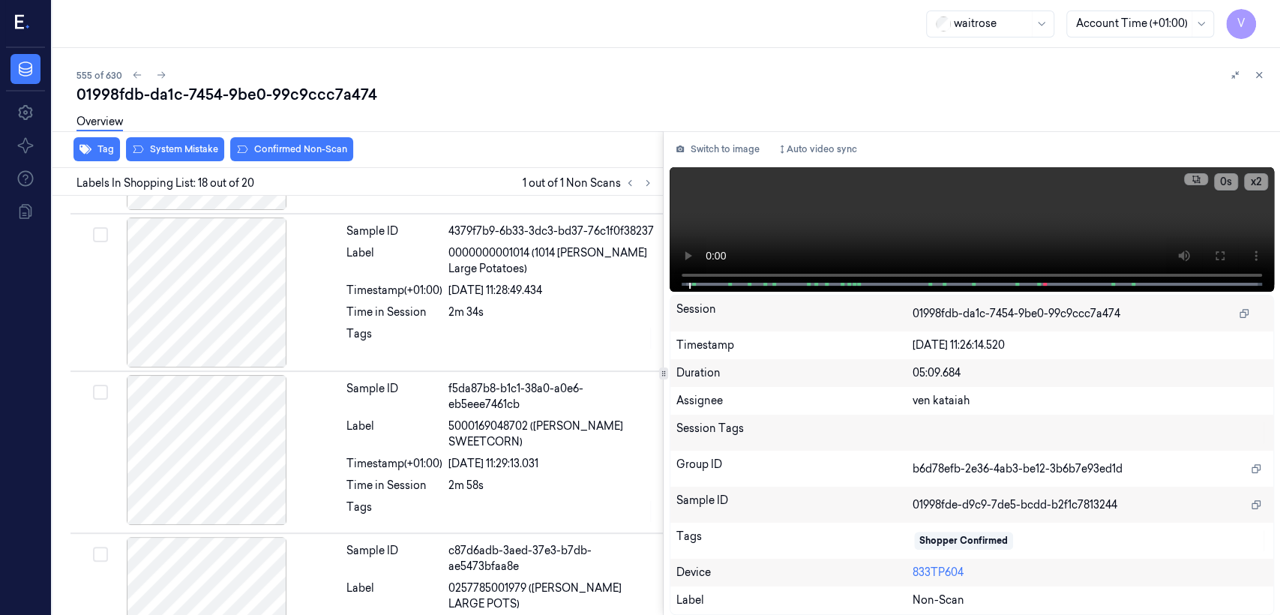
click at [713, 163] on div "Switch to image Auto video sync x 2 0 s Session 01998fdb-da1c-7454-9be0-99c9ccc…" at bounding box center [972, 373] width 616 height 484
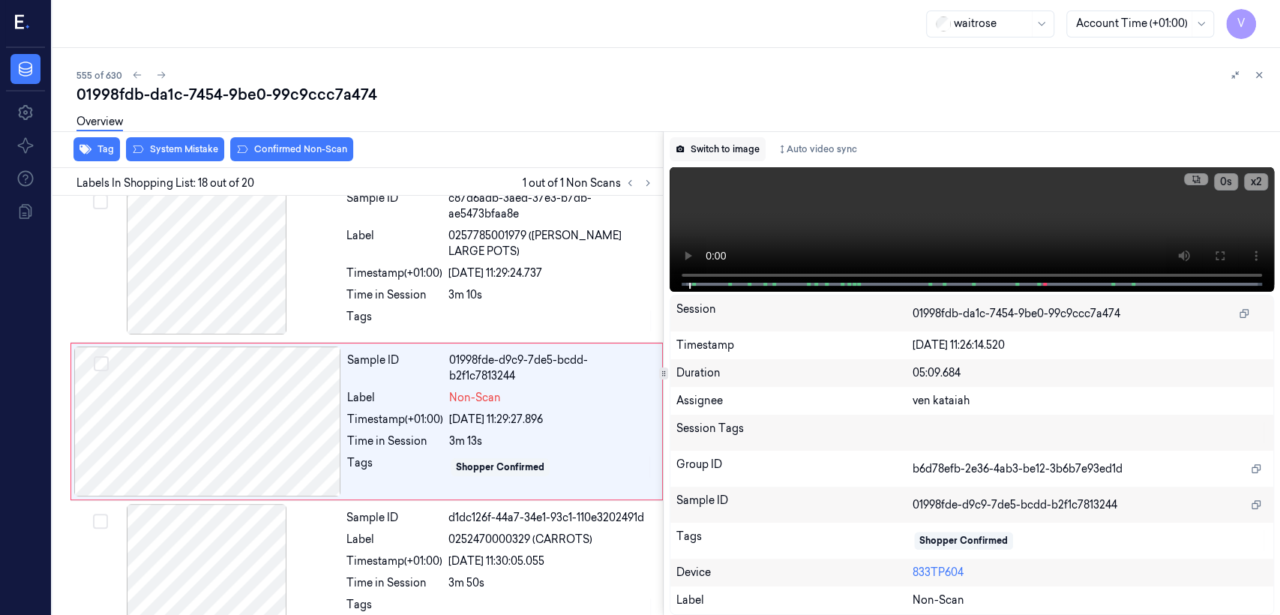
scroll to position [2565, 0]
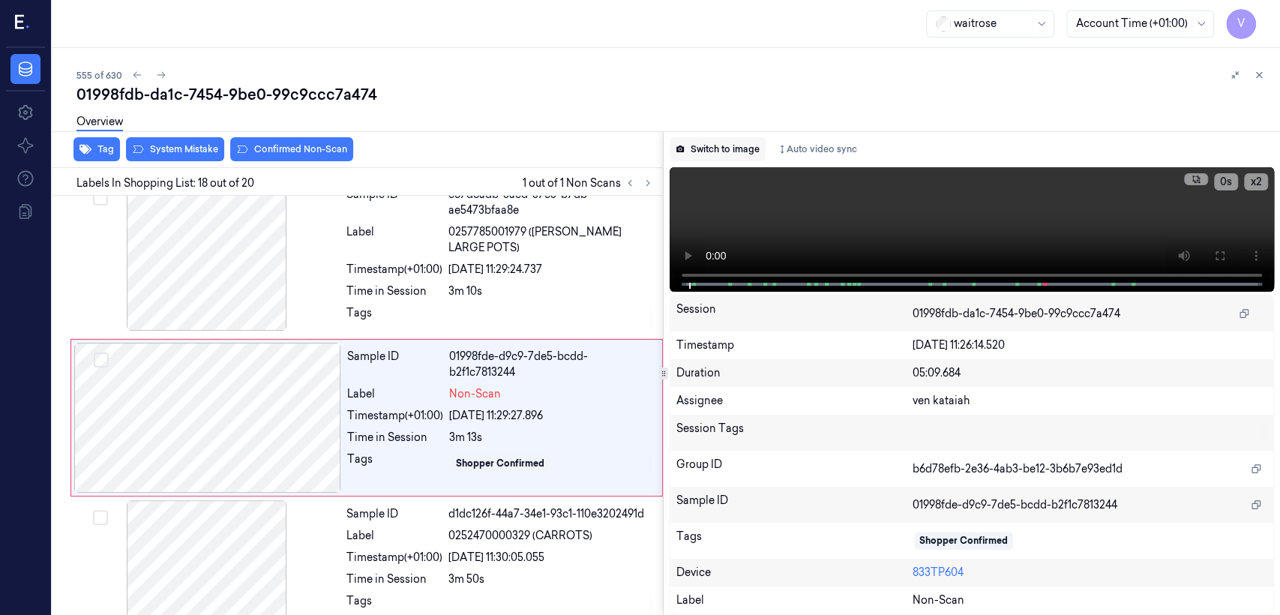
click at [726, 151] on button "Switch to image" at bounding box center [718, 149] width 96 height 24
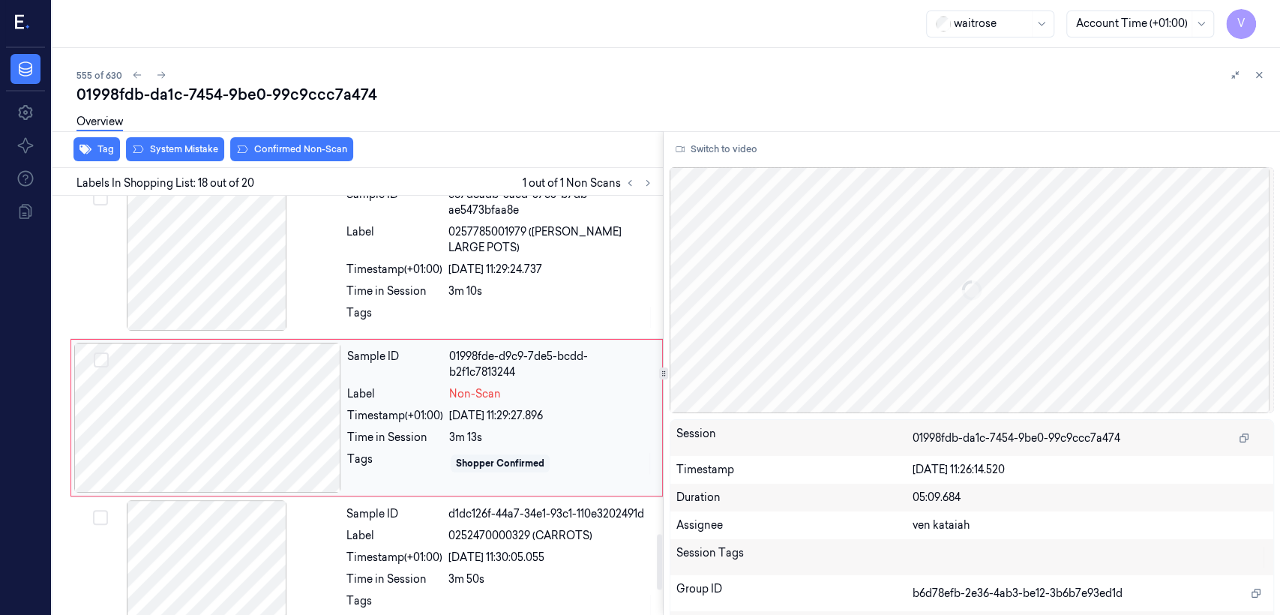
click at [462, 413] on div "Sample ID 01998fde-d9c9-7de5-bcdd-b2f1c7813244 Label Non-Scan Timestamp (+01:00…" at bounding box center [500, 418] width 318 height 150
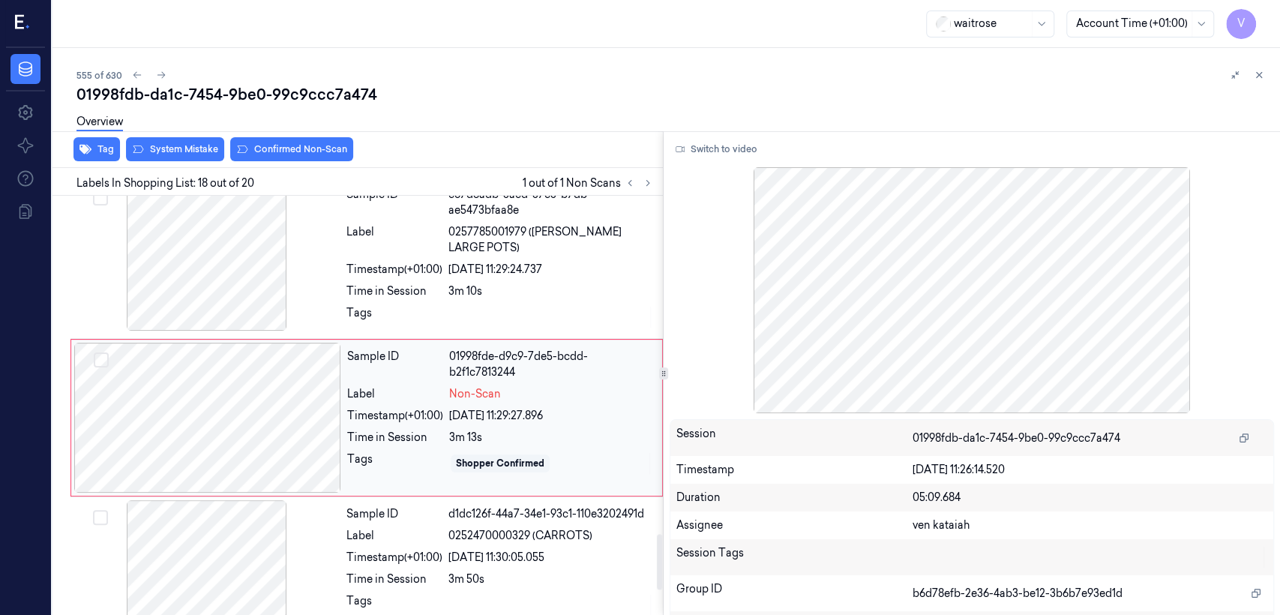
click at [319, 409] on div at bounding box center [207, 418] width 267 height 150
click at [336, 258] on div at bounding box center [206, 256] width 267 height 150
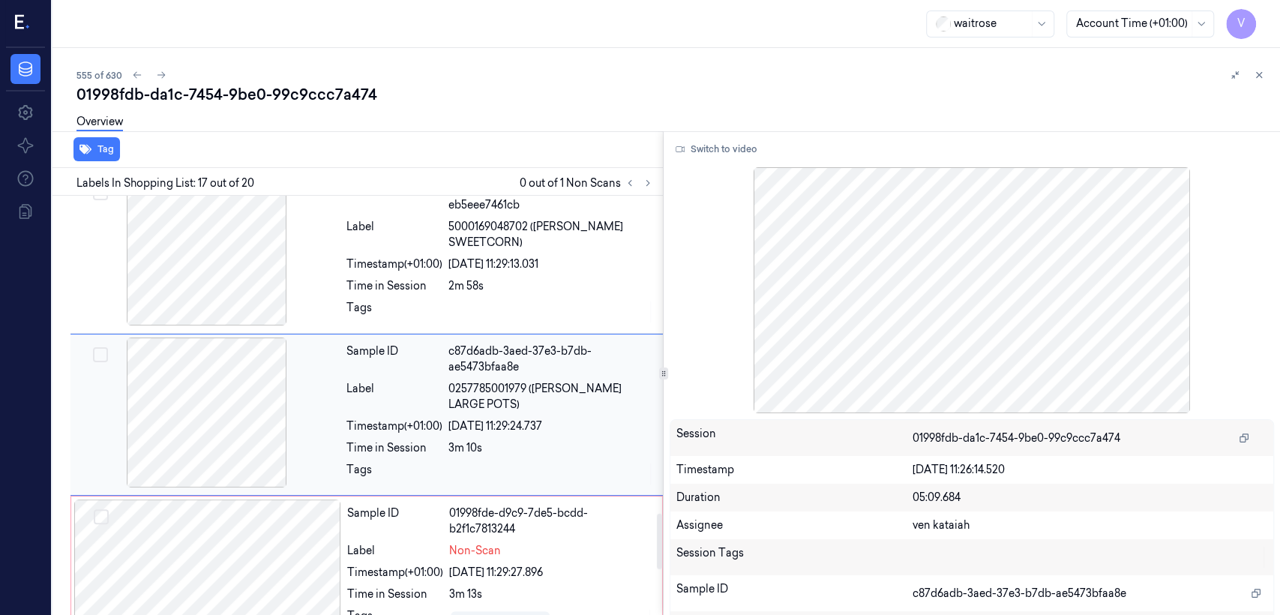
scroll to position [2407, 0]
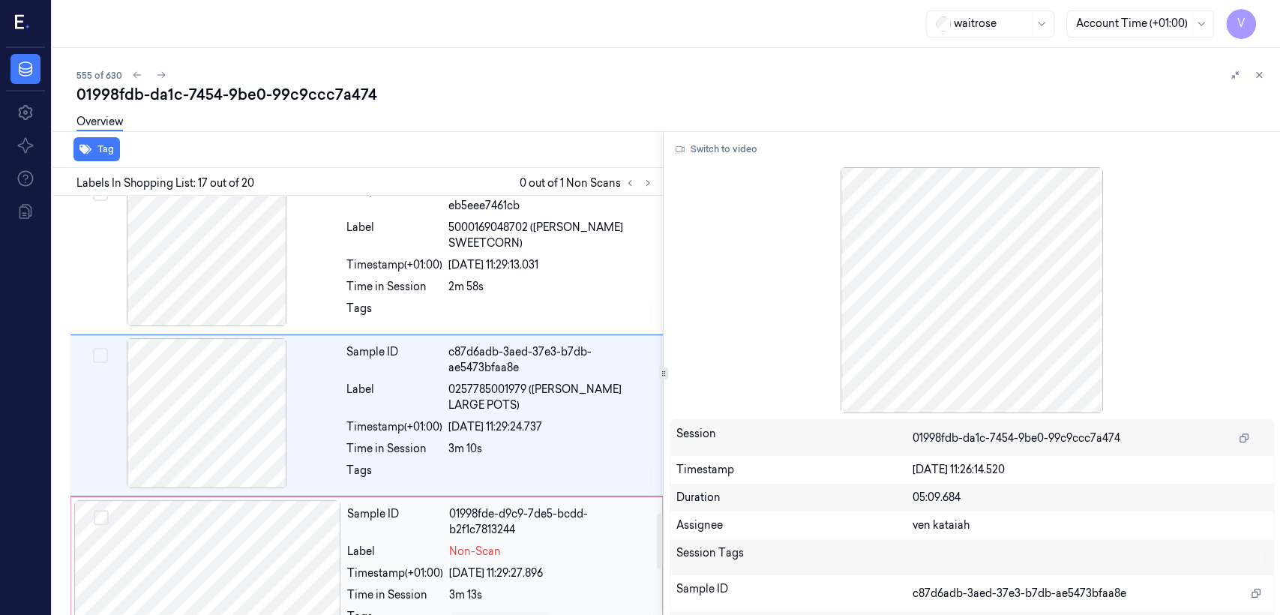
click at [281, 534] on div at bounding box center [207, 575] width 267 height 150
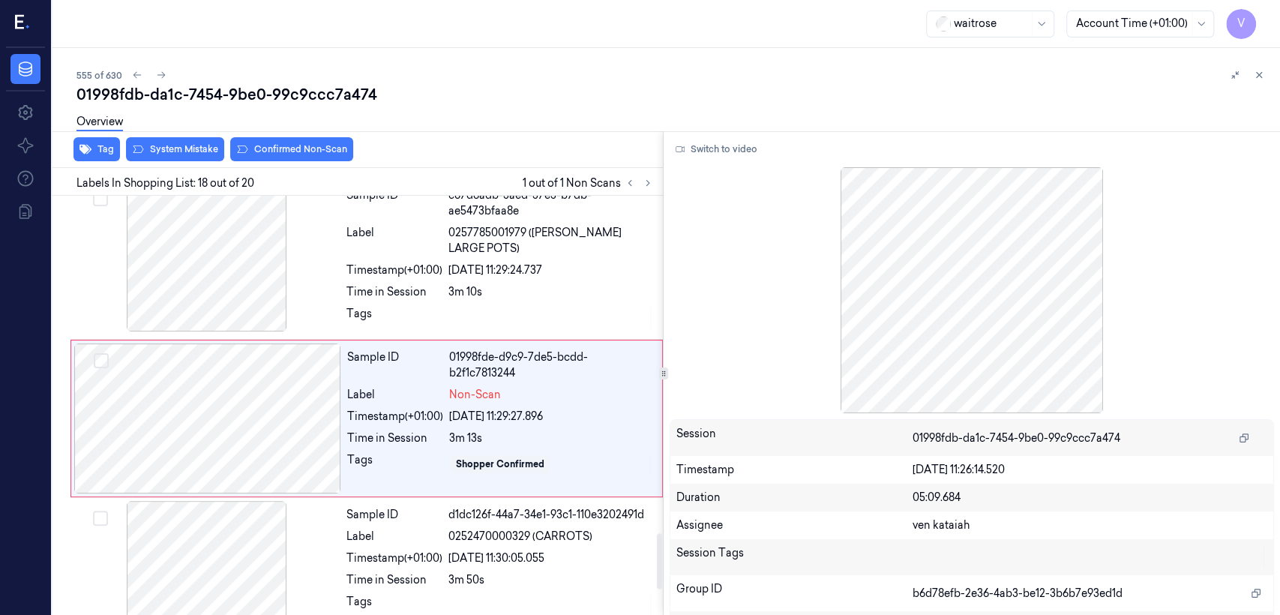
scroll to position [2565, 0]
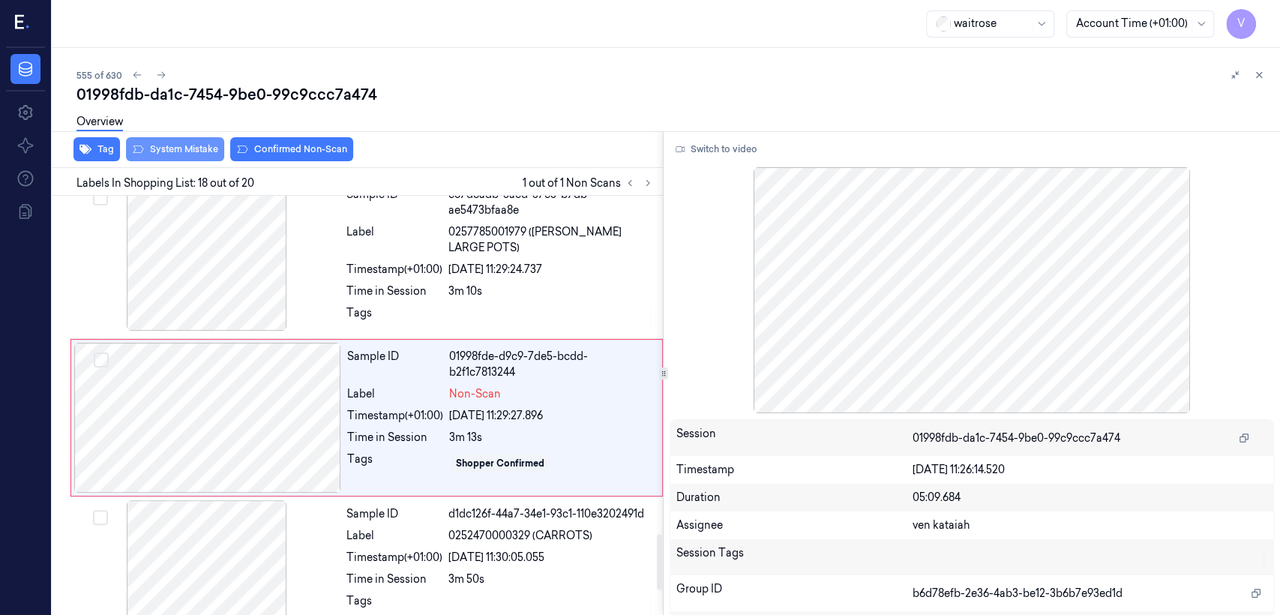
click at [196, 148] on button "System Mistake" at bounding box center [175, 149] width 98 height 24
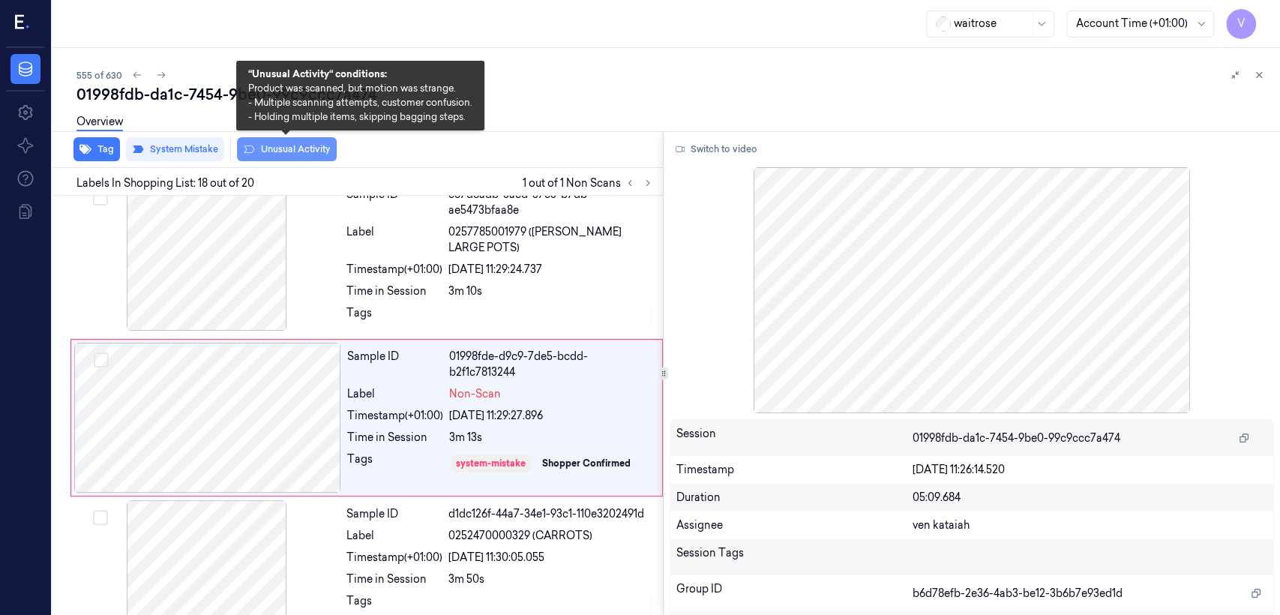
click at [300, 149] on button "Unusual Activity" at bounding box center [287, 149] width 100 height 24
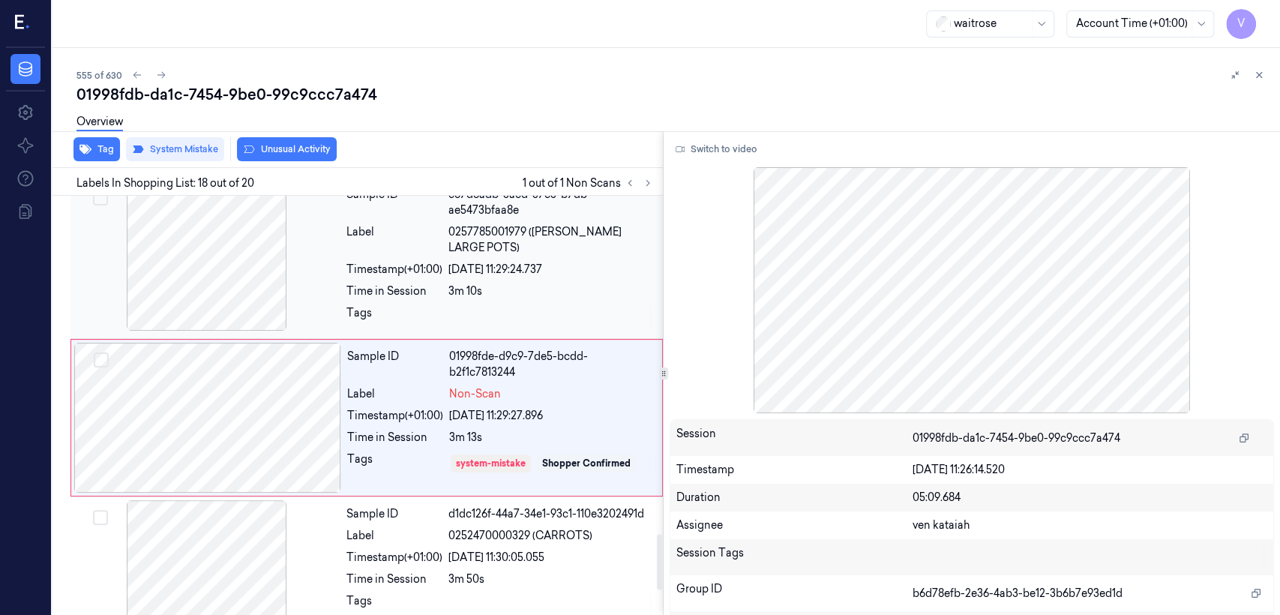
click at [521, 305] on div at bounding box center [550, 317] width 205 height 24
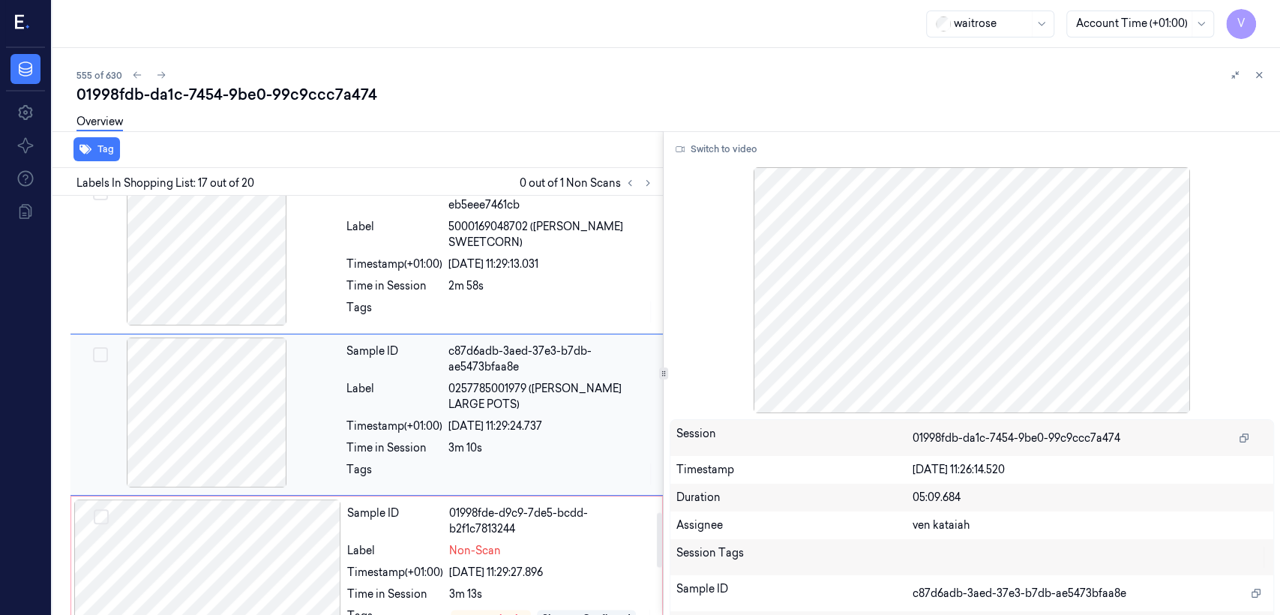
scroll to position [2407, 0]
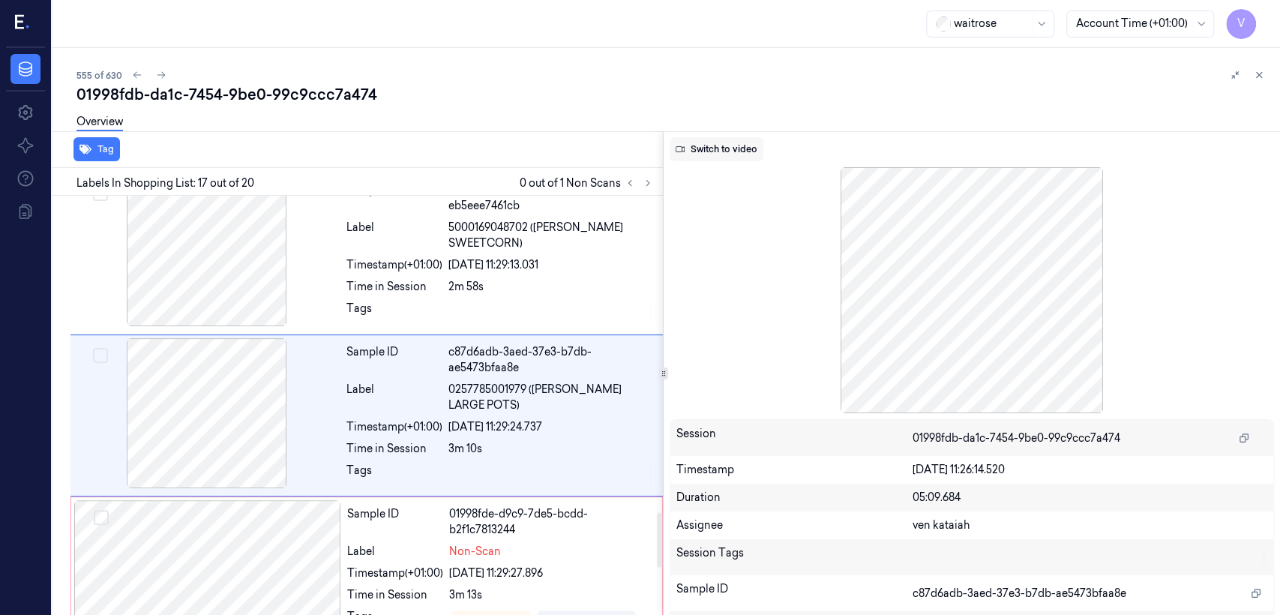
click at [715, 150] on button "Switch to video" at bounding box center [717, 149] width 94 height 24
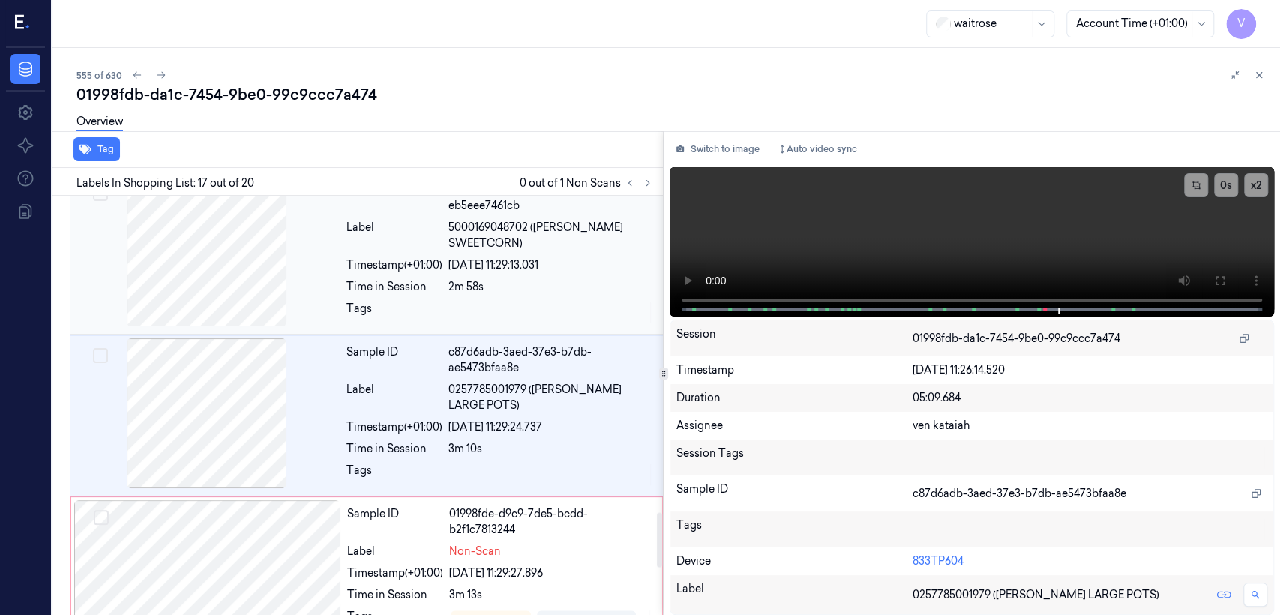
click at [567, 301] on div at bounding box center [550, 313] width 205 height 24
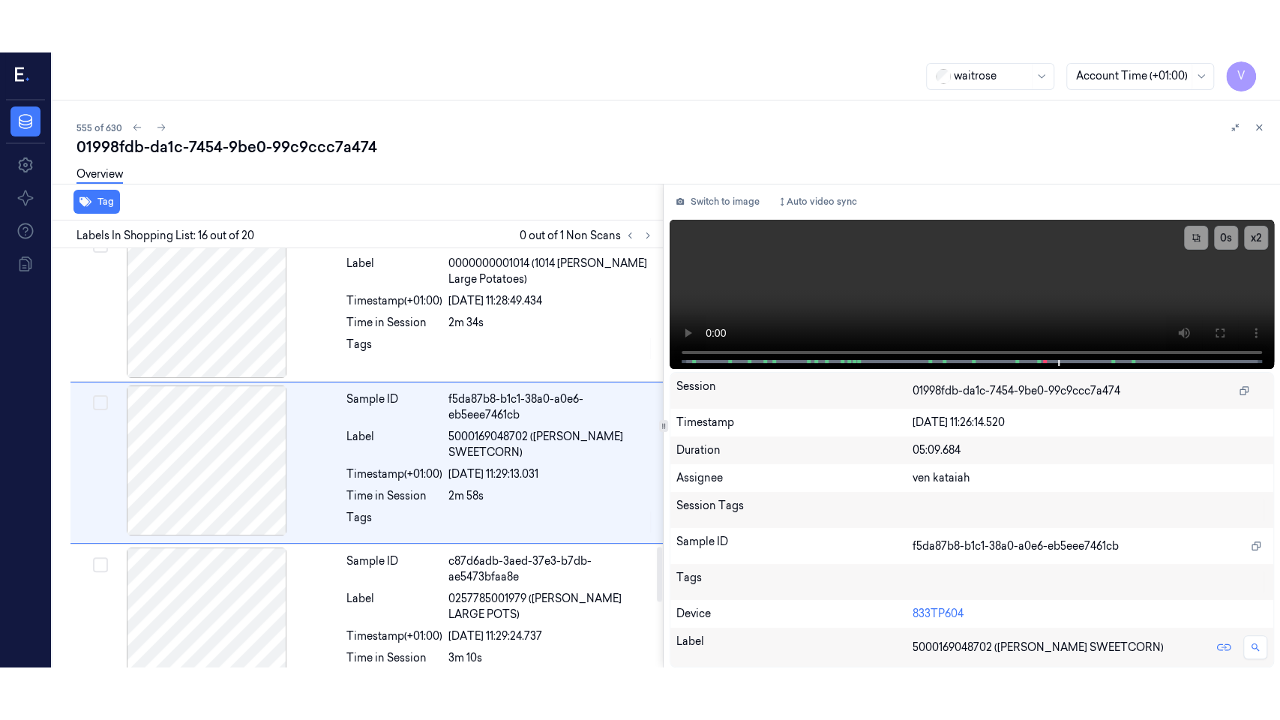
scroll to position [2250, 0]
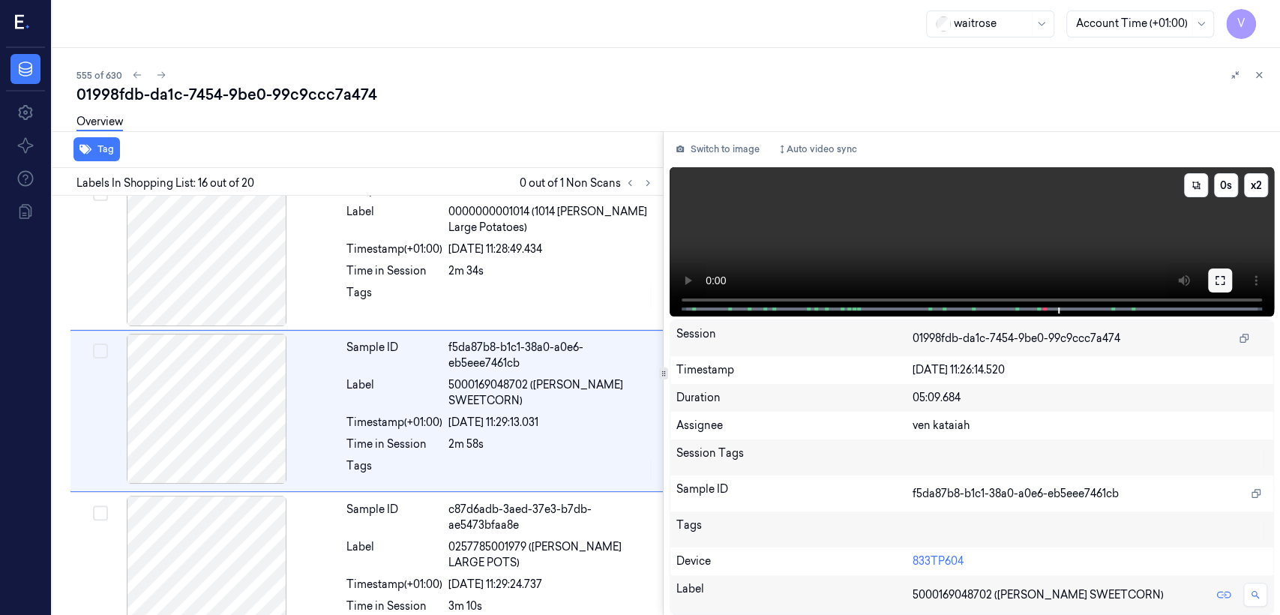
click at [1215, 278] on icon at bounding box center [1220, 280] width 12 height 12
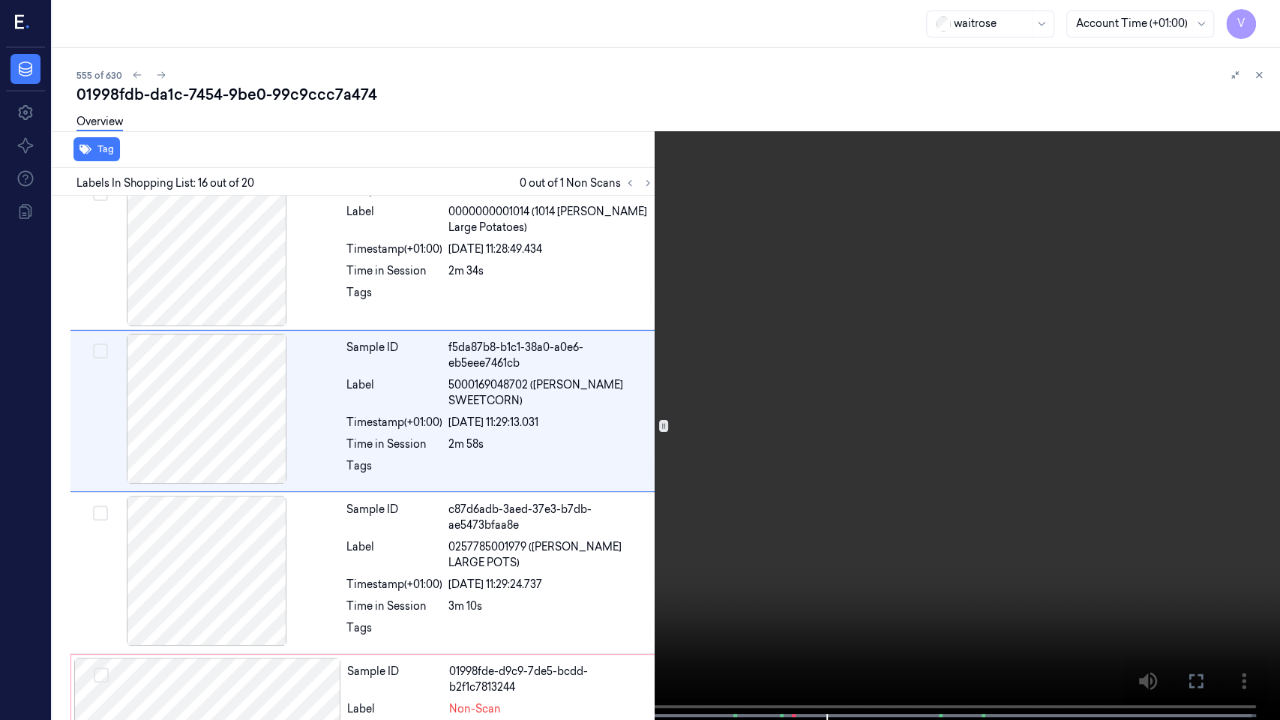
click at [464, 453] on video at bounding box center [640, 361] width 1280 height 723
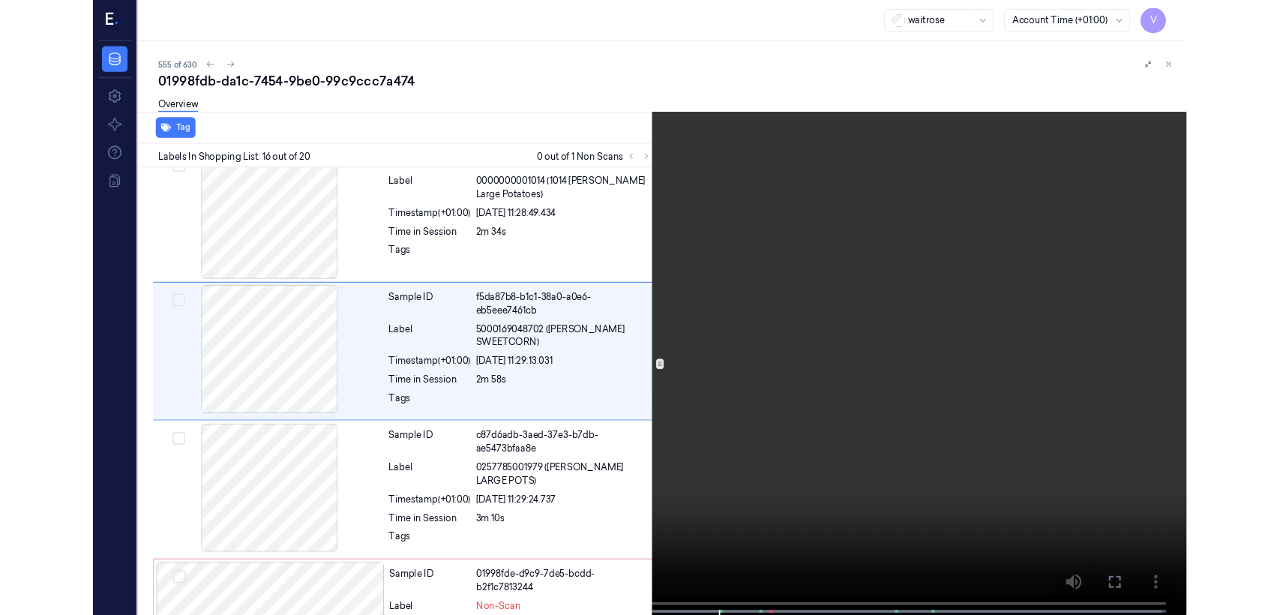
scroll to position [2197, 0]
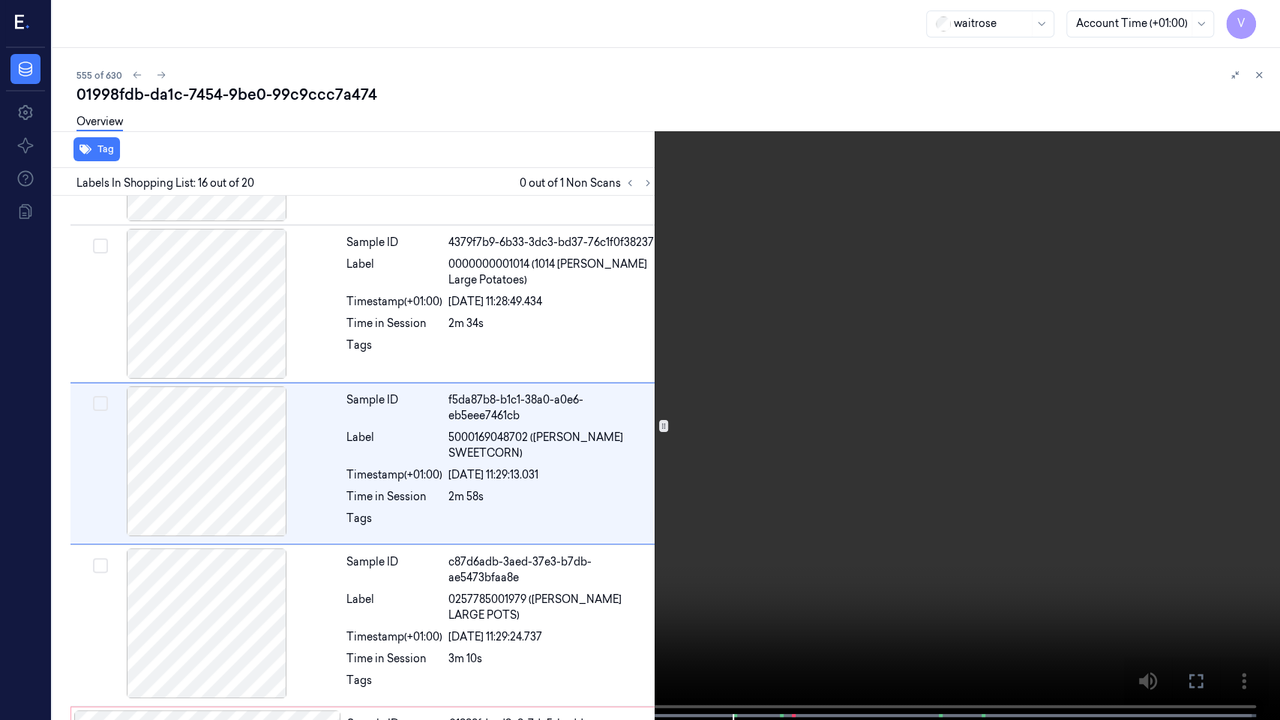
click at [464, 453] on video at bounding box center [640, 361] width 1280 height 723
click at [0, 0] on button at bounding box center [0, 0] width 0 height 0
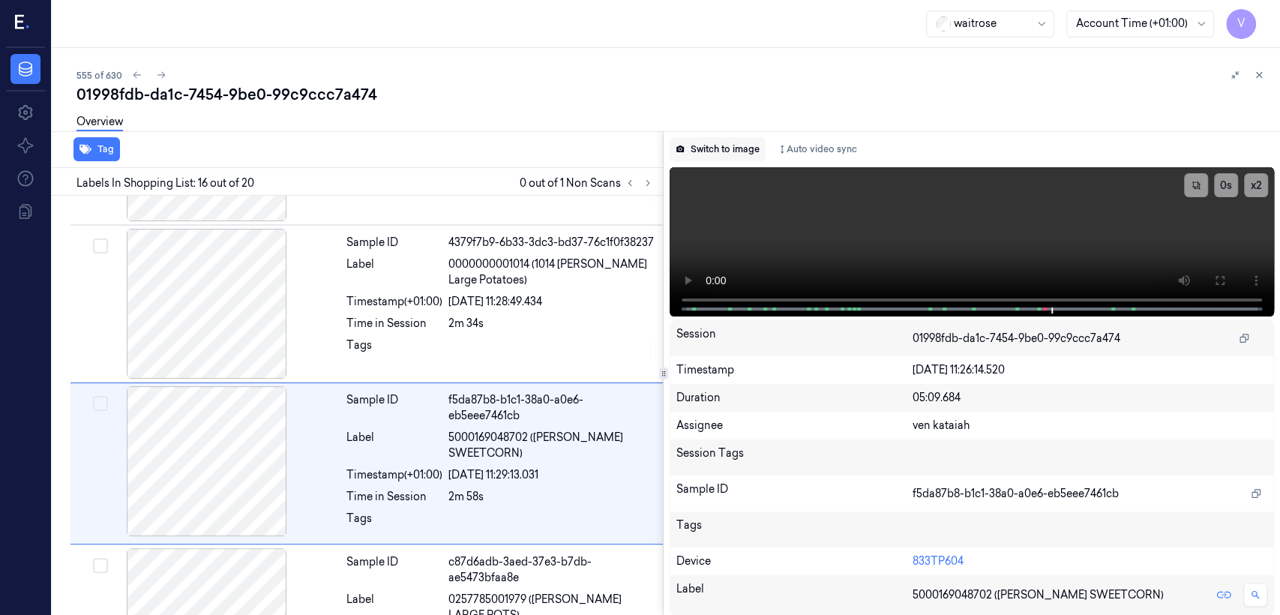
click at [737, 154] on button "Switch to image" at bounding box center [718, 149] width 96 height 24
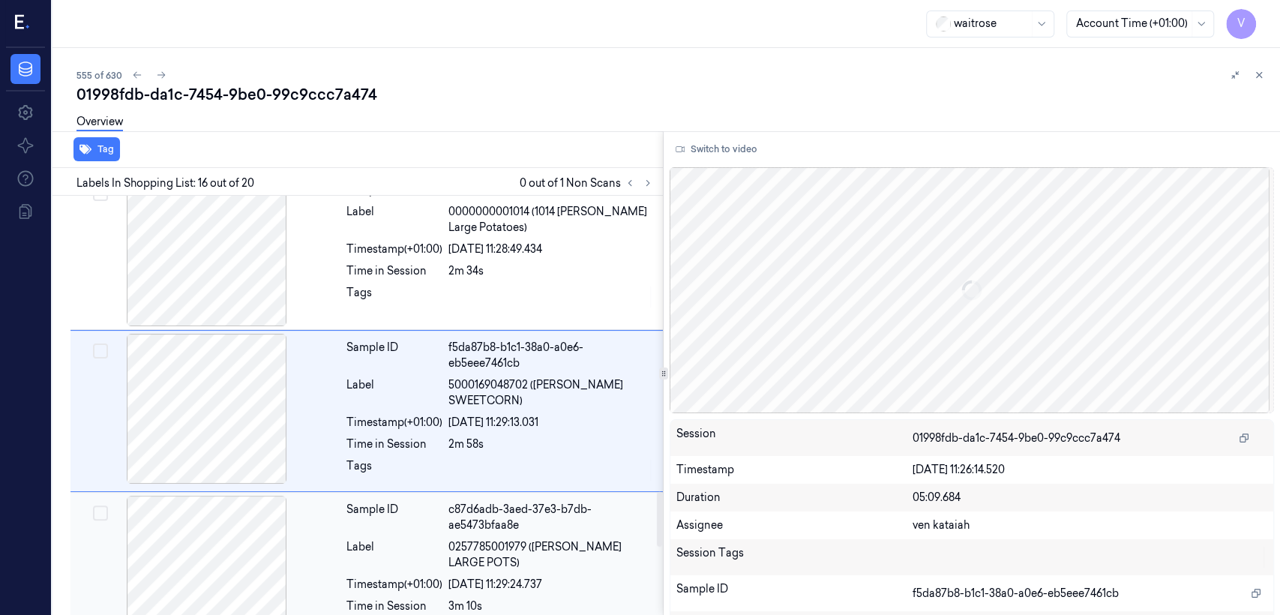
scroll to position [2417, 0]
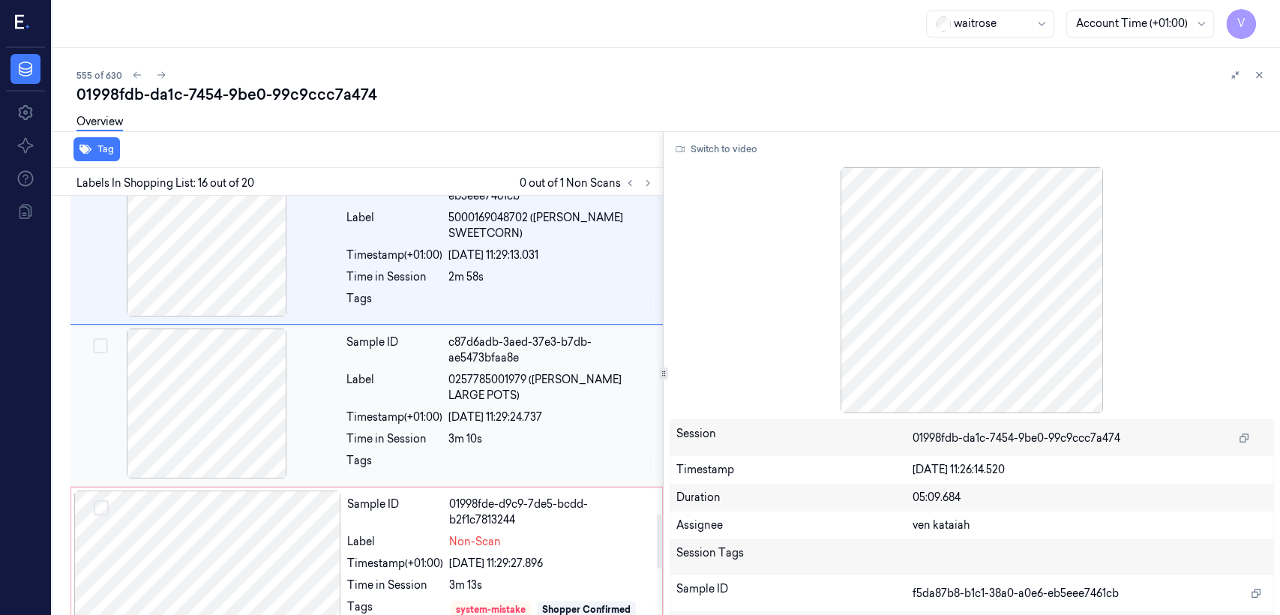
click at [474, 431] on div "3m 10s" at bounding box center [550, 439] width 205 height 16
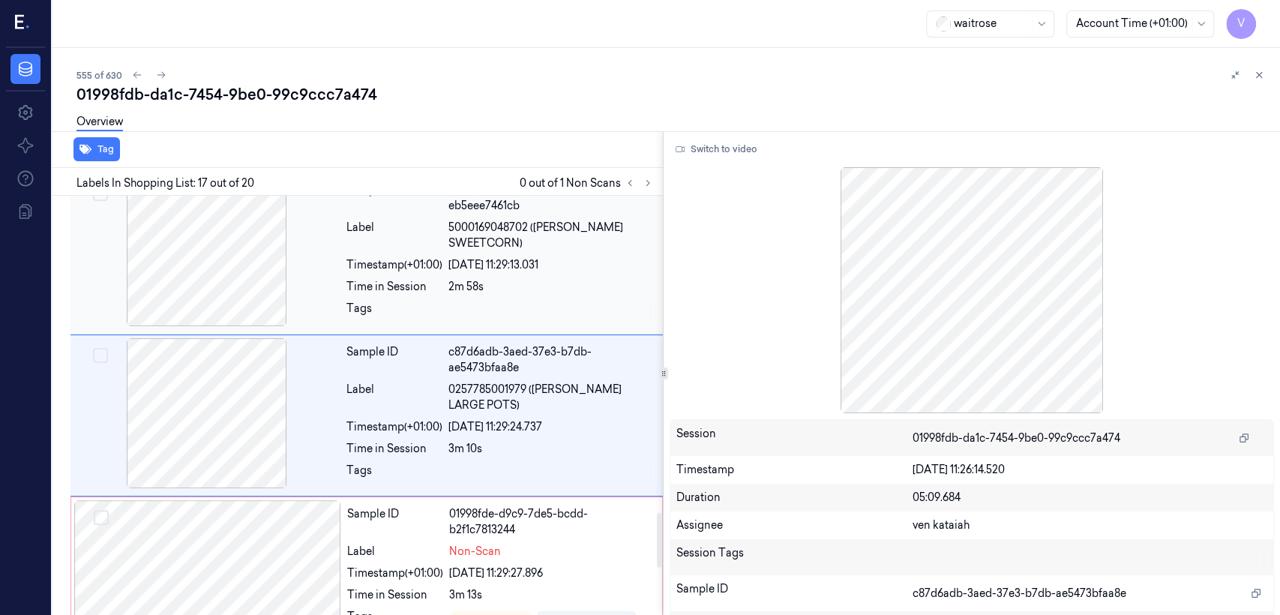
click at [470, 301] on div at bounding box center [550, 313] width 205 height 24
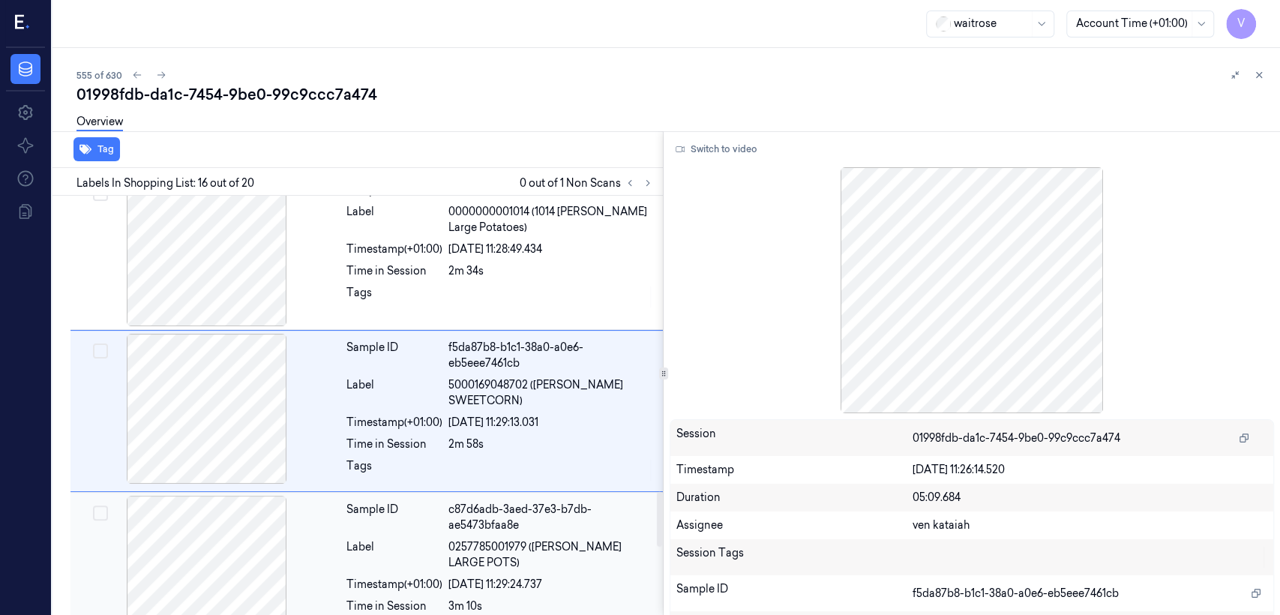
click at [445, 499] on div "Sample ID c87d6adb-3aed-37e3-b7db-ae5473bfaa8e Label 0257785001979 (WR ESS LARG…" at bounding box center [366, 573] width 592 height 162
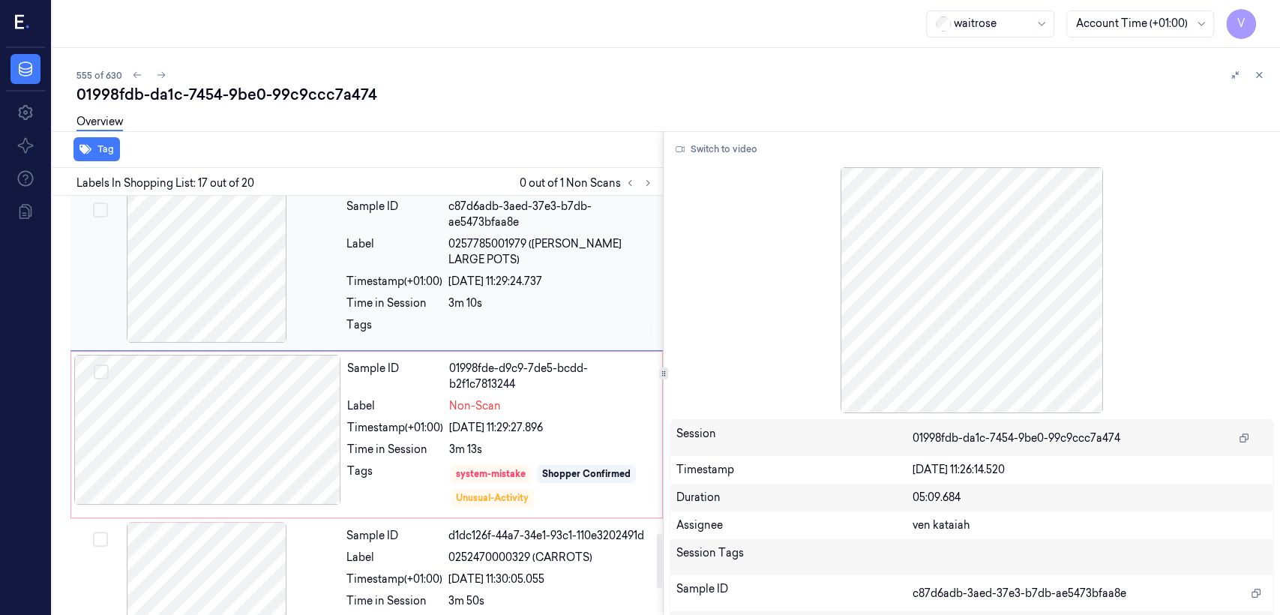
scroll to position [2574, 0]
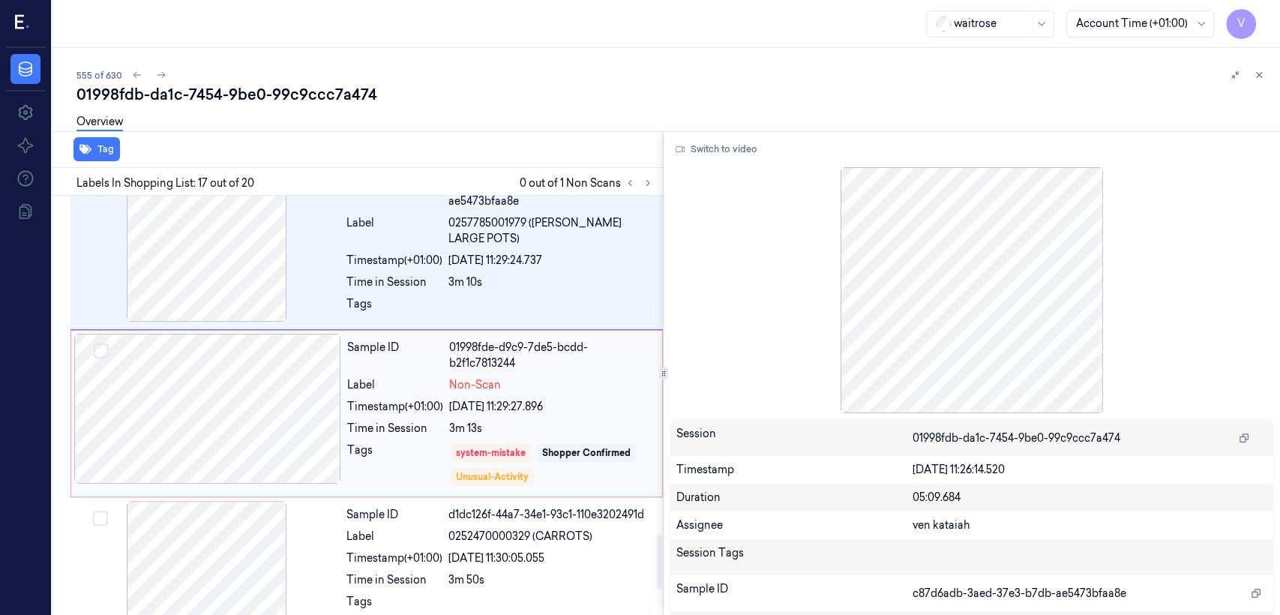
click at [285, 425] on div at bounding box center [207, 409] width 267 height 150
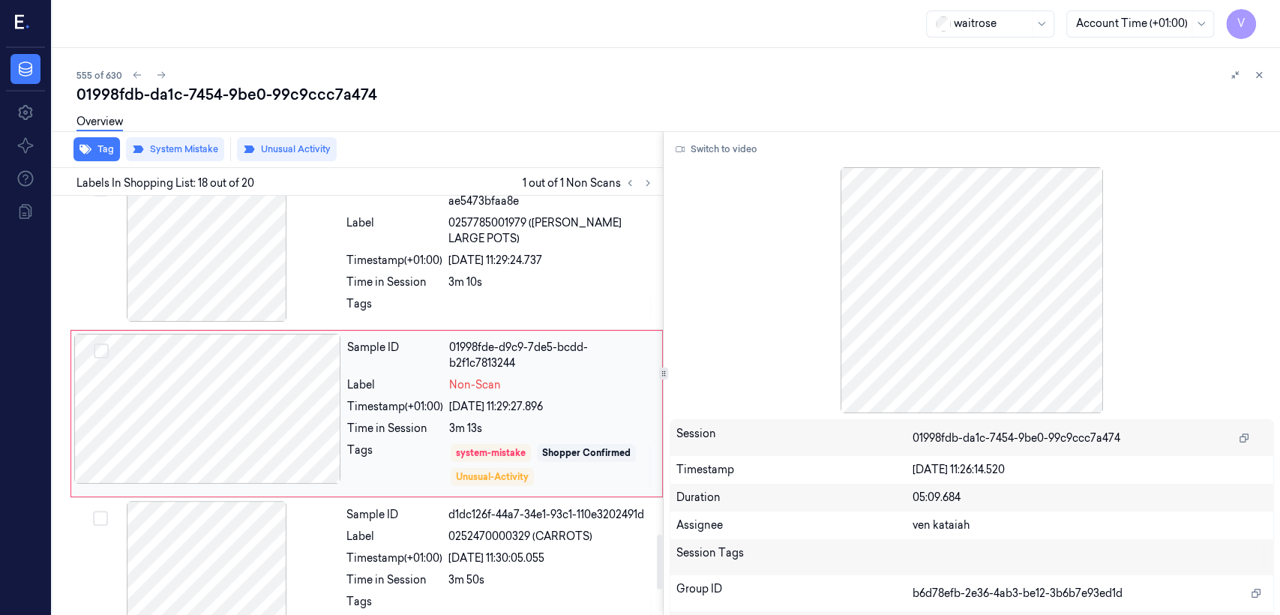
scroll to position [2569, 0]
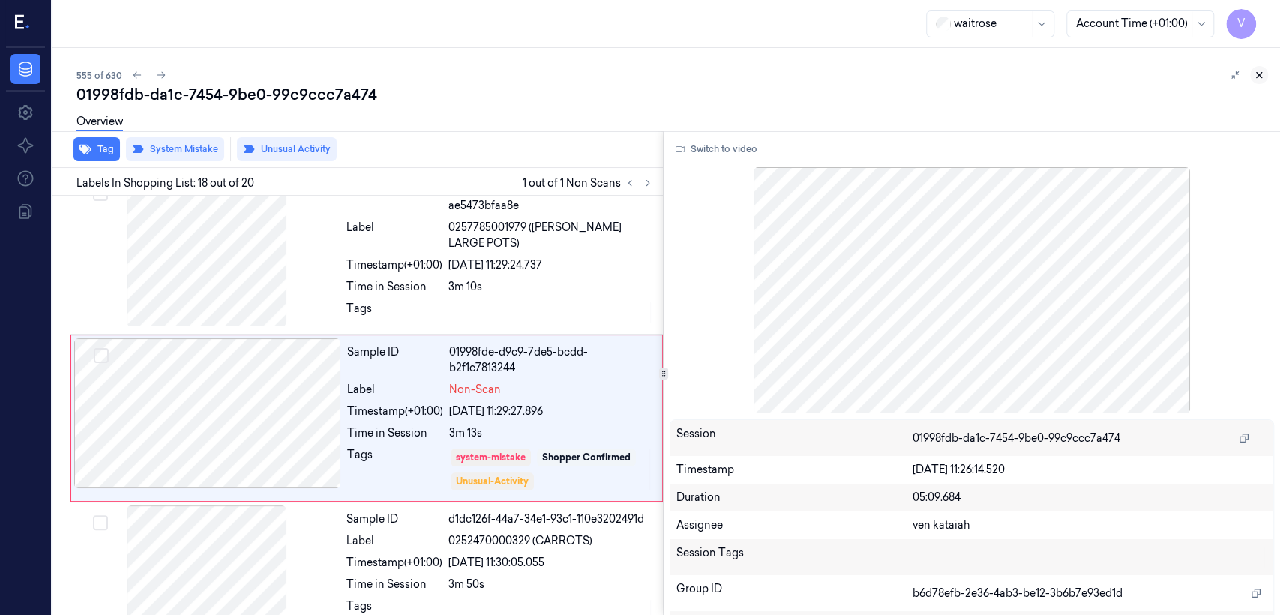
click at [1259, 76] on icon at bounding box center [1259, 75] width 10 height 10
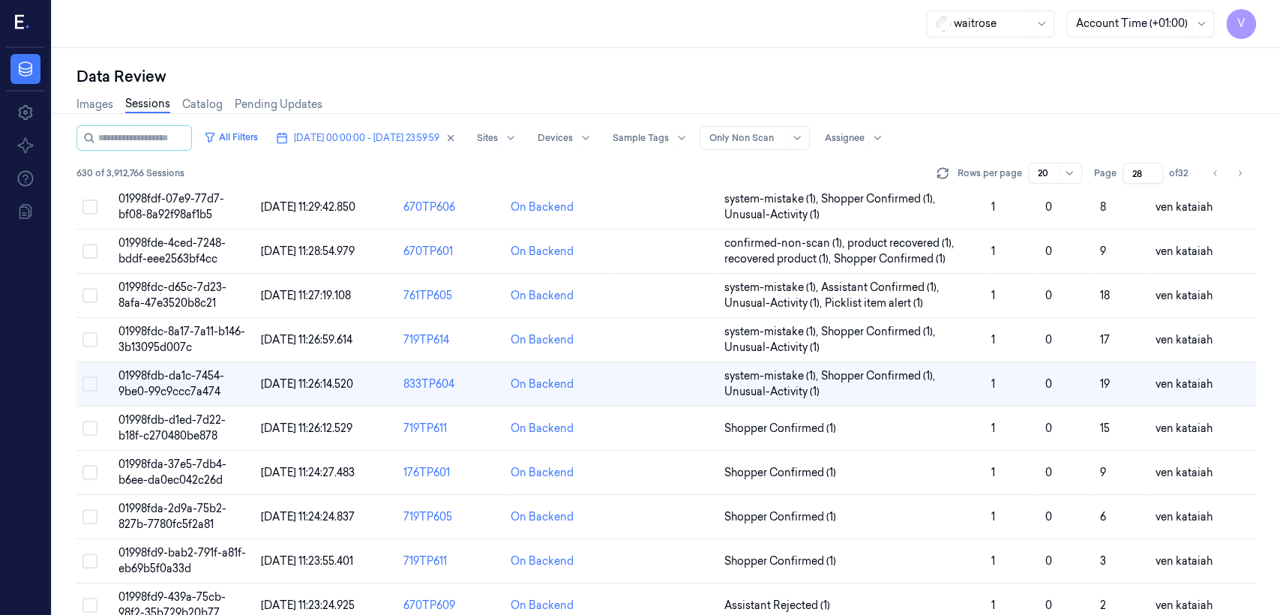
scroll to position [502, 0]
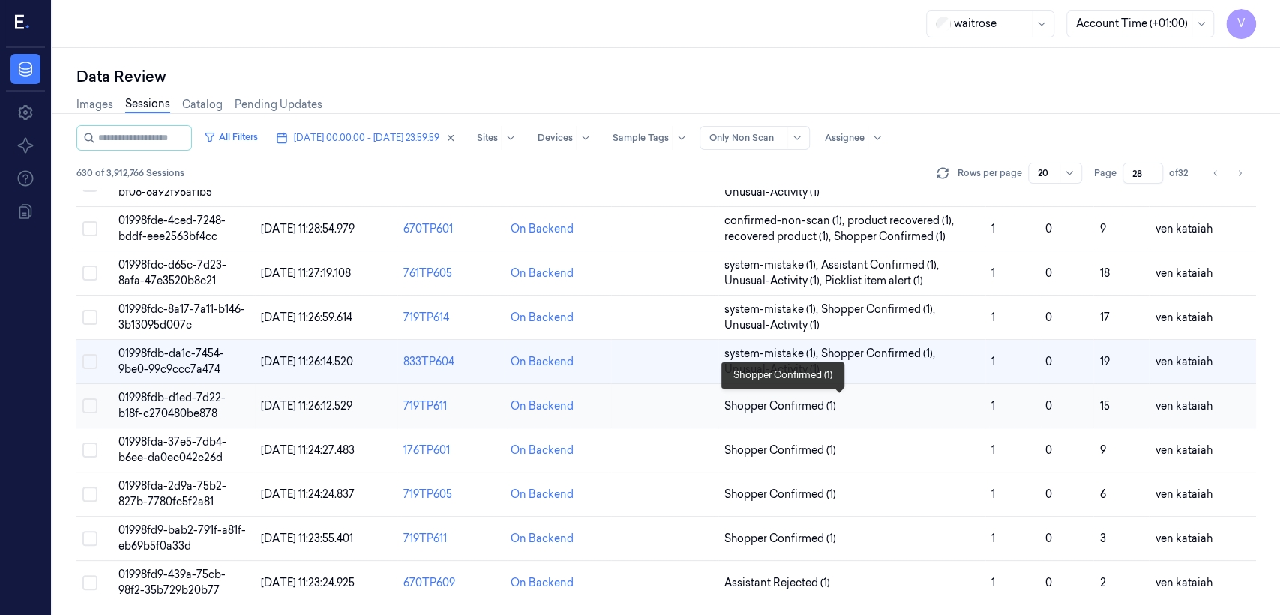
click at [784, 405] on span "Shopper Confirmed (1)" at bounding box center [780, 406] width 112 height 16
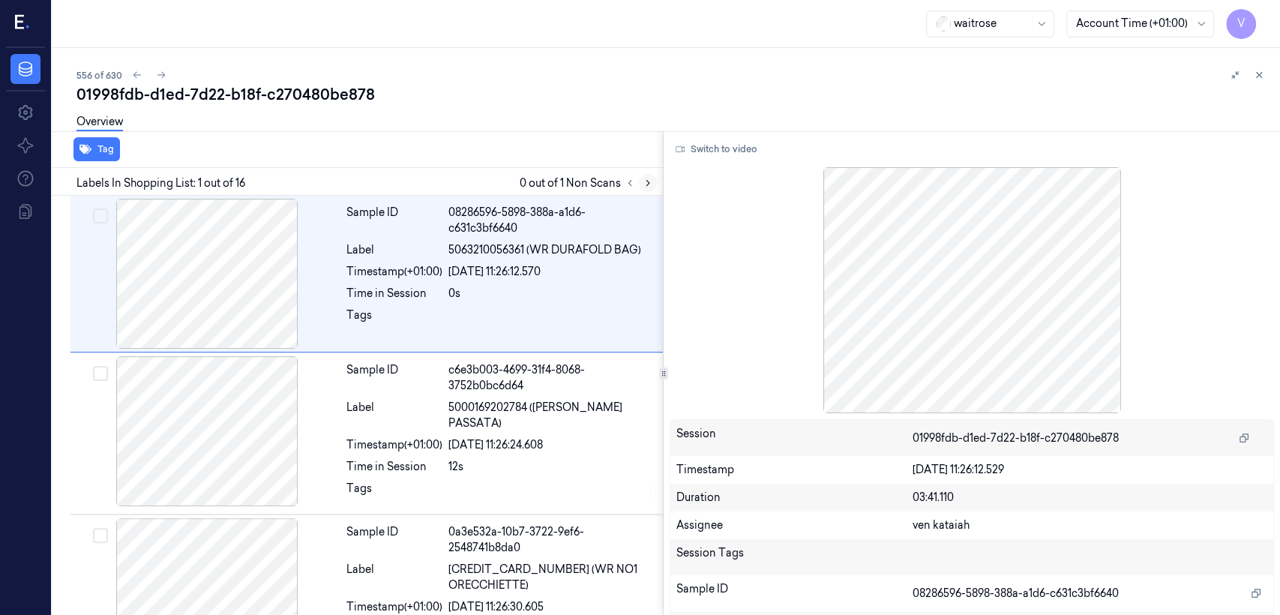
click at [648, 181] on icon at bounding box center [648, 183] width 10 height 10
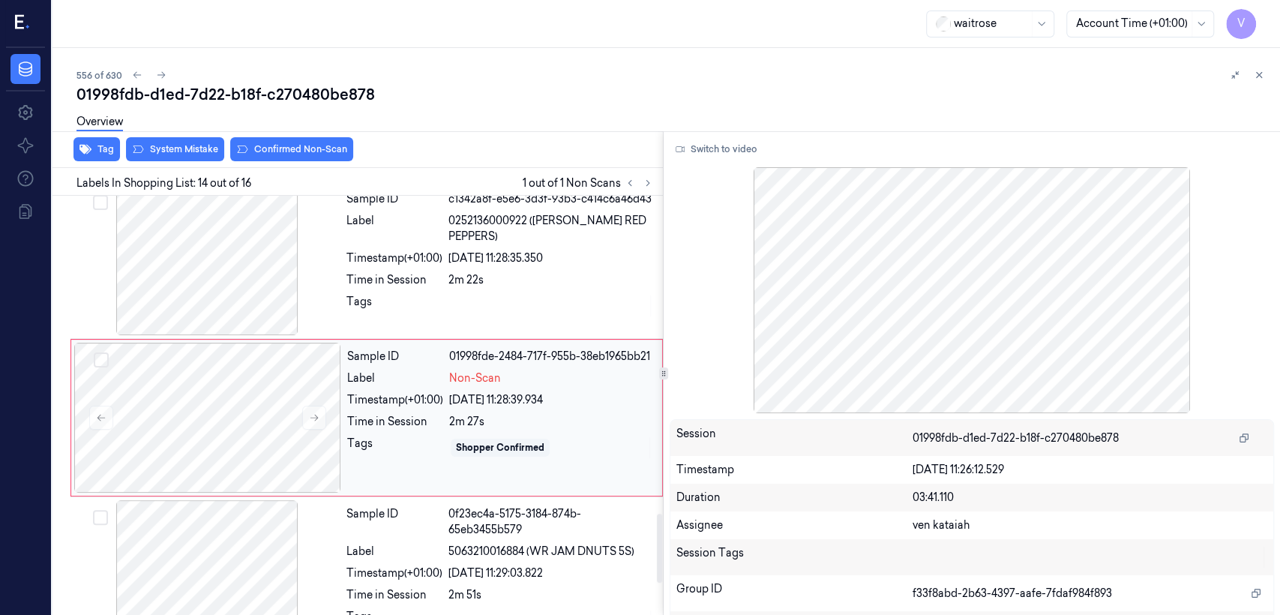
scroll to position [1926, 0]
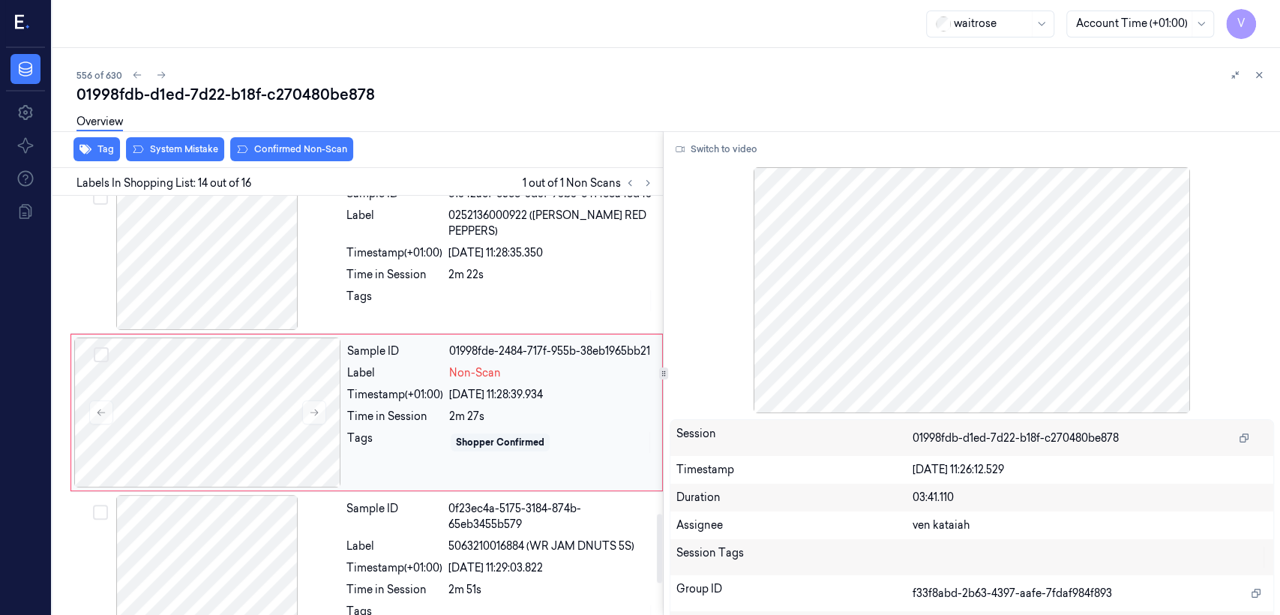
click at [391, 437] on div "Tags" at bounding box center [395, 442] width 96 height 24
click at [313, 287] on div at bounding box center [206, 255] width 267 height 150
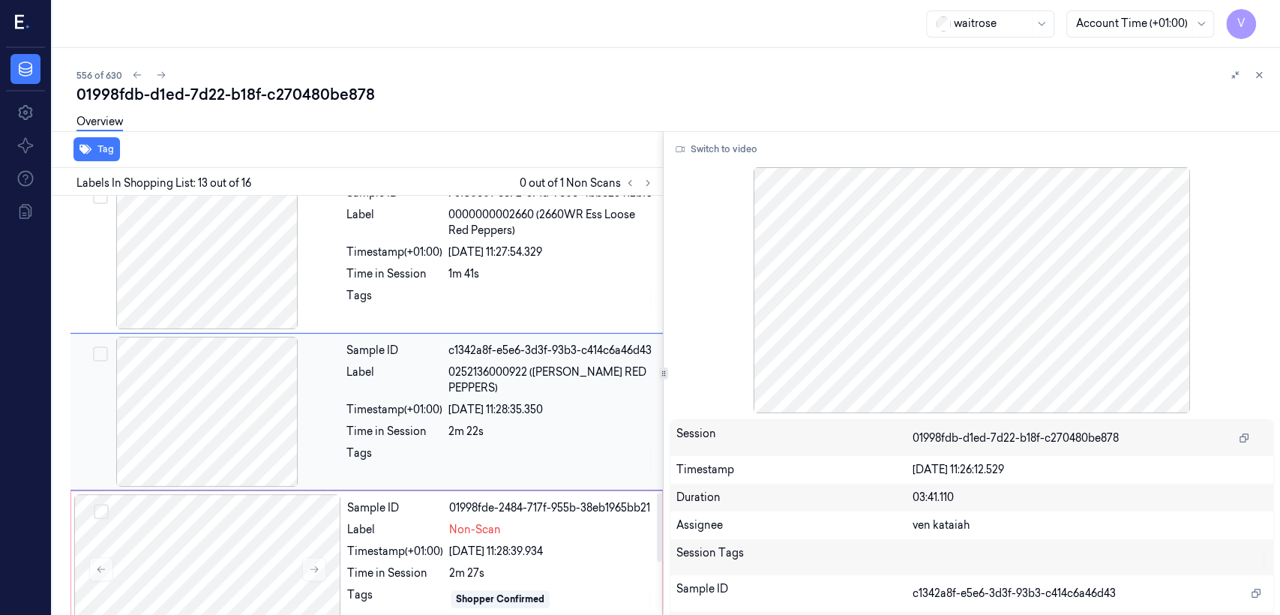
scroll to position [1770, 0]
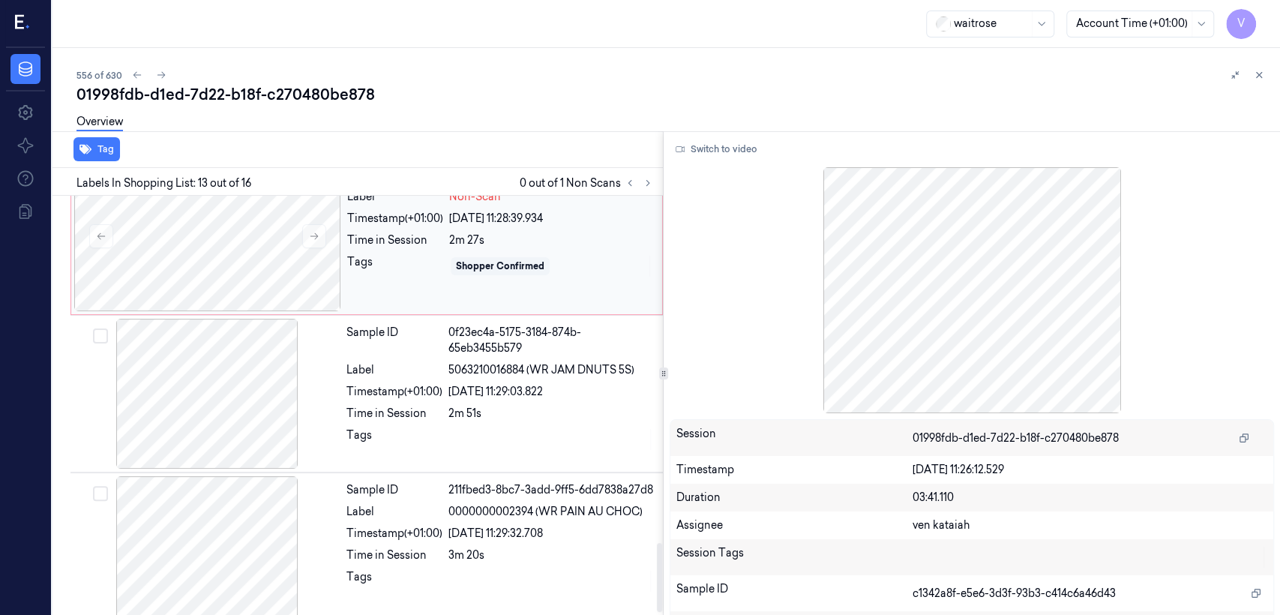
click at [402, 254] on div "Tags" at bounding box center [395, 266] width 96 height 24
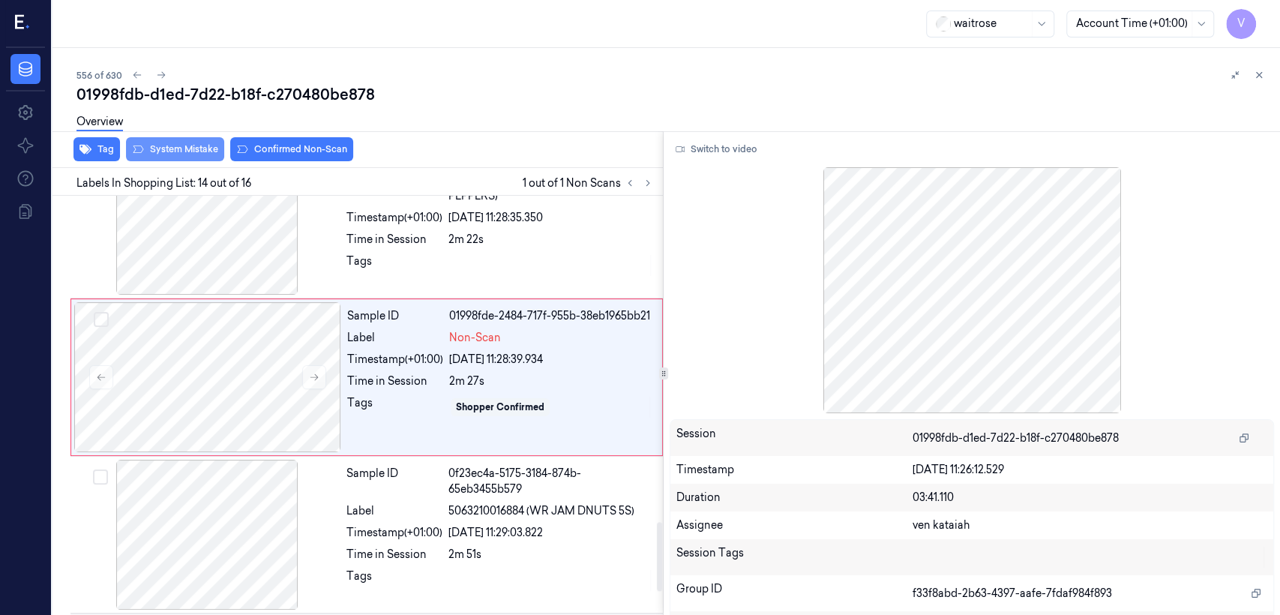
scroll to position [1926, 0]
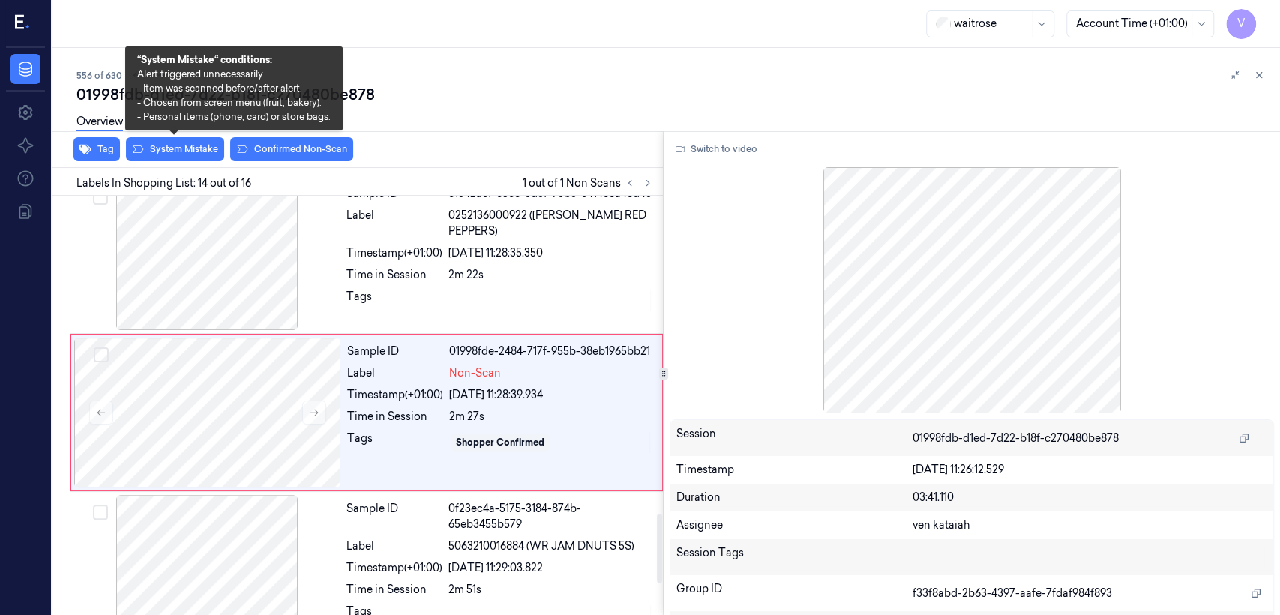
click at [152, 133] on div "Overview" at bounding box center [672, 124] width 1192 height 38
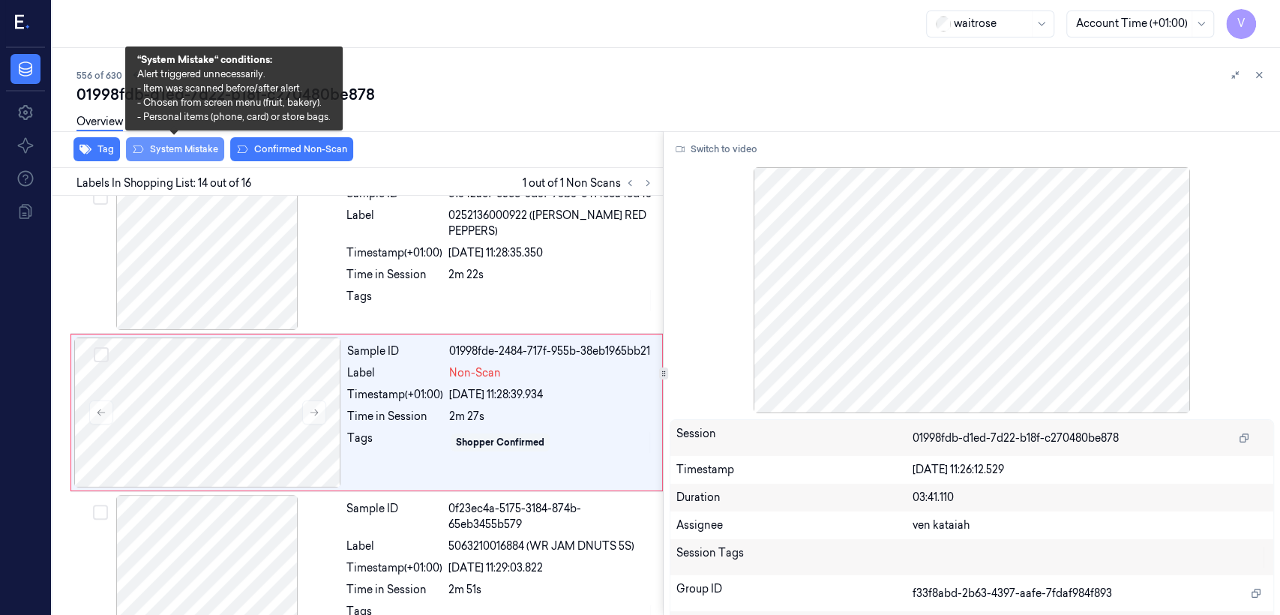
click at [156, 146] on button "System Mistake" at bounding box center [175, 149] width 98 height 24
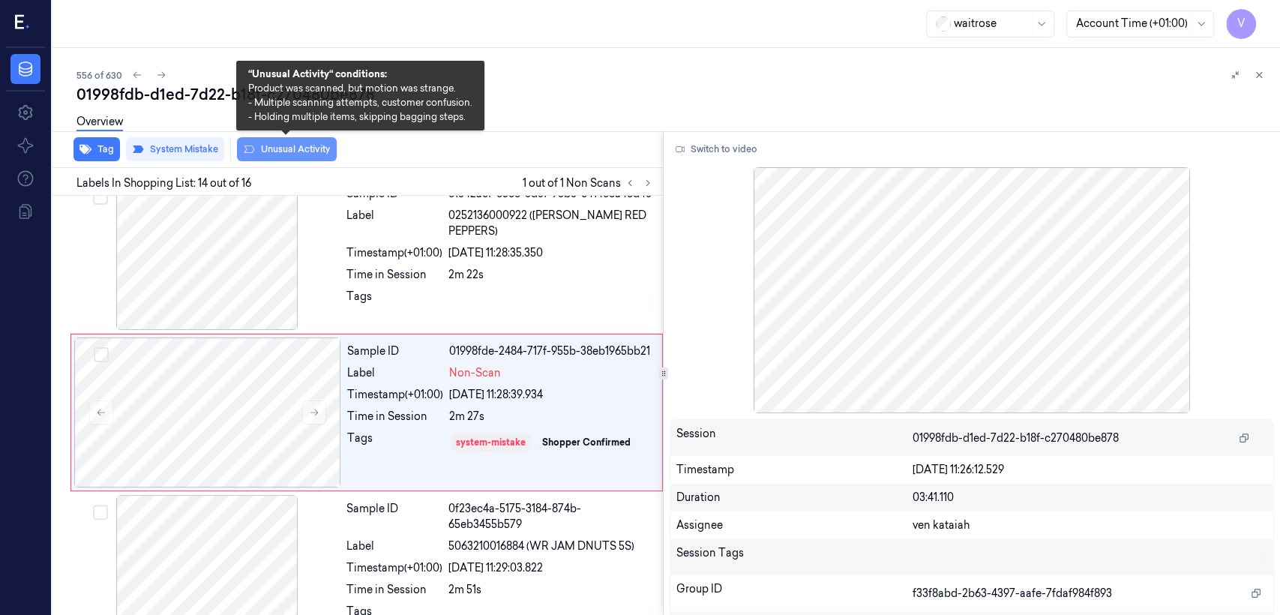
click at [274, 151] on button "Unusual Activity" at bounding box center [287, 149] width 100 height 24
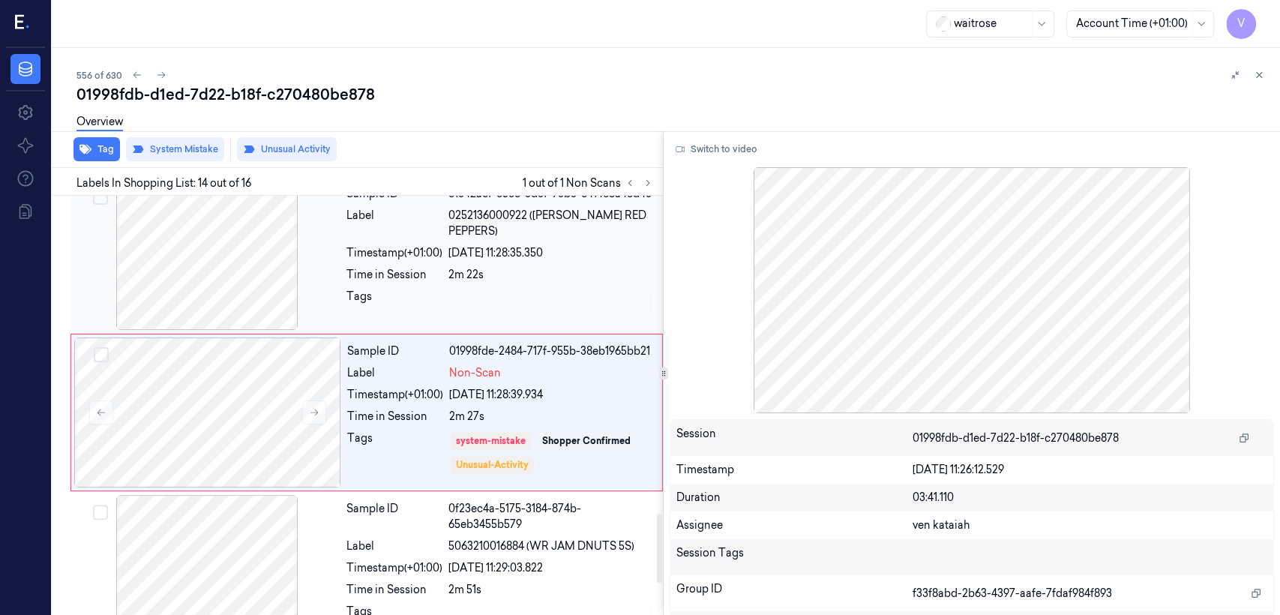
click at [490, 263] on div "Sample ID c1342a8f-e5e6-3d3f-93b3-c414c6a46d43 Label 0252136000922 (WR ESS RED …" at bounding box center [499, 255] width 319 height 150
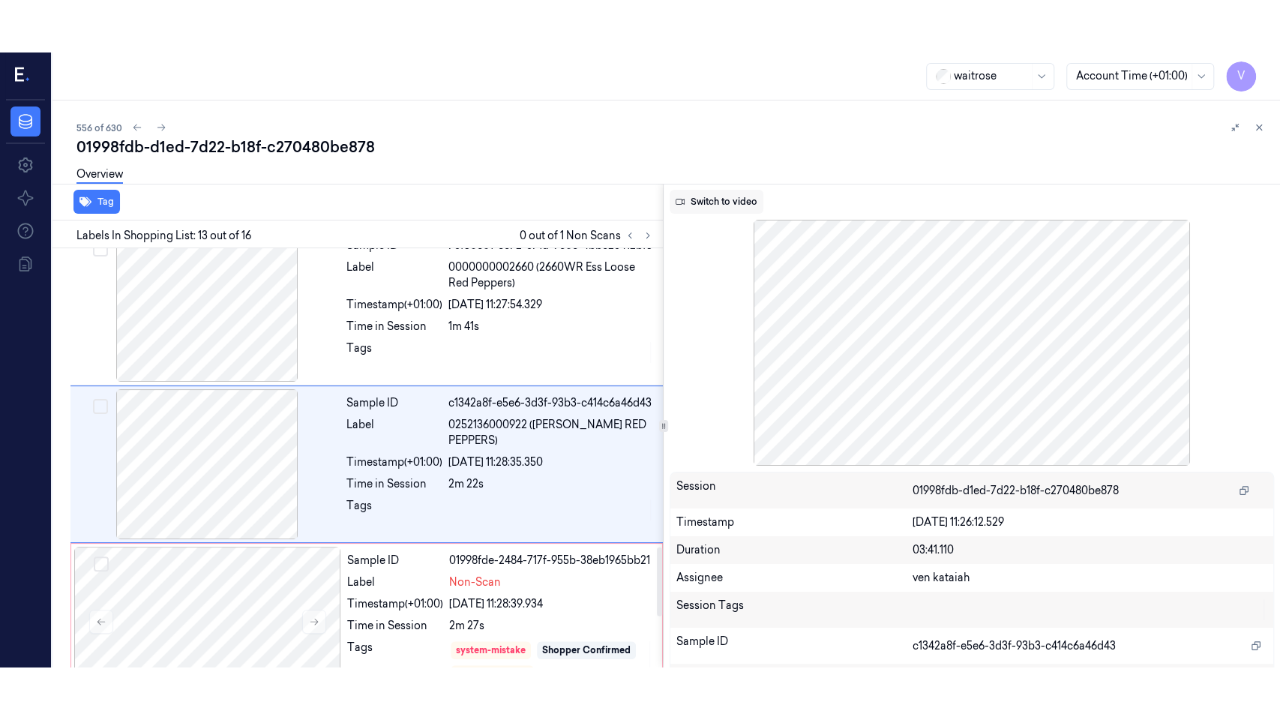
scroll to position [1770, 0]
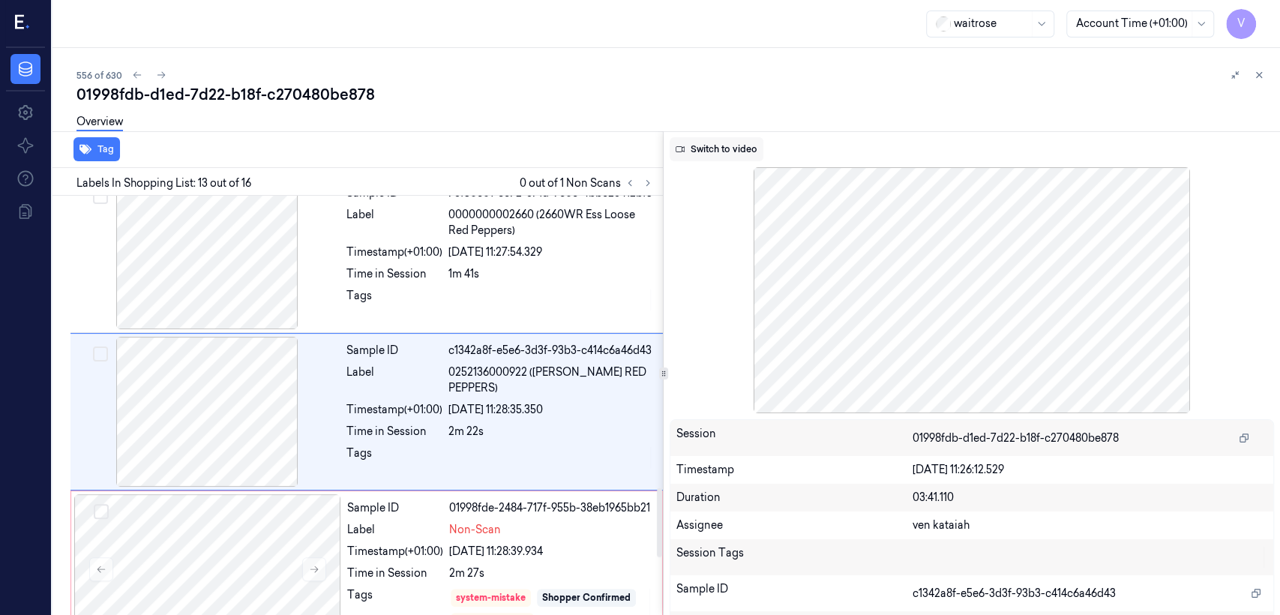
click at [733, 150] on button "Switch to video" at bounding box center [717, 149] width 94 height 24
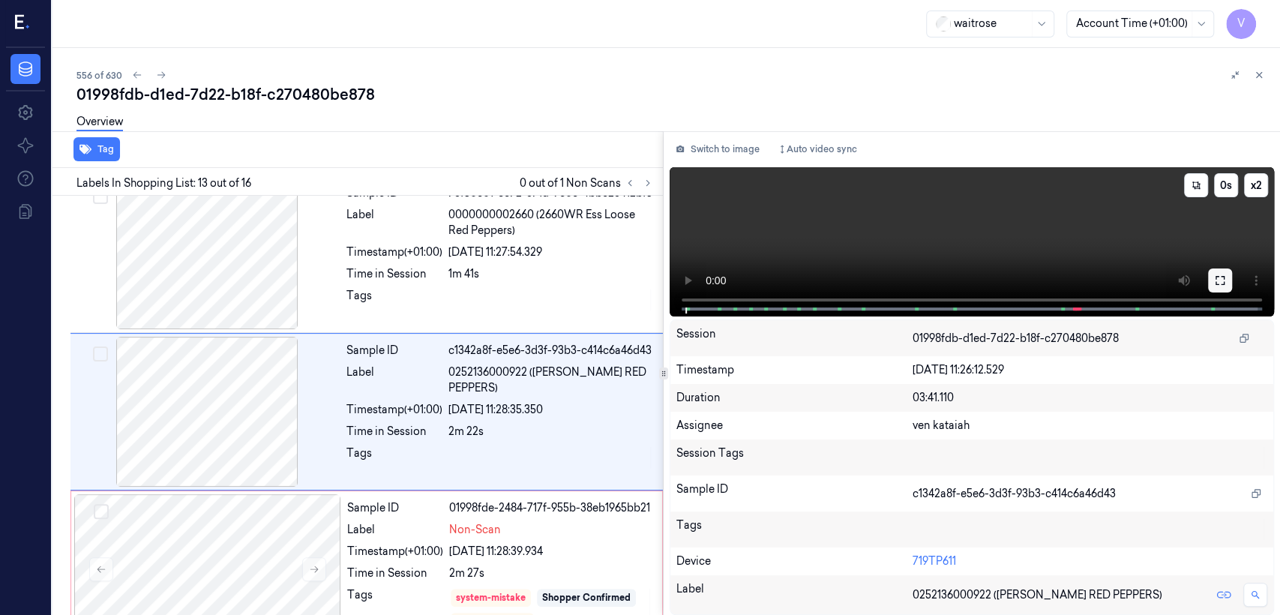
click at [1222, 283] on icon at bounding box center [1220, 280] width 9 height 9
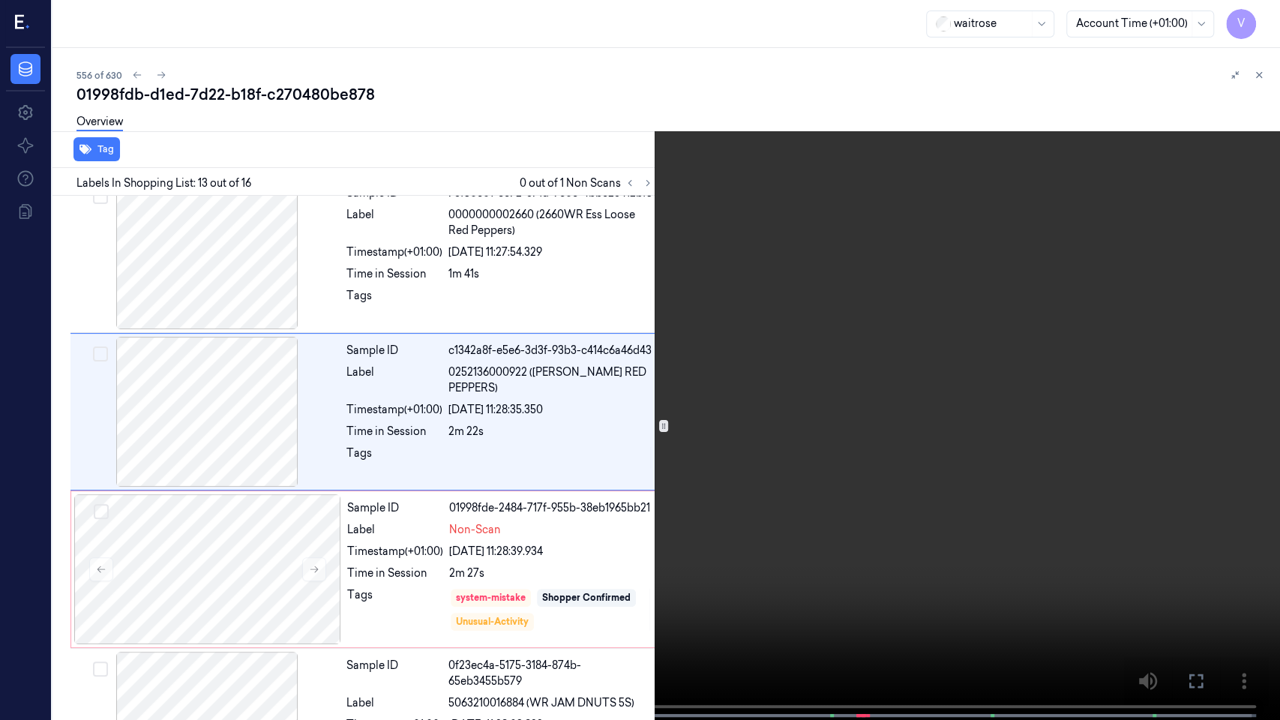
click at [694, 478] on video at bounding box center [640, 361] width 1280 height 723
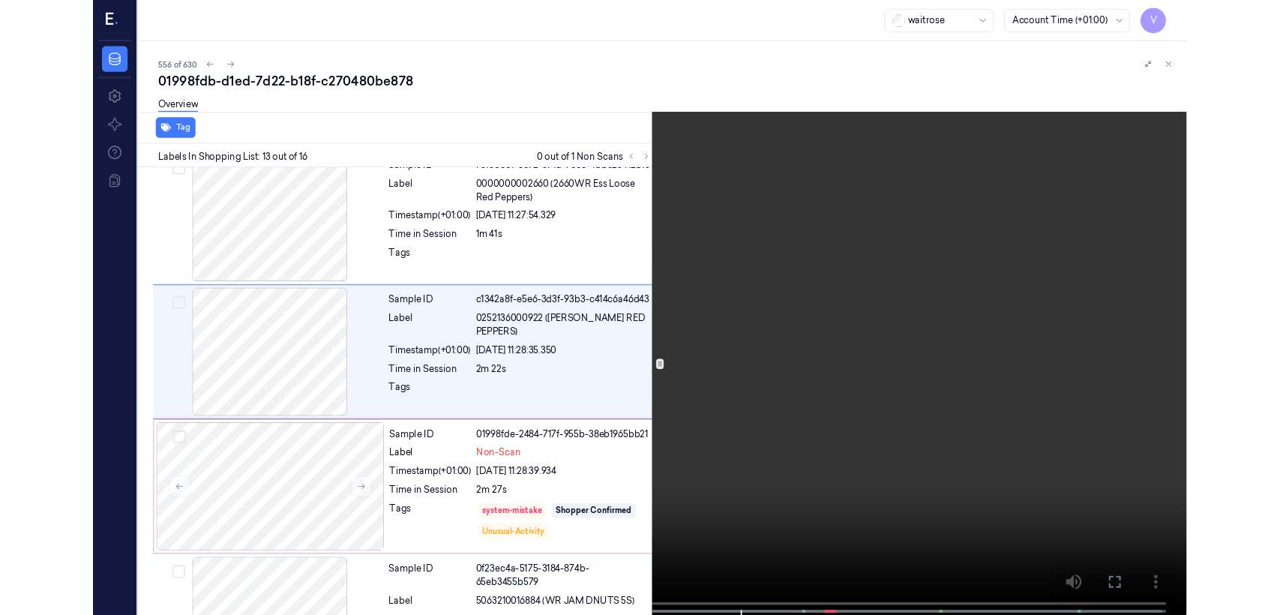
scroll to position [1716, 0]
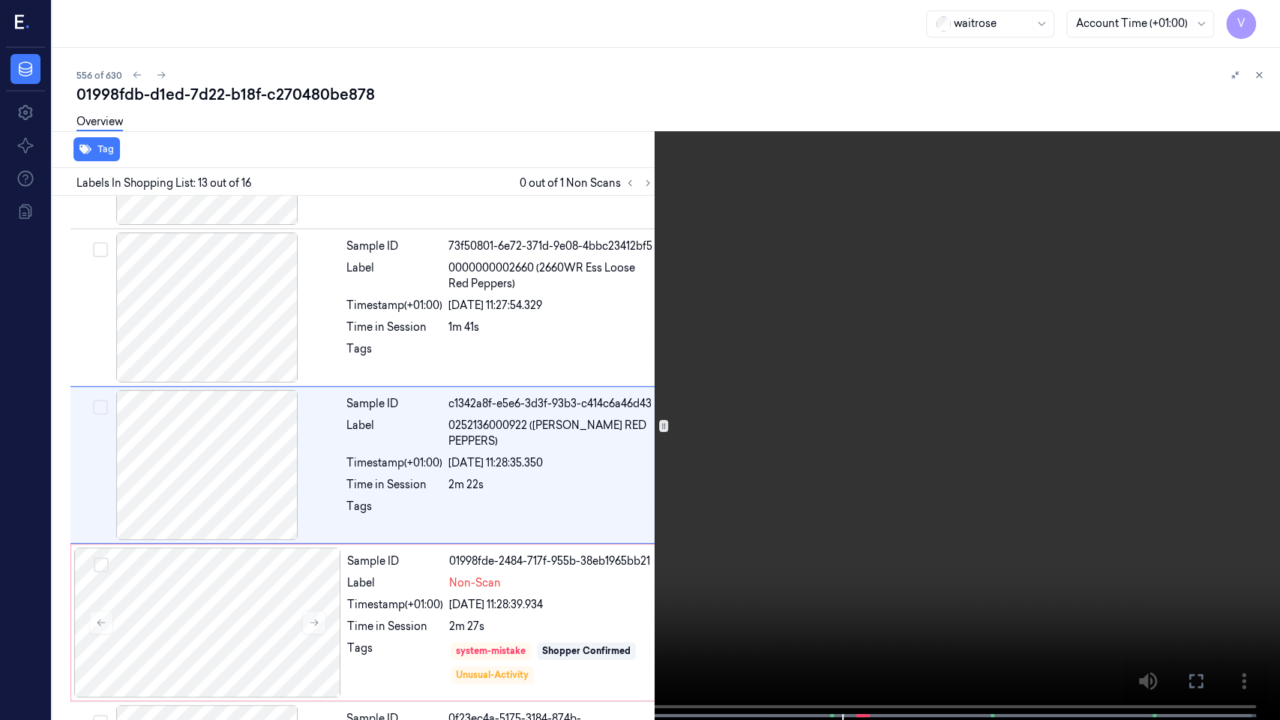
drag, startPoint x: 1188, startPoint y: 679, endPoint x: 1195, endPoint y: 523, distance: 155.4
click at [0, 0] on icon at bounding box center [0, 0] width 0 height 0
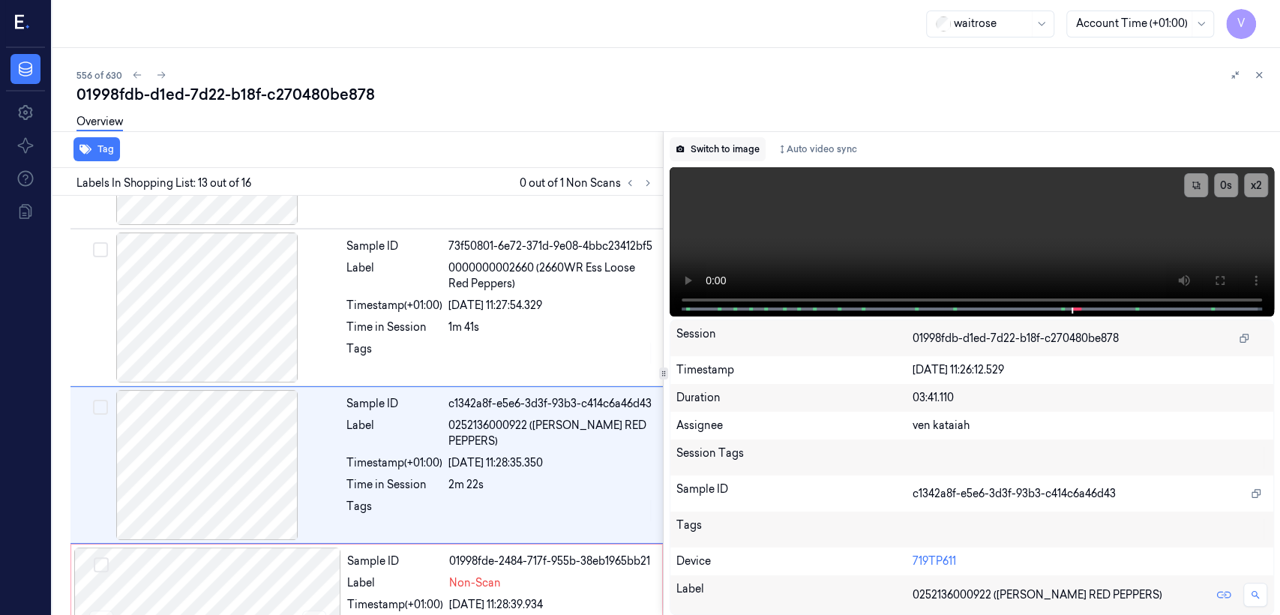
click at [738, 156] on button "Switch to image" at bounding box center [718, 149] width 96 height 24
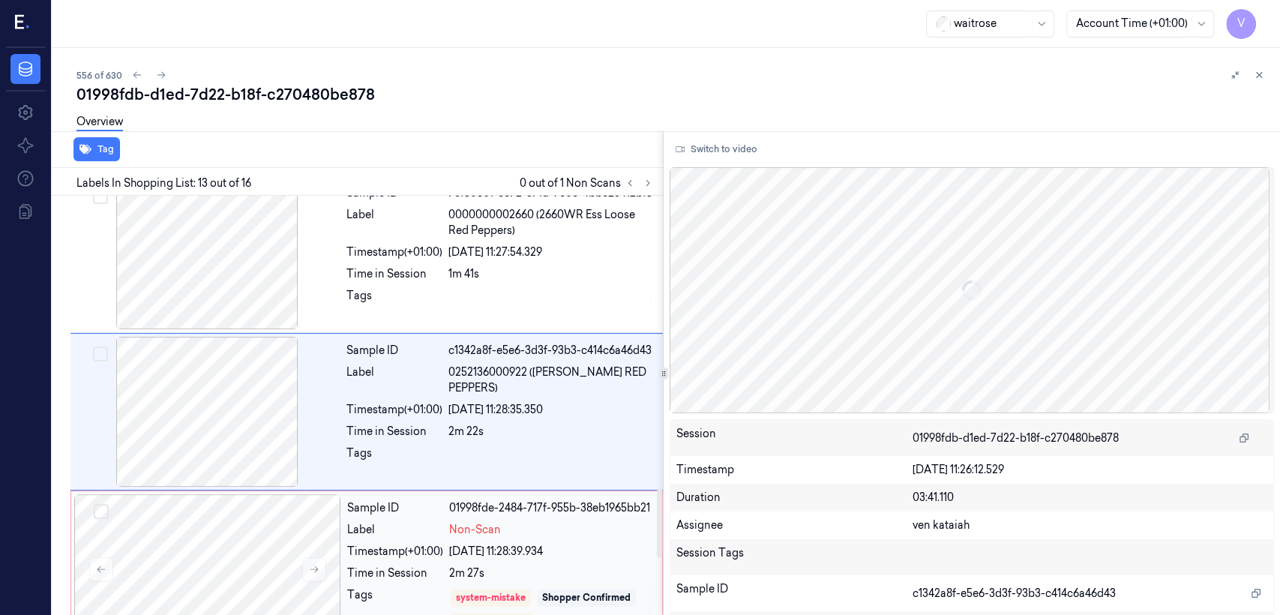
click at [482, 525] on span "Non-Scan" at bounding box center [475, 530] width 52 height 16
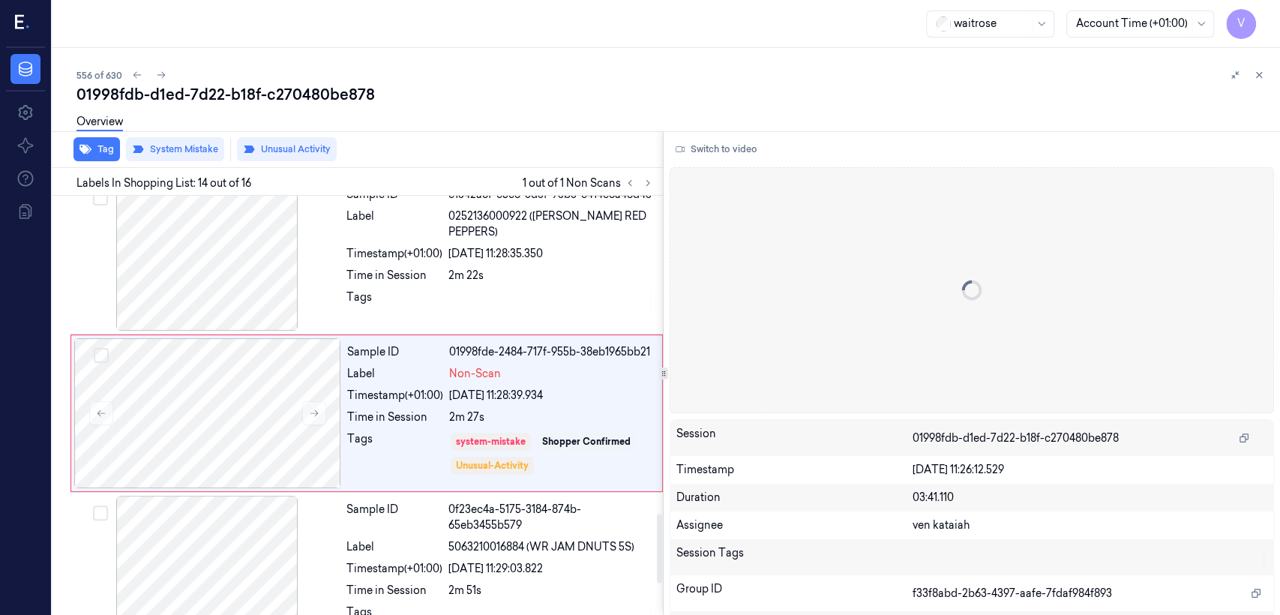
scroll to position [1926, 0]
click at [1264, 76] on button at bounding box center [1259, 75] width 18 height 18
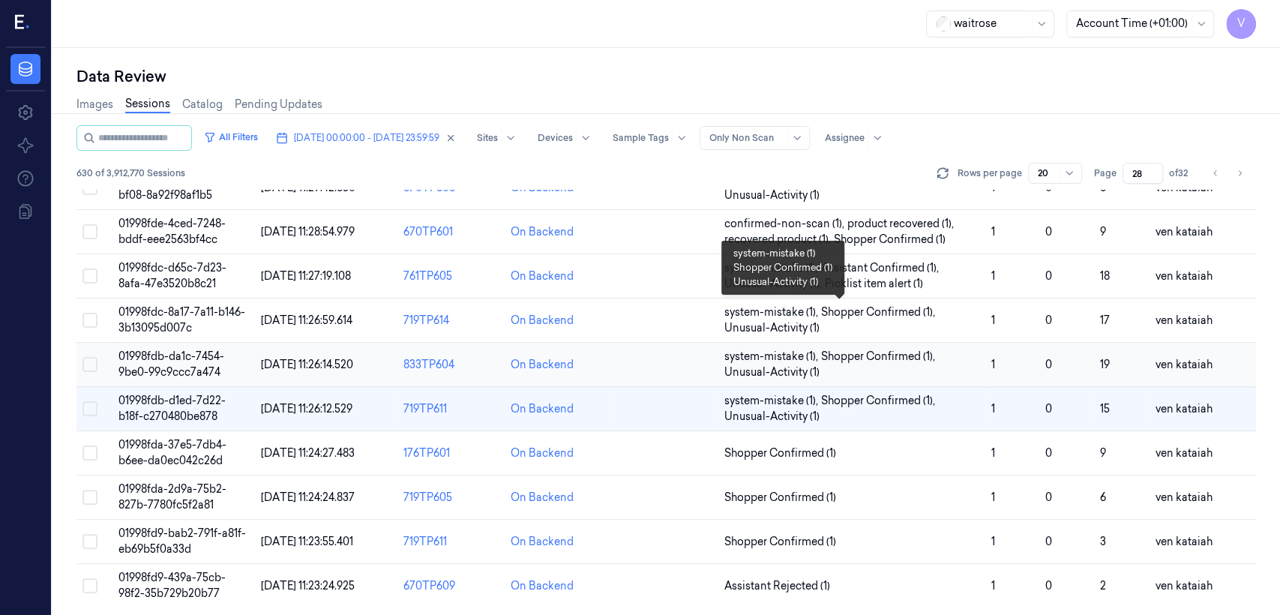
scroll to position [502, 0]
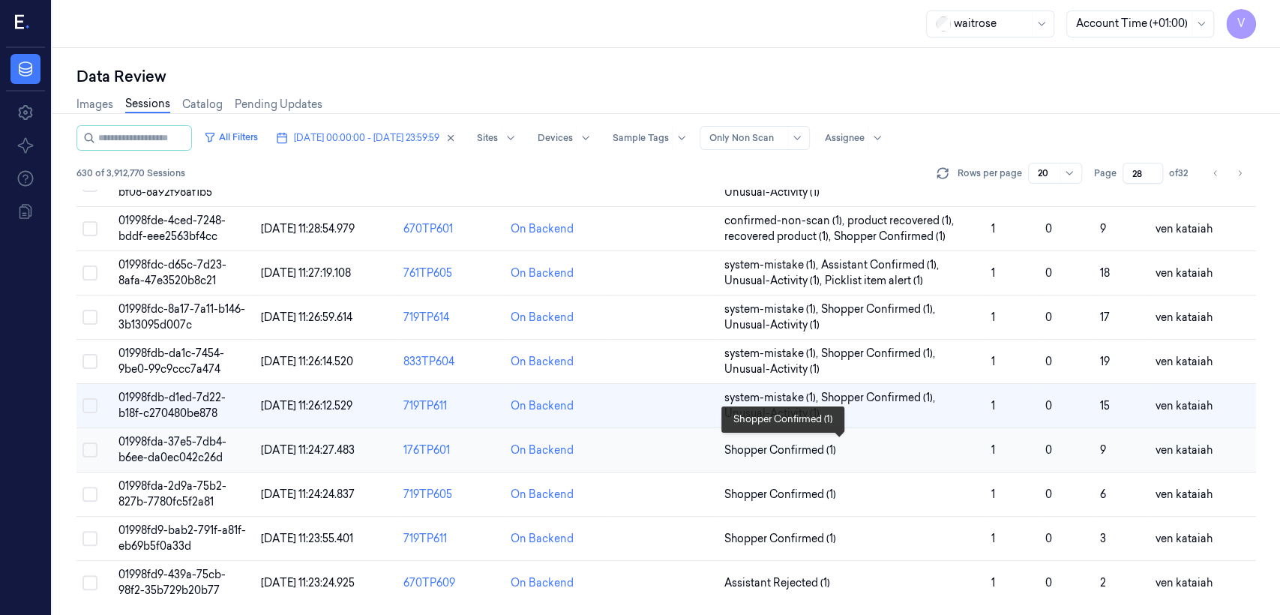
click at [800, 448] on span "Shopper Confirmed (1)" at bounding box center [780, 450] width 112 height 16
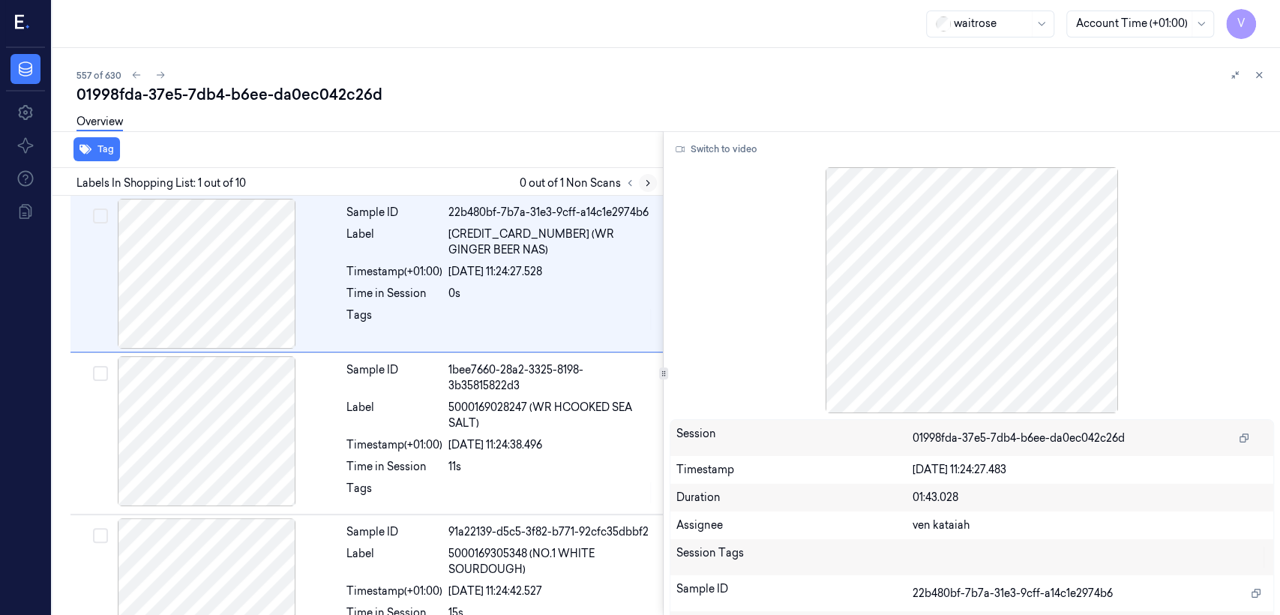
click at [643, 189] on button at bounding box center [648, 183] width 18 height 18
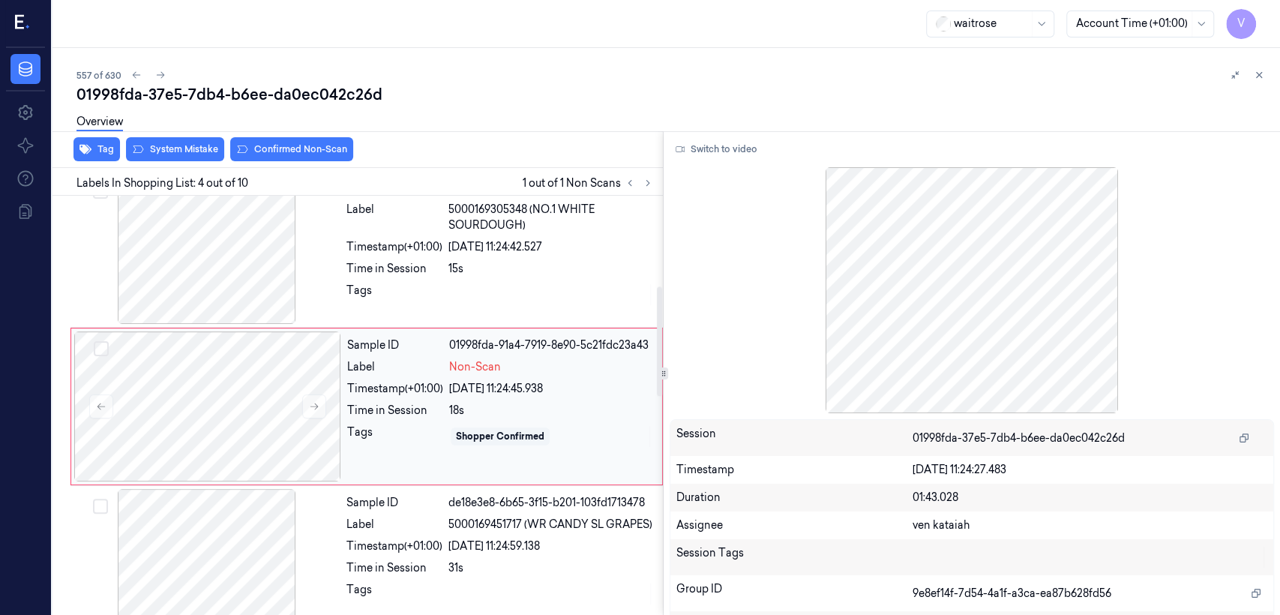
click at [452, 385] on div "28/09/2025 11:24:45.938" at bounding box center [551, 389] width 204 height 16
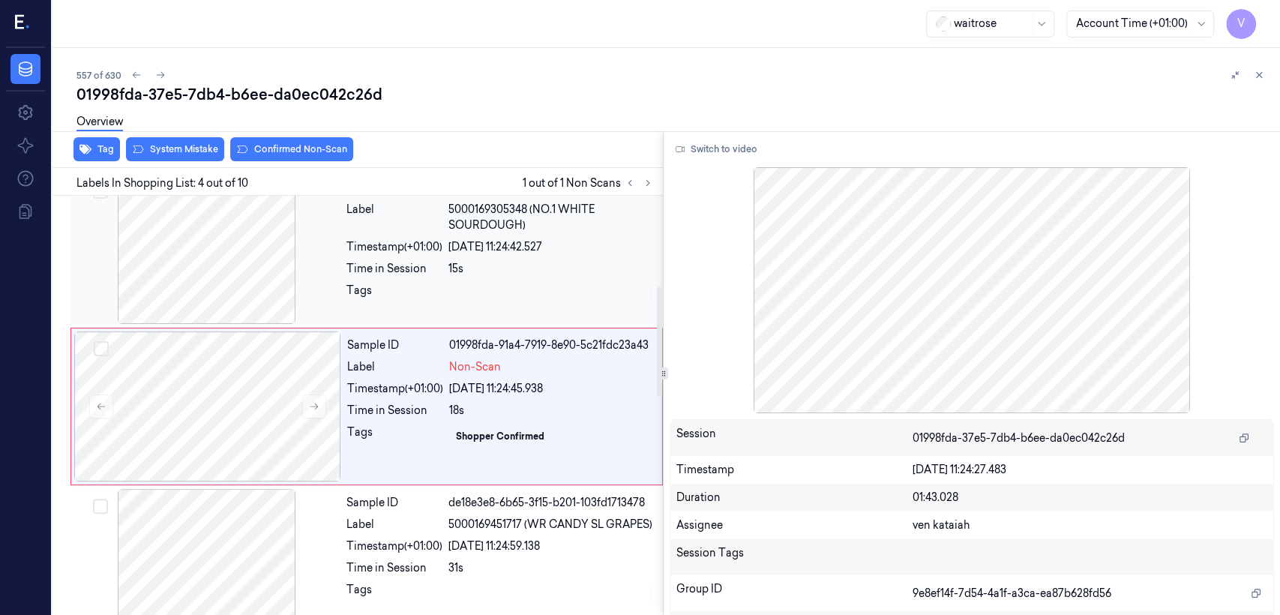
click at [419, 283] on div "Tags" at bounding box center [394, 295] width 96 height 24
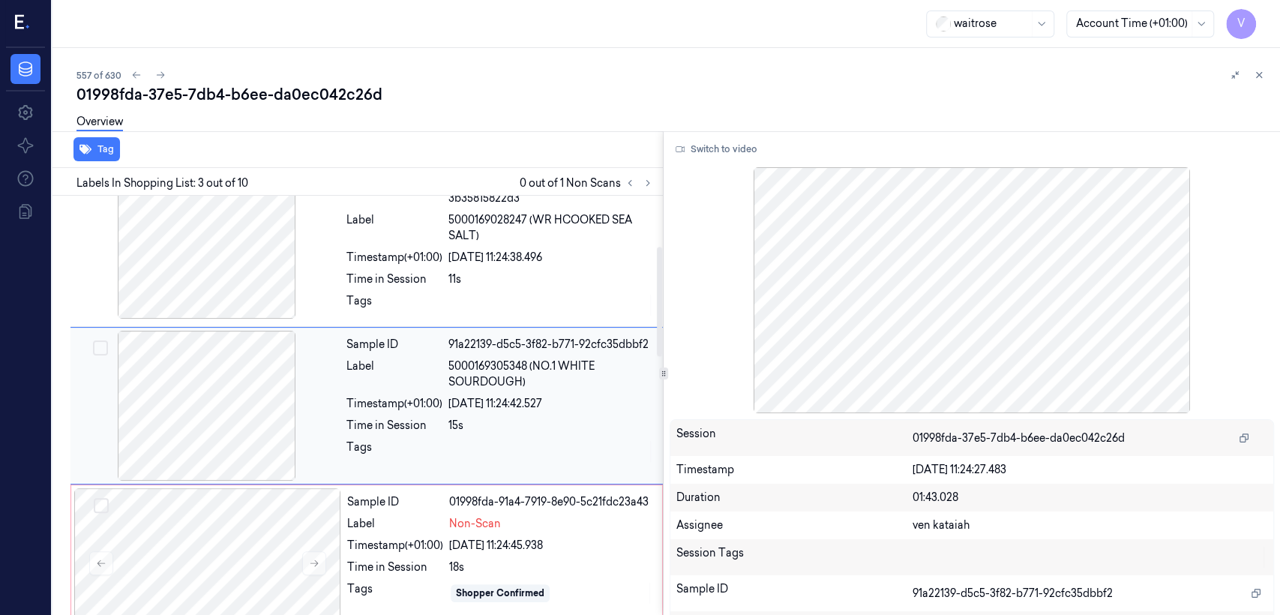
scroll to position [187, 0]
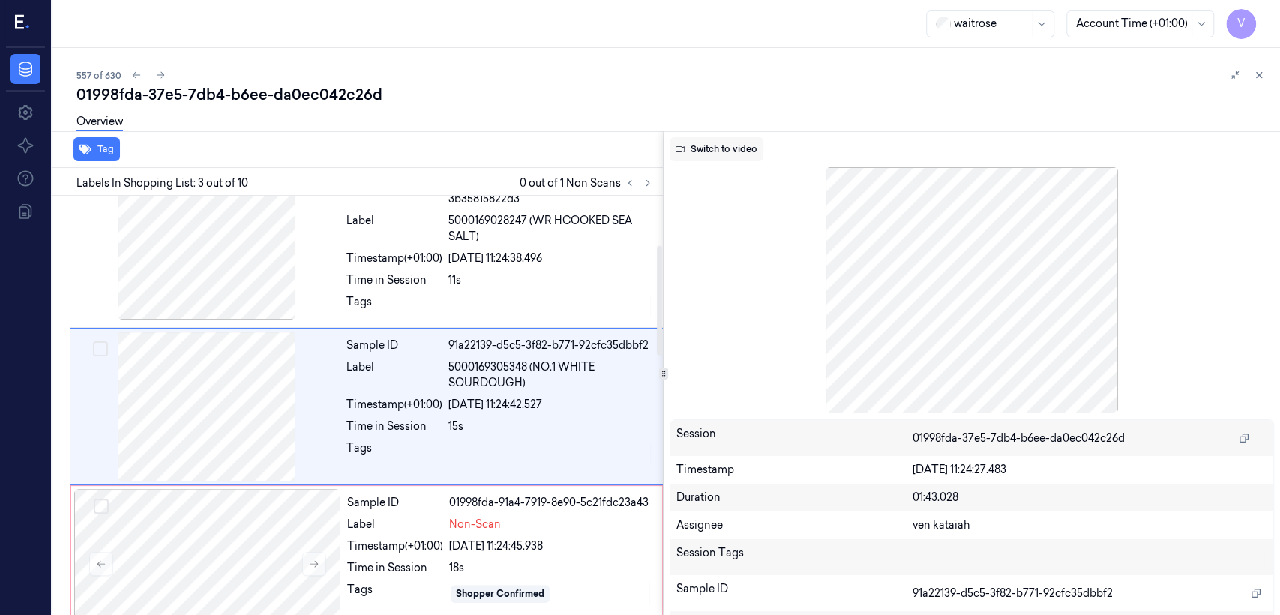
click at [731, 157] on button "Switch to video" at bounding box center [717, 149] width 94 height 24
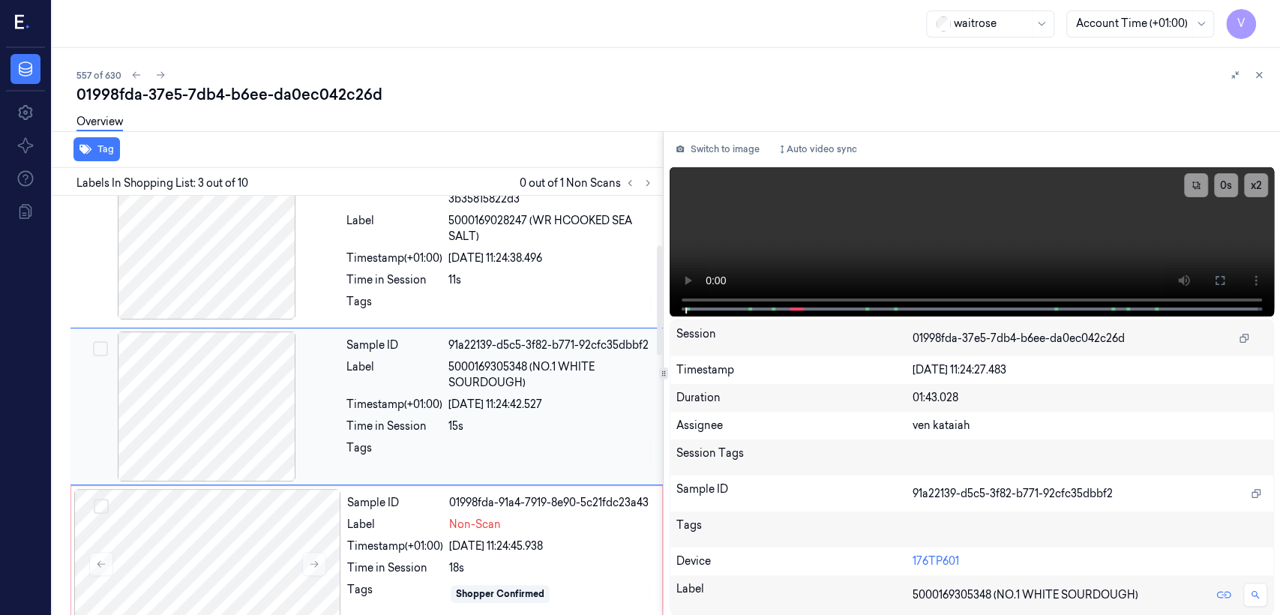
click at [484, 389] on div "Sample ID 91a22139-d5c5-3f82-b771-92cfc35dbbf2 Label 5000169305348 (NO.1 WHITE …" at bounding box center [499, 406] width 319 height 150
click at [1219, 277] on icon at bounding box center [1220, 280] width 12 height 12
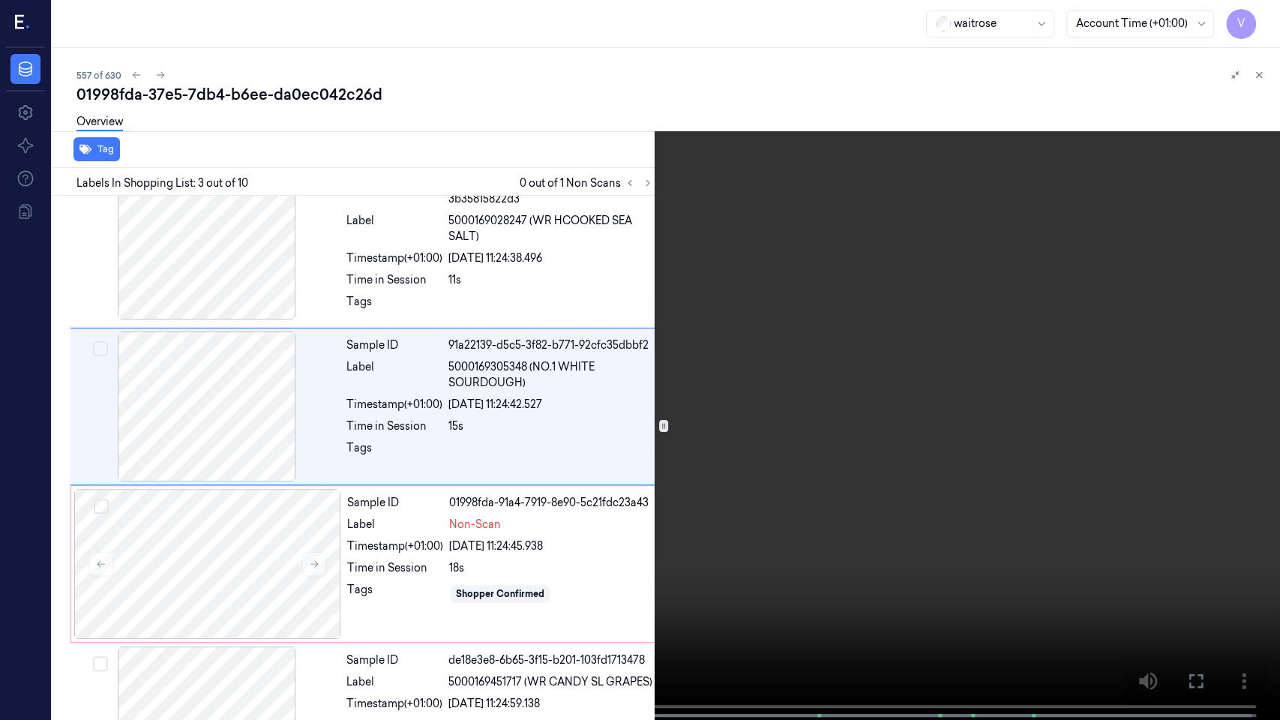
click at [980, 337] on video at bounding box center [640, 361] width 1280 height 723
click at [0, 0] on button at bounding box center [0, 0] width 0 height 0
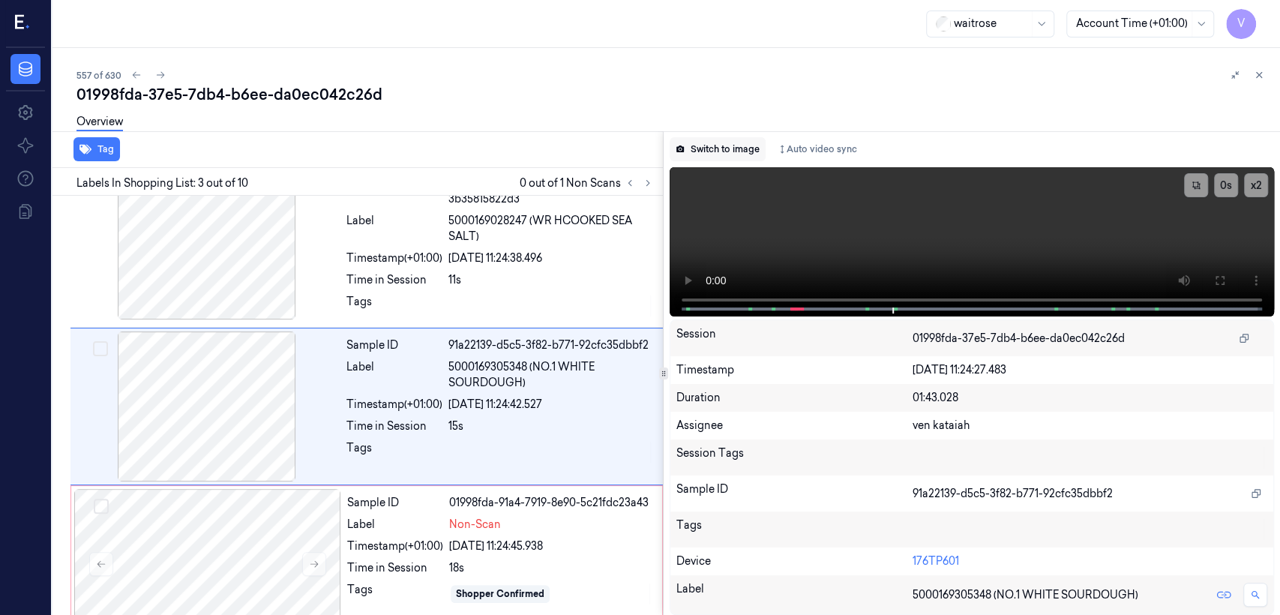
click at [733, 143] on button "Switch to image" at bounding box center [718, 149] width 96 height 24
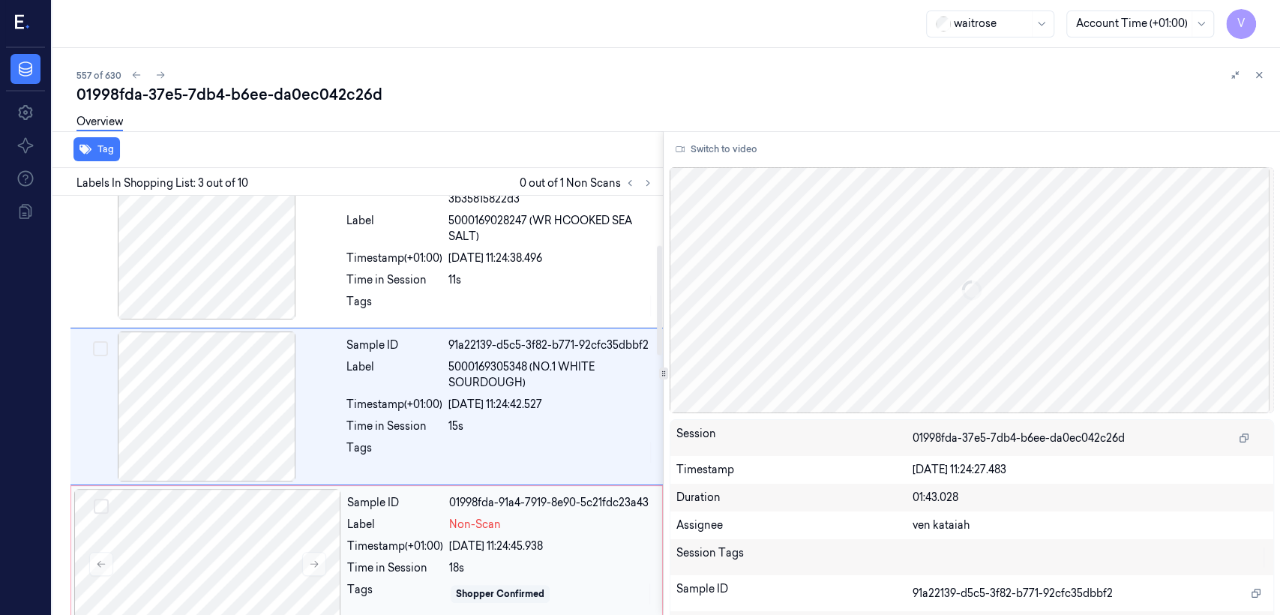
click at [462, 523] on span "Non-Scan" at bounding box center [475, 525] width 52 height 16
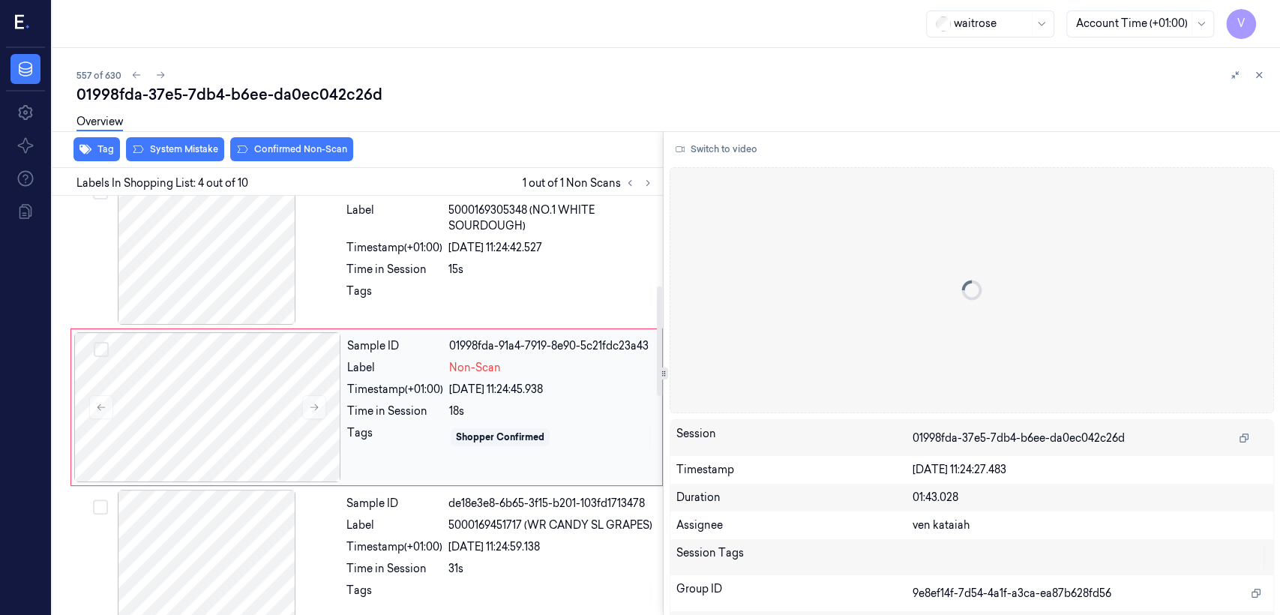
scroll to position [344, 0]
click at [313, 403] on icon at bounding box center [314, 406] width 10 height 10
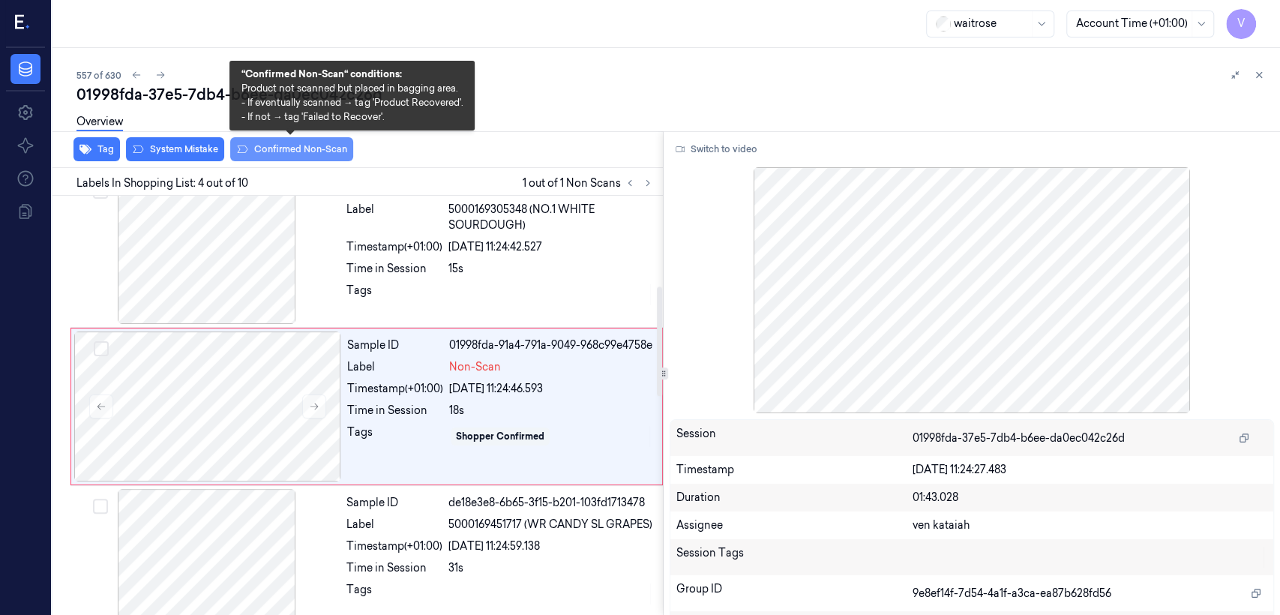
click at [304, 151] on button "Confirmed Non-Scan" at bounding box center [291, 149] width 123 height 24
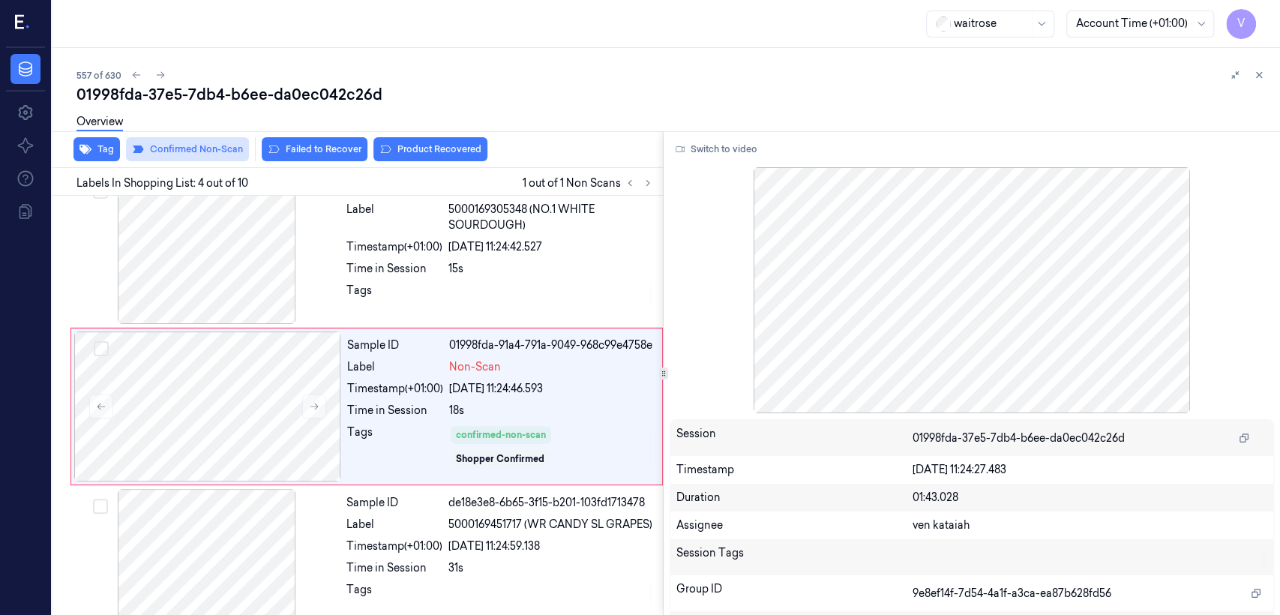
scroll to position [349, 0]
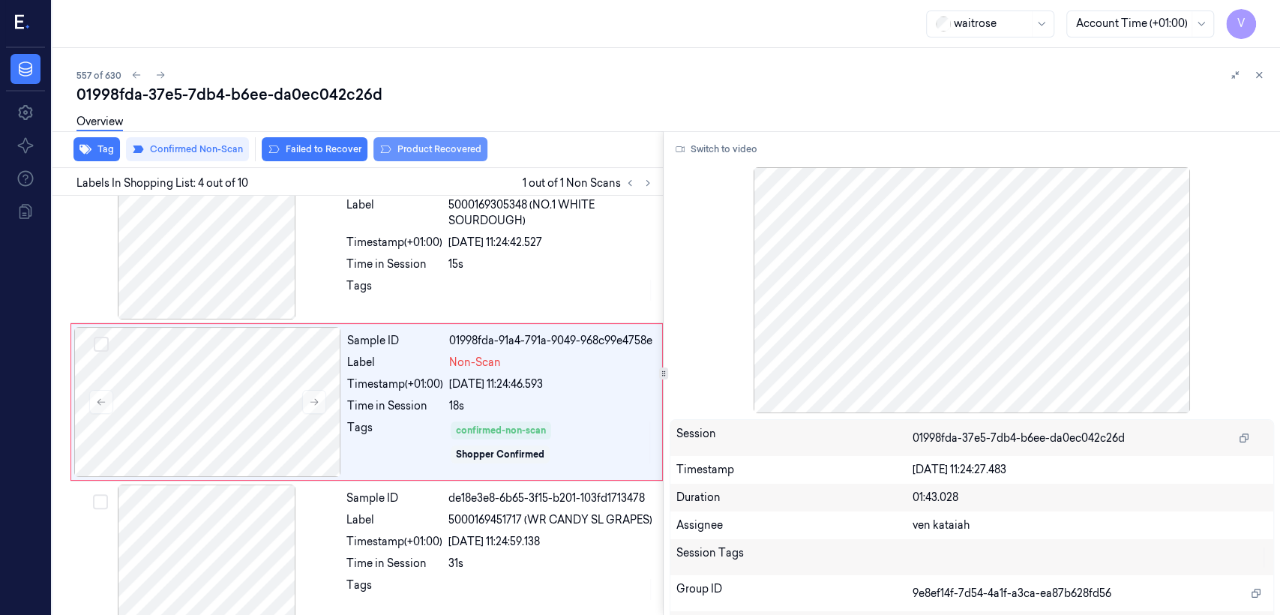
click at [421, 156] on button "Product Recovered" at bounding box center [430, 149] width 114 height 24
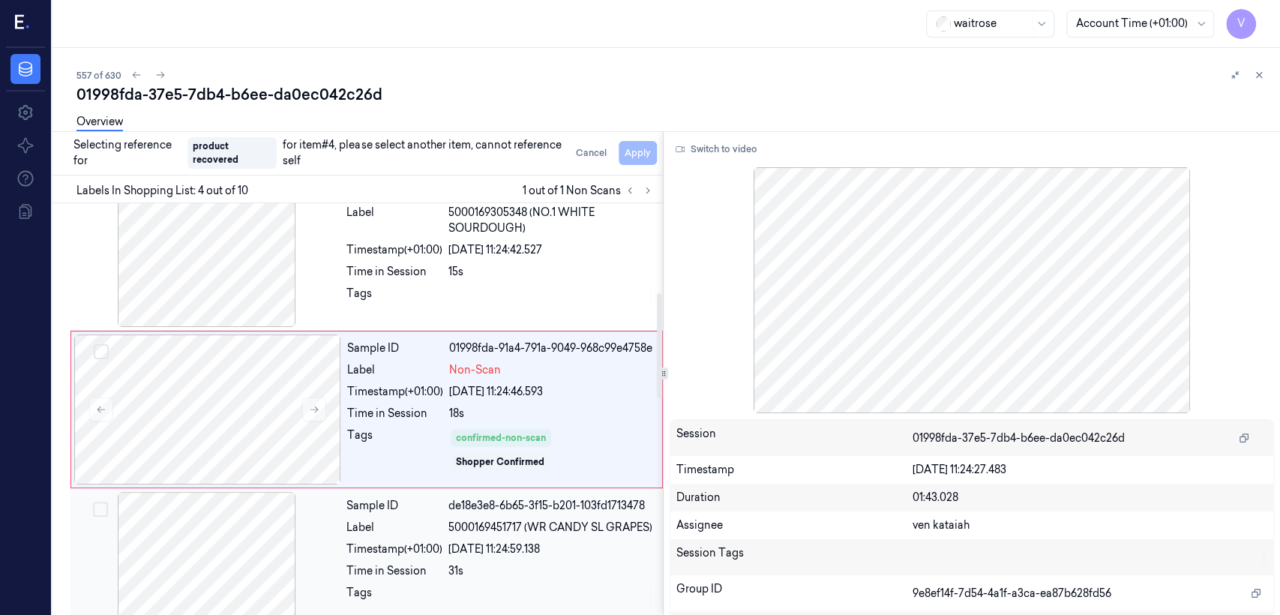
click at [414, 522] on div "Sample ID de18e3e8-6b65-3f15-b201-103fd1713478 Label 5000169451717 (WR CANDY SL…" at bounding box center [499, 567] width 319 height 150
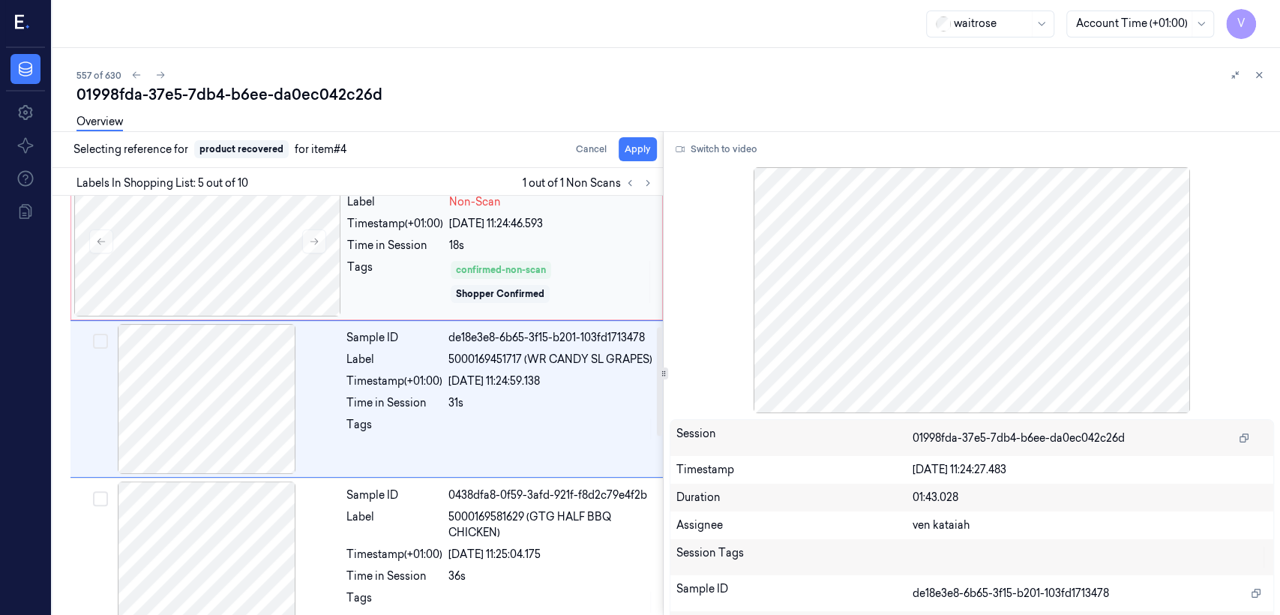
scroll to position [511, 0]
click at [640, 146] on button "Apply" at bounding box center [638, 149] width 38 height 24
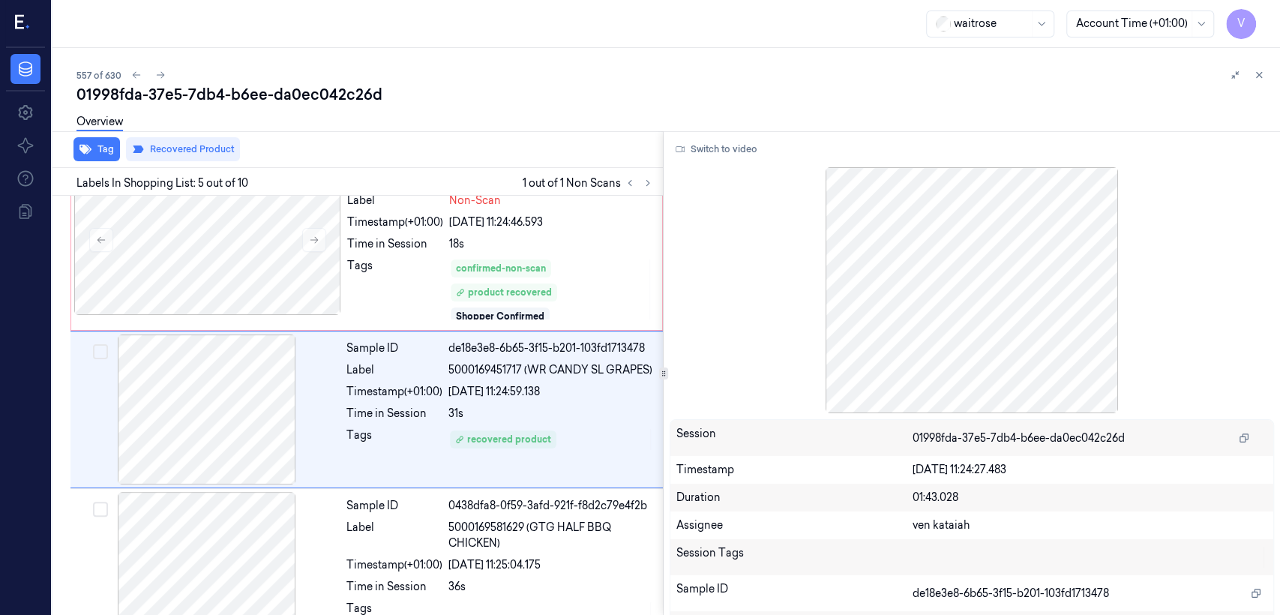
scroll to position [529, 0]
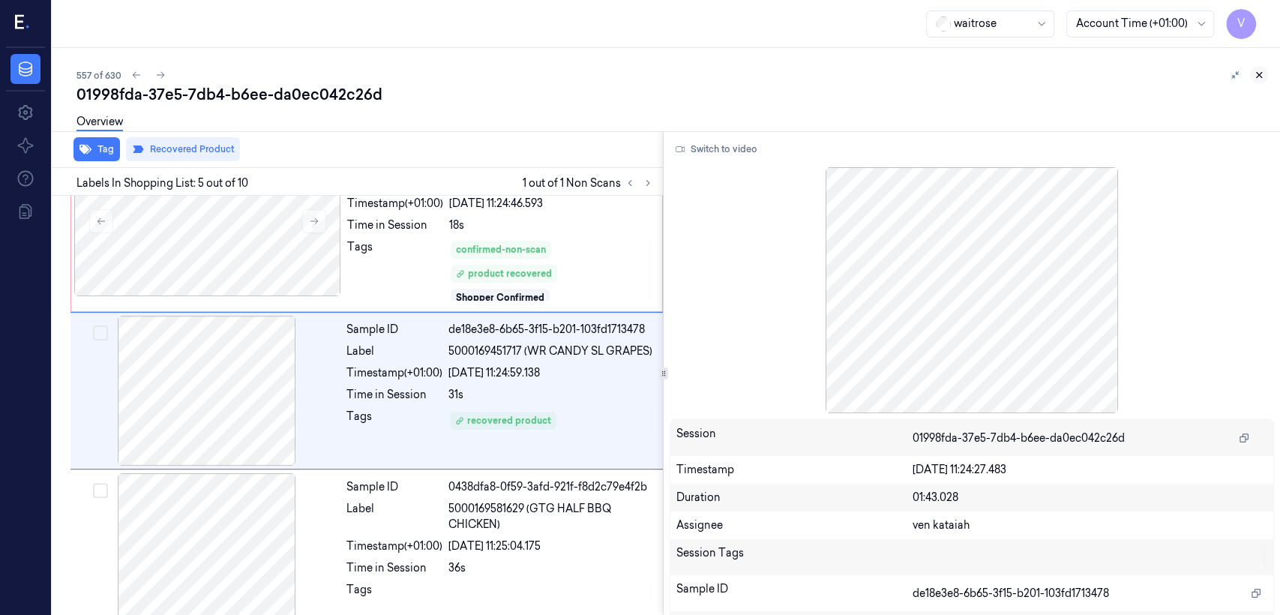
click at [1262, 70] on icon at bounding box center [1259, 75] width 10 height 10
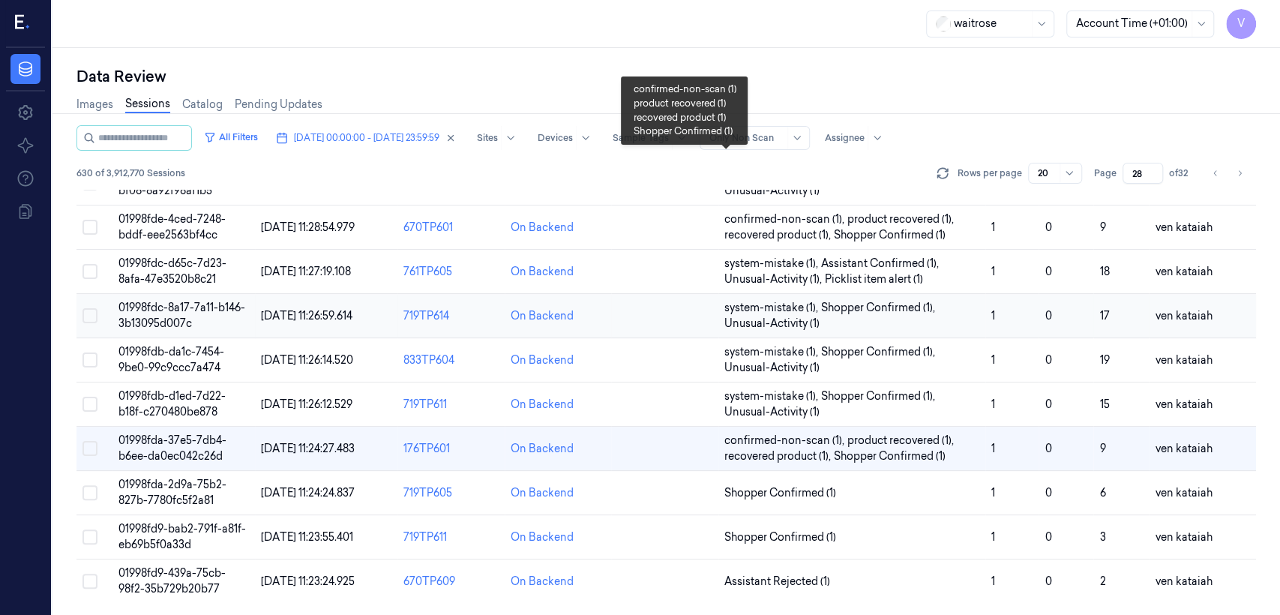
scroll to position [502, 0]
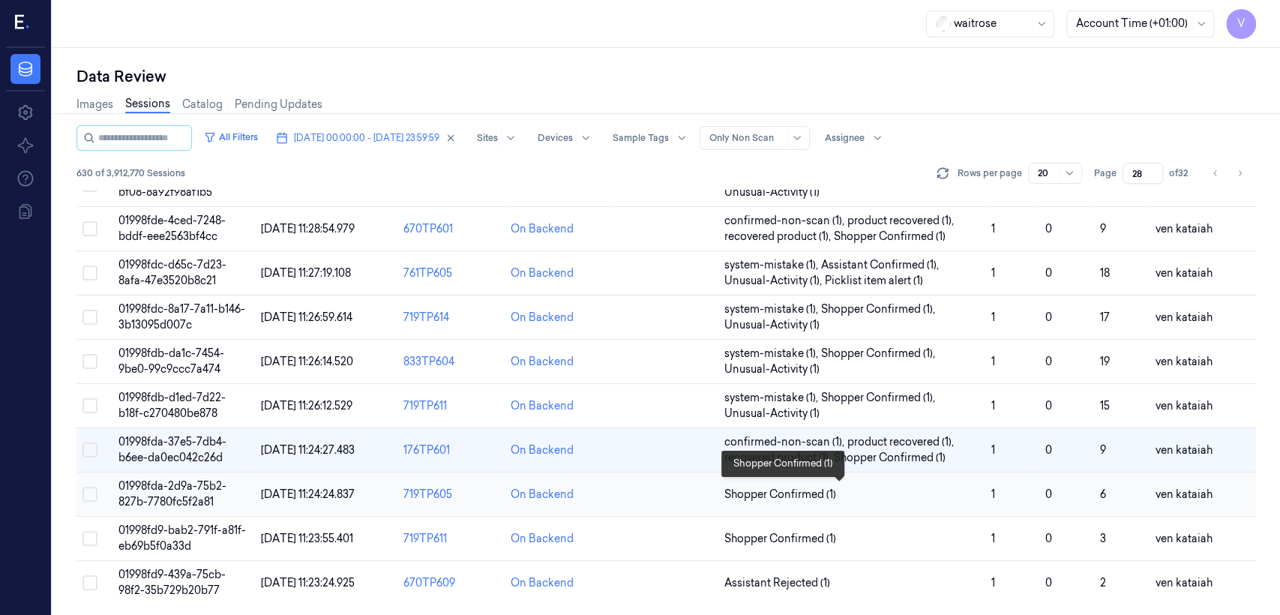
click at [777, 487] on span "Shopper Confirmed (1)" at bounding box center [780, 495] width 112 height 16
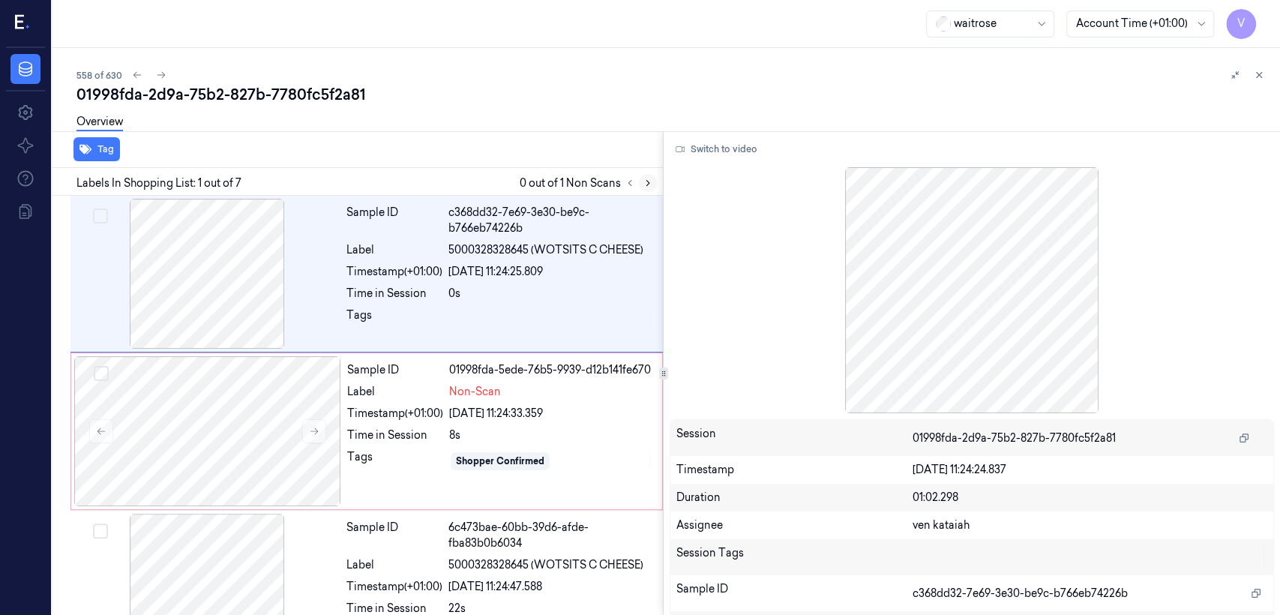
click at [643, 182] on icon at bounding box center [648, 183] width 10 height 10
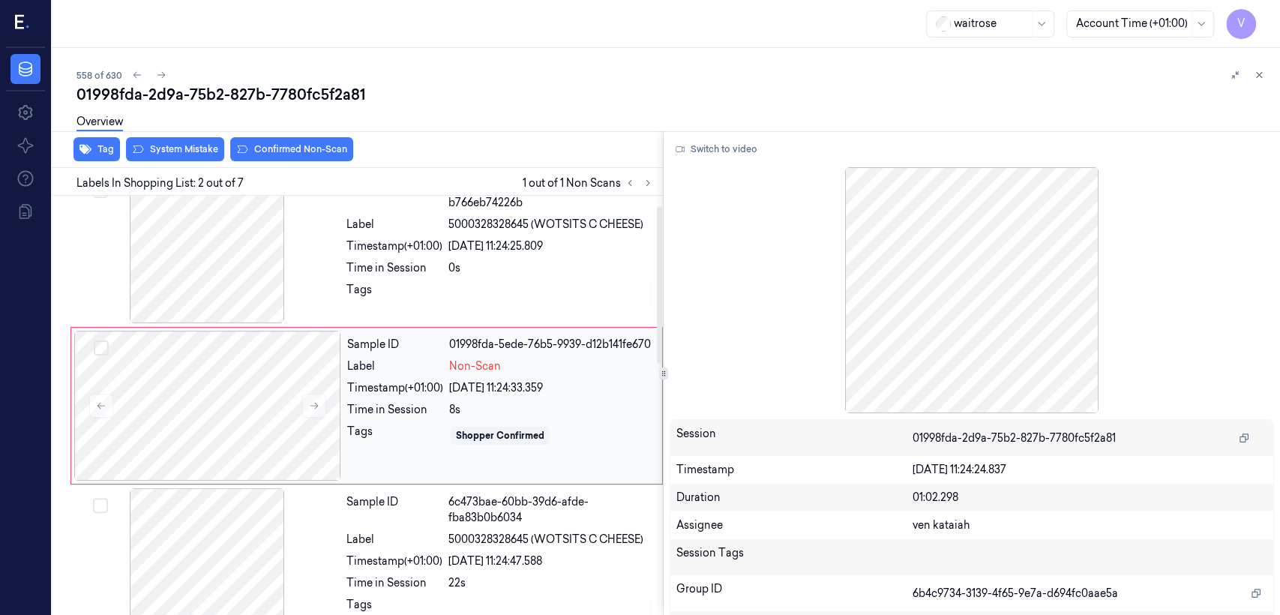
click at [401, 388] on div "Timestamp (+01:00)" at bounding box center [395, 388] width 96 height 16
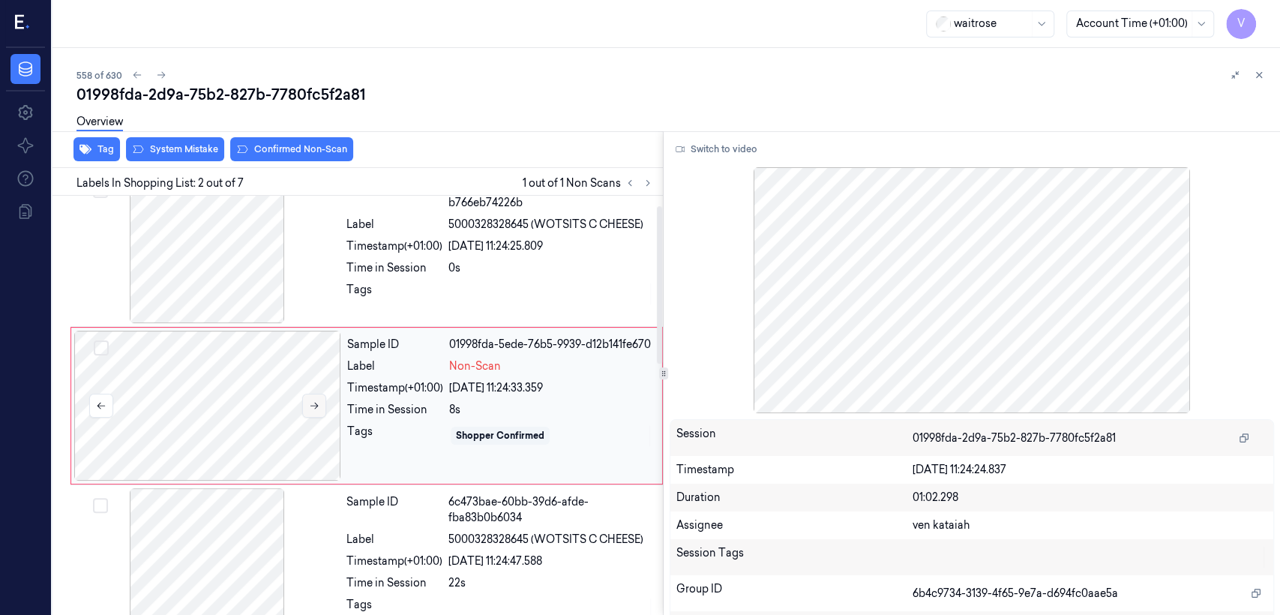
click at [321, 401] on button at bounding box center [314, 406] width 24 height 24
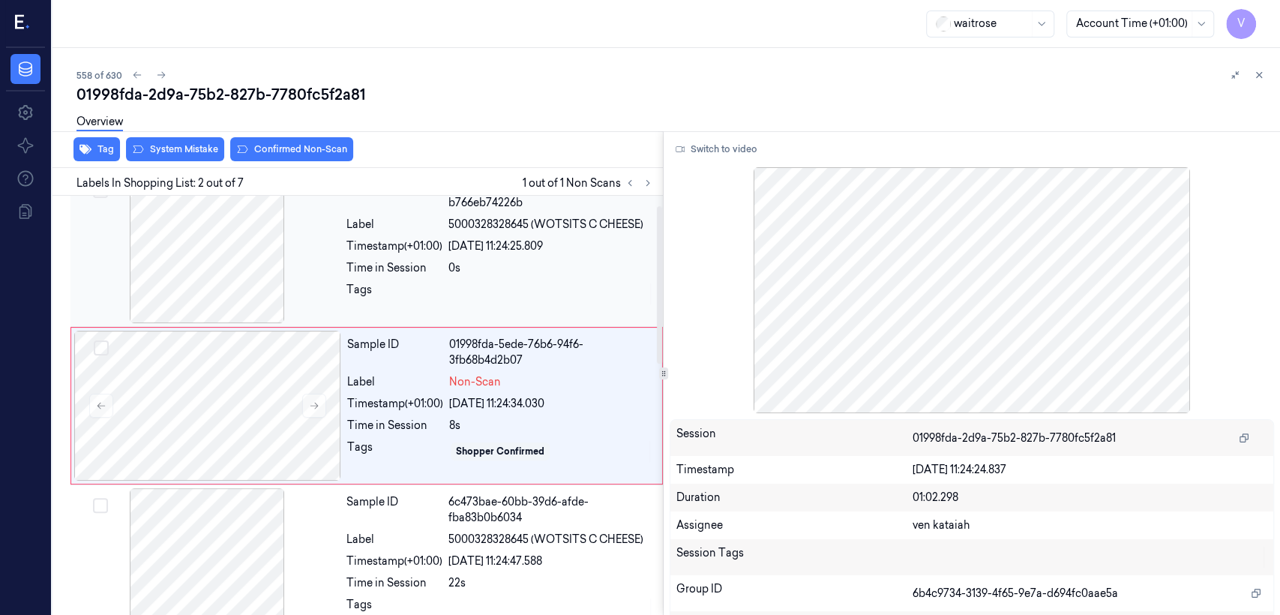
click at [466, 196] on div "c368dd32-7e69-3e30-be9c-b766eb74226b" at bounding box center [550, 194] width 205 height 31
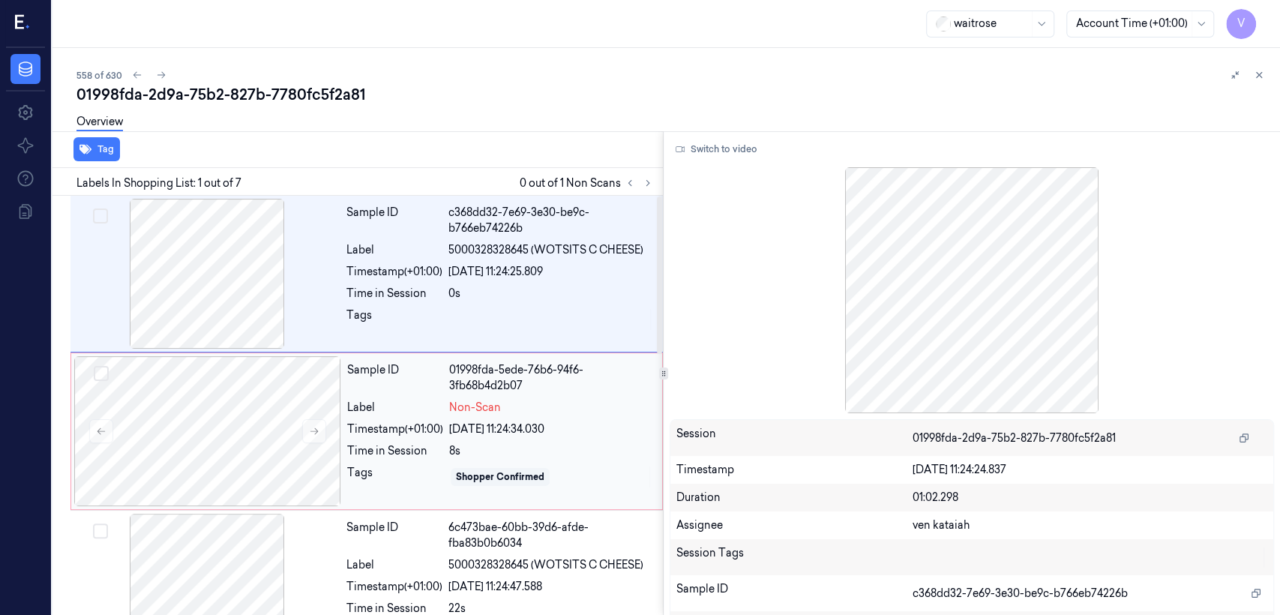
click at [460, 445] on div "8s" at bounding box center [551, 451] width 204 height 16
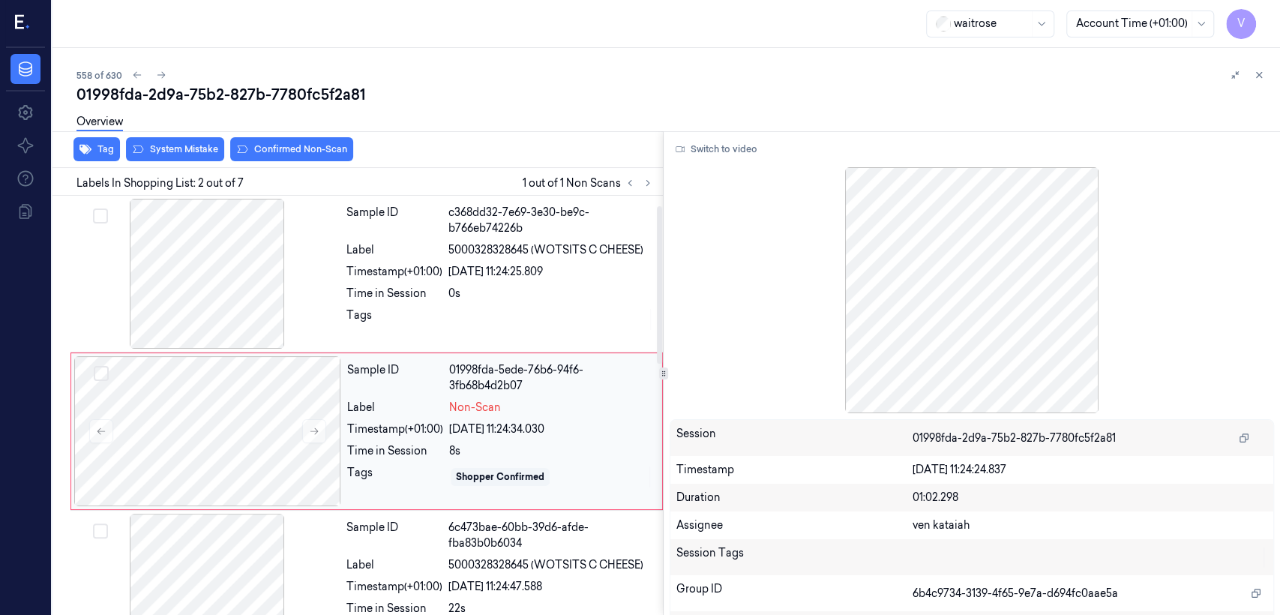
scroll to position [25, 0]
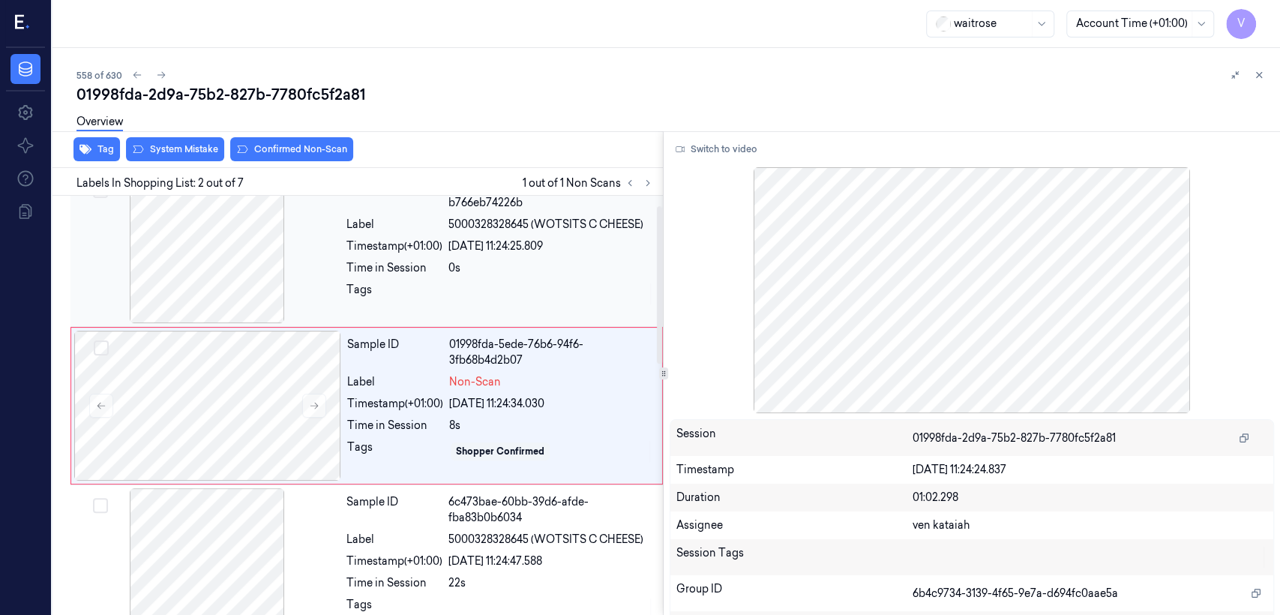
click at [450, 299] on div at bounding box center [550, 294] width 205 height 24
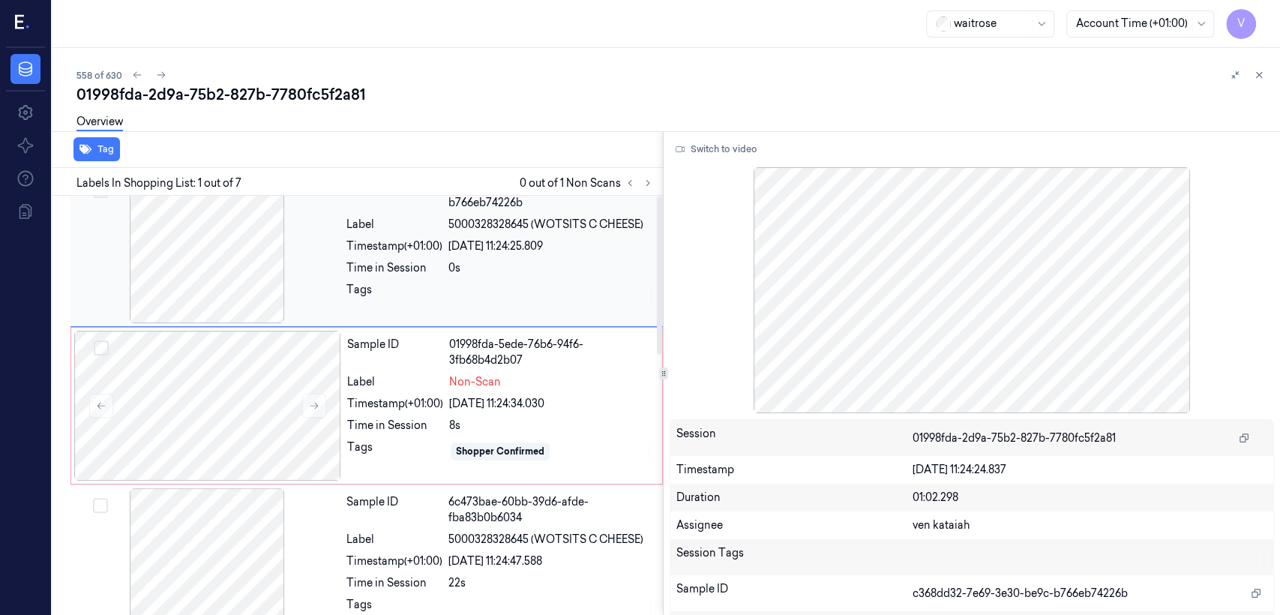
scroll to position [0, 0]
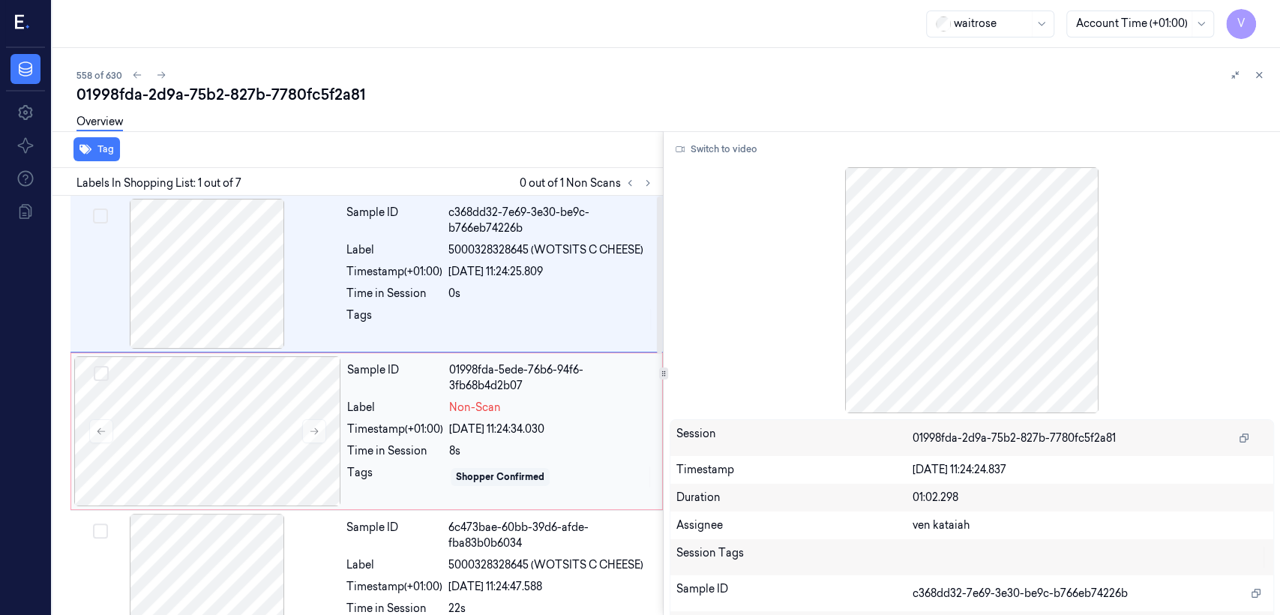
click at [451, 462] on div "Sample ID 01998fda-5ede-76b6-94f6-3fb68b4d2b07 Label Non-Scan Timestamp (+01:00…" at bounding box center [500, 431] width 318 height 150
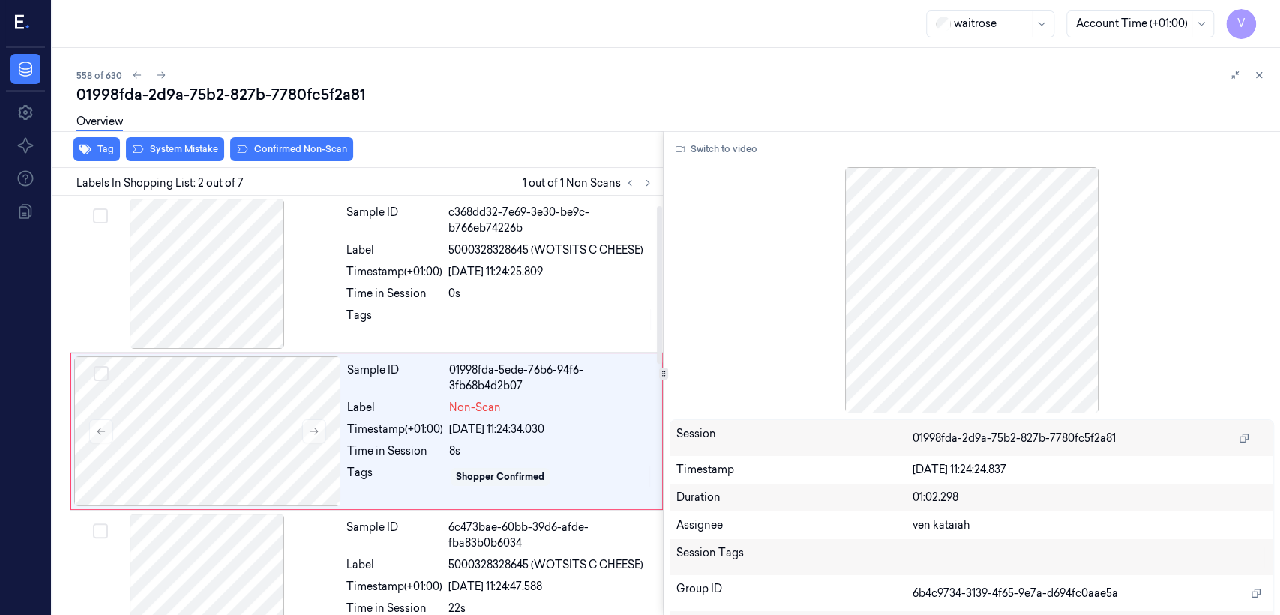
scroll to position [25, 0]
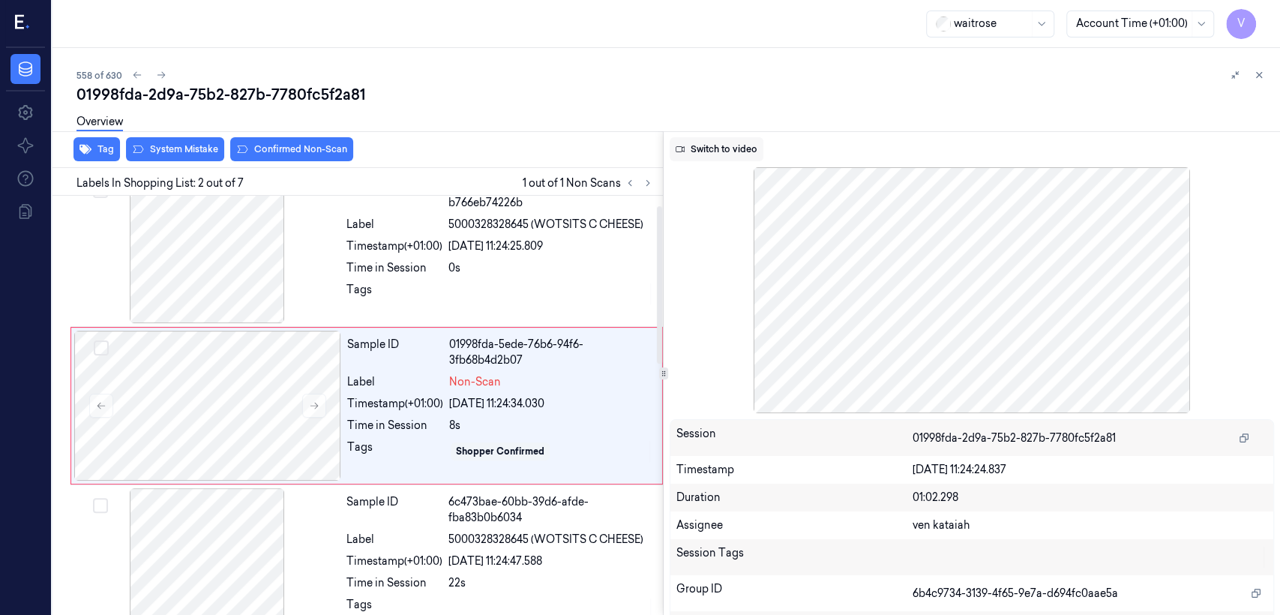
click at [712, 142] on button "Switch to video" at bounding box center [717, 149] width 94 height 24
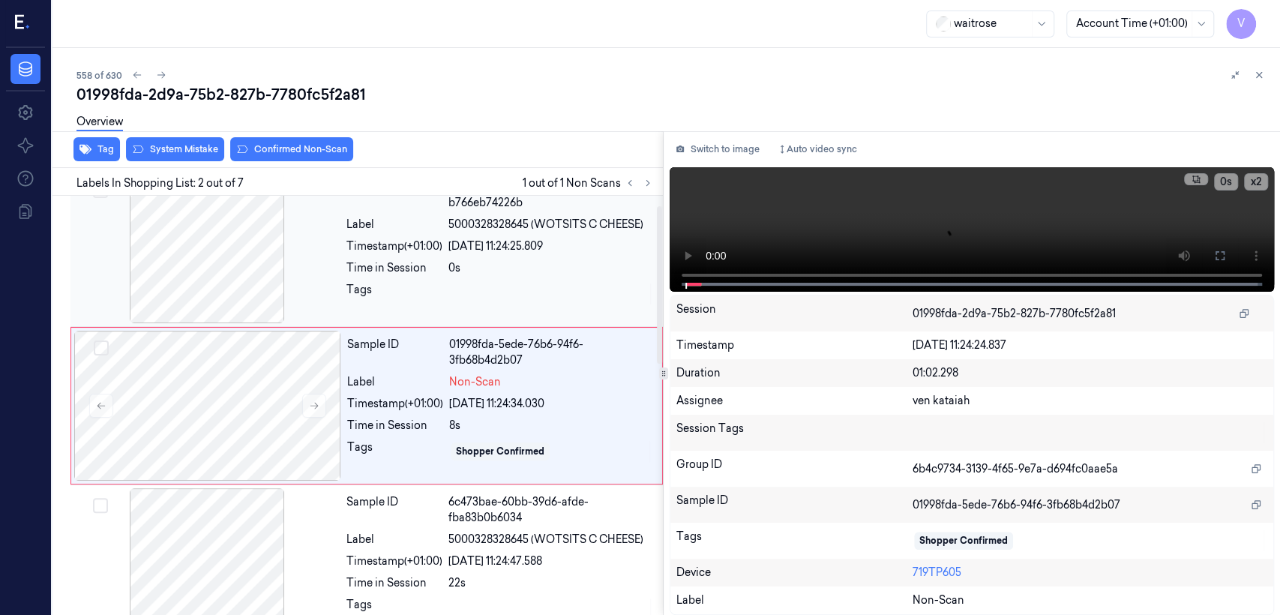
click at [469, 282] on div at bounding box center [550, 294] width 205 height 24
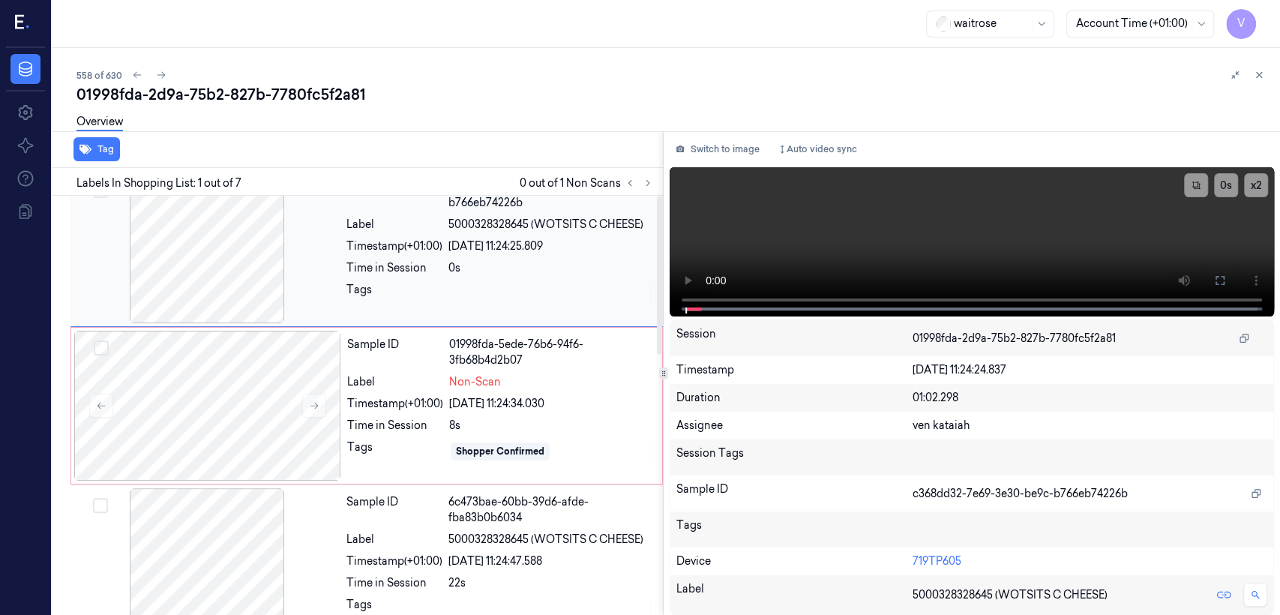
scroll to position [0, 0]
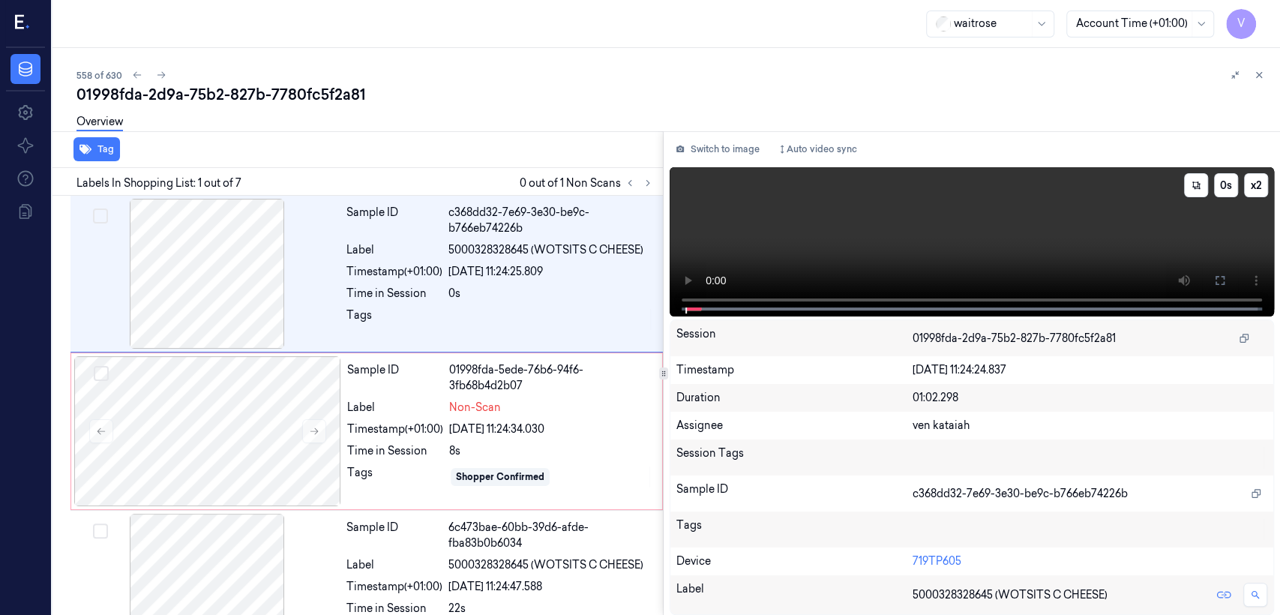
click at [1221, 280] on icon at bounding box center [1220, 280] width 12 height 12
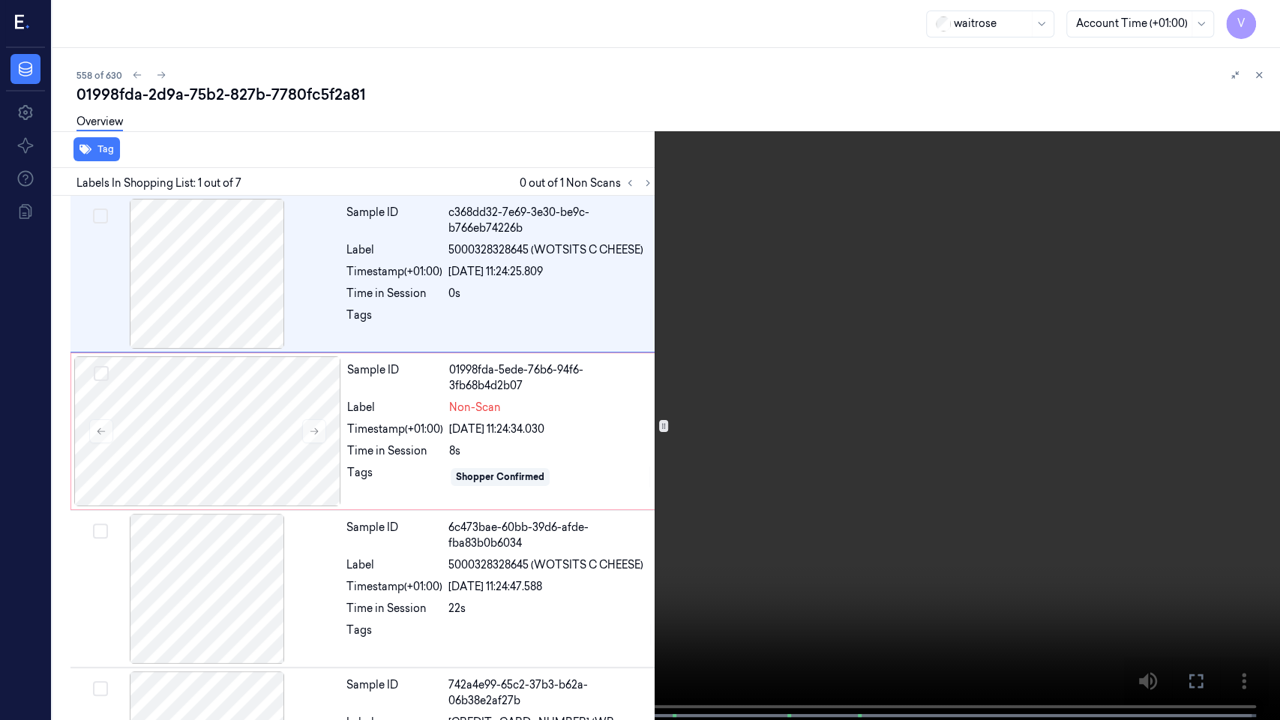
click at [0, 0] on icon at bounding box center [0, 0] width 0 height 0
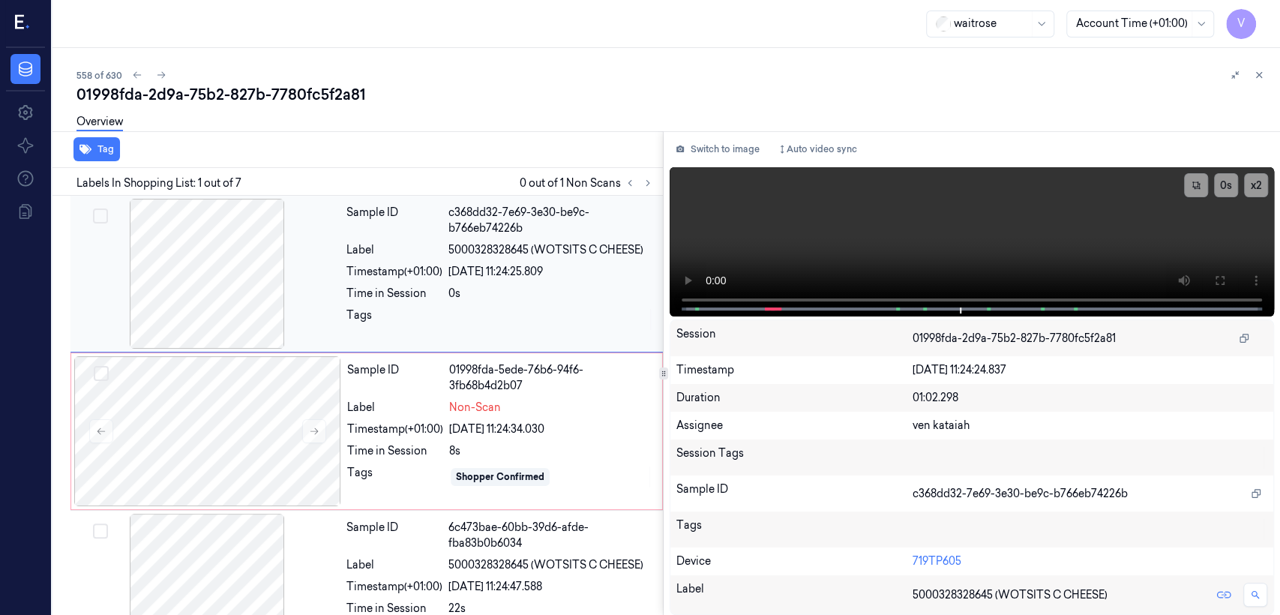
drag, startPoint x: 703, startPoint y: 155, endPoint x: 640, endPoint y: 235, distance: 101.4
click at [699, 155] on button "Switch to image" at bounding box center [718, 149] width 96 height 24
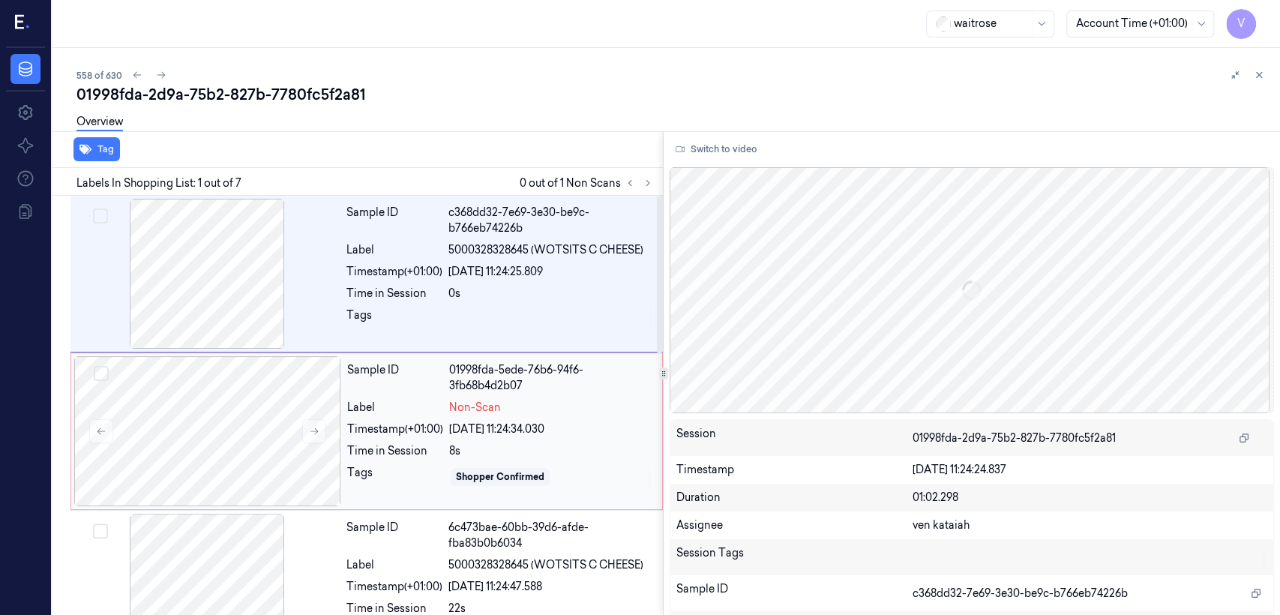
click at [531, 428] on div "28/09/2025 11:24:34.030" at bounding box center [551, 429] width 204 height 16
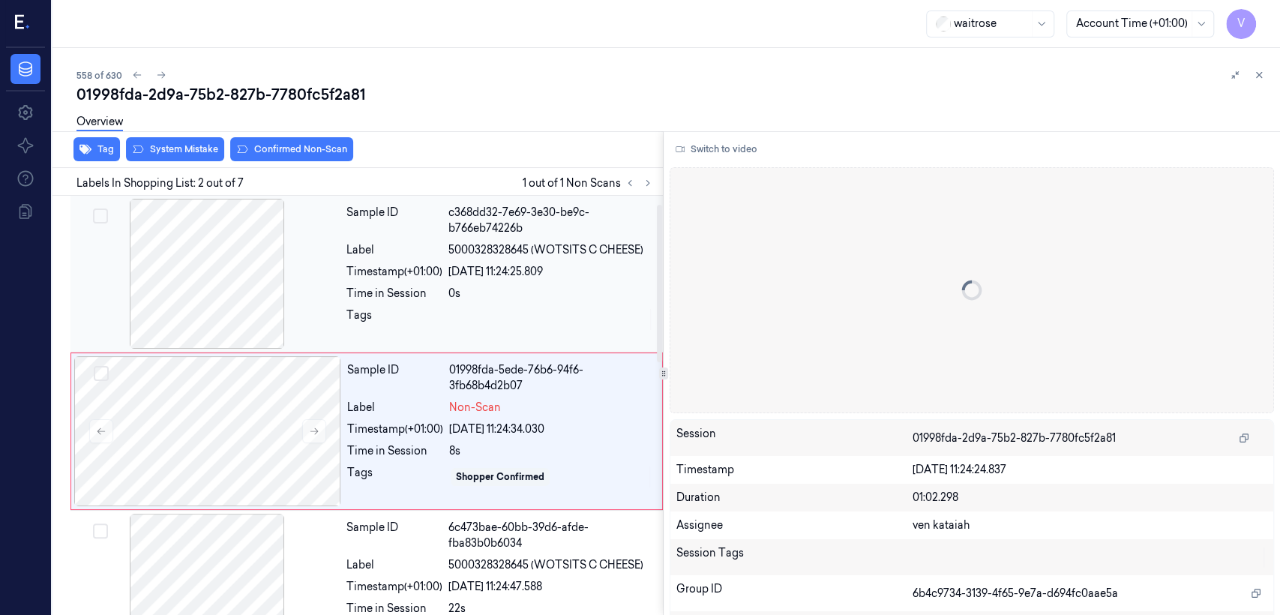
scroll to position [25, 0]
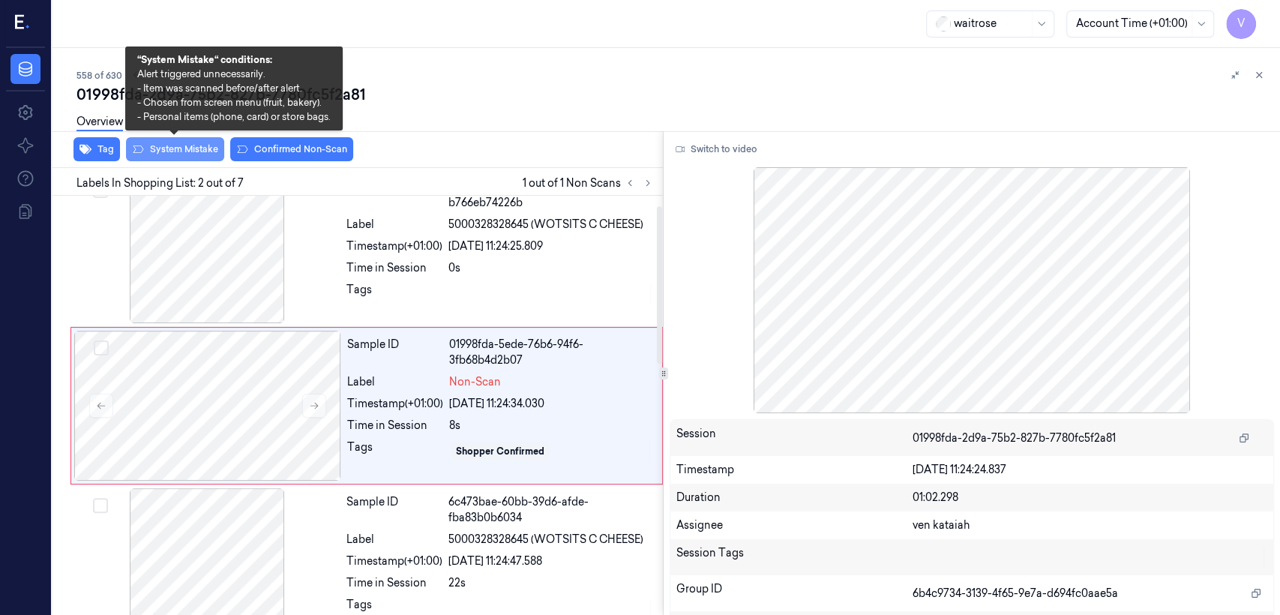
click at [198, 152] on button "System Mistake" at bounding box center [175, 149] width 98 height 24
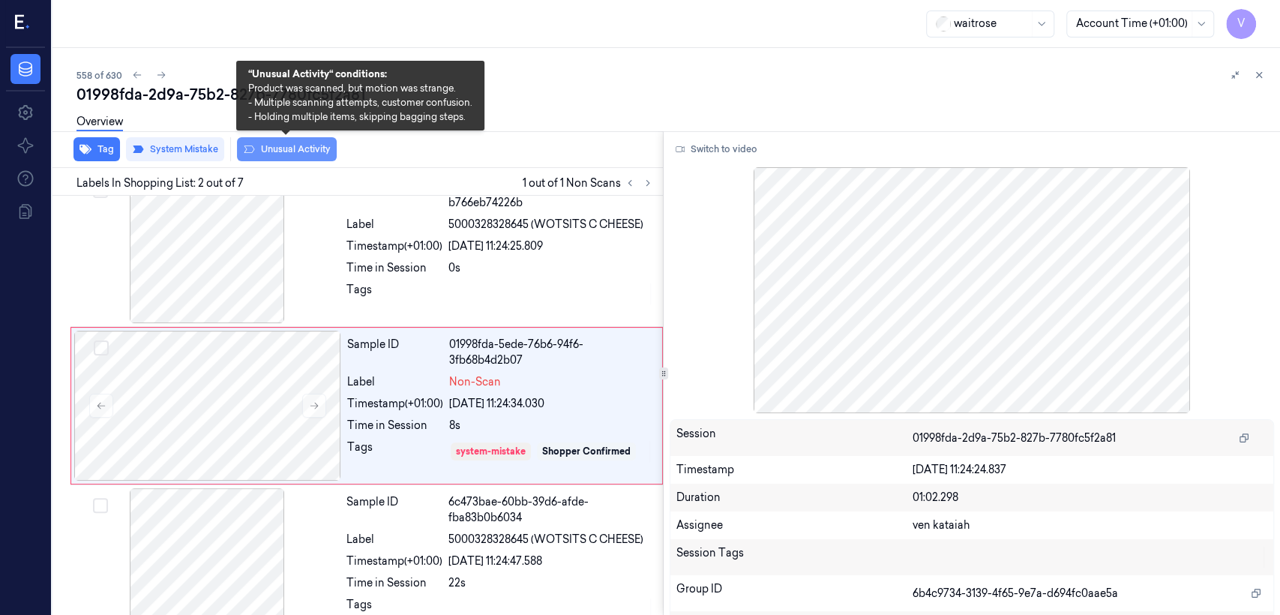
click at [308, 150] on button "Unusual Activity" at bounding box center [287, 149] width 100 height 24
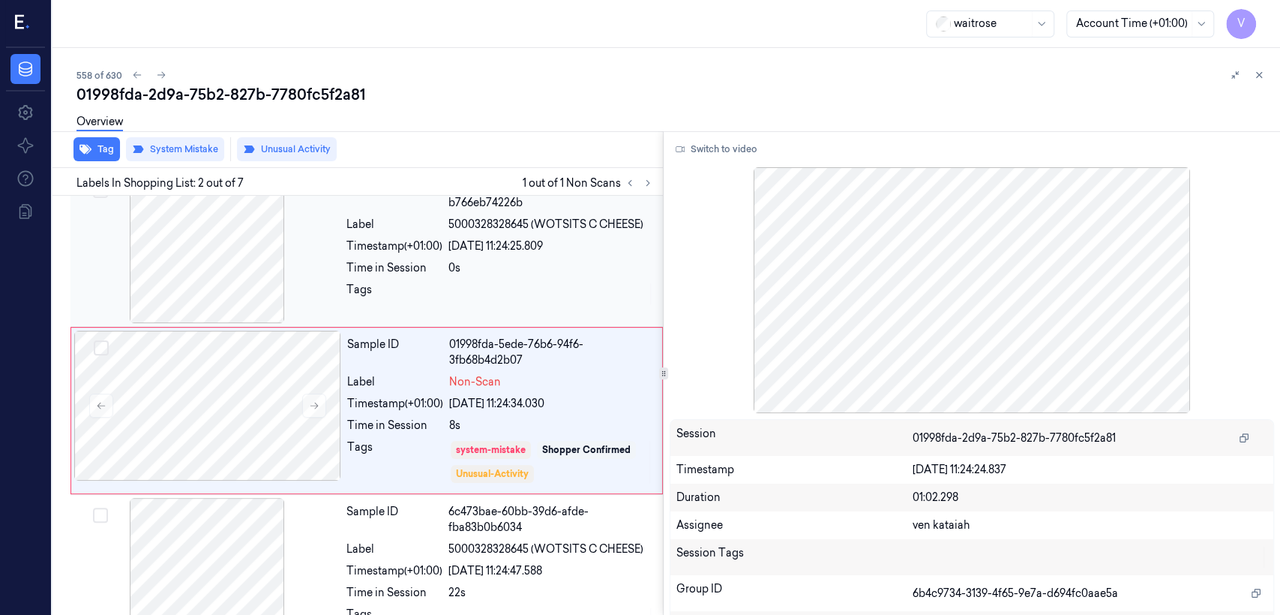
scroll to position [30, 0]
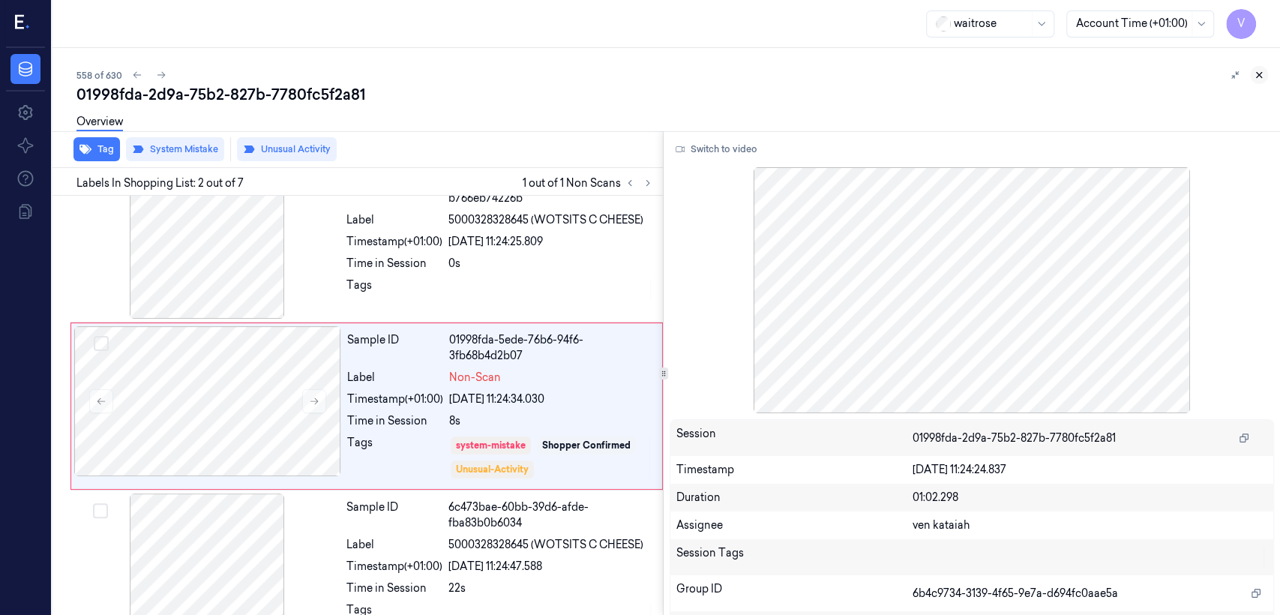
click at [1262, 73] on icon at bounding box center [1259, 75] width 10 height 10
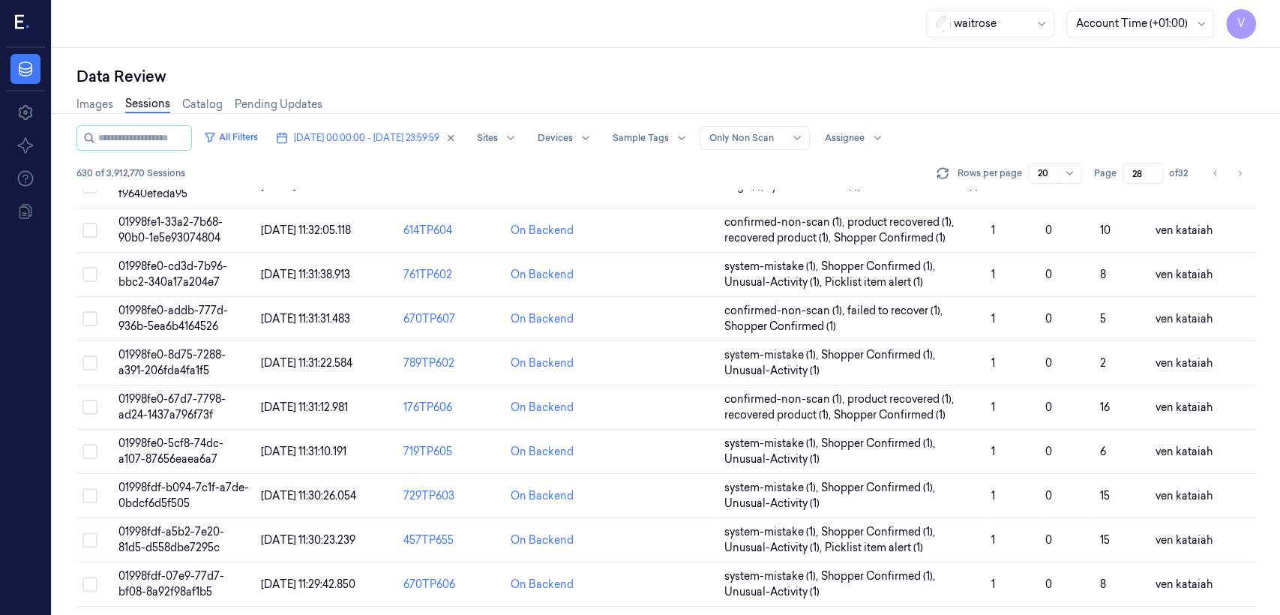
scroll to position [502, 0]
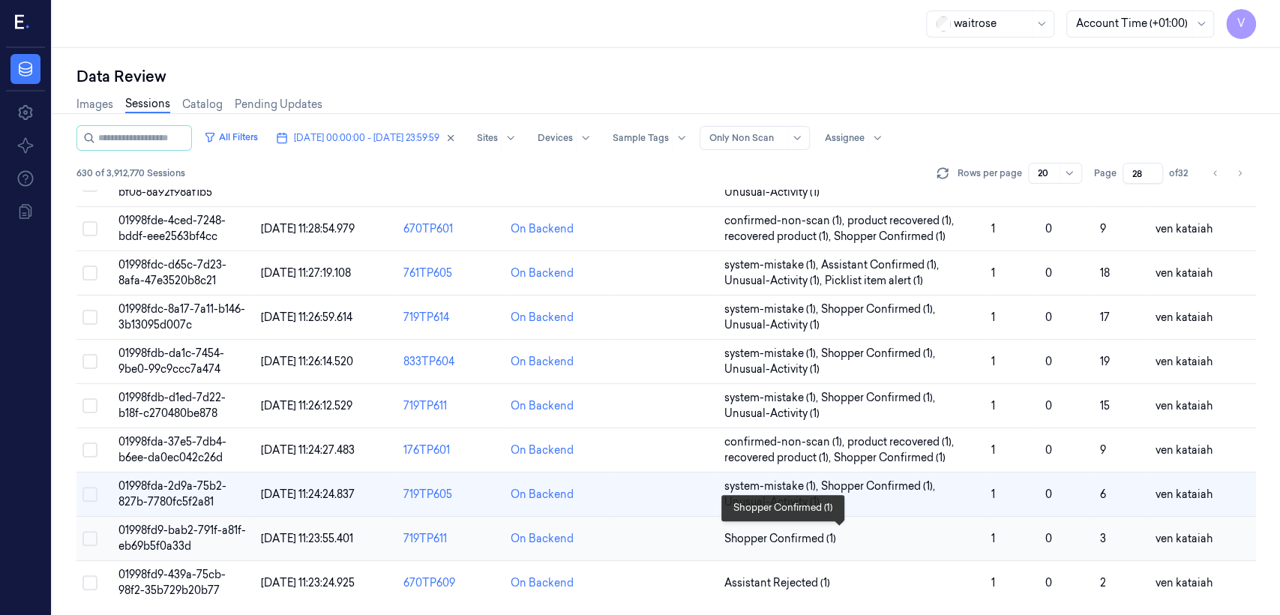
click at [829, 537] on span "Shopper Confirmed (1)" at bounding box center [780, 539] width 112 height 16
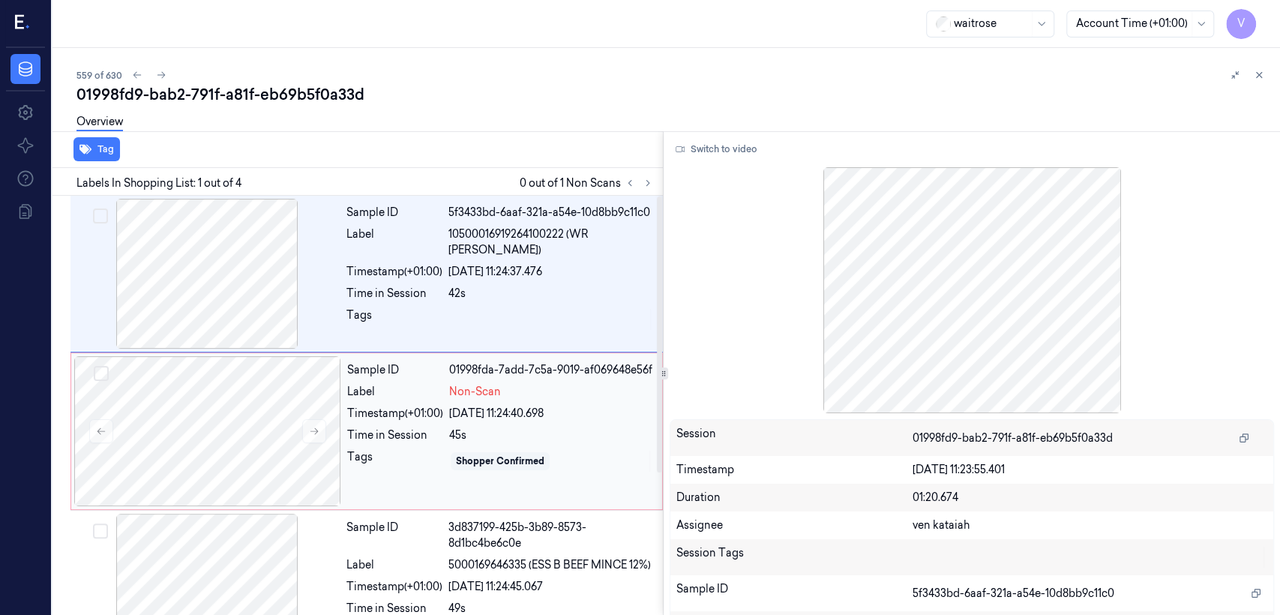
click at [480, 419] on div "28/09/2025 11:24:40.698" at bounding box center [551, 414] width 204 height 16
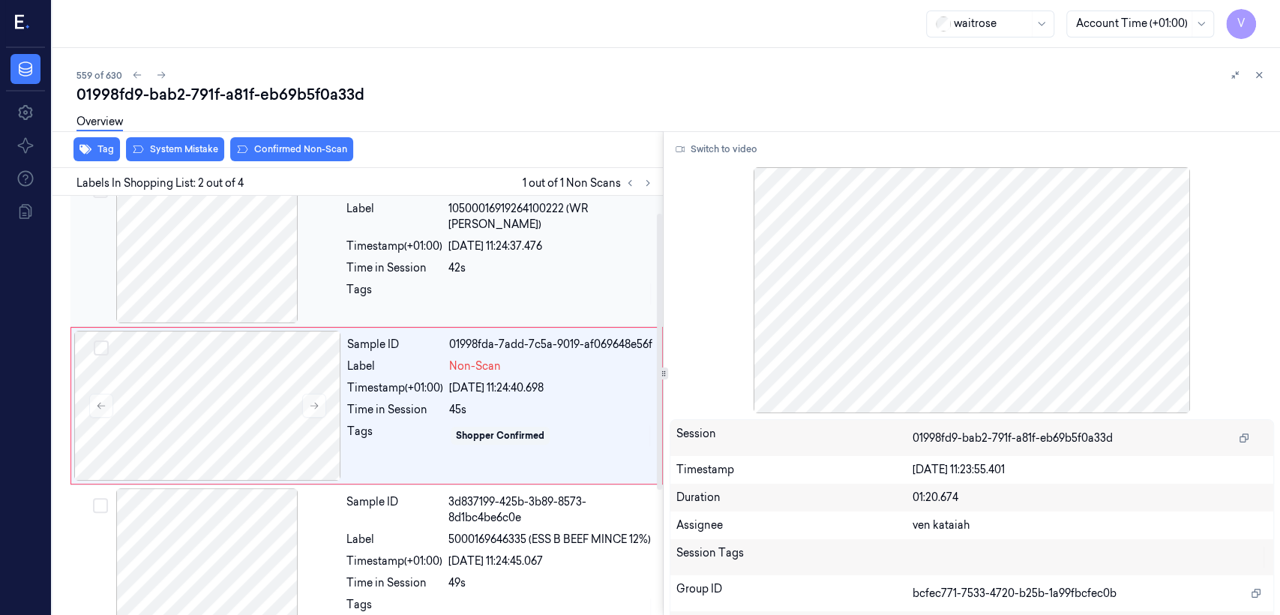
click at [421, 283] on div "Tags" at bounding box center [394, 294] width 96 height 24
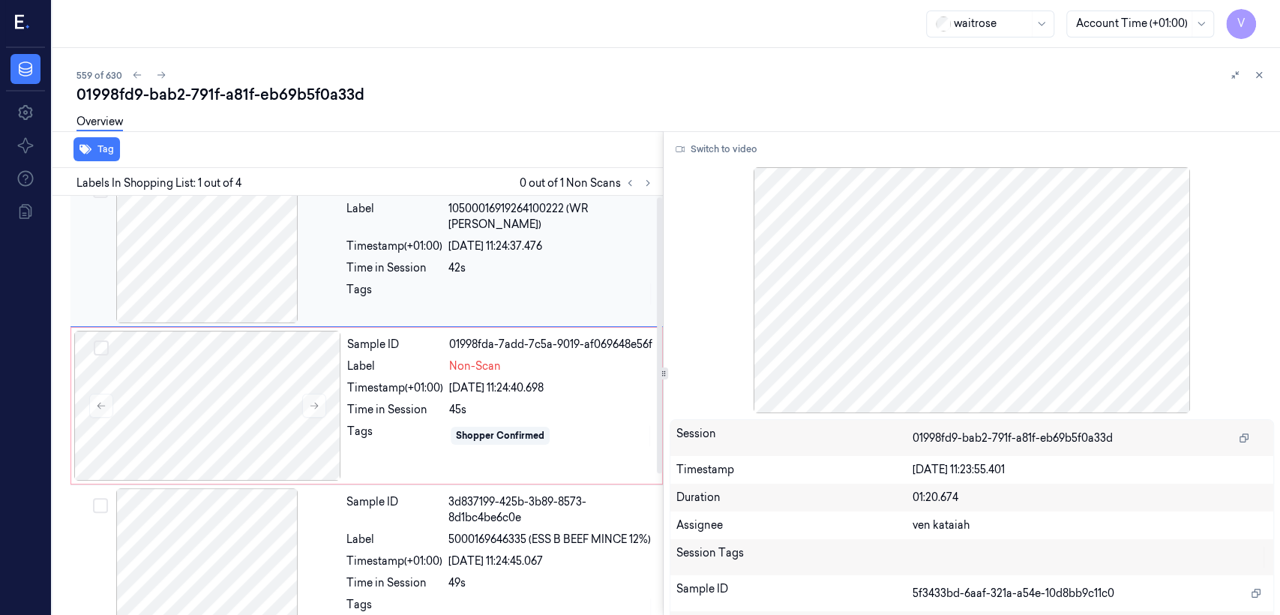
scroll to position [0, 0]
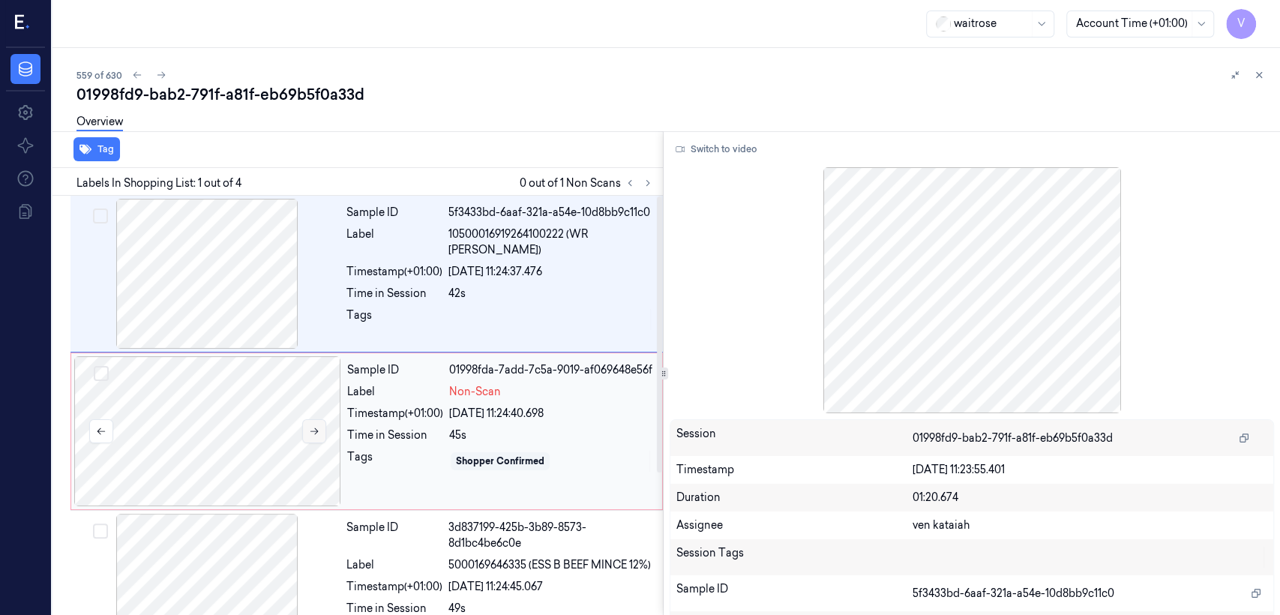
click at [317, 426] on icon at bounding box center [314, 431] width 10 height 10
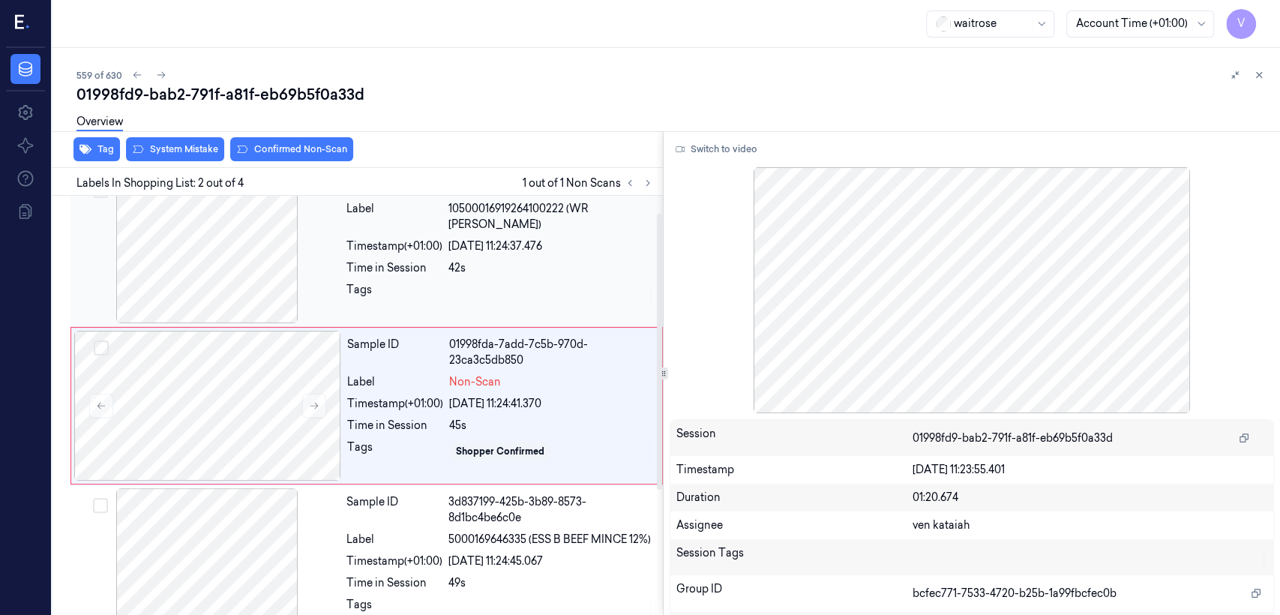
click at [393, 293] on div "Tags" at bounding box center [394, 294] width 96 height 24
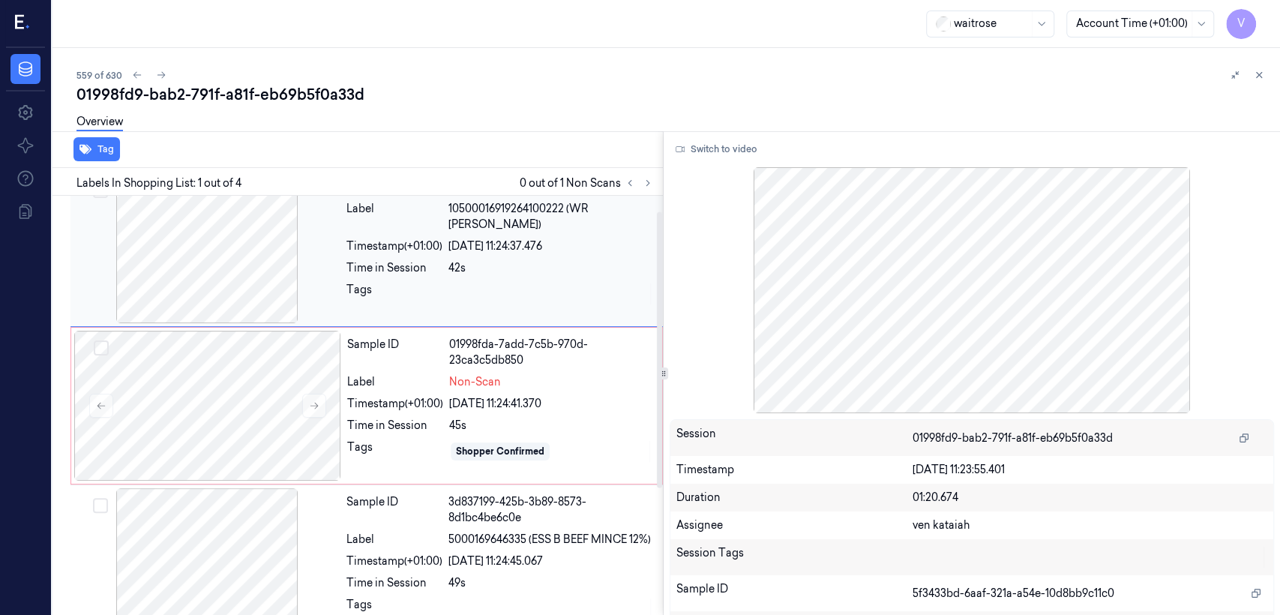
scroll to position [0, 0]
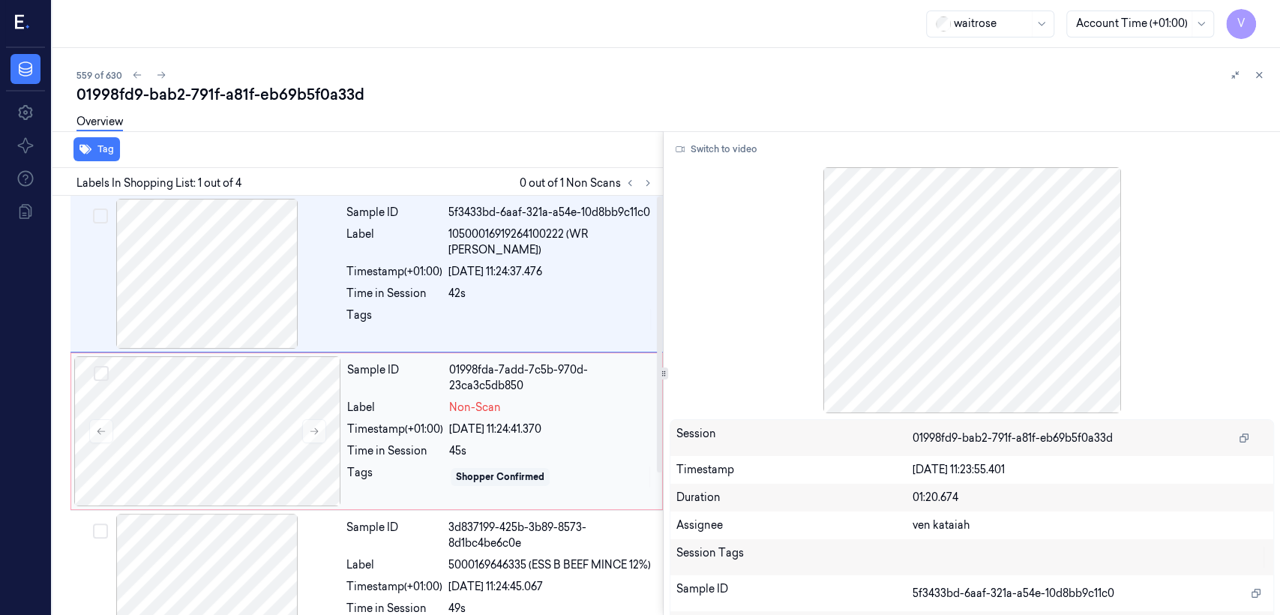
click at [364, 443] on div "Time in Session" at bounding box center [395, 451] width 96 height 16
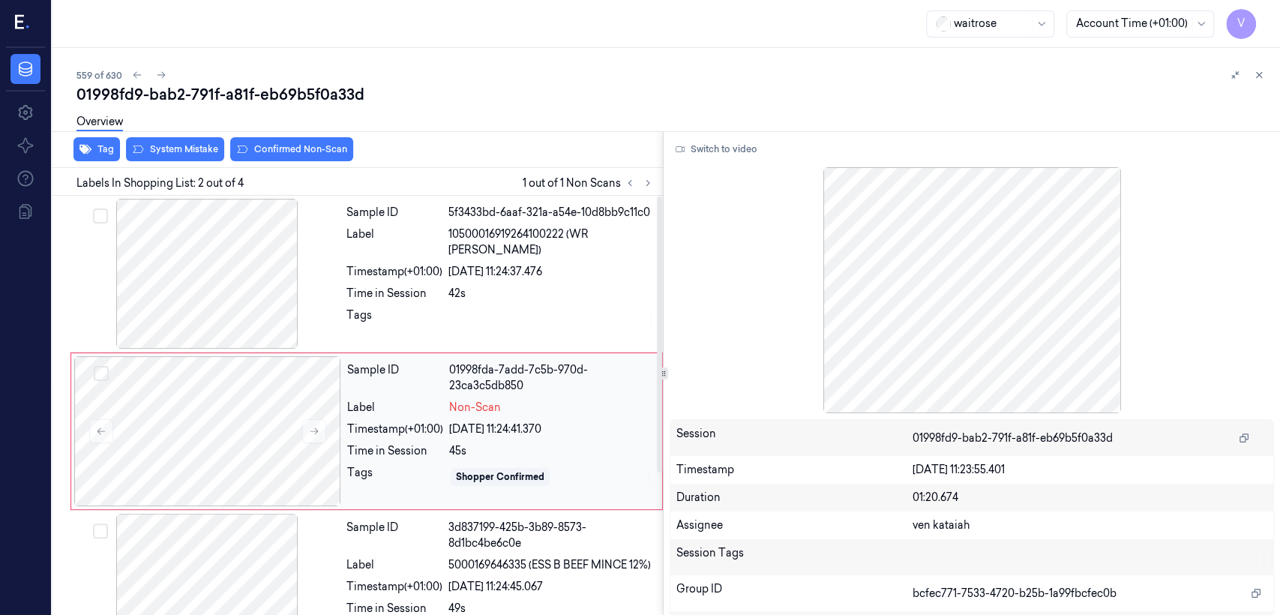
scroll to position [25, 0]
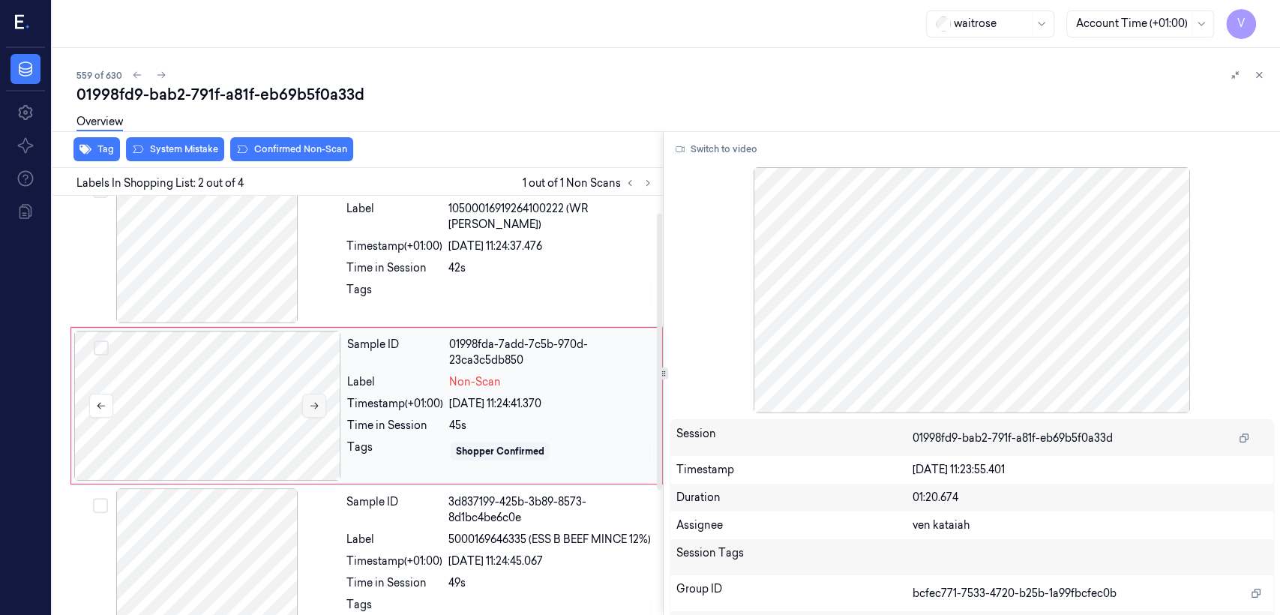
click at [313, 404] on icon at bounding box center [314, 406] width 8 height 7
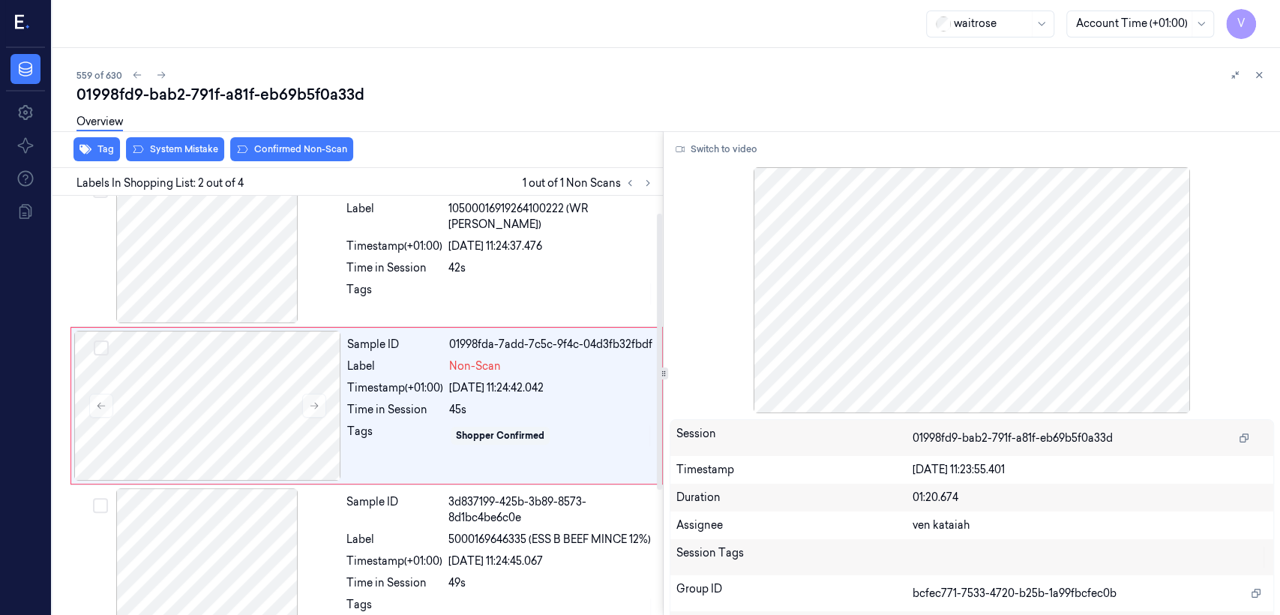
click at [186, 138] on div "Overview" at bounding box center [672, 124] width 1192 height 38
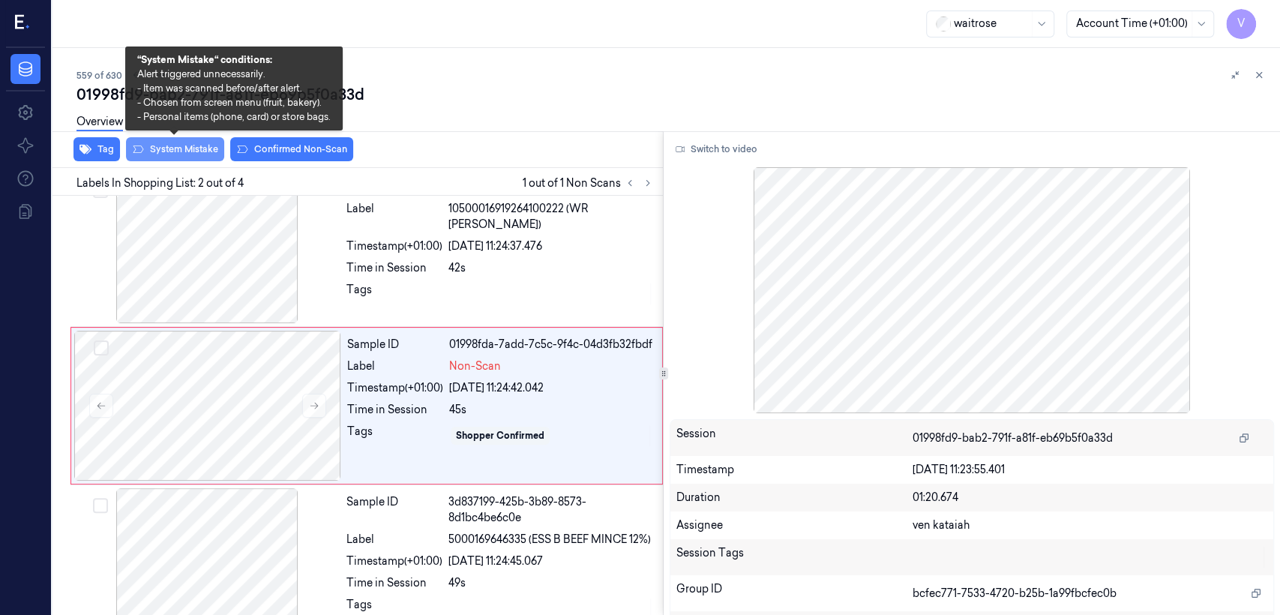
click at [184, 148] on button "System Mistake" at bounding box center [175, 149] width 98 height 24
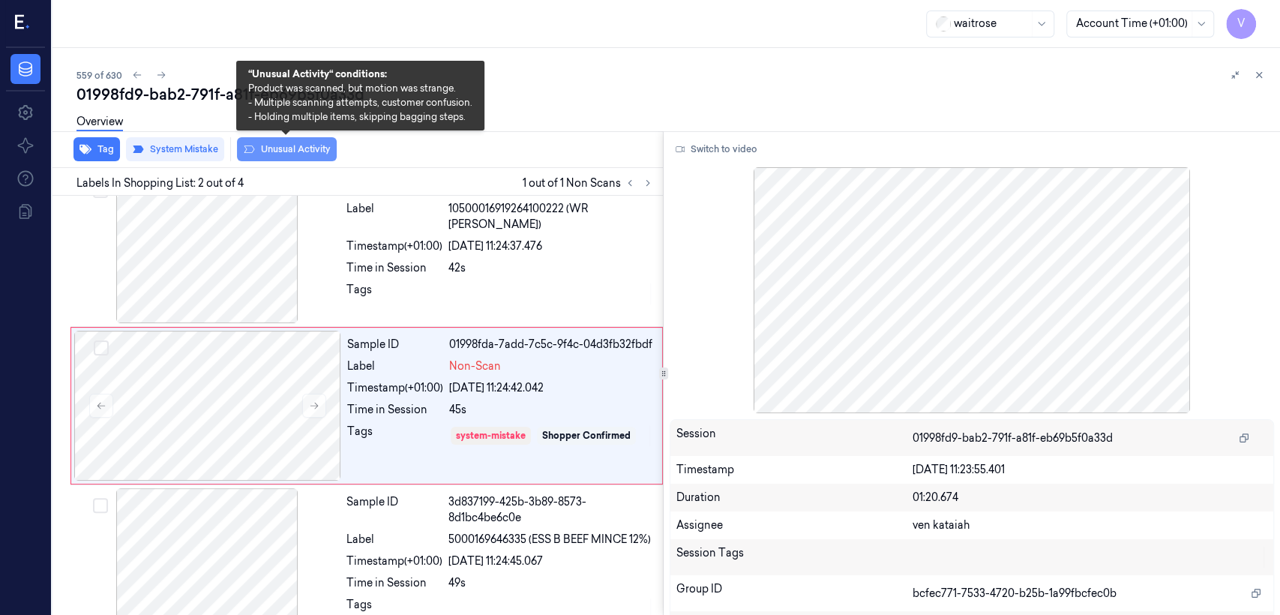
click at [283, 149] on button "Unusual Activity" at bounding box center [287, 149] width 100 height 24
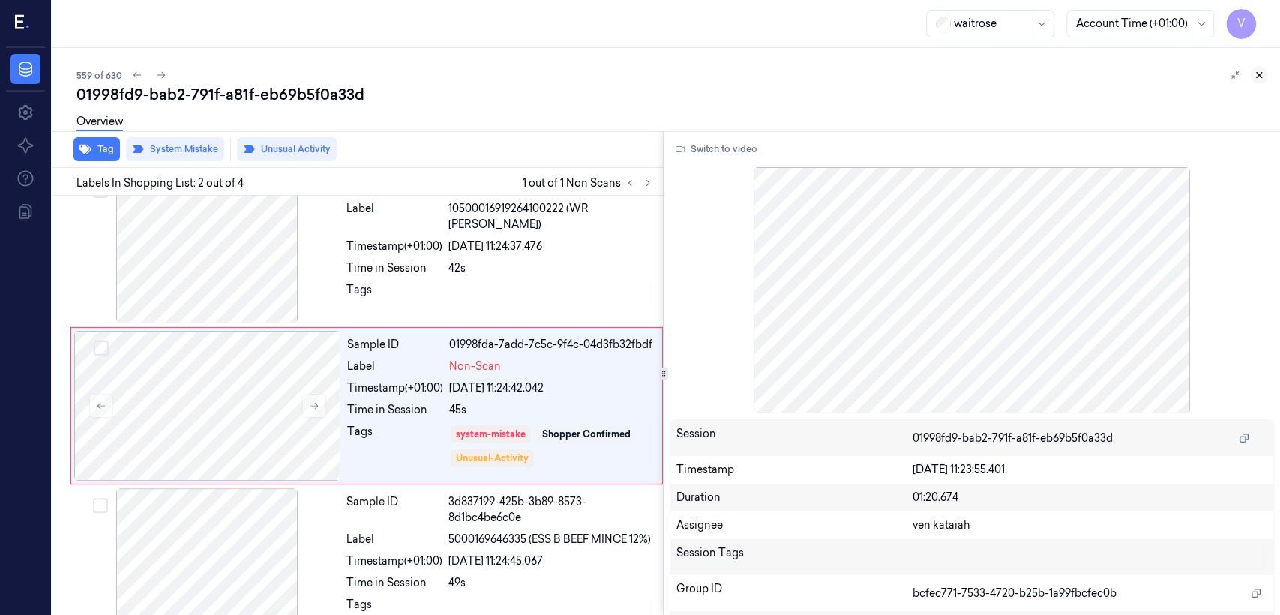
click at [1258, 72] on icon at bounding box center [1259, 75] width 10 height 10
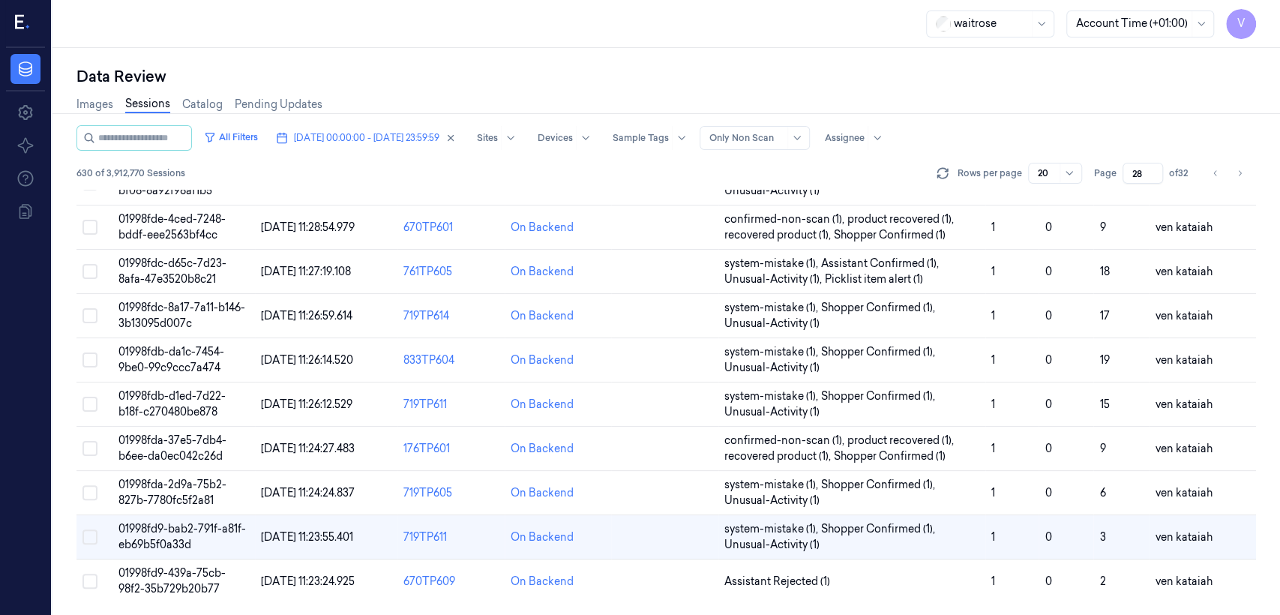
scroll to position [502, 0]
click at [781, 575] on span "Assistant Rejected (1)" at bounding box center [777, 583] width 106 height 16
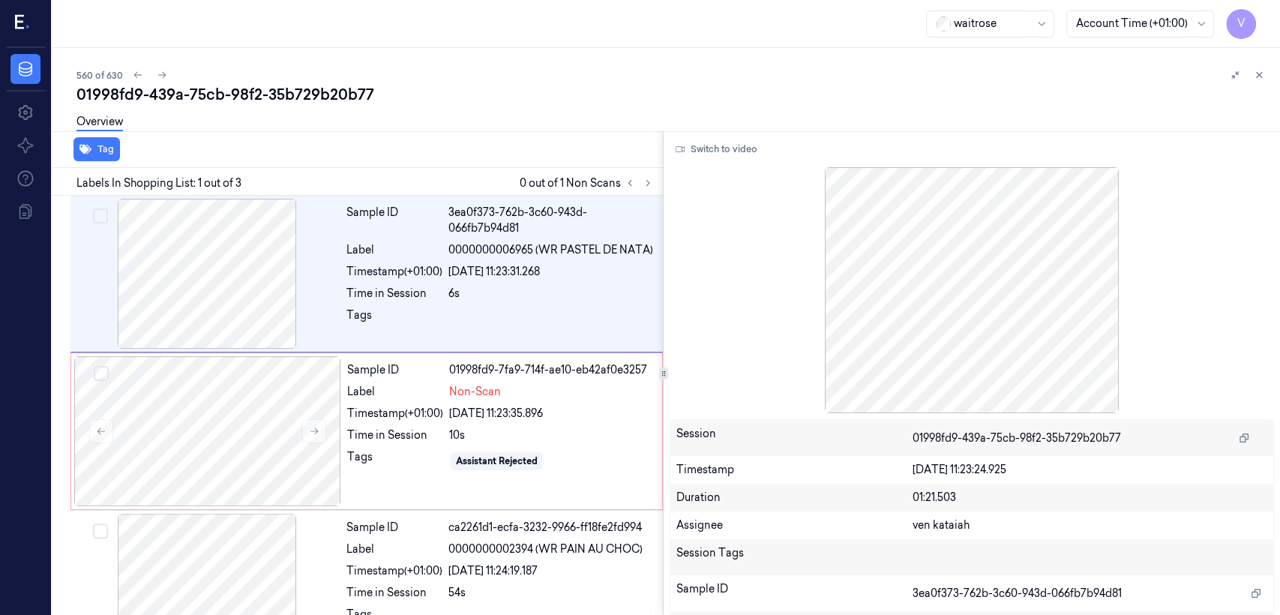
click at [657, 188] on div "Labels In Shopping List: 1 out of 3 0 out of 1 Non Scans" at bounding box center [354, 182] width 616 height 28
click at [649, 179] on icon at bounding box center [648, 183] width 10 height 10
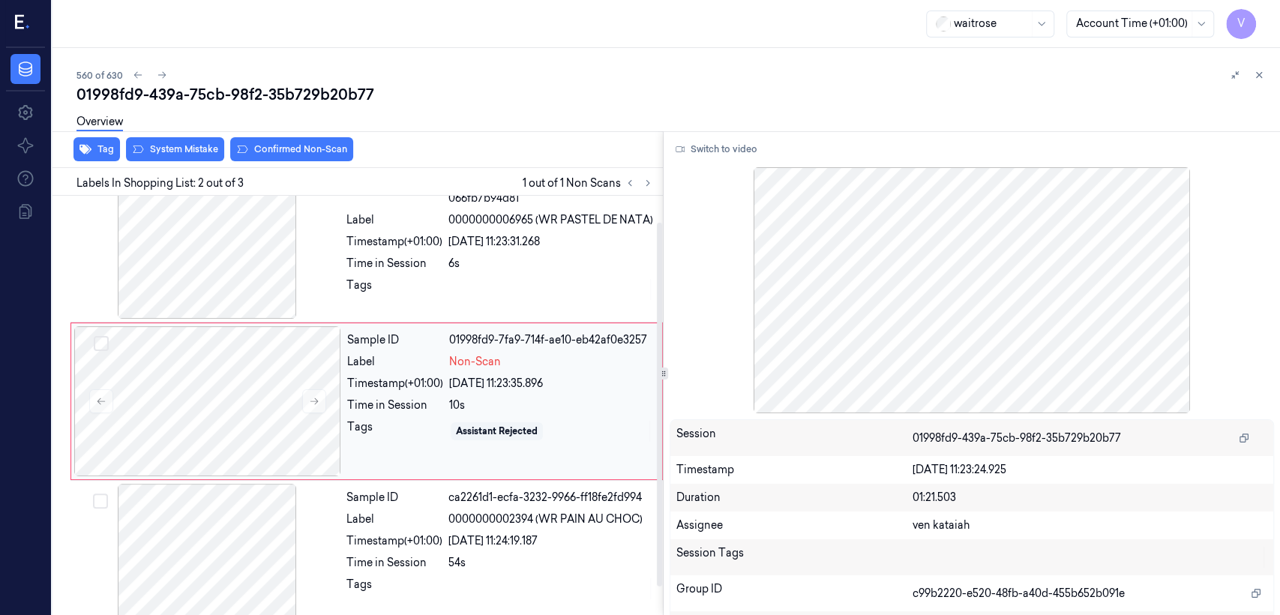
click at [371, 370] on div "Label" at bounding box center [395, 362] width 96 height 16
click at [377, 244] on div "Sample ID 3ea0f373-762b-3c60-943d-066fb7b94d81 Label 0000000006965 (WR PASTEL D…" at bounding box center [499, 244] width 319 height 150
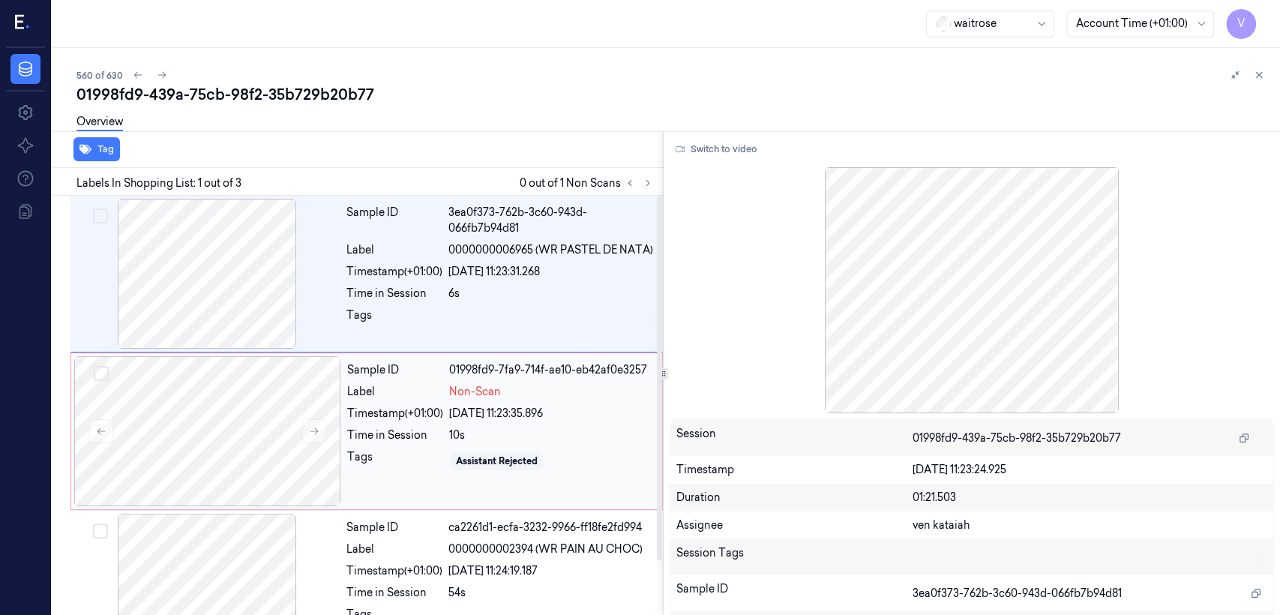
click at [397, 460] on div "Tags" at bounding box center [395, 461] width 96 height 24
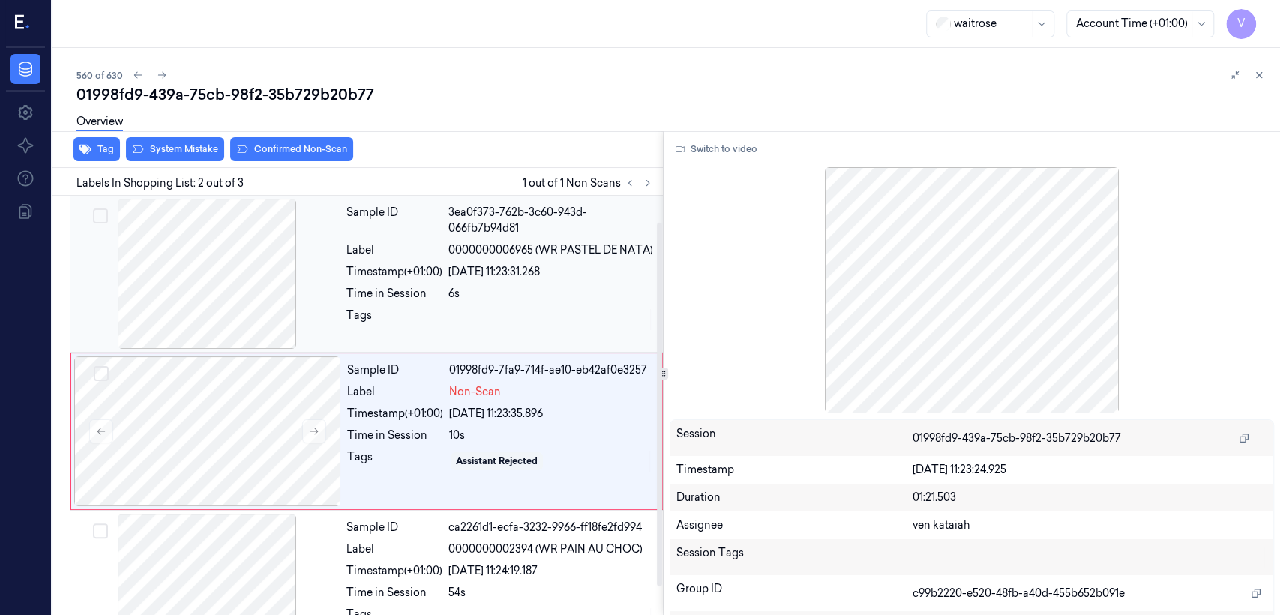
scroll to position [30, 0]
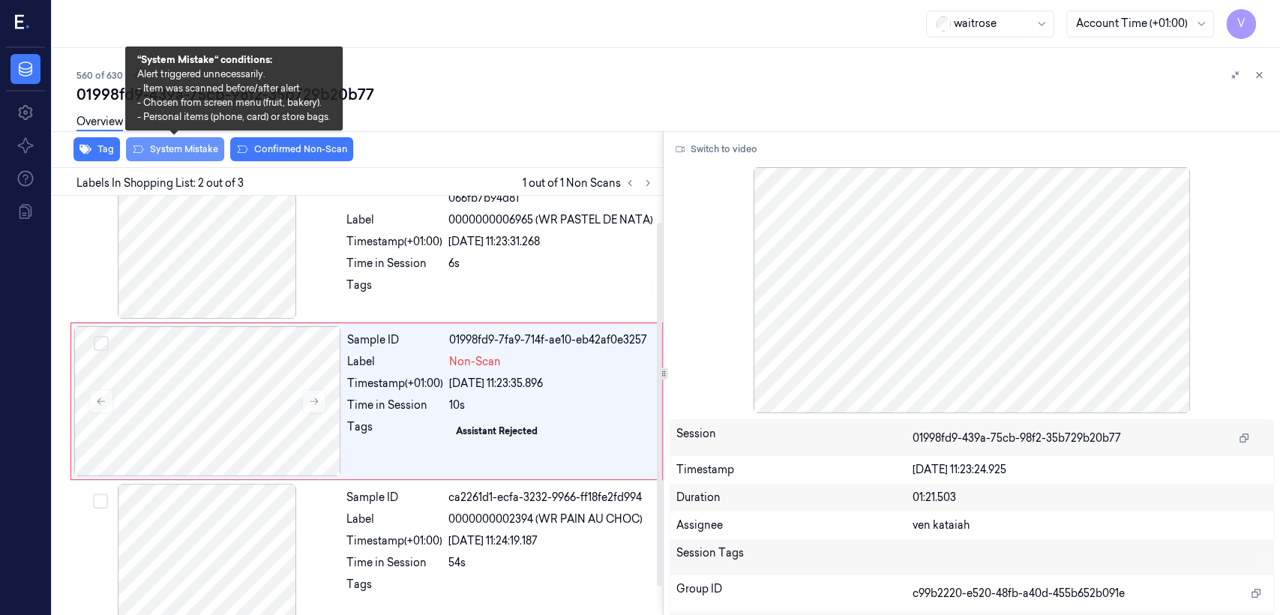
click at [158, 156] on button "System Mistake" at bounding box center [175, 149] width 98 height 24
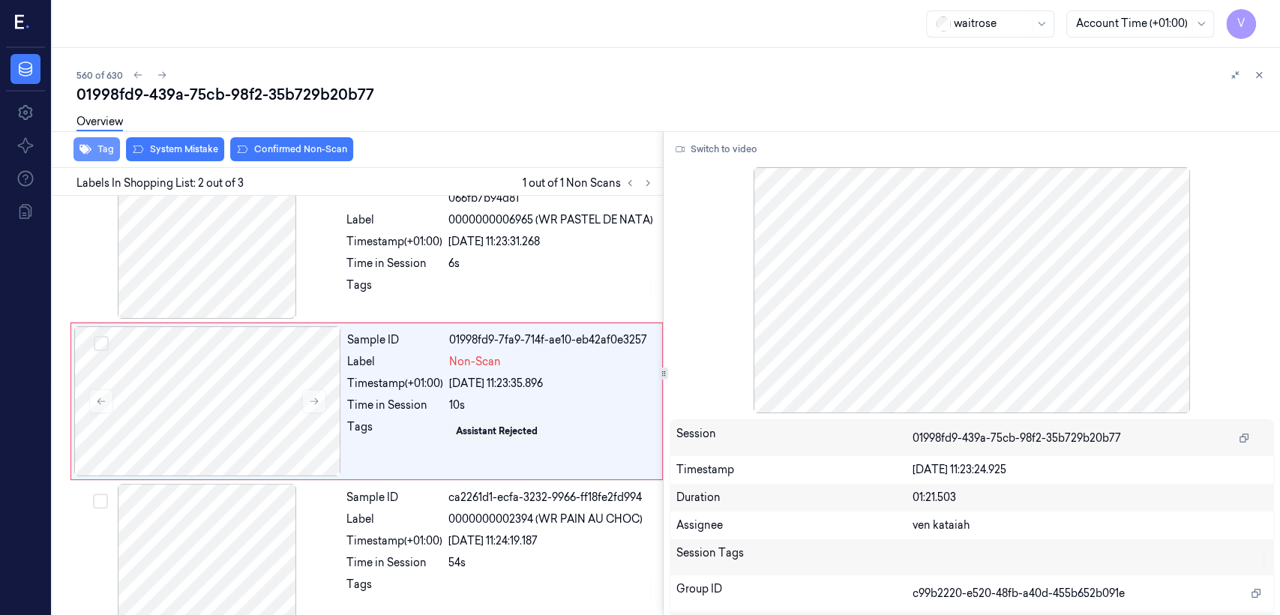
click at [93, 151] on button "Tag" at bounding box center [96, 149] width 46 height 24
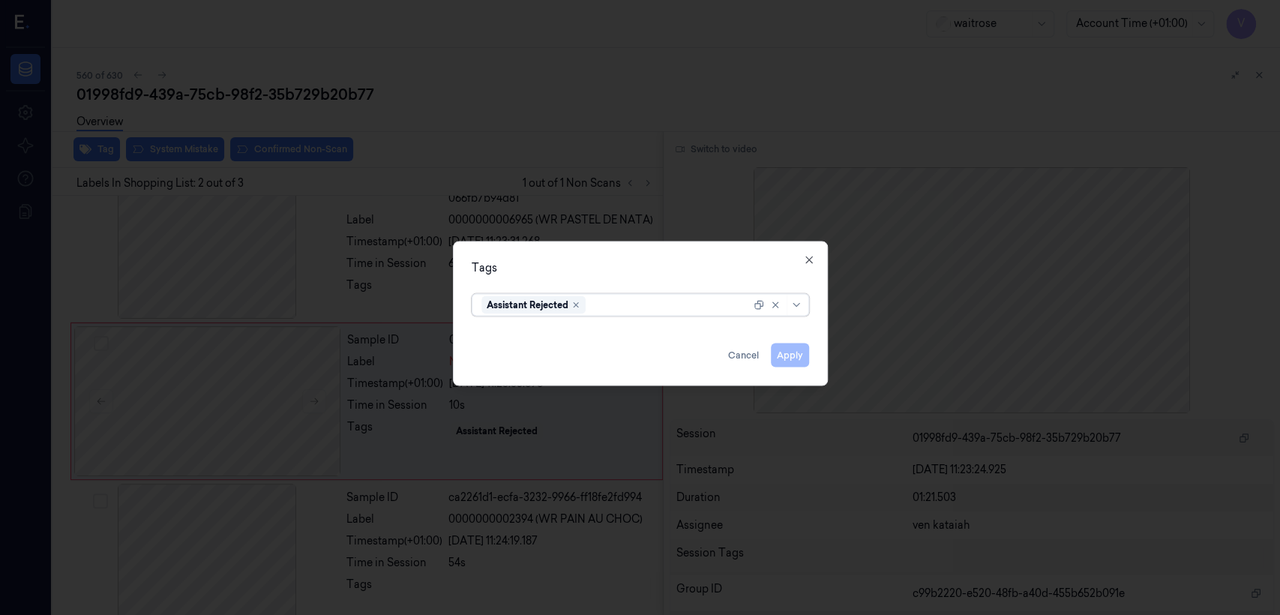
click at [685, 302] on div at bounding box center [670, 305] width 162 height 16
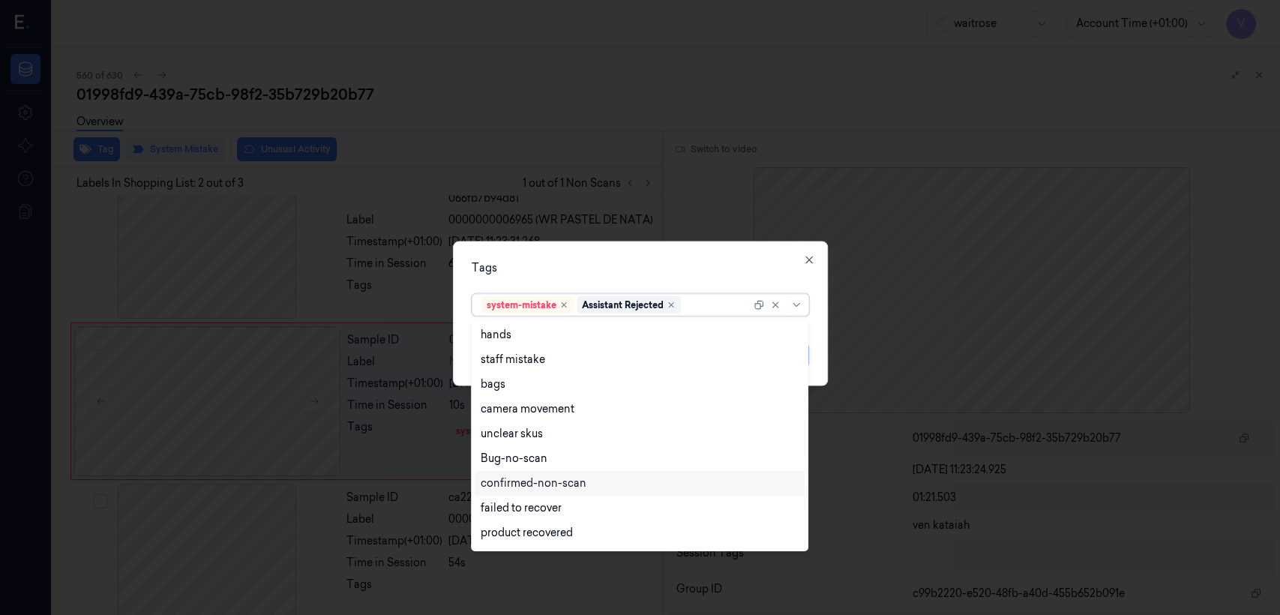
scroll to position [220, 0]
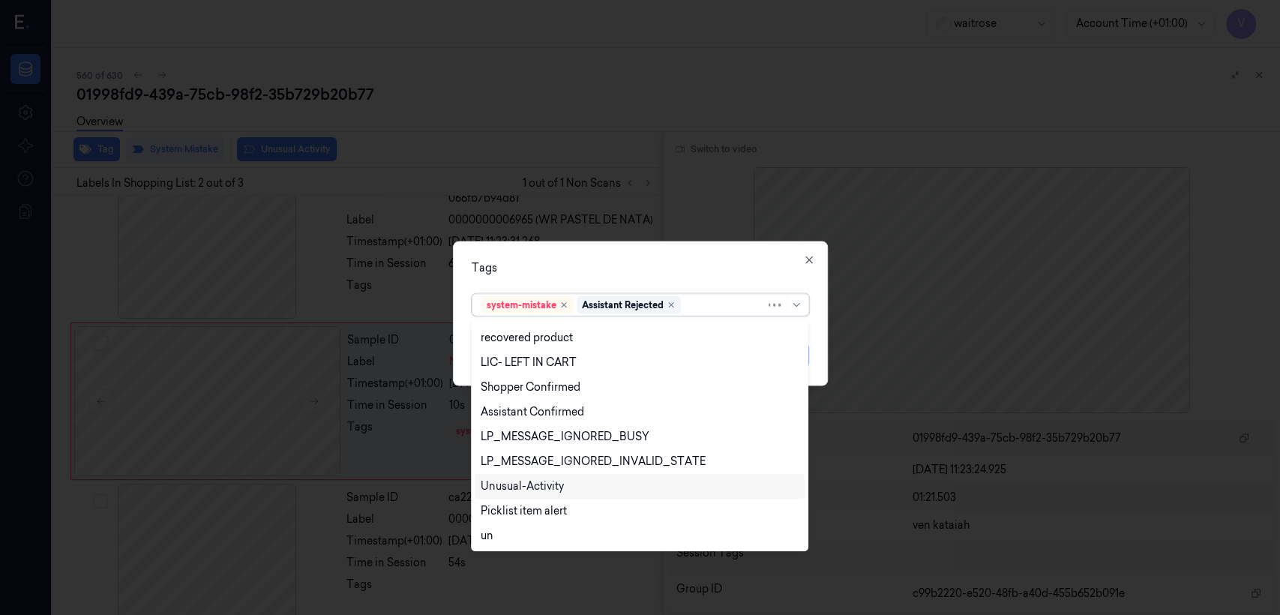
click at [527, 481] on div "Unusual-Activity" at bounding box center [522, 486] width 83 height 16
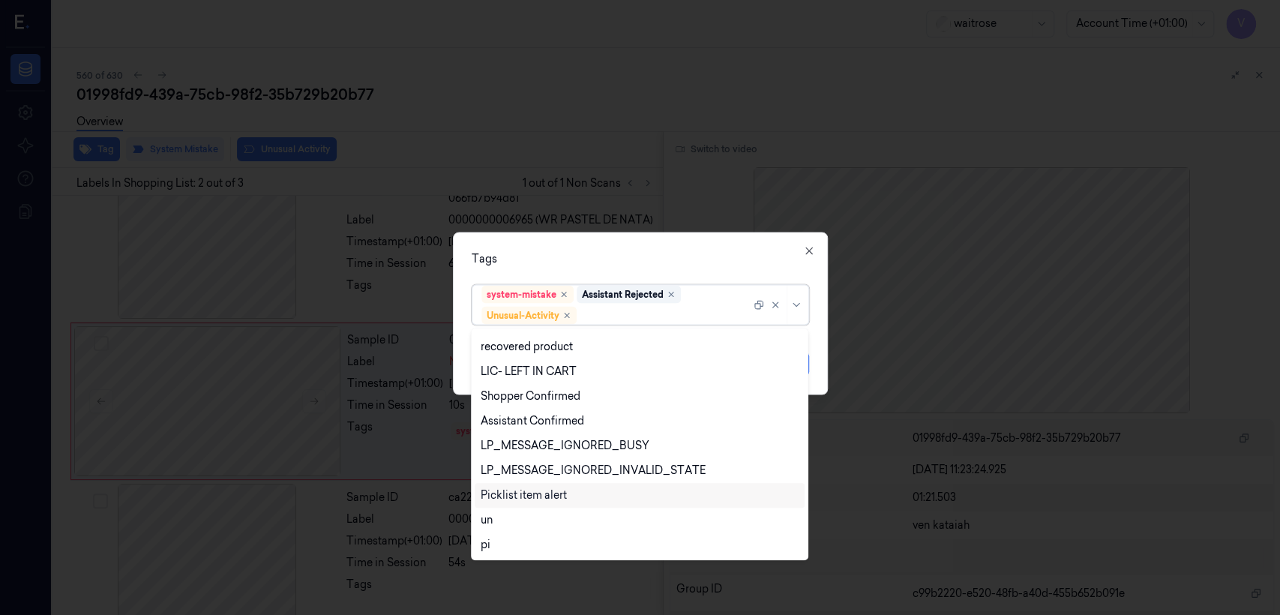
click at [527, 489] on div "Picklist item alert" at bounding box center [524, 495] width 86 height 16
click at [634, 267] on div "Tags option Picklist item alert, selected. 20 results available. Use Up and Dow…" at bounding box center [640, 313] width 375 height 163
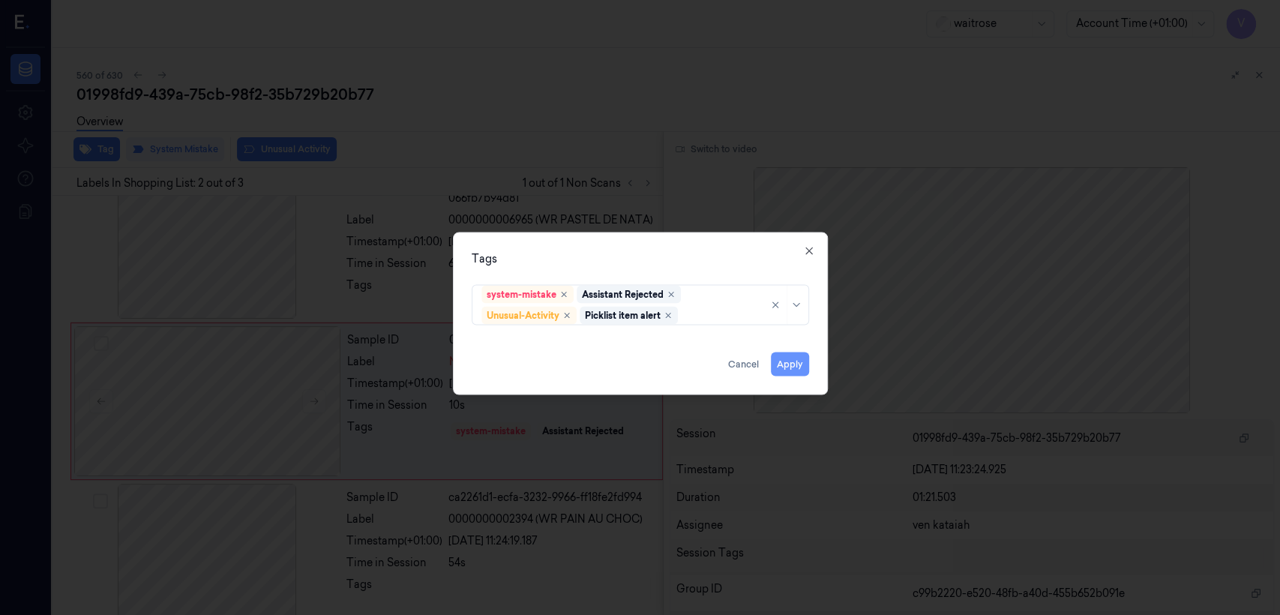
click at [804, 364] on button "Apply" at bounding box center [790, 364] width 38 height 24
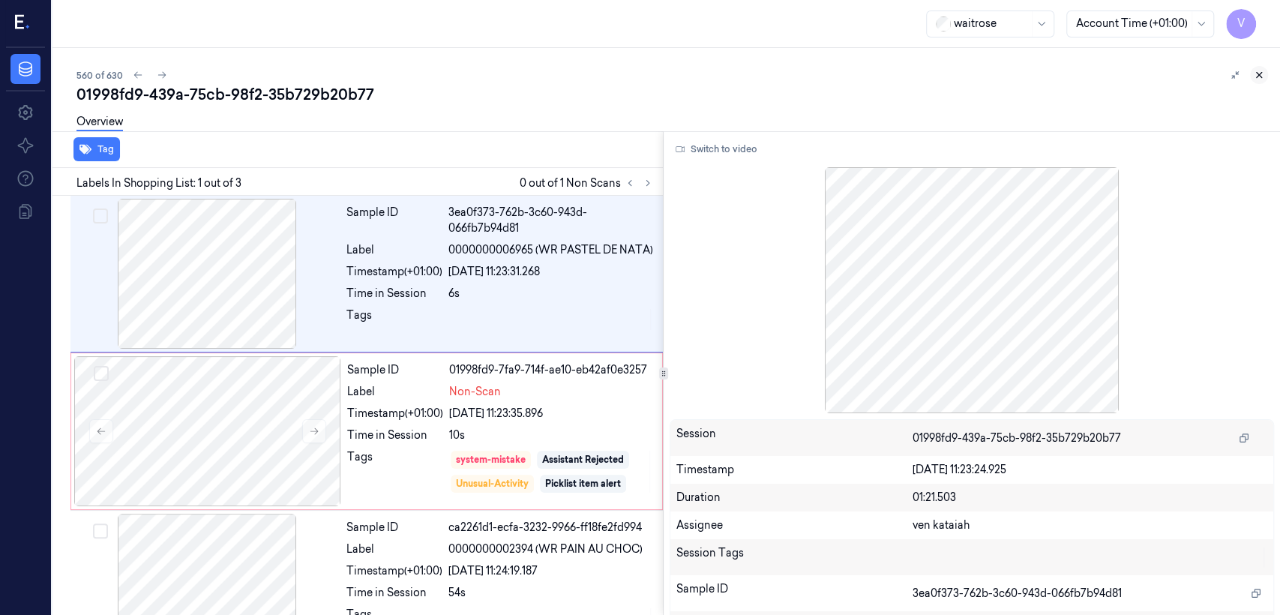
click at [1255, 77] on icon at bounding box center [1259, 75] width 10 height 10
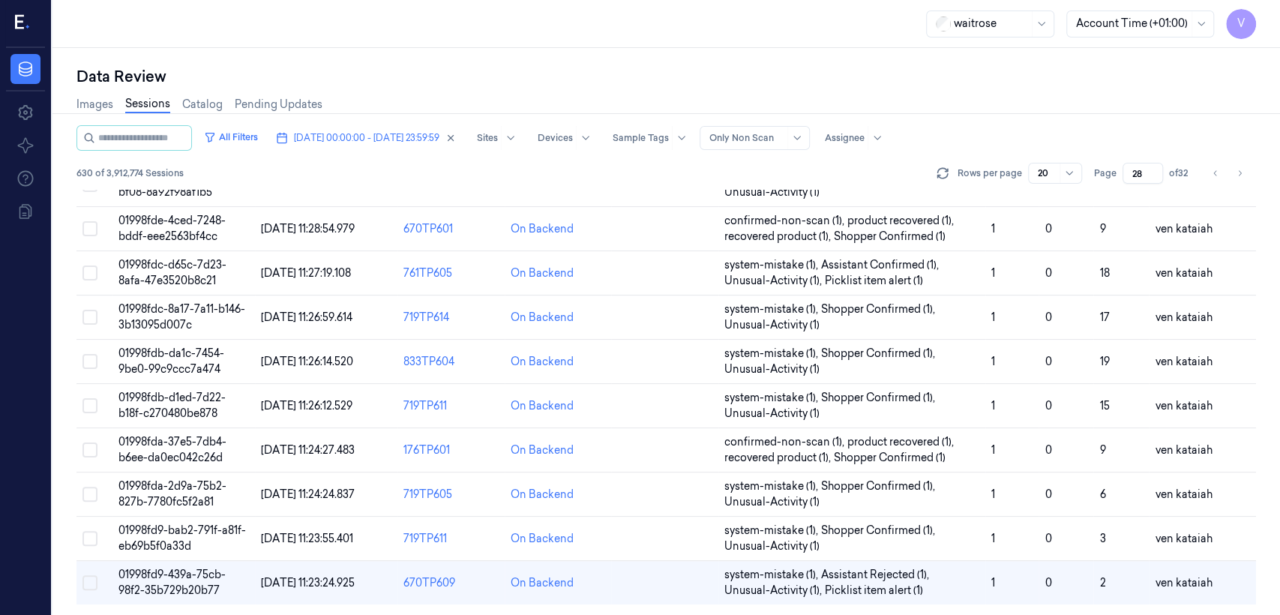
scroll to position [502, 0]
